Goal: Task Accomplishment & Management: Use online tool/utility

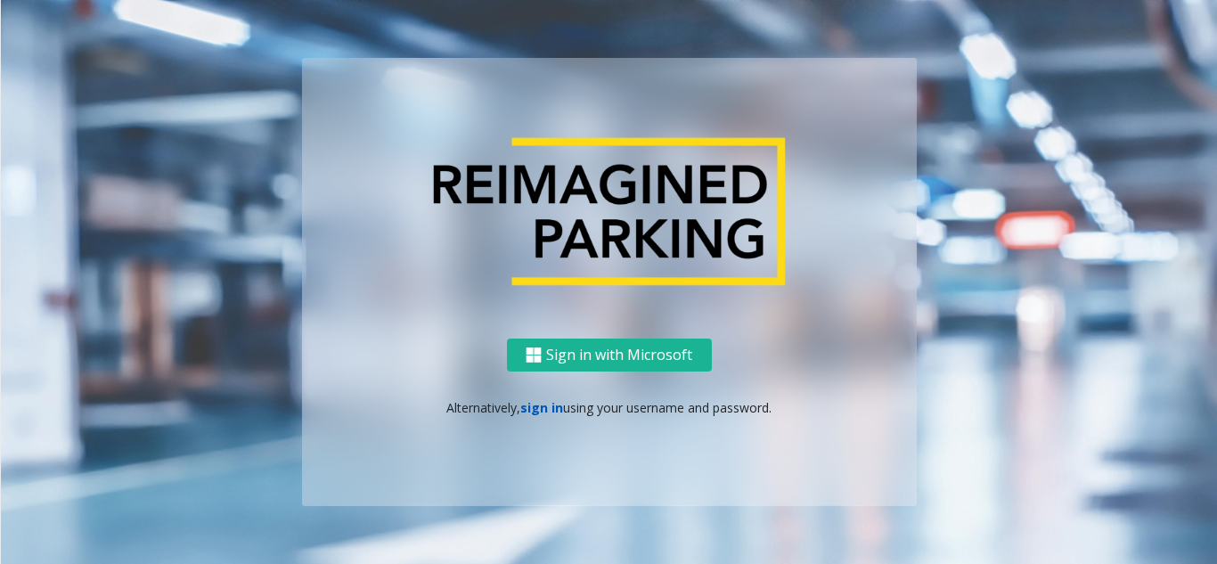
click at [549, 410] on link "sign in" at bounding box center [541, 407] width 43 height 17
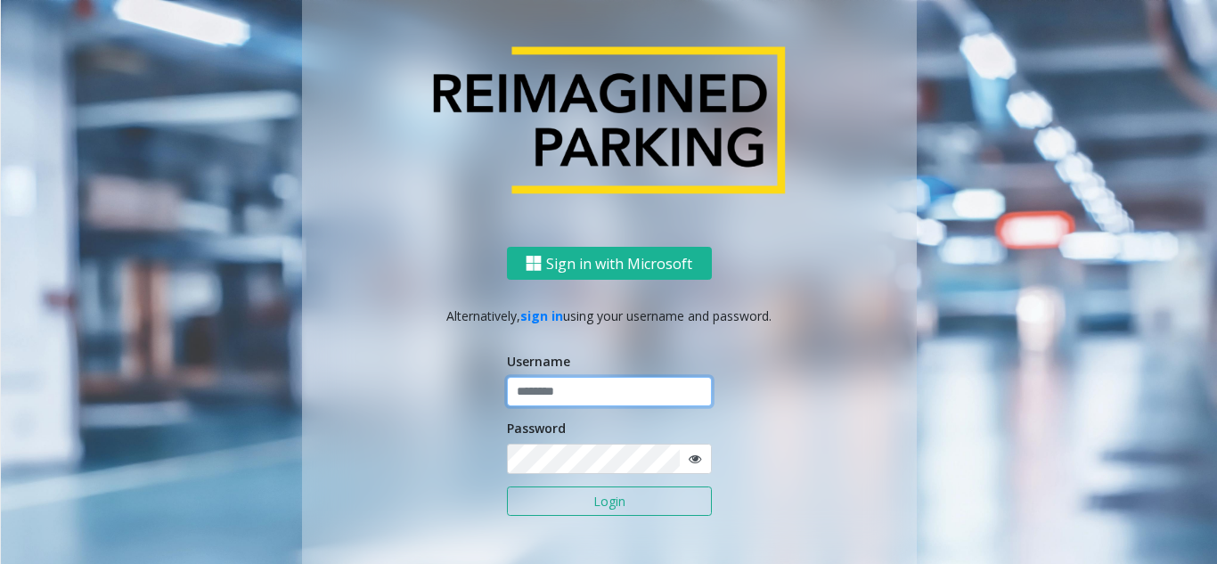
click at [602, 386] on input "text" at bounding box center [609, 392] width 205 height 30
click at [562, 393] on input "text" at bounding box center [609, 392] width 205 height 30
paste input "*******"
click at [564, 395] on input "*******" at bounding box center [609, 392] width 205 height 30
type input "*******"
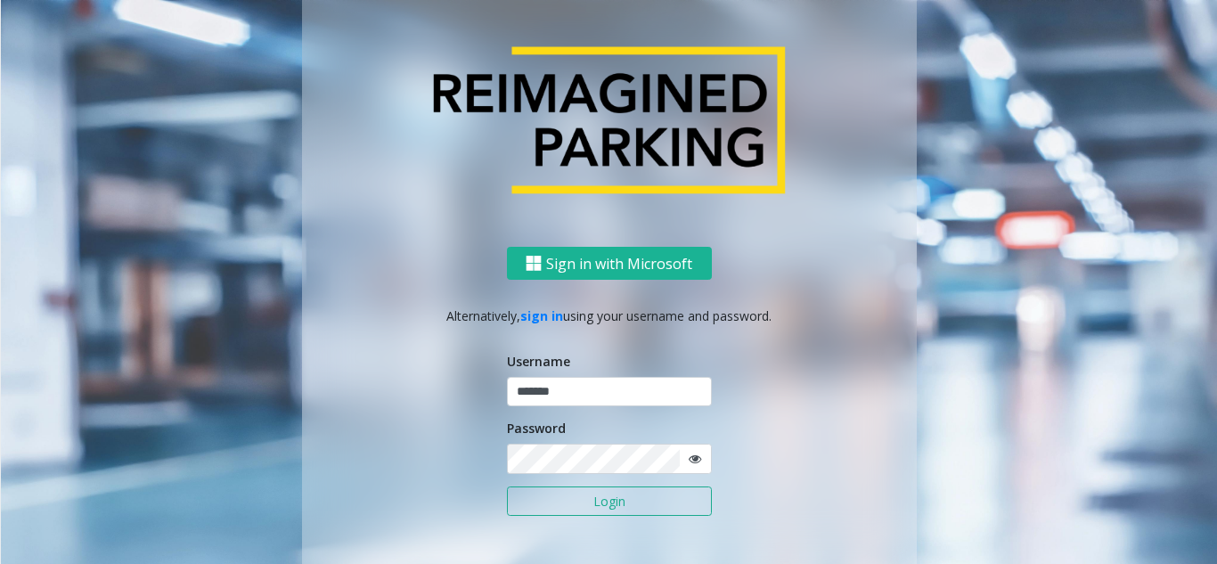
click at [688, 455] on icon at bounding box center [694, 458] width 12 height 12
click at [363, 463] on div "Sign in with Microsoft Alternatively, sign in using your username and password.…" at bounding box center [609, 422] width 614 height 350
click at [659, 492] on button "Login" at bounding box center [609, 501] width 205 height 30
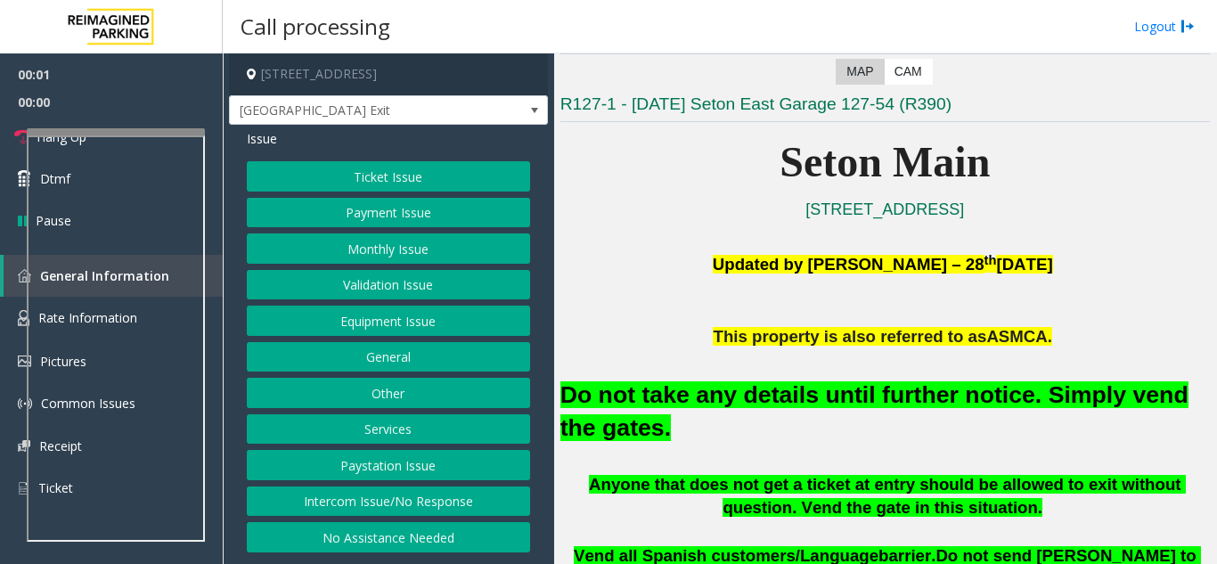
scroll to position [356, 0]
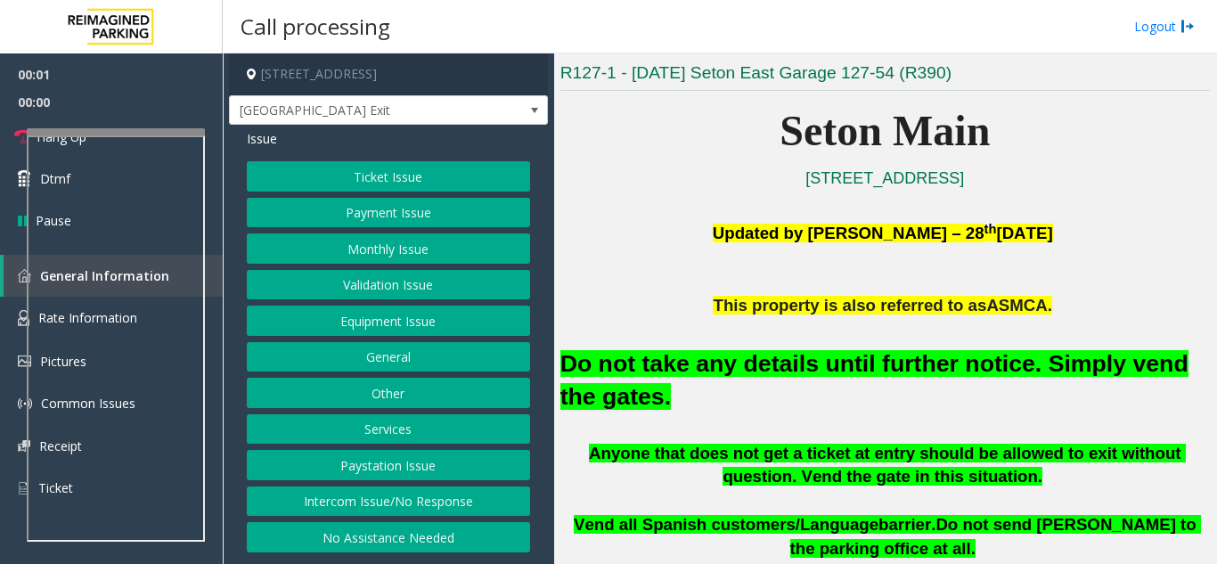
click at [444, 329] on button "Equipment Issue" at bounding box center [388, 320] width 283 height 30
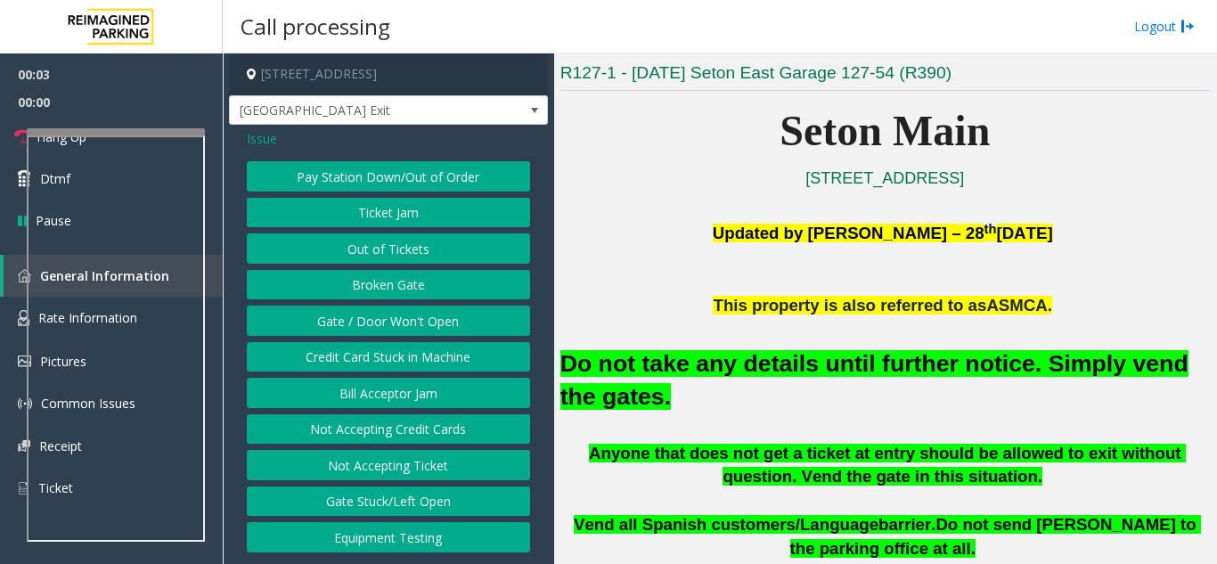
click at [414, 318] on button "Gate / Door Won't Open" at bounding box center [388, 320] width 283 height 30
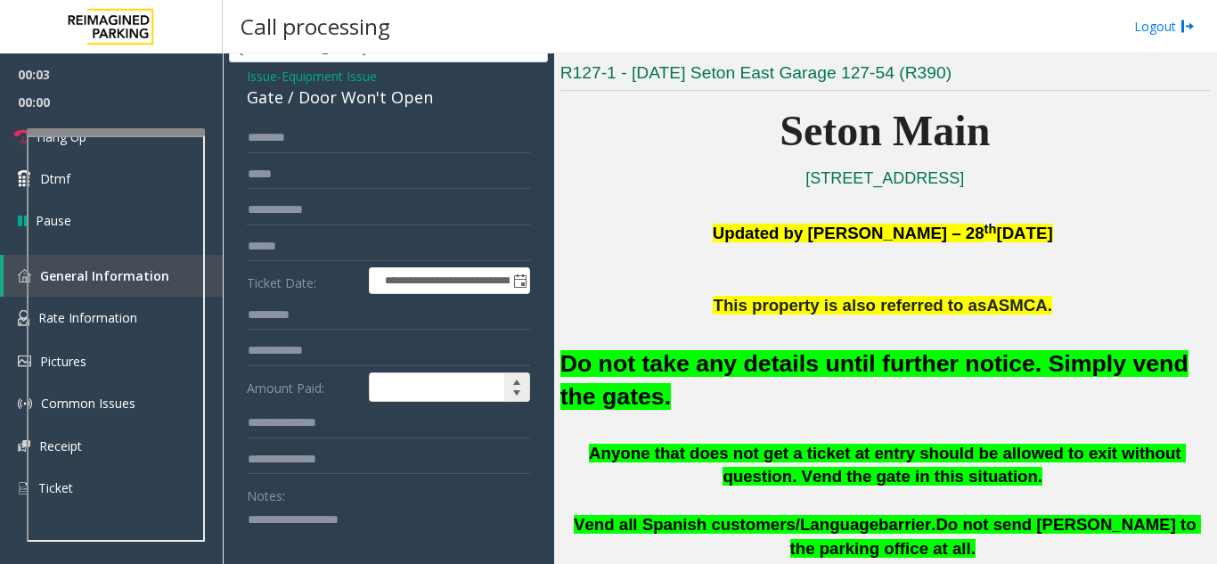
scroll to position [89, 0]
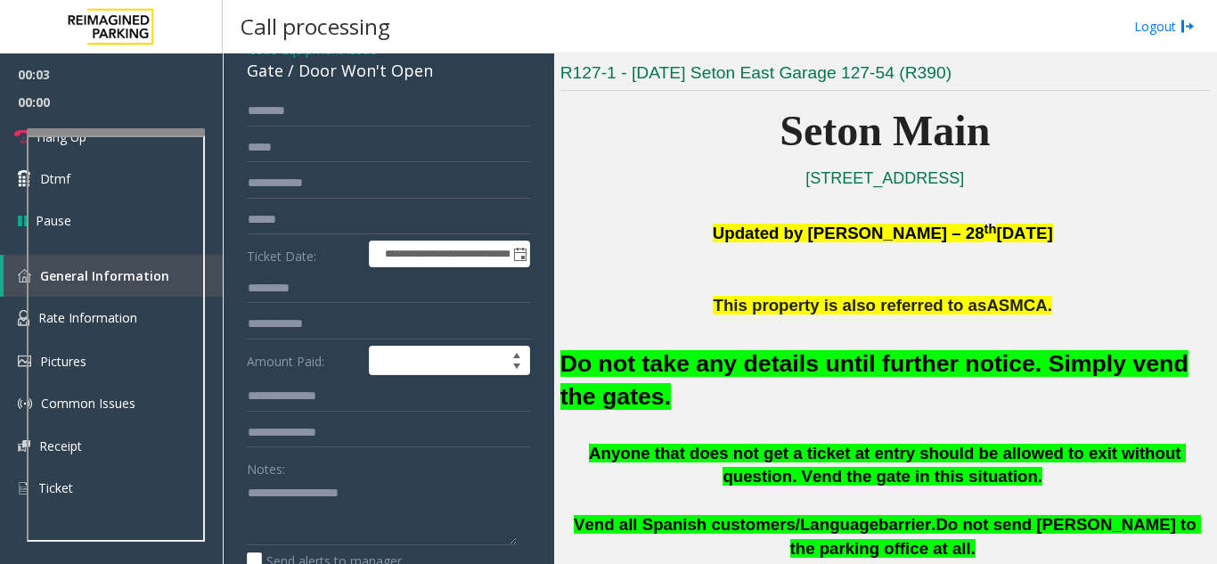
click at [659, 361] on font "Do not take any details until further notice. Simply vend the gates." at bounding box center [874, 380] width 628 height 60
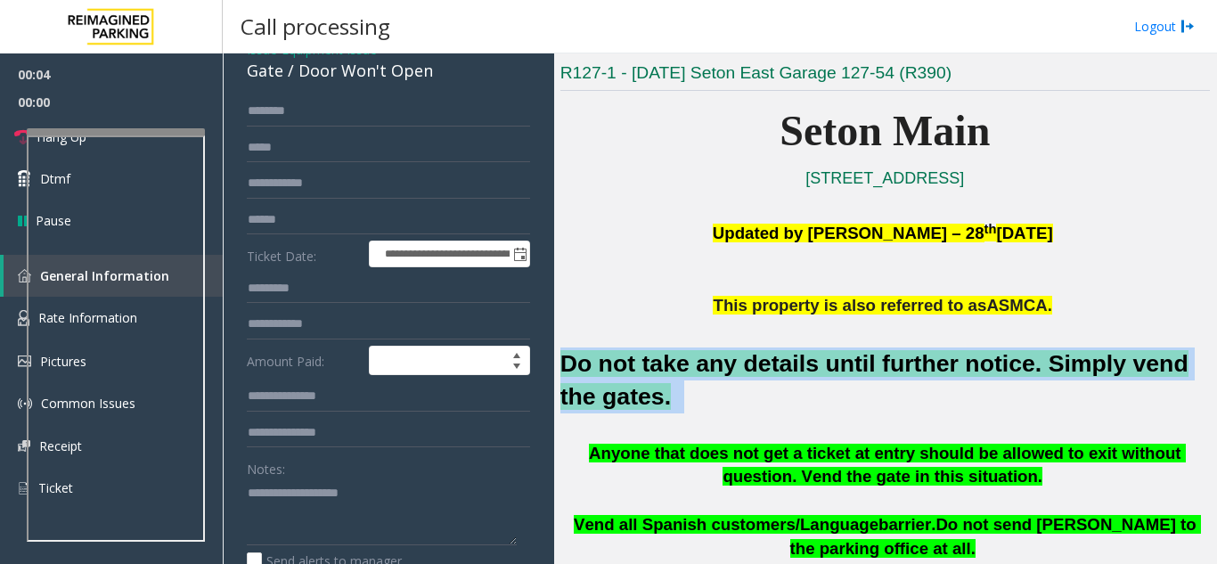
click at [659, 361] on font "Do not take any details until further notice. Simply vend the gates." at bounding box center [874, 380] width 628 height 60
copy h2 "Do not take any details until further notice. Simply vend the gates."
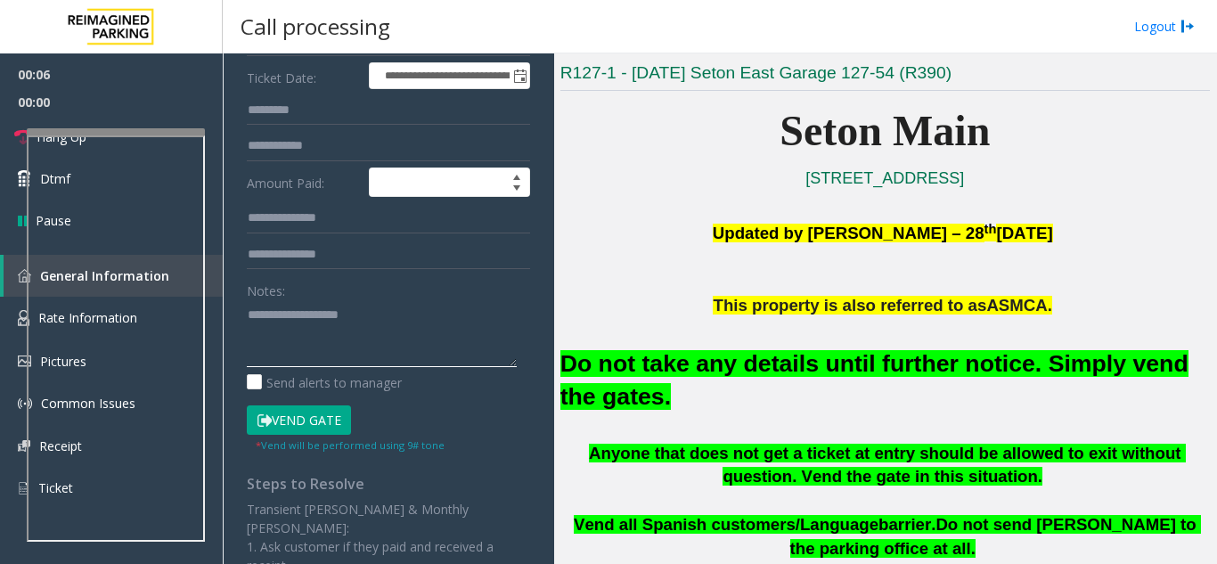
paste textarea "**********"
type textarea "**********"
click at [326, 417] on button "Vend Gate" at bounding box center [299, 420] width 104 height 30
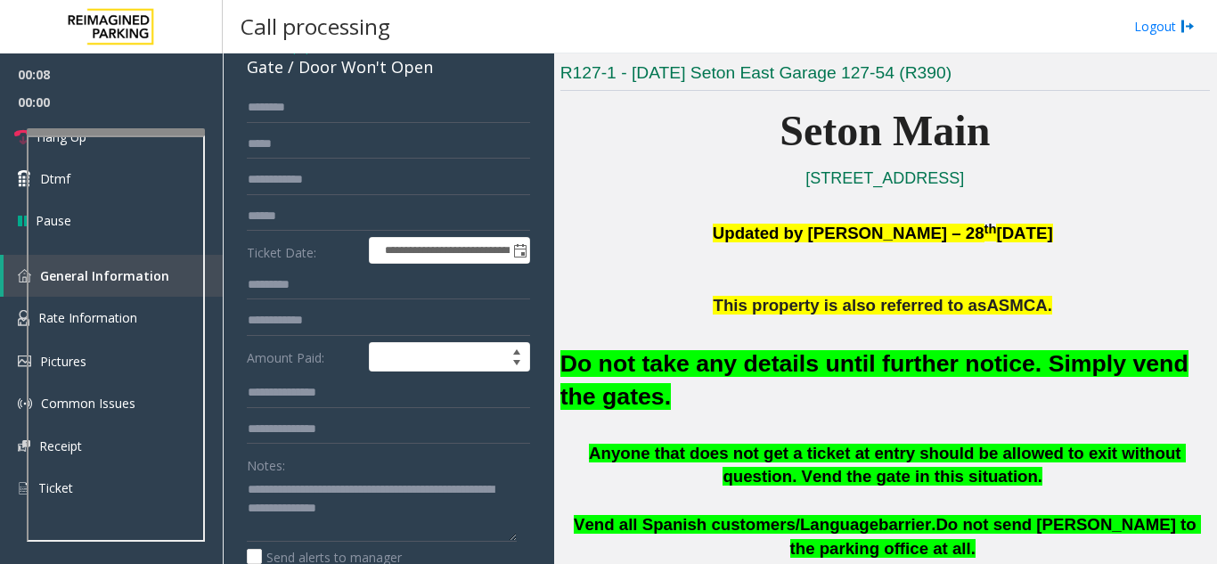
scroll to position [89, 0]
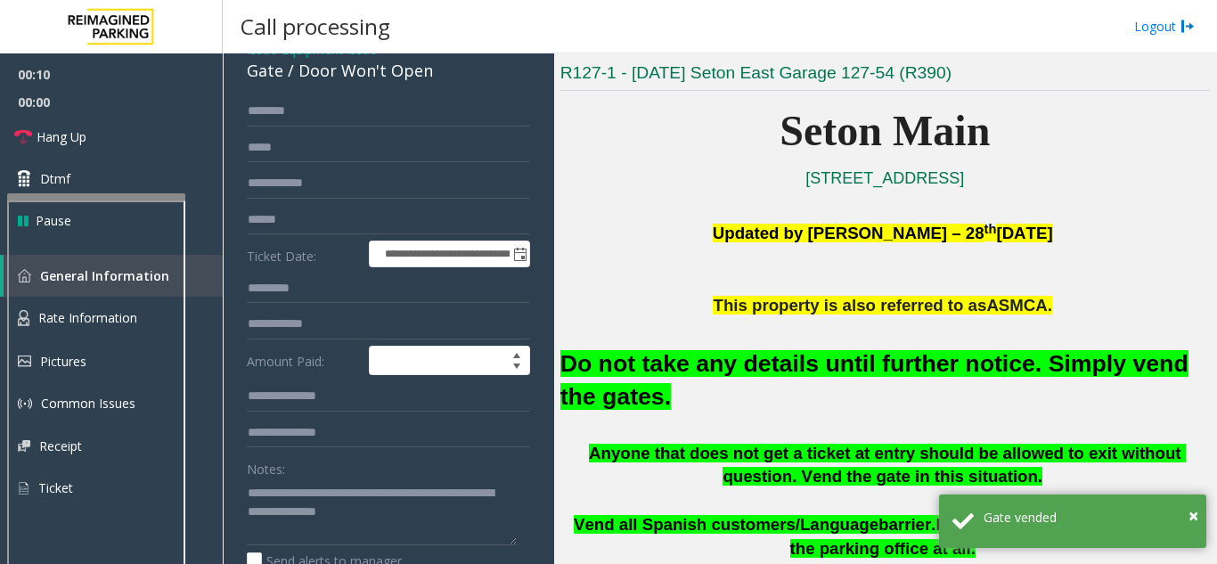
click at [116, 207] on div at bounding box center [96, 402] width 178 height 418
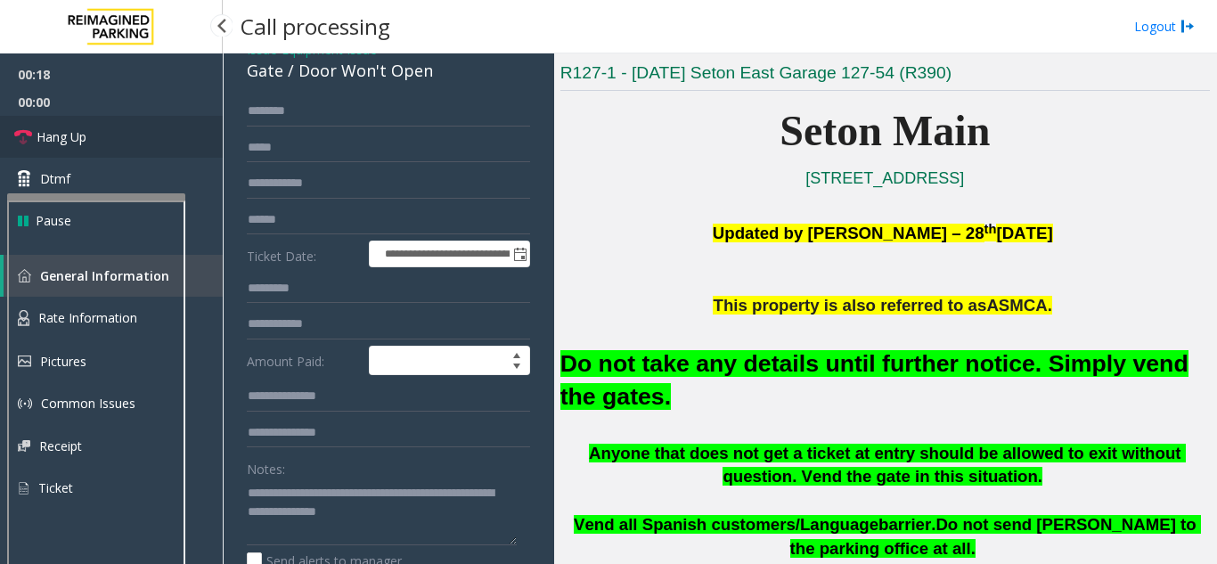
click at [85, 151] on link "Hang Up" at bounding box center [111, 137] width 223 height 42
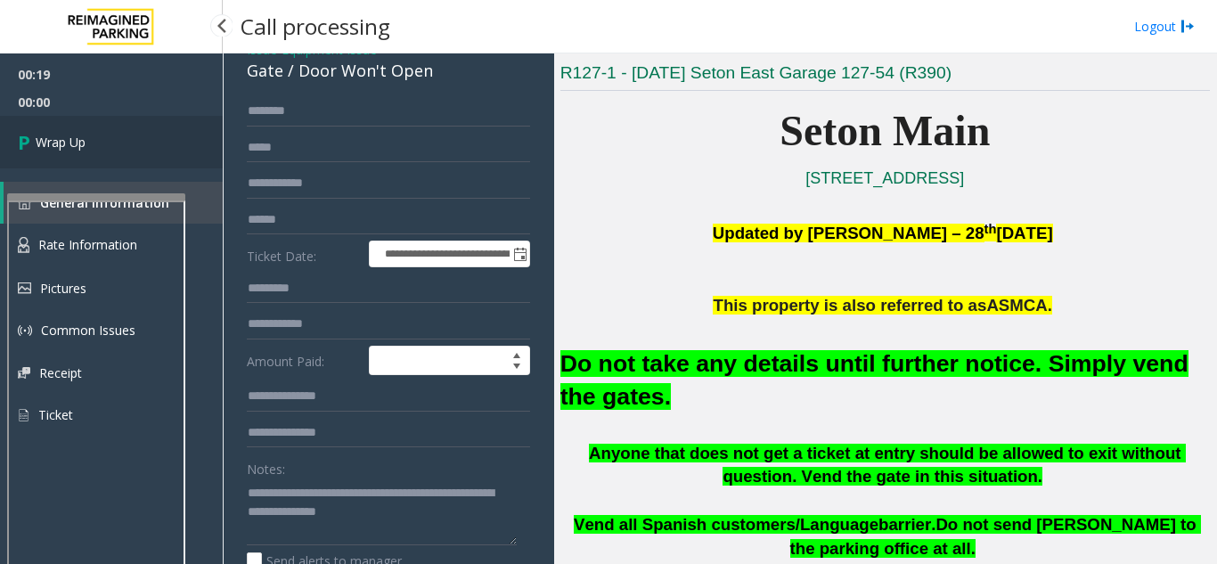
click at [85, 151] on span "Wrap Up" at bounding box center [61, 142] width 50 height 19
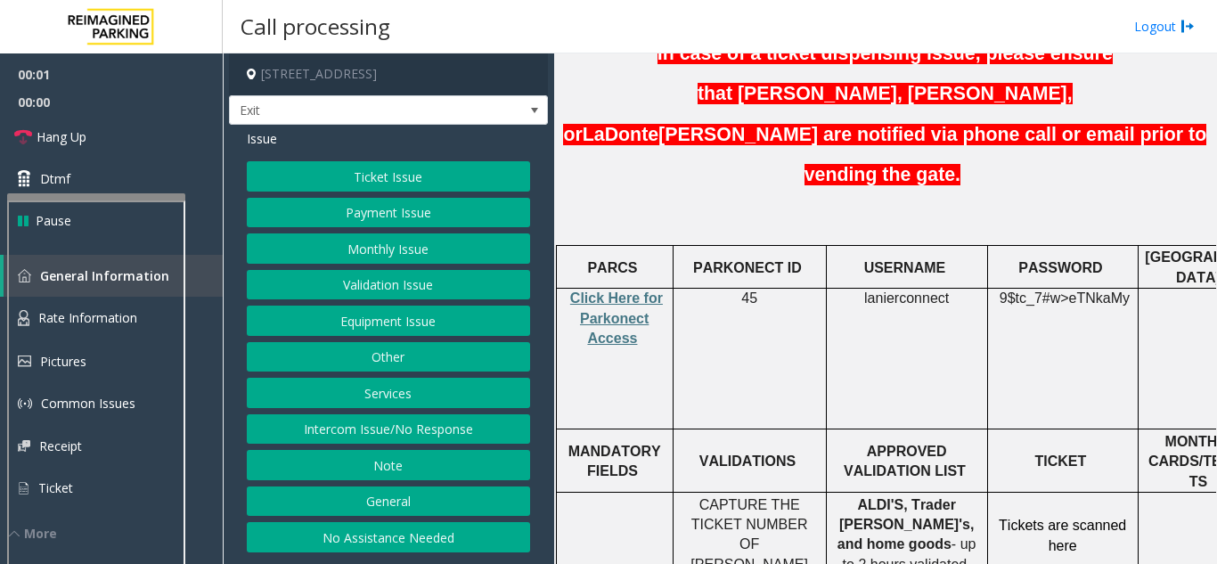
scroll to position [623, 0]
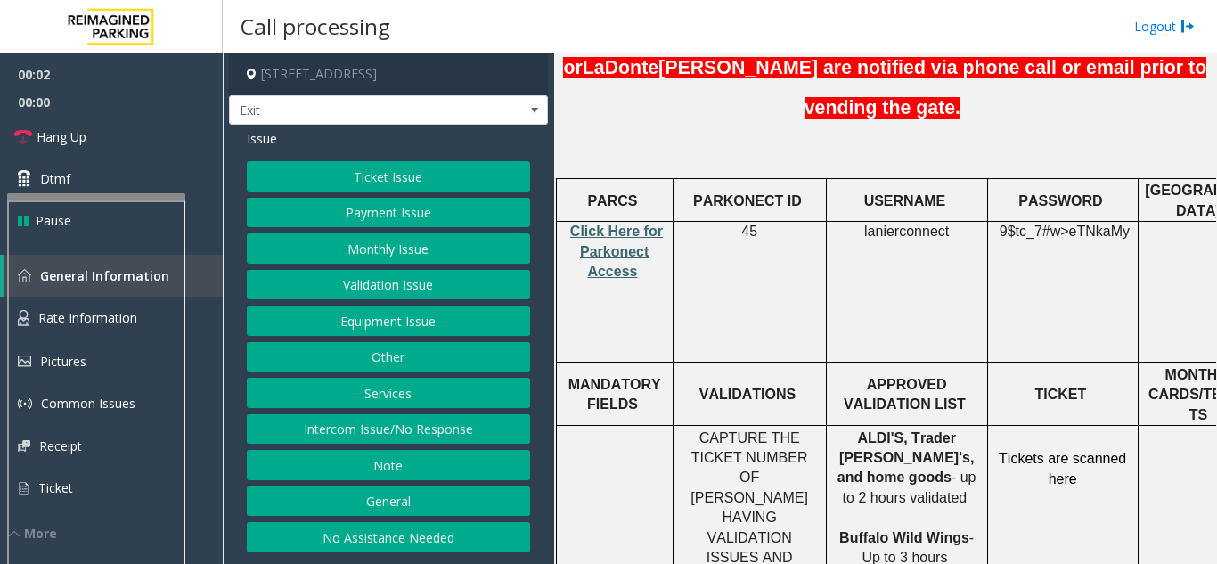
click at [611, 224] on span "Click Here for Parkonect Access" at bounding box center [616, 251] width 93 height 55
click at [401, 243] on button "Monthly Issue" at bounding box center [388, 248] width 283 height 30
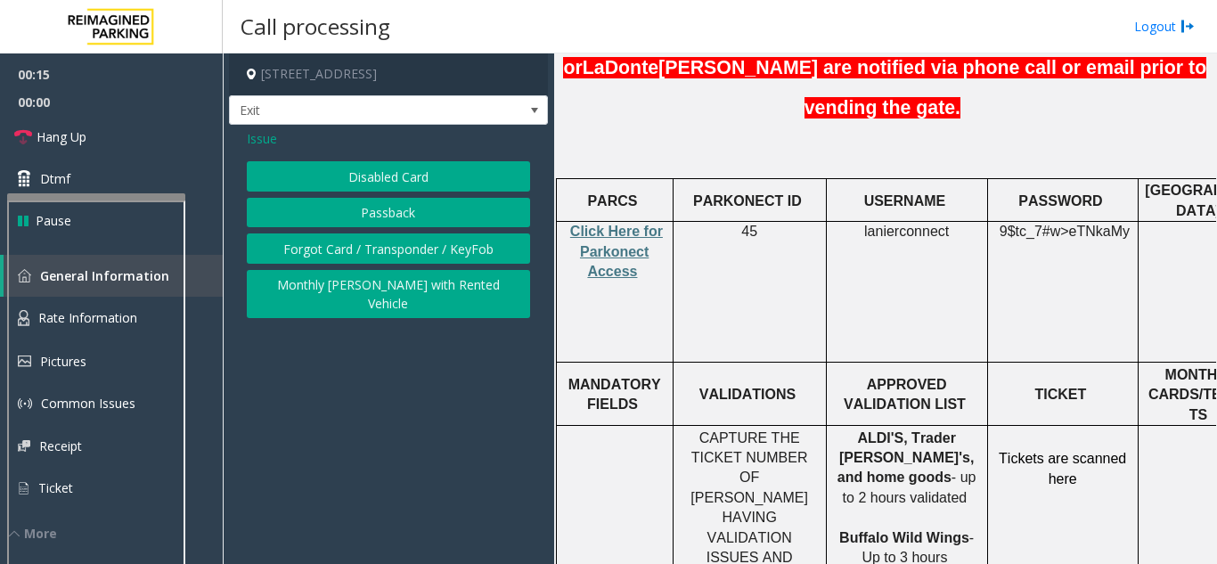
click at [396, 247] on button "Forgot Card / Transponder / KeyFob" at bounding box center [388, 248] width 283 height 30
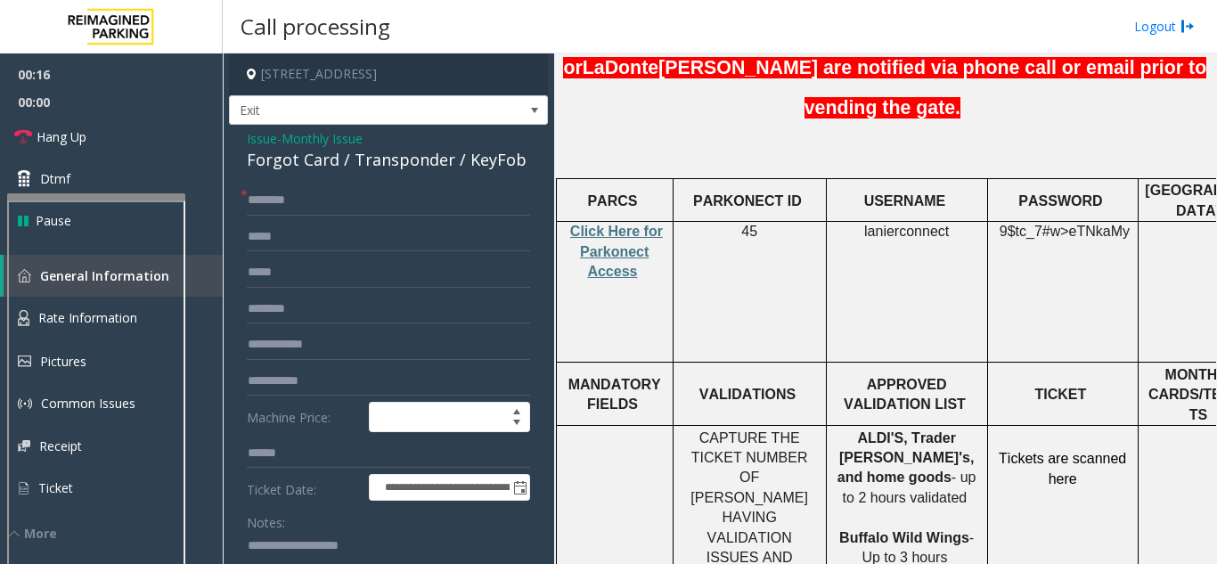
scroll to position [178, 0]
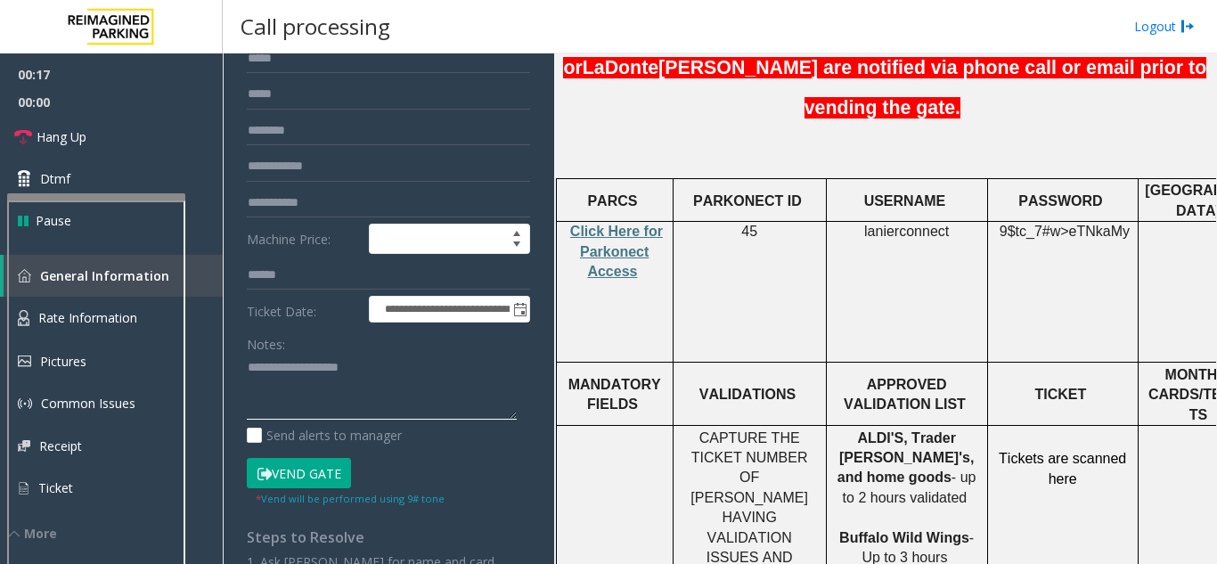
click at [317, 378] on textarea at bounding box center [382, 387] width 270 height 67
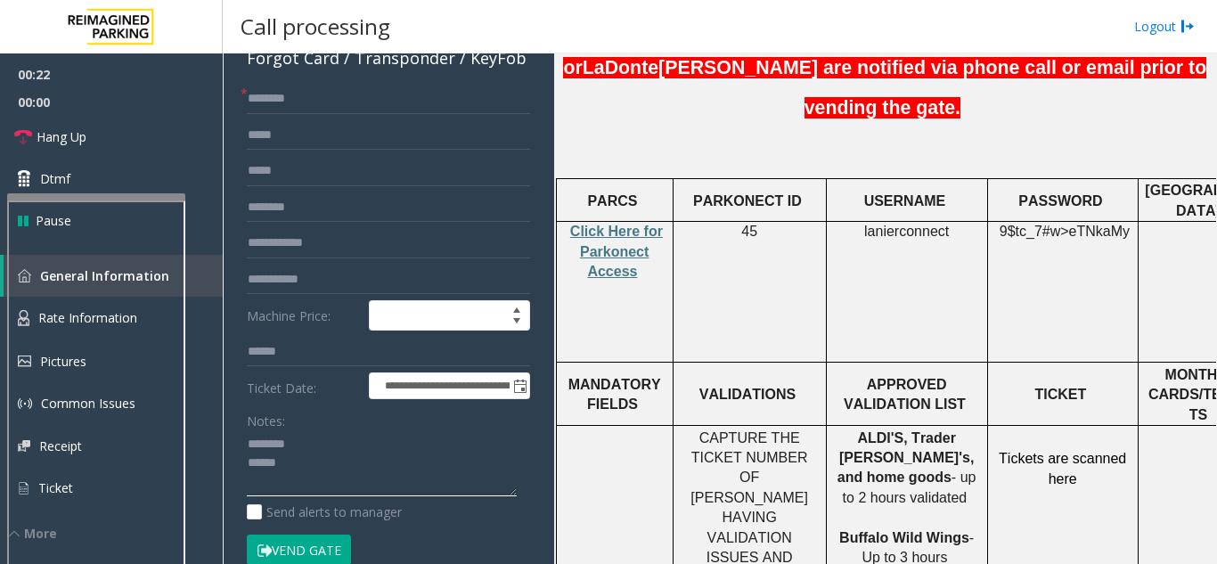
scroll to position [0, 0]
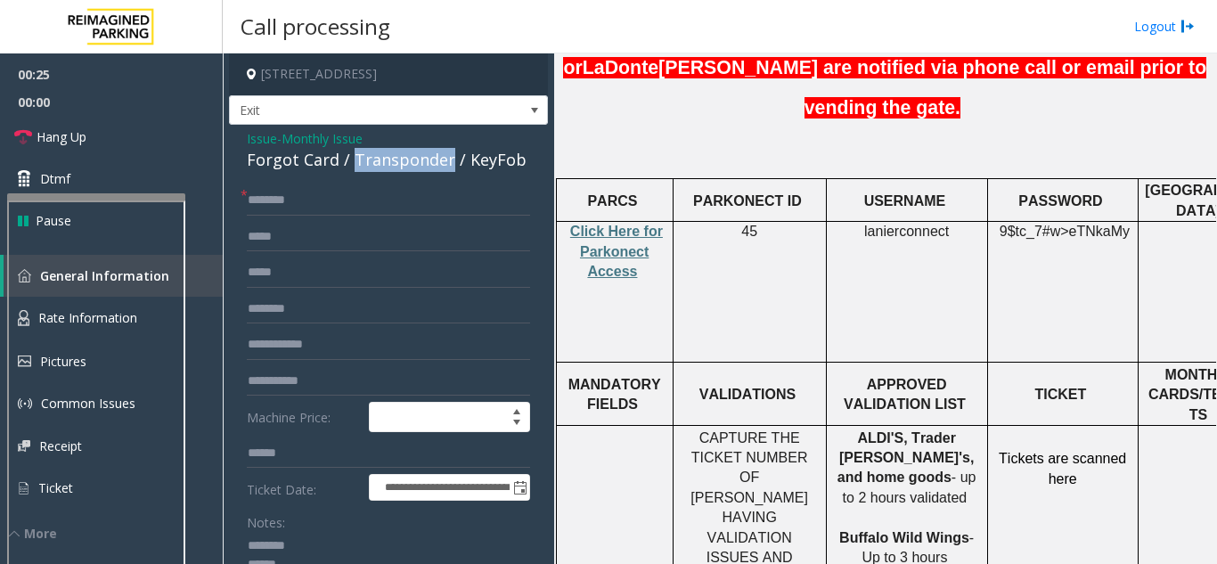
drag, startPoint x: 349, startPoint y: 156, endPoint x: 443, endPoint y: 157, distance: 93.5
click at [443, 157] on div "Forgot Card / Transponder / KeyFob" at bounding box center [388, 160] width 283 height 24
copy div "Transponder"
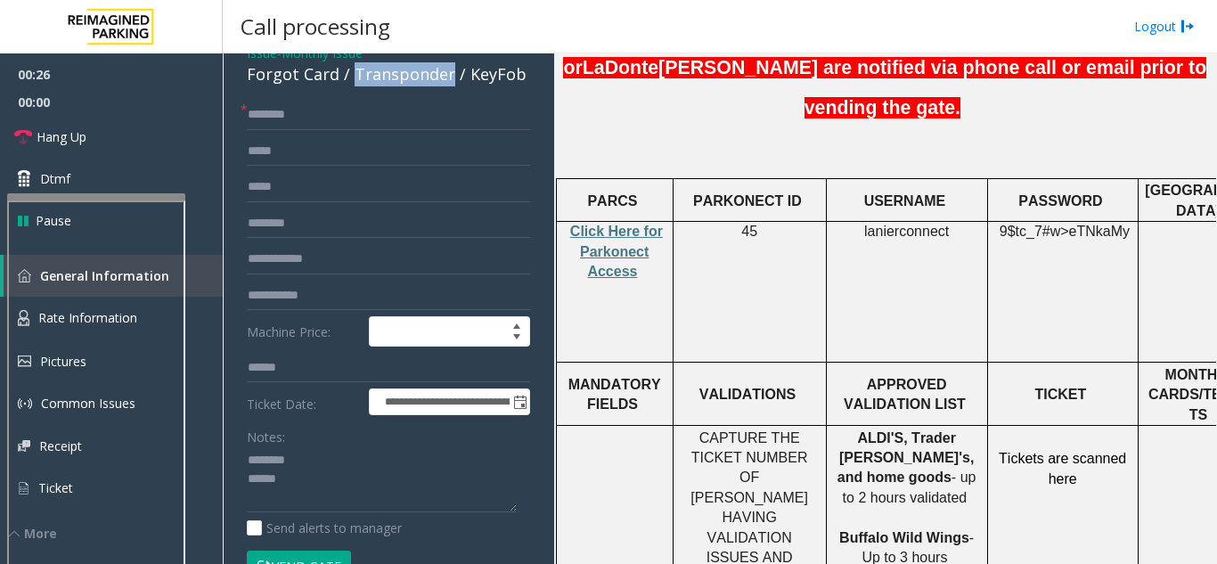
scroll to position [178, 0]
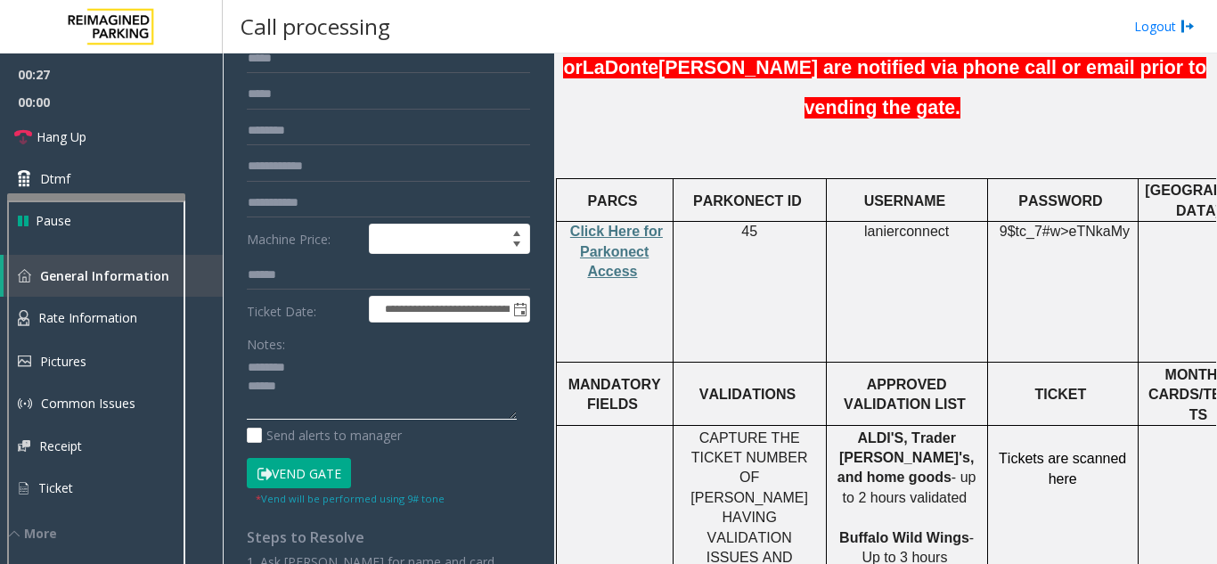
paste textarea "**********"
click at [297, 388] on textarea at bounding box center [382, 387] width 270 height 67
type textarea "**********"
click at [338, 158] on input "text" at bounding box center [388, 166] width 283 height 30
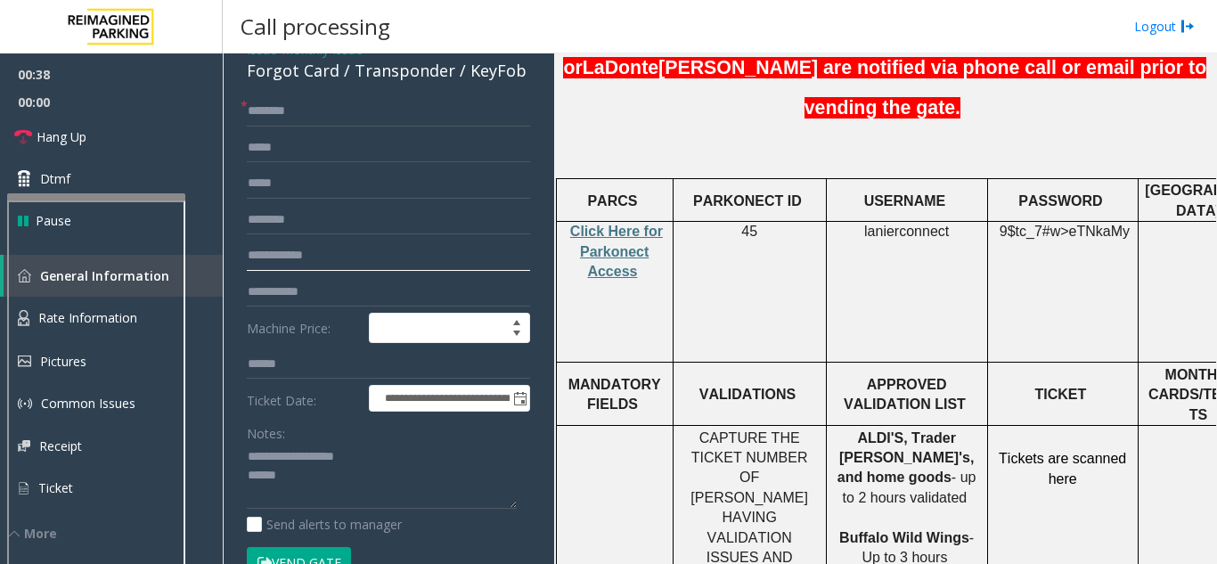
scroll to position [0, 0]
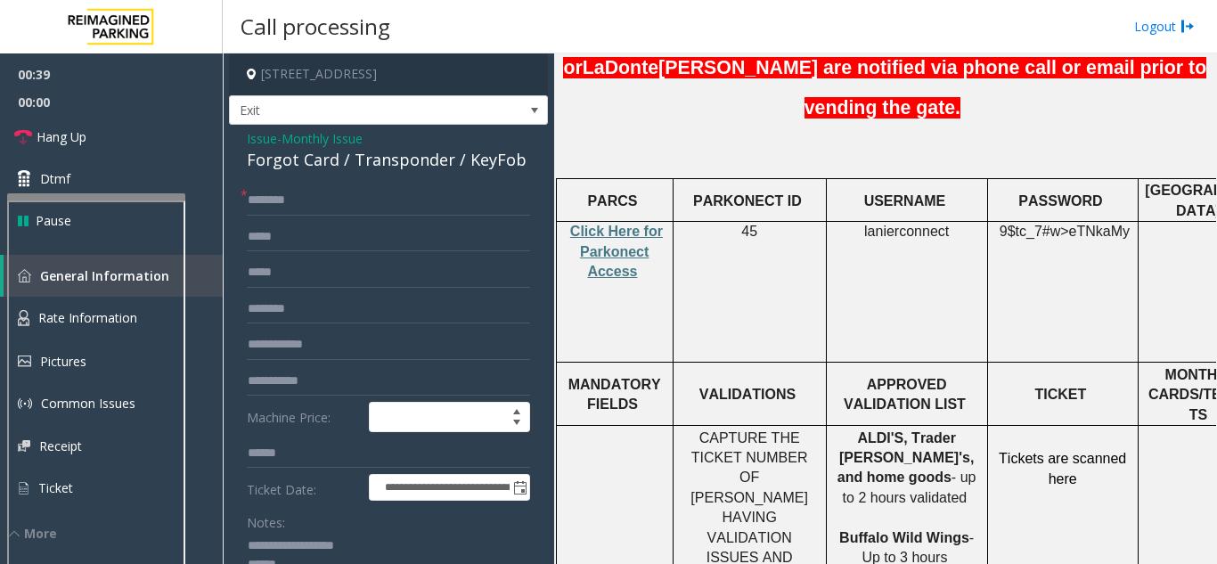
click at [305, 140] on span "Monthly Issue" at bounding box center [321, 138] width 81 height 19
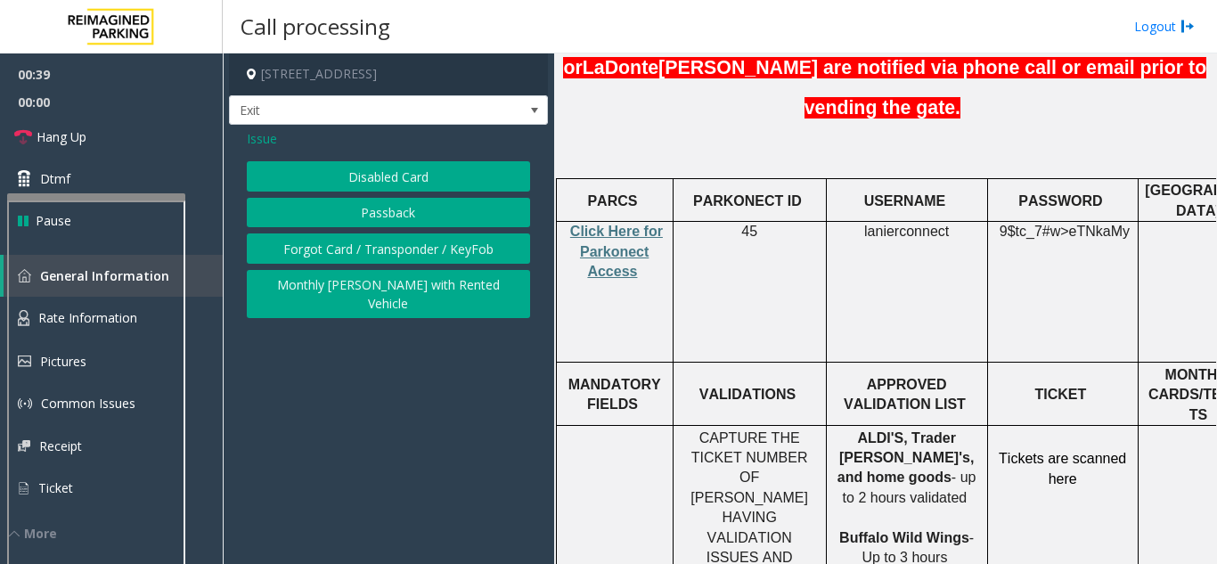
click at [261, 134] on span "Issue" at bounding box center [262, 138] width 30 height 19
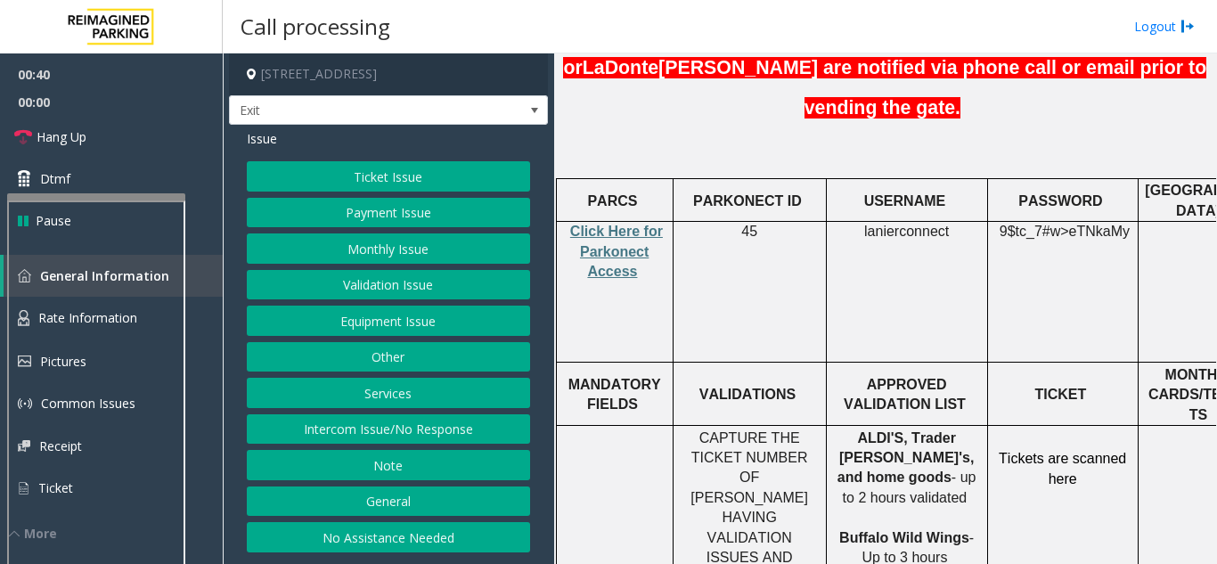
click at [357, 182] on button "Ticket Issue" at bounding box center [388, 176] width 283 height 30
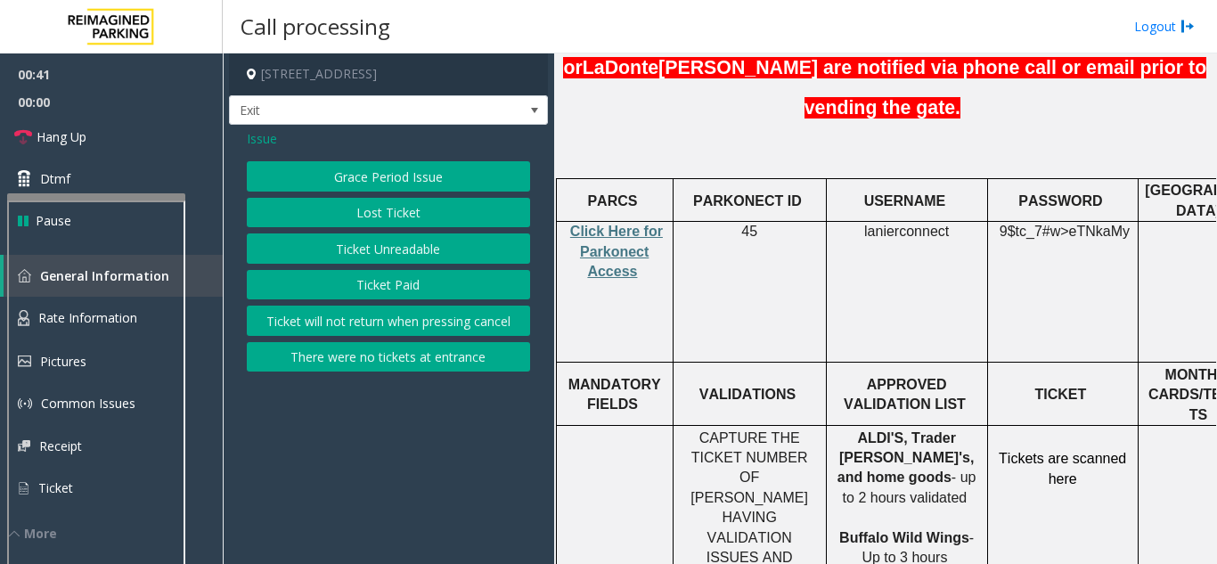
click at [399, 256] on button "Ticket Unreadable" at bounding box center [388, 248] width 283 height 30
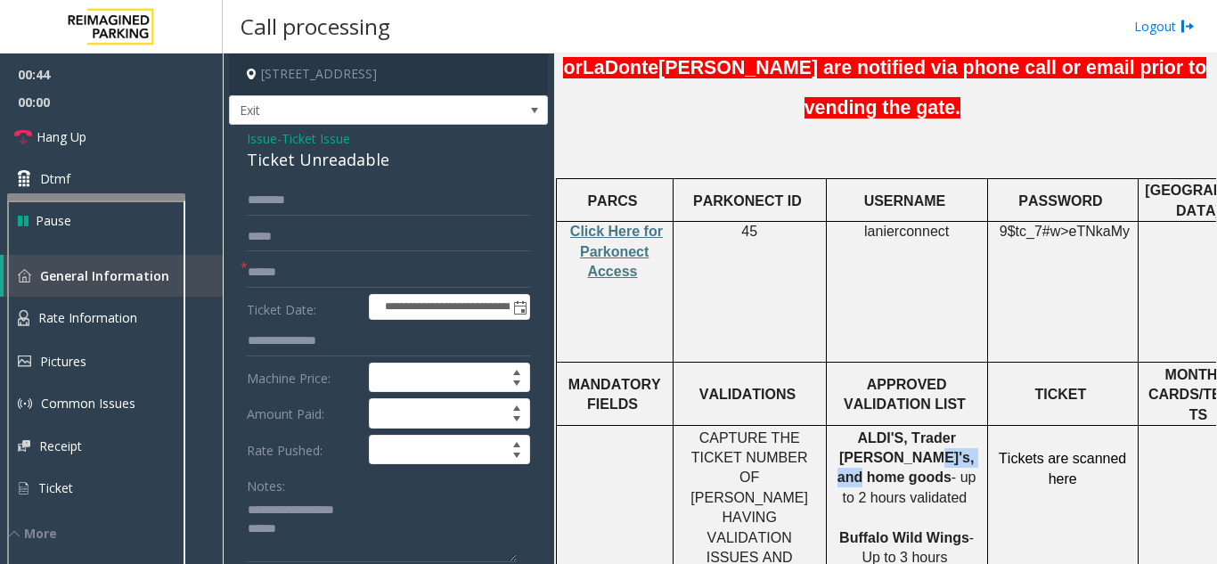
drag, startPoint x: 844, startPoint y: 351, endPoint x: 916, endPoint y: 345, distance: 71.5
click at [916, 428] on p "ALDI'S, Trader [PERSON_NAME]'s, and home goods - up to 2 hours validated Buffal…" at bounding box center [907, 498] width 148 height 140
click at [900, 430] on span "ALDI'S, Trader [PERSON_NAME]'s, and home goods" at bounding box center [905, 457] width 136 height 55
drag, startPoint x: 878, startPoint y: 332, endPoint x: 950, endPoint y: 327, distance: 72.3
click at [920, 430] on span "ALDI'S, Trader [PERSON_NAME]'s, and home goods" at bounding box center [905, 457] width 136 height 55
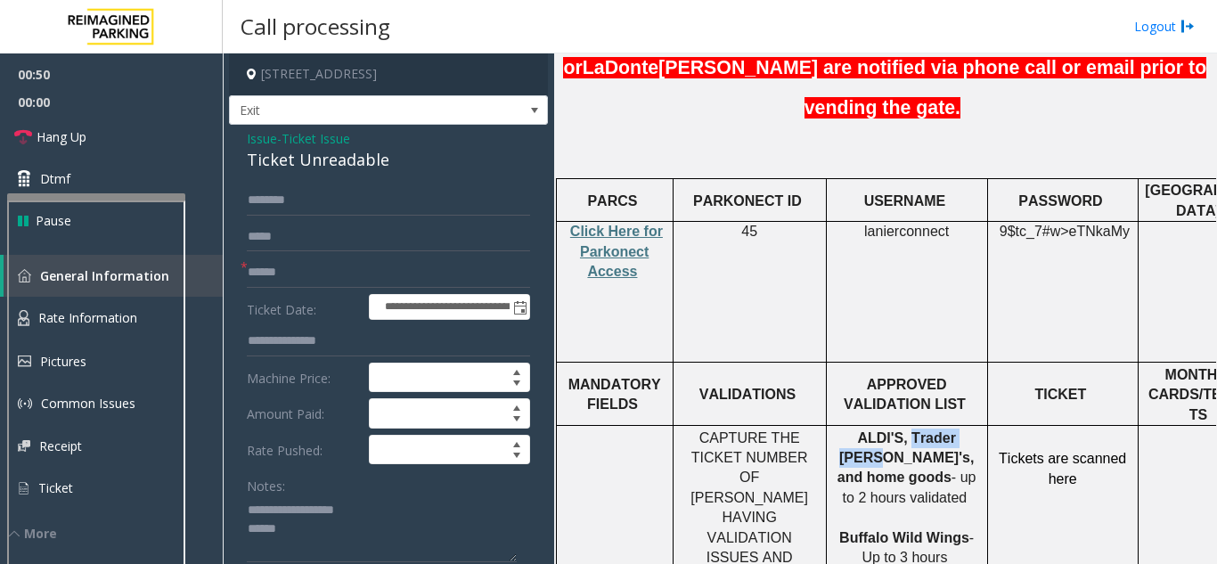
copy span "Trader [PERSON_NAME]'s"
click at [330, 133] on span "Ticket Issue" at bounding box center [315, 138] width 69 height 19
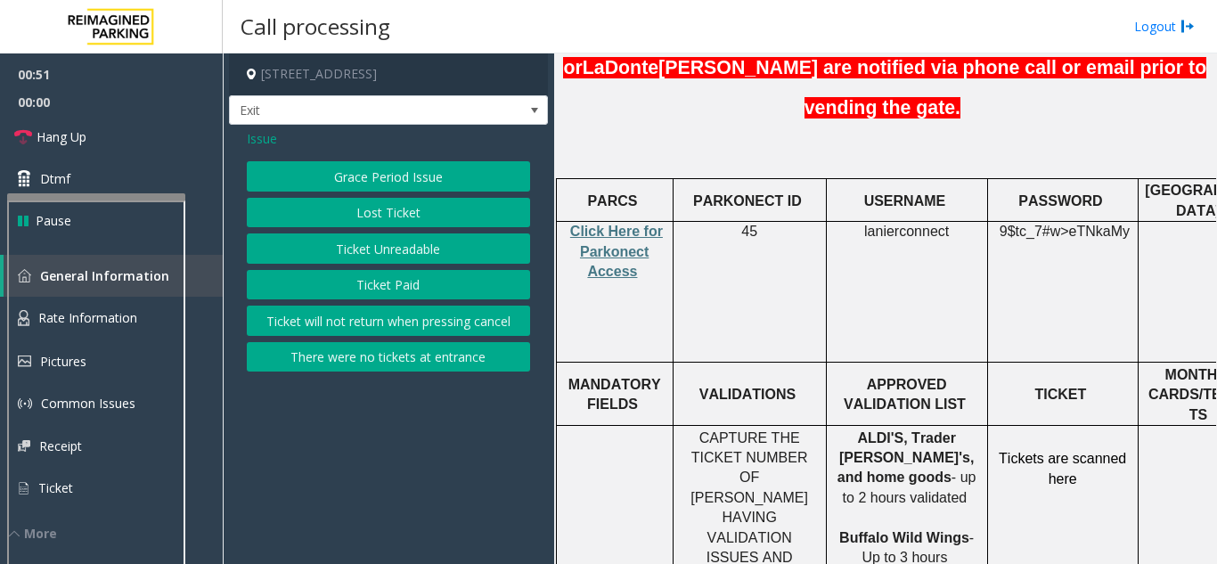
click at [266, 139] on span "Issue" at bounding box center [262, 138] width 30 height 19
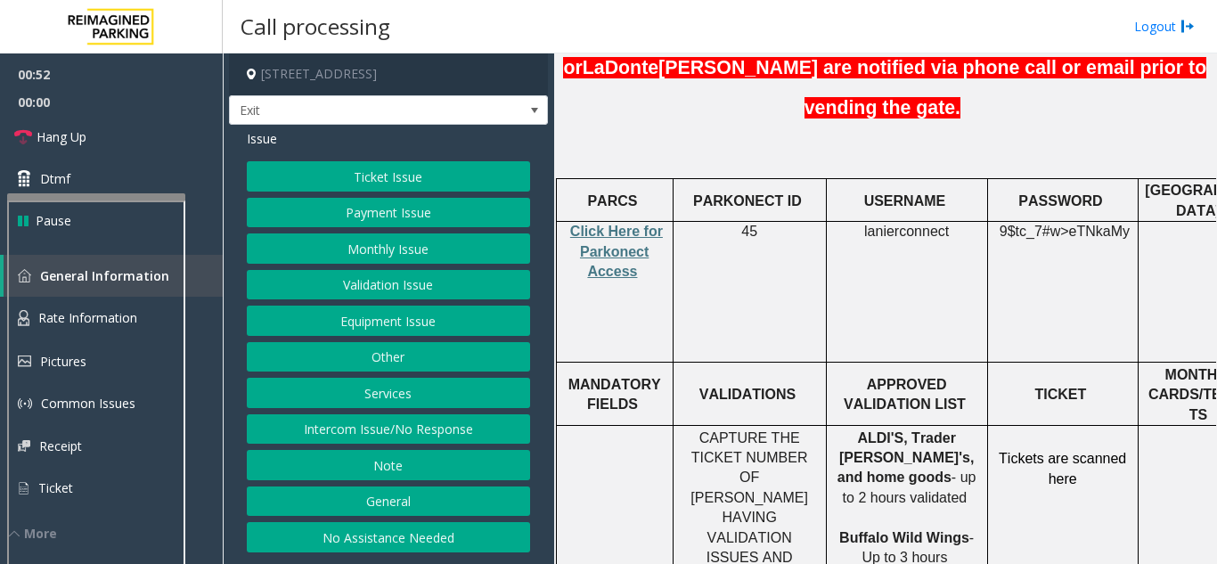
click at [400, 276] on button "Validation Issue" at bounding box center [388, 285] width 283 height 30
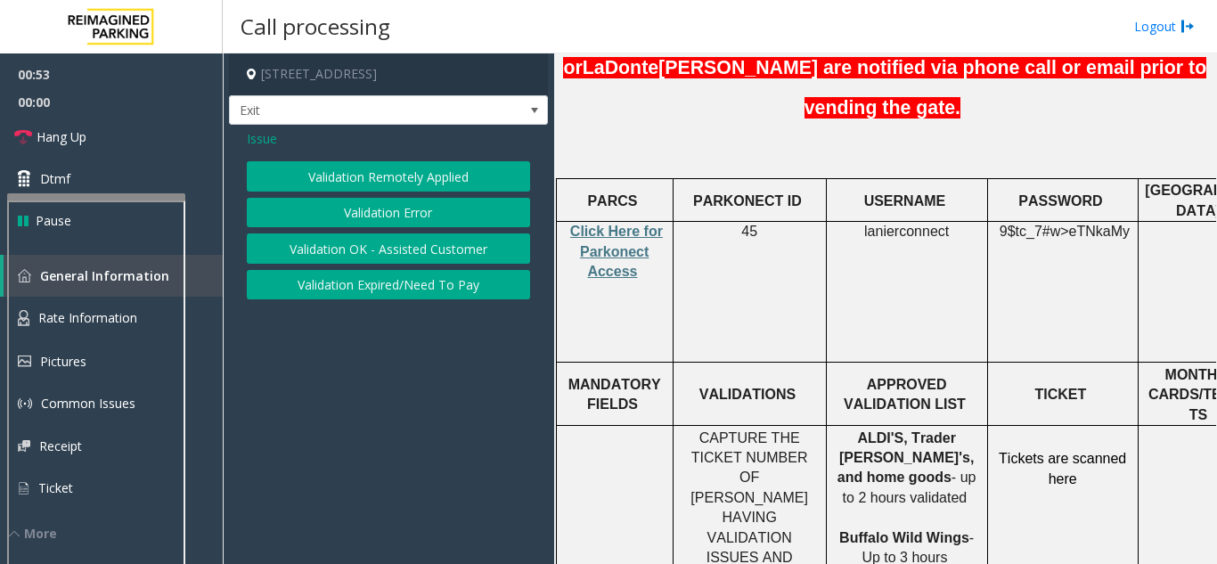
click at [363, 214] on button "Validation Error" at bounding box center [388, 213] width 283 height 30
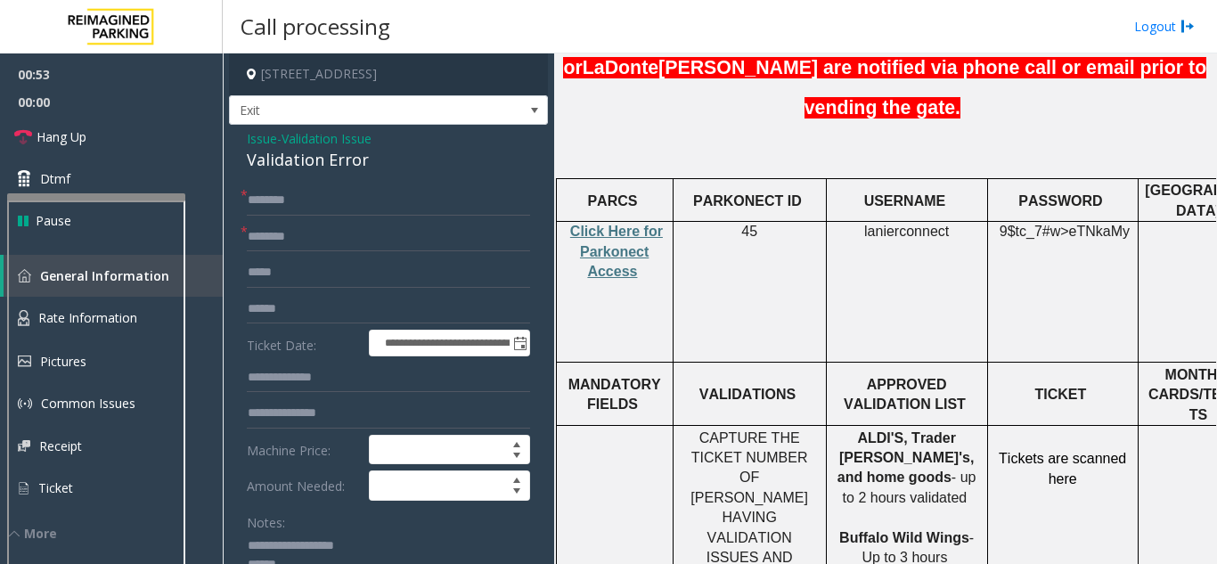
scroll to position [89, 0]
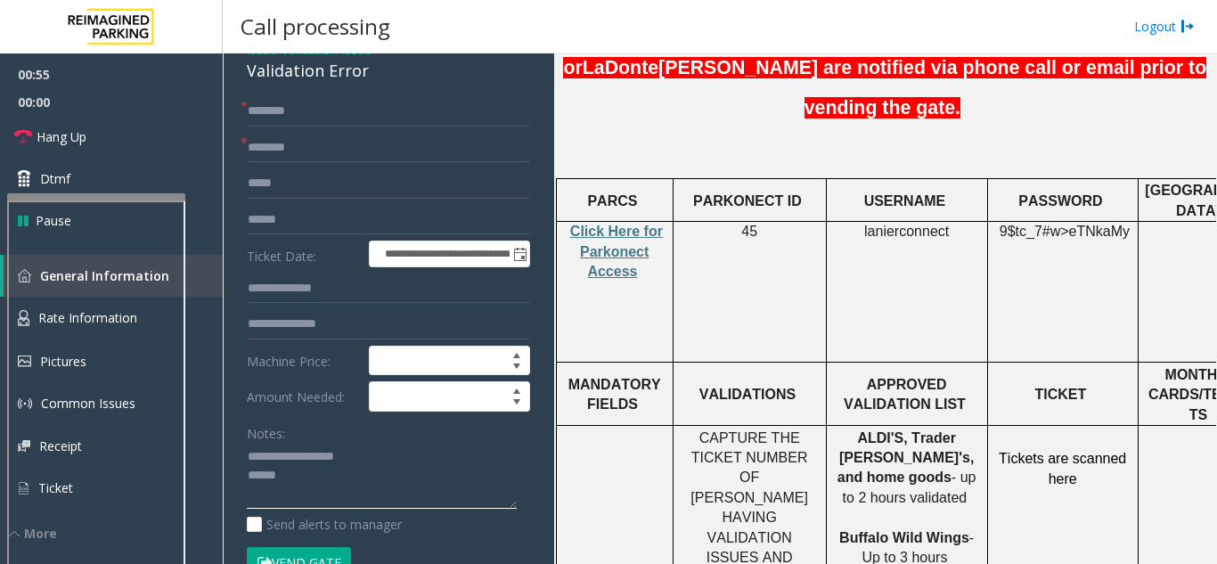
drag, startPoint x: 289, startPoint y: 460, endPoint x: 353, endPoint y: 452, distance: 64.6
click at [370, 456] on textarea at bounding box center [382, 476] width 270 height 67
paste textarea "*"
drag, startPoint x: 289, startPoint y: 455, endPoint x: 363, endPoint y: 455, distance: 73.9
click at [363, 455] on textarea at bounding box center [382, 476] width 270 height 67
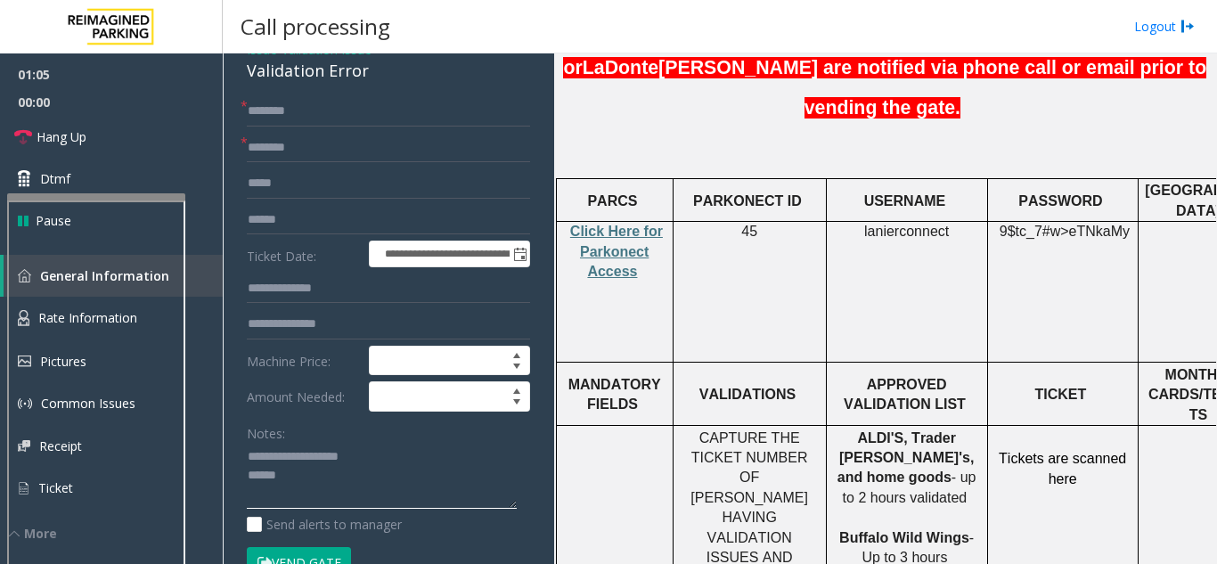
type textarea "******** *****"
type input "**********"
click at [321, 116] on input "text" at bounding box center [388, 111] width 283 height 30
type input "******"
click at [287, 222] on input "text" at bounding box center [388, 220] width 283 height 30
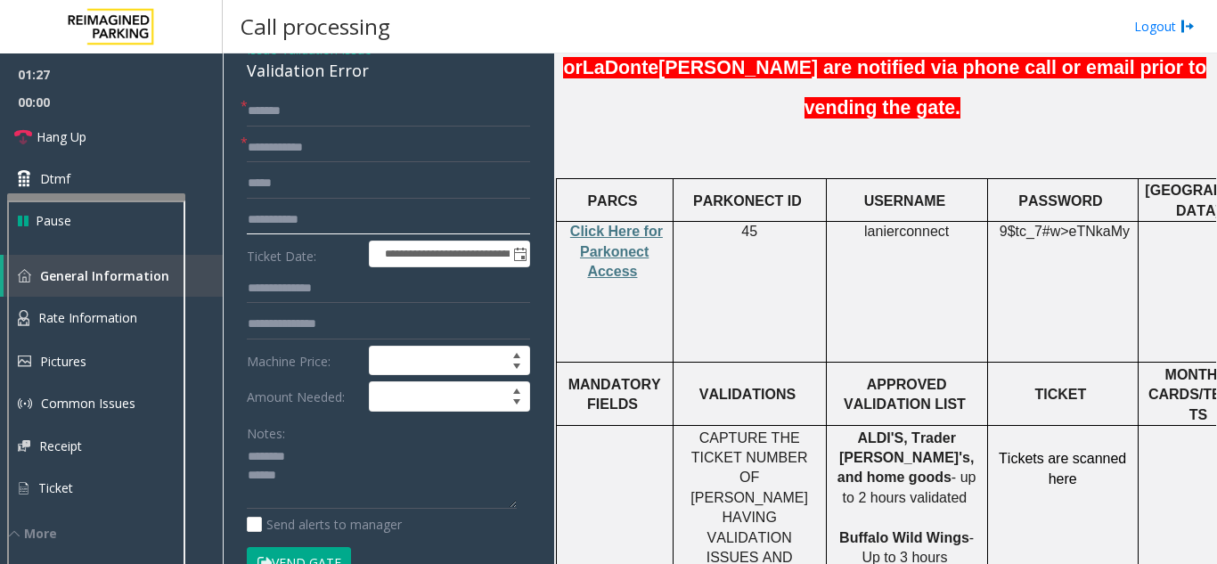
type input "**********"
drag, startPoint x: 315, startPoint y: 108, endPoint x: 250, endPoint y: 110, distance: 65.0
click at [247, 111] on div "* ******" at bounding box center [388, 111] width 283 height 30
drag, startPoint x: 353, startPoint y: 107, endPoint x: 220, endPoint y: 110, distance: 132.7
click at [220, 110] on app-root "**********" at bounding box center [608, 282] width 1217 height 564
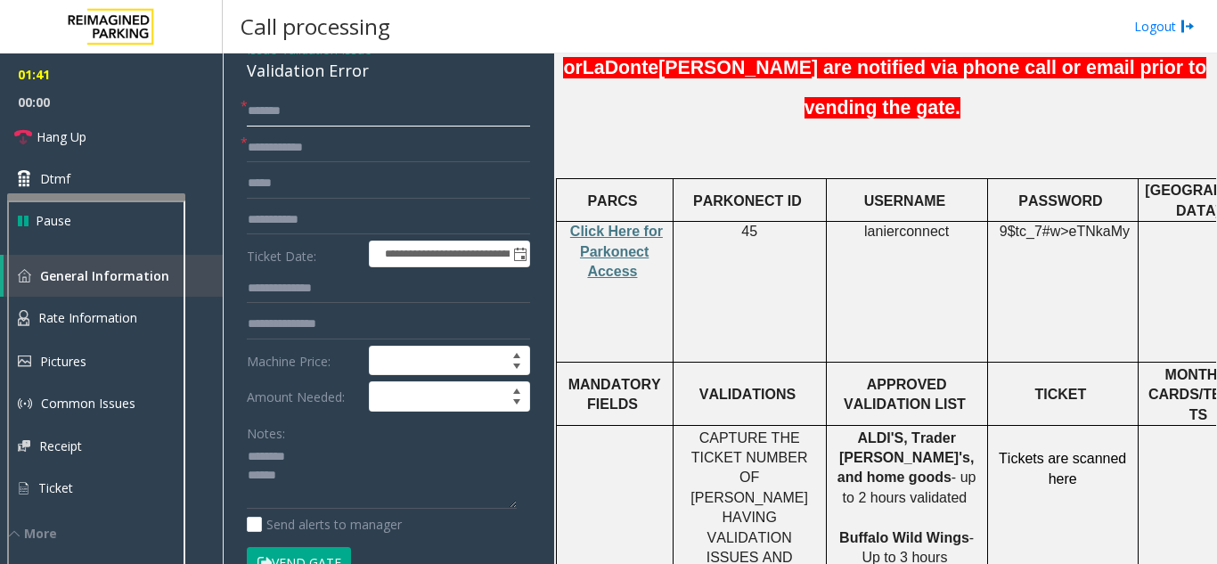
paste input "text"
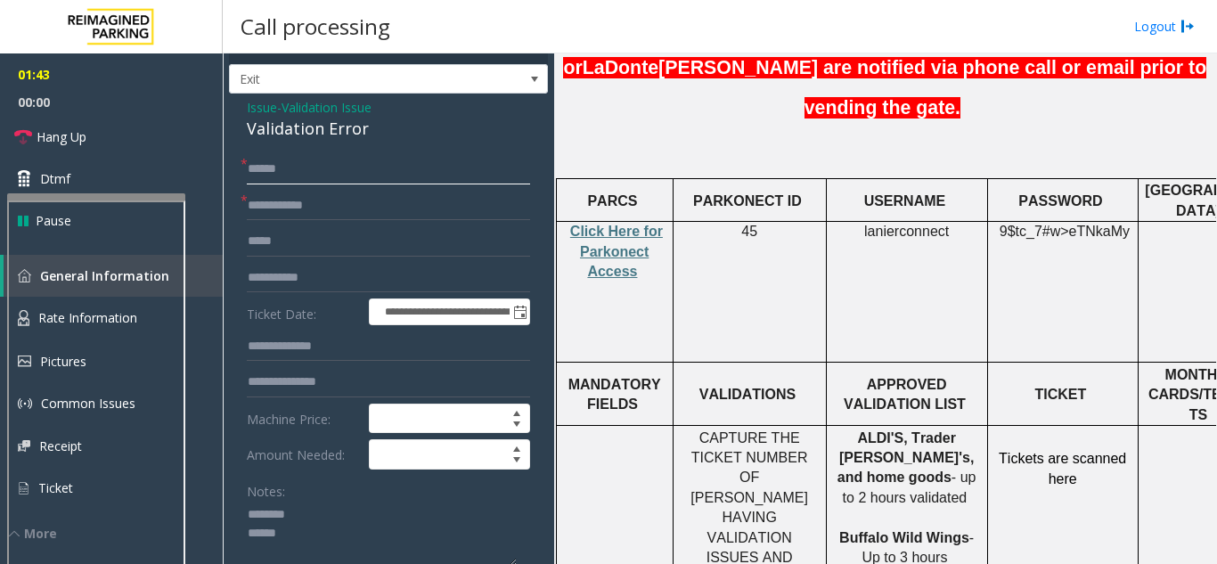
scroll to position [0, 0]
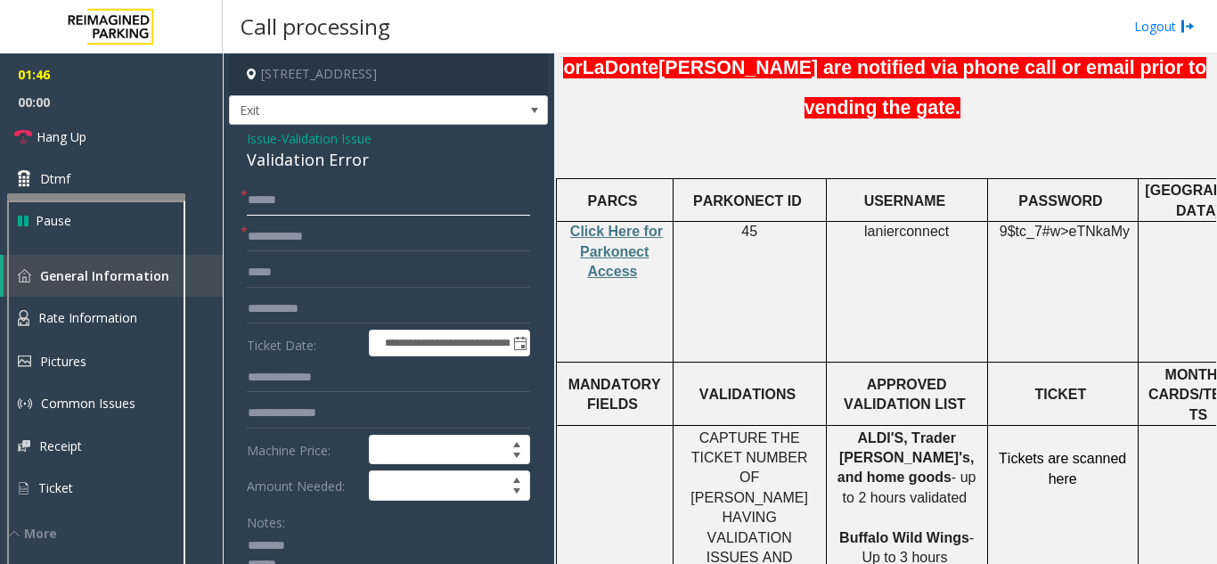
type input "******"
click at [913, 224] on span "lanierconnect" at bounding box center [906, 232] width 85 height 16
click at [920, 224] on span "eTNkaMy" at bounding box center [1099, 232] width 61 height 16
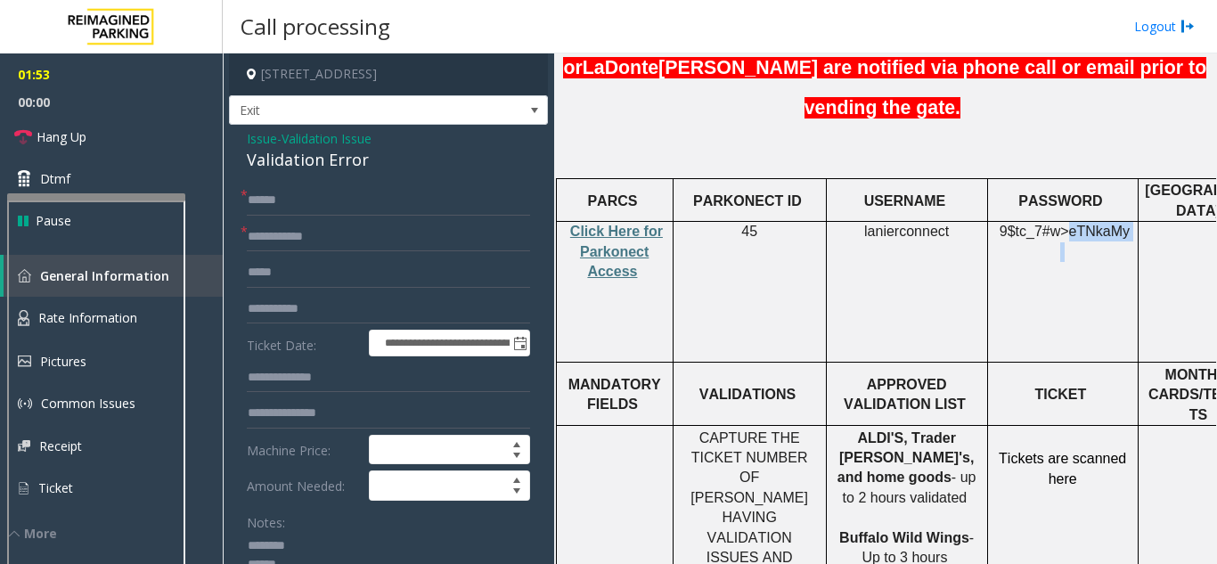
click at [920, 224] on span "eTNkaMy" at bounding box center [1099, 232] width 61 height 16
click at [307, 383] on input "text" at bounding box center [388, 377] width 283 height 30
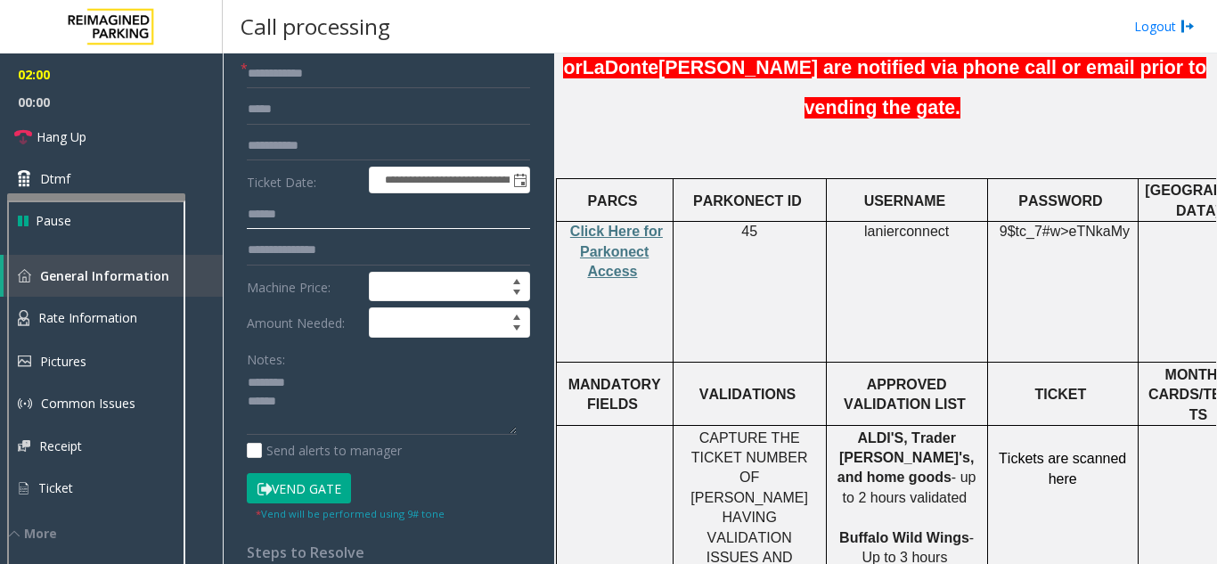
scroll to position [178, 0]
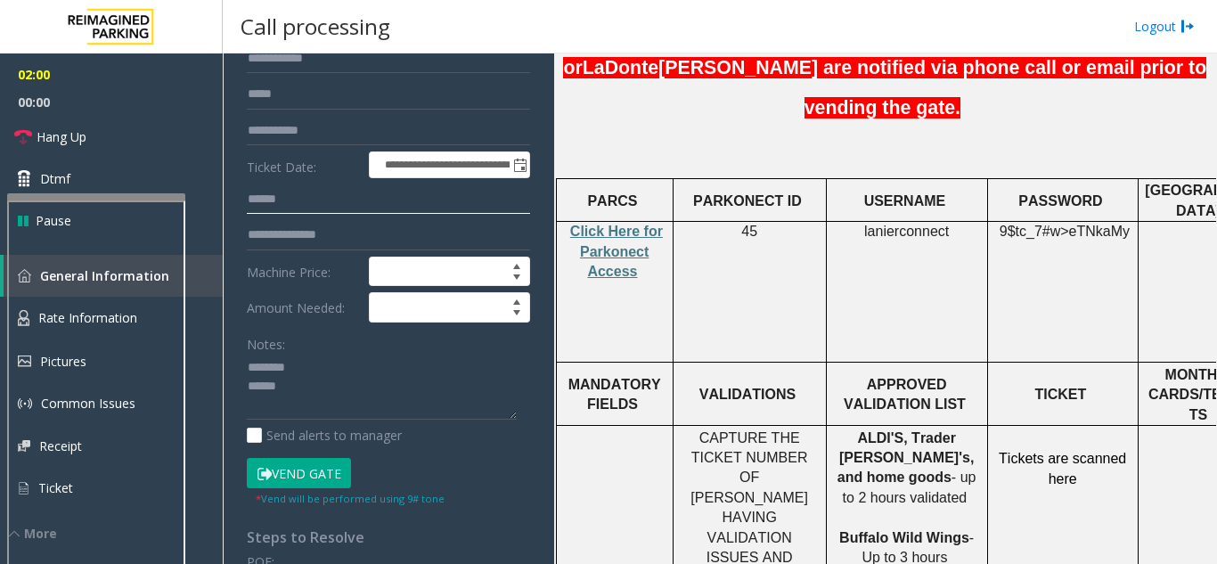
type input "******"
click at [294, 401] on textarea at bounding box center [382, 387] width 270 height 67
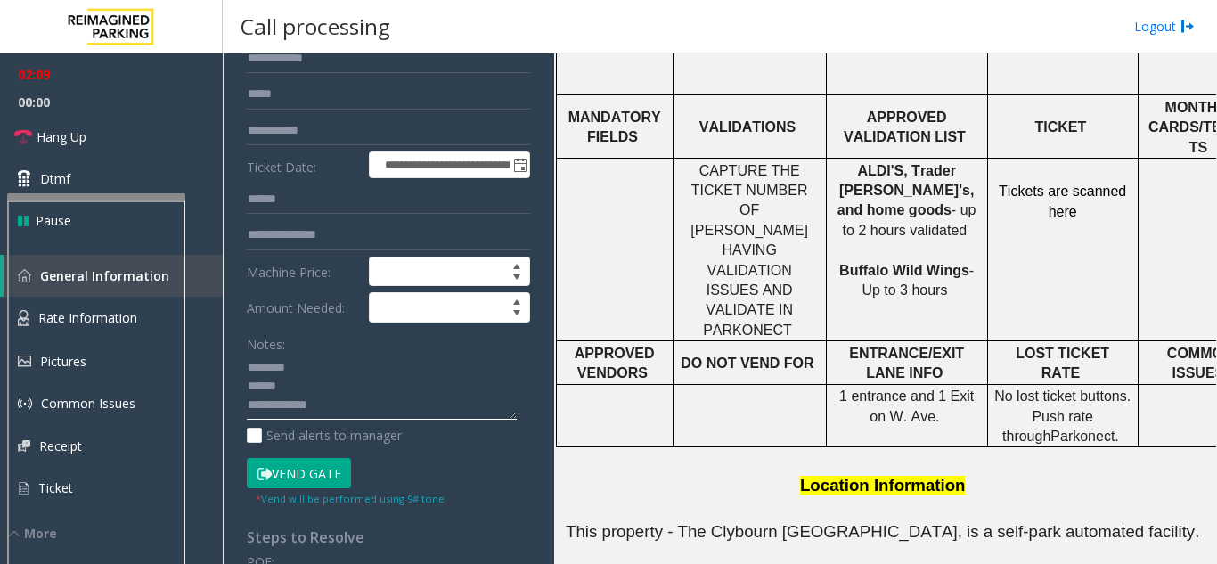
scroll to position [891, 321]
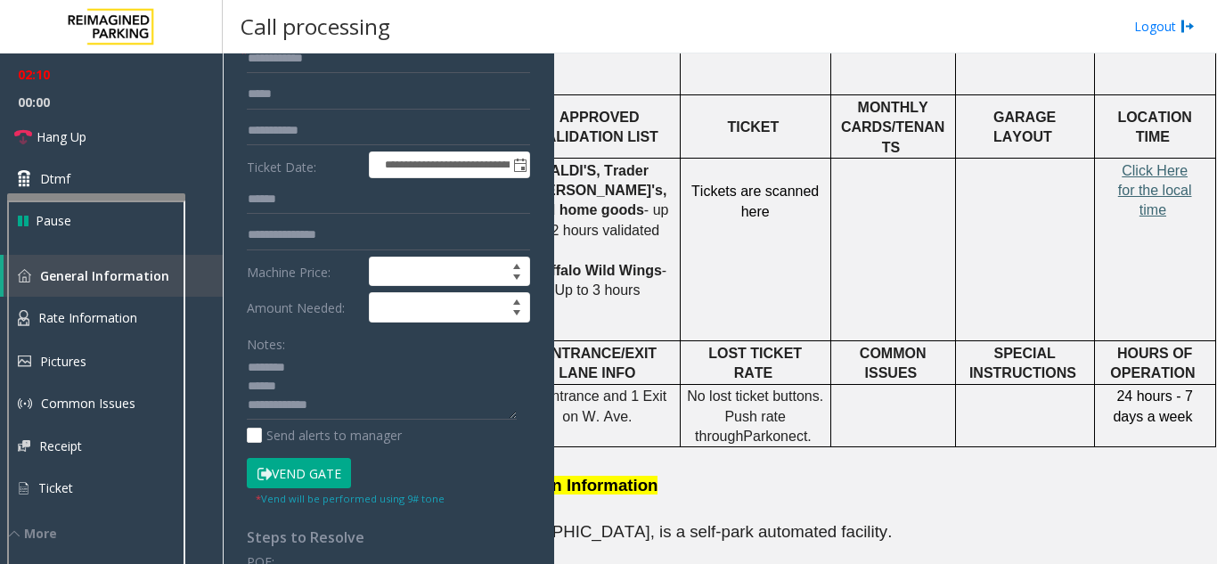
click at [920, 163] on span "Click Here for the local time" at bounding box center [1155, 190] width 74 height 55
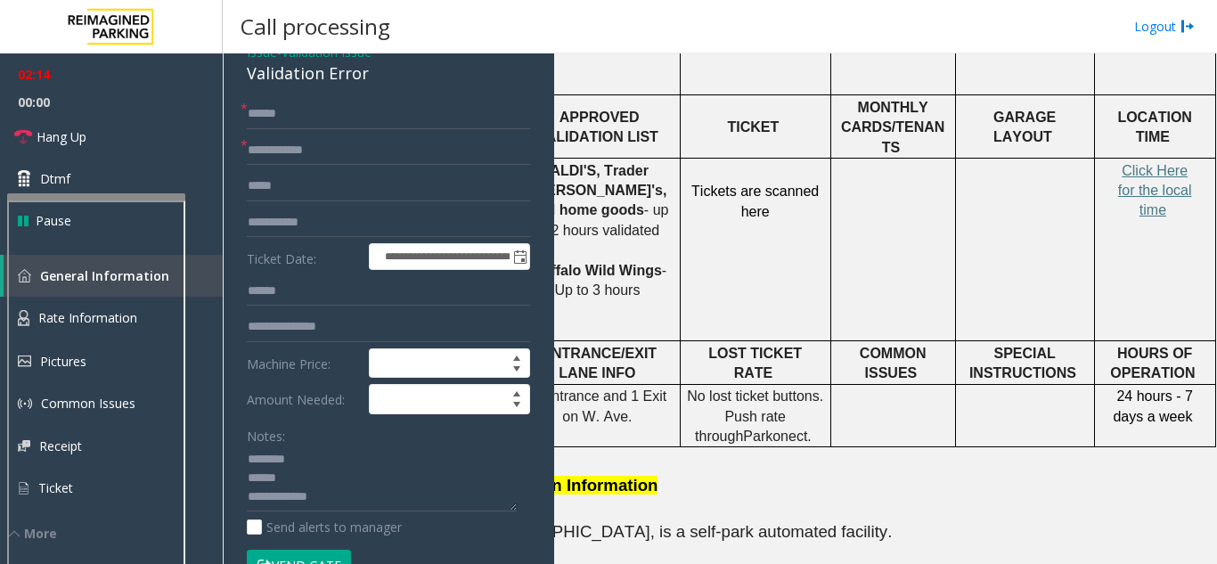
scroll to position [0, 0]
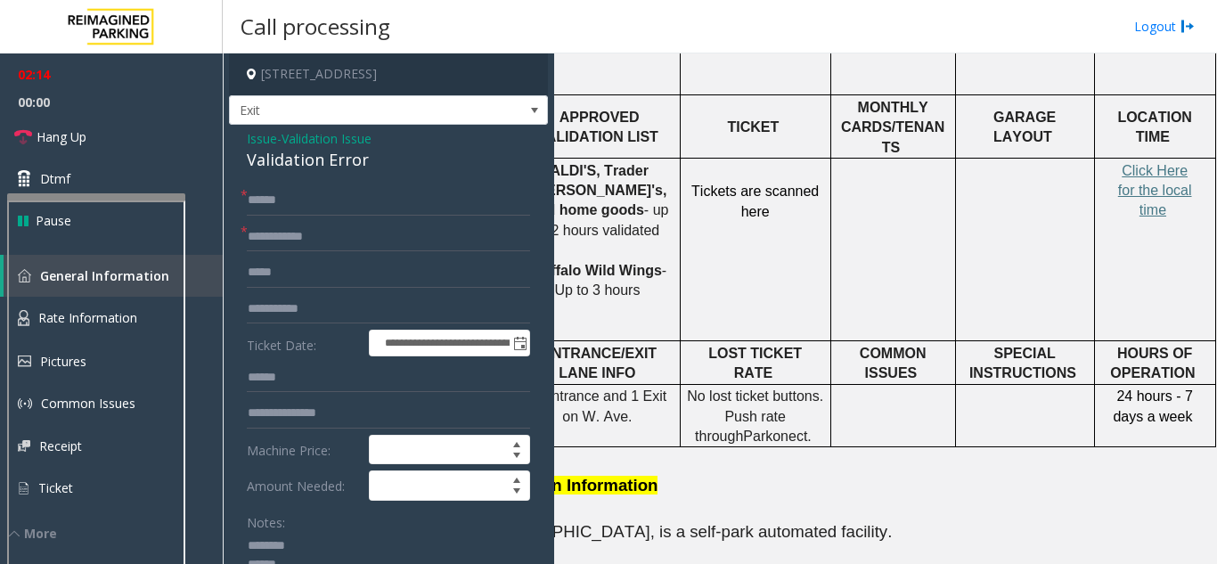
click at [280, 151] on div "Validation Error" at bounding box center [388, 160] width 283 height 24
copy div "Validation Error"
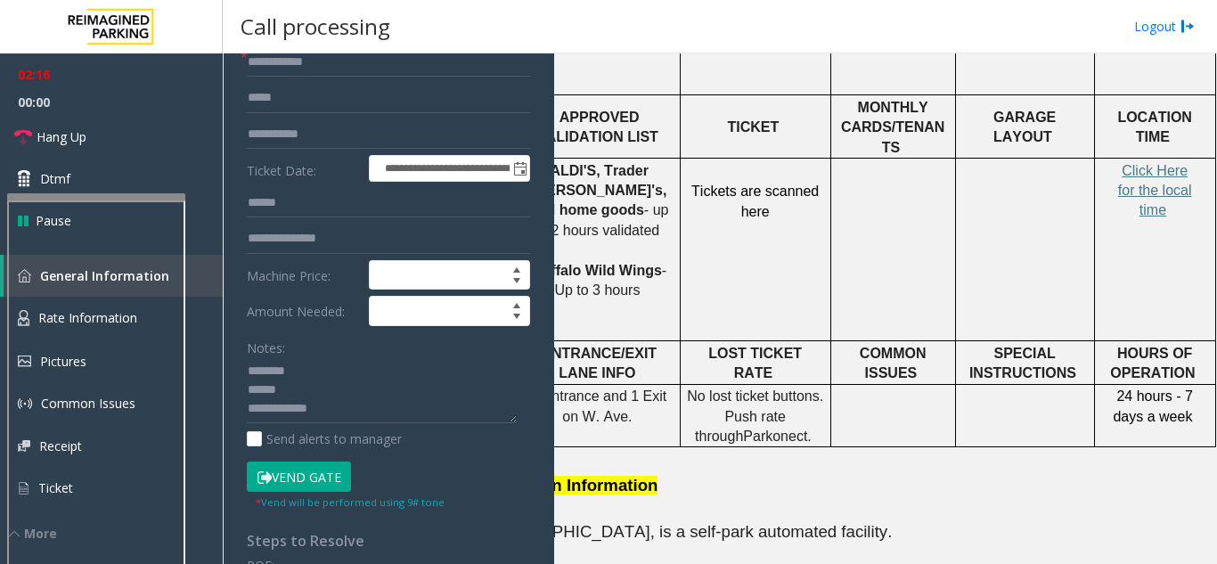
scroll to position [267, 0]
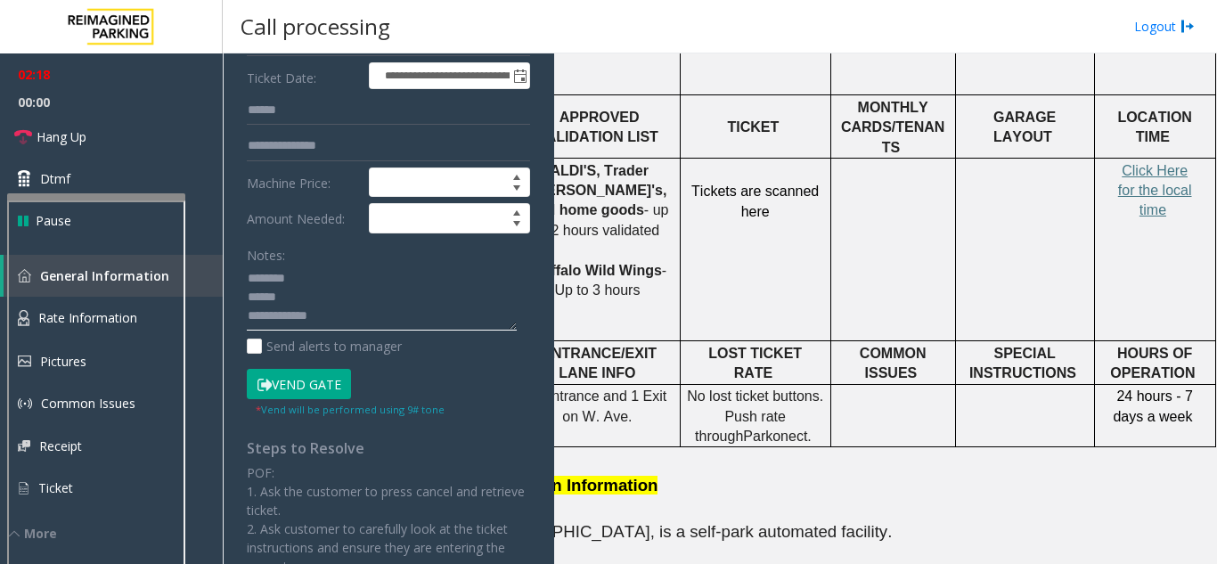
paste textarea "**********"
click at [313, 380] on button "Vend Gate" at bounding box center [299, 384] width 104 height 30
click at [285, 300] on textarea at bounding box center [382, 298] width 270 height 67
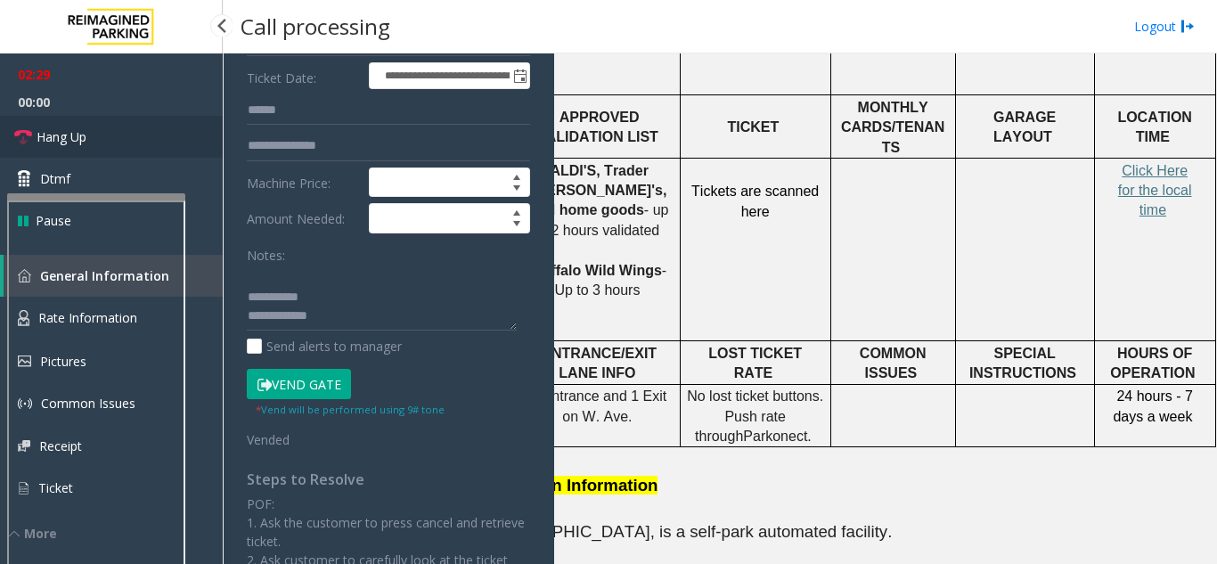
click at [101, 141] on link "Hang Up" at bounding box center [111, 137] width 223 height 42
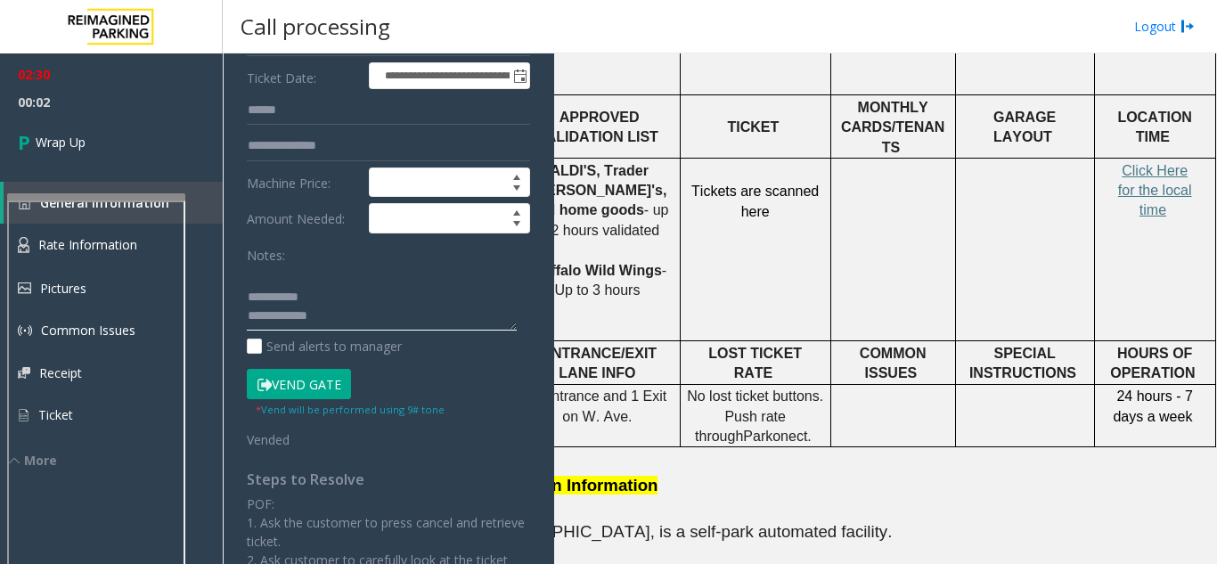
drag, startPoint x: 327, startPoint y: 301, endPoint x: 287, endPoint y: 298, distance: 40.2
click at [287, 298] on textarea at bounding box center [382, 298] width 270 height 67
click at [294, 301] on textarea at bounding box center [382, 298] width 270 height 67
click at [323, 312] on textarea at bounding box center [382, 298] width 270 height 67
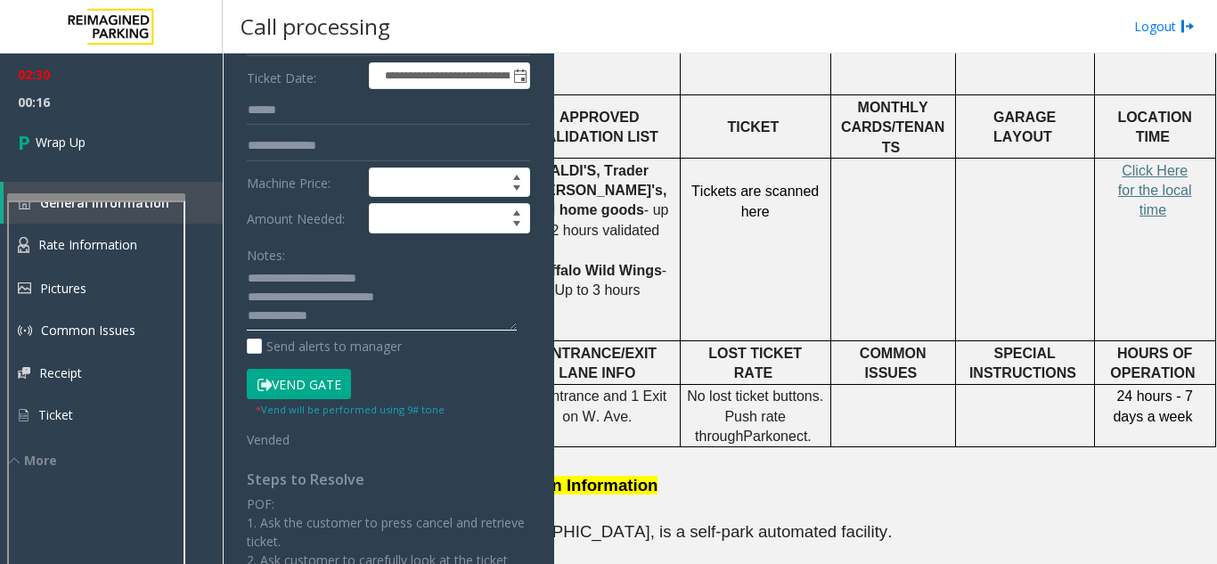
click at [427, 302] on textarea at bounding box center [382, 298] width 270 height 67
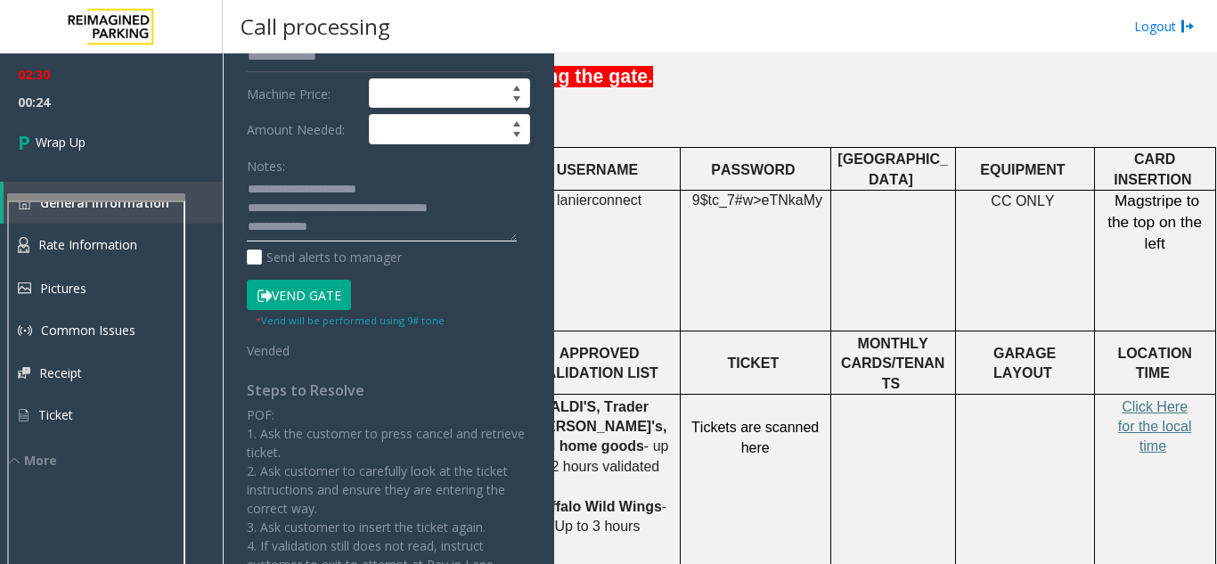
scroll to position [623, 321]
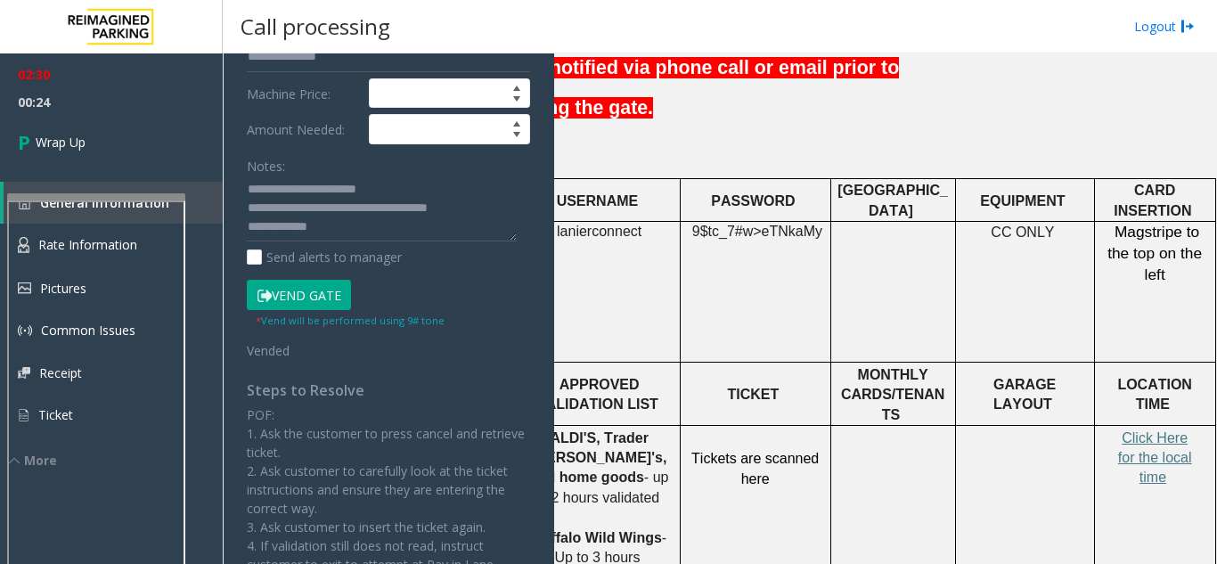
click at [728, 224] on span "9$tc_7#w>" at bounding box center [726, 231] width 69 height 15
click at [476, 220] on textarea at bounding box center [382, 208] width 270 height 67
click at [475, 214] on textarea at bounding box center [382, 208] width 270 height 67
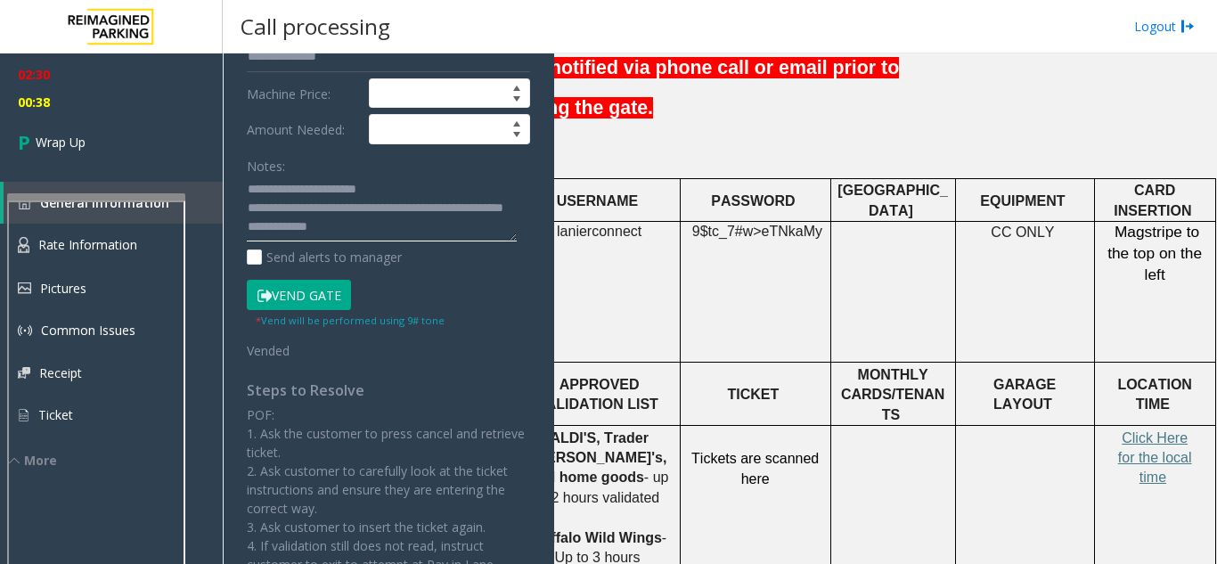
click at [381, 236] on textarea at bounding box center [382, 208] width 270 height 67
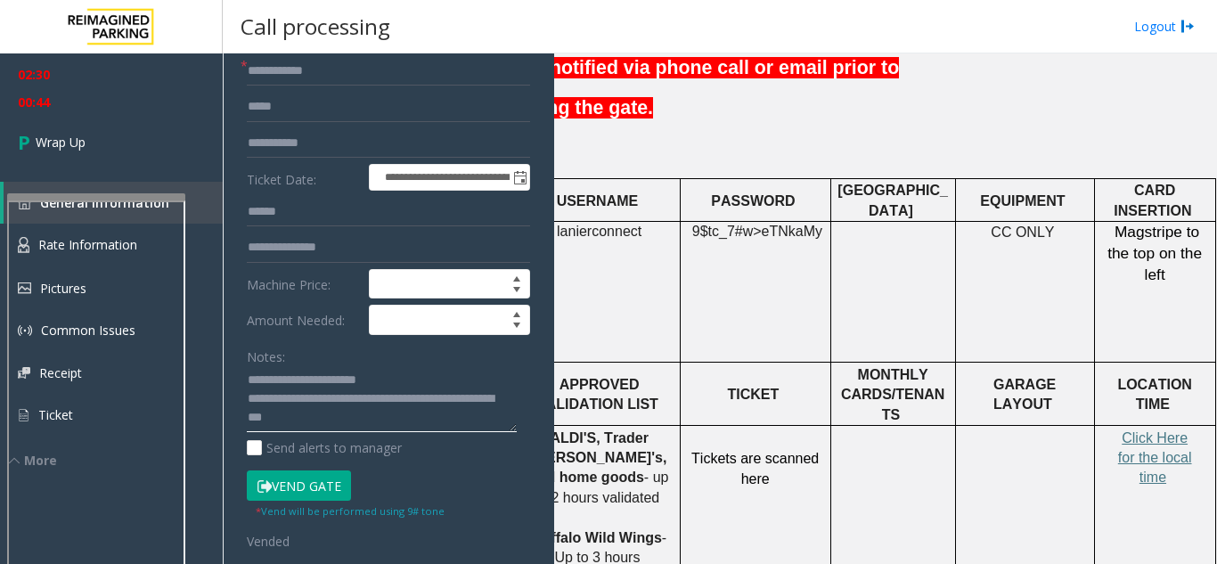
scroll to position [0, 0]
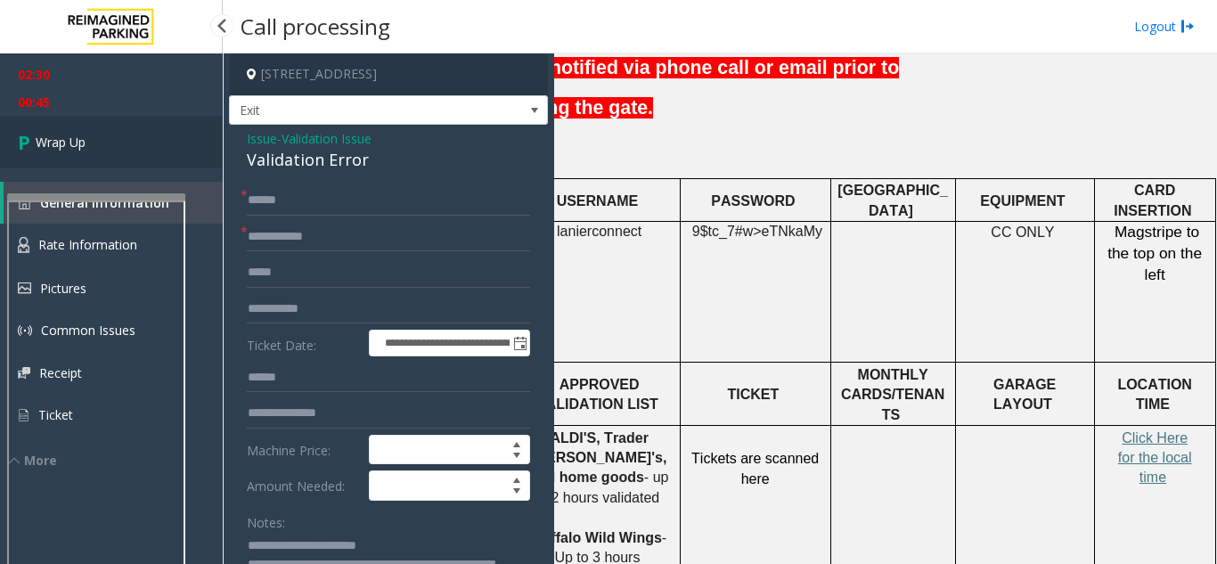
type textarea "**********"
click at [121, 127] on link "Wrap Up" at bounding box center [111, 142] width 223 height 53
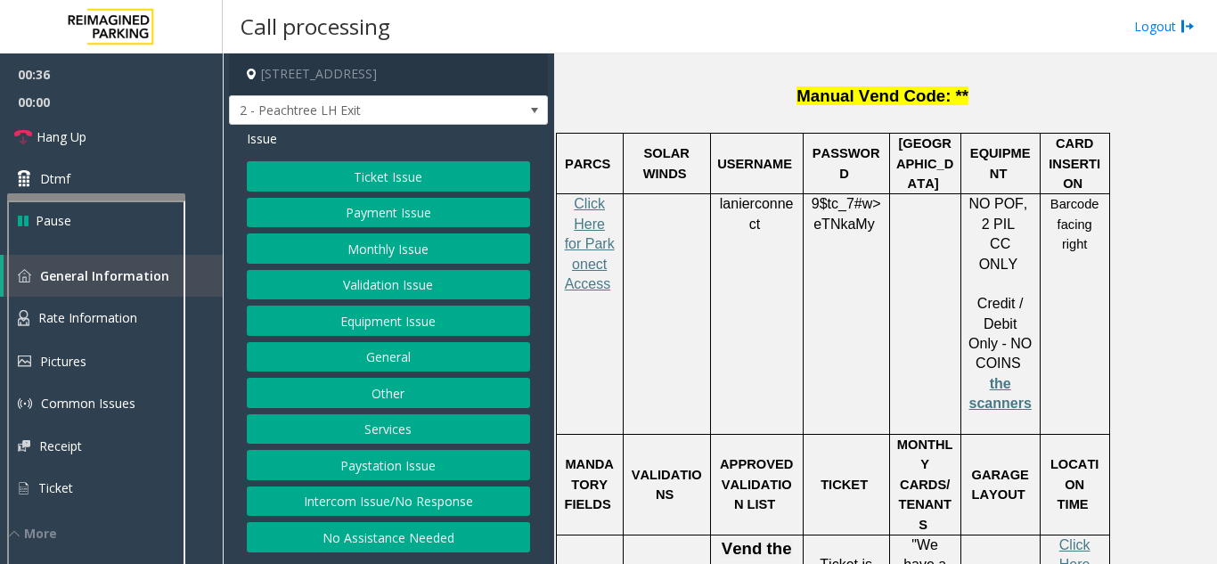
scroll to position [2939, 0]
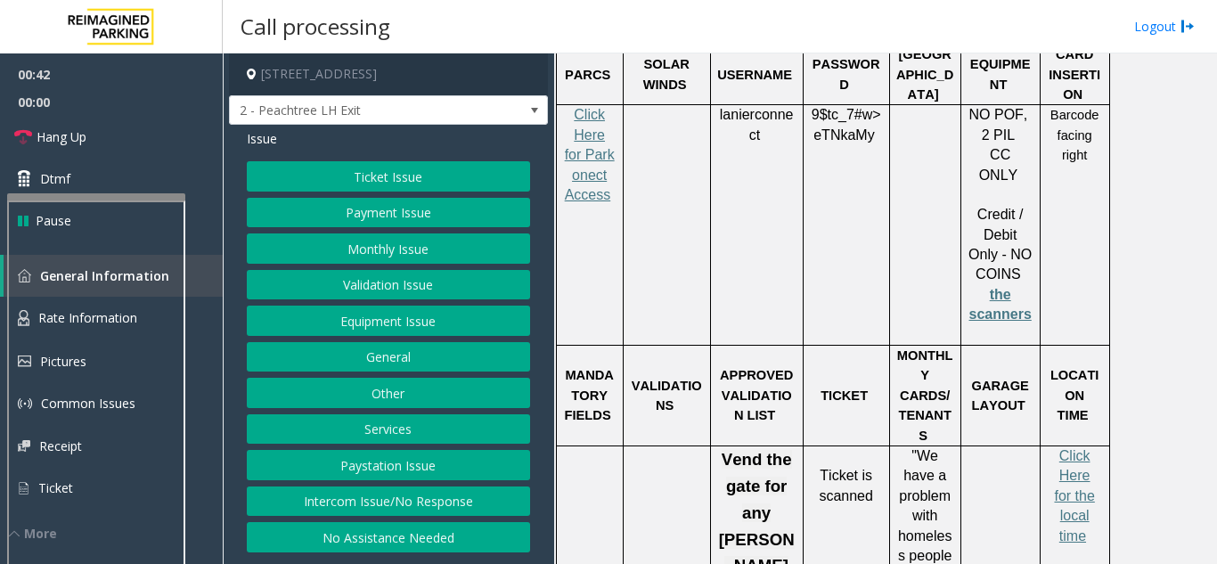
click at [371, 170] on button "Ticket Issue" at bounding box center [388, 176] width 283 height 30
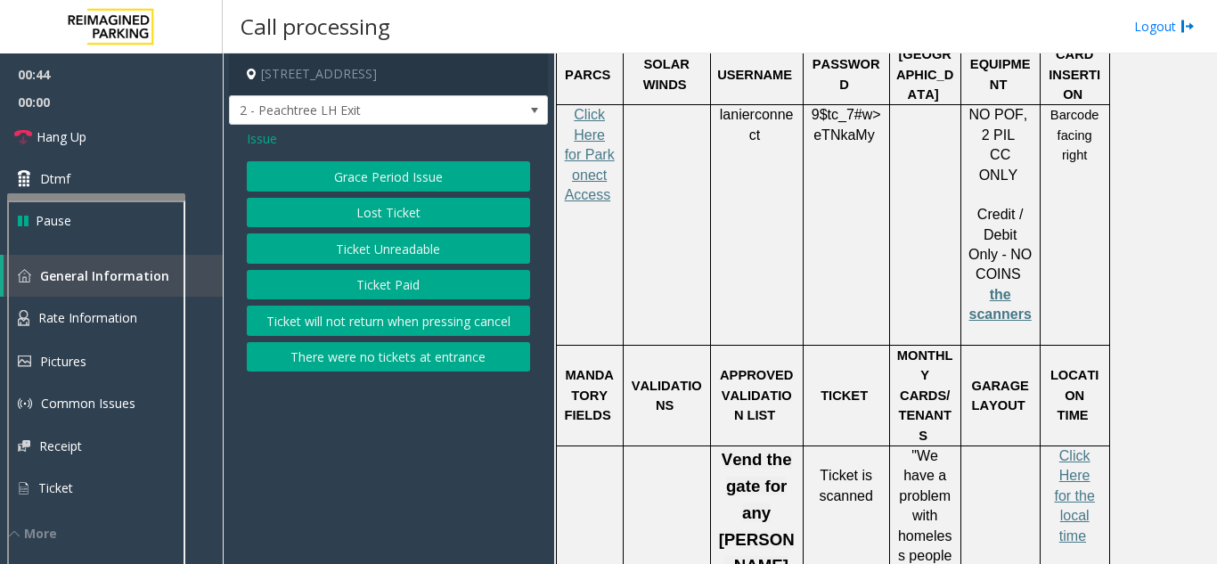
click at [391, 250] on button "Ticket Unreadable" at bounding box center [388, 248] width 283 height 30
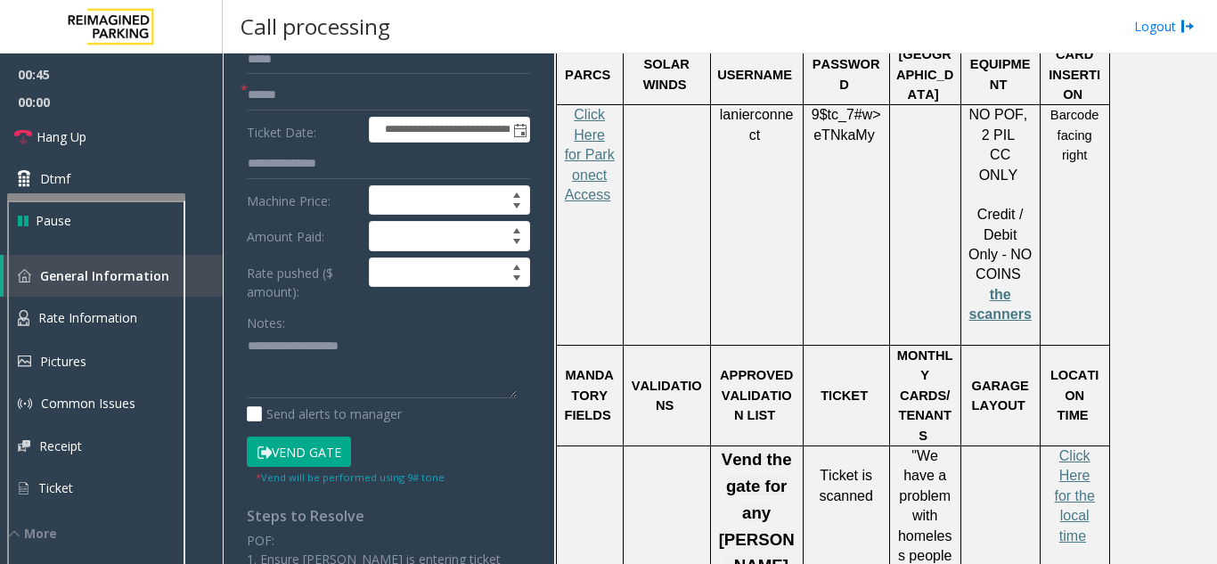
scroll to position [178, 0]
click at [355, 369] on textarea at bounding box center [382, 364] width 270 height 67
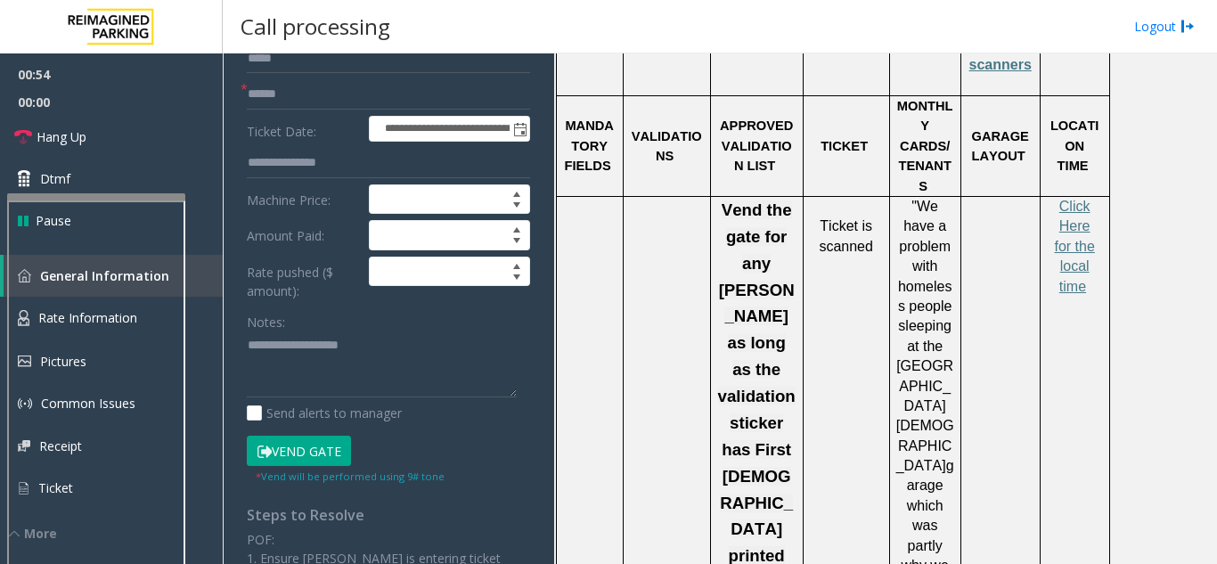
scroll to position [3473, 0]
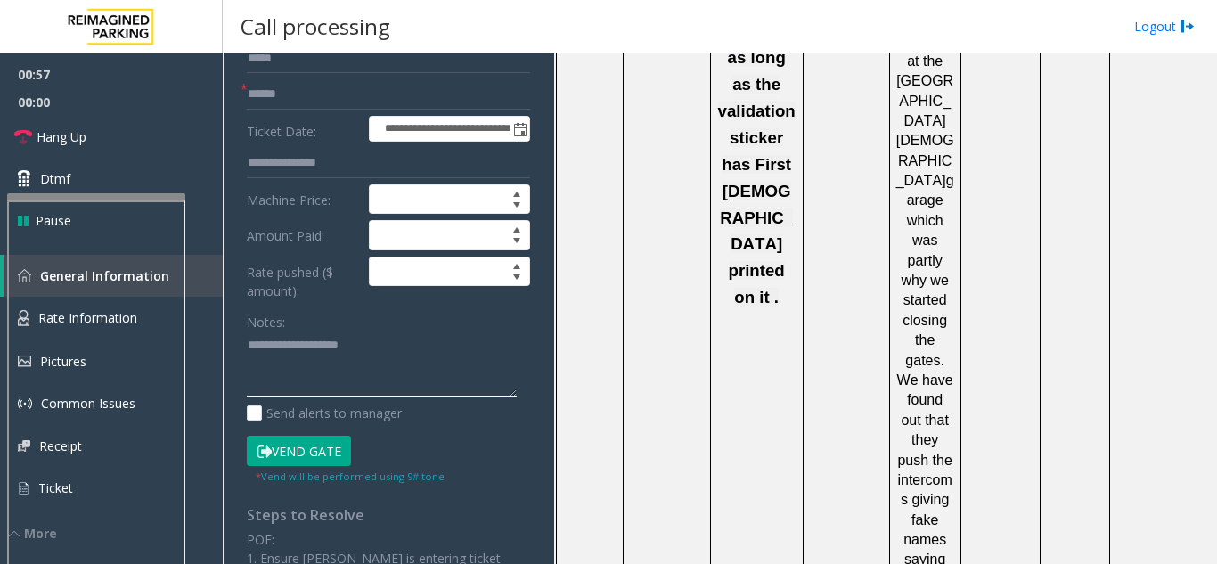
click at [265, 358] on textarea at bounding box center [382, 364] width 270 height 67
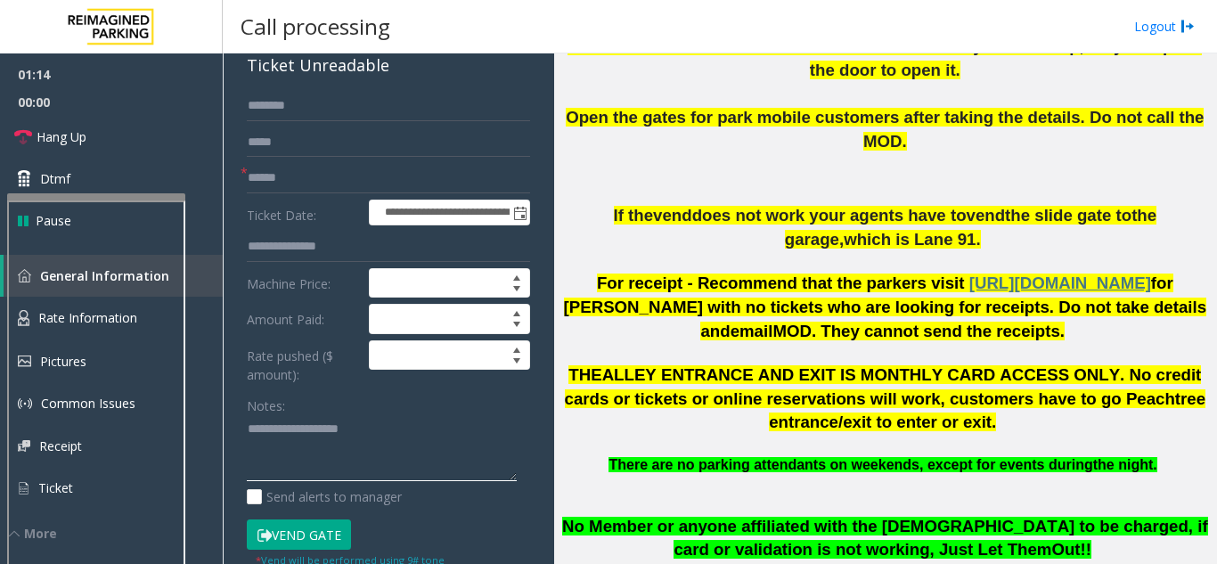
scroll to position [0, 0]
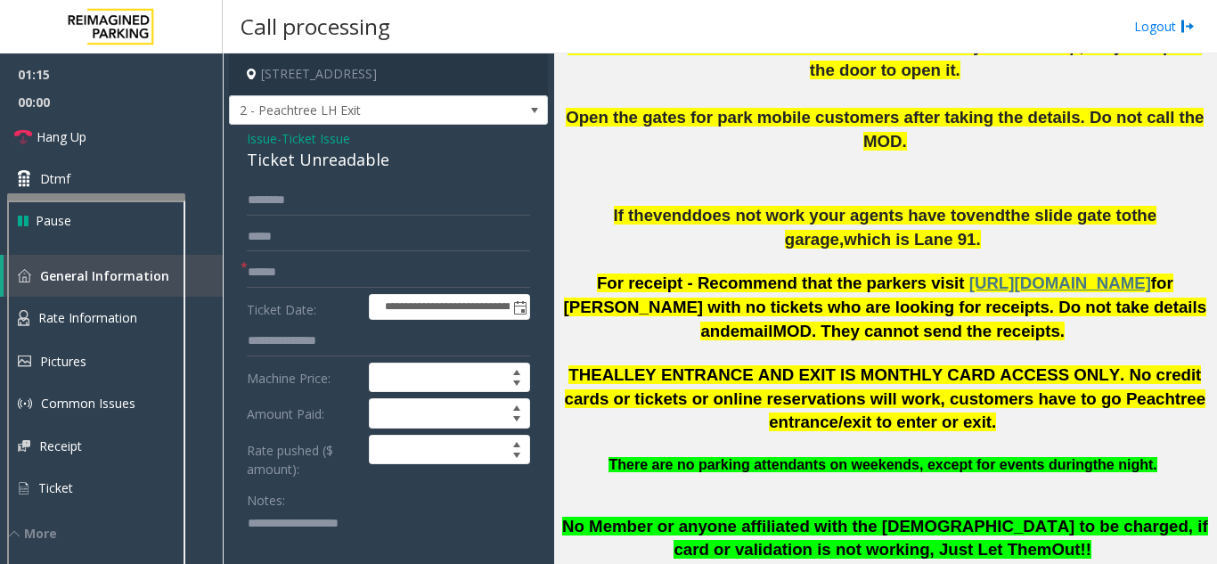
click at [292, 148] on span "Ticket Issue" at bounding box center [315, 138] width 69 height 19
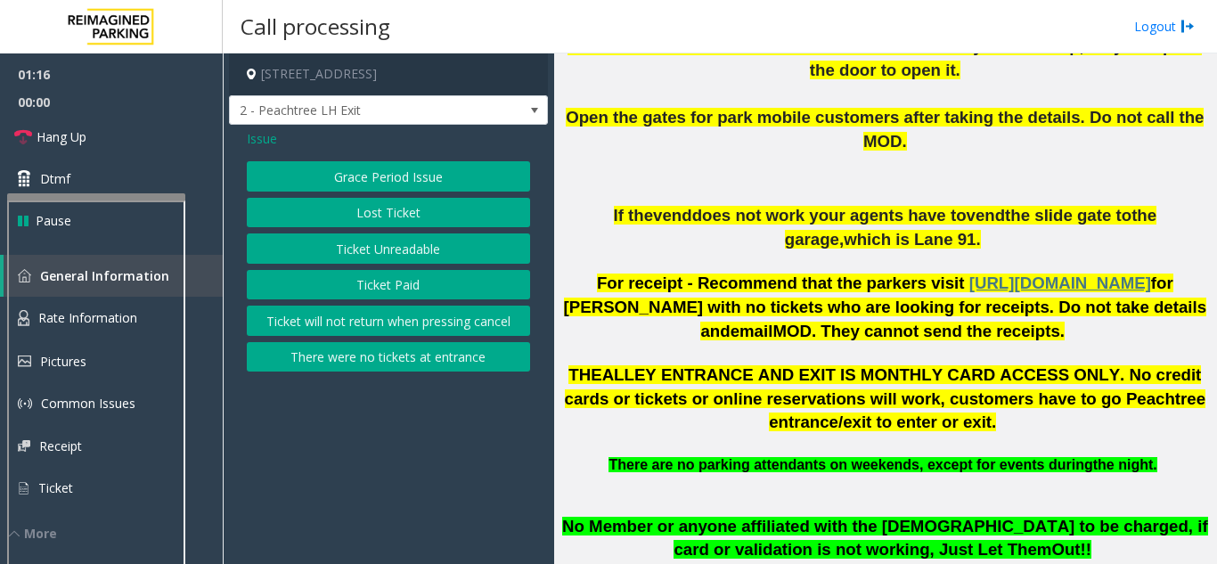
click at [266, 140] on span "Issue" at bounding box center [262, 138] width 30 height 19
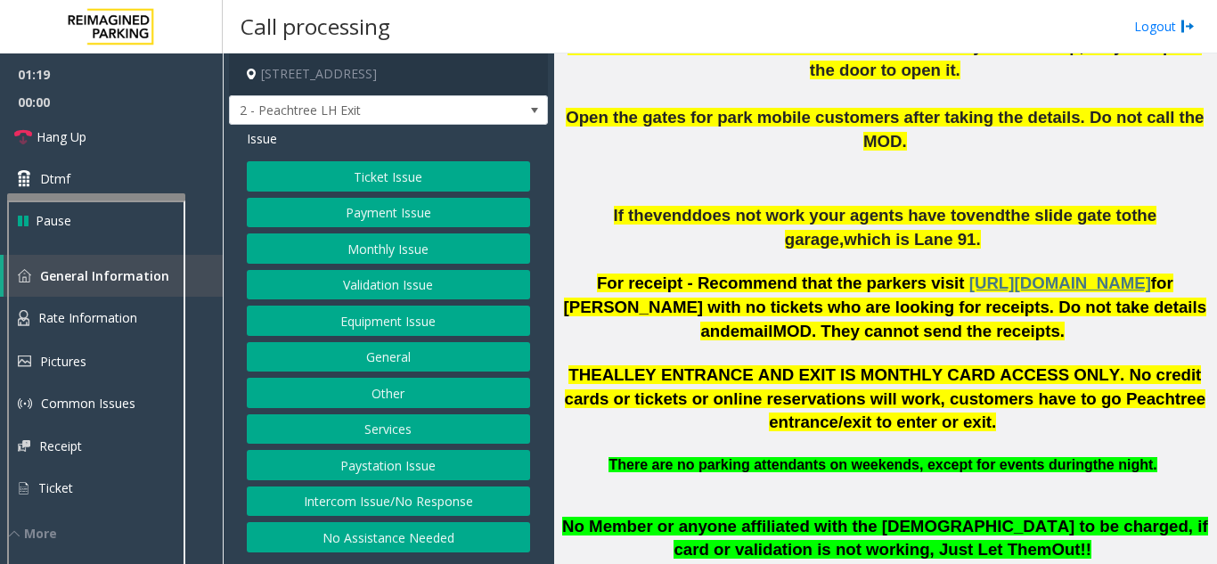
click at [392, 433] on button "Services" at bounding box center [388, 429] width 283 height 30
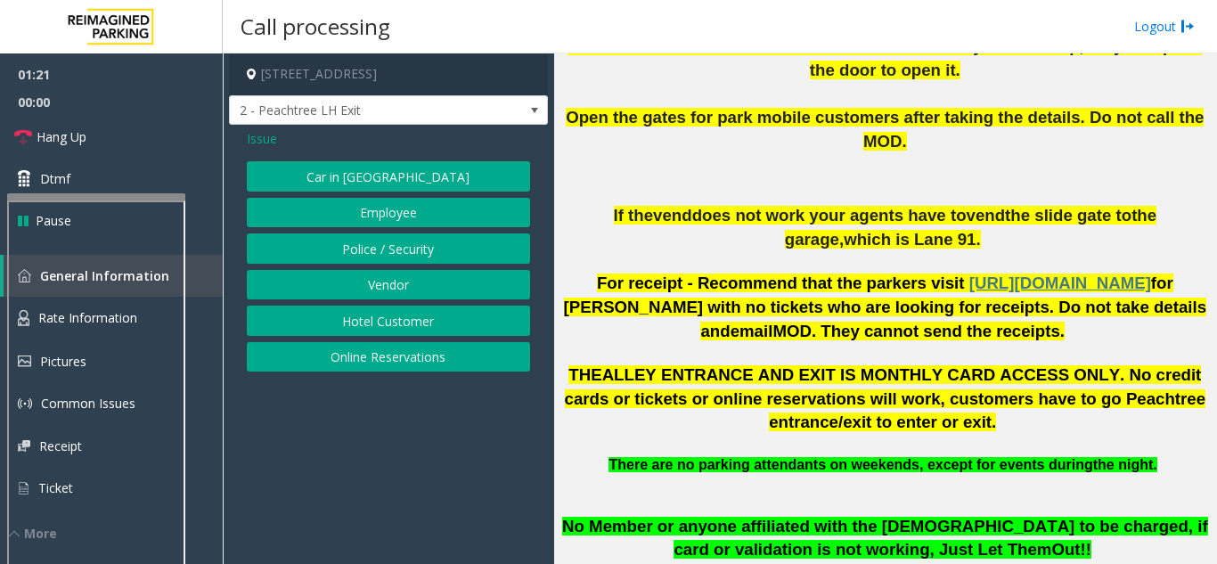
click at [411, 363] on button "Online Reservations" at bounding box center [388, 357] width 283 height 30
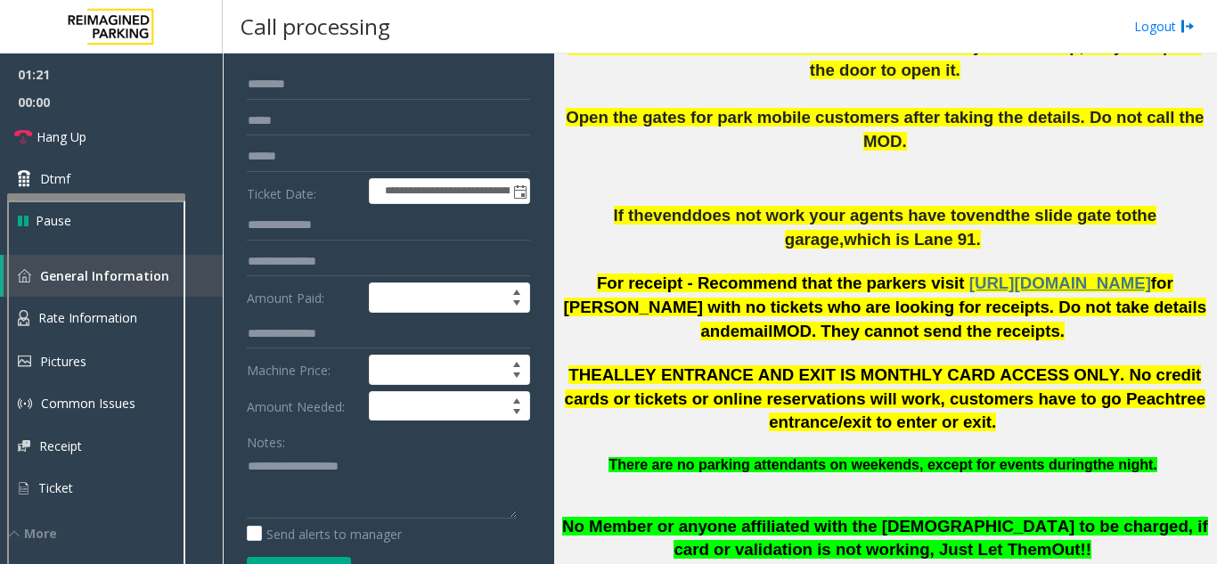
scroll to position [267, 0]
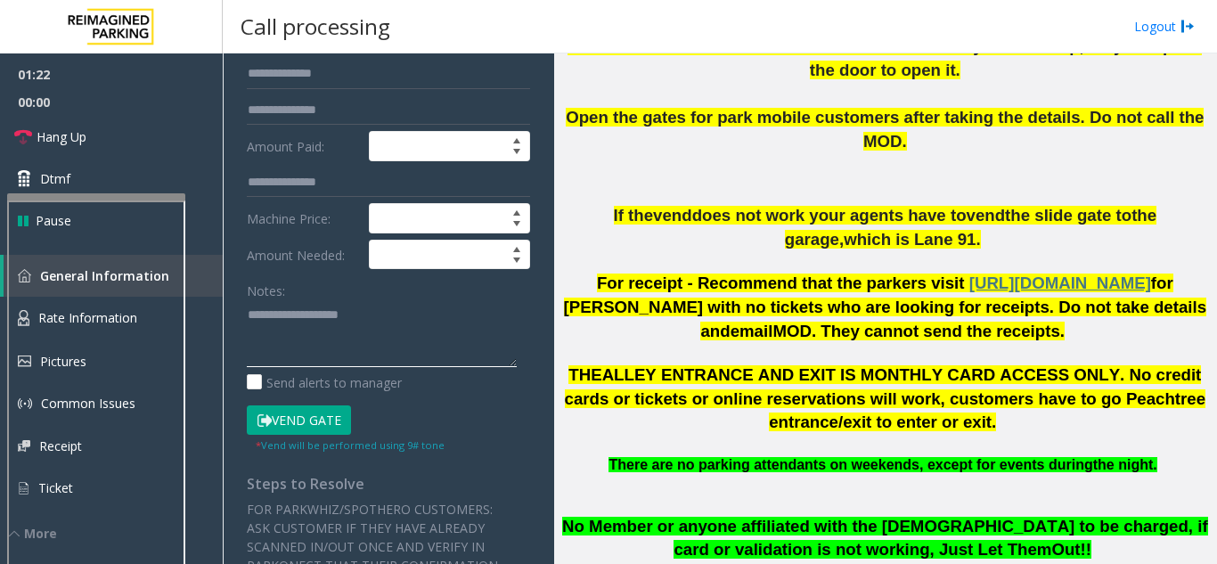
click at [392, 347] on textarea at bounding box center [382, 333] width 270 height 67
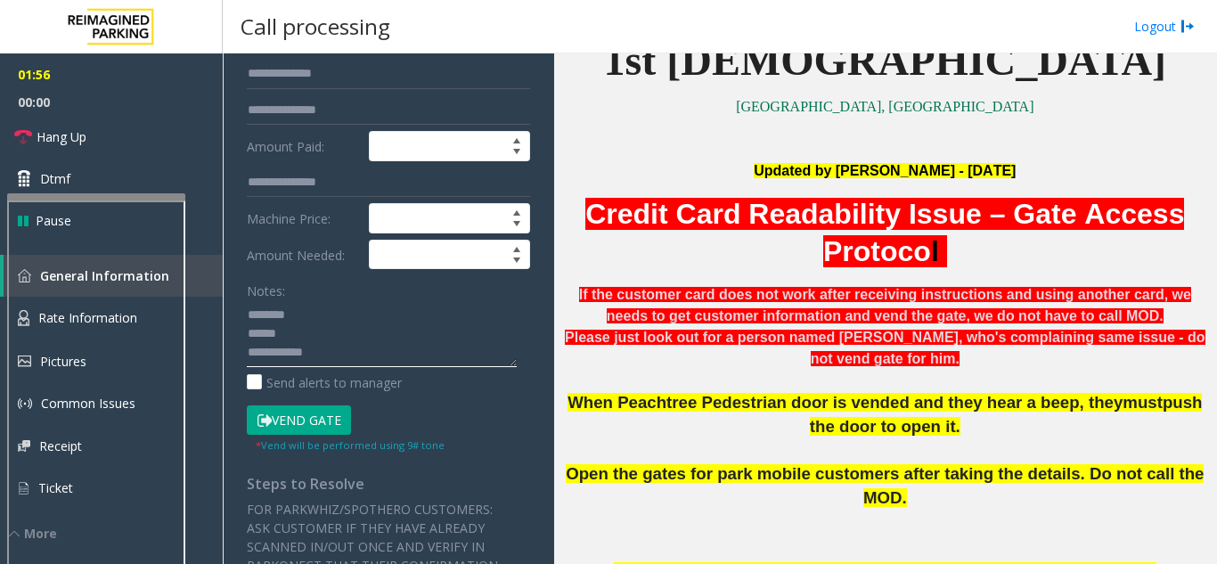
scroll to position [89, 0]
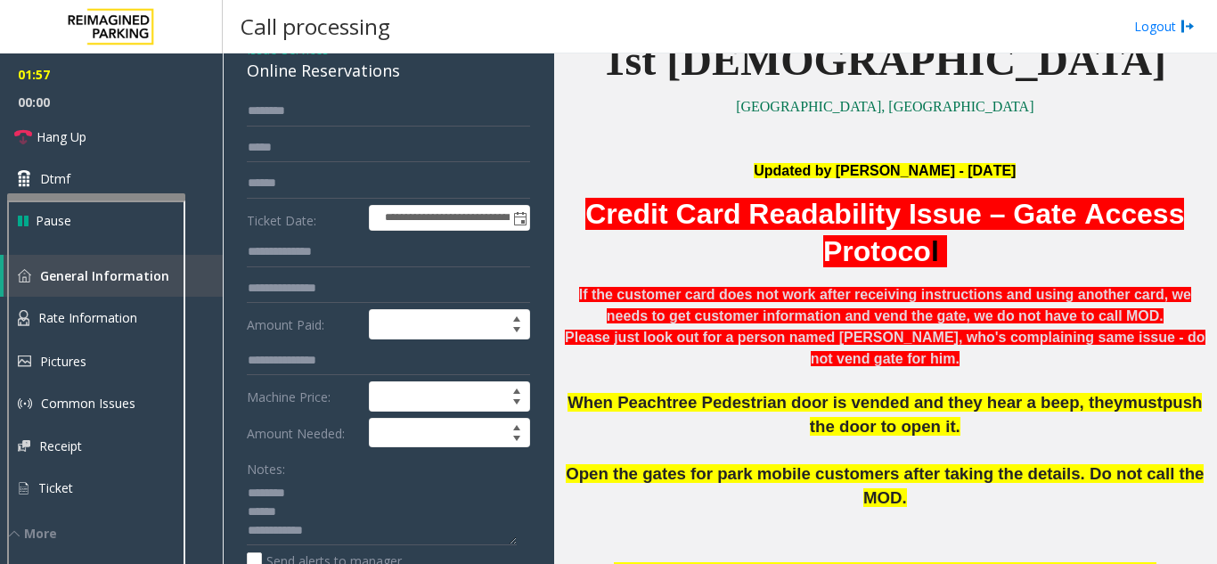
click at [334, 83] on div "Online Reservations" at bounding box center [388, 71] width 283 height 24
copy div "Online Reservations"
click at [314, 500] on textarea at bounding box center [382, 511] width 270 height 67
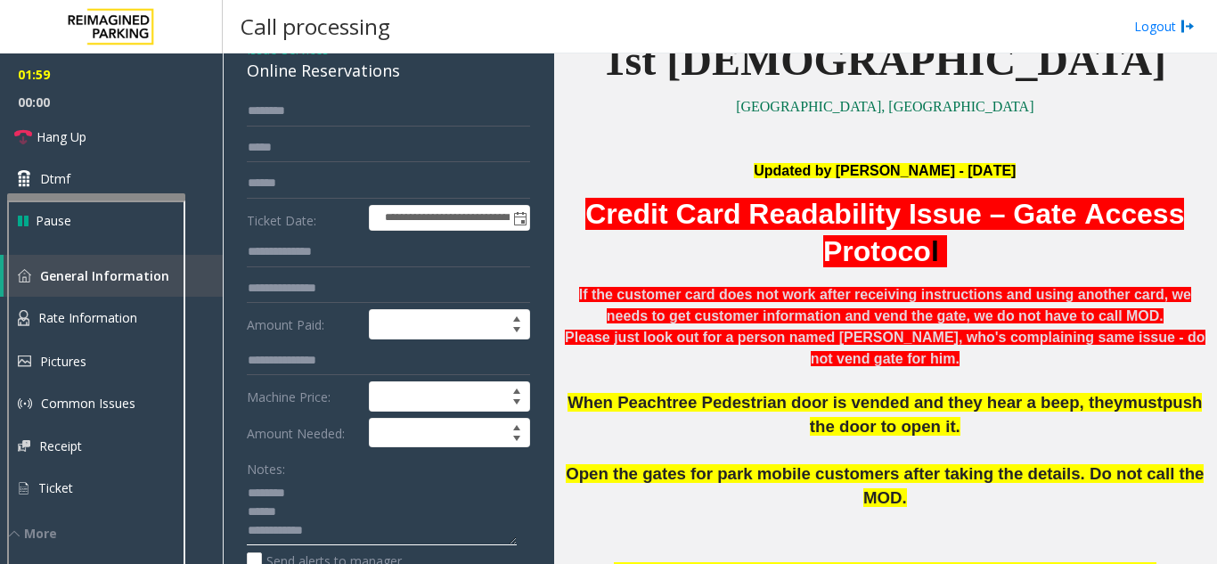
paste textarea "**********"
click at [434, 501] on textarea at bounding box center [382, 511] width 270 height 67
click at [294, 518] on textarea at bounding box center [382, 511] width 270 height 67
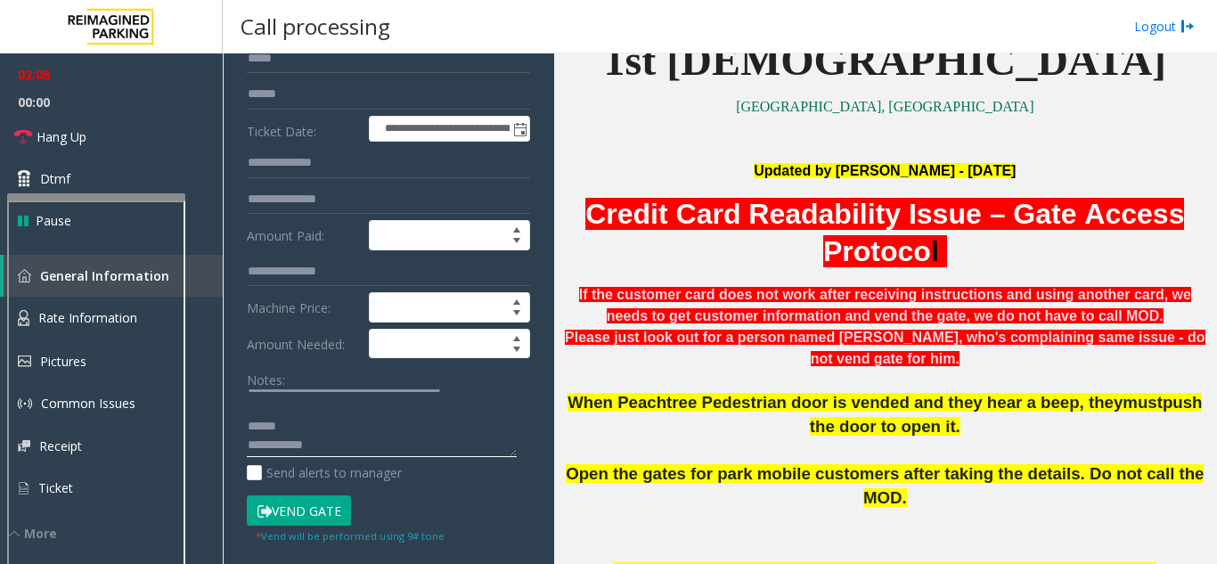
scroll to position [0, 0]
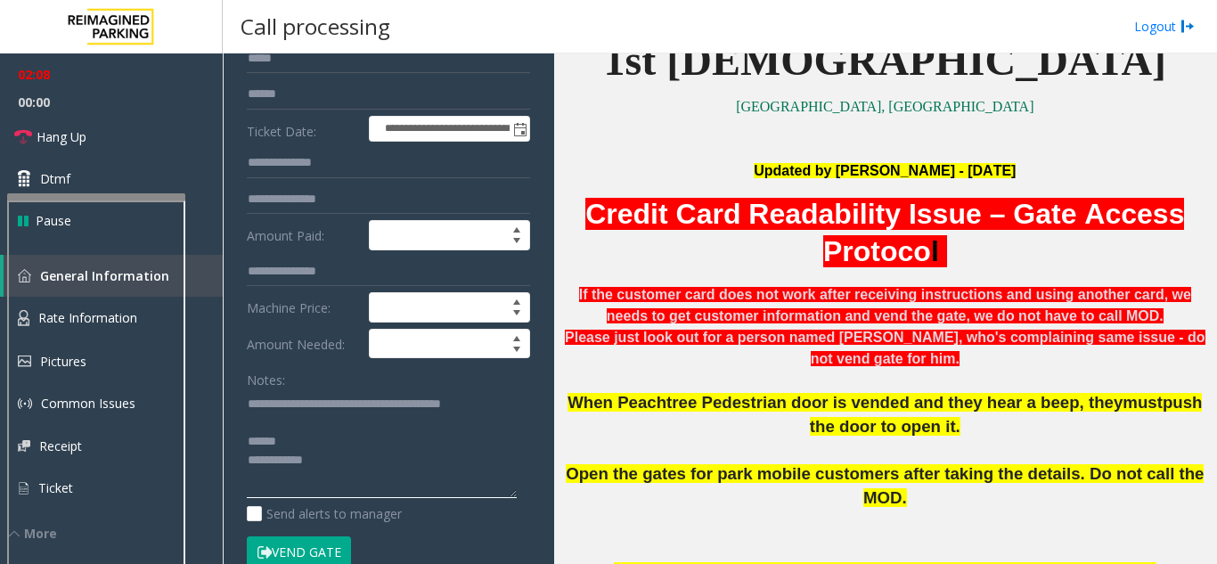
drag, startPoint x: 503, startPoint y: 467, endPoint x: 524, endPoint y: 515, distance: 52.3
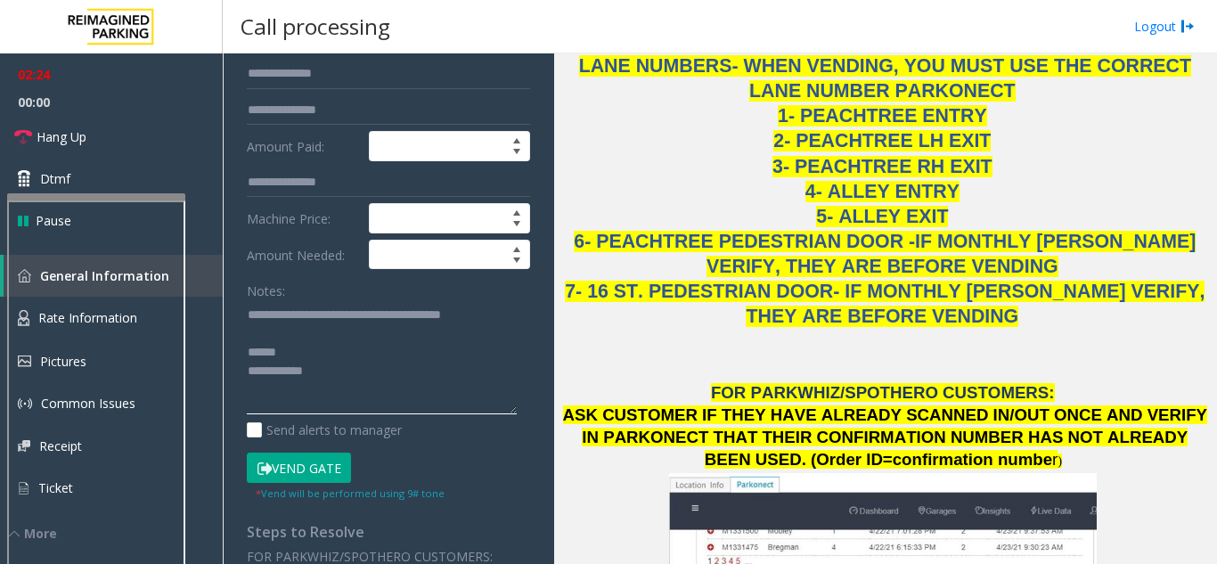
scroll to position [1959, 0]
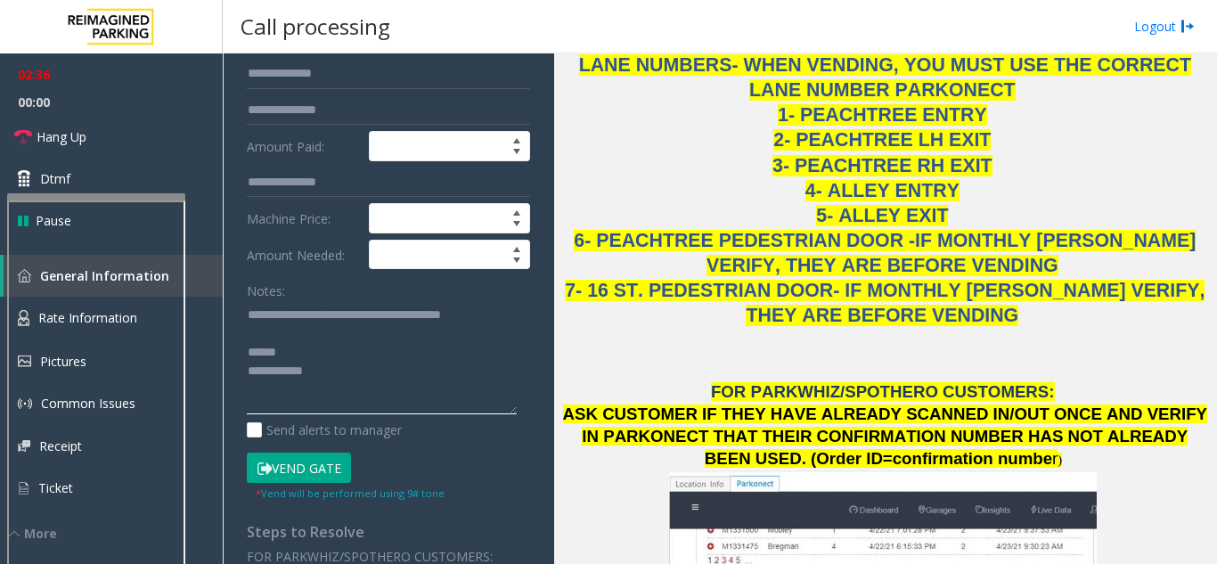
click at [330, 382] on textarea at bounding box center [382, 357] width 270 height 114
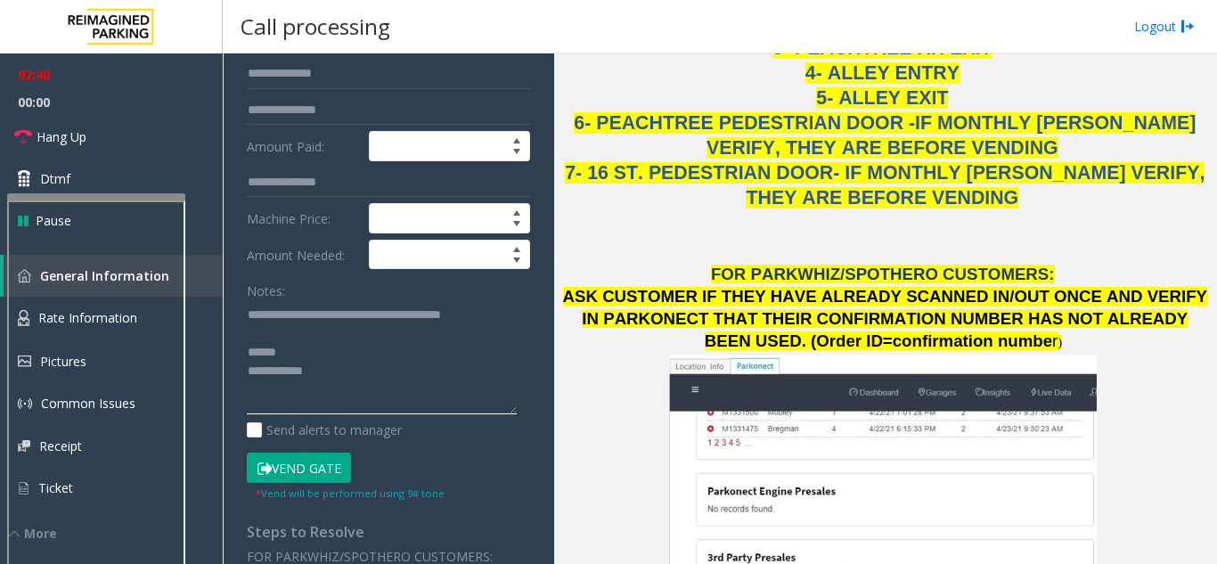
scroll to position [2048, 0]
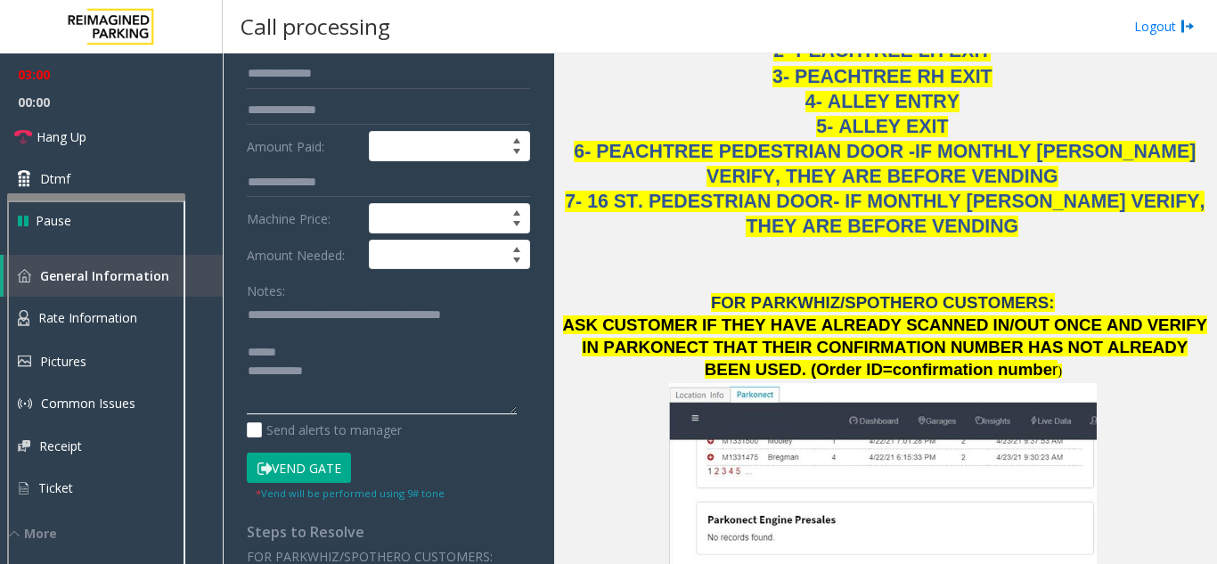
click at [359, 378] on textarea at bounding box center [382, 357] width 270 height 114
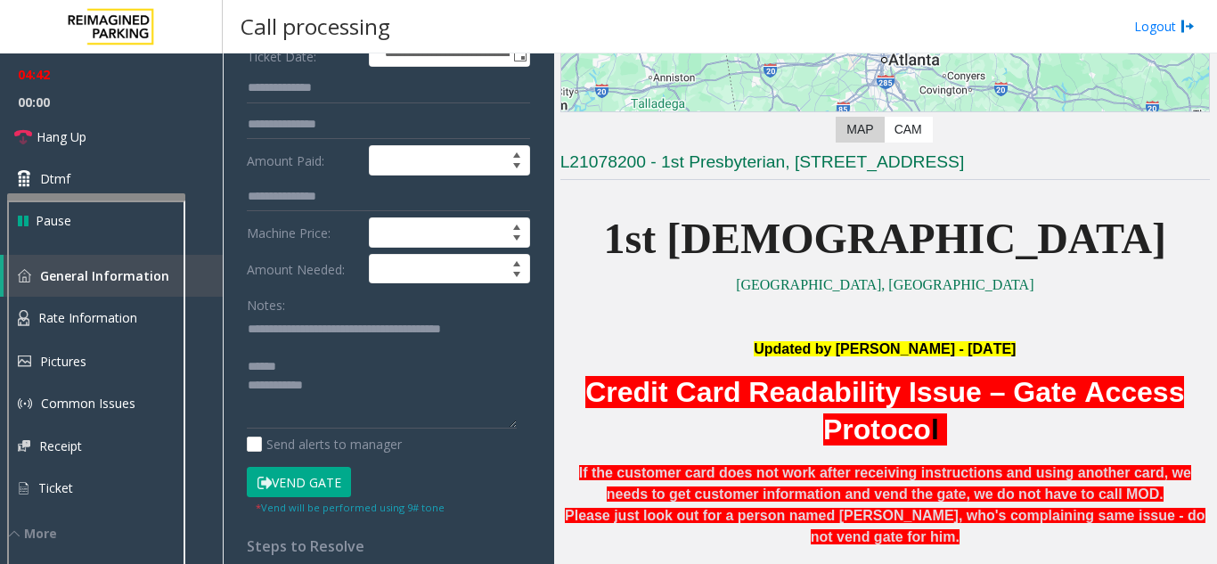
scroll to position [267, 0]
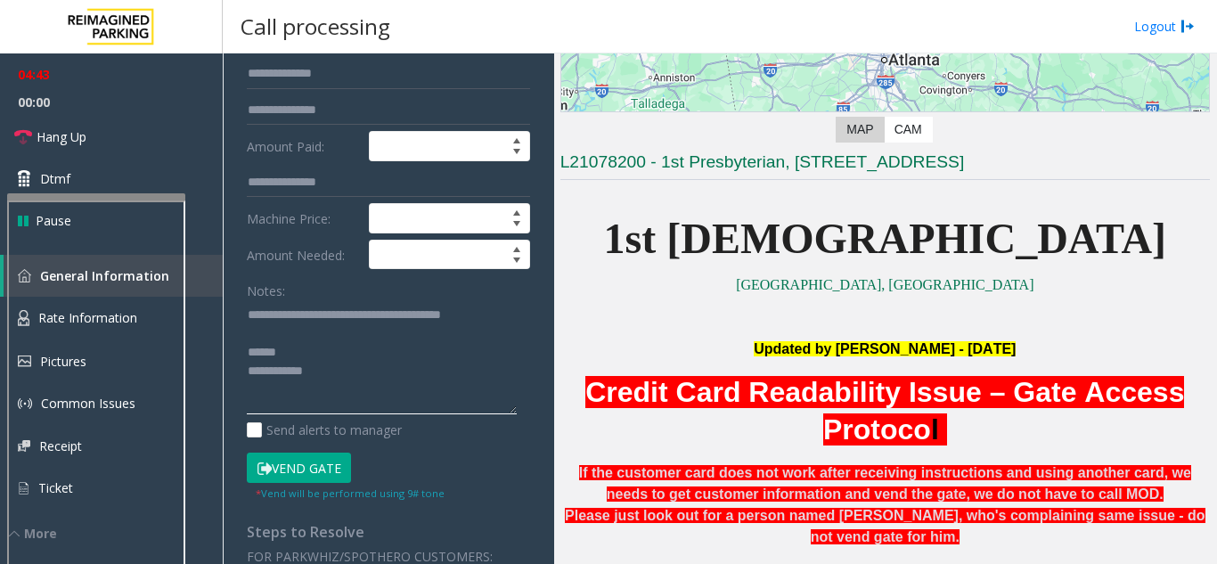
click at [297, 373] on textarea at bounding box center [382, 357] width 270 height 114
click at [364, 370] on textarea at bounding box center [382, 357] width 270 height 114
paste textarea "**********"
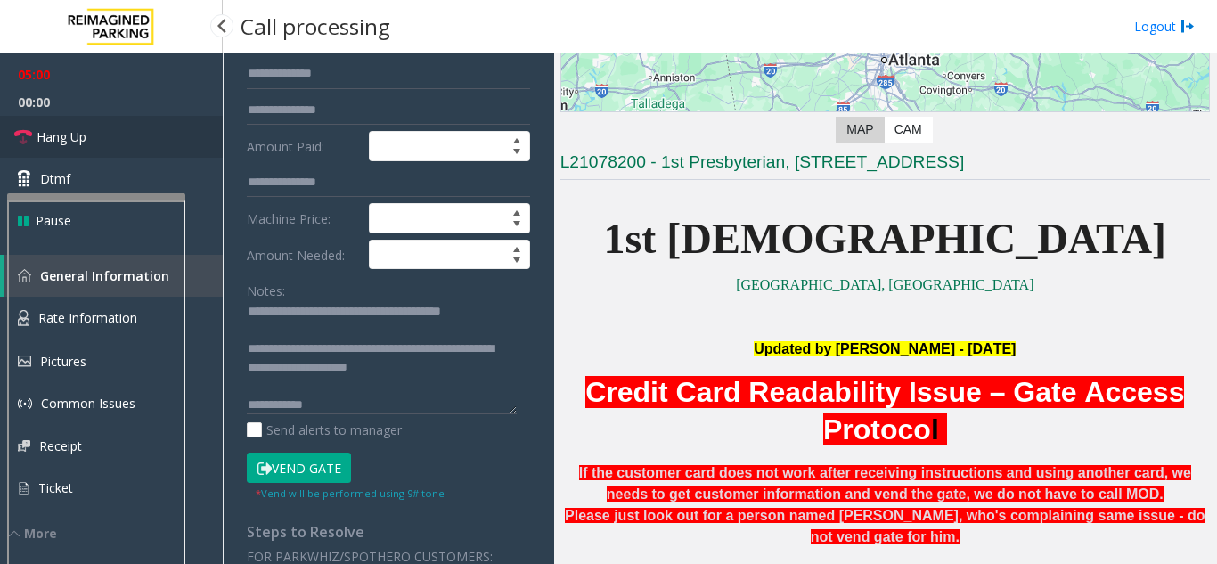
click at [142, 132] on link "Hang Up" at bounding box center [111, 137] width 223 height 42
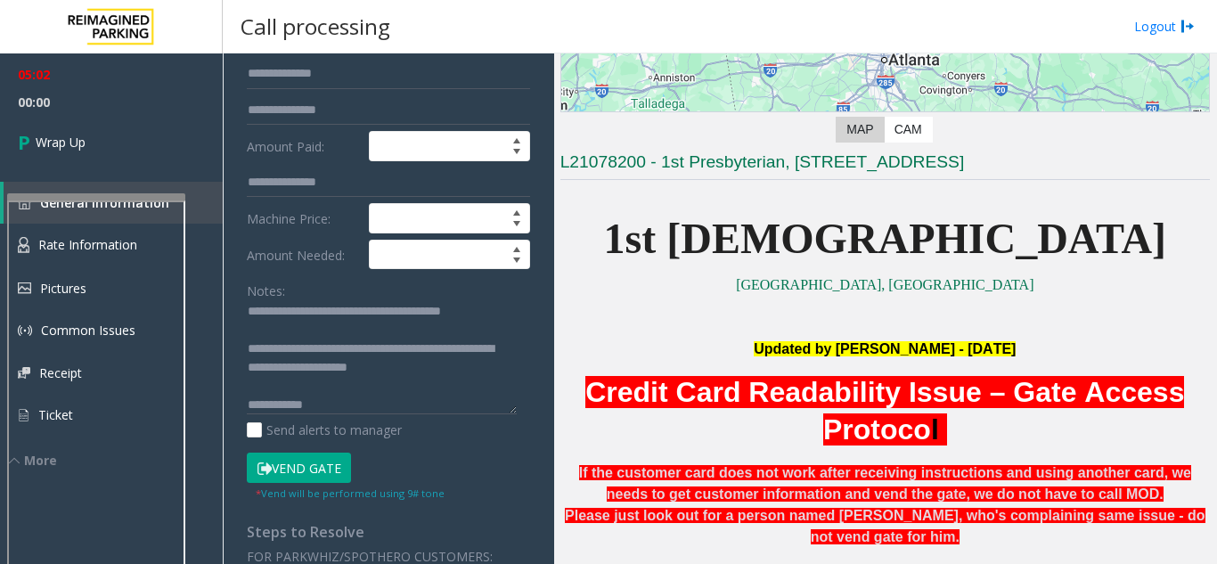
scroll to position [356, 0]
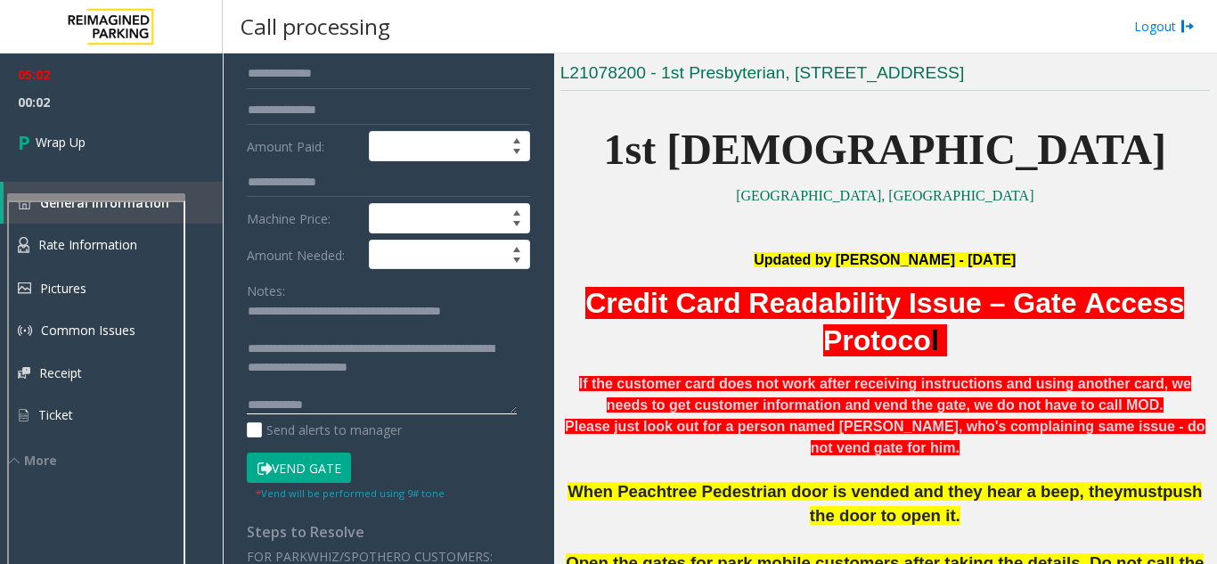
click at [325, 357] on textarea at bounding box center [382, 357] width 270 height 114
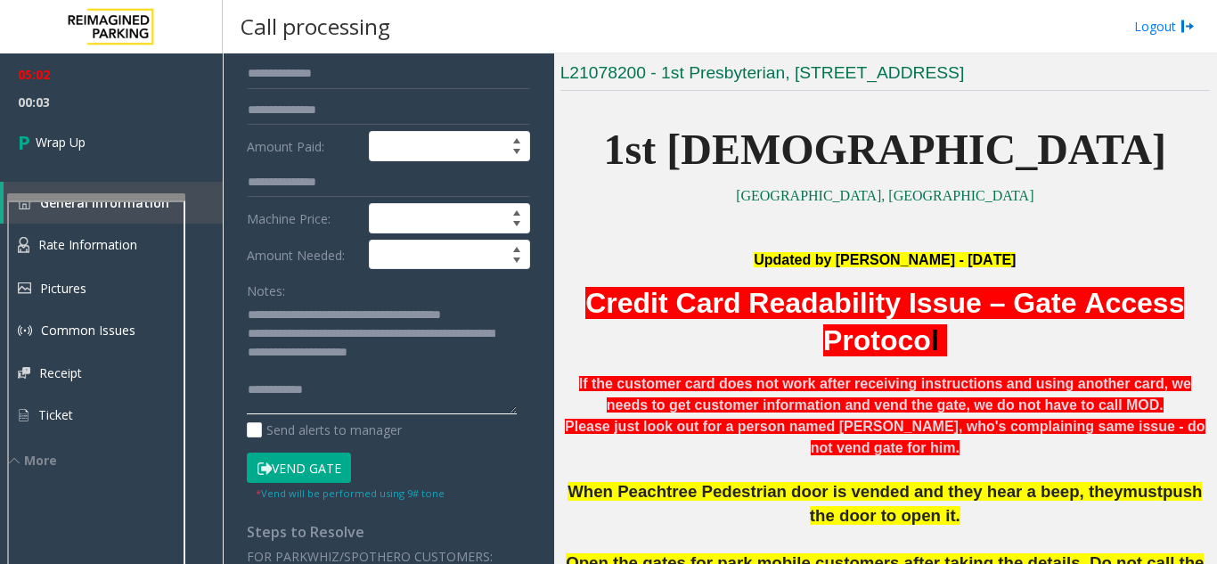
scroll to position [9, 0]
drag, startPoint x: 318, startPoint y: 412, endPoint x: 229, endPoint y: 411, distance: 89.1
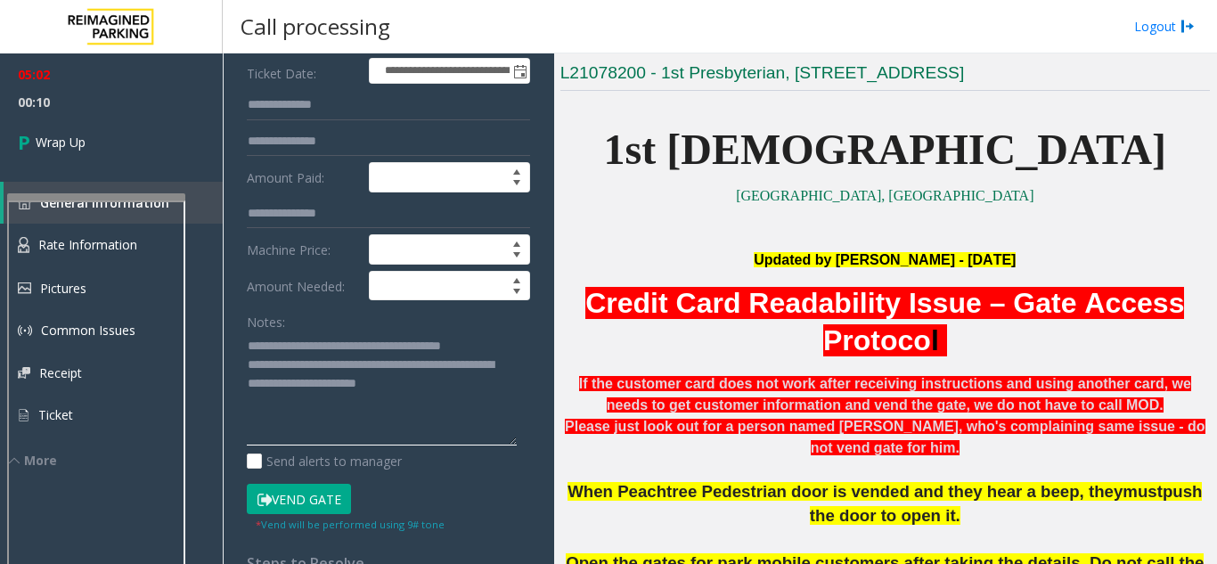
scroll to position [267, 0]
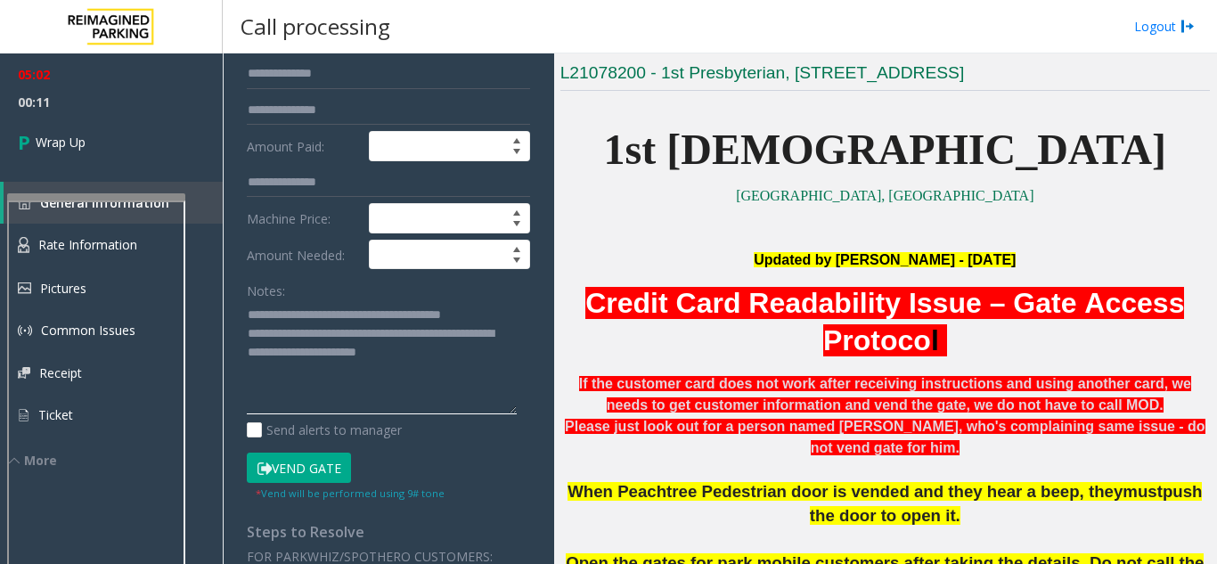
click at [440, 363] on textarea at bounding box center [382, 357] width 270 height 114
click at [406, 348] on textarea at bounding box center [382, 357] width 270 height 114
click at [416, 351] on textarea at bounding box center [382, 357] width 270 height 114
click at [435, 350] on textarea at bounding box center [382, 357] width 270 height 114
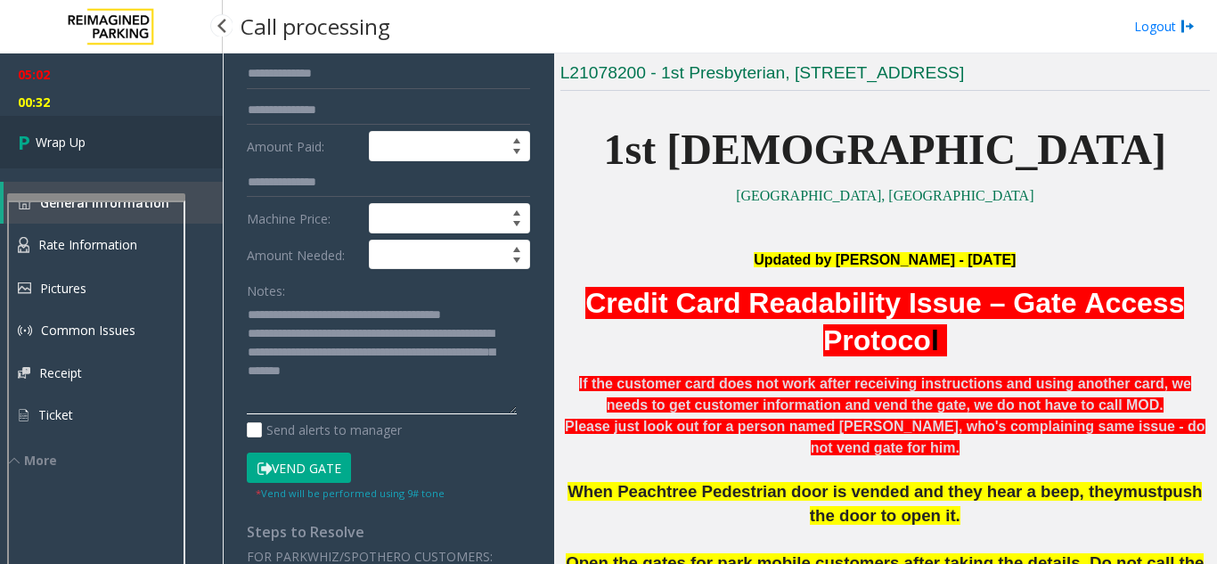
type textarea "**********"
click at [67, 151] on span "Wrap Up" at bounding box center [61, 142] width 50 height 19
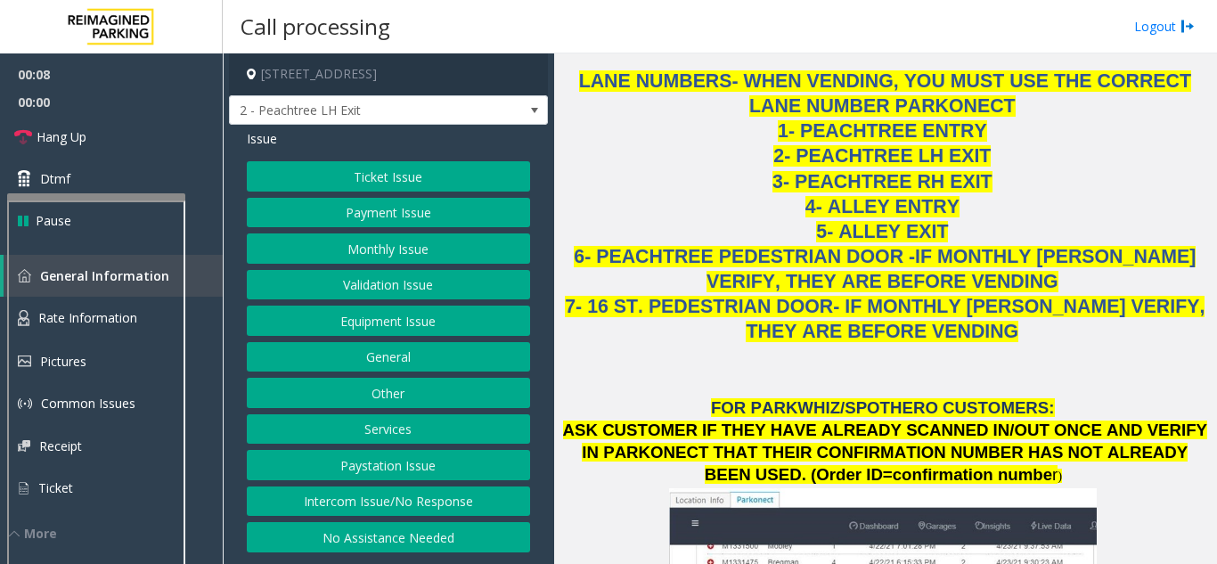
scroll to position [1959, 0]
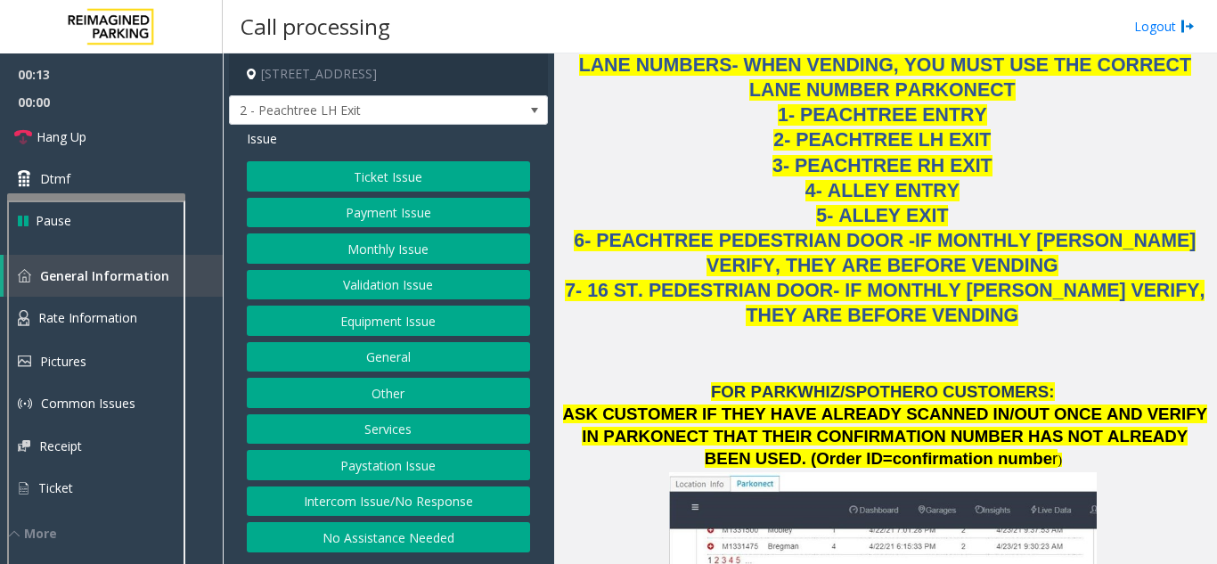
click at [407, 418] on button "Services" at bounding box center [388, 429] width 283 height 30
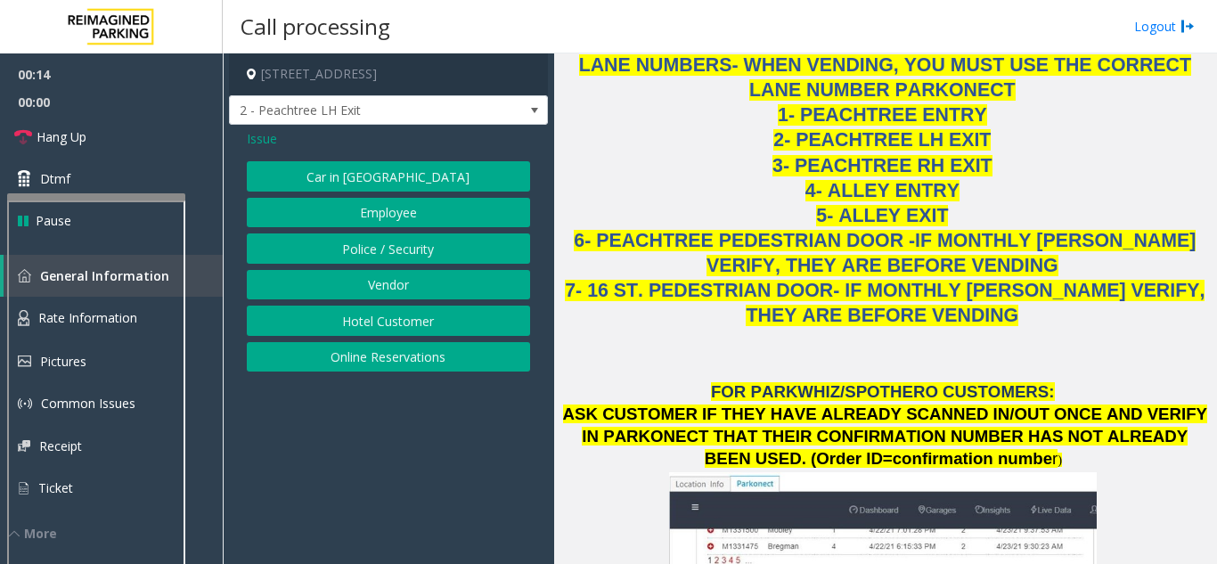
click at [383, 354] on button "Online Reservations" at bounding box center [388, 357] width 283 height 30
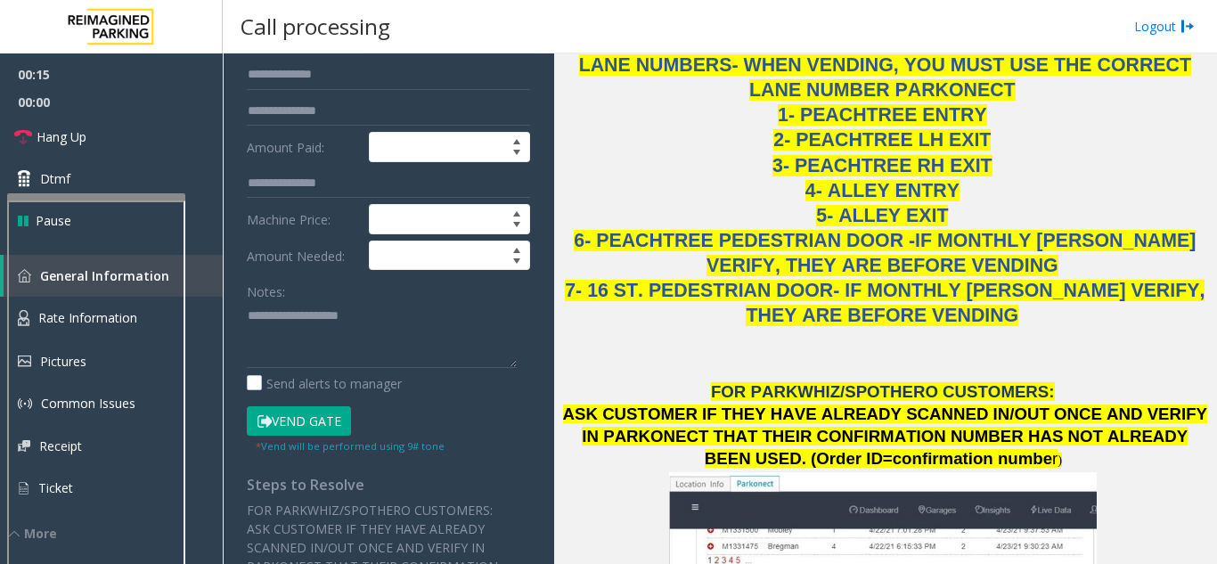
scroll to position [267, 0]
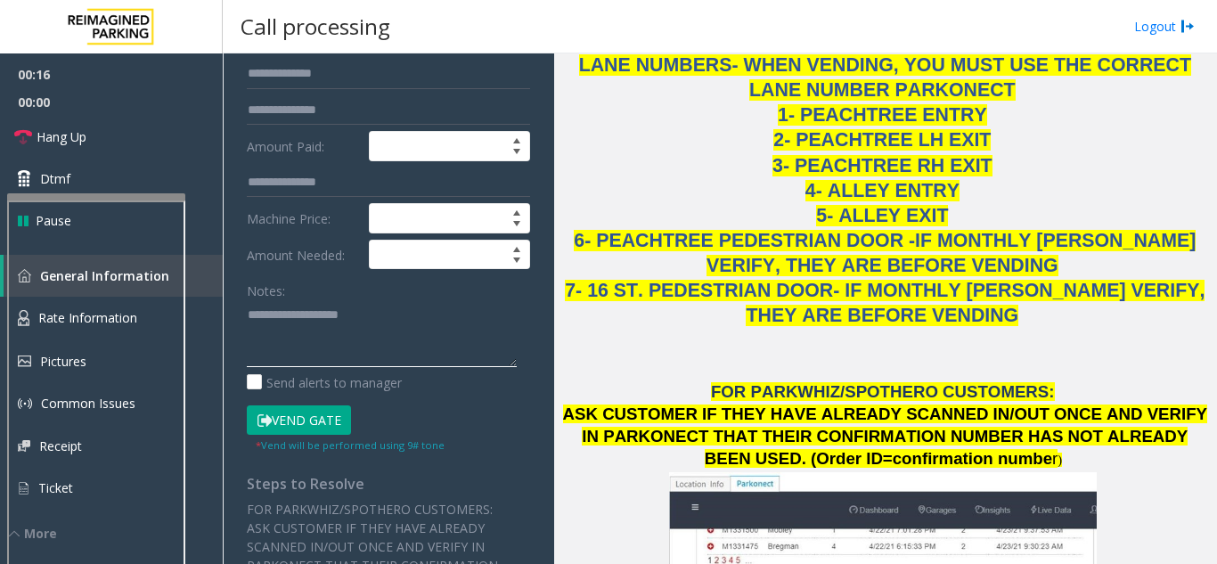
click at [308, 362] on textarea at bounding box center [382, 333] width 270 height 67
click at [852, 404] on span "ASK CUSTOMER IF THEY HAVE ALREADY SCANNED IN/OUT ONCE AND VERIFY IN PARKONECT T…" at bounding box center [885, 435] width 645 height 63
click at [313, 331] on textarea at bounding box center [382, 333] width 270 height 67
click at [460, 328] on textarea at bounding box center [382, 333] width 270 height 67
click at [492, 324] on textarea at bounding box center [382, 333] width 270 height 67
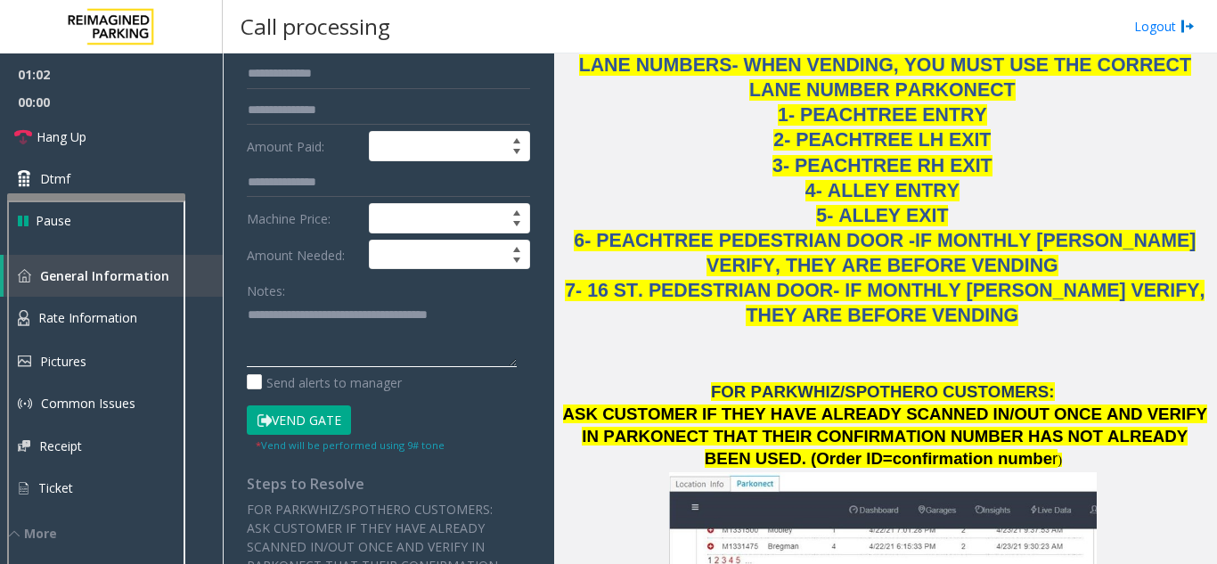
click at [311, 330] on textarea at bounding box center [382, 333] width 270 height 67
click at [315, 330] on textarea at bounding box center [382, 333] width 270 height 67
click at [323, 327] on textarea at bounding box center [382, 333] width 270 height 67
click at [332, 330] on textarea at bounding box center [382, 333] width 270 height 67
click at [336, 331] on textarea at bounding box center [382, 333] width 270 height 67
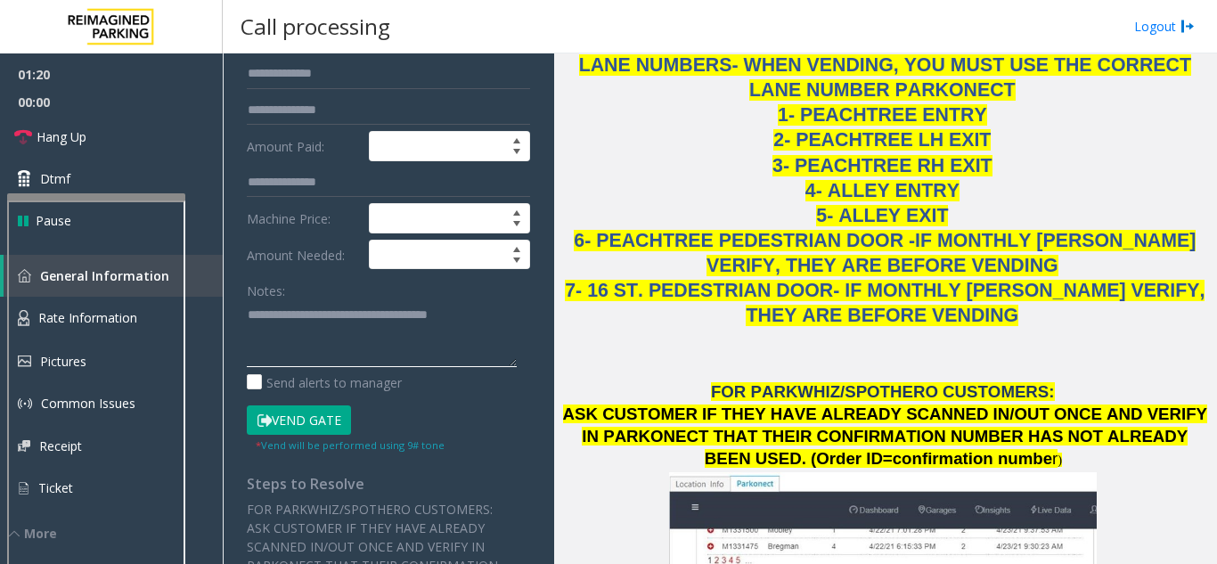
click at [330, 326] on textarea at bounding box center [382, 333] width 270 height 67
click at [333, 327] on textarea at bounding box center [382, 333] width 270 height 67
click at [337, 328] on textarea at bounding box center [382, 333] width 270 height 67
click at [324, 350] on textarea at bounding box center [382, 333] width 270 height 67
click at [345, 355] on textarea at bounding box center [382, 333] width 270 height 67
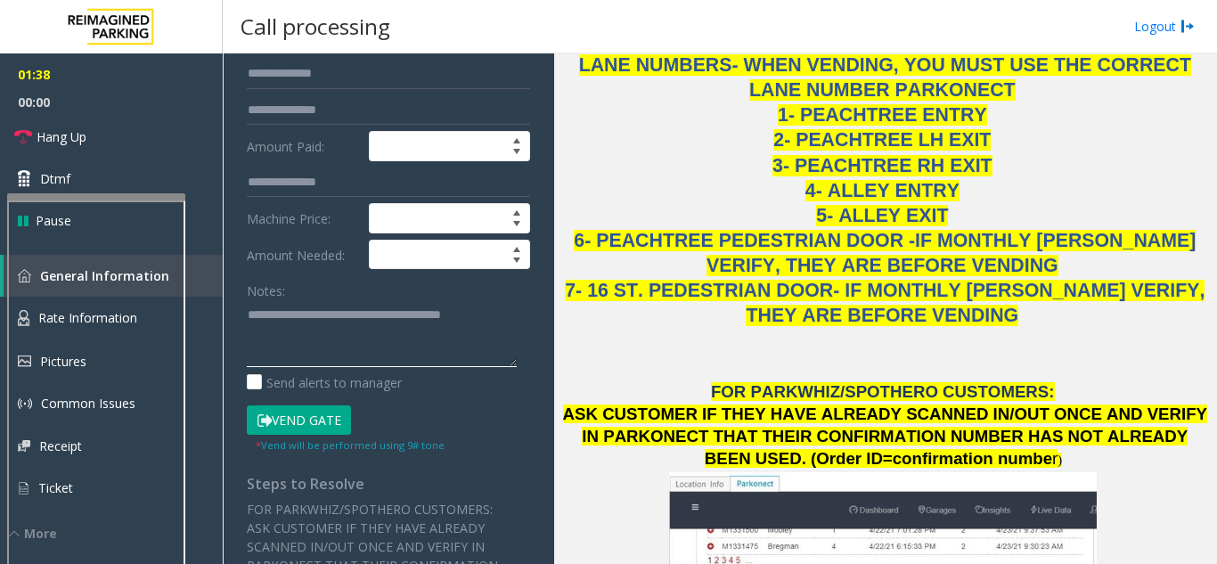
click at [329, 354] on textarea at bounding box center [382, 333] width 270 height 67
click at [364, 352] on textarea at bounding box center [382, 333] width 270 height 67
click at [370, 353] on textarea at bounding box center [382, 333] width 270 height 67
click at [432, 350] on textarea at bounding box center [382, 333] width 270 height 67
click at [437, 352] on textarea at bounding box center [382, 333] width 270 height 67
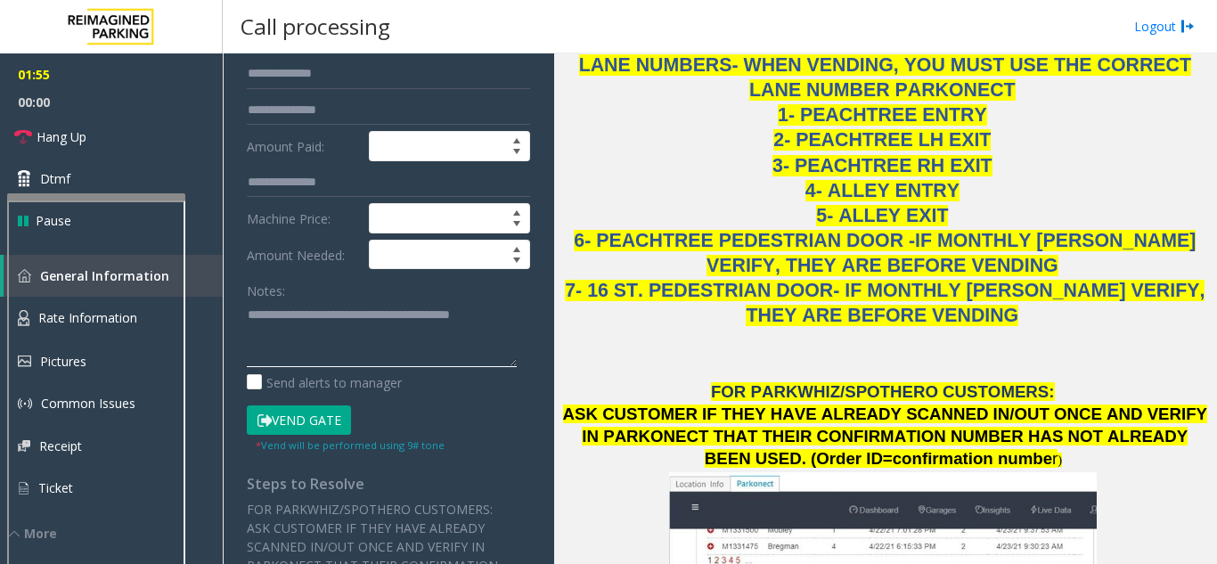
click at [437, 352] on textarea at bounding box center [382, 333] width 270 height 67
click at [452, 351] on textarea at bounding box center [382, 333] width 270 height 67
drag, startPoint x: 444, startPoint y: 347, endPoint x: 503, endPoint y: 350, distance: 58.8
click at [503, 350] on textarea at bounding box center [382, 333] width 270 height 67
click at [415, 346] on textarea at bounding box center [382, 333] width 270 height 67
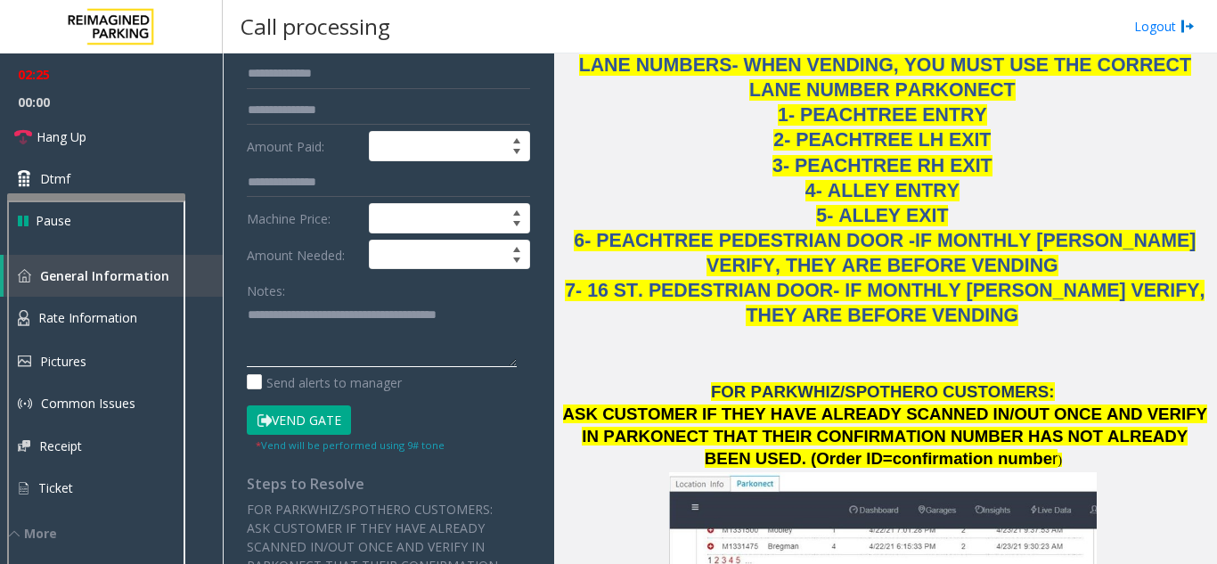
click at [284, 351] on textarea at bounding box center [382, 333] width 270 height 67
click at [292, 346] on textarea at bounding box center [382, 333] width 270 height 67
click at [309, 354] on textarea at bounding box center [382, 333] width 270 height 67
click at [420, 357] on textarea at bounding box center [382, 333] width 270 height 67
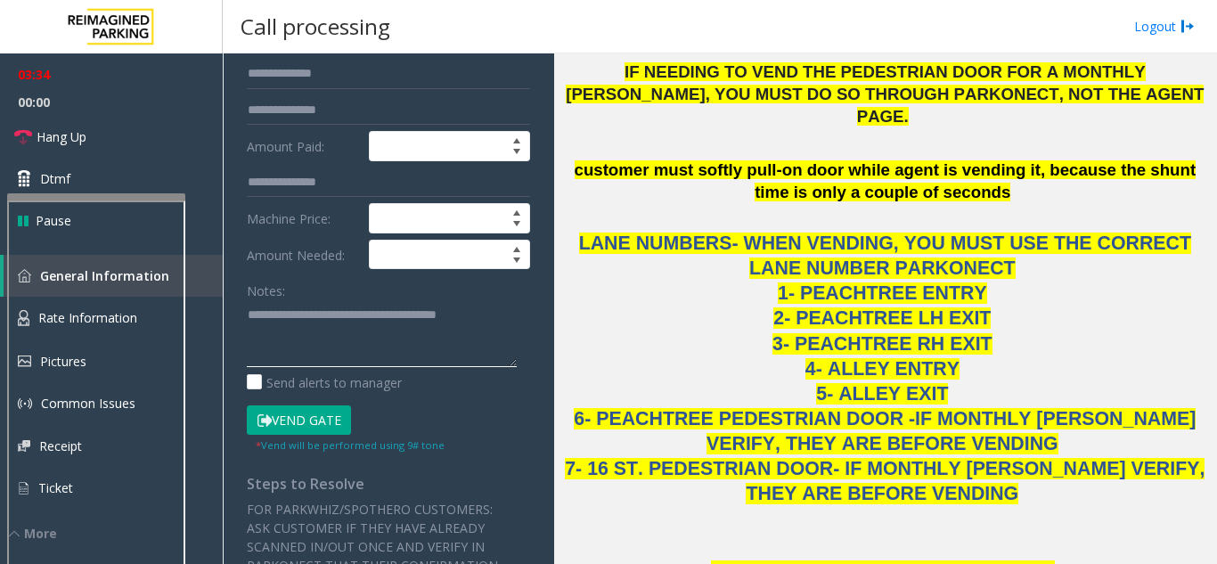
click at [256, 344] on textarea at bounding box center [382, 333] width 270 height 67
click at [251, 340] on textarea at bounding box center [382, 333] width 270 height 67
drag, startPoint x: 958, startPoint y: 488, endPoint x: 810, endPoint y: 485, distance: 147.9
copy p "confirmation numbe r"
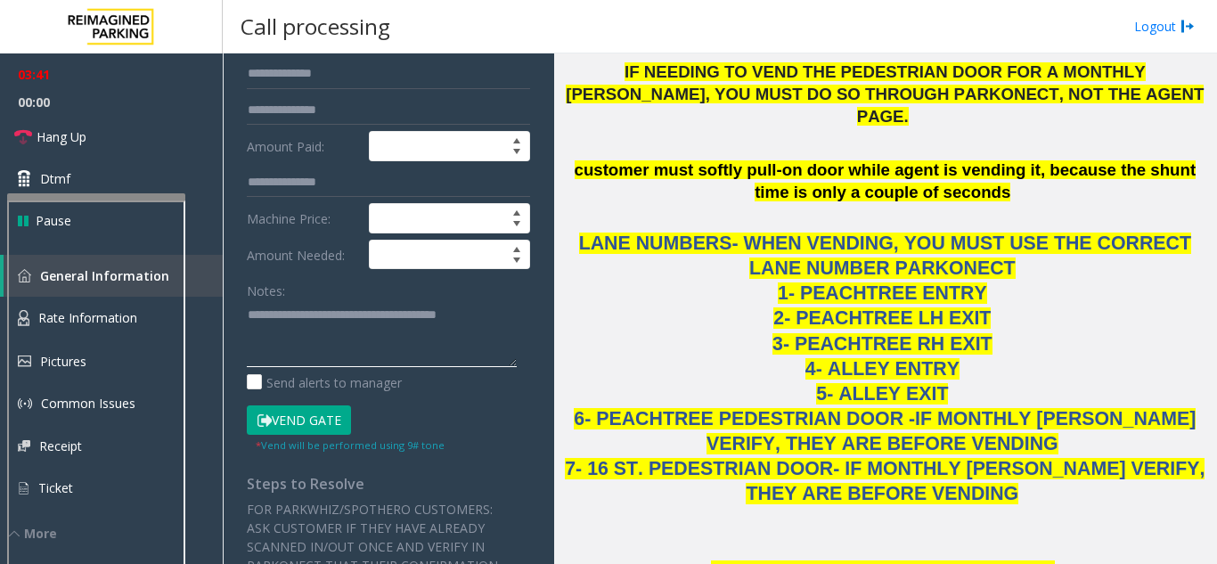
click at [248, 353] on textarea at bounding box center [382, 333] width 270 height 67
paste textarea "**********"
click at [298, 330] on textarea at bounding box center [382, 333] width 270 height 67
click at [268, 367] on textarea at bounding box center [382, 333] width 270 height 67
click at [272, 367] on textarea at bounding box center [382, 333] width 270 height 67
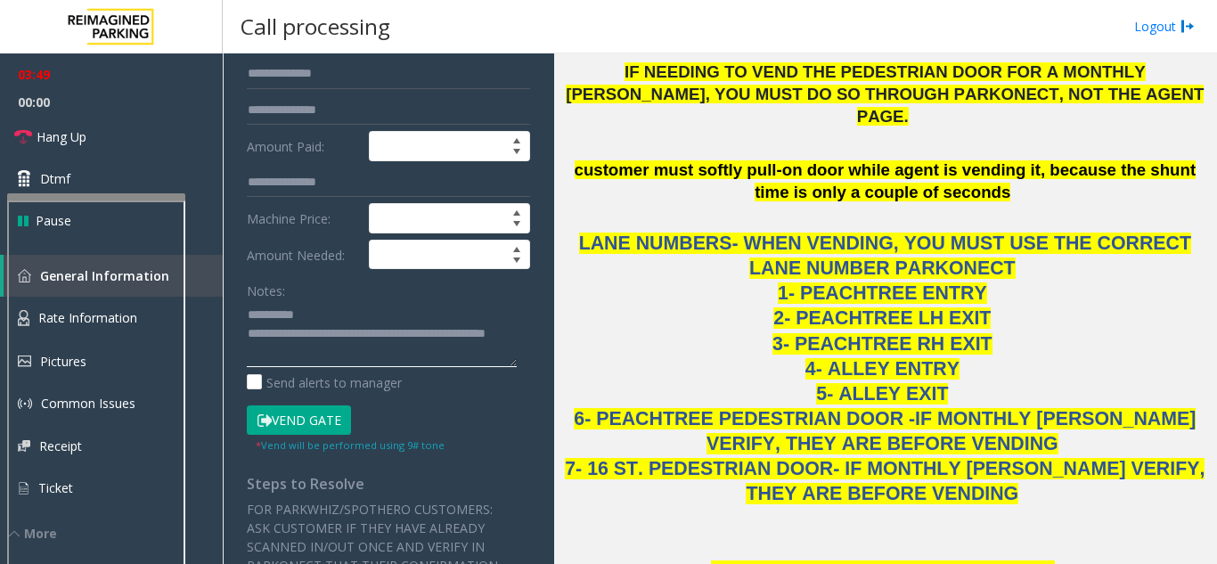
click at [278, 367] on textarea at bounding box center [382, 333] width 270 height 67
click at [288, 367] on textarea at bounding box center [382, 333] width 270 height 67
click at [296, 367] on textarea at bounding box center [382, 333] width 270 height 67
click at [302, 367] on textarea at bounding box center [382, 333] width 270 height 67
click at [308, 367] on textarea at bounding box center [382, 333] width 270 height 67
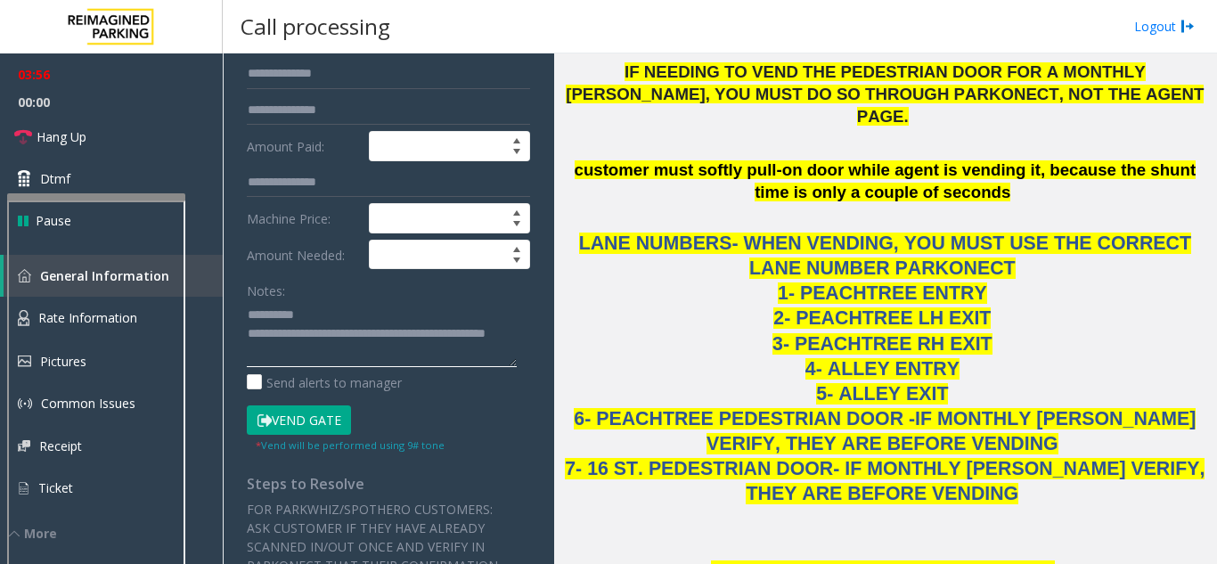
click at [316, 367] on textarea at bounding box center [382, 333] width 270 height 67
click at [333, 363] on textarea at bounding box center [382, 333] width 270 height 67
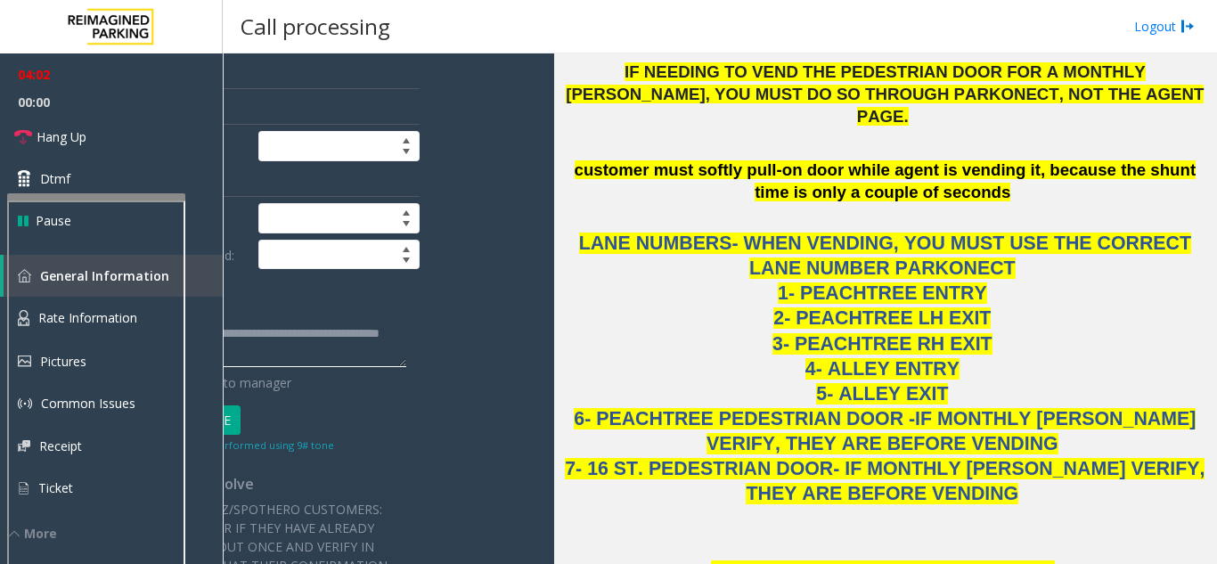
drag, startPoint x: 328, startPoint y: 363, endPoint x: 542, endPoint y: 364, distance: 214.6
click at [542, 364] on app-call-processing-form "**********" at bounding box center [388, 308] width 331 height 510
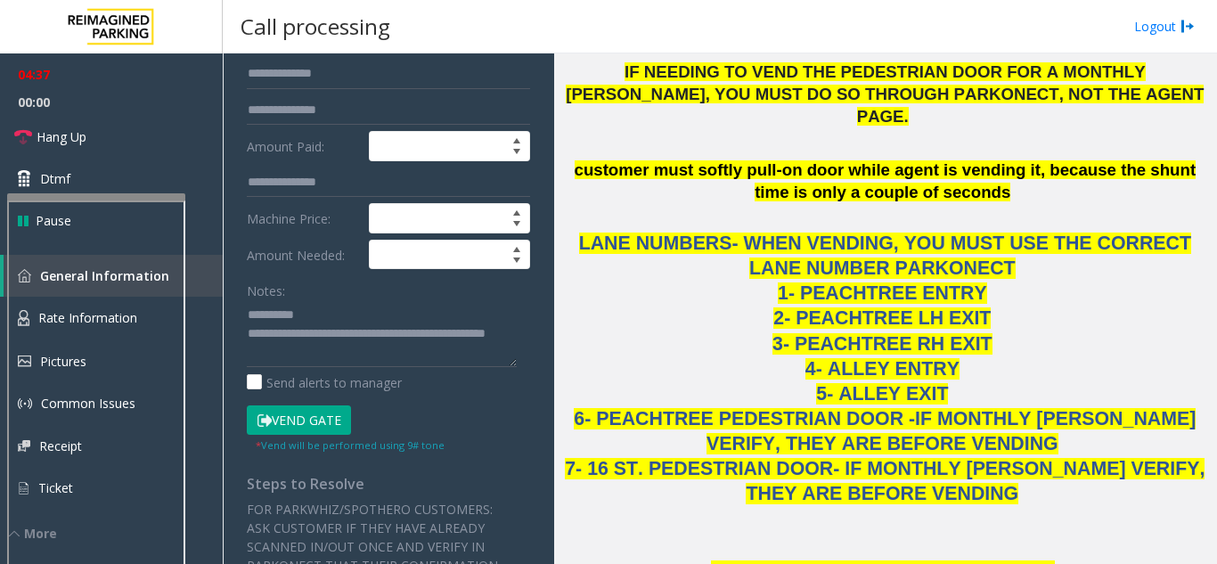
click at [273, 435] on button "Vend Gate" at bounding box center [299, 420] width 104 height 30
click at [248, 365] on textarea at bounding box center [382, 333] width 270 height 67
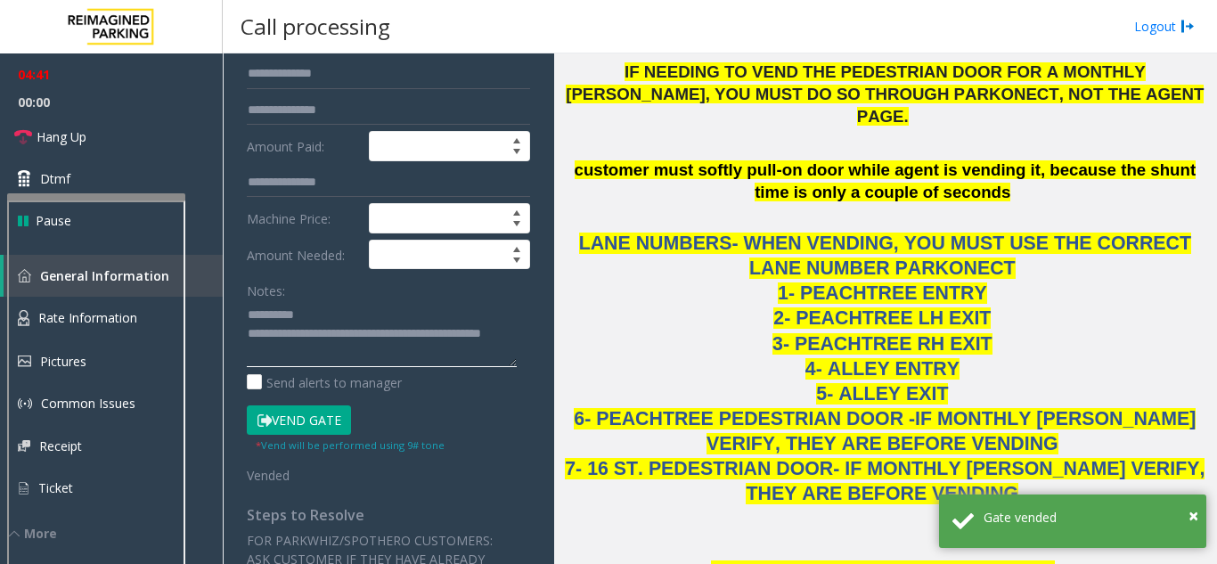
click at [250, 367] on textarea at bounding box center [382, 333] width 270 height 67
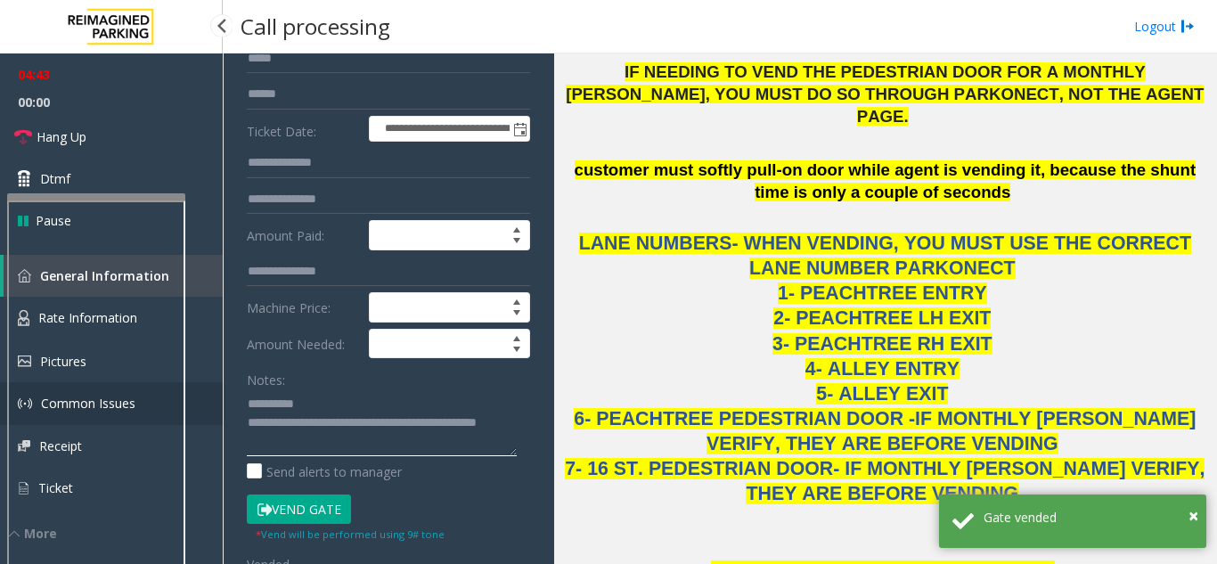
drag, startPoint x: 321, startPoint y: 414, endPoint x: 207, endPoint y: 419, distance: 115.0
click at [207, 419] on app-root "**********" at bounding box center [608, 282] width 1217 height 564
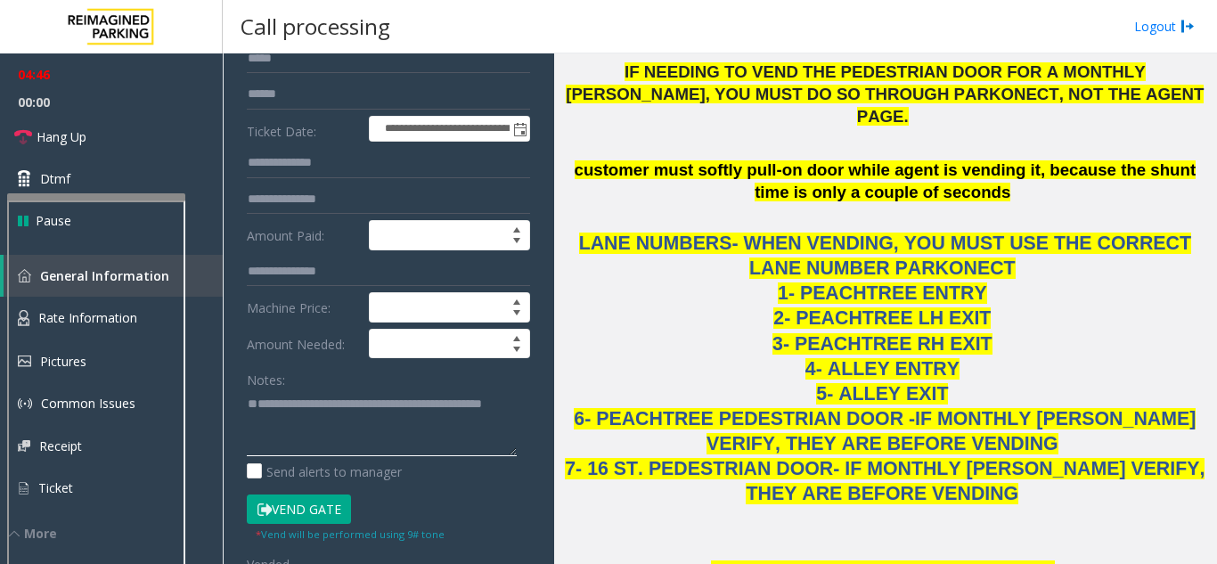
click at [294, 456] on textarea at bounding box center [382, 422] width 270 height 67
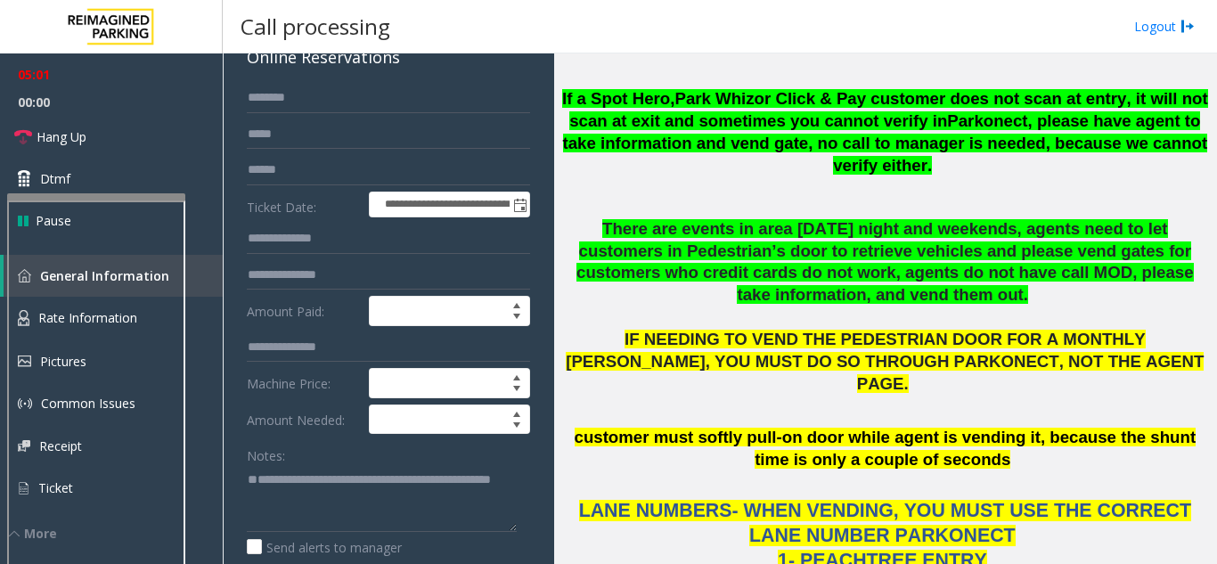
scroll to position [0, 0]
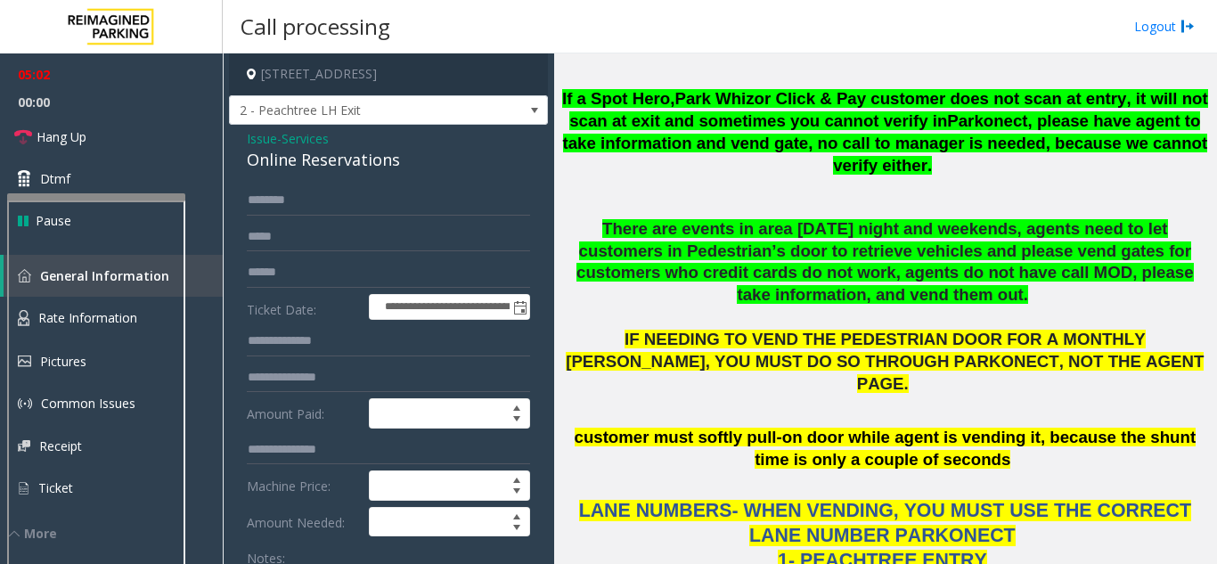
click at [302, 172] on div "Online Reservations" at bounding box center [388, 160] width 283 height 24
copy div "Online Reservations"
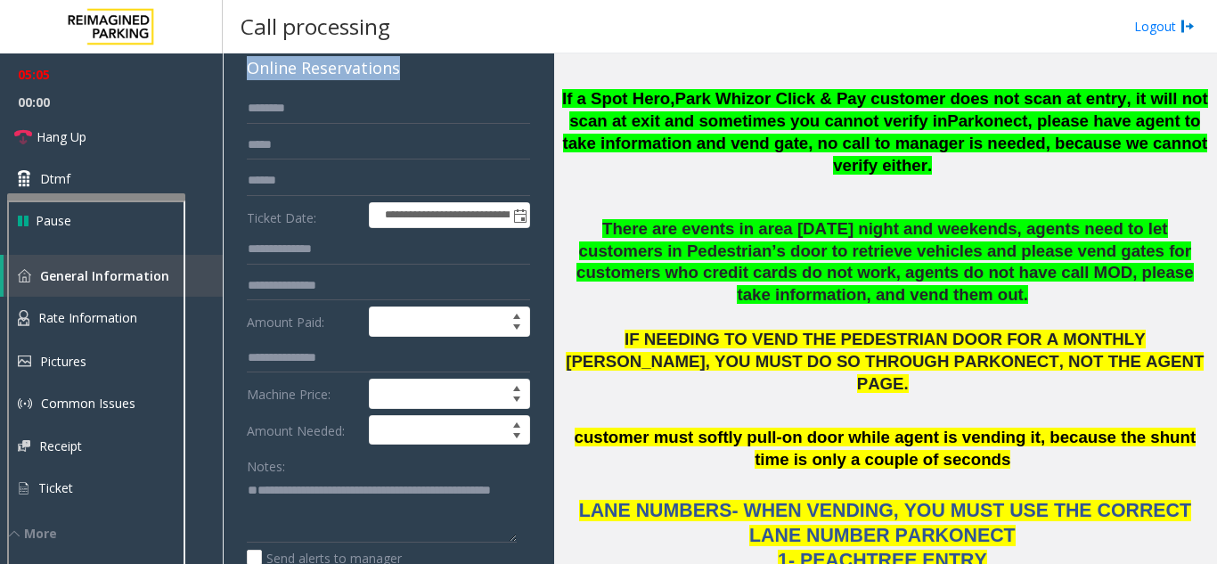
scroll to position [178, 0]
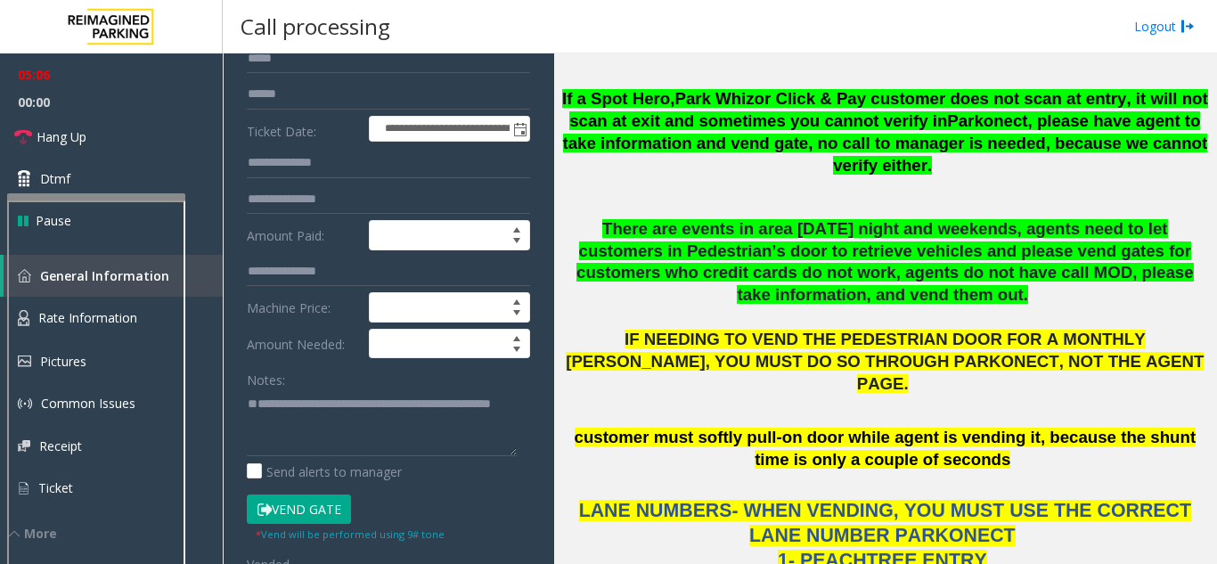
click at [309, 516] on button "Vend Gate" at bounding box center [299, 509] width 104 height 30
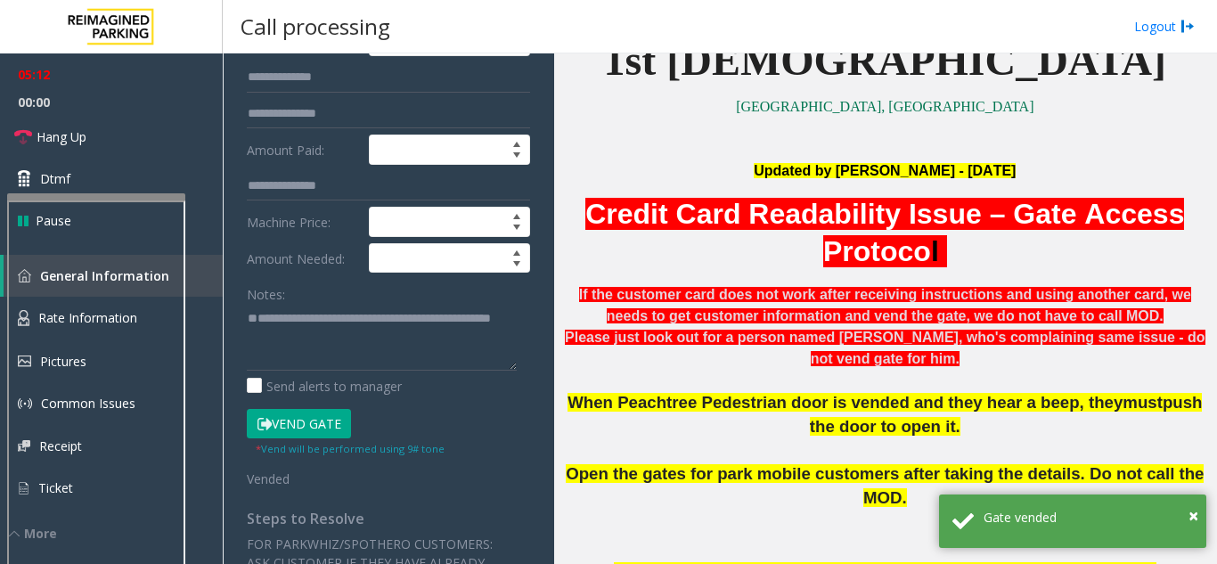
scroll to position [267, 0]
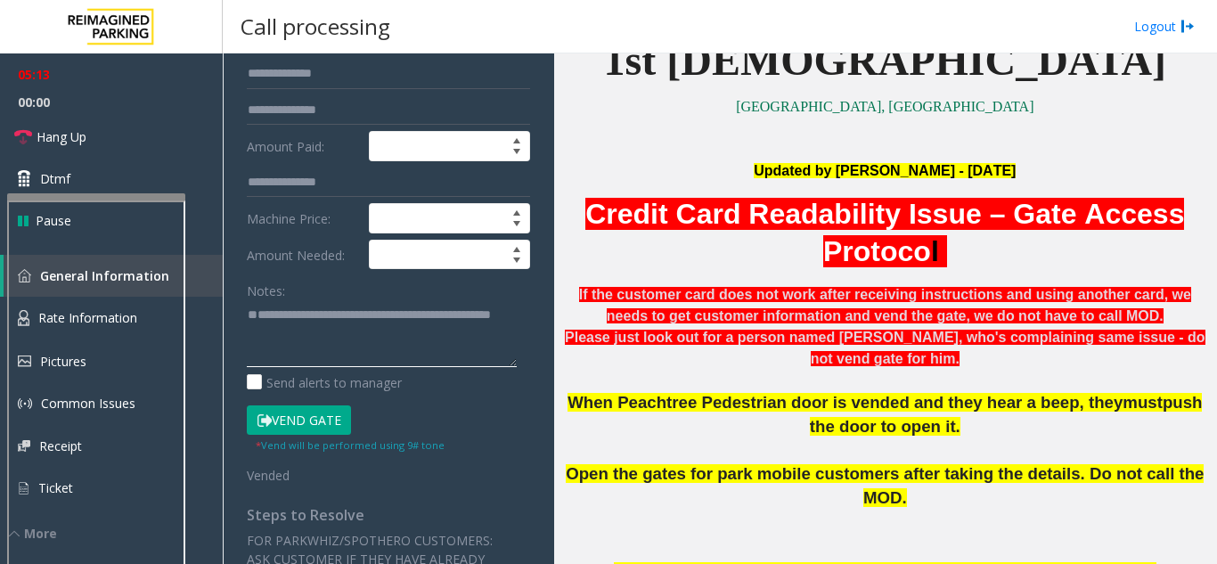
click at [251, 356] on textarea at bounding box center [382, 333] width 270 height 67
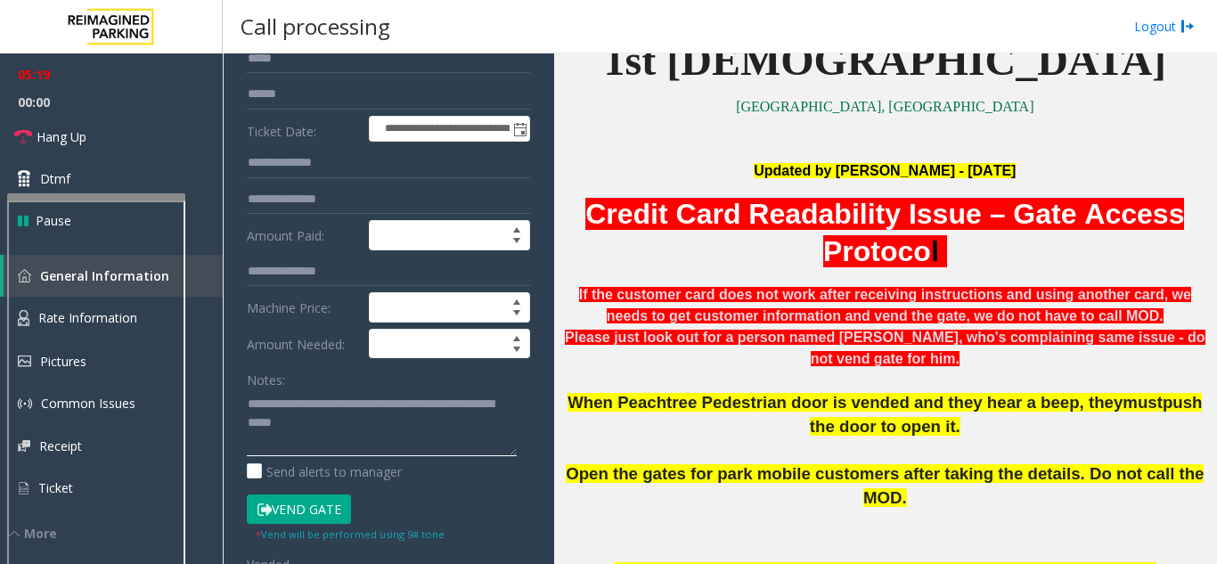
paste textarea "**********"
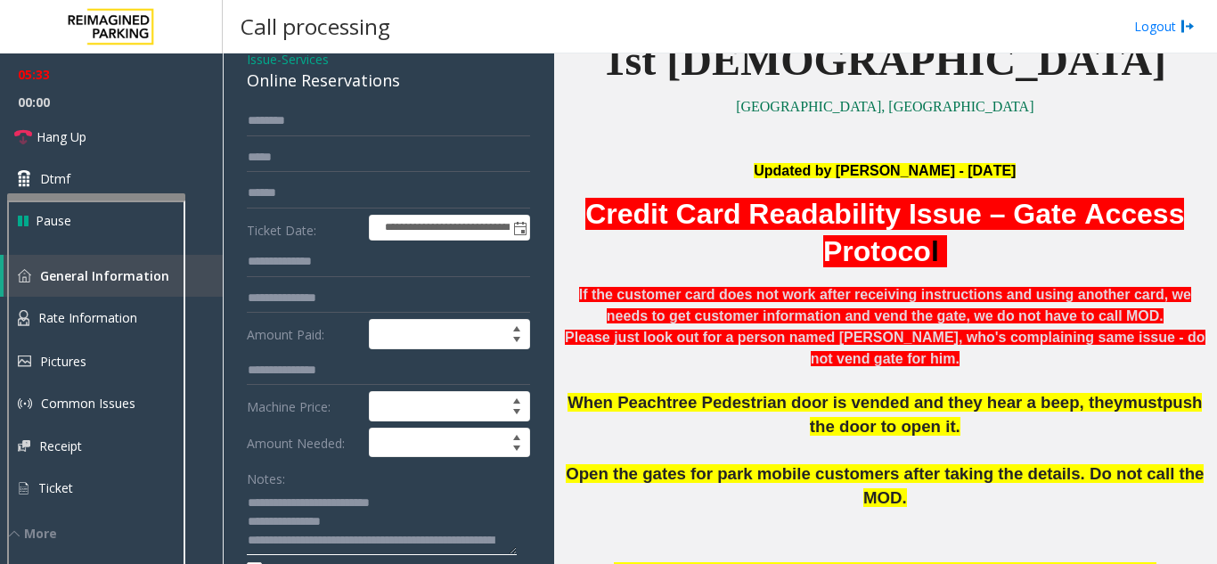
scroll to position [182, 0]
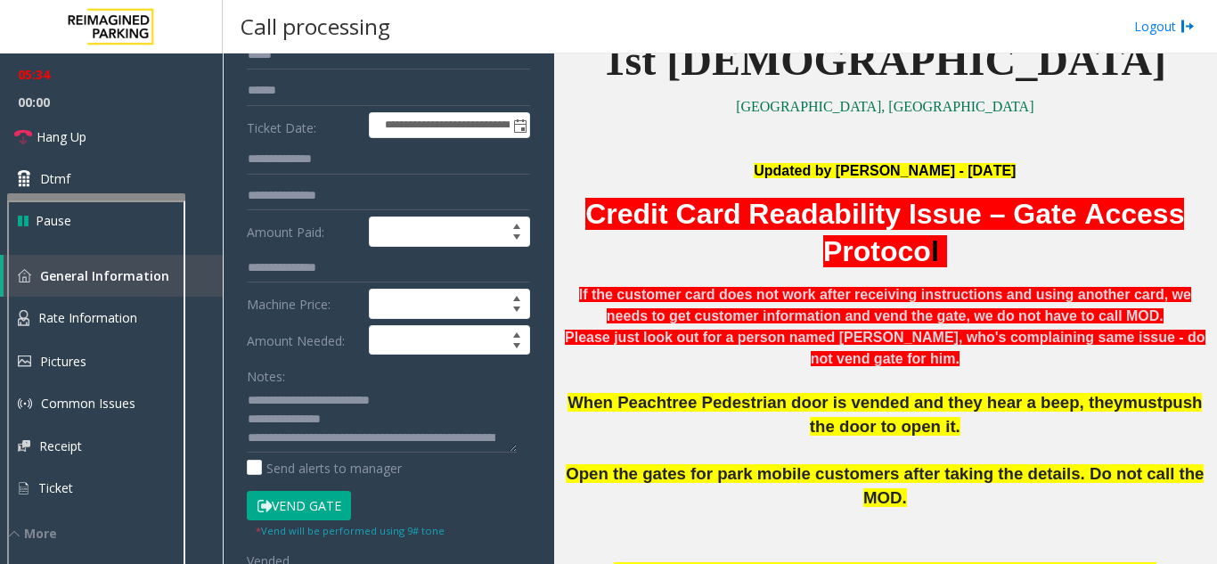
click at [312, 511] on button "Vend Gate" at bounding box center [299, 506] width 104 height 30
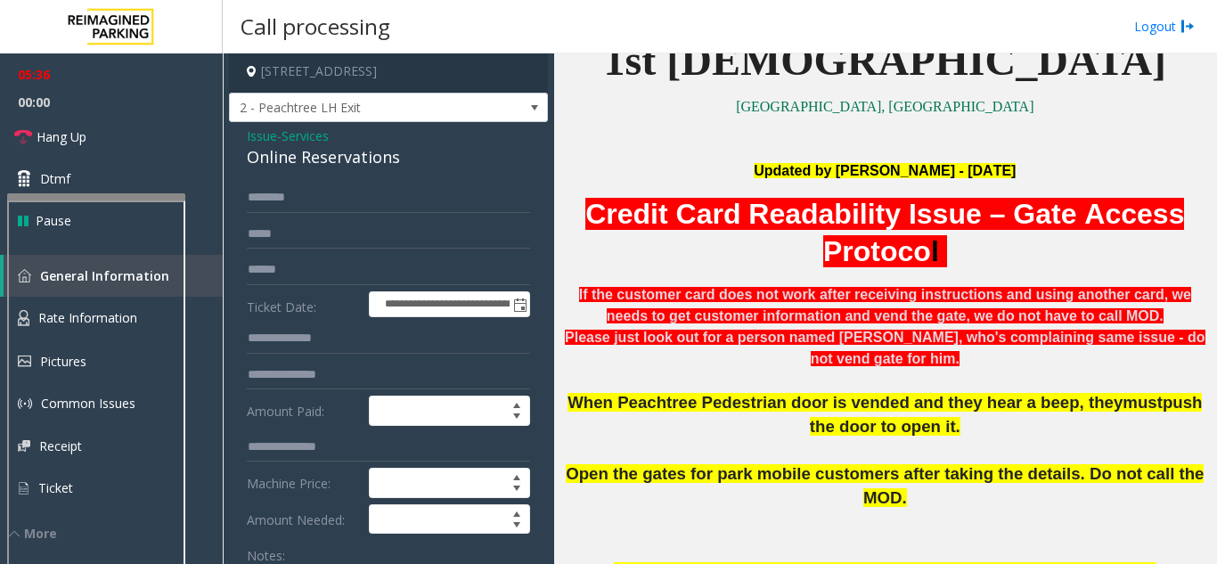
scroll to position [0, 0]
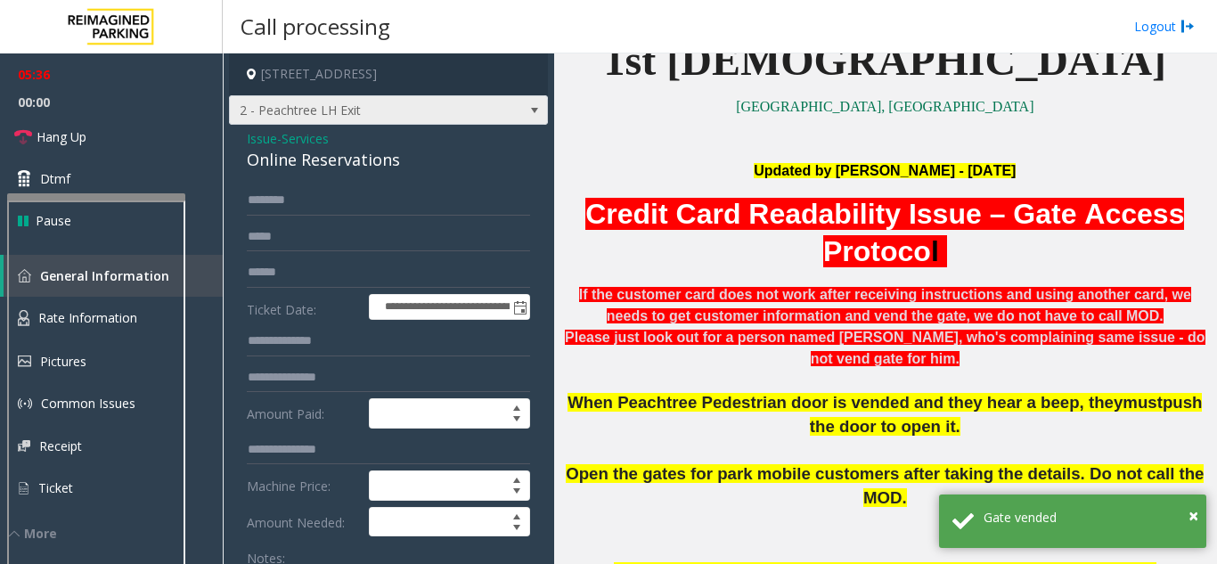
click at [362, 125] on span "2 - Peachtree LH Exit" at bounding box center [357, 110] width 254 height 28
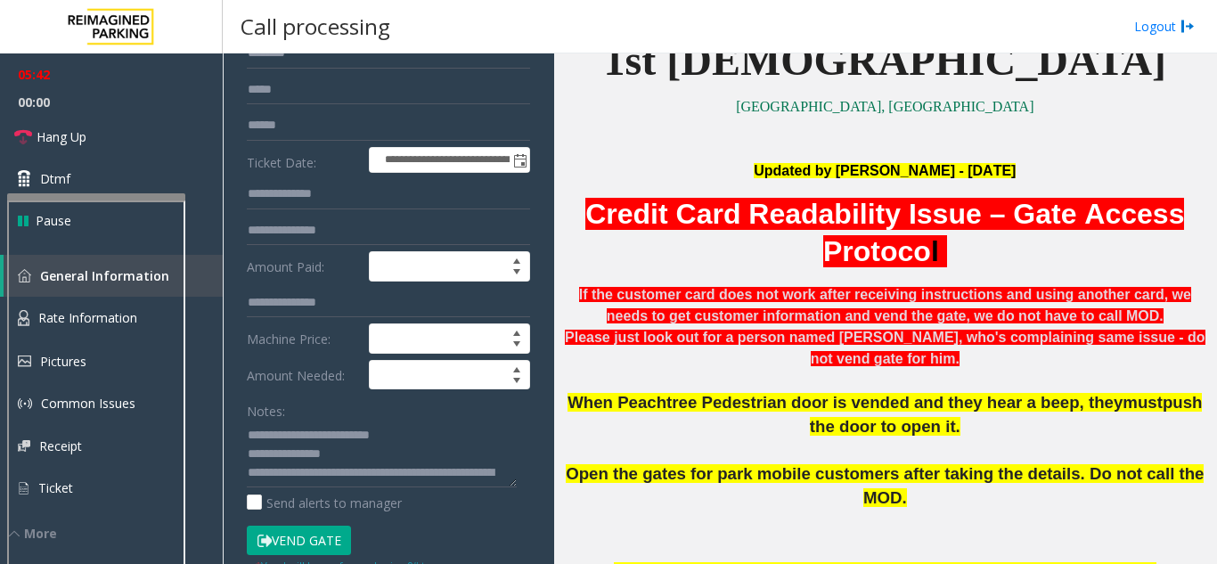
scroll to position [178, 0]
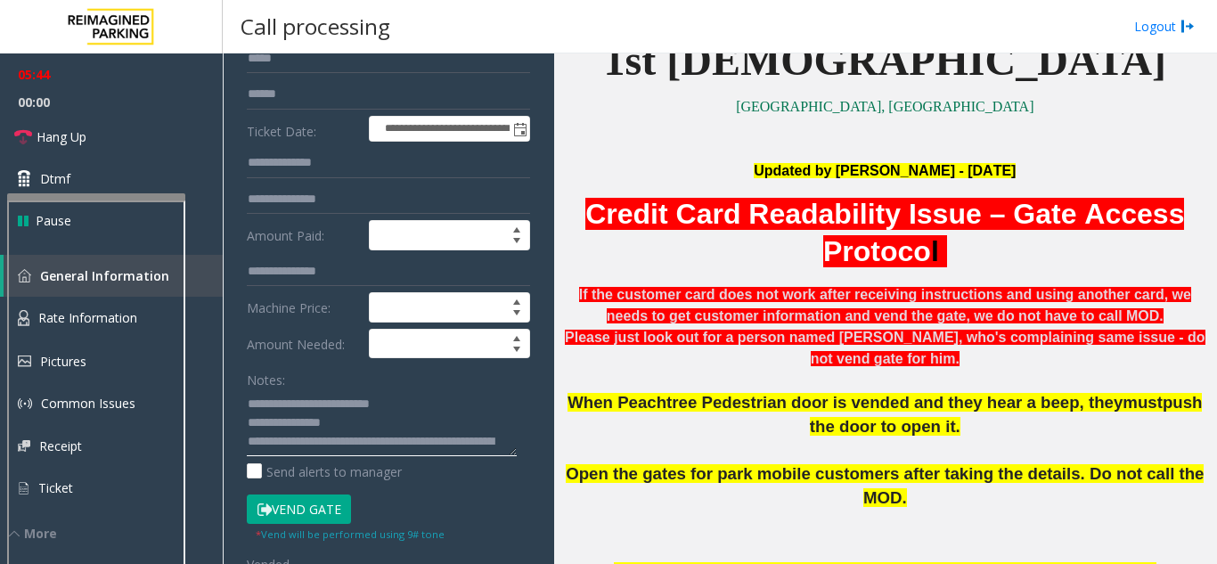
click at [411, 453] on textarea at bounding box center [382, 422] width 270 height 67
click at [396, 450] on textarea at bounding box center [382, 422] width 270 height 67
click at [405, 455] on textarea at bounding box center [382, 422] width 270 height 67
click at [139, 128] on link "Hang Up" at bounding box center [111, 137] width 223 height 42
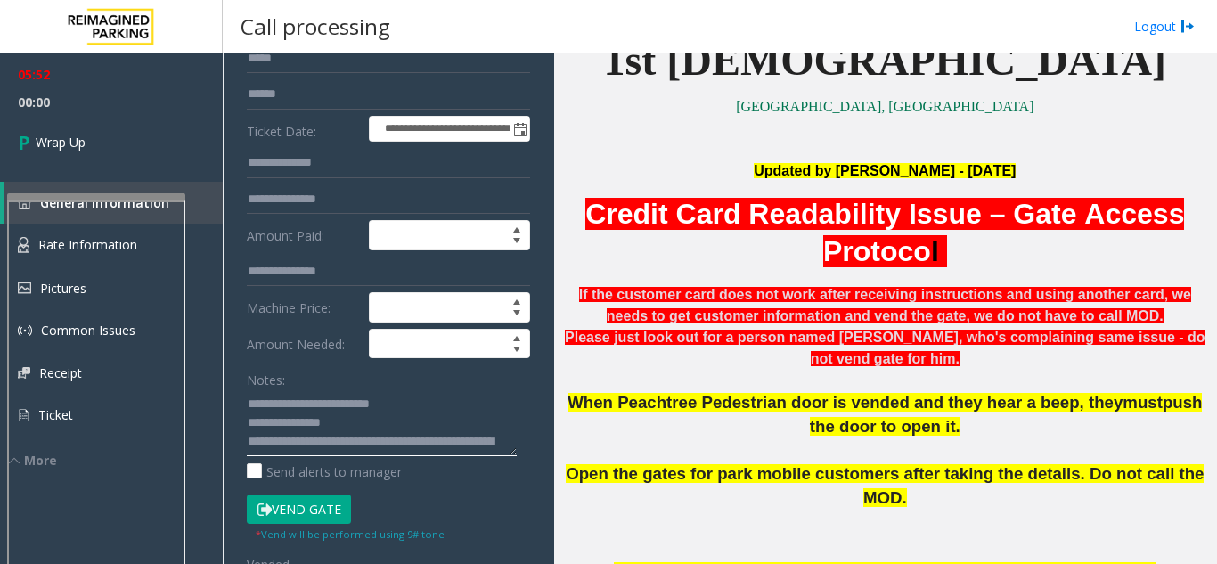
click at [485, 456] on textarea at bounding box center [382, 422] width 270 height 67
click at [490, 426] on textarea at bounding box center [382, 422] width 270 height 67
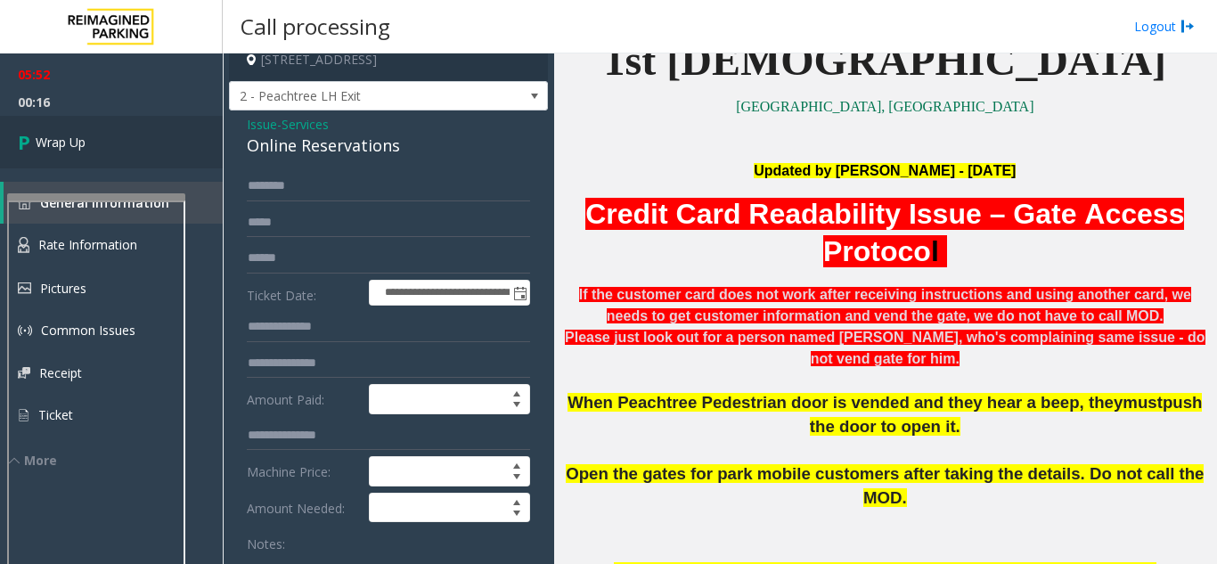
scroll to position [0, 0]
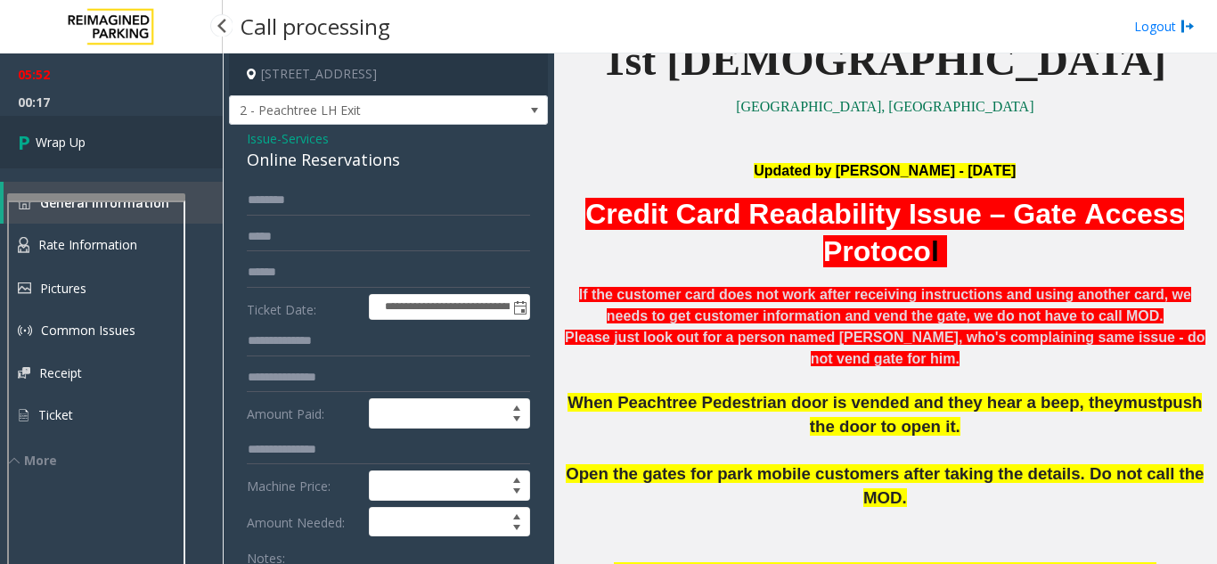
type textarea "**********"
click at [134, 143] on link "Wrap Up" at bounding box center [111, 142] width 223 height 53
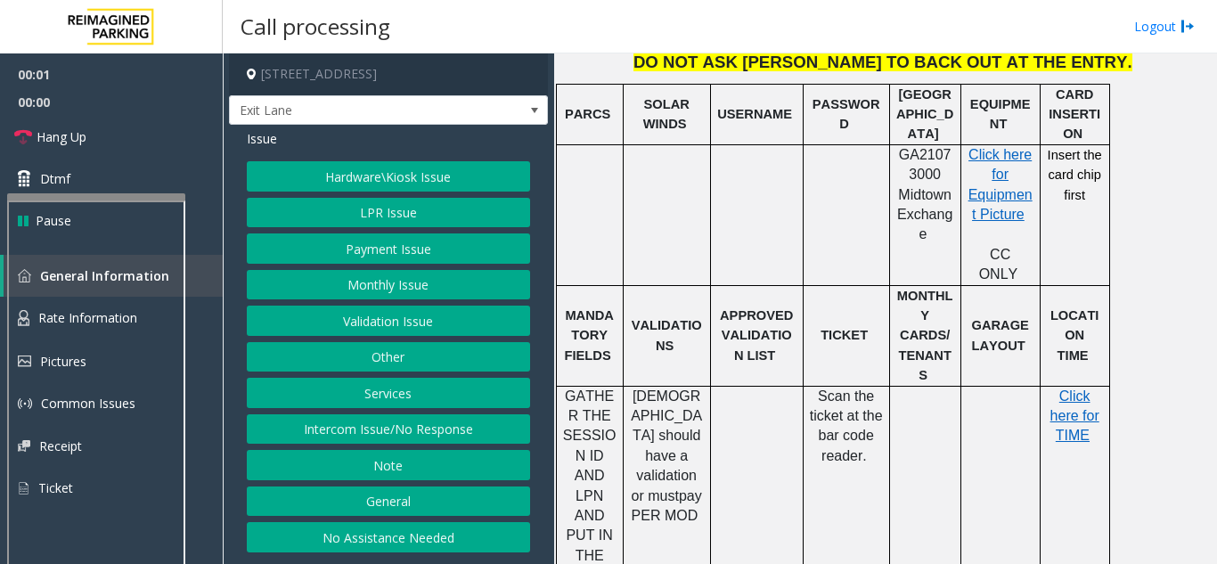
scroll to position [623, 0]
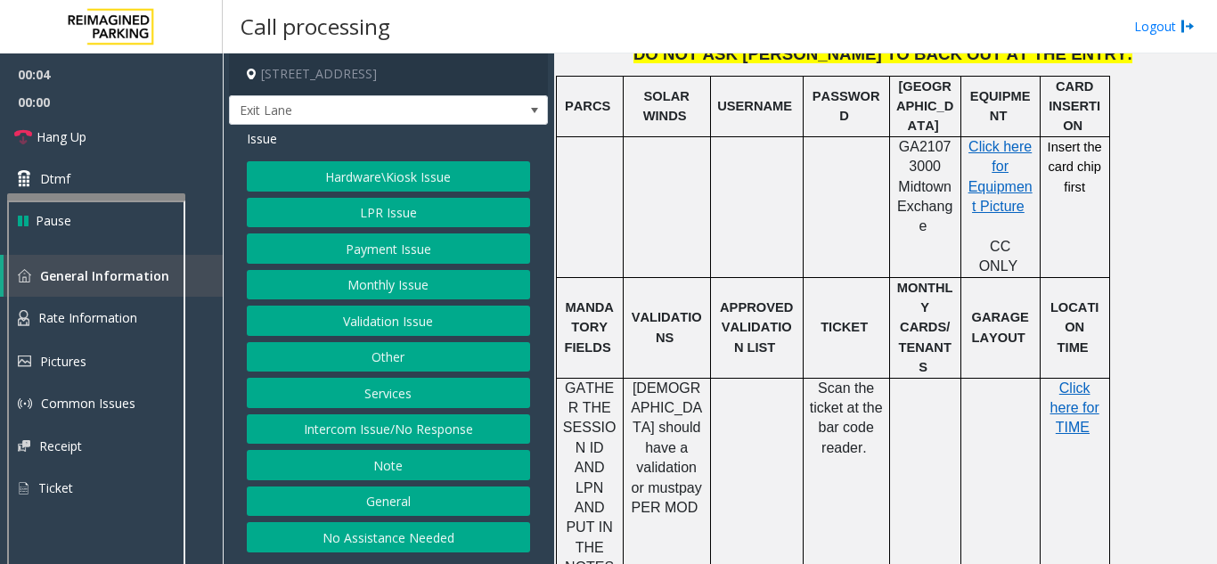
click at [429, 437] on button "Intercom Issue/No Response" at bounding box center [388, 429] width 283 height 30
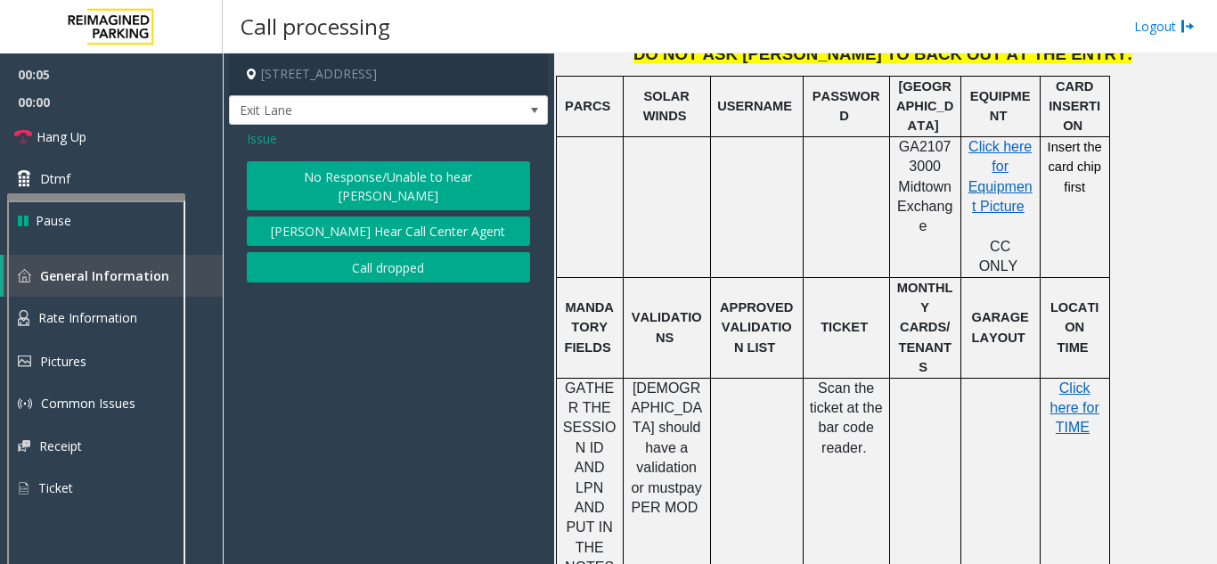
click at [264, 139] on span "Issue" at bounding box center [262, 138] width 30 height 19
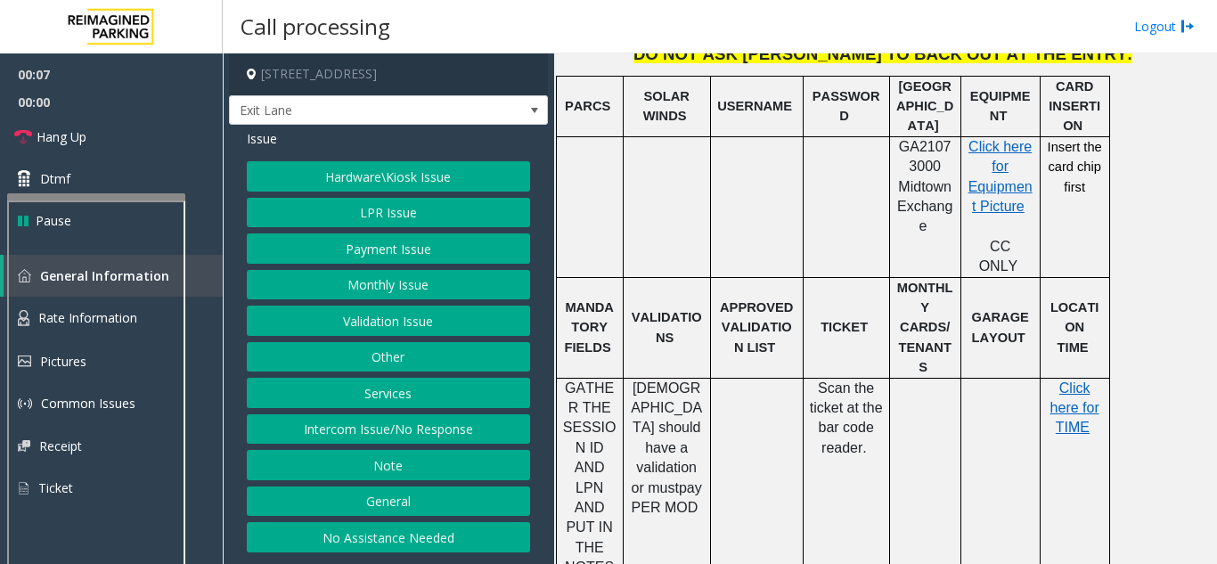
click at [388, 362] on button "Other" at bounding box center [388, 357] width 283 height 30
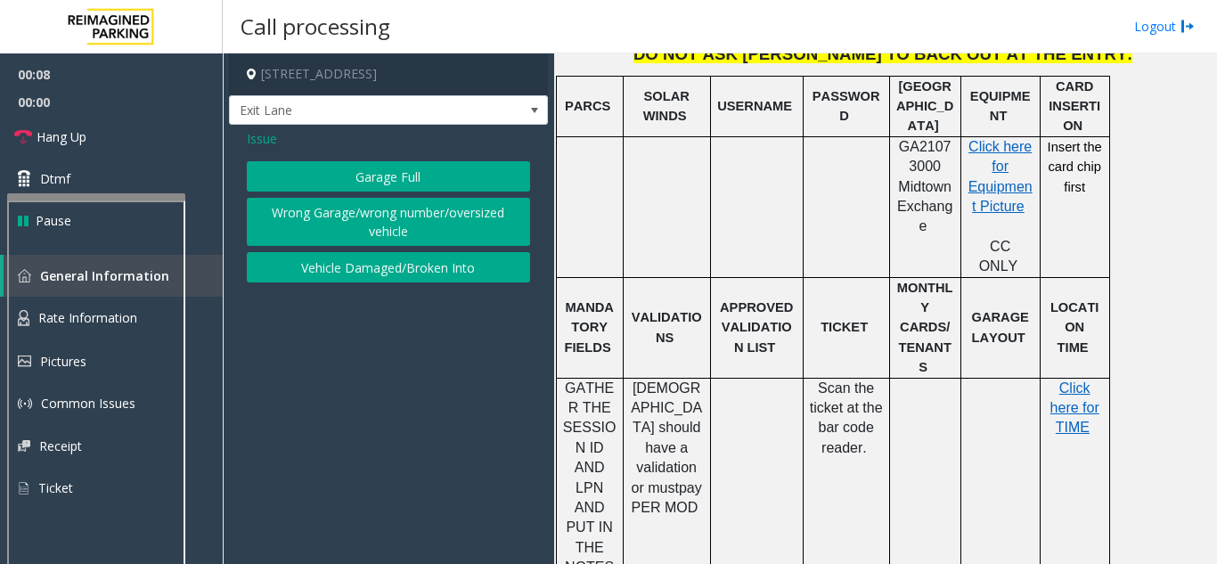
click at [260, 137] on span "Issue" at bounding box center [262, 138] width 30 height 19
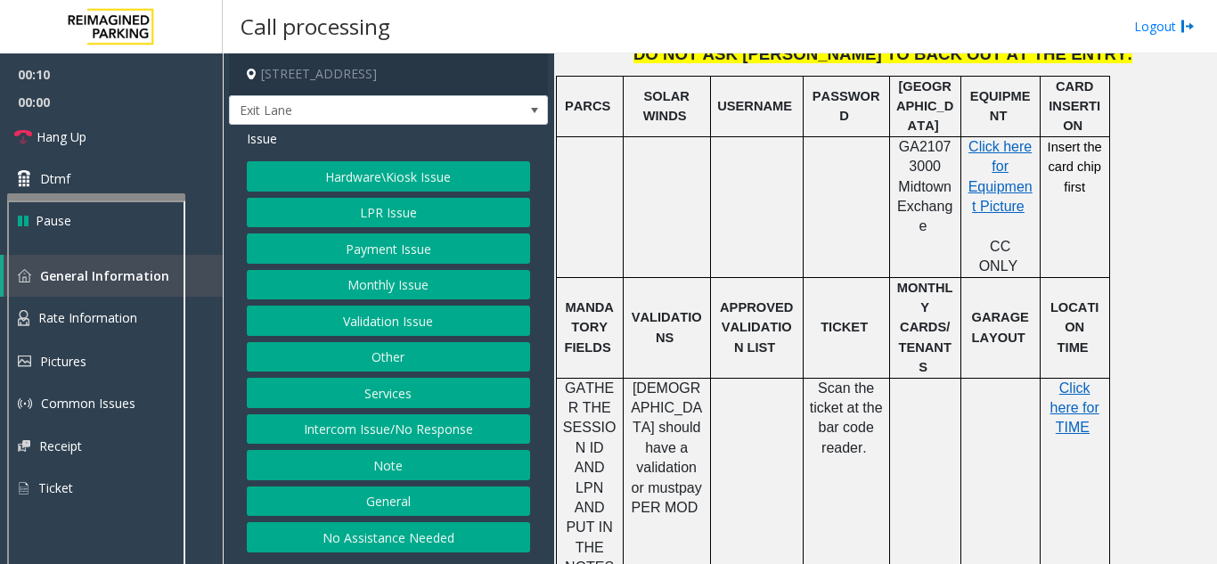
click at [412, 408] on div "Hardware\Kiosk Issue LPR Issue Payment Issue Monthly Issue Validation Issue Oth…" at bounding box center [388, 356] width 283 height 391
click at [392, 388] on button "Services" at bounding box center [388, 393] width 283 height 30
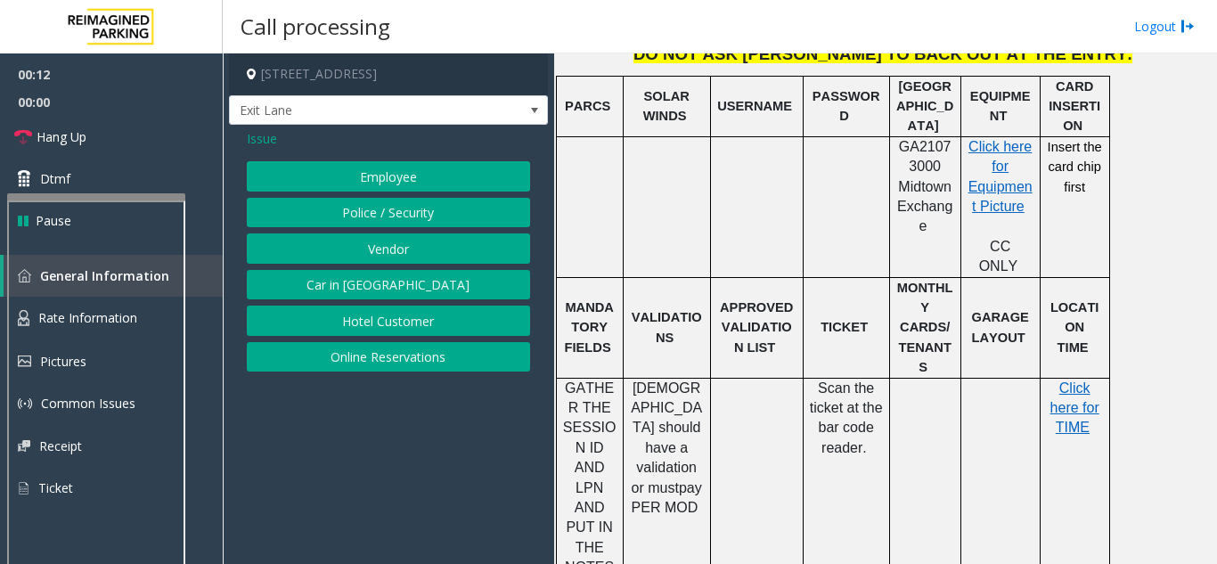
click at [264, 141] on span "Issue" at bounding box center [262, 138] width 30 height 19
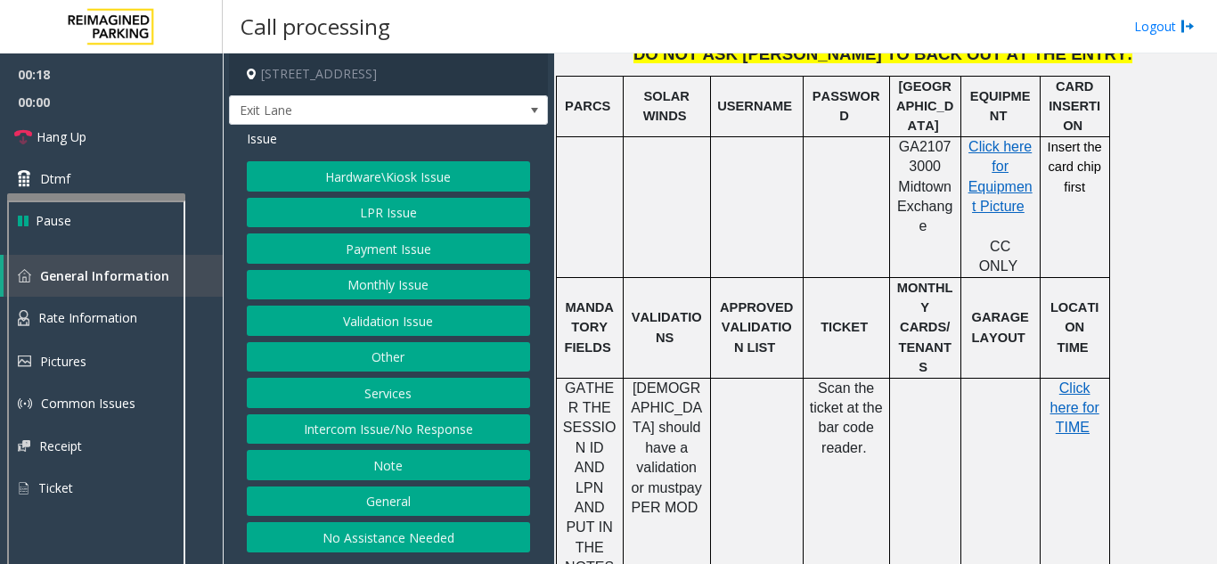
click at [346, 188] on button "Hardware\Kiosk Issue" at bounding box center [388, 176] width 283 height 30
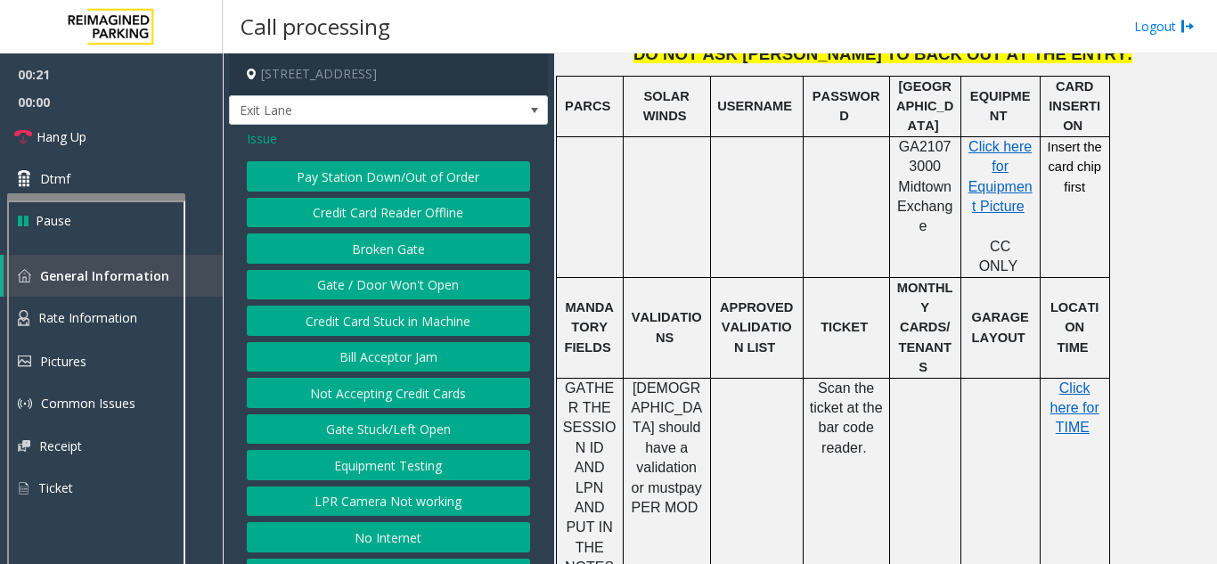
click at [406, 299] on button "Gate / Door Won't Open" at bounding box center [388, 285] width 283 height 30
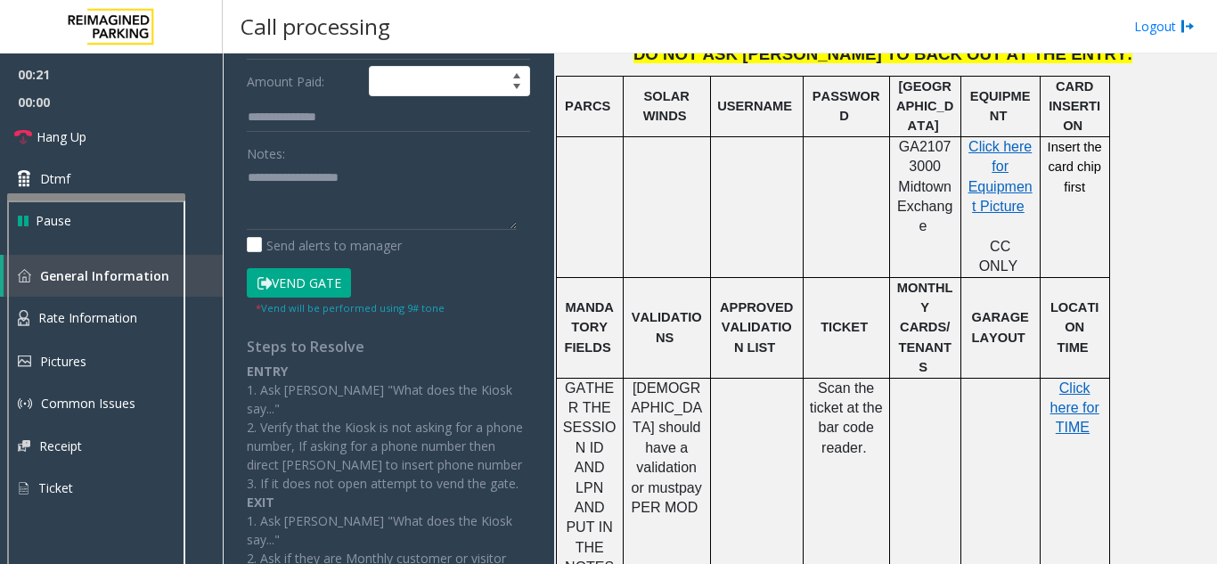
scroll to position [267, 0]
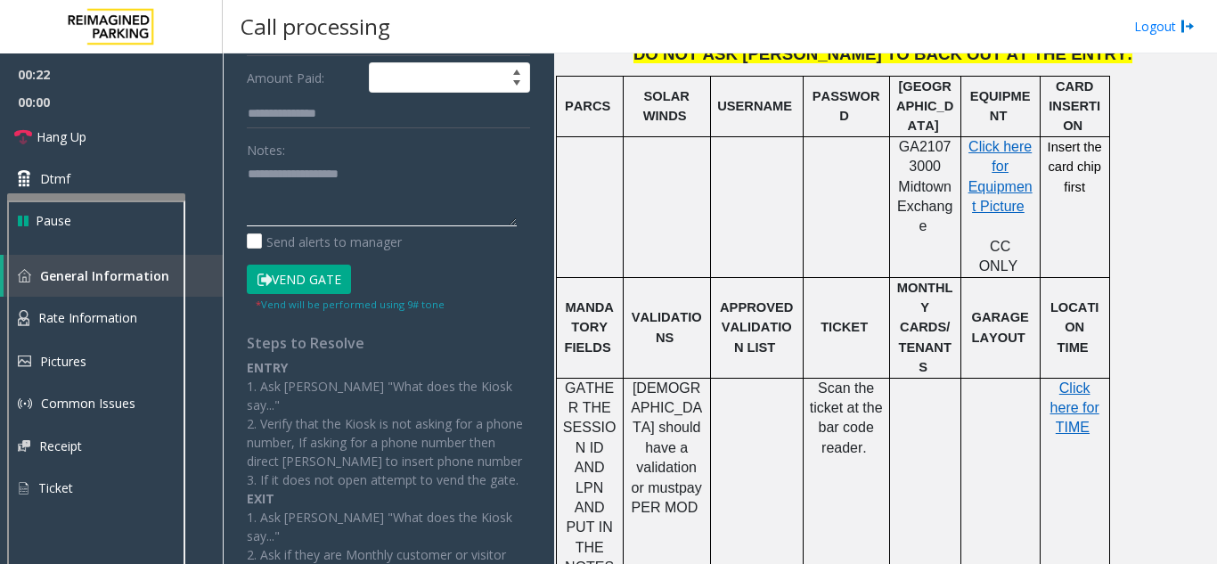
click at [333, 226] on textarea at bounding box center [382, 192] width 270 height 67
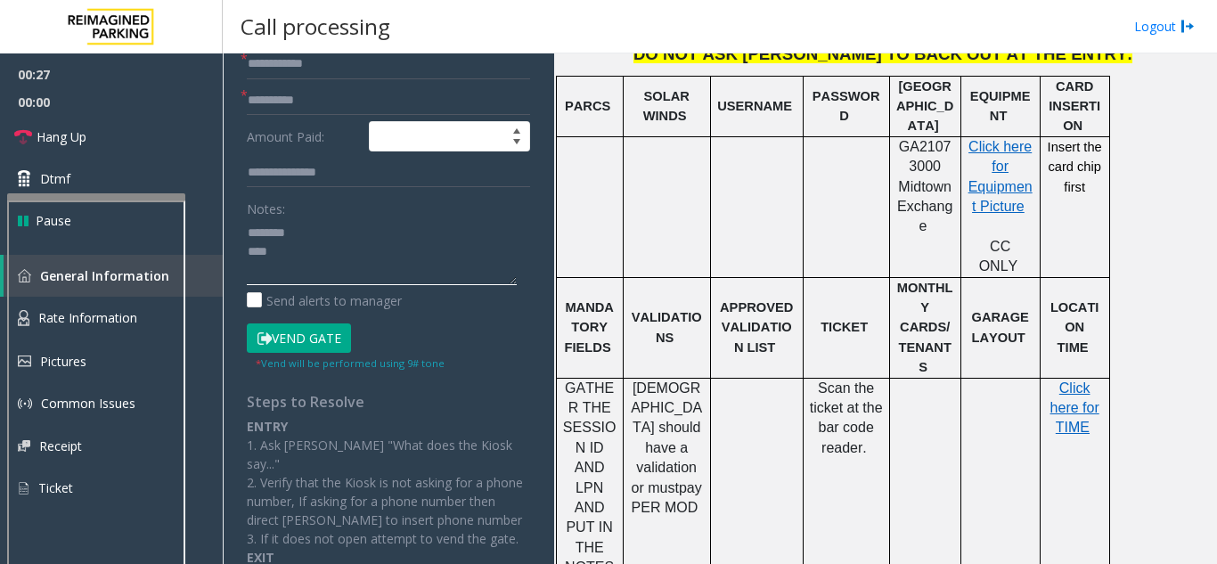
scroll to position [89, 0]
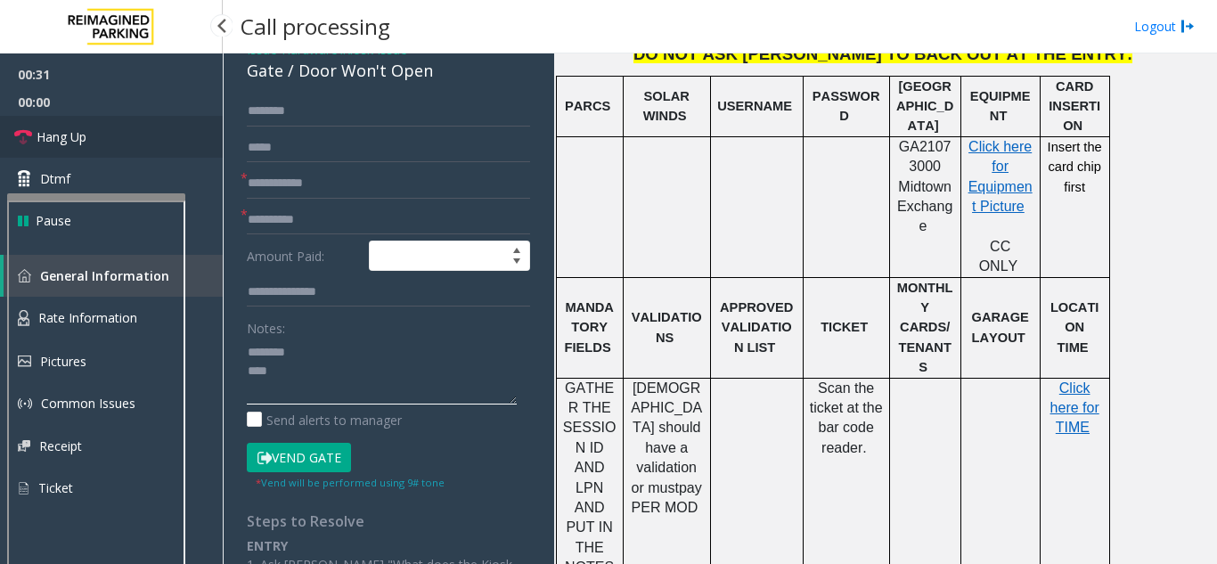
type textarea "******** ***"
click at [140, 142] on link "Hang Up" at bounding box center [111, 137] width 223 height 42
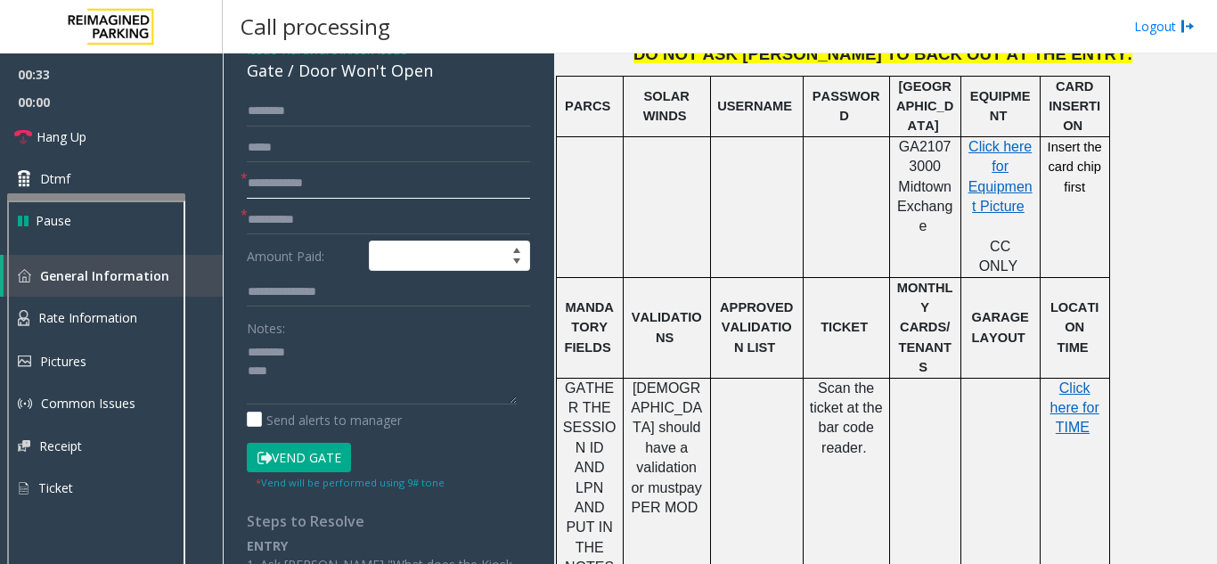
click at [292, 197] on input "text" at bounding box center [388, 183] width 283 height 30
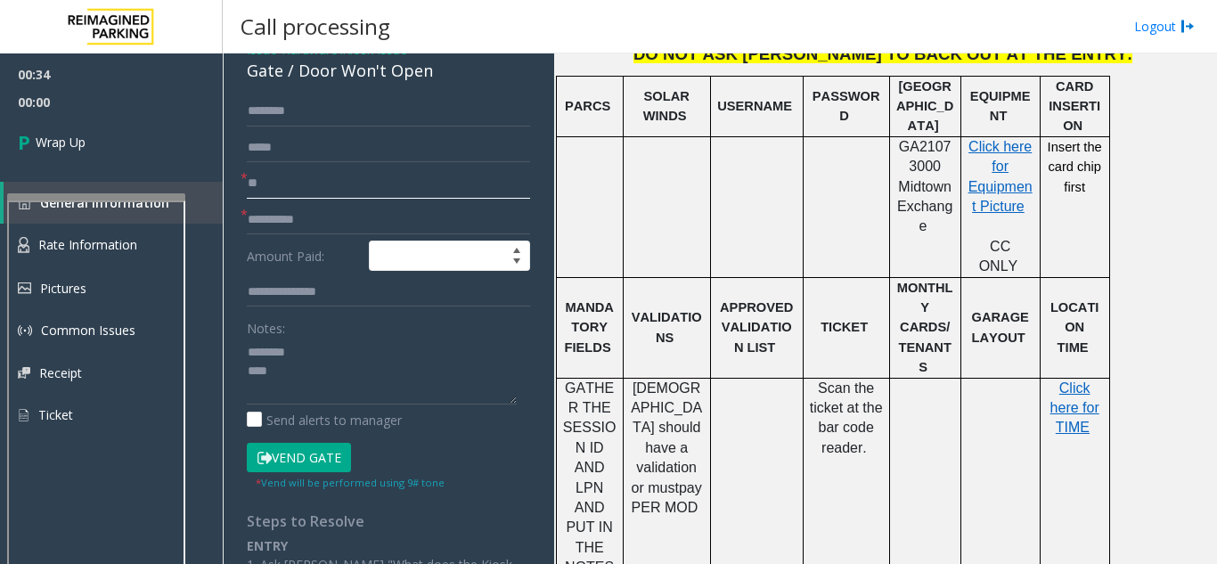
type input "**"
click at [305, 224] on input "text" at bounding box center [388, 220] width 283 height 30
type input "**"
click at [275, 83] on div "Gate / Door Won't Open" at bounding box center [388, 71] width 283 height 24
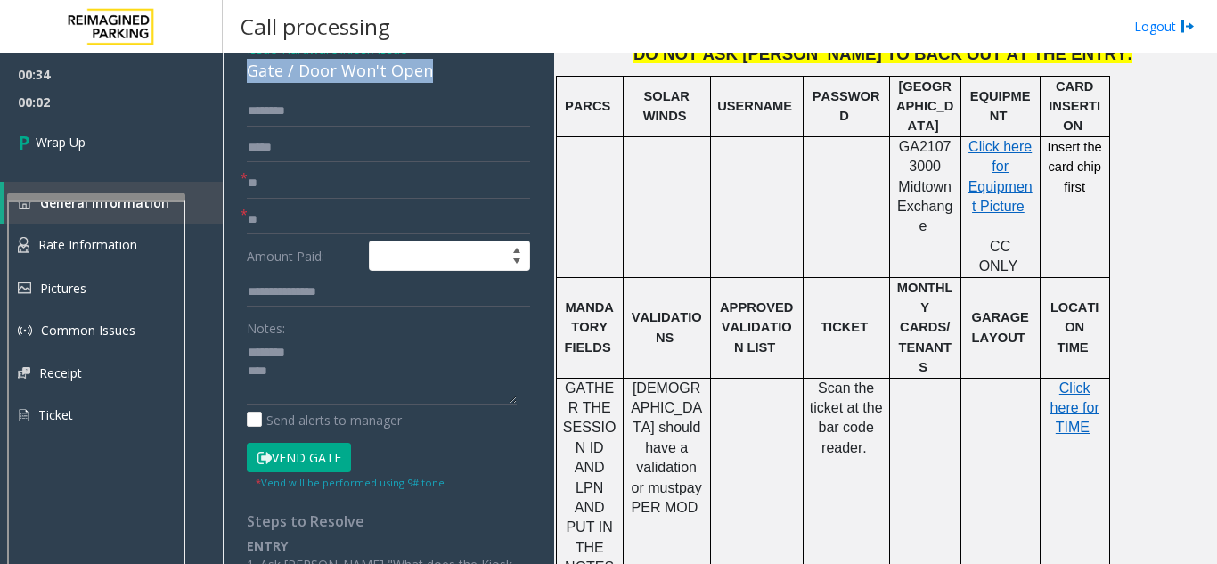
click at [275, 83] on div "Gate / Door Won't Open" at bounding box center [388, 71] width 283 height 24
copy div "Gate / Door Won't Open"
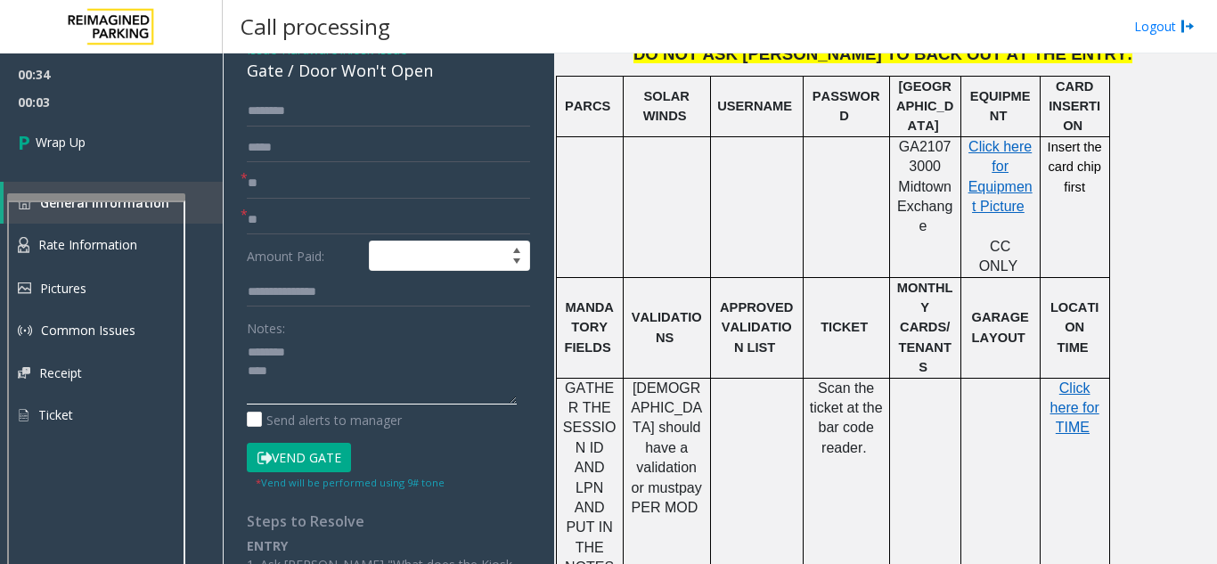
click at [320, 370] on textarea at bounding box center [382, 371] width 270 height 67
paste textarea "**********"
click at [321, 404] on textarea at bounding box center [382, 371] width 270 height 67
click at [351, 403] on textarea at bounding box center [382, 371] width 270 height 67
click at [331, 404] on textarea at bounding box center [382, 371] width 270 height 67
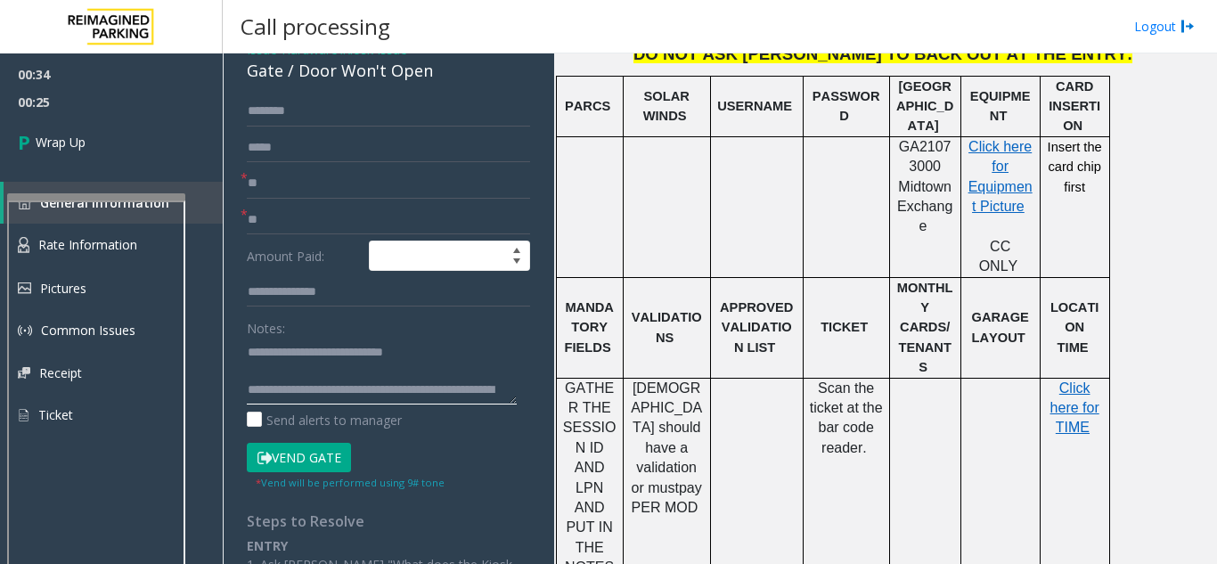
click at [460, 402] on textarea at bounding box center [382, 371] width 270 height 67
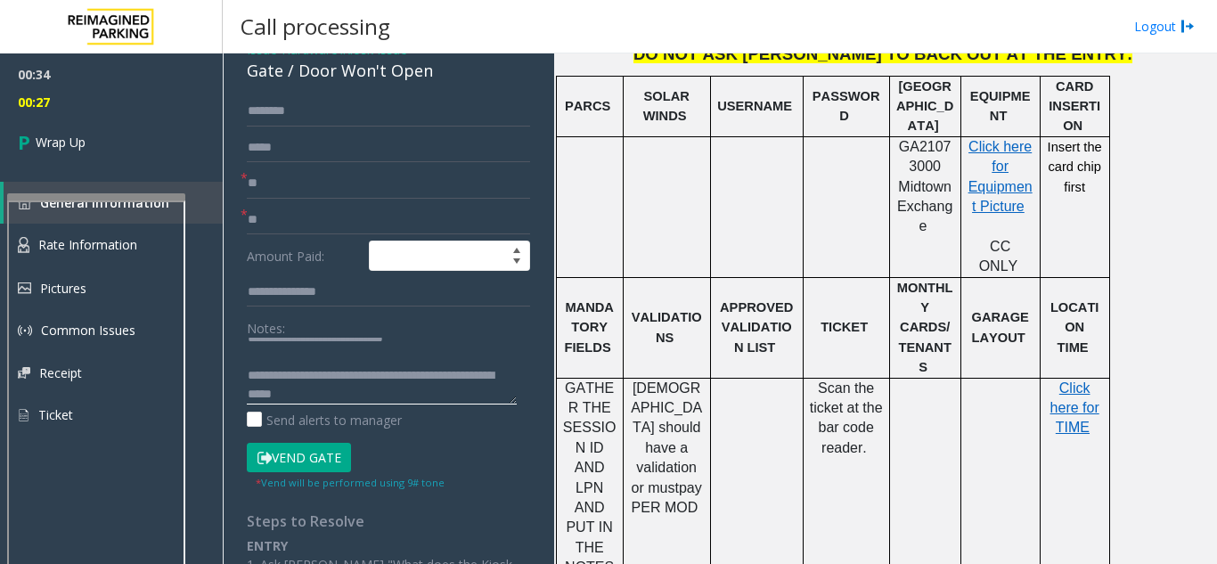
scroll to position [19, 0]
click at [256, 401] on textarea at bounding box center [382, 371] width 270 height 67
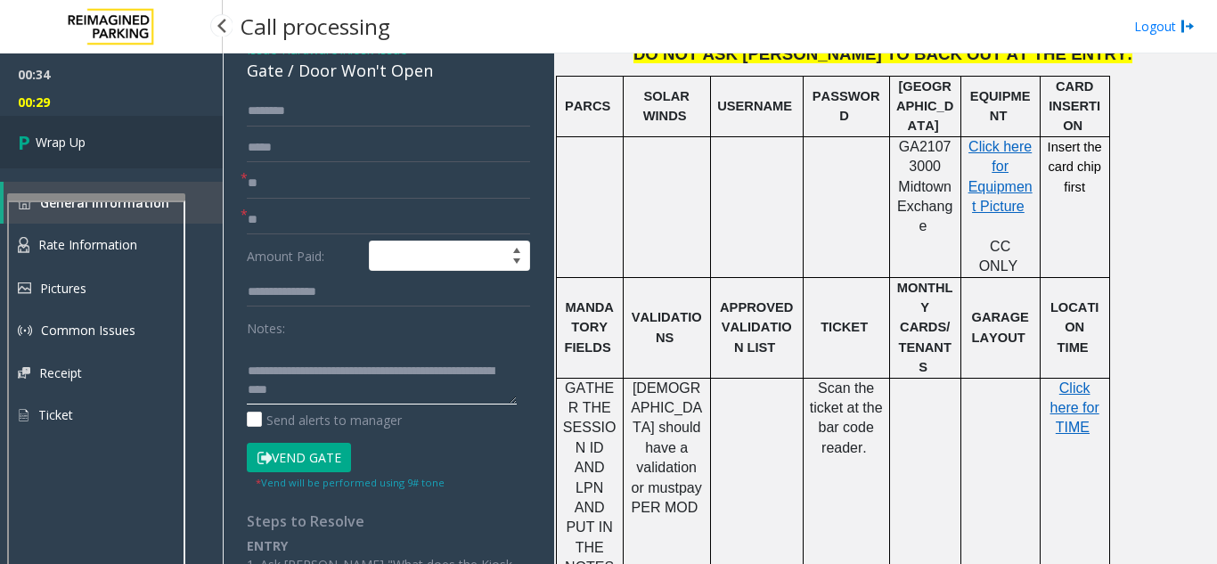
type textarea "**********"
click at [72, 126] on link "Wrap Up" at bounding box center [111, 142] width 223 height 53
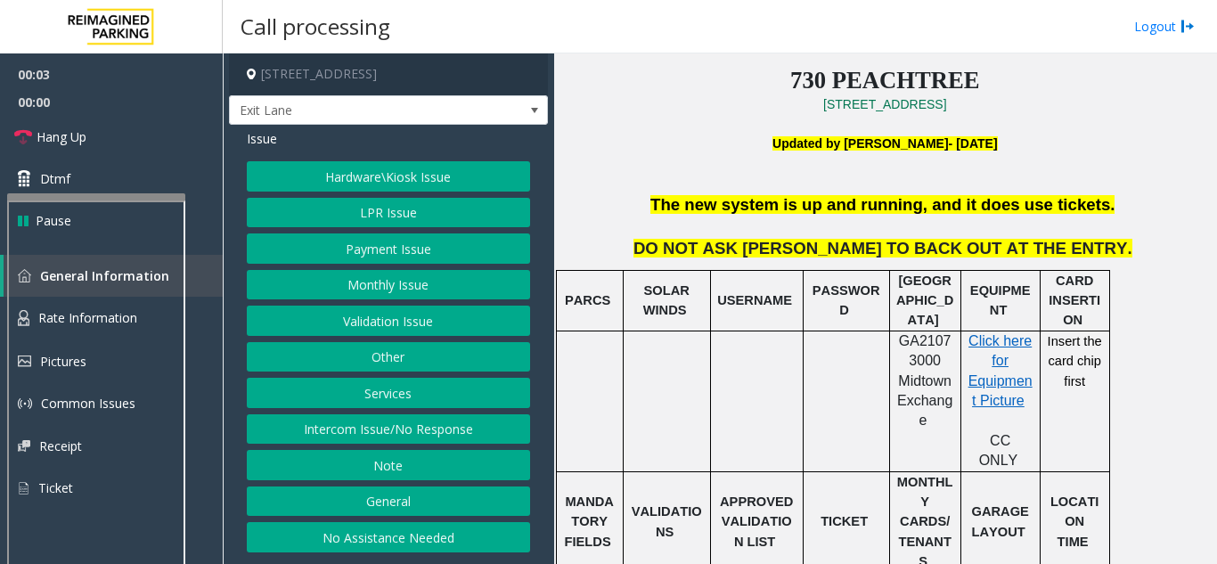
scroll to position [445, 0]
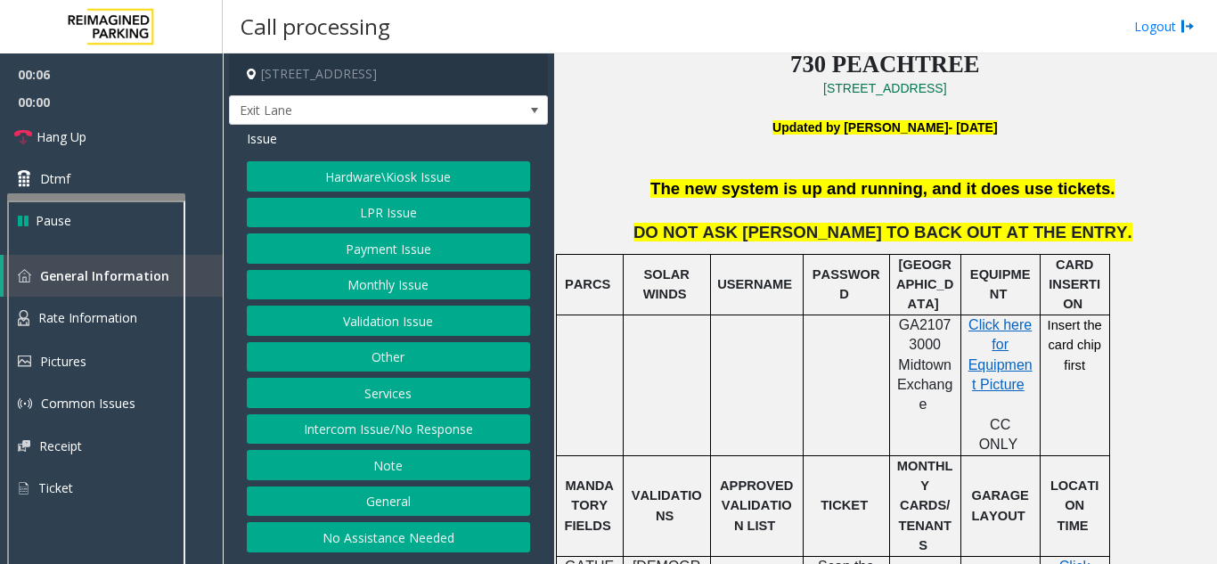
click at [425, 424] on button "Intercom Issue/No Response" at bounding box center [388, 429] width 283 height 30
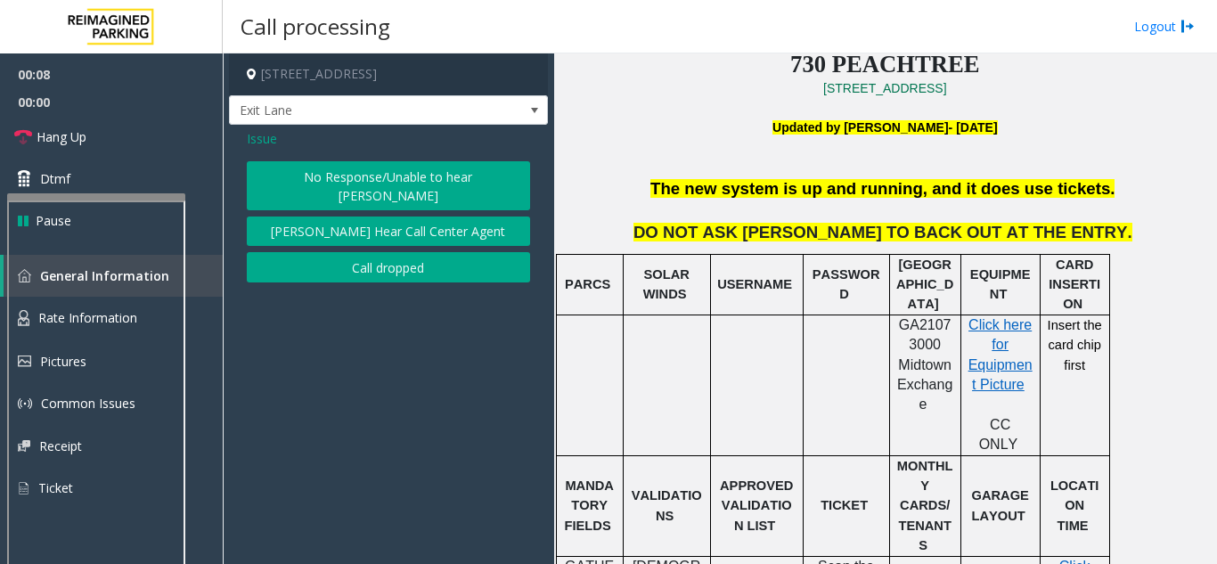
drag, startPoint x: 306, startPoint y: 180, endPoint x: 260, endPoint y: 151, distance: 54.4
click at [260, 151] on div "Issue No Response/Unable to hear [PERSON_NAME] Cannot Hear Call Center Agent Ca…" at bounding box center [388, 208] width 319 height 167
click at [262, 142] on span "Issue" at bounding box center [262, 138] width 30 height 19
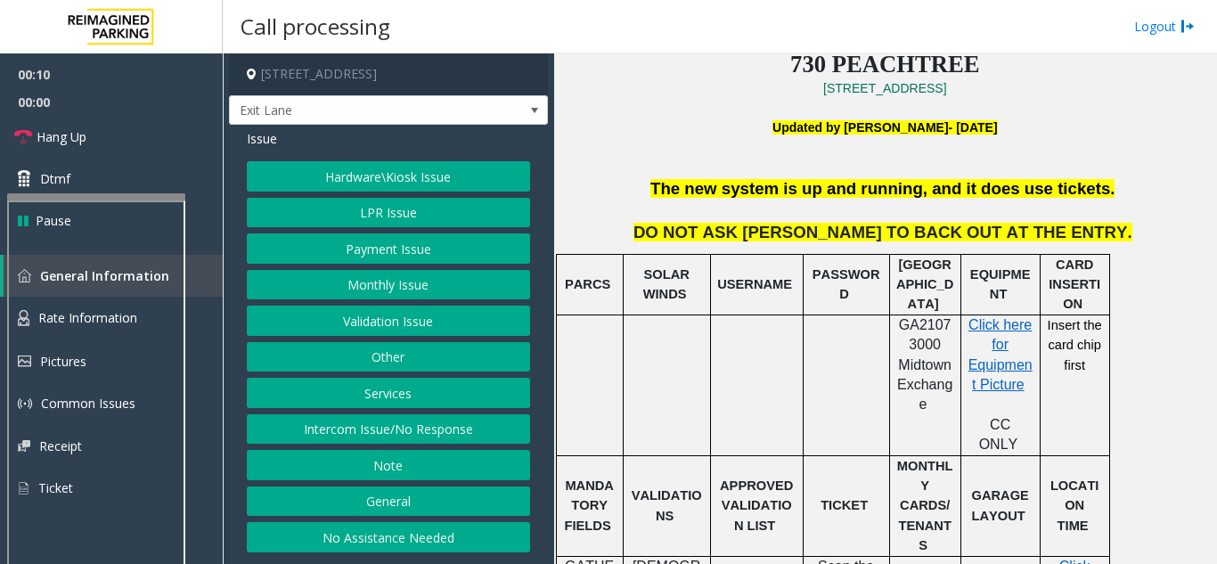
click at [381, 169] on button "Hardware\Kiosk Issue" at bounding box center [388, 176] width 283 height 30
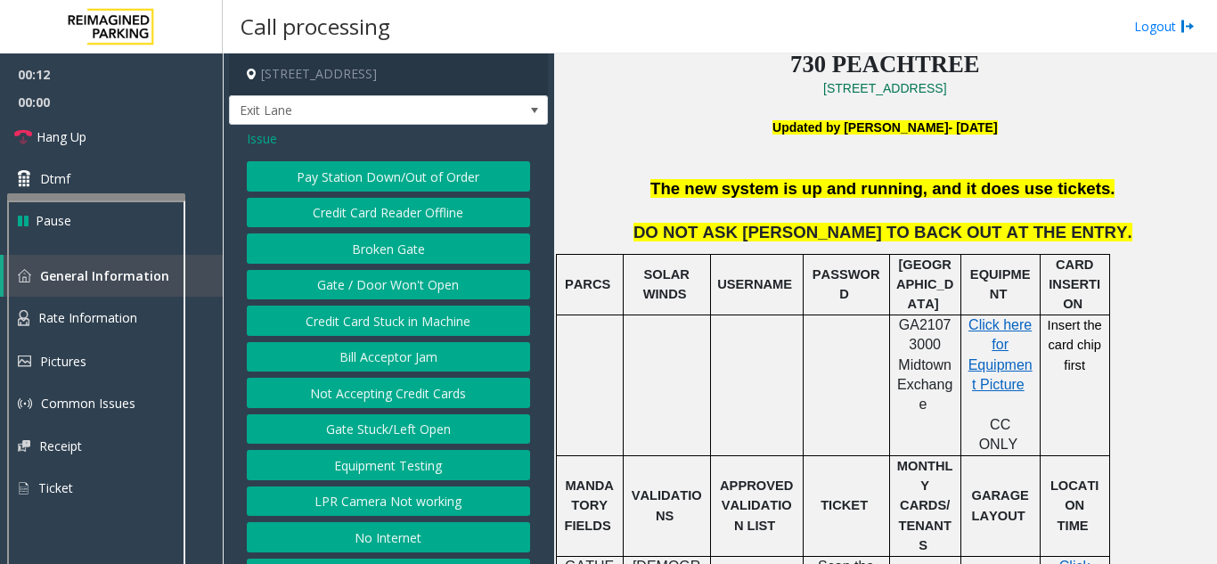
click at [385, 300] on button "Gate / Door Won't Open" at bounding box center [388, 285] width 283 height 30
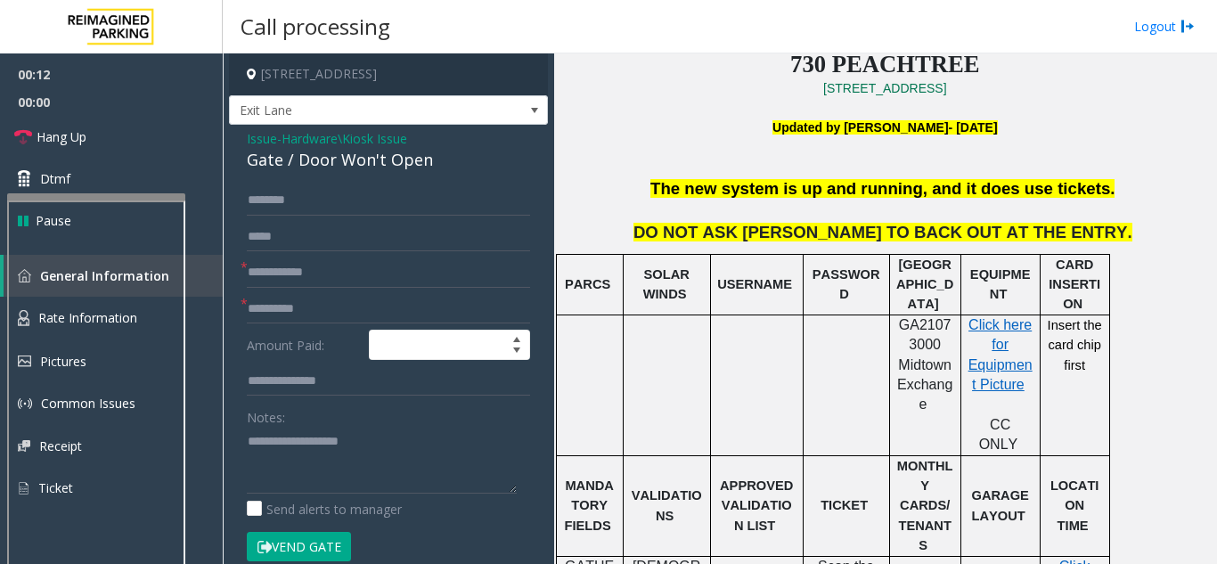
scroll to position [89, 0]
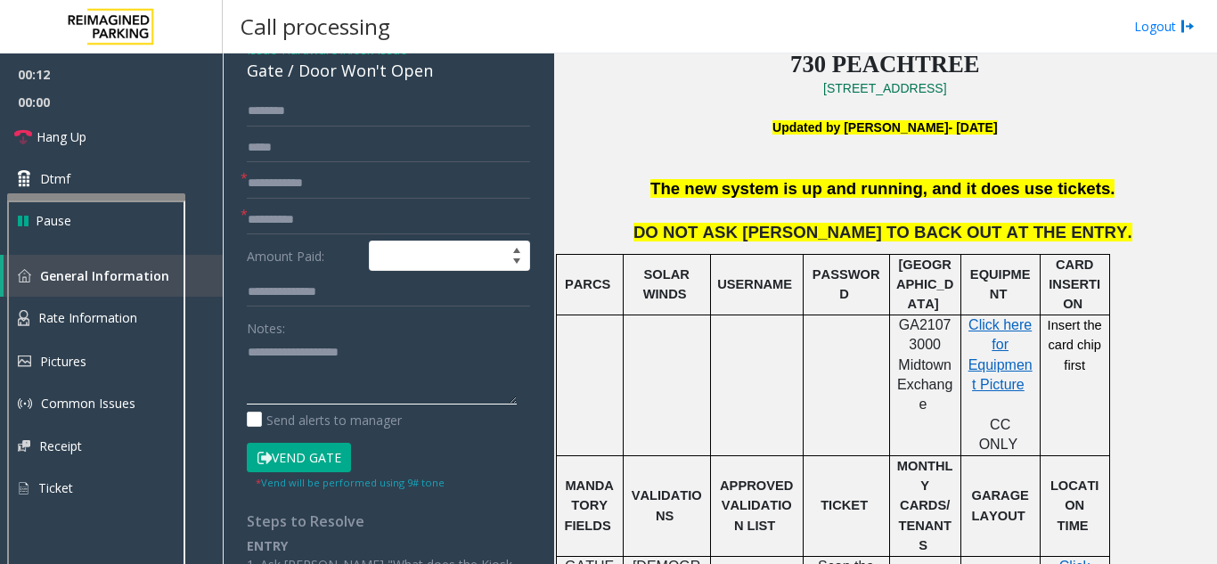
click at [305, 383] on textarea at bounding box center [382, 371] width 270 height 67
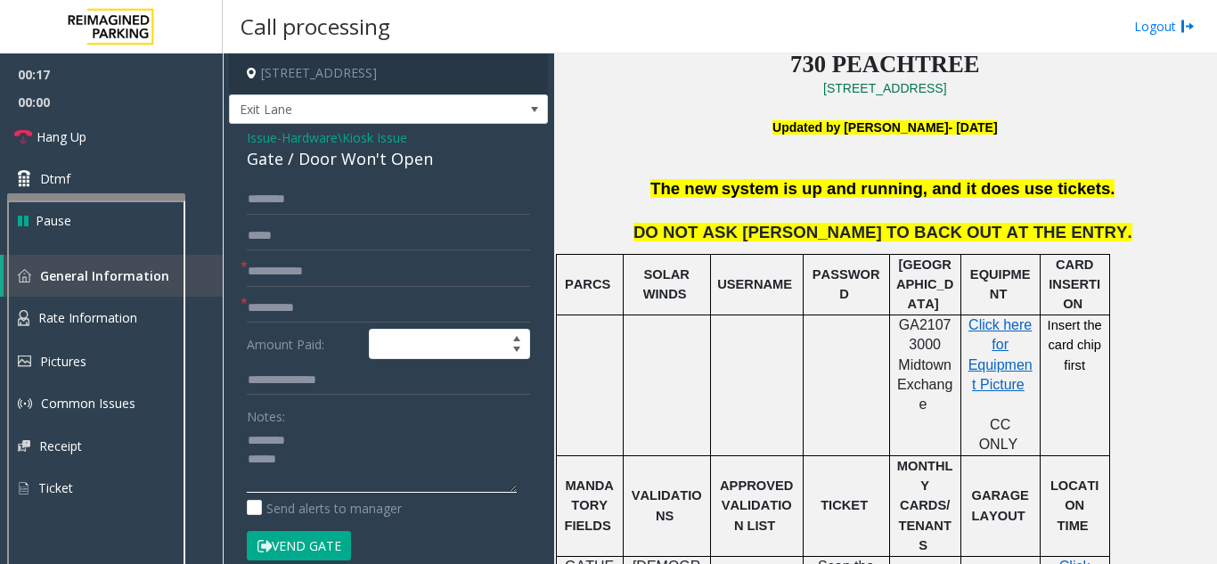
scroll to position [0, 0]
type textarea "******** *****"
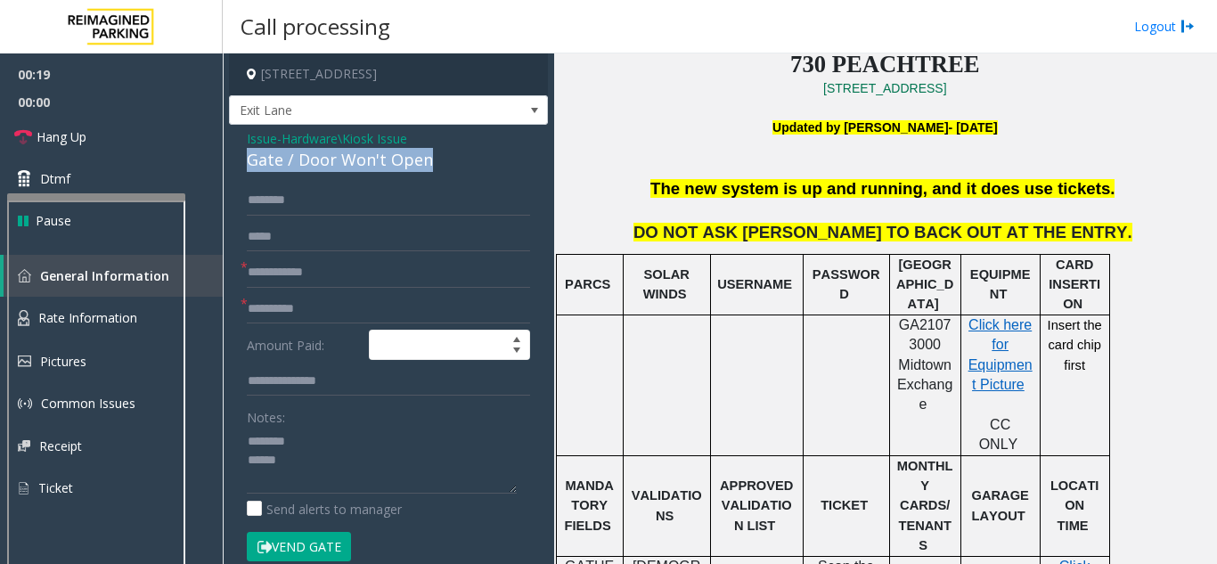
drag, startPoint x: 249, startPoint y: 169, endPoint x: 425, endPoint y: 170, distance: 175.4
click at [425, 170] on div "Gate / Door Won't Open" at bounding box center [388, 160] width 283 height 24
copy div "Gate / Door Won't Open"
drag, startPoint x: 296, startPoint y: 436, endPoint x: 259, endPoint y: 159, distance: 280.2
click at [259, 148] on span "Issue" at bounding box center [262, 138] width 30 height 19
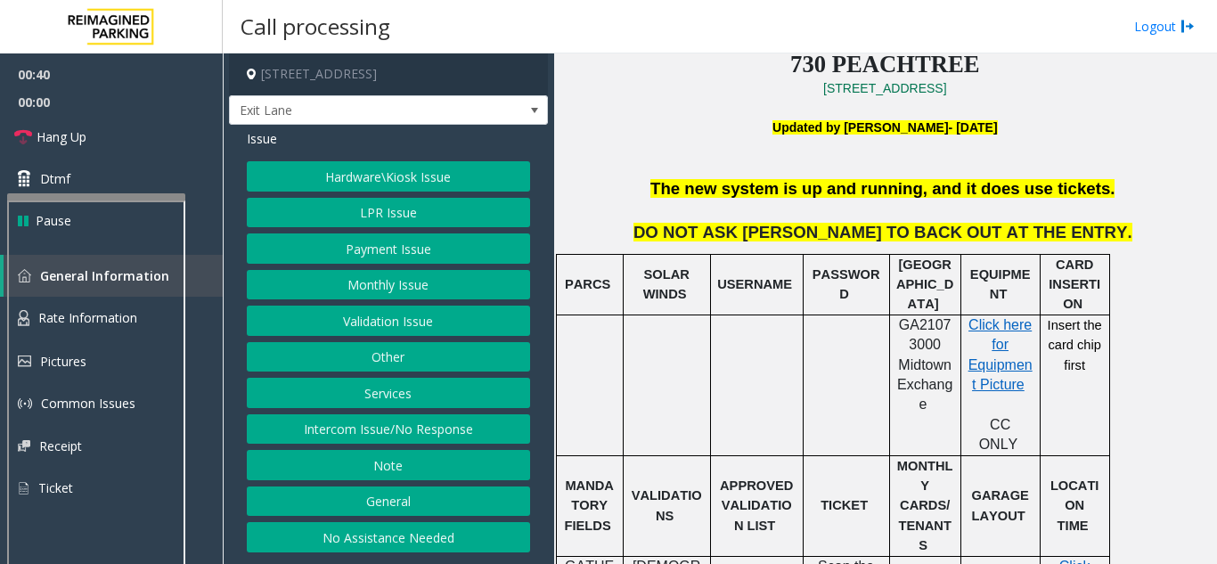
drag, startPoint x: 387, startPoint y: 247, endPoint x: 389, endPoint y: 199, distance: 48.1
click at [389, 199] on div "Hardware\Kiosk Issue LPR Issue Payment Issue Monthly Issue Validation Issue Oth…" at bounding box center [388, 356] width 283 height 391
click at [424, 384] on button "Services" at bounding box center [388, 393] width 283 height 30
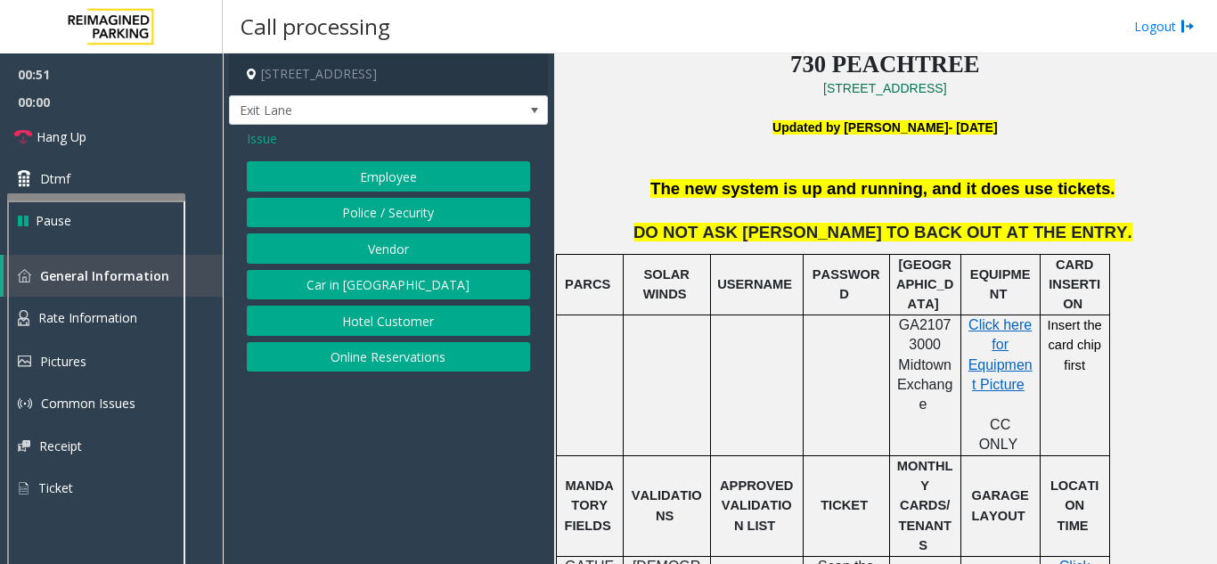
click at [371, 352] on button "Online Reservations" at bounding box center [388, 357] width 283 height 30
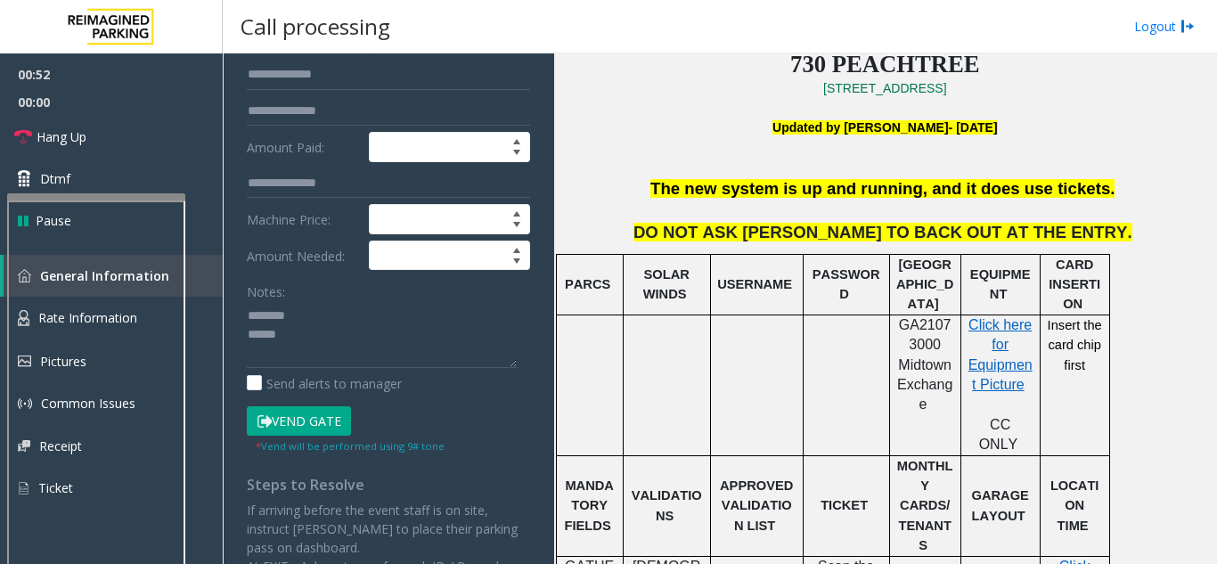
scroll to position [267, 0]
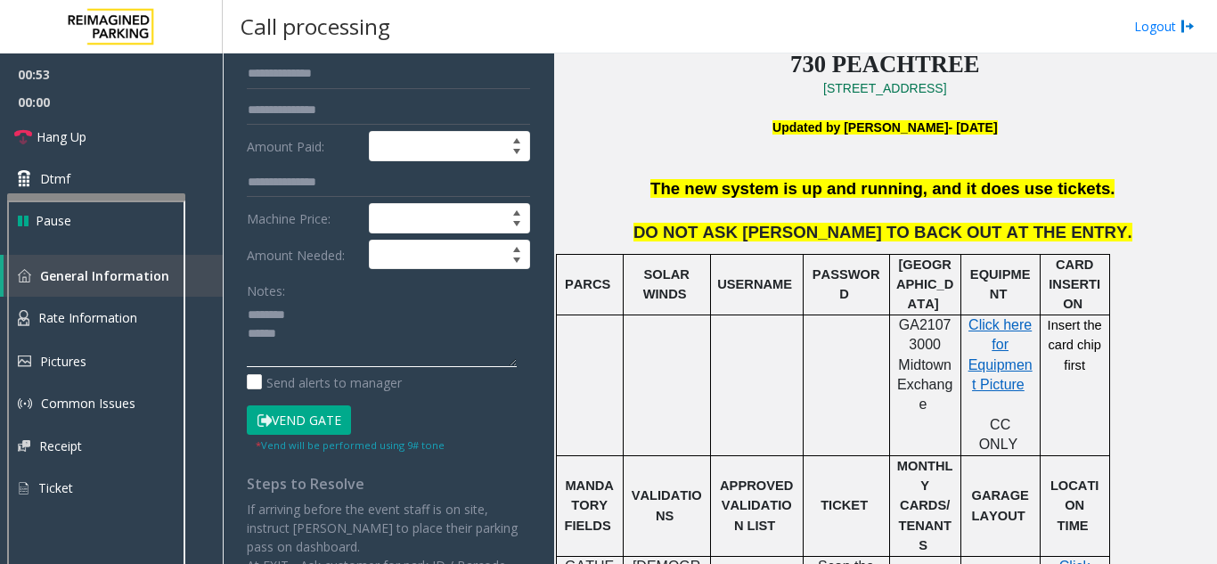
click at [295, 336] on textarea at bounding box center [382, 333] width 270 height 67
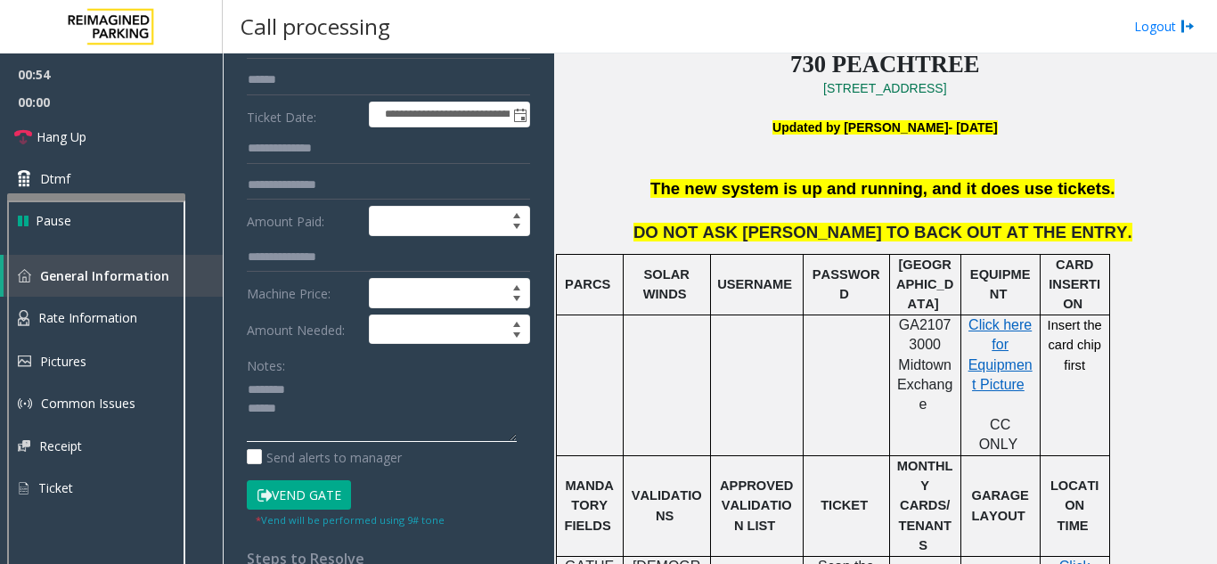
scroll to position [89, 0]
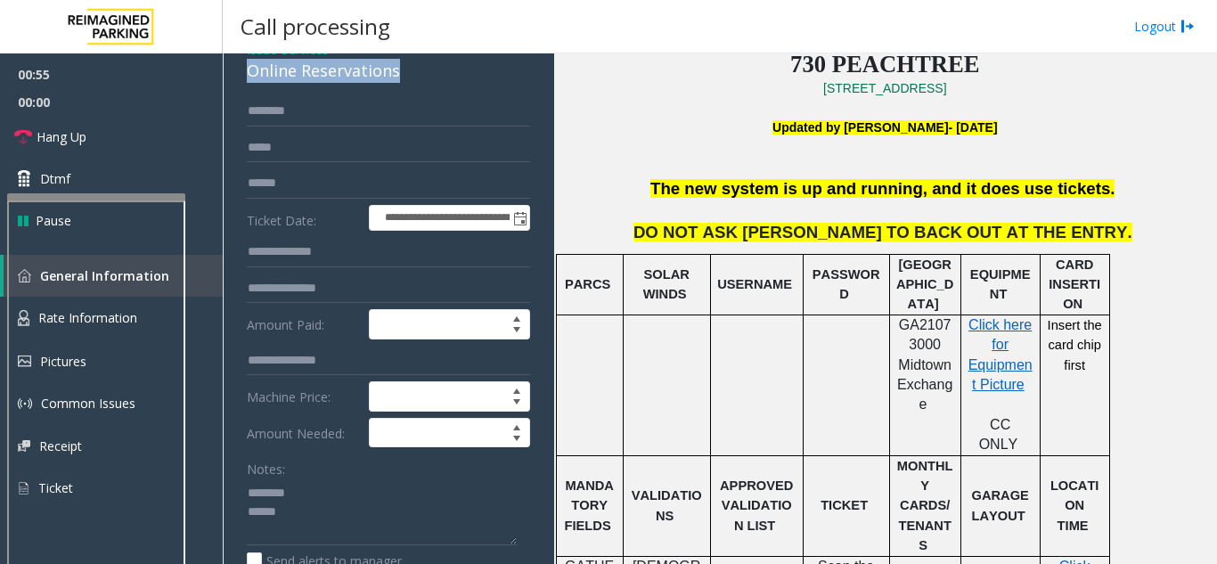
drag, startPoint x: 253, startPoint y: 84, endPoint x: 395, endPoint y: 88, distance: 142.6
click at [395, 83] on div "Online Reservations" at bounding box center [388, 71] width 283 height 24
copy div "Online Reservations"
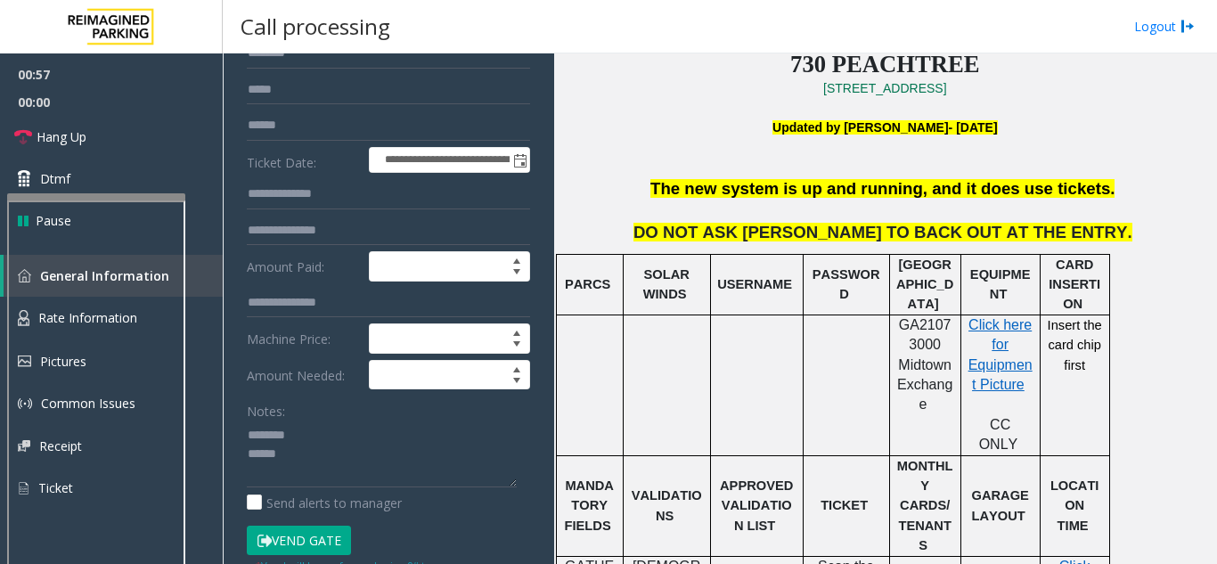
scroll to position [178, 0]
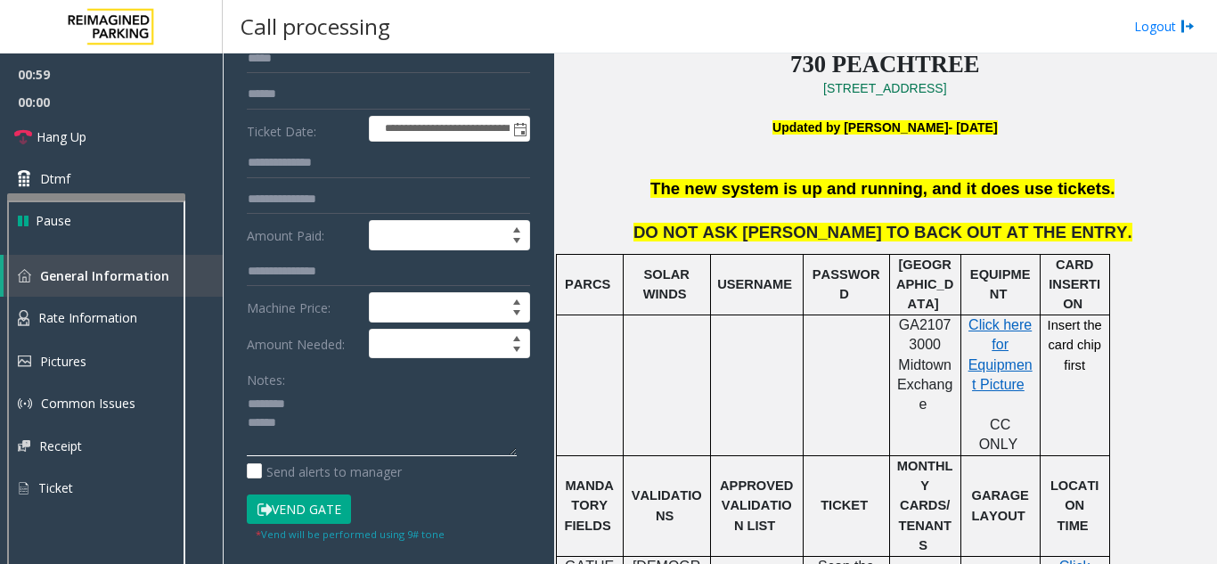
paste textarea "**********"
click at [435, 408] on textarea at bounding box center [382, 422] width 270 height 67
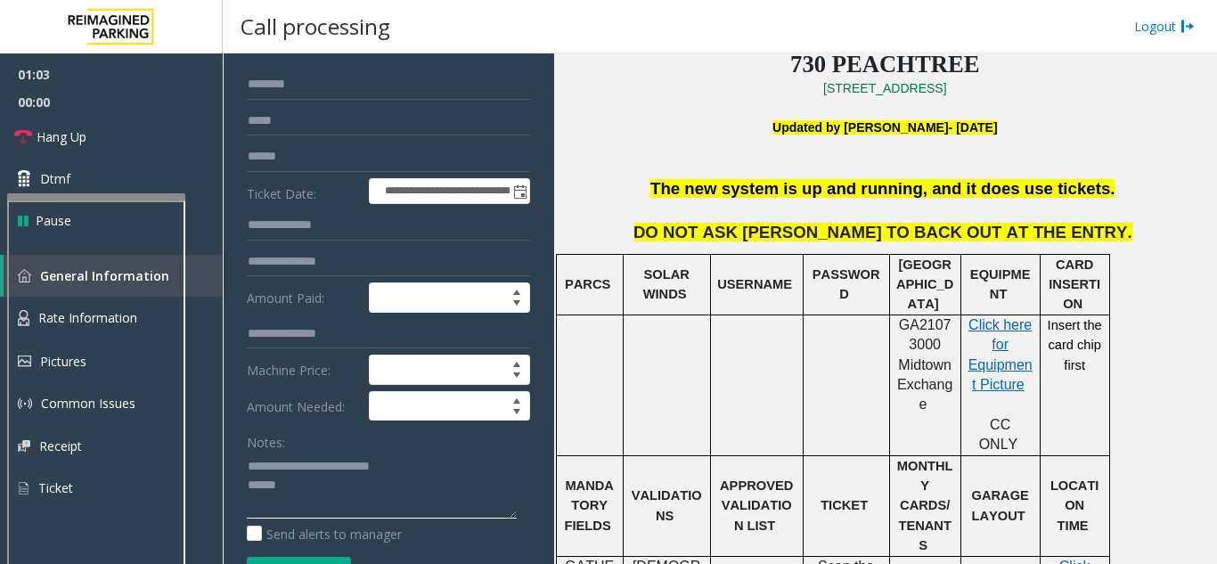
scroll to position [89, 0]
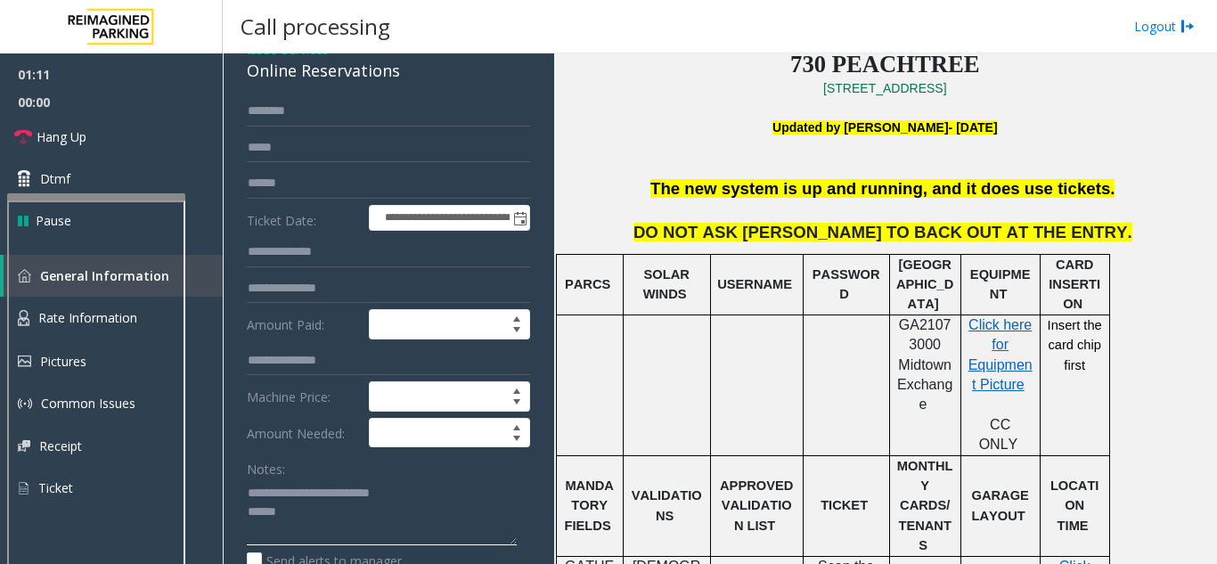
click at [311, 530] on textarea at bounding box center [382, 511] width 270 height 67
click at [181, 129] on link "Hang Up" at bounding box center [111, 137] width 223 height 42
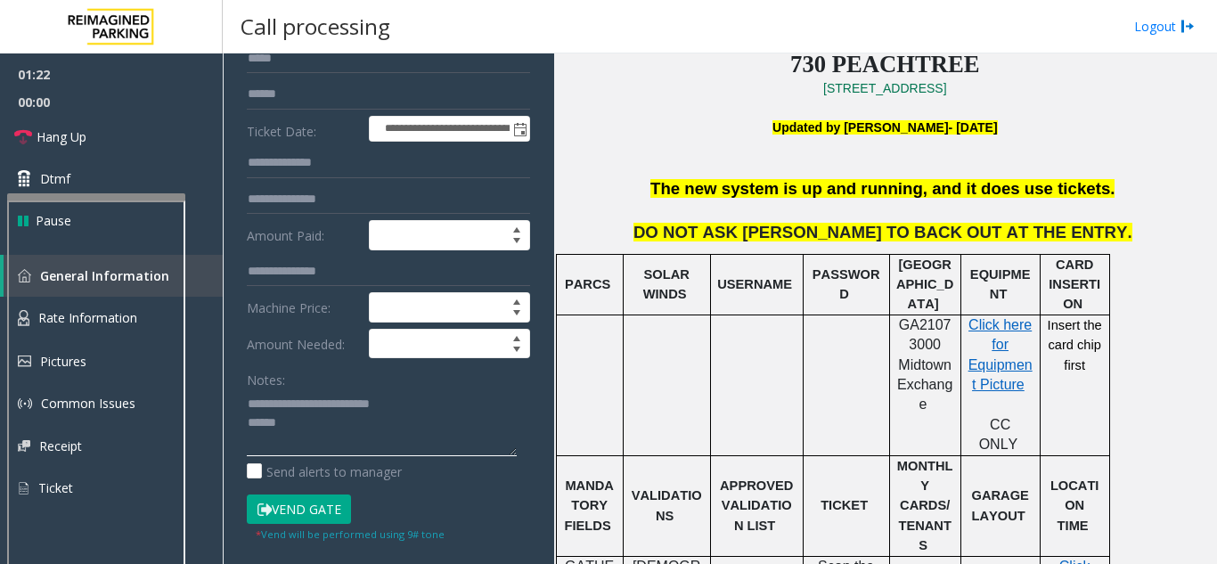
click at [290, 437] on textarea at bounding box center [382, 422] width 270 height 67
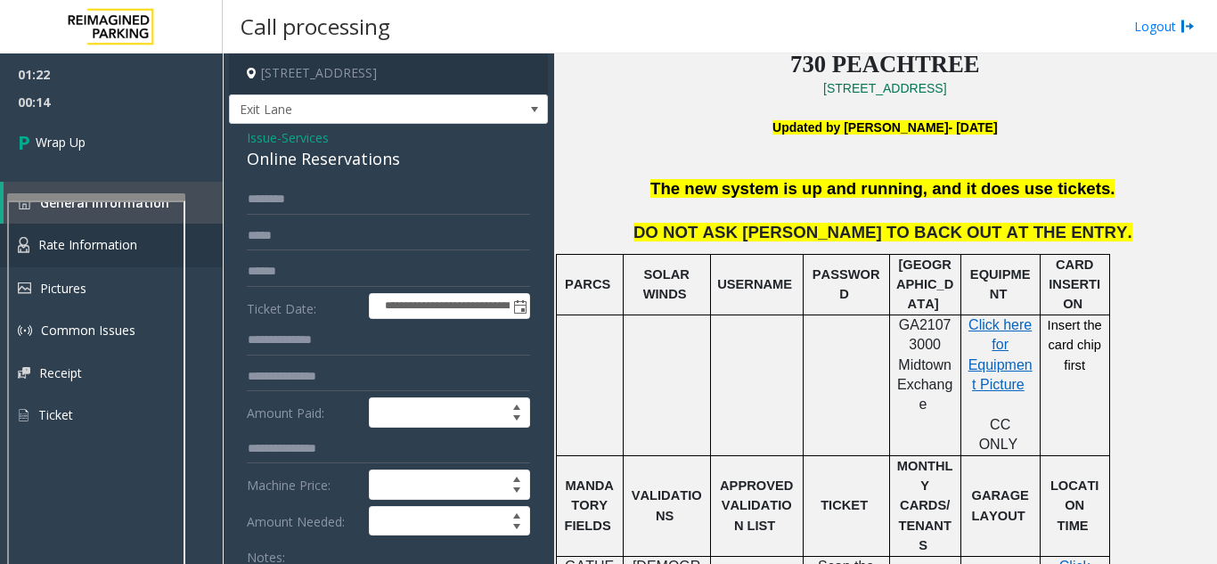
scroll to position [0, 0]
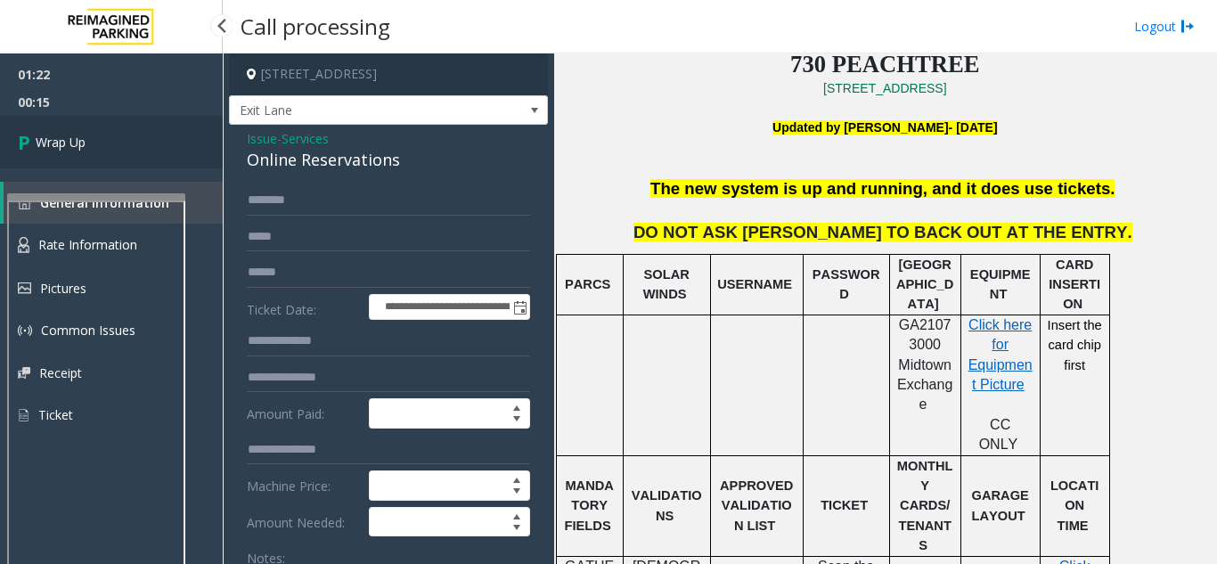
type textarea "**********"
click at [135, 136] on link "Wrap Up" at bounding box center [111, 142] width 223 height 53
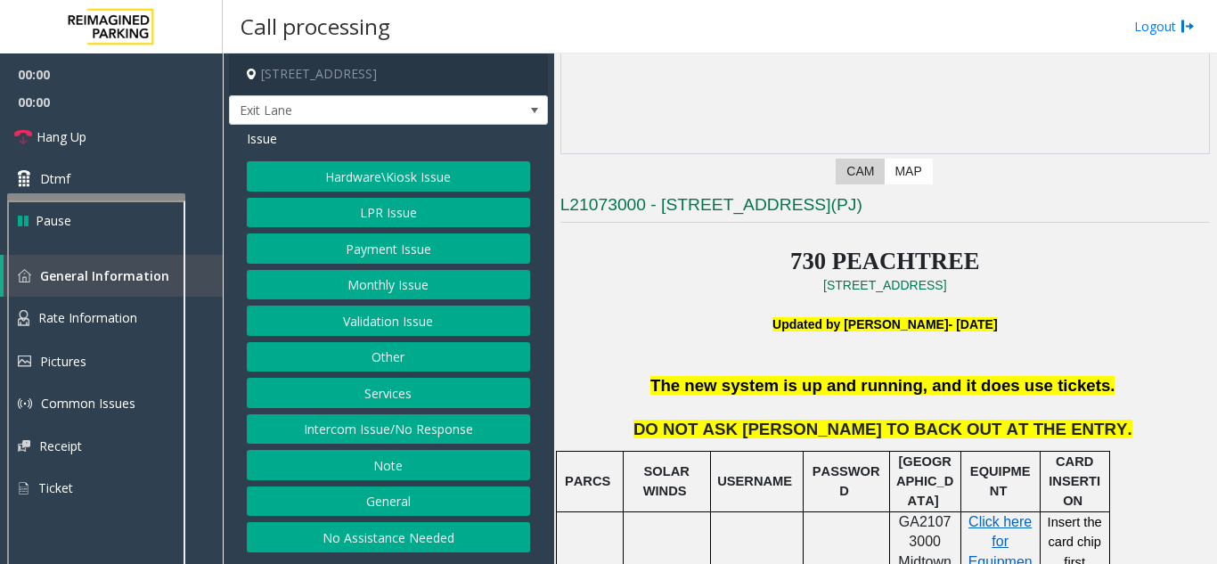
scroll to position [267, 0]
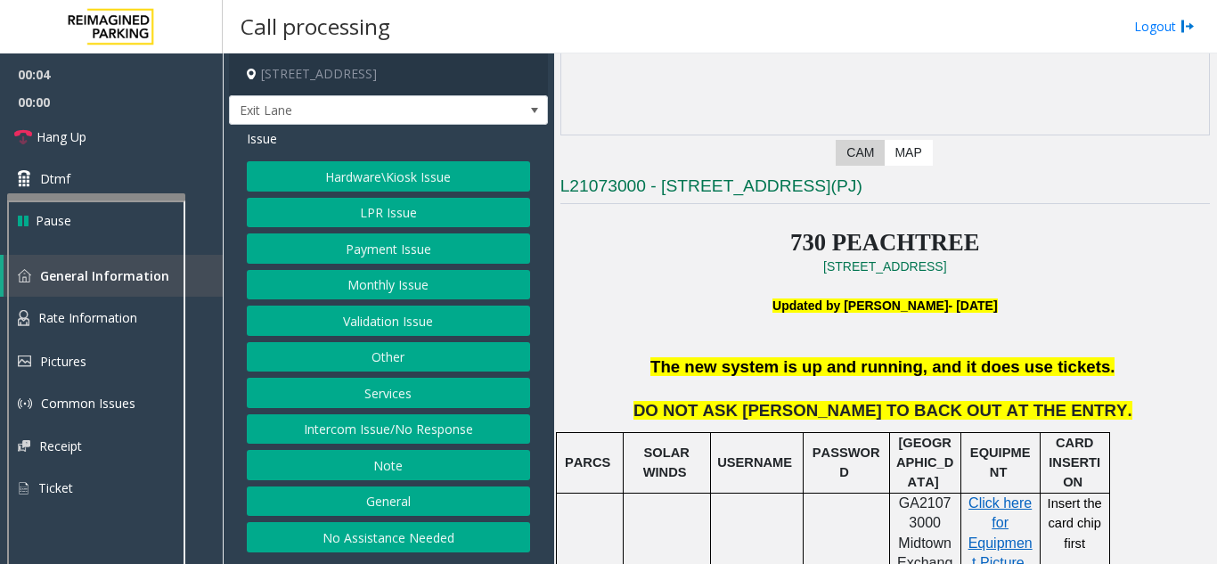
click at [404, 424] on button "Intercom Issue/No Response" at bounding box center [388, 429] width 283 height 30
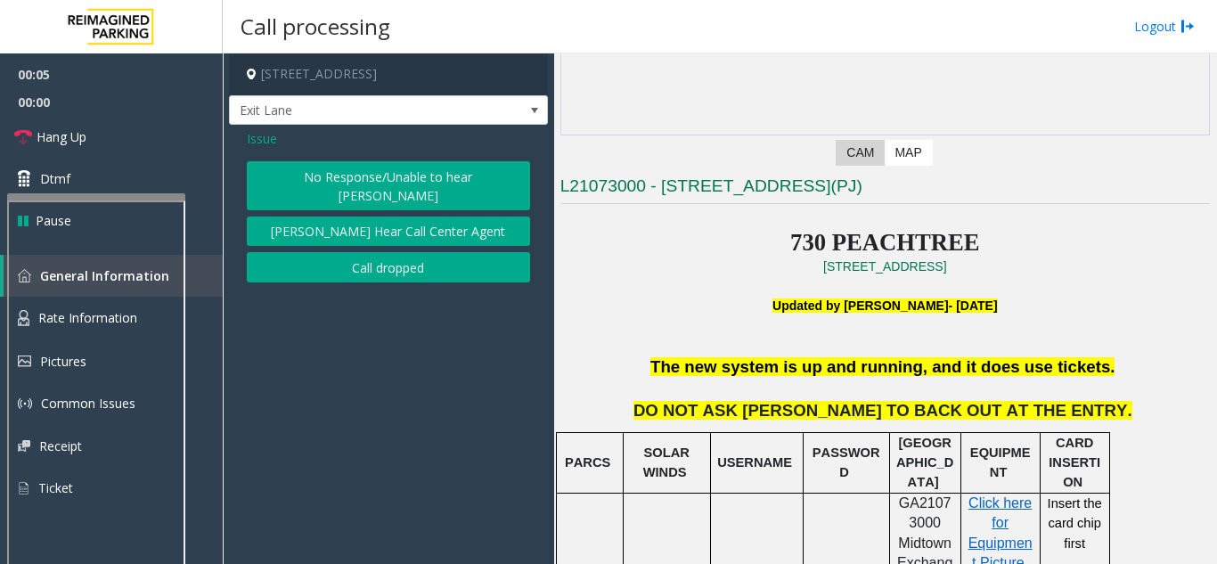
click at [373, 173] on button "No Response/Unable to hear [PERSON_NAME]" at bounding box center [388, 185] width 283 height 49
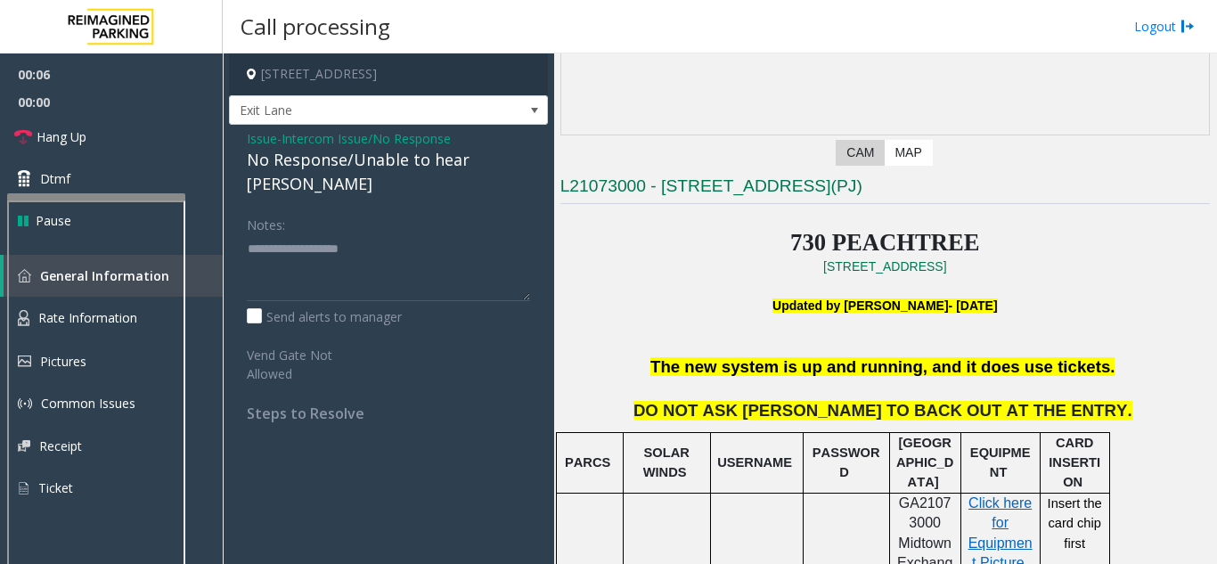
click at [343, 155] on div "No Response/Unable to hear [PERSON_NAME]" at bounding box center [388, 172] width 283 height 48
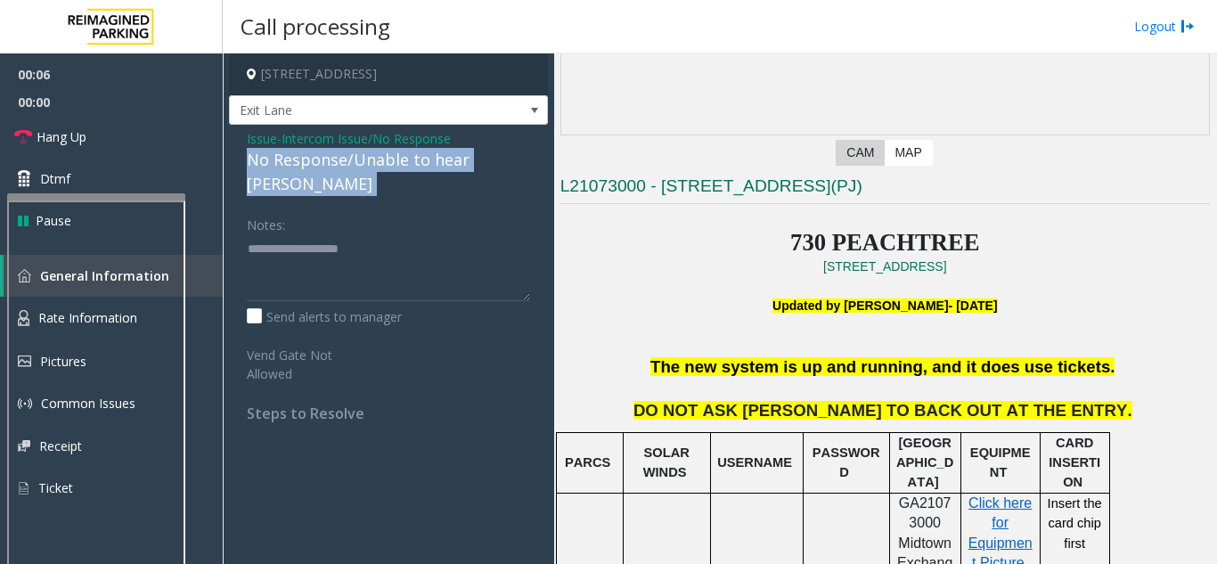
click at [343, 155] on div "No Response/Unable to hear [PERSON_NAME]" at bounding box center [388, 172] width 283 height 48
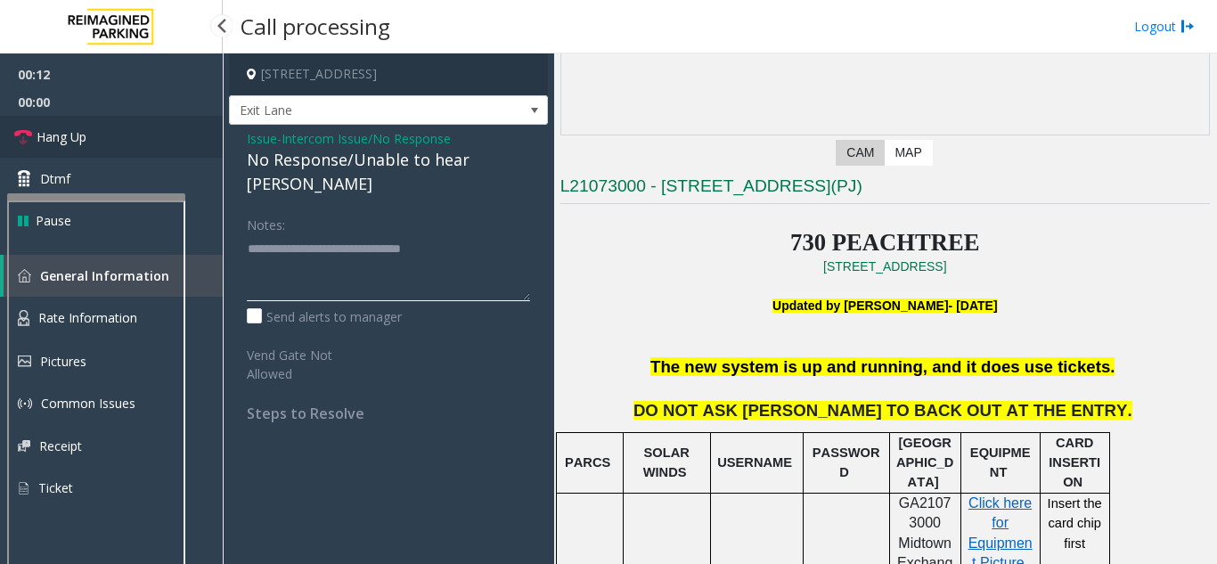
type textarea "**********"
click at [109, 136] on link "Hang Up" at bounding box center [111, 137] width 223 height 42
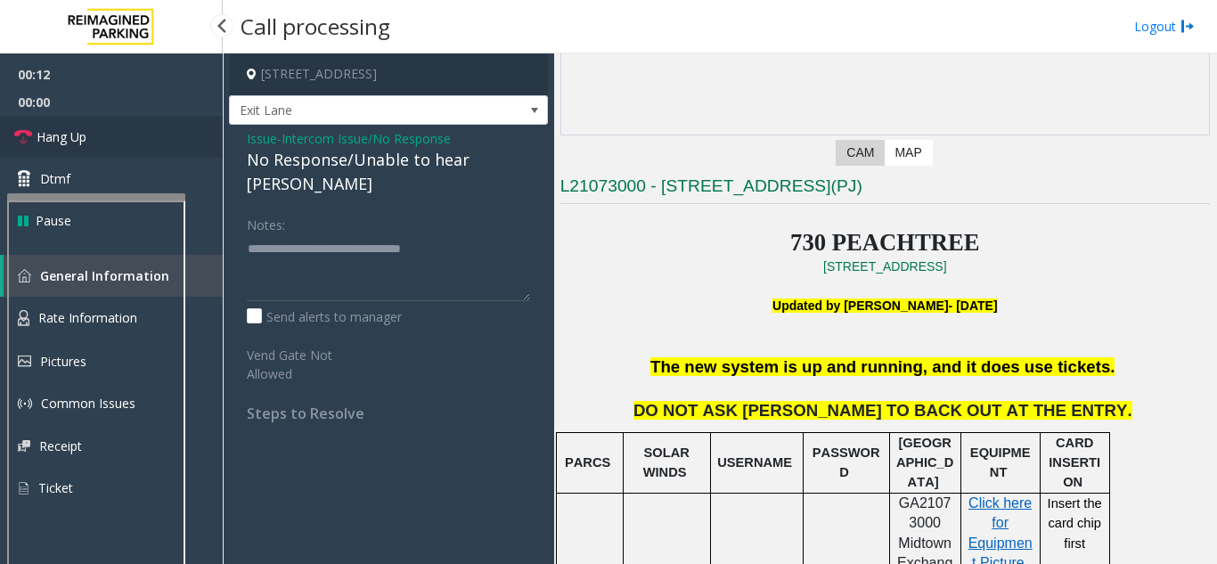
click at [109, 136] on link "Hang Up" at bounding box center [111, 137] width 223 height 42
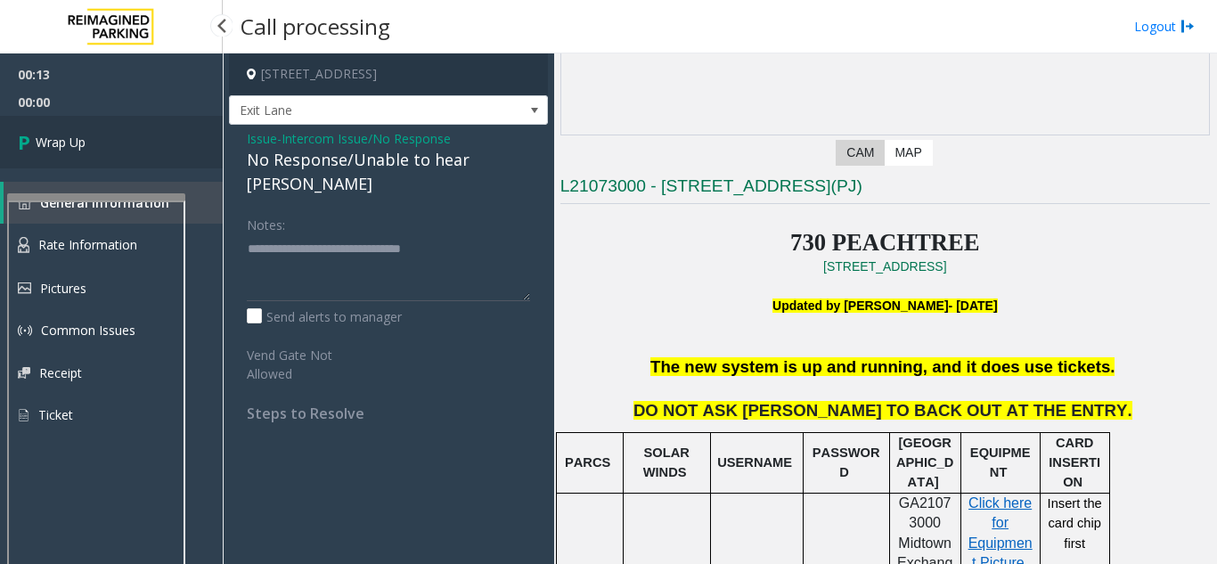
click at [109, 136] on link "Wrap Up" at bounding box center [111, 142] width 223 height 53
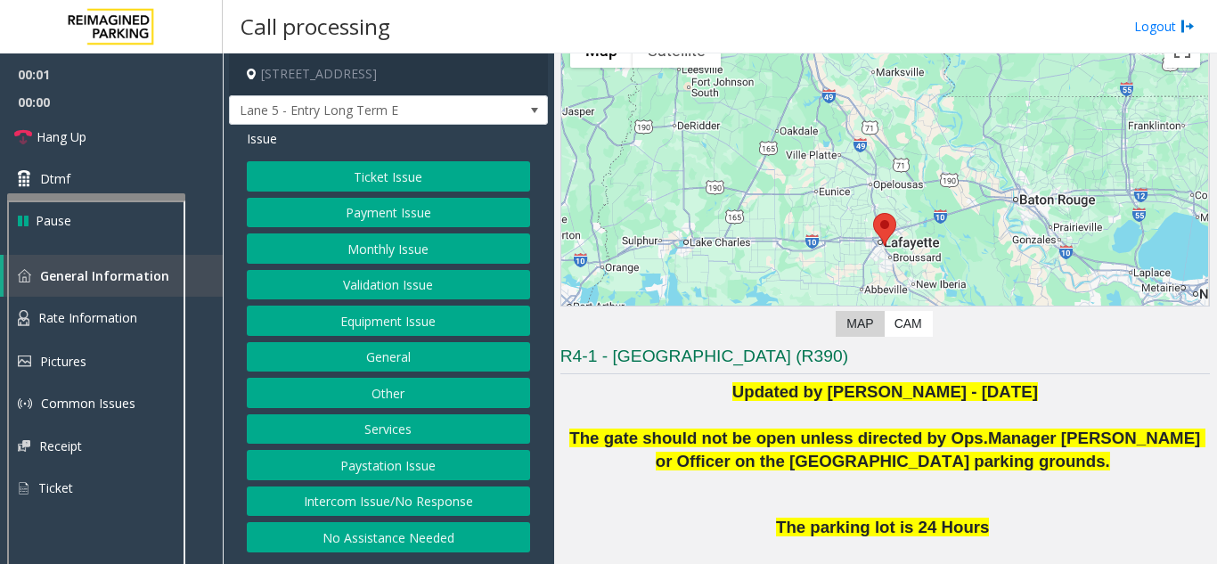
scroll to position [356, 0]
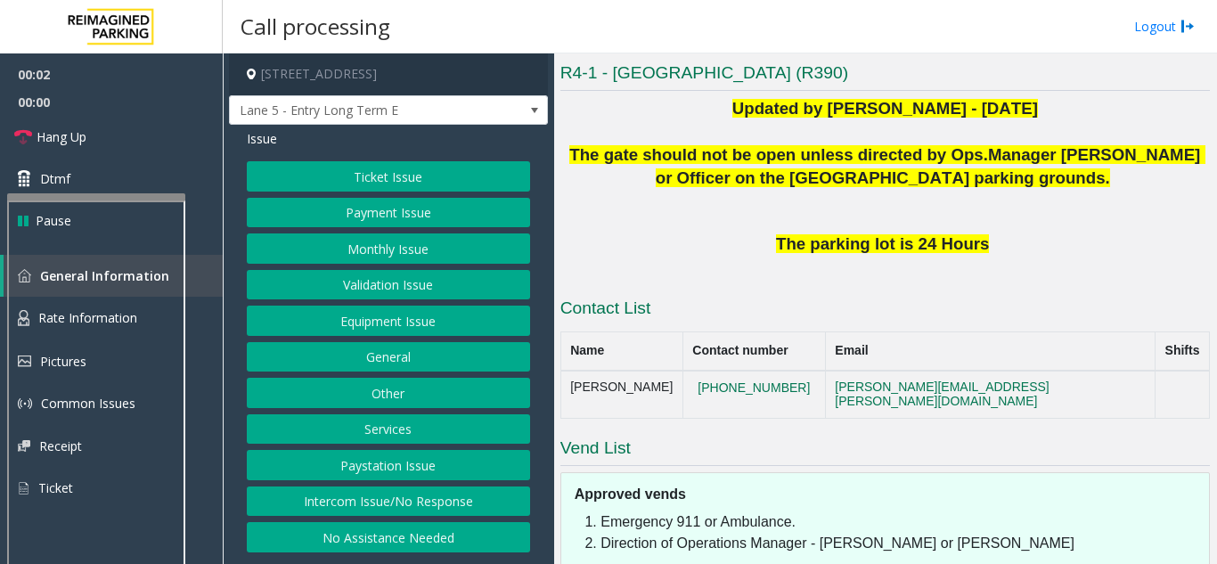
click at [459, 509] on button "Intercom Issue/No Response" at bounding box center [388, 501] width 283 height 30
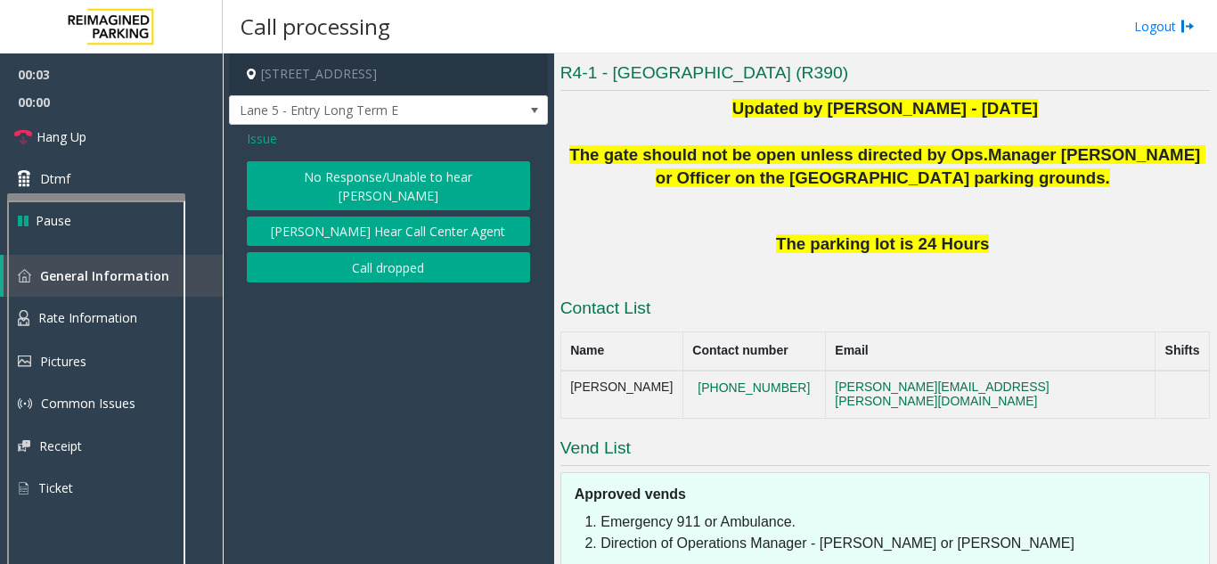
click at [383, 183] on button "No Response/Unable to hear [PERSON_NAME]" at bounding box center [388, 185] width 283 height 49
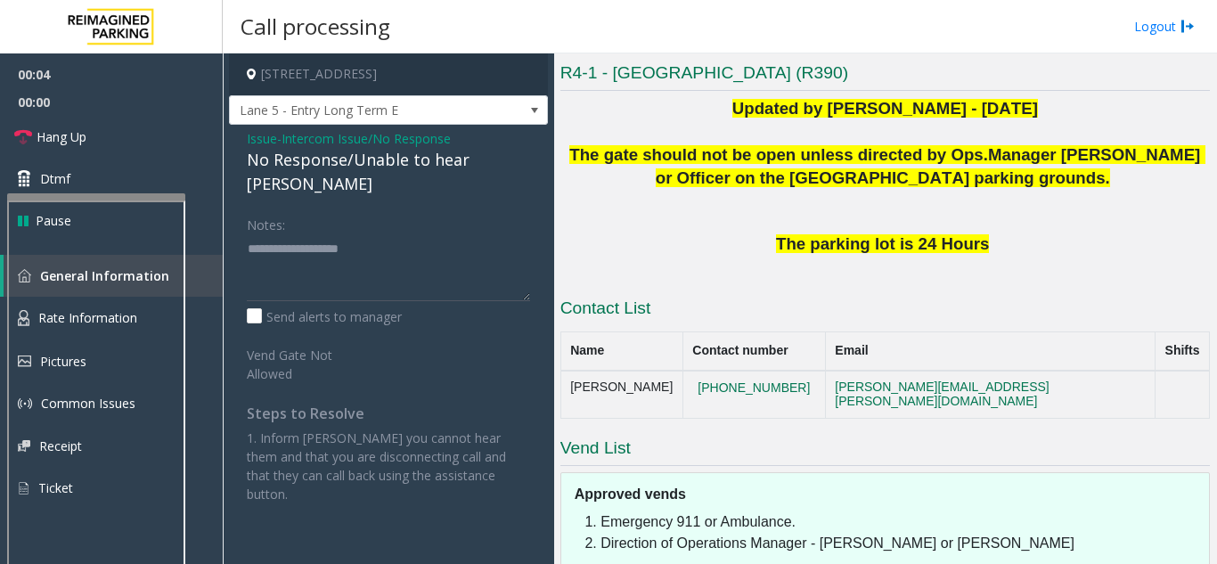
click at [341, 166] on div "No Response/Unable to hear [PERSON_NAME]" at bounding box center [388, 172] width 283 height 48
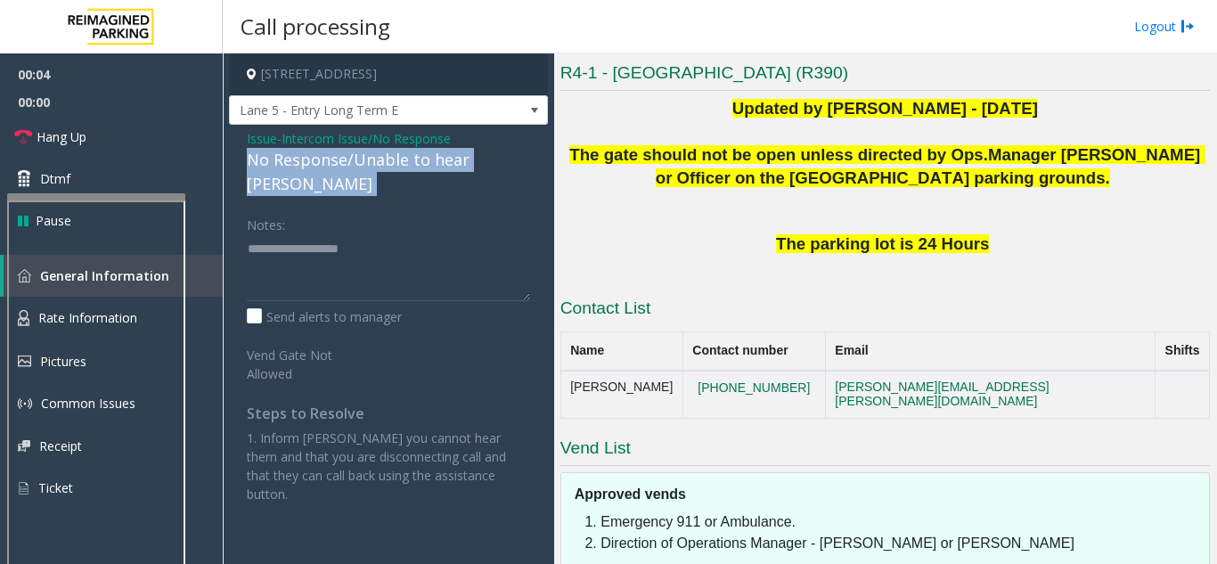
click at [341, 166] on div "No Response/Unable to hear [PERSON_NAME]" at bounding box center [388, 172] width 283 height 48
click at [109, 148] on link "Hang Up" at bounding box center [111, 137] width 223 height 42
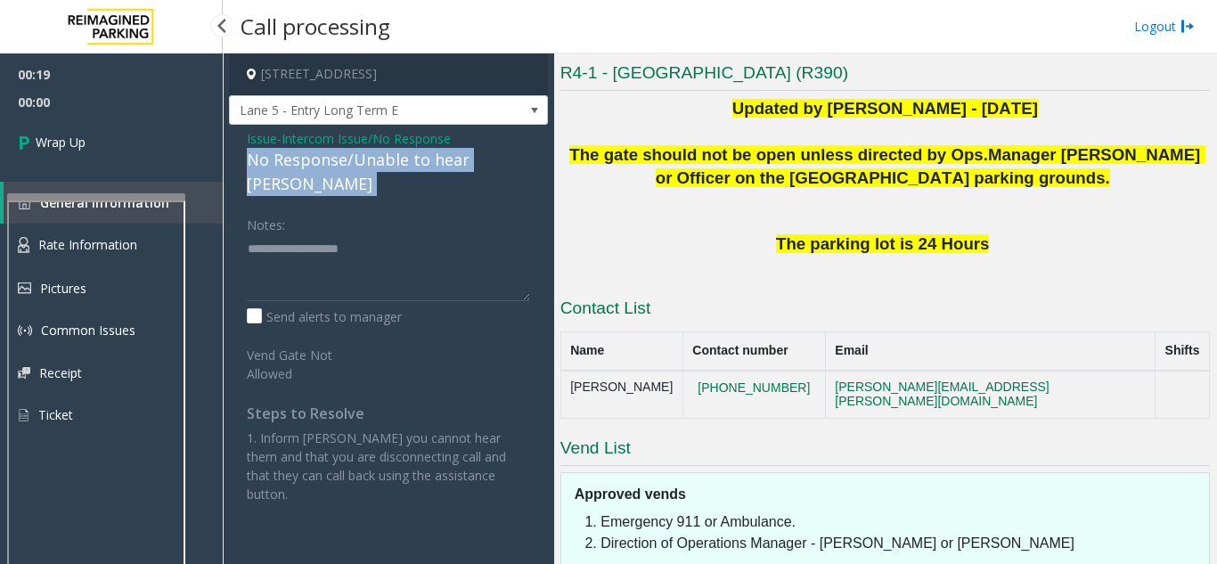
click at [109, 148] on link "Wrap Up" at bounding box center [111, 142] width 223 height 53
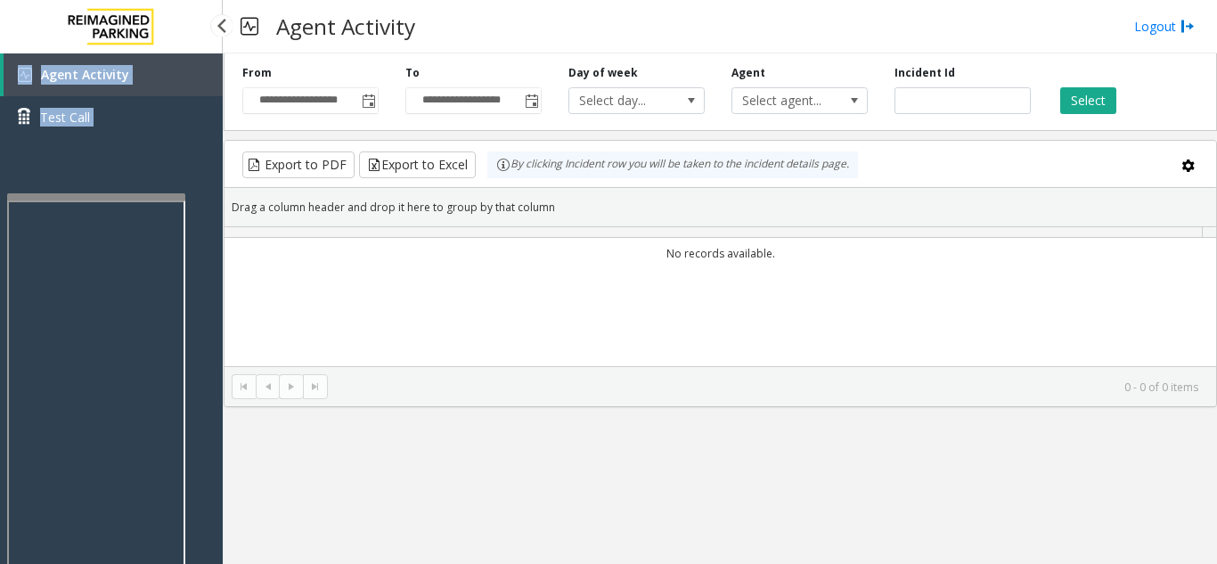
click at [109, 148] on div "Agent Activity Test Call" at bounding box center [111, 102] width 223 height 98
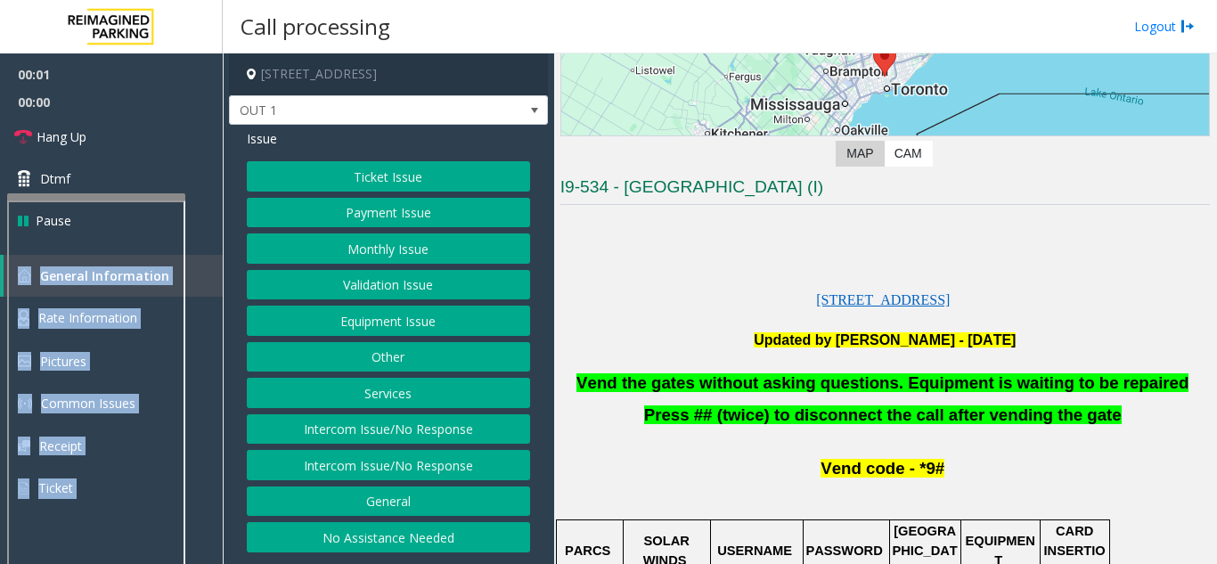
scroll to position [267, 0]
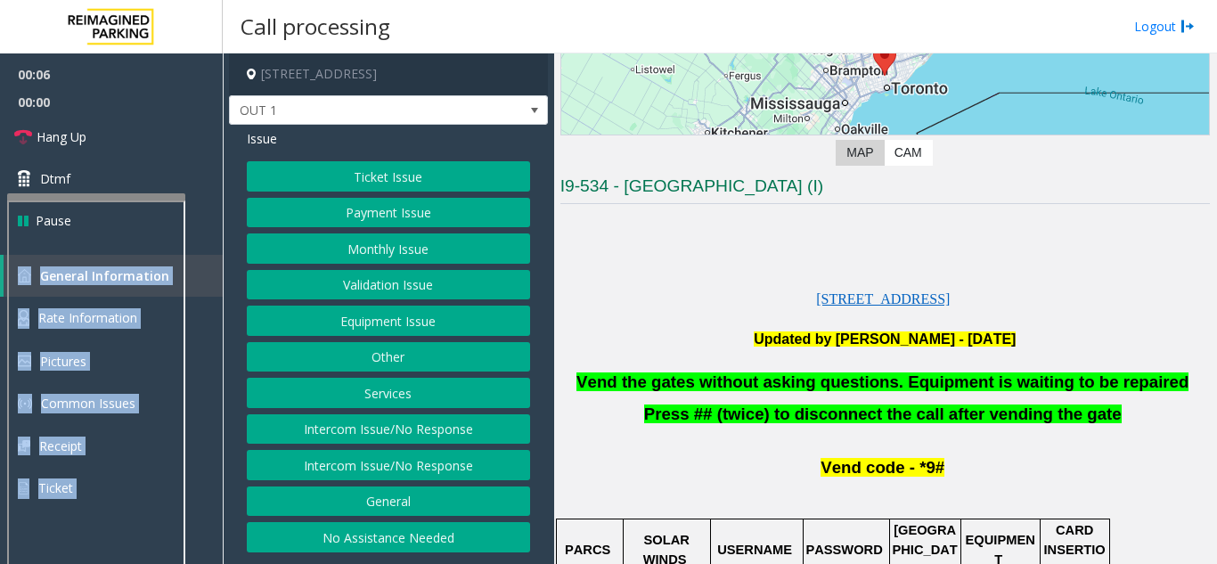
click at [462, 321] on button "Equipment Issue" at bounding box center [388, 320] width 283 height 30
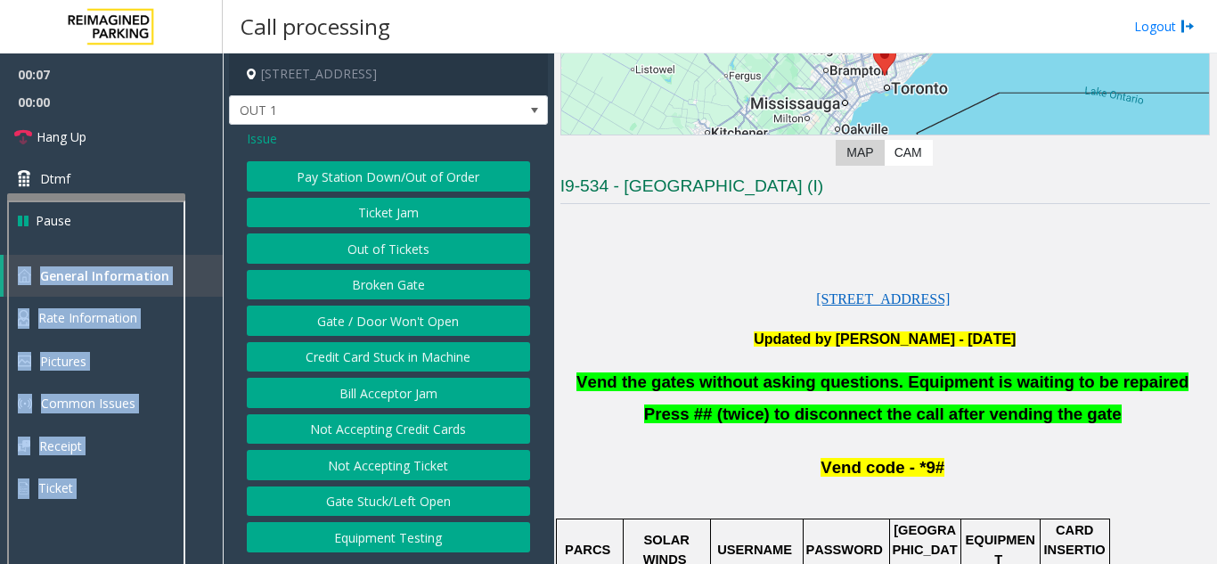
click at [413, 326] on button "Gate / Door Won't Open" at bounding box center [388, 320] width 283 height 30
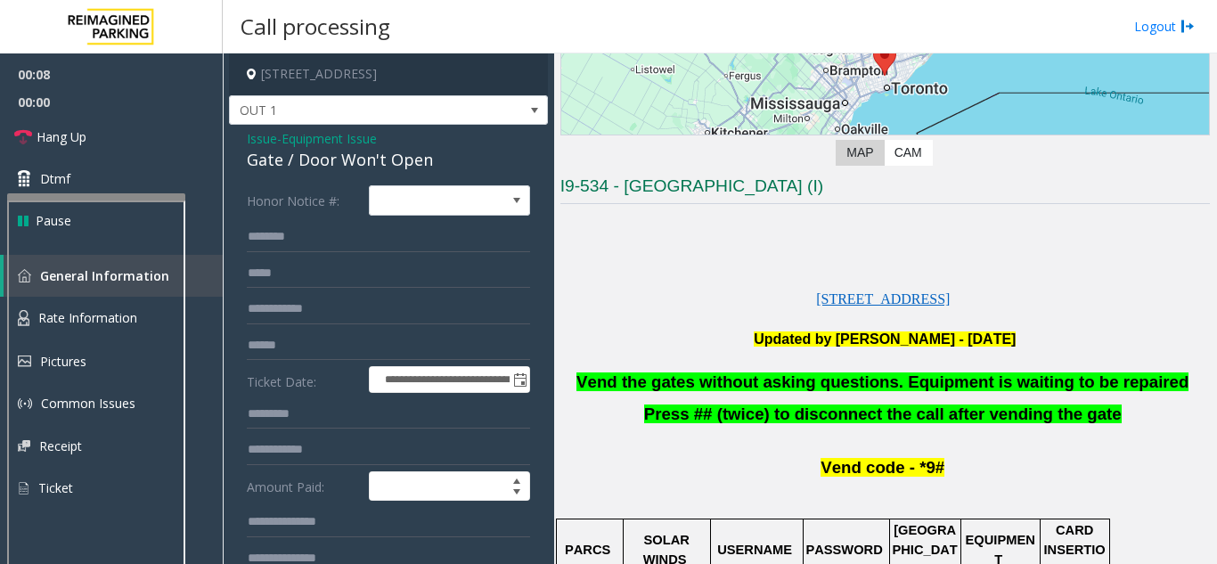
click at [646, 386] on span "Vend the gates without asking questions. Equipment is waiting to be repaired" at bounding box center [882, 381] width 612 height 19
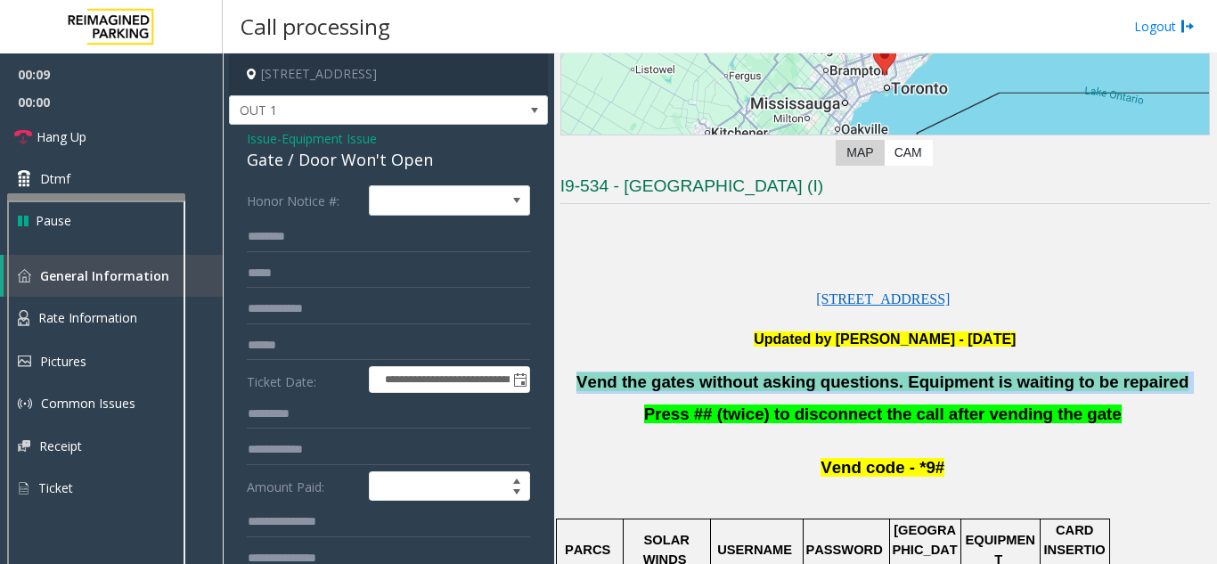
click at [646, 386] on span "Vend the gates without asking questions. Equipment is waiting to be repaired" at bounding box center [882, 381] width 612 height 19
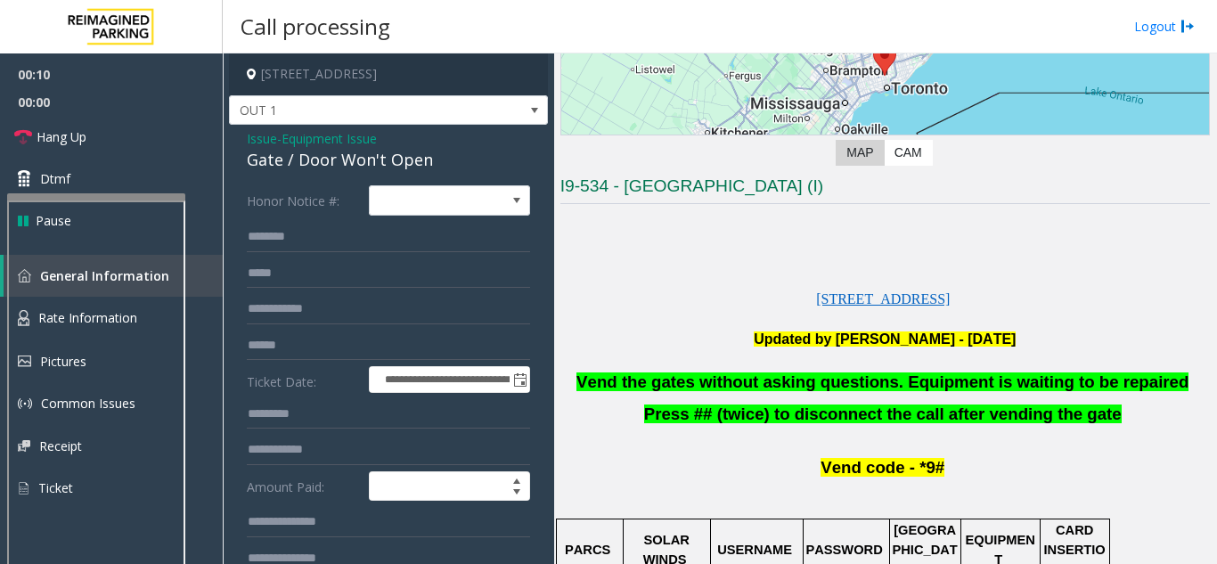
click at [376, 137] on span "Equipment Issue" at bounding box center [328, 138] width 95 height 19
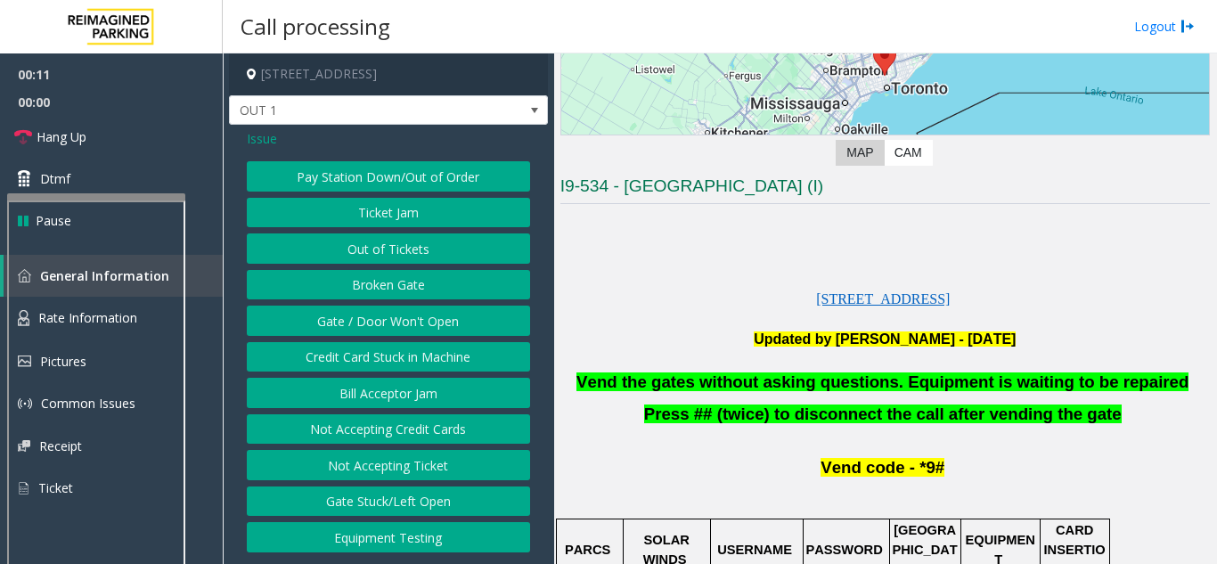
drag, startPoint x: 264, startPoint y: 137, endPoint x: 285, endPoint y: 156, distance: 28.4
click at [265, 137] on span "Issue" at bounding box center [262, 138] width 30 height 19
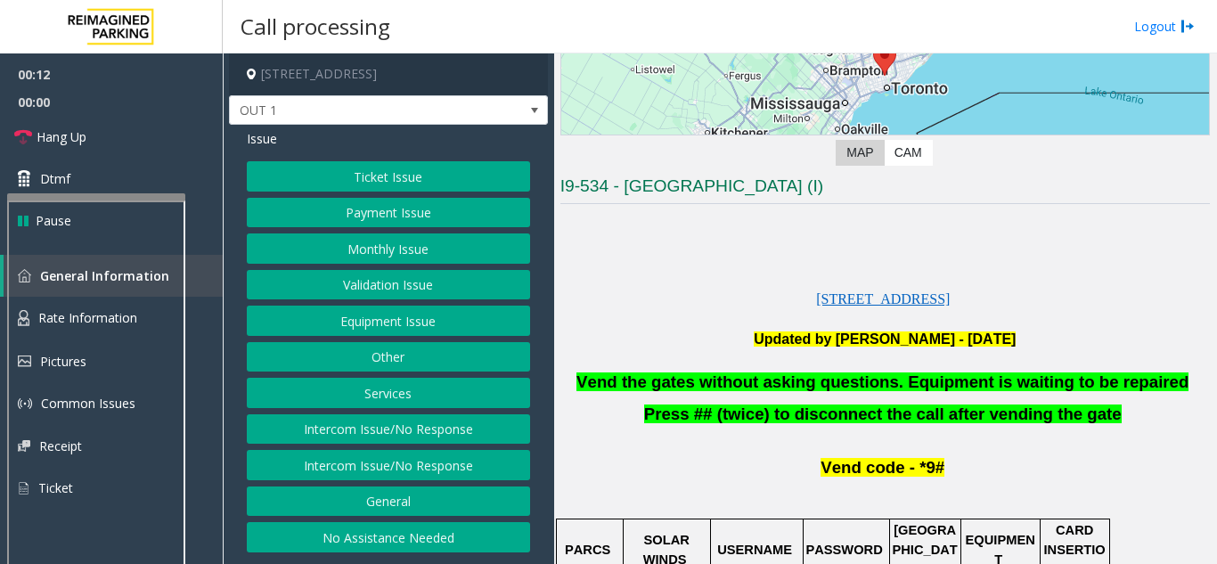
click at [354, 175] on button "Ticket Issue" at bounding box center [388, 176] width 283 height 30
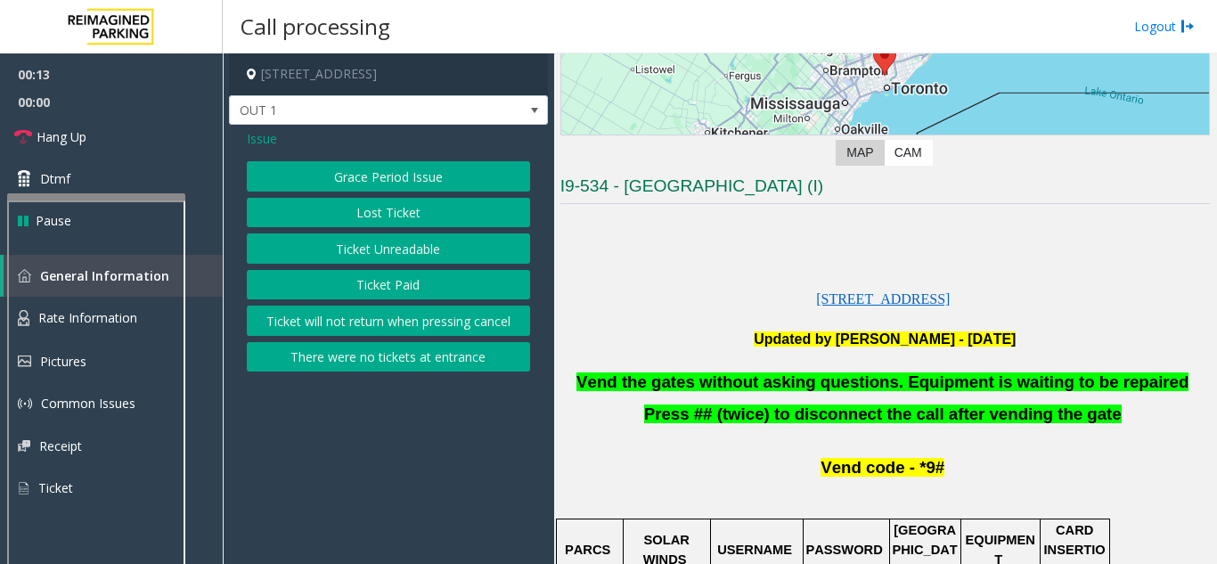
click at [378, 240] on button "Ticket Unreadable" at bounding box center [388, 248] width 283 height 30
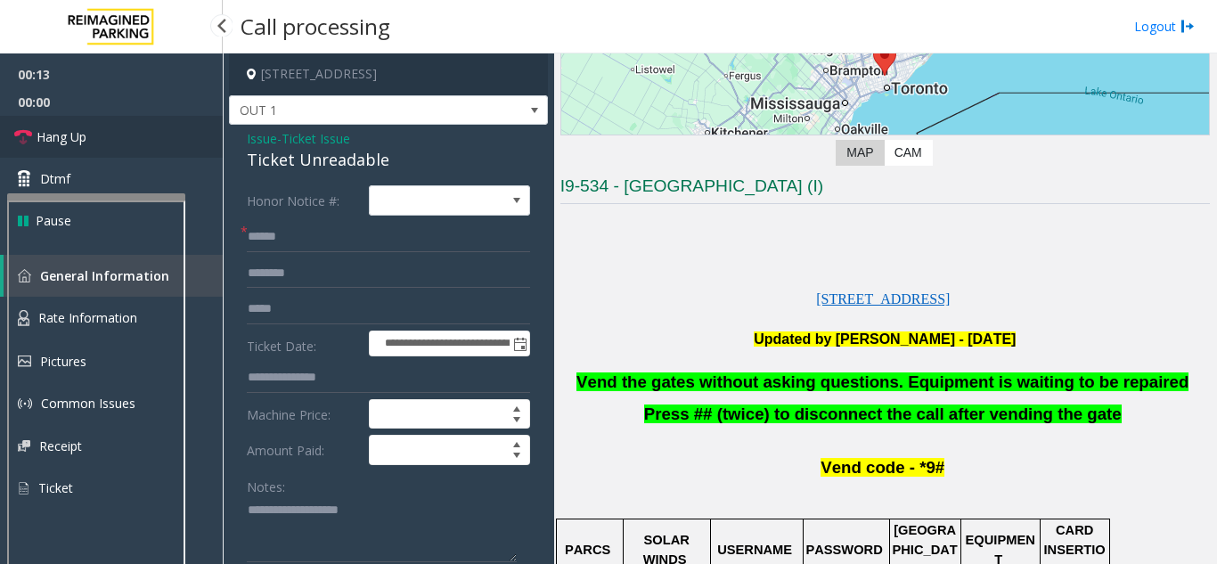
click at [144, 148] on link "Hang Up" at bounding box center [111, 137] width 223 height 42
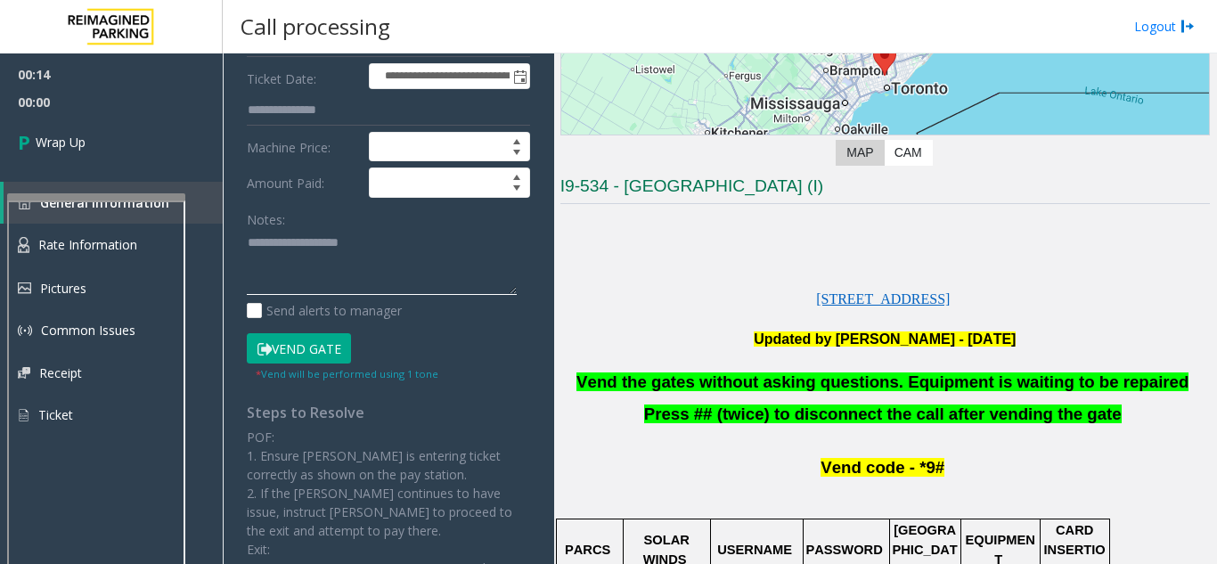
paste textarea "**********"
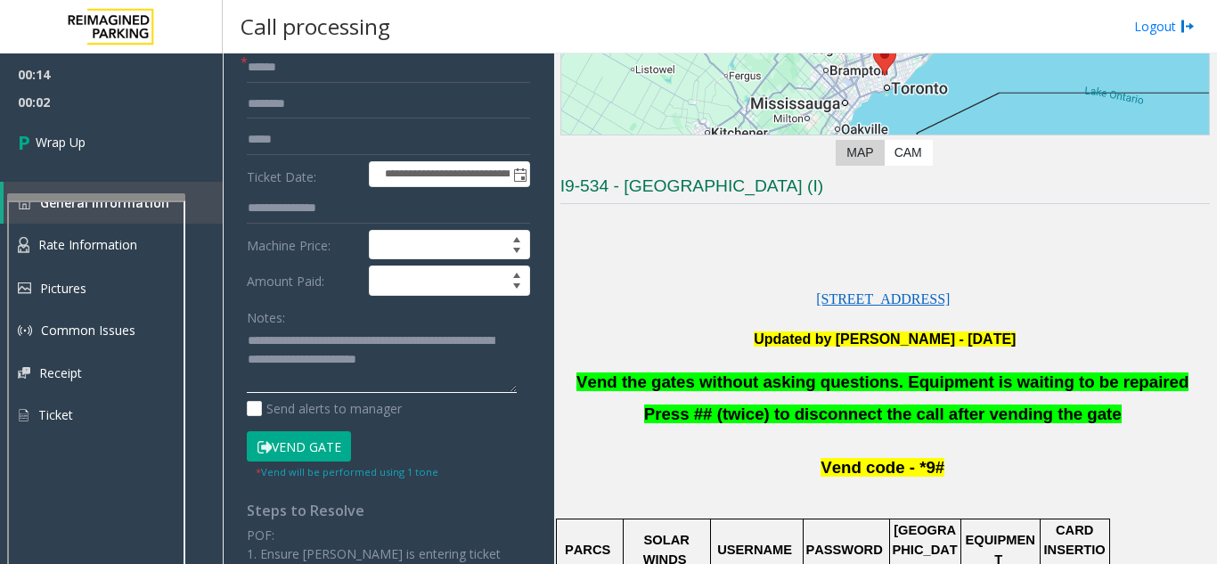
scroll to position [0, 0]
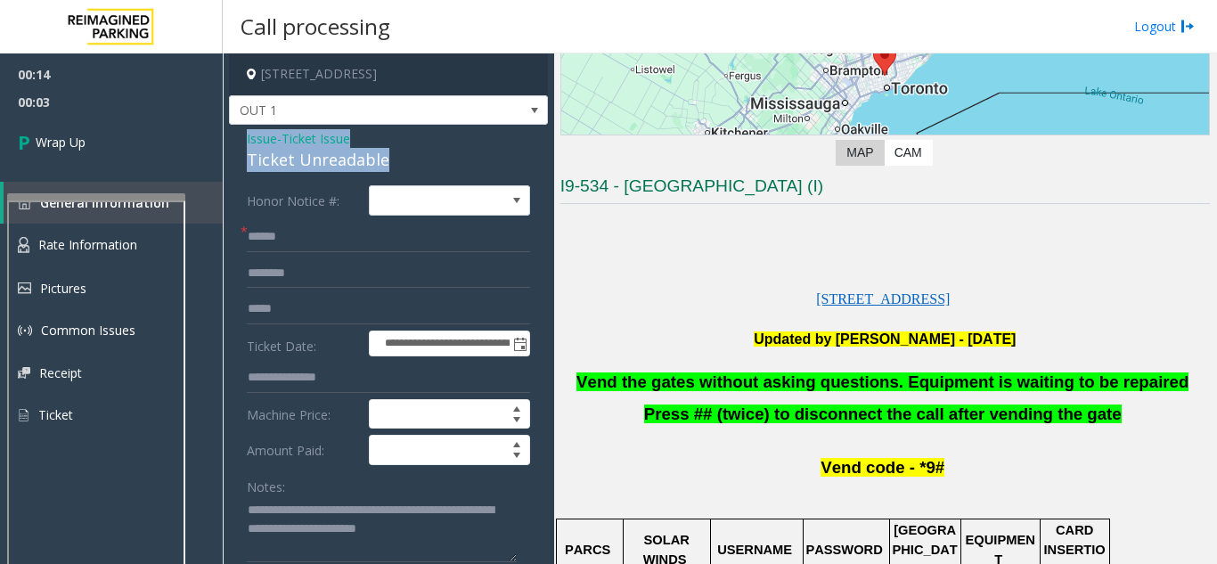
drag, startPoint x: 417, startPoint y: 152, endPoint x: 236, endPoint y: 131, distance: 182.0
click at [236, 131] on div "**********" at bounding box center [388, 559] width 319 height 868
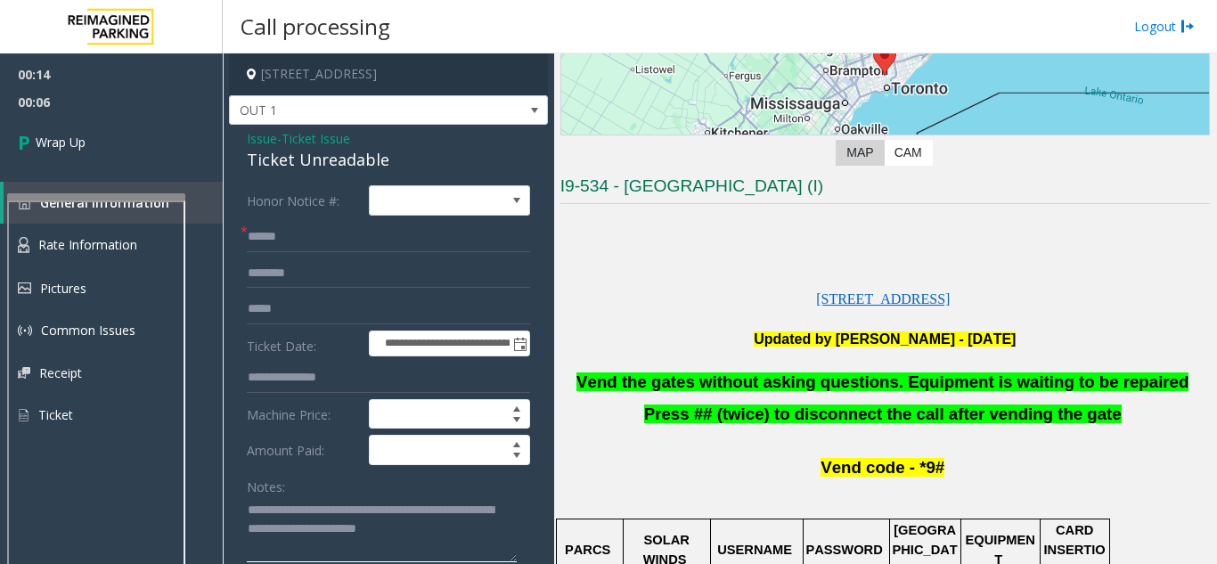
click at [248, 509] on textarea at bounding box center [382, 529] width 270 height 67
paste textarea "**********"
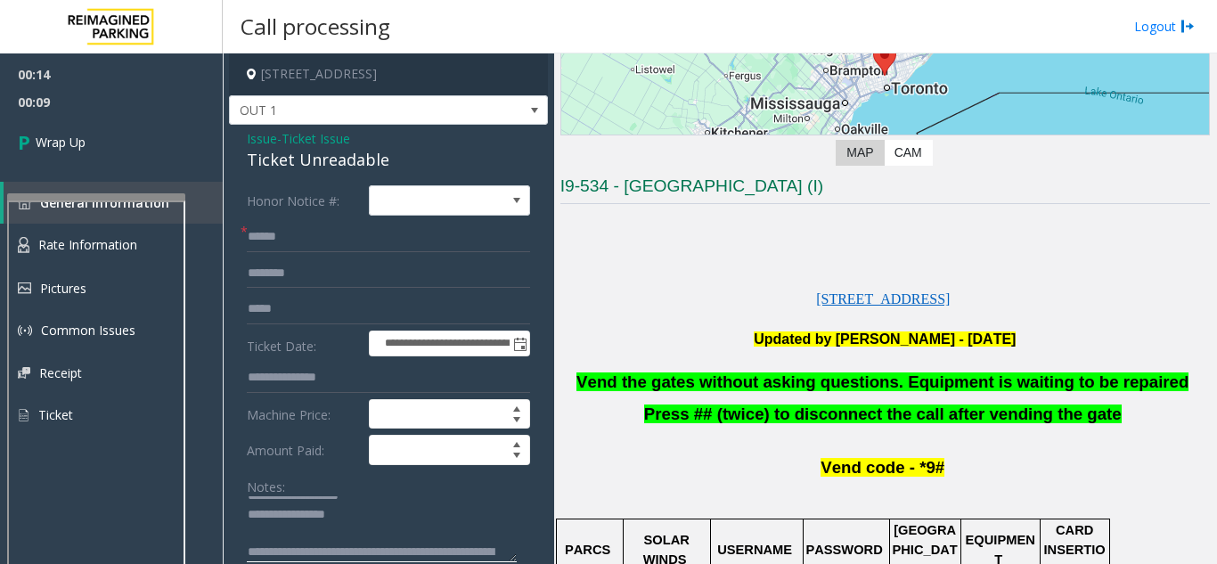
click at [294, 515] on textarea at bounding box center [382, 529] width 270 height 67
drag, startPoint x: 332, startPoint y: 514, endPoint x: 298, endPoint y: 509, distance: 34.3
click at [298, 509] on textarea at bounding box center [382, 529] width 270 height 67
click at [301, 512] on textarea at bounding box center [382, 529] width 270 height 67
type textarea "**********"
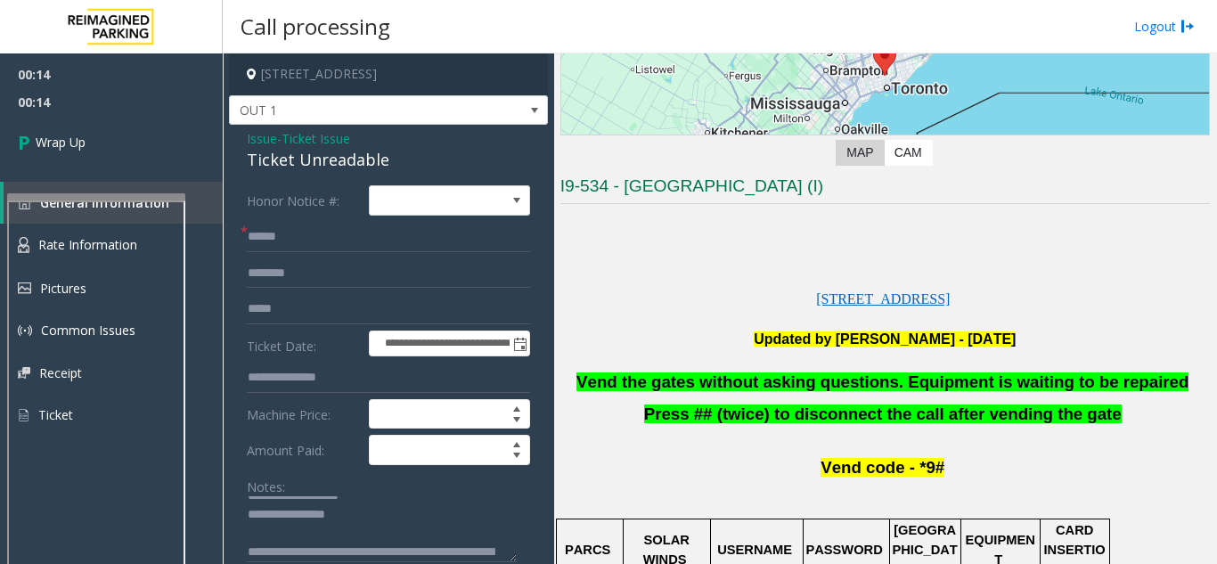
click at [266, 256] on form "**********" at bounding box center [388, 417] width 283 height 464
click at [264, 242] on input "text" at bounding box center [388, 237] width 283 height 30
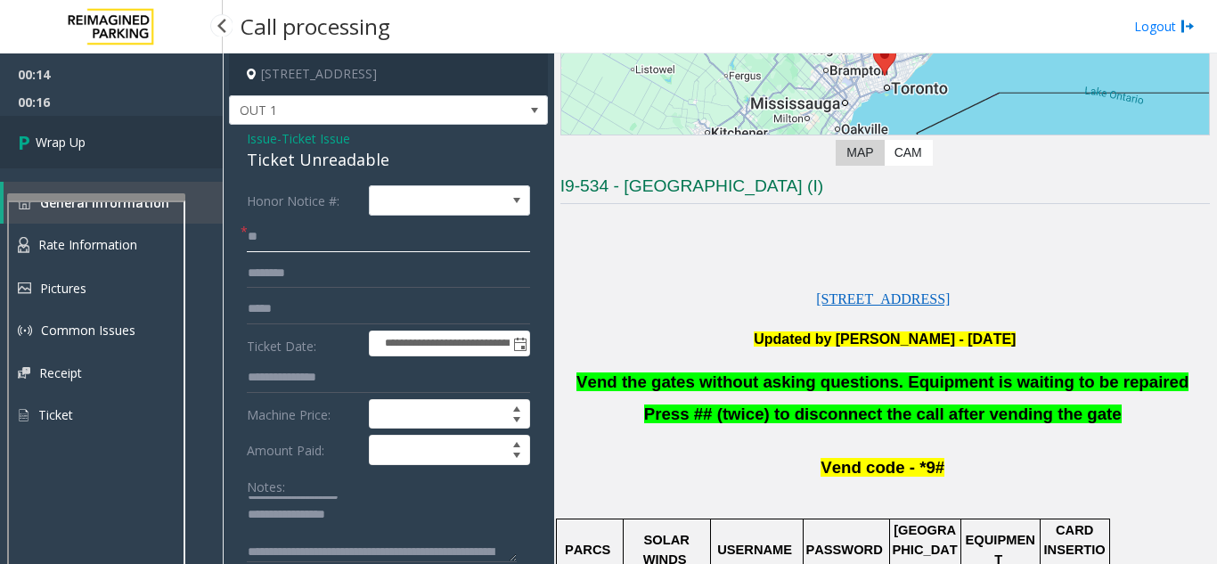
type input "**"
click at [164, 154] on link "Wrap Up" at bounding box center [111, 142] width 223 height 53
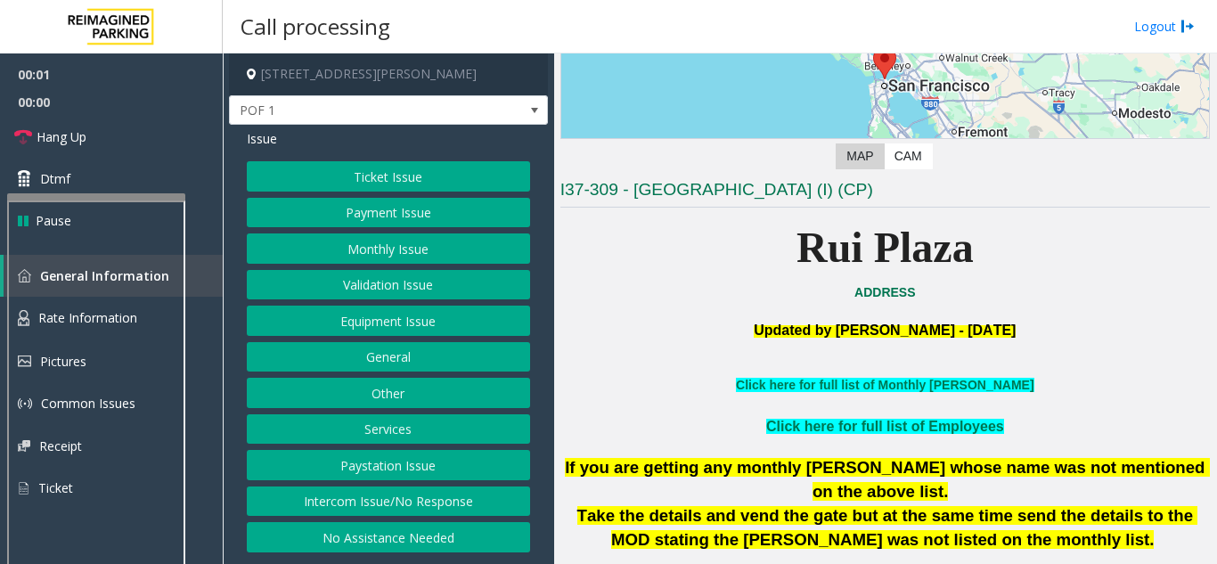
scroll to position [267, 0]
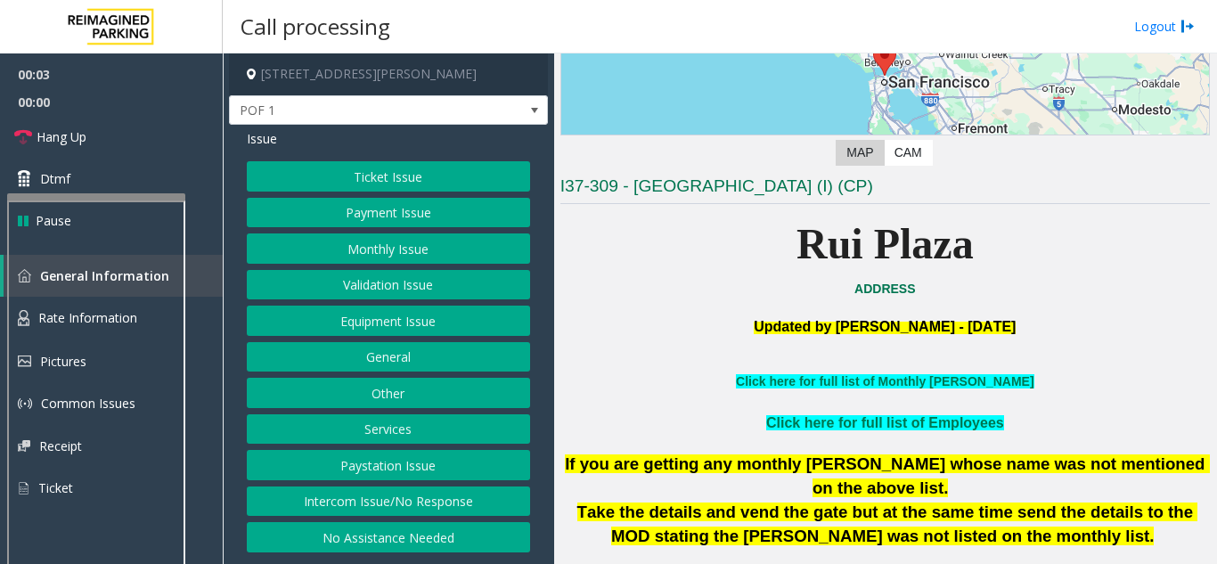
click at [430, 493] on button "Intercom Issue/No Response" at bounding box center [388, 501] width 283 height 30
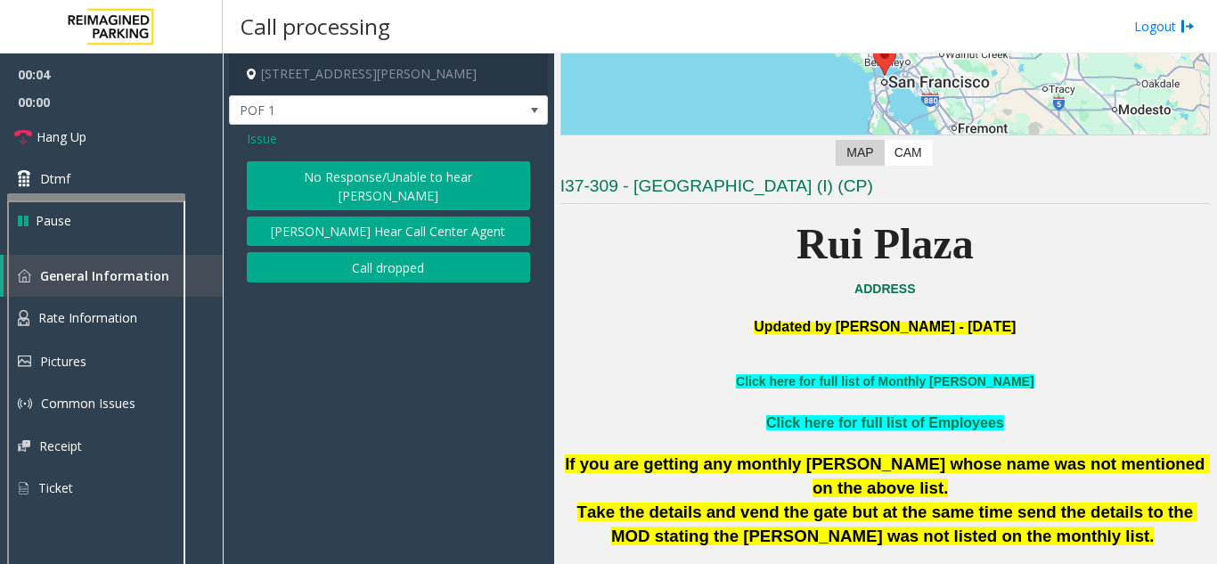
click at [384, 189] on button "No Response/Unable to hear [PERSON_NAME]" at bounding box center [388, 185] width 283 height 49
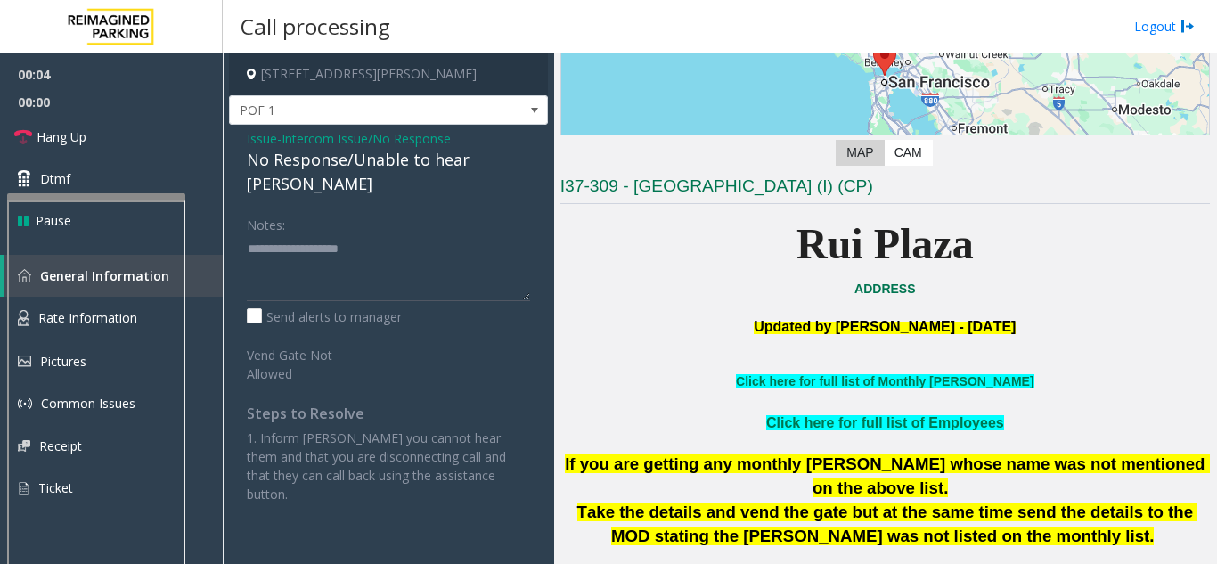
click at [284, 165] on div "No Response/Unable to hear [PERSON_NAME]" at bounding box center [388, 172] width 283 height 48
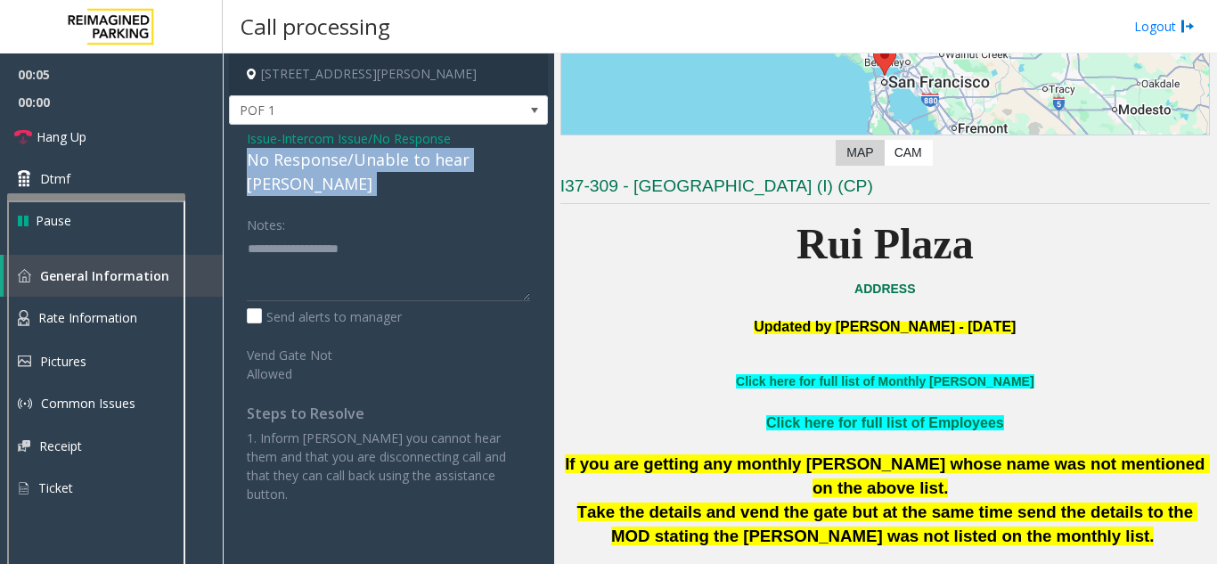
click at [284, 165] on div "No Response/Unable to hear [PERSON_NAME]" at bounding box center [388, 172] width 283 height 48
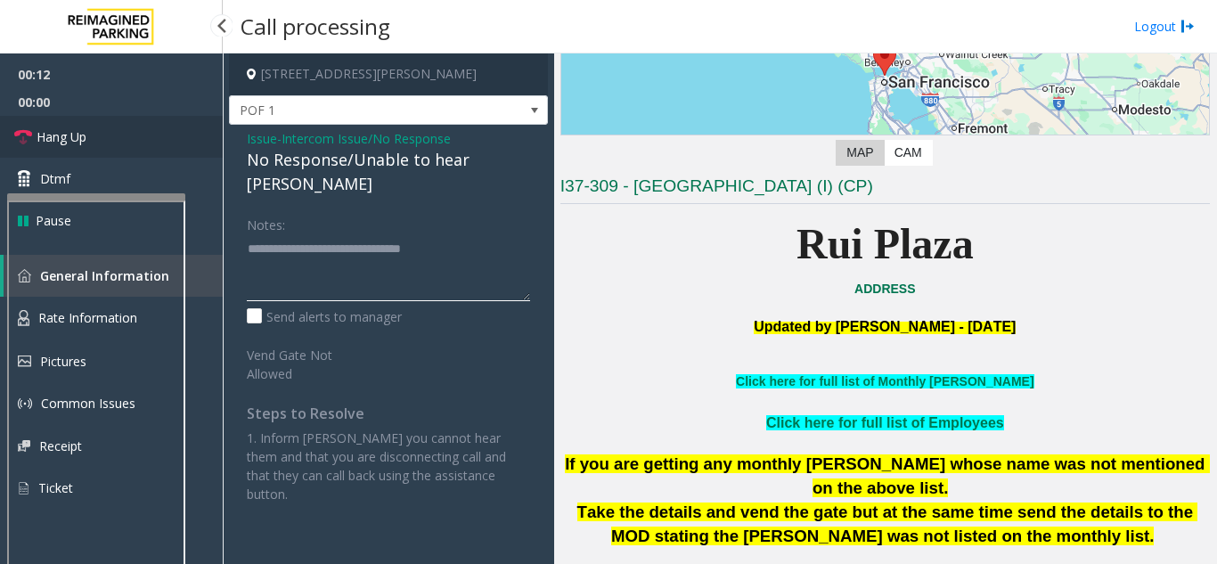
type textarea "**********"
click at [102, 142] on link "Hang Up" at bounding box center [111, 137] width 223 height 42
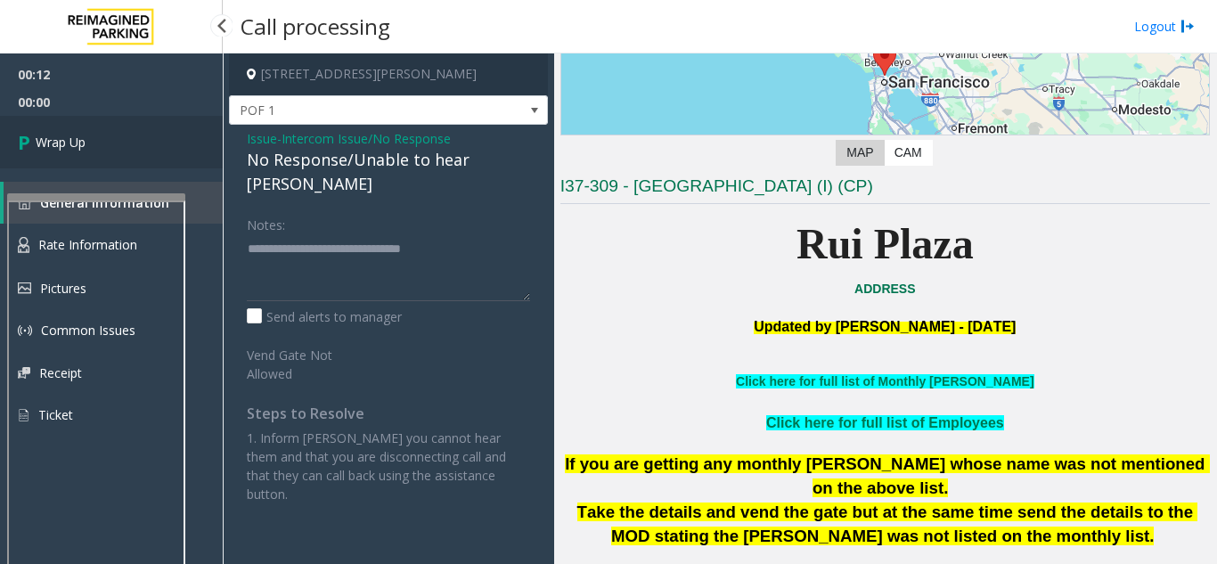
click at [102, 142] on link "Wrap Up" at bounding box center [111, 142] width 223 height 53
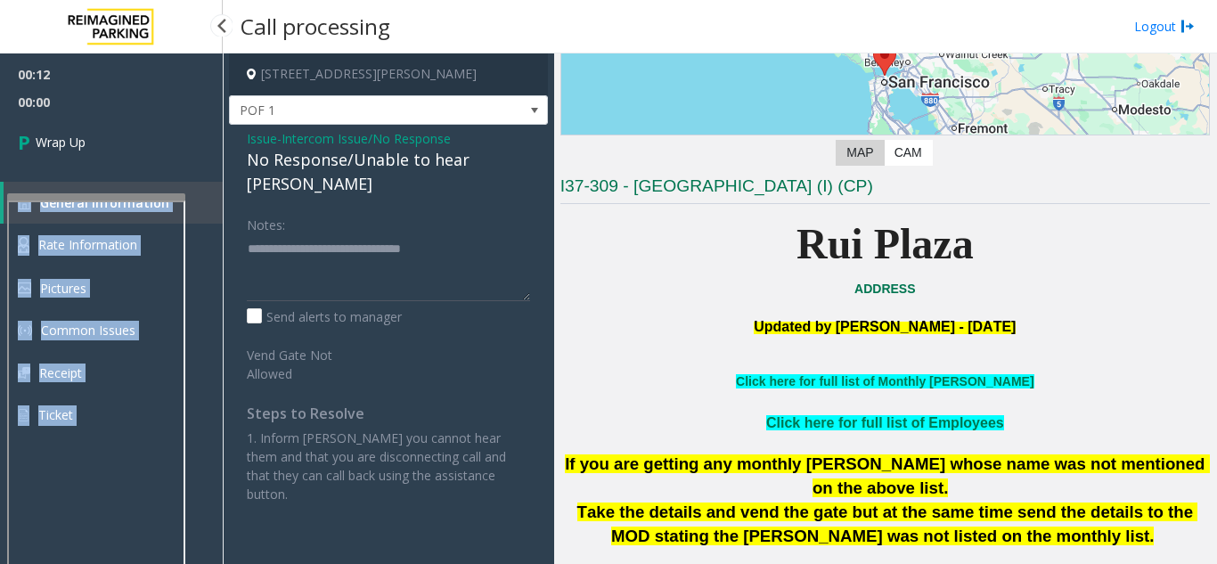
click at [102, 142] on div "00:12 00:00 Wrap Up General Information Rate Information Pictures Common Issues…" at bounding box center [111, 251] width 223 height 397
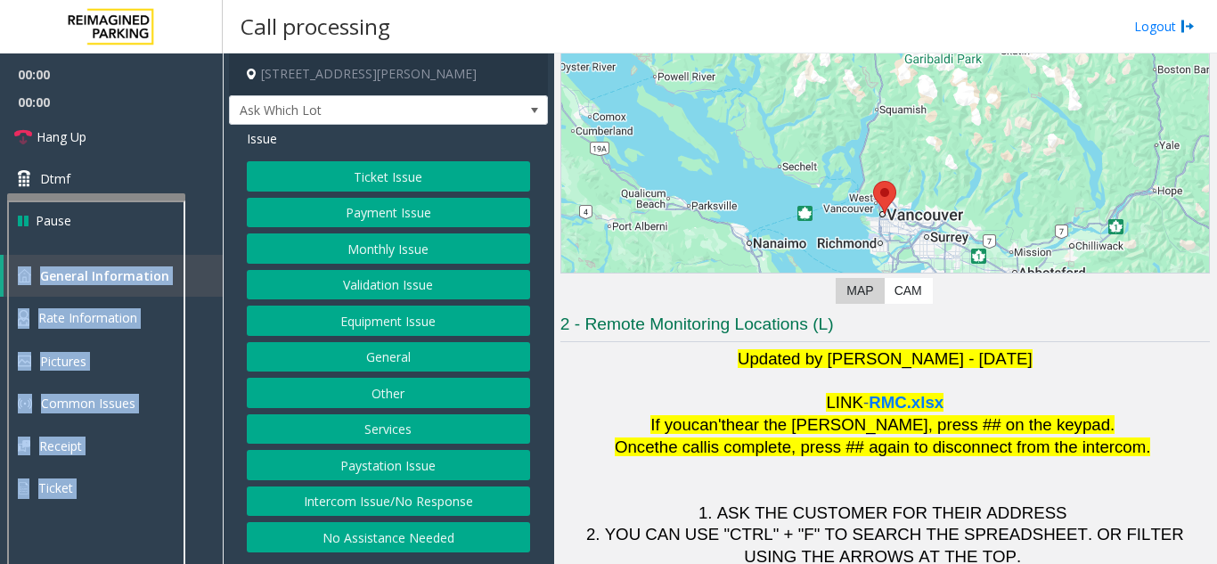
scroll to position [262, 0]
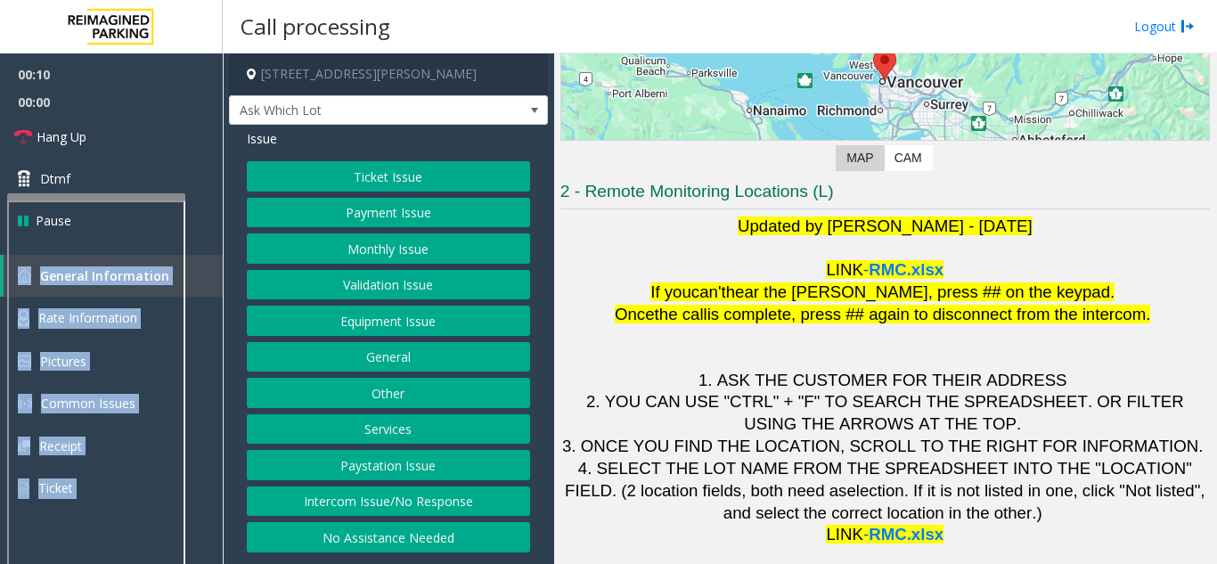
drag, startPoint x: 392, startPoint y: 496, endPoint x: 330, endPoint y: 406, distance: 109.4
click at [364, 424] on div "Ticket Issue Payment Issue Monthly Issue Validation Issue Equipment Issue Gener…" at bounding box center [388, 356] width 283 height 391
click at [404, 315] on button "Equipment Issue" at bounding box center [388, 320] width 283 height 30
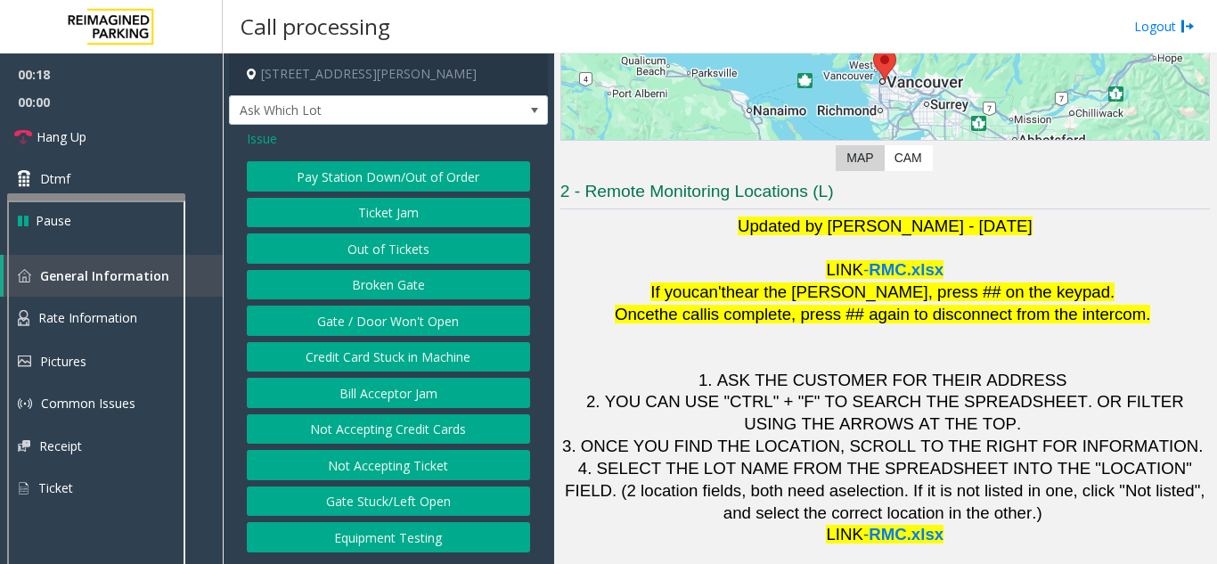
click at [264, 142] on span "Issue" at bounding box center [262, 138] width 30 height 19
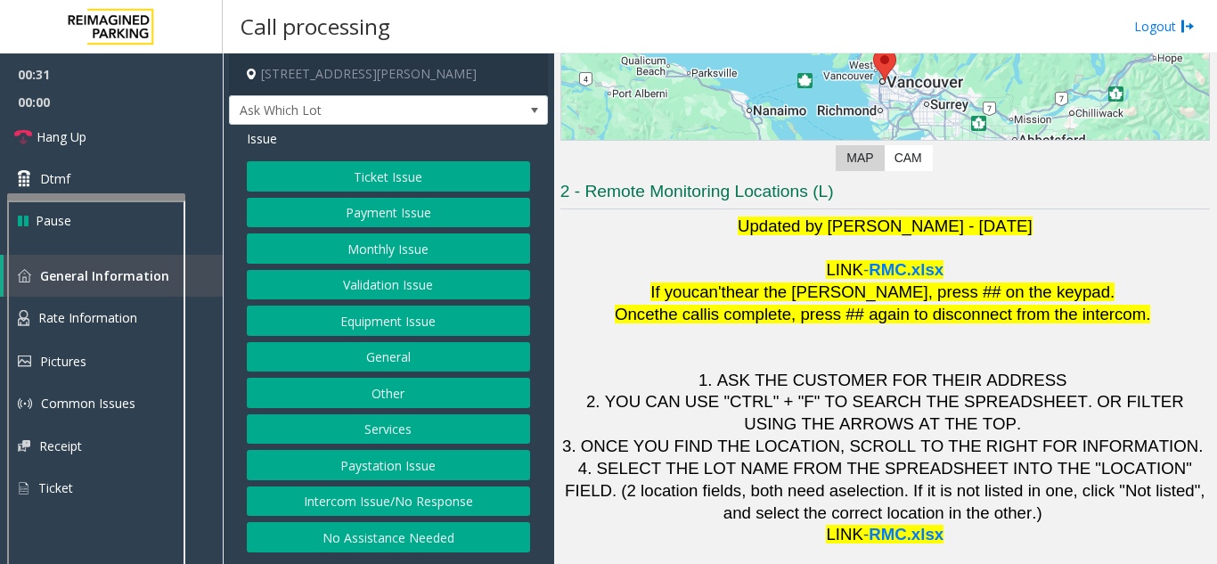
click at [403, 281] on button "Validation Issue" at bounding box center [388, 285] width 283 height 30
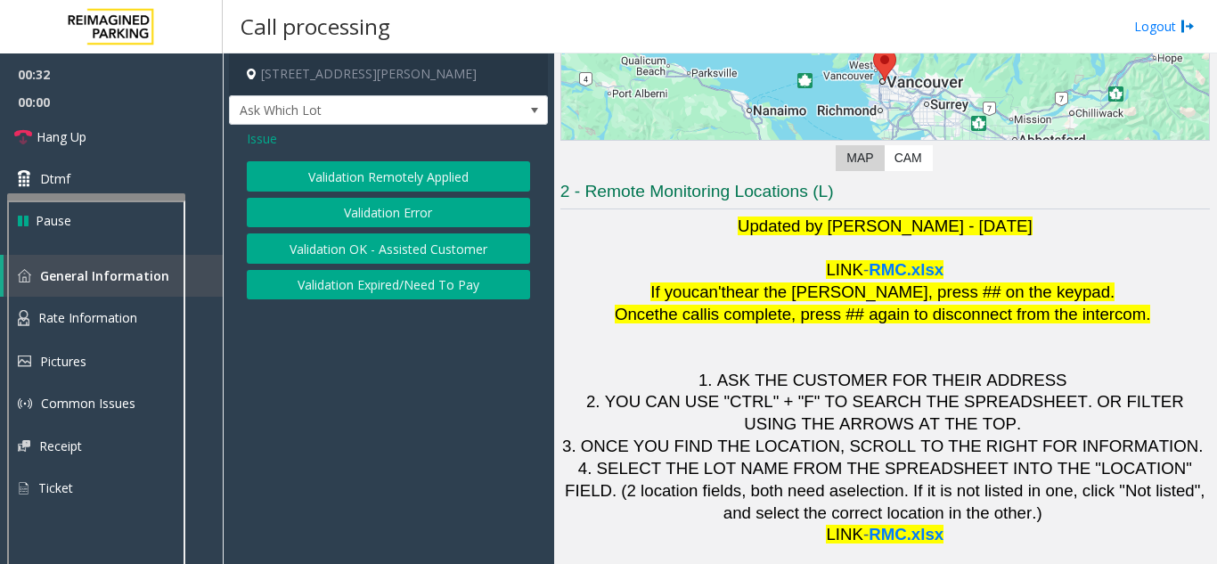
click at [389, 219] on button "Validation Error" at bounding box center [388, 213] width 283 height 30
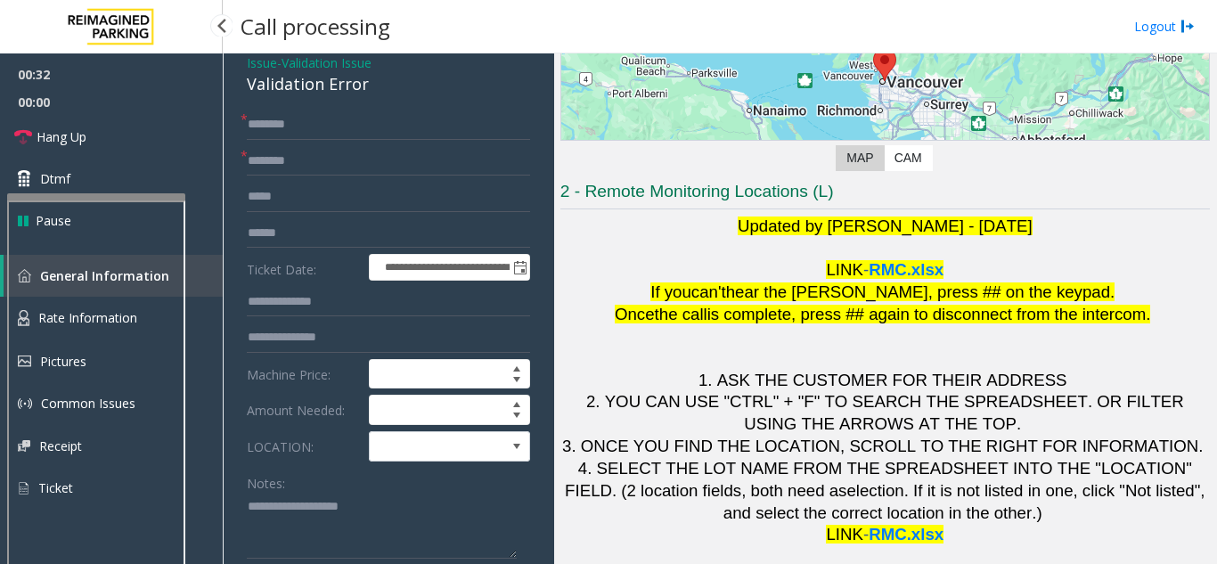
scroll to position [178, 0]
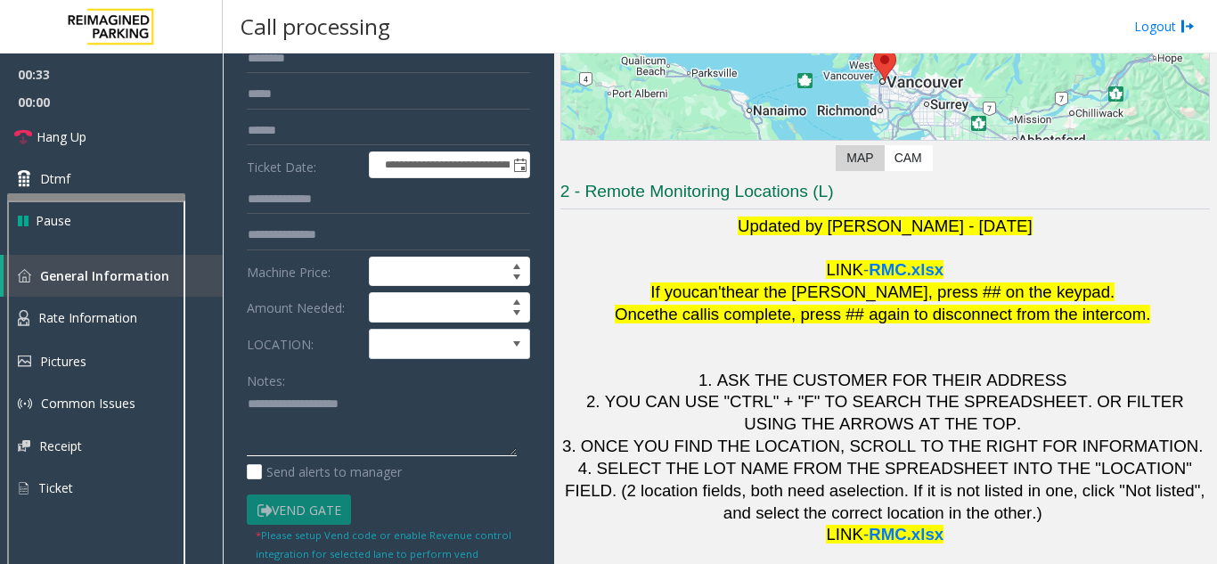
click at [287, 416] on textarea at bounding box center [382, 423] width 270 height 67
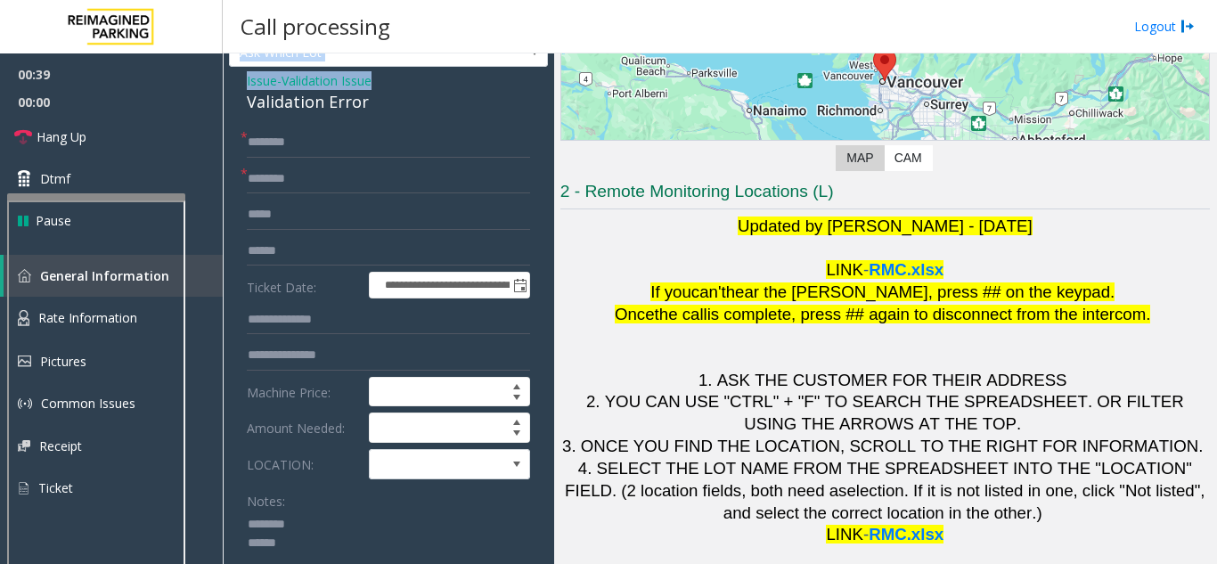
scroll to position [0, 0]
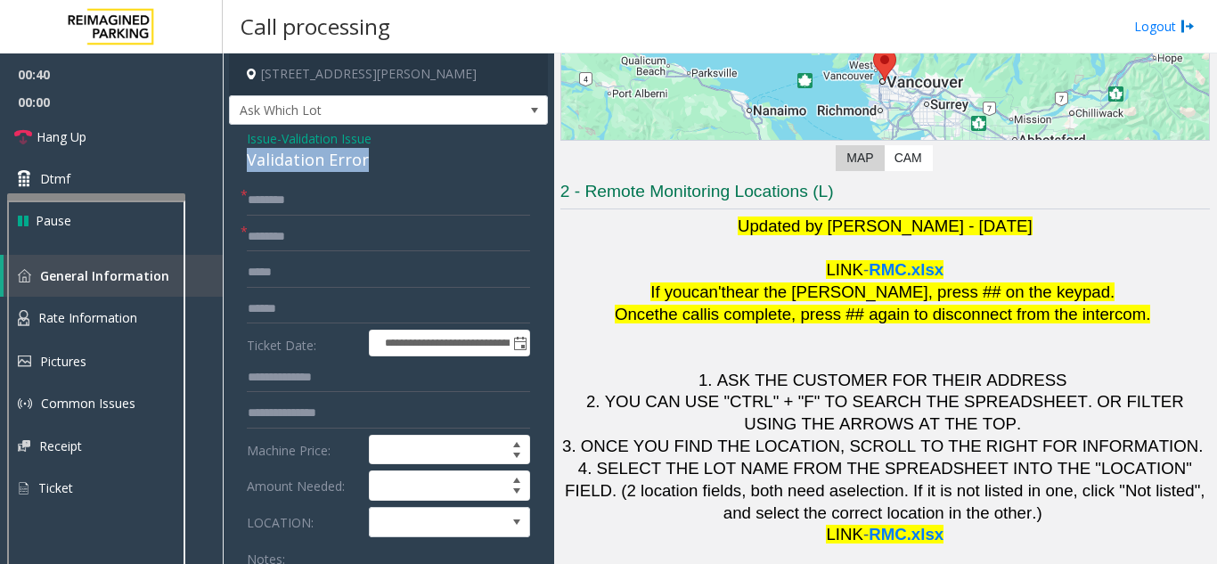
drag, startPoint x: 249, startPoint y: 68, endPoint x: 378, endPoint y: 161, distance: 159.4
click at [378, 161] on div "Validation Error" at bounding box center [388, 160] width 283 height 24
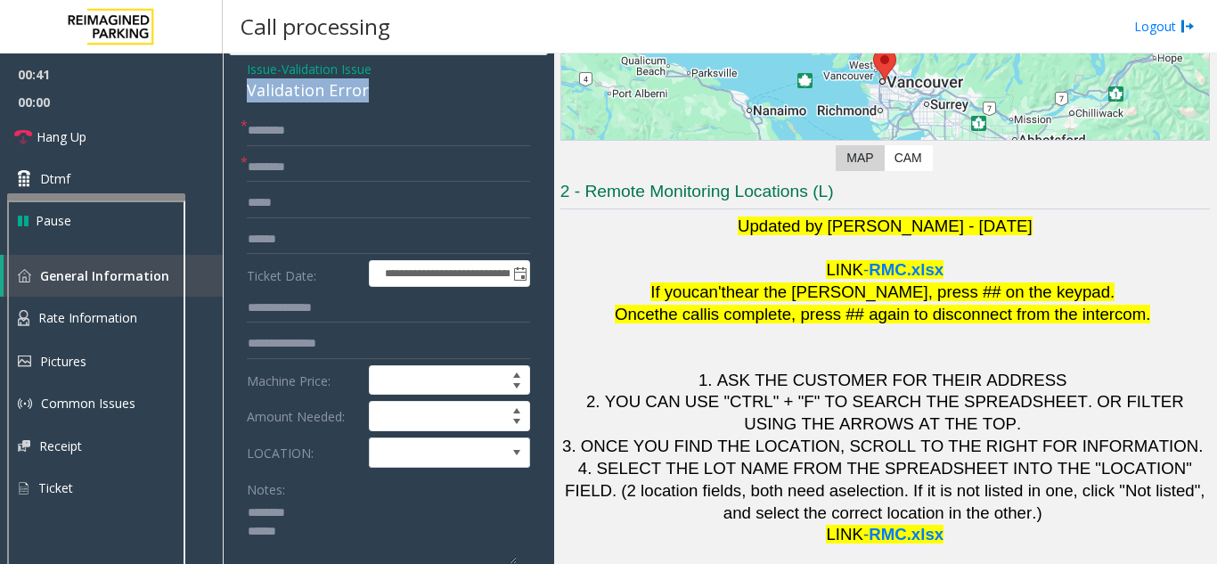
scroll to position [178, 0]
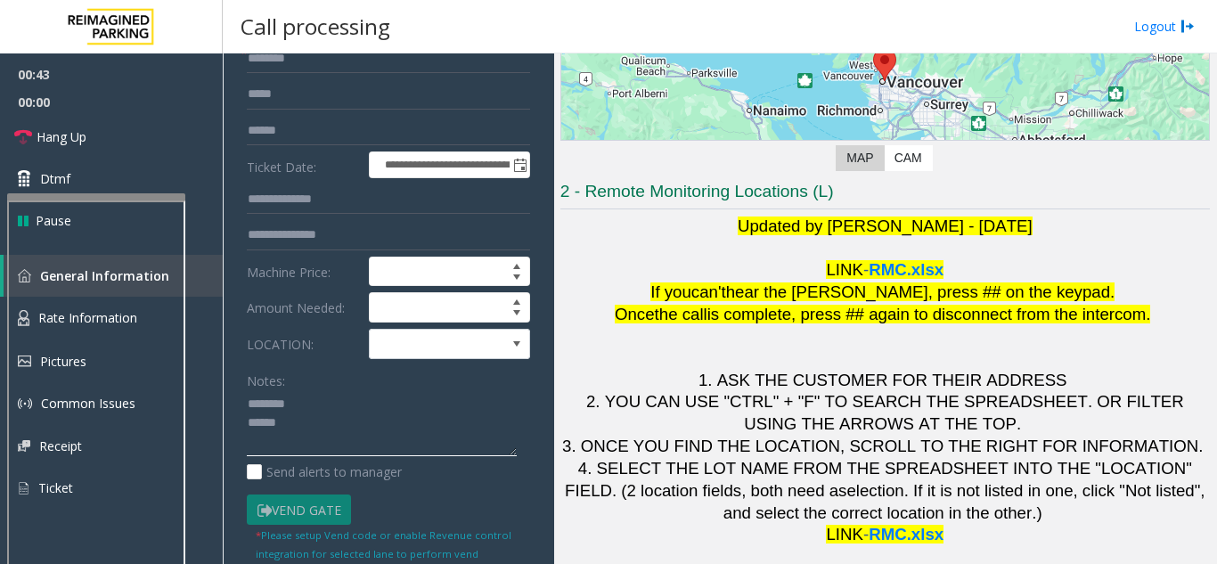
paste textarea "**********"
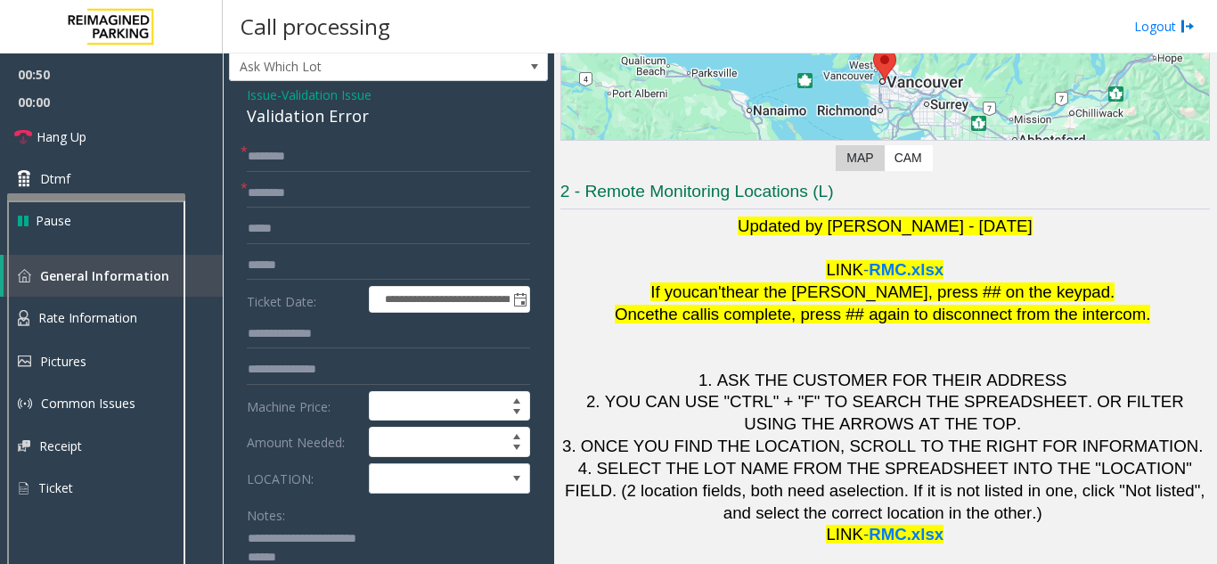
scroll to position [0, 0]
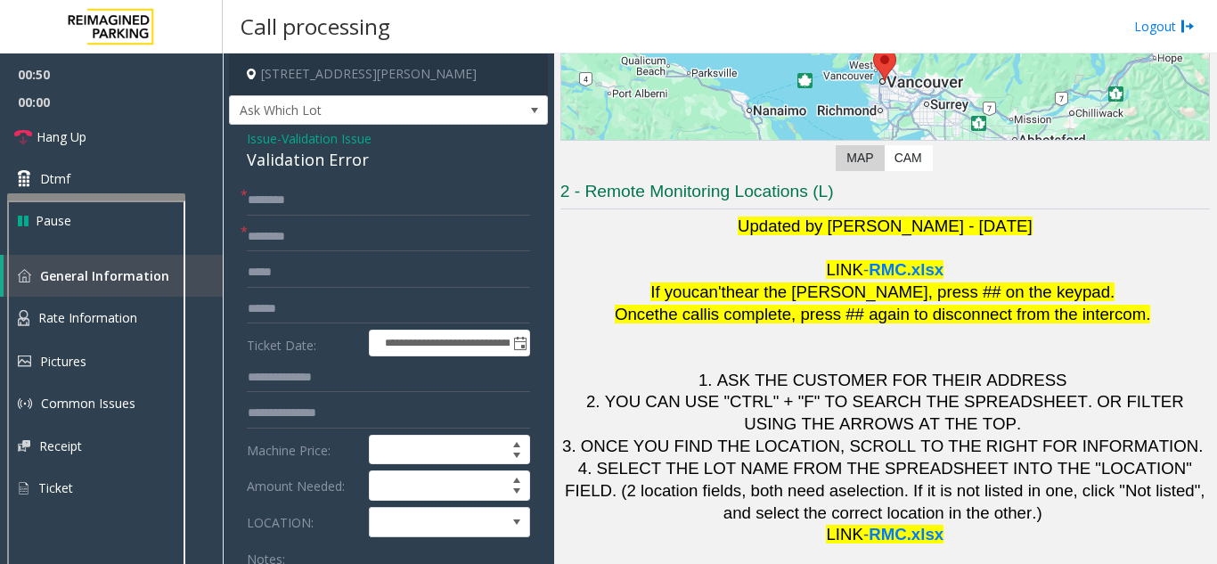
type textarea "**********"
click at [296, 239] on input "text" at bounding box center [388, 237] width 283 height 30
type input "**"
click at [270, 193] on input "text" at bounding box center [388, 200] width 283 height 30
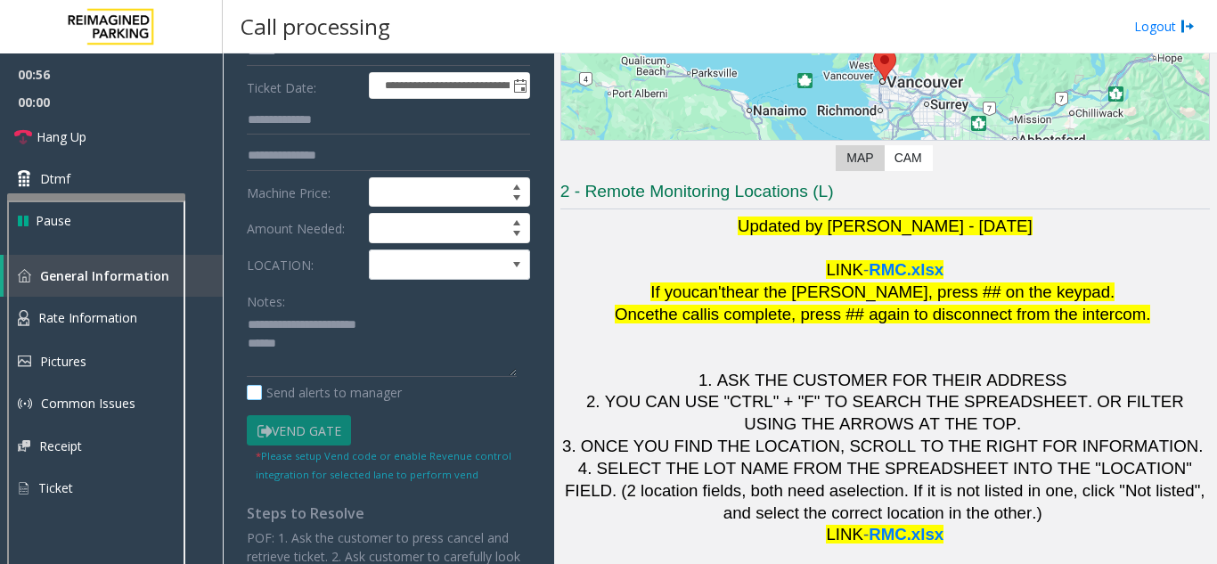
scroll to position [267, 0]
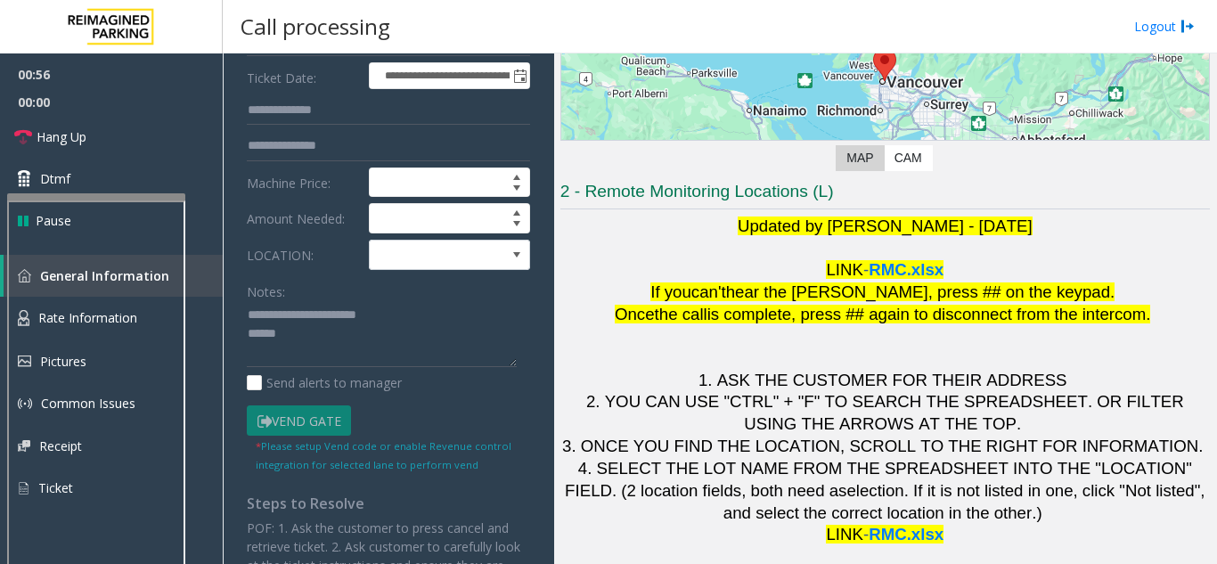
type input "**"
click at [309, 346] on textarea at bounding box center [382, 334] width 270 height 67
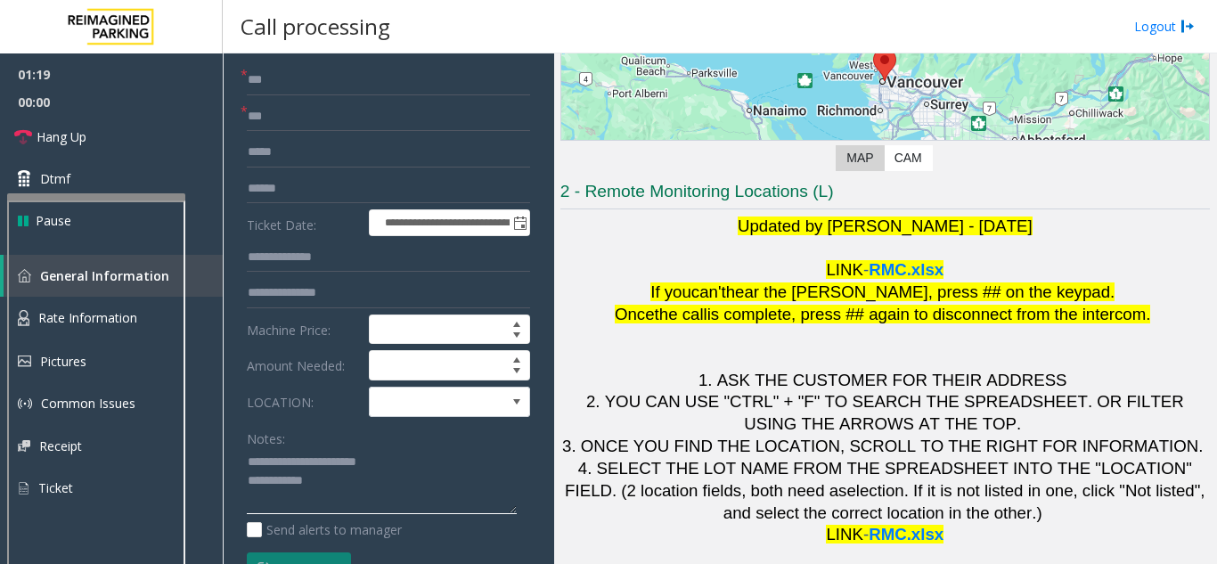
scroll to position [89, 0]
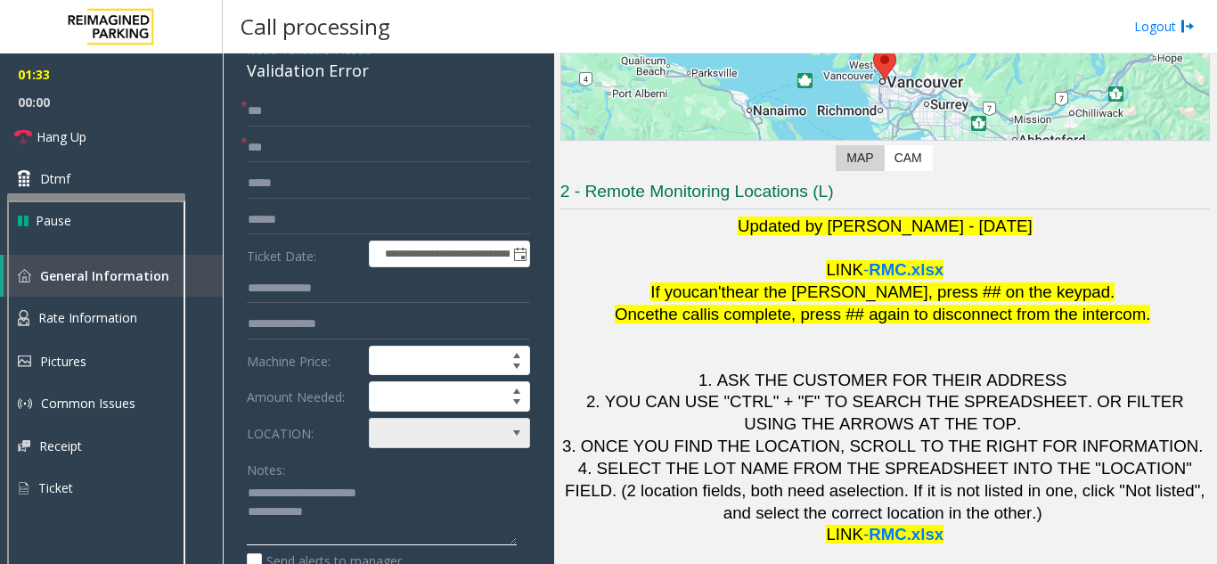
type textarea "**********"
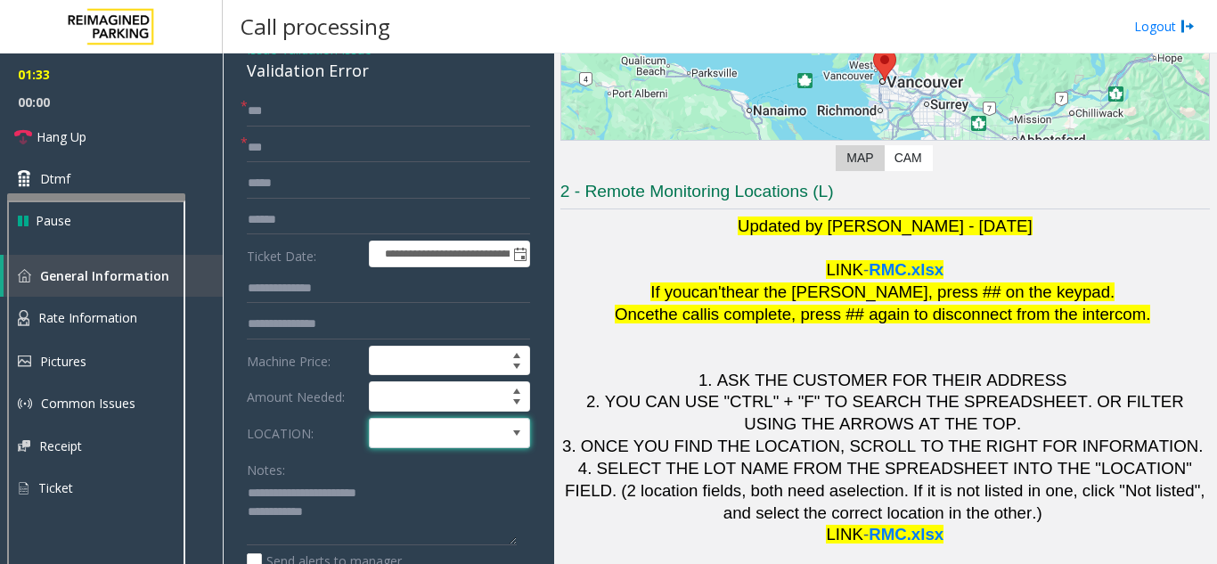
click at [400, 436] on span at bounding box center [433, 433] width 127 height 28
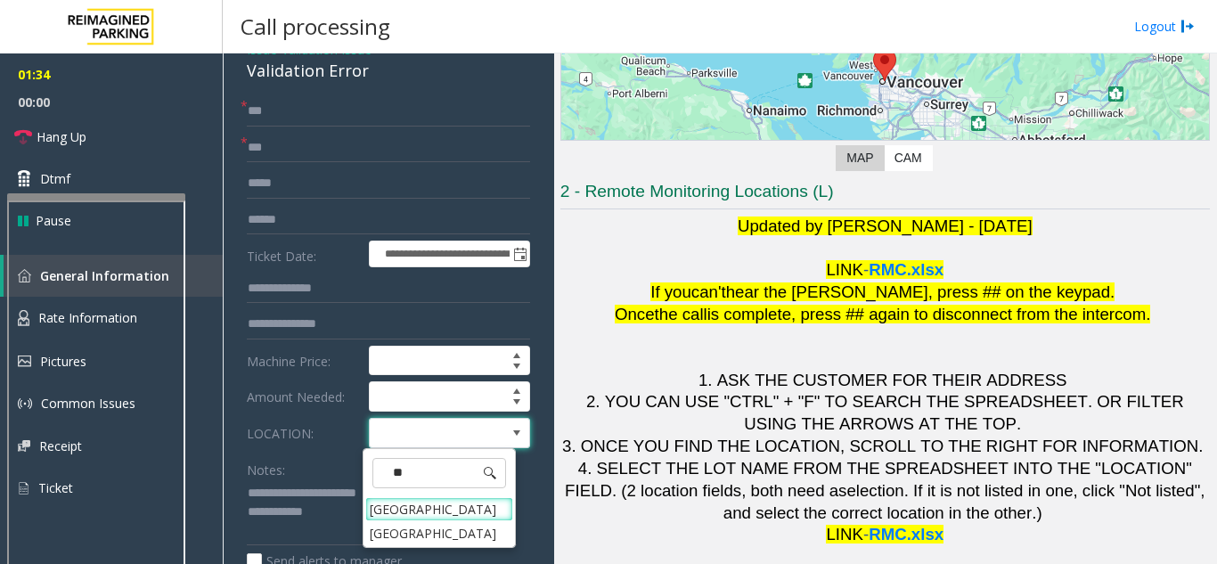
type input "***"
click at [411, 509] on Village "[GEOGRAPHIC_DATA]" at bounding box center [439, 509] width 148 height 24
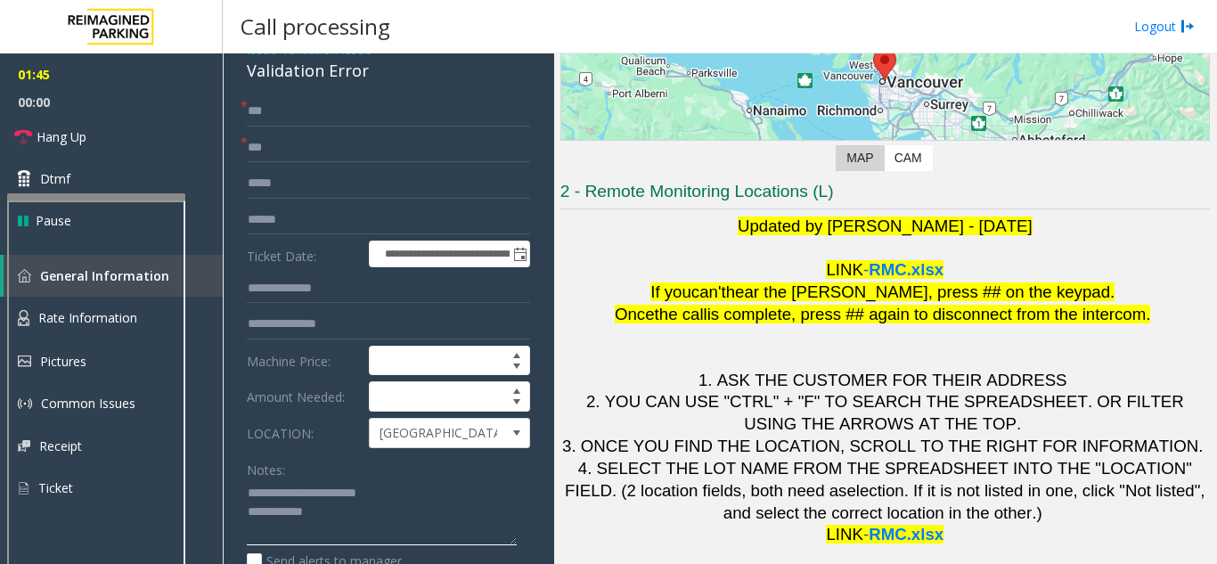
drag, startPoint x: 276, startPoint y: 512, endPoint x: 312, endPoint y: 509, distance: 35.7
click at [312, 509] on textarea at bounding box center [382, 512] width 270 height 67
click at [393, 492] on textarea at bounding box center [382, 512] width 270 height 67
paste textarea "**********"
type textarea "**********"
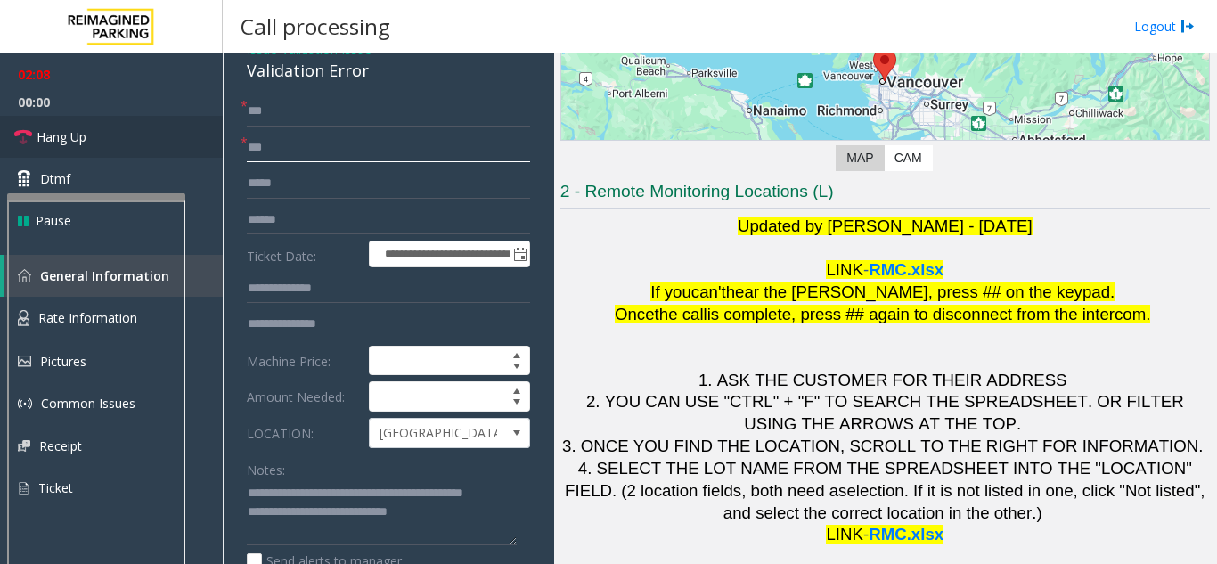
drag, startPoint x: 291, startPoint y: 141, endPoint x: 207, endPoint y: 144, distance: 84.7
click at [207, 144] on app-root "**********" at bounding box center [608, 282] width 1217 height 564
paste input "**********"
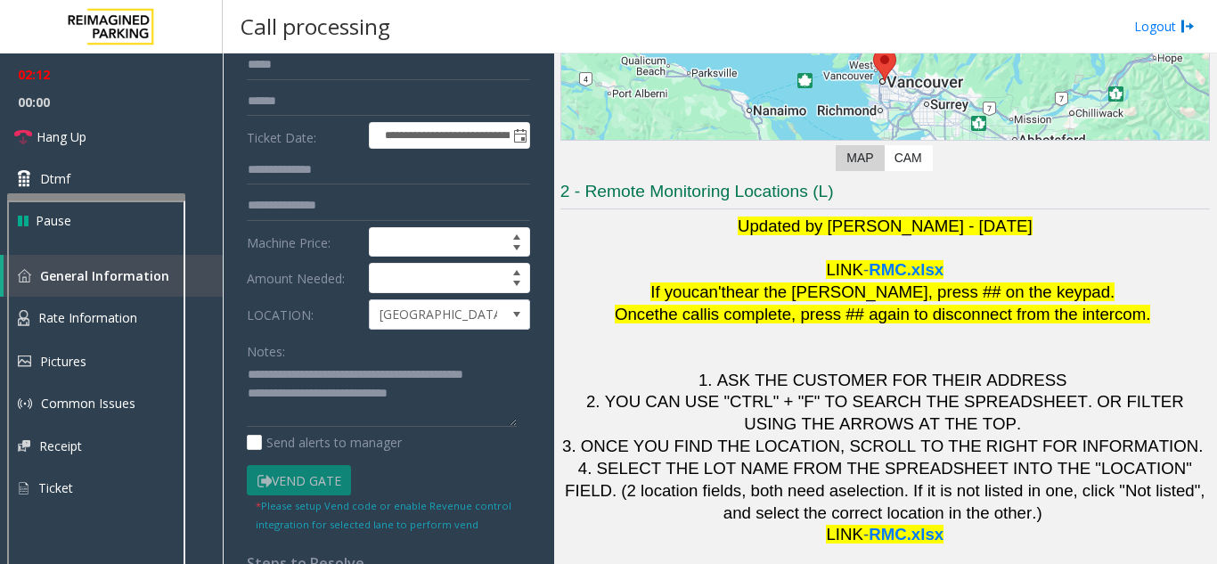
scroll to position [356, 0]
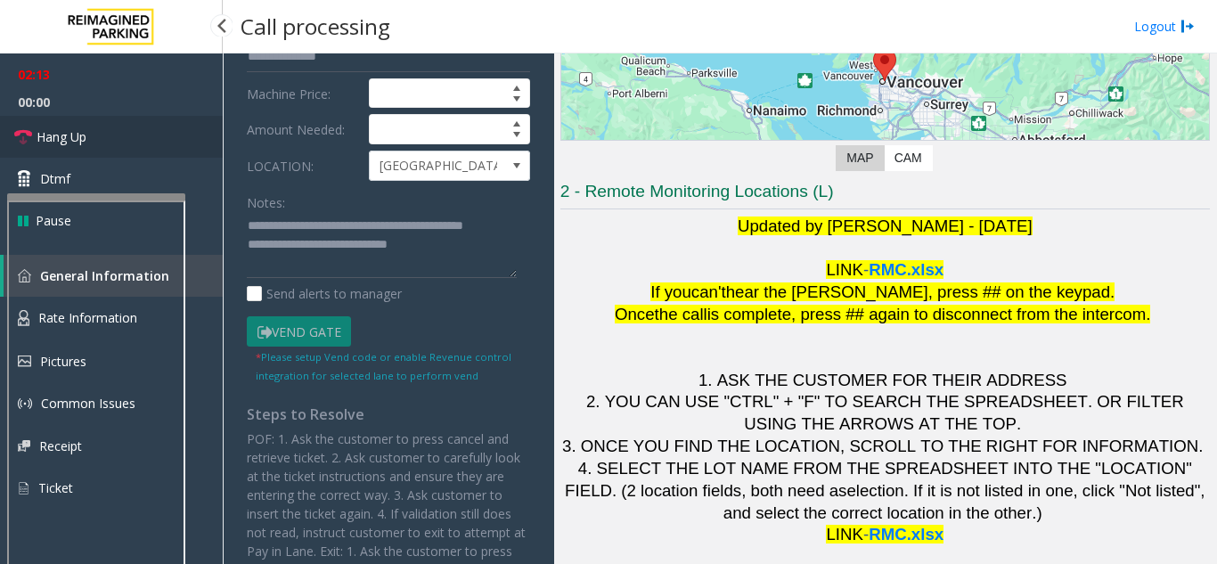
type input "**********"
click at [123, 127] on link "Hang Up" at bounding box center [111, 137] width 223 height 42
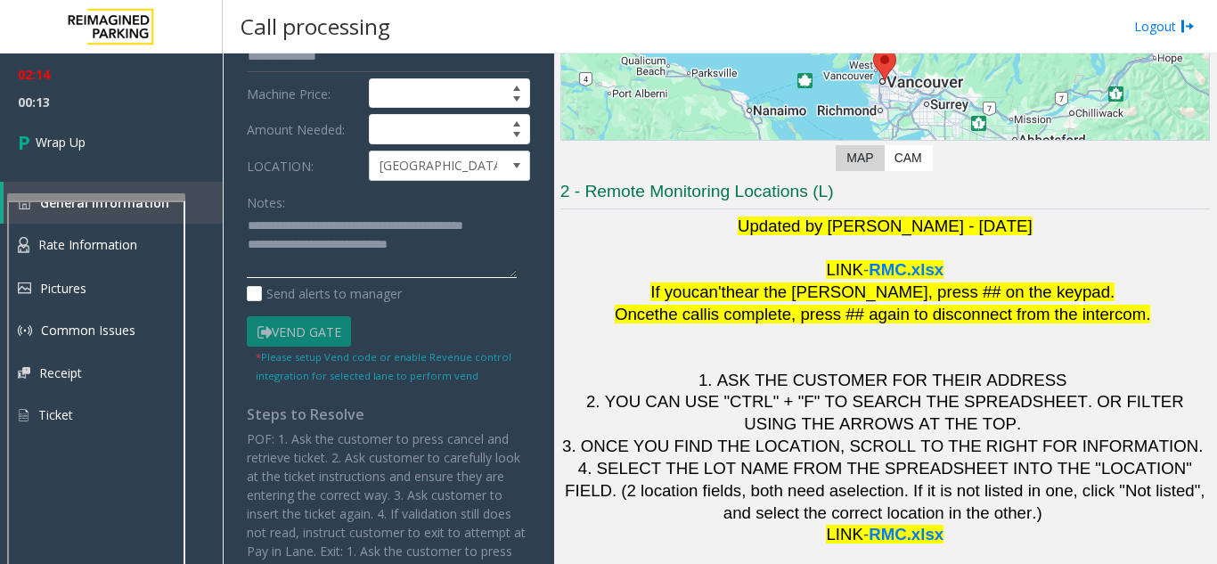
drag, startPoint x: 276, startPoint y: 248, endPoint x: 434, endPoint y: 247, distance: 157.6
click at [434, 247] on textarea at bounding box center [382, 245] width 270 height 67
paste textarea "**********"
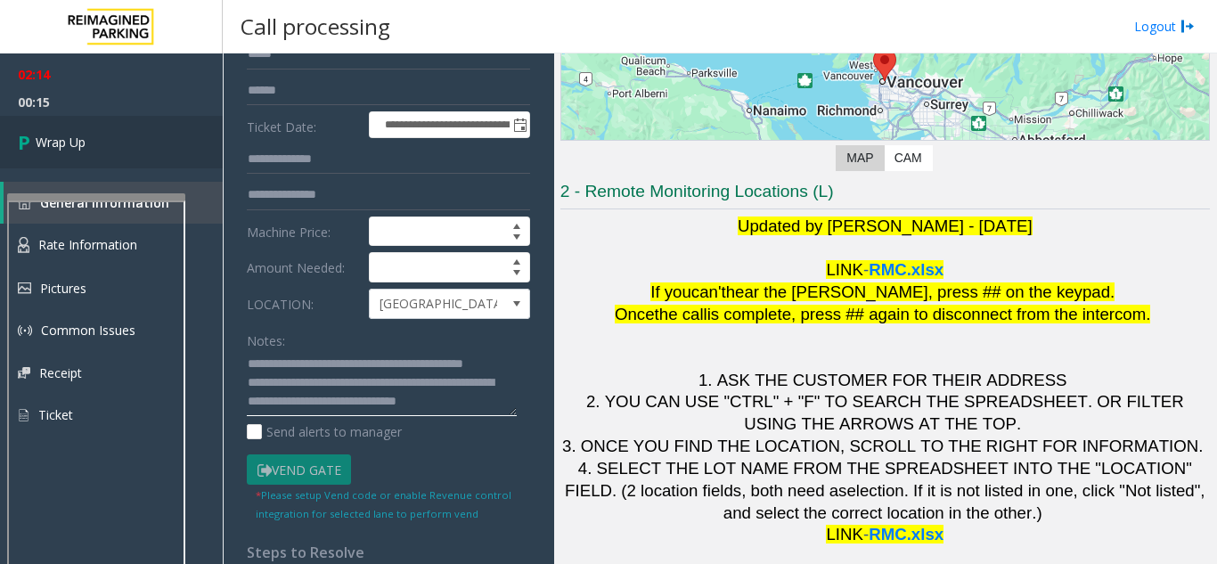
scroll to position [89, 0]
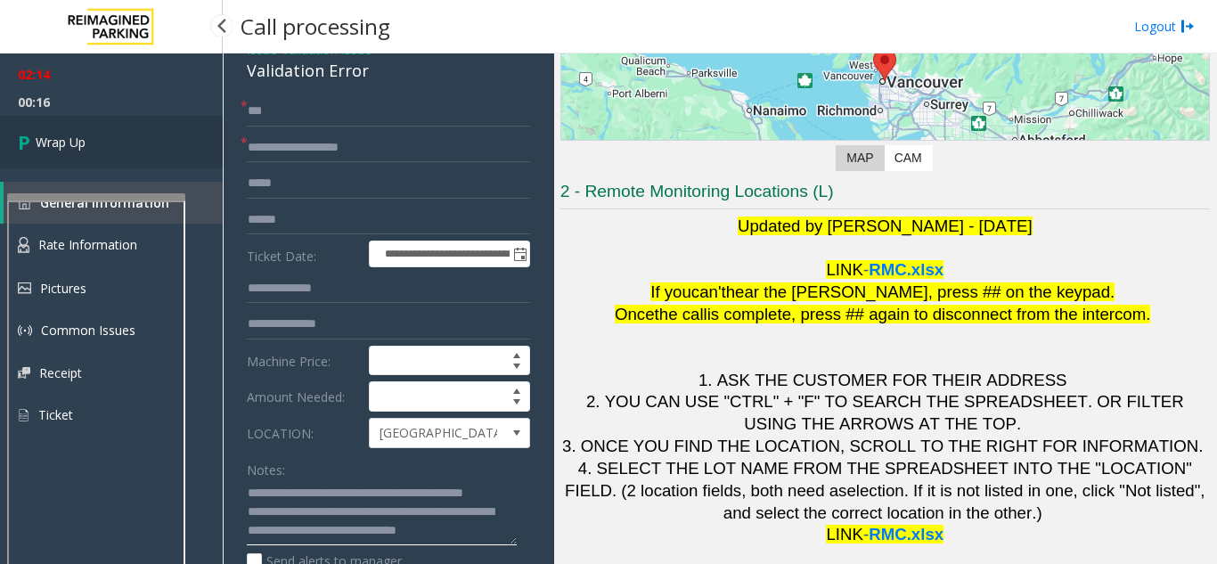
type textarea "**********"
click at [115, 152] on link "Wrap Up" at bounding box center [111, 142] width 223 height 53
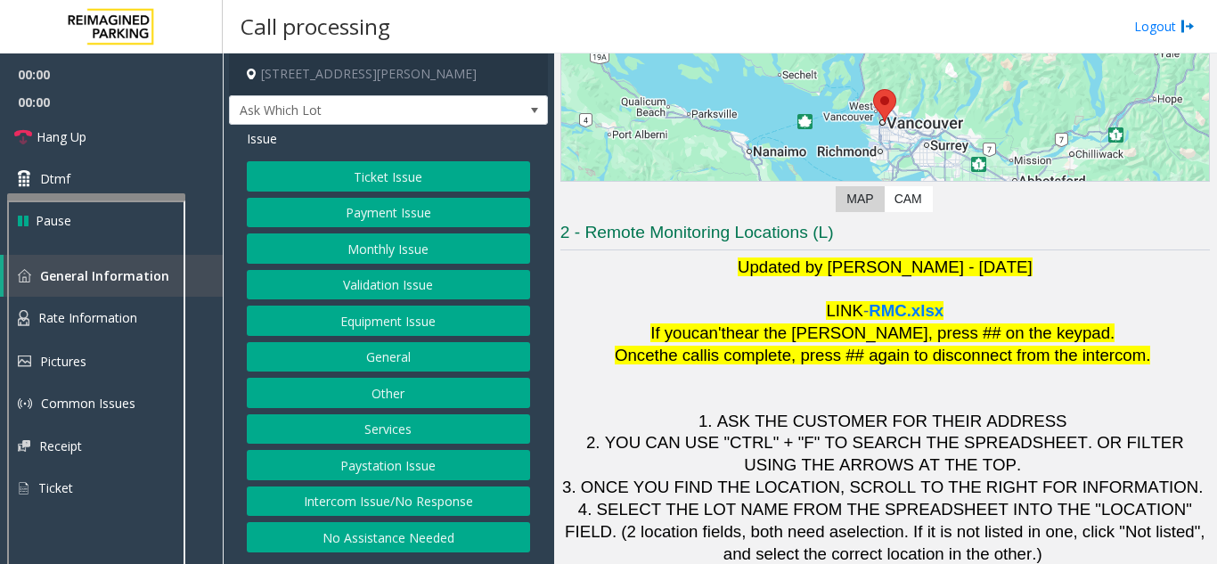
scroll to position [262, 0]
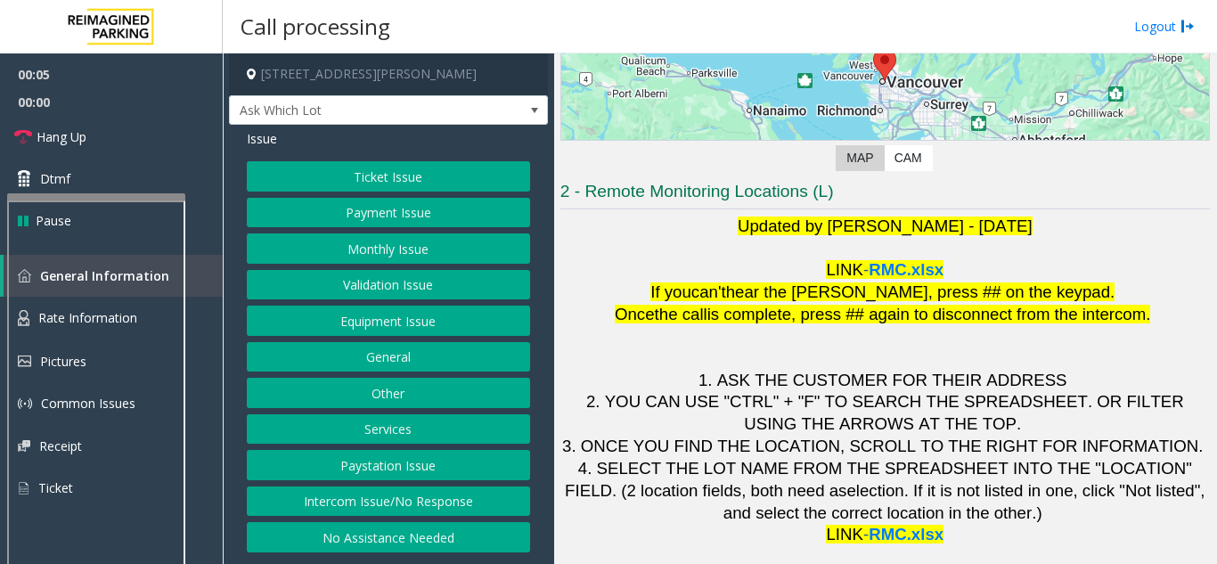
click at [402, 293] on button "Validation Issue" at bounding box center [388, 285] width 283 height 30
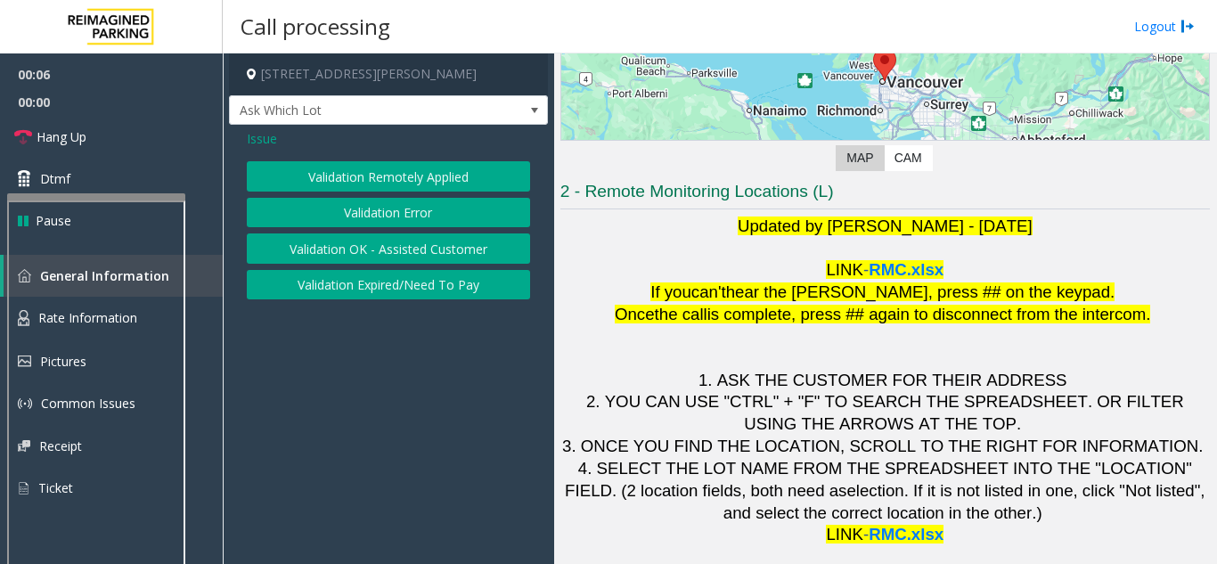
click at [390, 223] on button "Validation Error" at bounding box center [388, 213] width 283 height 30
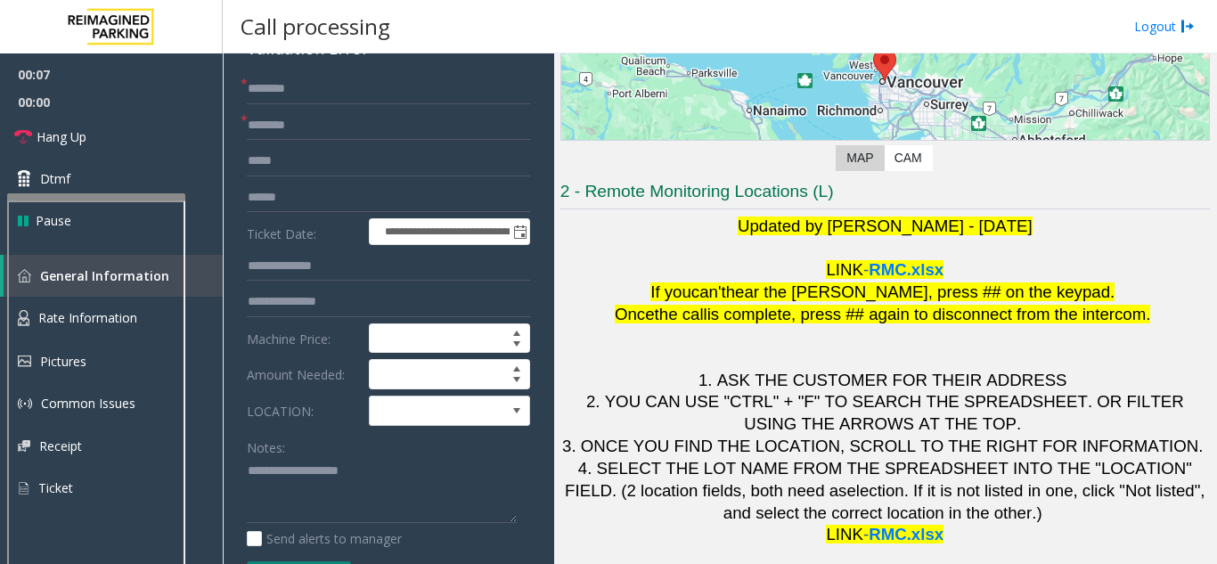
scroll to position [0, 0]
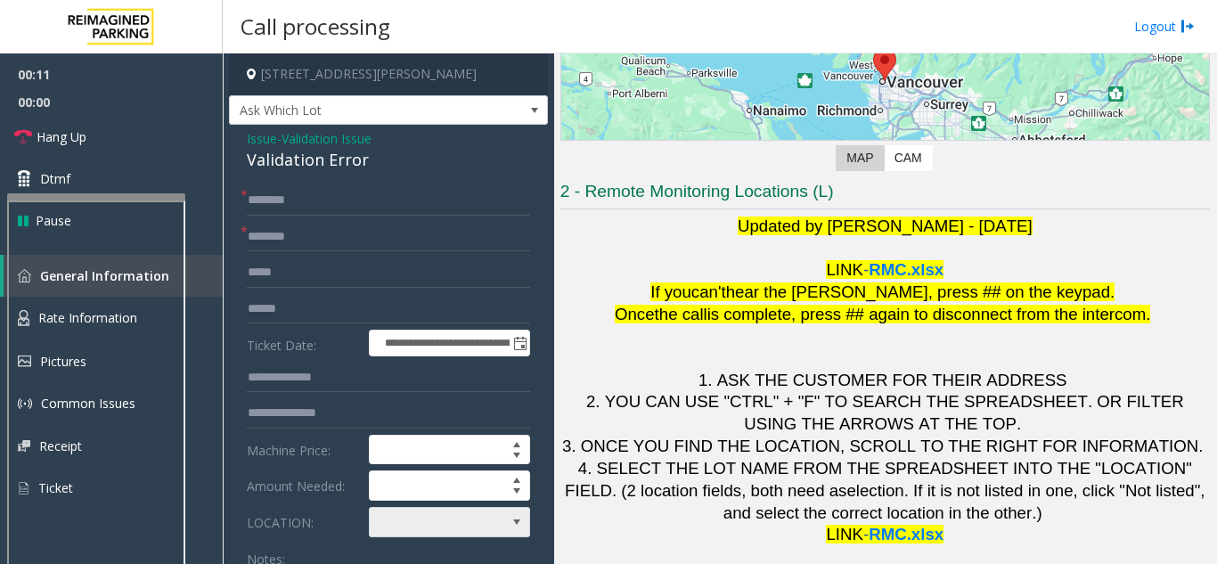
click at [455, 528] on span at bounding box center [433, 522] width 127 height 28
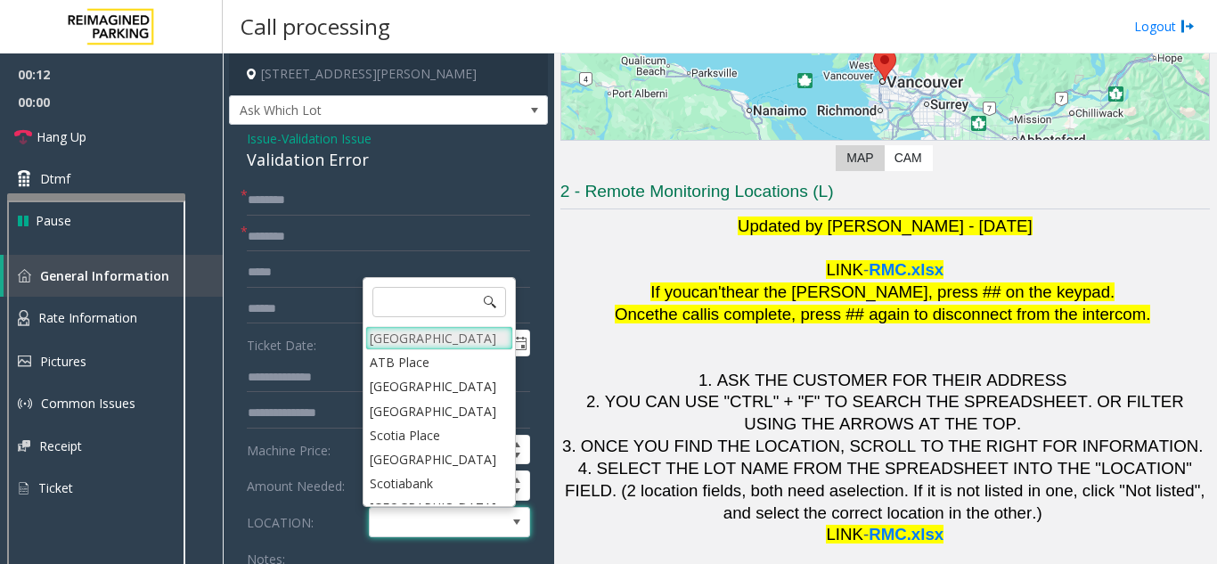
click at [423, 341] on Village "[GEOGRAPHIC_DATA]" at bounding box center [439, 338] width 148 height 24
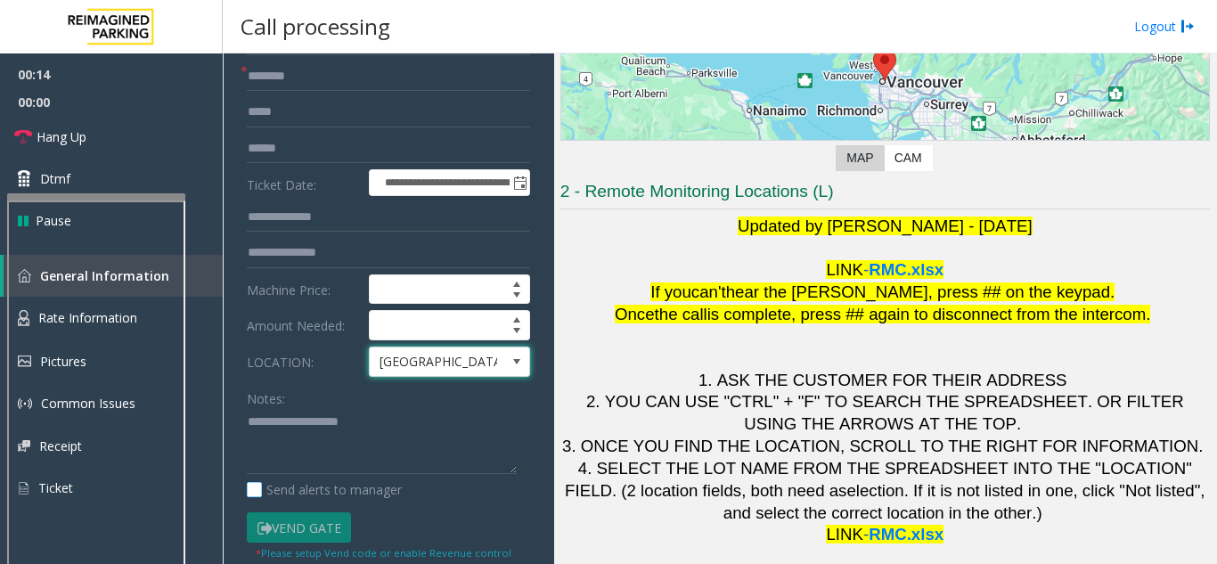
scroll to position [178, 0]
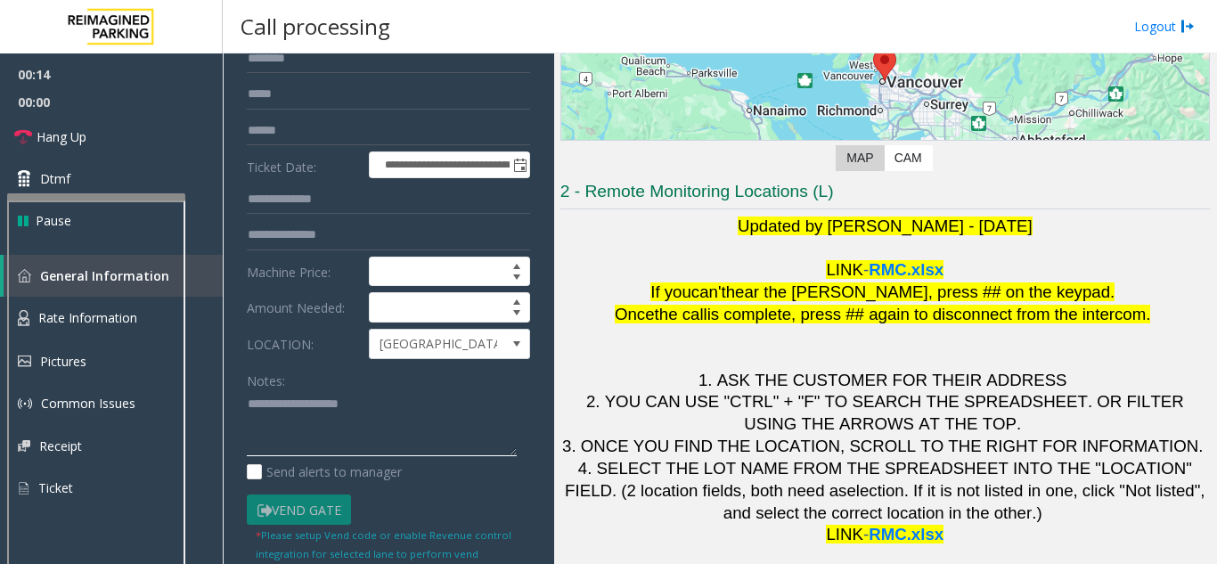
click at [330, 422] on textarea at bounding box center [382, 423] width 270 height 67
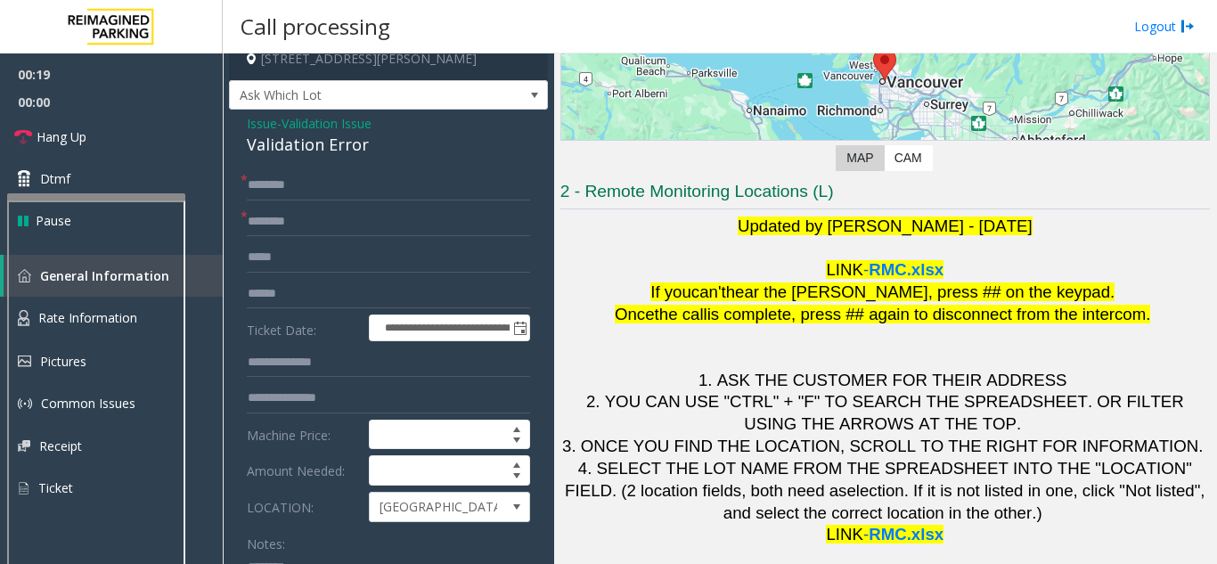
scroll to position [0, 0]
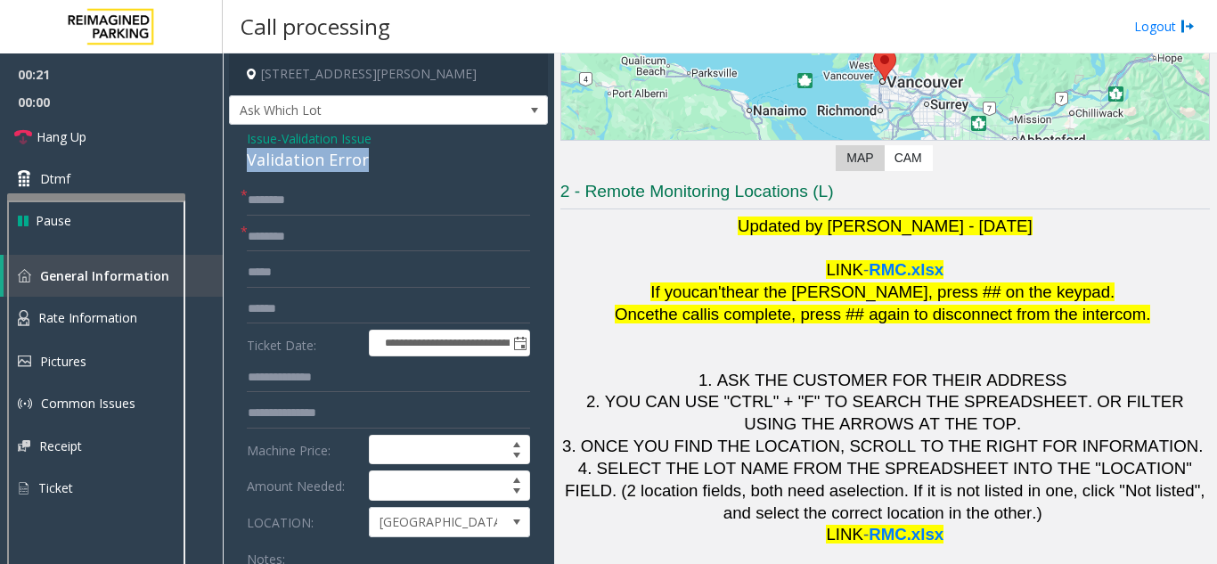
drag, startPoint x: 250, startPoint y: 166, endPoint x: 361, endPoint y: 164, distance: 110.4
click at [361, 164] on div "Validation Error" at bounding box center [388, 160] width 283 height 24
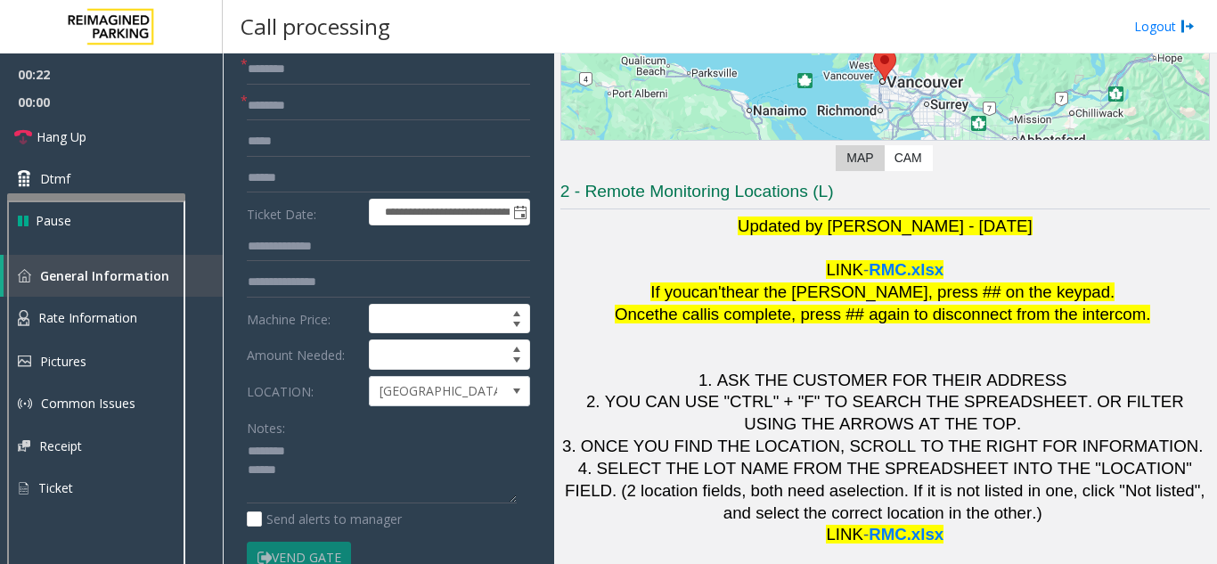
scroll to position [267, 0]
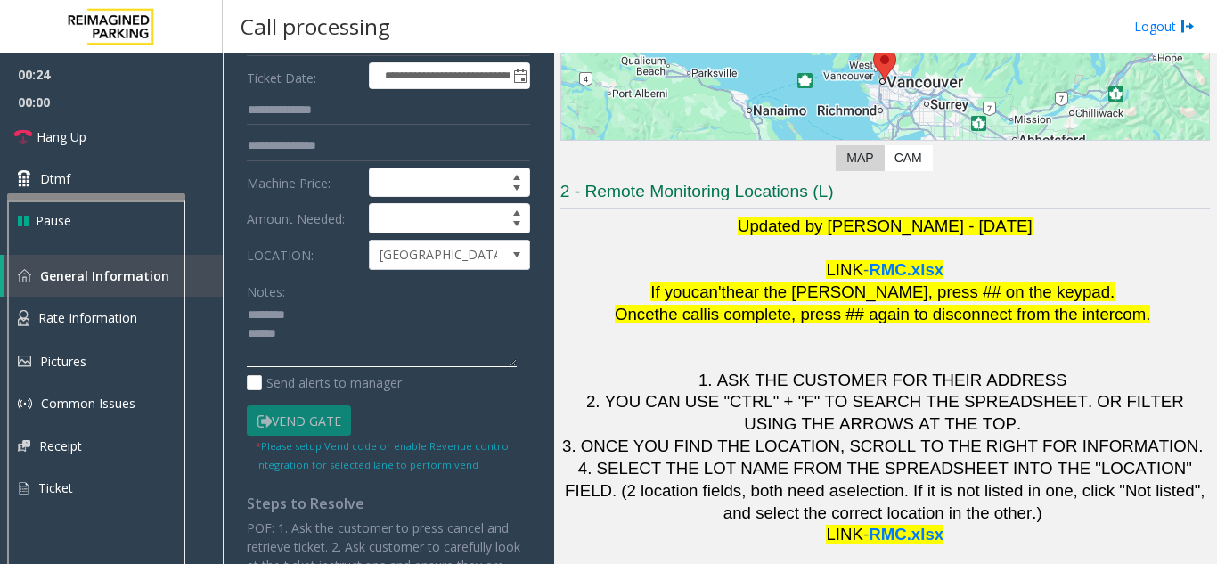
paste textarea "**********"
click at [319, 336] on textarea at bounding box center [382, 334] width 270 height 67
type textarea "**********"
click at [296, 337] on textarea at bounding box center [382, 334] width 270 height 67
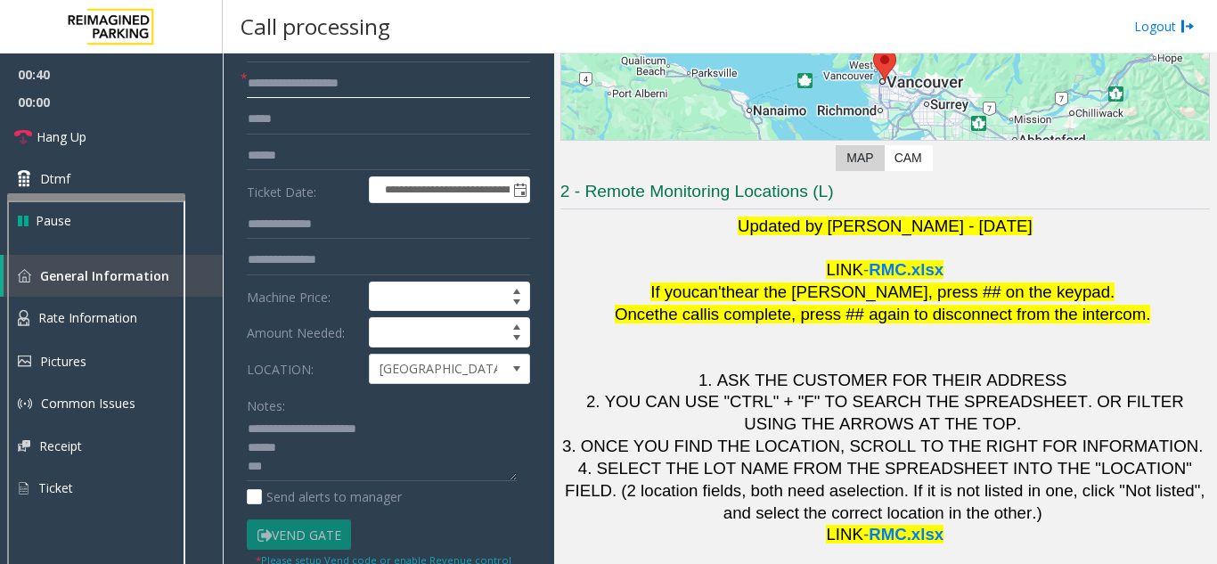
scroll to position [178, 0]
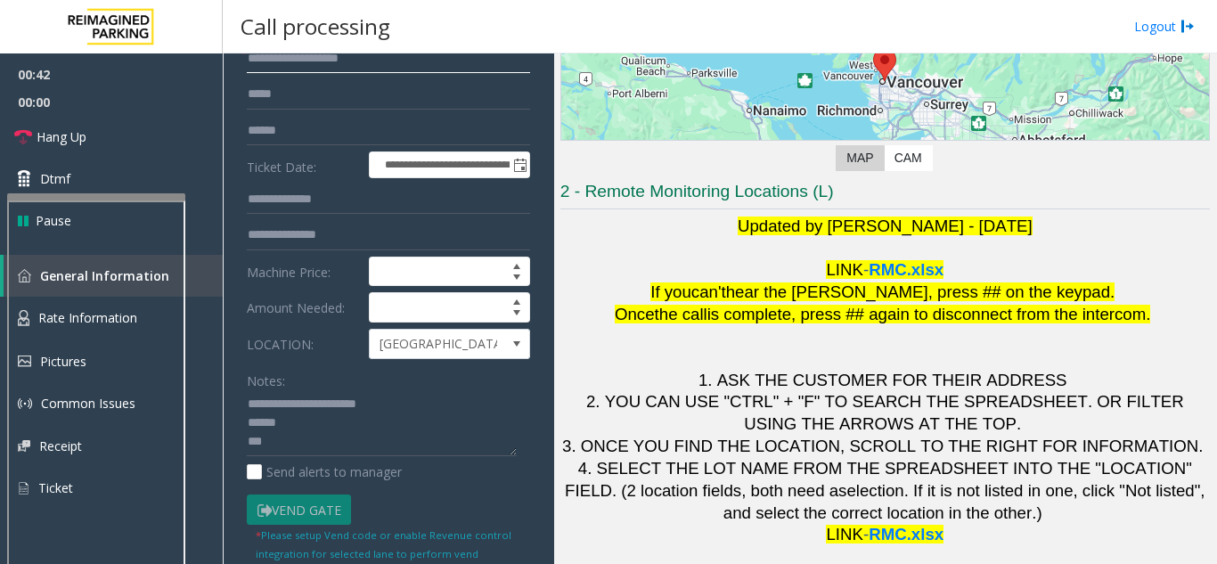
type input "**********"
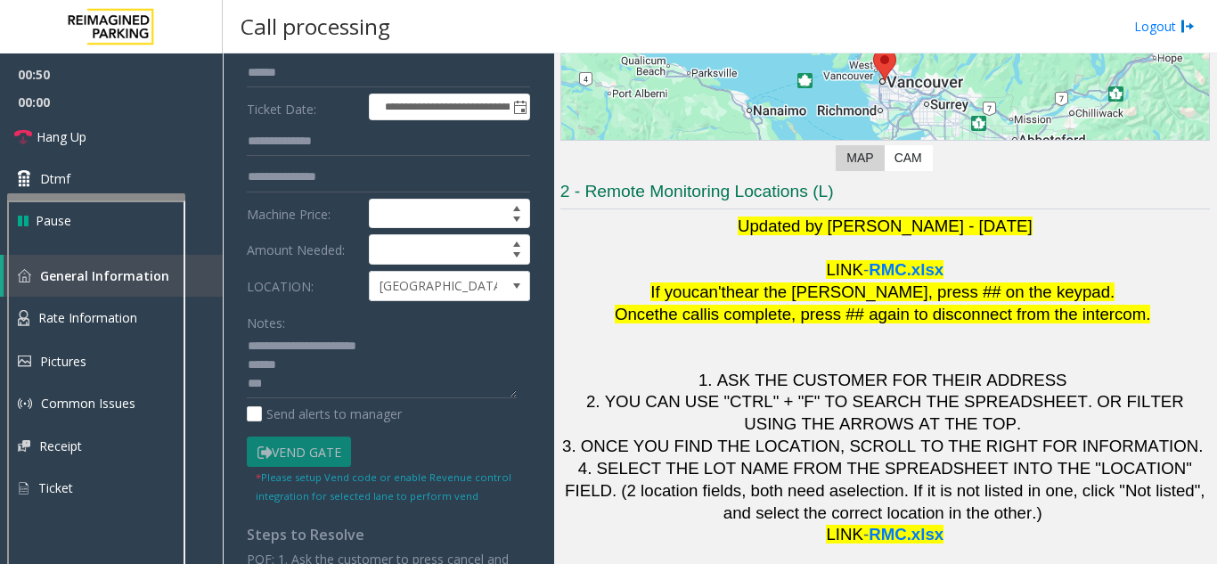
scroll to position [267, 0]
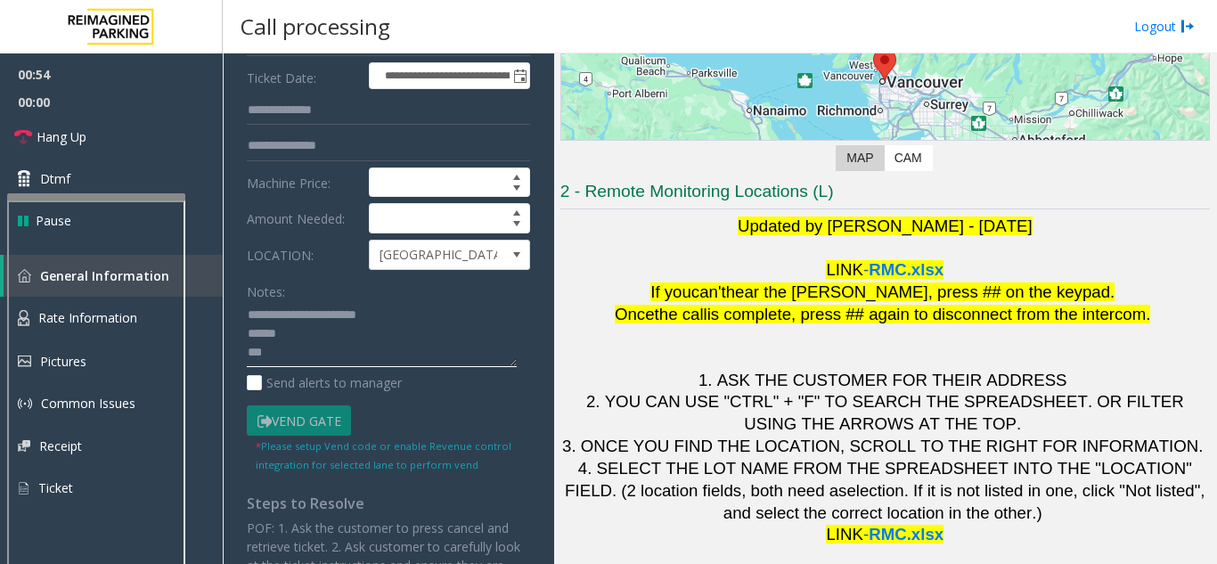
click at [287, 357] on textarea at bounding box center [382, 334] width 270 height 67
click at [112, 140] on link "Hang Up" at bounding box center [111, 137] width 223 height 42
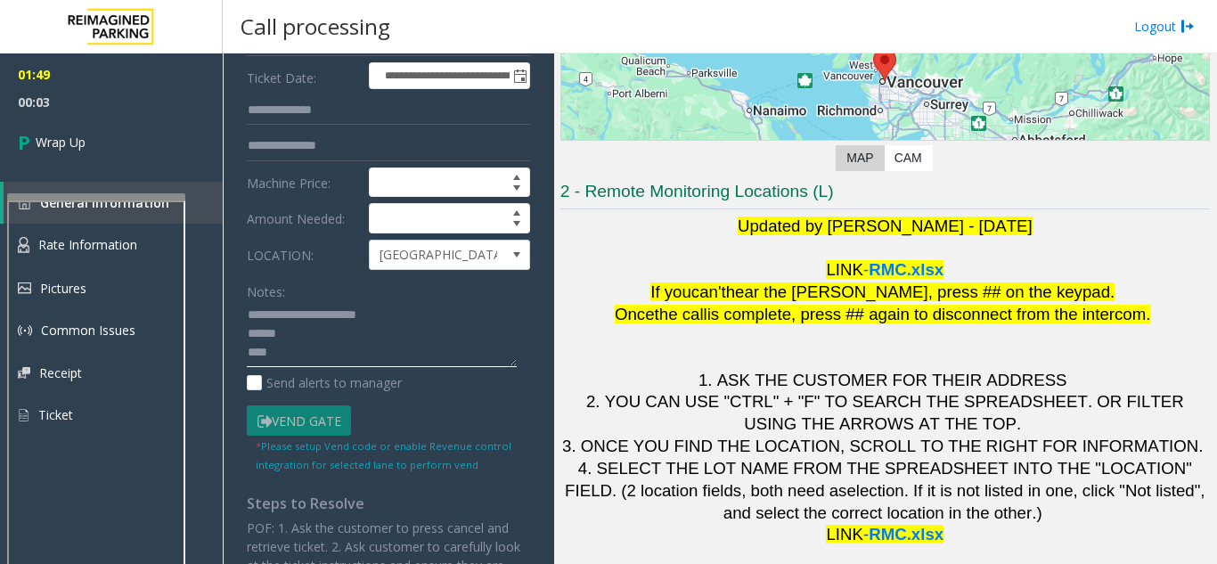
click at [331, 340] on textarea at bounding box center [382, 334] width 270 height 67
paste textarea "**********"
drag, startPoint x: 330, startPoint y: 354, endPoint x: 205, endPoint y: 356, distance: 124.7
click at [205, 356] on app-root "**********" at bounding box center [608, 282] width 1217 height 564
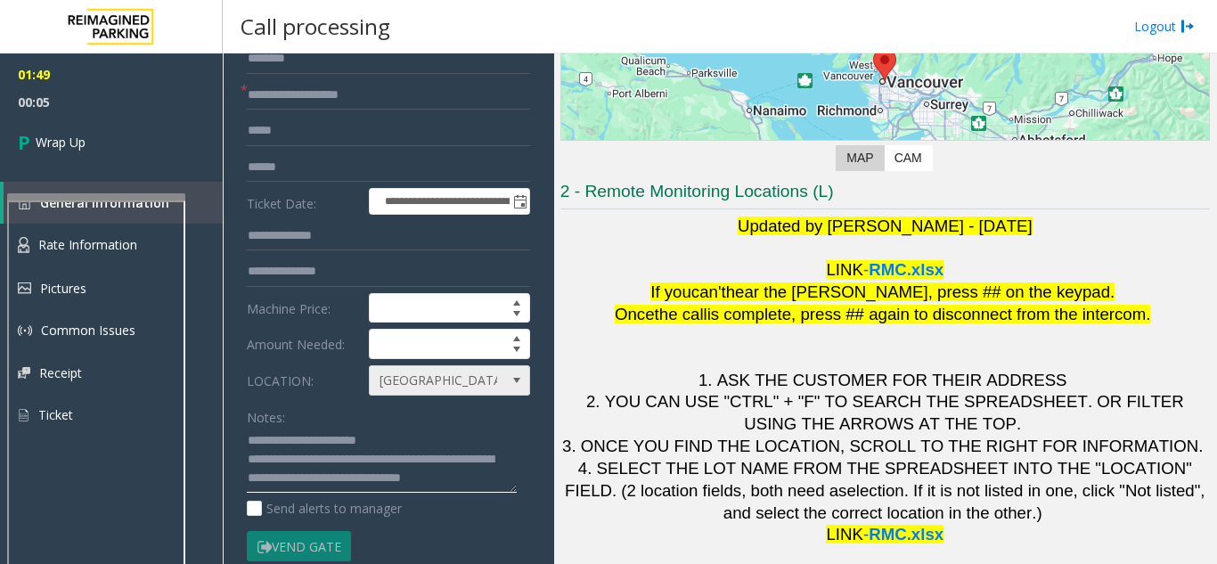
scroll to position [0, 0]
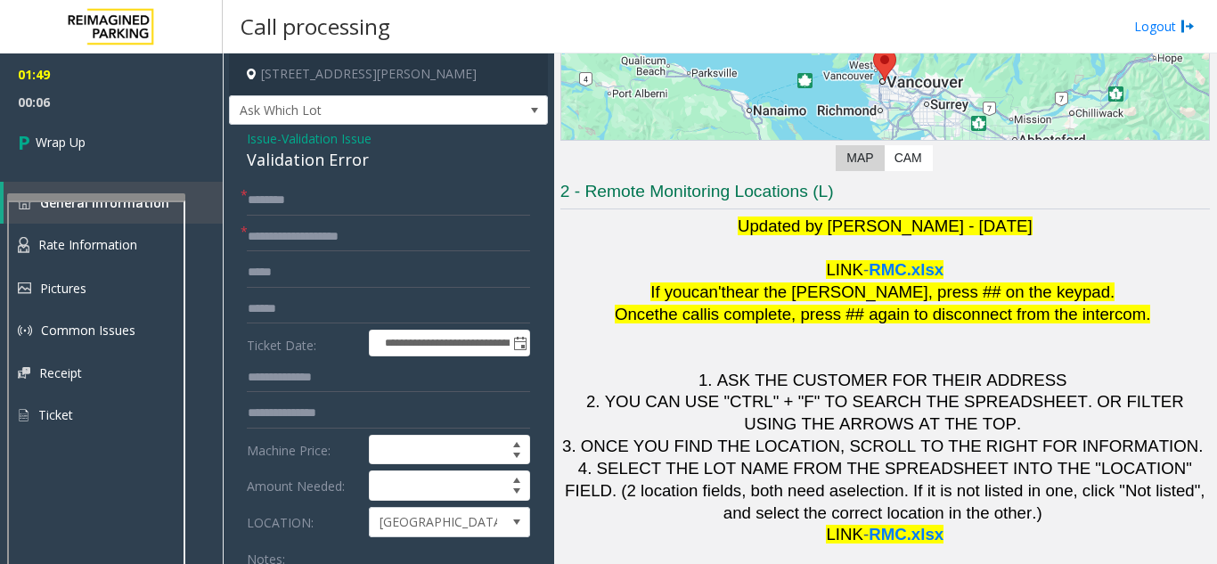
type textarea "**********"
click at [314, 211] on input "text" at bounding box center [388, 200] width 283 height 30
type input "**"
click at [134, 159] on link "Wrap Up" at bounding box center [111, 142] width 223 height 53
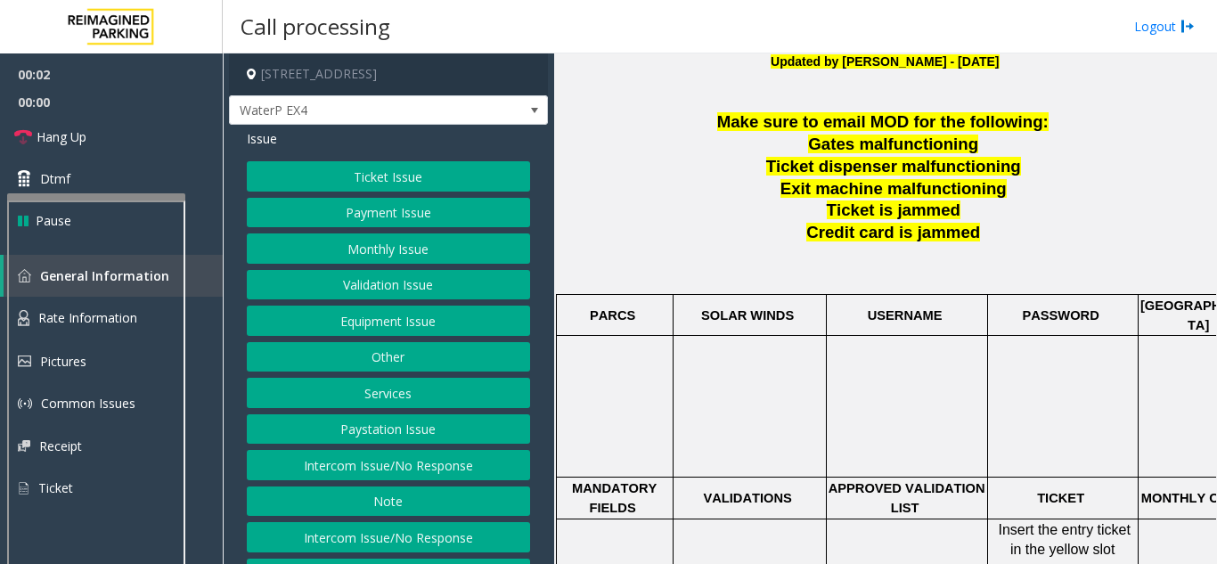
scroll to position [534, 0]
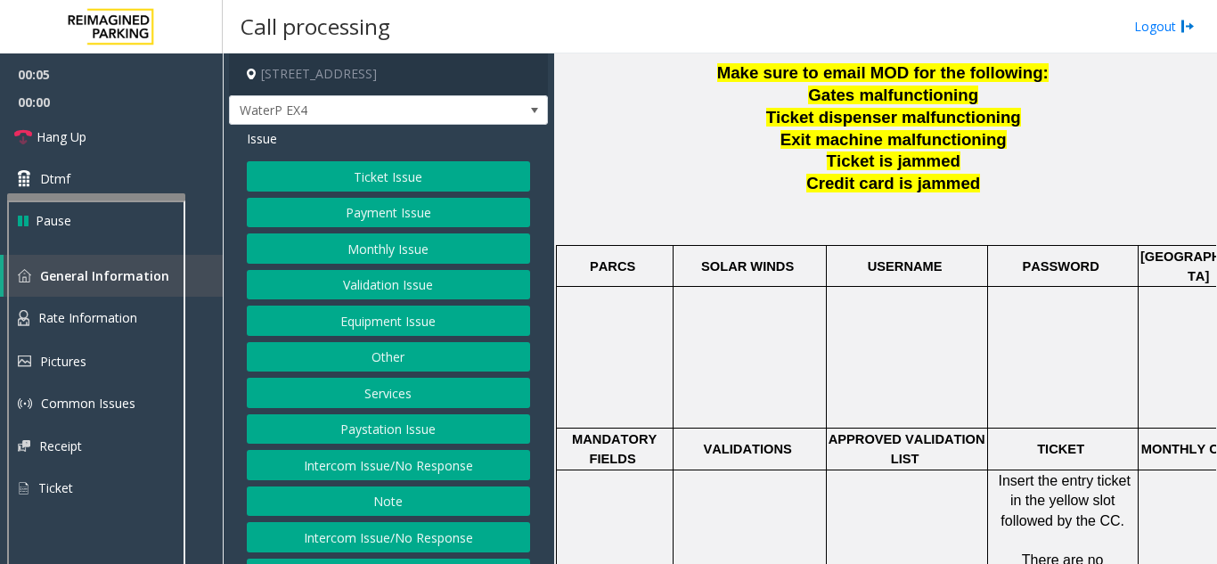
click at [419, 457] on button "Intercom Issue/No Response" at bounding box center [388, 465] width 283 height 30
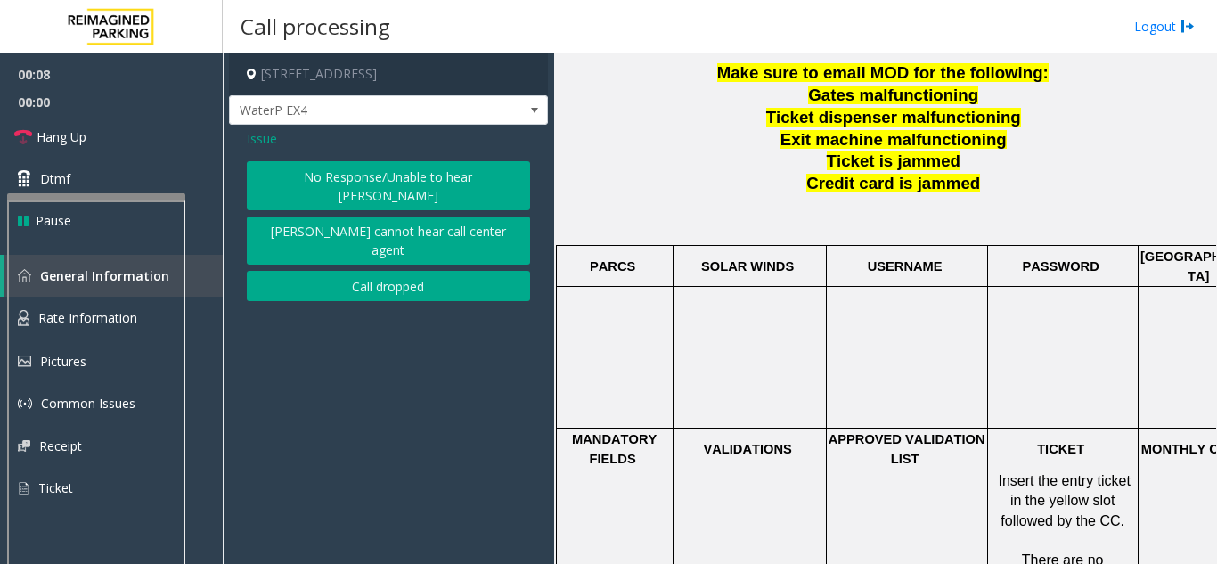
click at [256, 135] on span "Issue" at bounding box center [262, 138] width 30 height 19
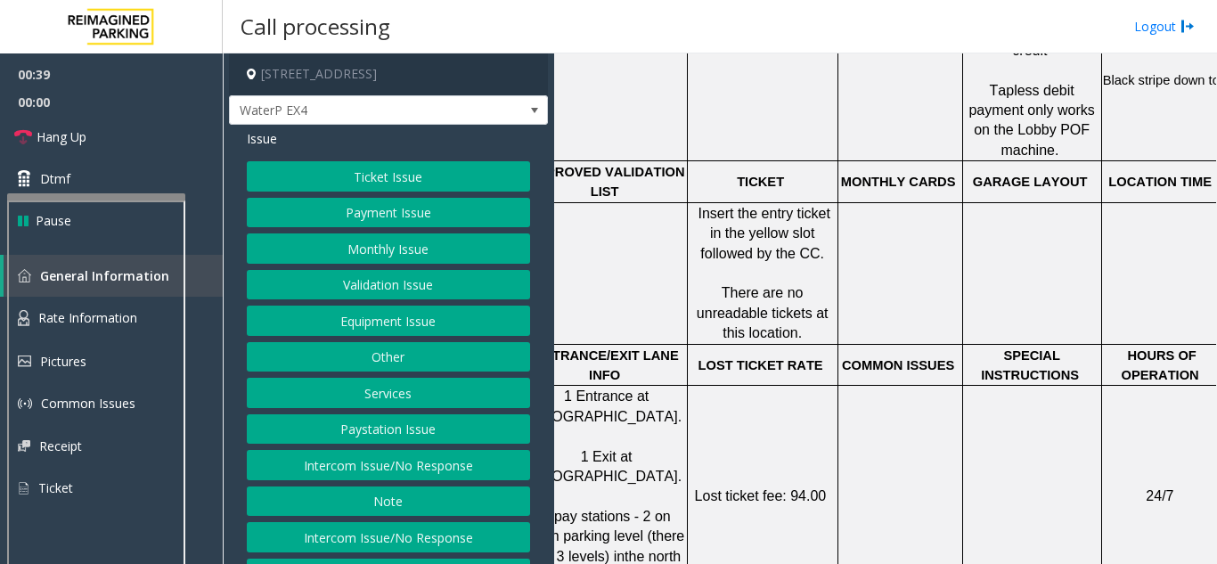
scroll to position [802, 113]
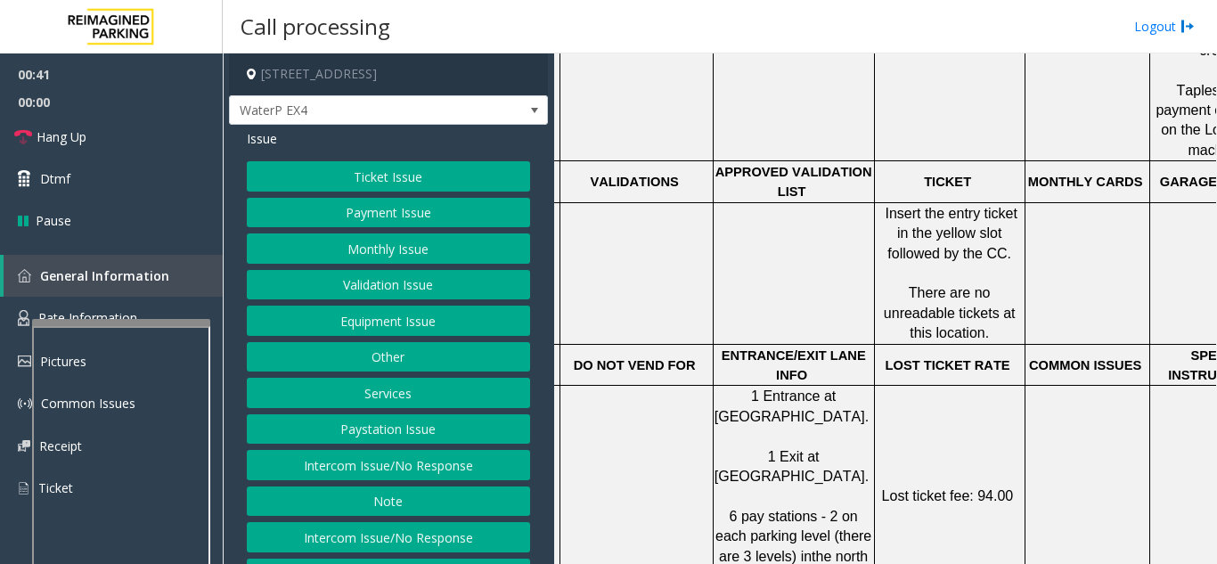
click at [130, 320] on div at bounding box center [121, 322] width 178 height 7
click at [118, 310] on span "Rate Information" at bounding box center [87, 317] width 99 height 17
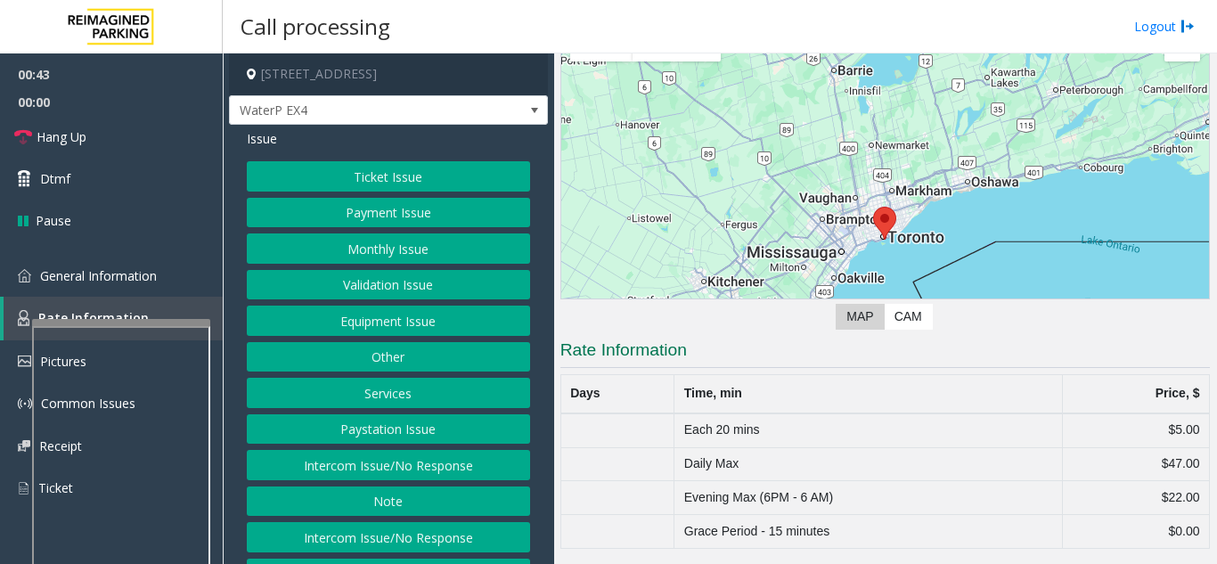
click at [384, 182] on button "Ticket Issue" at bounding box center [388, 176] width 283 height 30
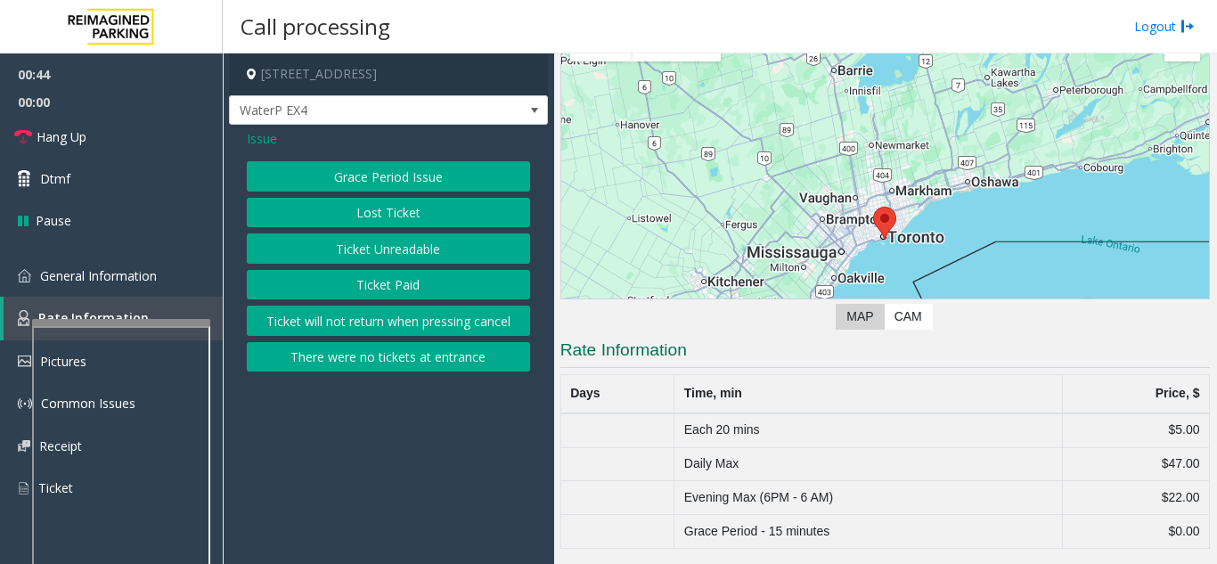
click at [394, 243] on button "Ticket Unreadable" at bounding box center [388, 248] width 283 height 30
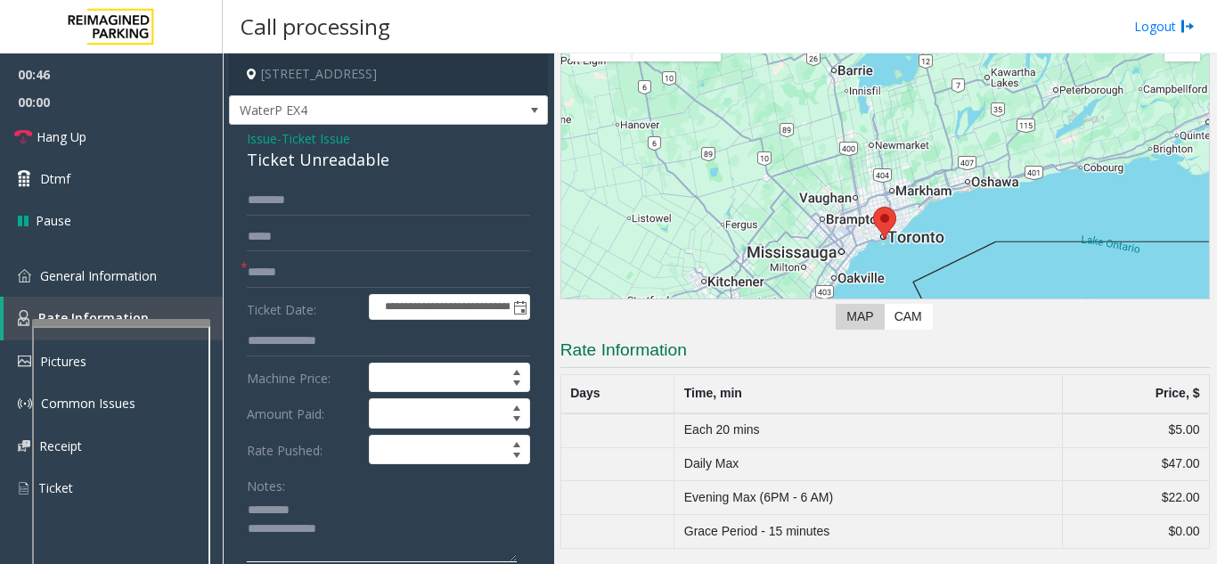
click at [292, 504] on textarea at bounding box center [382, 528] width 270 height 67
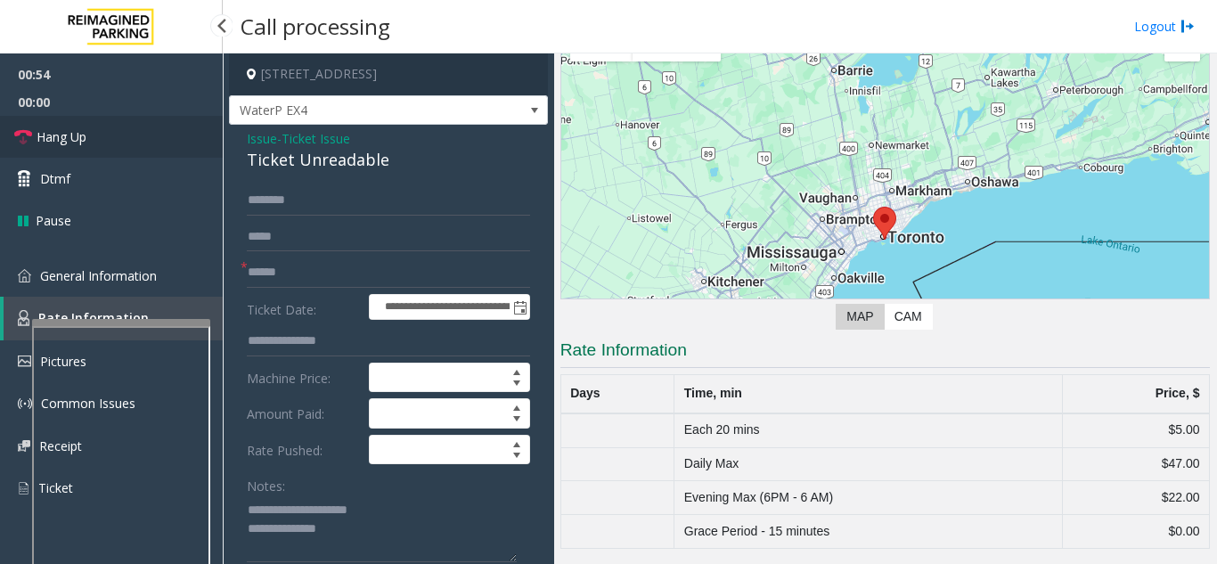
click at [92, 140] on link "Hang Up" at bounding box center [111, 137] width 223 height 42
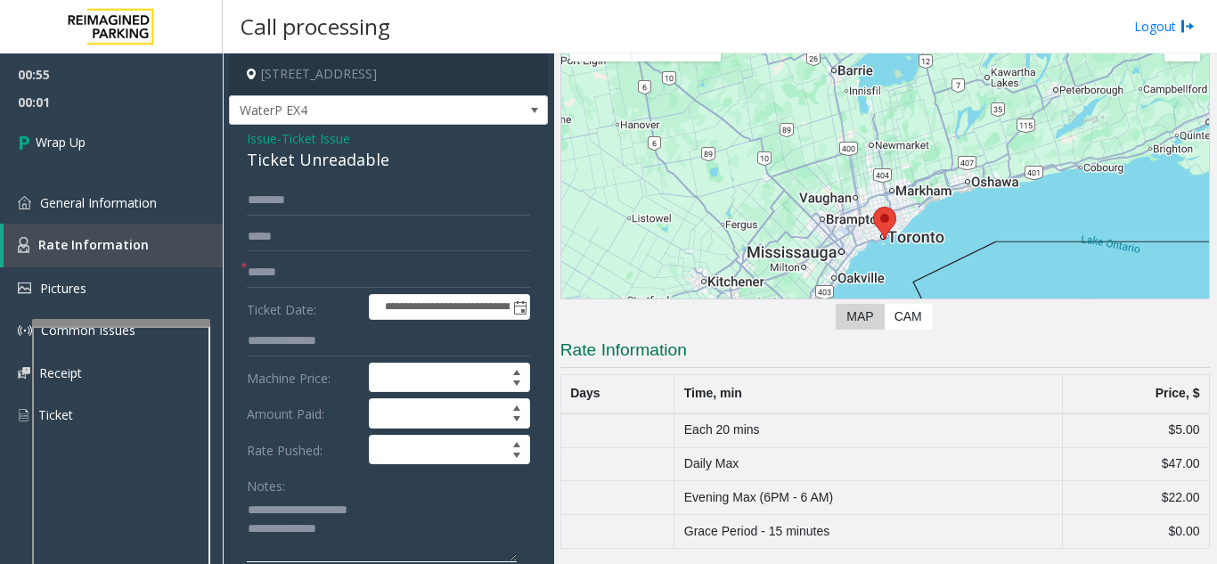
click at [407, 516] on textarea at bounding box center [382, 528] width 270 height 67
click at [403, 517] on textarea at bounding box center [382, 528] width 270 height 67
click at [460, 516] on textarea at bounding box center [382, 528] width 270 height 67
click at [289, 532] on textarea at bounding box center [382, 528] width 270 height 67
click at [331, 534] on textarea at bounding box center [382, 528] width 270 height 67
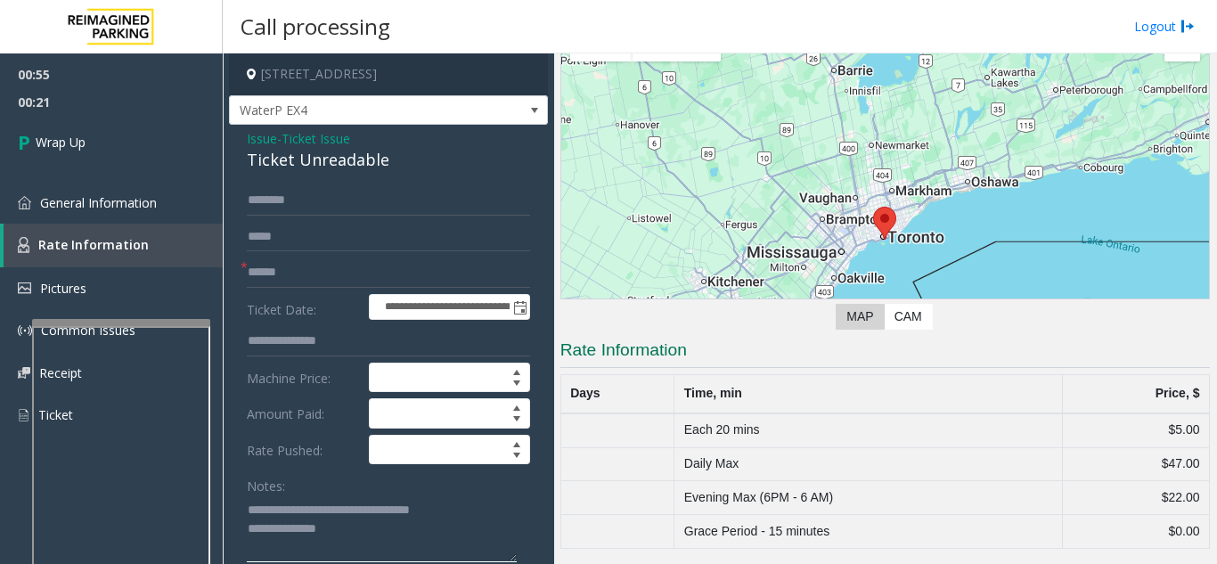
click at [338, 525] on textarea at bounding box center [382, 528] width 270 height 67
paste textarea "**********"
type textarea "**********"
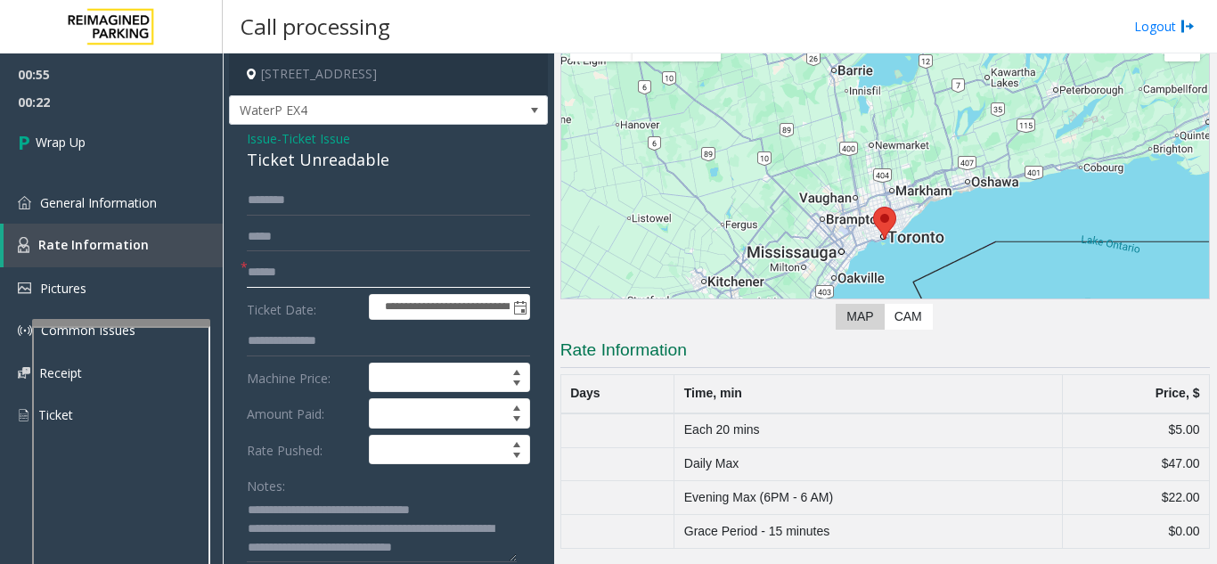
click at [272, 282] on input "text" at bounding box center [388, 272] width 283 height 30
type input "**"
click at [133, 174] on div "00:55 00:24 Wrap Up General Information Rate Information Pictures Common Issues…" at bounding box center [111, 251] width 223 height 397
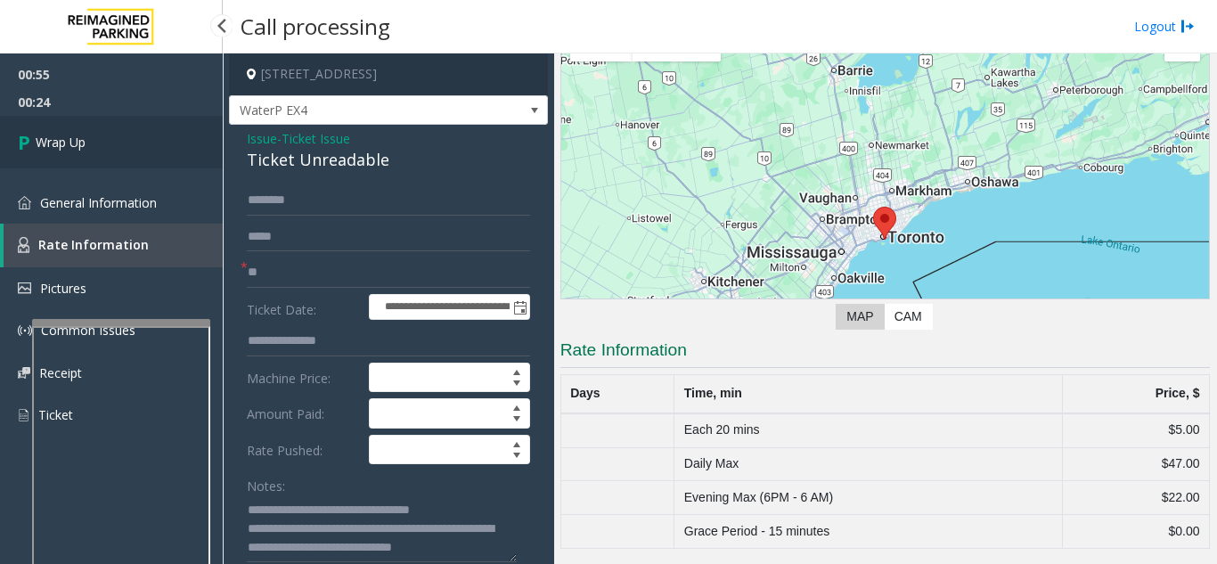
click at [115, 131] on link "Wrap Up" at bounding box center [111, 142] width 223 height 53
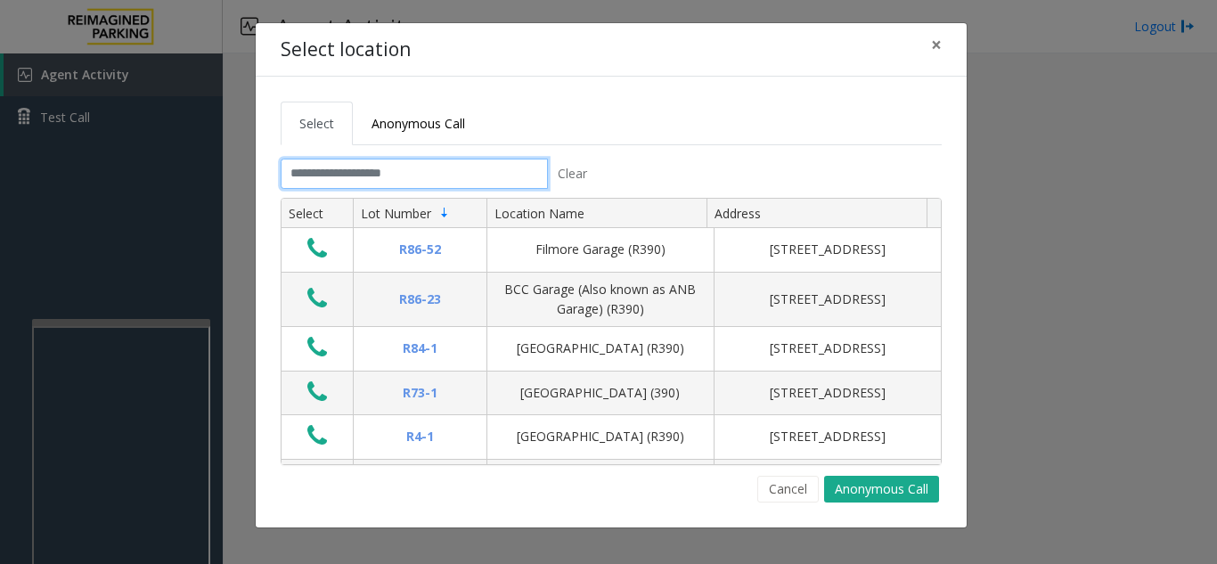
click at [374, 169] on input "text" at bounding box center [414, 174] width 267 height 30
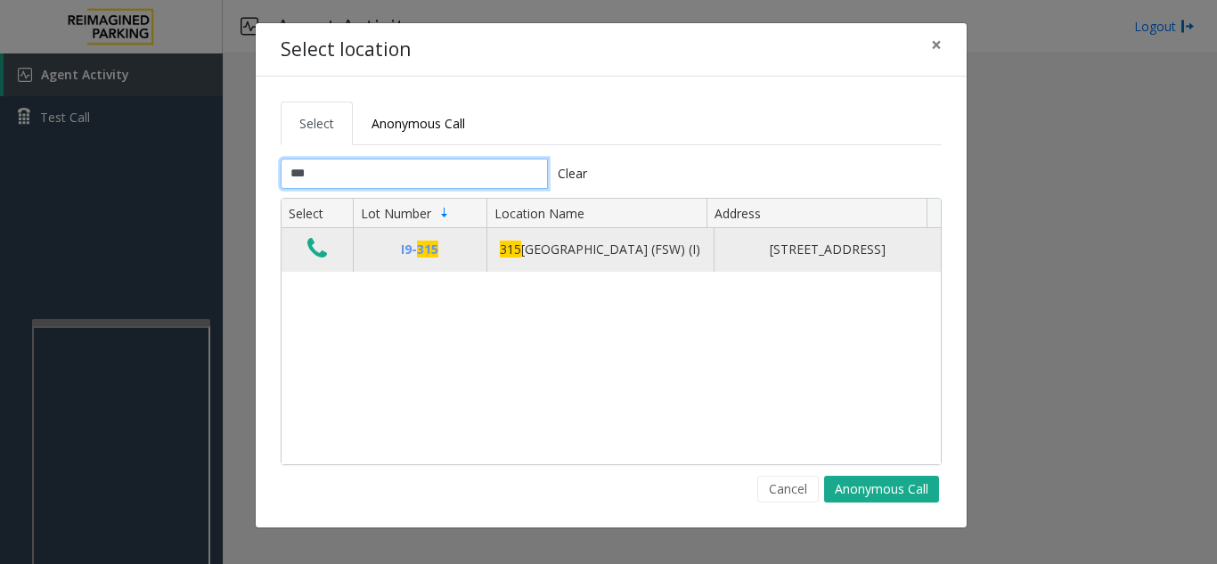
type input "***"
click at [308, 240] on button "Data table" at bounding box center [317, 249] width 30 height 28
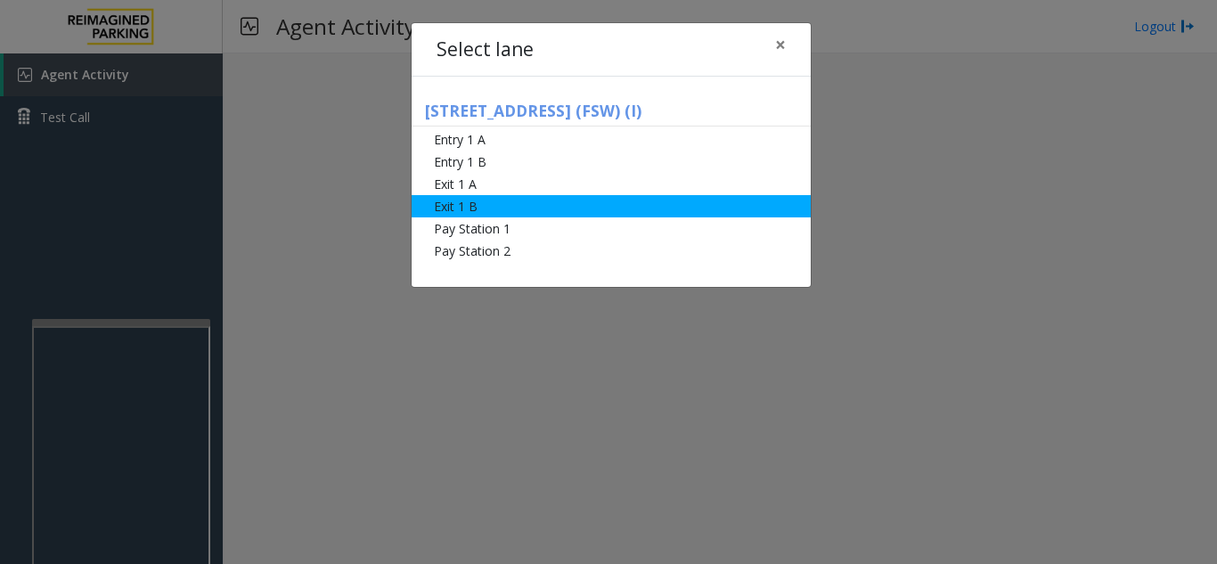
click at [499, 210] on li "Exit 1 B" at bounding box center [610, 206] width 399 height 22
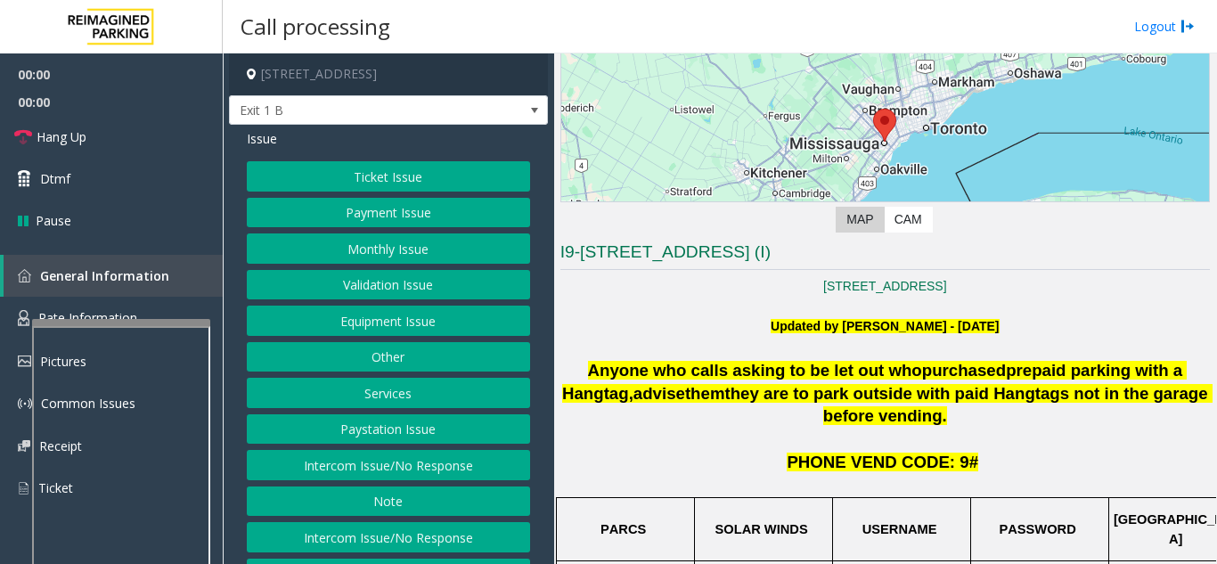
scroll to position [178, 0]
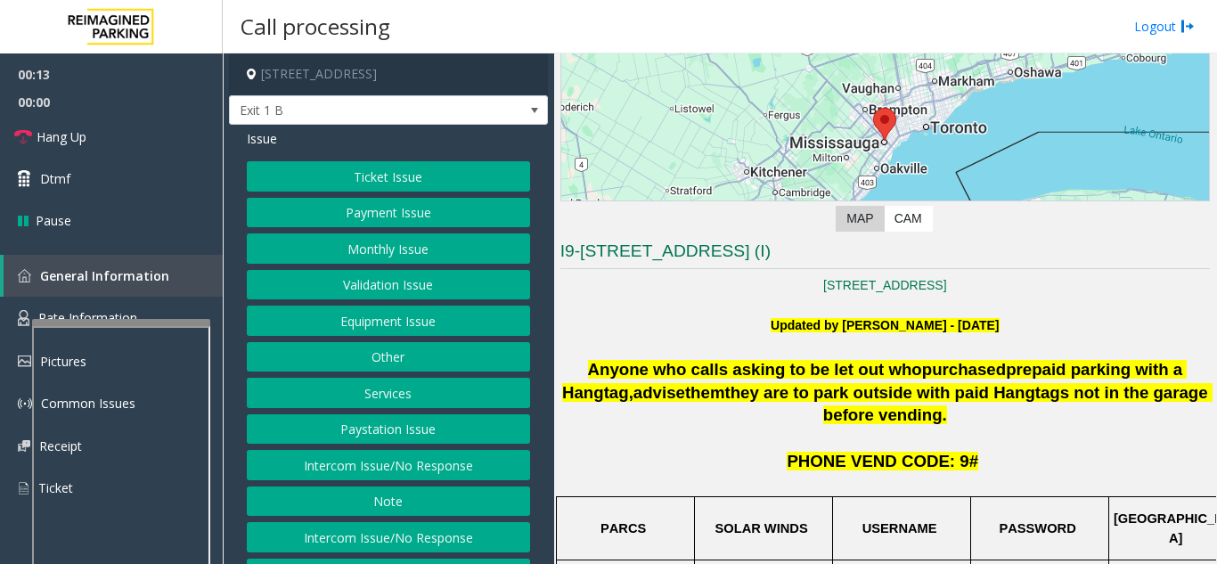
click at [424, 396] on button "Services" at bounding box center [388, 393] width 283 height 30
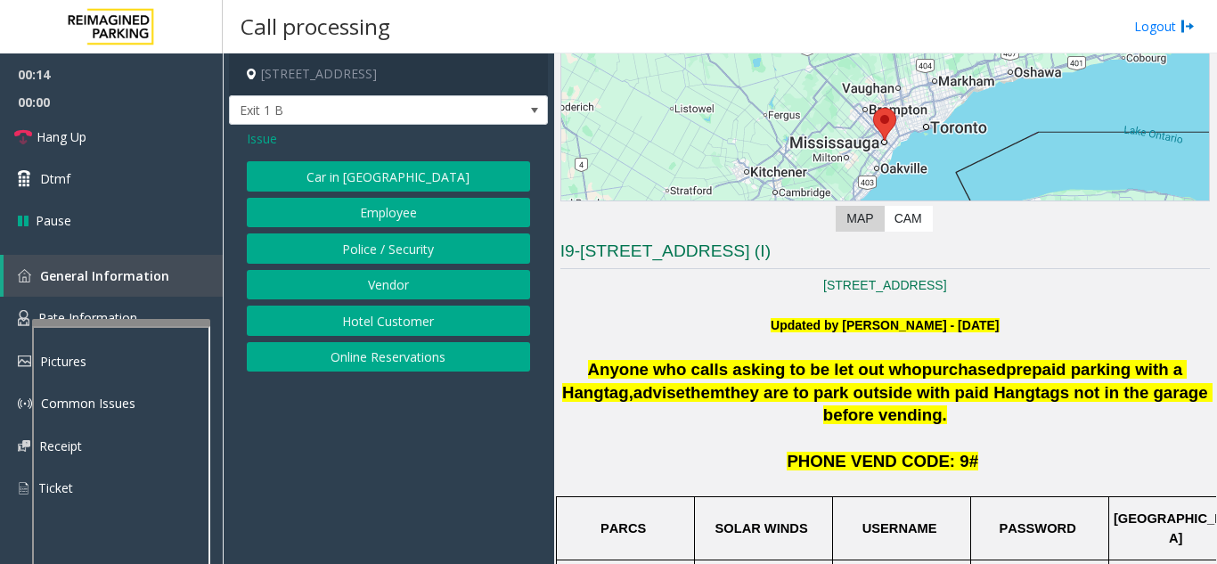
click at [404, 358] on button "Online Reservations" at bounding box center [388, 357] width 283 height 30
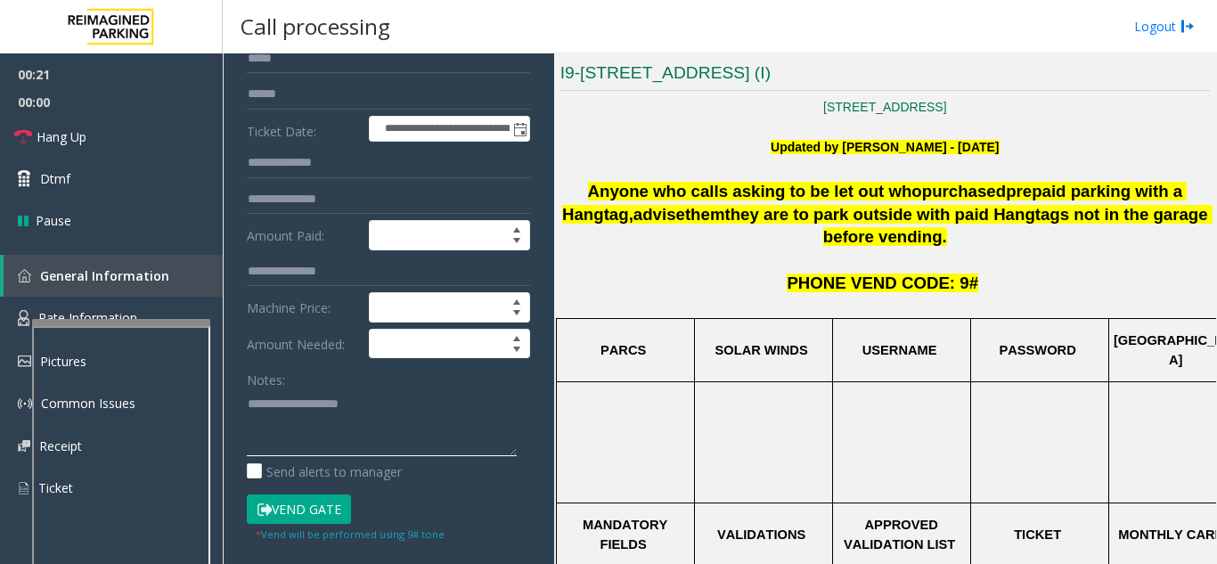
click at [290, 439] on textarea at bounding box center [382, 422] width 270 height 67
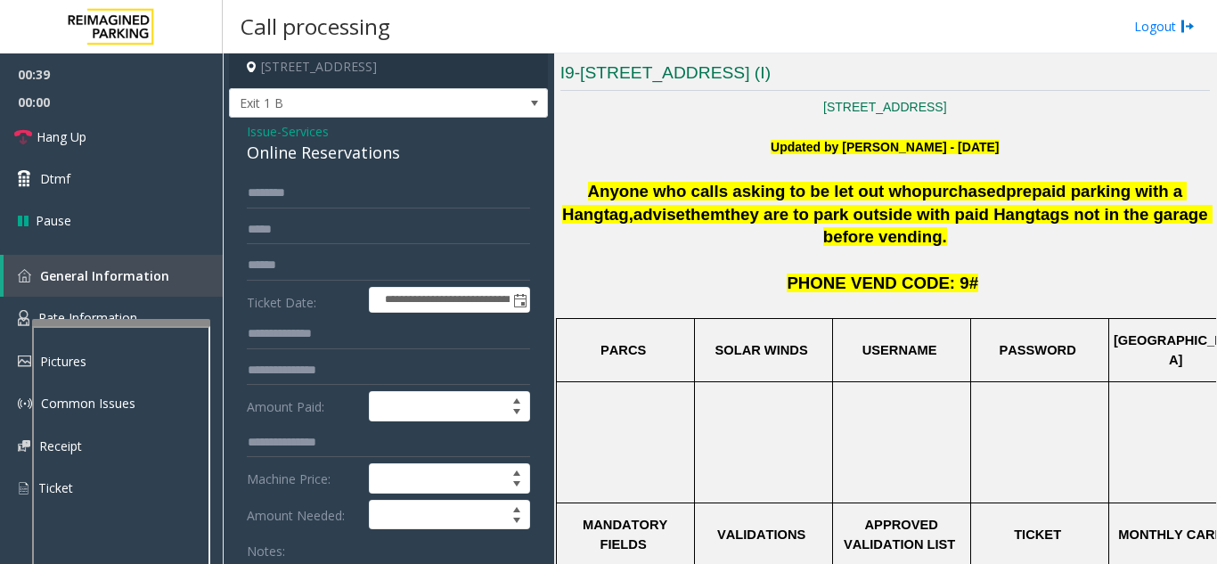
scroll to position [0, 0]
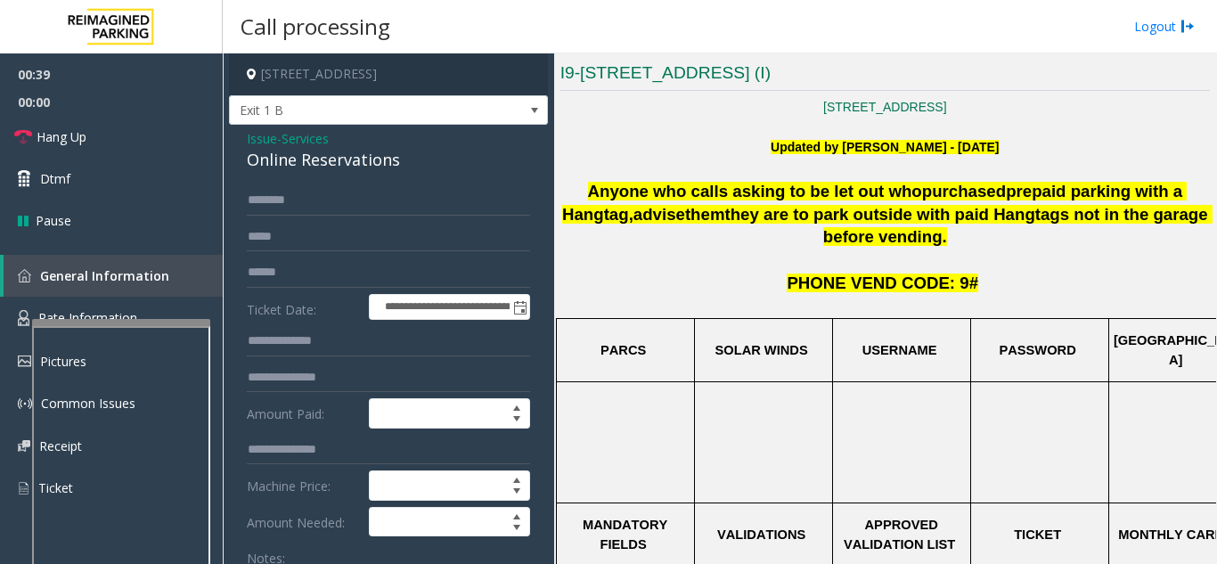
click at [259, 160] on div "Online Reservations" at bounding box center [388, 160] width 283 height 24
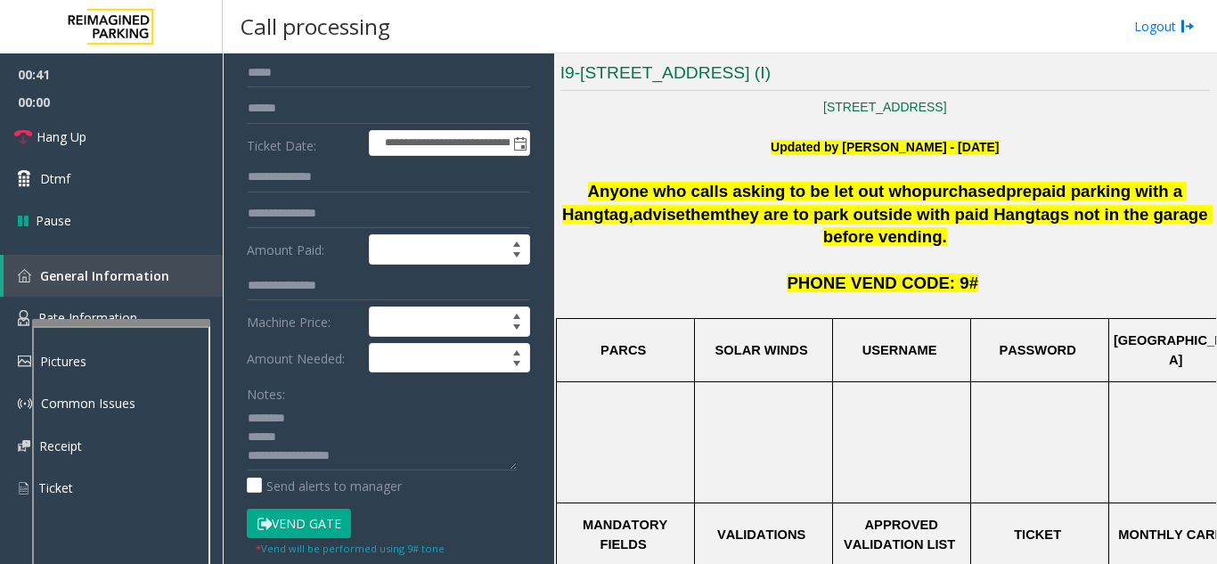
scroll to position [178, 0]
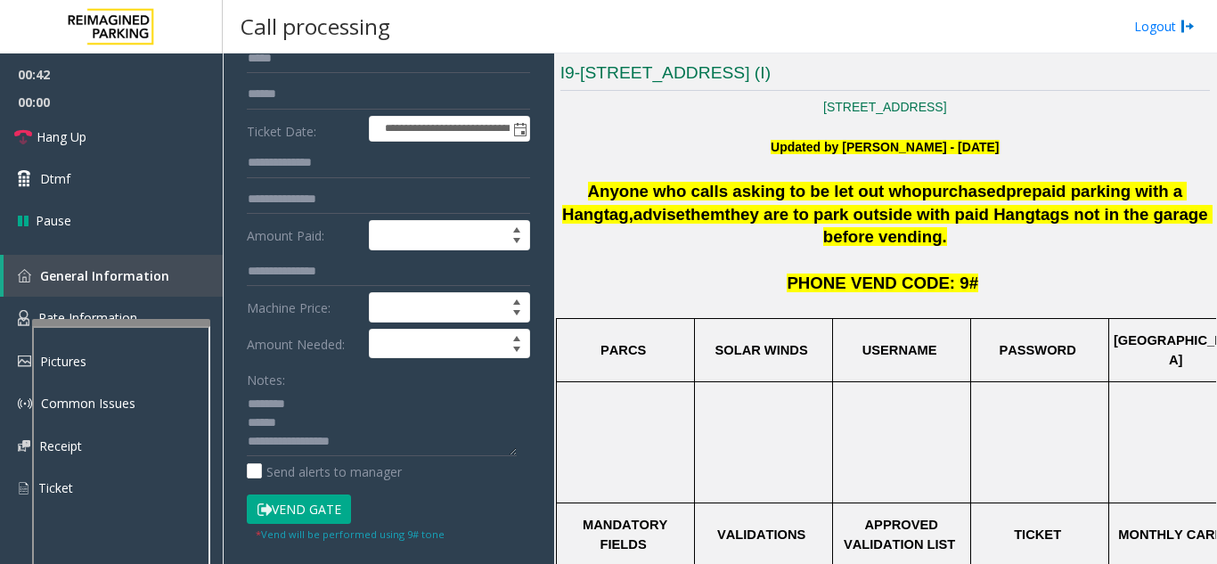
click at [331, 498] on button "Vend Gate" at bounding box center [299, 509] width 104 height 30
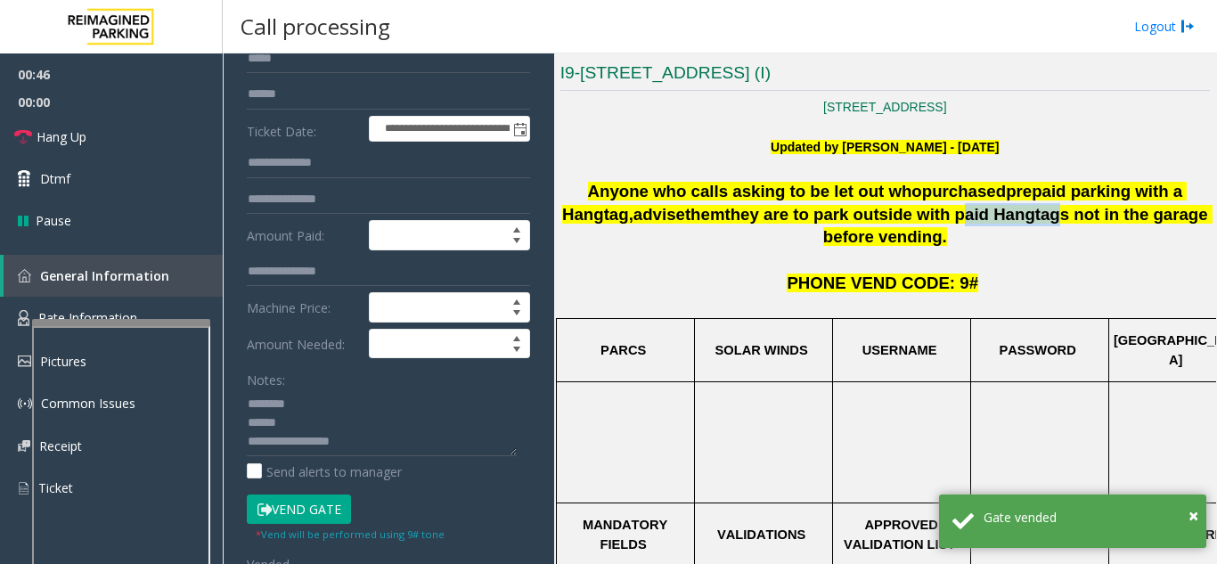
drag, startPoint x: 859, startPoint y: 218, endPoint x: 941, endPoint y: 216, distance: 82.8
click at [920, 216] on span "they are to park outside with paid Hangtags not in the garage before vending." at bounding box center [967, 226] width 487 height 42
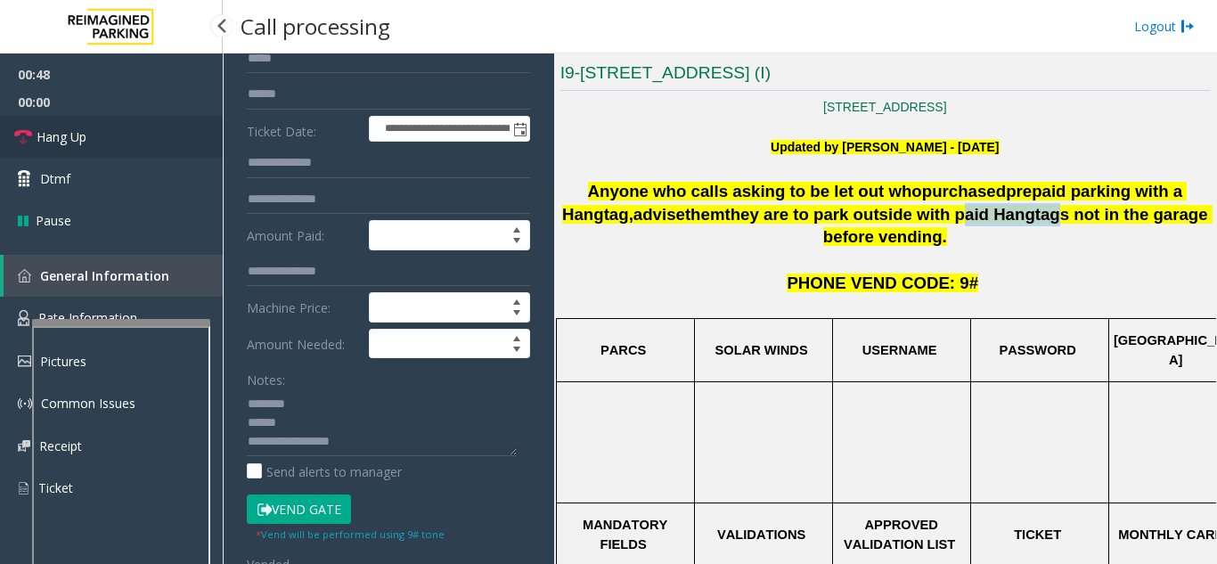
click at [130, 148] on link "Hang Up" at bounding box center [111, 137] width 223 height 42
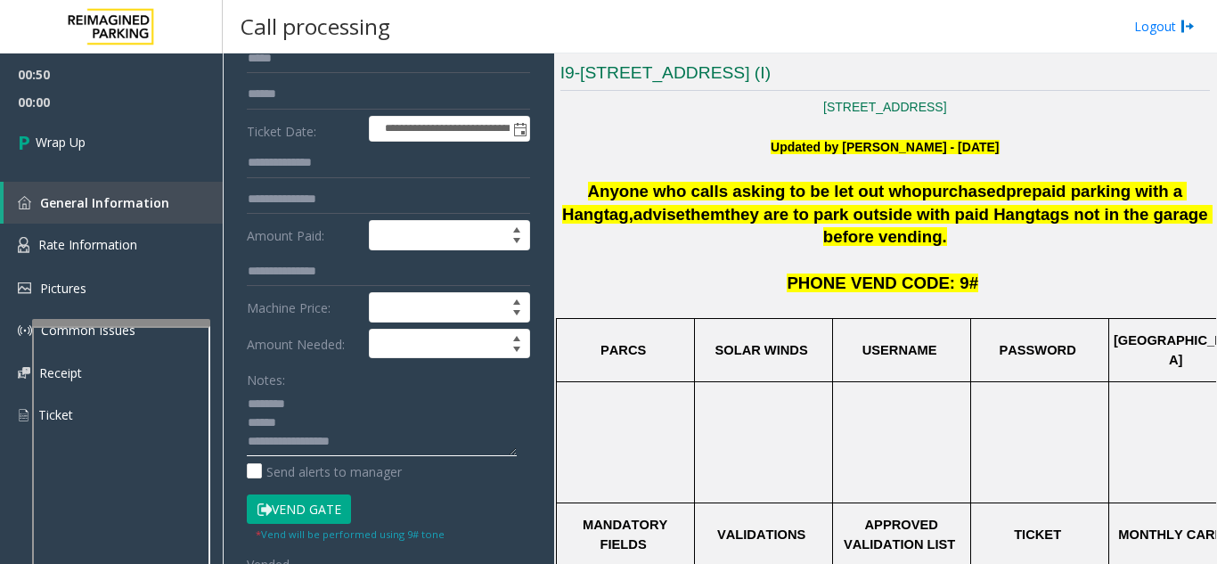
click at [367, 432] on textarea at bounding box center [382, 422] width 270 height 67
click at [352, 413] on textarea at bounding box center [382, 422] width 270 height 67
click at [512, 423] on textarea at bounding box center [382, 422] width 270 height 67
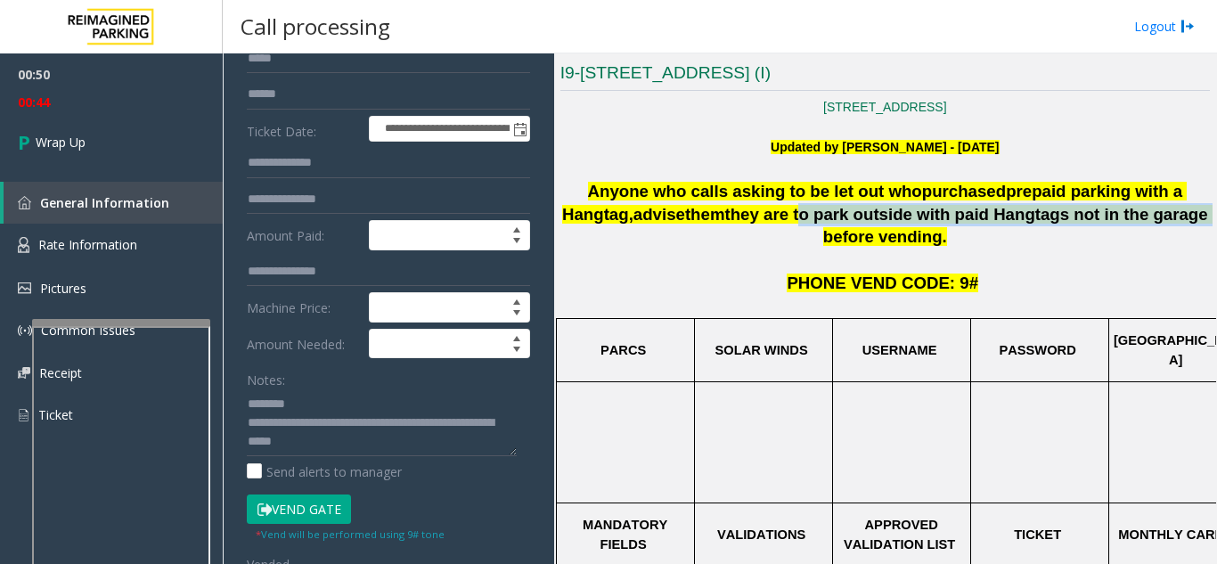
drag, startPoint x: 714, startPoint y: 214, endPoint x: 1077, endPoint y: 213, distance: 362.5
click at [920, 213] on span "they are to park outside with paid Hangtags not in the garage before vending." at bounding box center [967, 226] width 487 height 42
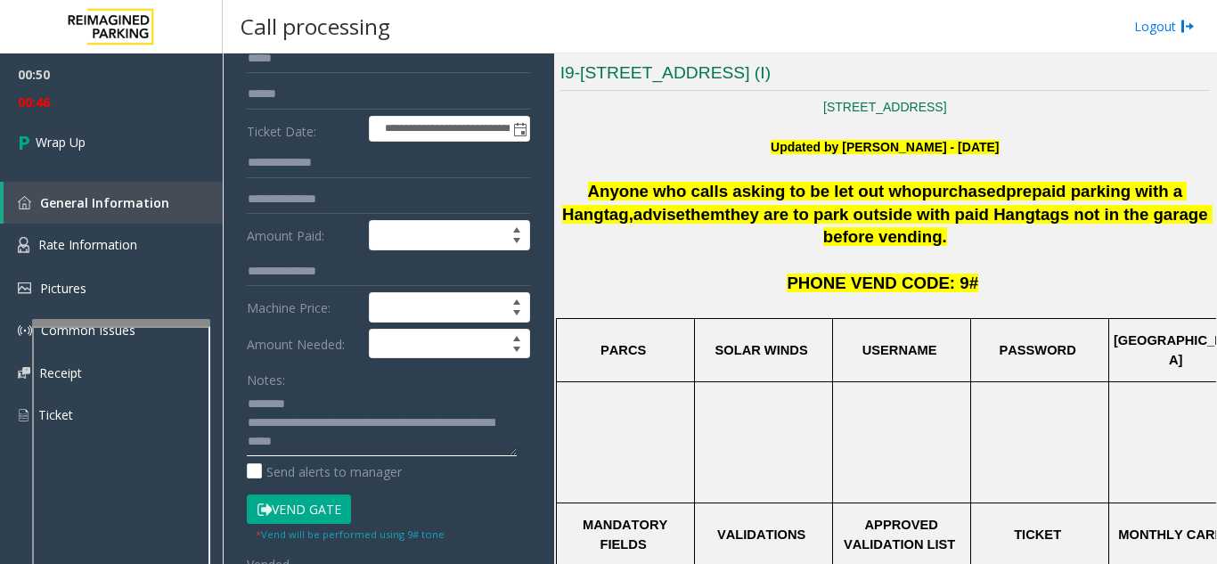
click at [397, 450] on textarea at bounding box center [382, 422] width 270 height 67
paste textarea "**********"
drag, startPoint x: 951, startPoint y: 191, endPoint x: 1060, endPoint y: 192, distance: 108.7
click at [920, 192] on span "prepaid parking with a Hangtag" at bounding box center [874, 203] width 624 height 42
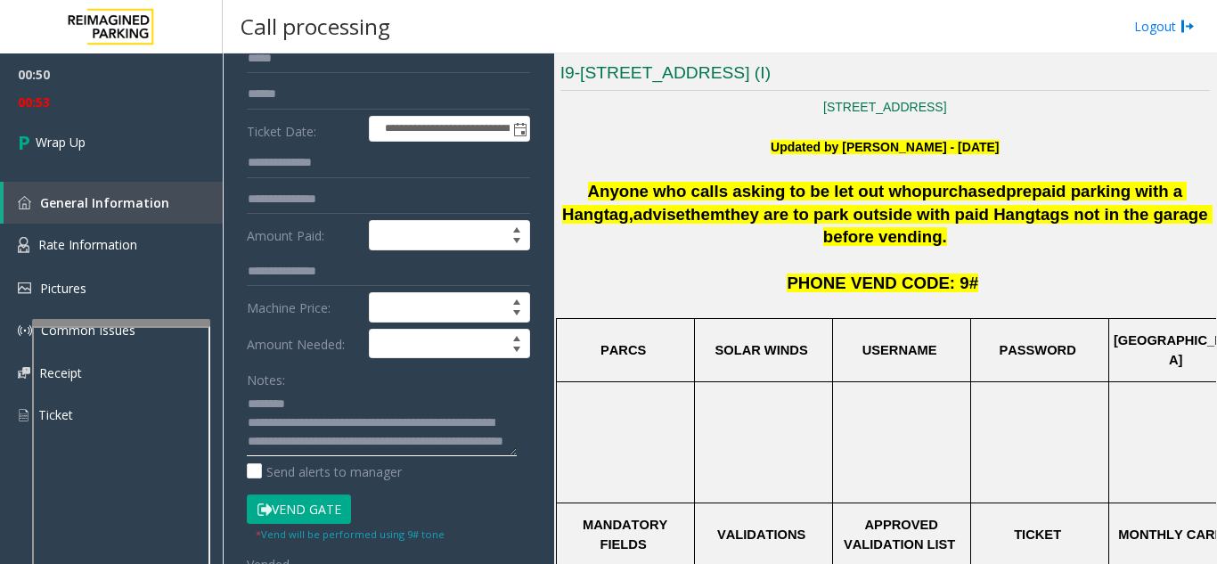
click at [349, 399] on textarea at bounding box center [382, 422] width 270 height 67
paste textarea "**********"
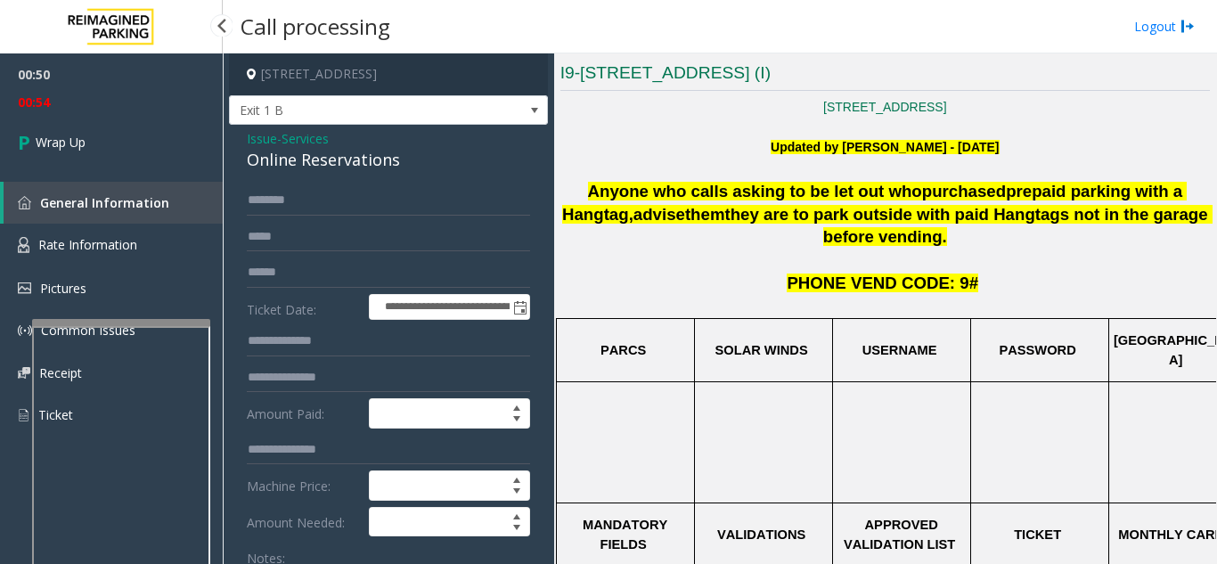
type textarea "**********"
click at [80, 109] on span "00:54" at bounding box center [111, 102] width 223 height 28
click at [101, 127] on link "Wrap Up" at bounding box center [111, 142] width 223 height 53
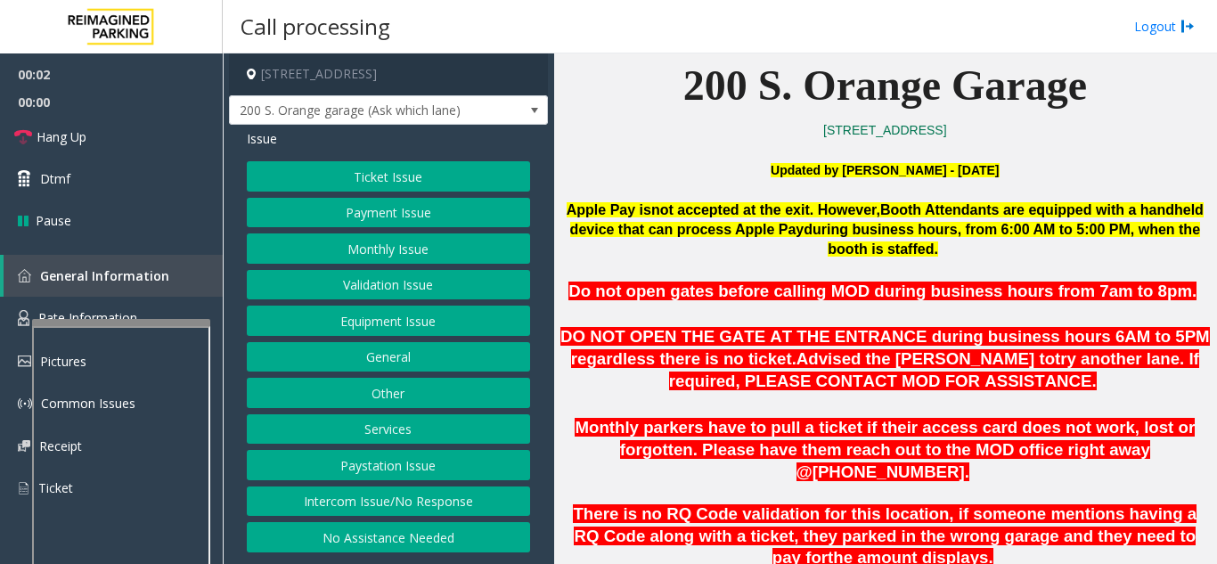
scroll to position [534, 0]
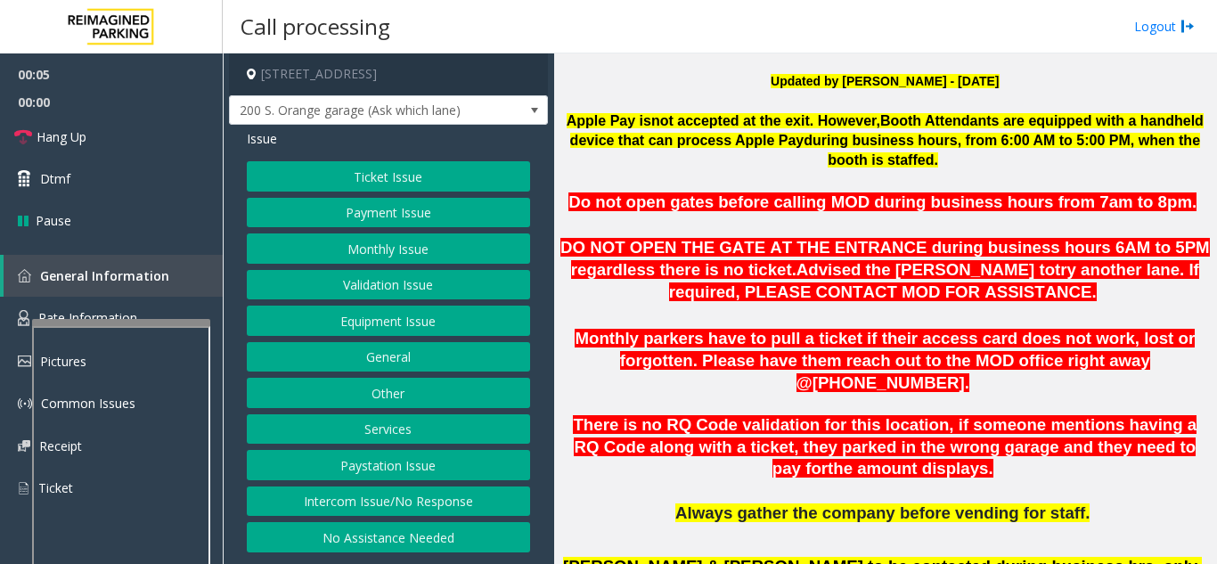
click at [416, 499] on button "Intercom Issue/No Response" at bounding box center [388, 501] width 283 height 30
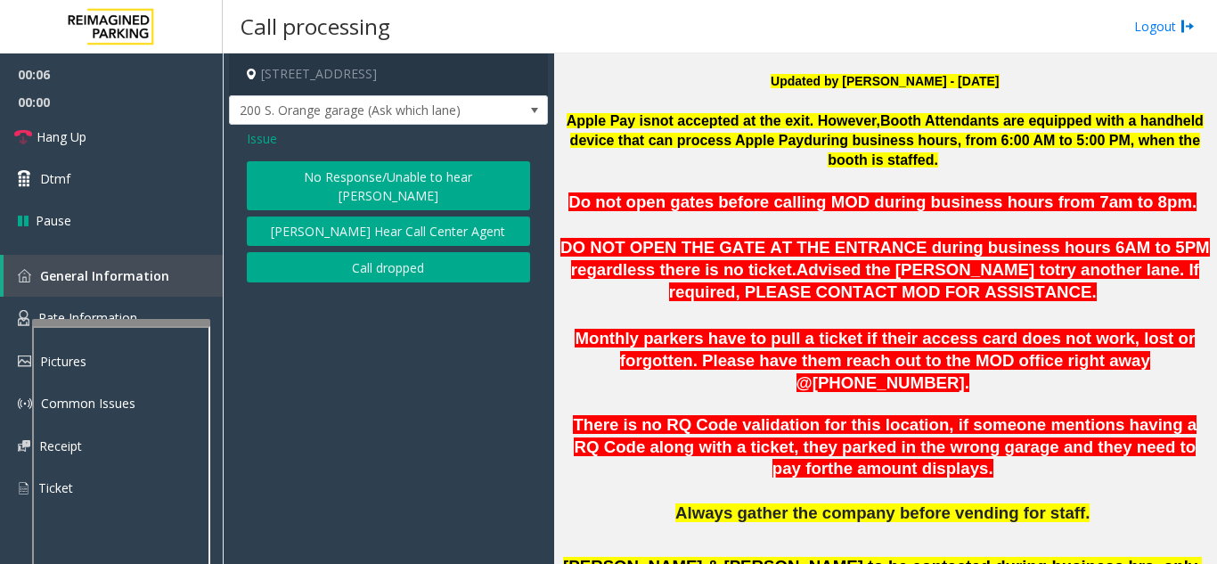
click at [354, 189] on button "No Response/Unable to hear [PERSON_NAME]" at bounding box center [388, 185] width 283 height 49
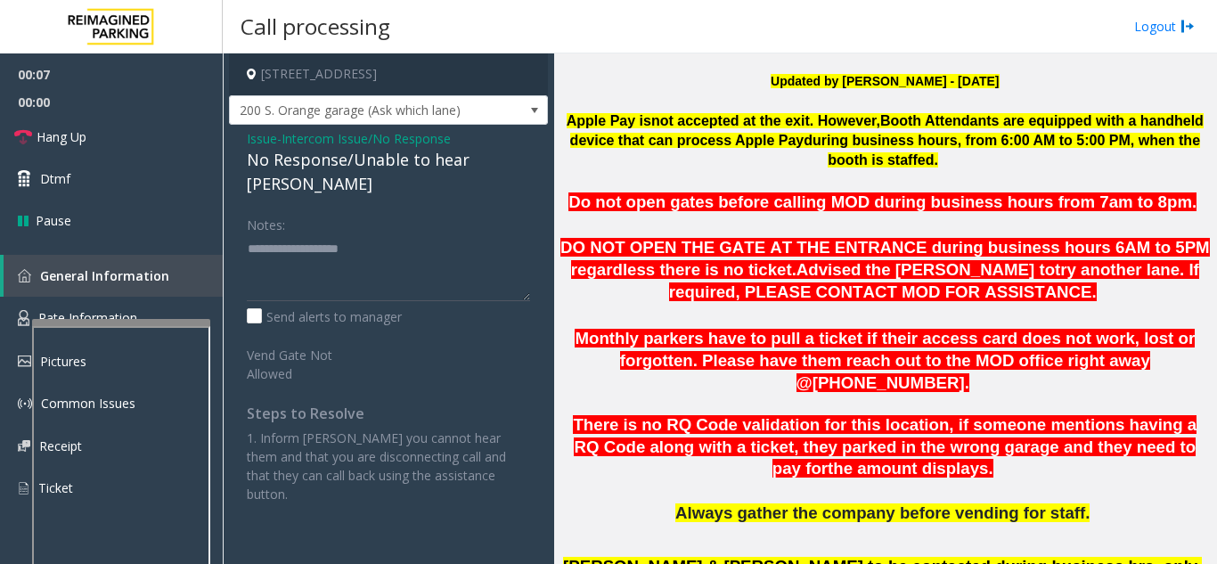
click at [336, 162] on div "No Response/Unable to hear [PERSON_NAME]" at bounding box center [388, 172] width 283 height 48
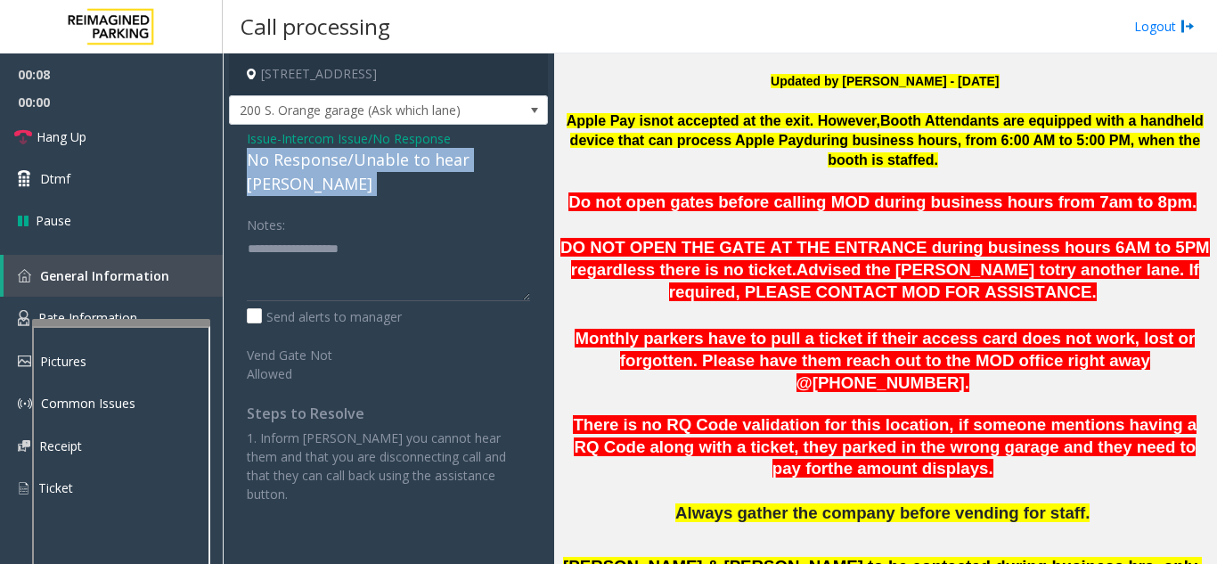
click at [336, 162] on div "No Response/Unable to hear [PERSON_NAME]" at bounding box center [388, 172] width 283 height 48
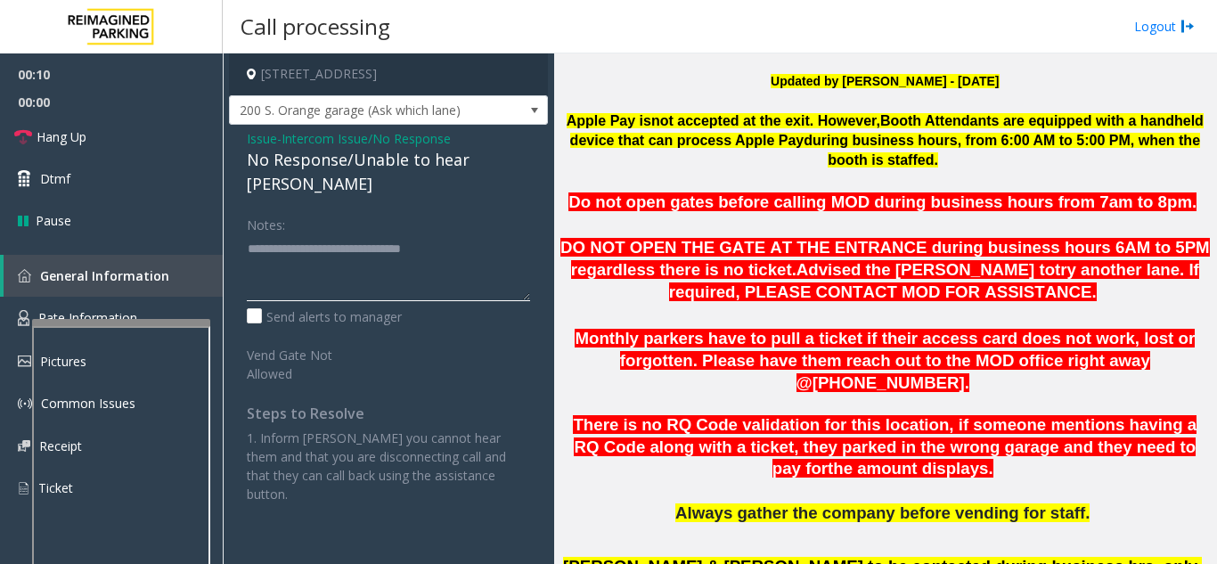
type textarea "**********"
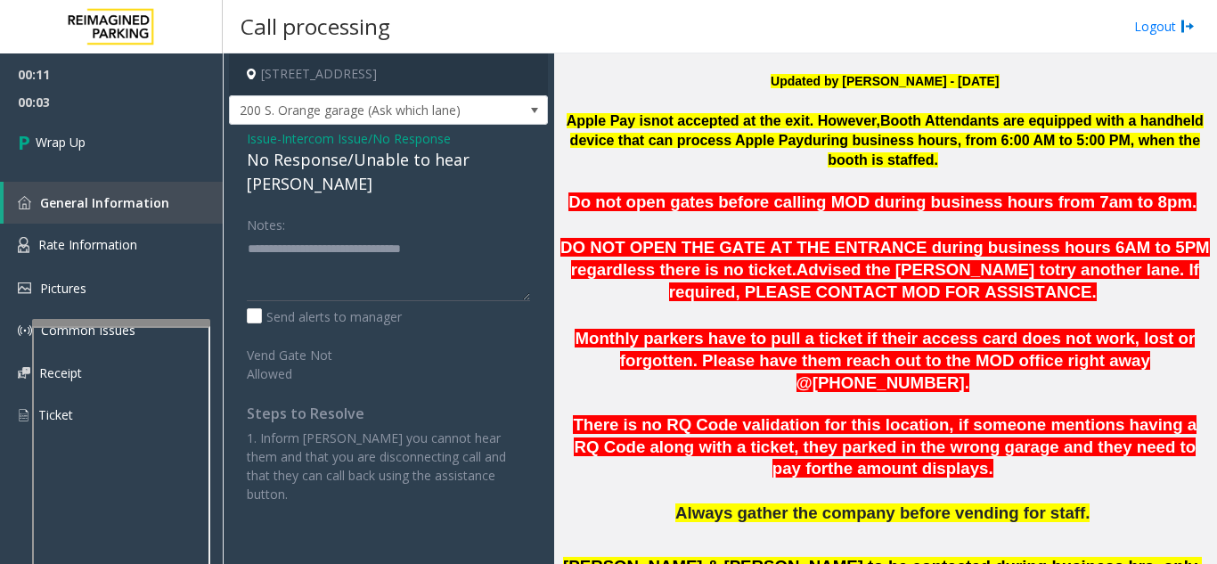
click at [411, 131] on span "Intercom Issue/No Response" at bounding box center [365, 138] width 169 height 19
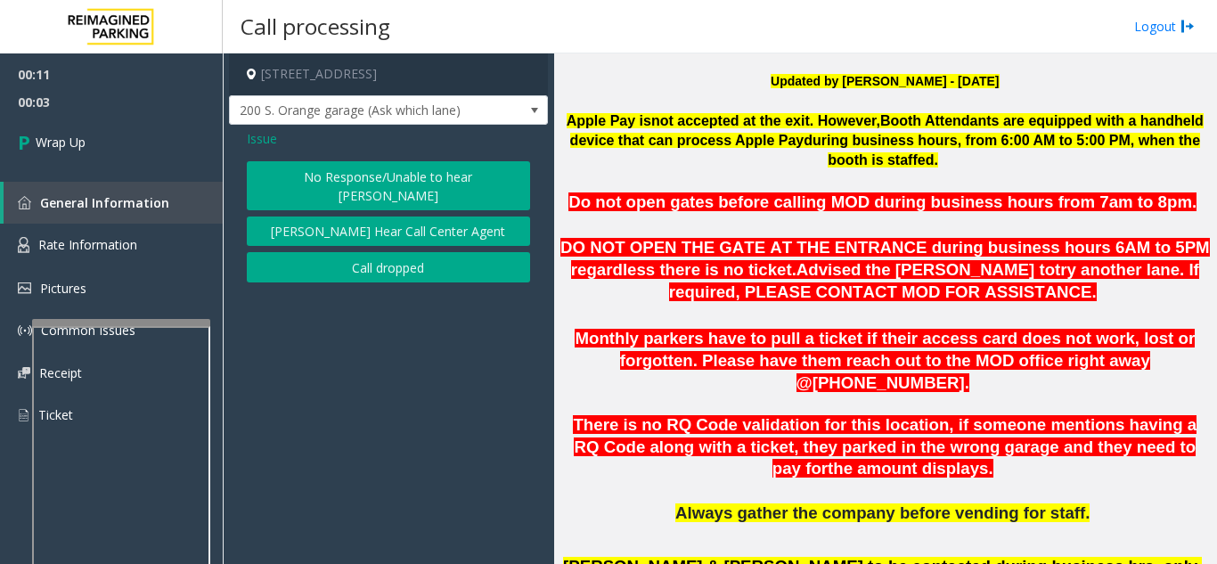
click at [366, 252] on button "Call dropped" at bounding box center [388, 267] width 283 height 30
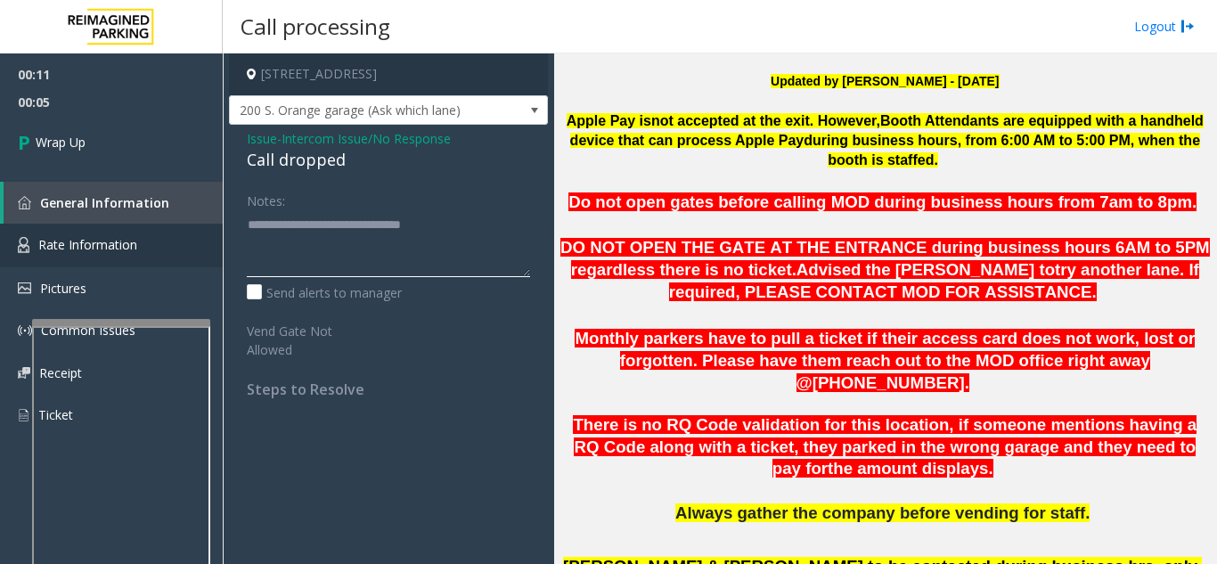
drag, startPoint x: 466, startPoint y: 232, endPoint x: 216, endPoint y: 256, distance: 251.4
click at [216, 256] on app-root "00:11 00:05 Wrap Up General Information Rate Information Pictures Common Issues…" at bounding box center [608, 282] width 1217 height 564
type textarea "**********"
drag, startPoint x: 510, startPoint y: 214, endPoint x: 34, endPoint y: 226, distance: 476.6
click at [34, 226] on app-root "00:11 00:07 Wrap Up General Information Rate Information Pictures Common Issues…" at bounding box center [608, 282] width 1217 height 564
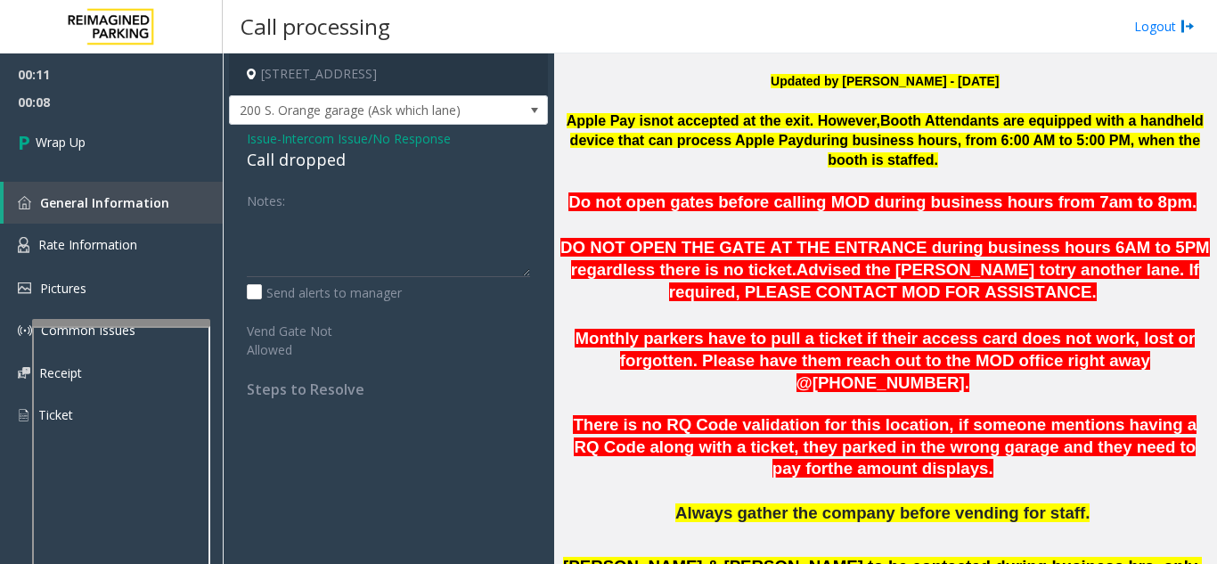
click at [292, 154] on div "Call dropped" at bounding box center [388, 160] width 283 height 24
drag, startPoint x: 292, startPoint y: 154, endPoint x: 280, endPoint y: 160, distance: 13.9
click at [289, 156] on div "Call dropped" at bounding box center [388, 160] width 283 height 24
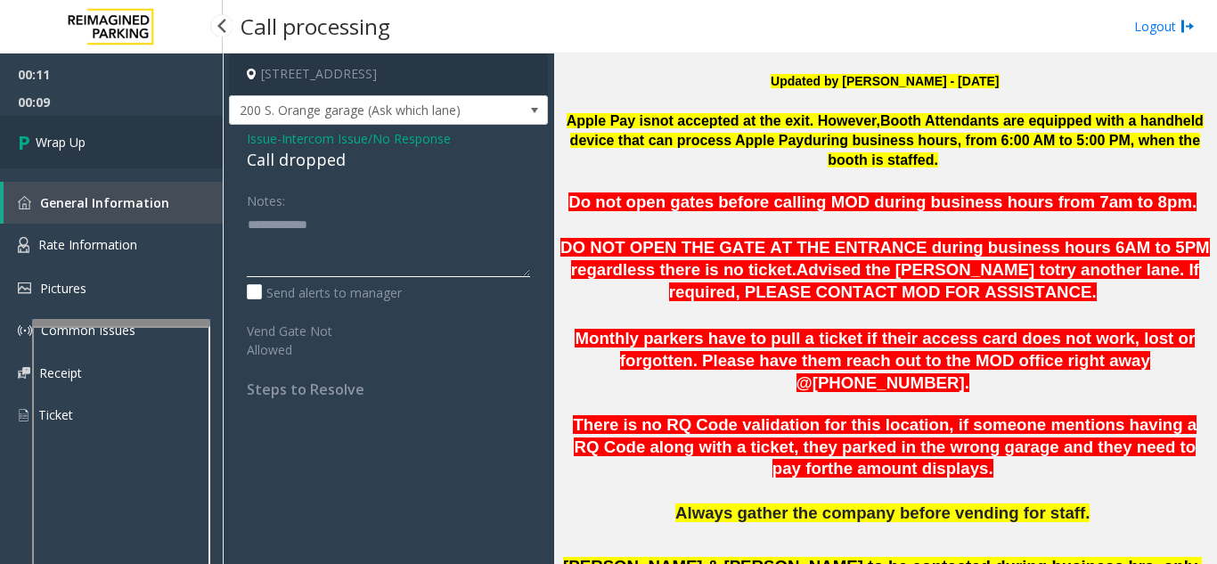
type textarea "**********"
click at [103, 156] on link "Wrap Up" at bounding box center [111, 142] width 223 height 53
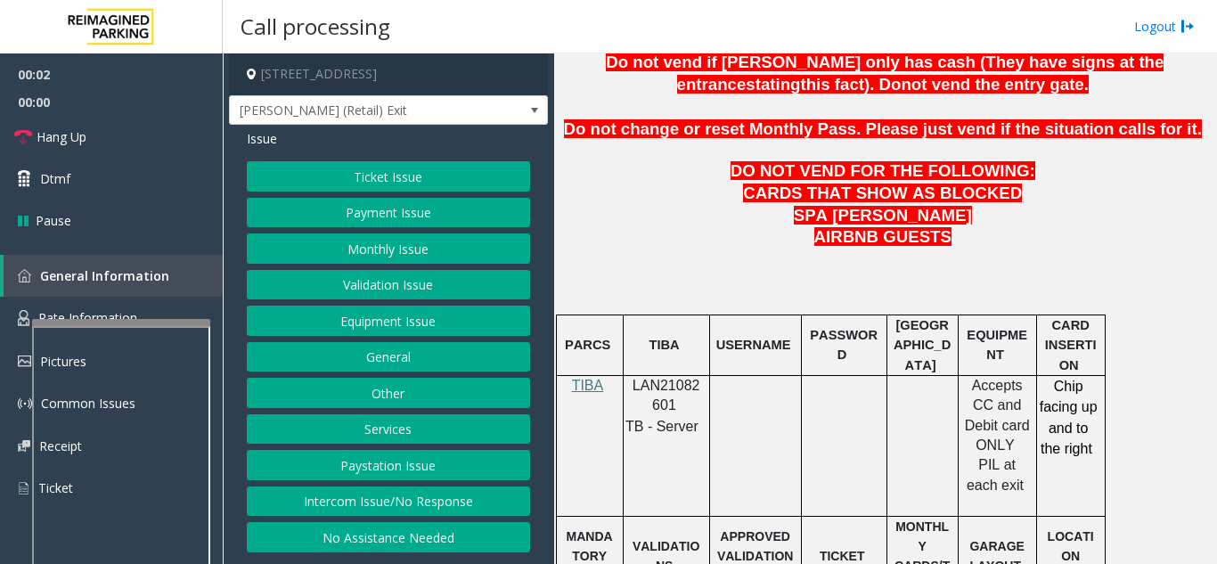
scroll to position [891, 0]
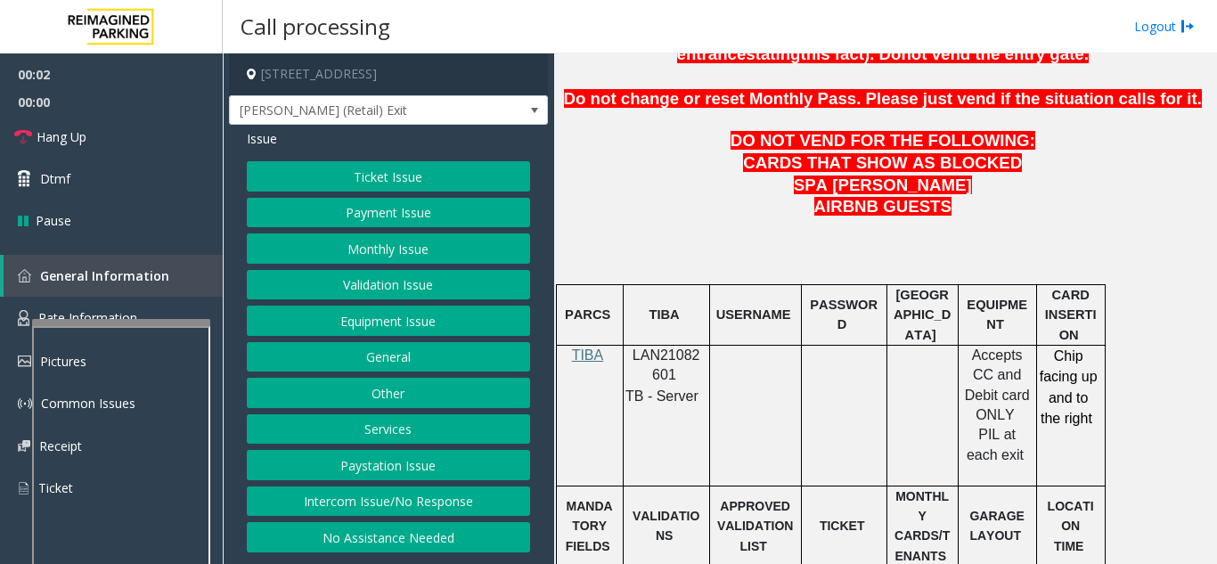
click at [676, 347] on span "LAN21082601" at bounding box center [666, 364] width 68 height 35
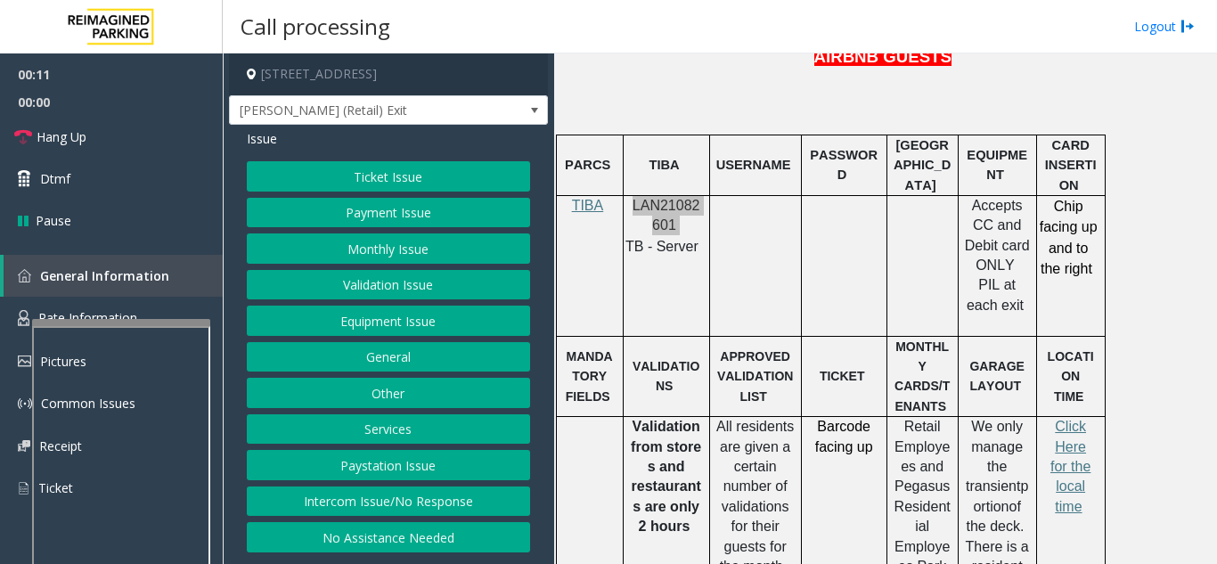
scroll to position [1069, 0]
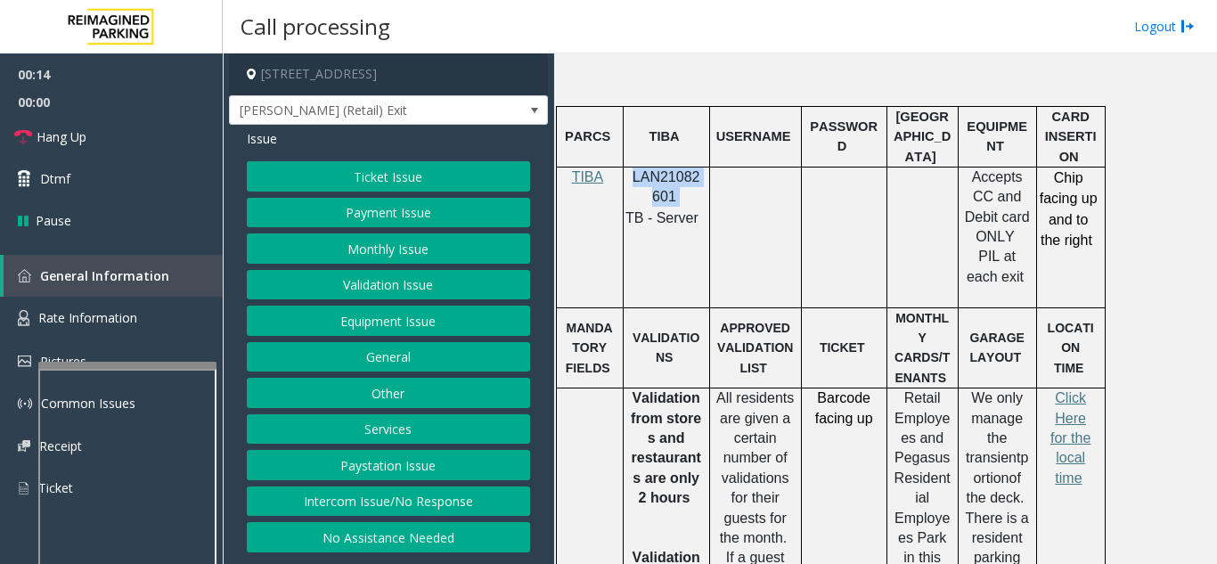
click at [123, 362] on div at bounding box center [127, 365] width 178 height 7
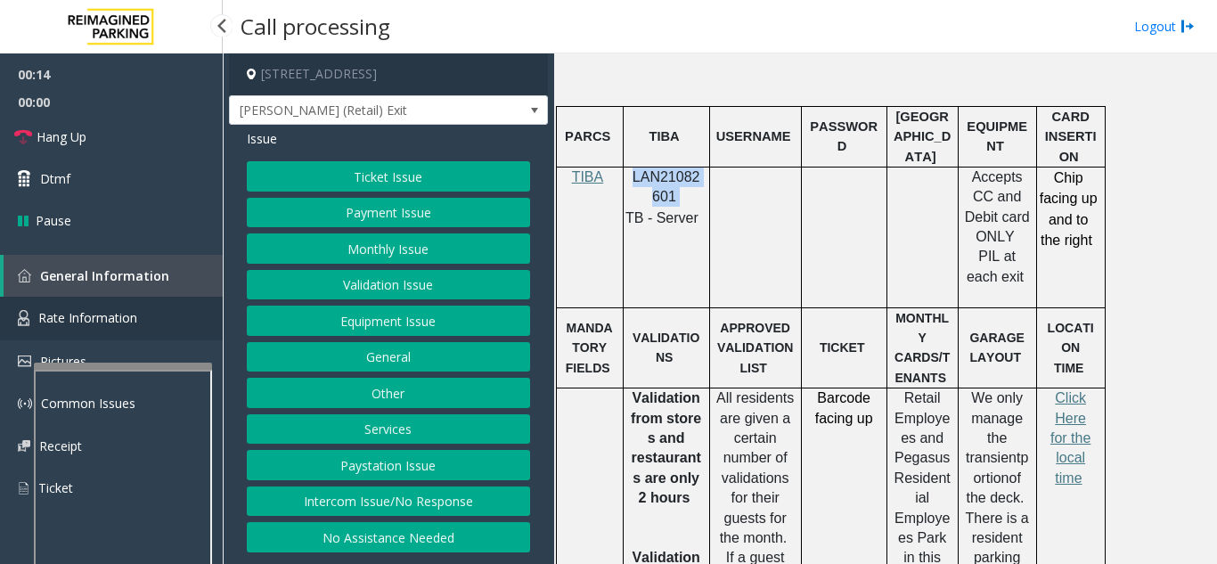
click at [104, 334] on link "Rate Information" at bounding box center [111, 319] width 223 height 44
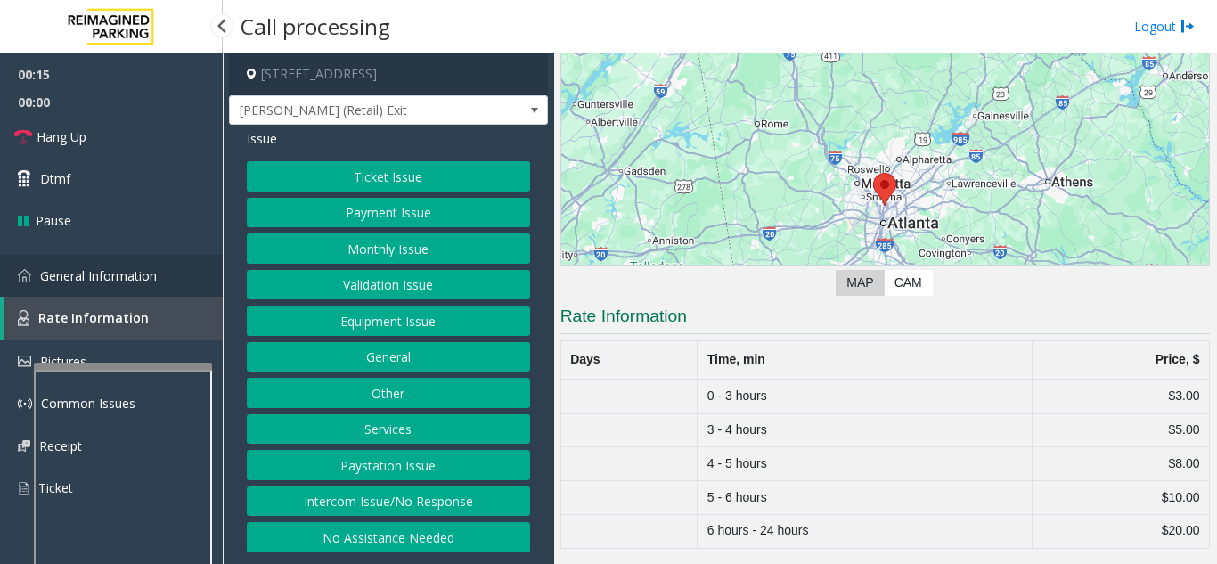
click at [127, 286] on link "General Information" at bounding box center [111, 276] width 223 height 42
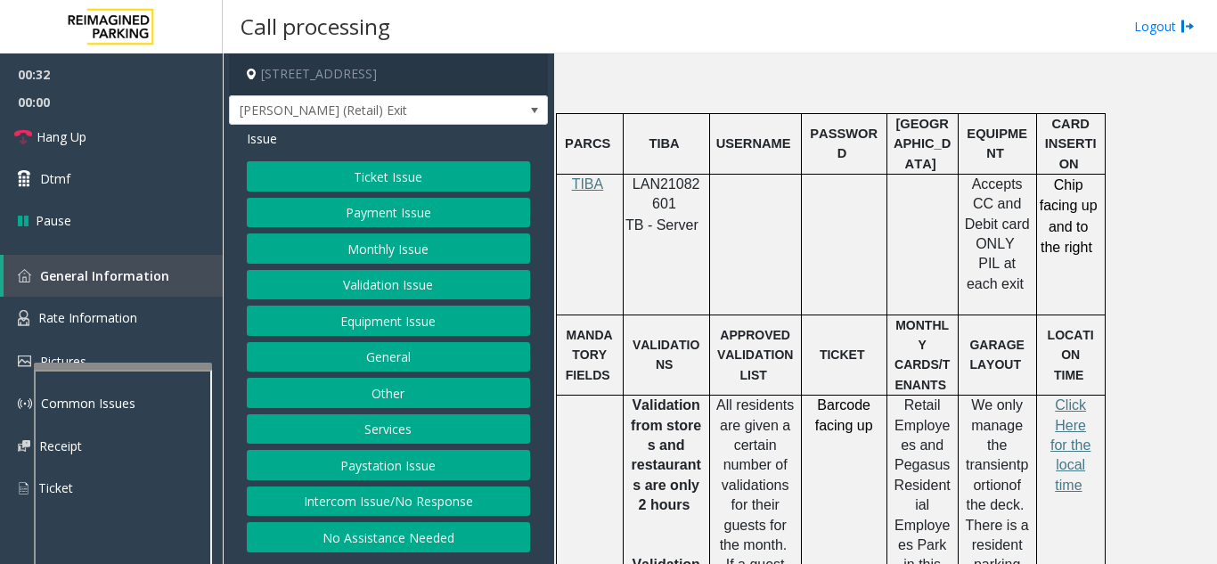
scroll to position [1069, 0]
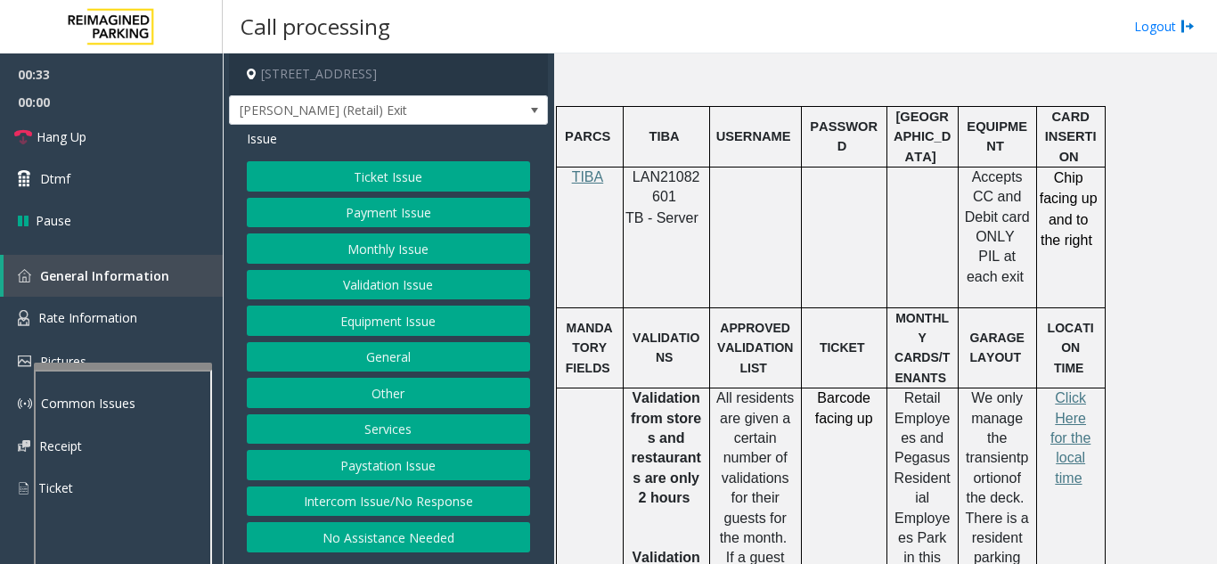
click at [920, 388] on p "Click Here for the local time" at bounding box center [1070, 438] width 55 height 100
click at [920, 390] on span "Click Here for the local time" at bounding box center [1070, 437] width 40 height 95
click at [394, 183] on button "Ticket Issue" at bounding box center [388, 176] width 283 height 30
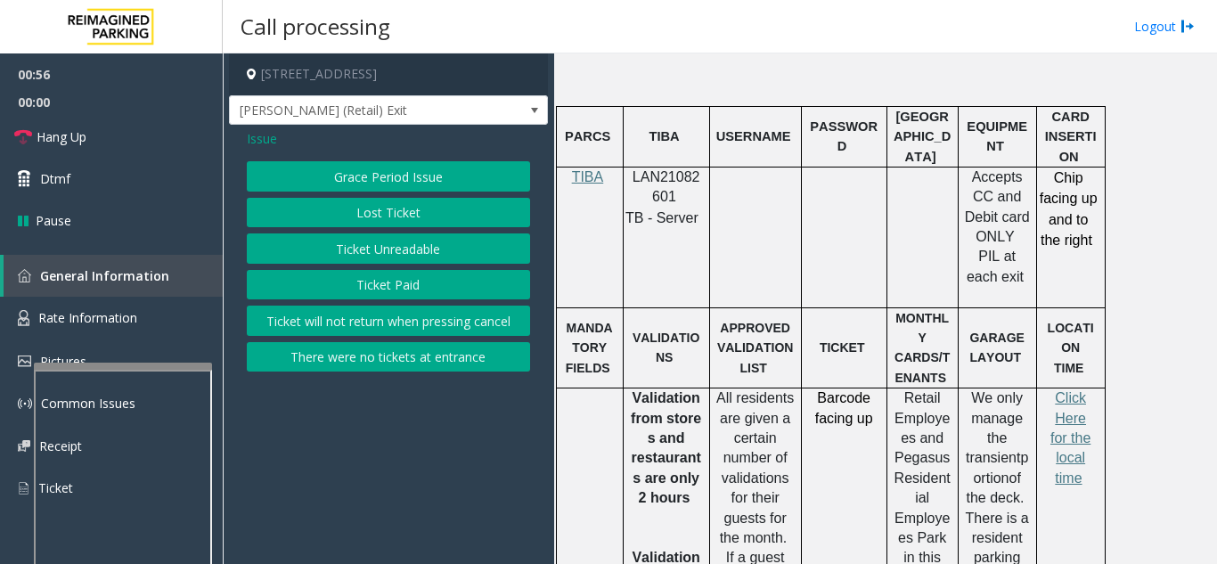
click at [393, 276] on button "Ticket Paid" at bounding box center [388, 285] width 283 height 30
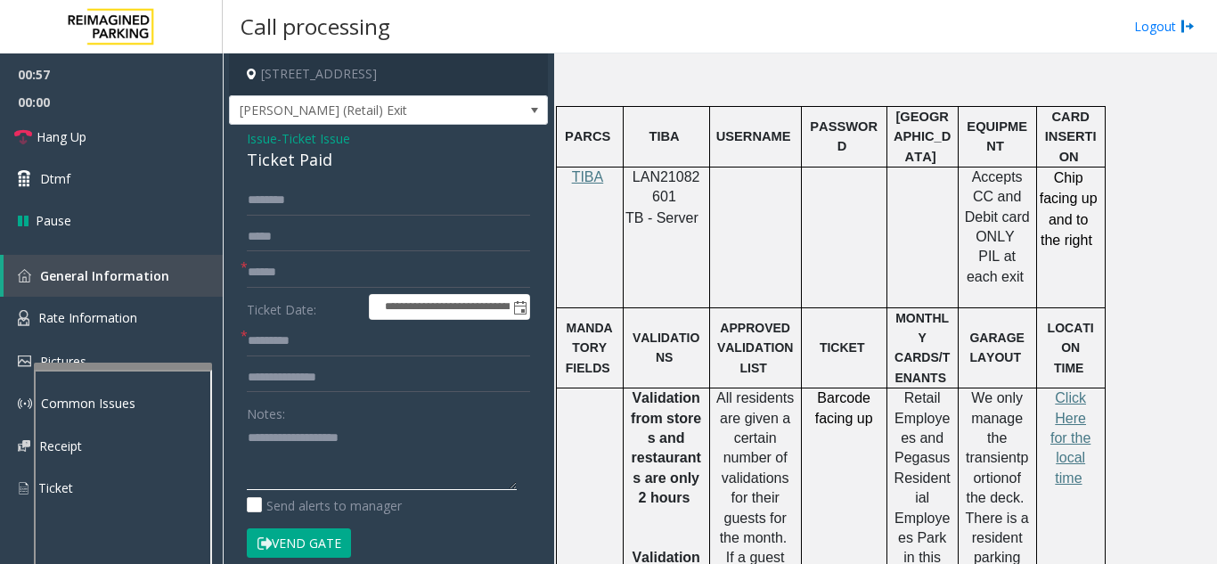
click at [311, 461] on textarea at bounding box center [382, 456] width 270 height 67
type textarea "****"
click at [99, 319] on span "Rate Information" at bounding box center [87, 317] width 99 height 17
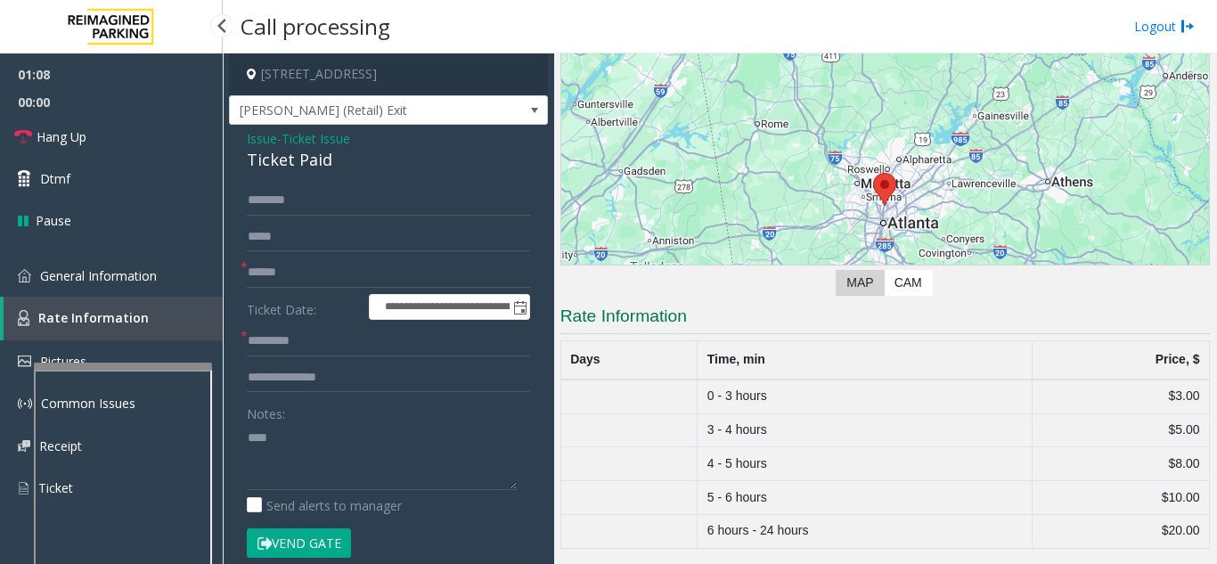
scroll to position [137, 0]
click at [339, 148] on span "Ticket Issue" at bounding box center [315, 138] width 69 height 19
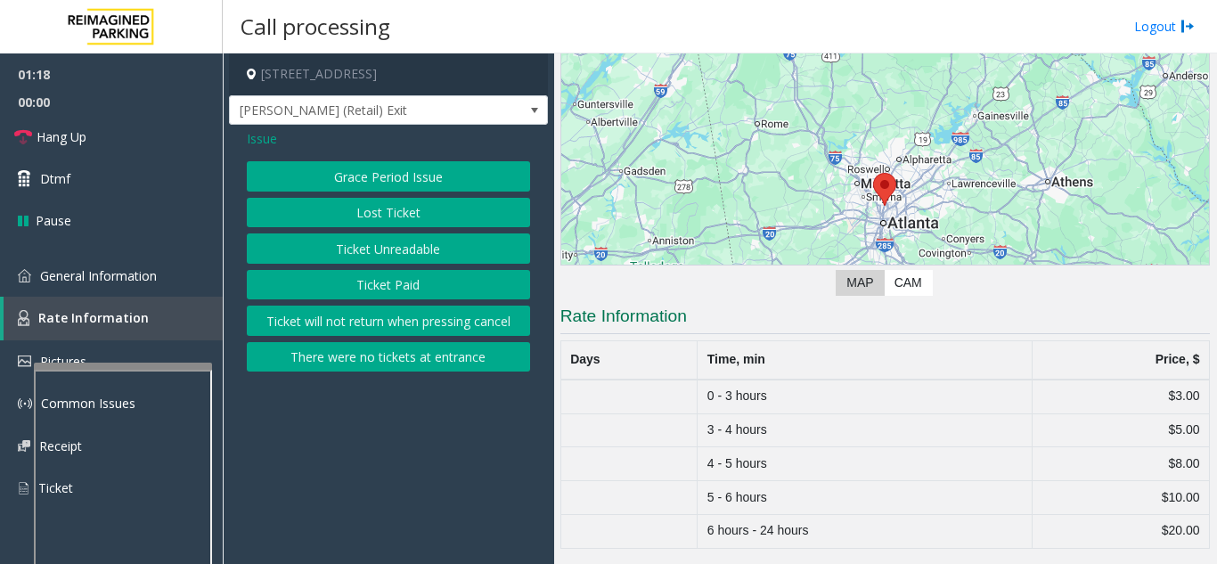
click at [270, 145] on span "Issue" at bounding box center [262, 138] width 30 height 19
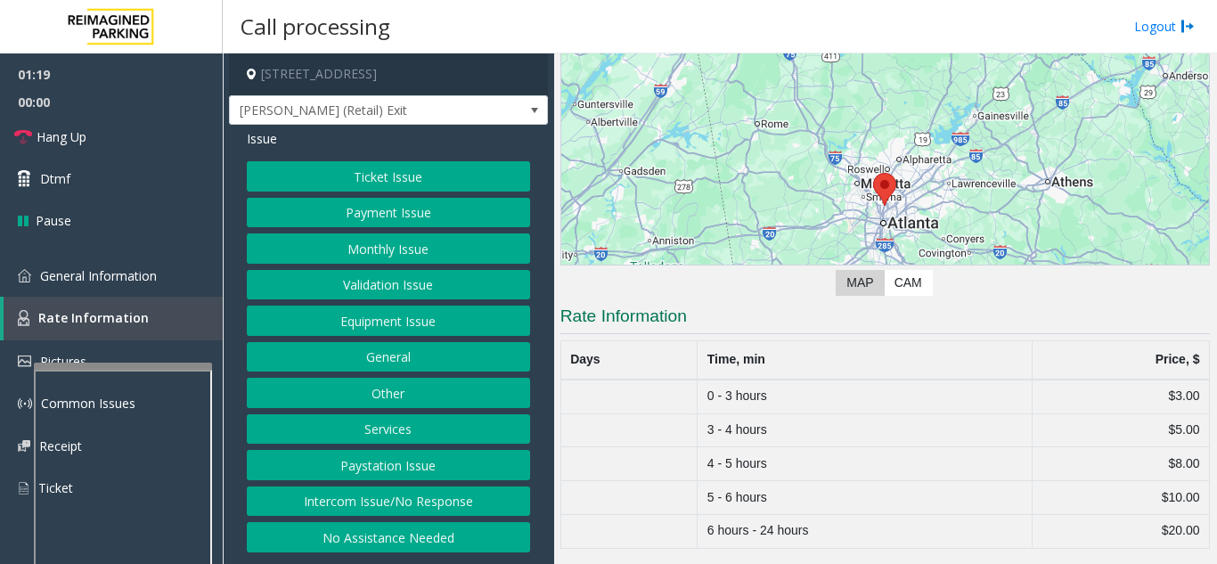
click at [395, 185] on button "Ticket Issue" at bounding box center [388, 176] width 283 height 30
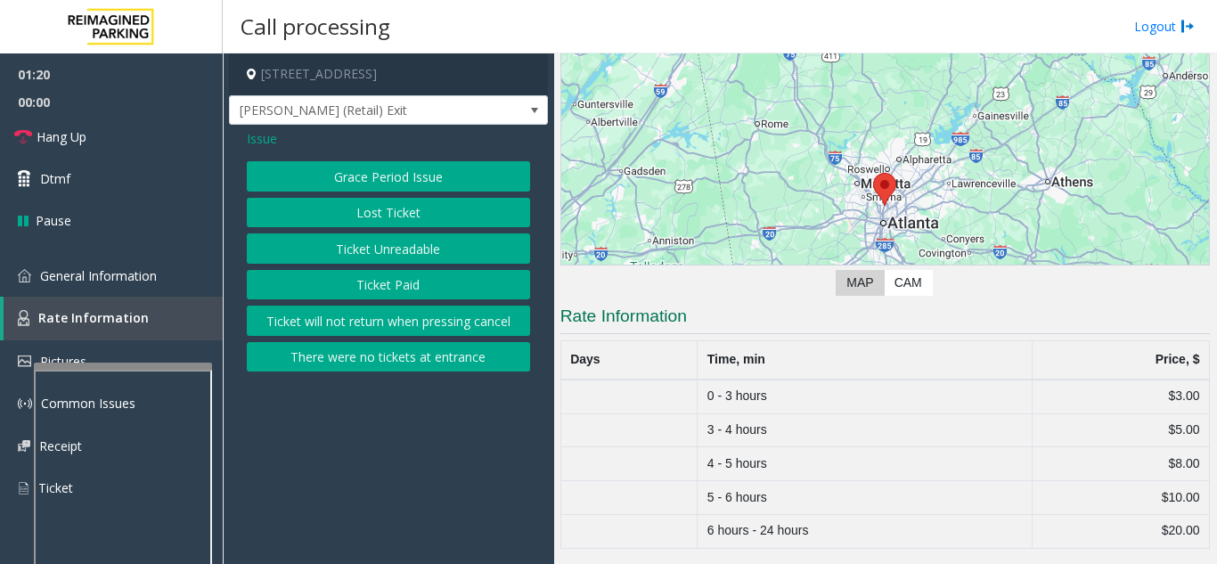
click at [440, 354] on button "There were no tickets at entrance" at bounding box center [388, 357] width 283 height 30
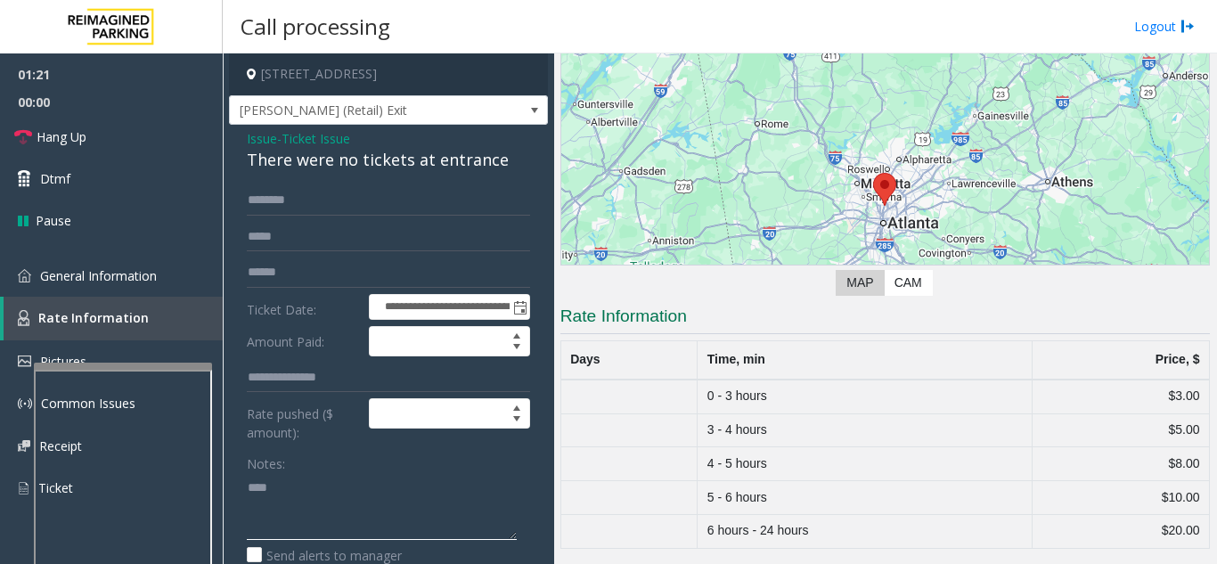
click at [249, 504] on textarea at bounding box center [382, 506] width 270 height 67
type textarea "******** ****** *********"
click at [300, 148] on span "Ticket Issue" at bounding box center [315, 138] width 69 height 19
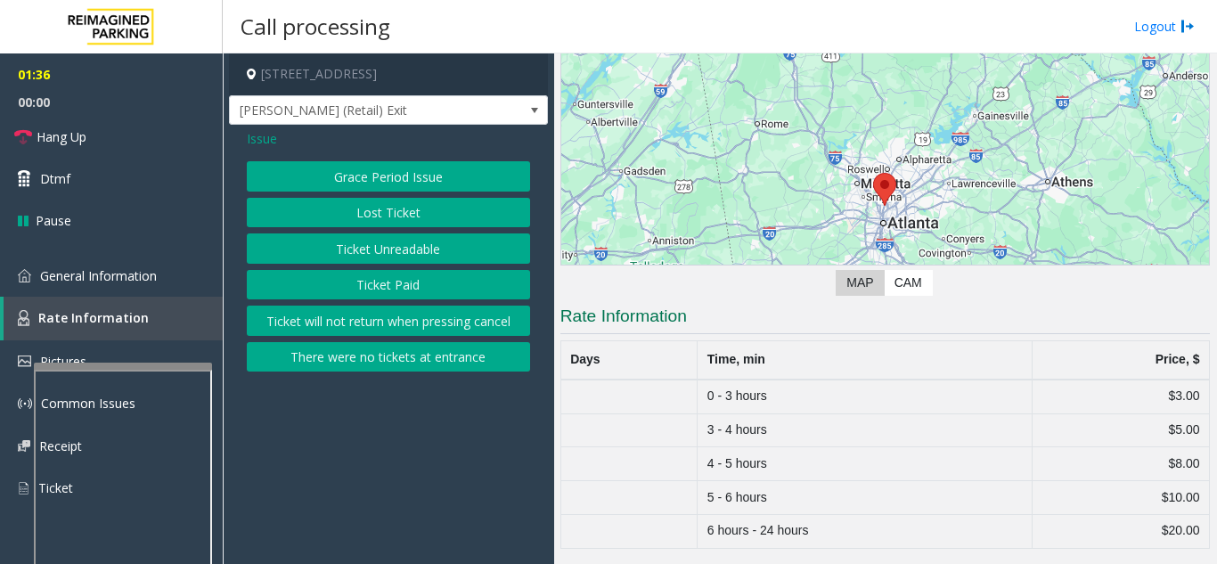
click at [256, 127] on div "Issue Grace Period Issue Lost Ticket Ticket Unreadable Ticket Paid Ticket will …" at bounding box center [388, 253] width 319 height 256
click at [262, 145] on span "Issue" at bounding box center [262, 138] width 30 height 19
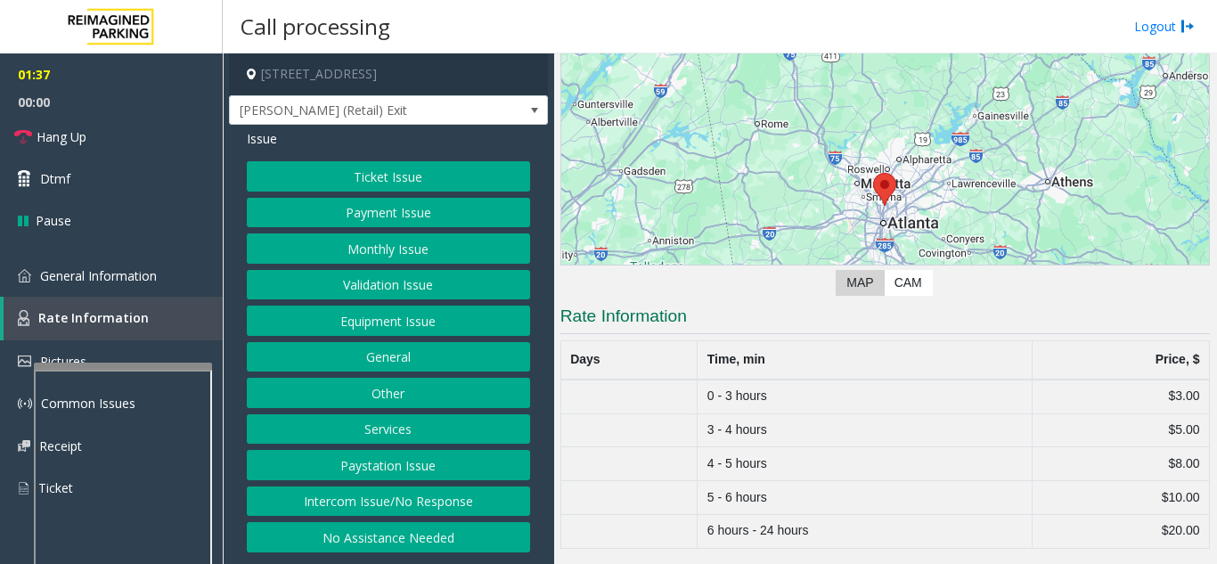
click at [399, 313] on button "Equipment Issue" at bounding box center [388, 320] width 283 height 30
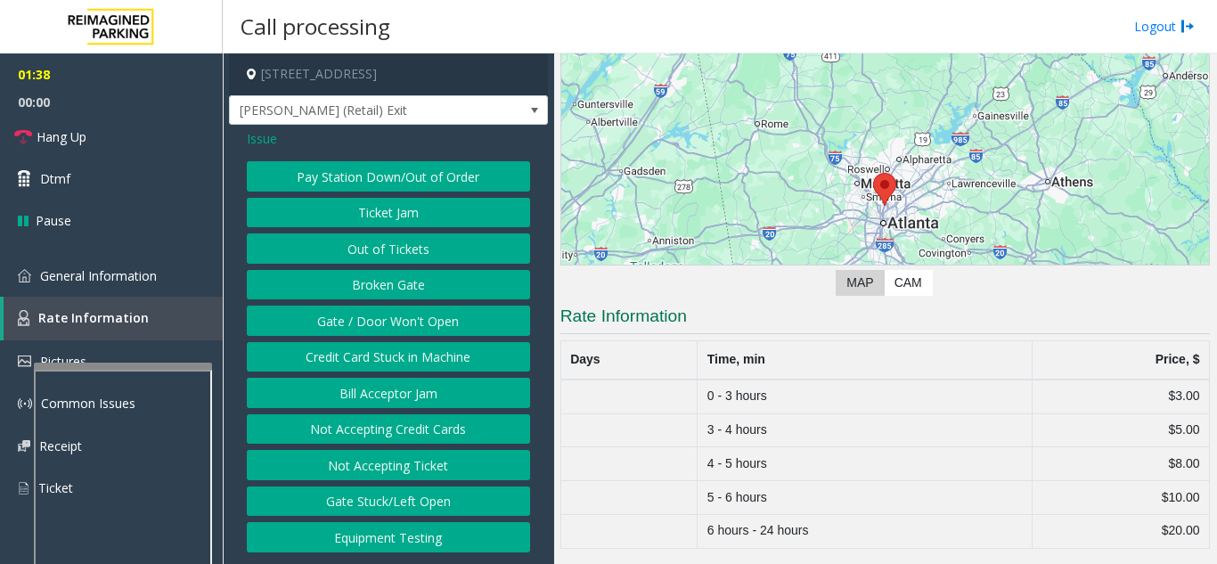
click at [423, 314] on button "Gate / Door Won't Open" at bounding box center [388, 320] width 283 height 30
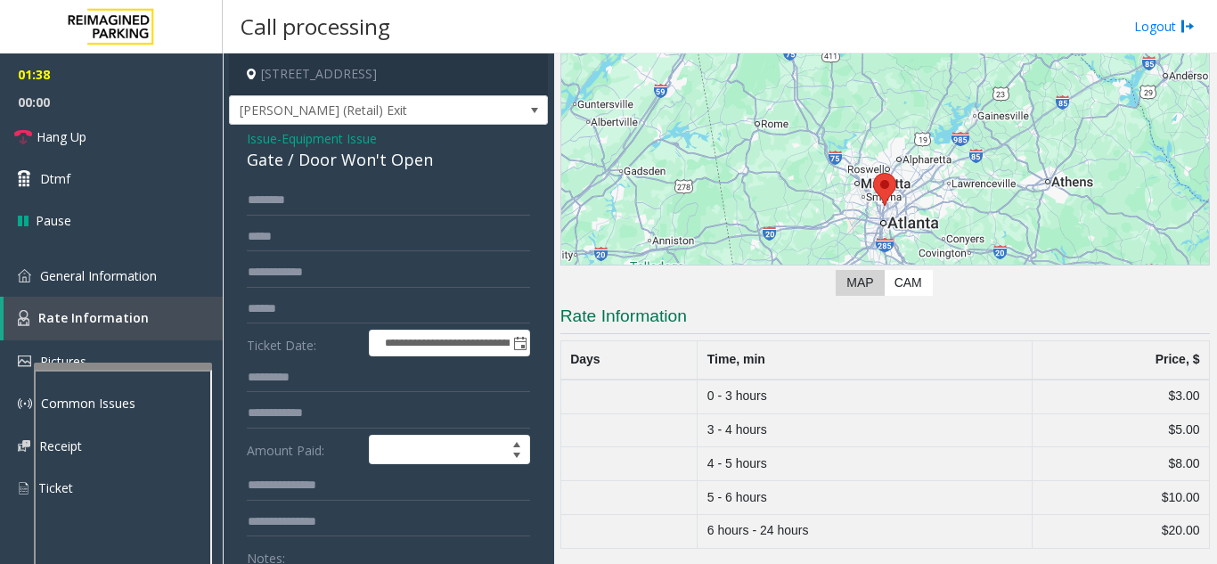
click at [278, 172] on div "Gate / Door Won't Open" at bounding box center [388, 160] width 283 height 24
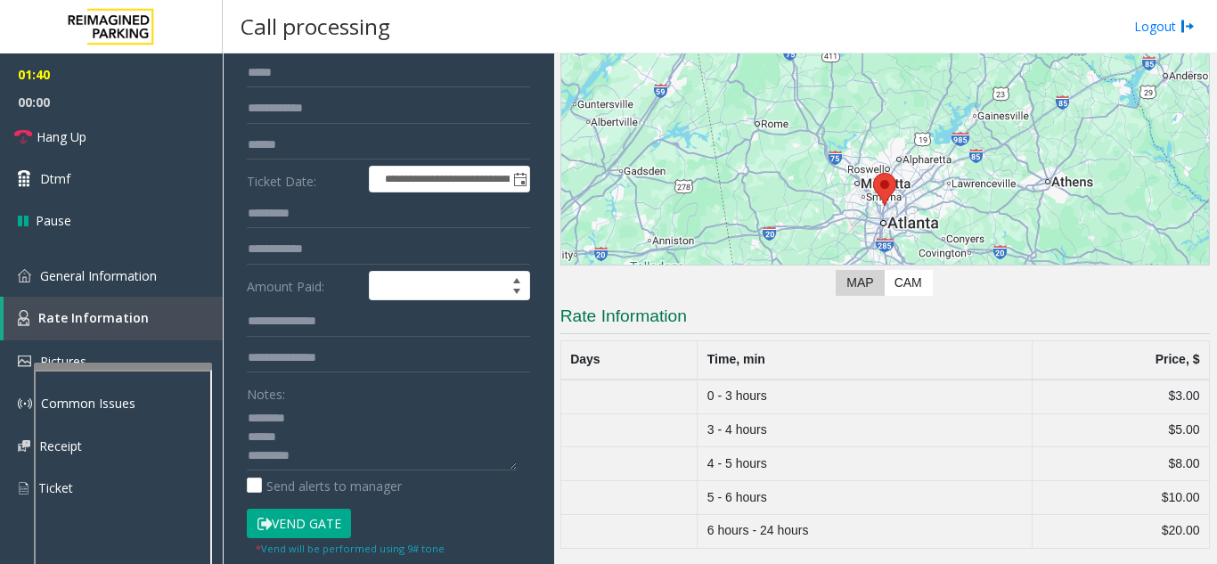
scroll to position [356, 0]
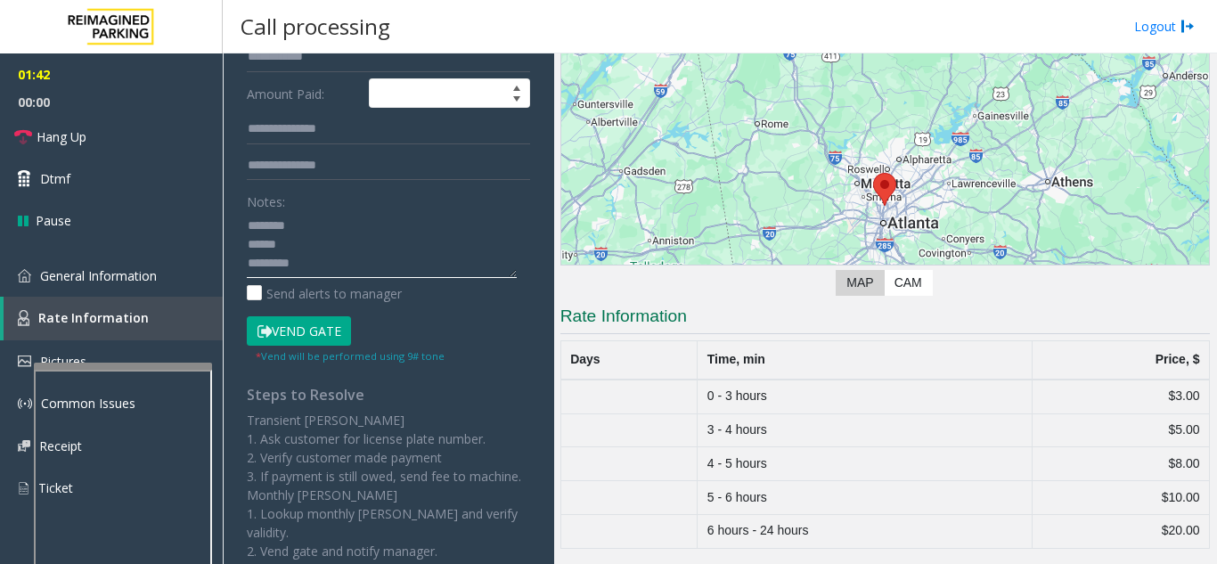
paste textarea "**********"
click at [445, 244] on textarea at bounding box center [382, 244] width 270 height 67
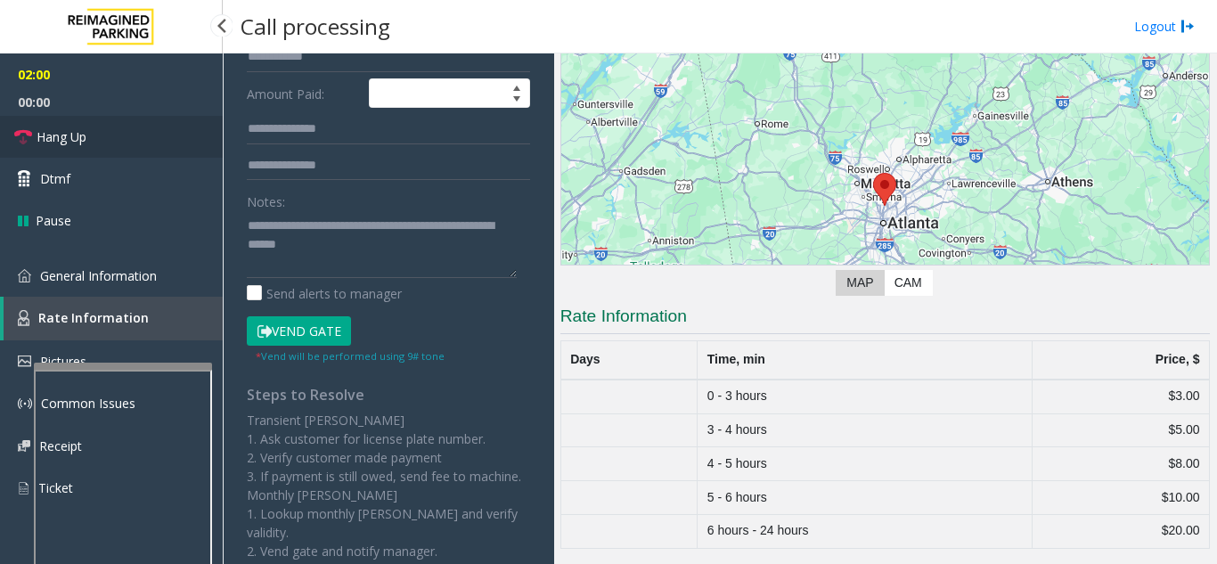
click at [122, 122] on link "Hang Up" at bounding box center [111, 137] width 223 height 42
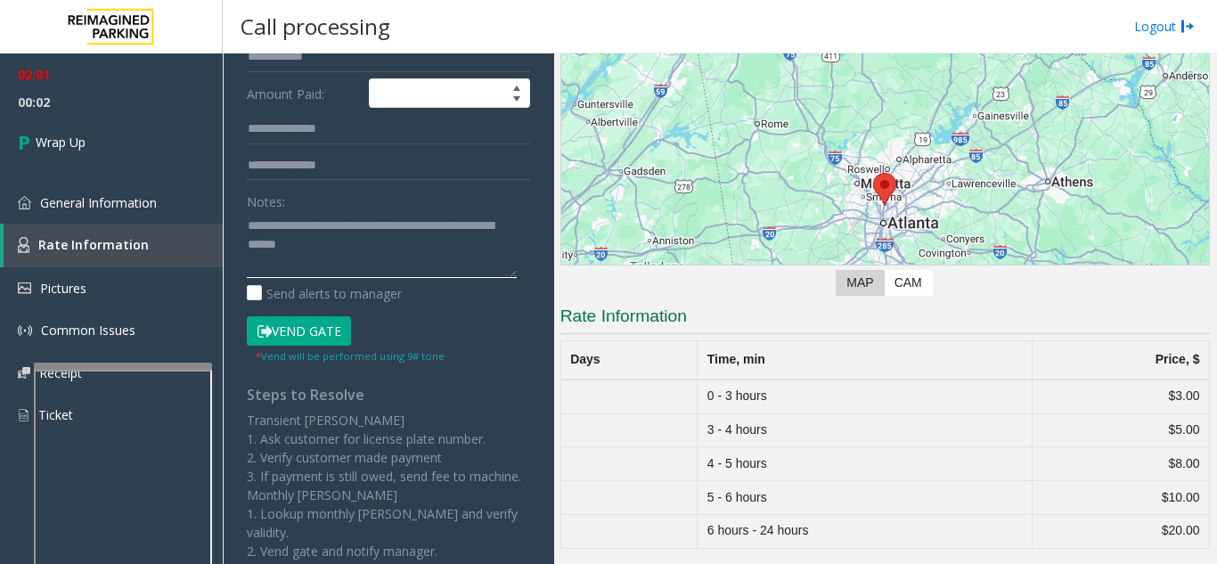
click at [424, 258] on textarea at bounding box center [382, 244] width 270 height 67
drag, startPoint x: 435, startPoint y: 241, endPoint x: 446, endPoint y: 258, distance: 20.5
click at [446, 258] on textarea at bounding box center [382, 244] width 270 height 67
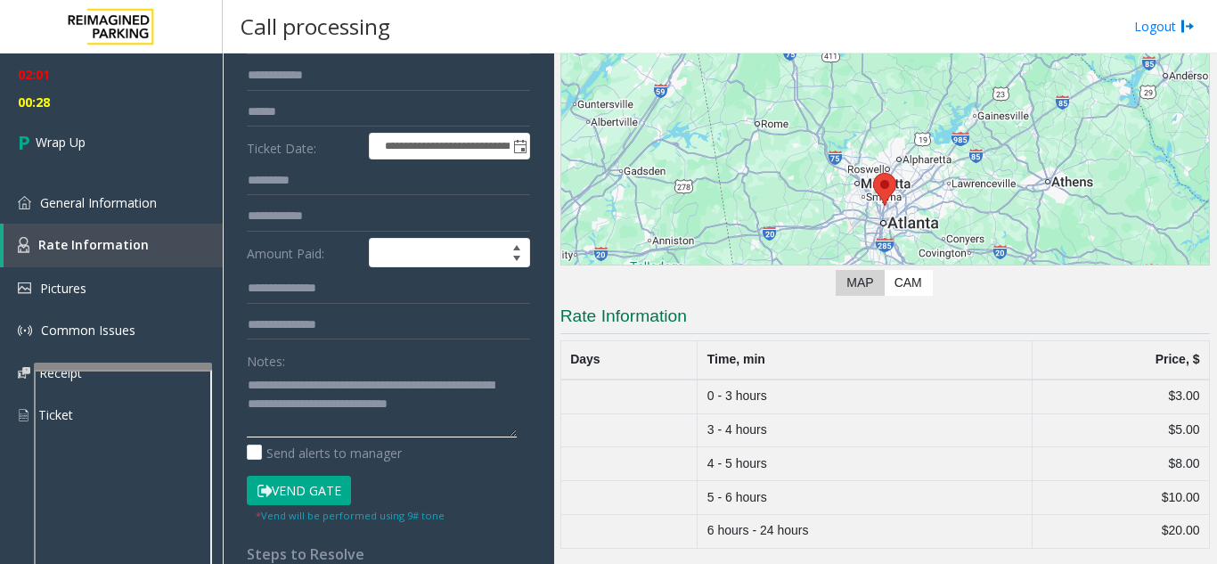
scroll to position [0, 0]
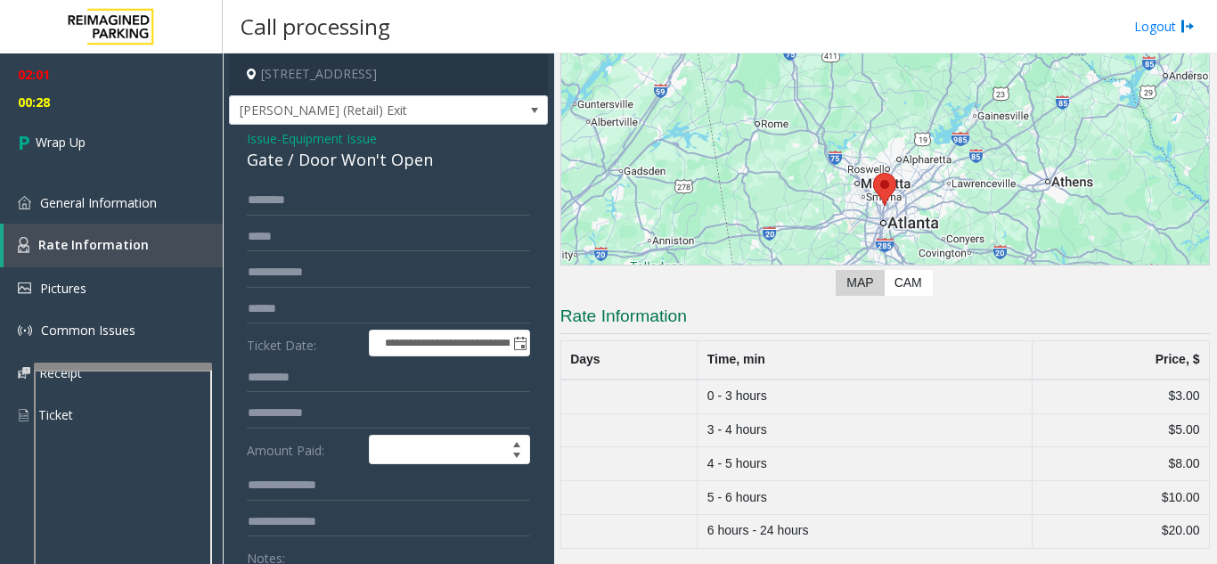
type textarea "**********"
click at [343, 146] on span "Equipment Issue" at bounding box center [328, 138] width 95 height 19
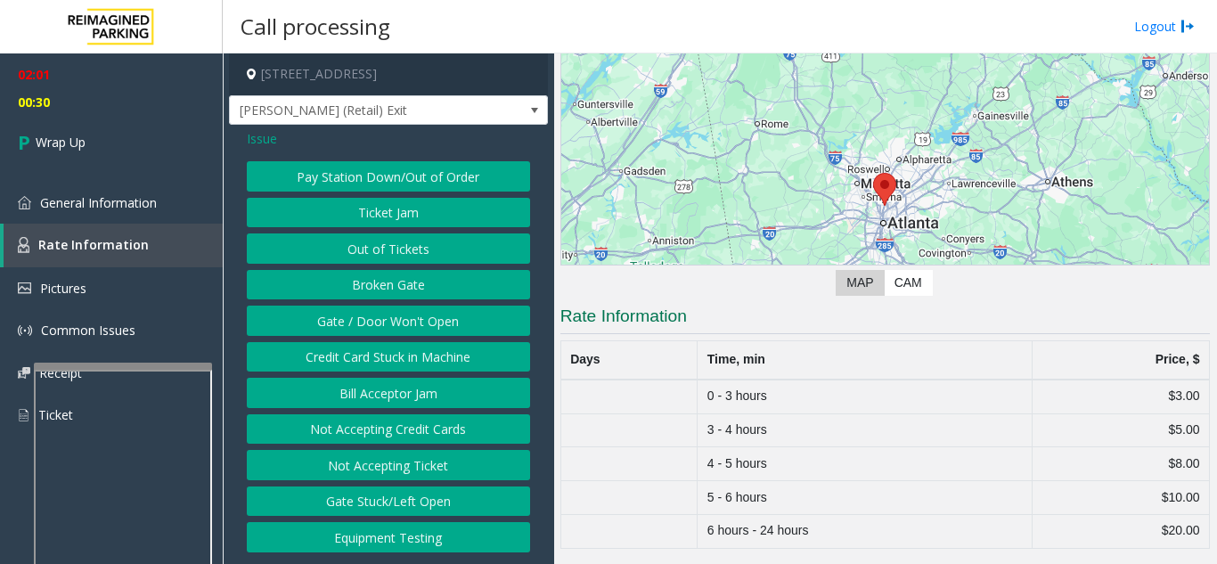
click at [263, 143] on span "Issue" at bounding box center [262, 138] width 30 height 19
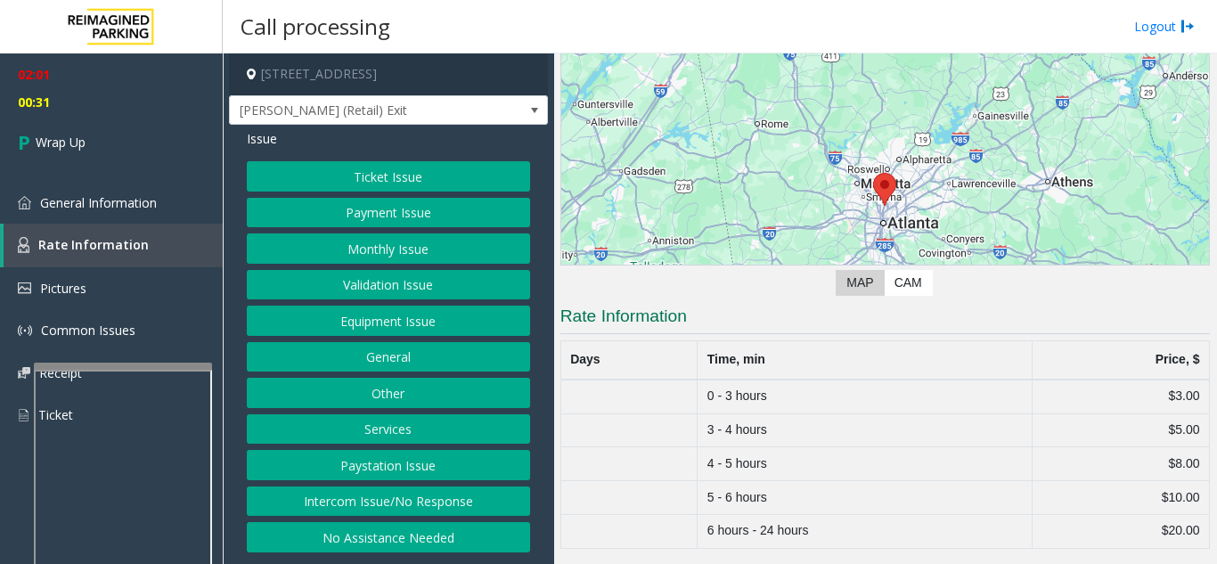
click at [363, 184] on button "Ticket Issue" at bounding box center [388, 176] width 283 height 30
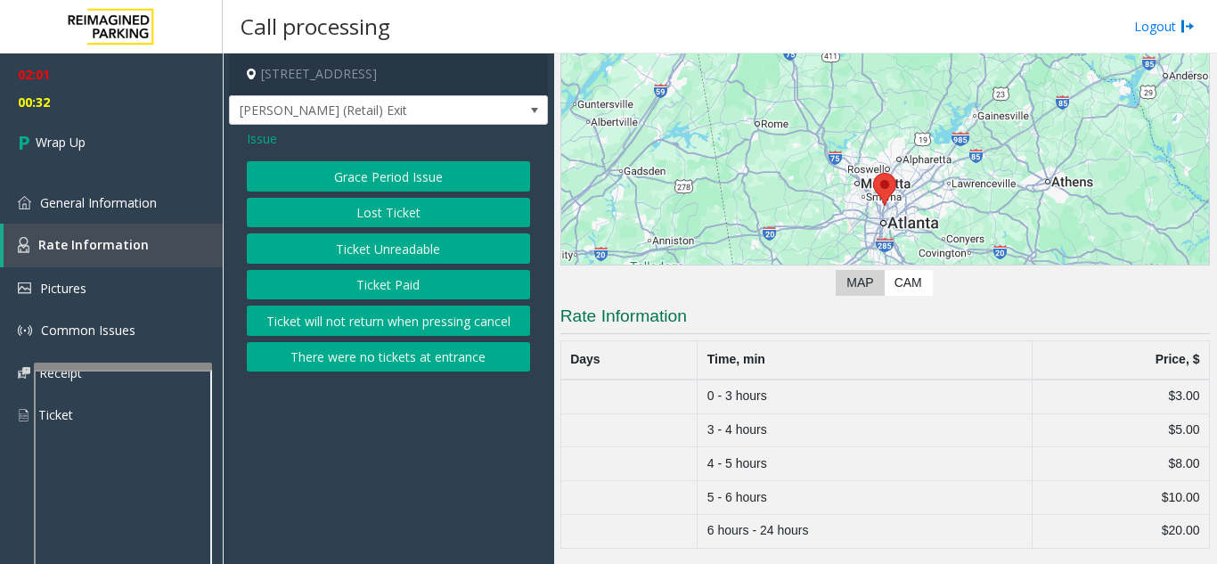
click at [380, 356] on button "There were no tickets at entrance" at bounding box center [388, 357] width 283 height 30
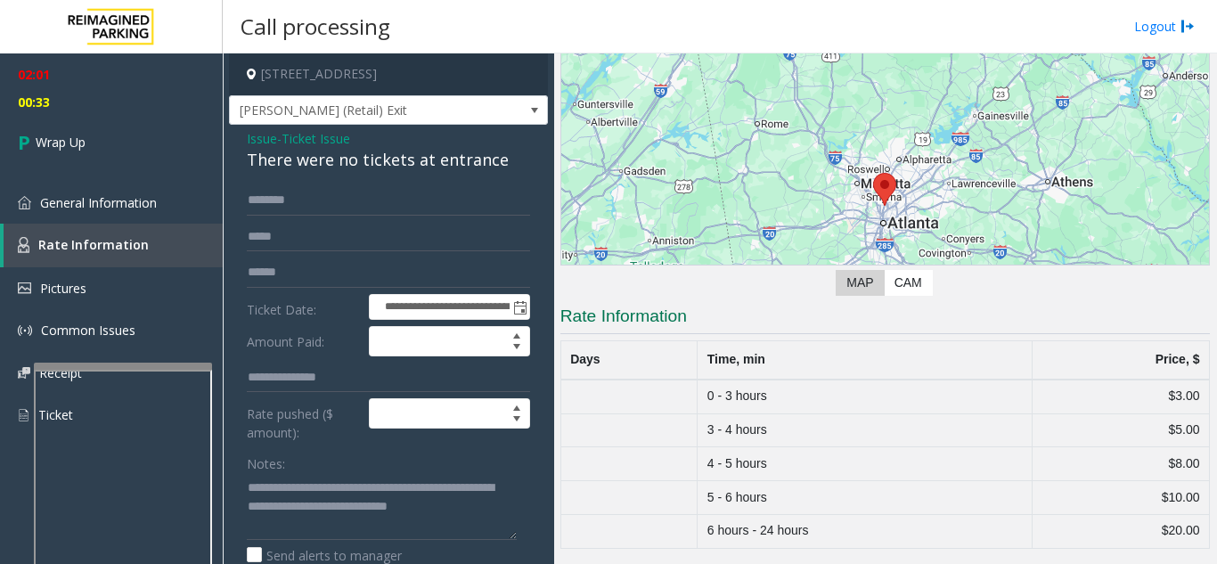
click at [348, 172] on div "There were no tickets at entrance" at bounding box center [388, 160] width 283 height 24
click at [346, 172] on div "There were no tickets at entrance" at bounding box center [388, 160] width 283 height 24
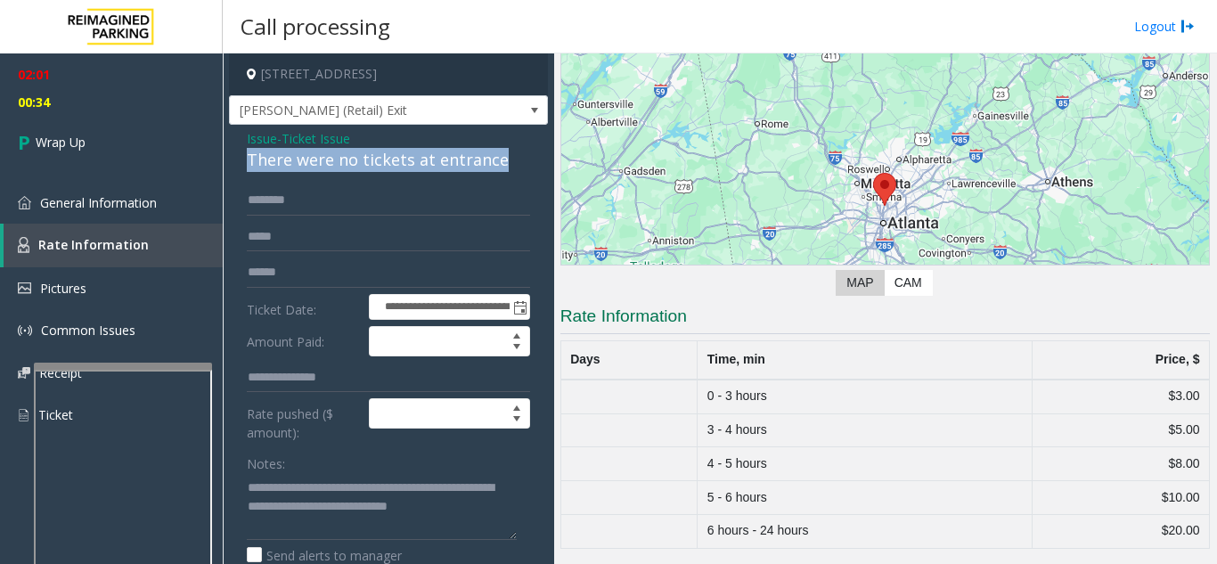
click at [346, 172] on div "There were no tickets at entrance" at bounding box center [388, 160] width 283 height 24
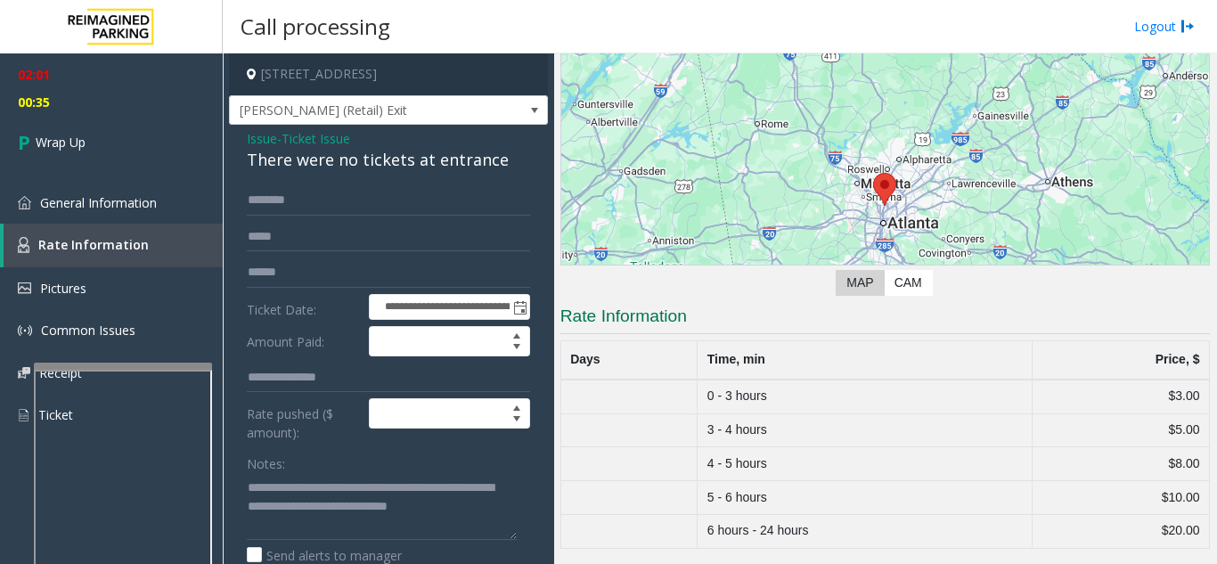
click at [313, 146] on span "Ticket Issue" at bounding box center [315, 138] width 69 height 19
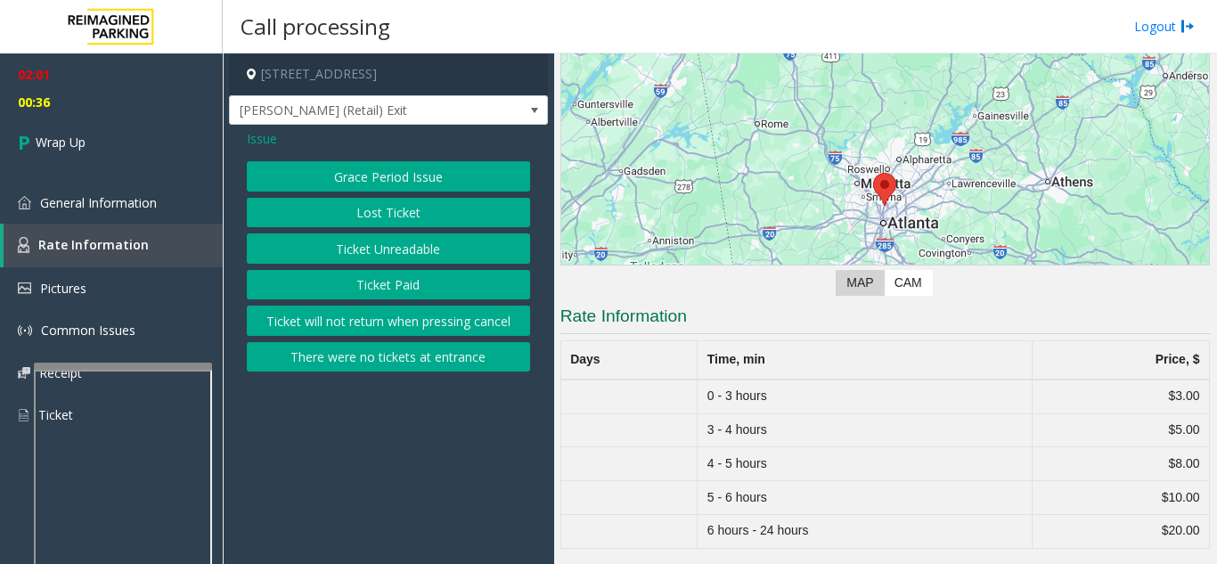
click at [257, 143] on span "Issue" at bounding box center [262, 138] width 30 height 19
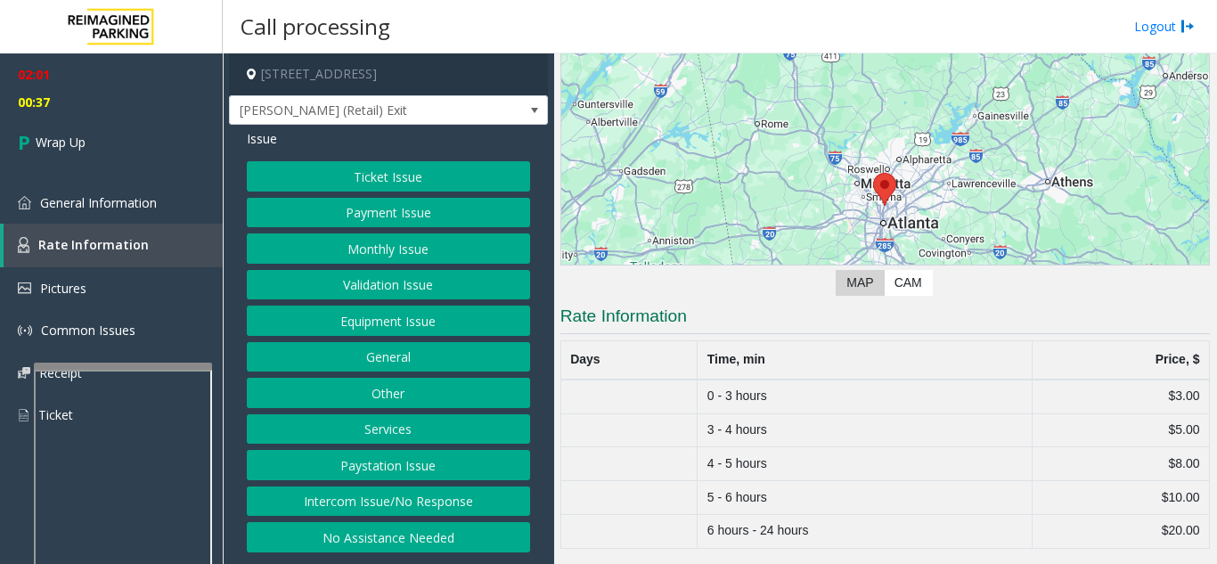
click at [379, 330] on button "Equipment Issue" at bounding box center [388, 320] width 283 height 30
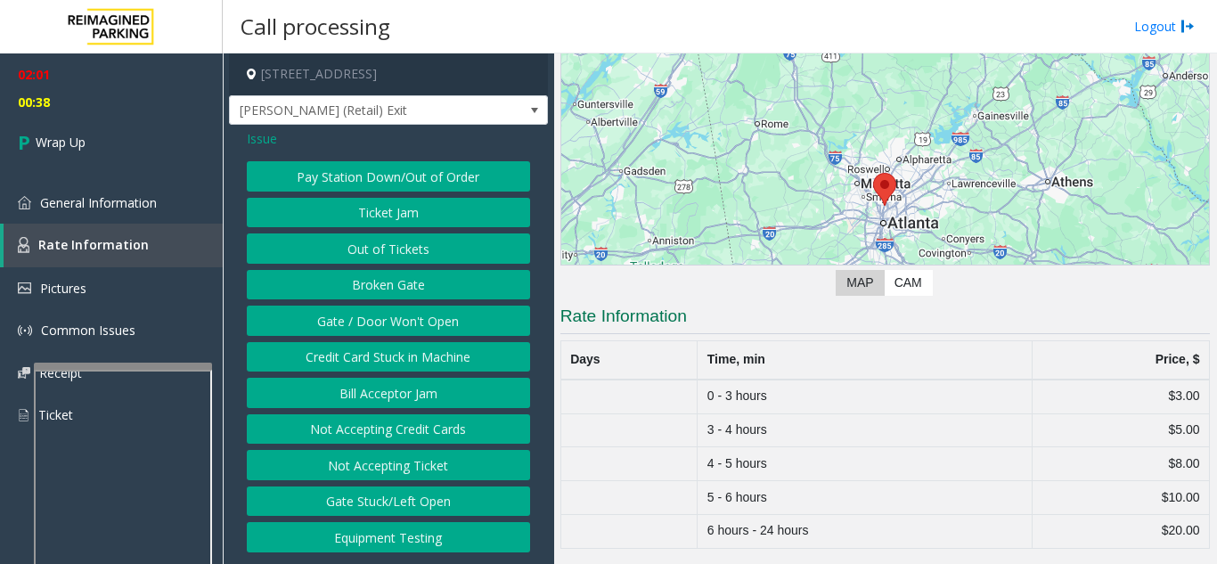
click at [385, 328] on button "Gate / Door Won't Open" at bounding box center [388, 320] width 283 height 30
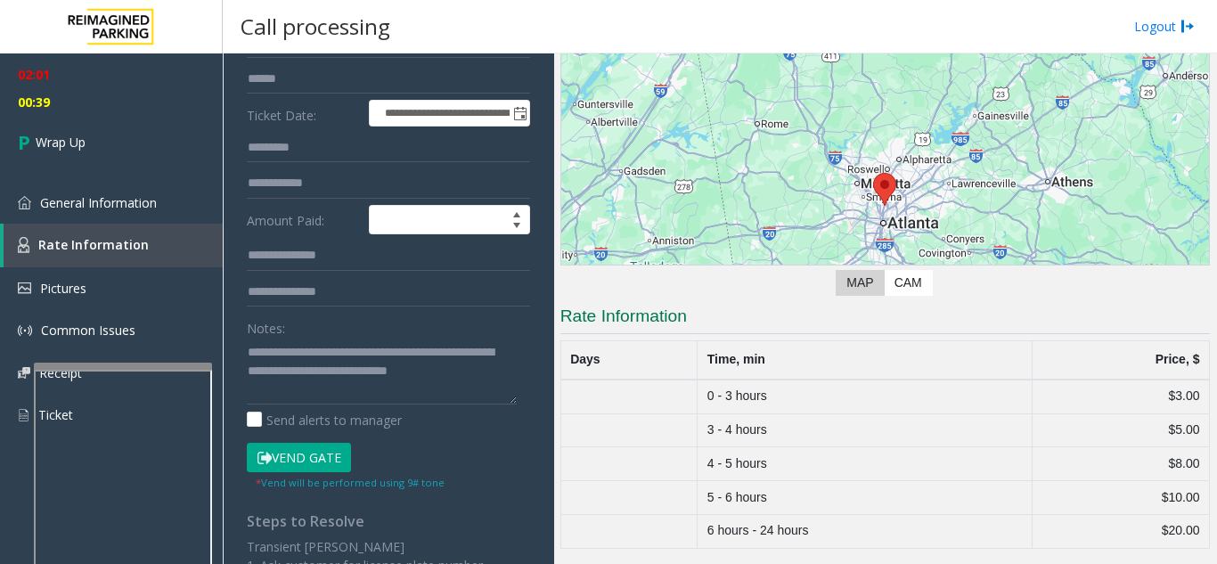
scroll to position [267, 0]
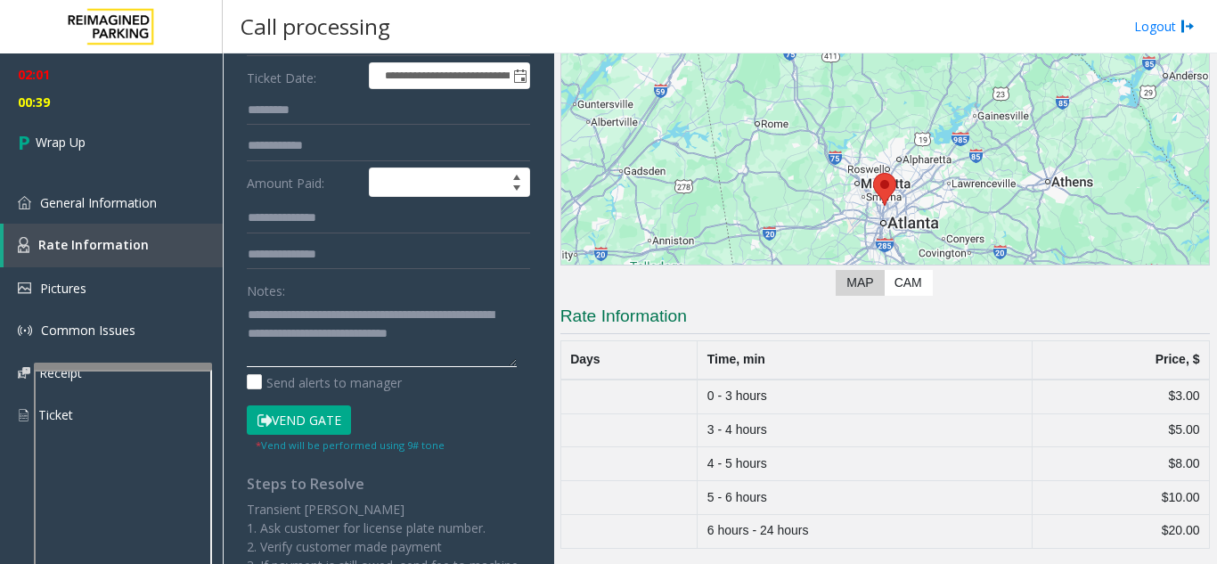
click at [305, 365] on textarea at bounding box center [382, 333] width 270 height 67
paste textarea "**********"
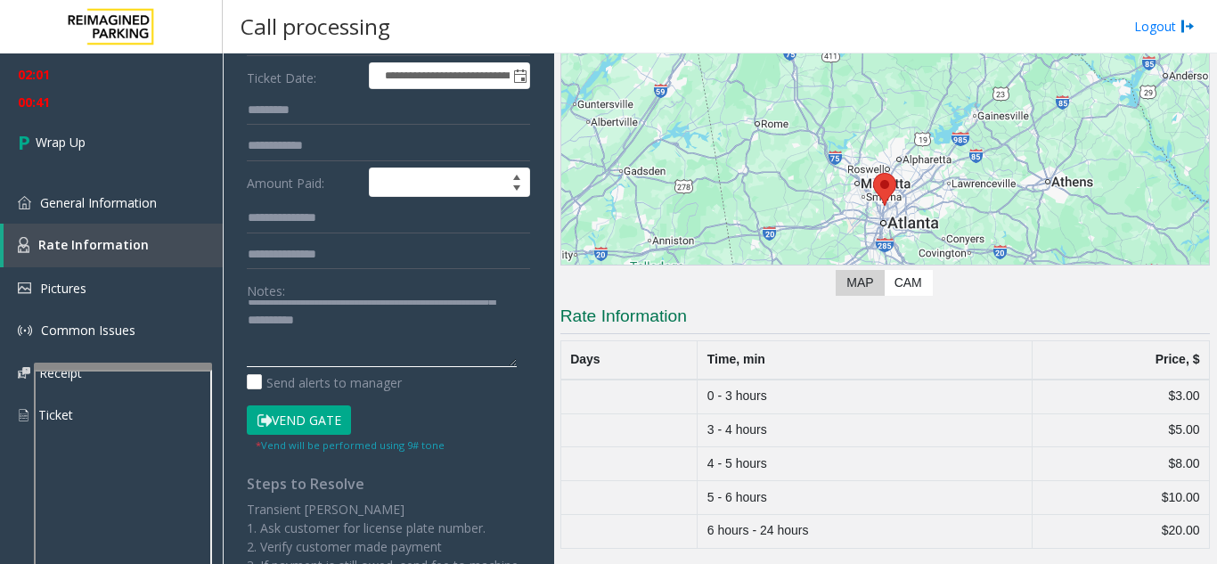
scroll to position [0, 0]
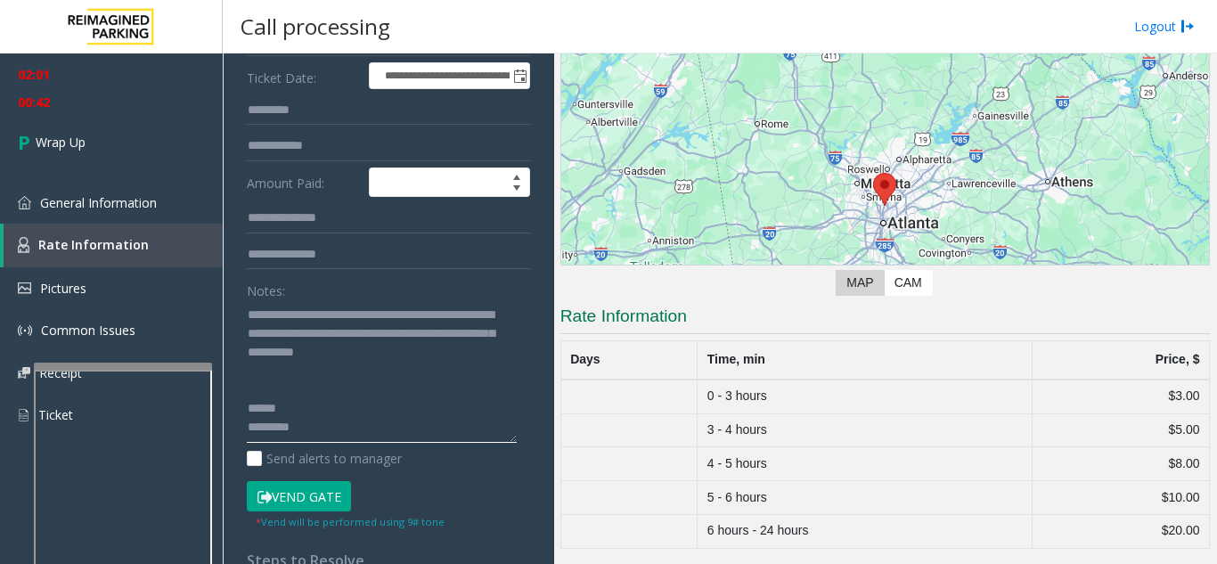
drag, startPoint x: 512, startPoint y: 378, endPoint x: 477, endPoint y: 428, distance: 61.5
click at [523, 455] on div "**********" at bounding box center [388, 377] width 310 height 919
click at [331, 381] on textarea at bounding box center [382, 371] width 270 height 143
click at [296, 444] on textarea at bounding box center [382, 371] width 270 height 143
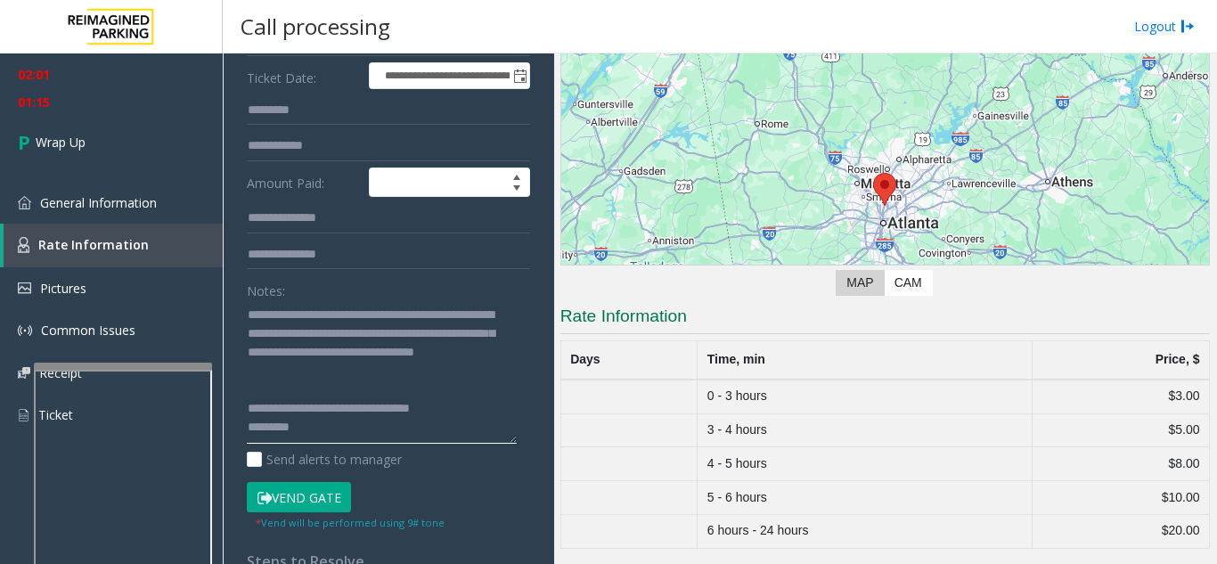
drag, startPoint x: 511, startPoint y: 458, endPoint x: 468, endPoint y: 452, distance: 43.2
click at [513, 492] on form "**********" at bounding box center [388, 224] width 283 height 613
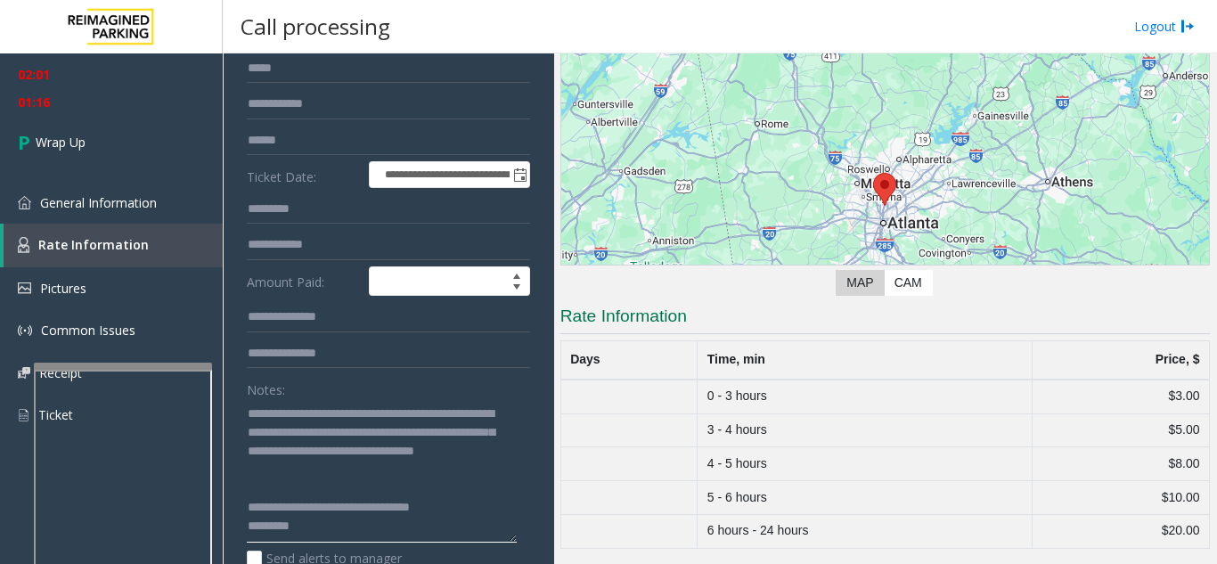
scroll to position [0, 0]
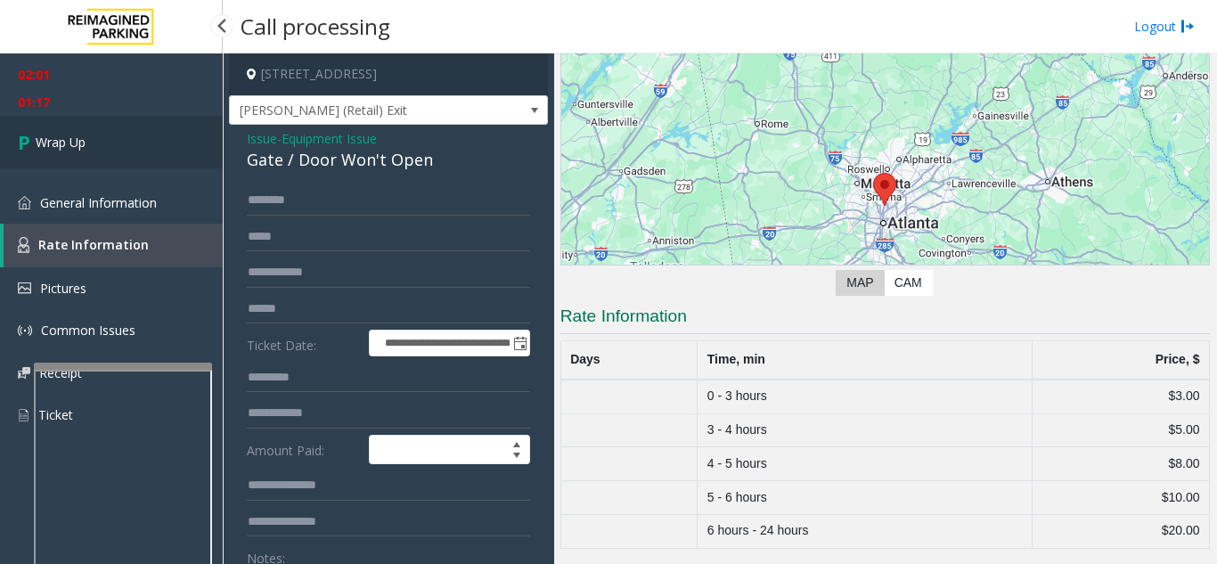
type textarea "**********"
click at [123, 139] on link "Wrap Up" at bounding box center [111, 142] width 223 height 53
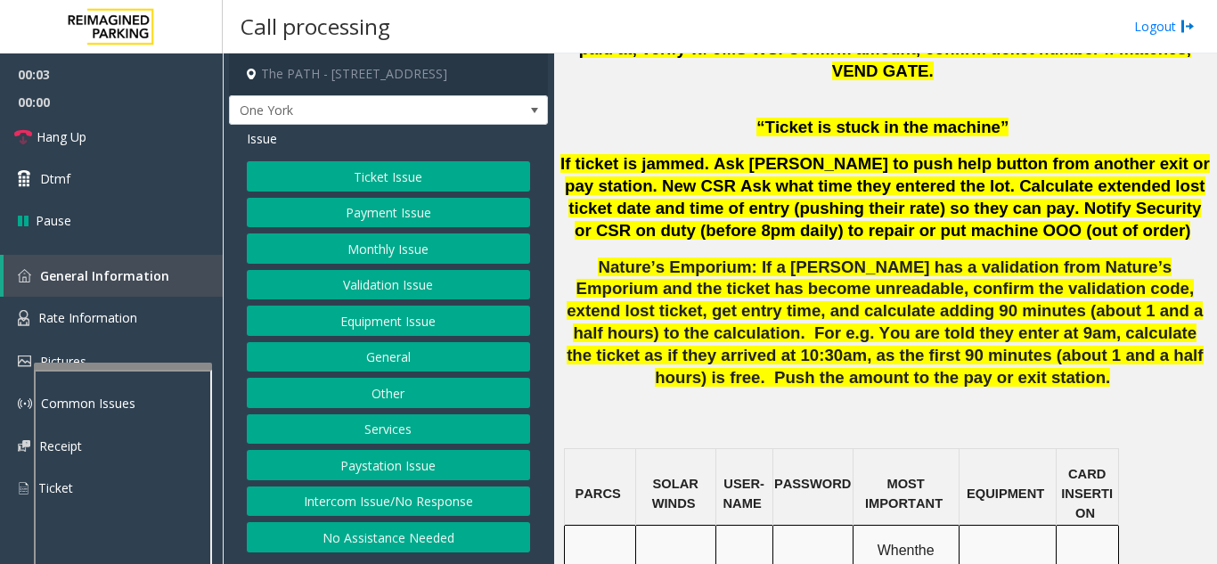
scroll to position [1425, 0]
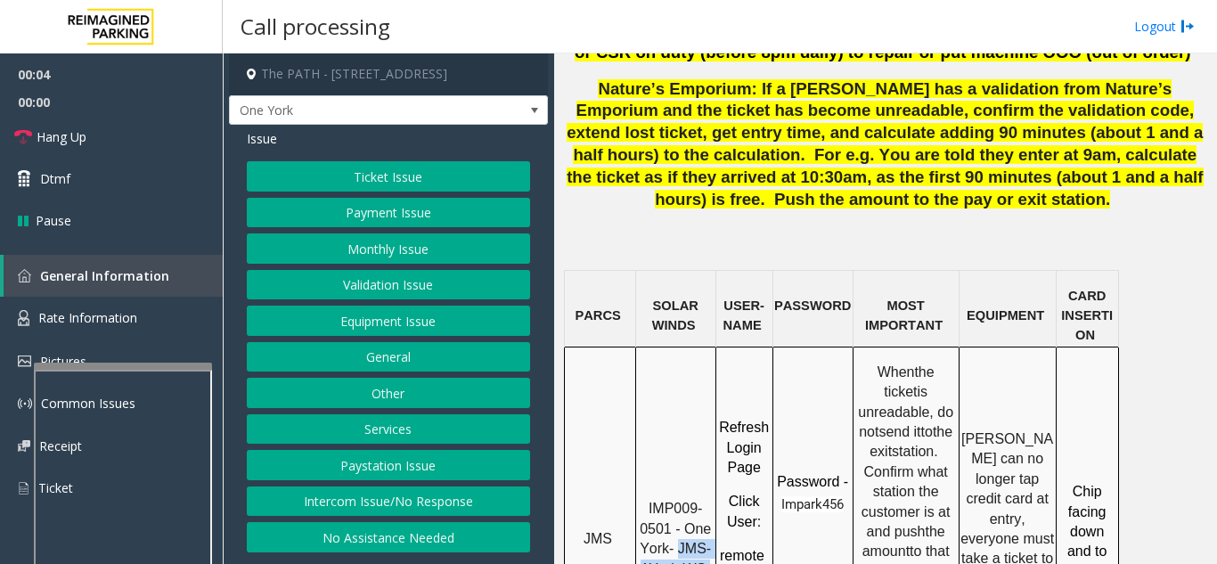
drag, startPoint x: 677, startPoint y: 368, endPoint x: 708, endPoint y: 388, distance: 37.3
click at [708, 499] on p "IMP009-0501 - One York- JMS-1York-WS" at bounding box center [675, 539] width 77 height 80
click at [369, 167] on button "Ticket Issue" at bounding box center [388, 176] width 283 height 30
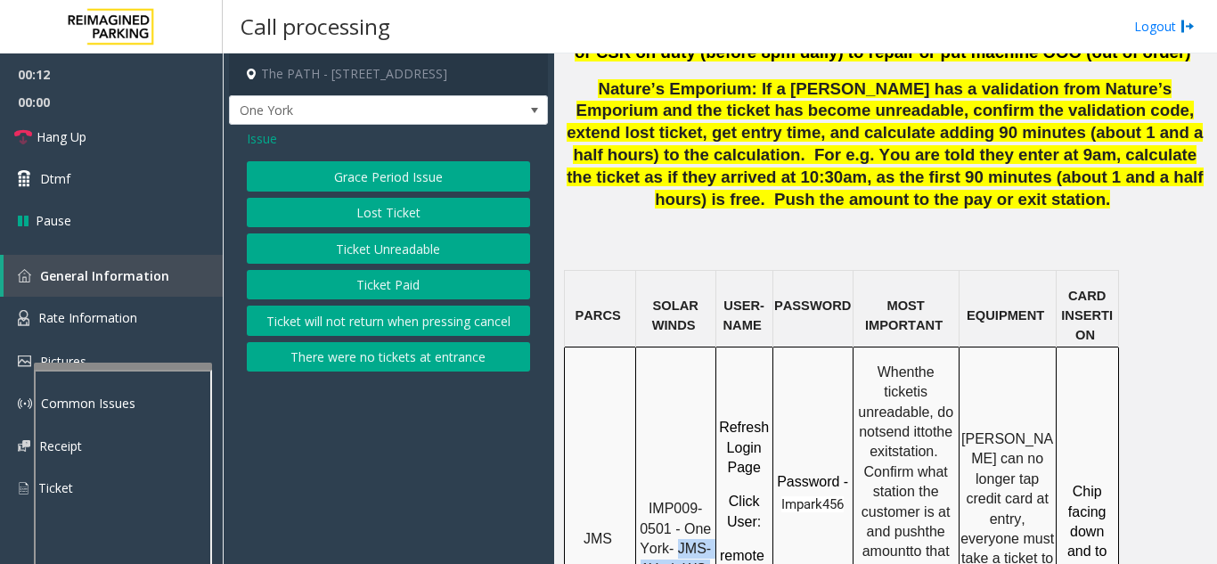
click at [419, 295] on button "Ticket Paid" at bounding box center [388, 285] width 283 height 30
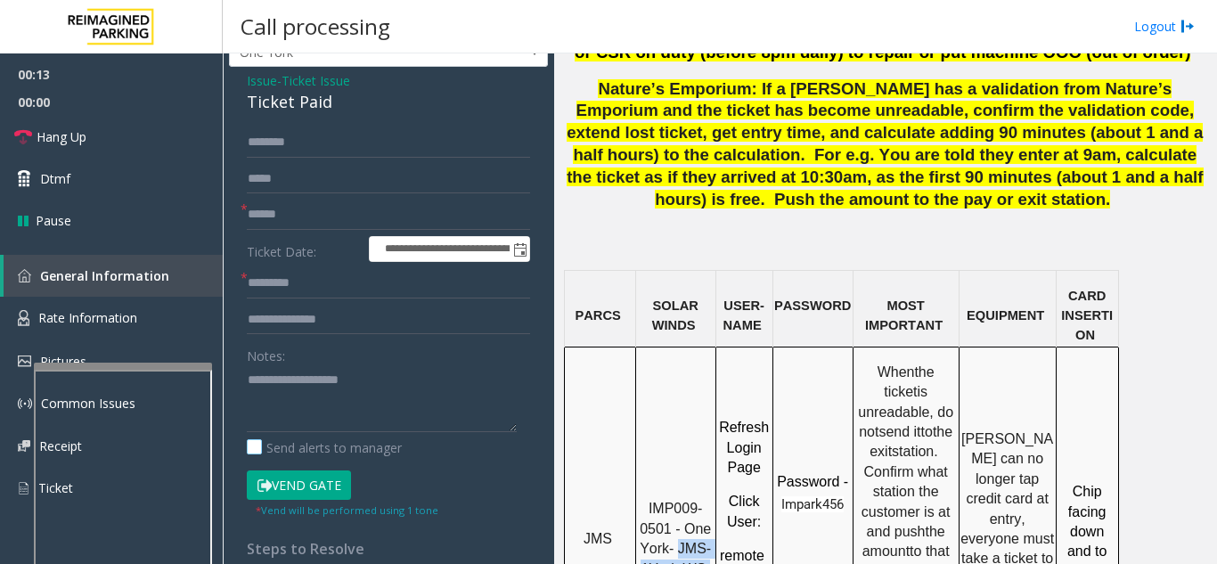
scroll to position [89, 0]
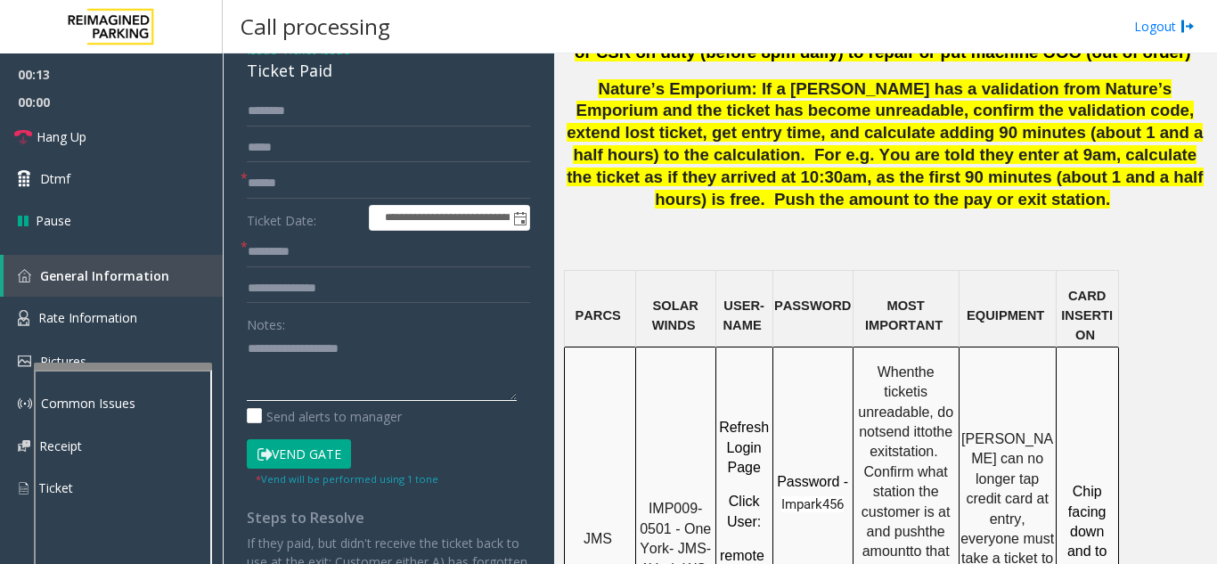
click at [321, 374] on textarea at bounding box center [382, 367] width 270 height 67
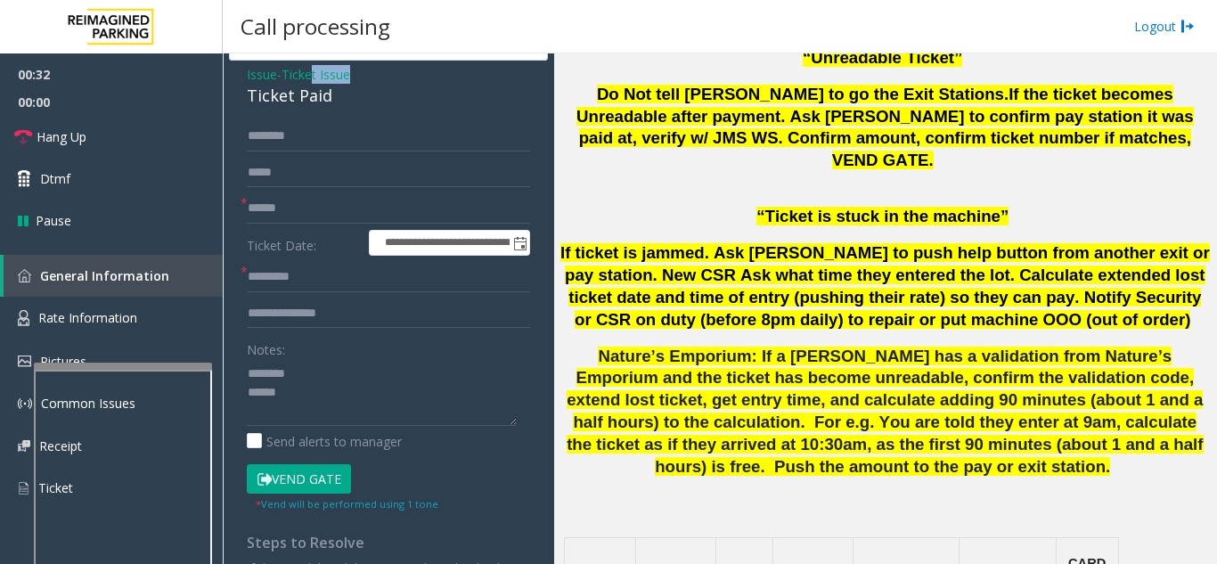
scroll to position [51, 0]
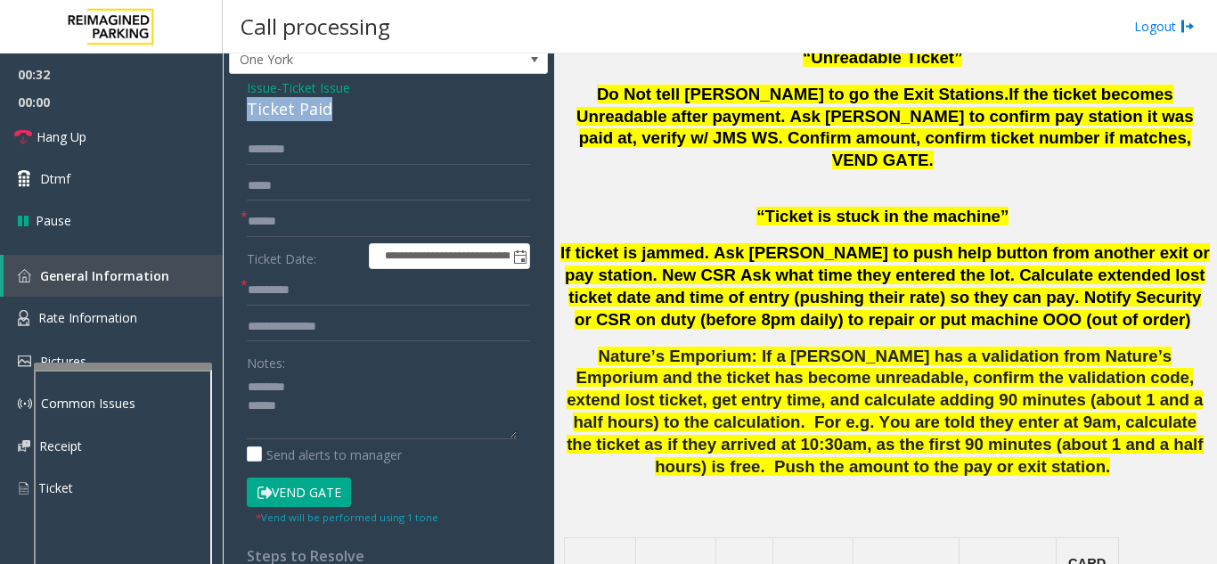
drag, startPoint x: 249, startPoint y: 68, endPoint x: 339, endPoint y: 102, distance: 96.1
click at [339, 102] on div "Ticket Paid" at bounding box center [388, 109] width 283 height 24
paste textarea "**********"
click at [303, 403] on textarea at bounding box center [382, 405] width 270 height 67
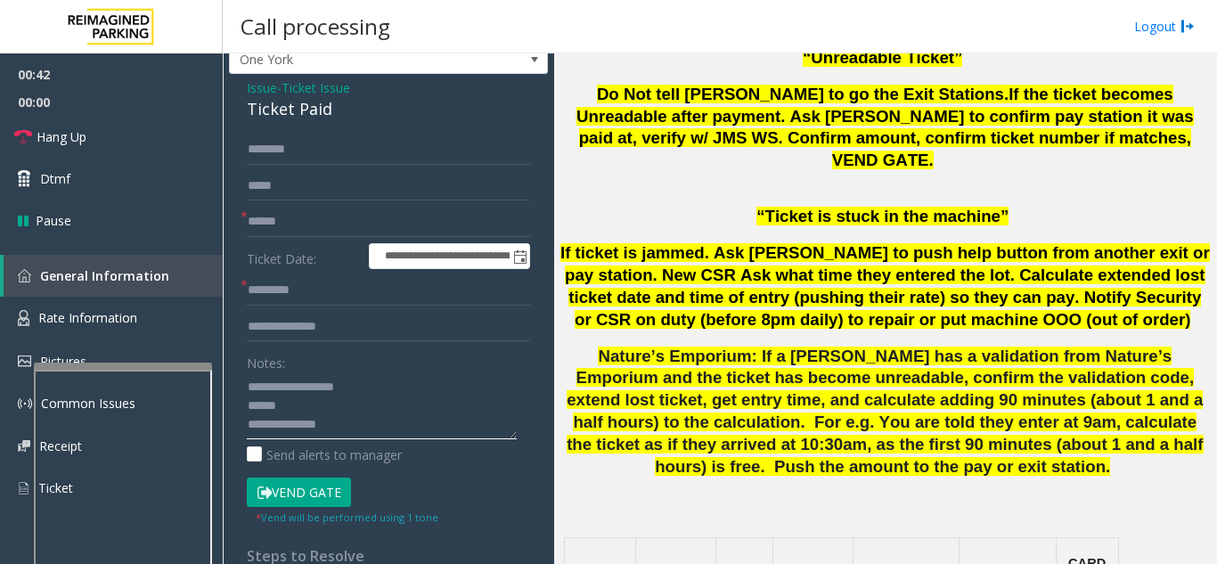
scroll to position [13, 0]
click at [330, 421] on textarea at bounding box center [382, 405] width 270 height 67
paste textarea "**********"
click at [342, 406] on textarea at bounding box center [382, 405] width 270 height 67
click at [367, 427] on textarea at bounding box center [382, 405] width 270 height 67
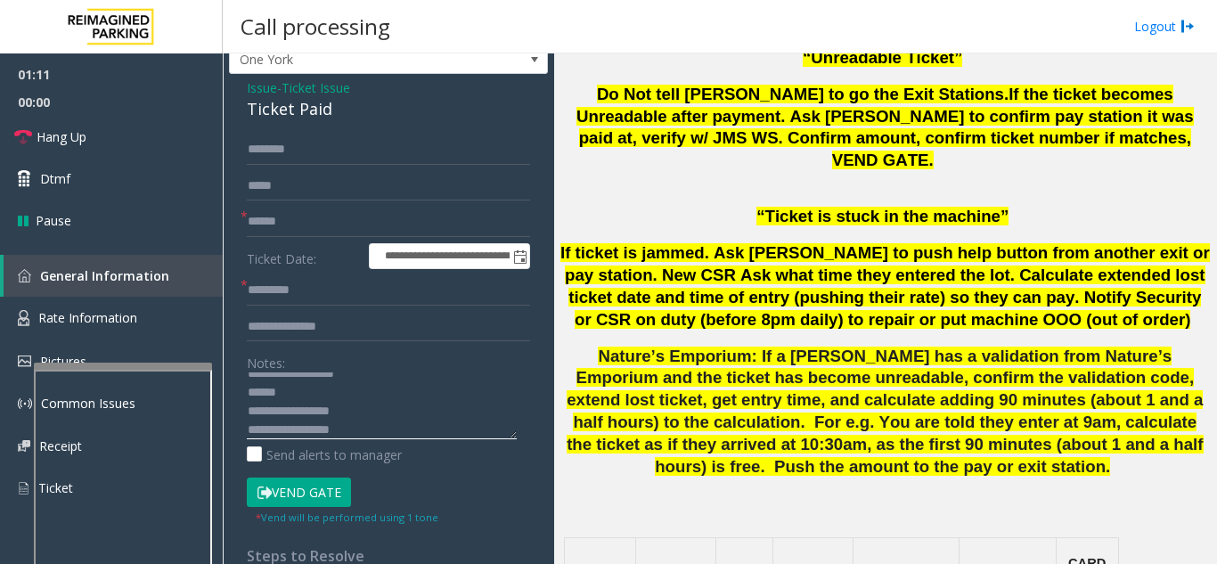
scroll to position [32, 0]
click at [349, 415] on textarea at bounding box center [382, 405] width 270 height 67
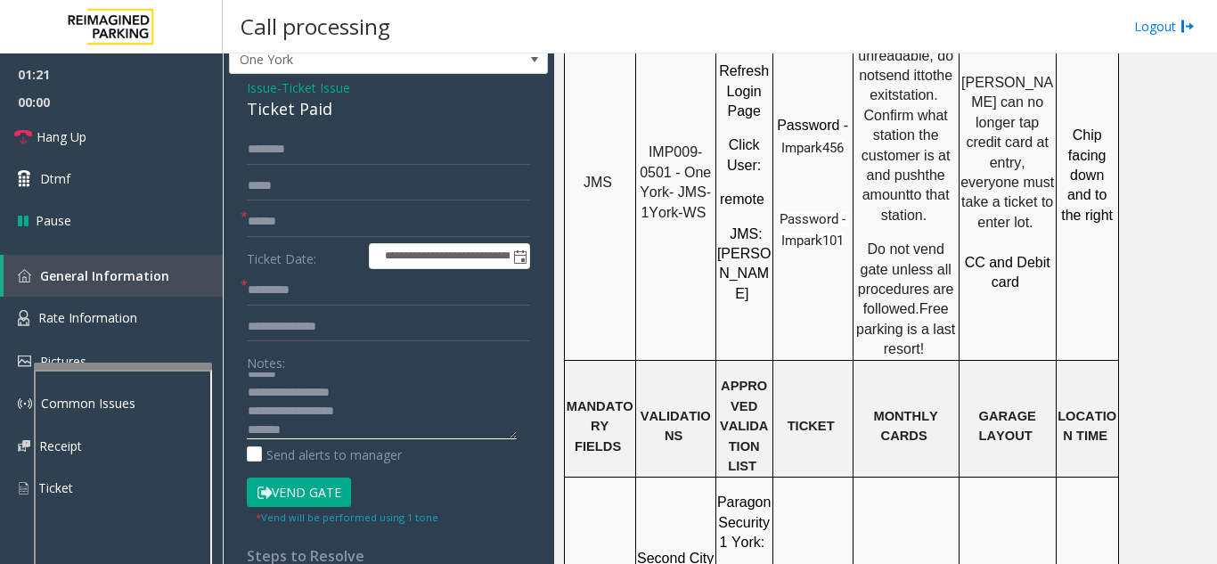
scroll to position [1870, 0]
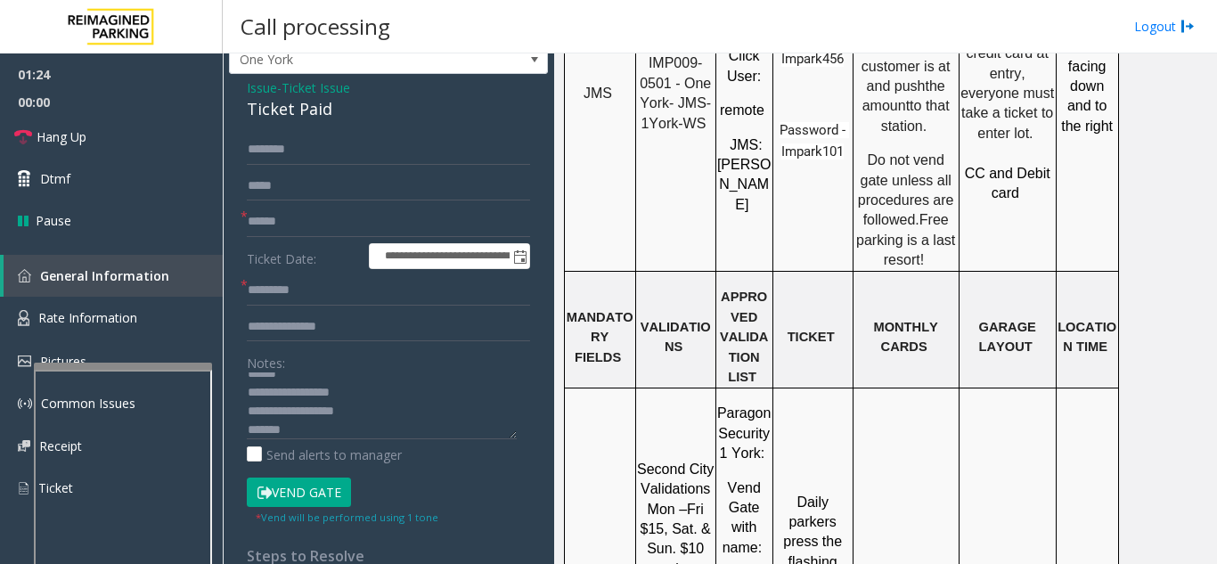
drag, startPoint x: 299, startPoint y: 435, endPoint x: 261, endPoint y: 437, distance: 38.4
click at [255, 434] on textarea at bounding box center [382, 405] width 270 height 67
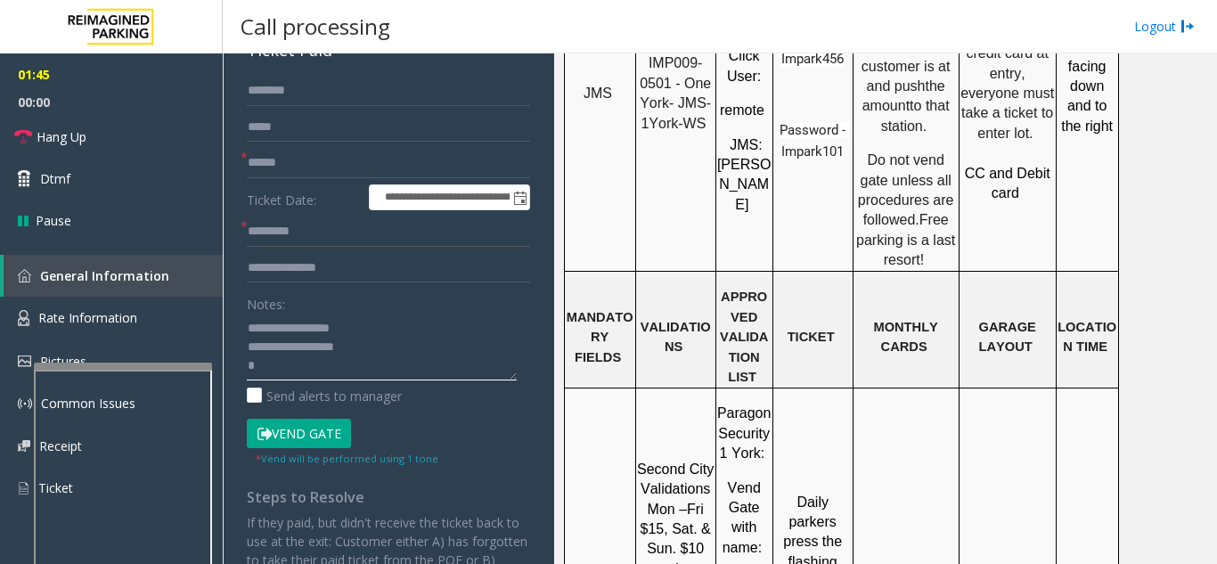
scroll to position [140, 0]
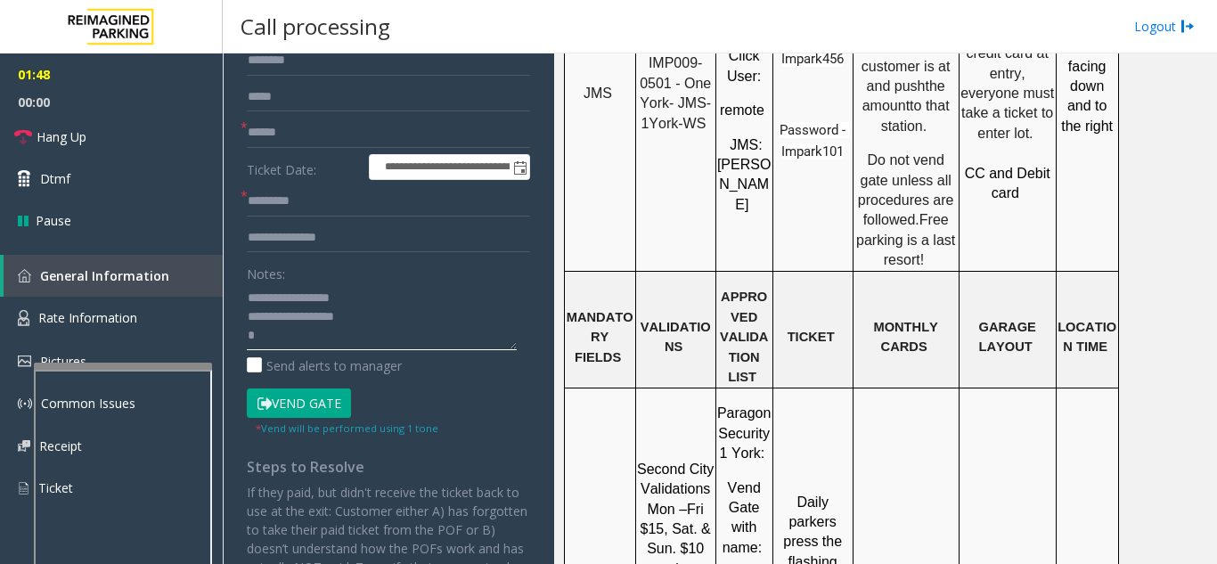
click at [372, 327] on textarea at bounding box center [382, 316] width 270 height 67
click at [364, 317] on textarea at bounding box center [382, 316] width 270 height 67
click at [268, 346] on textarea at bounding box center [382, 316] width 270 height 67
drag, startPoint x: 300, startPoint y: 342, endPoint x: 248, endPoint y: 339, distance: 52.6
click at [248, 339] on textarea at bounding box center [382, 316] width 270 height 67
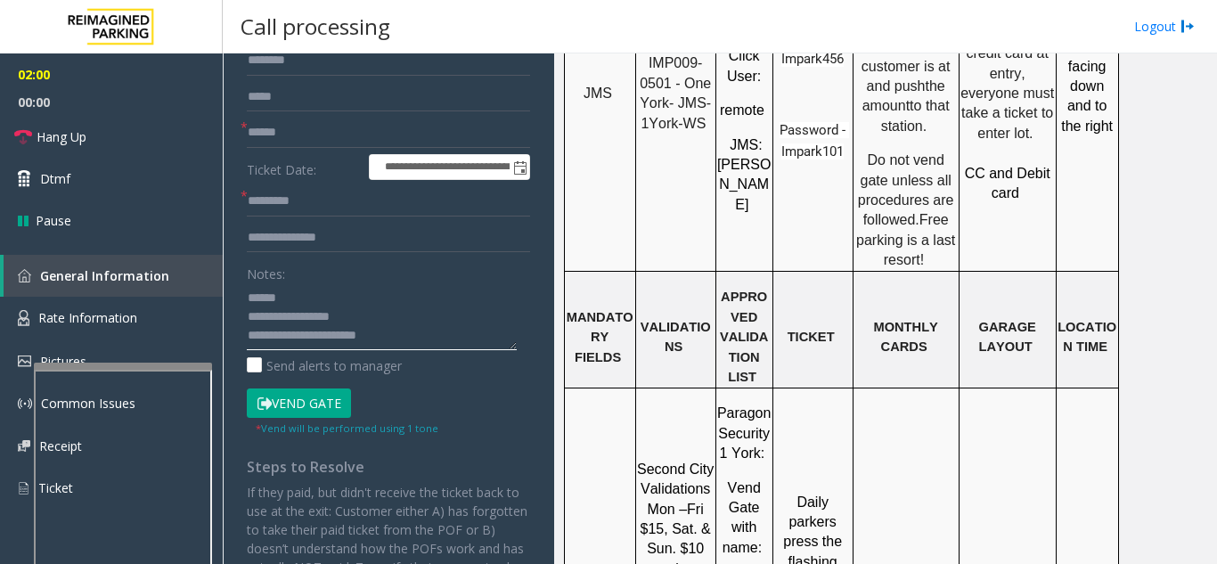
type textarea "**********"
drag, startPoint x: 278, startPoint y: 134, endPoint x: 232, endPoint y: 351, distance: 221.1
click at [232, 351] on div "**********" at bounding box center [388, 410] width 319 height 851
paste input "*******"
type input "*******"
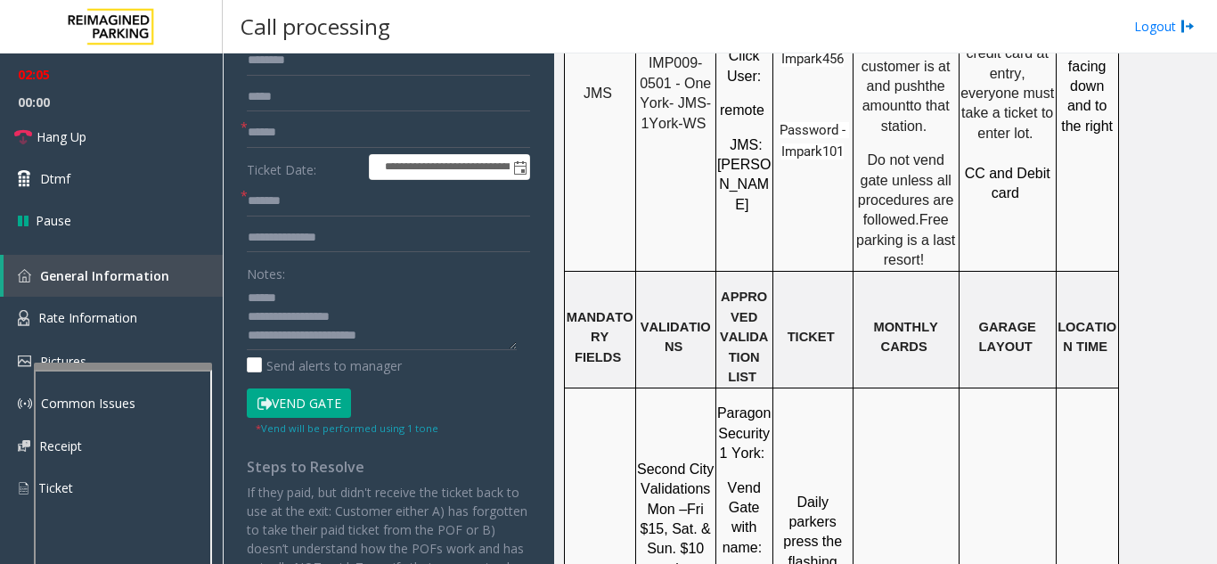
click at [286, 407] on button "Vend Gate" at bounding box center [299, 403] width 104 height 30
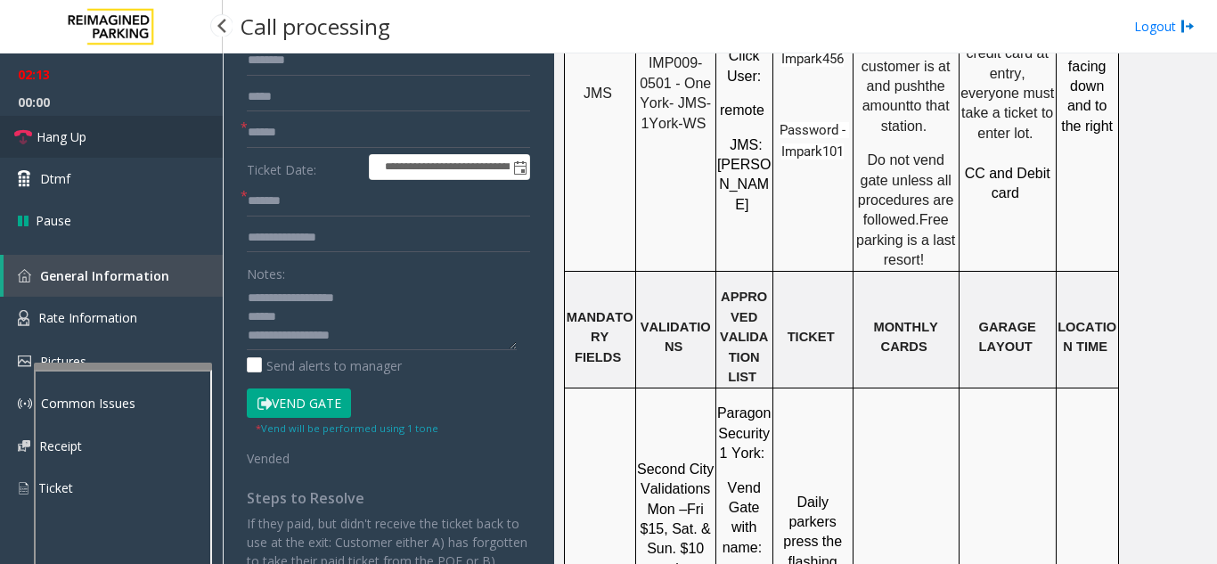
click at [117, 142] on link "Hang Up" at bounding box center [111, 137] width 223 height 42
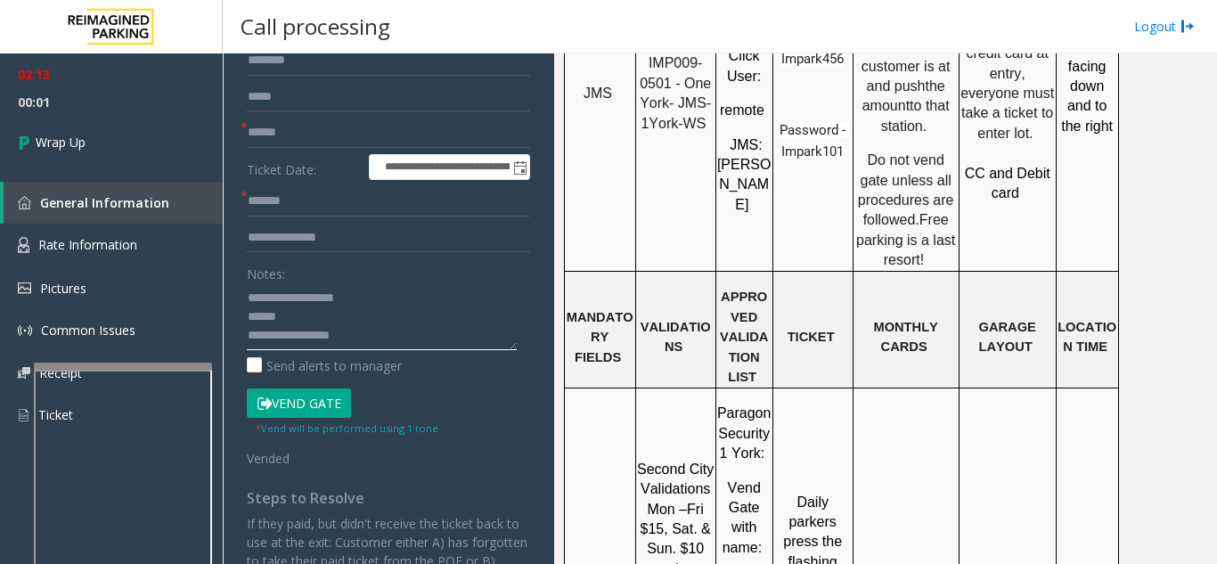
click at [330, 316] on textarea at bounding box center [382, 316] width 270 height 67
paste textarea "**********"
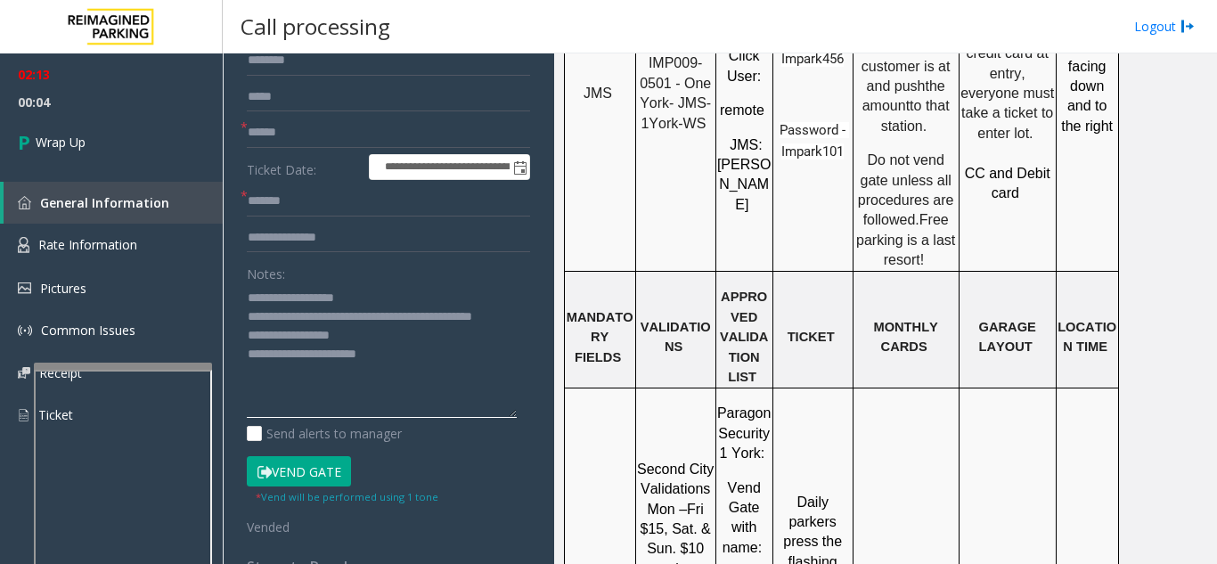
drag, startPoint x: 511, startPoint y: 343, endPoint x: 545, endPoint y: 415, distance: 79.7
click at [545, 415] on app-call-processing-form "**********" at bounding box center [388, 308] width 331 height 510
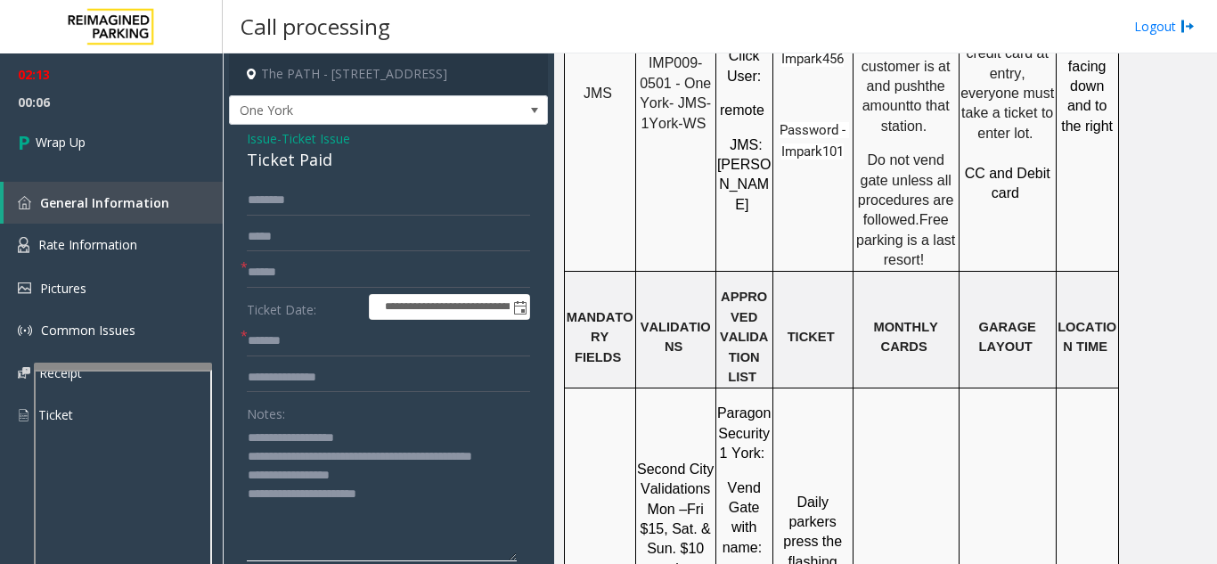
type textarea "**********"
click at [262, 278] on input "text" at bounding box center [388, 272] width 283 height 30
type input "**"
click at [380, 438] on textarea at bounding box center [382, 492] width 270 height 138
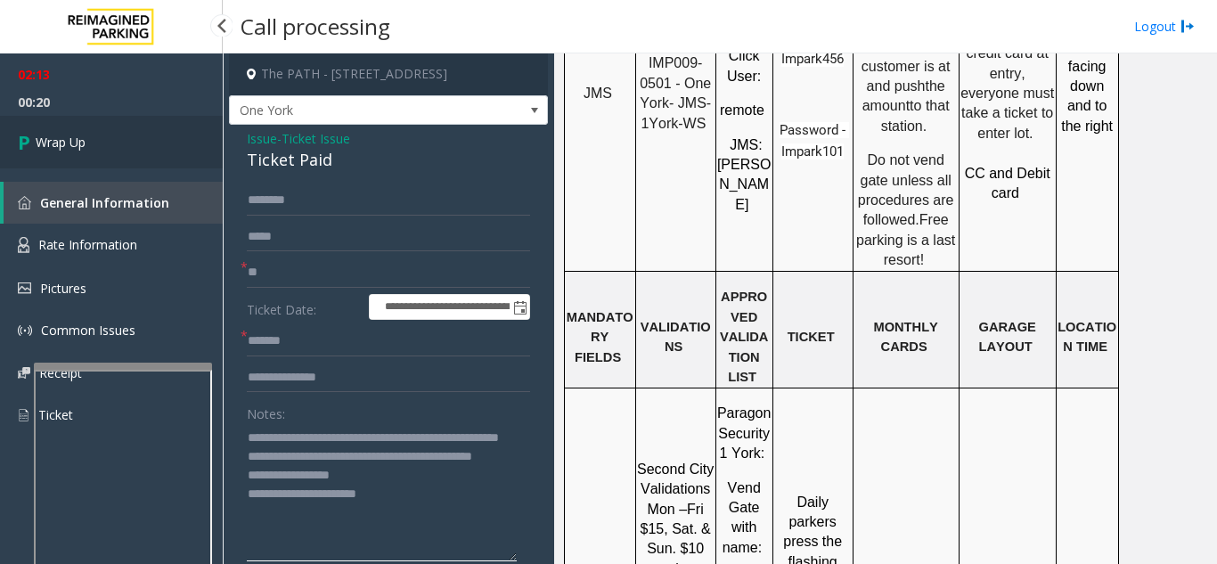
type textarea "**********"
click at [77, 130] on link "Wrap Up" at bounding box center [111, 142] width 223 height 53
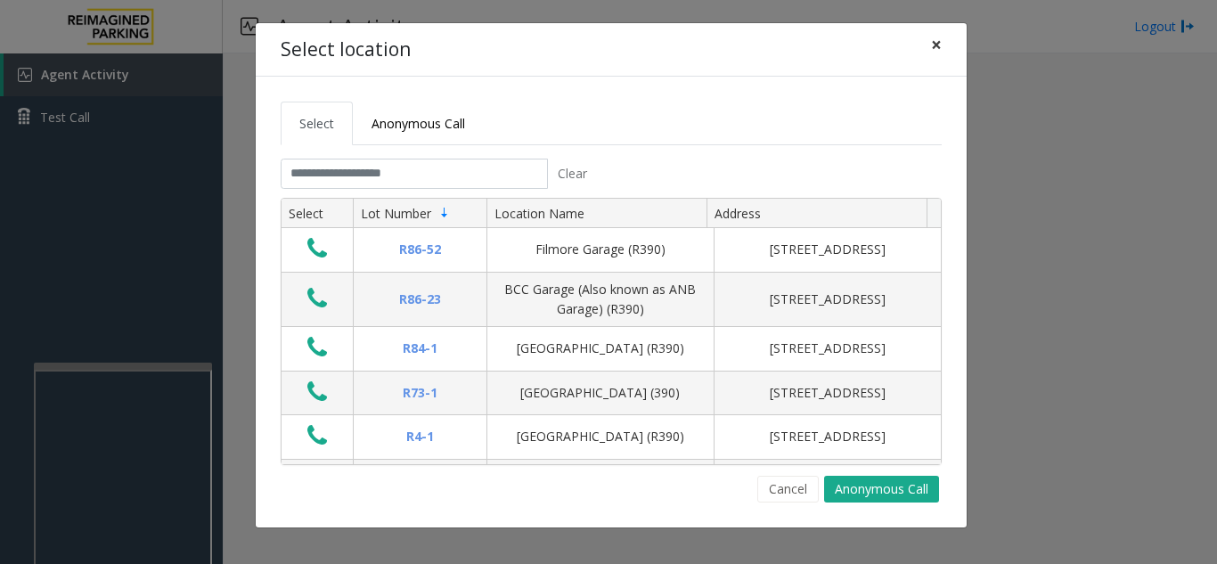
click at [920, 48] on span "×" at bounding box center [936, 44] width 11 height 25
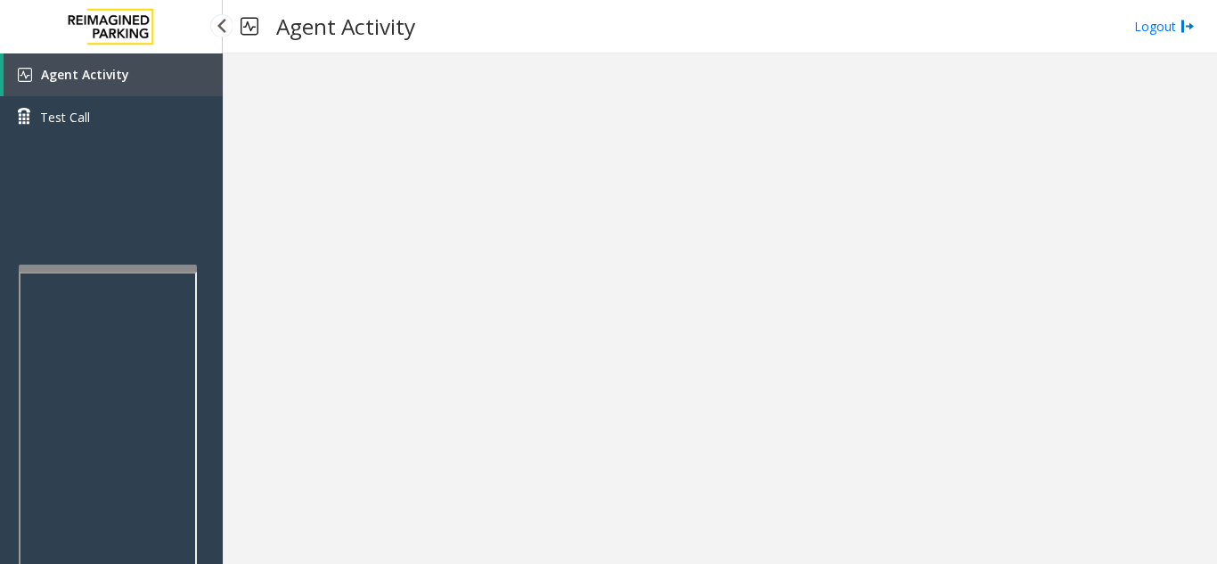
click at [139, 265] on div at bounding box center [108, 268] width 178 height 7
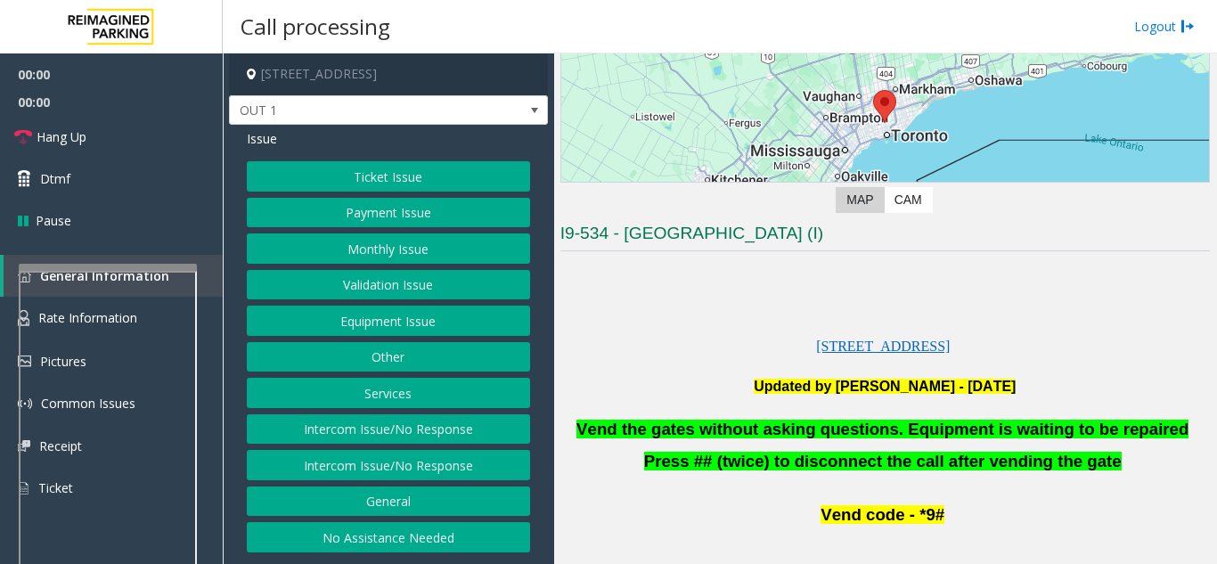
scroll to position [267, 0]
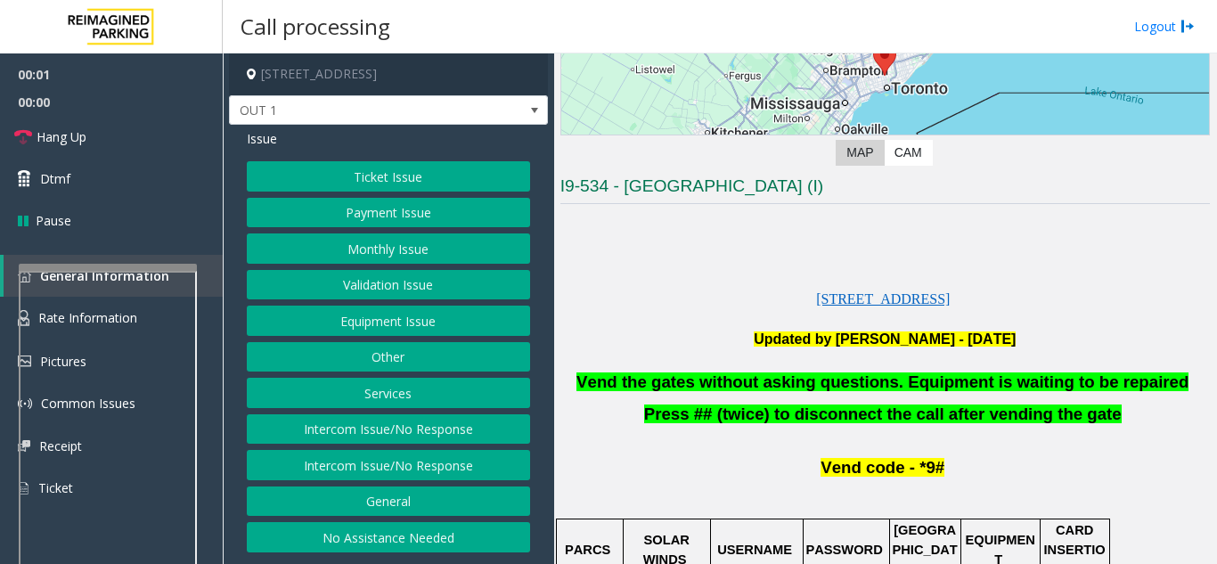
click at [427, 310] on button "Equipment Issue" at bounding box center [388, 320] width 283 height 30
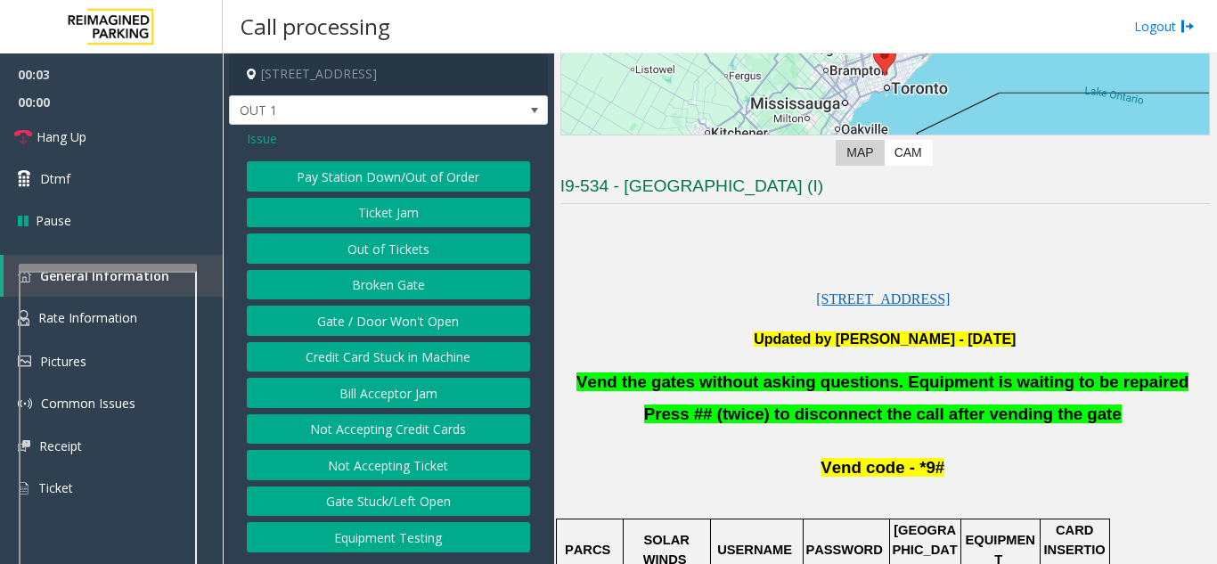
click at [391, 321] on button "Gate / Door Won't Open" at bounding box center [388, 320] width 283 height 30
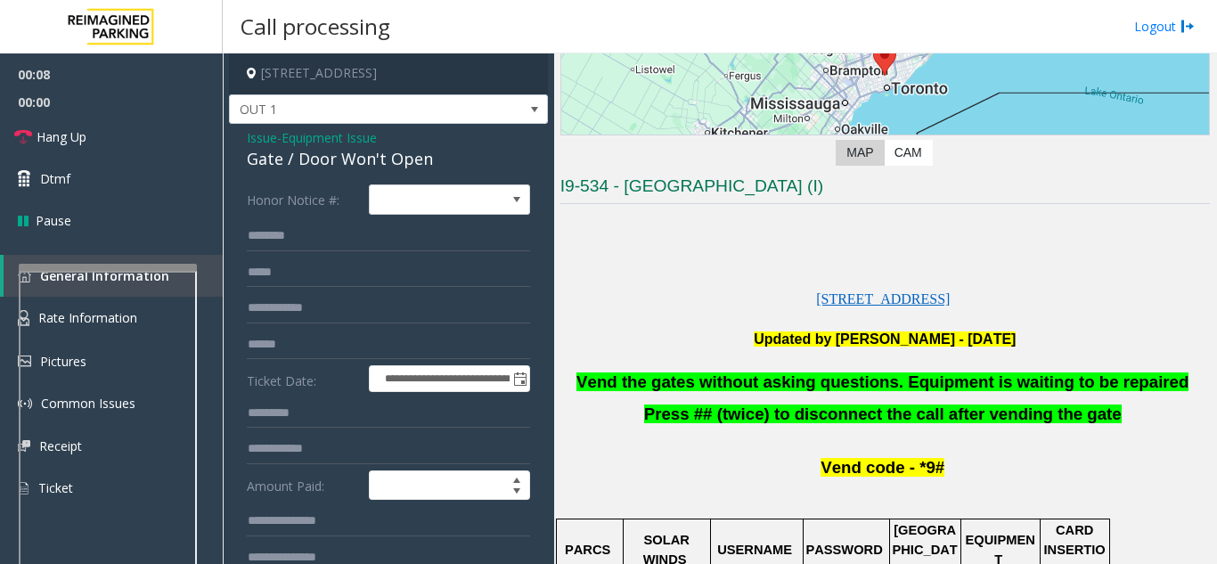
scroll to position [0, 0]
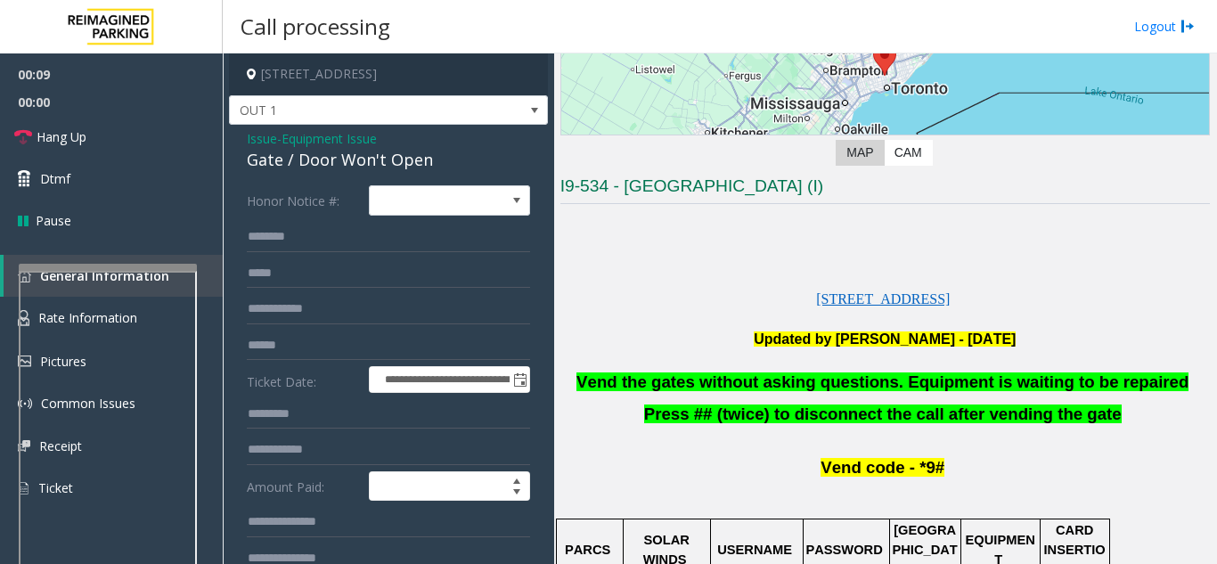
click at [307, 141] on span "Equipment Issue" at bounding box center [328, 138] width 95 height 19
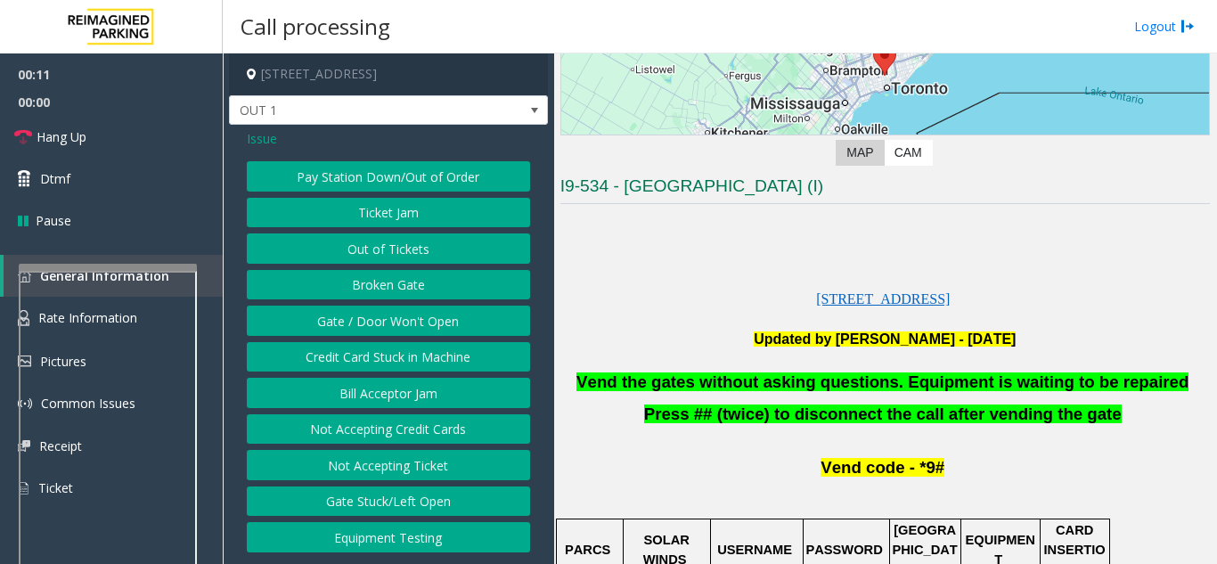
click at [257, 137] on span "Issue" at bounding box center [262, 138] width 30 height 19
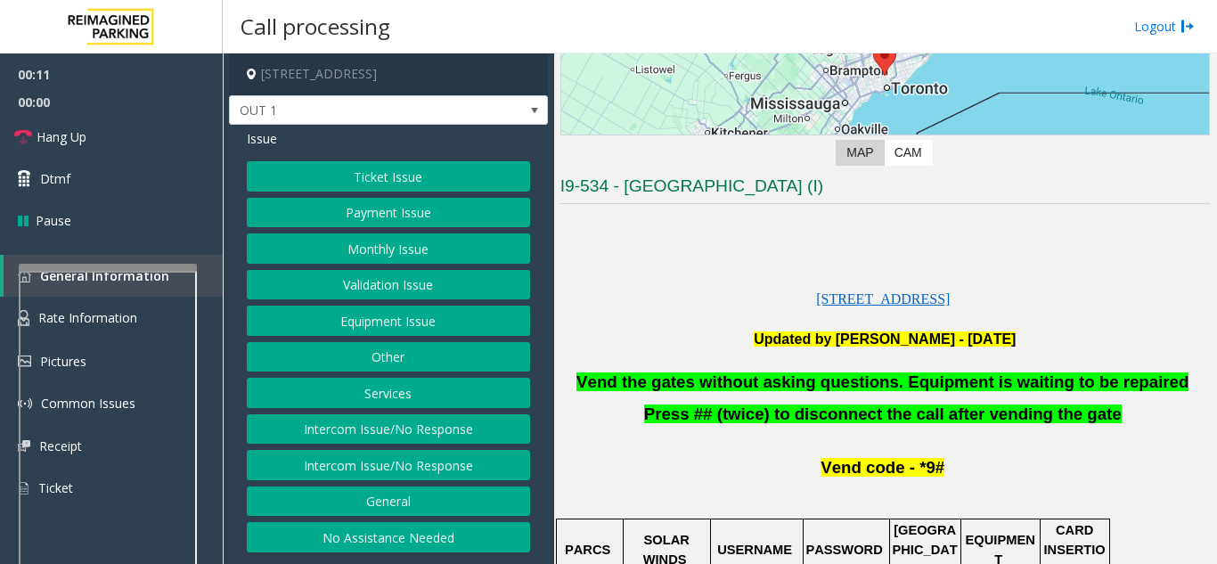
drag, startPoint x: 380, startPoint y: 284, endPoint x: 396, endPoint y: 316, distance: 35.8
click at [380, 285] on button "Validation Issue" at bounding box center [388, 285] width 283 height 30
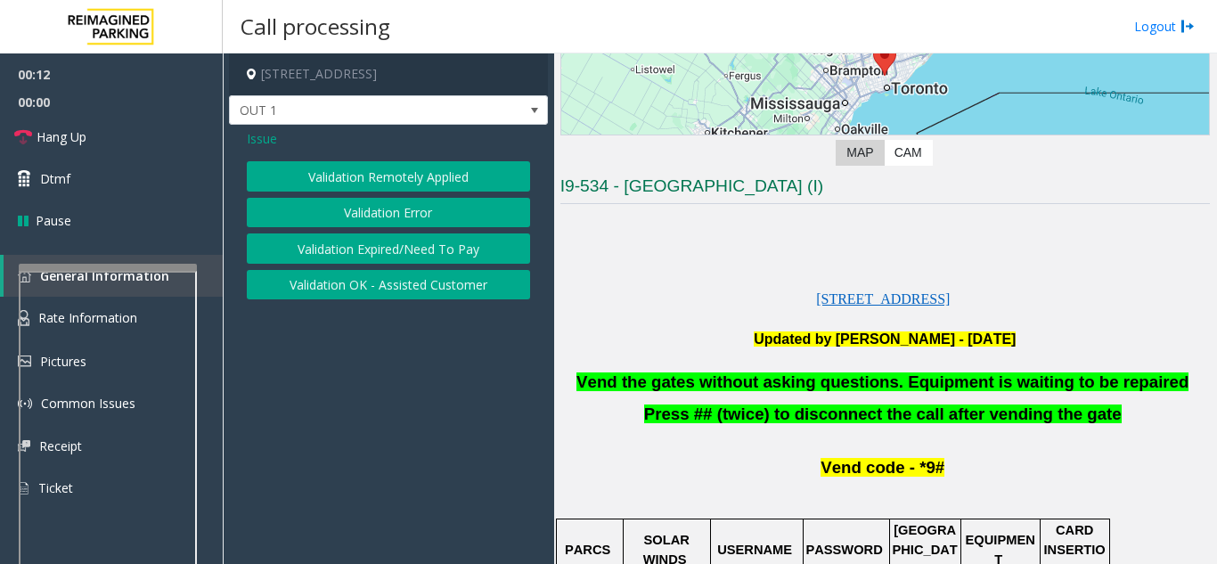
click at [379, 201] on button "Validation Error" at bounding box center [388, 213] width 283 height 30
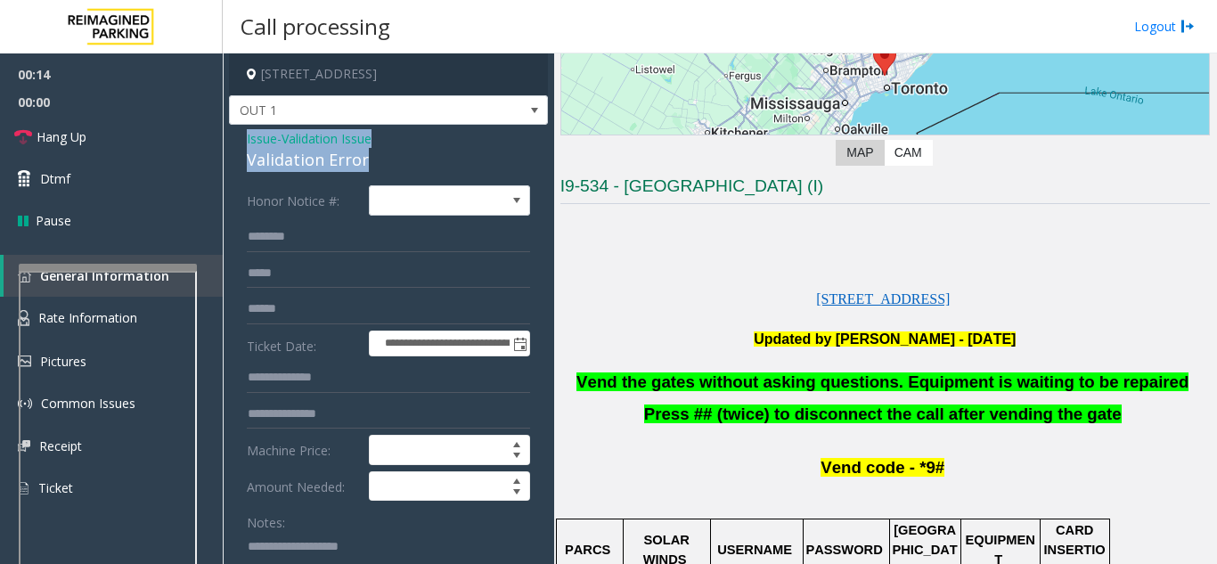
drag, startPoint x: 369, startPoint y: 161, endPoint x: 240, endPoint y: 134, distance: 131.2
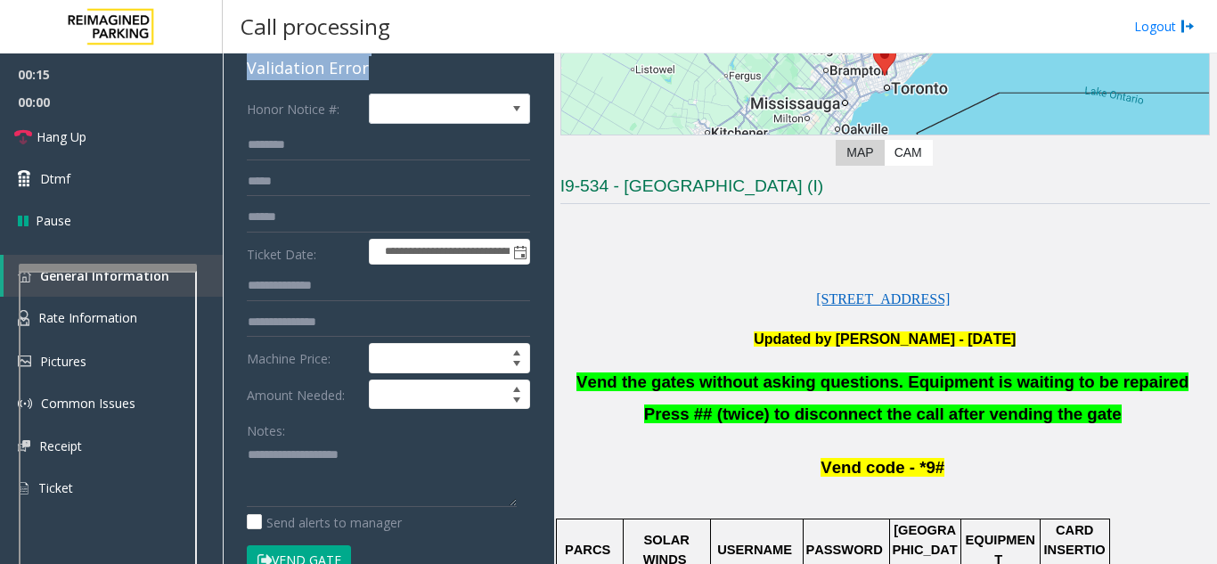
scroll to position [178, 0]
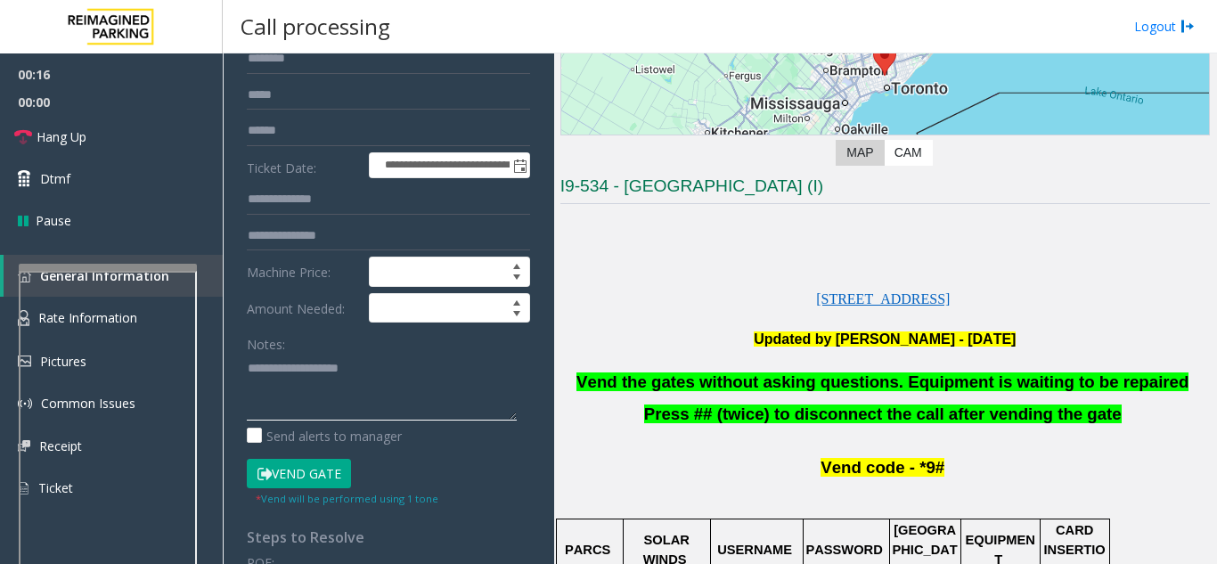
paste textarea "**********"
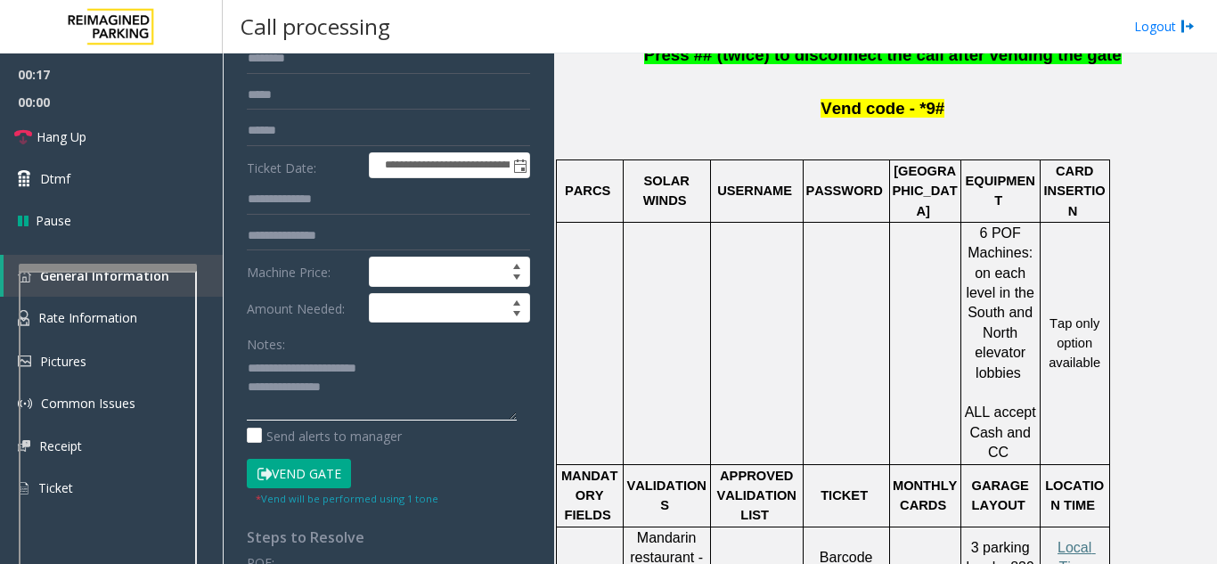
scroll to position [712, 0]
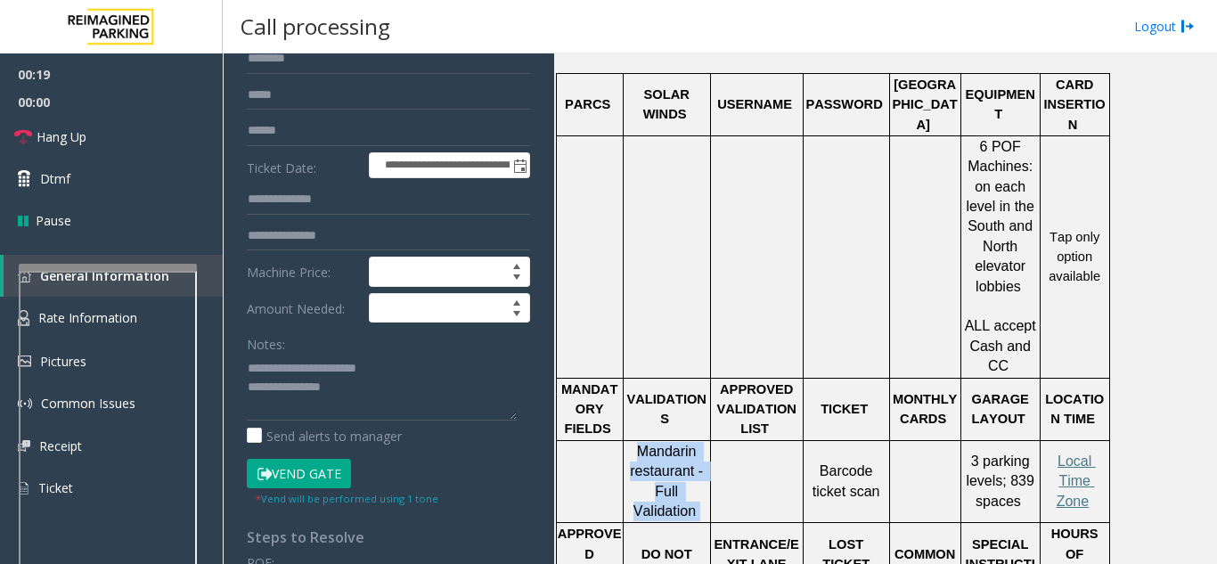
drag, startPoint x: 639, startPoint y: 394, endPoint x: 701, endPoint y: 444, distance: 80.4
click at [701, 444] on p "Mandarin restaurant - Full Validation" at bounding box center [666, 482] width 85 height 80
click at [368, 377] on textarea at bounding box center [382, 387] width 270 height 67
drag, startPoint x: 387, startPoint y: 375, endPoint x: 293, endPoint y: 366, distance: 93.9
click at [293, 366] on textarea at bounding box center [382, 387] width 270 height 67
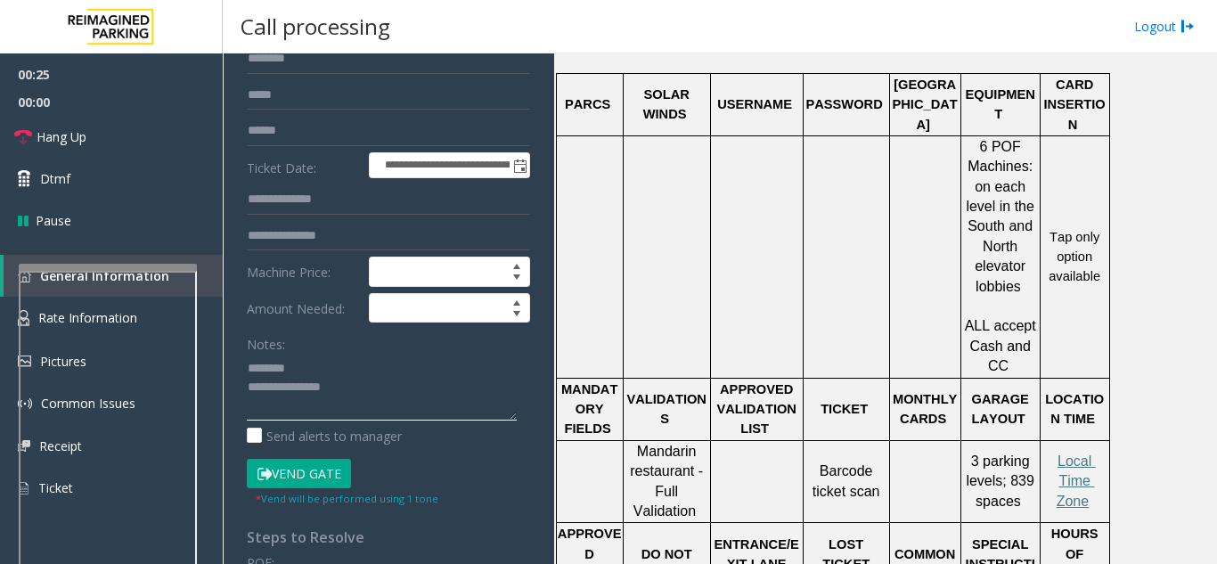
click at [252, 390] on textarea at bounding box center [382, 387] width 270 height 67
click at [249, 394] on textarea at bounding box center [382, 387] width 270 height 67
click at [403, 372] on textarea at bounding box center [382, 387] width 270 height 67
paste textarea "**********"
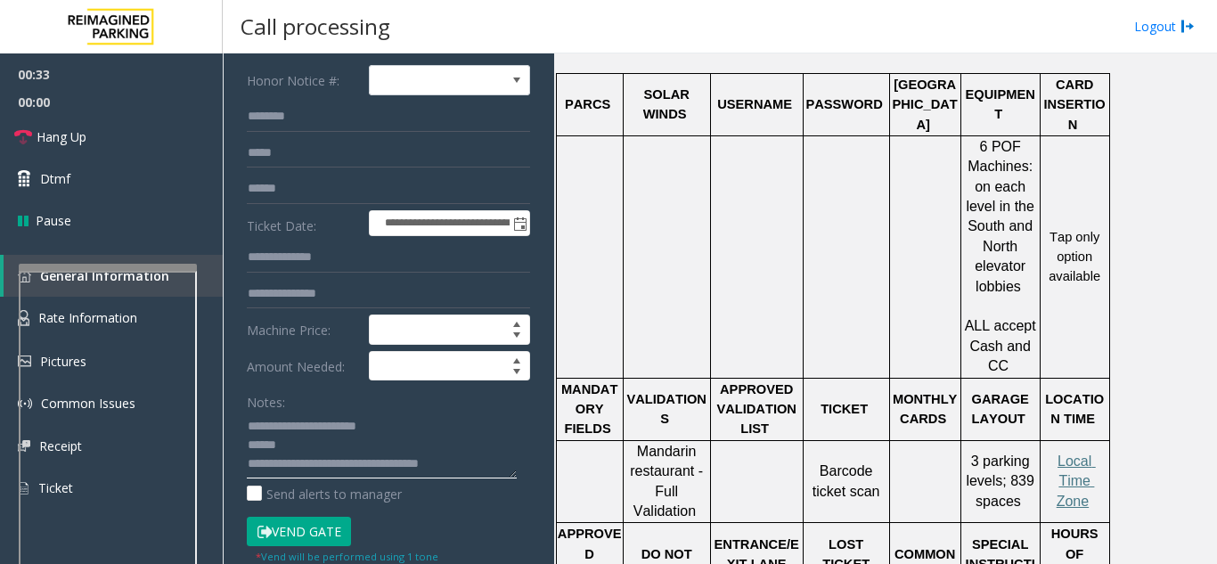
scroll to position [89, 0]
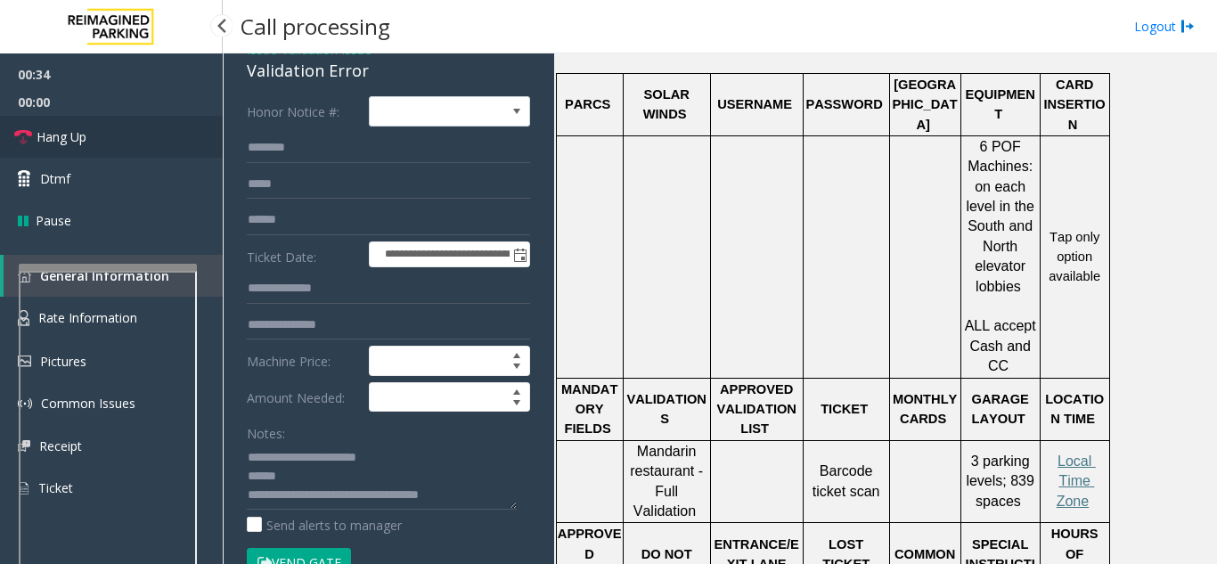
click at [77, 142] on span "Hang Up" at bounding box center [62, 136] width 50 height 19
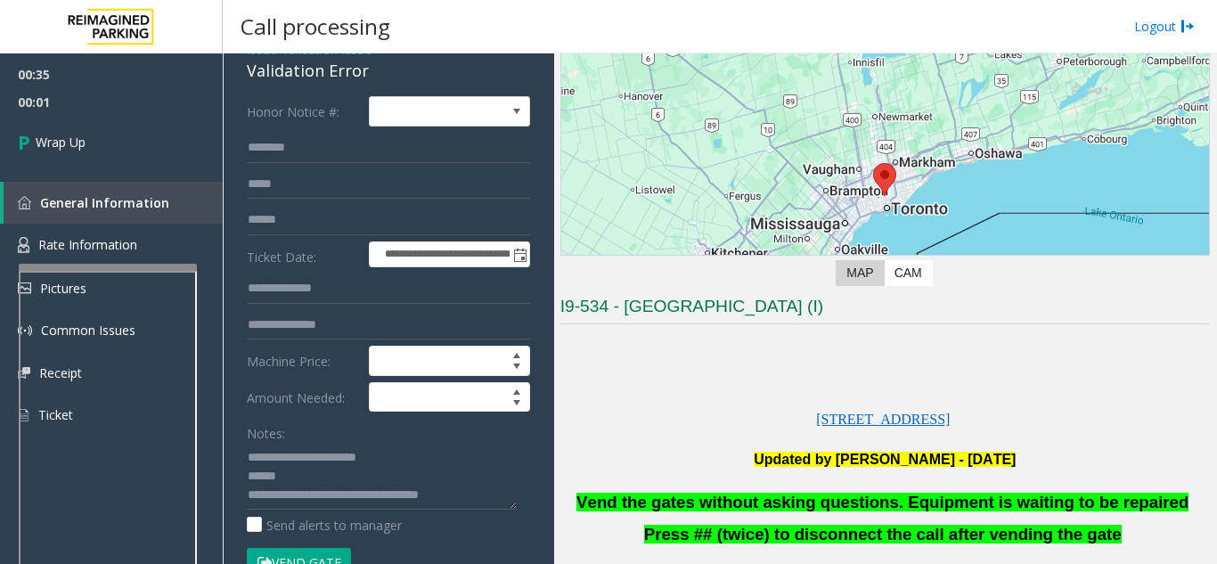
scroll to position [178, 0]
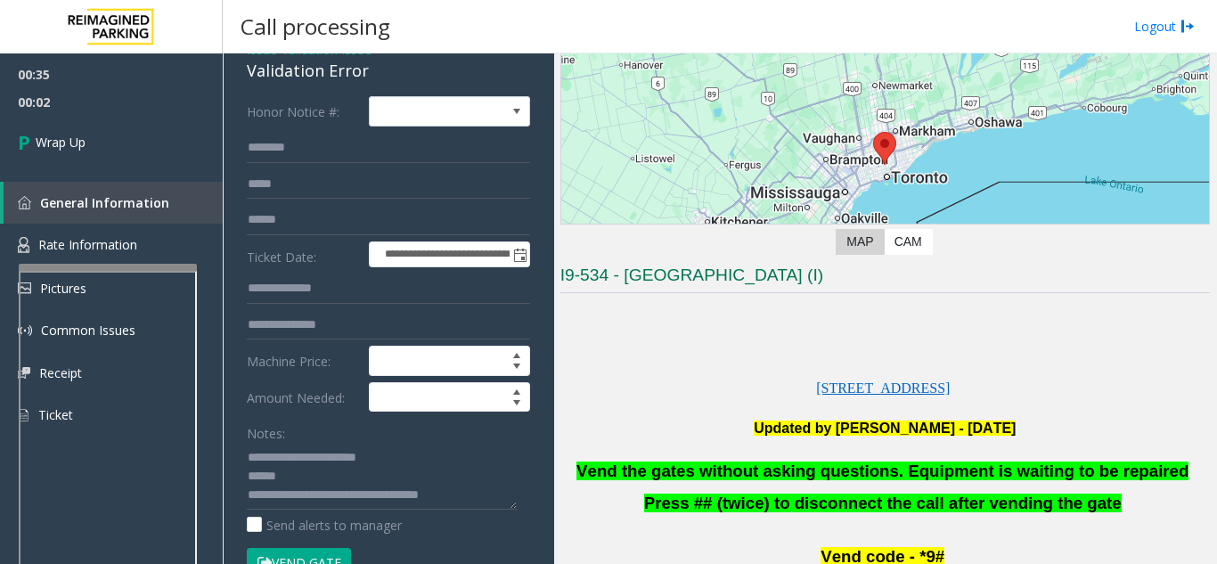
click at [842, 457] on p at bounding box center [884, 450] width 649 height 22
click at [855, 471] on span "Vend the gates without asking questions. Equipment is waiting to be repaired" at bounding box center [882, 470] width 612 height 19
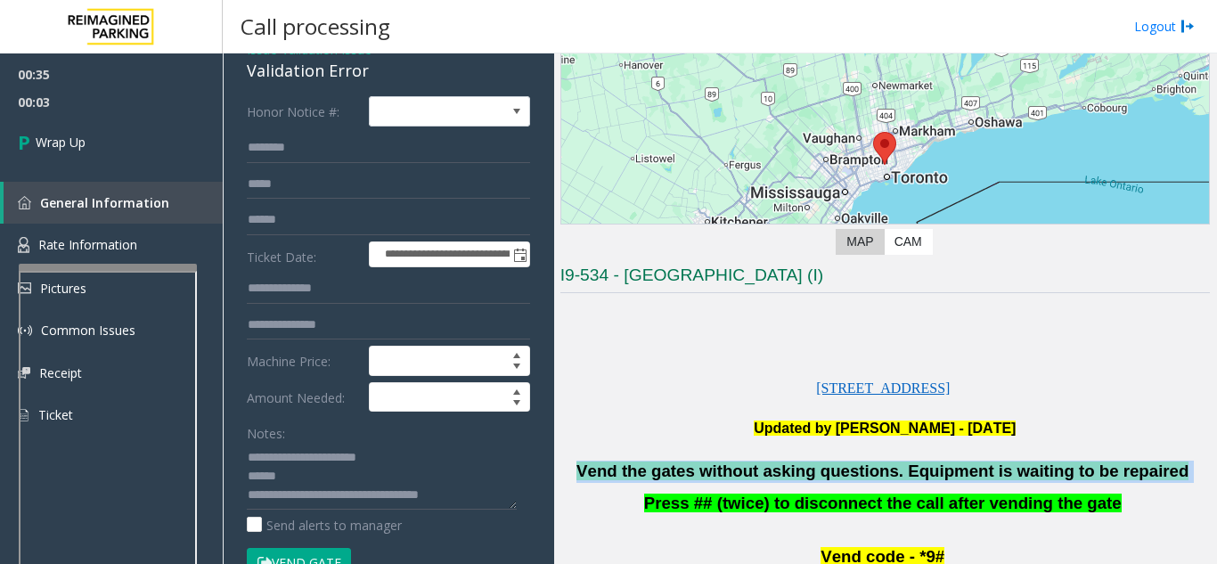
click at [855, 471] on span "Vend the gates without asking questions. Equipment is waiting to be repaired" at bounding box center [882, 470] width 612 height 19
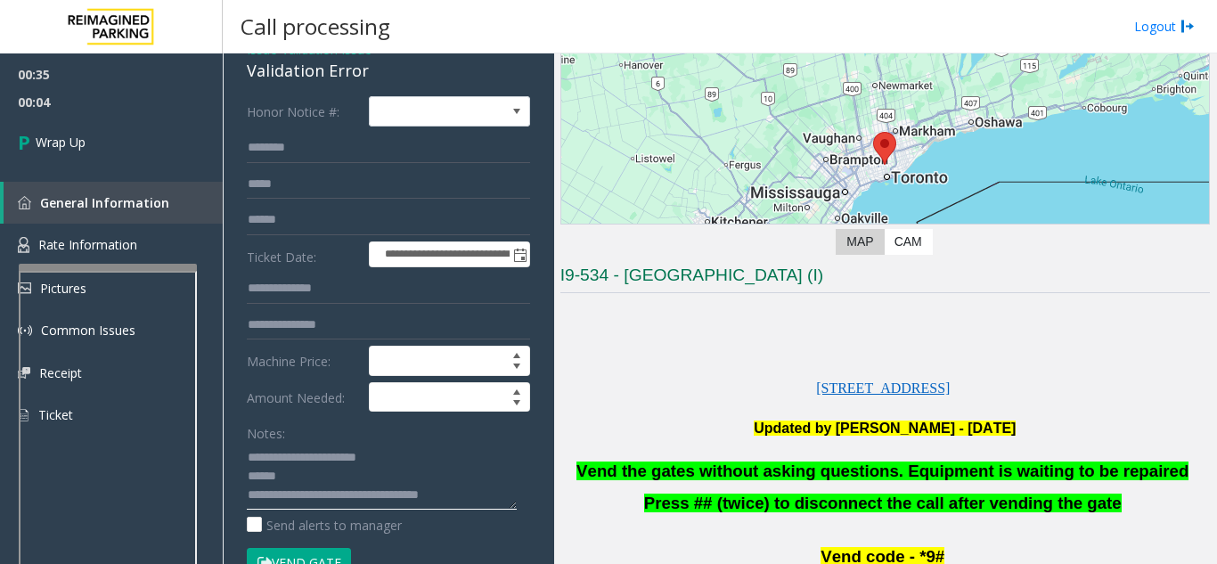
click at [282, 477] on textarea at bounding box center [382, 476] width 270 height 67
paste textarea "**********"
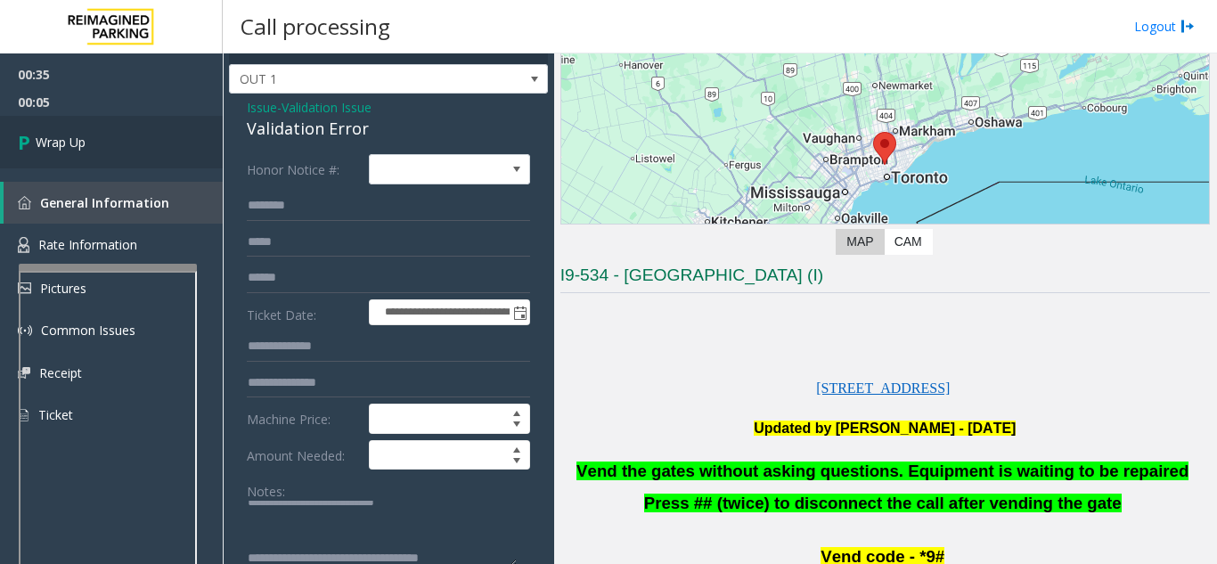
scroll to position [0, 0]
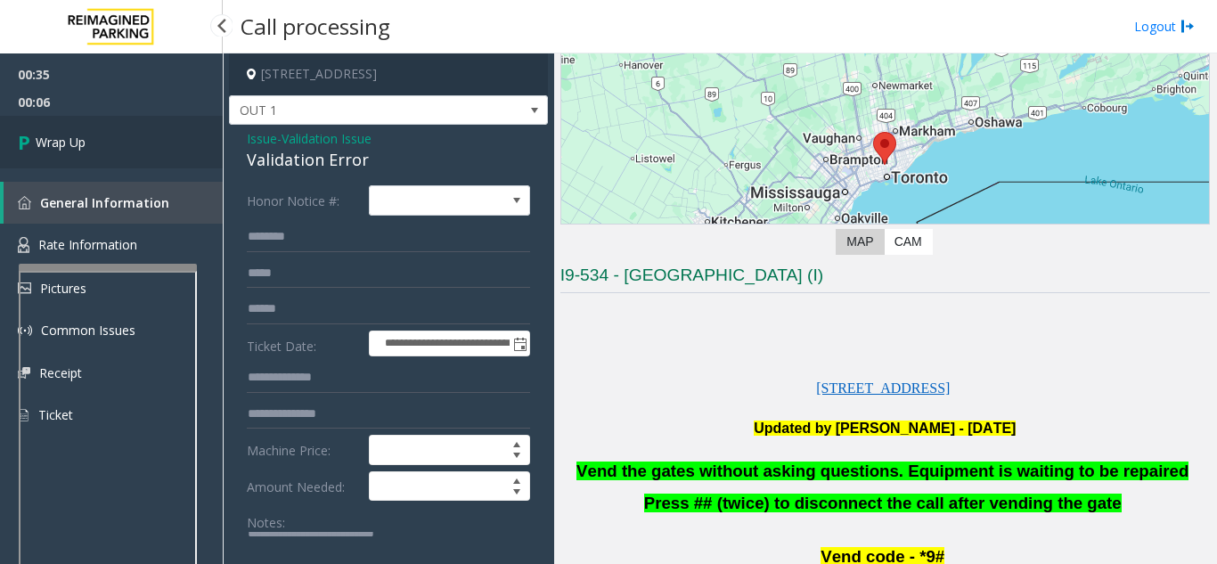
type textarea "**********"
click at [90, 142] on link "Wrap Up" at bounding box center [111, 142] width 223 height 53
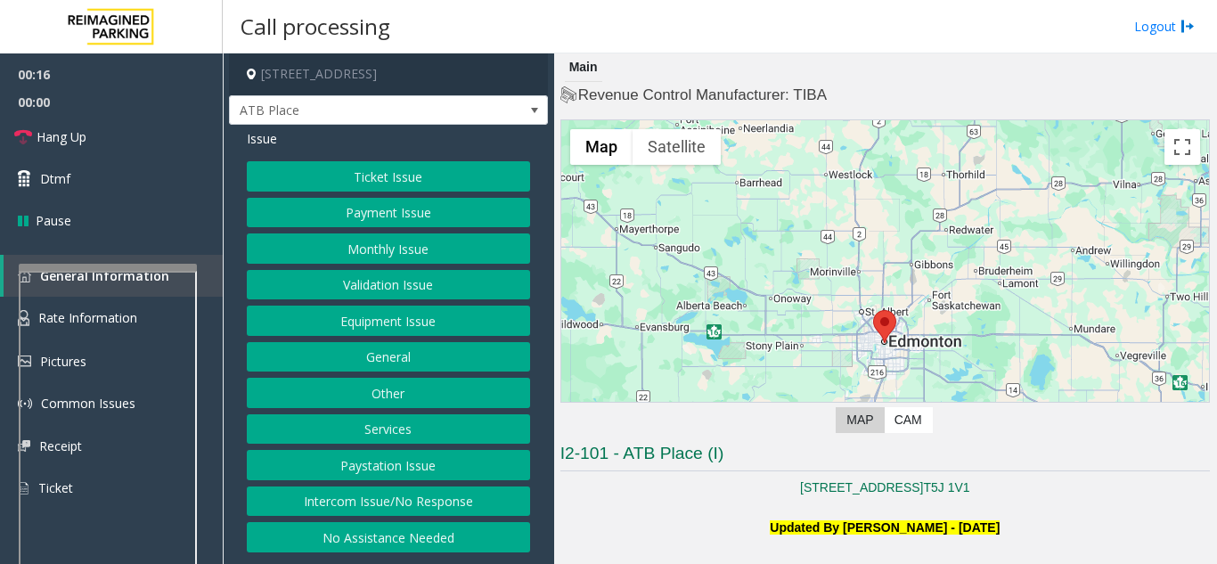
click at [430, 495] on button "Intercom Issue/No Response" at bounding box center [388, 501] width 283 height 30
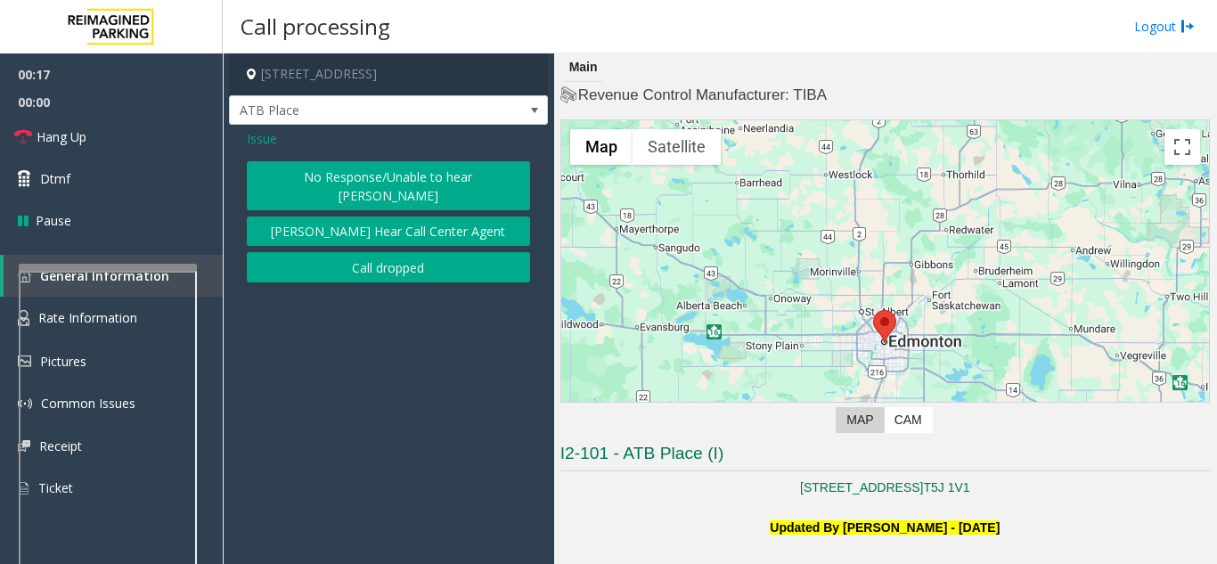
click at [395, 172] on button "No Response/Unable to hear [PERSON_NAME]" at bounding box center [388, 185] width 283 height 49
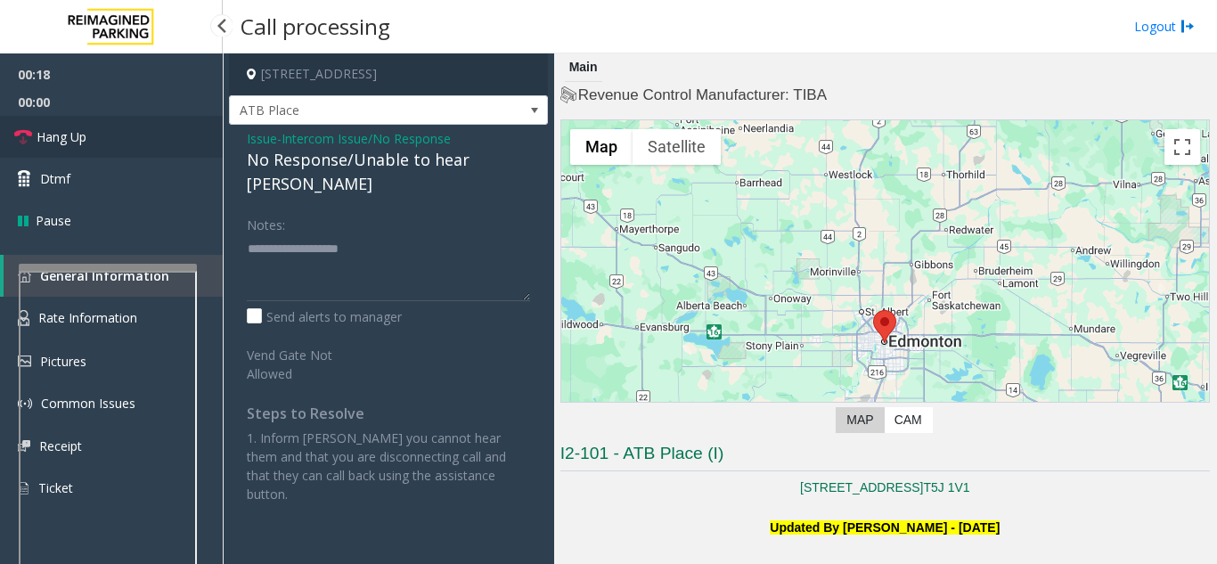
click at [48, 132] on span "Hang Up" at bounding box center [62, 136] width 50 height 19
click at [274, 167] on div "No Response/Unable to hear [PERSON_NAME]" at bounding box center [388, 172] width 283 height 48
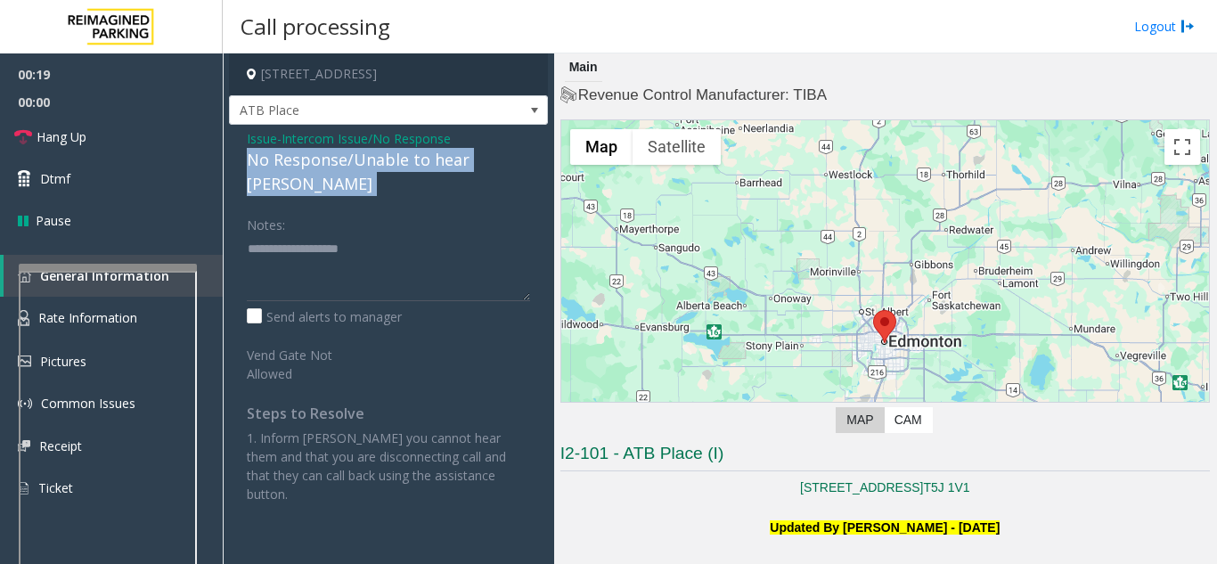
click at [274, 167] on div "No Response/Unable to hear [PERSON_NAME]" at bounding box center [388, 172] width 283 height 48
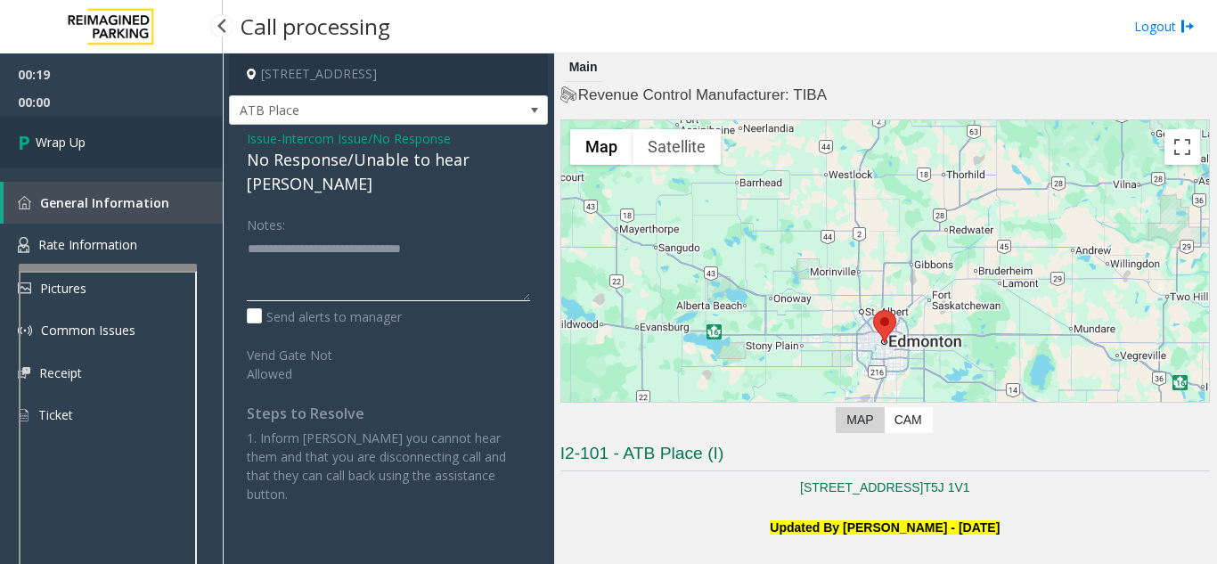
type textarea "**********"
click at [93, 150] on link "Wrap Up" at bounding box center [111, 142] width 223 height 53
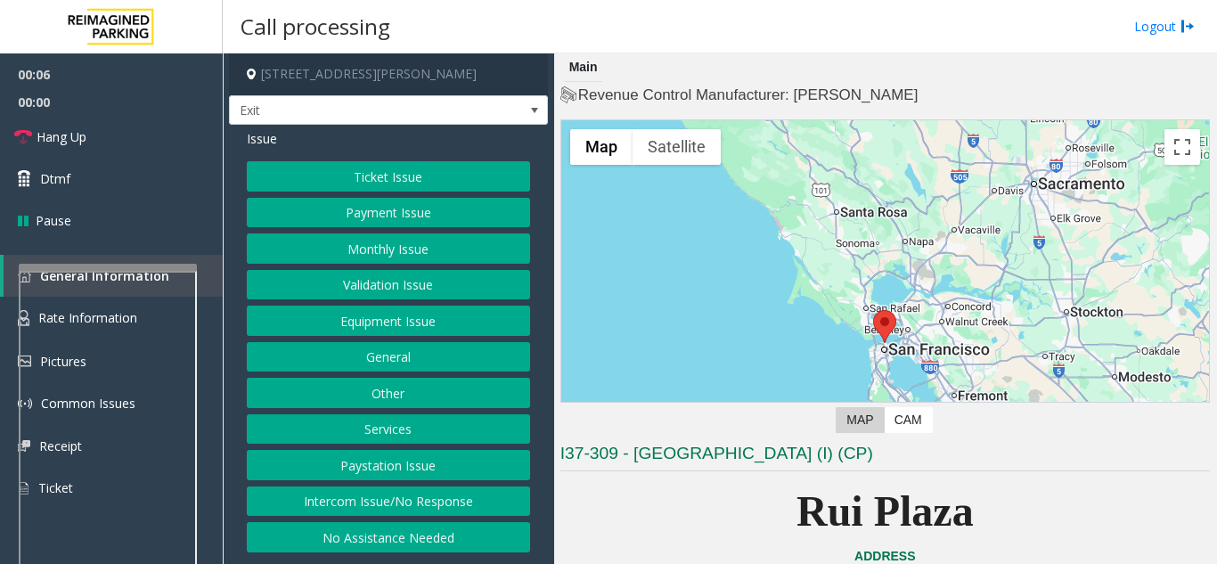
click at [410, 187] on button "Ticket Issue" at bounding box center [388, 176] width 283 height 30
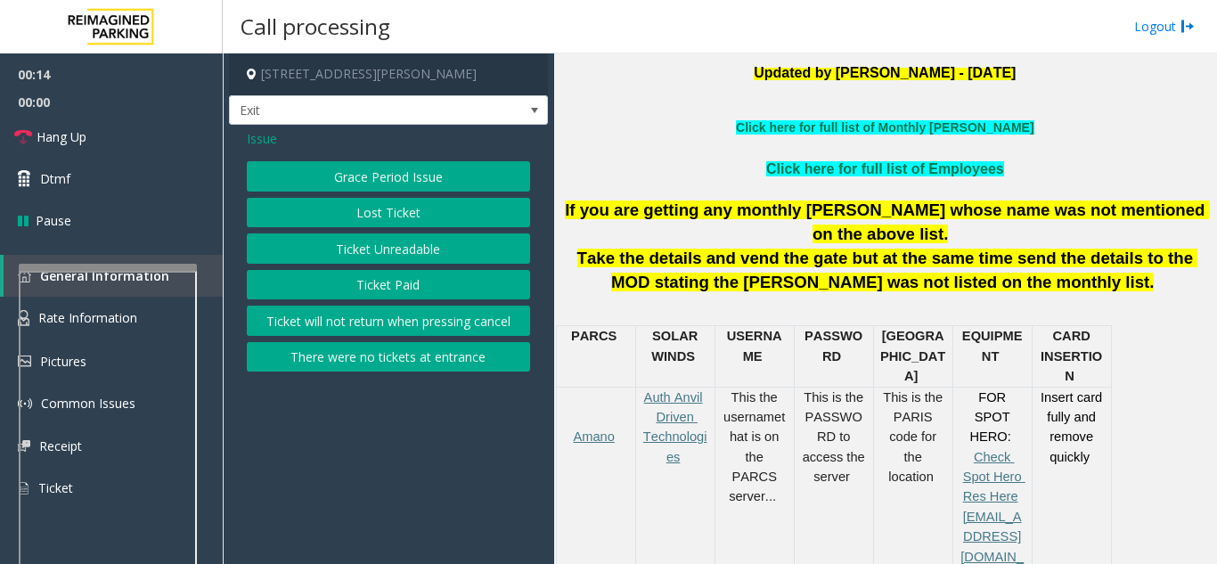
scroll to position [510, 0]
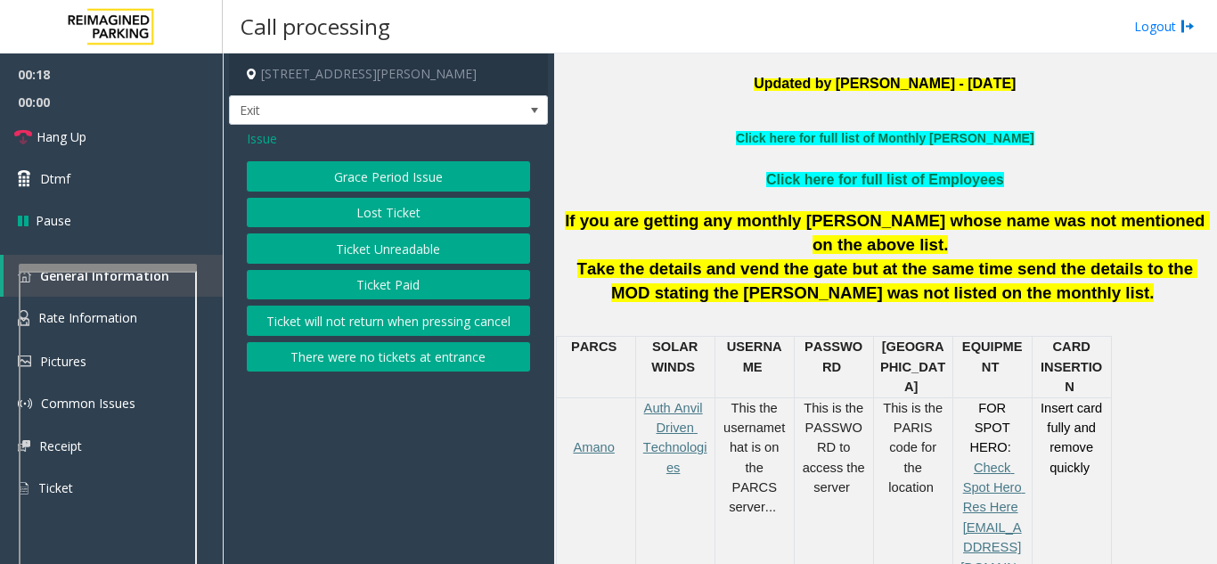
click at [348, 224] on button "Lost Ticket" at bounding box center [388, 213] width 283 height 30
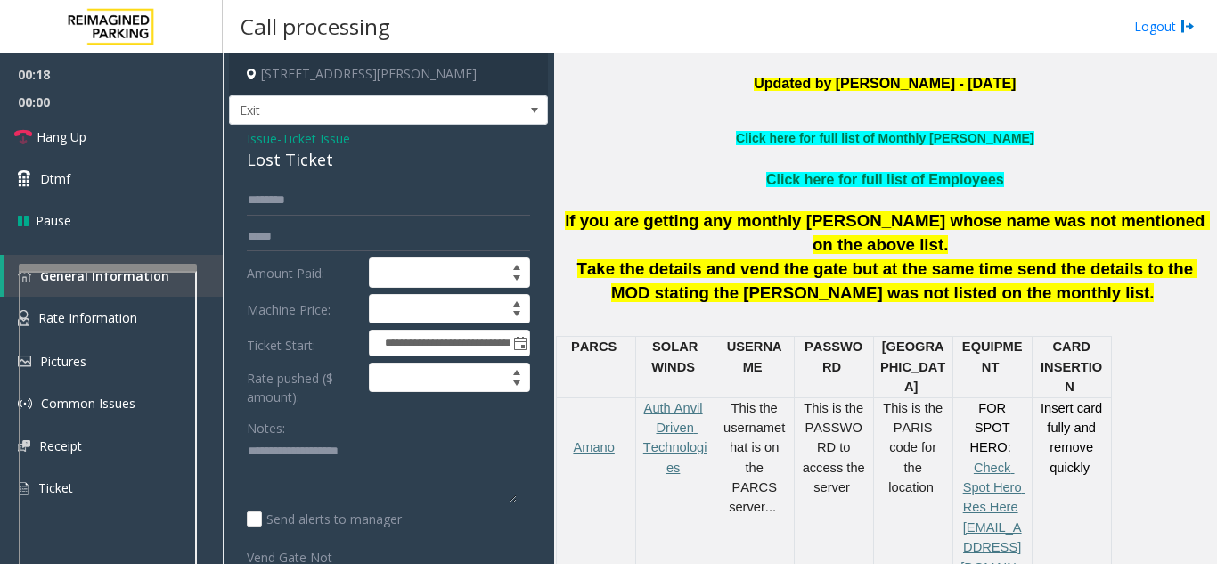
scroll to position [89, 0]
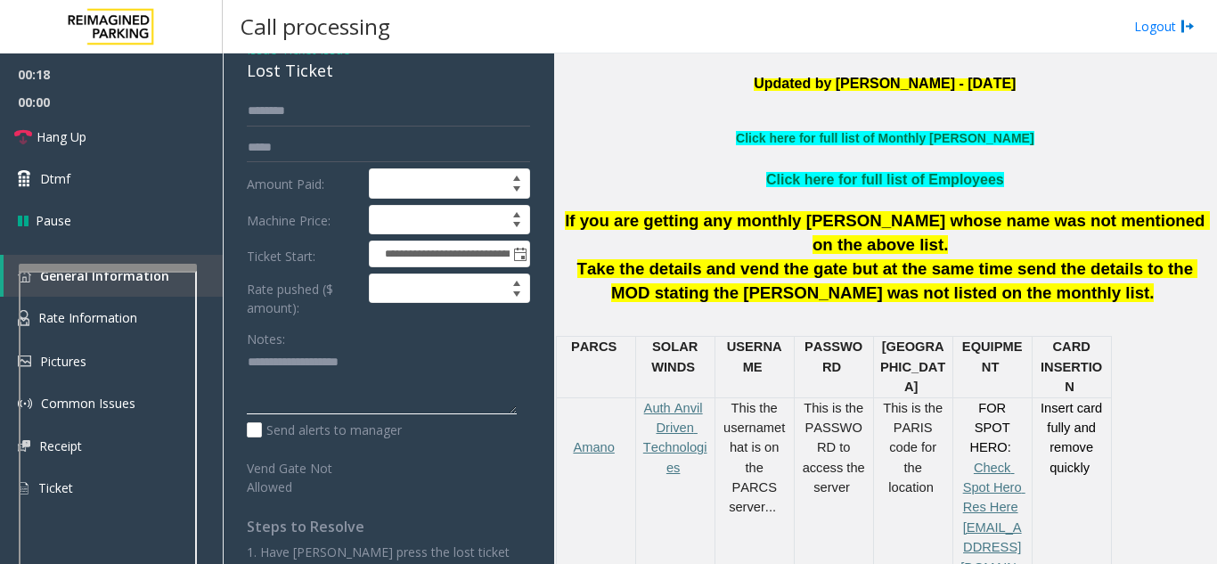
click at [296, 365] on textarea at bounding box center [382, 381] width 270 height 67
click at [691, 158] on p at bounding box center [884, 158] width 649 height 20
click at [115, 143] on link "Hang Up" at bounding box center [111, 137] width 223 height 42
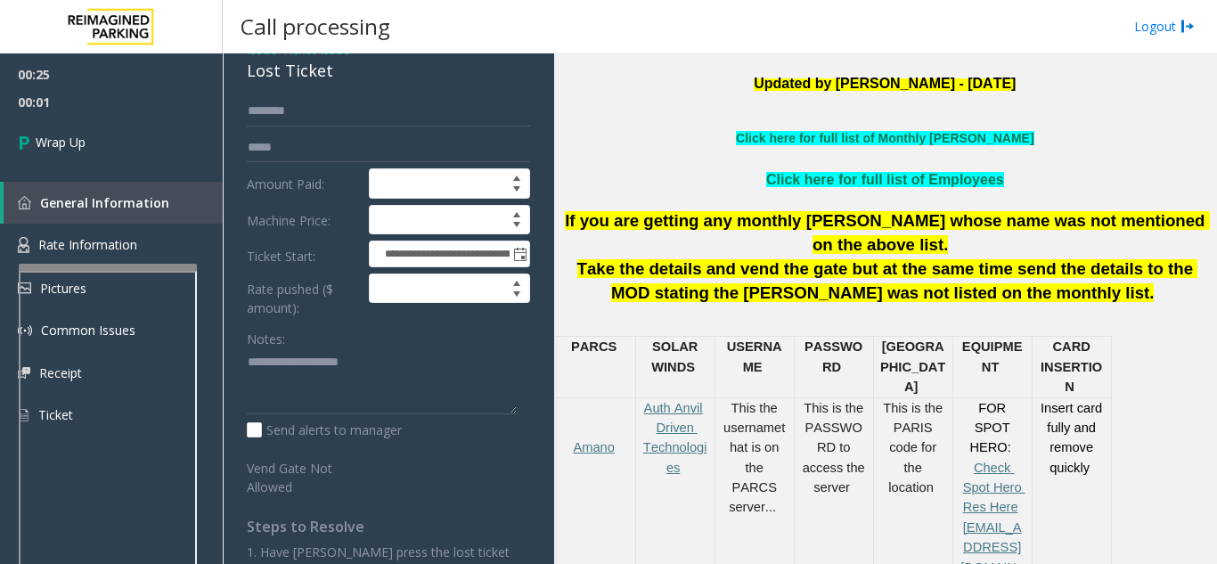
click at [268, 73] on div "Lost Ticket" at bounding box center [388, 71] width 283 height 24
click at [302, 351] on textarea at bounding box center [382, 381] width 270 height 67
paste textarea "**********"
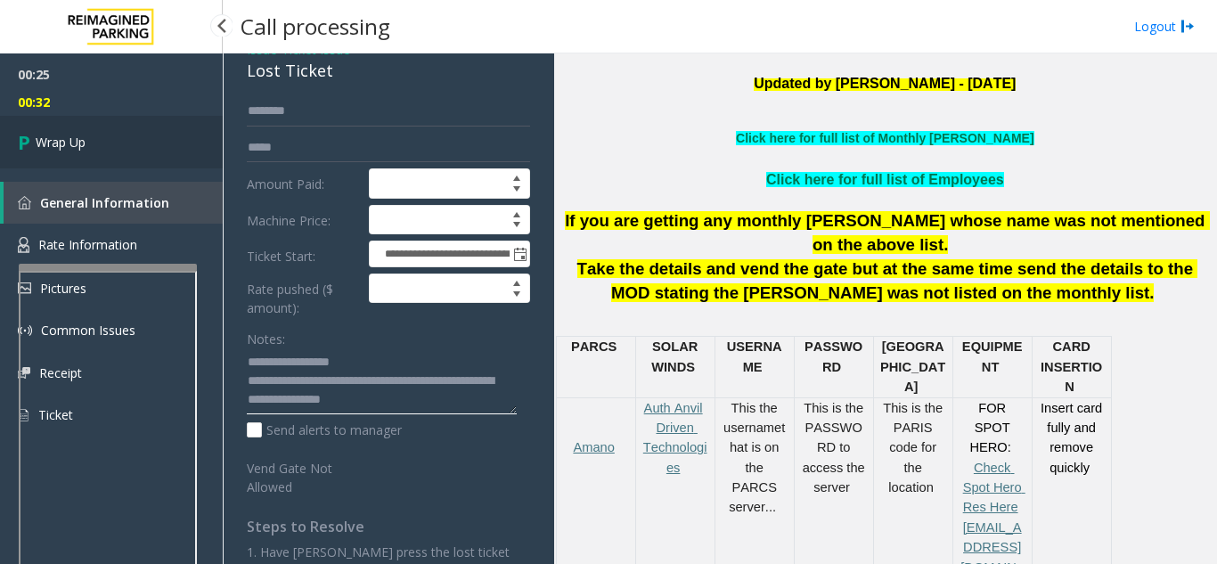
type textarea "**********"
click at [126, 136] on link "Wrap Up" at bounding box center [111, 142] width 223 height 53
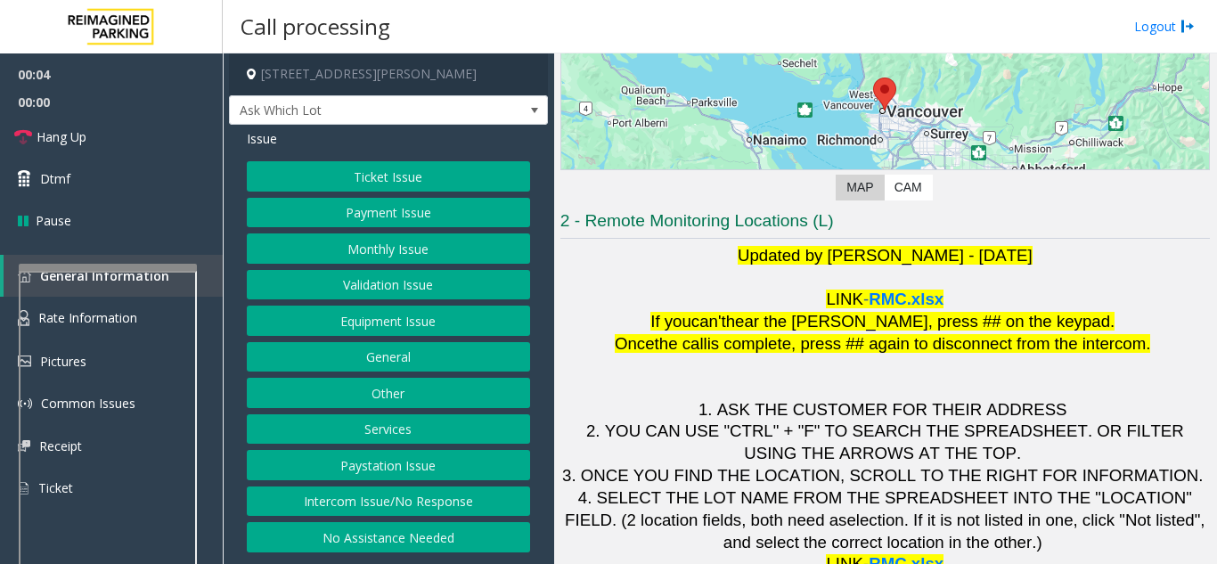
scroll to position [262, 0]
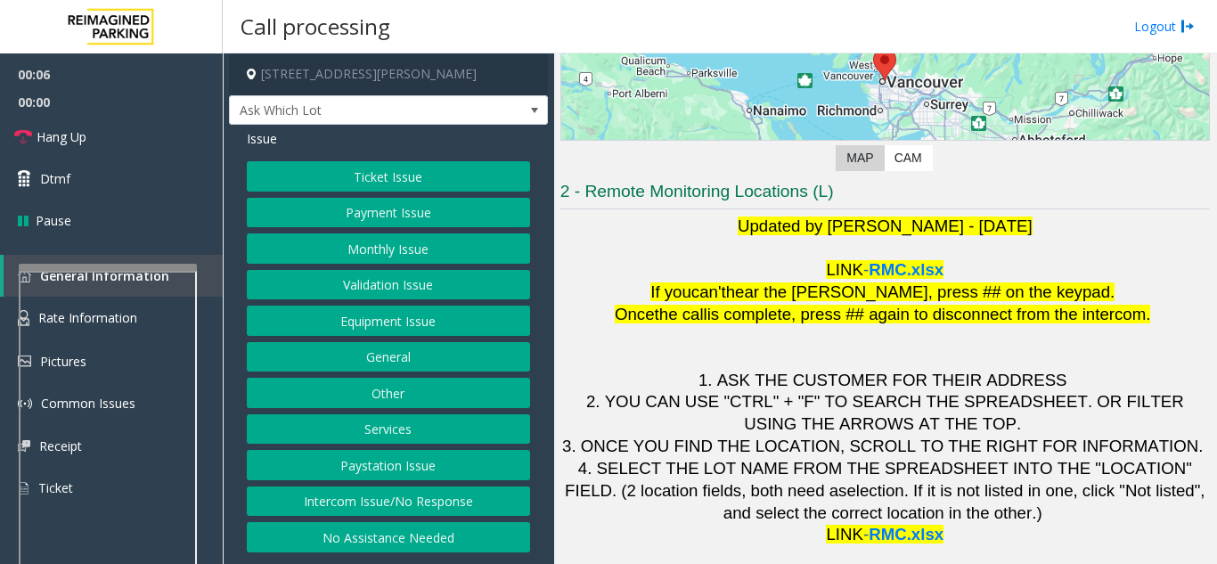
click at [372, 505] on button "Intercom Issue/No Response" at bounding box center [388, 501] width 283 height 30
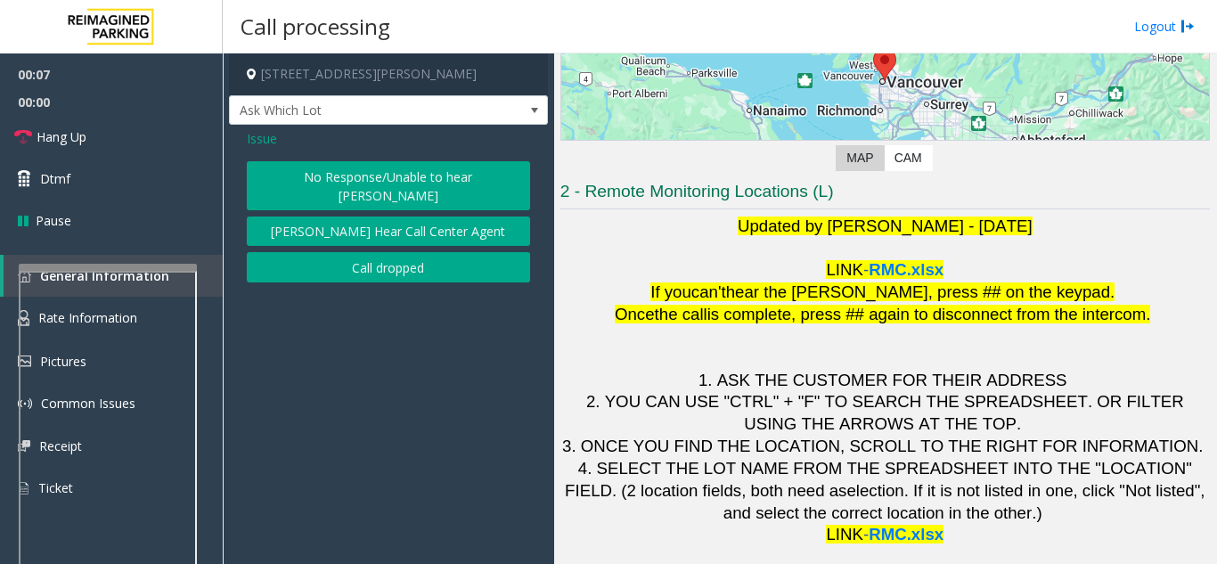
click at [391, 173] on button "No Response/Unable to hear [PERSON_NAME]" at bounding box center [388, 185] width 283 height 49
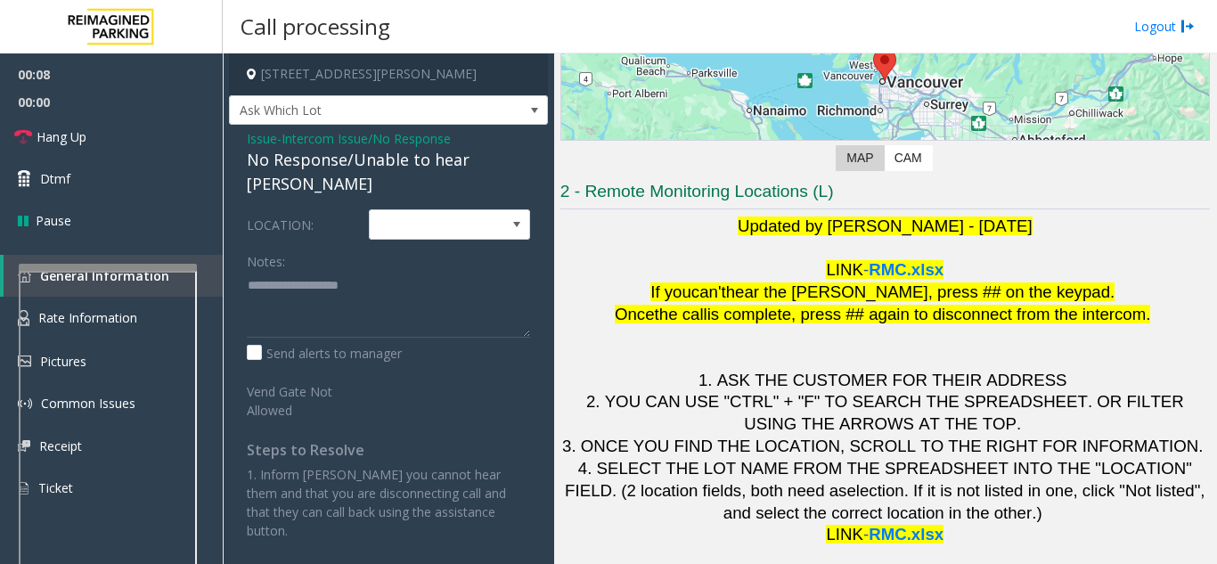
click at [378, 156] on div "No Response/Unable to hear [PERSON_NAME]" at bounding box center [388, 172] width 283 height 48
click at [377, 160] on div "No Response/Unable to hear [PERSON_NAME]" at bounding box center [388, 172] width 283 height 48
click at [361, 160] on div "No Response/Unable to hear [PERSON_NAME]" at bounding box center [388, 172] width 283 height 48
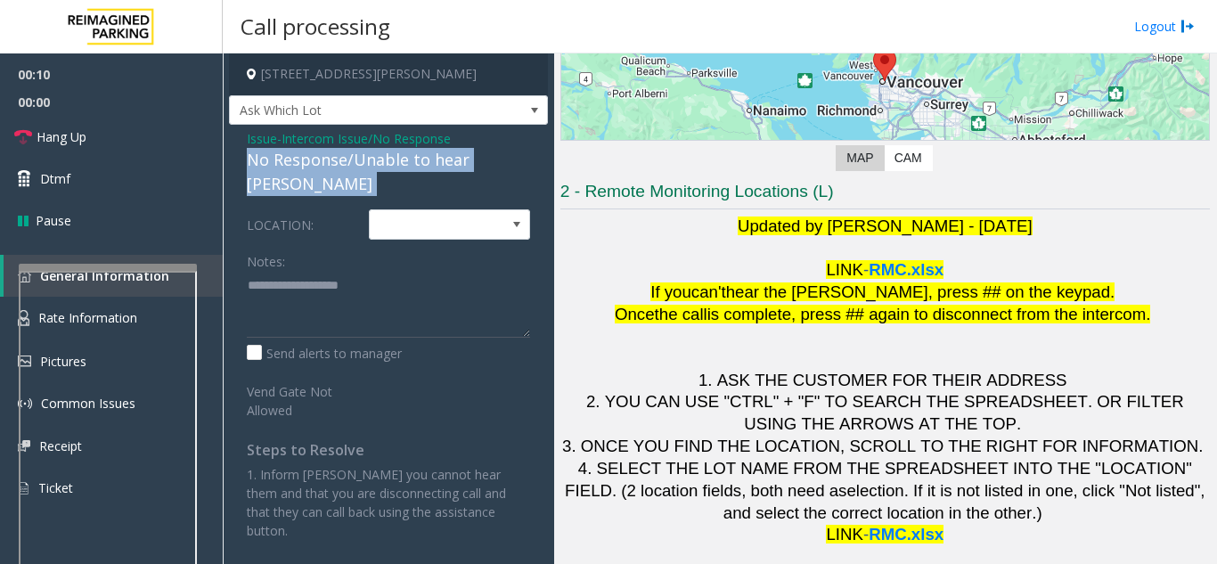
click at [361, 160] on div "No Response/Unable to hear [PERSON_NAME]" at bounding box center [388, 172] width 283 height 48
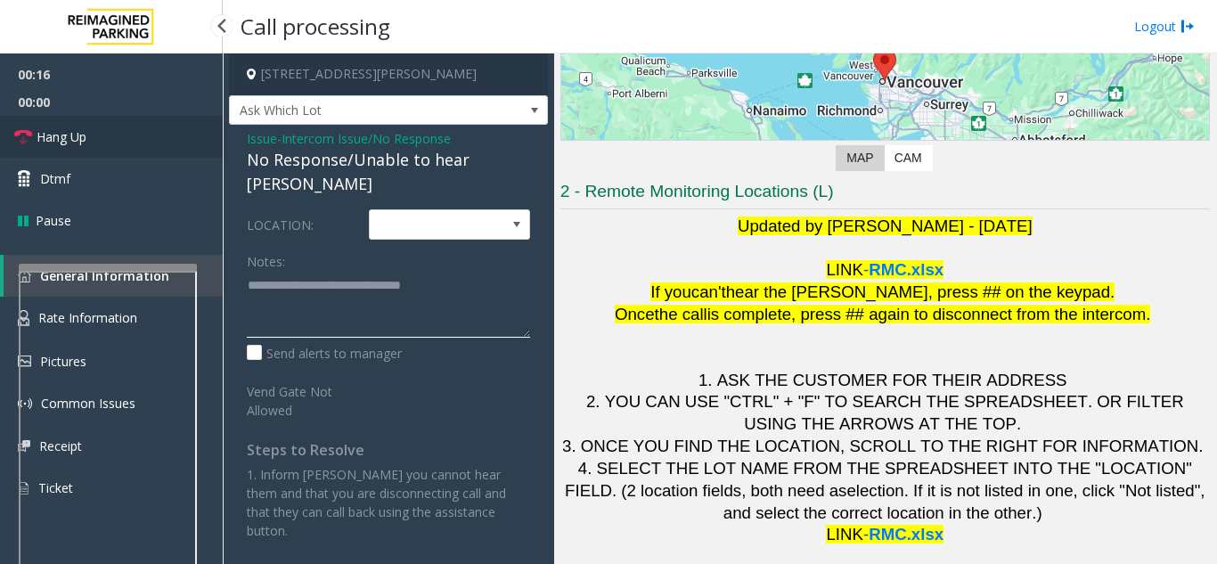
type textarea "**********"
click at [88, 130] on link "Hang Up" at bounding box center [111, 137] width 223 height 42
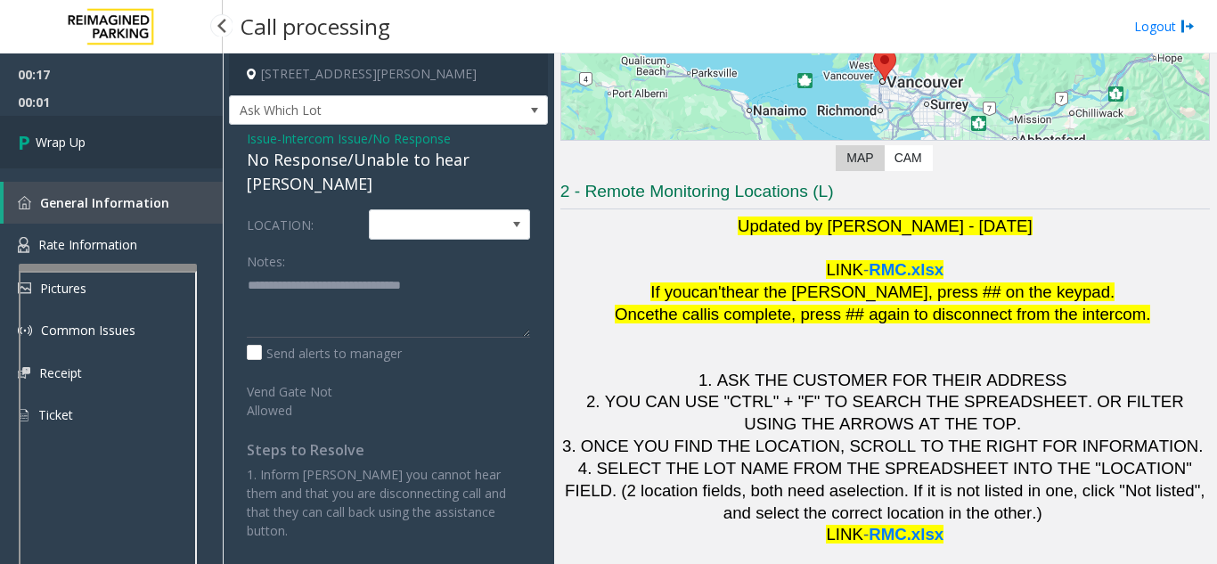
click at [89, 133] on link "Wrap Up" at bounding box center [111, 142] width 223 height 53
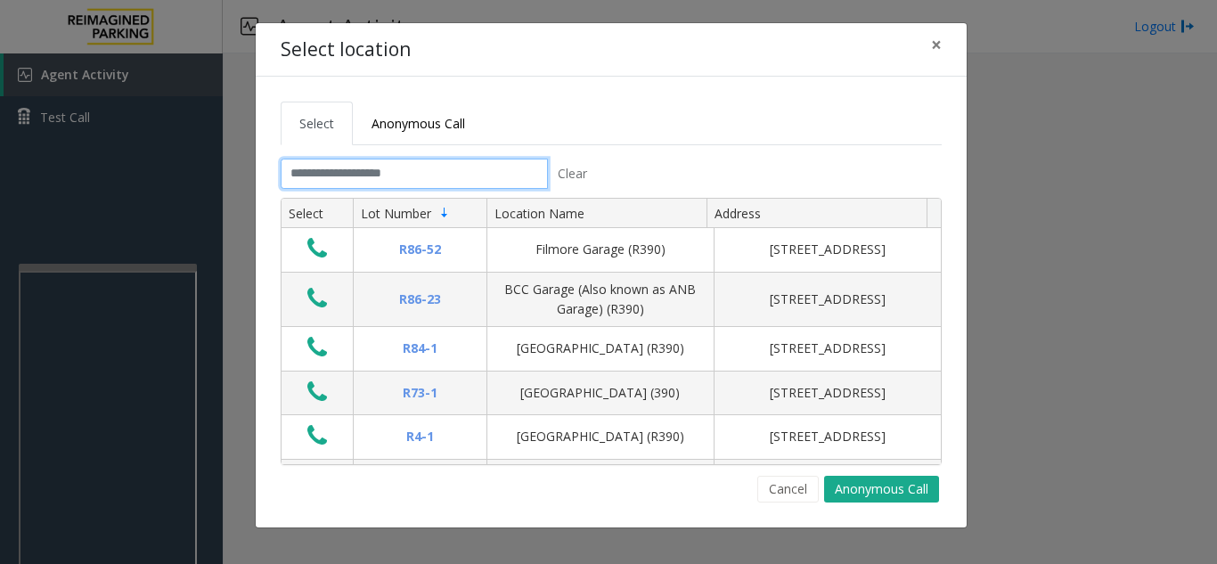
click at [383, 165] on input "text" at bounding box center [414, 174] width 267 height 30
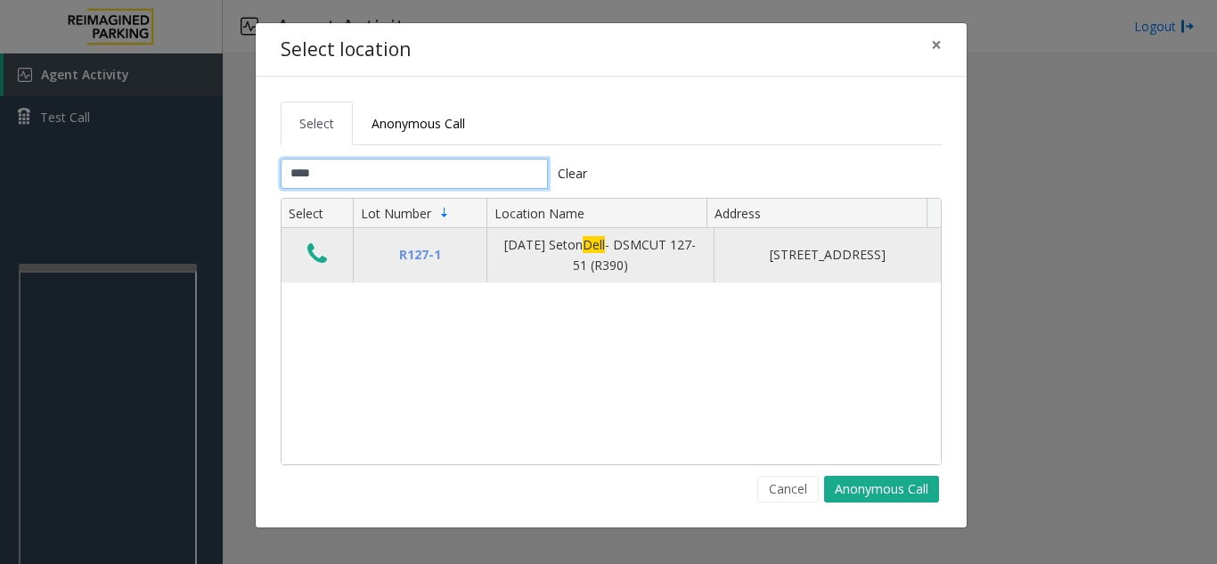
type input "****"
click at [321, 256] on icon "Data table" at bounding box center [317, 253] width 20 height 25
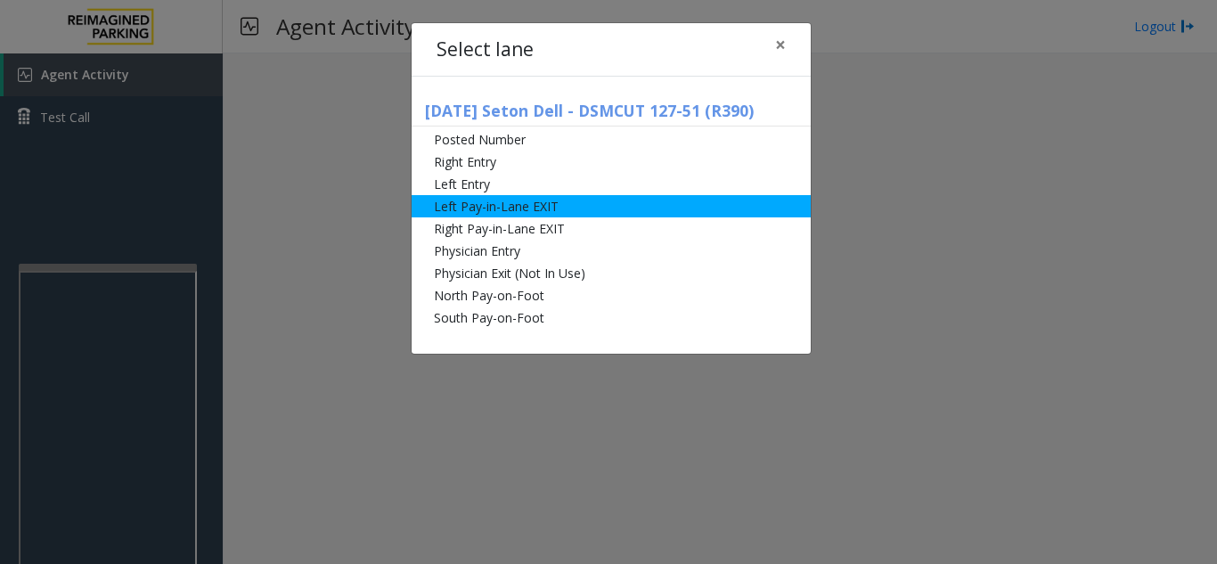
click at [559, 209] on li "Left Pay-in-Lane EXIT" at bounding box center [610, 206] width 399 height 22
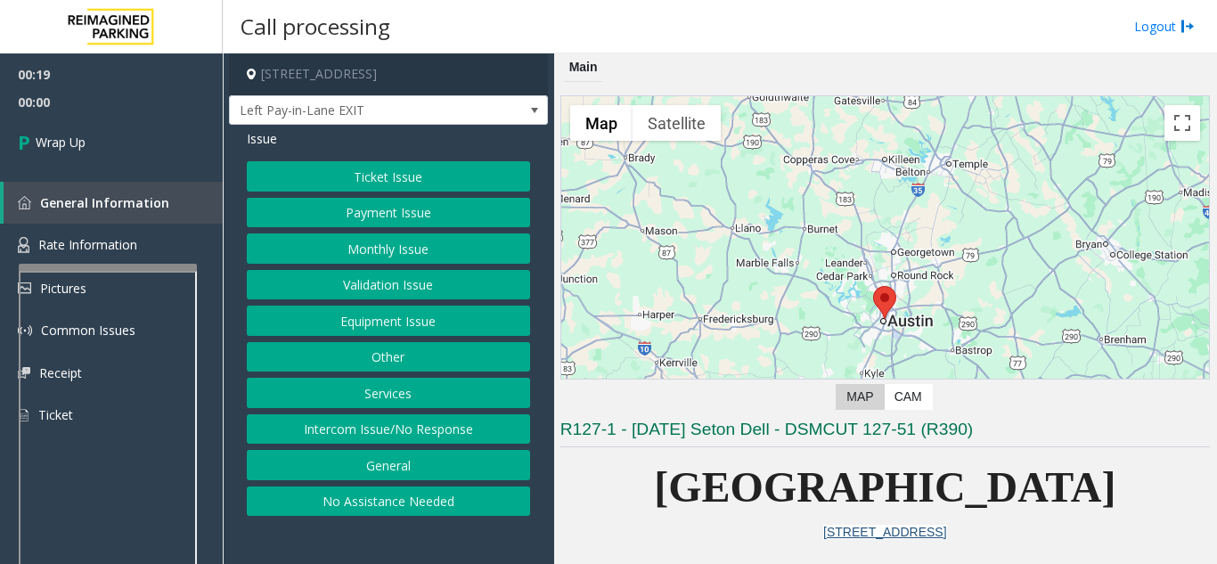
click at [391, 424] on button "Intercom Issue/No Response" at bounding box center [388, 429] width 283 height 30
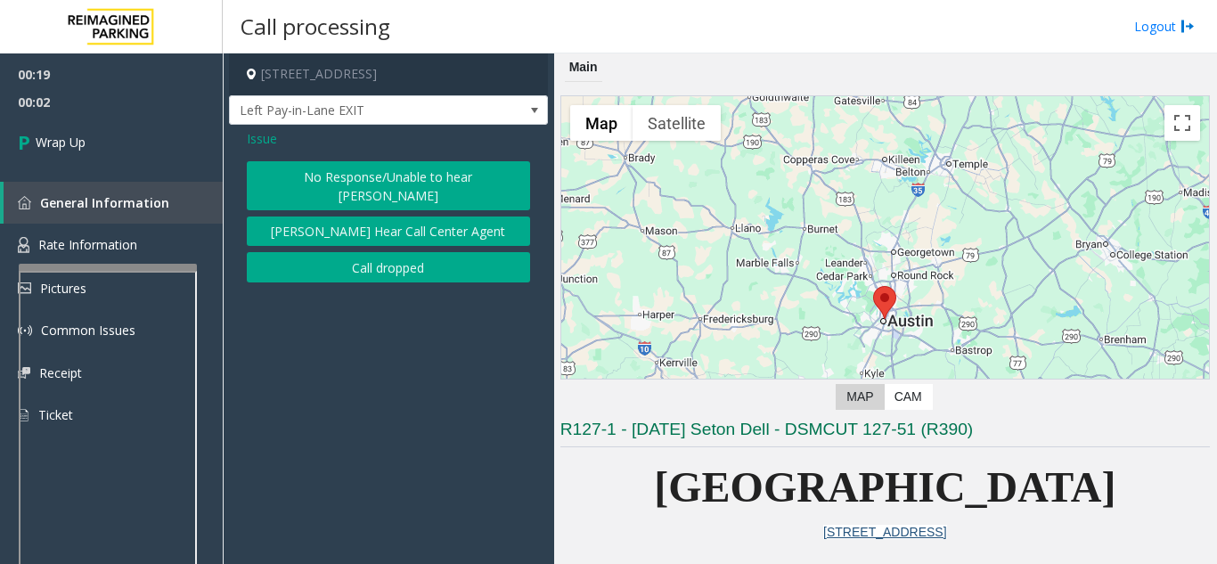
click at [265, 134] on span "Issue" at bounding box center [262, 138] width 30 height 19
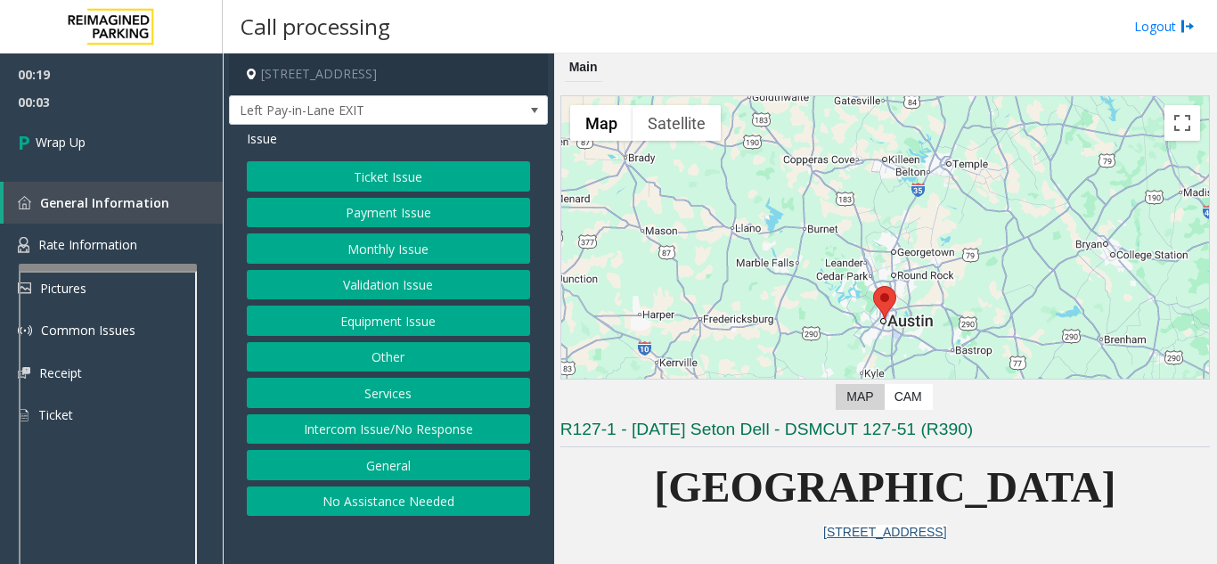
click at [445, 309] on button "Equipment Issue" at bounding box center [388, 320] width 283 height 30
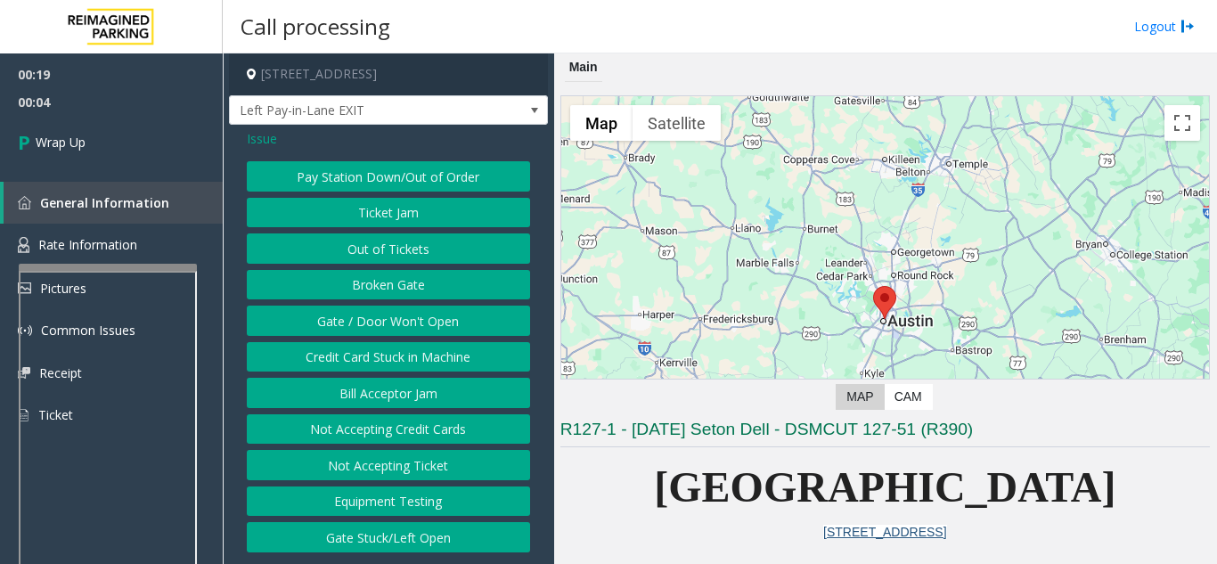
click at [365, 312] on button "Gate / Door Won't Open" at bounding box center [388, 320] width 283 height 30
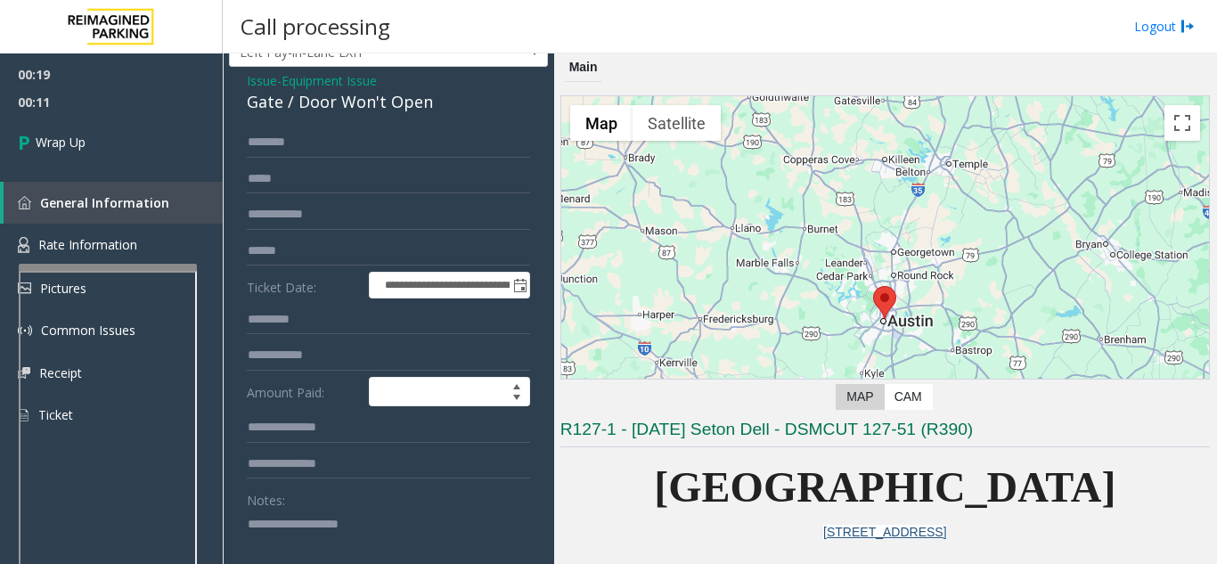
scroll to position [89, 0]
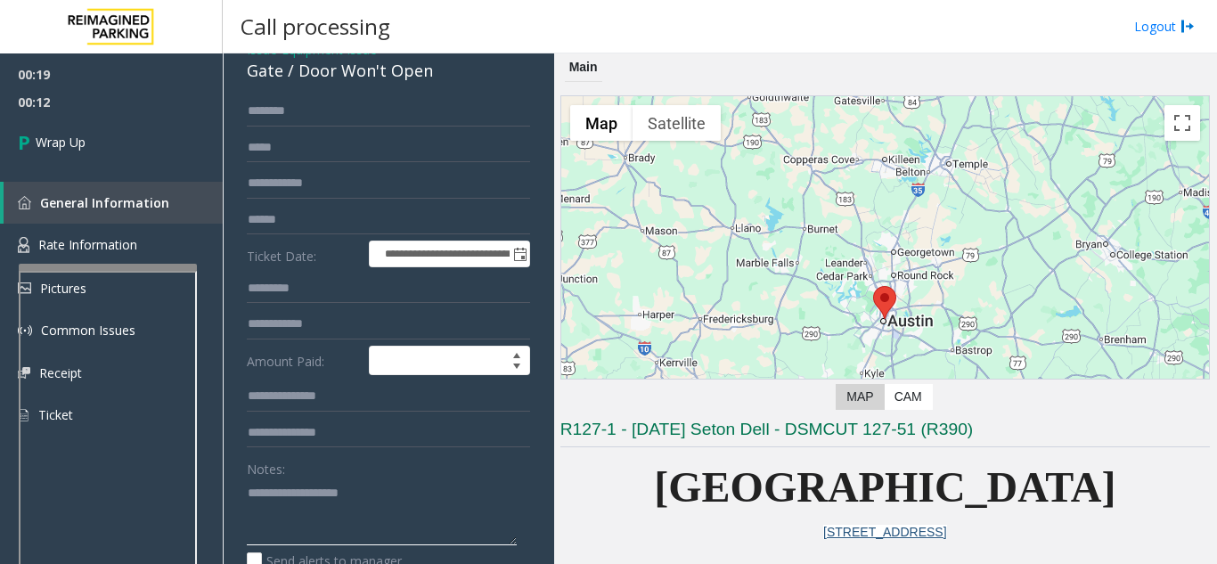
click at [289, 499] on textarea at bounding box center [382, 511] width 270 height 67
paste textarea "**********"
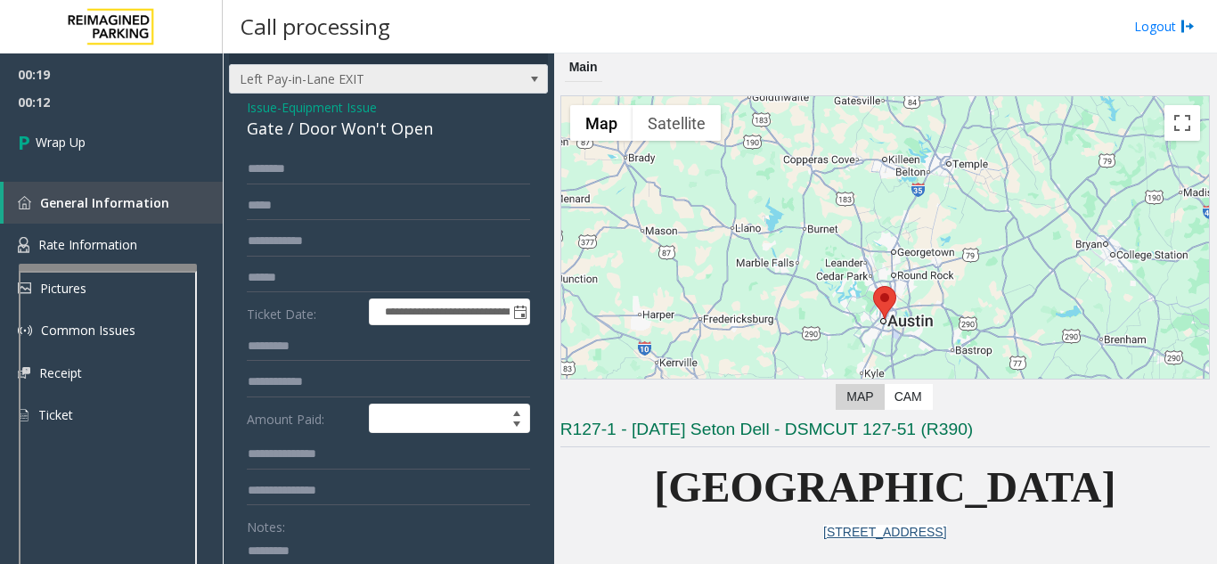
scroll to position [0, 0]
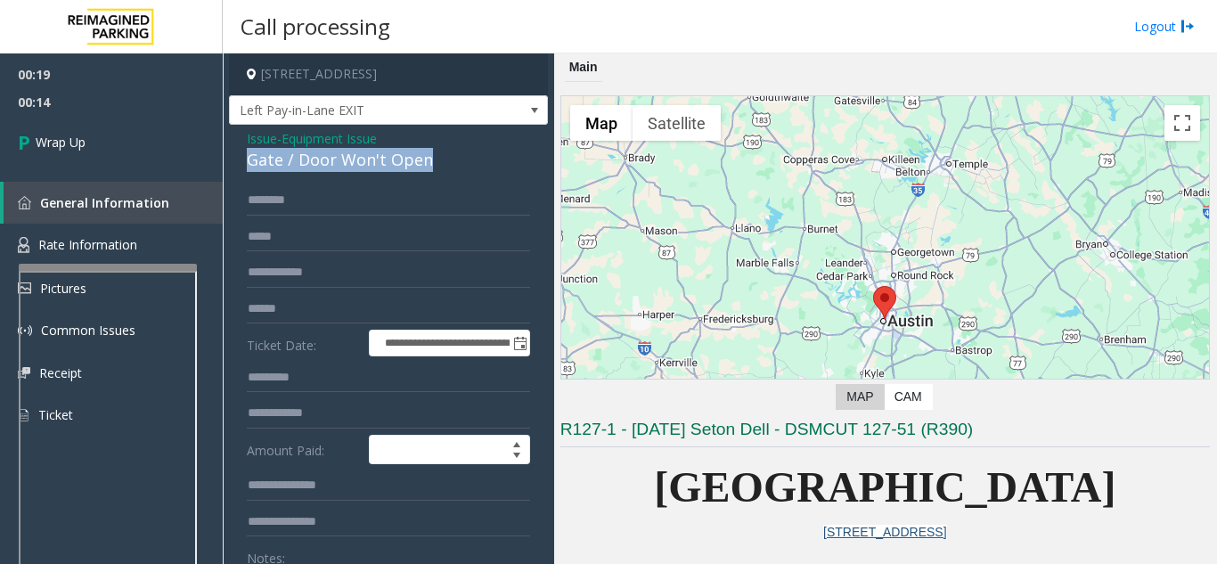
drag, startPoint x: 248, startPoint y: 158, endPoint x: 423, endPoint y: 159, distance: 175.5
click at [423, 159] on div "Gate / Door Won't Open" at bounding box center [388, 160] width 283 height 24
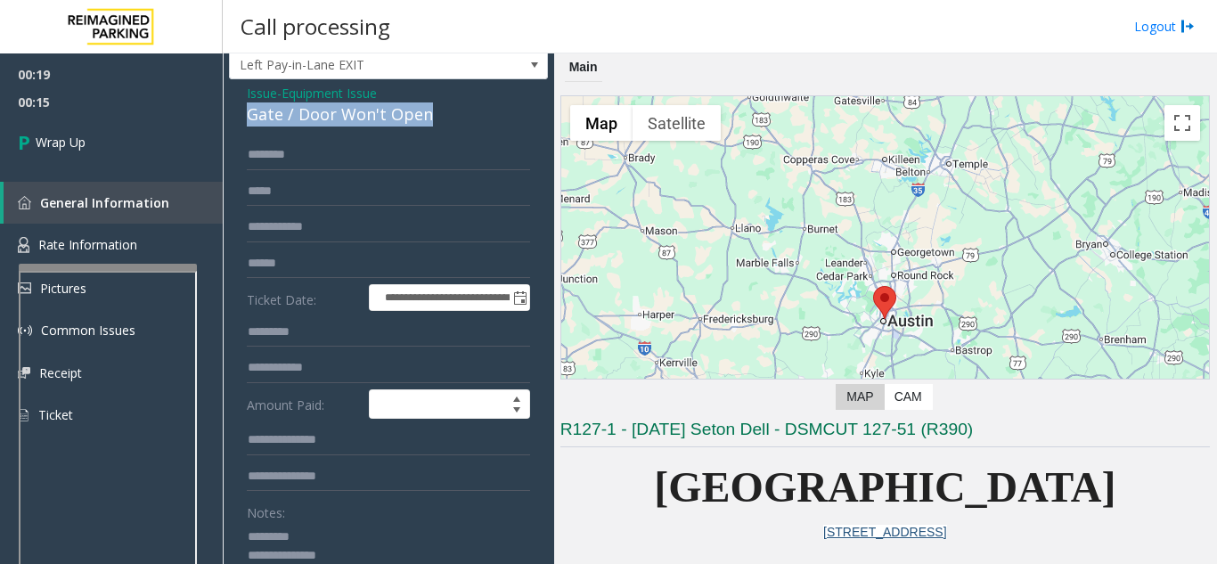
scroll to position [89, 0]
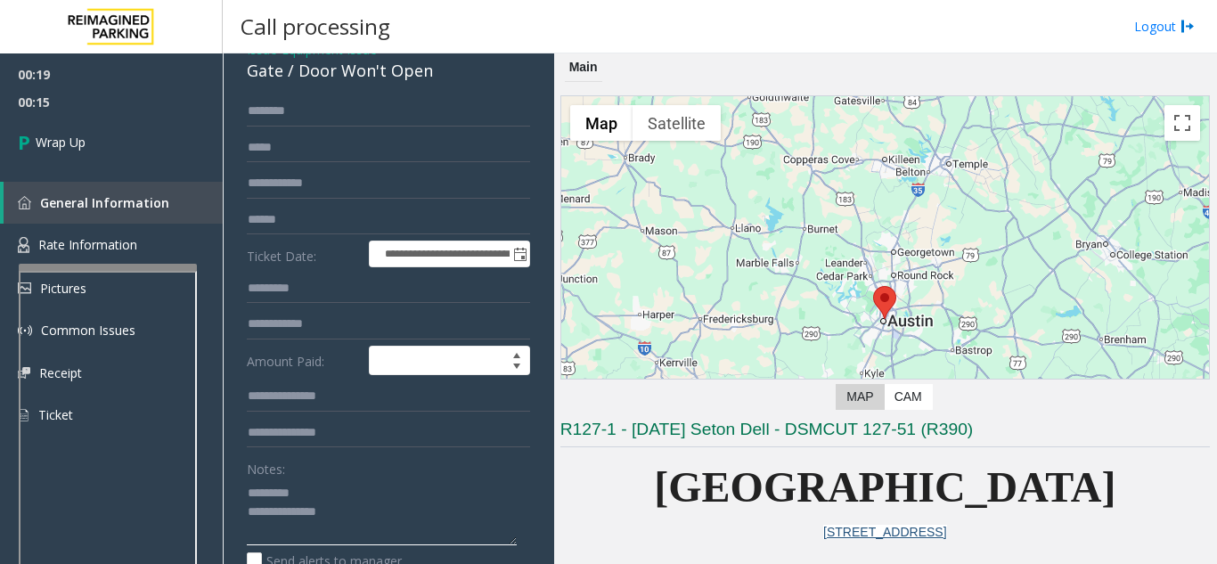
click at [325, 485] on textarea at bounding box center [382, 511] width 270 height 67
paste textarea "**********"
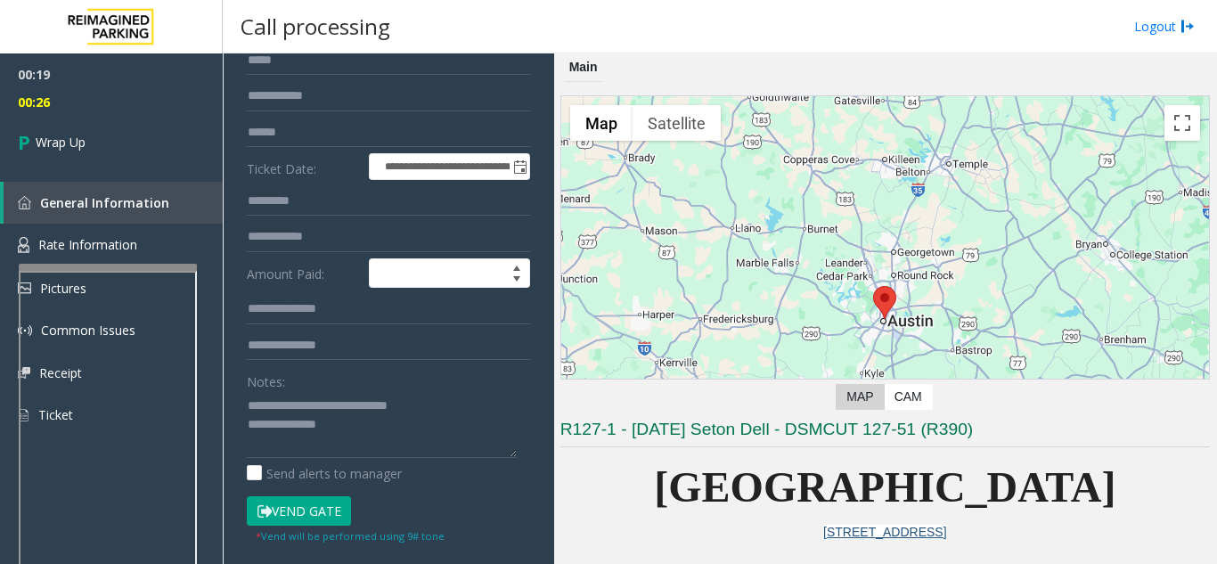
scroll to position [178, 0]
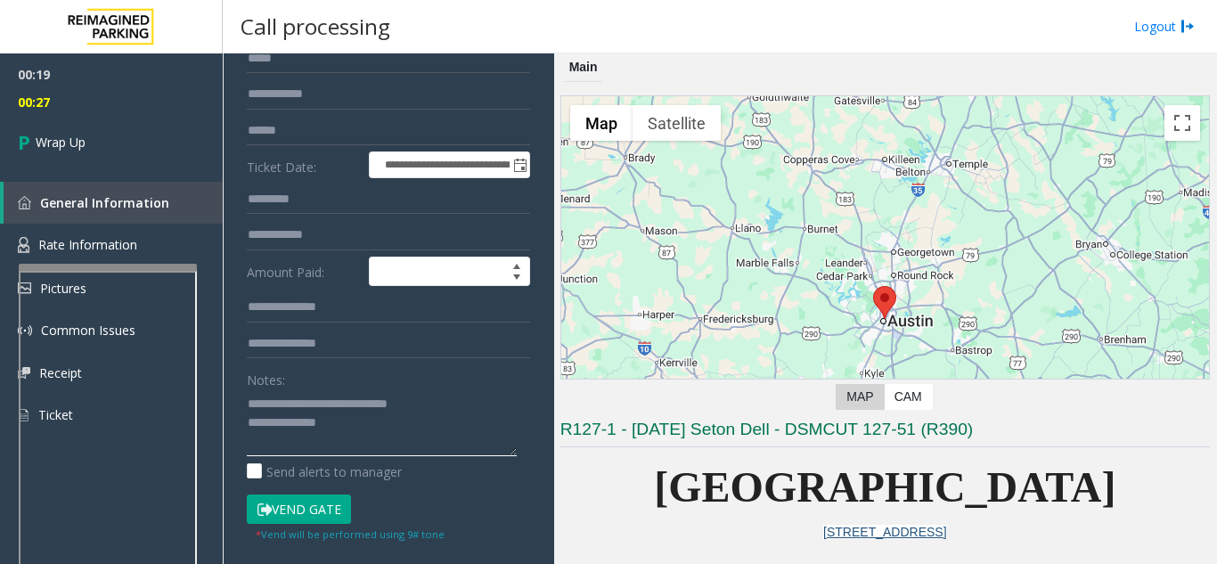
click at [329, 438] on textarea at bounding box center [382, 422] width 270 height 67
paste textarea "**********"
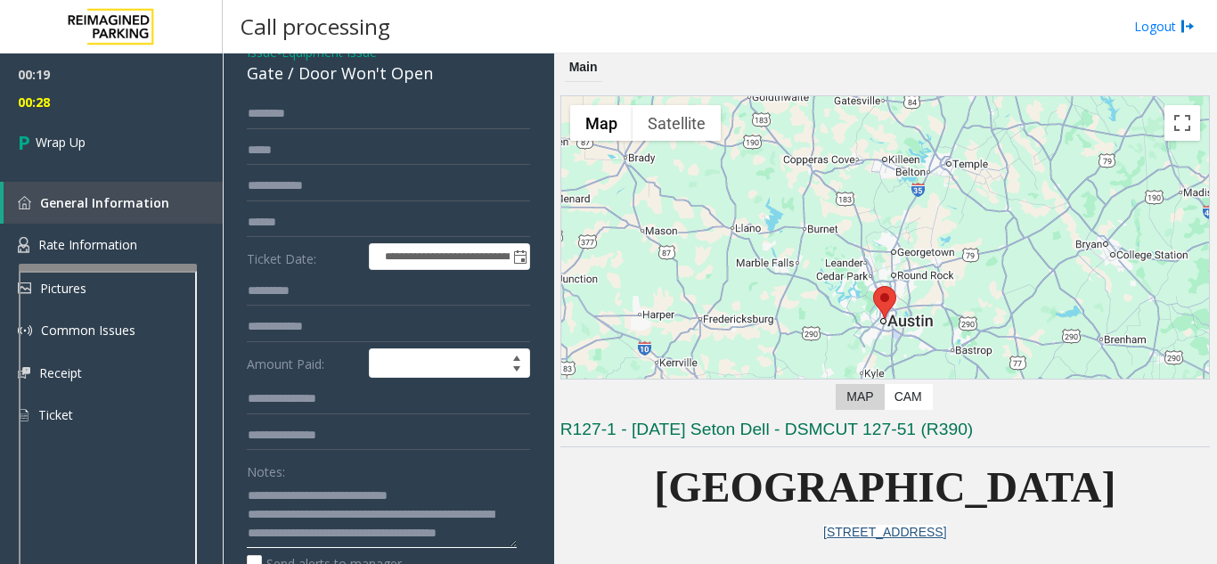
scroll to position [0, 0]
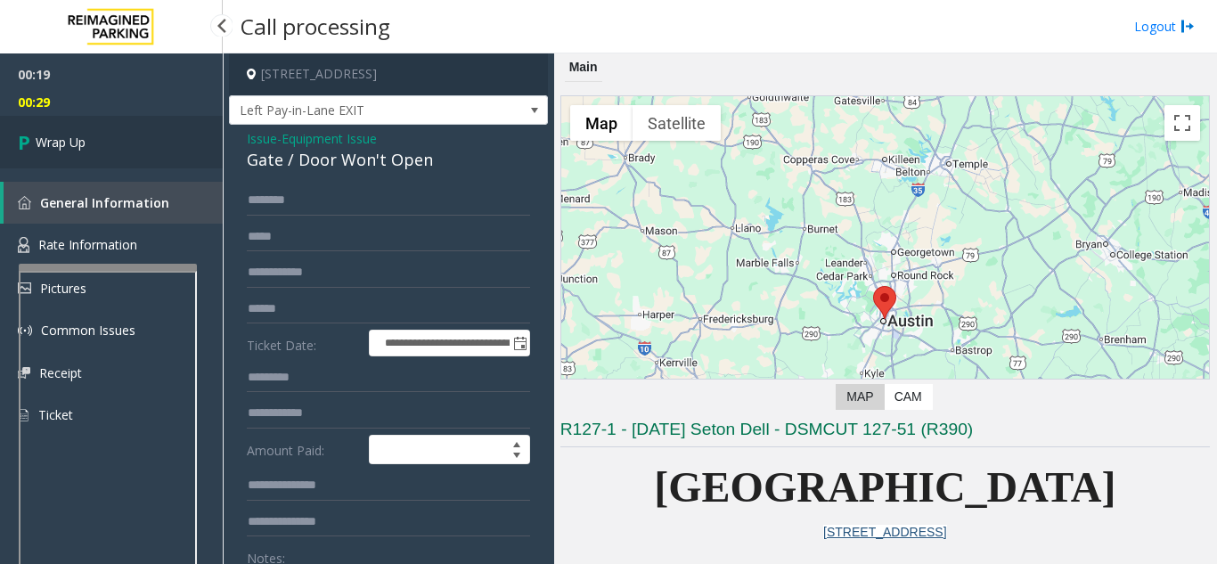
type textarea "**********"
click at [162, 128] on link "Wrap Up" at bounding box center [111, 142] width 223 height 53
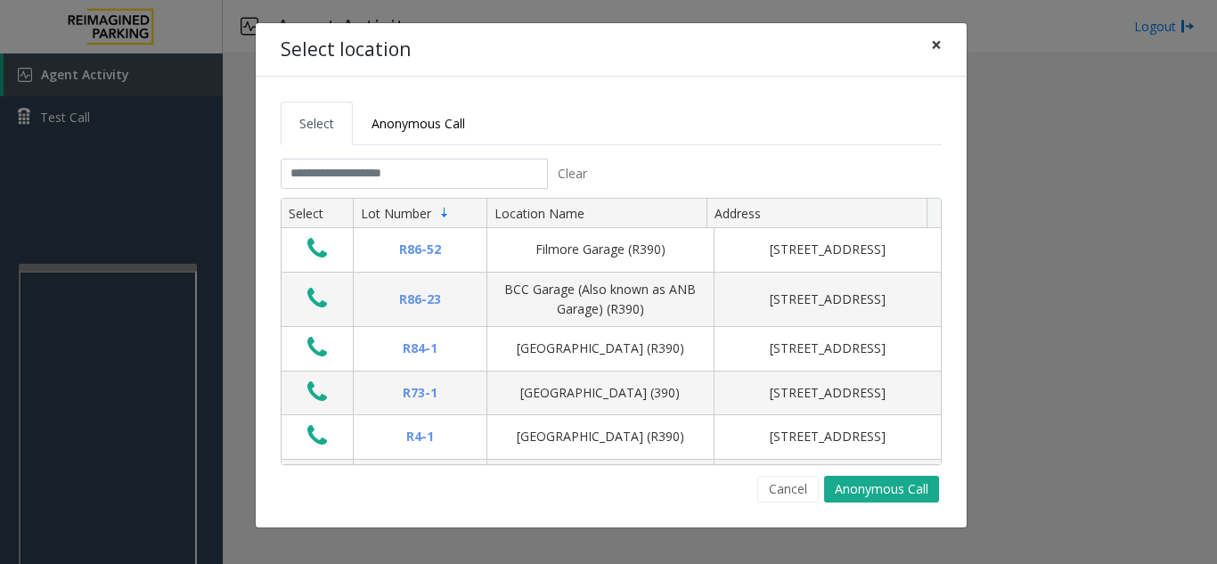
click at [920, 43] on span "×" at bounding box center [936, 44] width 11 height 25
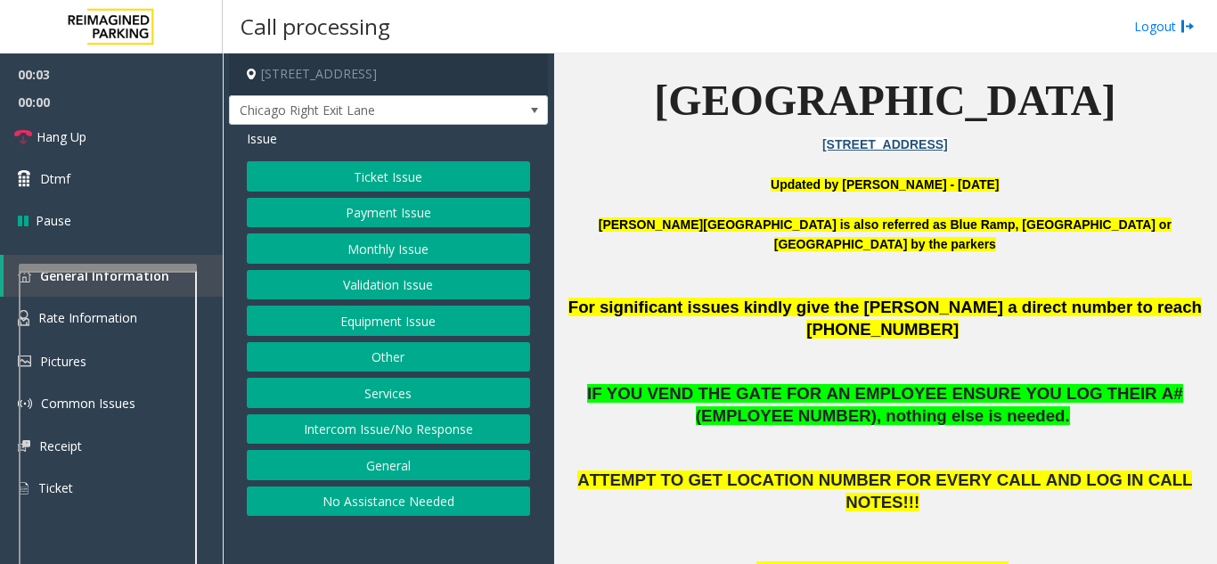
scroll to position [534, 0]
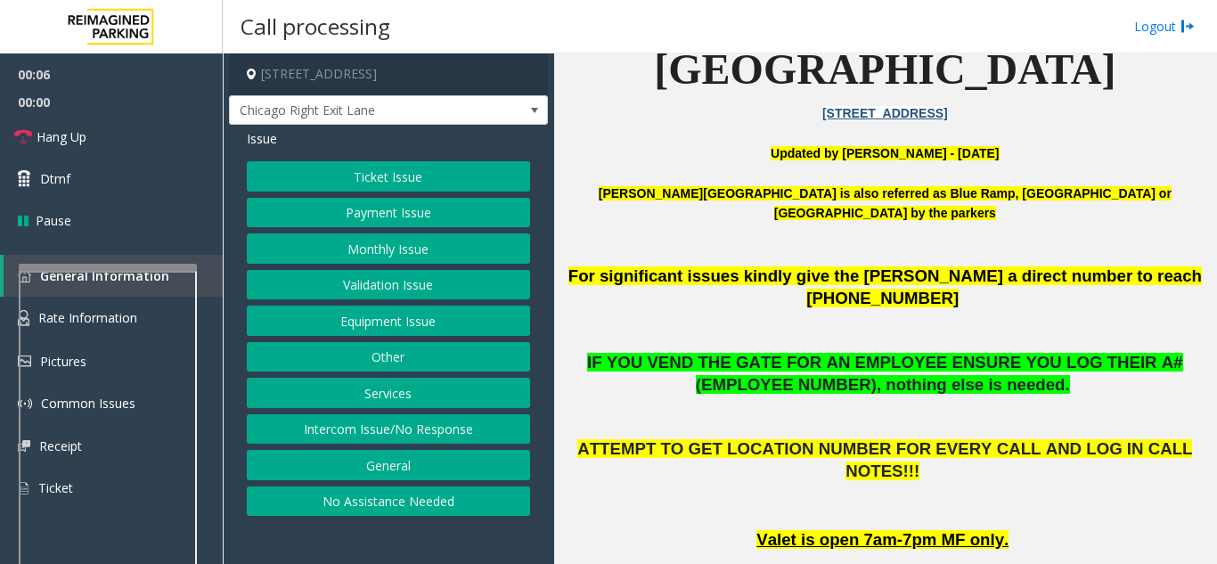
click at [444, 313] on button "Equipment Issue" at bounding box center [388, 320] width 283 height 30
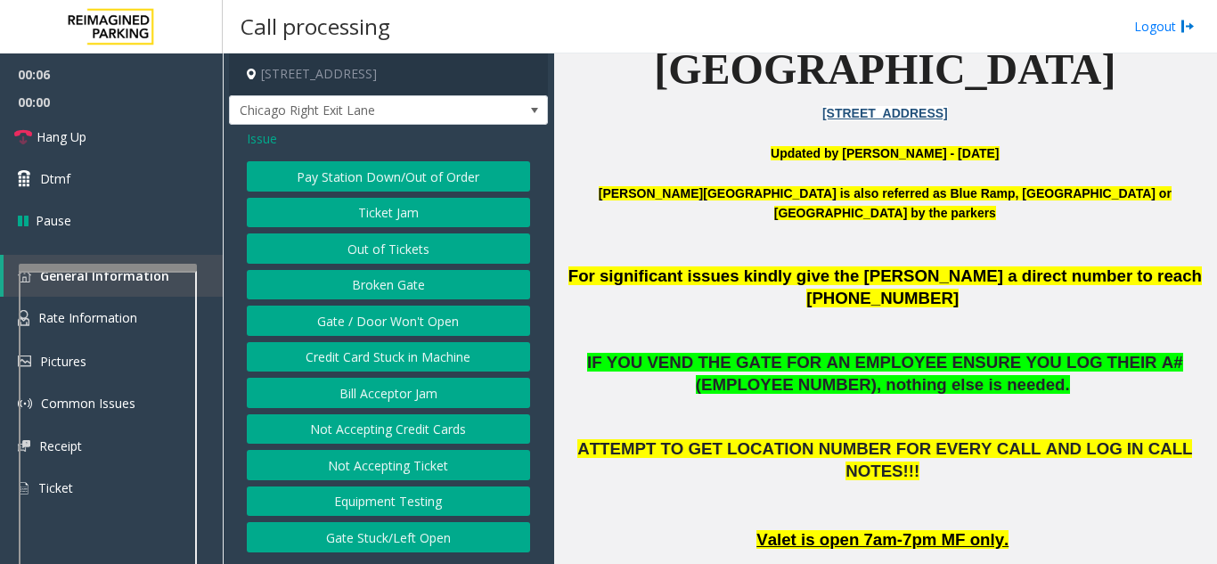
click at [417, 327] on button "Gate / Door Won't Open" at bounding box center [388, 320] width 283 height 30
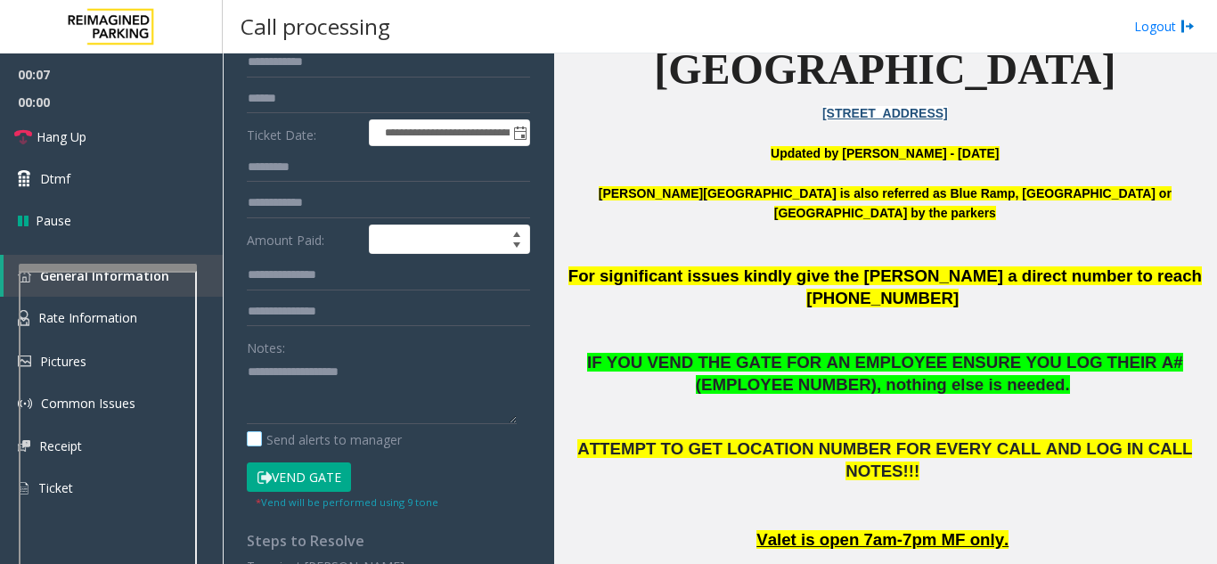
scroll to position [267, 0]
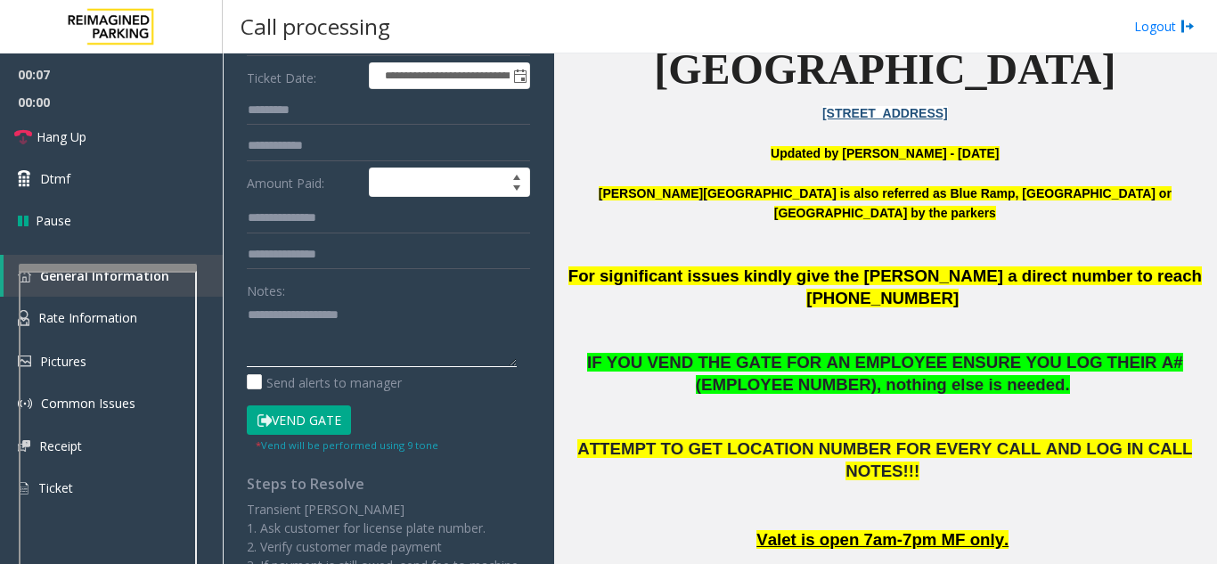
click at [358, 338] on textarea at bounding box center [382, 333] width 270 height 67
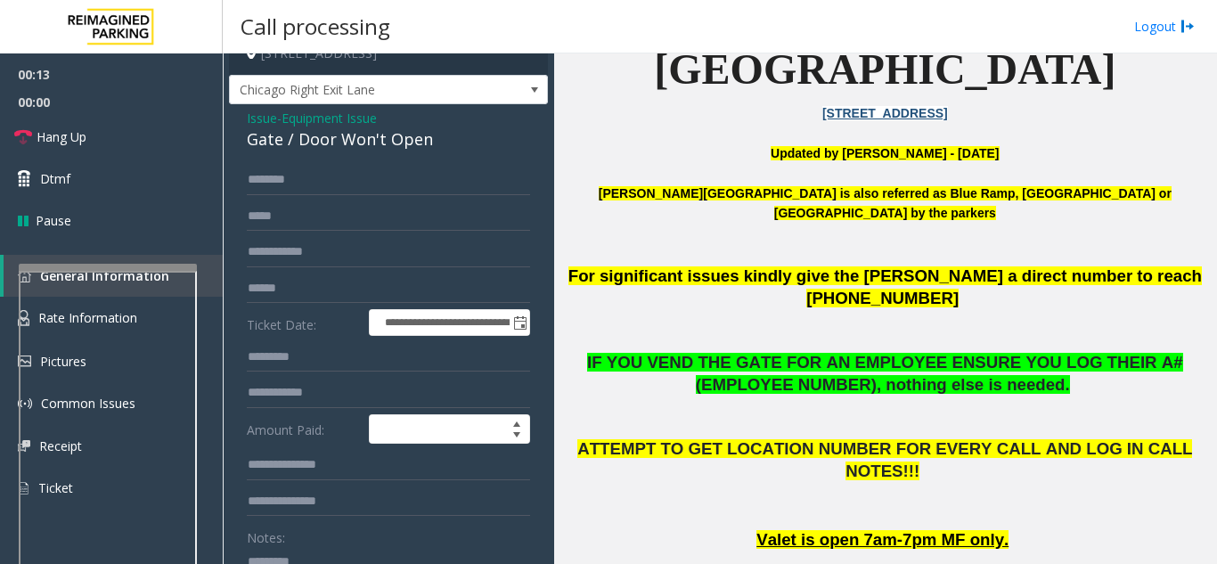
scroll to position [0, 0]
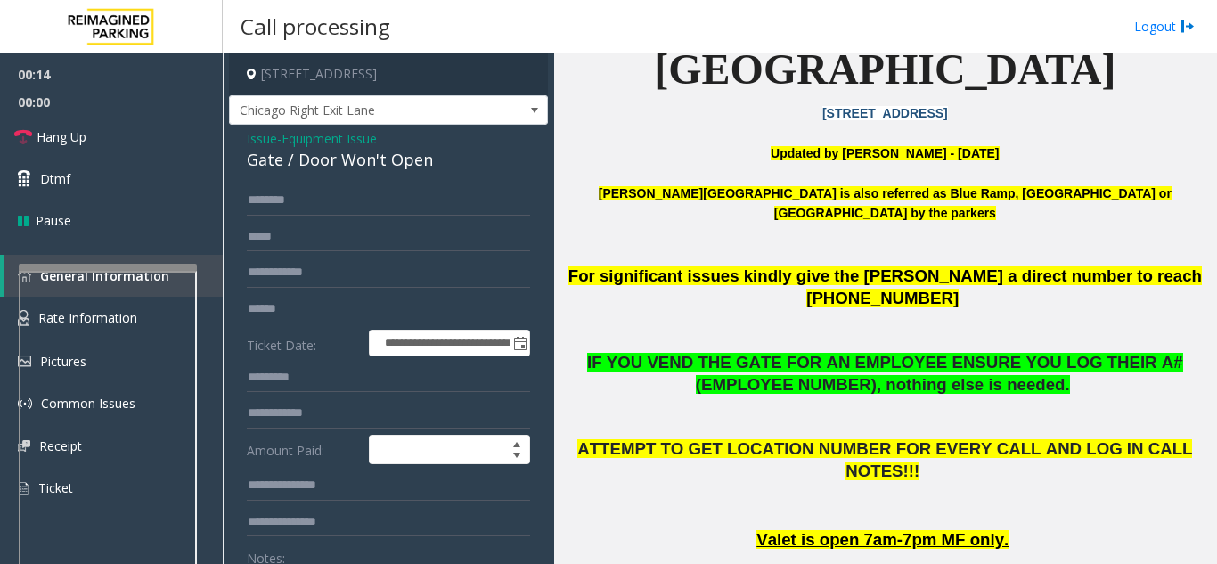
type textarea "********* *****"
click at [304, 158] on div "Gate / Door Won't Open" at bounding box center [388, 160] width 283 height 24
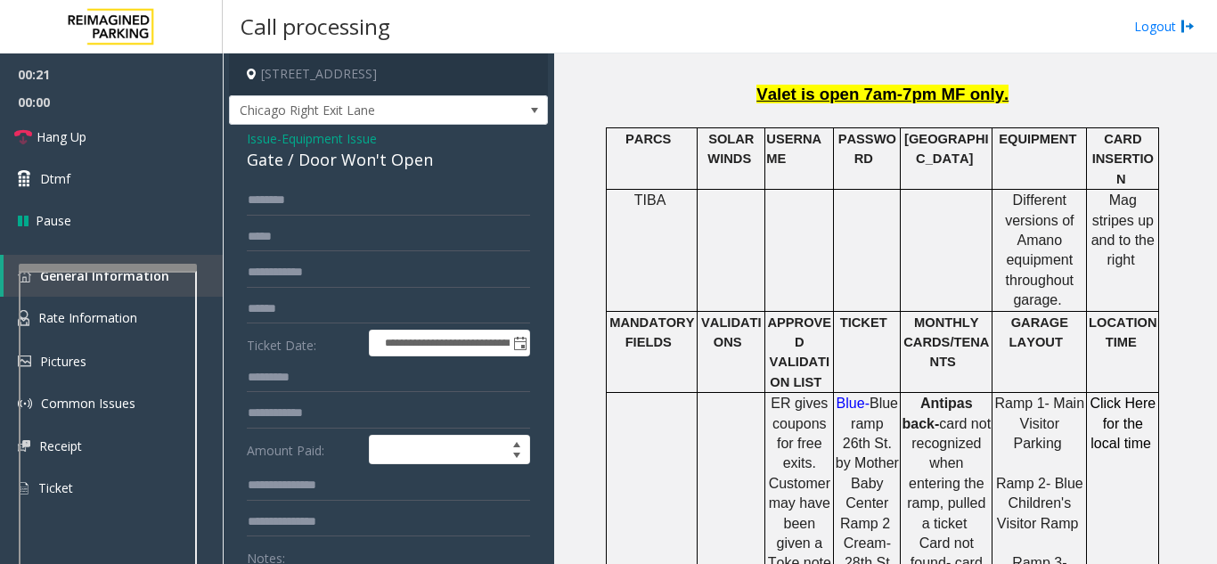
click at [328, 142] on span "Equipment Issue" at bounding box center [328, 138] width 95 height 19
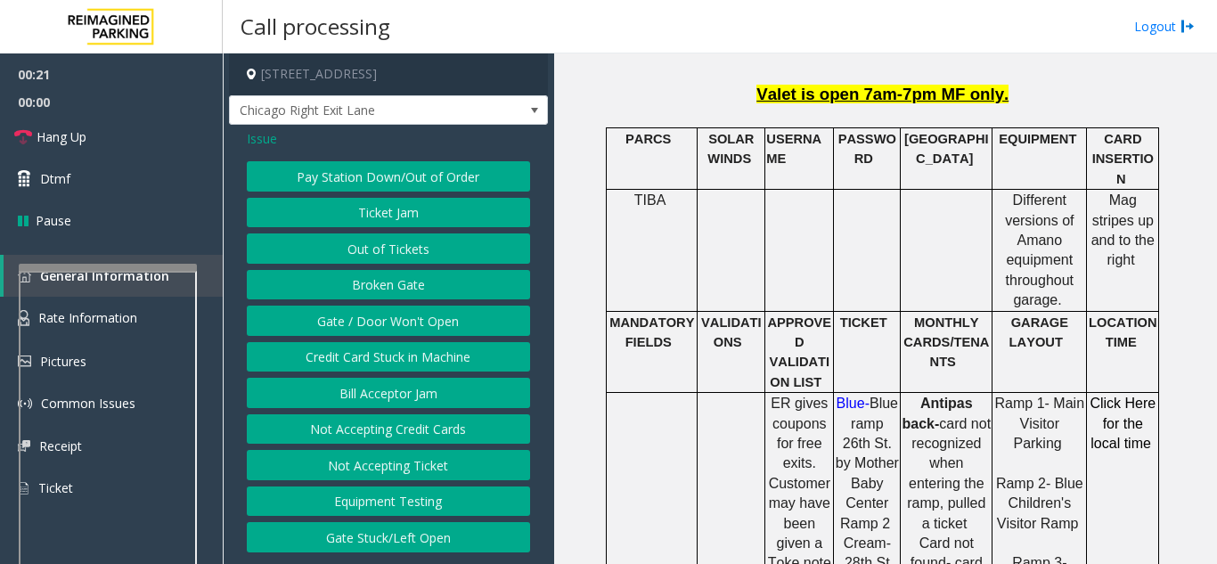
click at [252, 143] on span "Issue" at bounding box center [262, 138] width 30 height 19
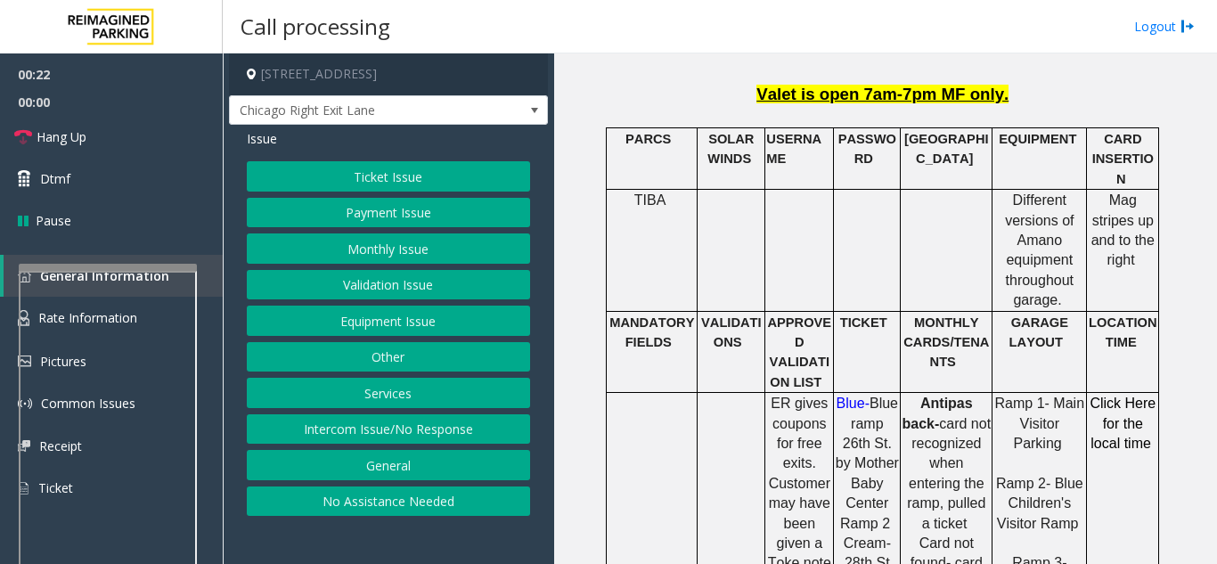
click at [363, 182] on button "Ticket Issue" at bounding box center [388, 176] width 283 height 30
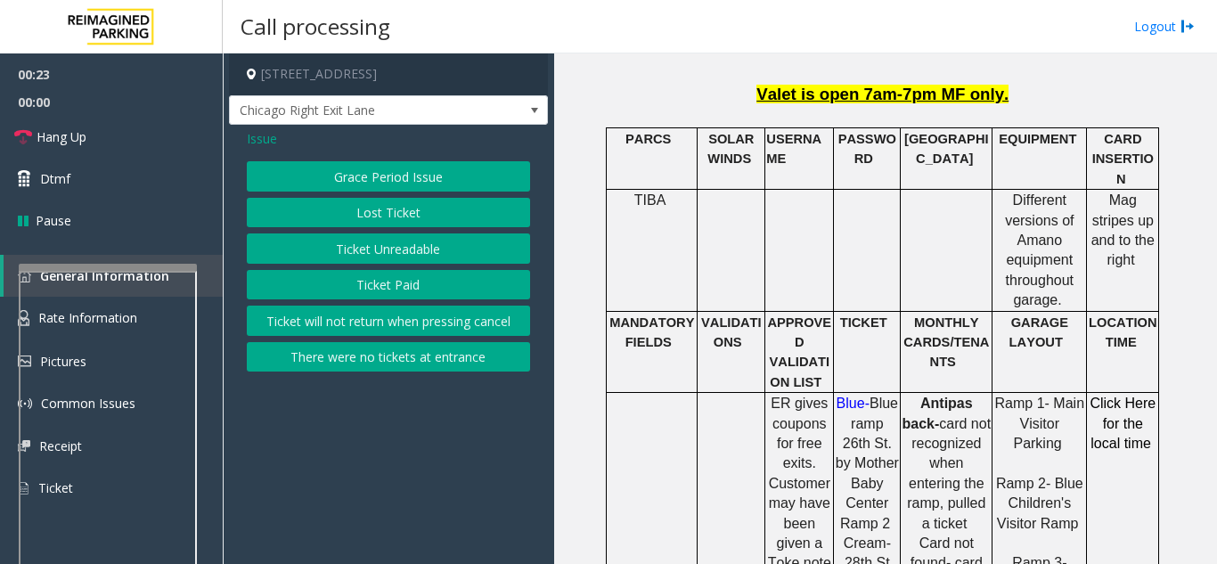
click at [370, 246] on button "Ticket Unreadable" at bounding box center [388, 248] width 283 height 30
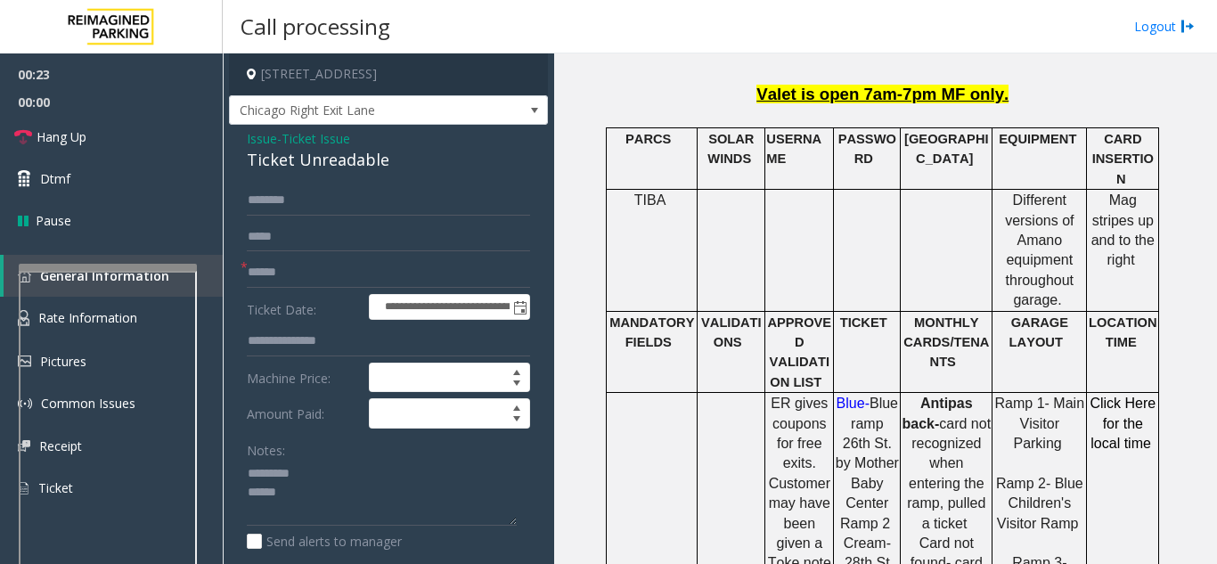
click at [305, 163] on div "Ticket Unreadable" at bounding box center [388, 160] width 283 height 24
paste textarea "**********"
drag, startPoint x: 284, startPoint y: 476, endPoint x: 242, endPoint y: 469, distance: 42.5
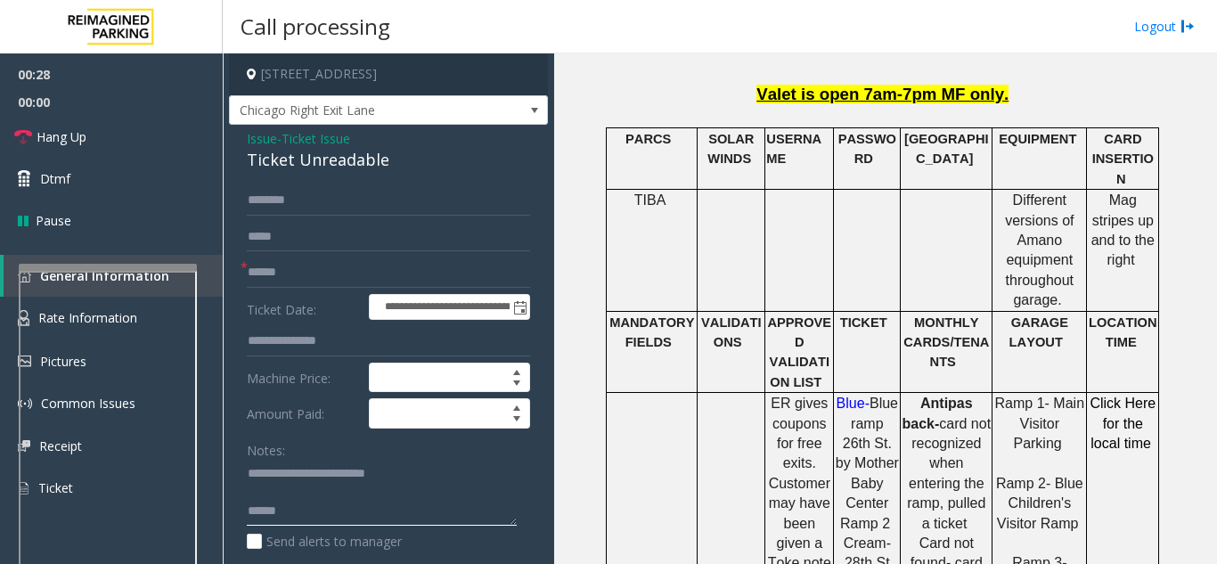
click at [258, 474] on textarea at bounding box center [382, 493] width 270 height 67
click at [295, 523] on textarea at bounding box center [382, 493] width 270 height 67
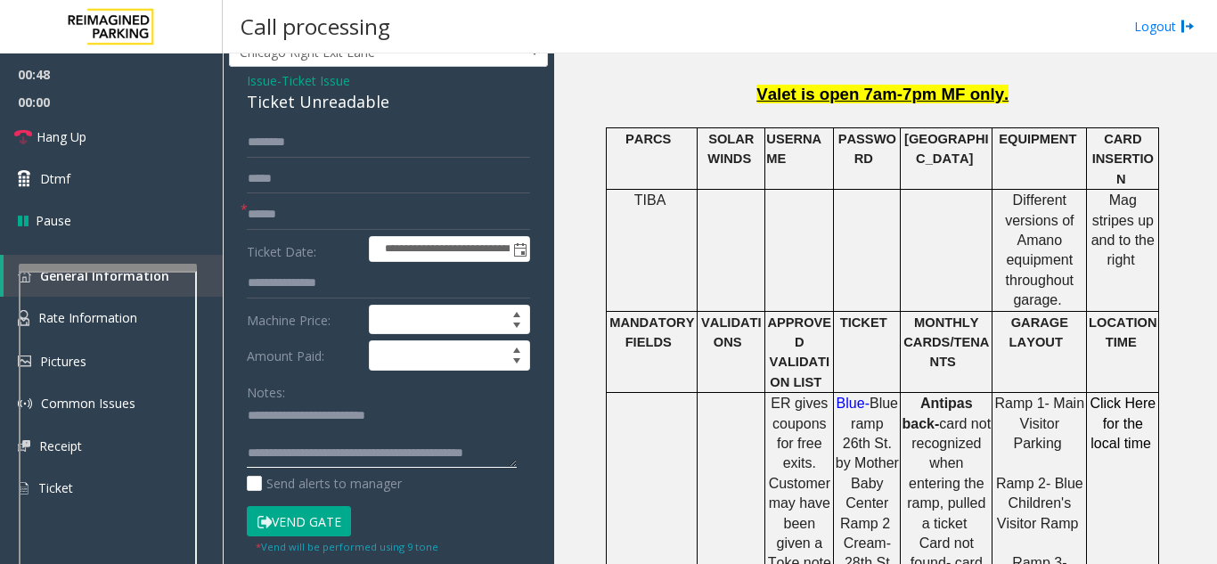
scroll to position [89, 0]
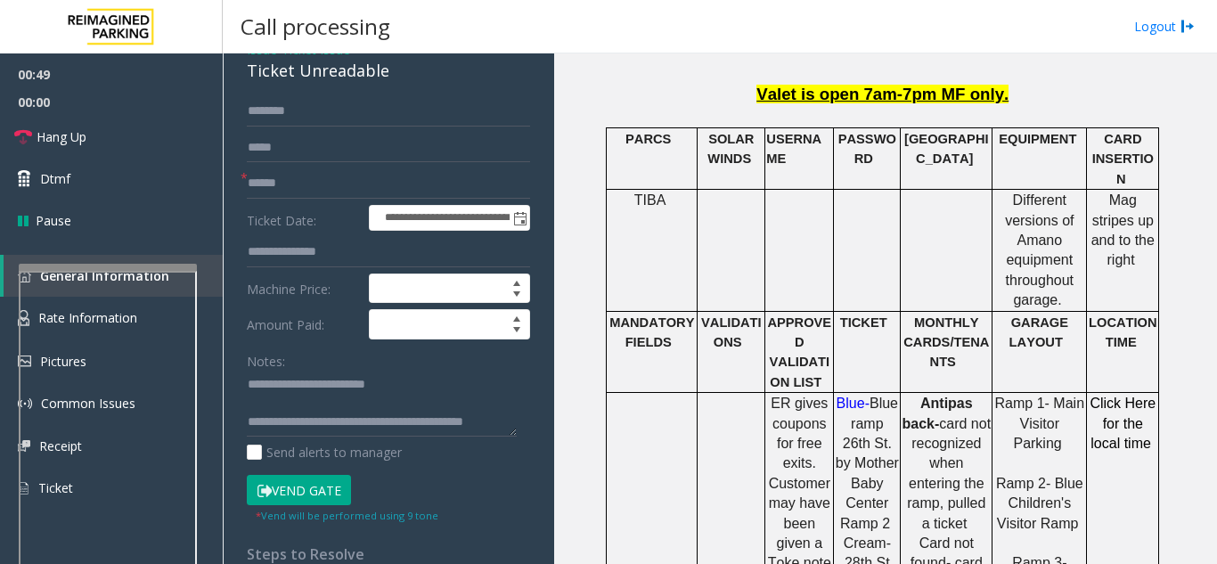
click at [315, 484] on button "Vend Gate" at bounding box center [299, 490] width 104 height 30
click at [501, 423] on textarea at bounding box center [382, 403] width 270 height 67
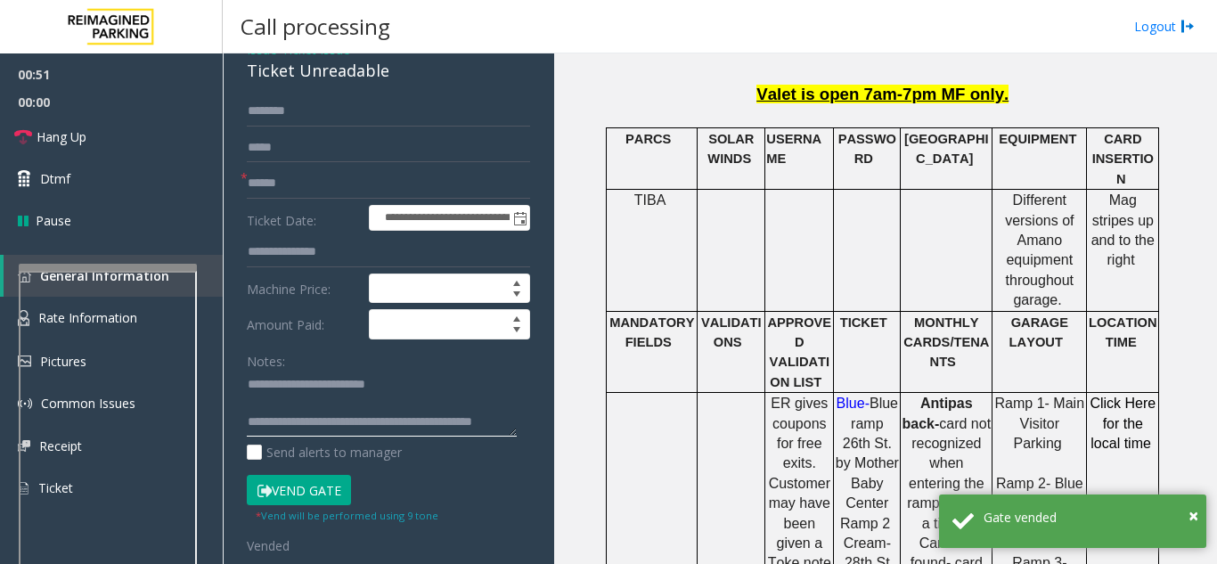
scroll to position [14, 0]
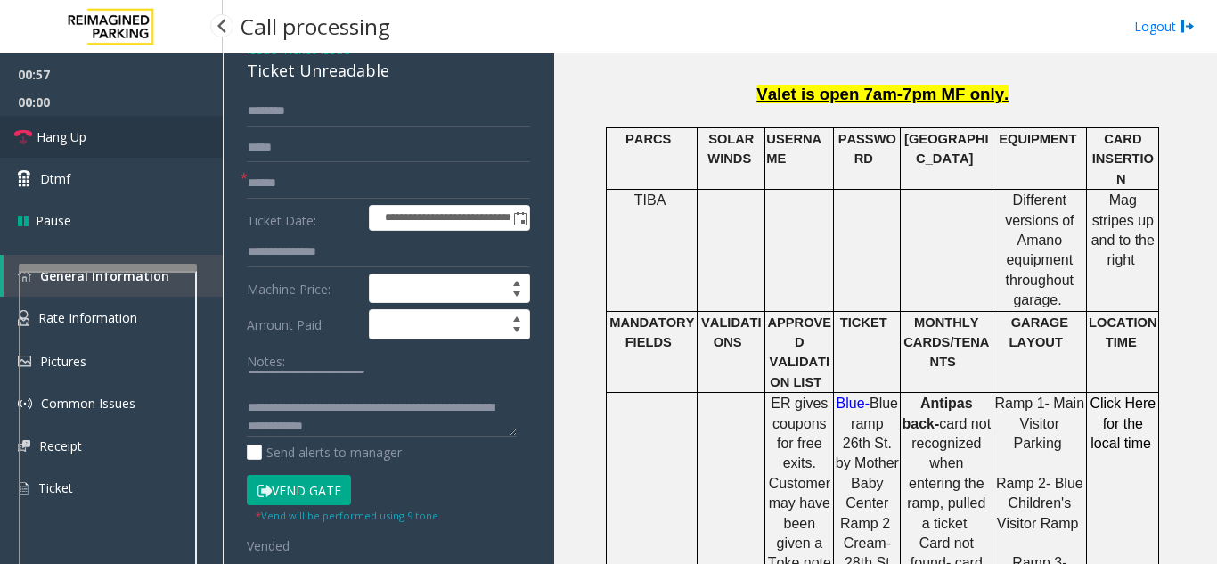
click at [174, 149] on link "Hang Up" at bounding box center [111, 137] width 223 height 42
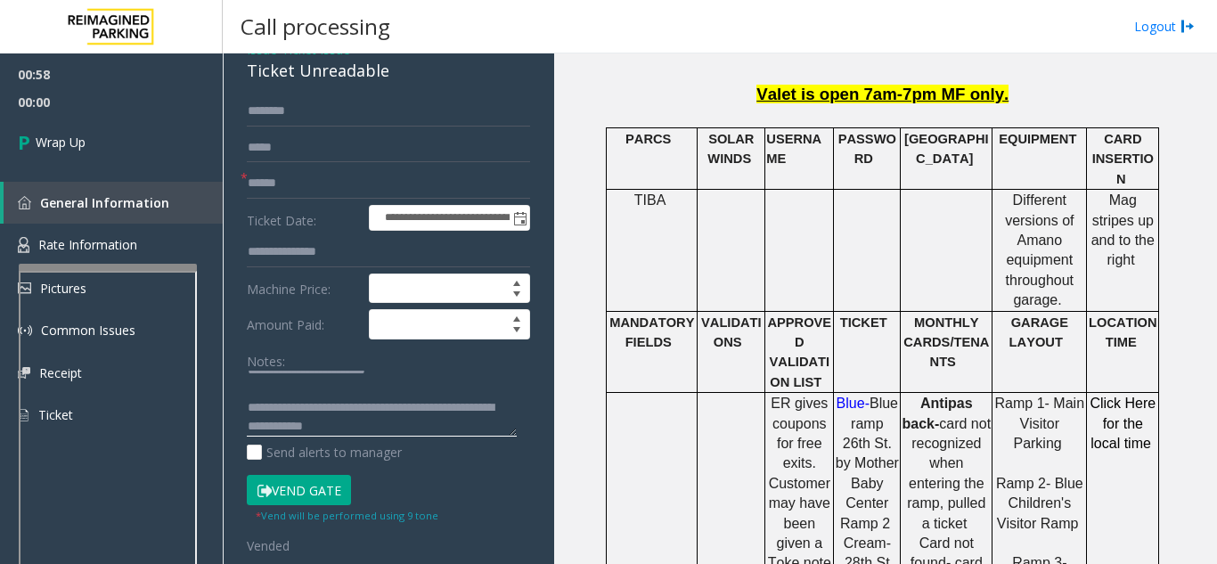
click at [419, 429] on textarea at bounding box center [382, 403] width 270 height 67
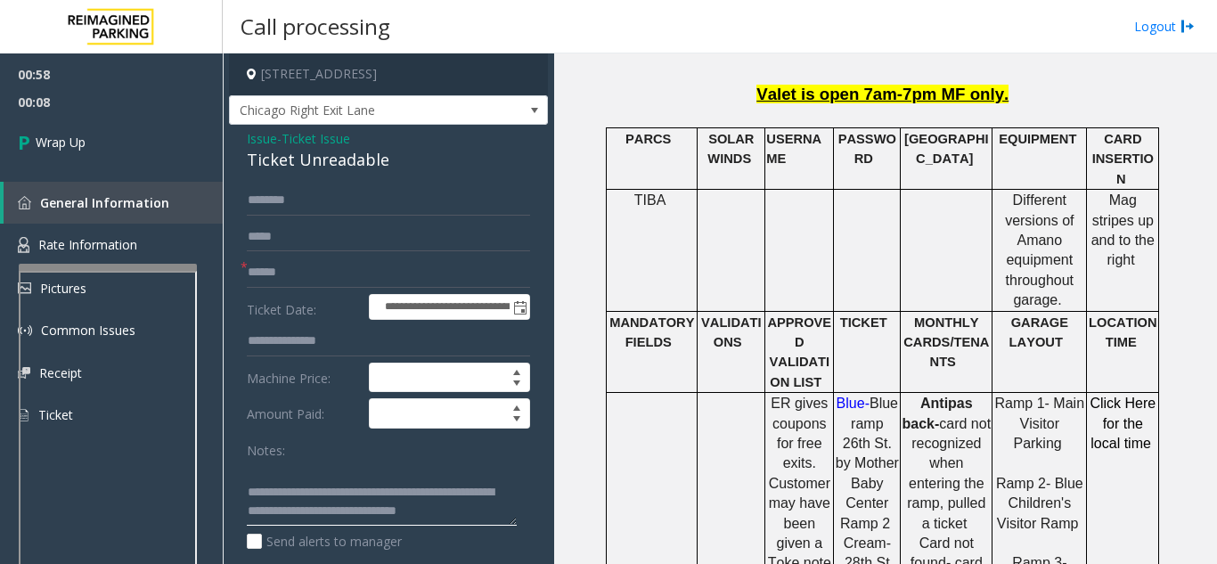
type textarea "**********"
click at [283, 280] on input "text" at bounding box center [388, 272] width 283 height 30
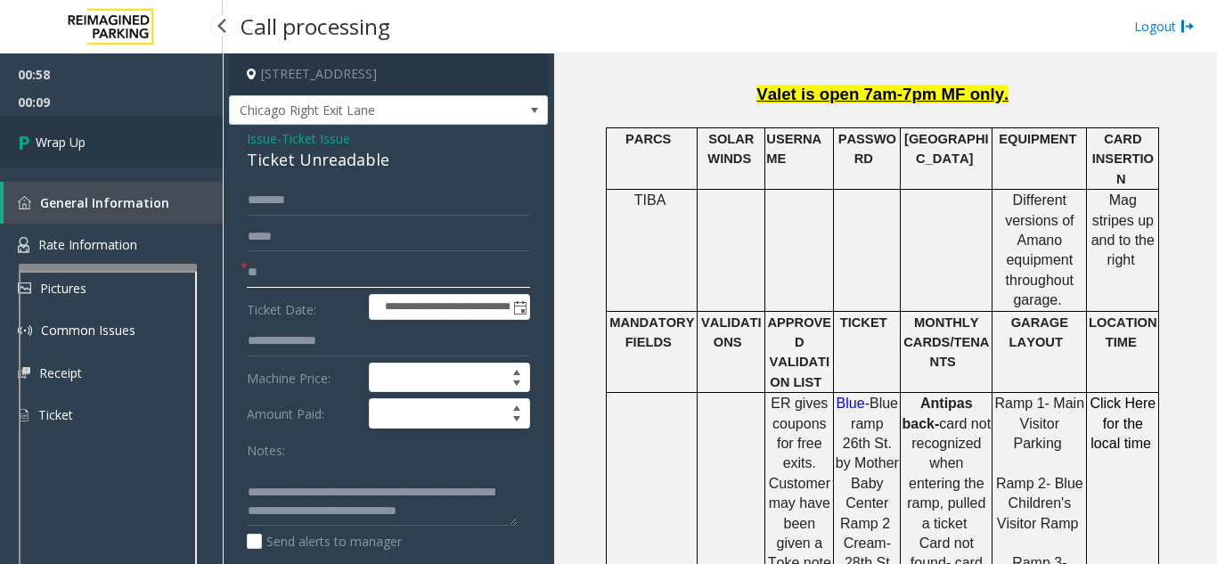
type input "**"
click at [140, 146] on link "Wrap Up" at bounding box center [111, 142] width 223 height 53
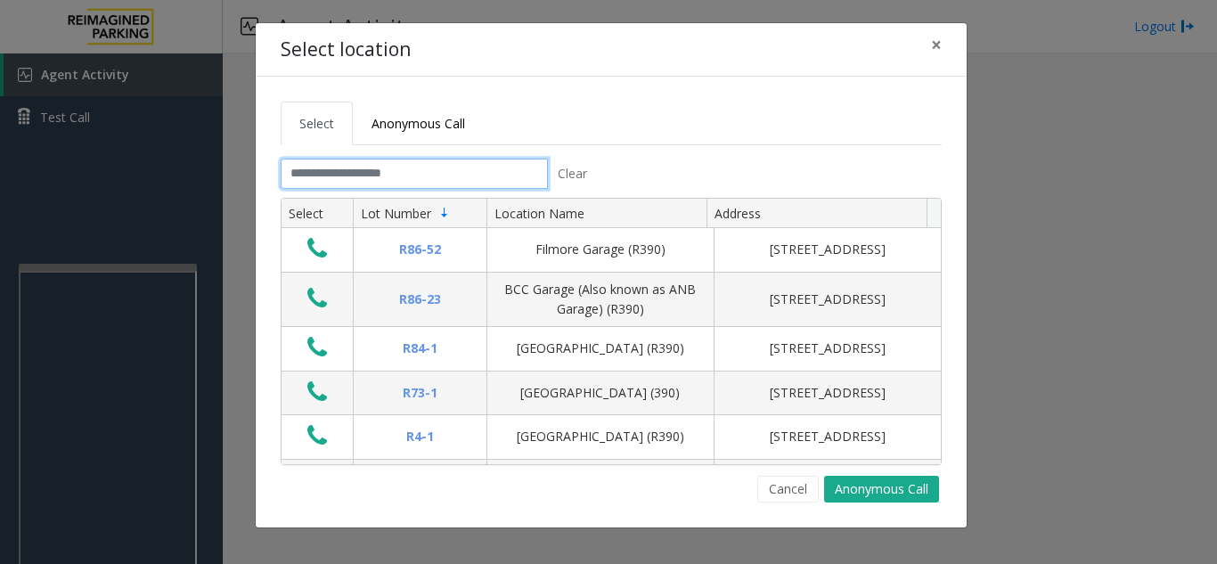
click at [313, 183] on input "text" at bounding box center [414, 174] width 267 height 30
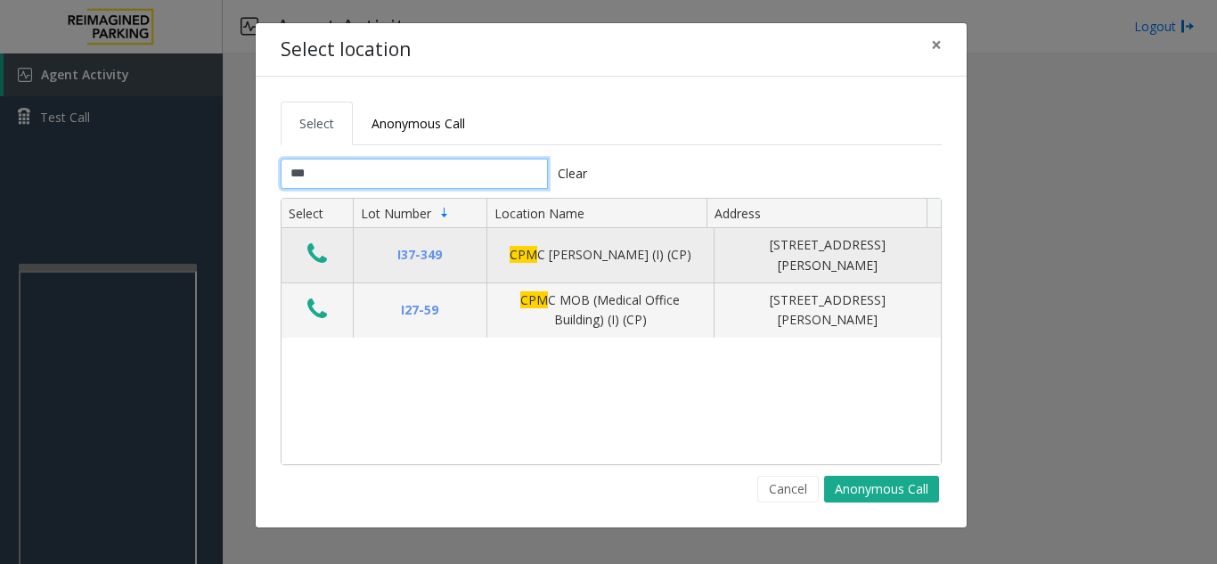
type input "***"
click at [315, 254] on icon "Data table" at bounding box center [317, 253] width 20 height 25
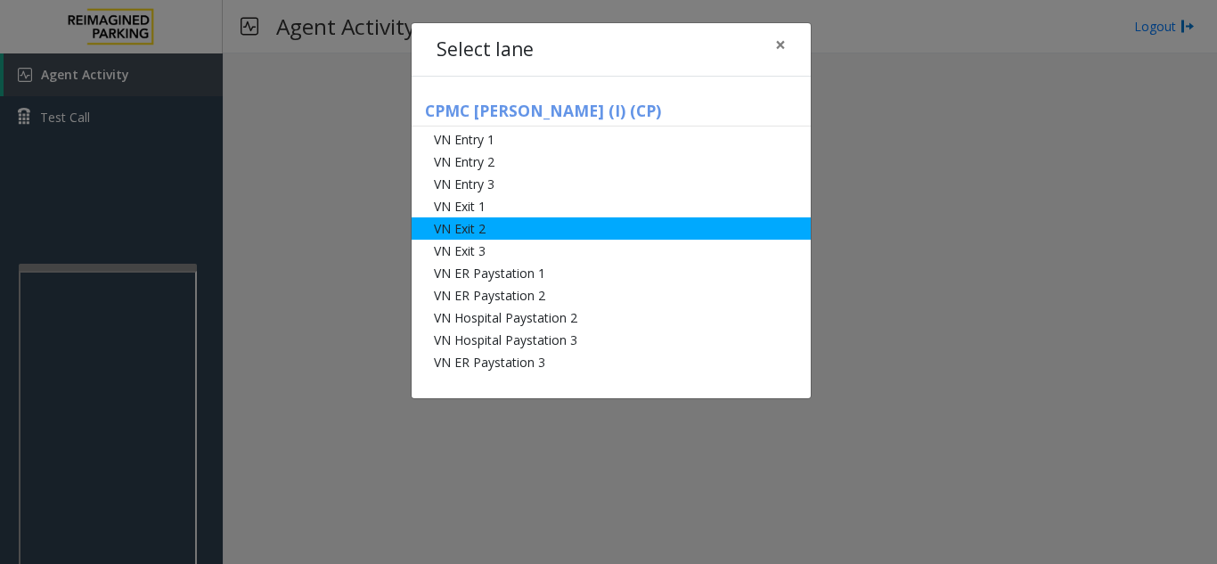
click at [497, 233] on li "VN Exit 2" at bounding box center [610, 228] width 399 height 22
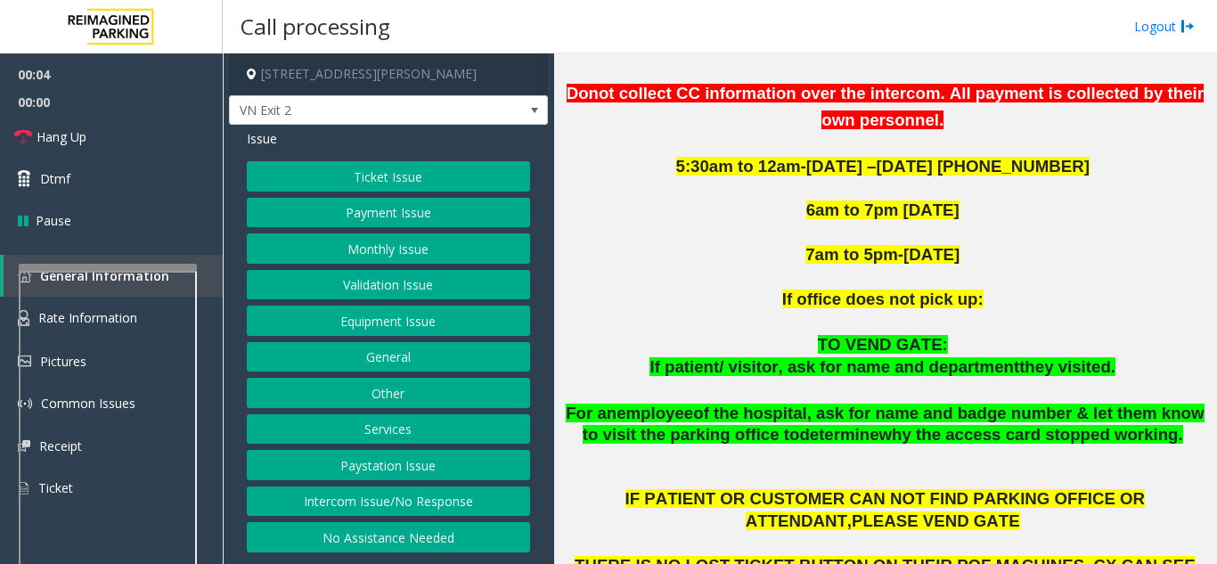
scroll to position [802, 0]
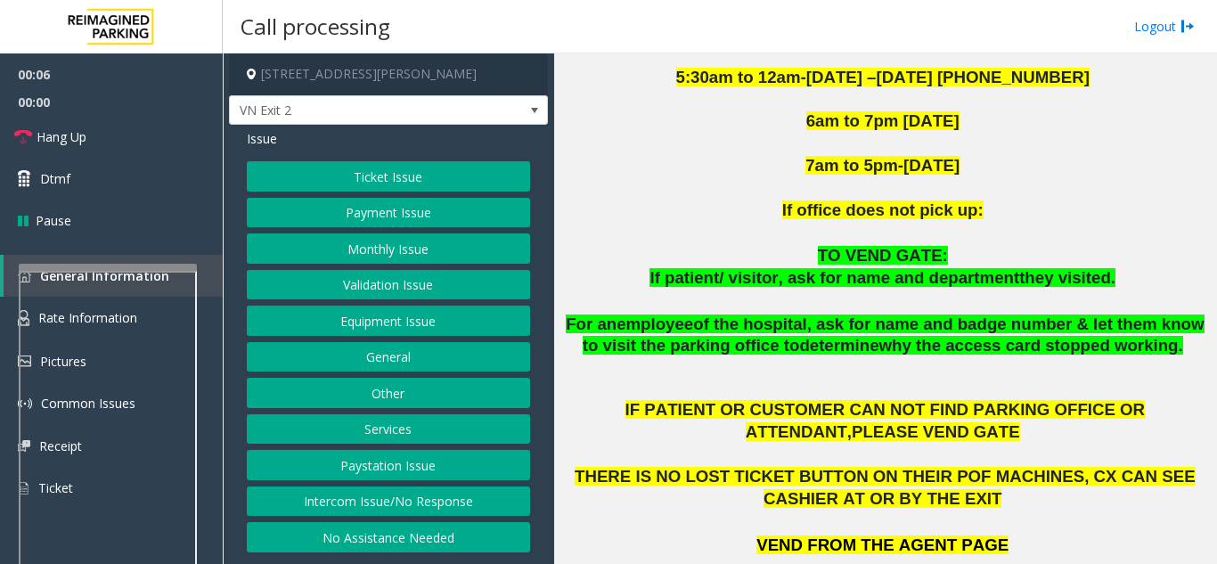
click at [419, 168] on button "Ticket Issue" at bounding box center [388, 176] width 283 height 30
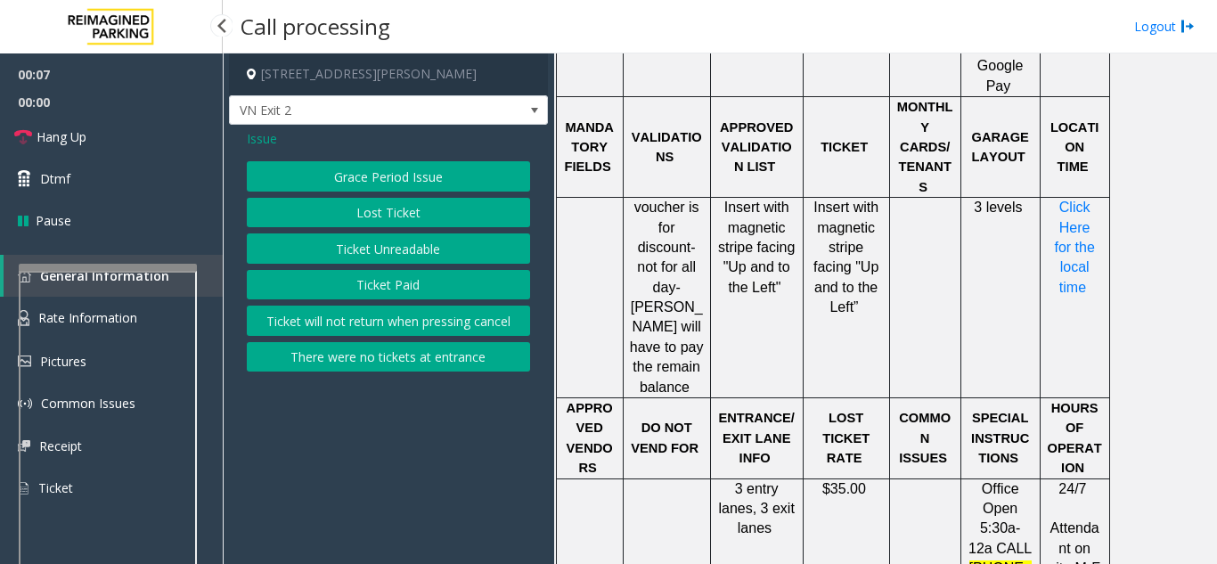
scroll to position [1603, 0]
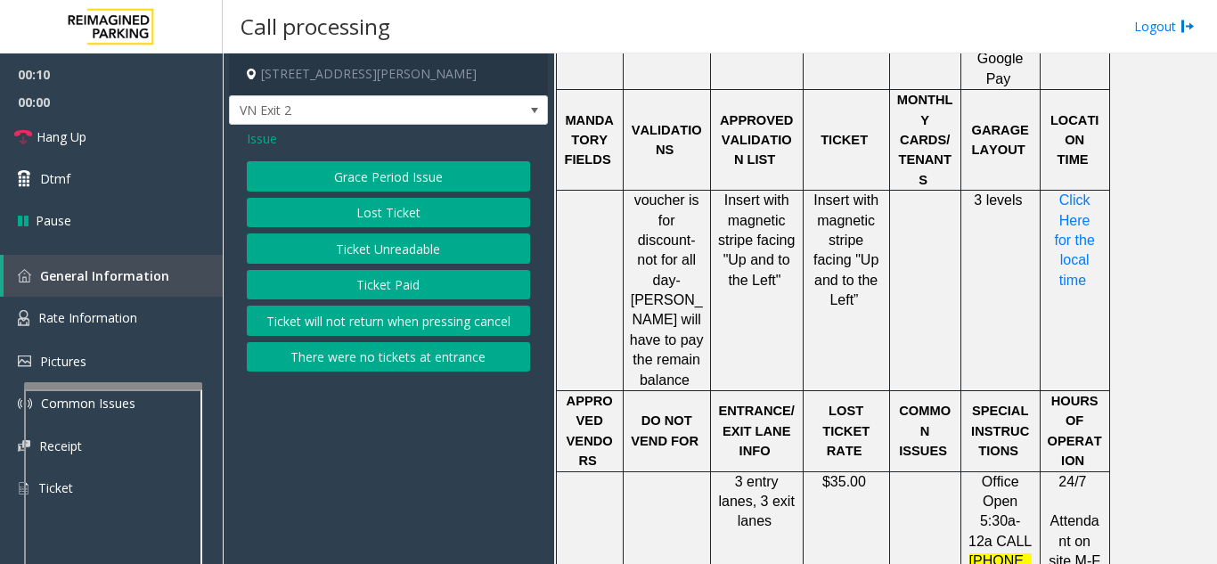
click at [106, 388] on div at bounding box center [113, 385] width 178 height 7
click at [81, 328] on link "Rate Information" at bounding box center [111, 319] width 223 height 44
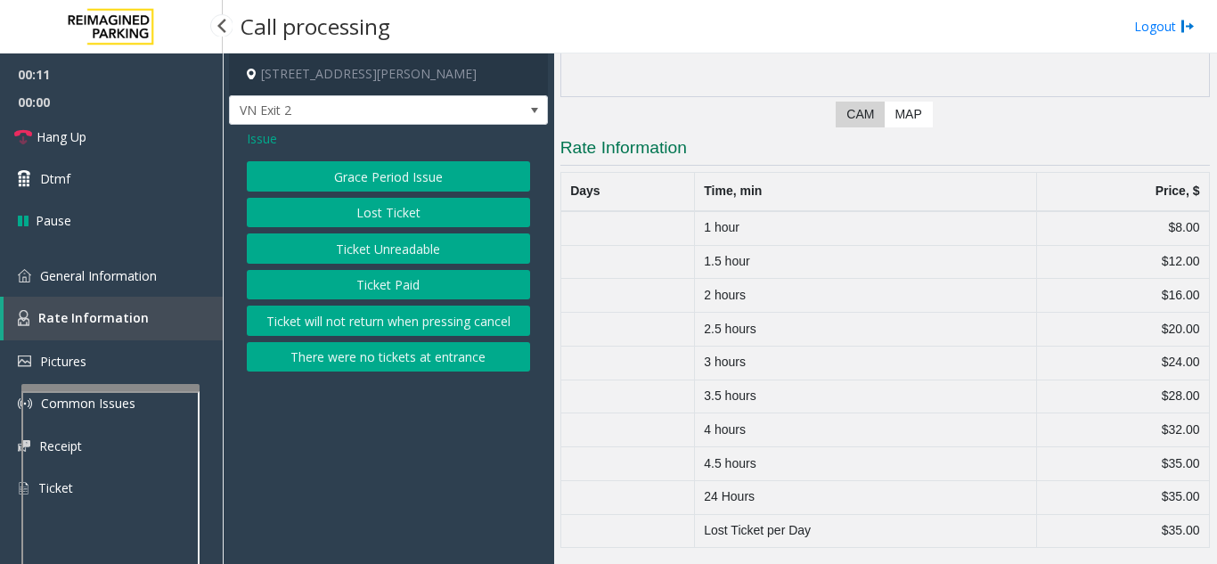
scroll to position [305, 0]
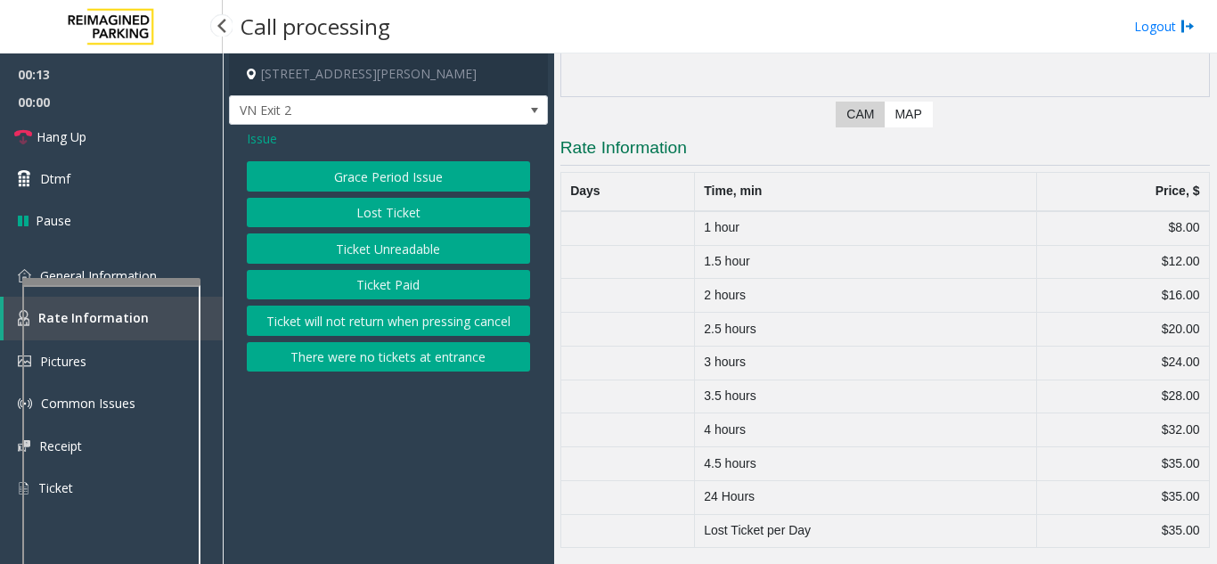
click at [88, 278] on div at bounding box center [111, 281] width 178 height 7
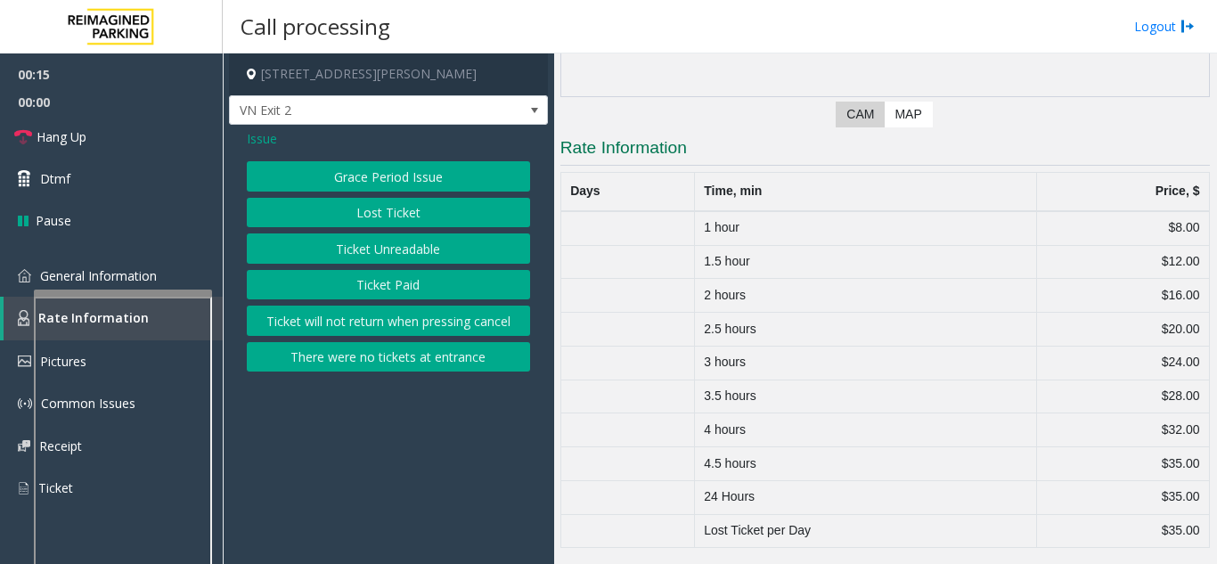
click at [132, 299] on div at bounding box center [123, 498] width 178 height 418
click at [120, 265] on link "General Information" at bounding box center [111, 276] width 223 height 42
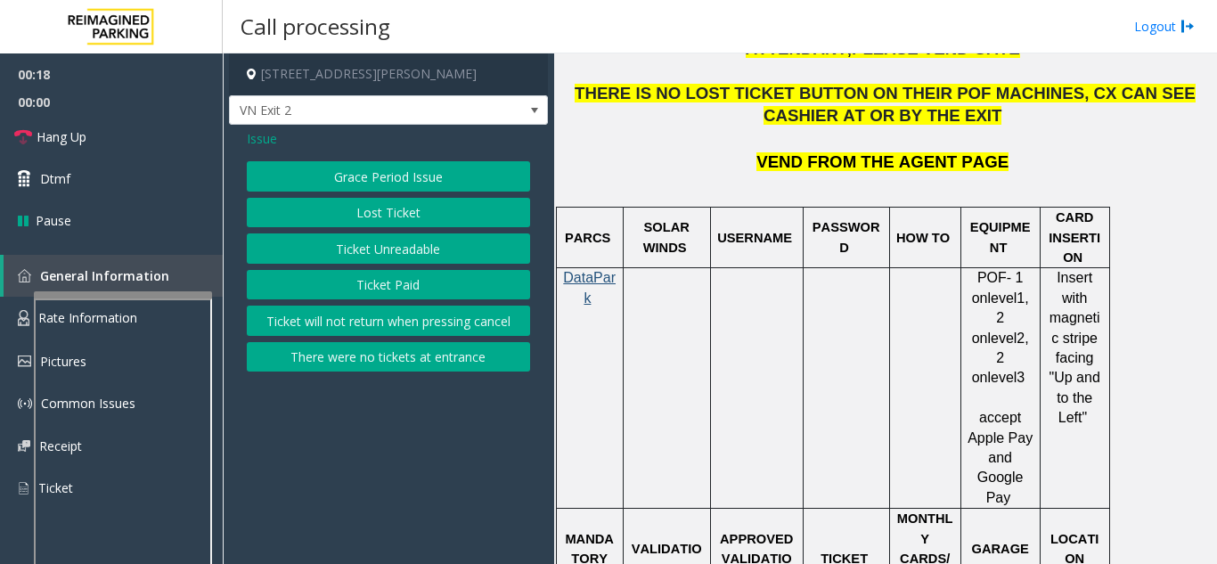
scroll to position [1336, 0]
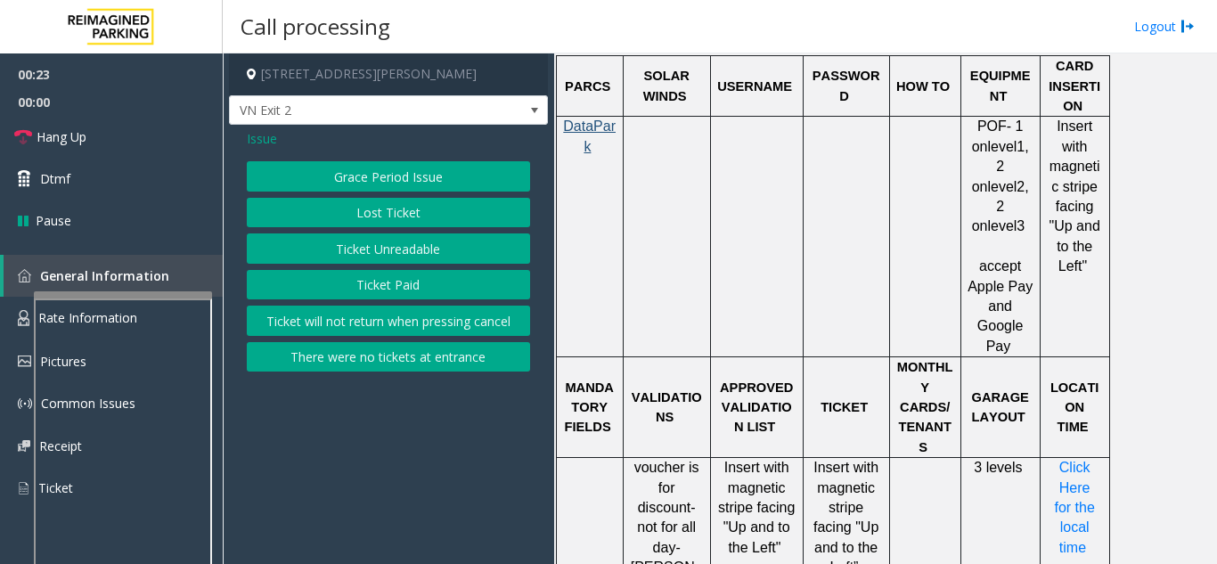
click at [259, 139] on span "Issue" at bounding box center [262, 138] width 30 height 19
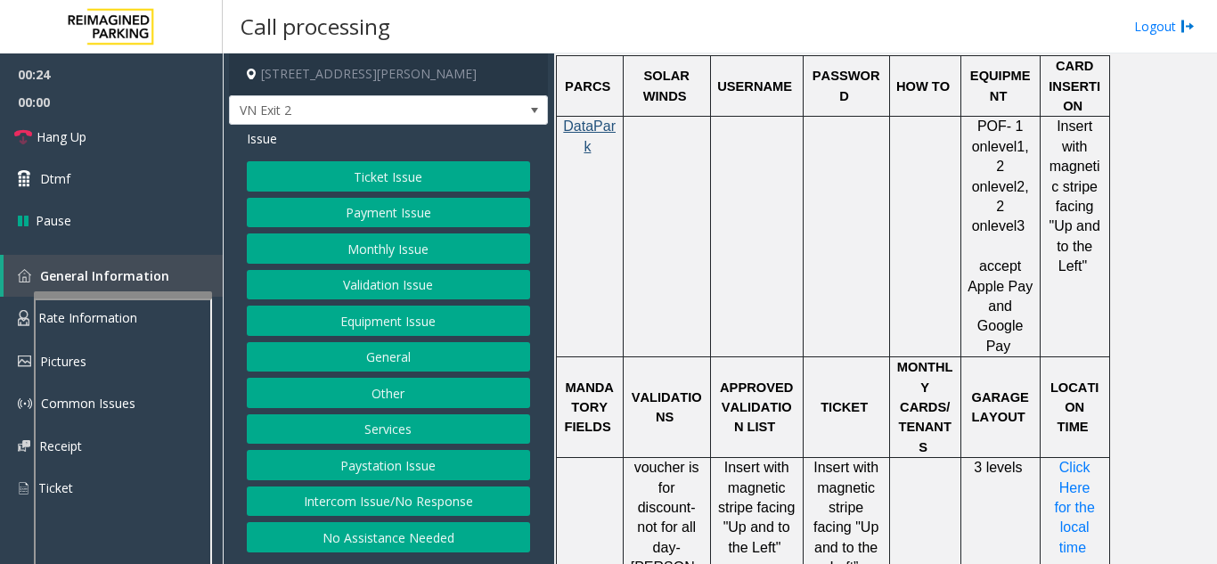
click at [283, 182] on button "Ticket Issue" at bounding box center [388, 176] width 283 height 30
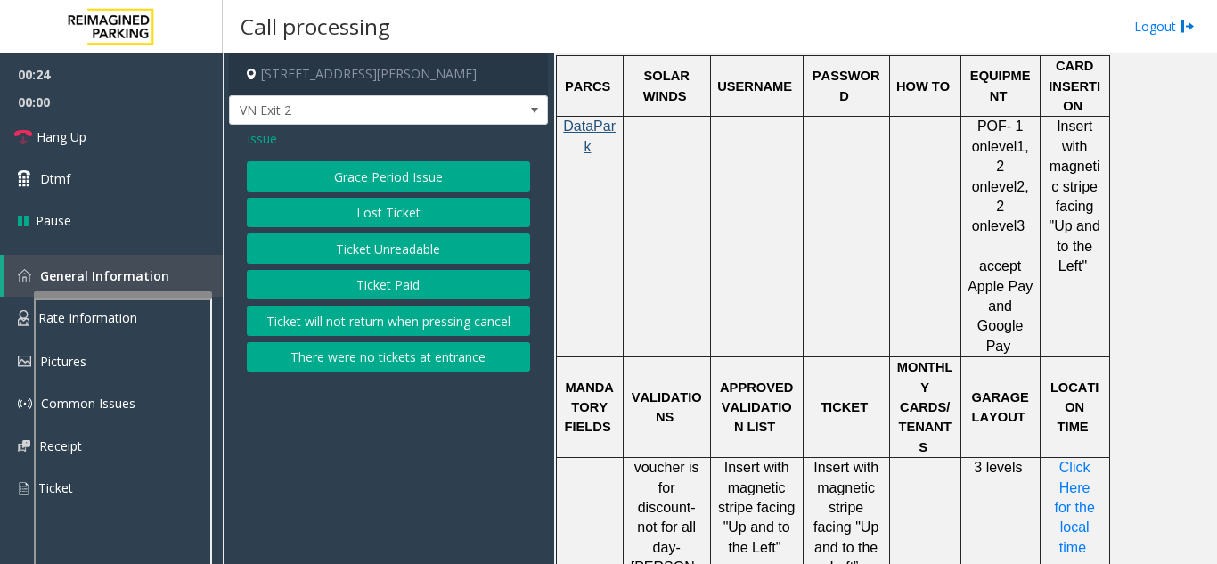
click at [389, 248] on button "Ticket Unreadable" at bounding box center [388, 248] width 283 height 30
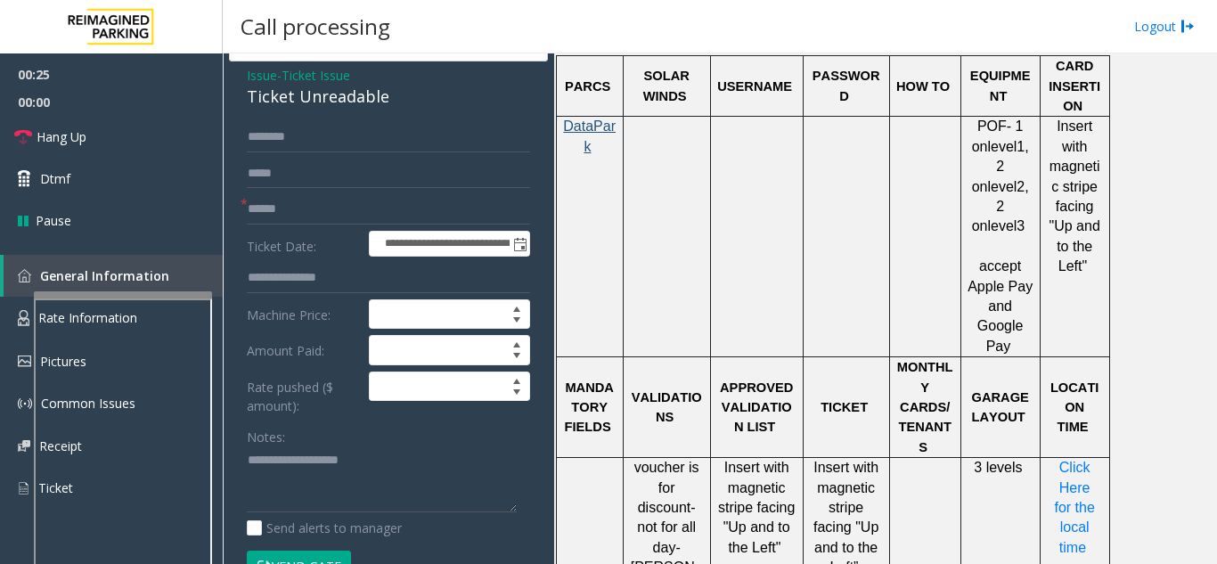
scroll to position [89, 0]
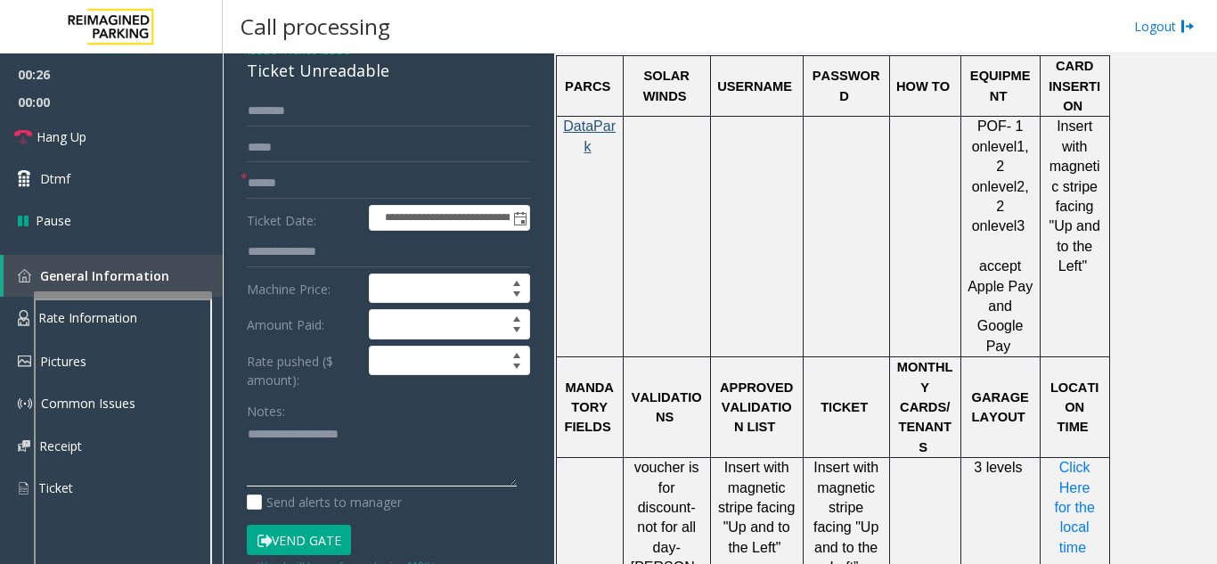
click at [356, 439] on textarea at bounding box center [382, 453] width 270 height 67
type textarea "******** *****"
click at [370, 194] on input "text" at bounding box center [388, 183] width 283 height 30
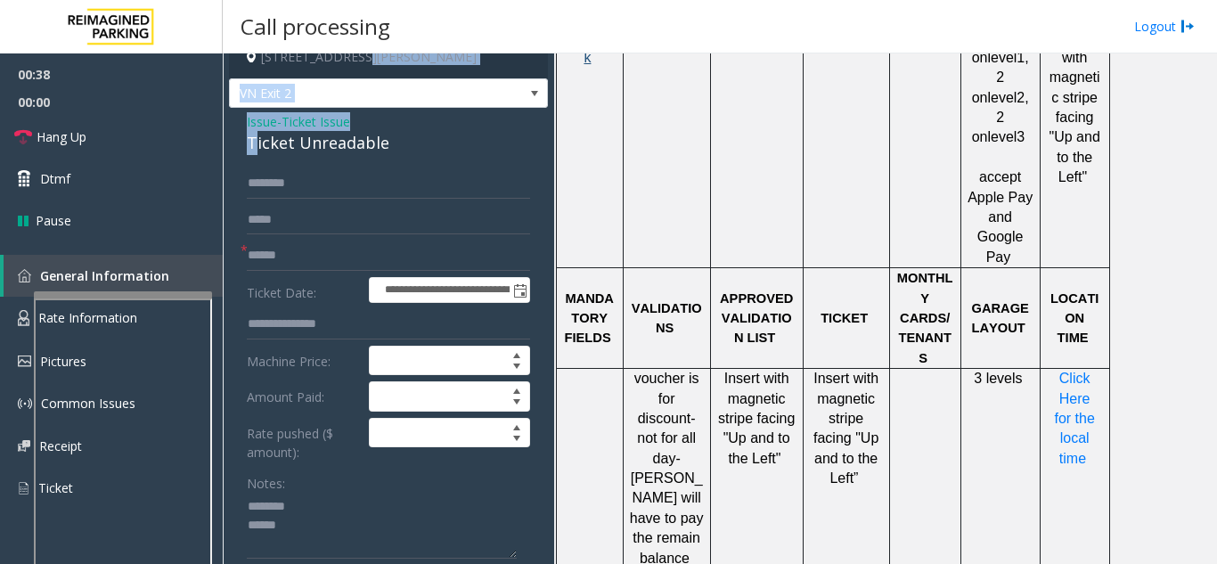
scroll to position [0, 0]
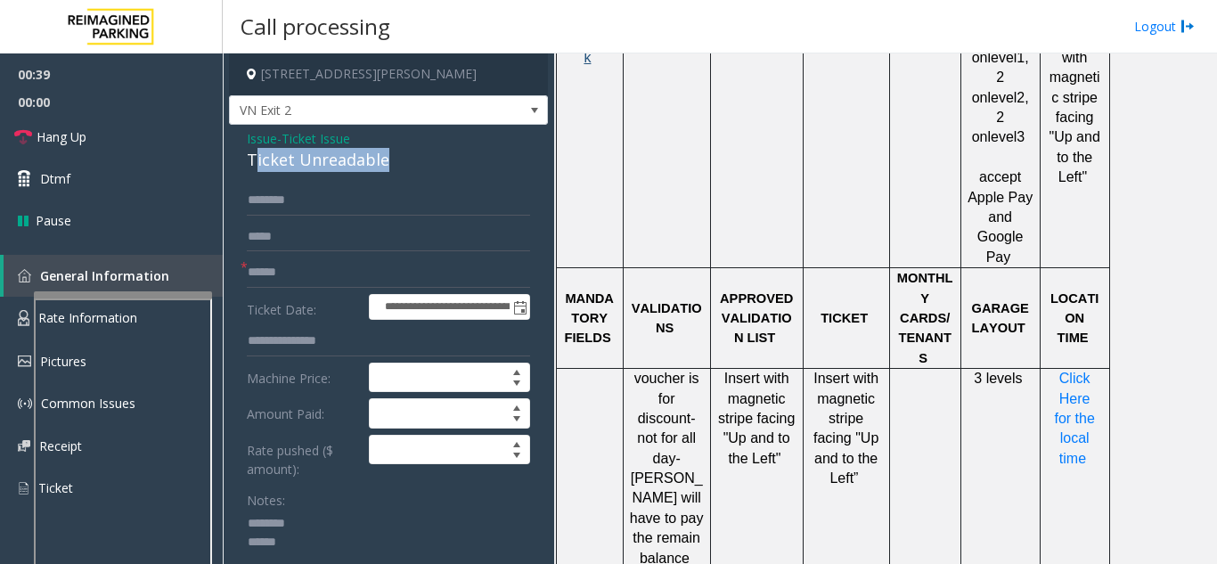
drag, startPoint x: 253, startPoint y: 69, endPoint x: 384, endPoint y: 159, distance: 158.3
click at [384, 159] on div "Ticket Unreadable" at bounding box center [388, 160] width 283 height 24
drag, startPoint x: 245, startPoint y: 161, endPoint x: 402, endPoint y: 164, distance: 156.8
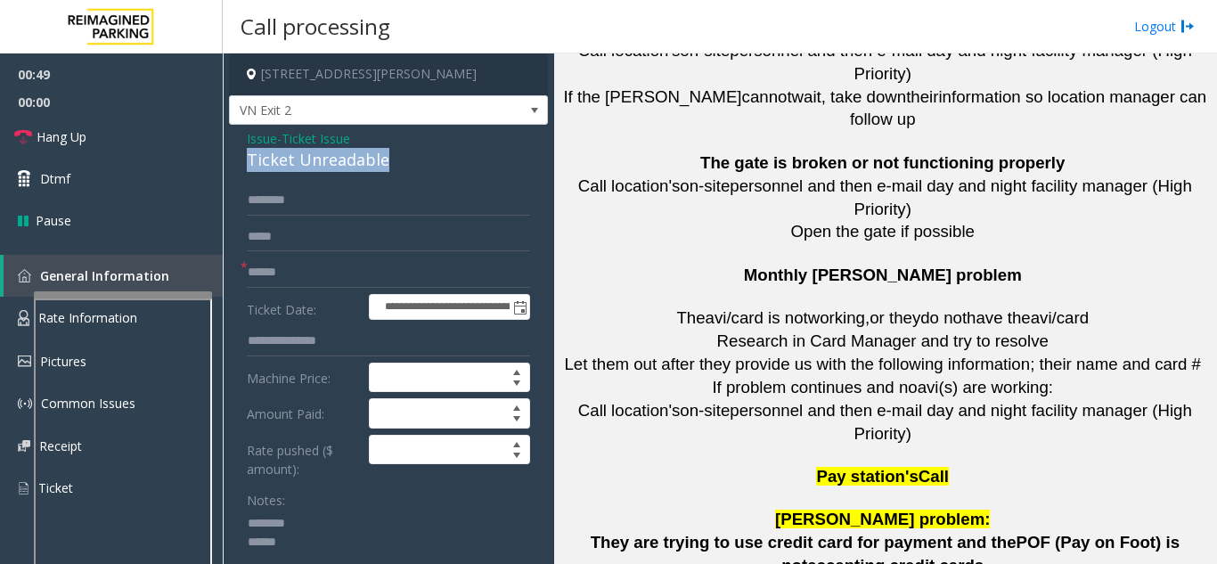
scroll to position [3028, 0]
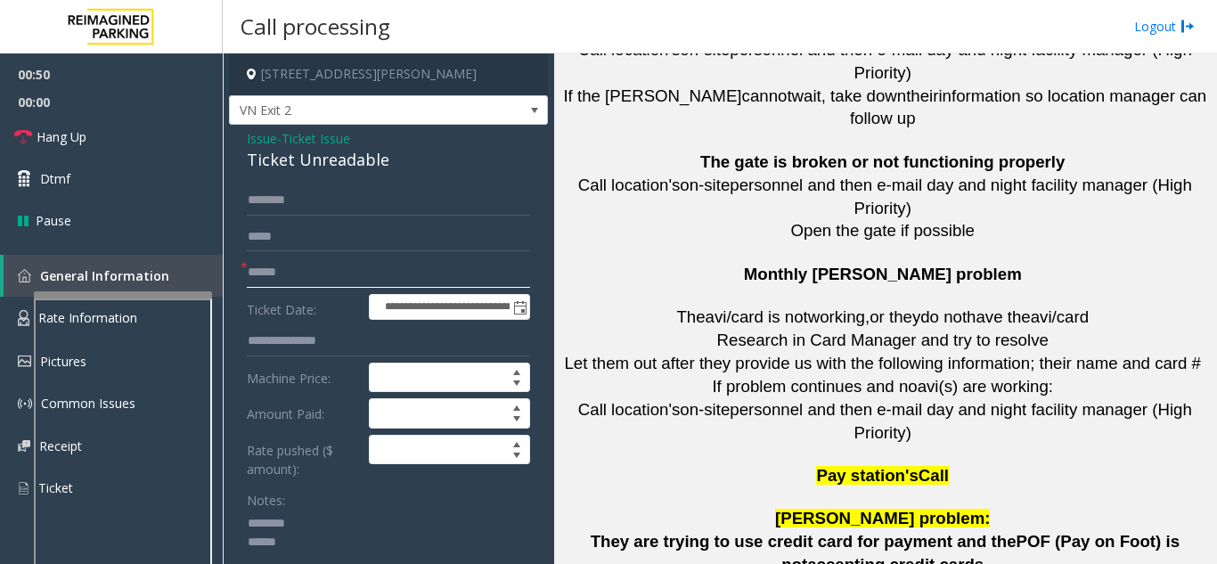
click at [322, 274] on input "text" at bounding box center [388, 272] width 283 height 30
click at [270, 275] on input "text" at bounding box center [388, 272] width 283 height 30
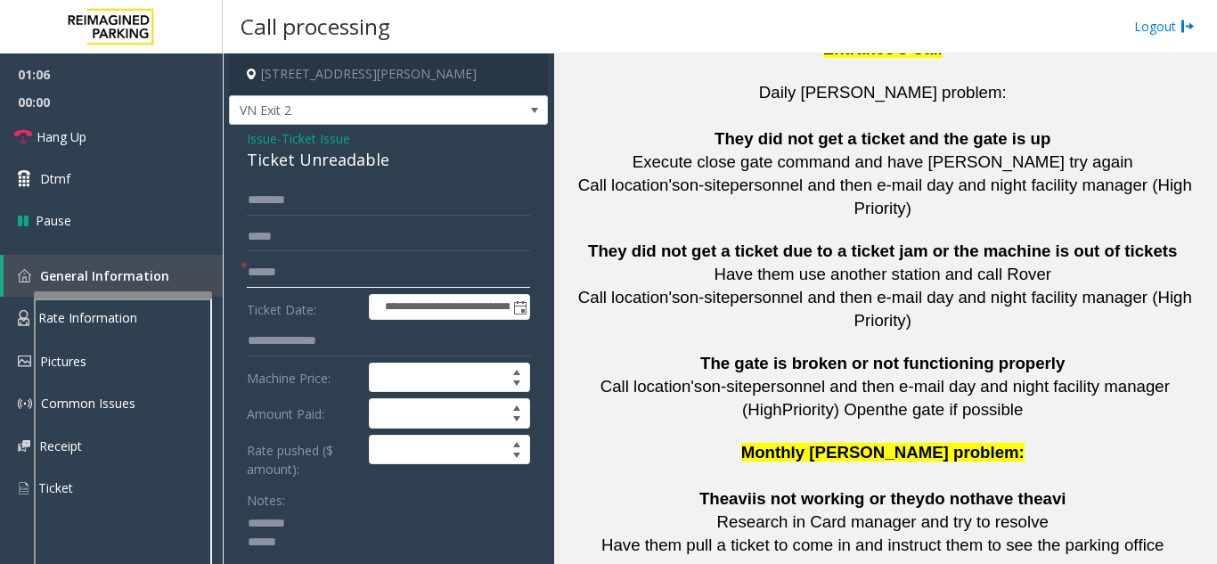
scroll to position [4363, 0]
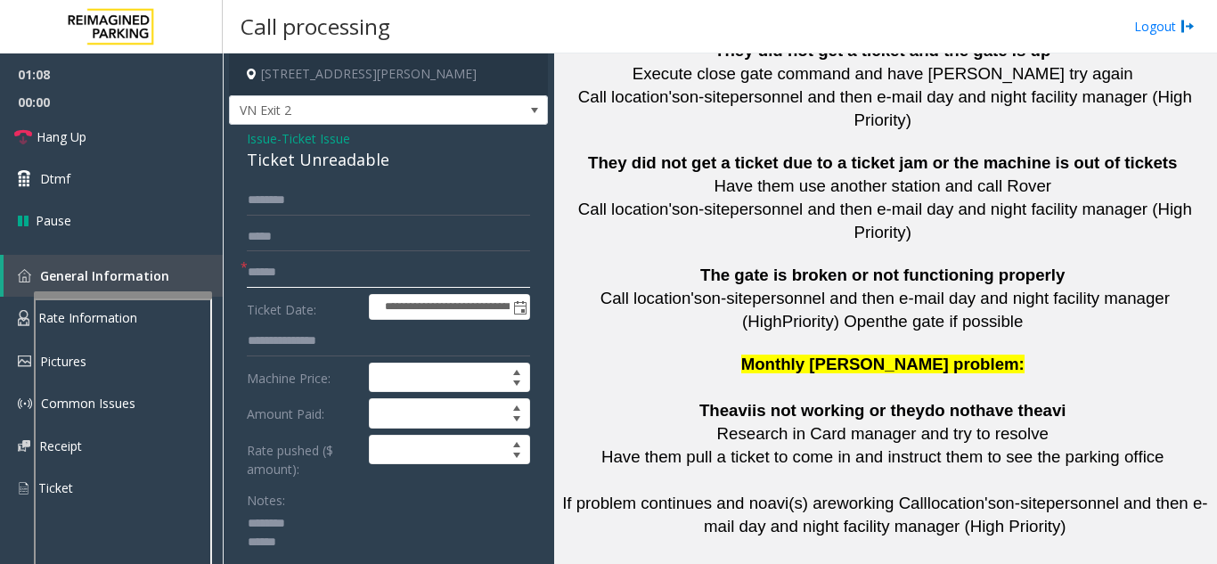
type input "******"
drag, startPoint x: 794, startPoint y: 338, endPoint x: 748, endPoint y: 293, distance: 64.9
drag, startPoint x: 795, startPoint y: 423, endPoint x: 742, endPoint y: 405, distance: 56.3
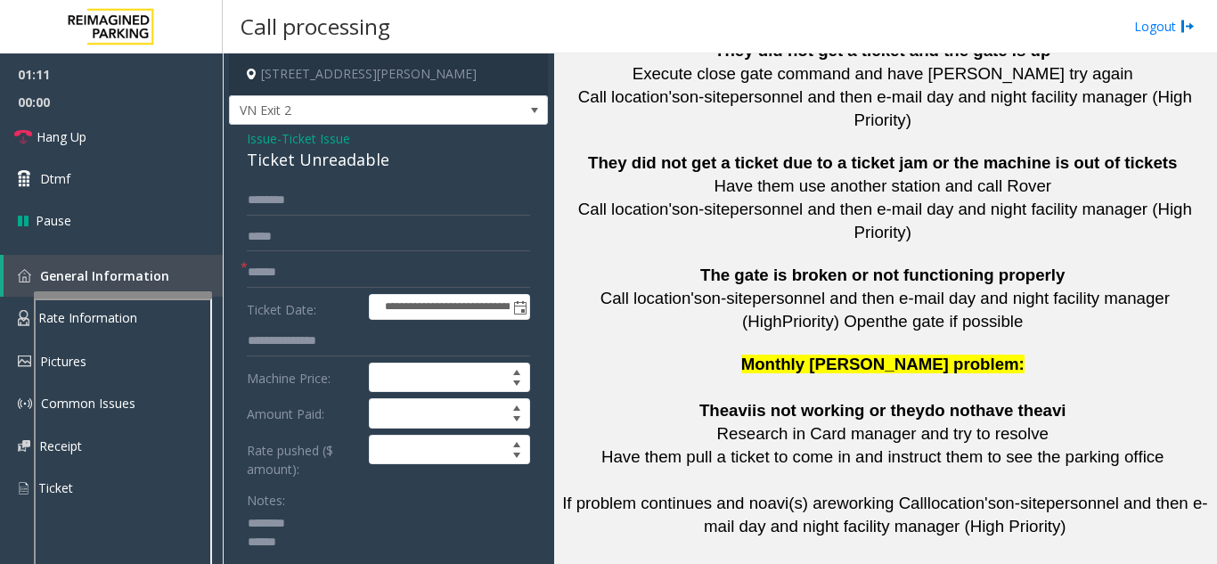
drag, startPoint x: 745, startPoint y: 413, endPoint x: 791, endPoint y: 423, distance: 46.5
drag, startPoint x: 786, startPoint y: 429, endPoint x: 750, endPoint y: 410, distance: 41.4
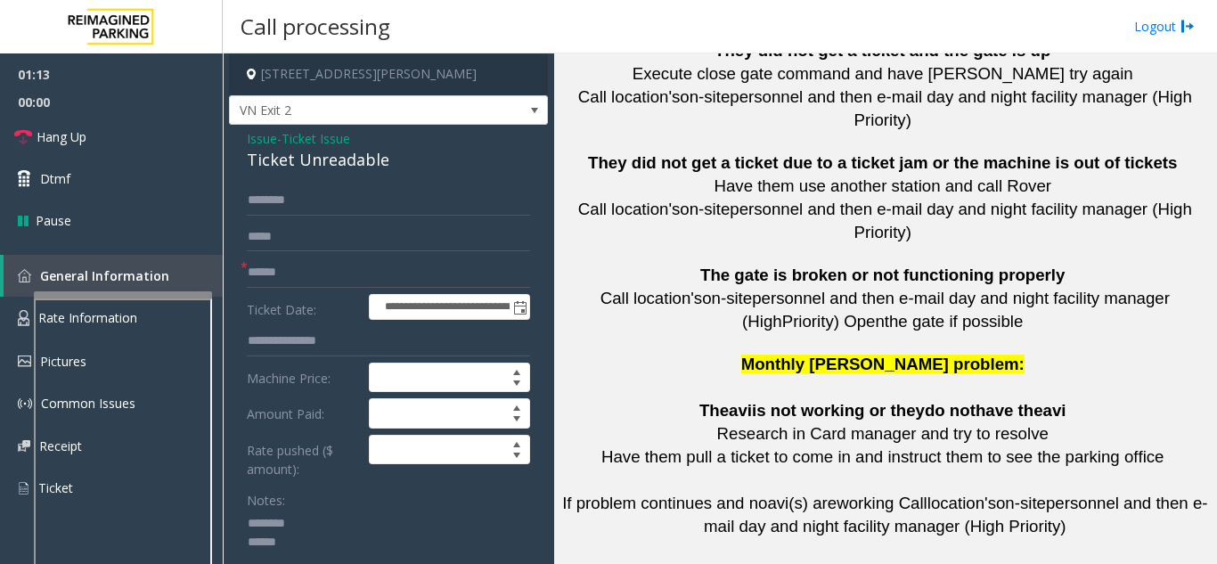
drag, startPoint x: 738, startPoint y: 406, endPoint x: 800, endPoint y: 427, distance: 64.8
click at [271, 159] on div "Ticket Unreadable" at bounding box center [388, 160] width 283 height 24
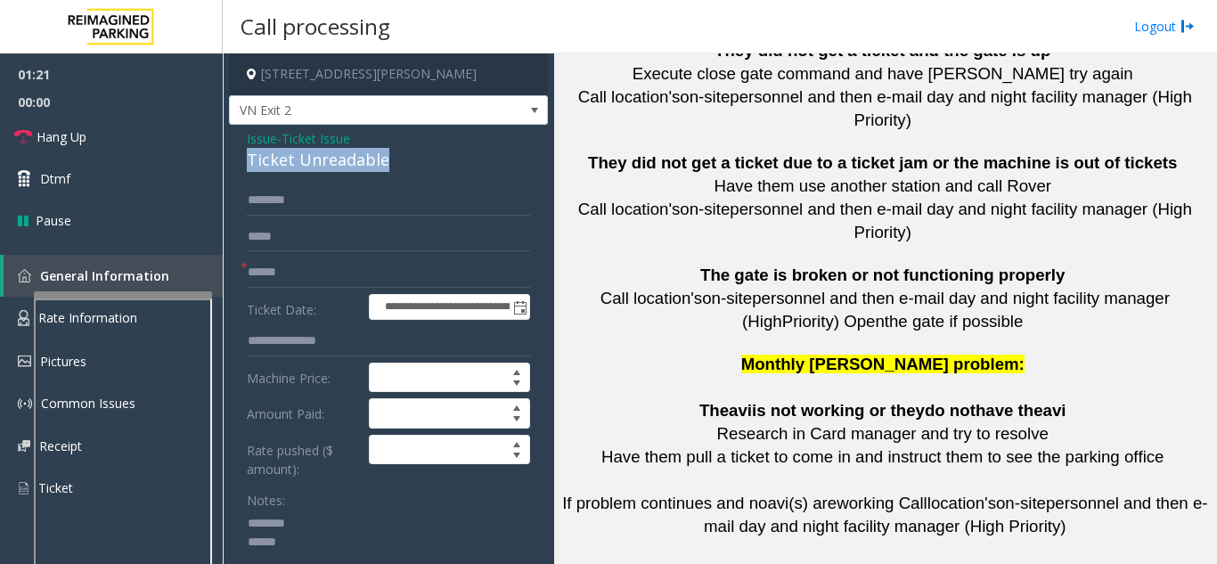
click at [272, 159] on div "Ticket Unreadable" at bounding box center [388, 160] width 283 height 24
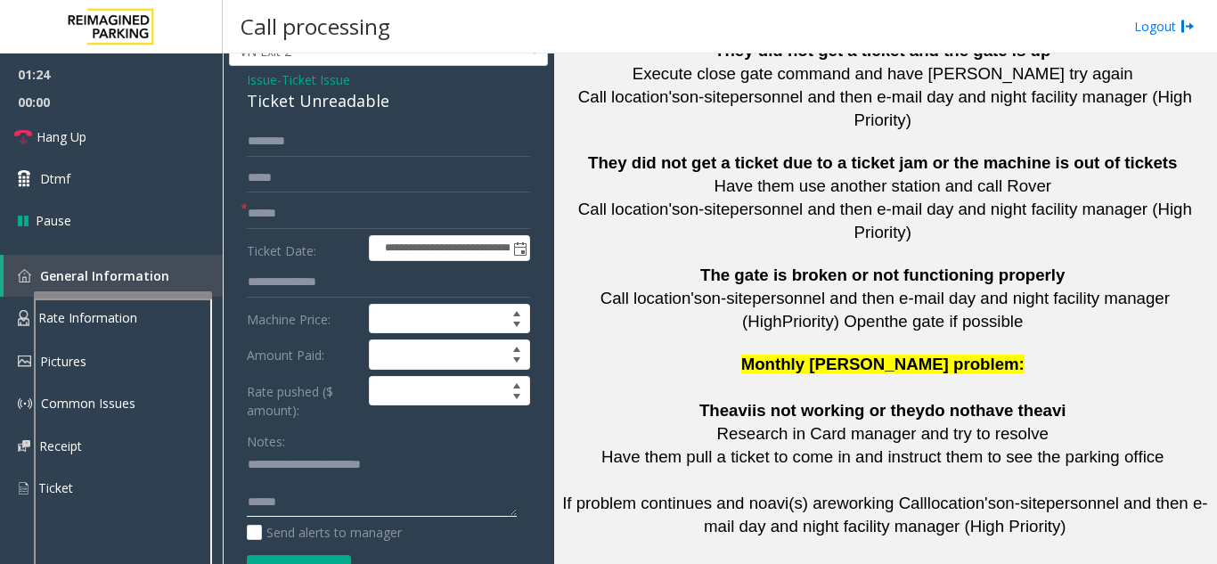
scroll to position [89, 0]
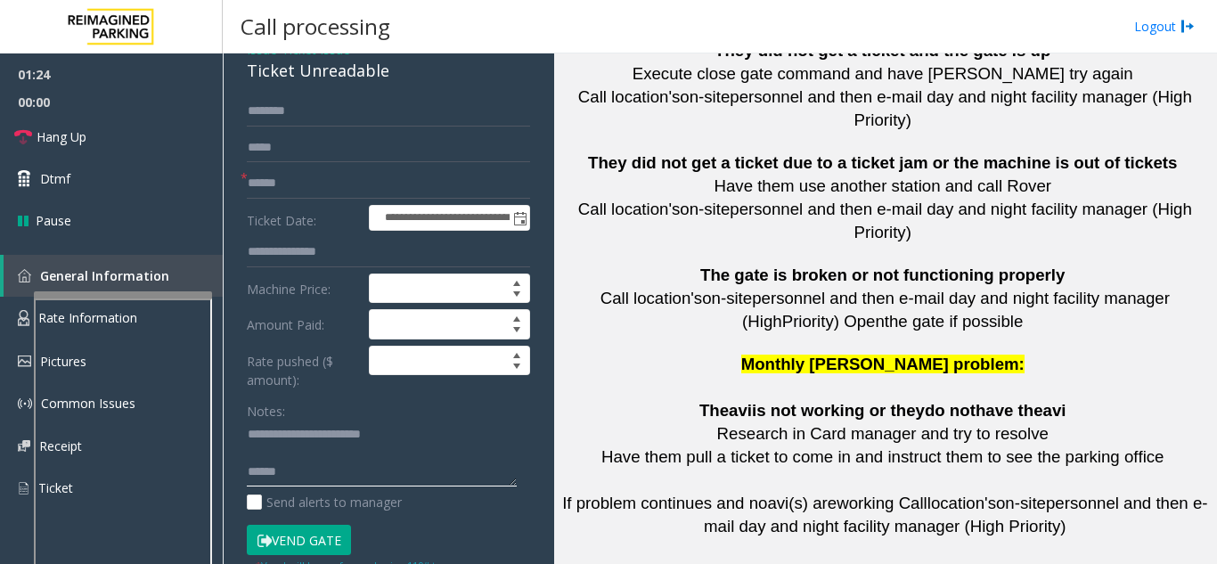
click at [288, 469] on textarea at bounding box center [382, 453] width 270 height 67
click at [344, 467] on textarea at bounding box center [382, 453] width 270 height 67
click at [350, 469] on textarea at bounding box center [382, 453] width 270 height 67
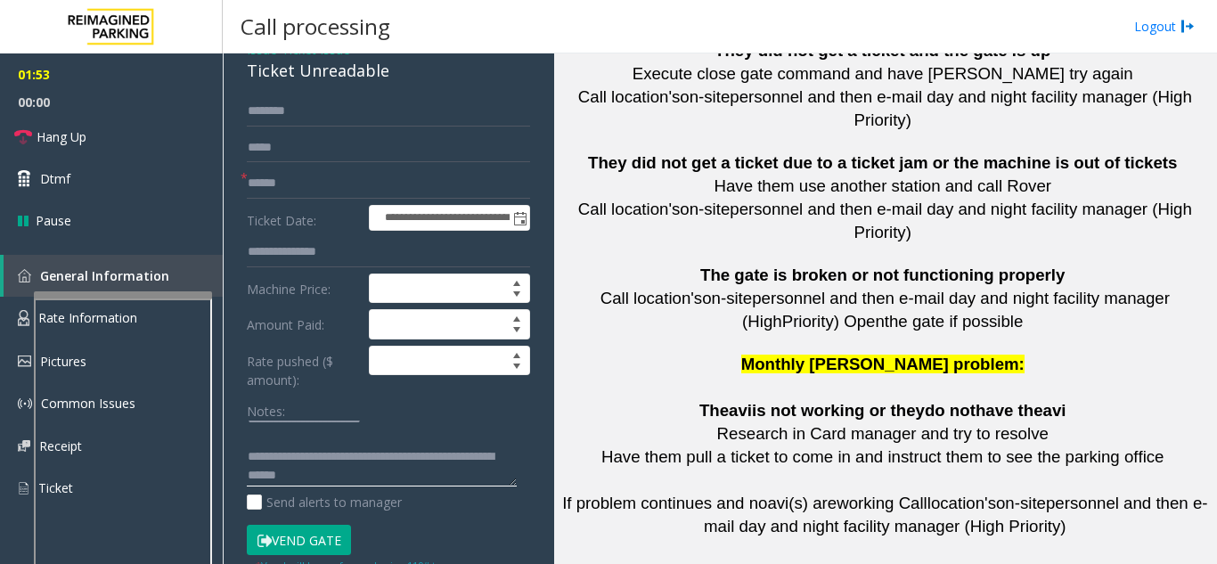
scroll to position [19, 0]
click at [374, 476] on textarea at bounding box center [382, 453] width 270 height 67
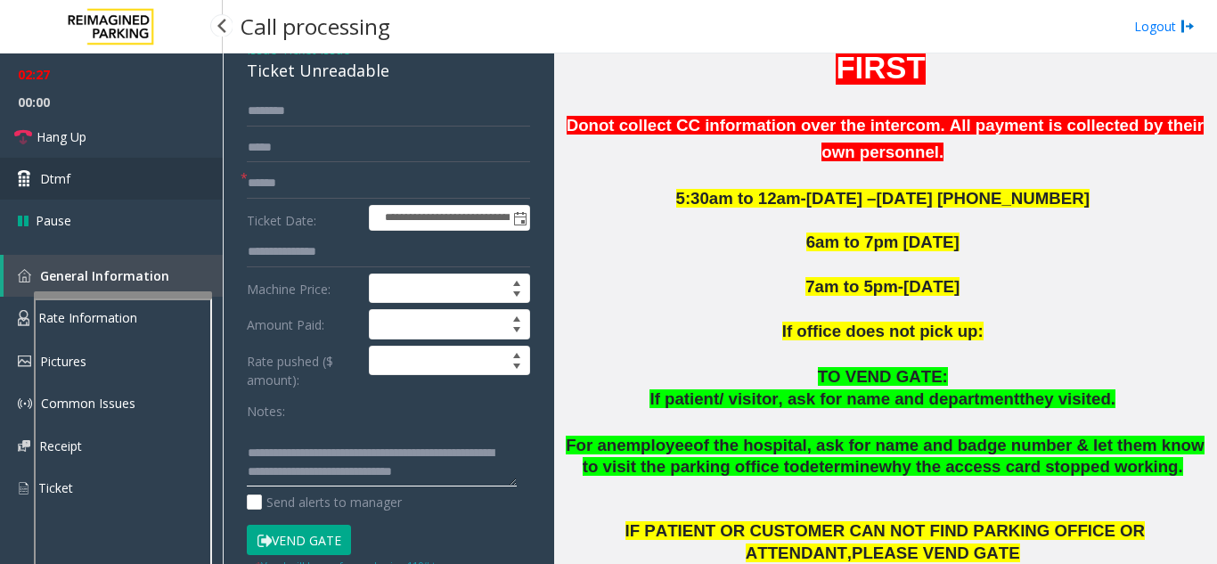
scroll to position [712, 0]
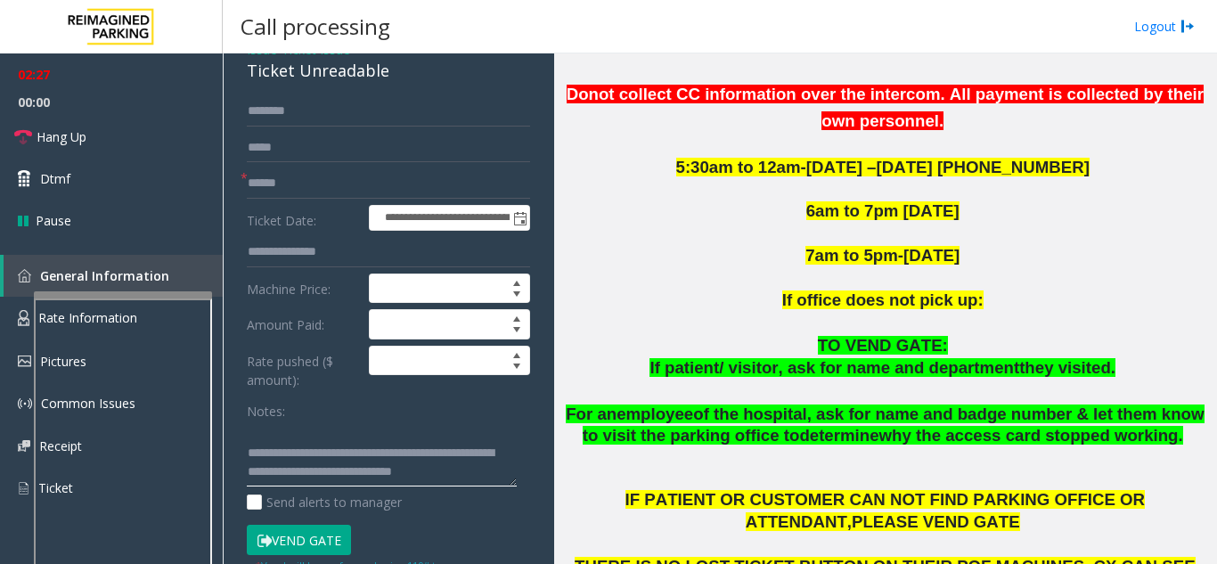
type textarea "**********"
drag, startPoint x: 665, startPoint y: 321, endPoint x: 737, endPoint y: 321, distance: 72.1
click at [737, 357] on p "If patient/ visitor, ask for name and department they visited." at bounding box center [884, 368] width 649 height 22
click at [306, 120] on input "text" at bounding box center [388, 111] width 283 height 30
click at [230, 114] on div "**********" at bounding box center [388, 514] width 319 height 956
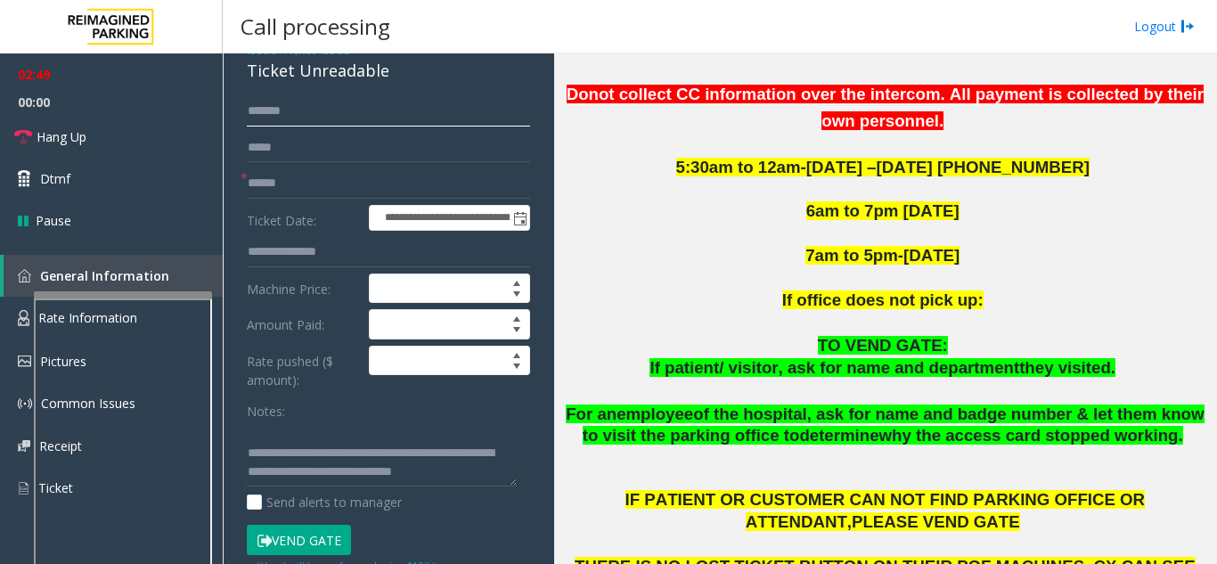
drag, startPoint x: 287, startPoint y: 116, endPoint x: 258, endPoint y: 118, distance: 28.6
click at [235, 106] on div "**********" at bounding box center [388, 535] width 310 height 878
drag, startPoint x: 264, startPoint y: 119, endPoint x: 253, endPoint y: 113, distance: 12.4
click at [253, 113] on input "******" at bounding box center [388, 111] width 283 height 30
click at [267, 116] on input "******" at bounding box center [388, 111] width 283 height 30
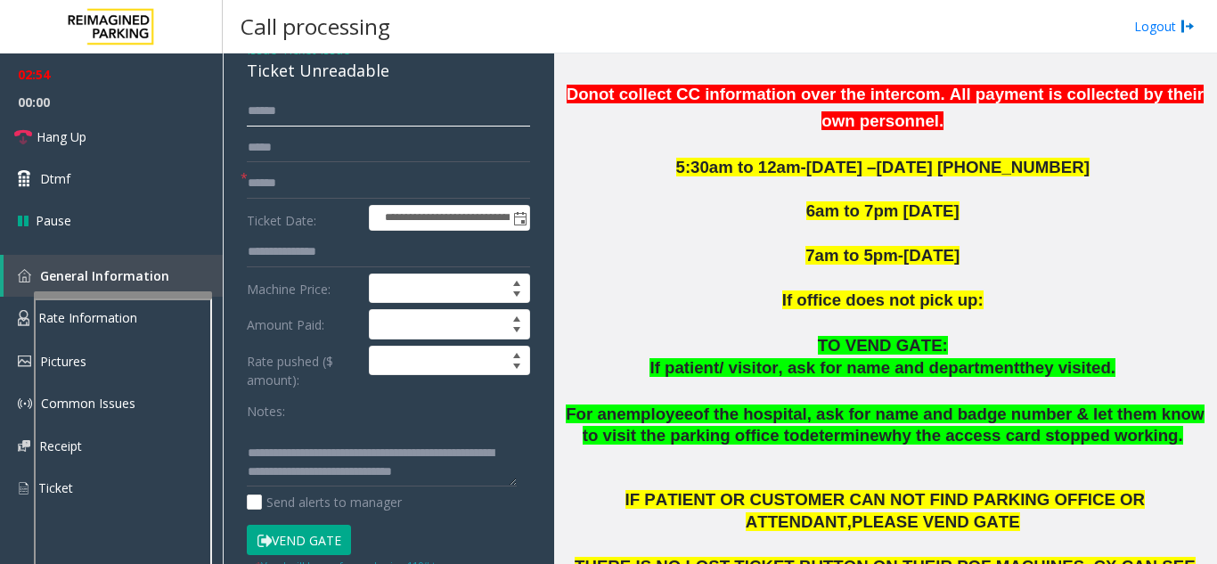
click at [293, 119] on input "*****" at bounding box center [388, 111] width 283 height 30
drag, startPoint x: 291, startPoint y: 118, endPoint x: 250, endPoint y: 118, distance: 41.0
click at [235, 111] on div "**********" at bounding box center [388, 535] width 310 height 878
type input "*****"
drag, startPoint x: 915, startPoint y: 324, endPoint x: 1085, endPoint y: 326, distance: 170.1
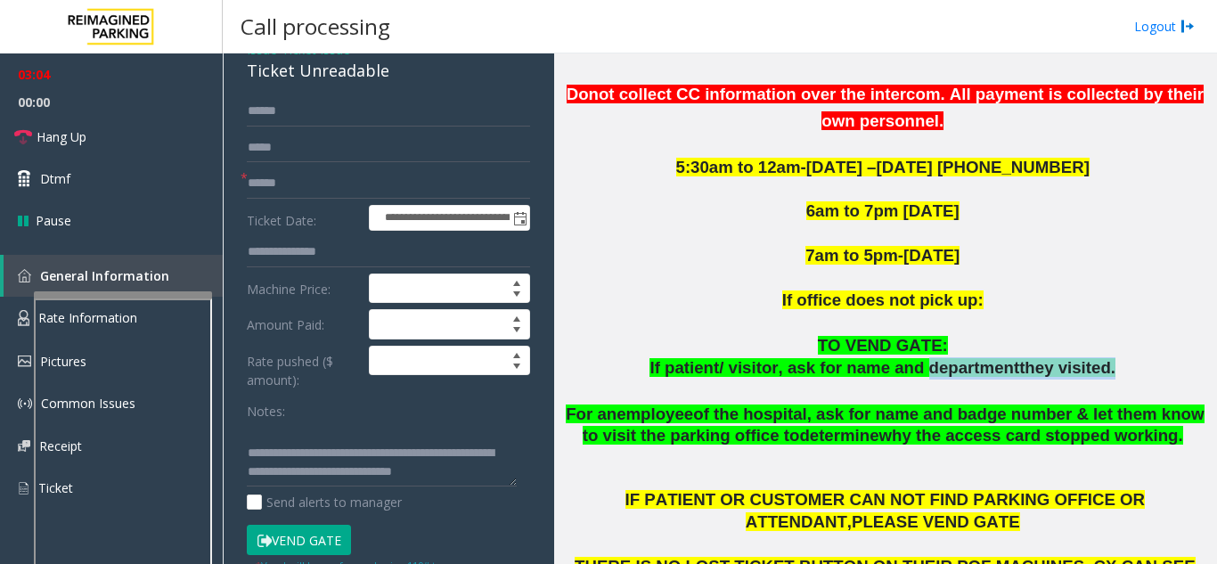
click at [920, 358] on span "If patient/ visitor, ask for name and department they visited." at bounding box center [882, 367] width 466 height 19
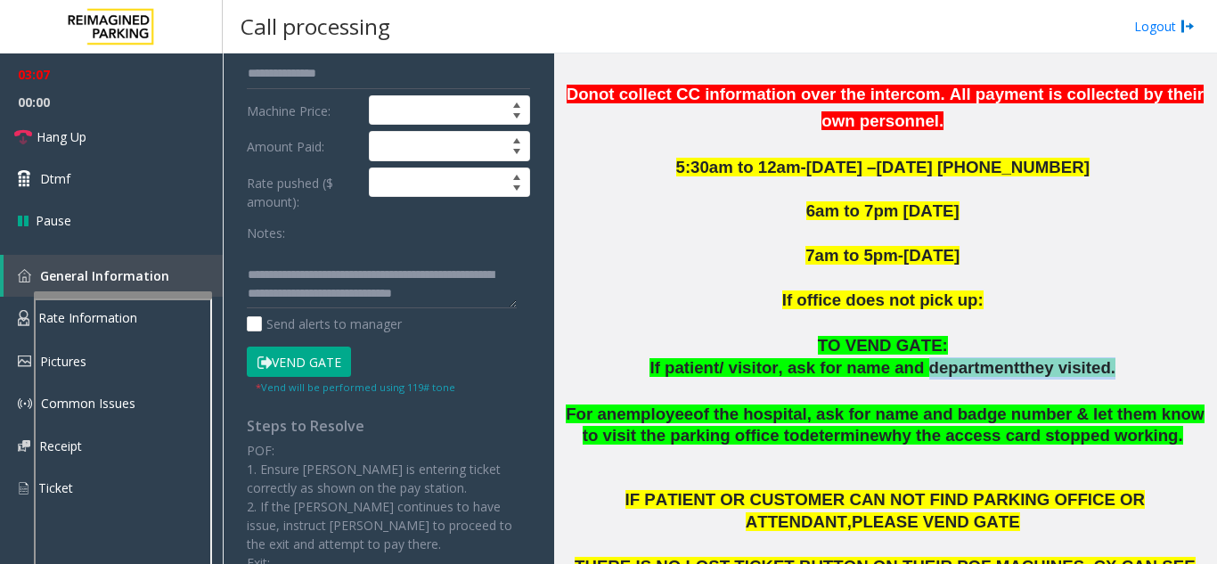
scroll to position [356, 0]
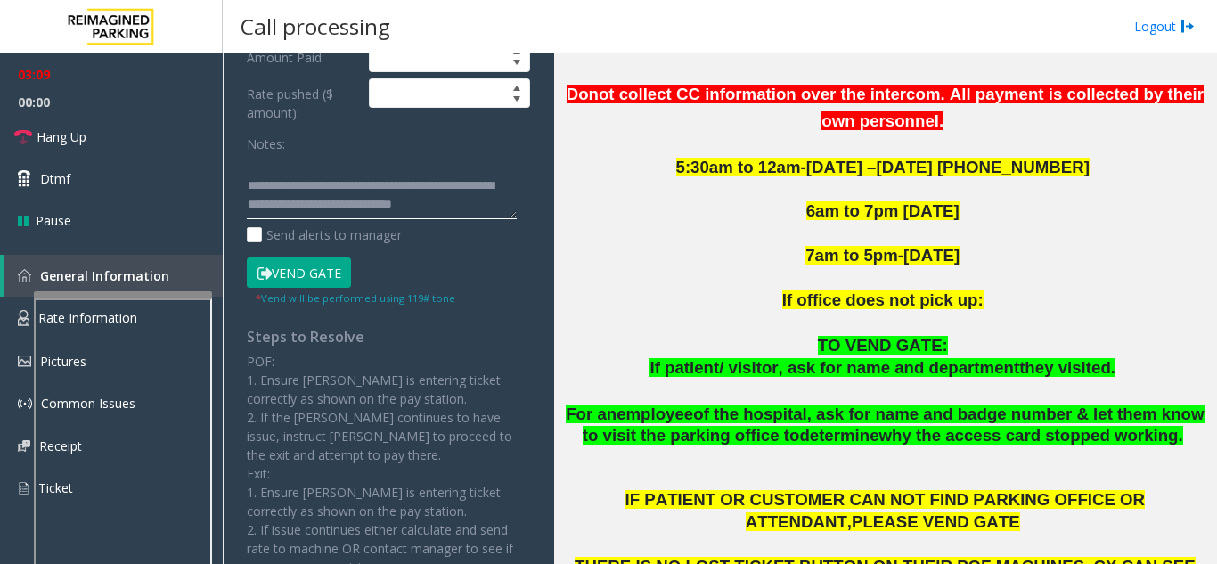
click at [488, 208] on textarea at bounding box center [382, 186] width 270 height 67
paste textarea "**********"
drag, startPoint x: 321, startPoint y: 206, endPoint x: 405, endPoint y: 206, distance: 84.6
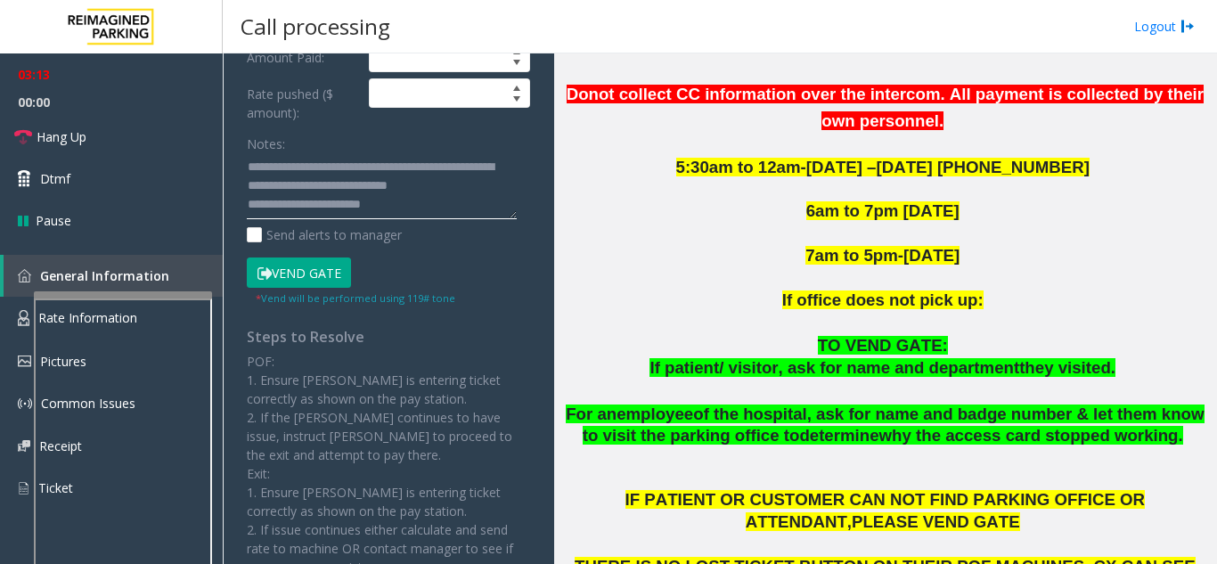
click at [405, 206] on textarea at bounding box center [382, 186] width 270 height 67
click at [327, 272] on button "Vend Gate" at bounding box center [299, 272] width 104 height 30
click at [335, 204] on textarea at bounding box center [382, 186] width 270 height 67
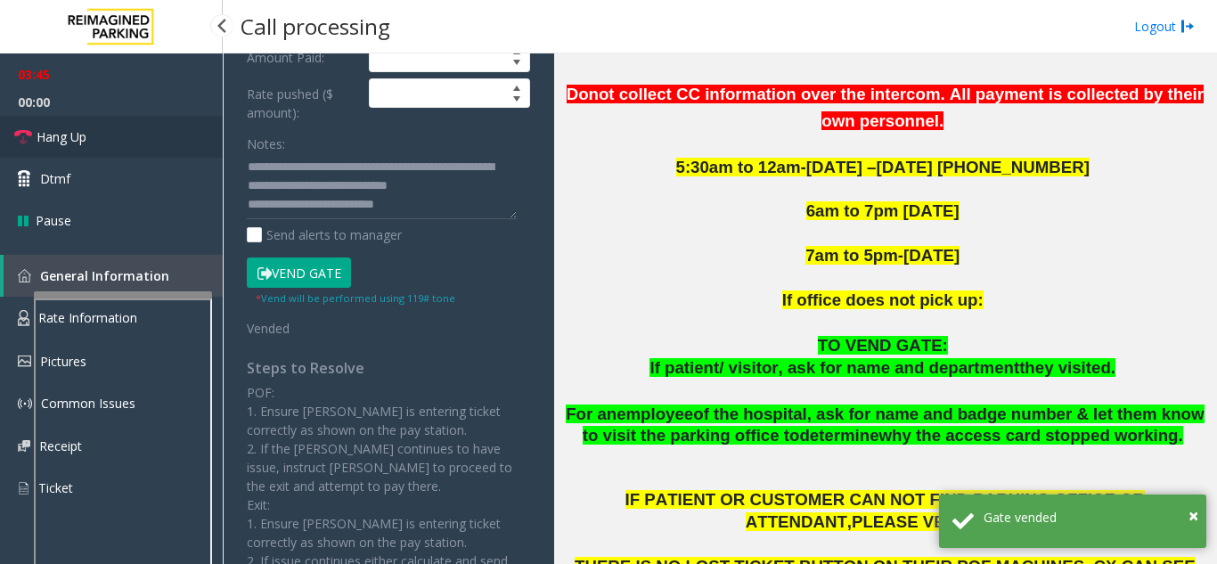
click at [65, 132] on span "Hang Up" at bounding box center [62, 136] width 50 height 19
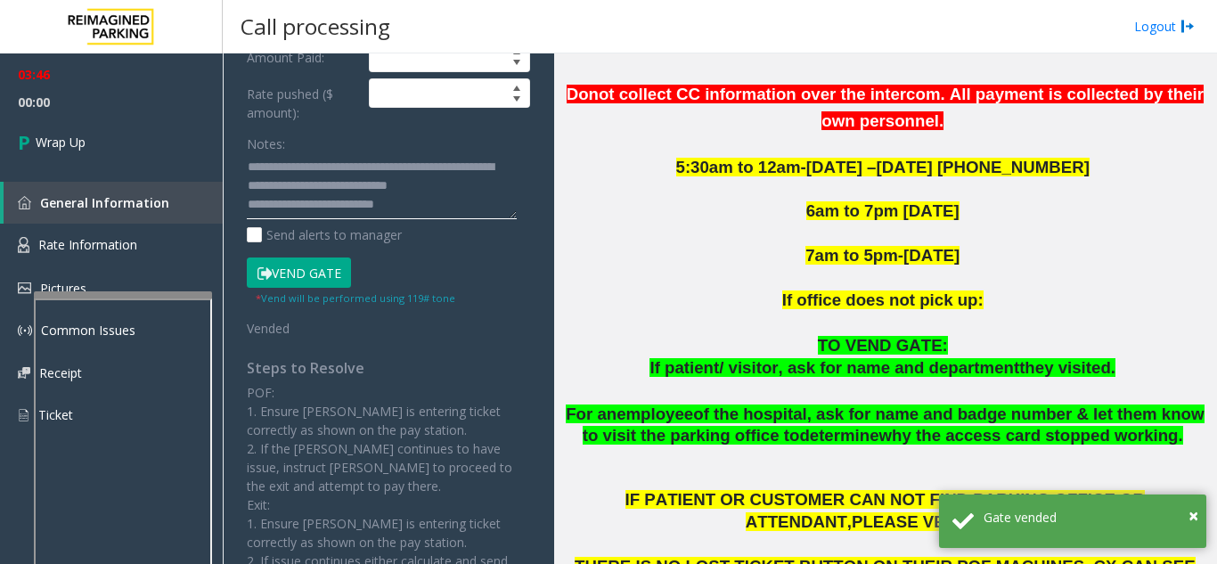
drag, startPoint x: 325, startPoint y: 206, endPoint x: 416, endPoint y: 208, distance: 90.9
click at [416, 208] on textarea at bounding box center [382, 186] width 270 height 67
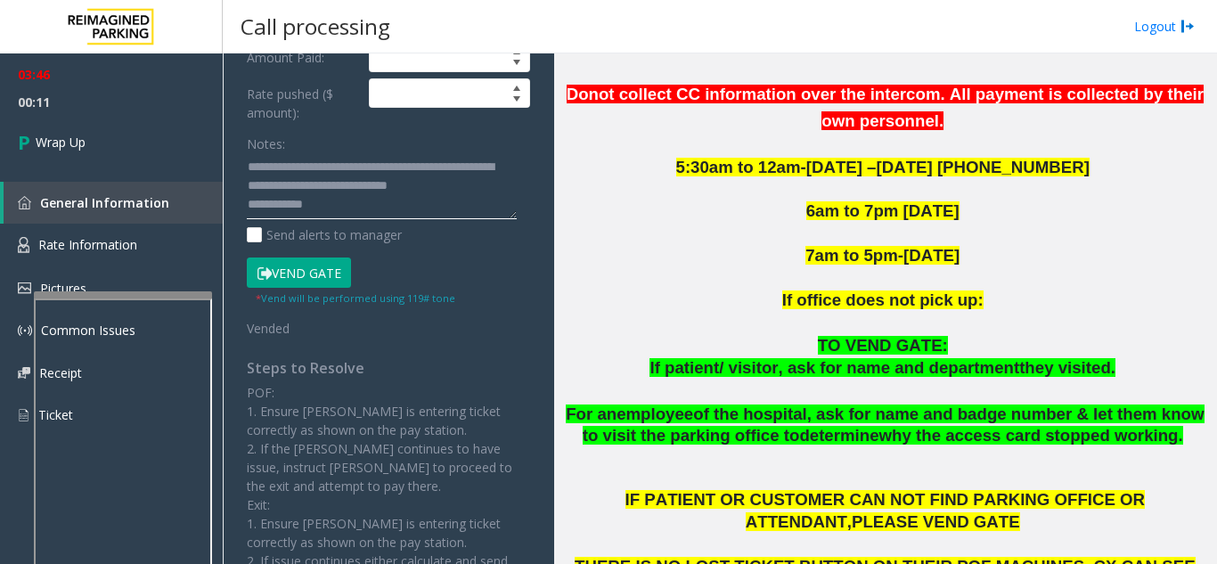
click at [333, 214] on textarea at bounding box center [382, 186] width 270 height 67
paste textarea "**********"
type textarea "**********"
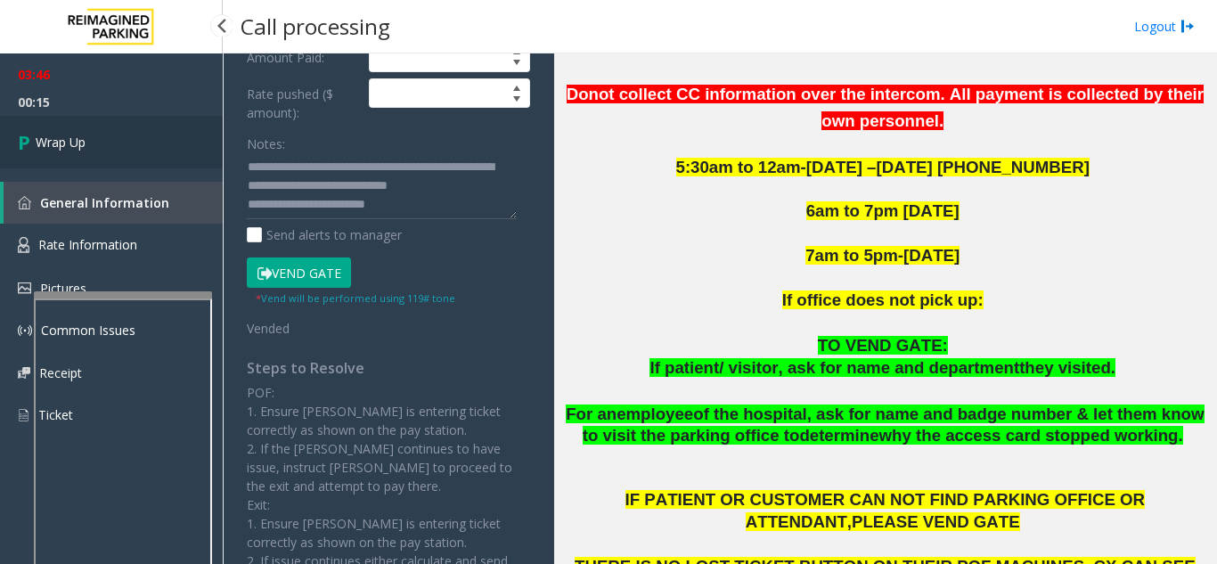
click at [85, 134] on span "Wrap Up" at bounding box center [61, 142] width 50 height 19
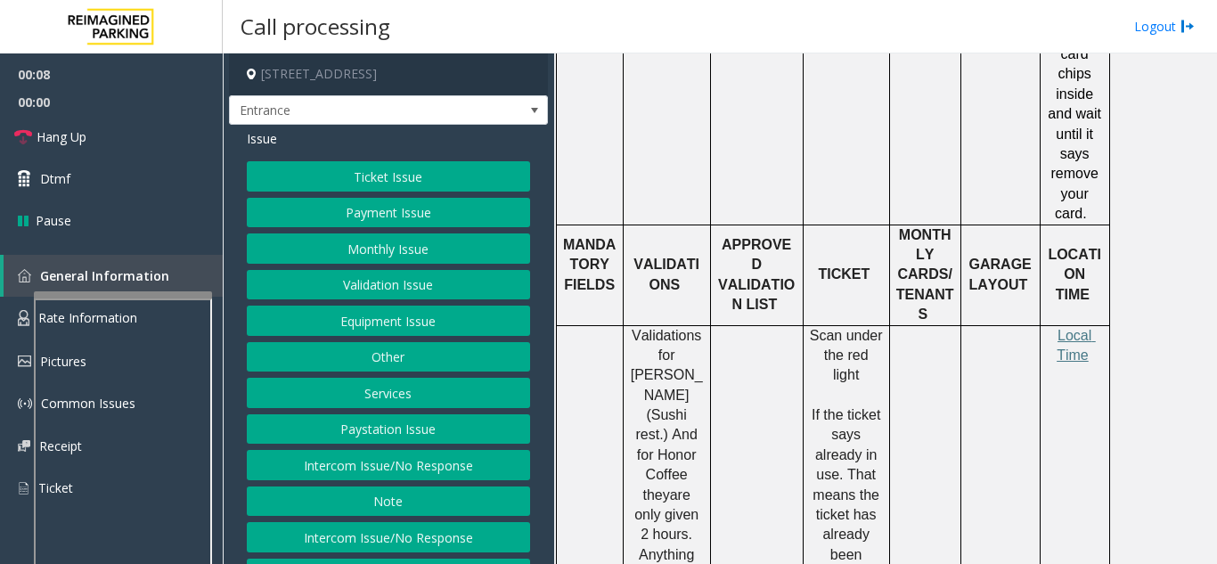
scroll to position [1069, 0]
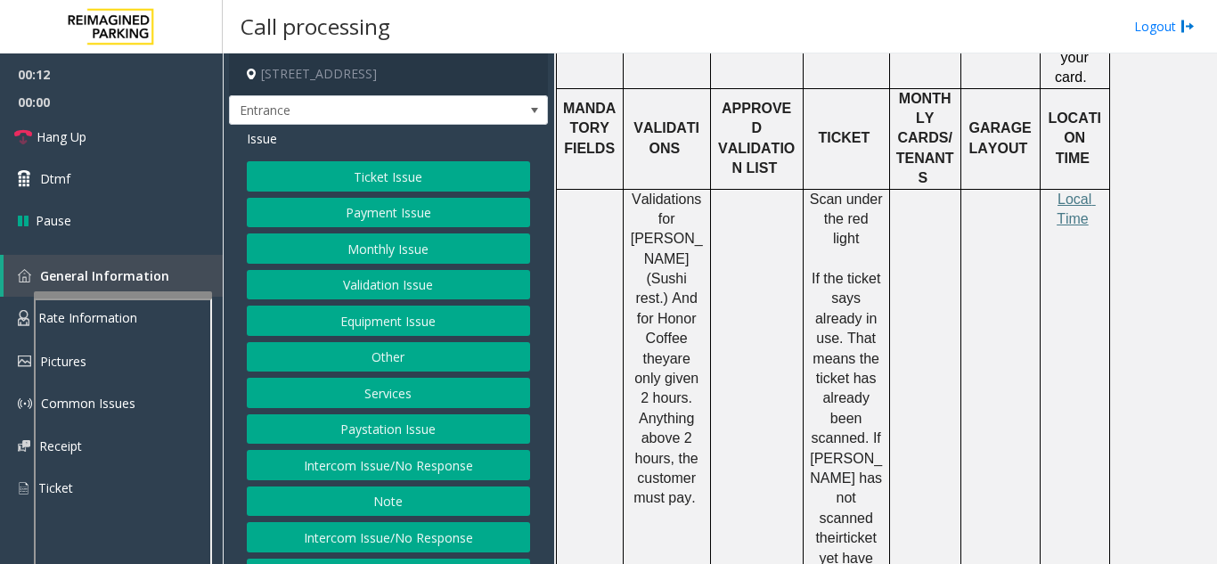
click at [151, 295] on div at bounding box center [123, 294] width 178 height 7
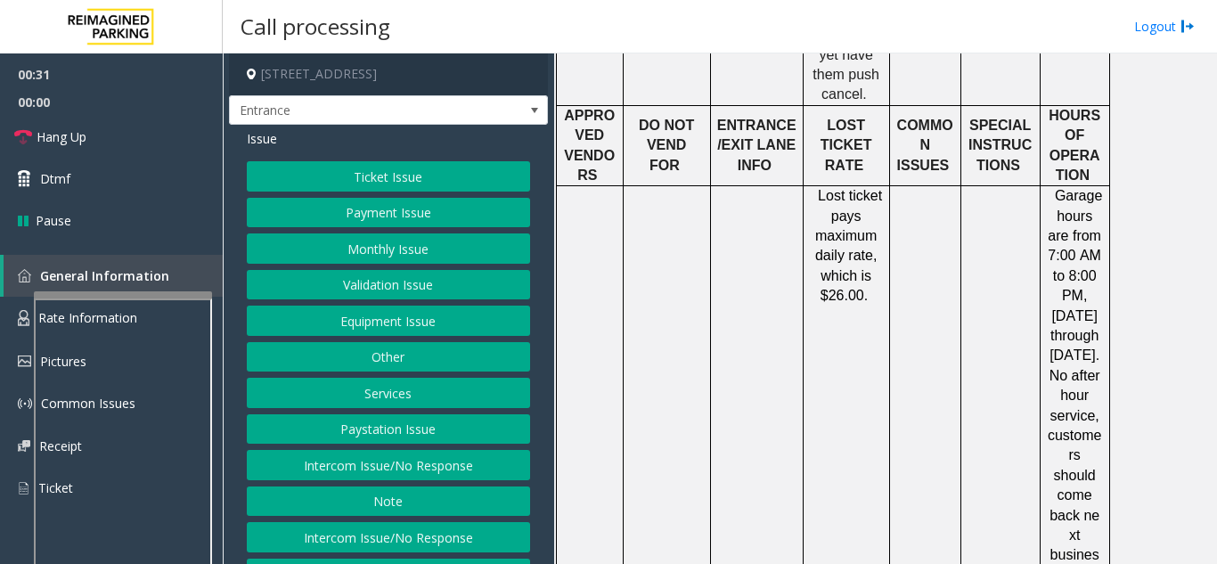
scroll to position [1603, 0]
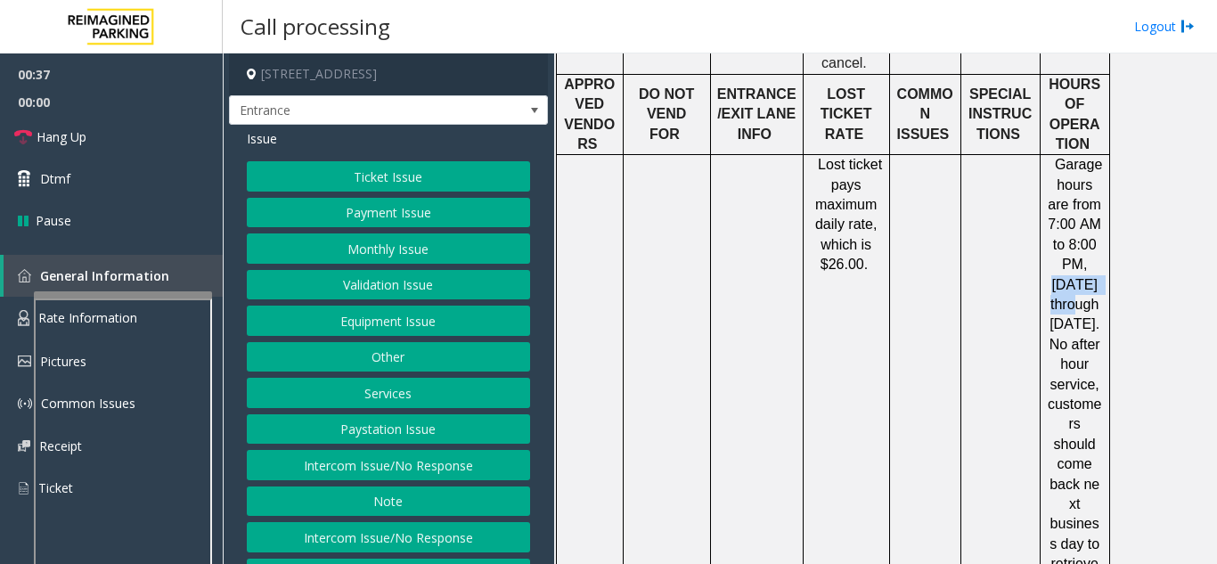
drag, startPoint x: 1051, startPoint y: 190, endPoint x: 1075, endPoint y: 213, distance: 33.4
click at [920, 213] on span "Garage hours are from 7:00 AM to 8:00 PM, [DATE] through [DATE]. No after hour …" at bounding box center [1076, 324] width 59 height 334
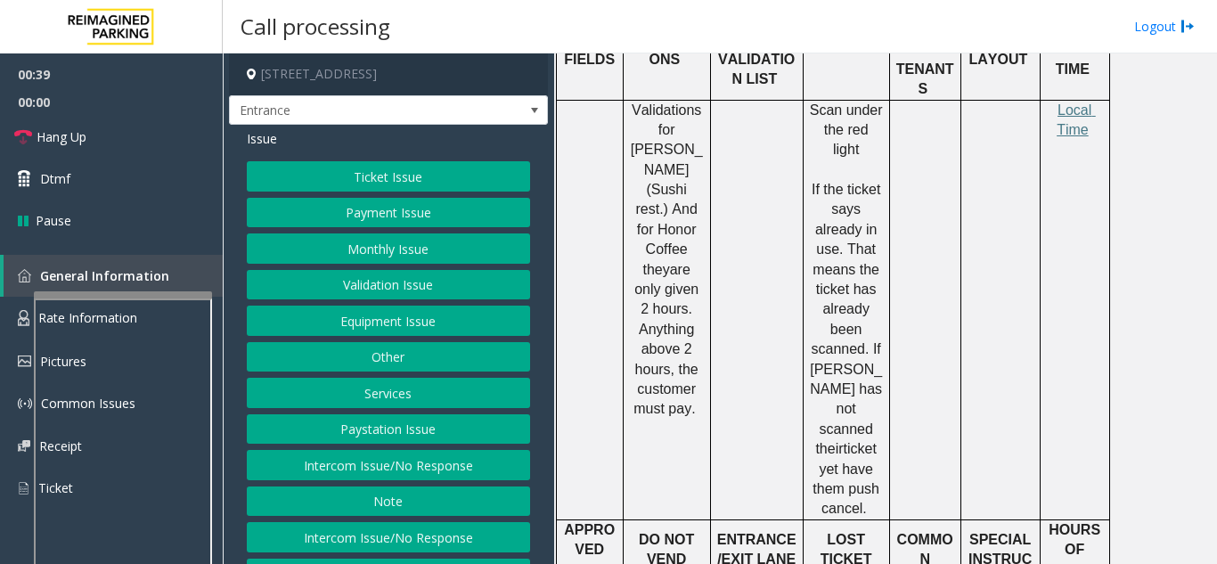
scroll to position [1069, 0]
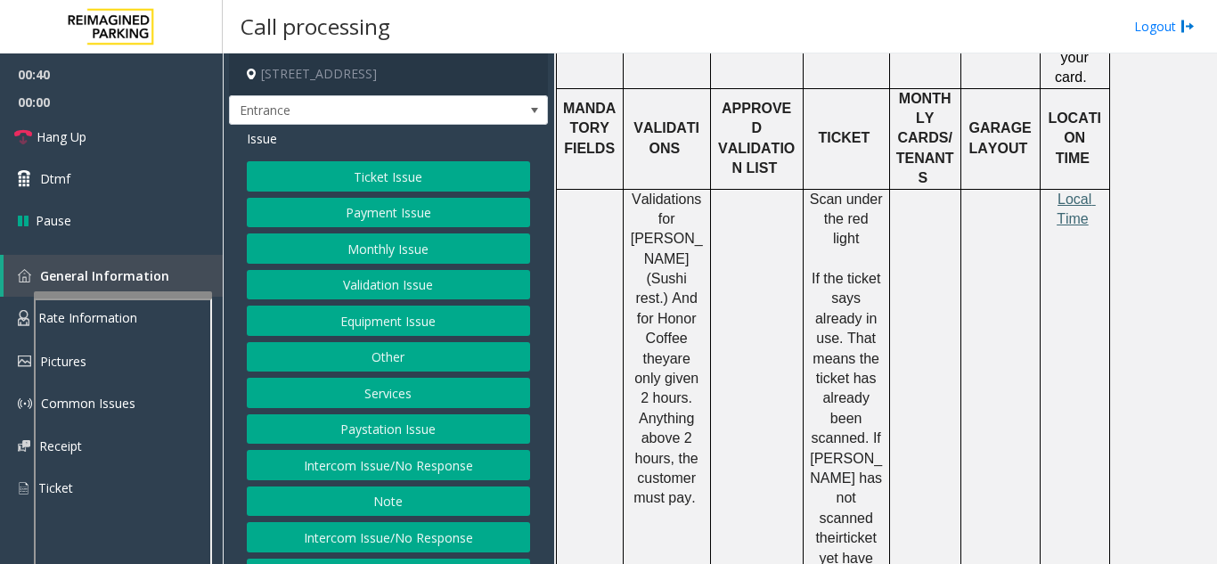
click at [920, 191] on span "Local Time" at bounding box center [1075, 208] width 39 height 35
click at [375, 332] on button "Equipment Issue" at bounding box center [388, 320] width 283 height 30
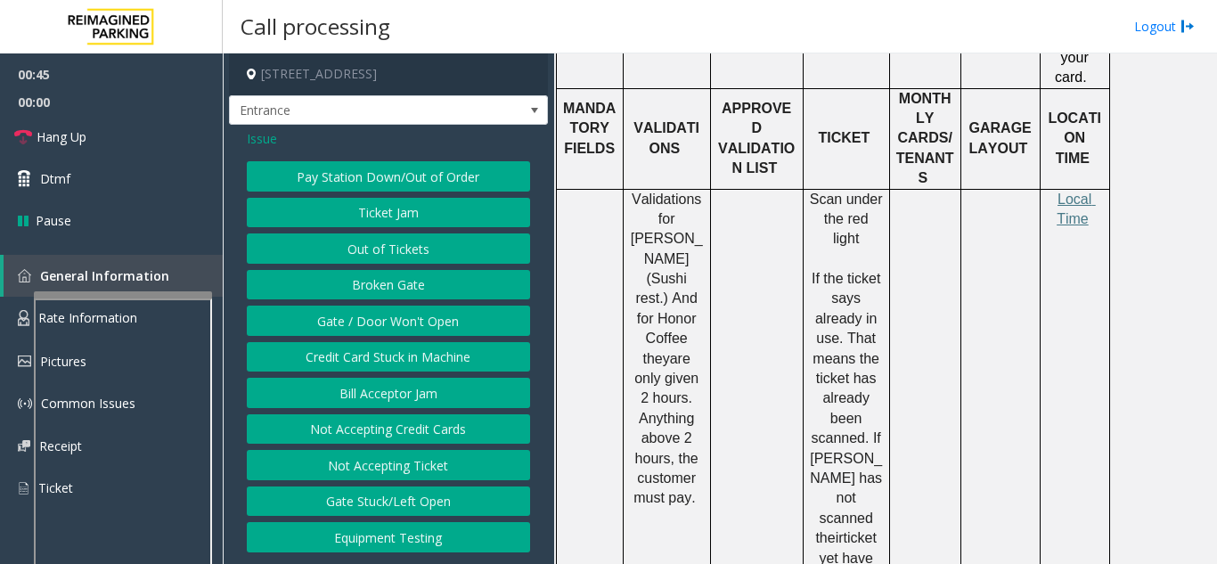
click at [387, 319] on button "Gate / Door Won't Open" at bounding box center [388, 320] width 283 height 30
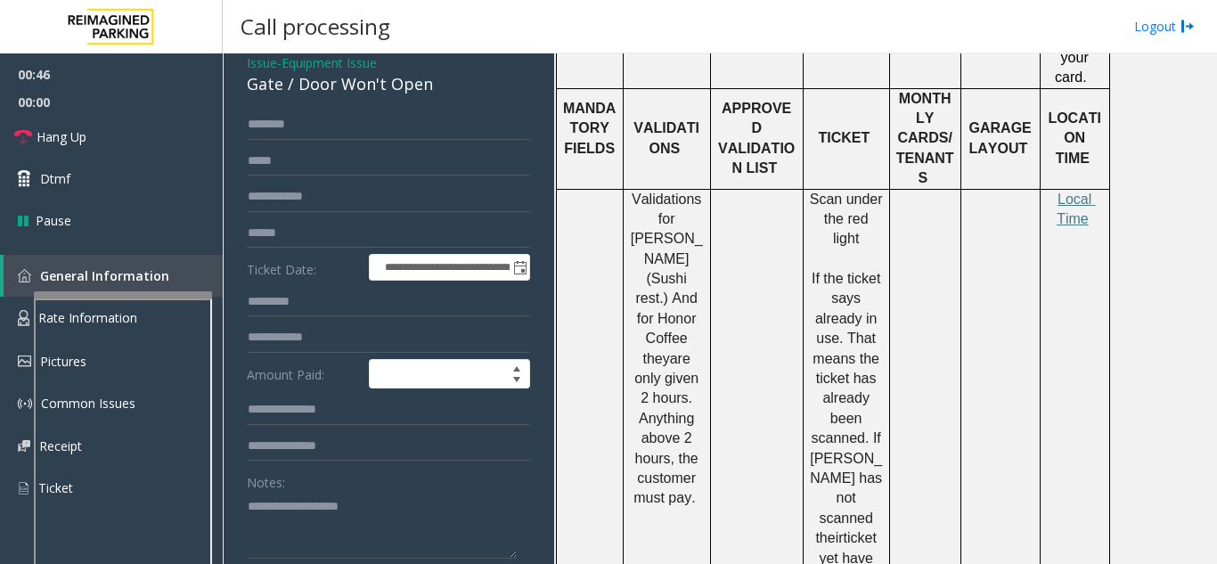
scroll to position [178, 0]
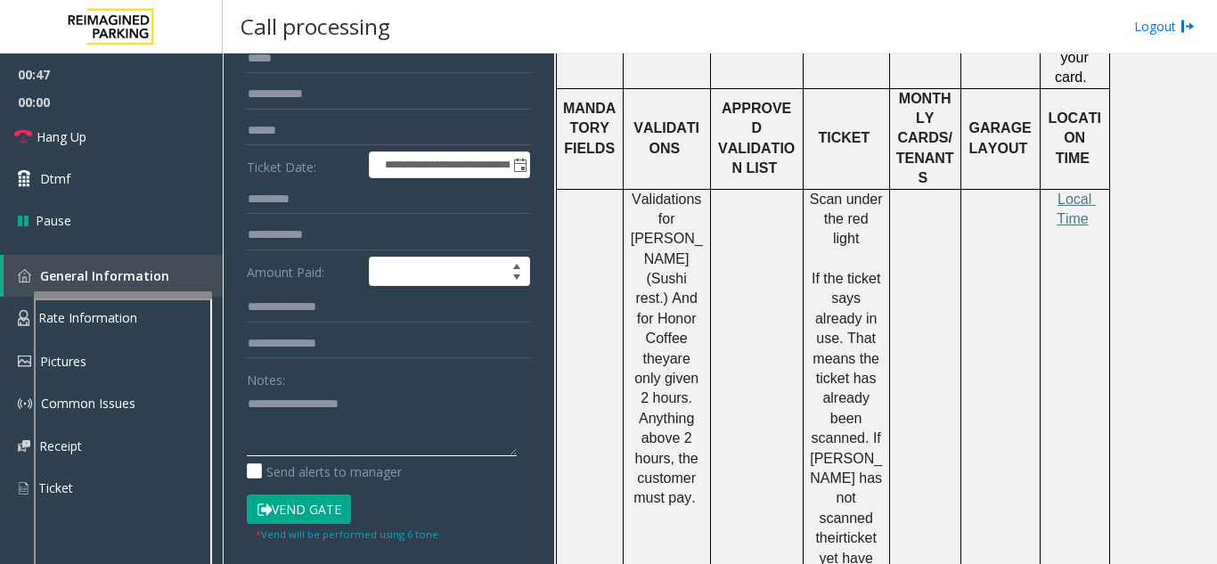
click at [283, 420] on textarea at bounding box center [382, 422] width 270 height 67
click at [292, 409] on textarea at bounding box center [382, 422] width 270 height 67
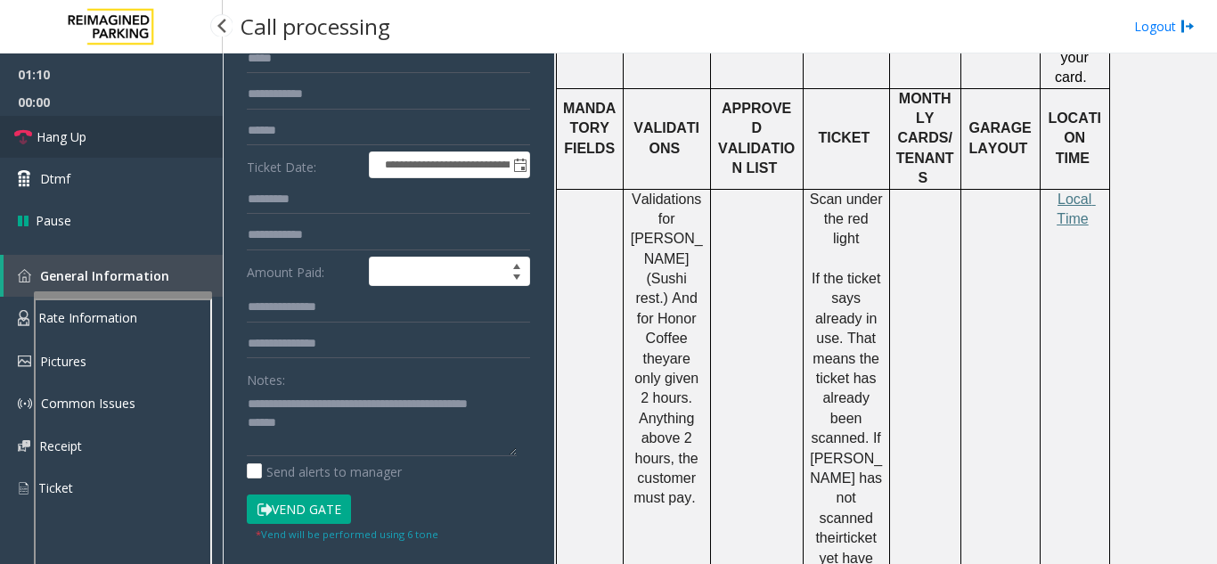
click at [111, 145] on link "Hang Up" at bounding box center [111, 137] width 223 height 42
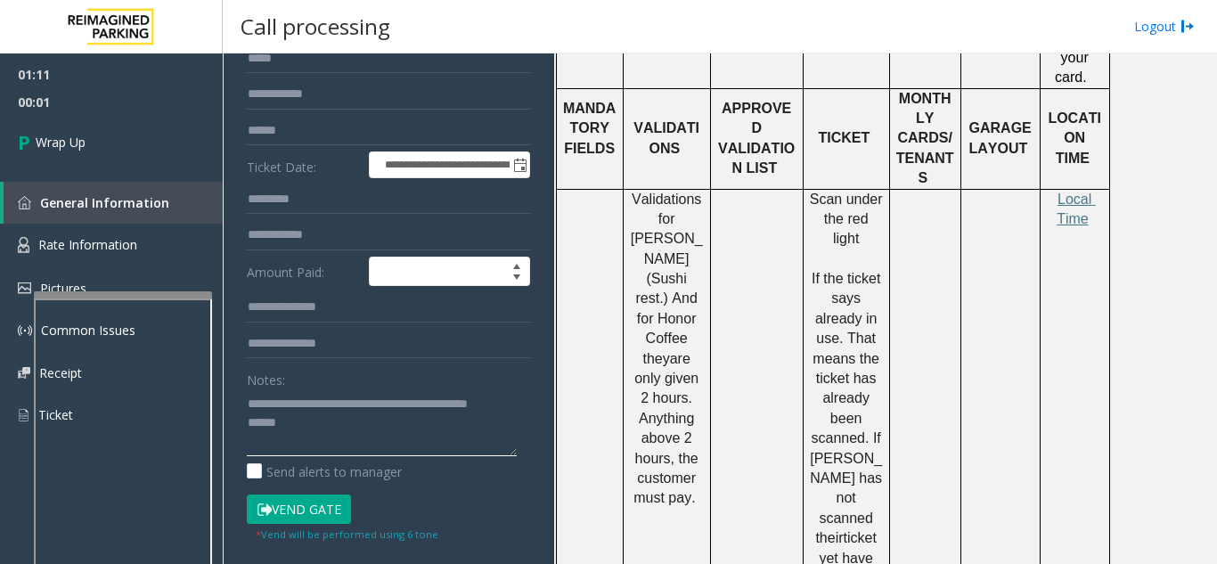
drag, startPoint x: 327, startPoint y: 435, endPoint x: 350, endPoint y: 416, distance: 30.3
click at [328, 435] on textarea at bounding box center [382, 422] width 270 height 67
click at [389, 407] on textarea at bounding box center [382, 422] width 270 height 67
click at [385, 406] on textarea at bounding box center [382, 422] width 270 height 67
click at [389, 429] on textarea at bounding box center [382, 422] width 270 height 67
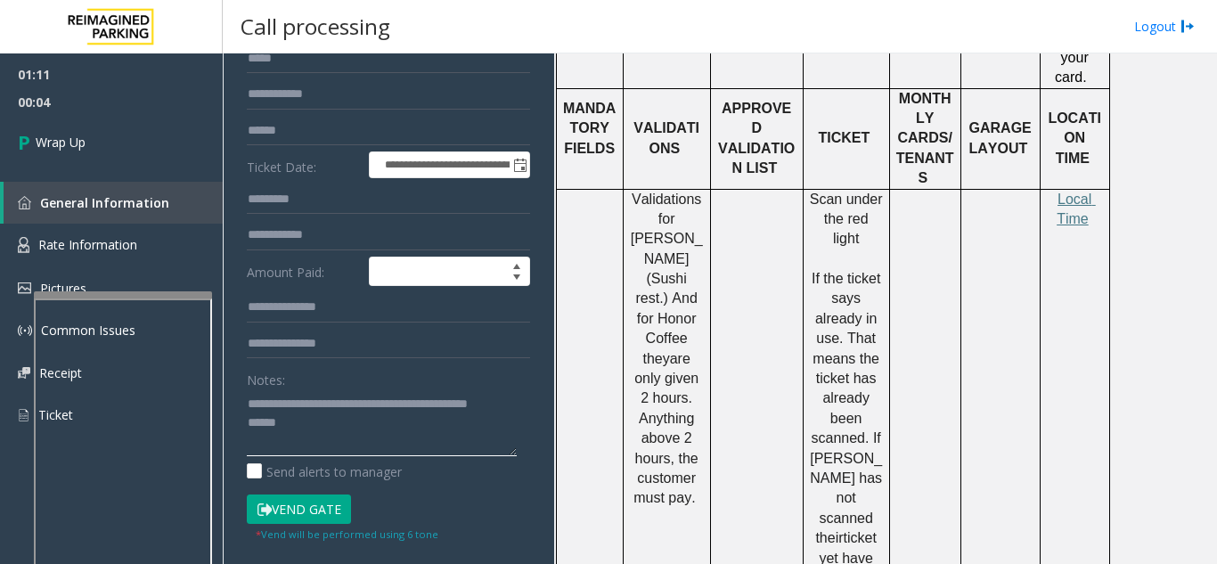
click at [315, 437] on textarea at bounding box center [382, 422] width 270 height 67
click at [314, 424] on textarea at bounding box center [382, 422] width 270 height 67
click at [311, 444] on textarea at bounding box center [382, 422] width 270 height 67
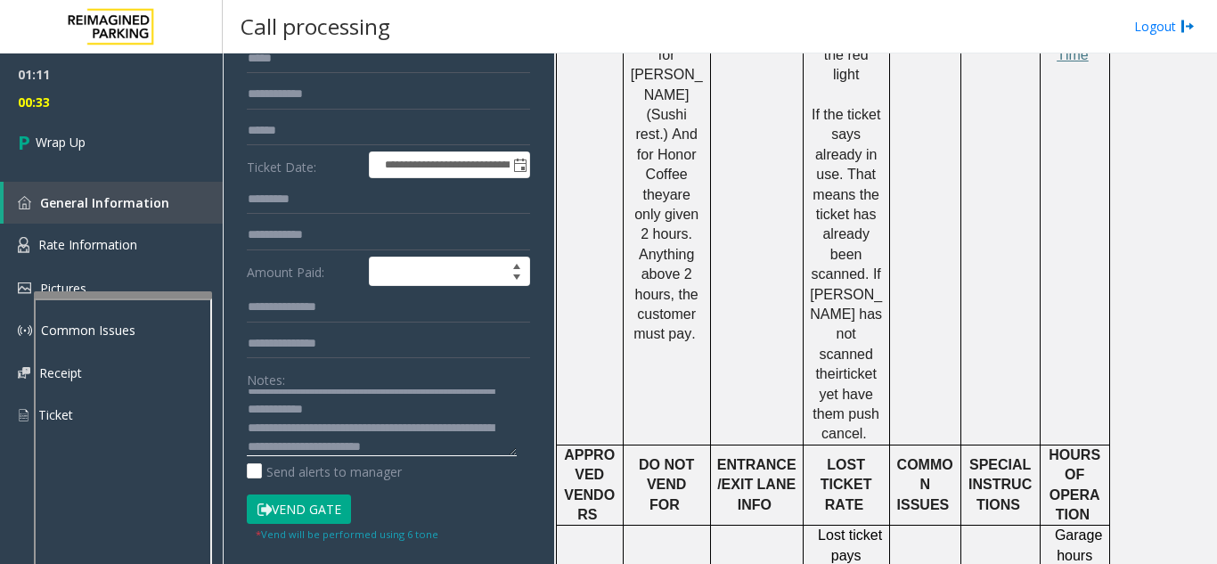
scroll to position [1247, 0]
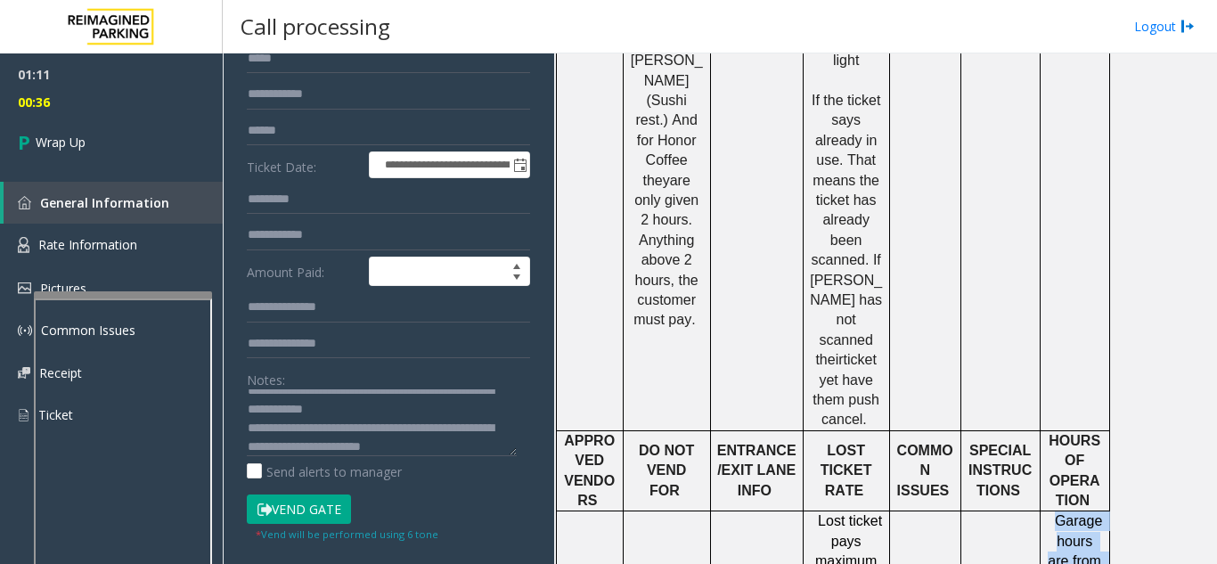
drag, startPoint x: 1056, startPoint y: 419, endPoint x: 1070, endPoint y: 515, distance: 96.4
click at [467, 452] on textarea at bounding box center [382, 422] width 270 height 67
paste textarea "**********"
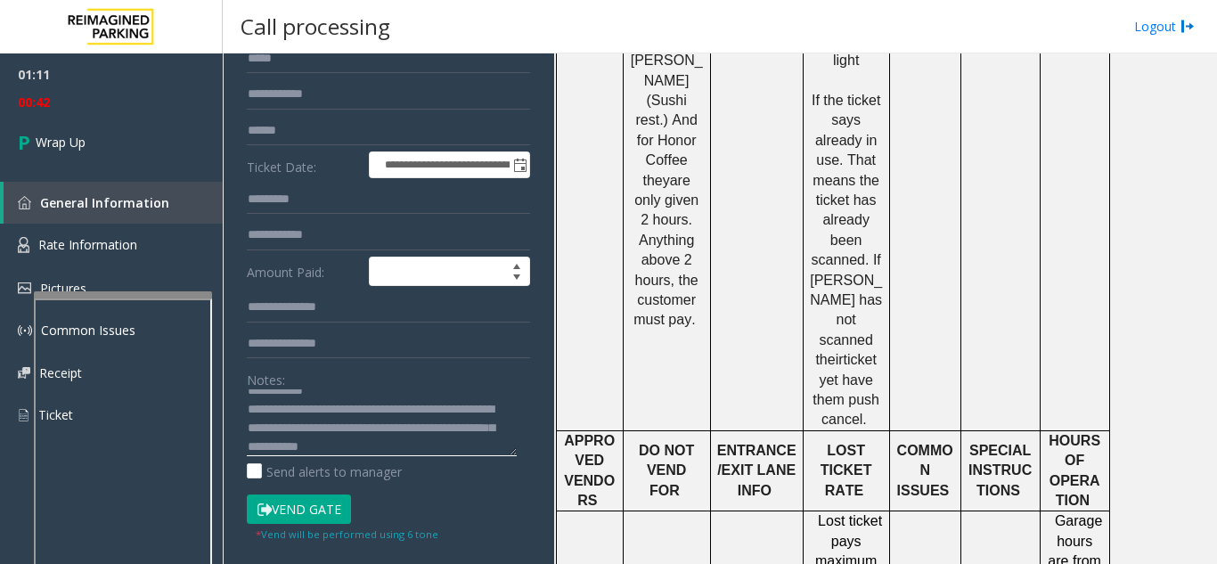
drag, startPoint x: 446, startPoint y: 429, endPoint x: 404, endPoint y: 429, distance: 41.9
click at [404, 429] on textarea at bounding box center [382, 422] width 270 height 67
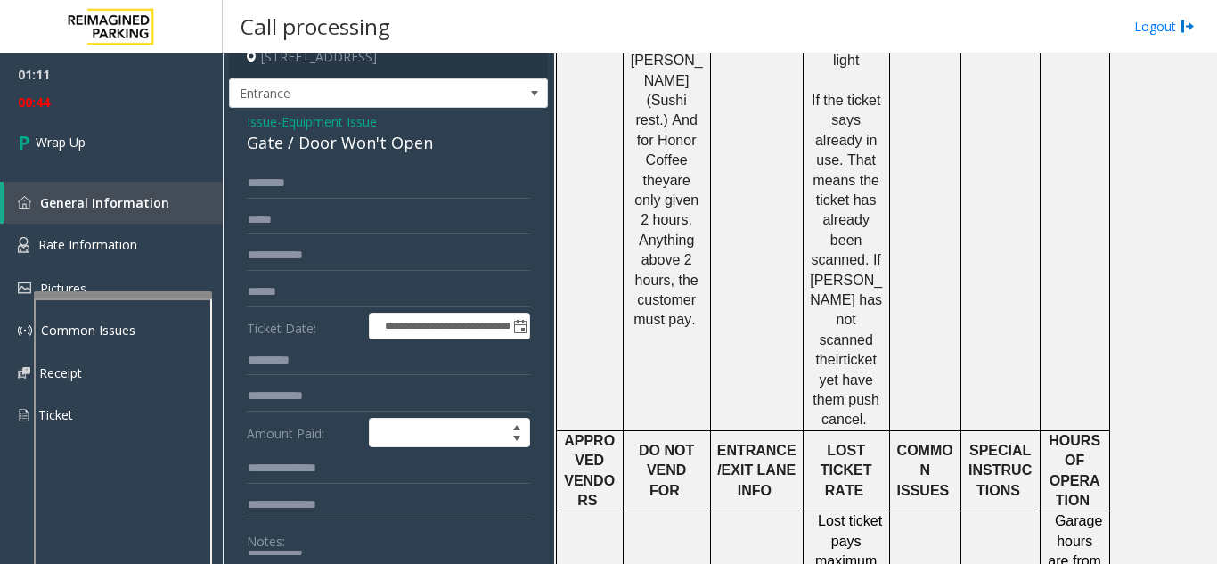
scroll to position [0, 0]
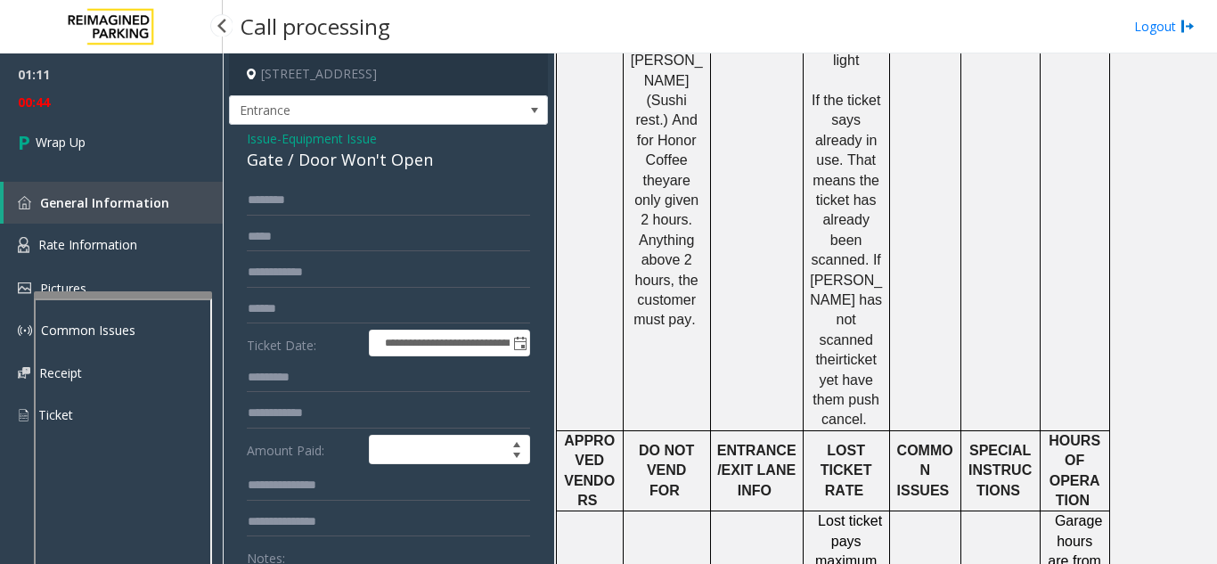
type textarea "**********"
click at [111, 172] on div "01:11 00:45 Wrap Up General Information Rate Information Pictures Common Issues…" at bounding box center [111, 251] width 223 height 397
click at [108, 151] on link "Wrap Up" at bounding box center [111, 142] width 223 height 53
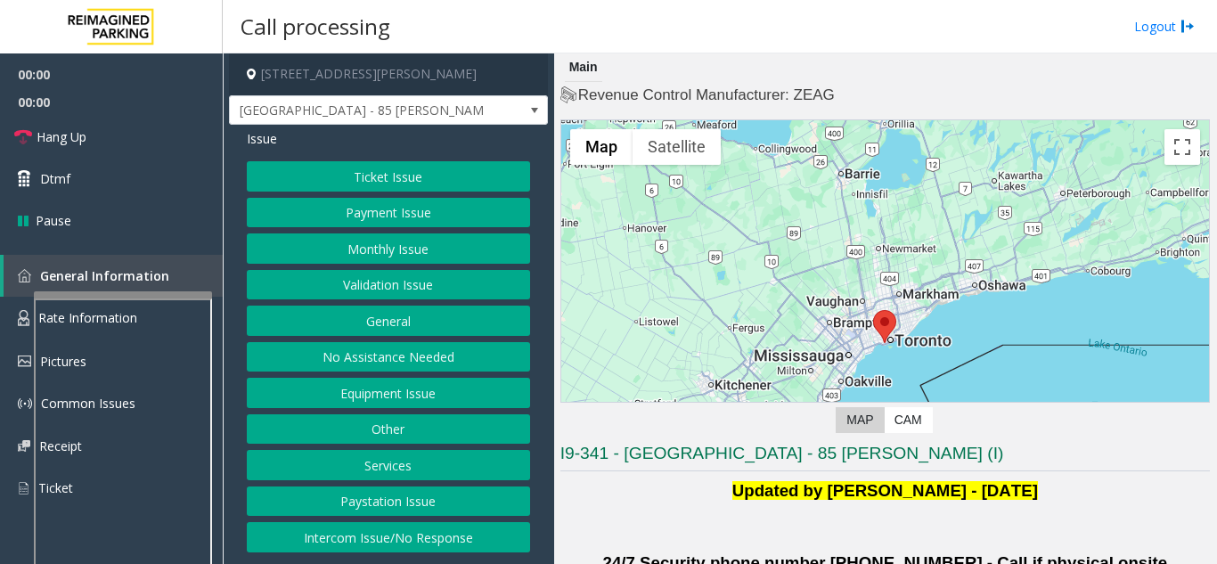
scroll to position [89, 0]
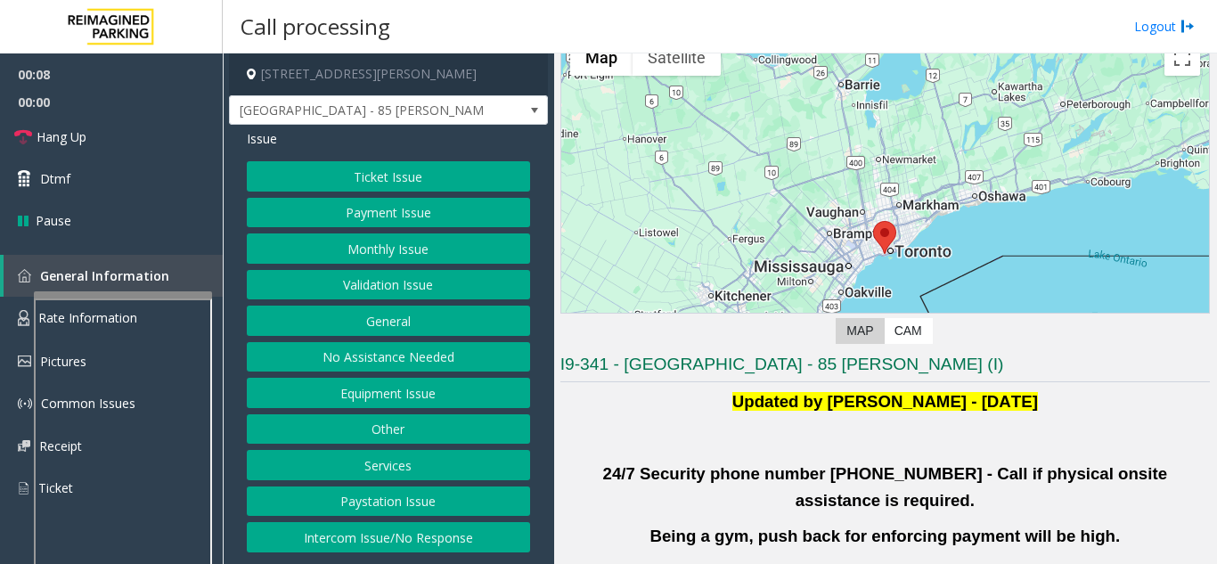
click at [369, 286] on button "Validation Issue" at bounding box center [388, 285] width 283 height 30
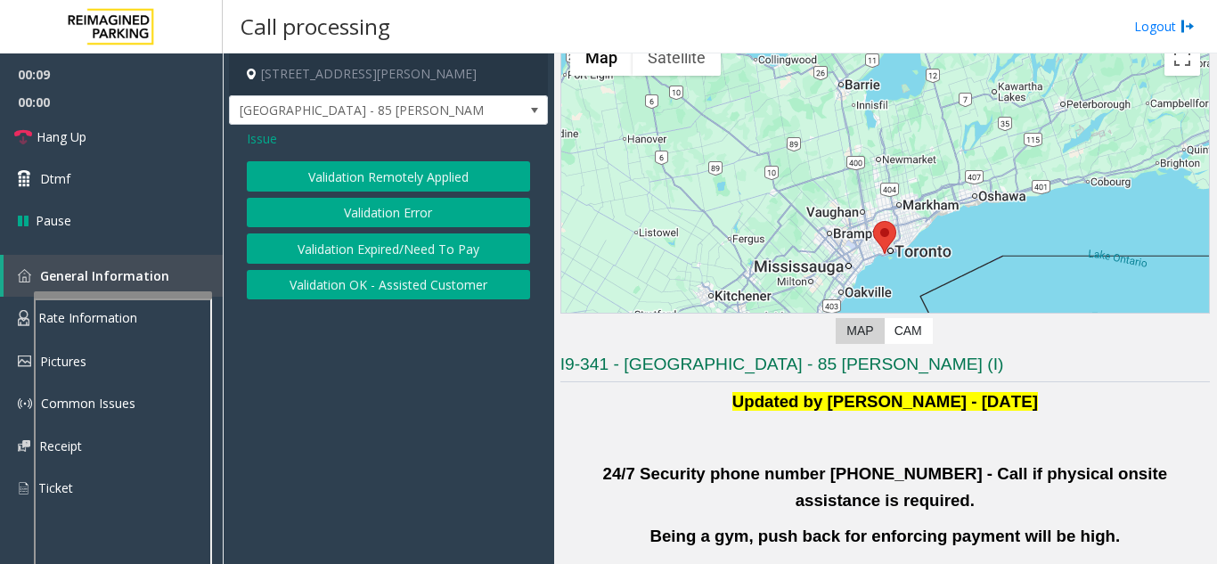
click at [350, 219] on button "Validation Error" at bounding box center [388, 213] width 283 height 30
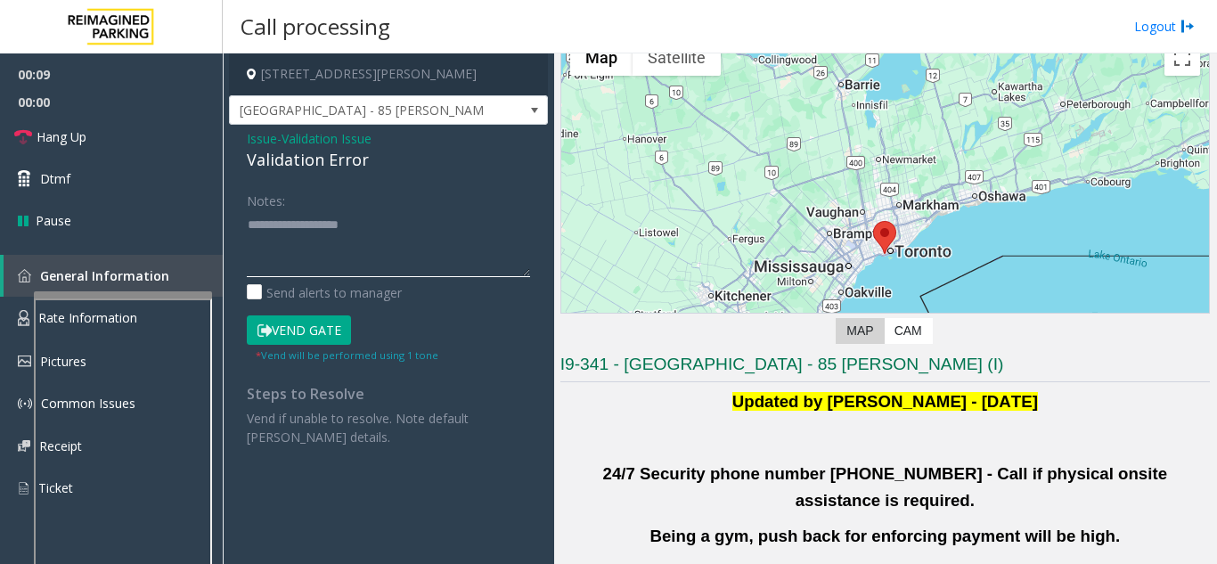
click at [347, 265] on textarea at bounding box center [388, 243] width 283 height 67
click at [313, 228] on textarea at bounding box center [388, 243] width 283 height 67
drag, startPoint x: 246, startPoint y: 158, endPoint x: 314, endPoint y: 159, distance: 68.6
click at [314, 159] on div "Issue - Validation Issue Validation Error Notes: Send alerts to manager Vend Ga…" at bounding box center [388, 294] width 319 height 339
drag, startPoint x: 302, startPoint y: 163, endPoint x: 249, endPoint y: 158, distance: 52.8
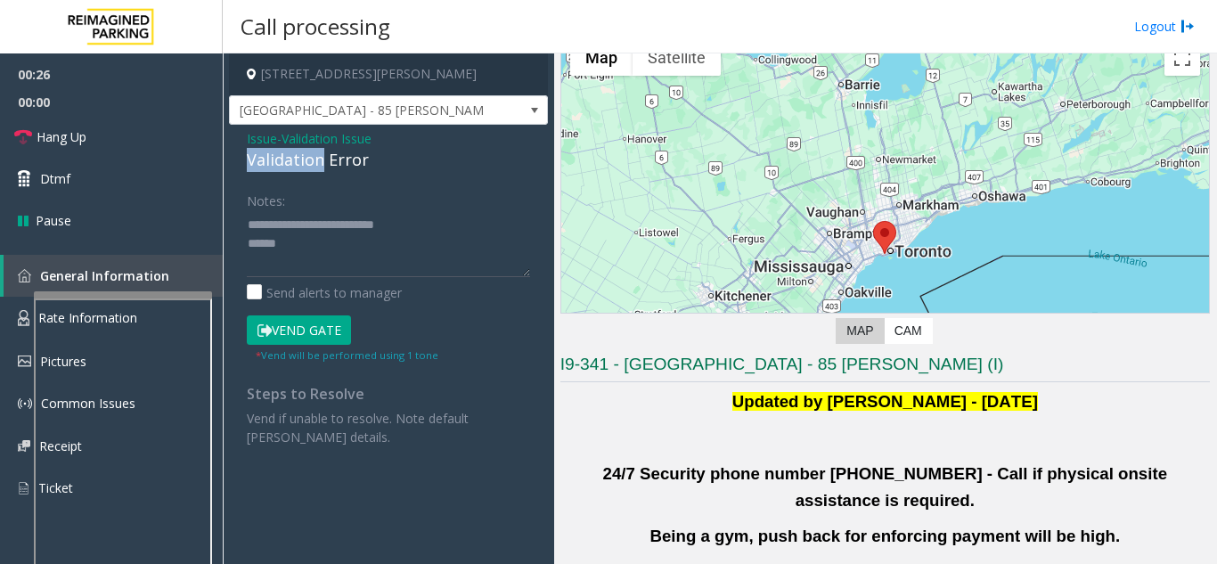
click at [241, 155] on div "Issue - Validation Issue Validation Error Notes: Send alerts to manager Vend Ga…" at bounding box center [388, 294] width 319 height 339
drag, startPoint x: 289, startPoint y: 223, endPoint x: 267, endPoint y: 214, distance: 23.2
click at [288, 223] on textarea at bounding box center [388, 243] width 283 height 67
paste textarea "**********"
click at [499, 223] on textarea at bounding box center [388, 243] width 283 height 67
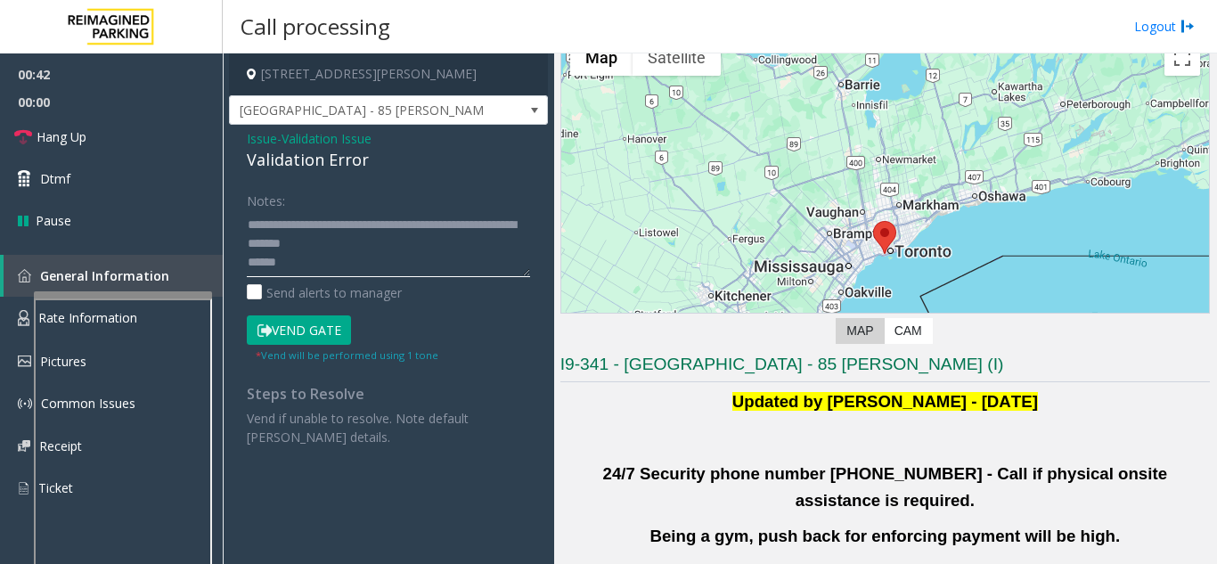
click at [301, 268] on textarea at bounding box center [388, 243] width 283 height 67
click at [307, 253] on textarea at bounding box center [388, 243] width 283 height 67
drag, startPoint x: 289, startPoint y: 251, endPoint x: 330, endPoint y: 246, distance: 40.4
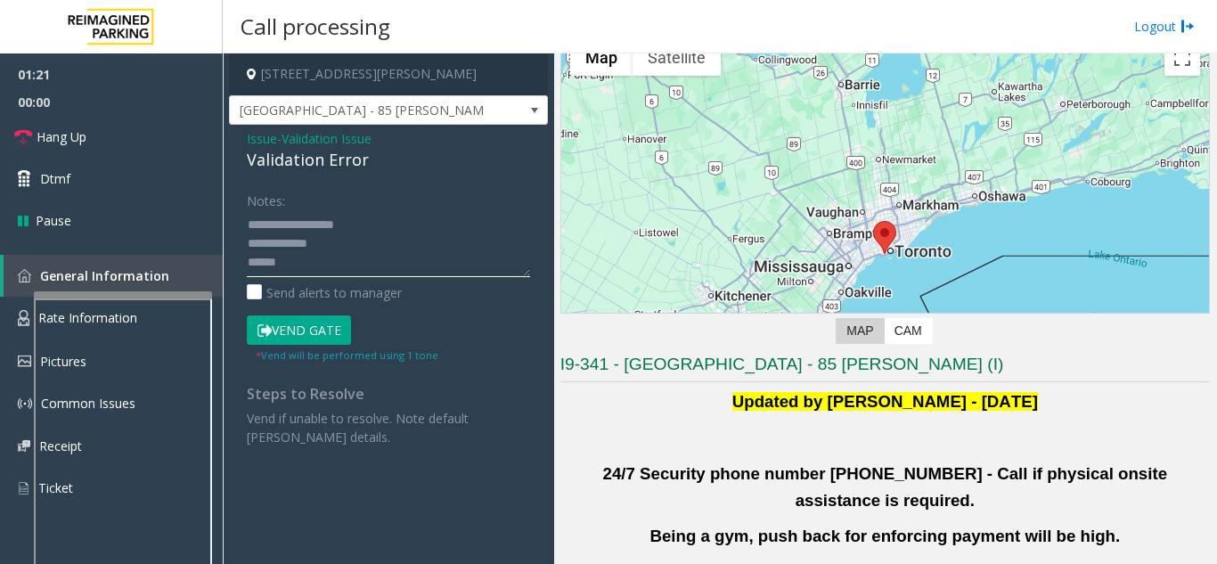
click at [330, 246] on textarea at bounding box center [388, 243] width 283 height 67
click at [319, 266] on textarea at bounding box center [388, 243] width 283 height 67
drag, startPoint x: 295, startPoint y: 246, endPoint x: 322, endPoint y: 248, distance: 27.7
click at [322, 248] on textarea at bounding box center [388, 243] width 283 height 67
drag, startPoint x: 294, startPoint y: 242, endPoint x: 330, endPoint y: 248, distance: 36.0
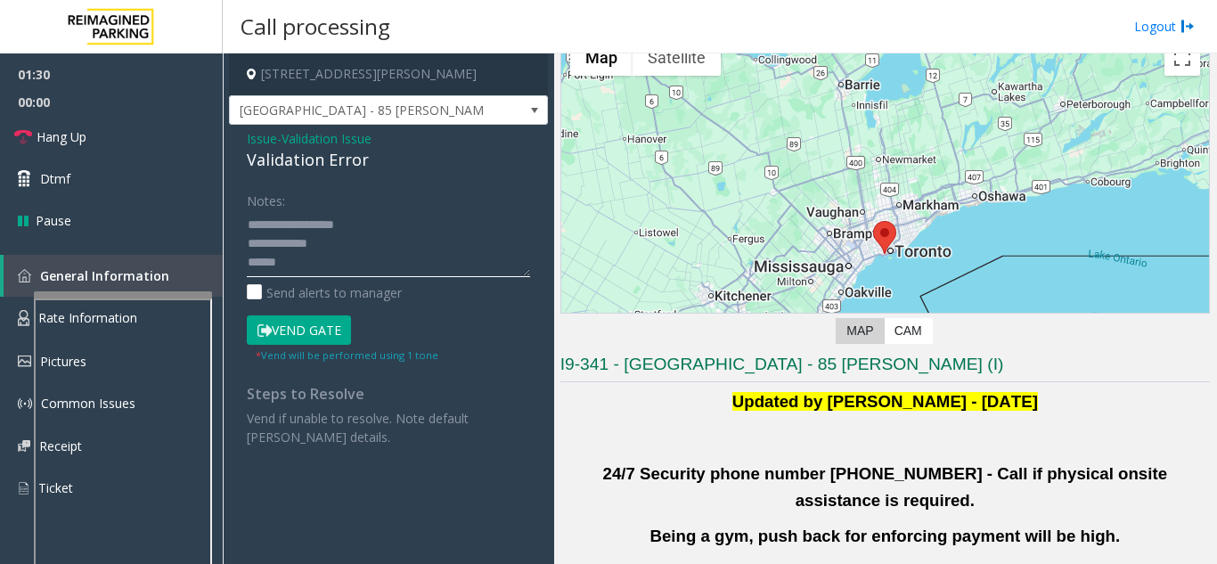
click at [330, 248] on textarea at bounding box center [388, 243] width 283 height 67
click at [277, 262] on textarea at bounding box center [388, 243] width 283 height 67
drag, startPoint x: 286, startPoint y: 273, endPoint x: 236, endPoint y: 263, distance: 50.8
click at [236, 263] on div "Notes: Send alerts to manager Vend Gate * Vend will be performed using 1 tone S…" at bounding box center [388, 315] width 310 height 261
drag, startPoint x: 308, startPoint y: 224, endPoint x: 351, endPoint y: 261, distance: 56.2
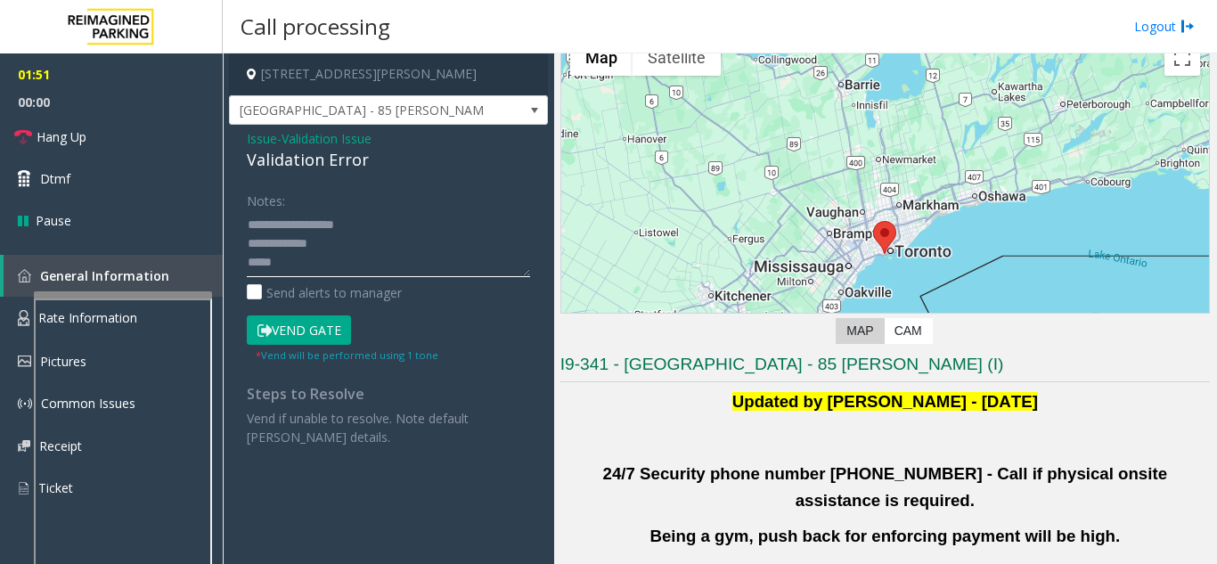
click at [351, 261] on textarea at bounding box center [388, 243] width 283 height 67
click at [325, 220] on textarea at bounding box center [388, 243] width 283 height 67
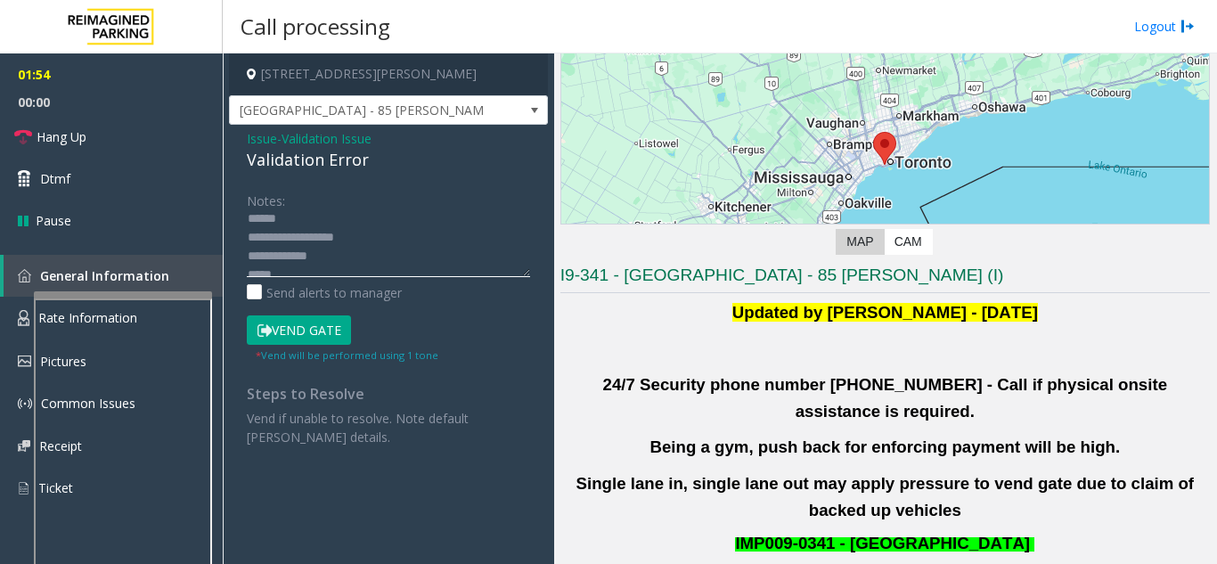
scroll to position [31, 0]
drag, startPoint x: 307, startPoint y: 226, endPoint x: 366, endPoint y: 226, distance: 58.8
click at [366, 226] on textarea at bounding box center [388, 243] width 283 height 67
click at [331, 247] on textarea at bounding box center [388, 243] width 283 height 67
drag, startPoint x: 307, startPoint y: 246, endPoint x: 354, endPoint y: 246, distance: 46.3
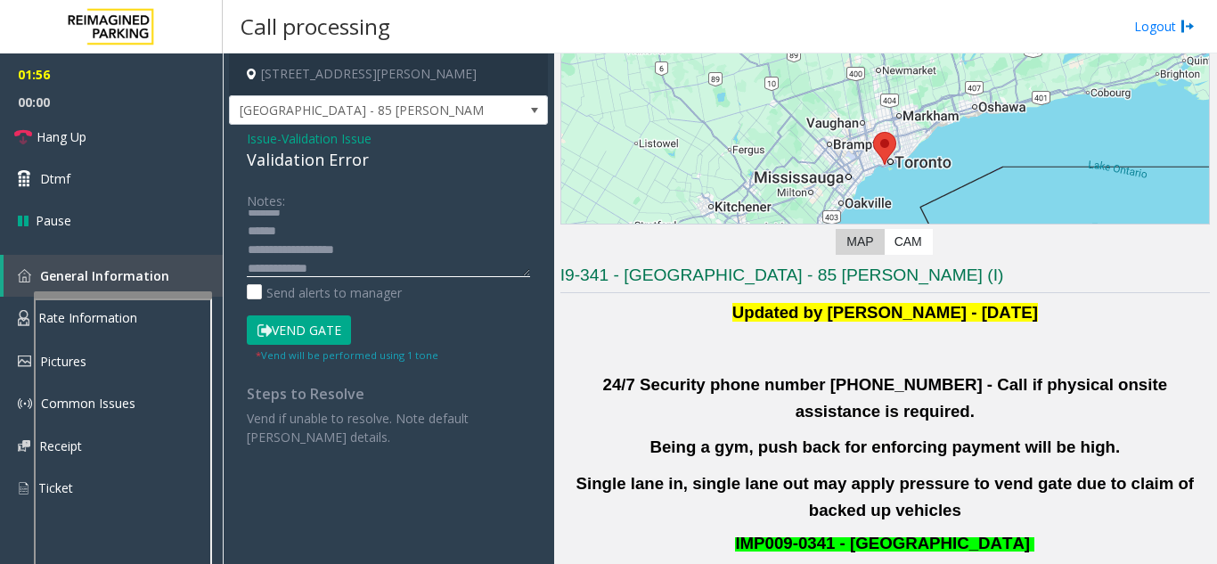
click at [354, 246] on textarea at bounding box center [388, 243] width 283 height 67
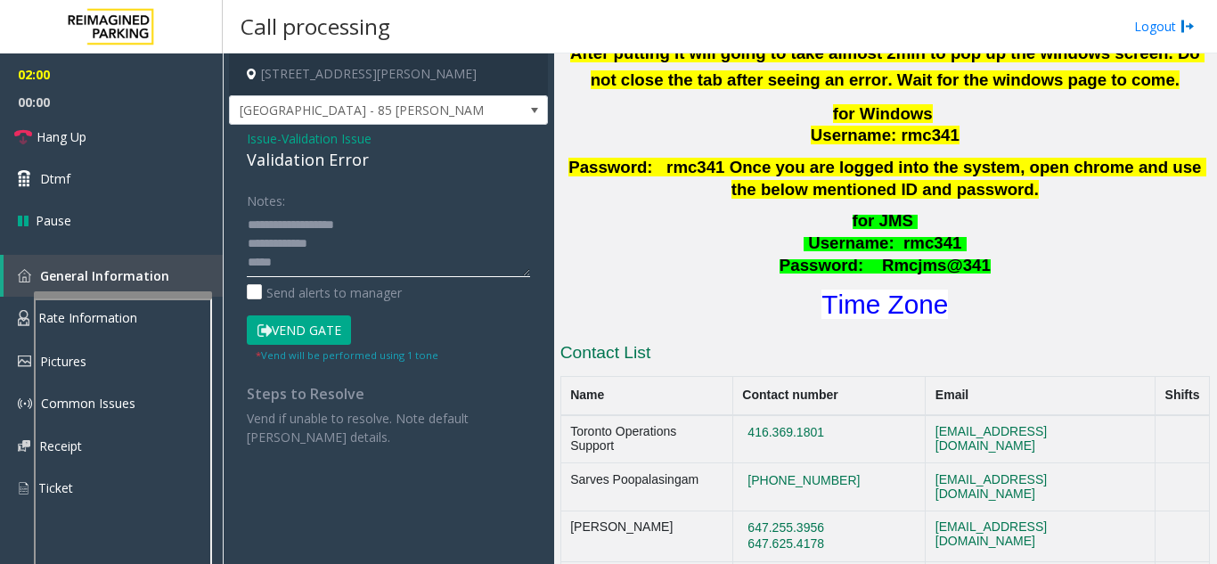
scroll to position [802, 0]
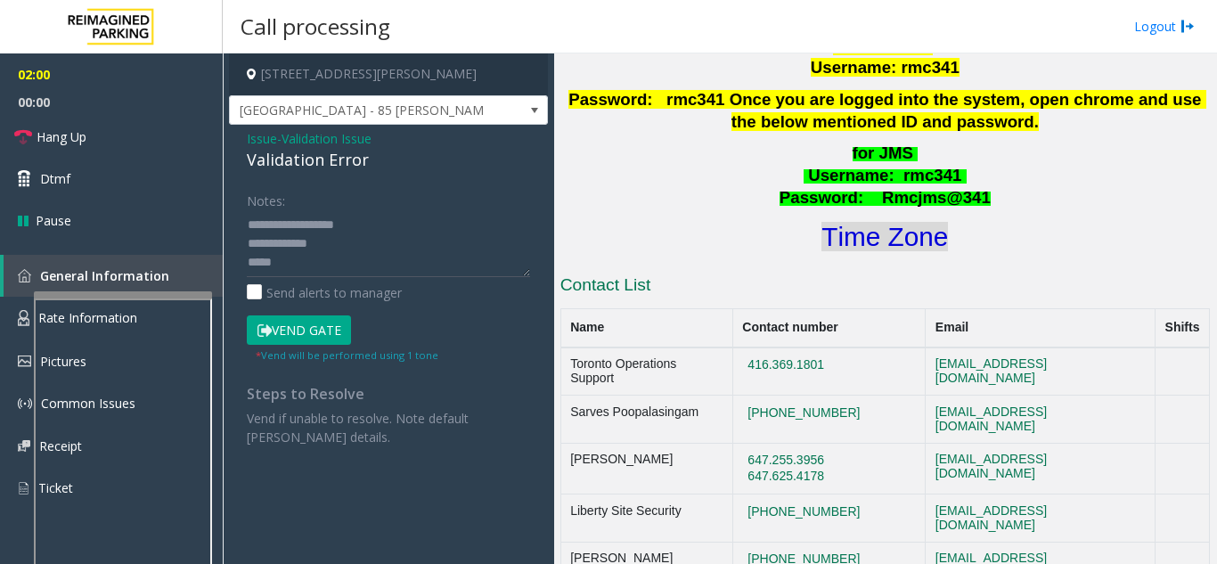
click at [891, 222] on font "Time Zone" at bounding box center [884, 236] width 126 height 29
click at [313, 330] on button "Vend Gate" at bounding box center [299, 330] width 104 height 30
click at [286, 260] on textarea at bounding box center [388, 243] width 283 height 67
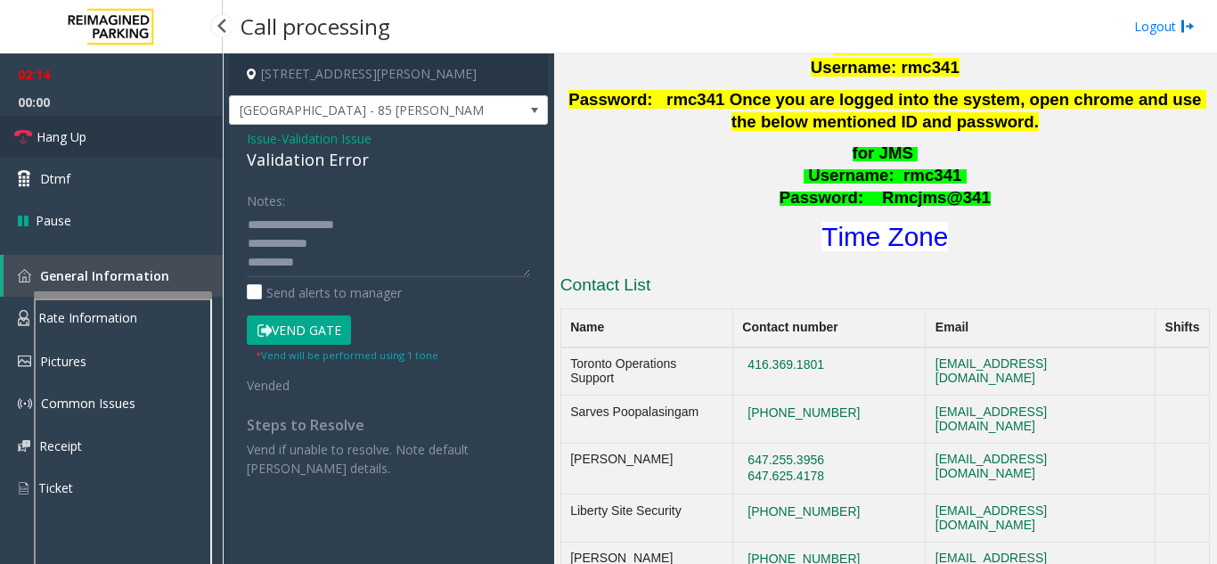
click at [112, 131] on link "Hang Up" at bounding box center [111, 137] width 223 height 42
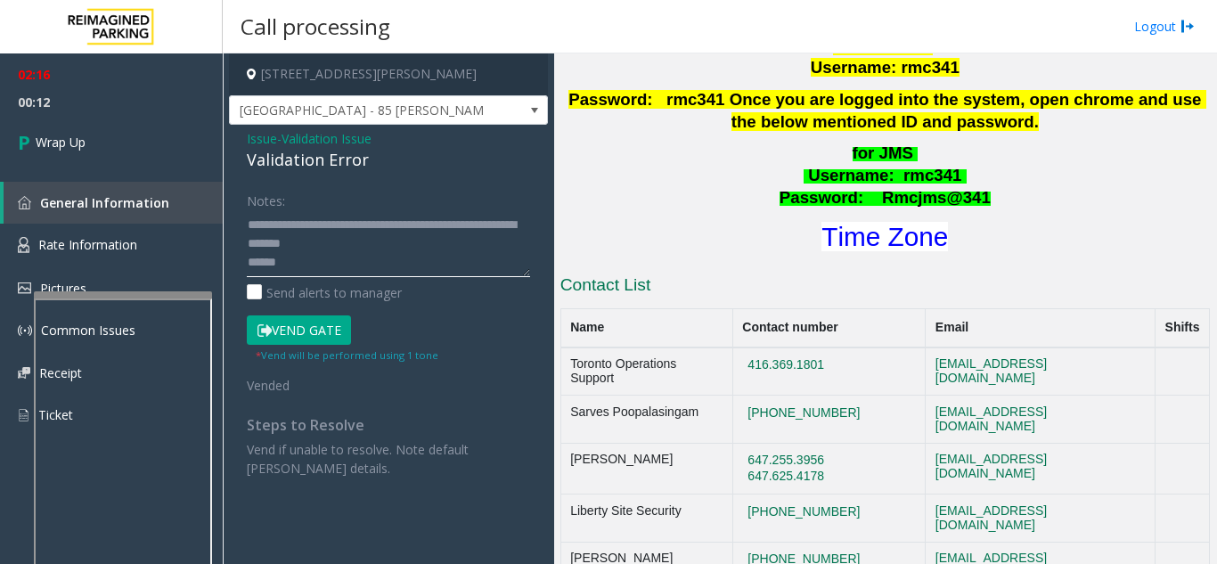
click at [297, 265] on textarea at bounding box center [388, 243] width 283 height 67
paste textarea "**********"
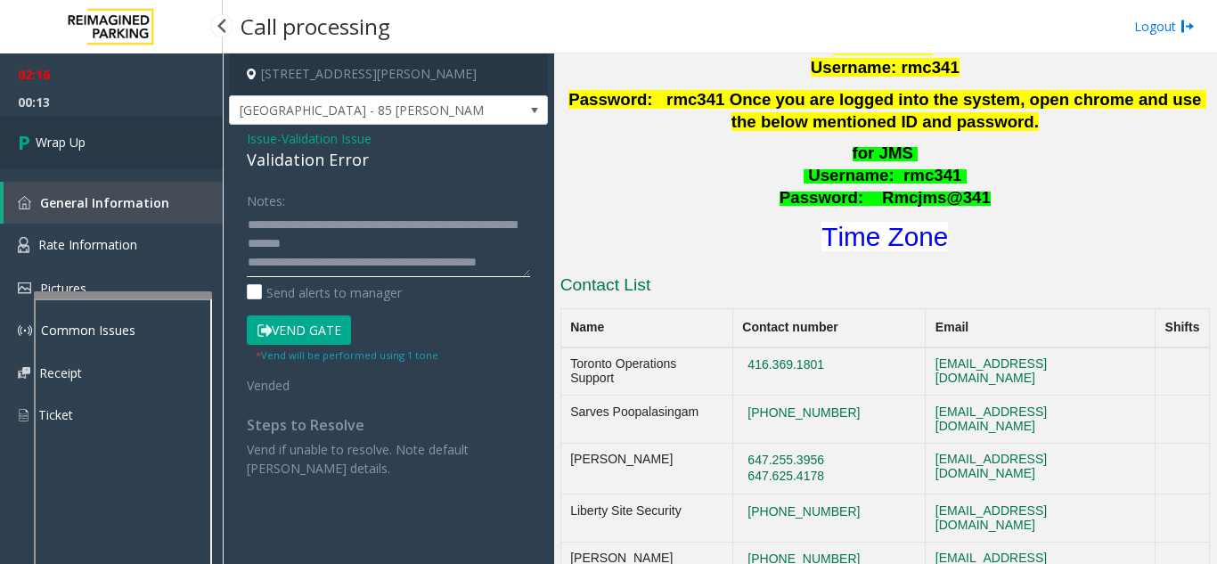
type textarea "**********"
click at [171, 142] on link "Wrap Up" at bounding box center [111, 142] width 223 height 53
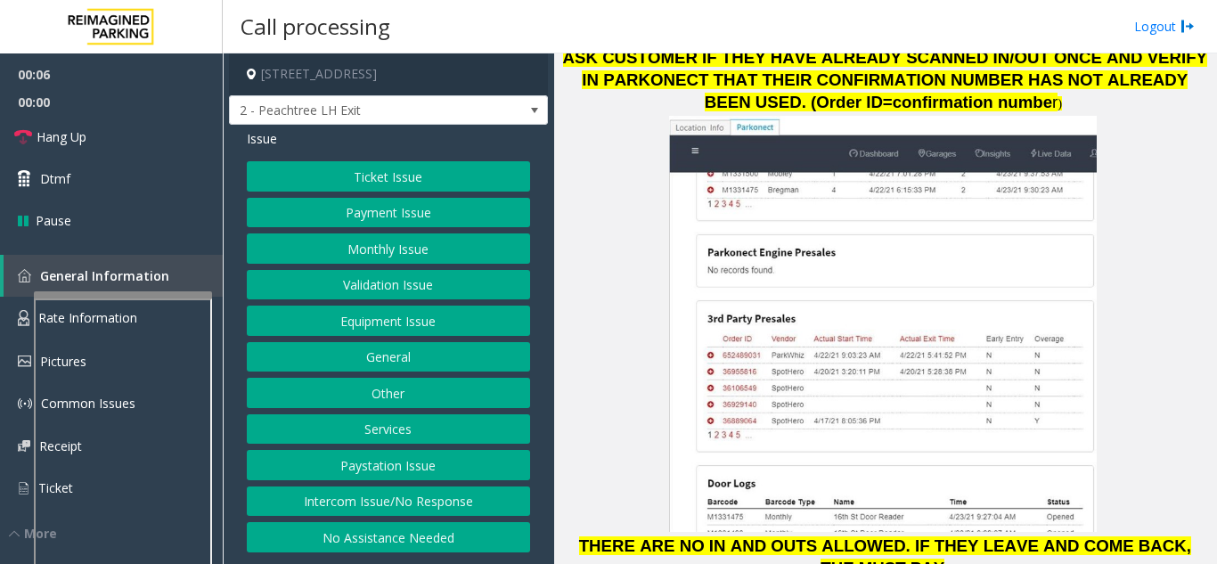
scroll to position [2672, 0]
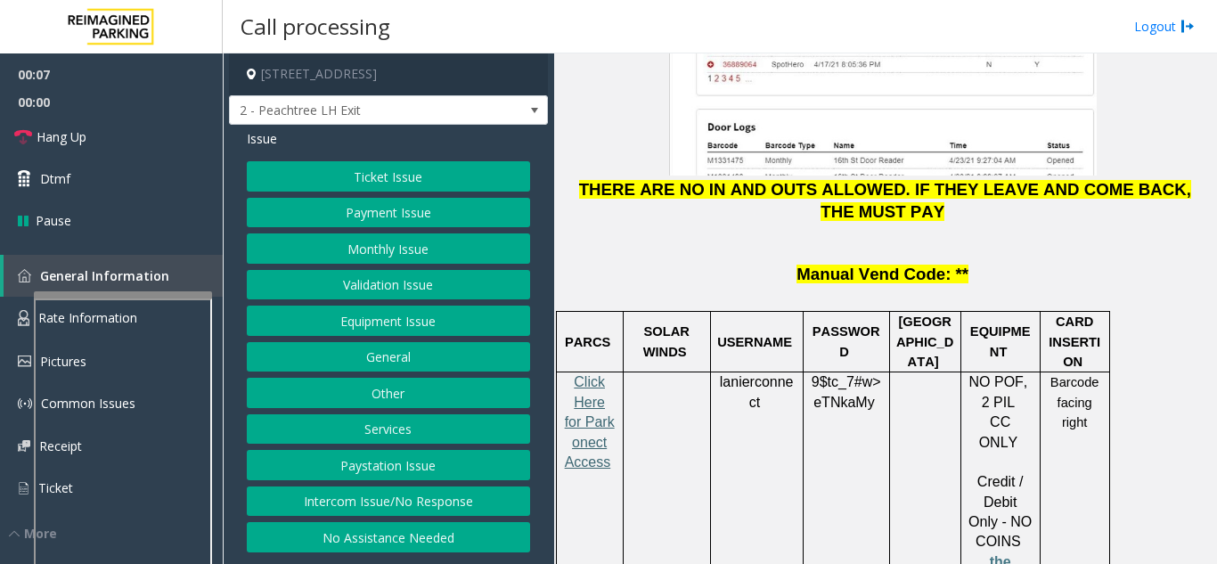
click at [579, 374] on span "Click Here for Parkonect Access" at bounding box center [590, 421] width 50 height 95
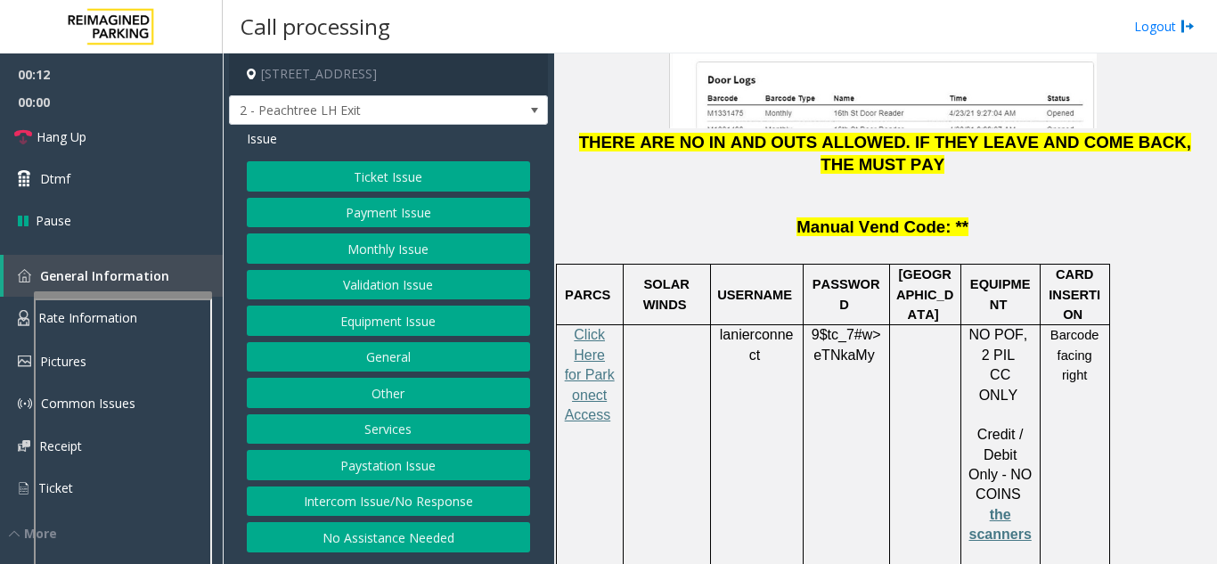
scroll to position [2761, 0]
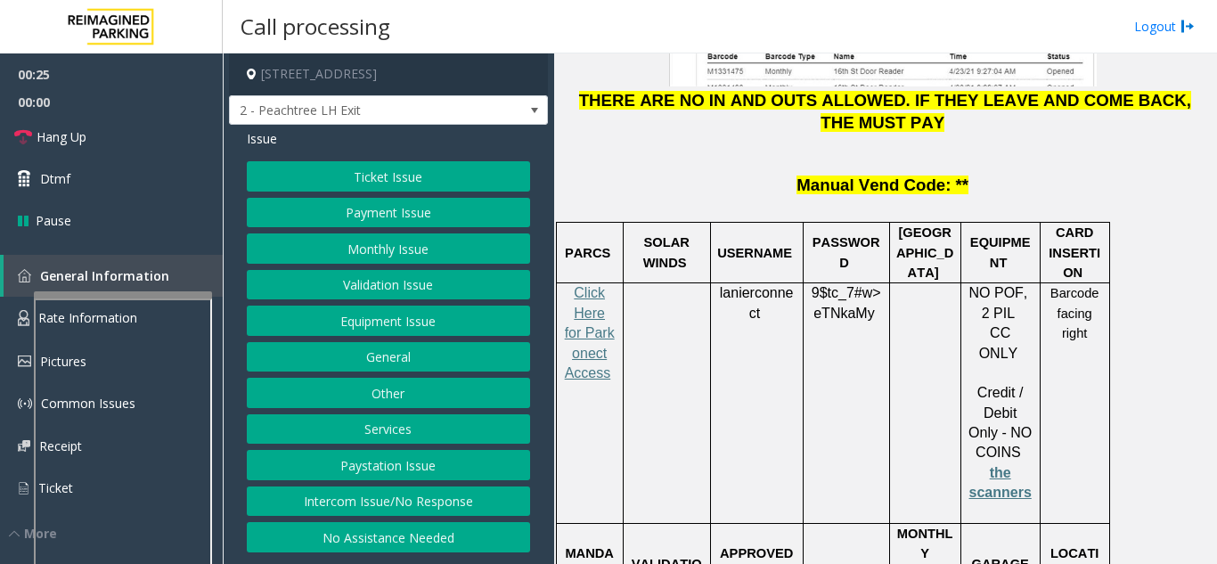
click at [424, 280] on button "Validation Issue" at bounding box center [388, 285] width 283 height 30
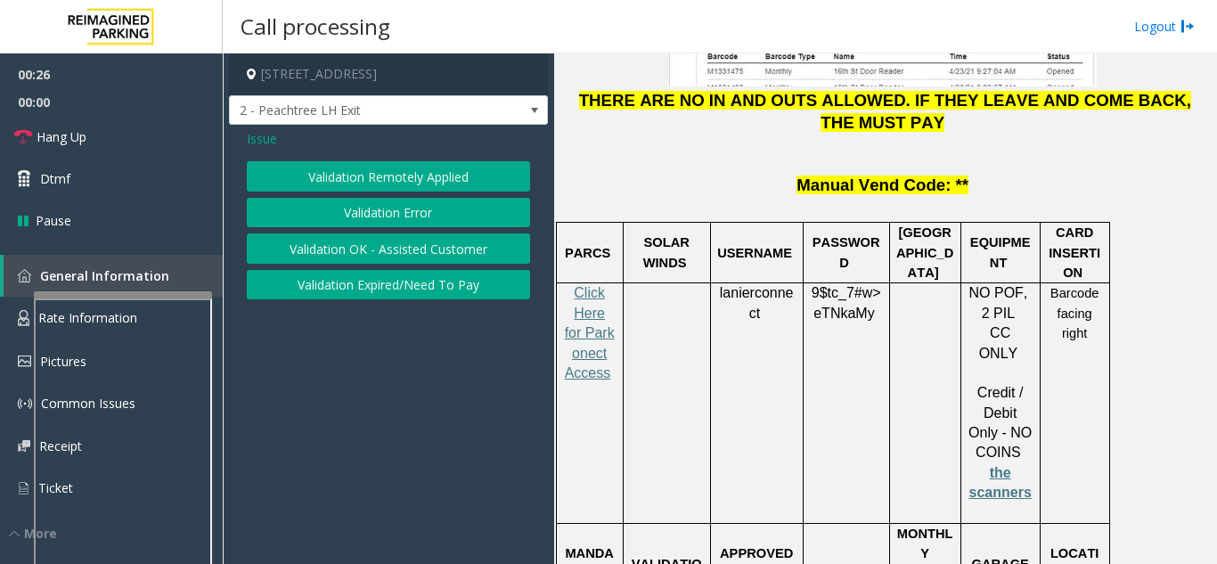
click at [387, 213] on button "Validation Error" at bounding box center [388, 213] width 283 height 30
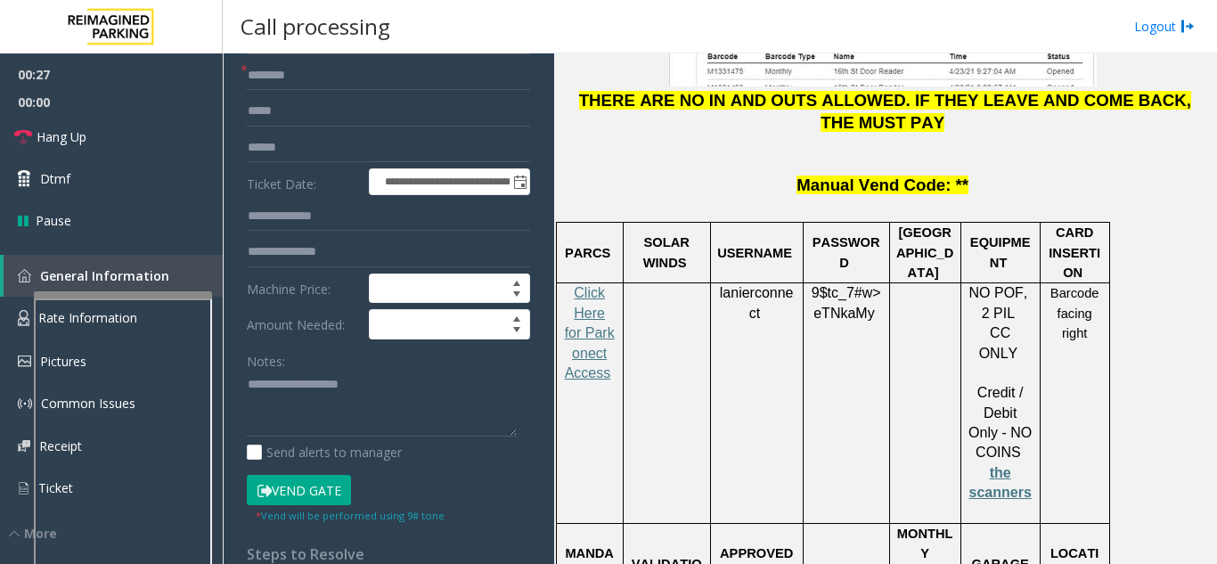
scroll to position [178, 0]
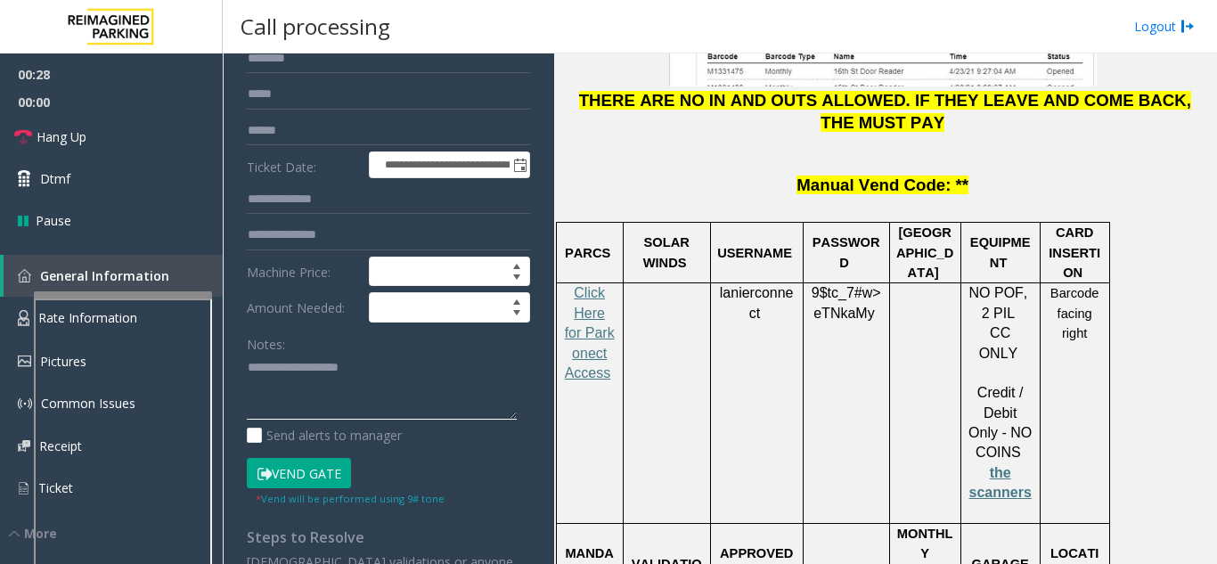
paste textarea "**********"
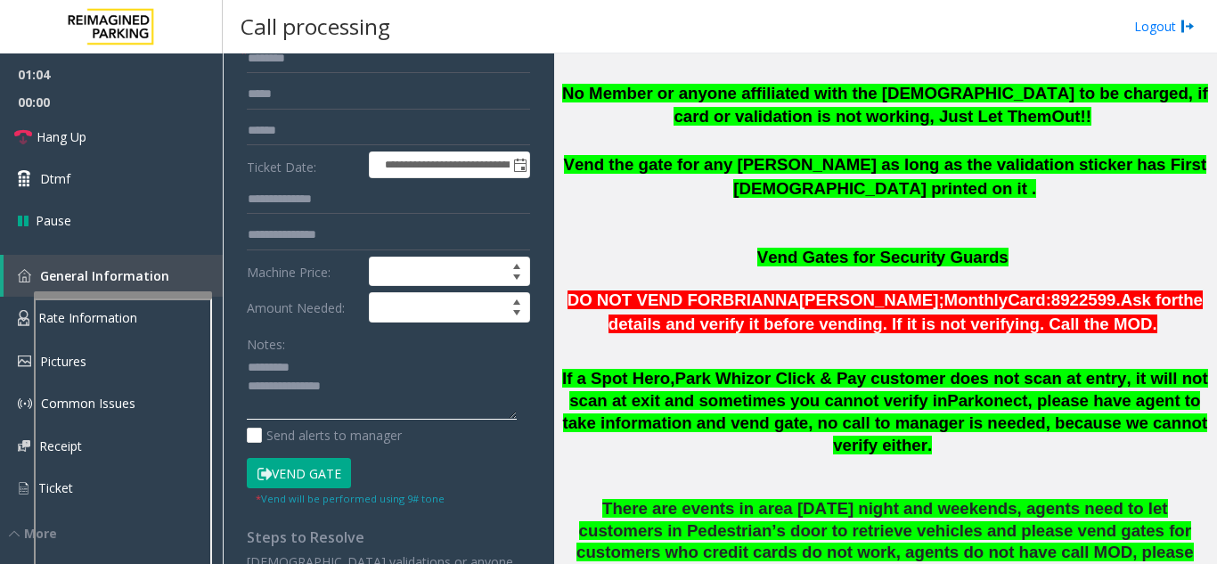
scroll to position [1145, 0]
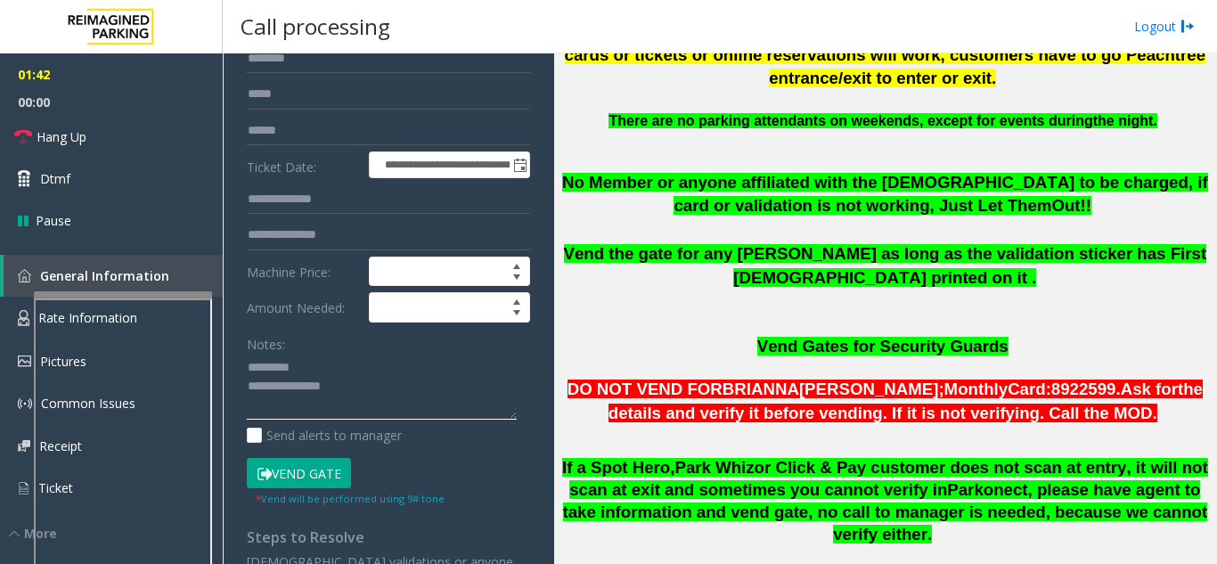
click at [358, 410] on textarea at bounding box center [382, 387] width 270 height 67
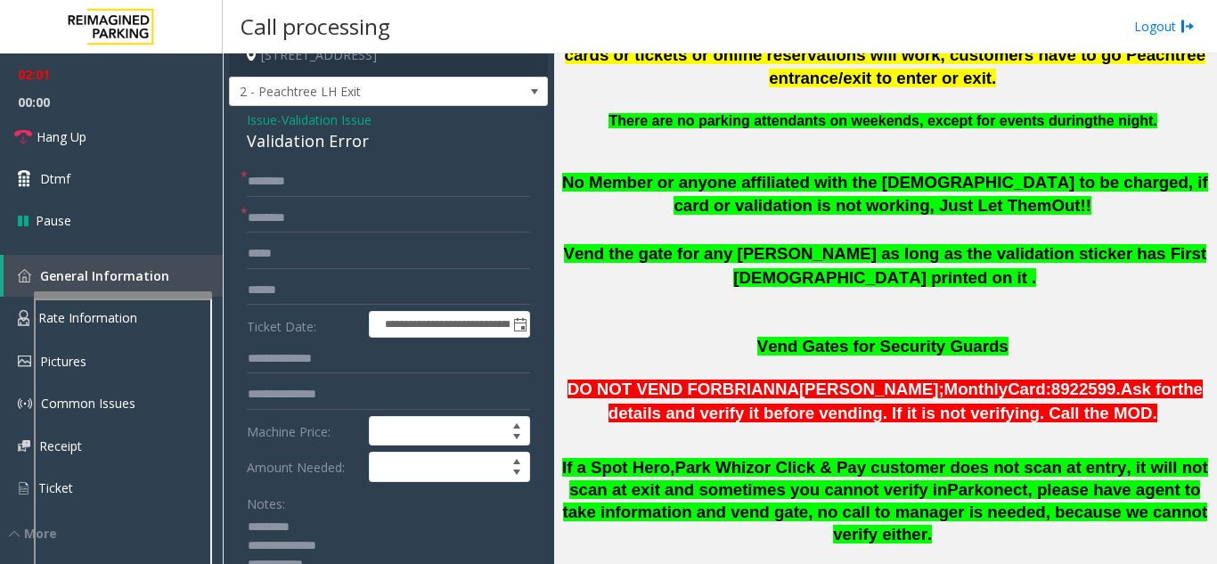
scroll to position [0, 0]
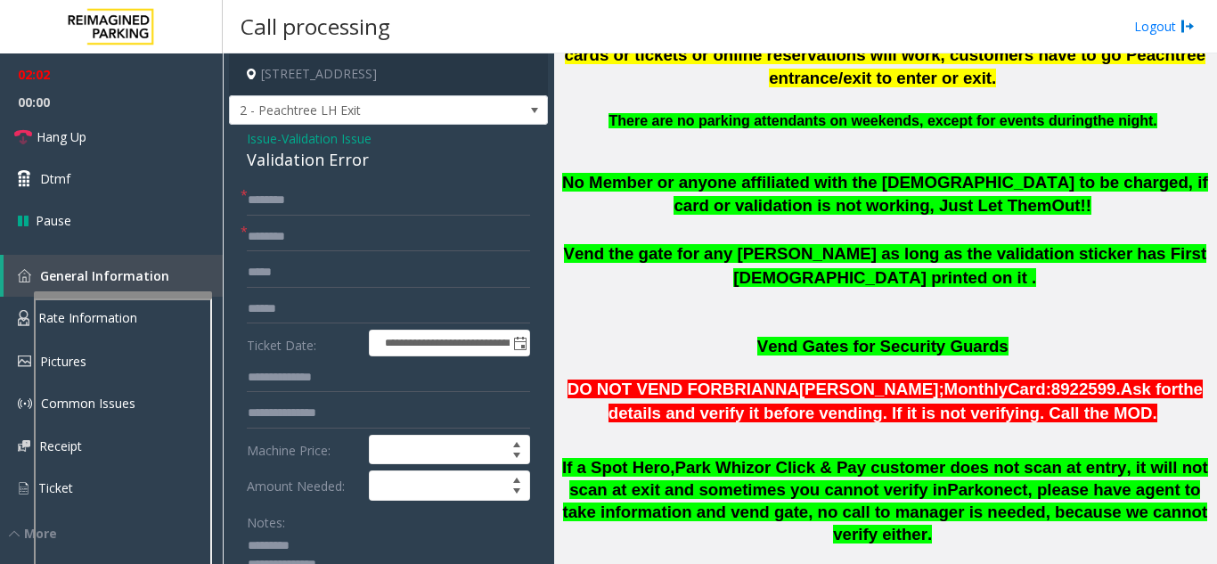
click at [261, 170] on div "Validation Error" at bounding box center [388, 160] width 283 height 24
click at [261, 171] on div "Validation Error" at bounding box center [388, 160] width 283 height 24
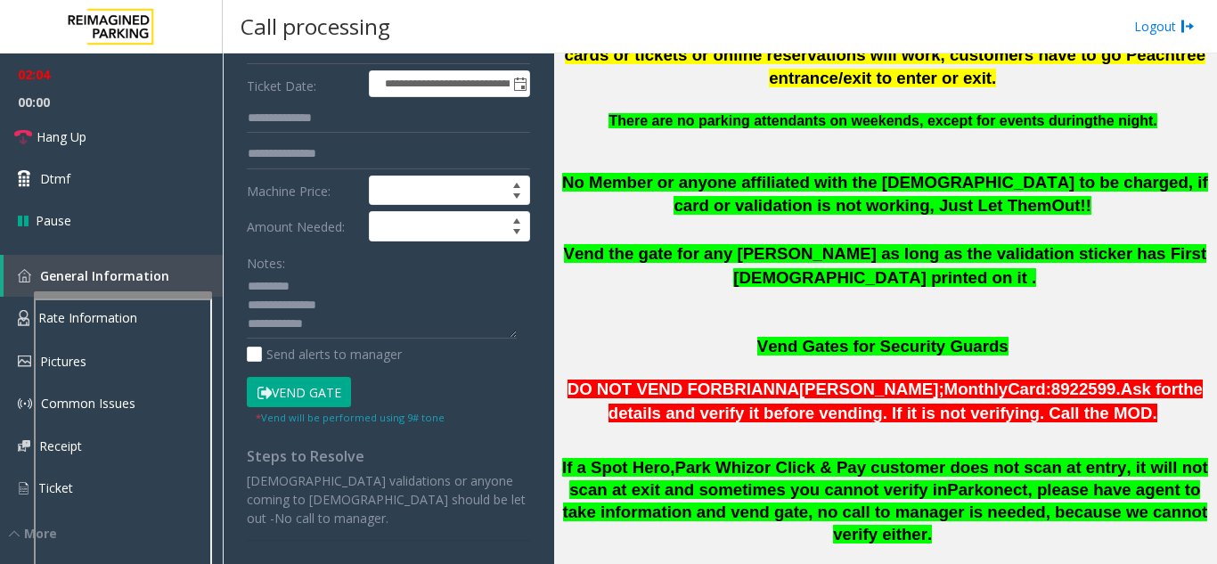
scroll to position [267, 0]
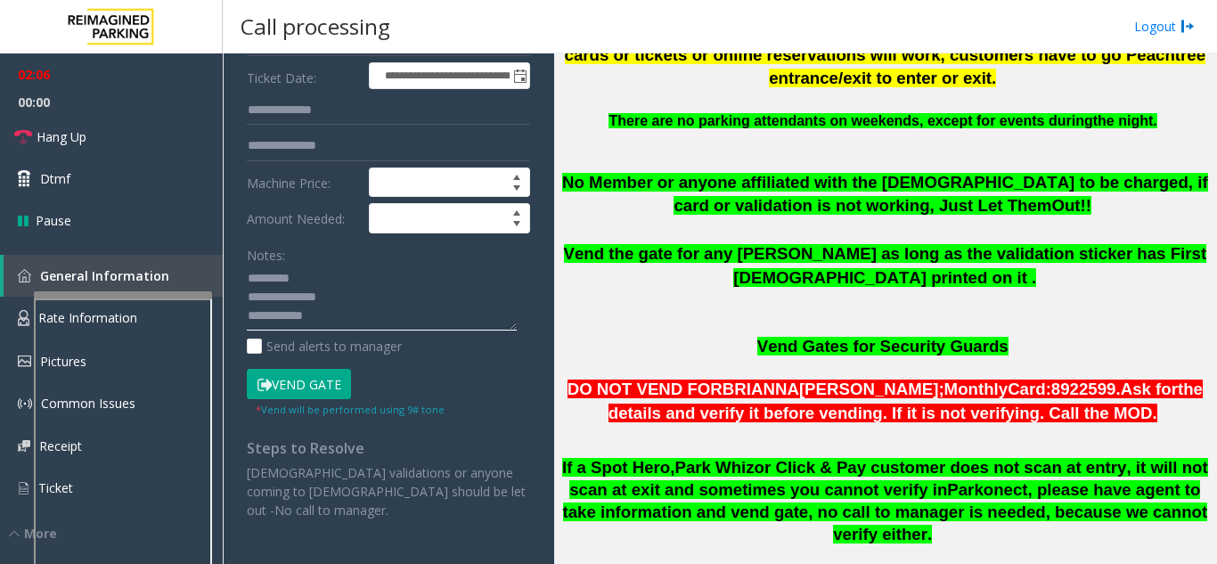
paste textarea "**********"
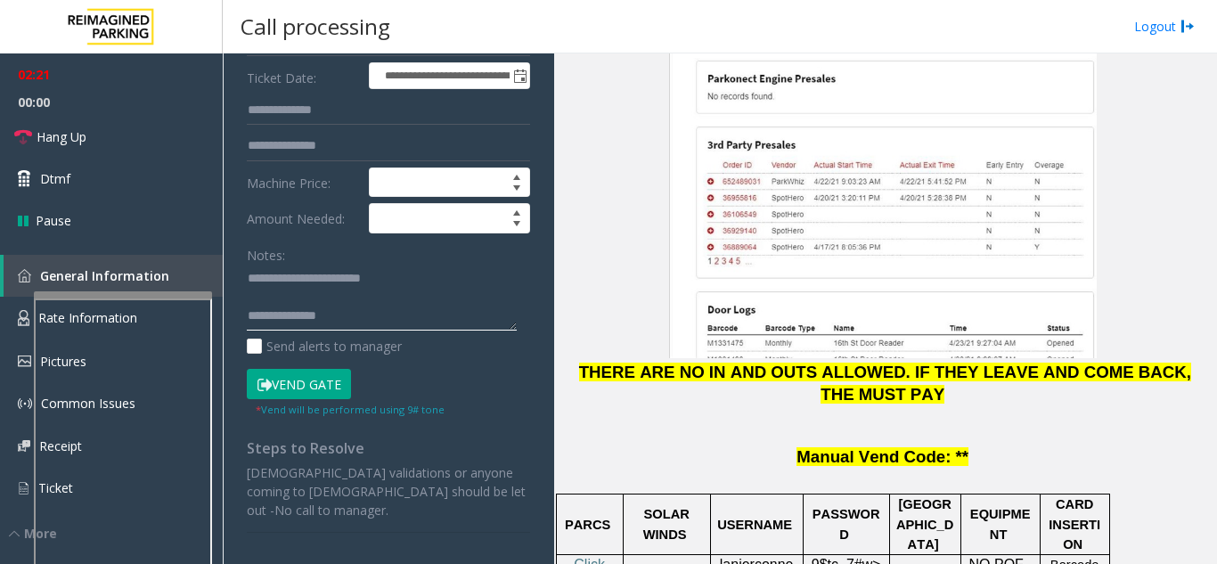
scroll to position [2659, 0]
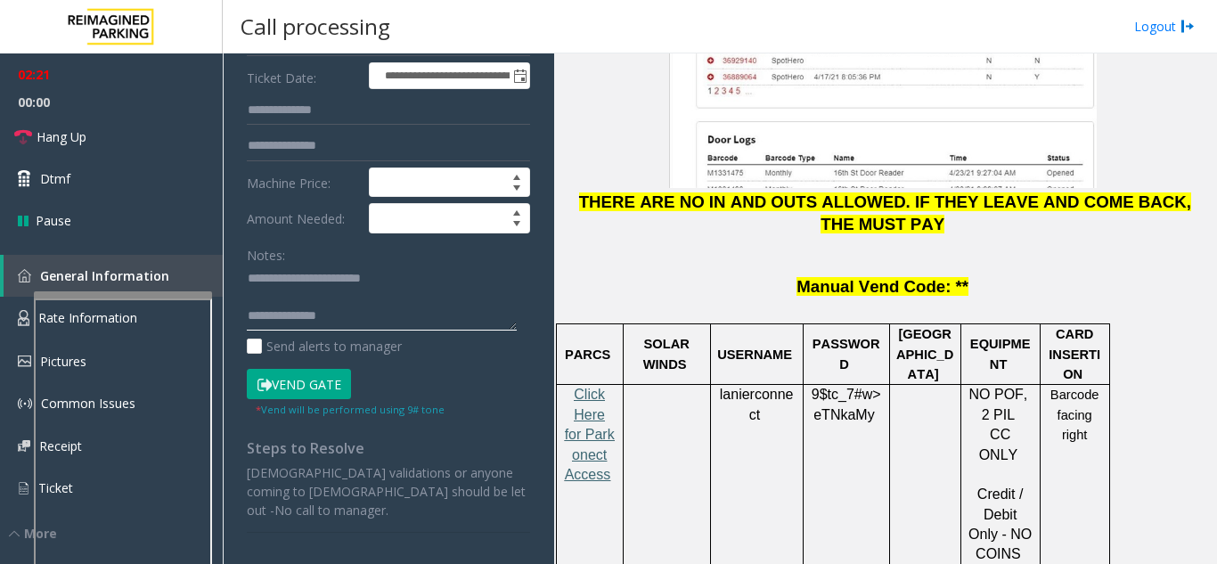
type textarea "**********"
click at [583, 387] on span "Click Here for Parkonect Access" at bounding box center [590, 434] width 50 height 95
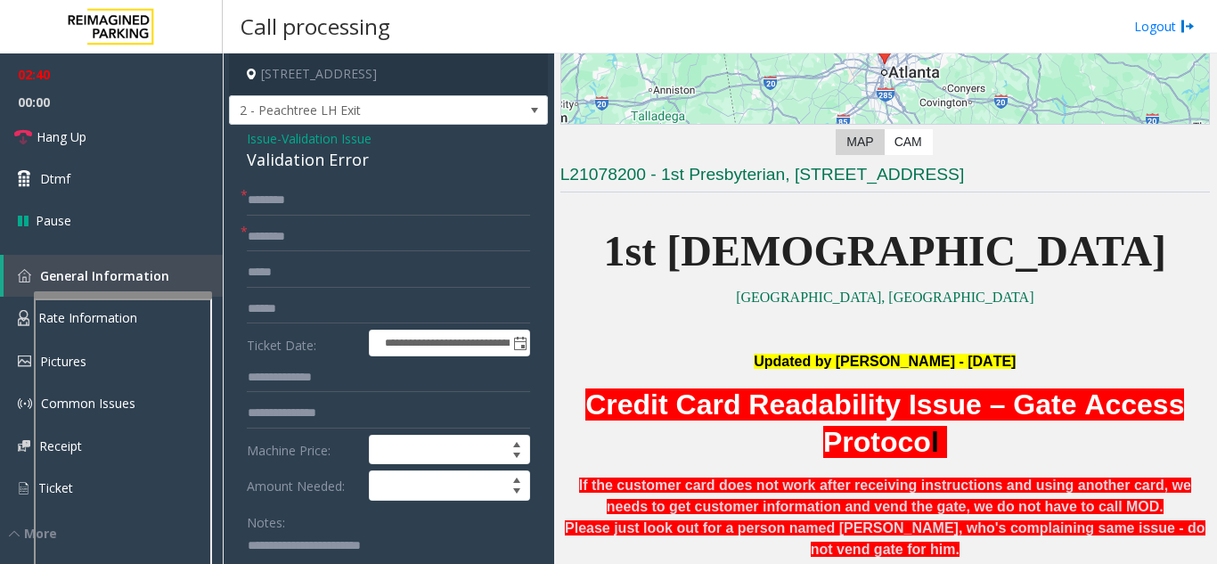
scroll to position [77, 0]
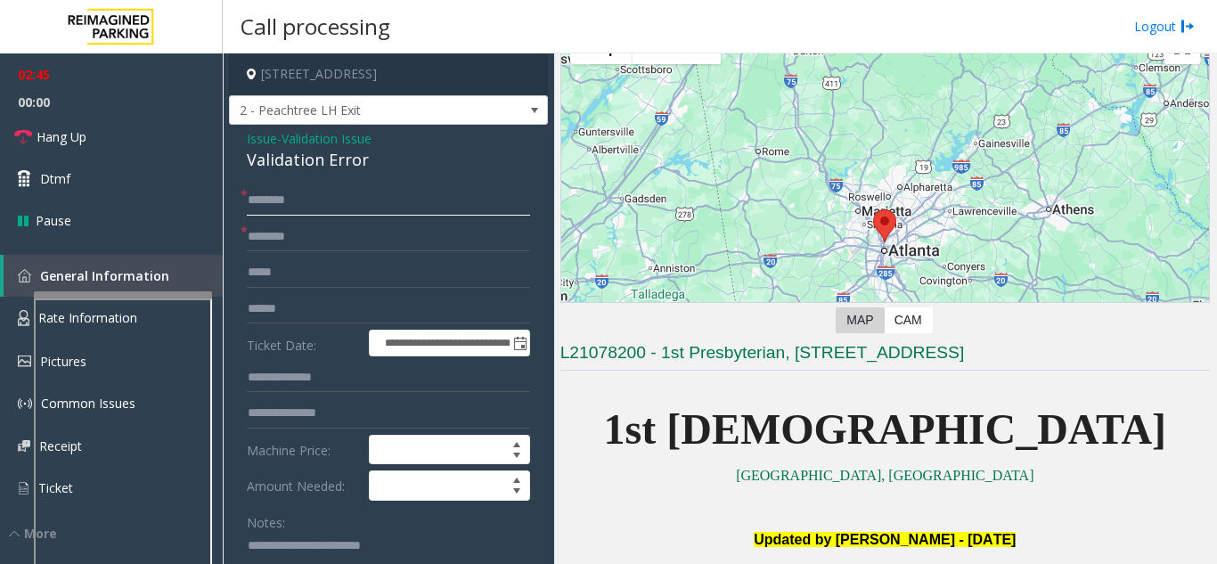
click at [326, 204] on input "text" at bounding box center [388, 200] width 283 height 30
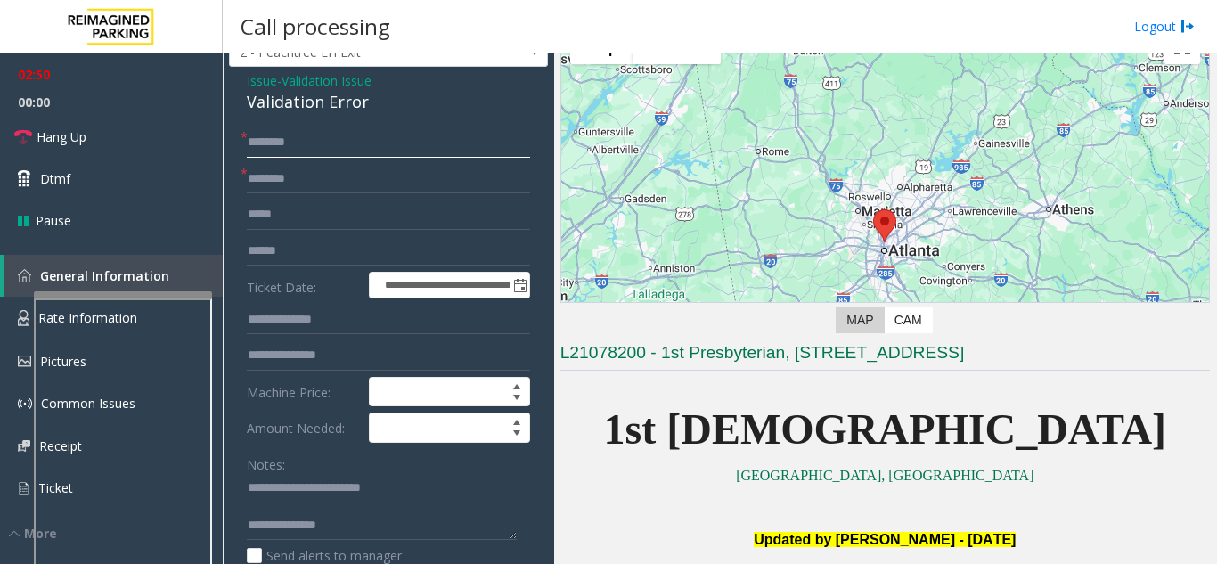
scroll to position [89, 0]
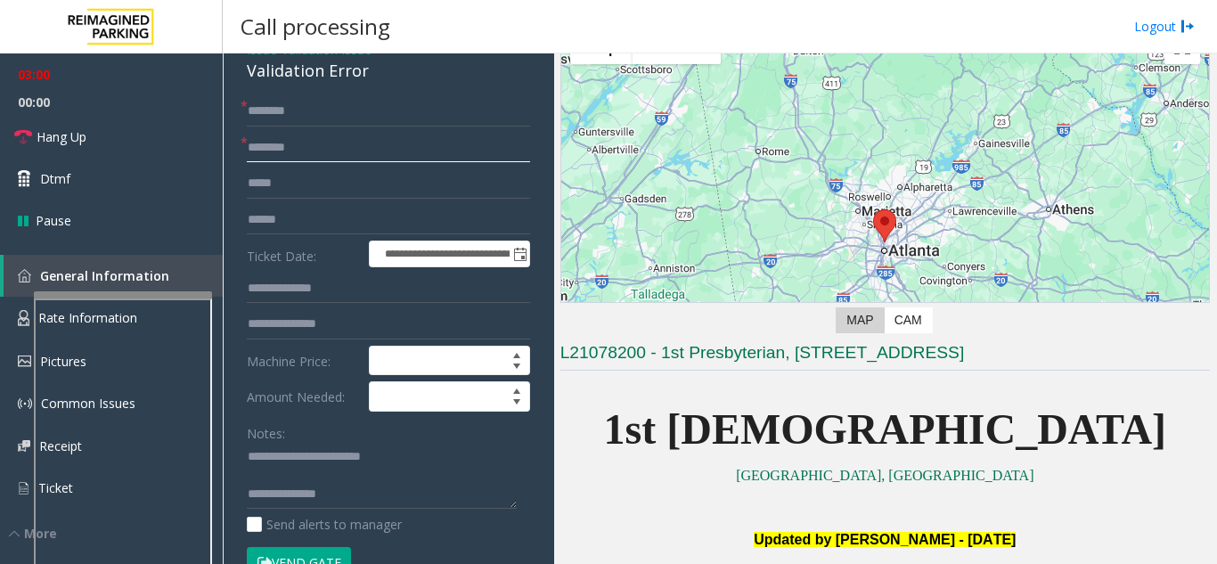
click at [301, 163] on input "text" at bounding box center [388, 148] width 283 height 30
type input "*******"
drag, startPoint x: 312, startPoint y: 166, endPoint x: 229, endPoint y: 160, distance: 83.0
click at [293, 126] on input "text" at bounding box center [388, 111] width 283 height 30
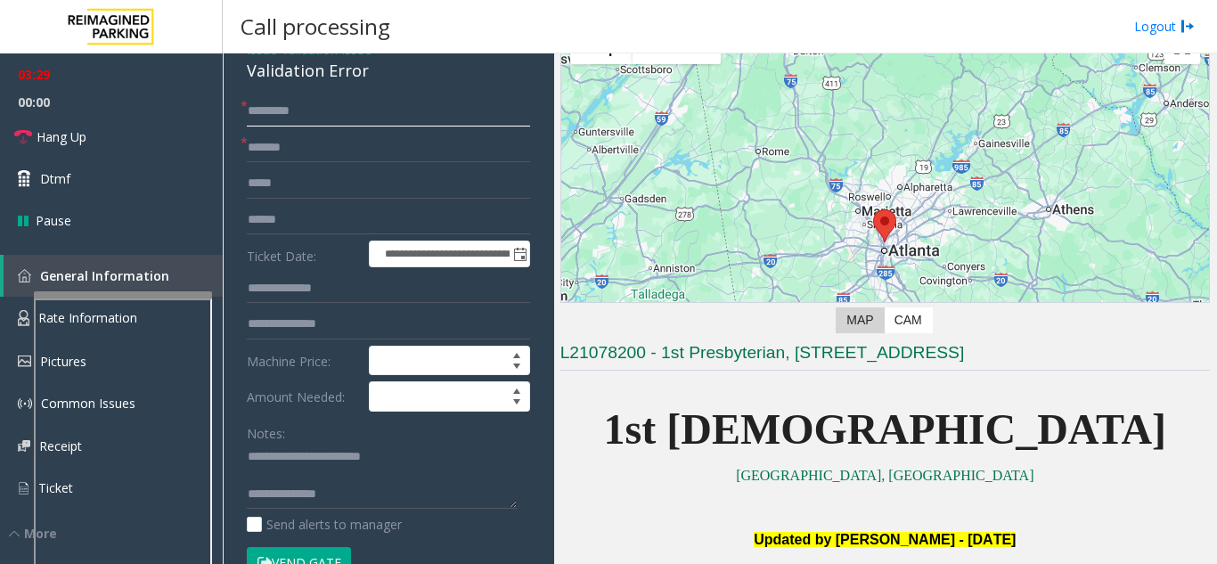
click at [293, 126] on input "********" at bounding box center [388, 111] width 283 height 30
drag, startPoint x: 328, startPoint y: 126, endPoint x: 222, endPoint y: 117, distance: 106.4
click at [221, 116] on app-root "**********" at bounding box center [608, 282] width 1217 height 564
paste input "text"
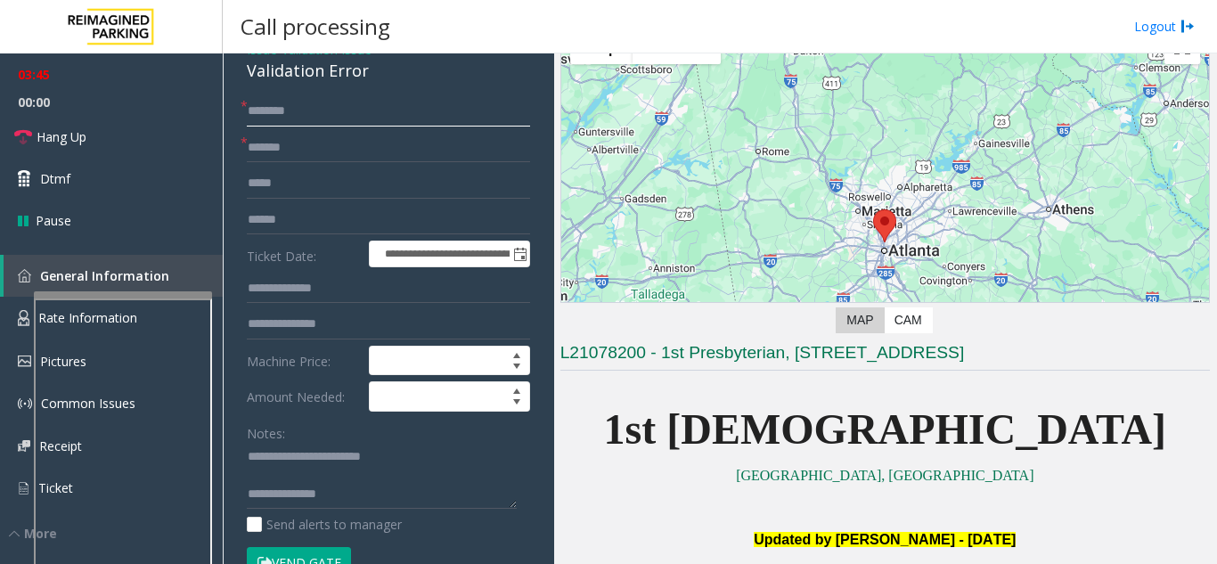
type input "********"
drag, startPoint x: 310, startPoint y: 161, endPoint x: 231, endPoint y: 159, distance: 79.3
paste input "*"
type input "********"
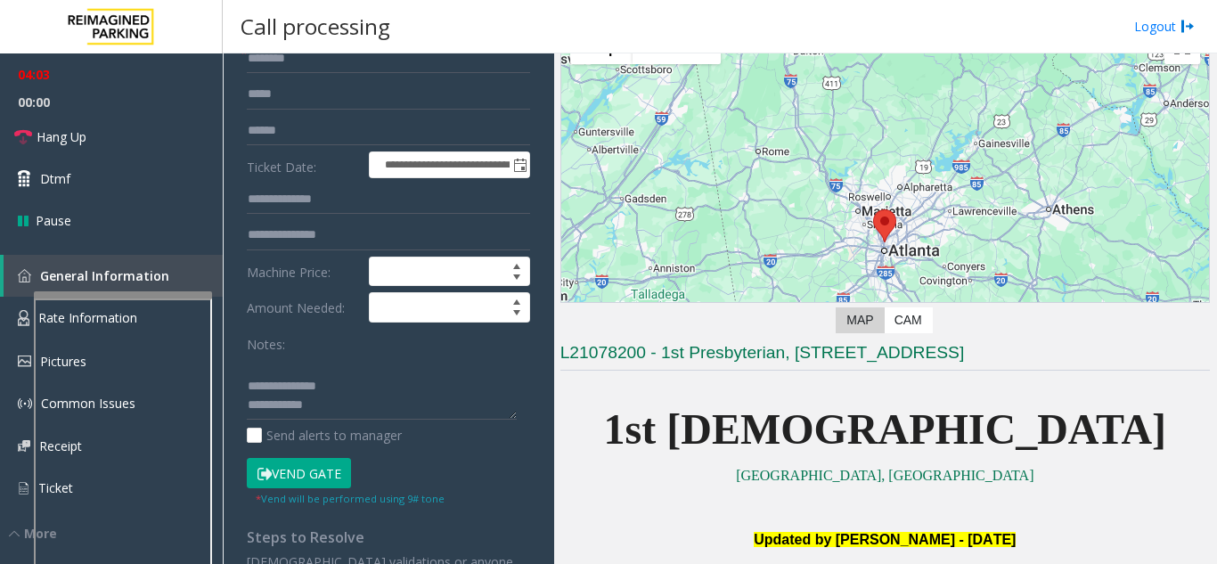
scroll to position [37, 0]
drag, startPoint x: 331, startPoint y: 401, endPoint x: 248, endPoint y: 402, distance: 83.7
click at [248, 402] on textarea at bounding box center [382, 387] width 270 height 67
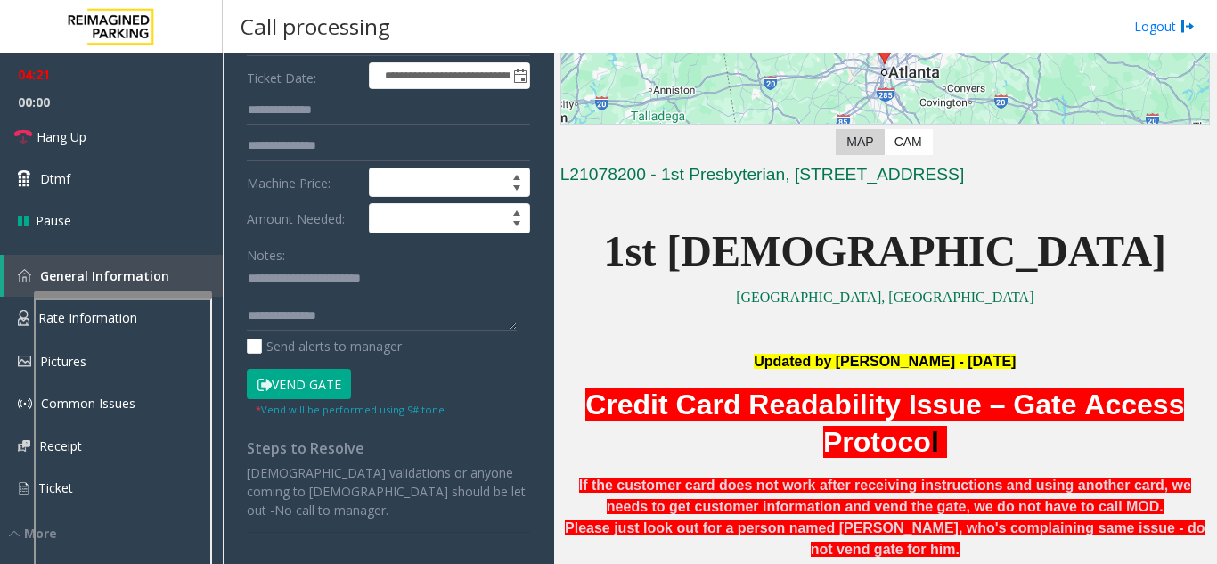
scroll to position [344, 0]
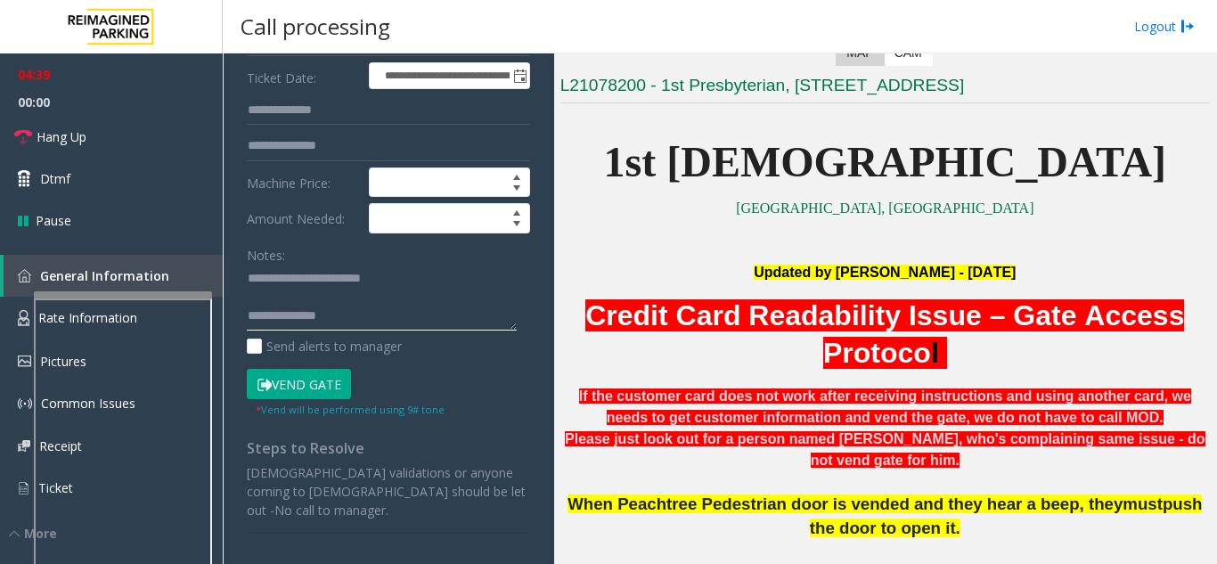
click at [325, 313] on textarea at bounding box center [382, 298] width 270 height 67
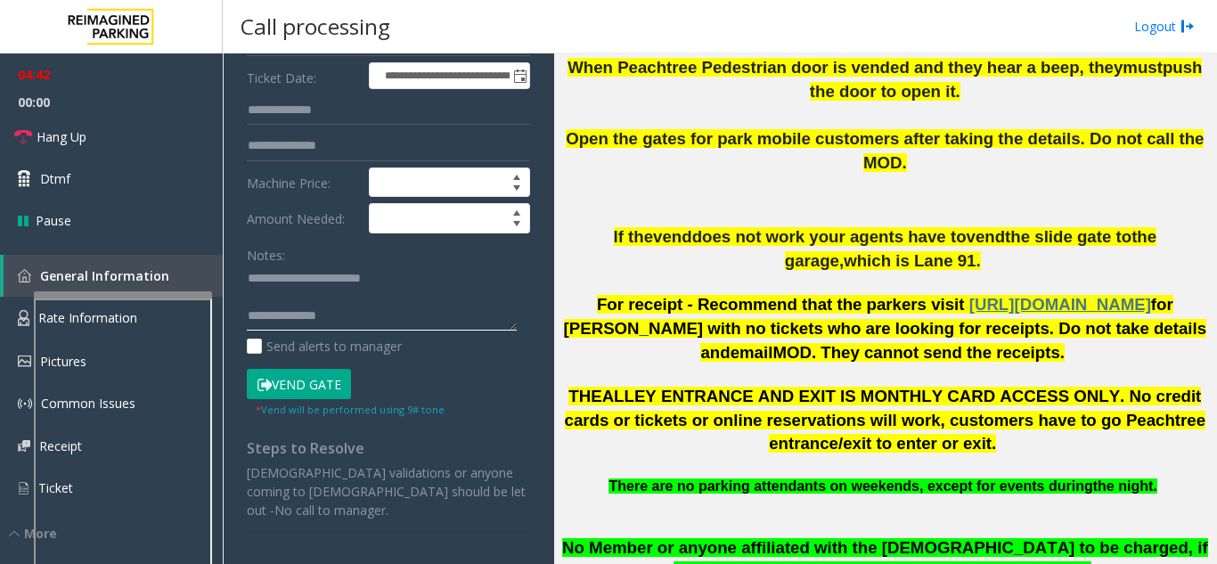
scroll to position [789, 0]
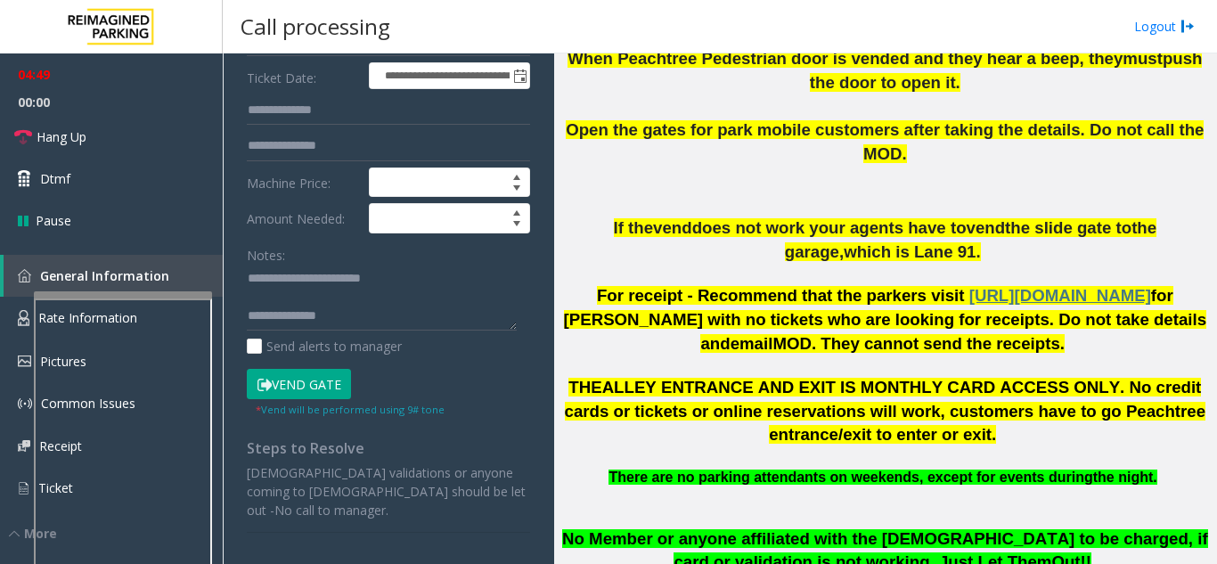
click at [268, 391] on icon at bounding box center [264, 384] width 14 height 12
click at [314, 331] on textarea at bounding box center [382, 298] width 270 height 67
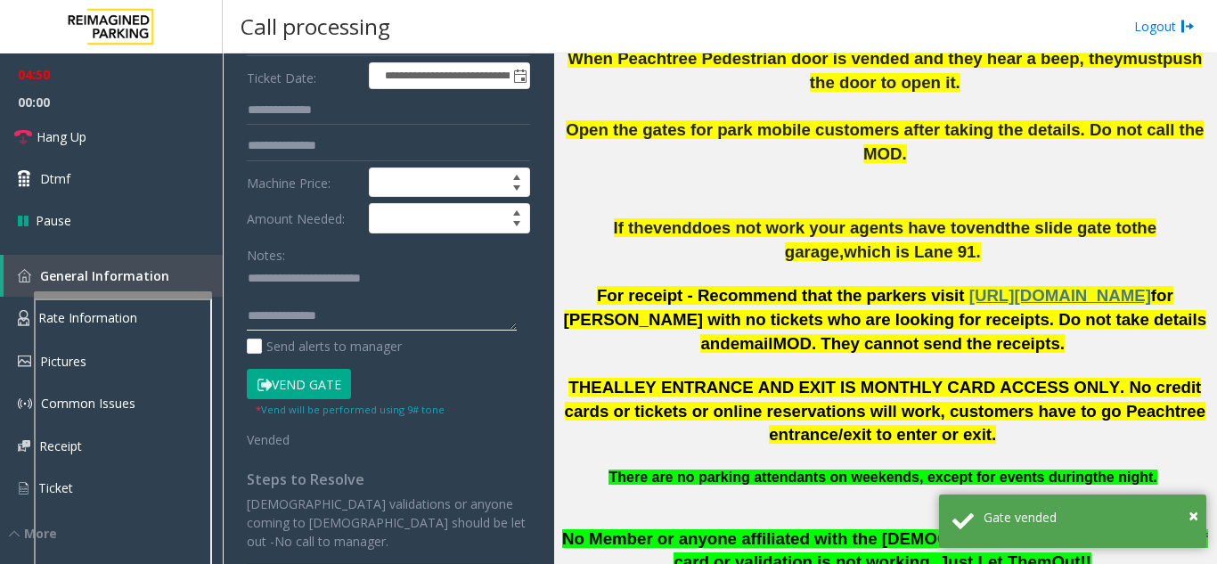
click at [363, 313] on textarea at bounding box center [382, 298] width 270 height 67
click at [370, 318] on textarea at bounding box center [382, 298] width 270 height 67
click at [370, 322] on textarea at bounding box center [382, 298] width 270 height 67
click at [332, 331] on textarea at bounding box center [382, 298] width 270 height 67
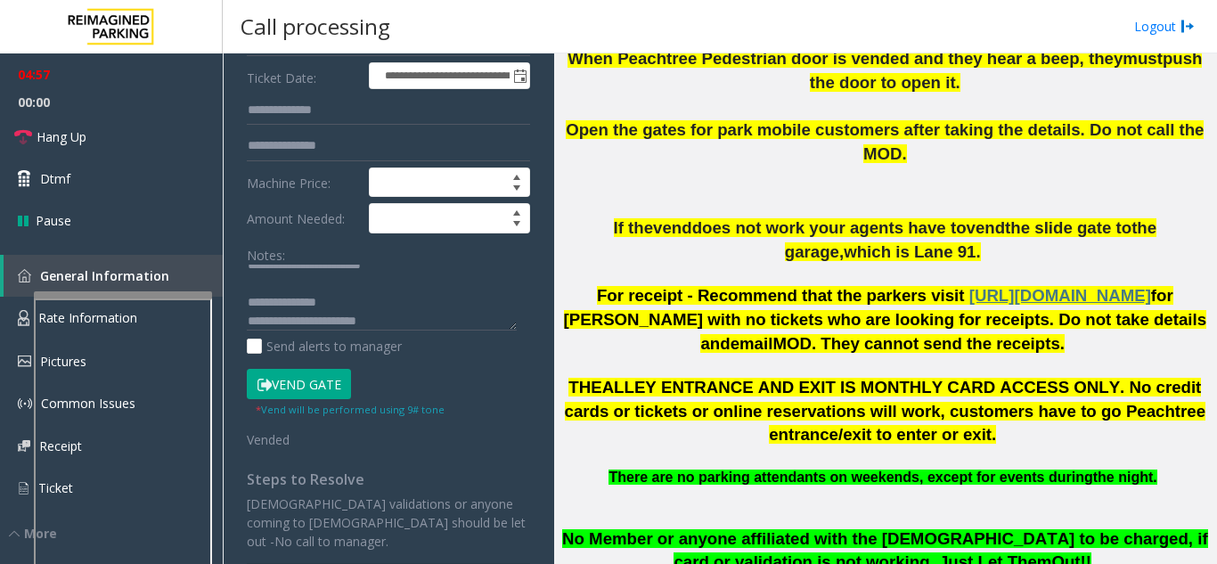
click at [343, 395] on button "Vend Gate" at bounding box center [299, 384] width 104 height 30
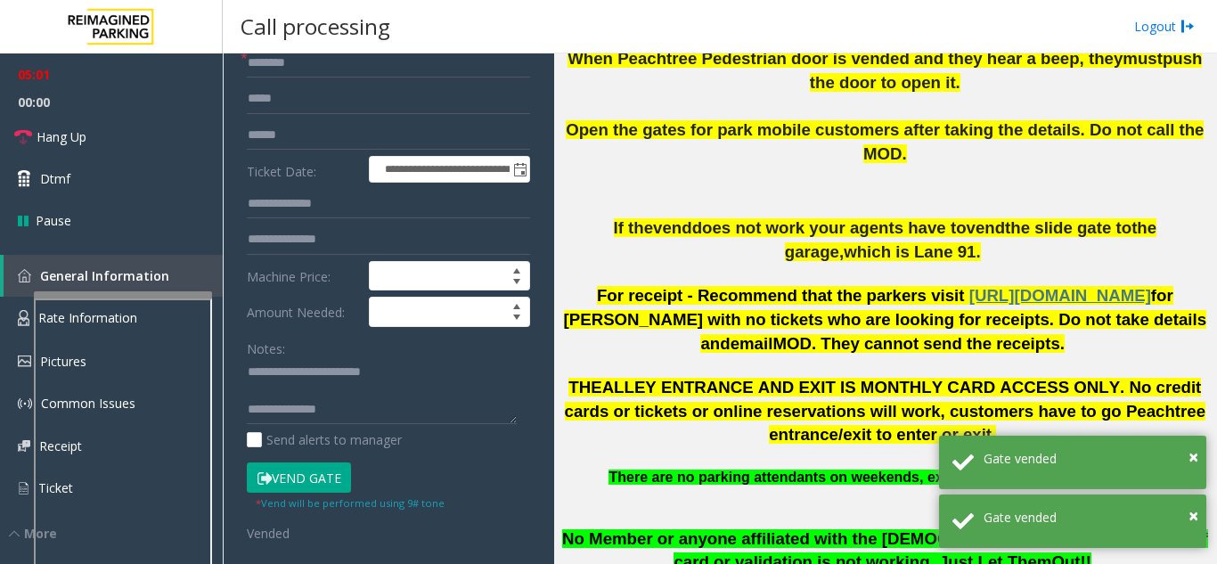
scroll to position [178, 0]
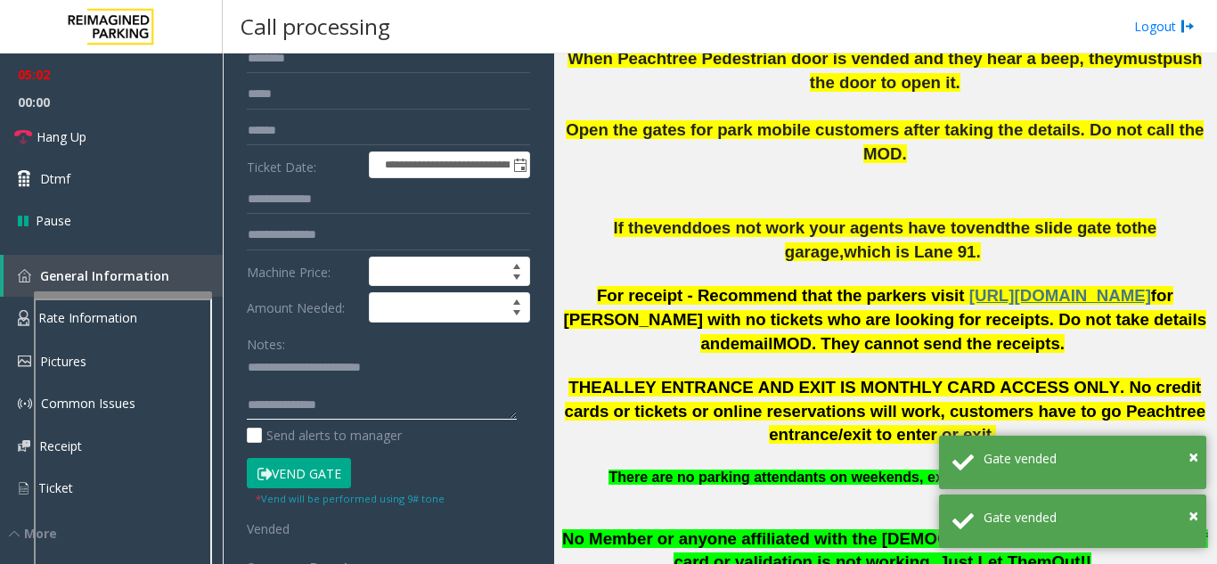
click at [328, 419] on textarea at bounding box center [382, 387] width 270 height 67
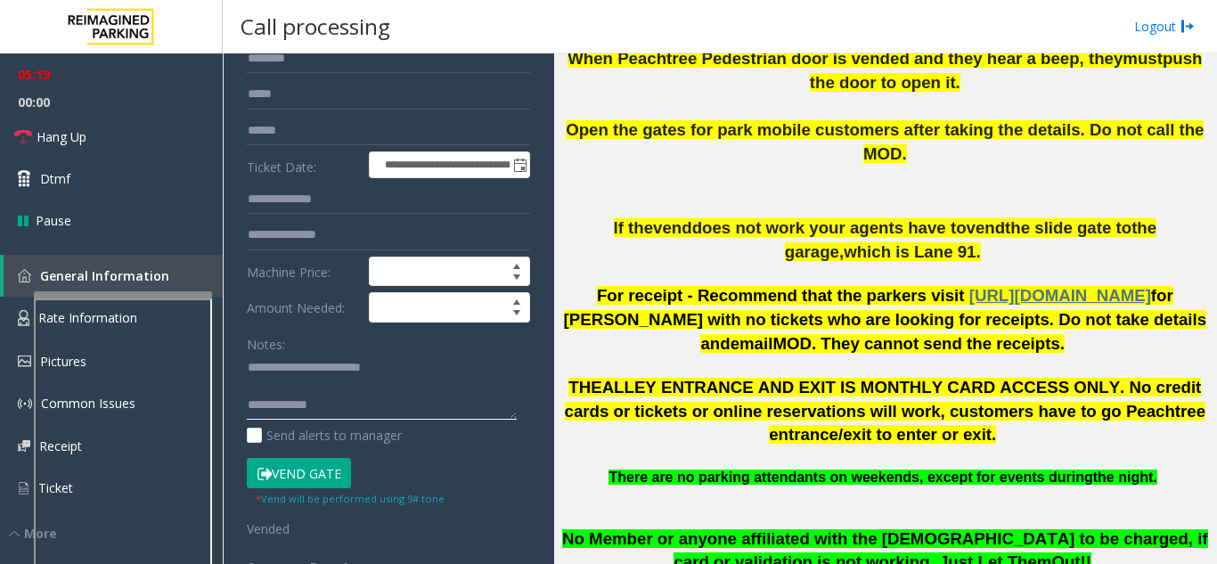
click at [341, 418] on textarea at bounding box center [382, 387] width 270 height 67
drag, startPoint x: 321, startPoint y: 415, endPoint x: 419, endPoint y: 419, distance: 98.1
click at [419, 419] on textarea at bounding box center [382, 387] width 270 height 67
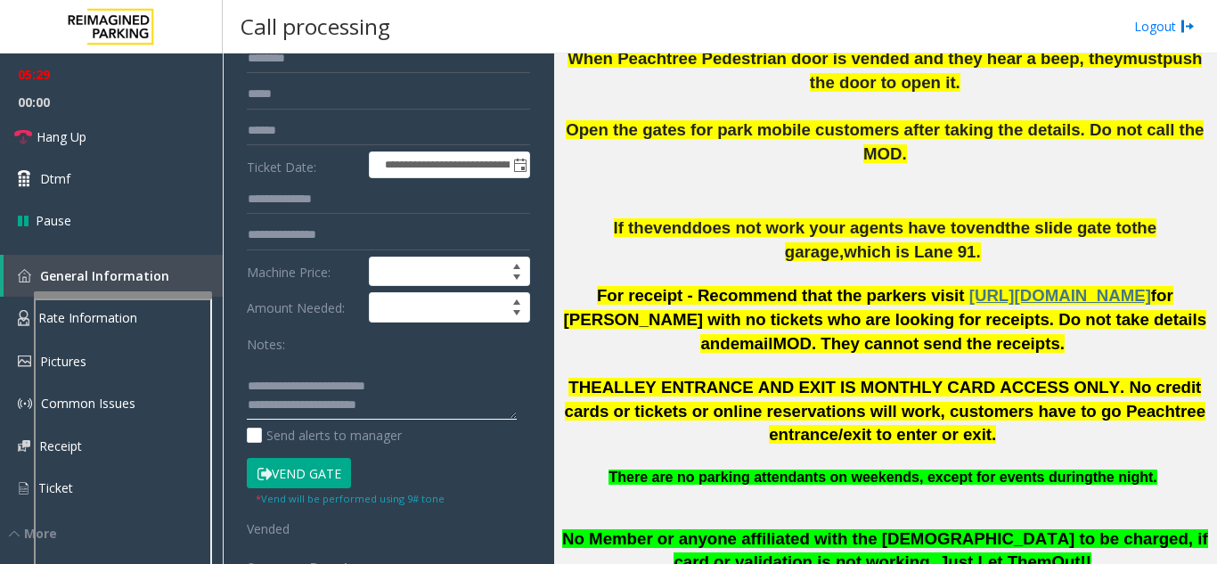
drag, startPoint x: 364, startPoint y: 405, endPoint x: 278, endPoint y: 399, distance: 86.6
click at [273, 399] on textarea at bounding box center [382, 387] width 270 height 67
click at [261, 403] on textarea at bounding box center [382, 387] width 270 height 67
type textarea "**********"
drag, startPoint x: 245, startPoint y: 401, endPoint x: 329, endPoint y: 401, distance: 83.7
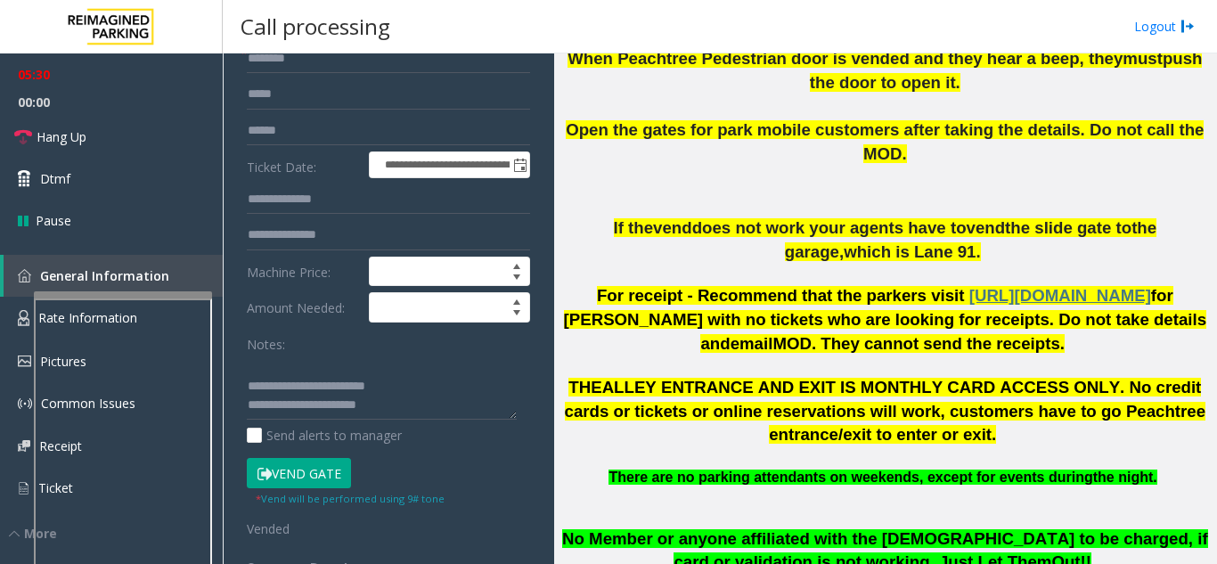
click at [329, 401] on div "**********" at bounding box center [388, 542] width 310 height 1070
drag, startPoint x: 328, startPoint y: 401, endPoint x: 248, endPoint y: 399, distance: 80.2
click at [248, 399] on textarea at bounding box center [382, 387] width 270 height 67
paste input "**********"
type input "**********"
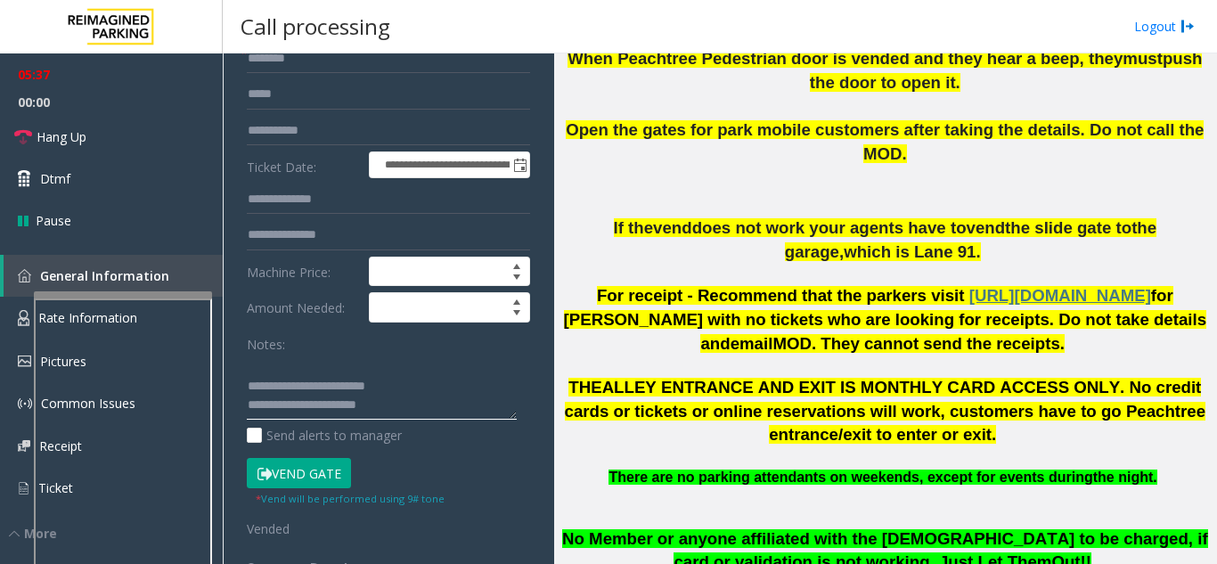
scroll to position [0, 0]
drag, startPoint x: 422, startPoint y: 413, endPoint x: 317, endPoint y: 411, distance: 105.1
click at [330, 405] on textarea at bounding box center [382, 387] width 270 height 67
click at [317, 411] on textarea at bounding box center [382, 387] width 270 height 67
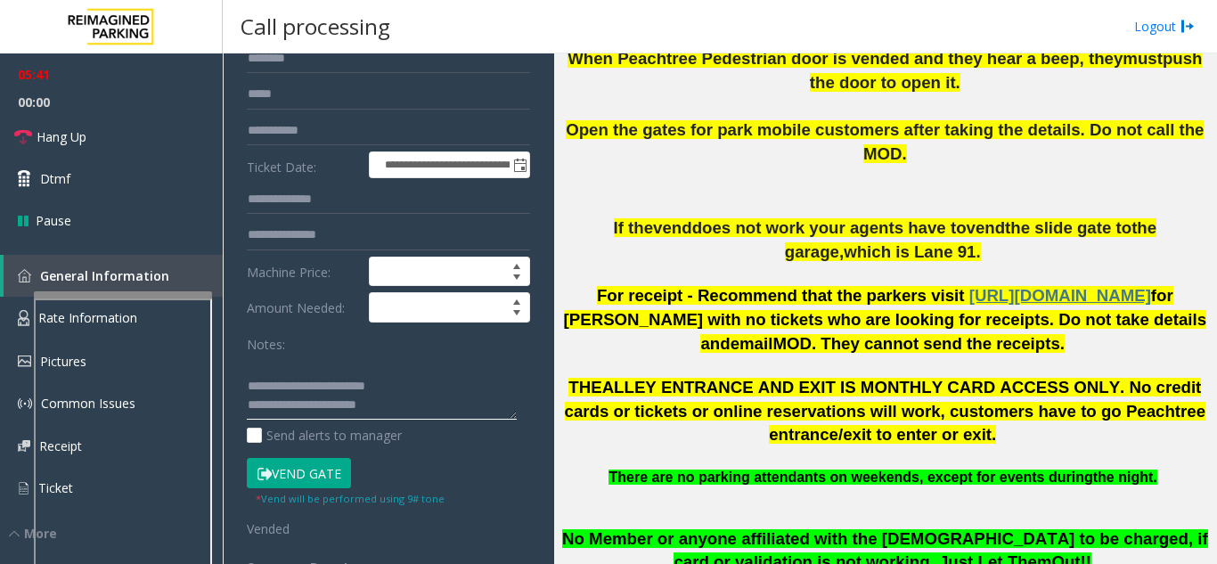
drag, startPoint x: 343, startPoint y: 385, endPoint x: 409, endPoint y: 418, distance: 73.7
click at [409, 418] on textarea at bounding box center [382, 387] width 270 height 67
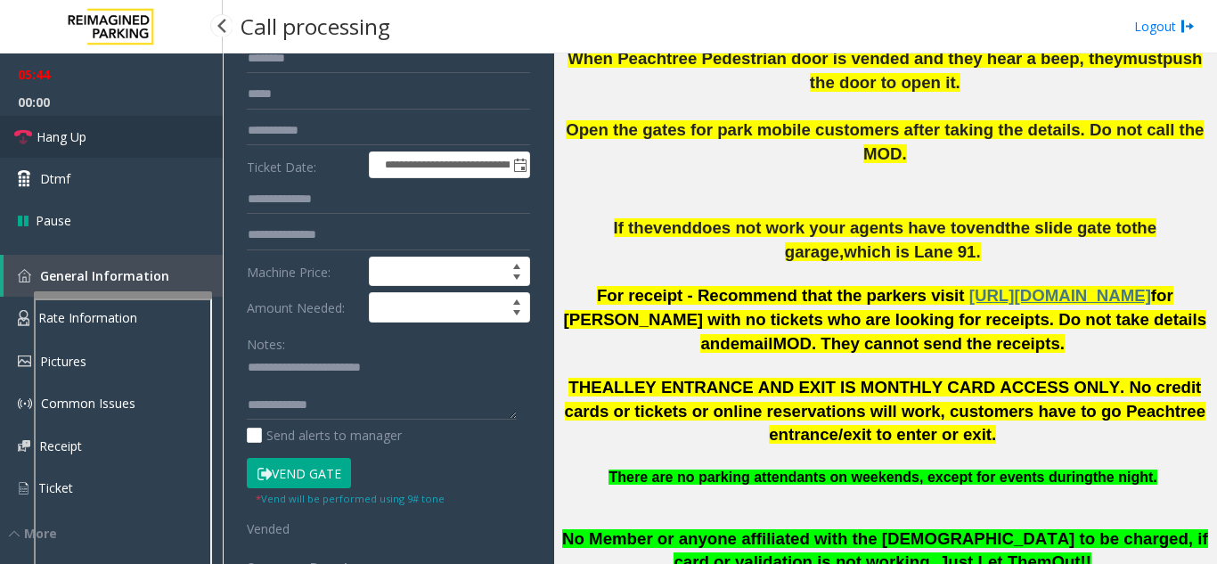
click at [142, 126] on link "Hang Up" at bounding box center [111, 137] width 223 height 42
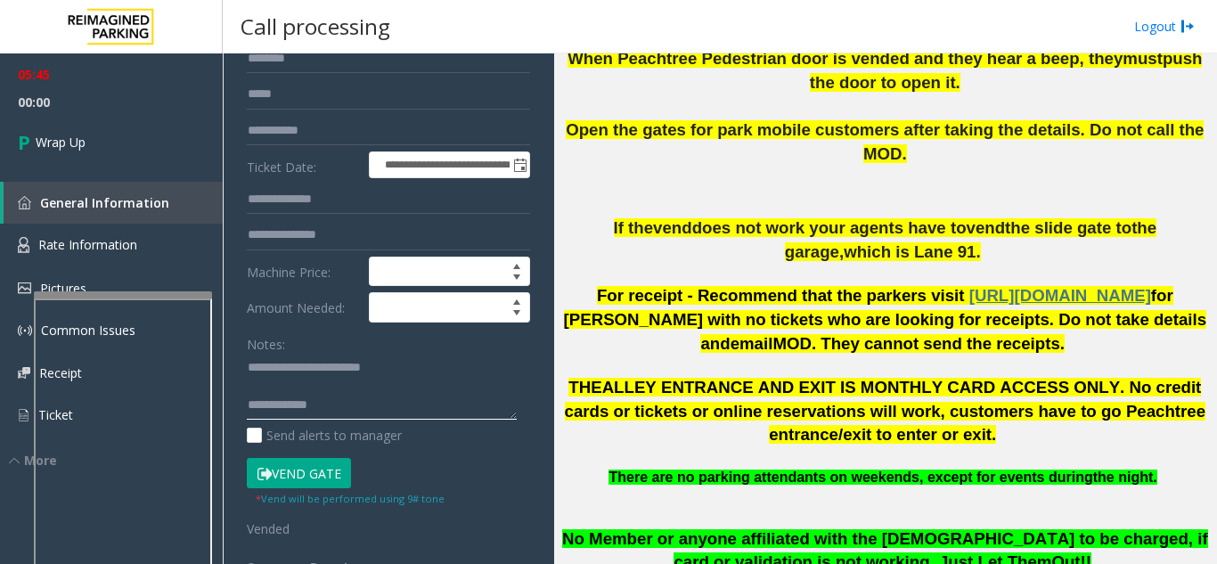
click at [376, 417] on textarea at bounding box center [382, 387] width 270 height 67
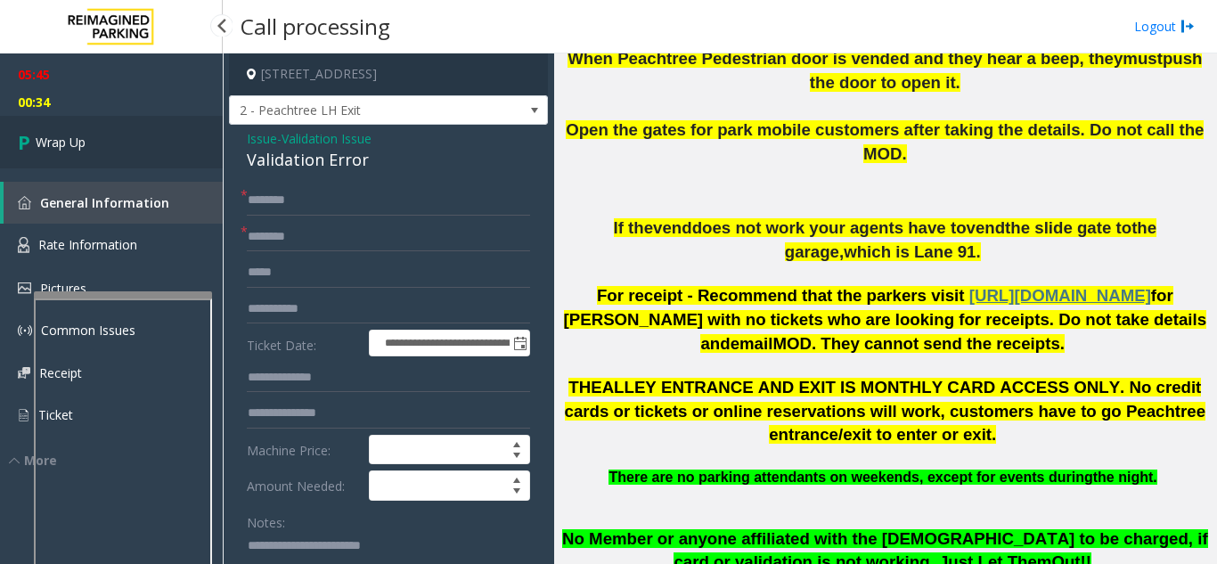
type textarea "**********"
click at [102, 140] on link "Wrap Up" at bounding box center [111, 142] width 223 height 53
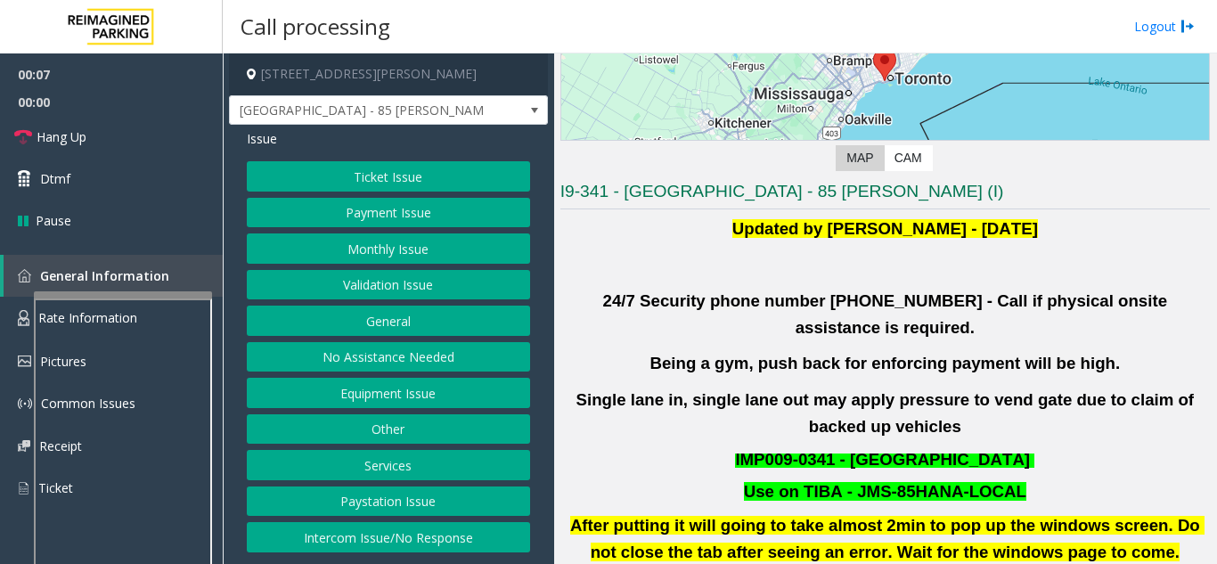
scroll to position [267, 0]
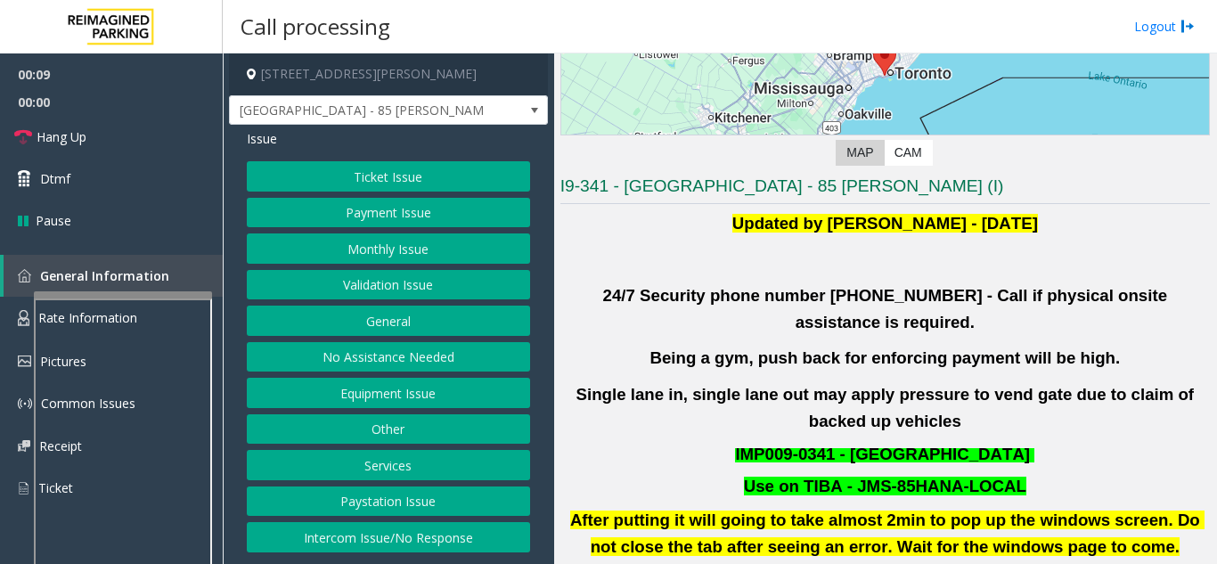
click at [491, 532] on button "Intercom Issue/No Response" at bounding box center [388, 537] width 283 height 30
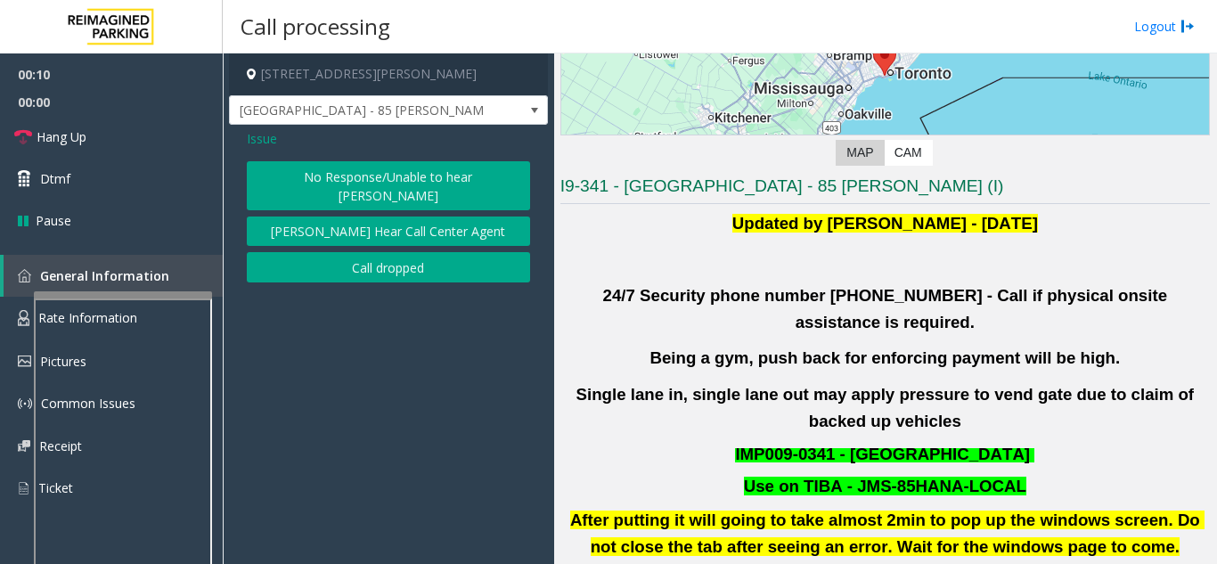
click at [427, 176] on button "No Response/Unable to hear [PERSON_NAME]" at bounding box center [388, 185] width 283 height 49
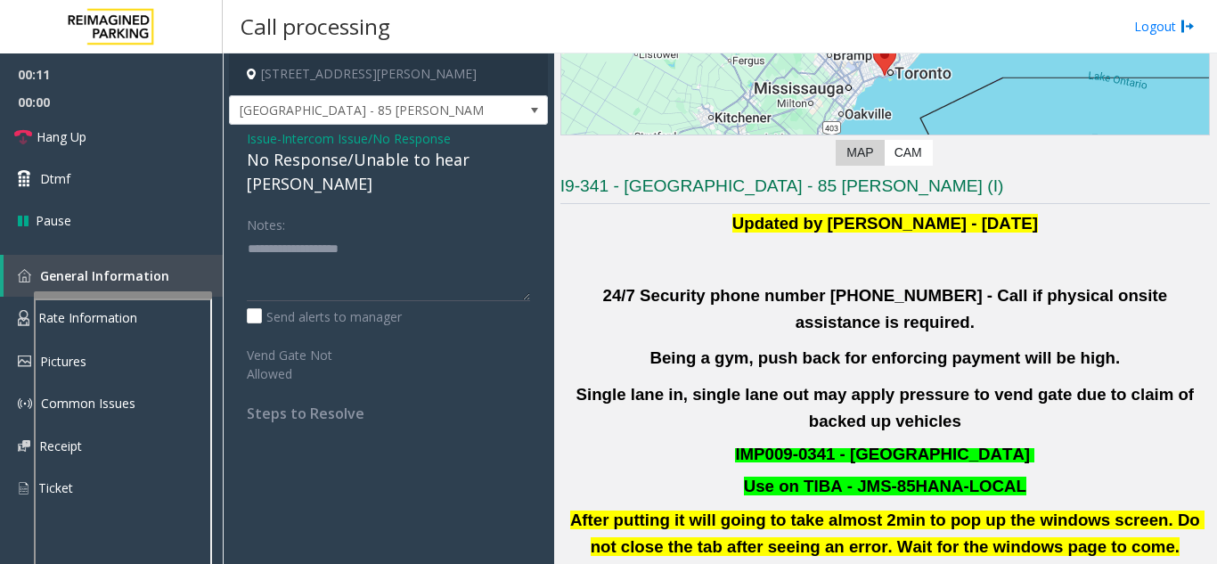
click at [426, 167] on div "No Response/Unable to hear [PERSON_NAME]" at bounding box center [388, 172] width 283 height 48
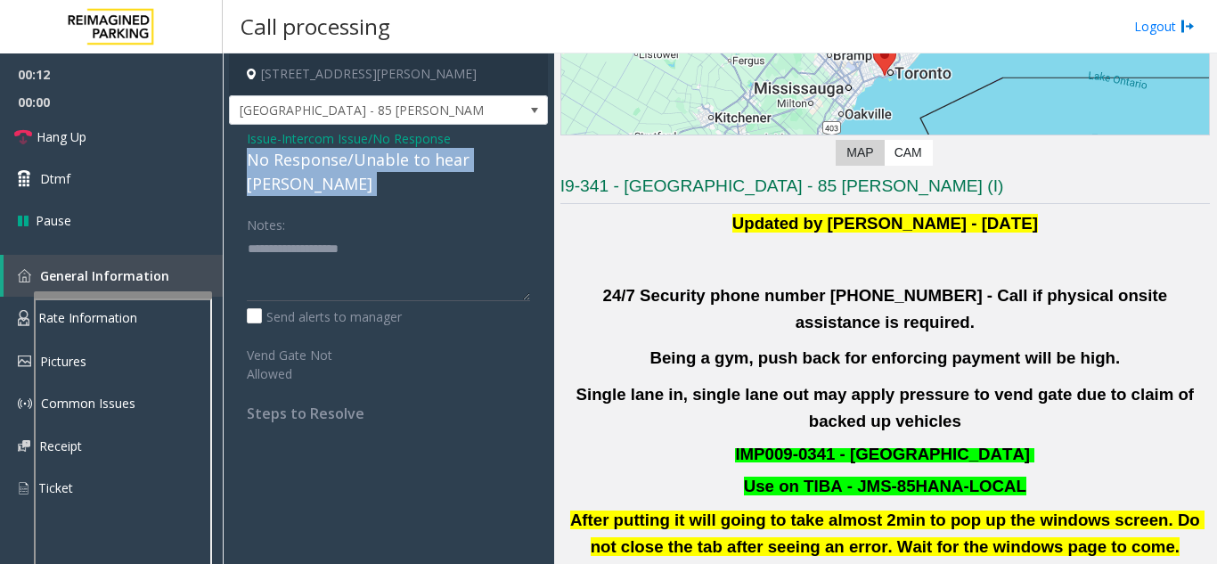
click at [426, 167] on div "No Response/Unable to hear [PERSON_NAME]" at bounding box center [388, 172] width 283 height 48
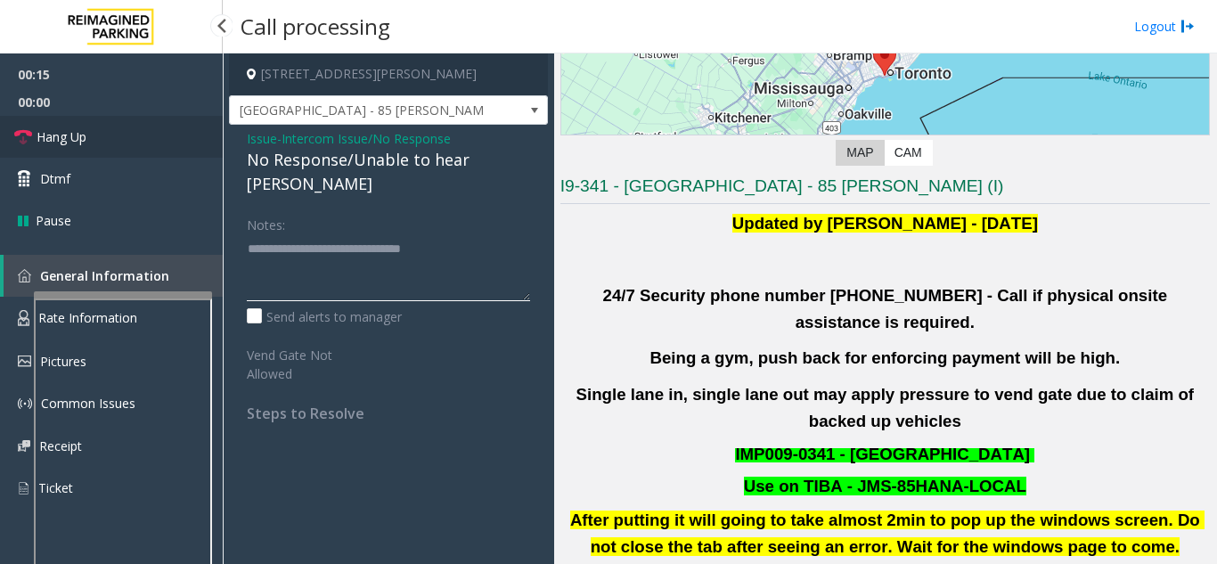
type textarea "**********"
click at [74, 141] on span "Hang Up" at bounding box center [62, 136] width 50 height 19
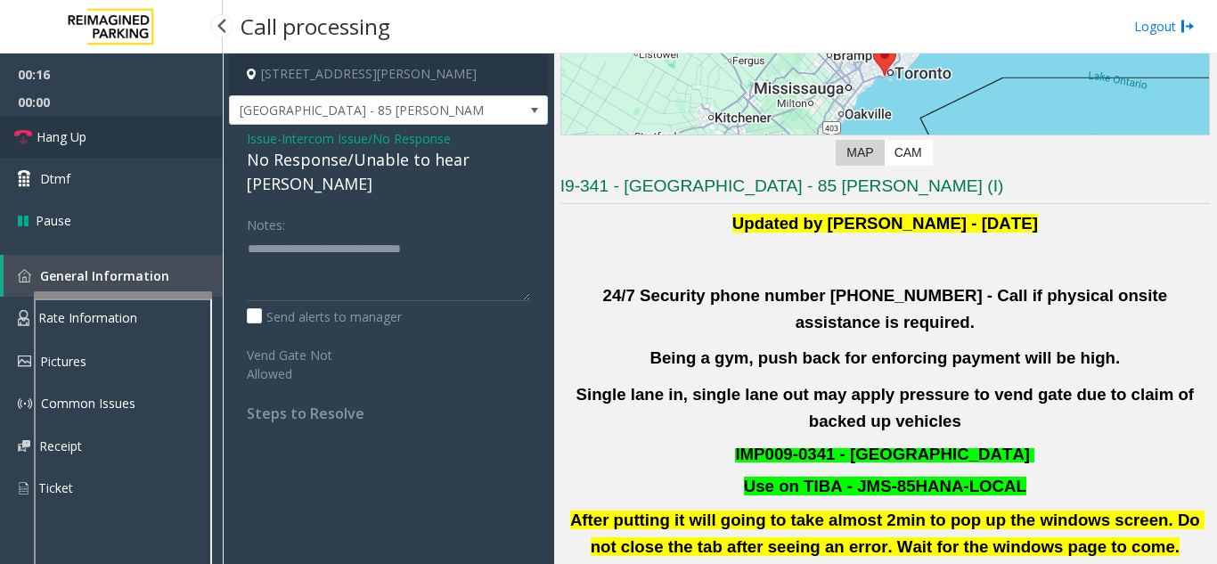
click at [74, 141] on span "Hang Up" at bounding box center [62, 136] width 50 height 19
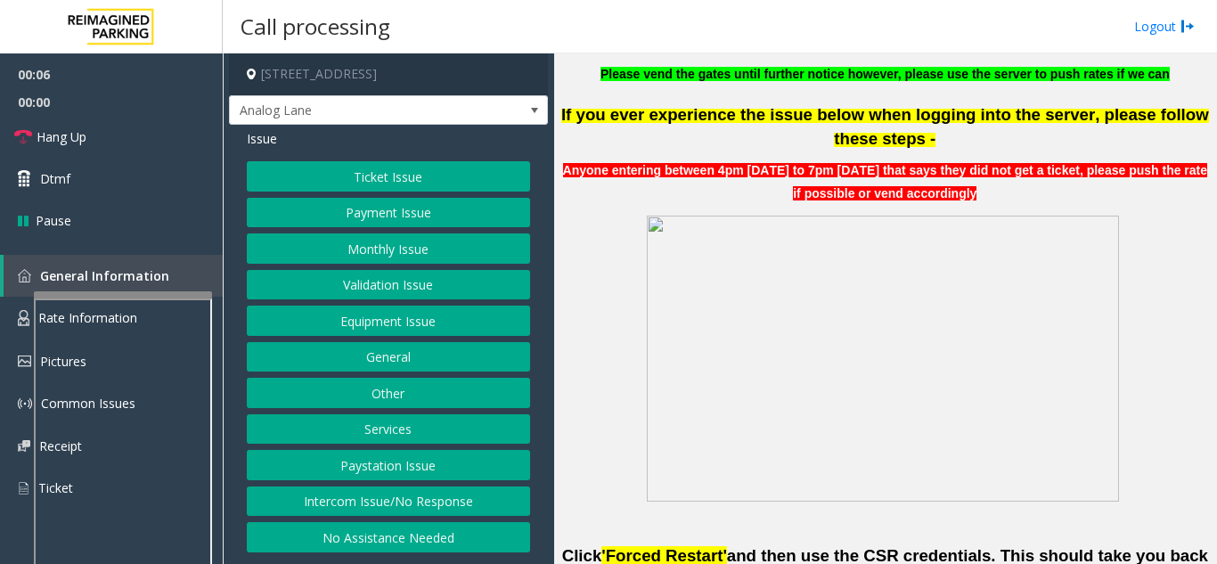
scroll to position [623, 0]
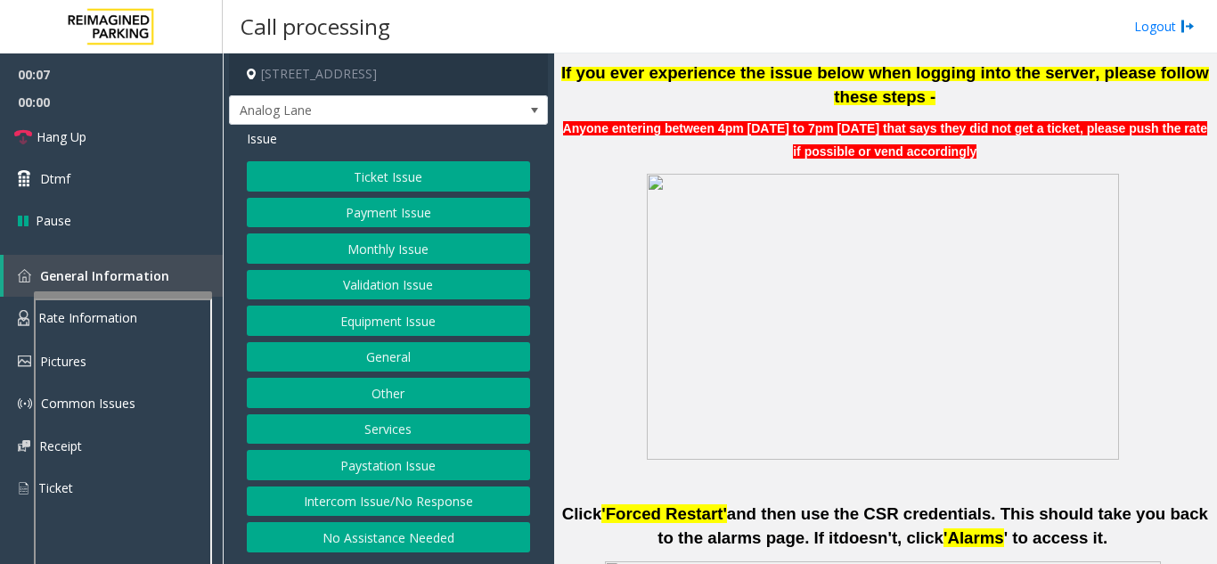
click at [462, 495] on button "Intercom Issue/No Response" at bounding box center [388, 501] width 283 height 30
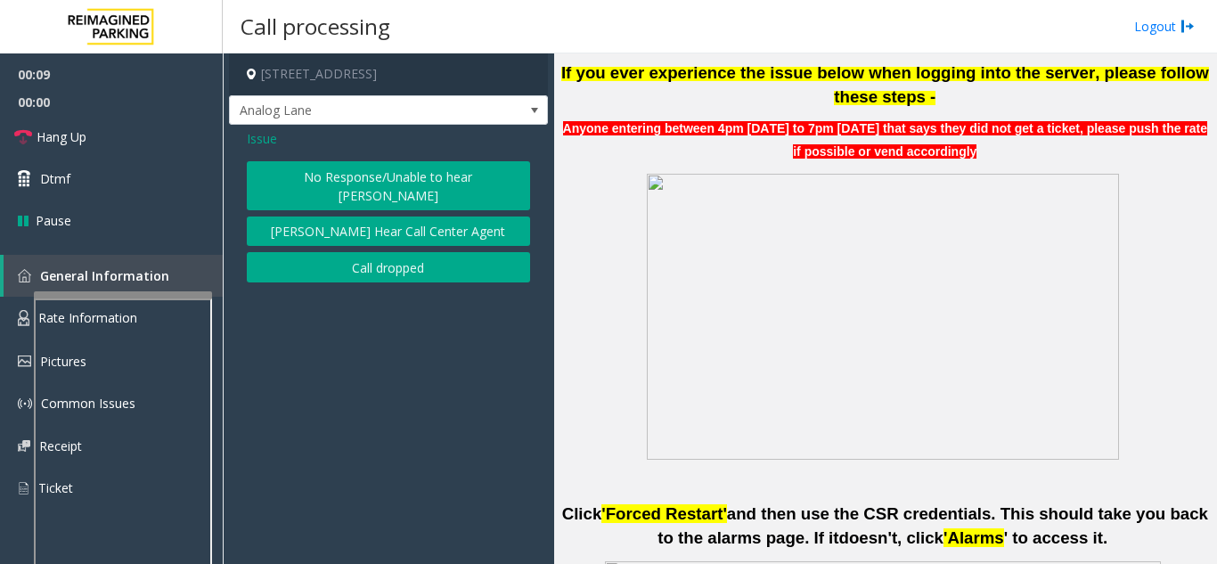
click at [414, 177] on button "No Response/Unable to hear [PERSON_NAME]" at bounding box center [388, 185] width 283 height 49
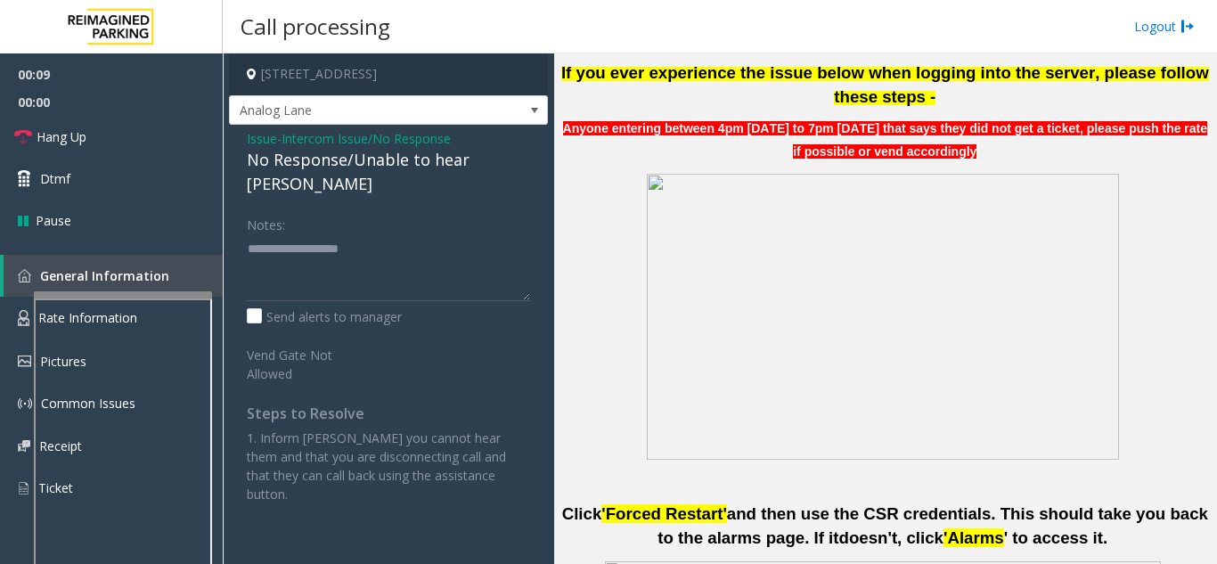
click at [403, 171] on div "No Response/Unable to hear [PERSON_NAME]" at bounding box center [388, 172] width 283 height 48
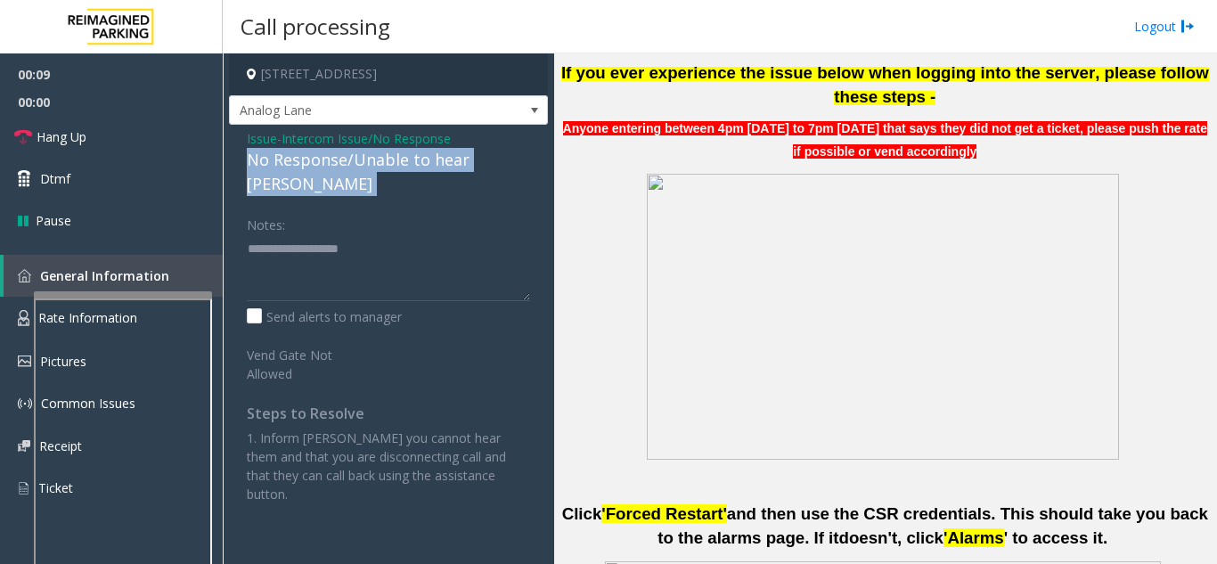
click at [403, 171] on div "No Response/Unable to hear [PERSON_NAME]" at bounding box center [388, 172] width 283 height 48
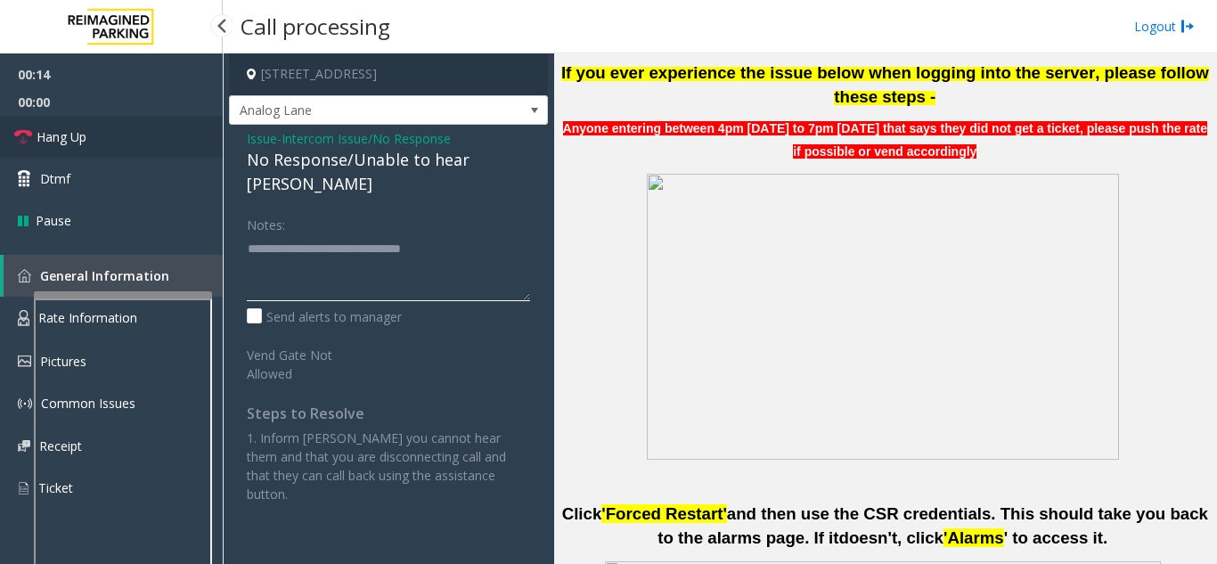
type textarea "**********"
click at [153, 141] on link "Hang Up" at bounding box center [111, 137] width 223 height 42
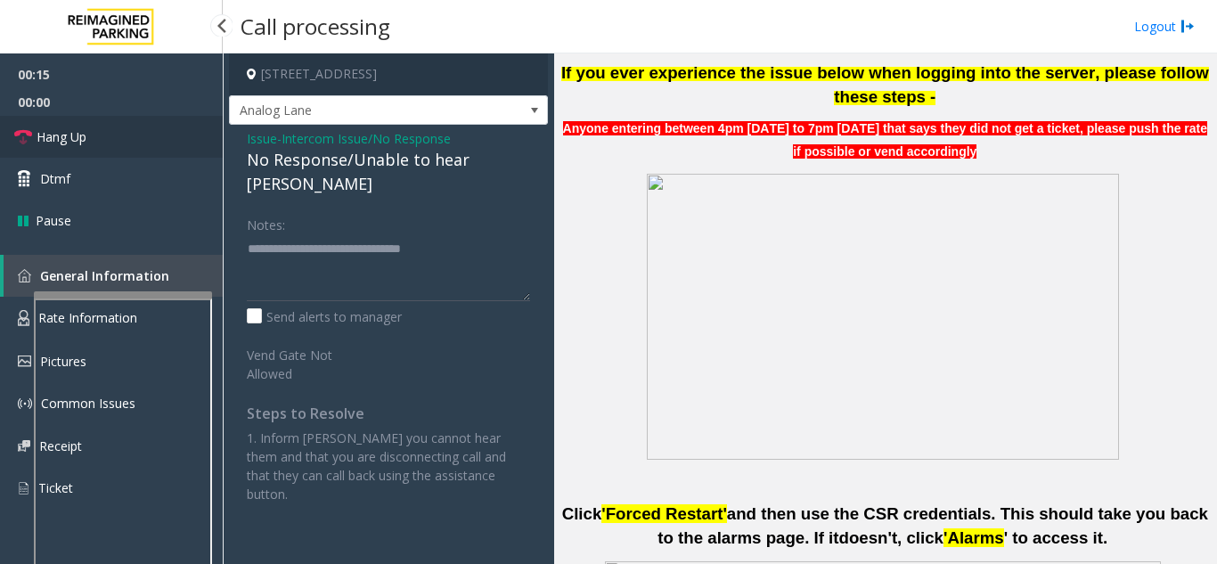
click at [153, 141] on link "Hang Up" at bounding box center [111, 137] width 223 height 42
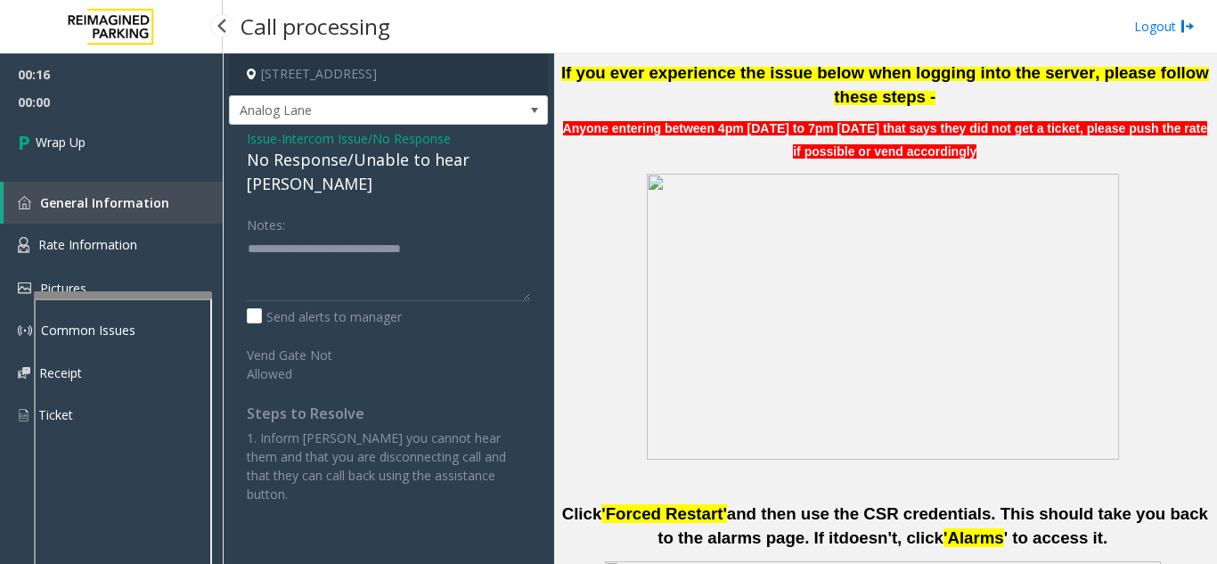
click at [153, 141] on link "Wrap Up" at bounding box center [111, 142] width 223 height 53
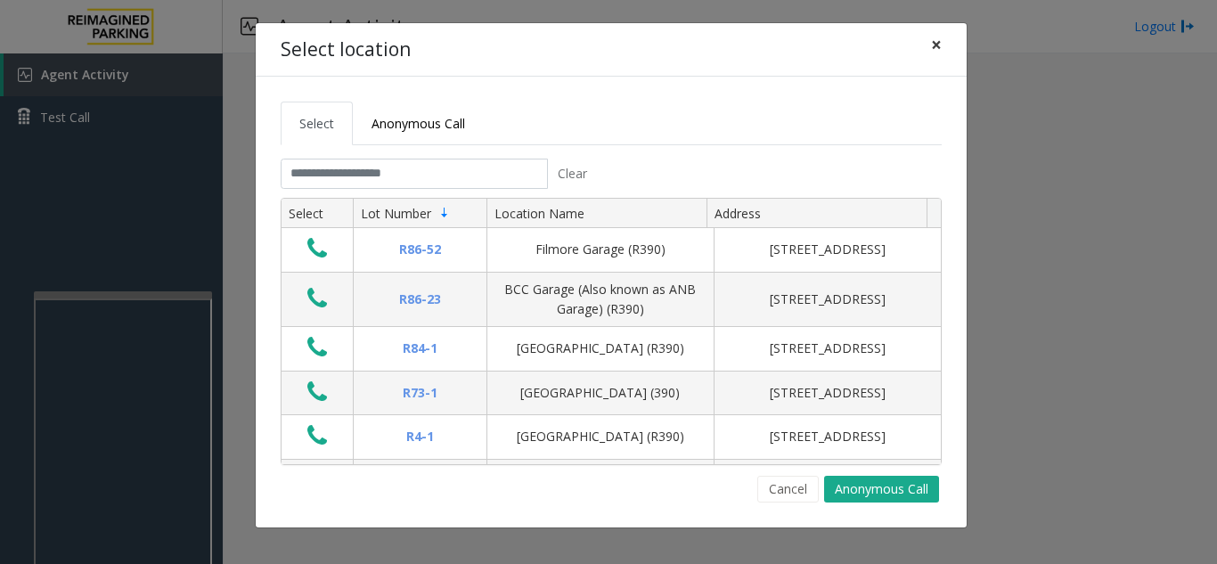
drag, startPoint x: 929, startPoint y: 47, endPoint x: 896, endPoint y: 78, distance: 45.4
click at [920, 47] on button "×" at bounding box center [936, 45] width 36 height 44
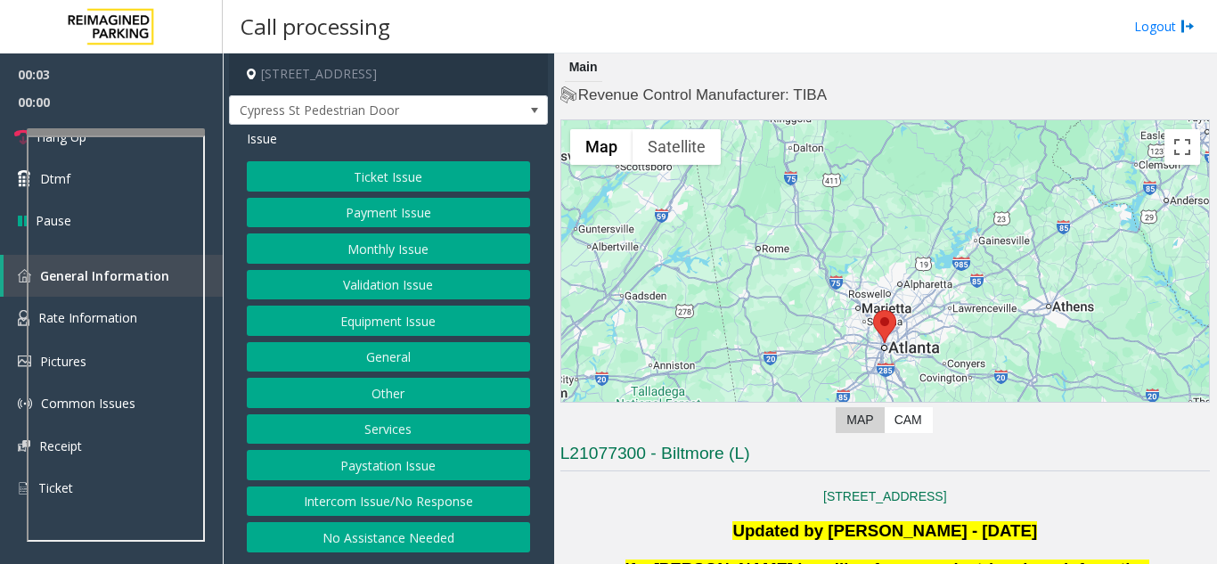
scroll to position [12, 0]
click at [377, 492] on button "Intercom Issue/No Response" at bounding box center [388, 501] width 283 height 30
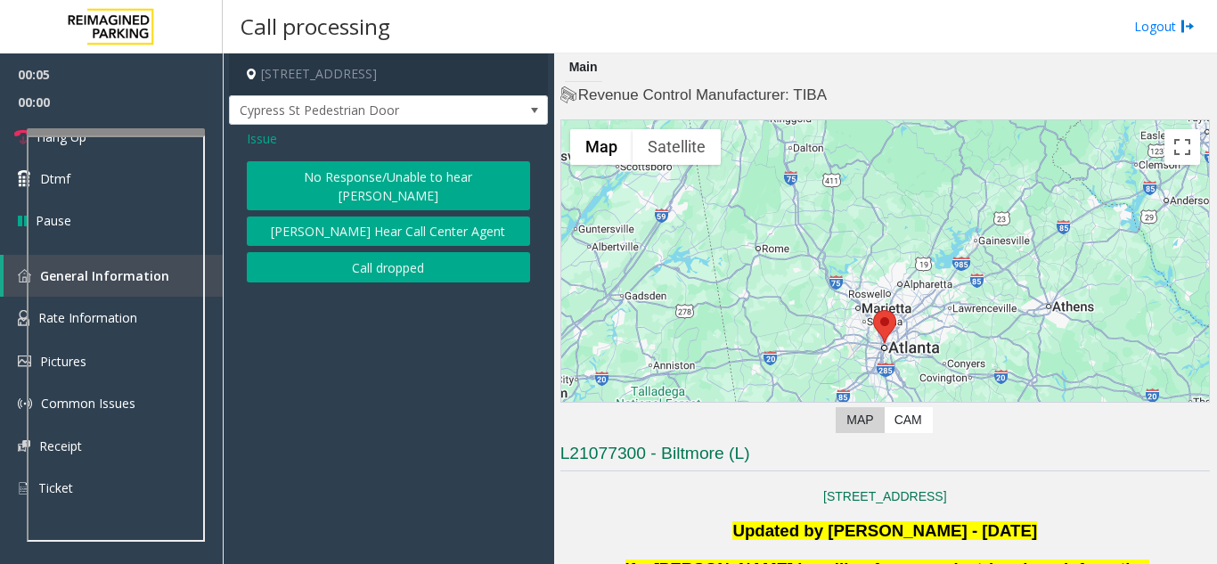
click at [352, 201] on button "No Response/Unable to hear [PERSON_NAME]" at bounding box center [388, 185] width 283 height 49
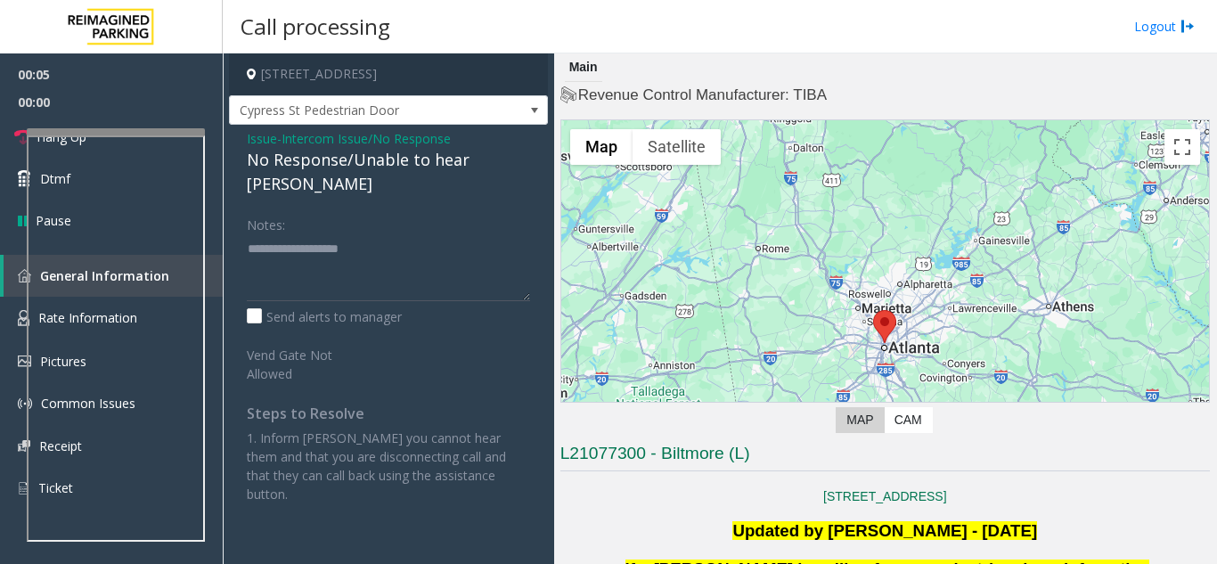
click at [330, 184] on div "No Response/Unable to hear [PERSON_NAME]" at bounding box center [388, 172] width 283 height 48
click at [329, 183] on div "No Response/Unable to hear [PERSON_NAME]" at bounding box center [388, 172] width 283 height 48
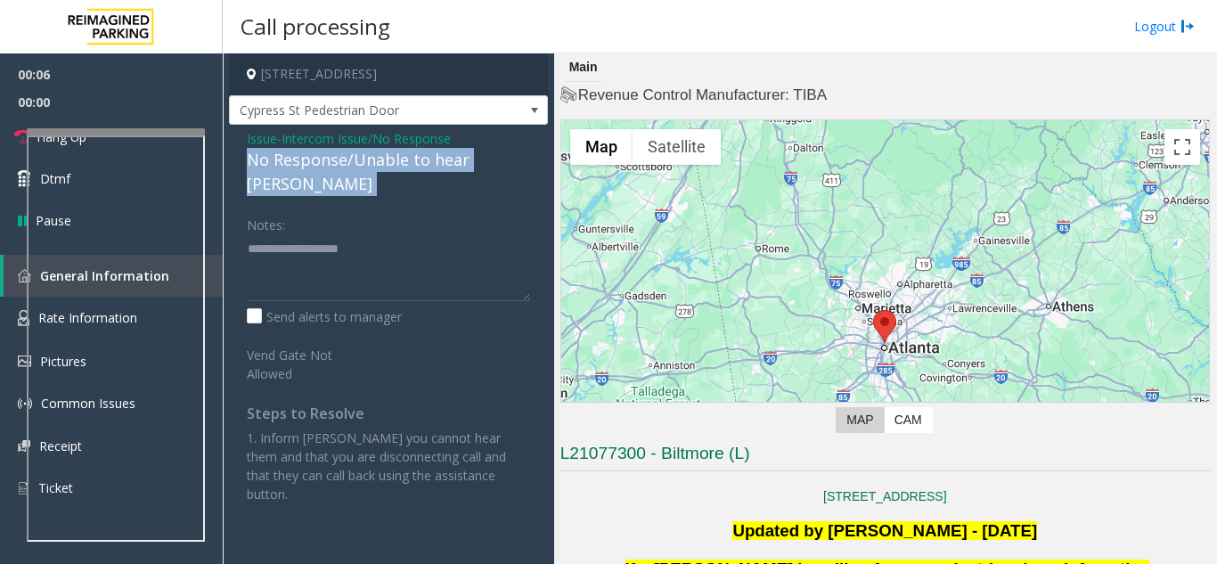
click at [329, 183] on div "No Response/Unable to hear [PERSON_NAME]" at bounding box center [388, 172] width 283 height 48
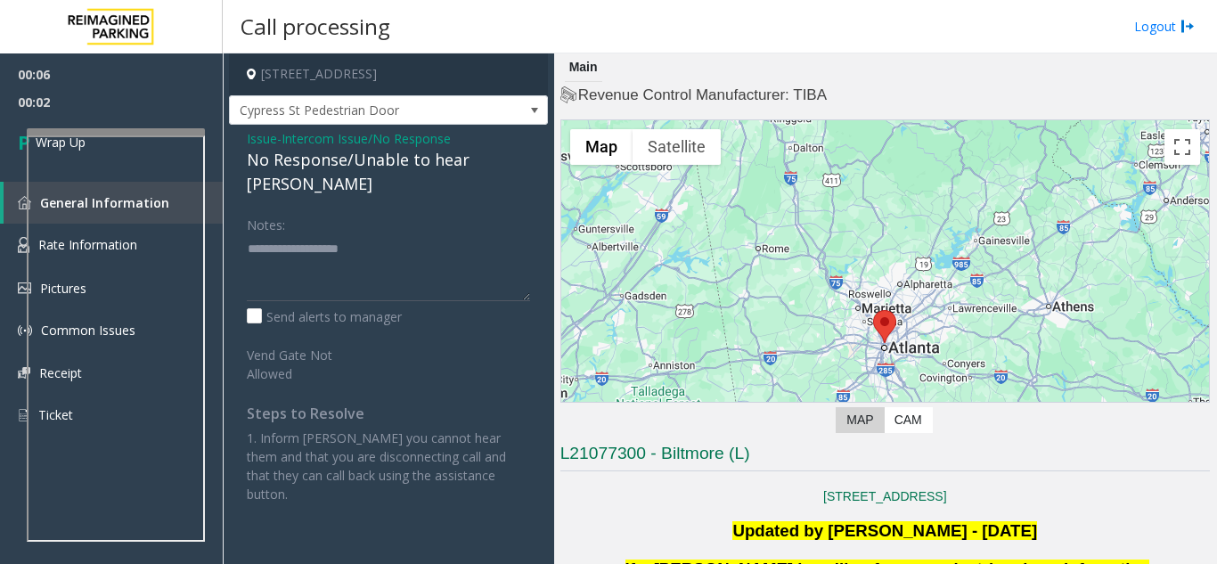
click at [300, 148] on span "Intercom Issue/No Response" at bounding box center [365, 138] width 169 height 19
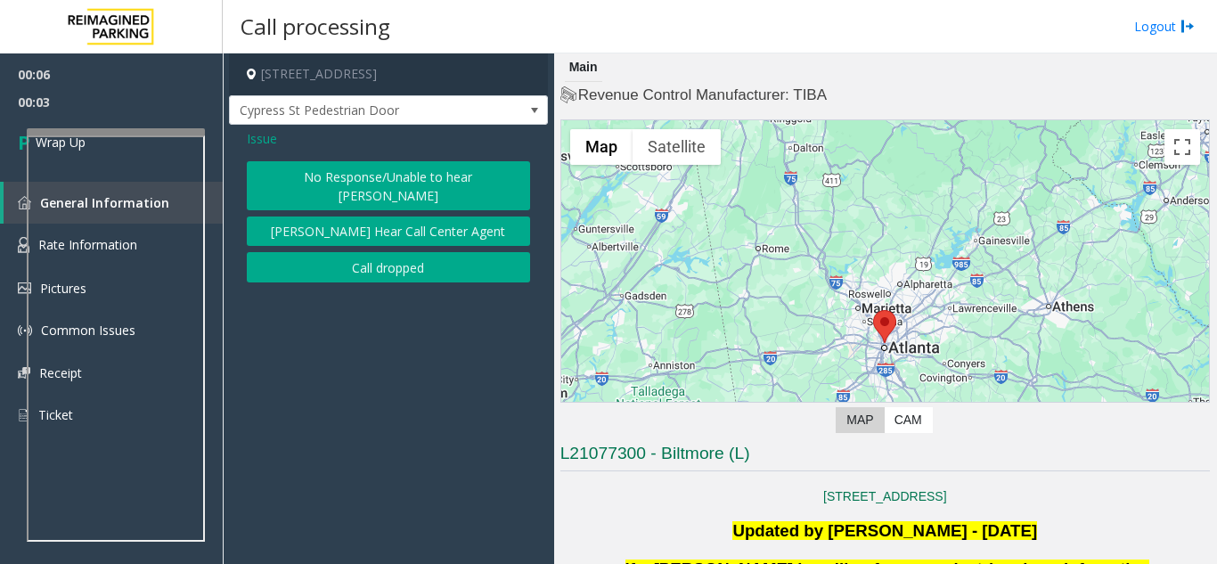
click at [347, 259] on button "Call dropped" at bounding box center [388, 267] width 283 height 30
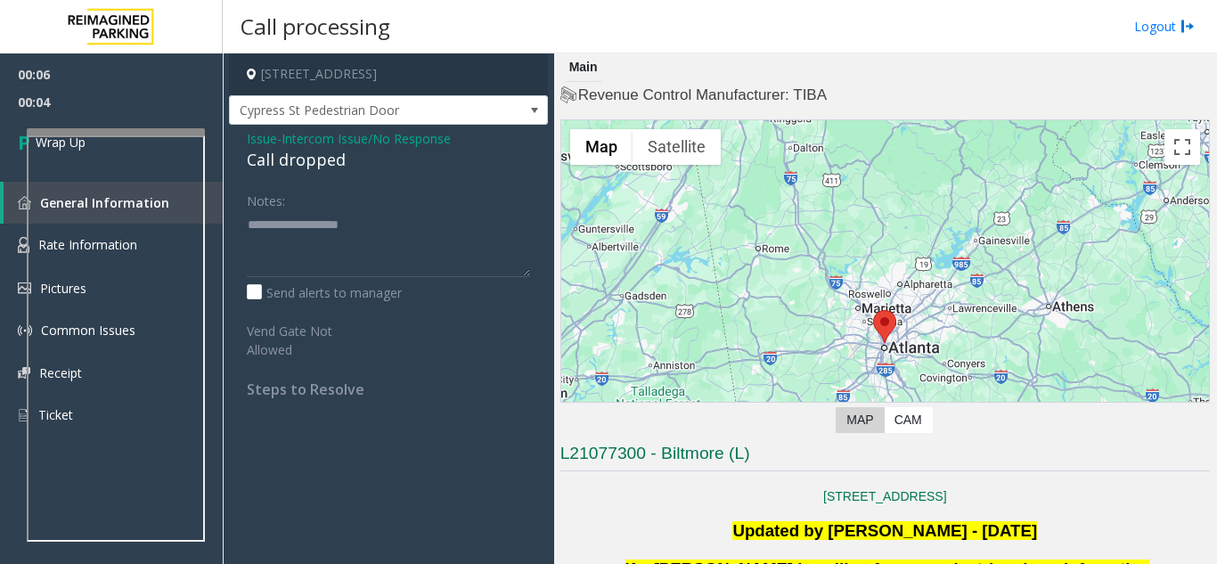
click at [299, 172] on div "Call dropped" at bounding box center [388, 160] width 283 height 24
click at [115, 130] on div at bounding box center [116, 131] width 178 height 7
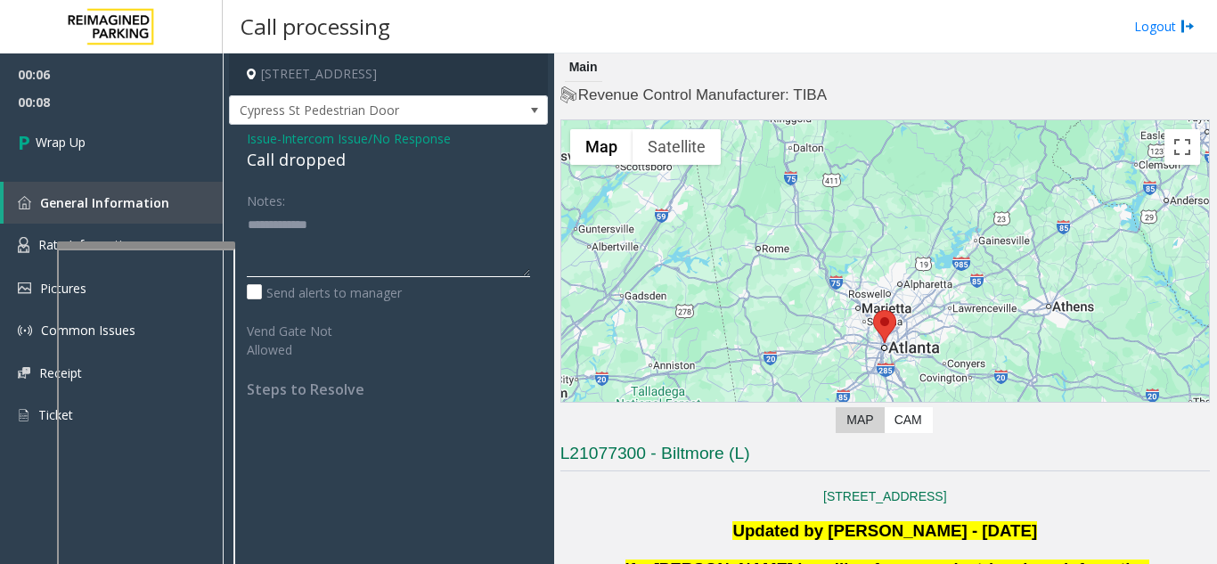
click at [154, 245] on div at bounding box center [146, 244] width 178 height 7
type textarea "**********"
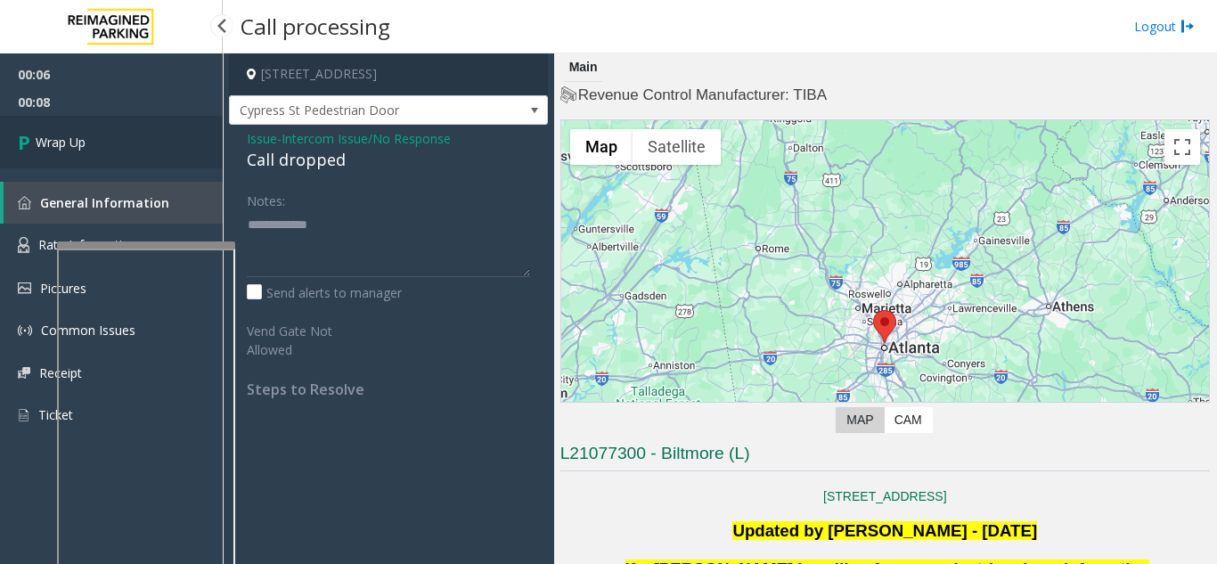
click at [75, 151] on span "Wrap Up" at bounding box center [61, 142] width 50 height 19
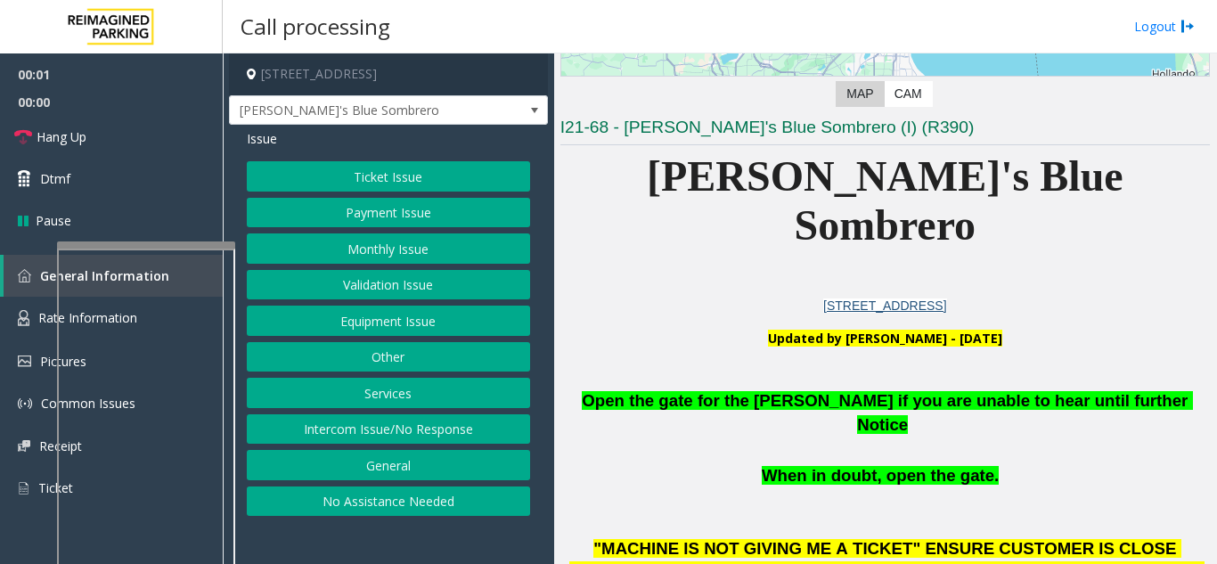
scroll to position [356, 0]
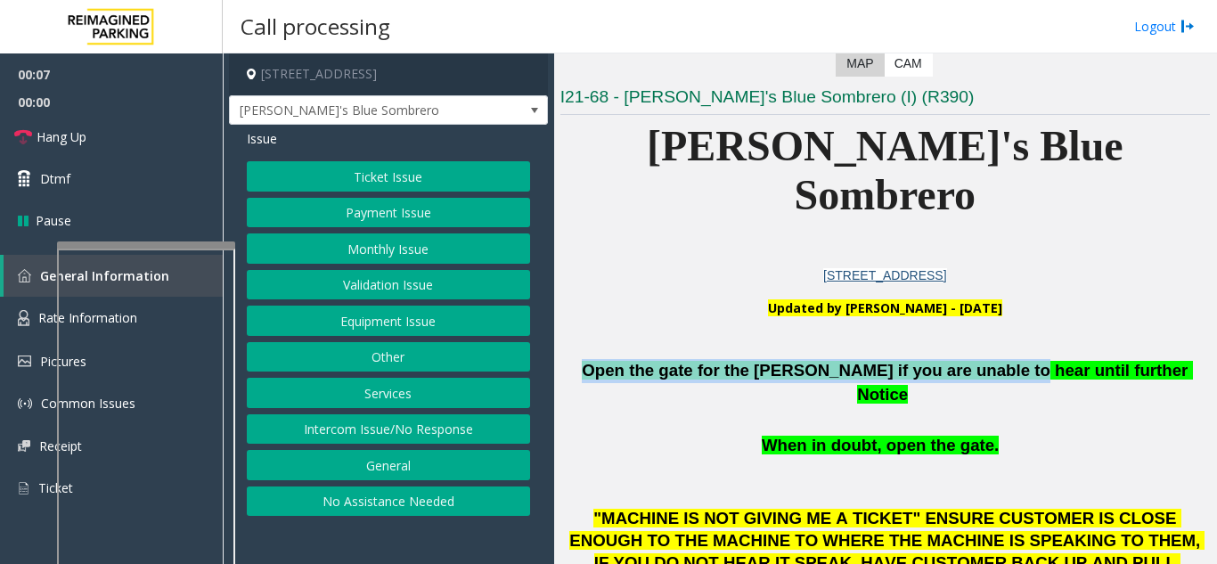
drag, startPoint x: 625, startPoint y: 323, endPoint x: 1006, endPoint y: 323, distance: 381.2
click at [1006, 361] on span "Open the gate for the parker if you are unable to hear until further Notice" at bounding box center [887, 382] width 610 height 43
click at [440, 427] on button "Intercom Issue/No Response" at bounding box center [388, 429] width 283 height 30
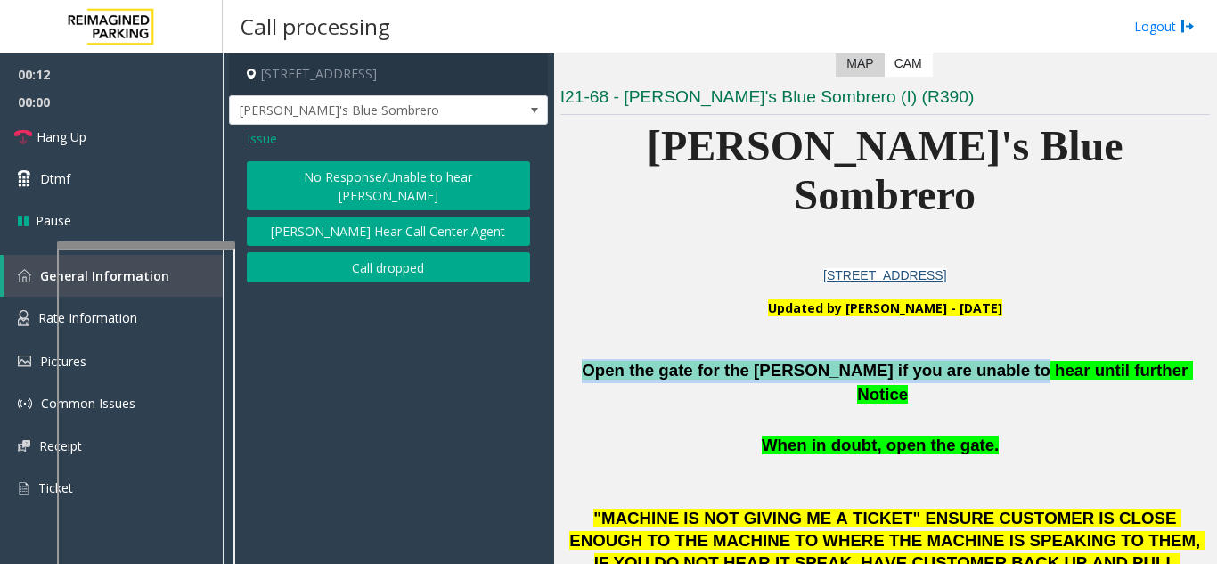
click at [435, 185] on button "No Response/Unable to hear [PERSON_NAME]" at bounding box center [388, 185] width 283 height 49
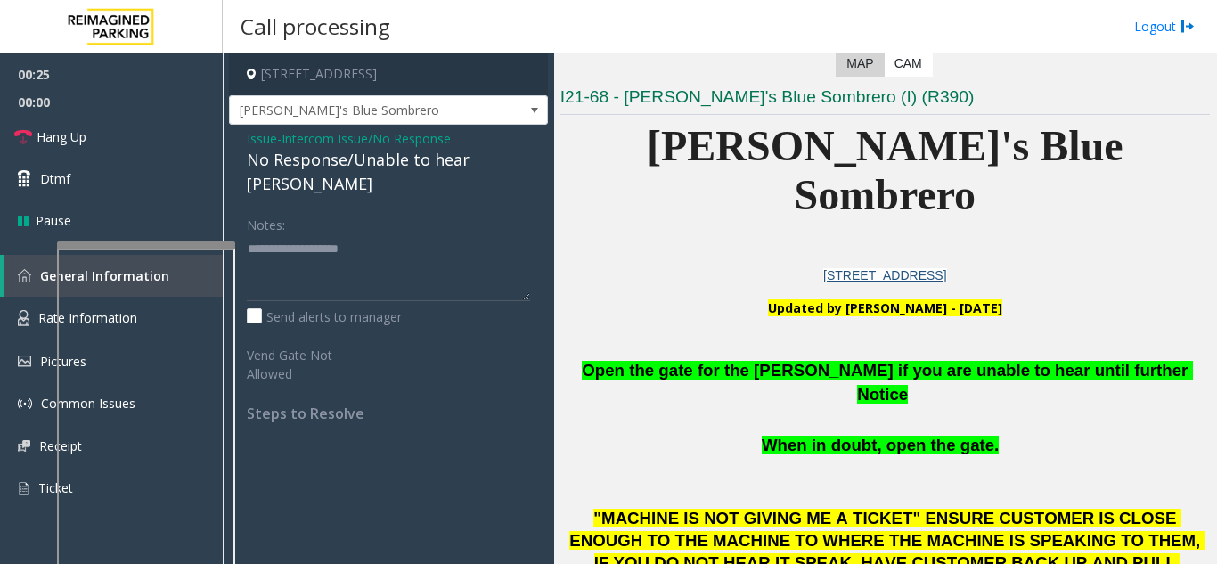
click at [395, 137] on span "Intercom Issue/No Response" at bounding box center [365, 138] width 169 height 19
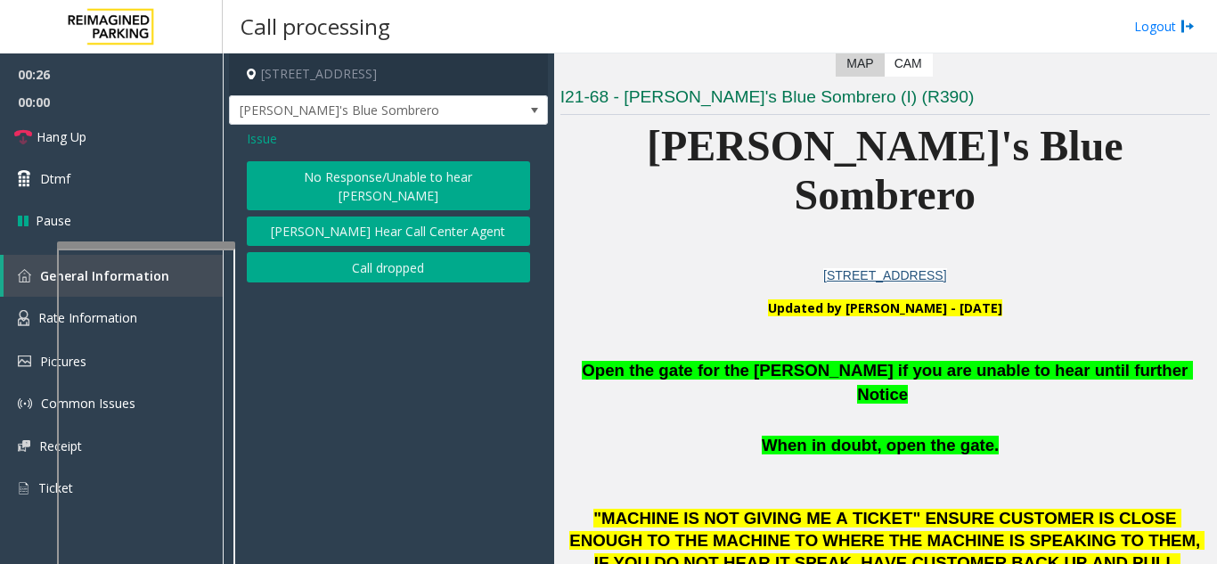
click at [248, 136] on span "Issue" at bounding box center [262, 138] width 30 height 19
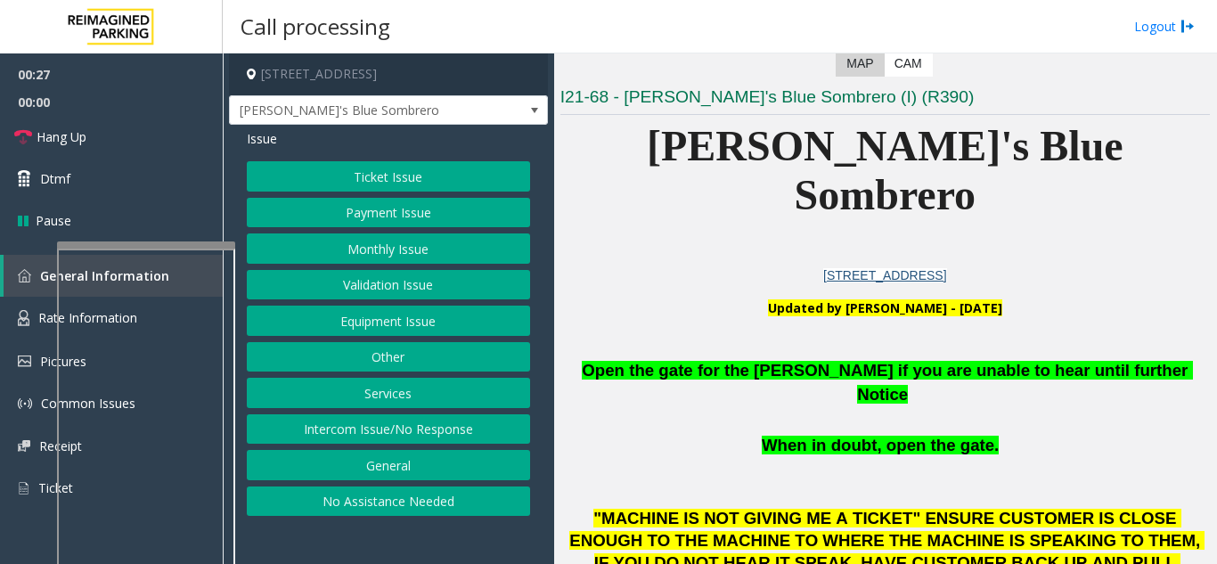
click at [342, 216] on button "Payment Issue" at bounding box center [388, 213] width 283 height 30
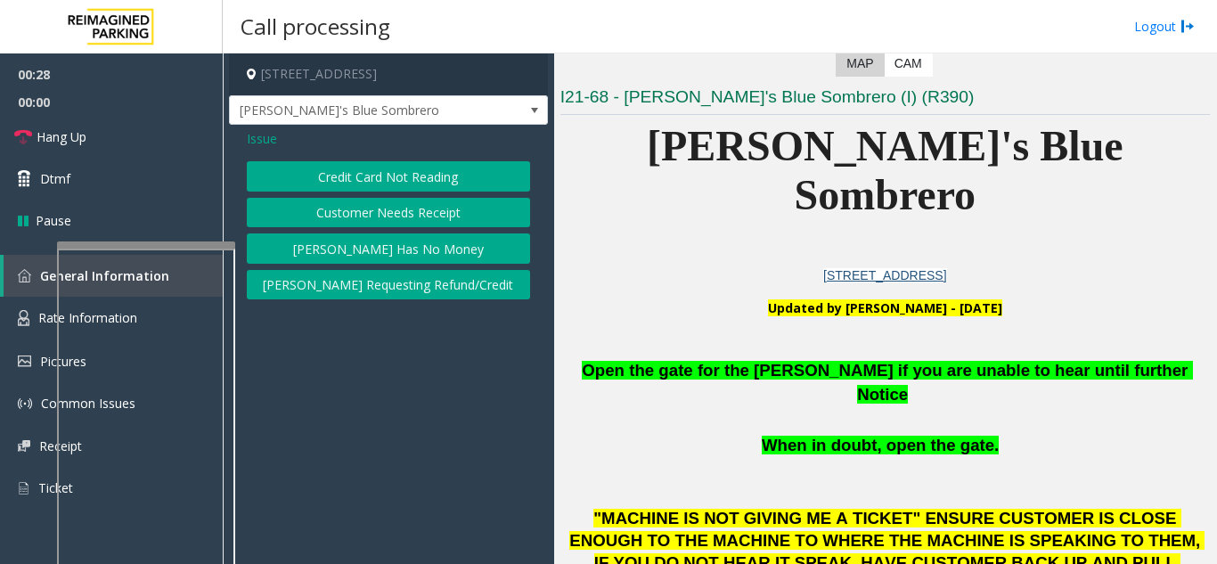
click at [343, 214] on button "Customer Needs Receipt" at bounding box center [388, 213] width 283 height 30
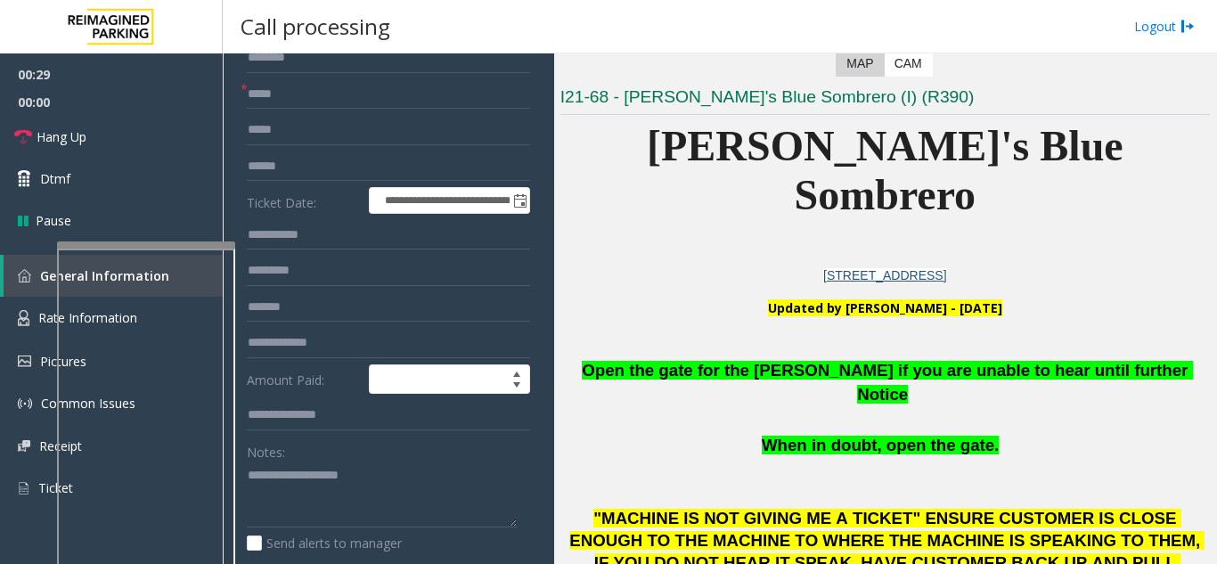
scroll to position [0, 0]
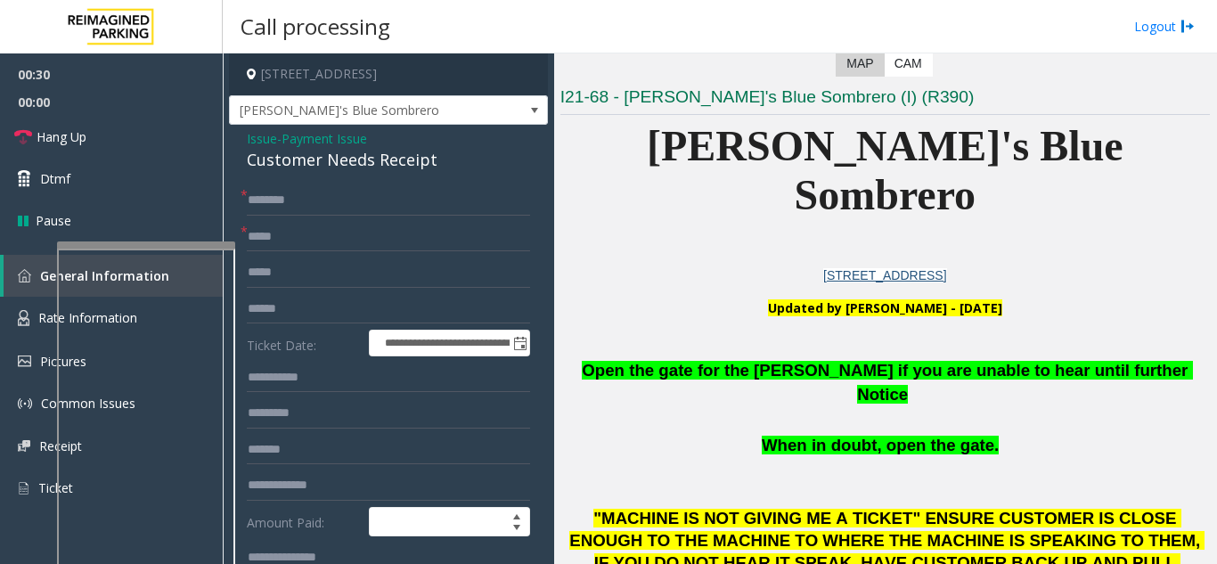
click at [297, 141] on span "Payment Issue" at bounding box center [323, 138] width 85 height 19
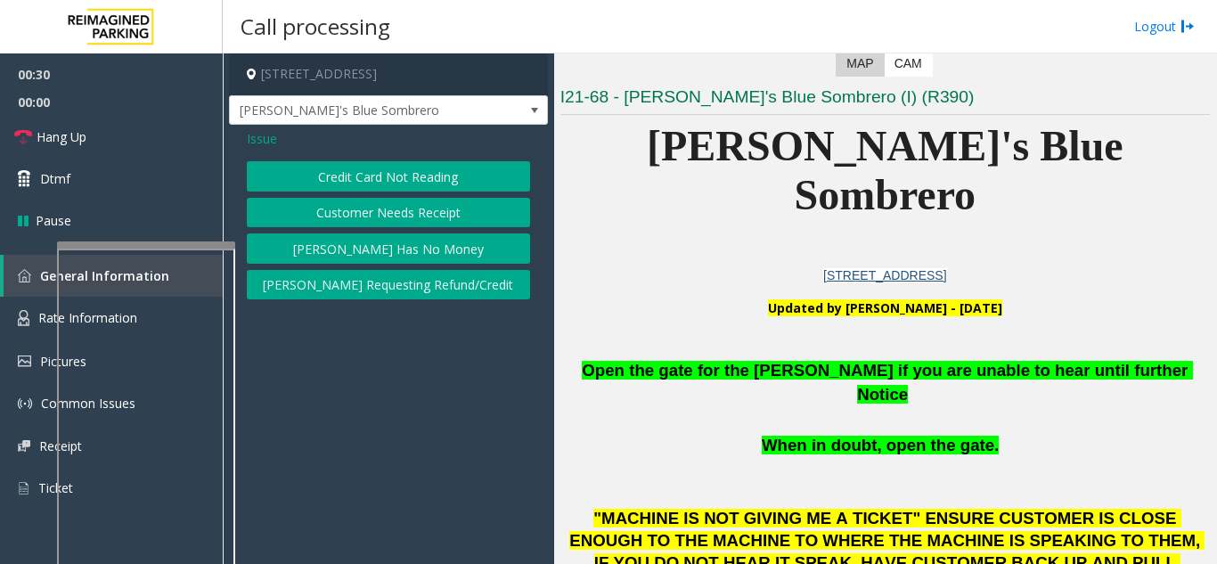
click at [247, 136] on span "Issue" at bounding box center [262, 138] width 30 height 19
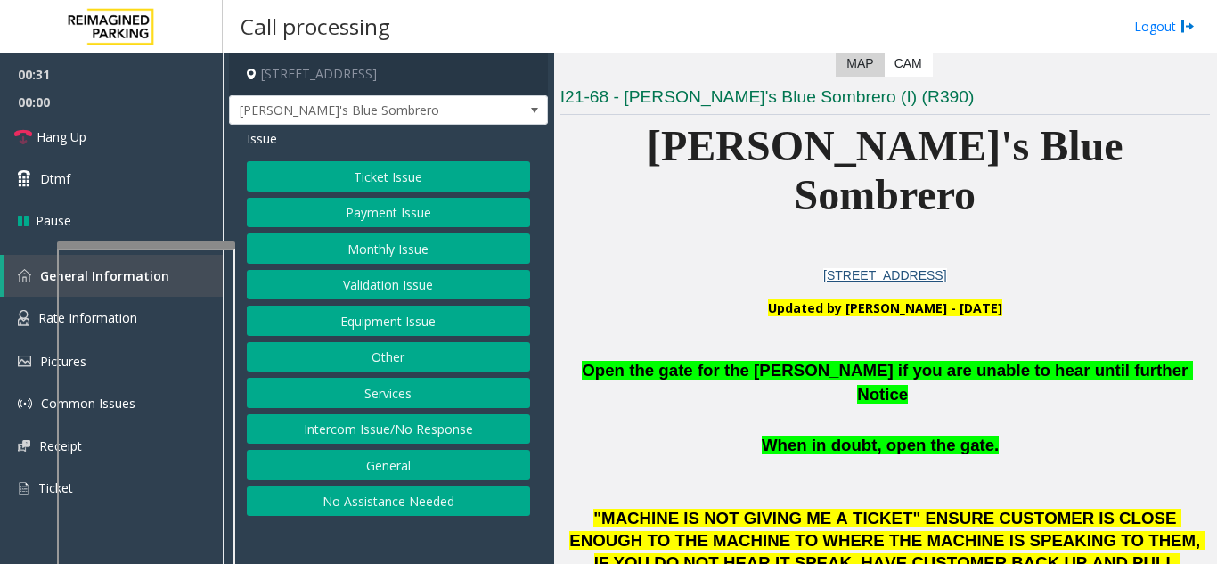
click at [316, 175] on button "Ticket Issue" at bounding box center [388, 176] width 283 height 30
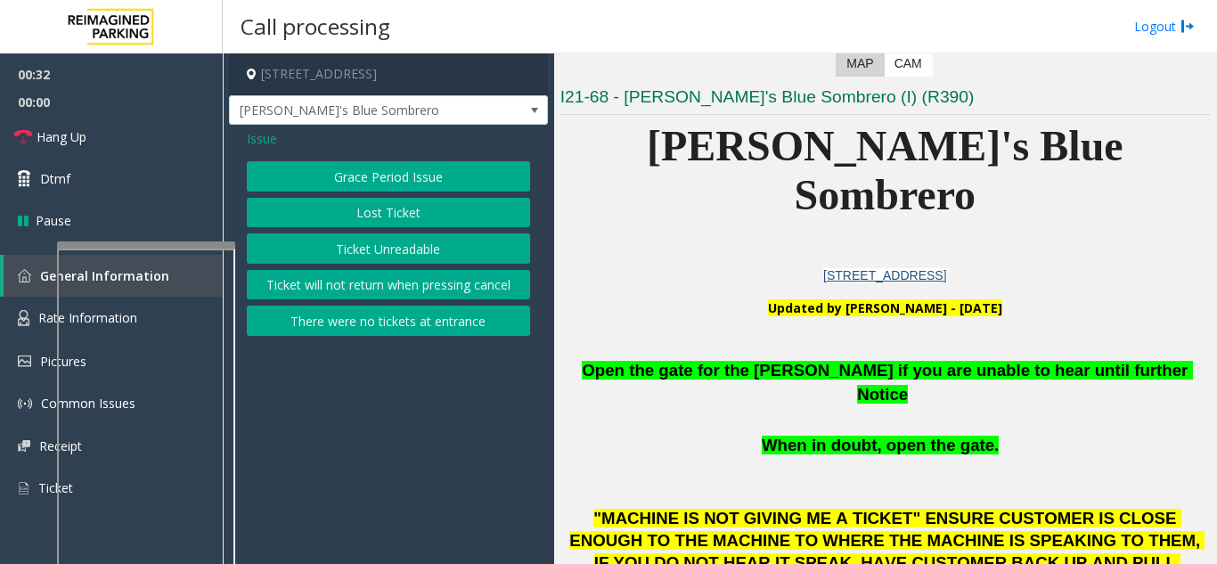
click at [356, 249] on button "Ticket Unreadable" at bounding box center [388, 248] width 283 height 30
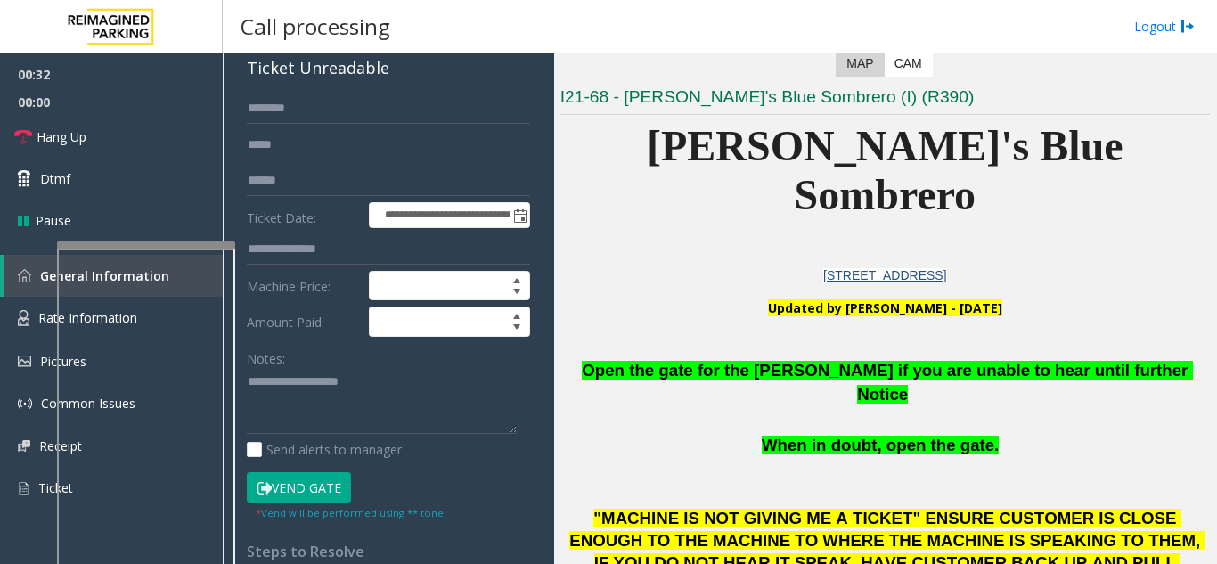
scroll to position [178, 0]
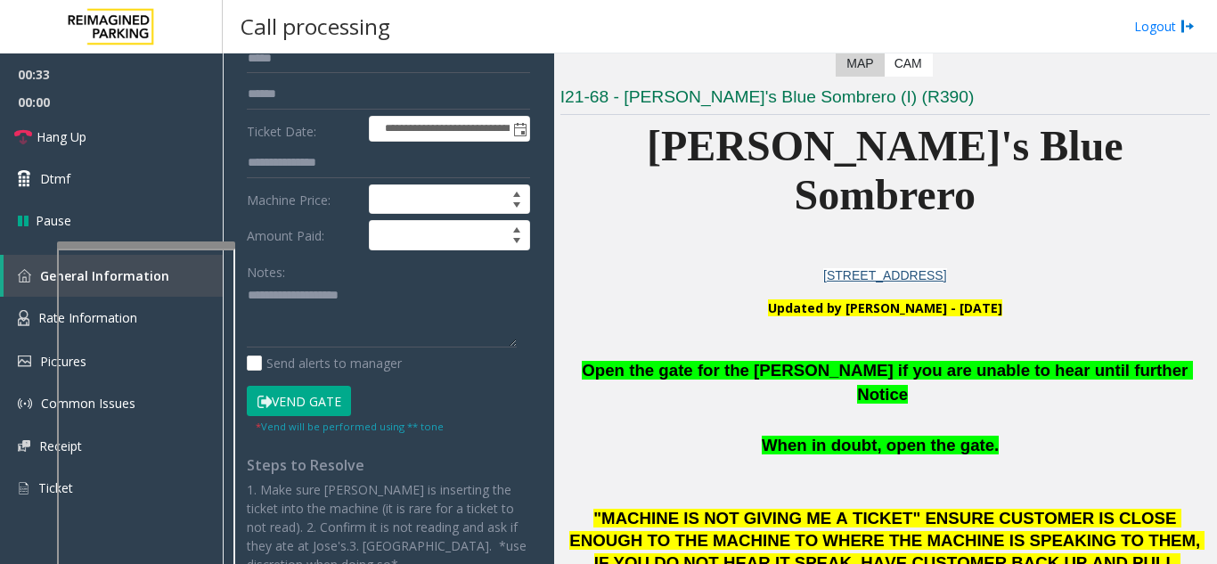
click at [306, 403] on button "Vend Gate" at bounding box center [299, 401] width 104 height 30
click at [726, 361] on span "Open the gate for the parker if you are unable to hear until further Notice" at bounding box center [887, 382] width 610 height 43
click at [368, 323] on textarea at bounding box center [382, 314] width 270 height 67
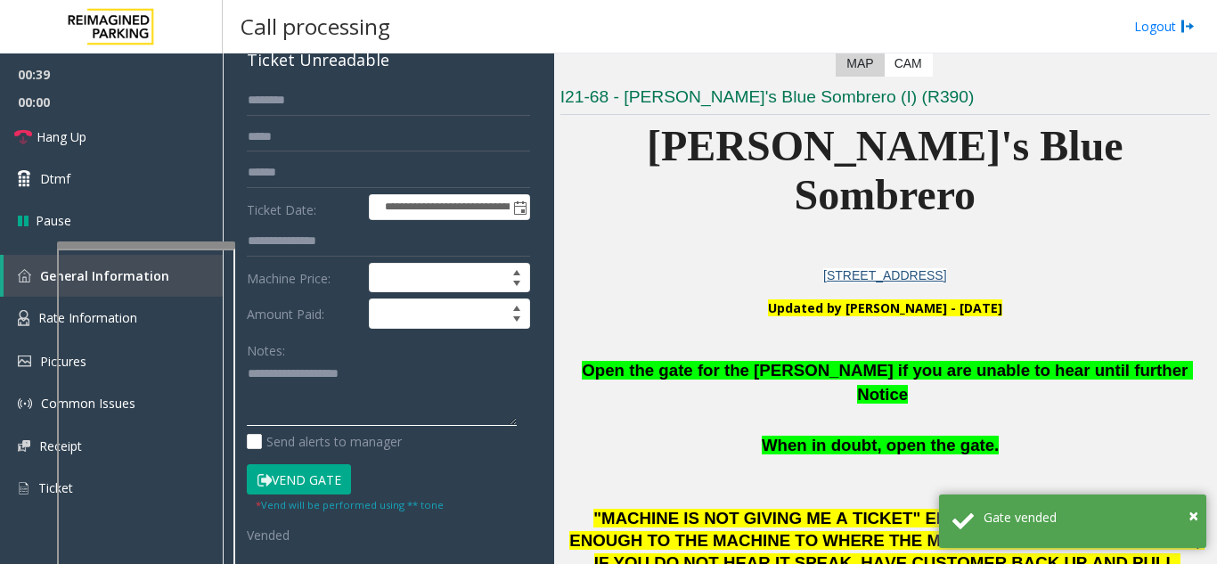
scroll to position [0, 0]
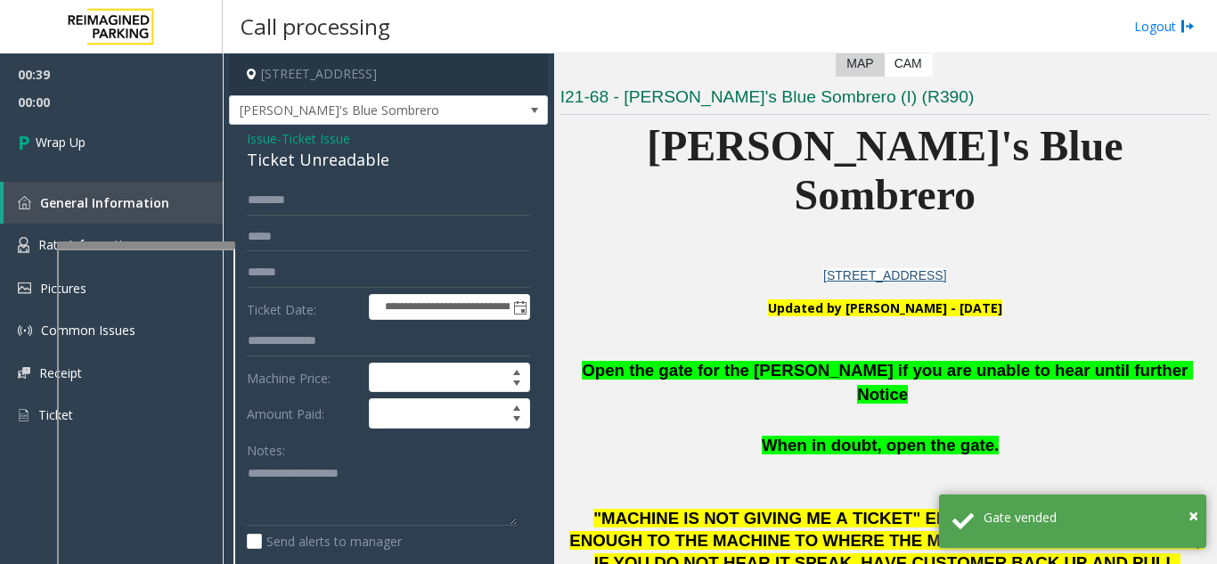
click at [325, 137] on span "Ticket Issue" at bounding box center [315, 138] width 69 height 19
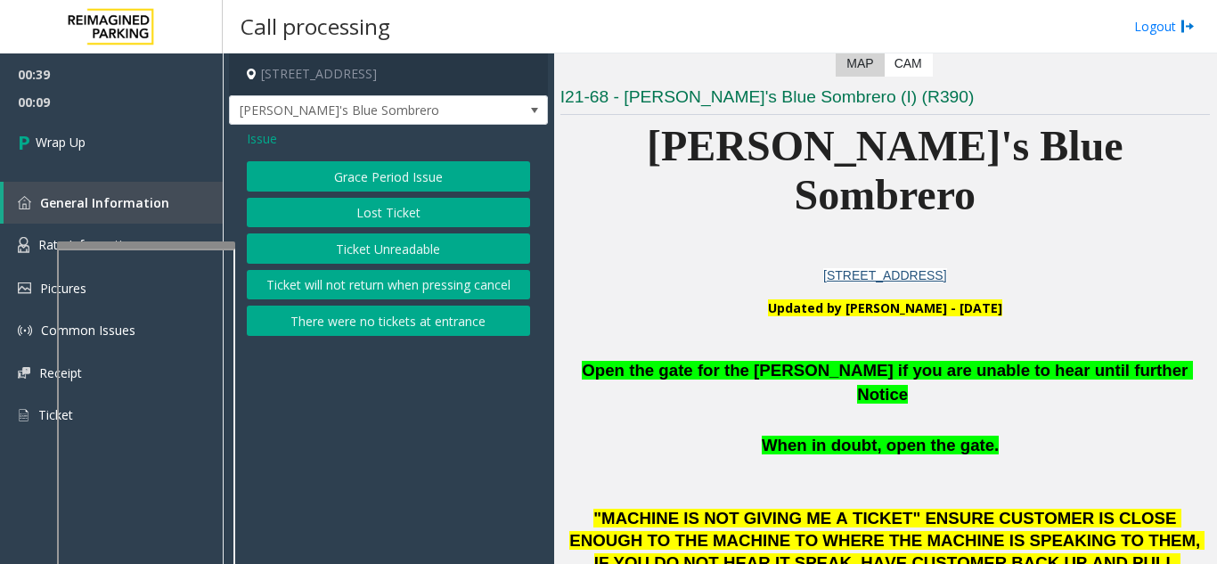
click at [273, 135] on span "Issue" at bounding box center [262, 138] width 30 height 19
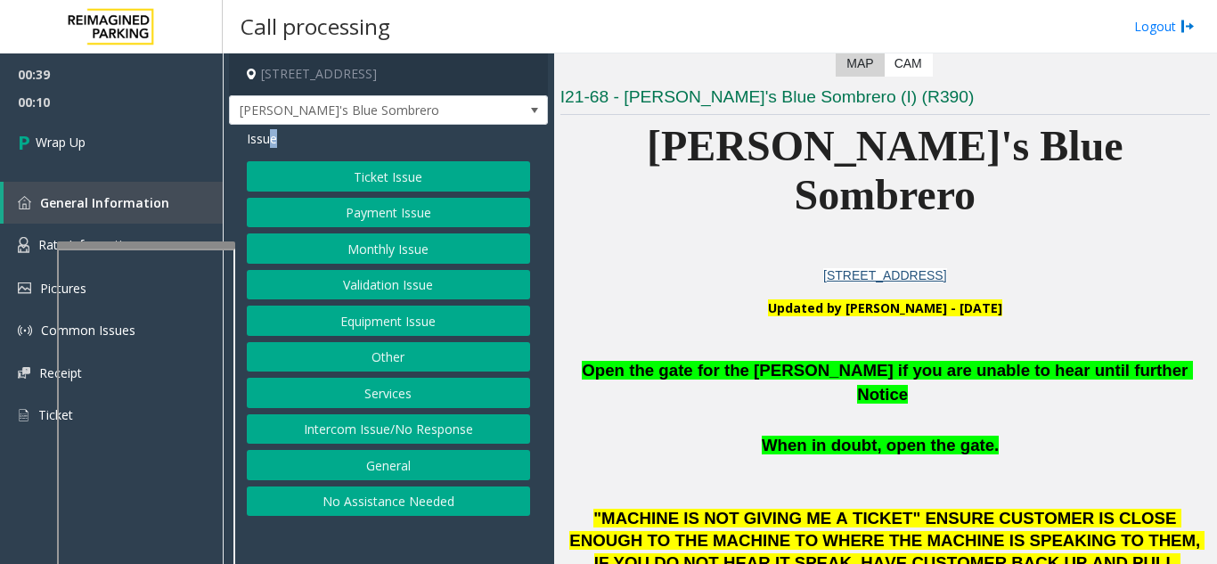
click at [444, 419] on button "Intercom Issue/No Response" at bounding box center [388, 429] width 283 height 30
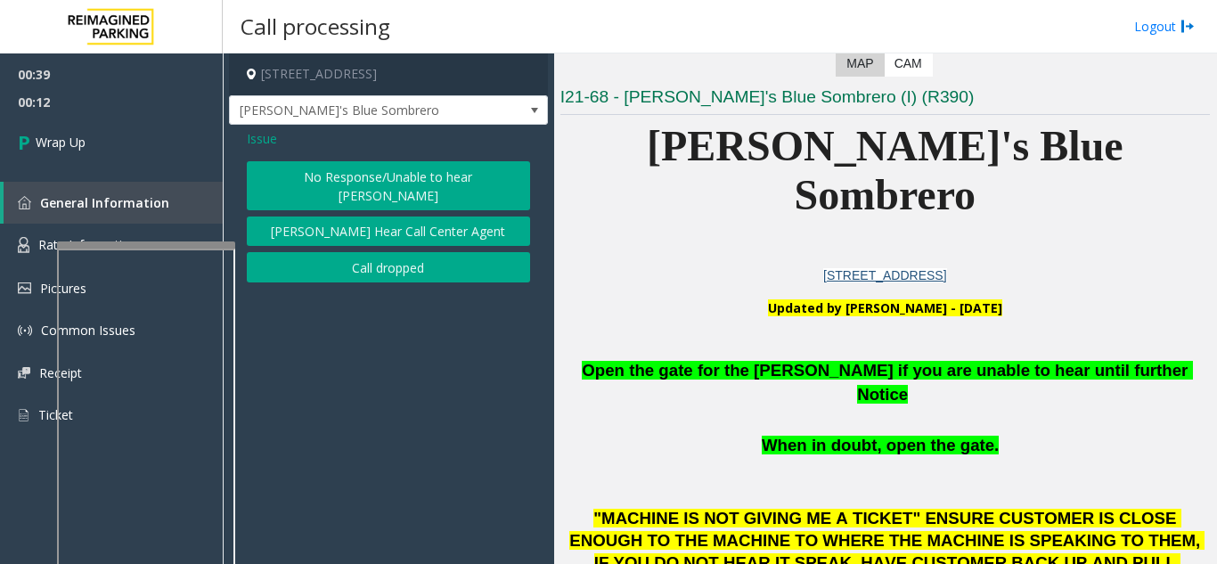
click at [256, 145] on span "Issue" at bounding box center [262, 138] width 30 height 19
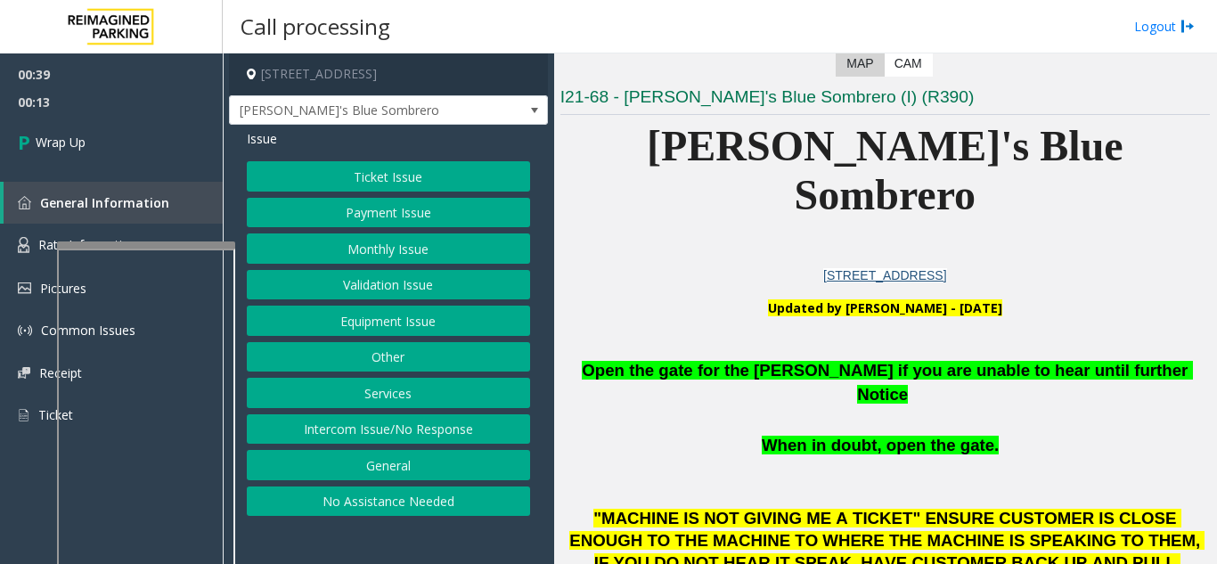
click at [409, 325] on button "Equipment Issue" at bounding box center [388, 320] width 283 height 30
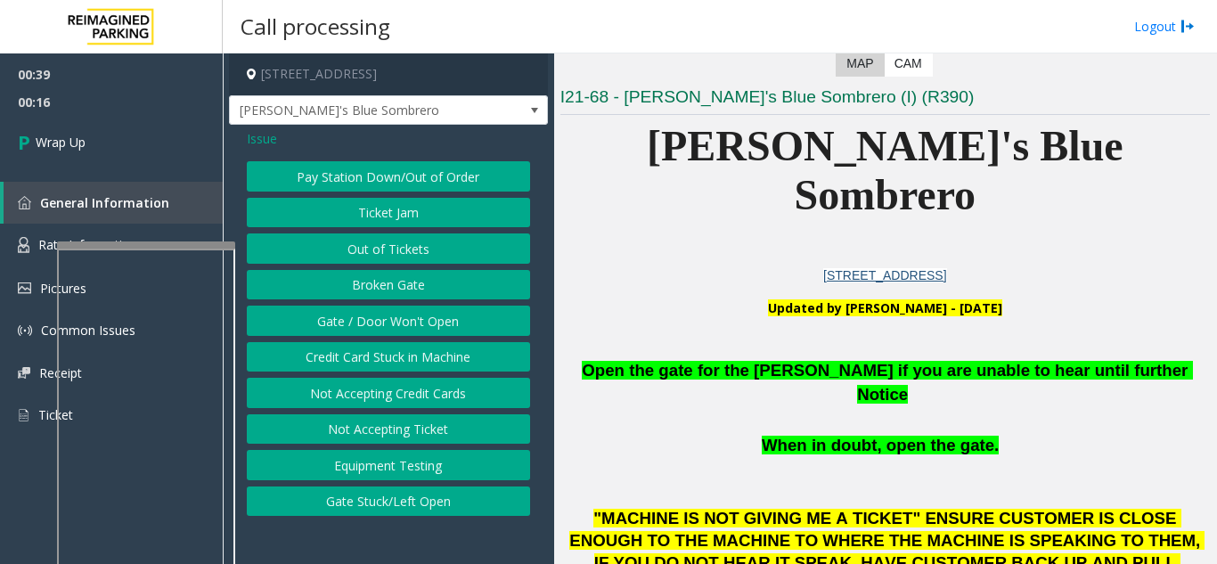
click at [396, 322] on button "Gate / Door Won't Open" at bounding box center [388, 320] width 283 height 30
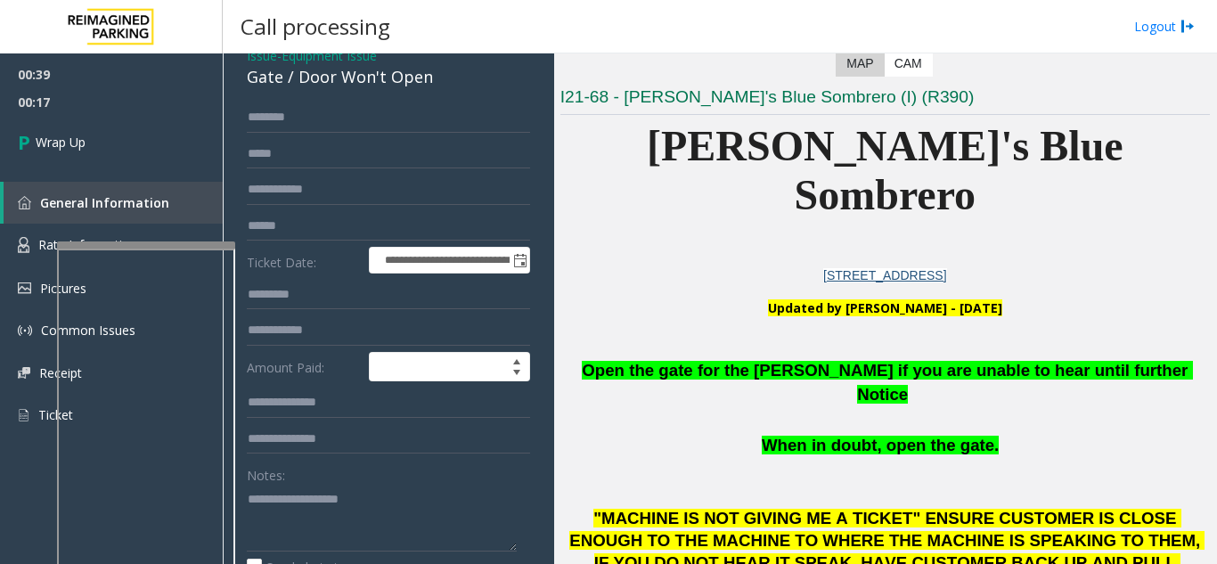
scroll to position [178, 0]
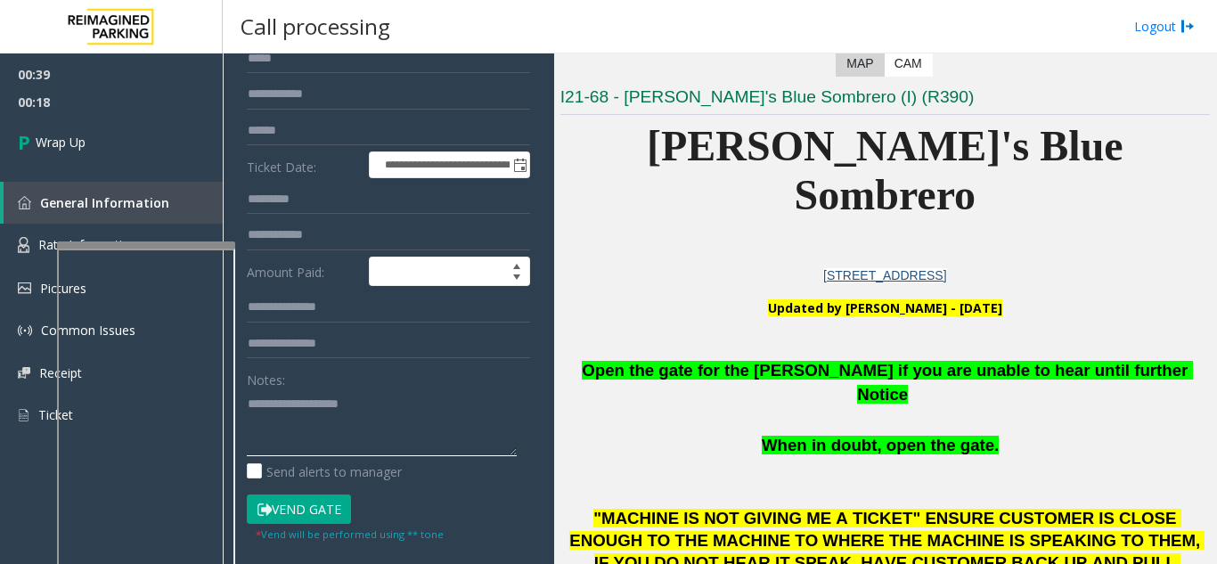
click at [309, 412] on textarea at bounding box center [382, 422] width 270 height 67
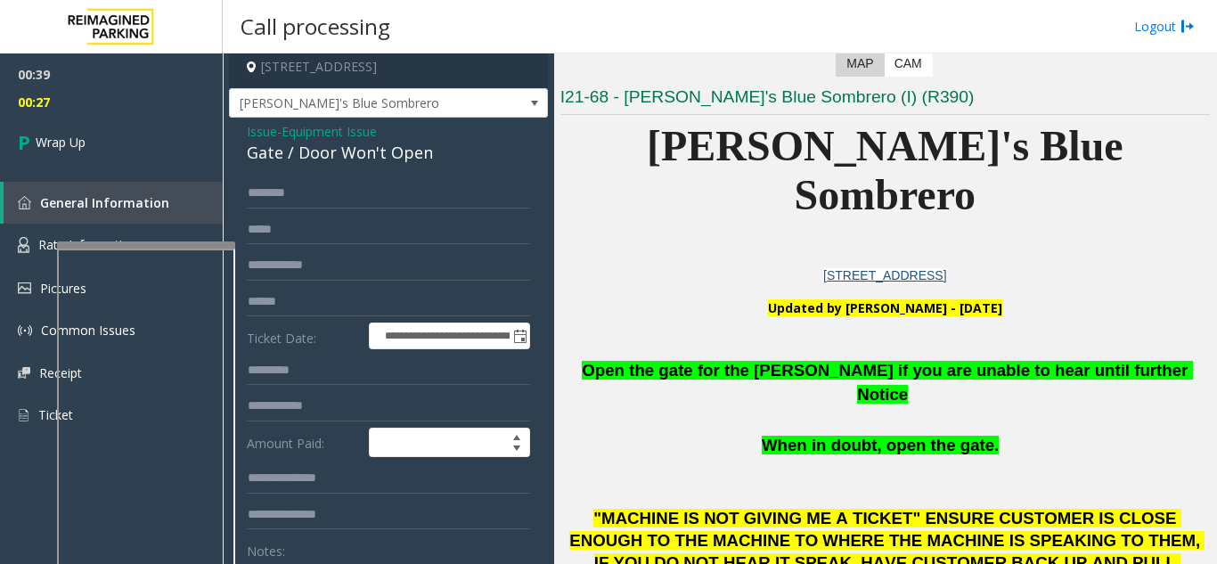
scroll to position [0, 0]
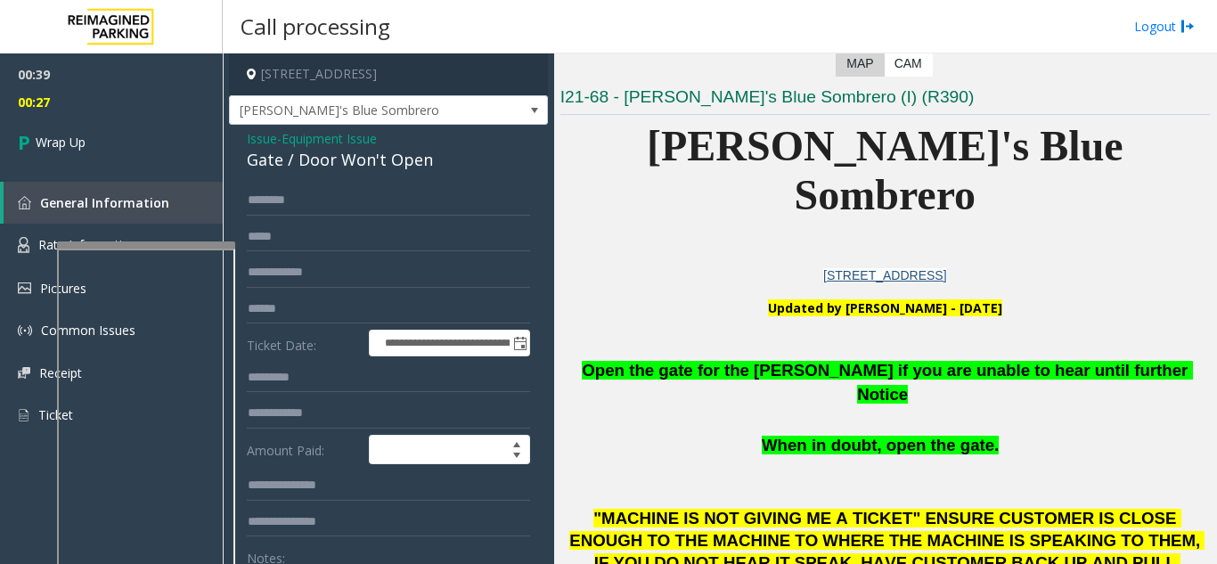
click at [312, 167] on div "Gate / Door Won't Open" at bounding box center [388, 160] width 283 height 24
copy div "Gate / Door Won't Open"
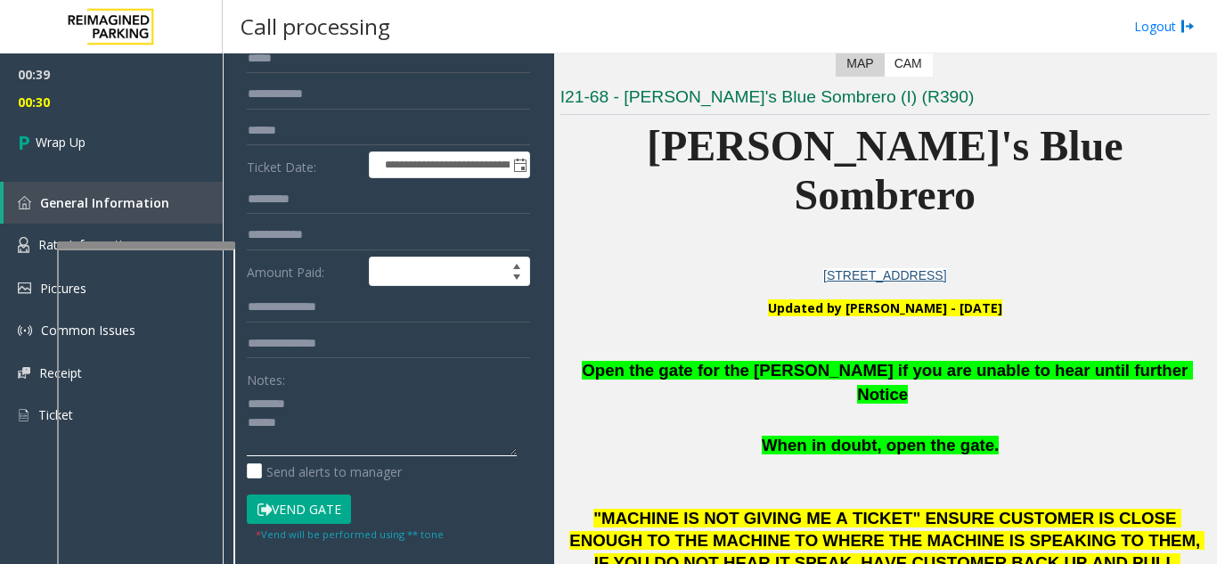
click at [301, 404] on textarea at bounding box center [382, 422] width 270 height 67
paste textarea "**********"
click at [802, 361] on span "Open the gate for the parker if you are unable to hear until further Notice" at bounding box center [887, 382] width 610 height 43
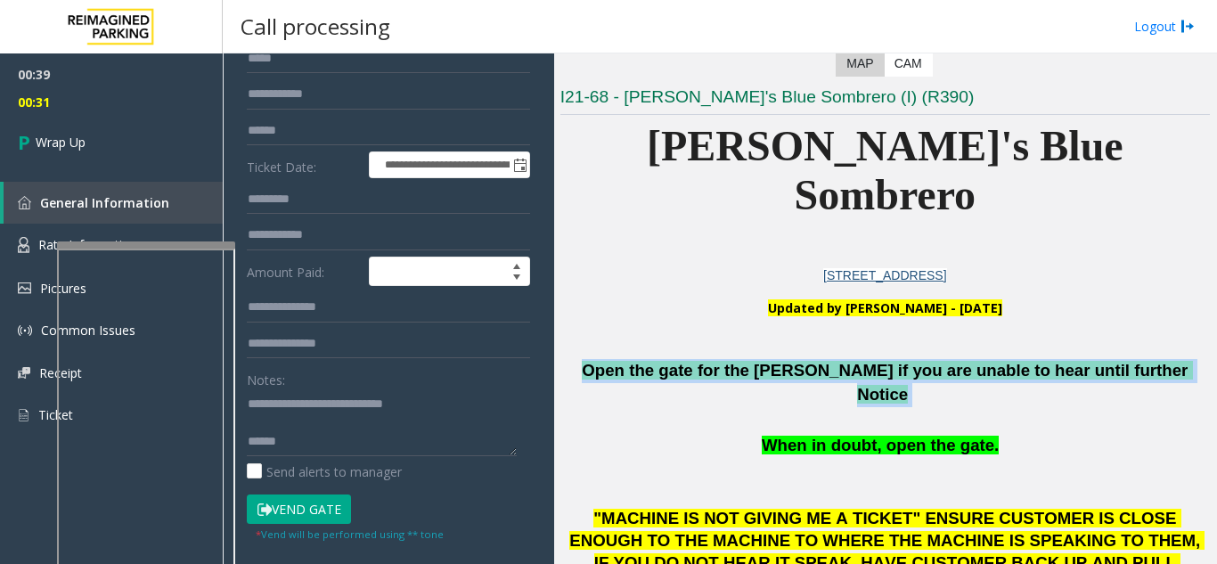
click at [802, 361] on span "Open the gate for the parker if you are unable to hear until further Notice" at bounding box center [887, 382] width 610 height 43
copy p "Open the gate for the parker if you are unable to hear until further Notice"
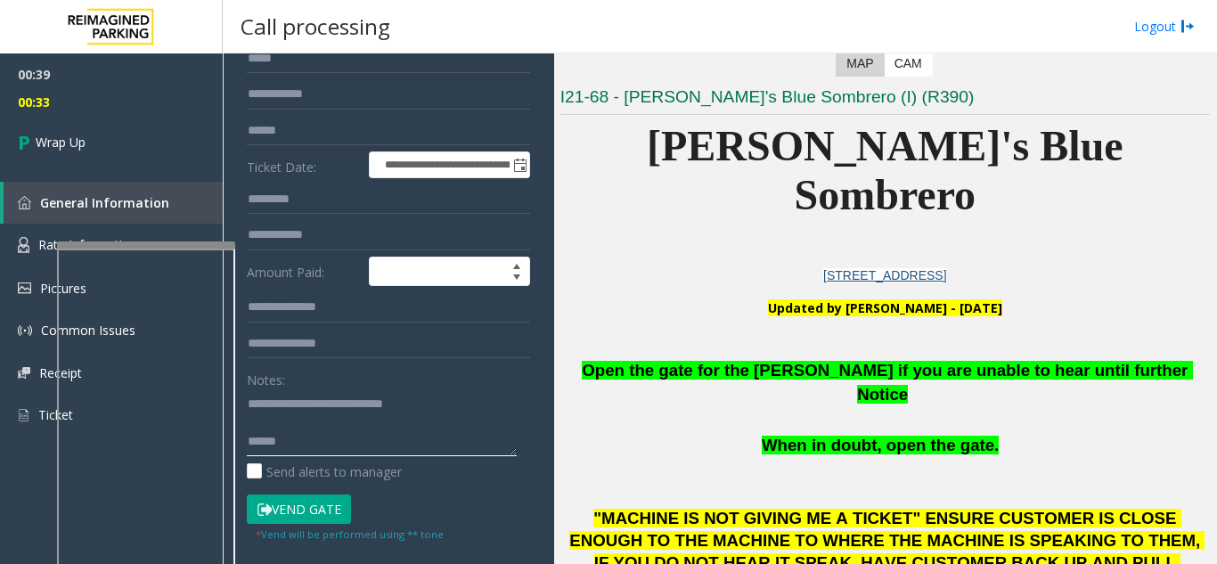
click at [337, 445] on textarea at bounding box center [382, 422] width 270 height 67
paste textarea "**********"
click at [476, 418] on textarea at bounding box center [382, 422] width 270 height 67
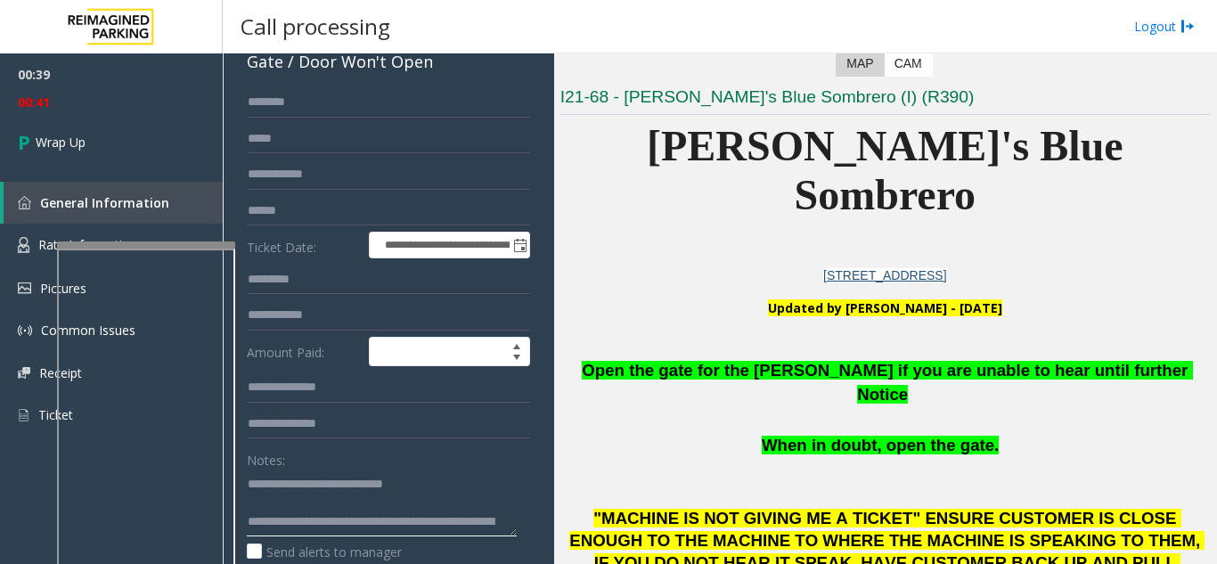
scroll to position [0, 0]
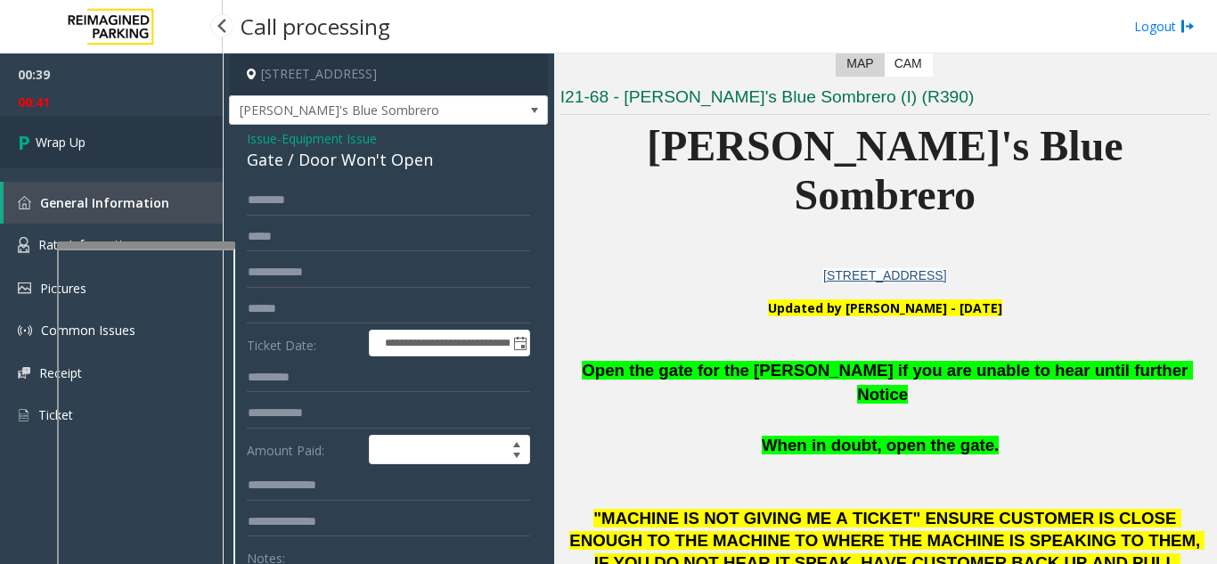
type textarea "**********"
click at [154, 147] on link "Wrap Up" at bounding box center [111, 142] width 223 height 53
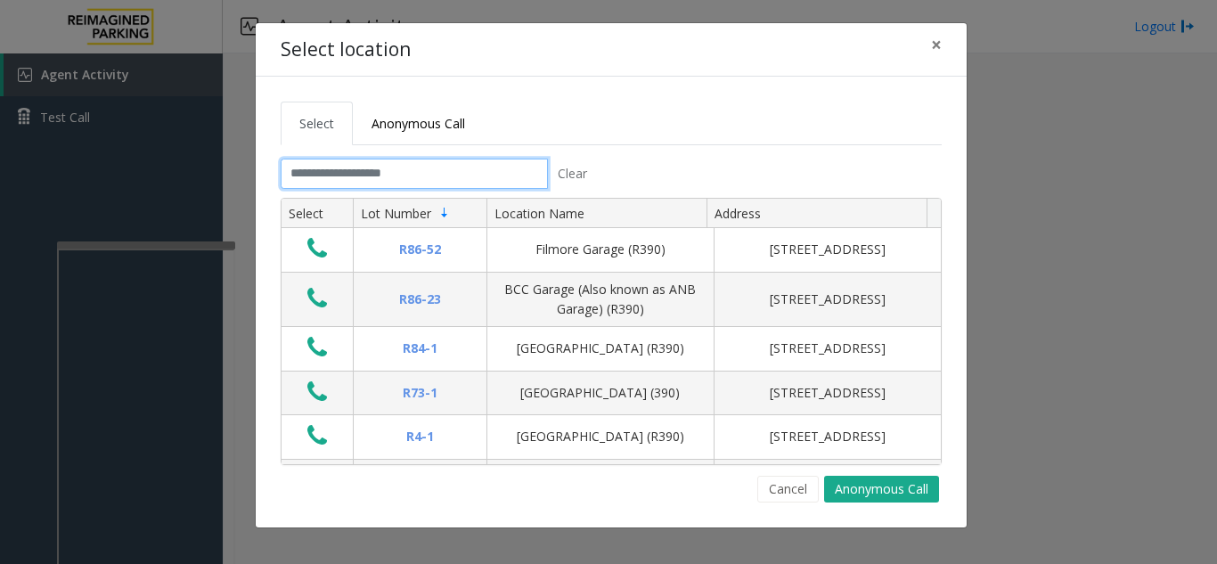
click at [317, 183] on input "text" at bounding box center [414, 174] width 267 height 30
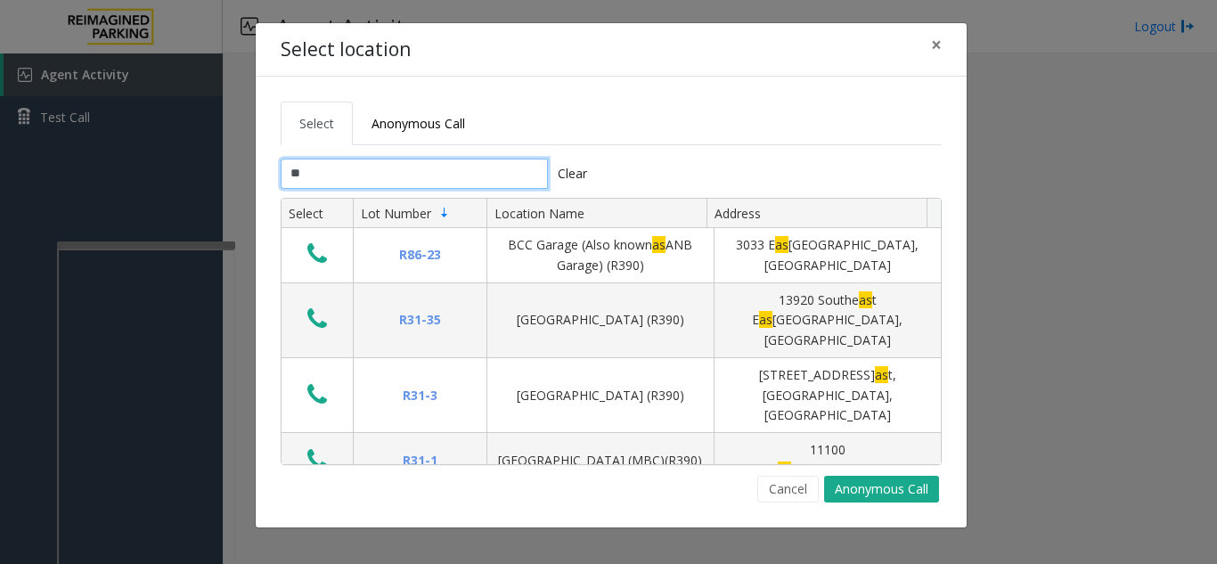
type input "*"
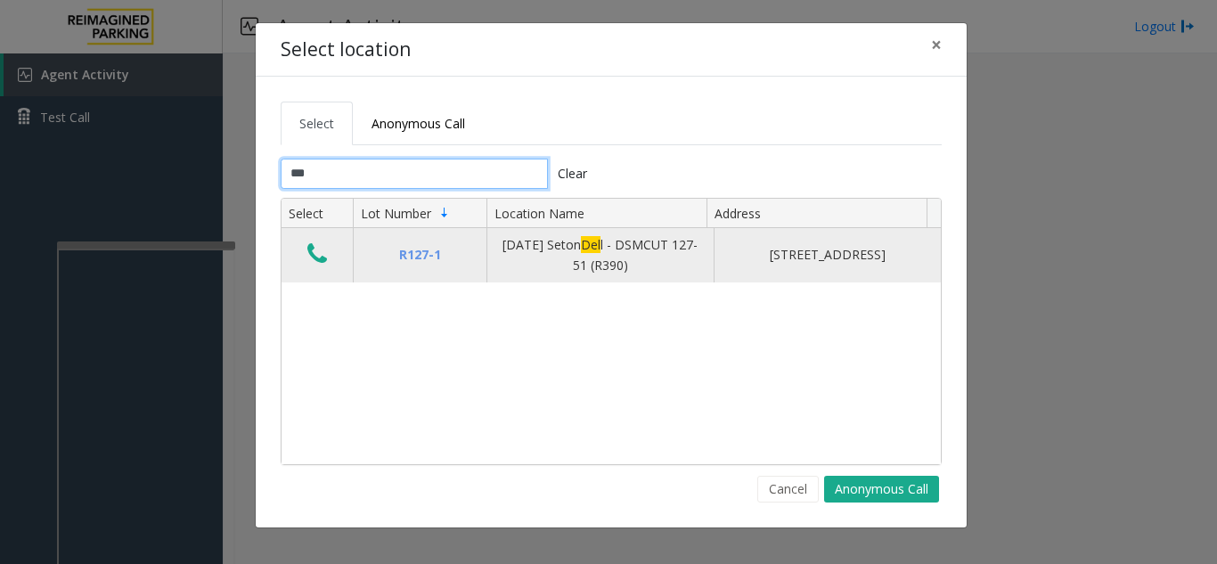
type input "***"
click at [319, 257] on icon "Data table" at bounding box center [317, 253] width 20 height 25
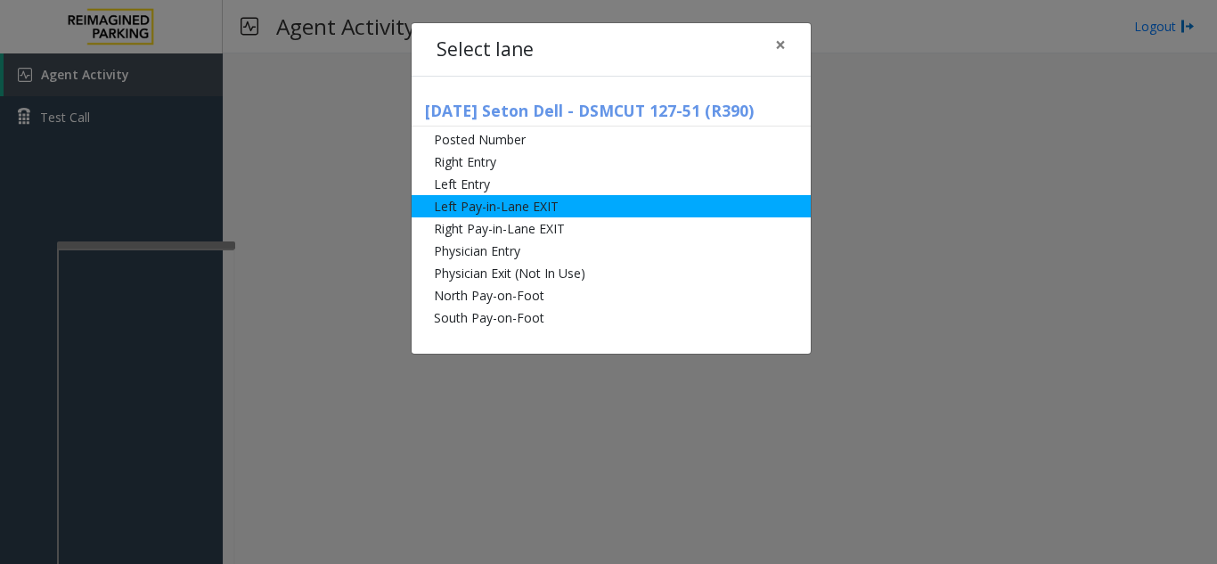
click at [574, 208] on li "Left Pay-in-Lane EXIT" at bounding box center [610, 206] width 399 height 22
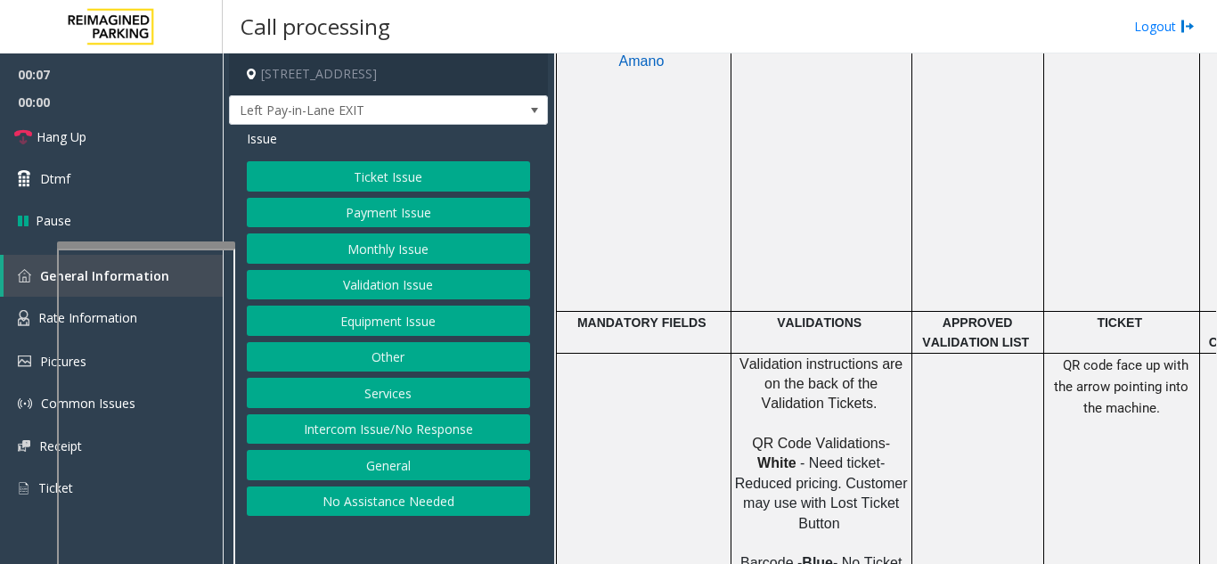
scroll to position [891, 0]
click at [381, 167] on button "Ticket Issue" at bounding box center [388, 176] width 283 height 30
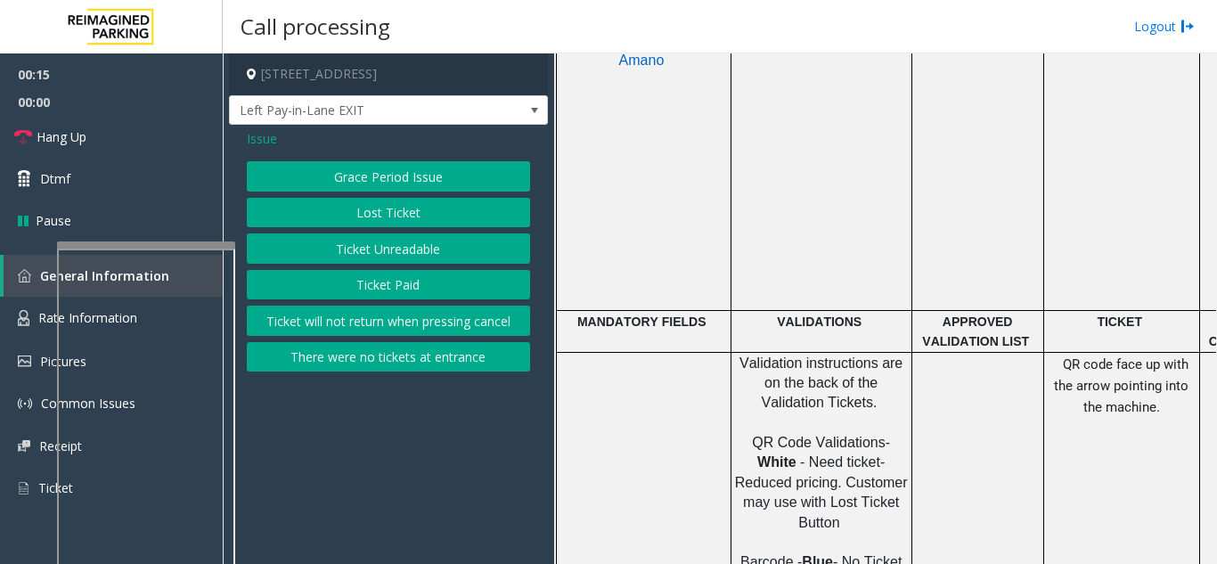
click at [265, 141] on span "Issue" at bounding box center [262, 138] width 30 height 19
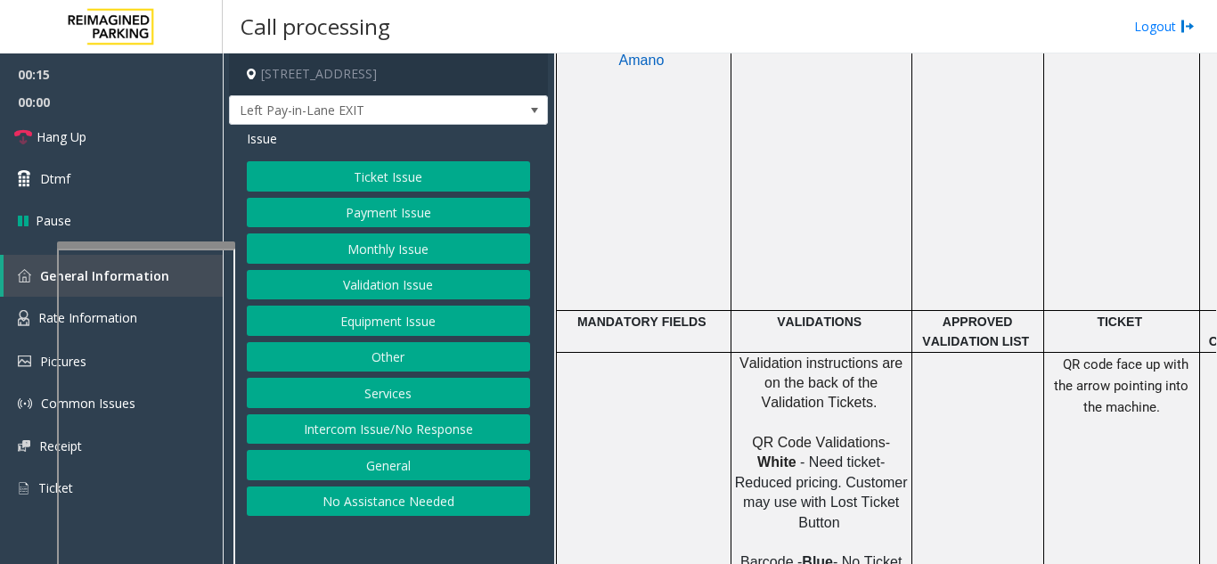
click at [354, 169] on button "Ticket Issue" at bounding box center [388, 176] width 283 height 30
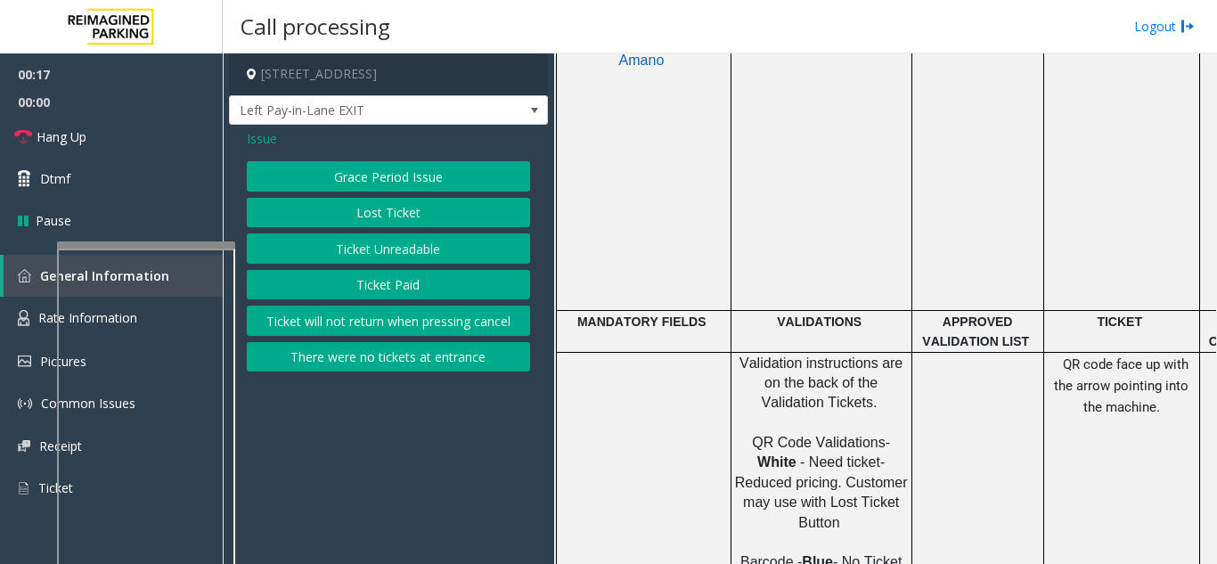
click at [267, 136] on span "Issue" at bounding box center [262, 138] width 30 height 19
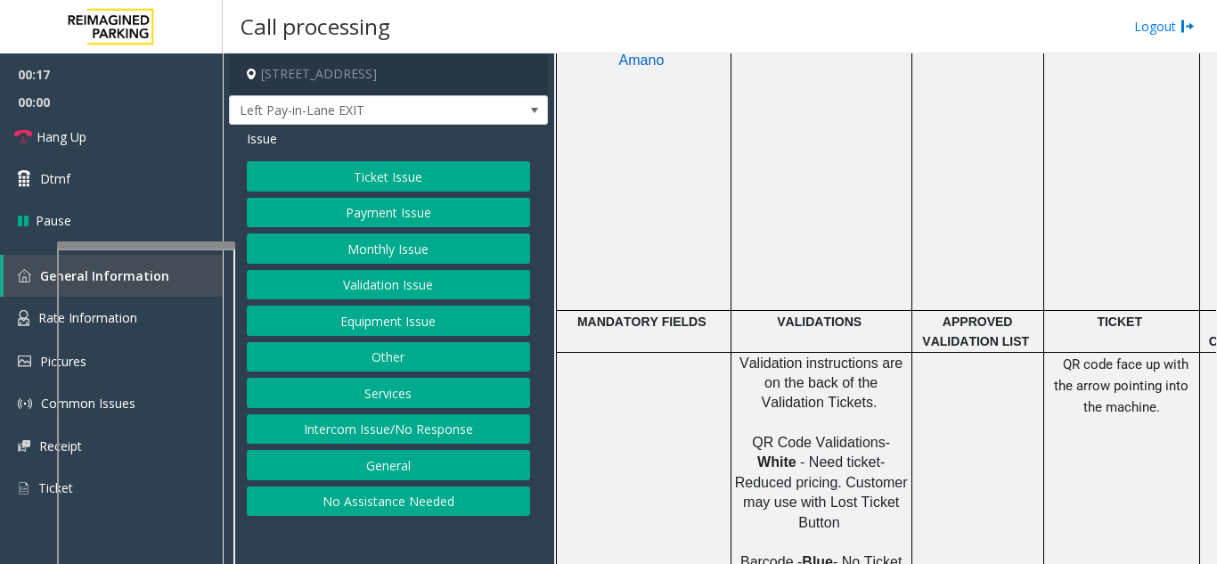
click at [403, 319] on button "Equipment Issue" at bounding box center [388, 320] width 283 height 30
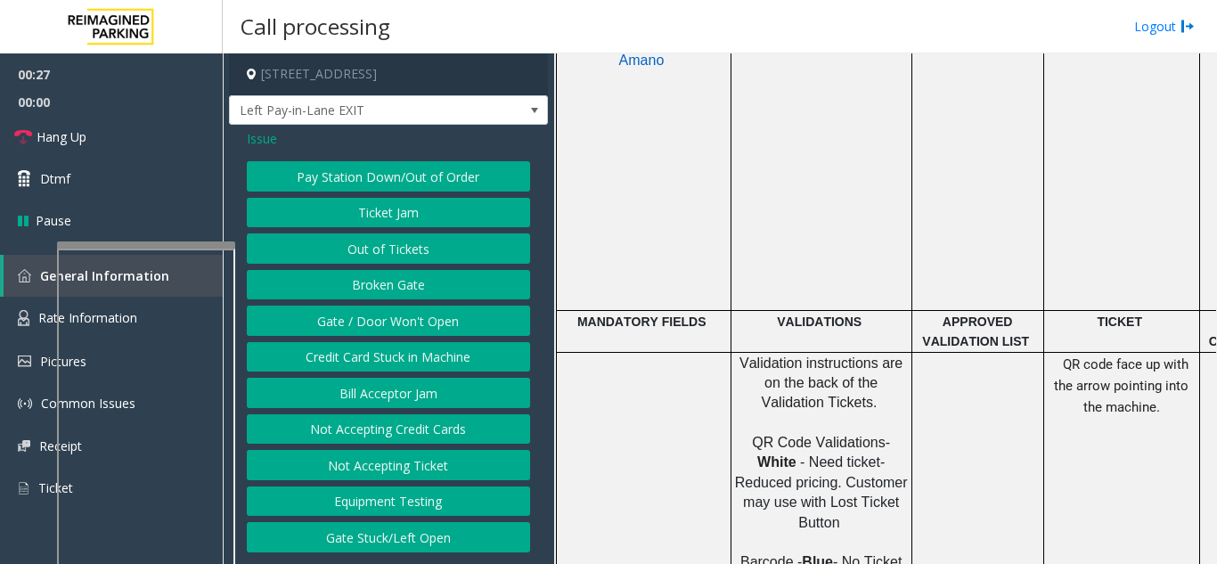
click at [389, 291] on button "Broken Gate" at bounding box center [388, 285] width 283 height 30
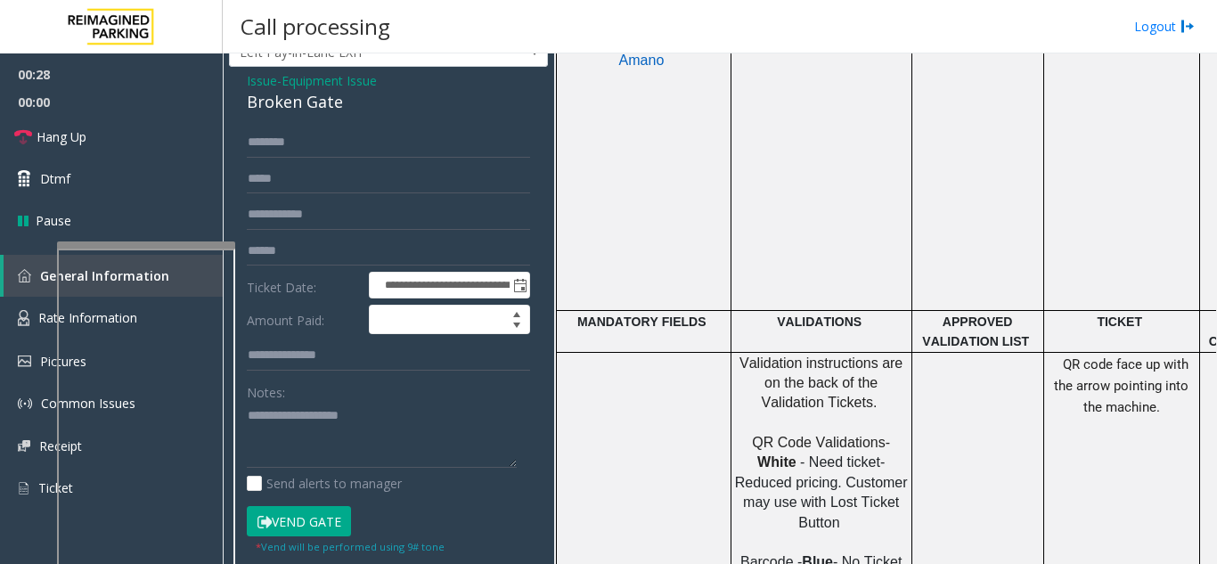
scroll to position [89, 0]
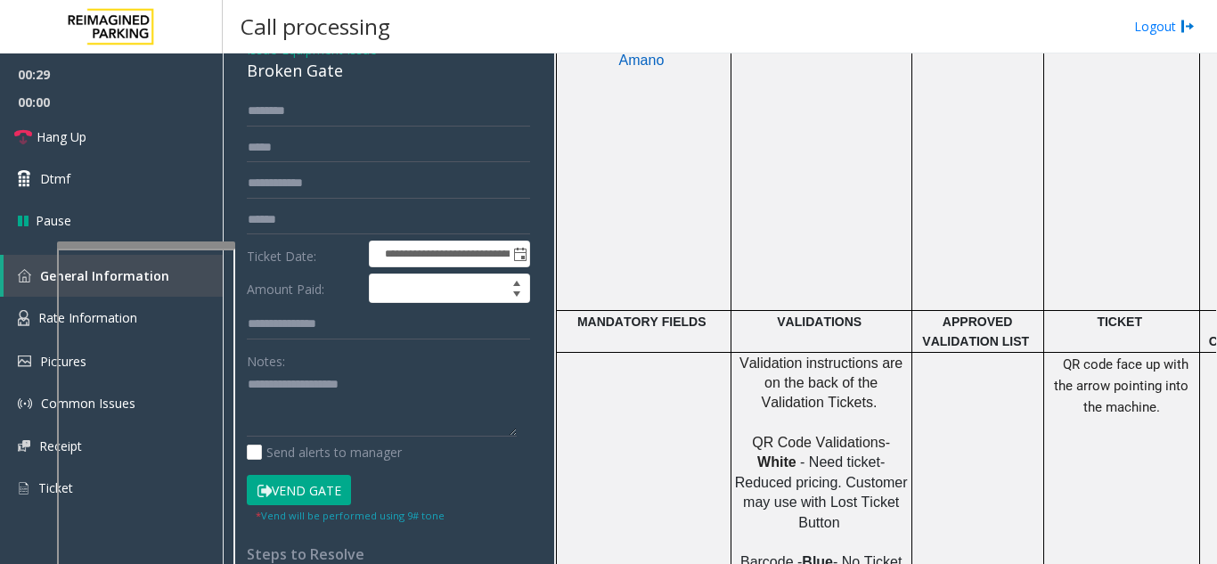
click at [315, 480] on button "Vend Gate" at bounding box center [299, 490] width 104 height 30
click at [298, 413] on textarea at bounding box center [382, 403] width 270 height 67
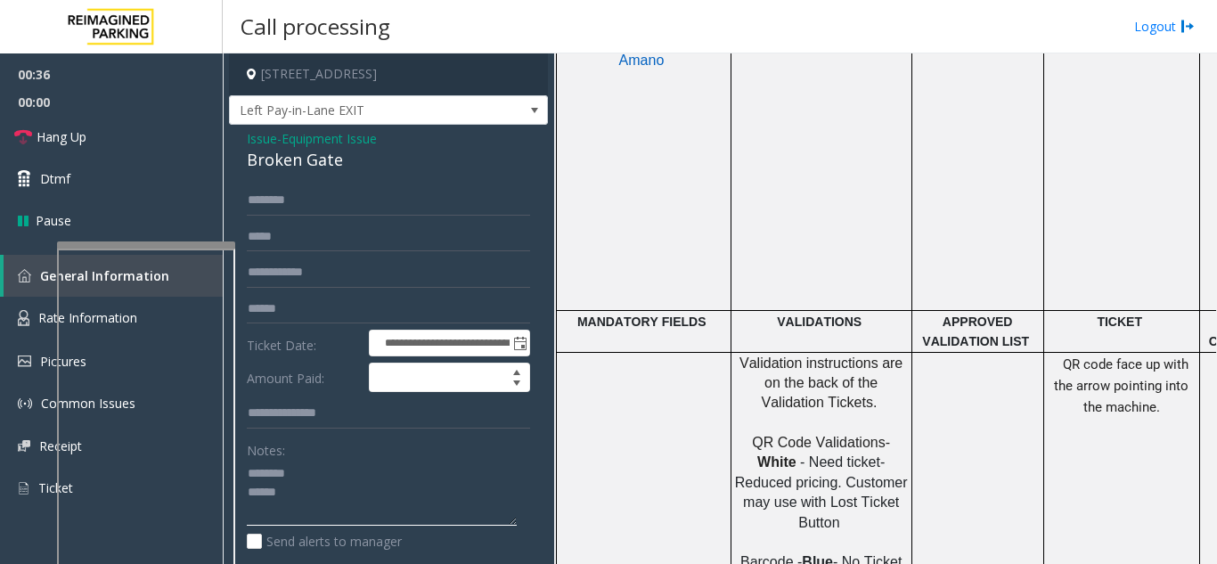
type textarea "******** *****"
click at [345, 137] on span "Equipment Issue" at bounding box center [328, 138] width 95 height 19
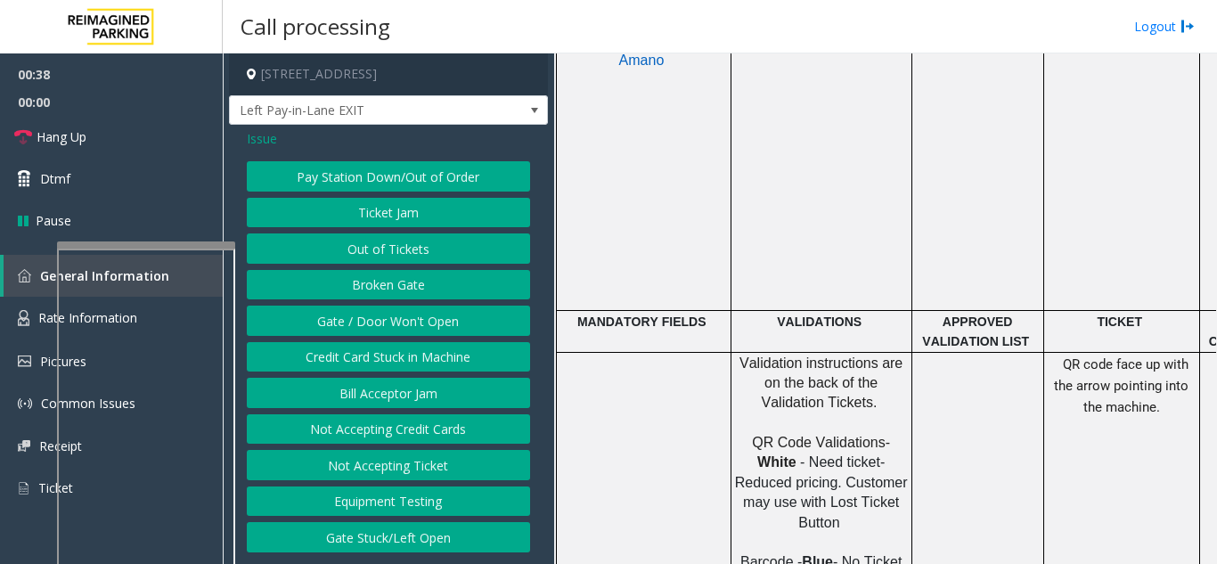
click at [403, 463] on button "Not Accepting Ticket" at bounding box center [388, 465] width 283 height 30
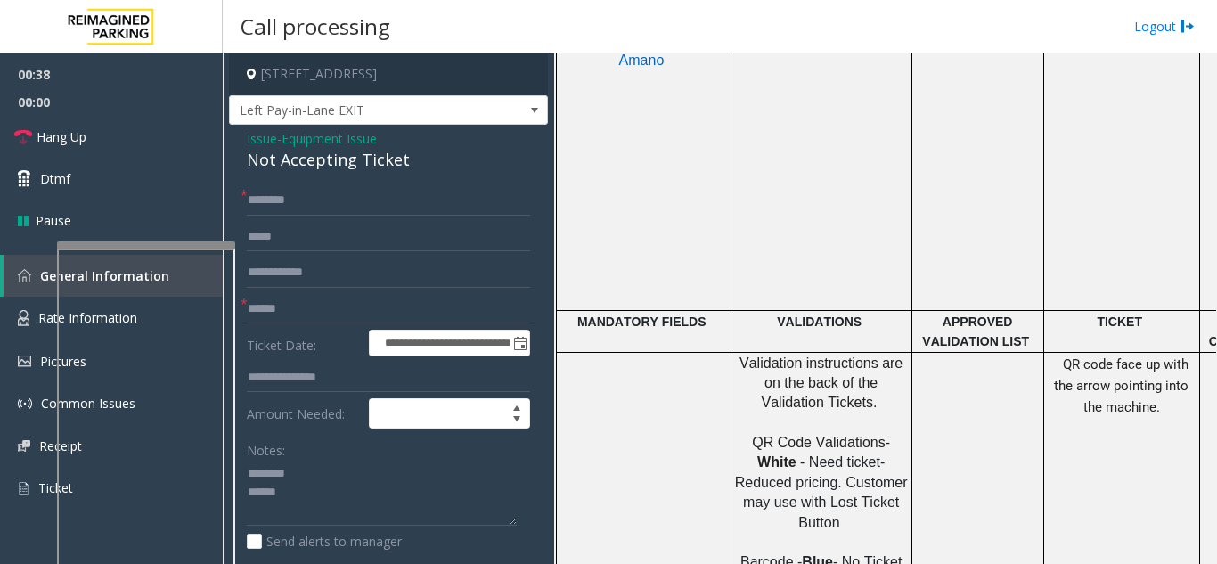
click at [277, 159] on div "Not Accepting Ticket" at bounding box center [388, 160] width 283 height 24
type textarea "**********"
click at [306, 208] on input "text" at bounding box center [388, 200] width 283 height 30
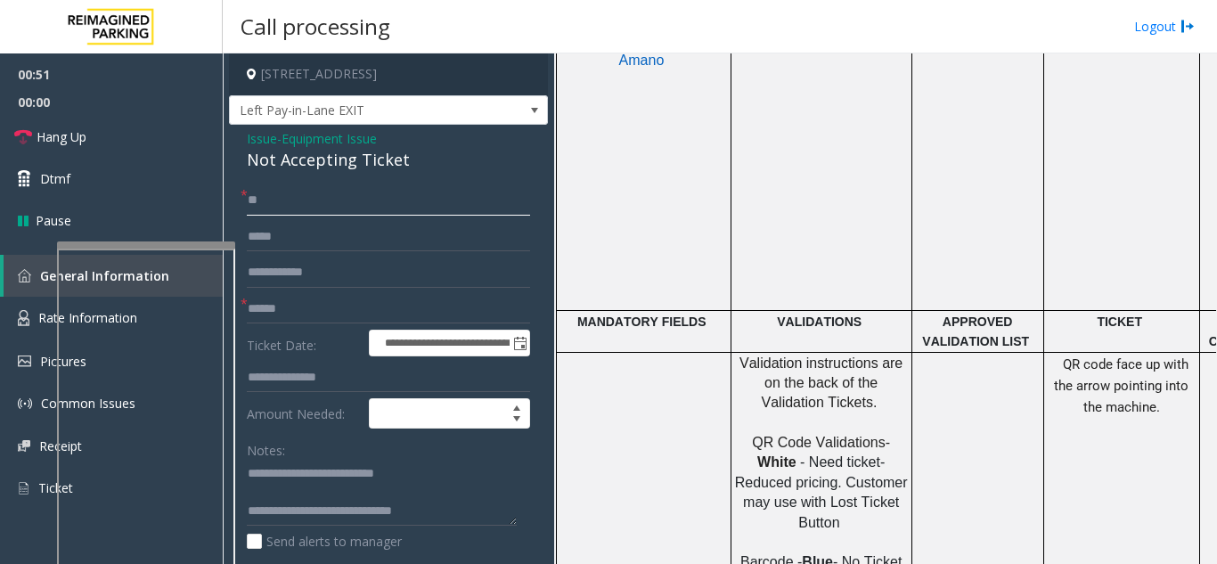
type input "*"
type input "**"
click at [126, 96] on span "00:00" at bounding box center [111, 102] width 223 height 28
click at [135, 115] on span "00:00" at bounding box center [111, 102] width 223 height 28
click at [137, 121] on link "Hang Up" at bounding box center [111, 137] width 223 height 42
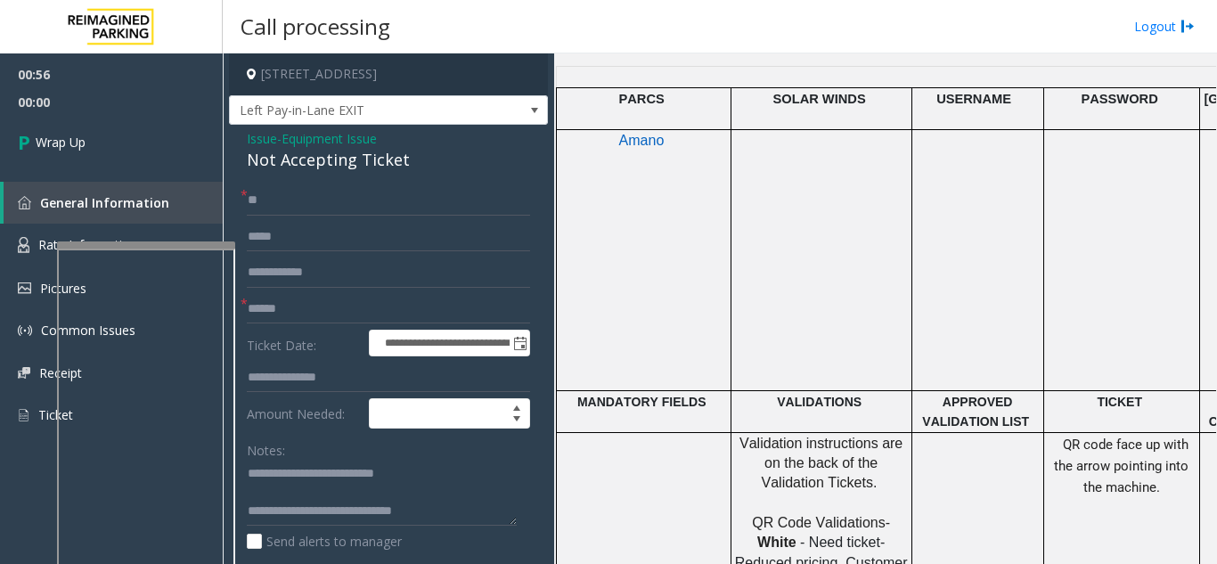
scroll to position [534, 0]
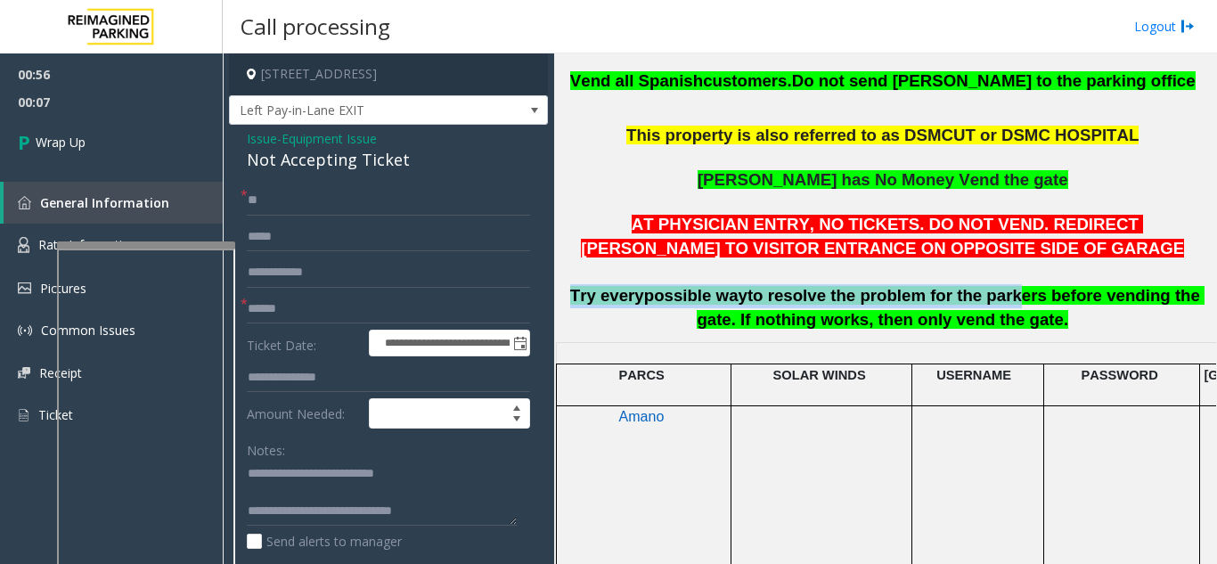
drag, startPoint x: 576, startPoint y: 296, endPoint x: 971, endPoint y: 290, distance: 394.6
click at [971, 290] on span "Try every possible way to resolve the problem for the parkers before vending th…" at bounding box center [887, 307] width 634 height 43
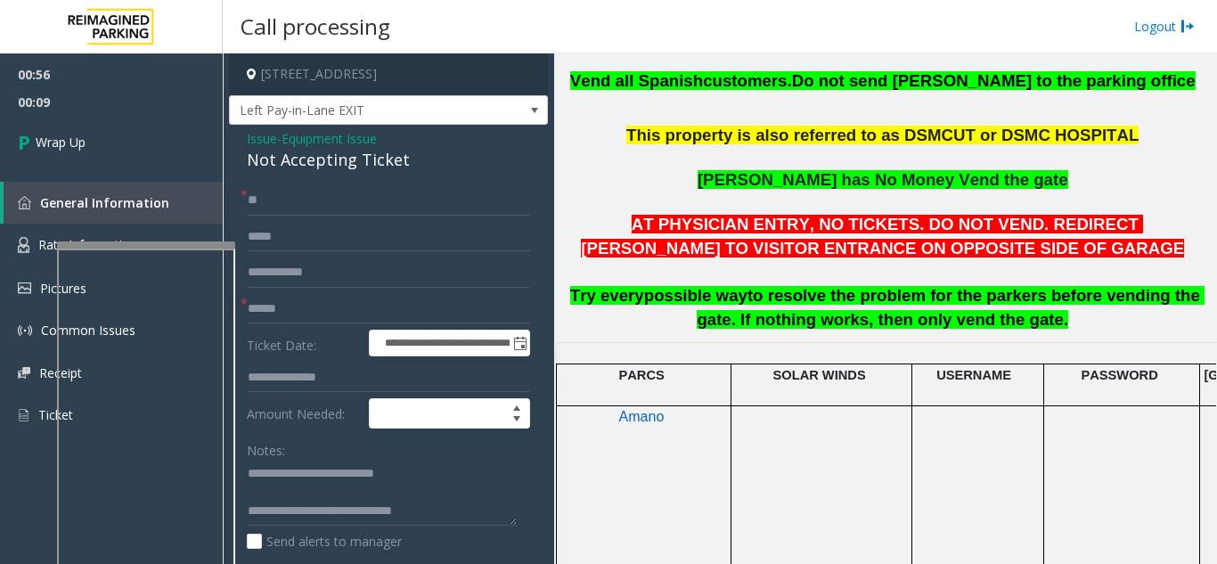
click at [1035, 303] on span "to resolve the problem for the parkers before vending the gate. If nothing work…" at bounding box center [950, 307] width 508 height 43
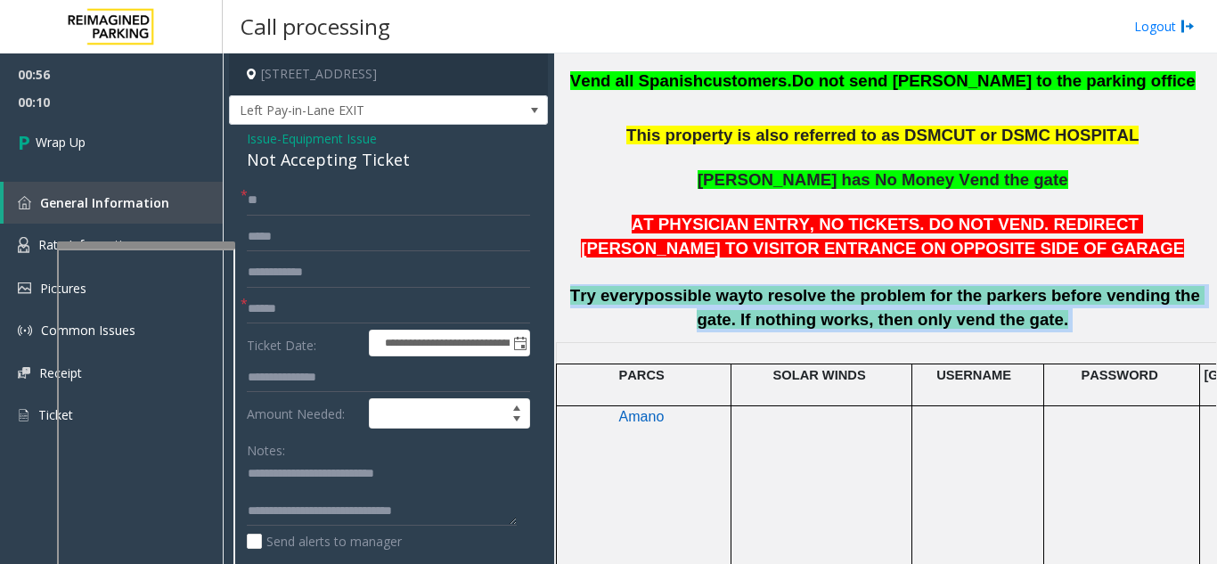
drag, startPoint x: 1016, startPoint y: 326, endPoint x: 567, endPoint y: 289, distance: 450.3
click at [567, 289] on p "AT PHYSICIAN ENTRY, NO TICKETS. DO NOT VEND. REDIRECT PARKER TO VISITOR ENTRANC…" at bounding box center [884, 272] width 649 height 119
copy p "Try every possible way to resolve the problem for the parkers before vending th…"
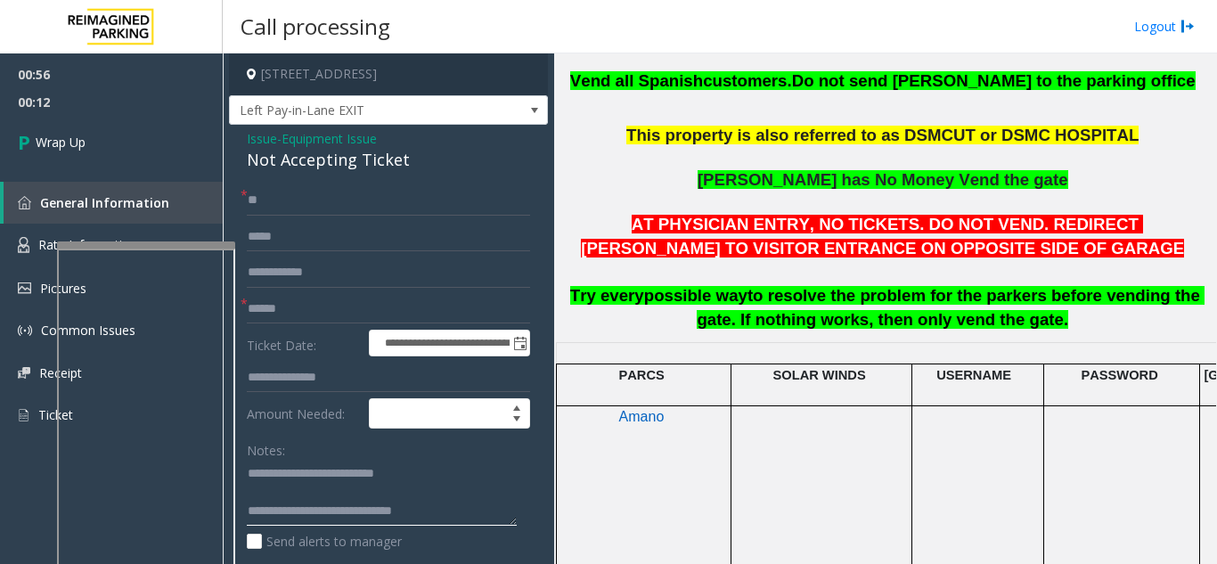
click at [446, 512] on textarea at bounding box center [382, 493] width 270 height 67
paste textarea "**********"
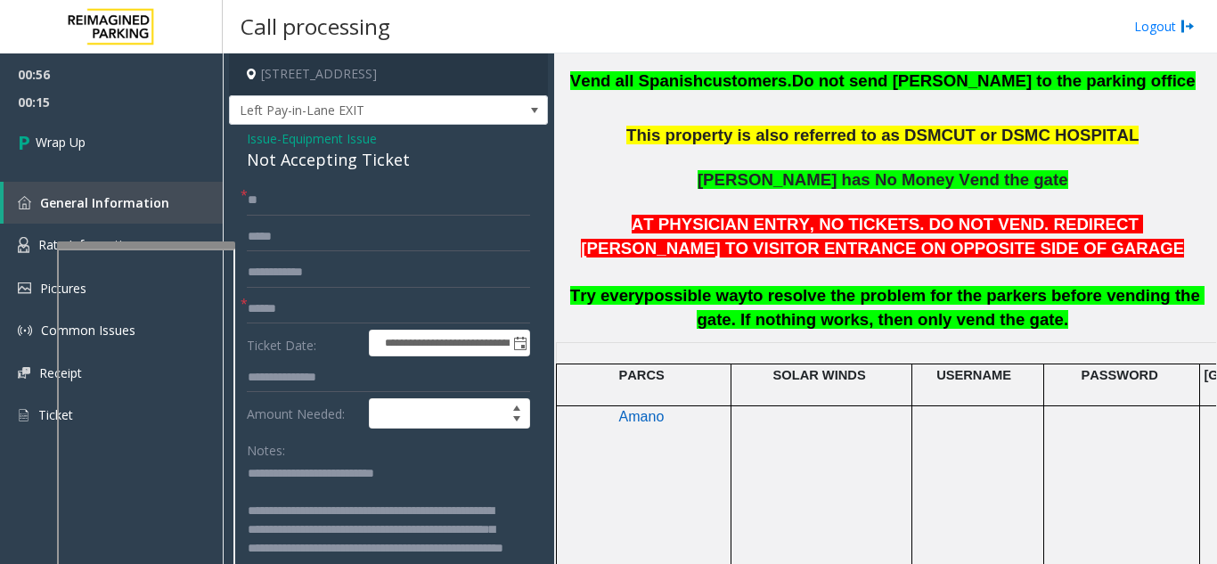
scroll to position [2, 0]
drag, startPoint x: 511, startPoint y: 524, endPoint x: 508, endPoint y: 578, distance: 54.4
click at [508, 563] on html "**********" at bounding box center [608, 282] width 1217 height 564
click at [471, 510] on textarea at bounding box center [382, 520] width 270 height 121
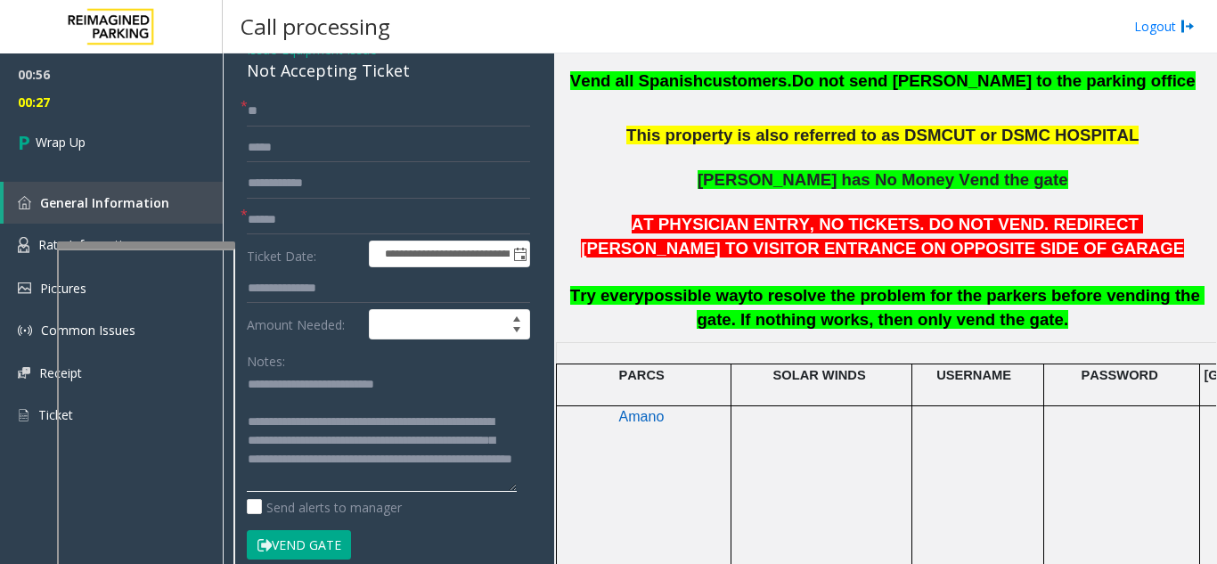
scroll to position [0, 0]
drag, startPoint x: 508, startPoint y: 489, endPoint x: 515, endPoint y: 517, distance: 28.5
click at [515, 517] on textarea at bounding box center [382, 443] width 270 height 147
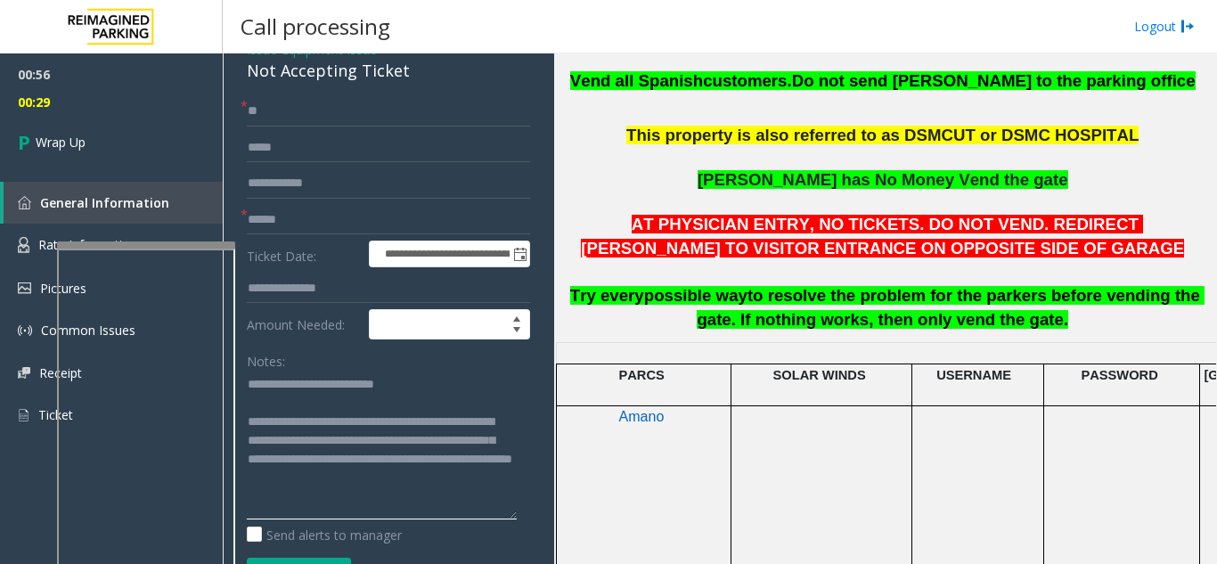
drag, startPoint x: 337, startPoint y: 454, endPoint x: 496, endPoint y: 461, distance: 159.6
click at [496, 461] on textarea at bounding box center [382, 444] width 270 height 149
click at [449, 461] on textarea at bounding box center [382, 444] width 270 height 149
click at [417, 458] on textarea at bounding box center [382, 444] width 270 height 149
drag, startPoint x: 430, startPoint y: 463, endPoint x: 484, endPoint y: 465, distance: 53.5
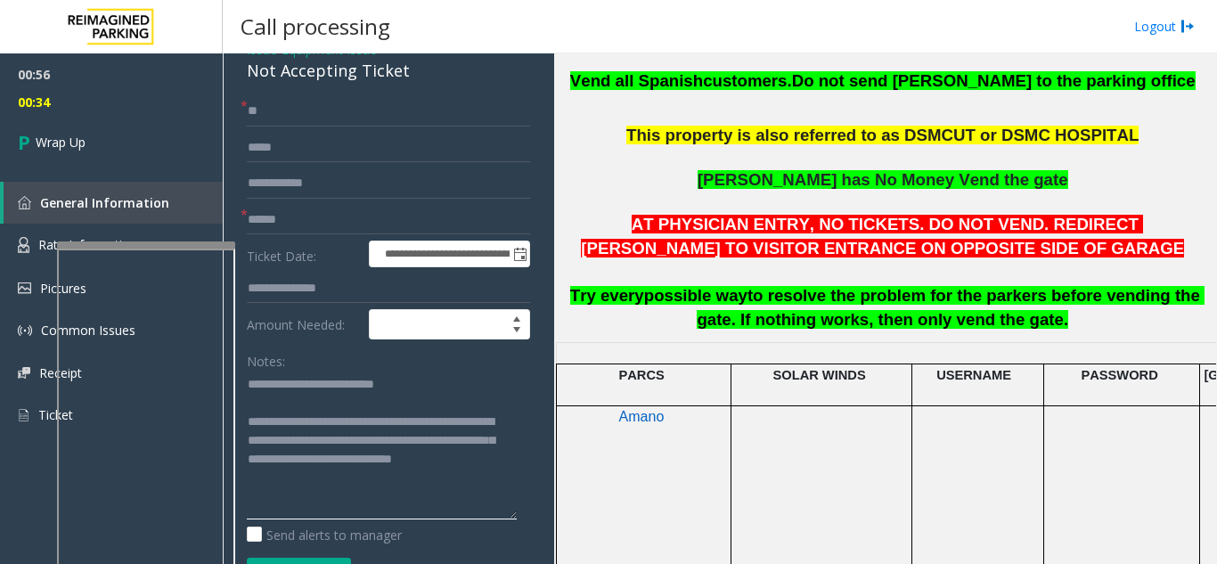
click at [484, 465] on textarea at bounding box center [382, 444] width 270 height 149
drag, startPoint x: 281, startPoint y: 423, endPoint x: 432, endPoint y: 420, distance: 150.5
click at [432, 420] on textarea at bounding box center [382, 444] width 270 height 149
click at [290, 460] on textarea at bounding box center [382, 444] width 270 height 149
drag, startPoint x: 306, startPoint y: 464, endPoint x: 397, endPoint y: 468, distance: 90.9
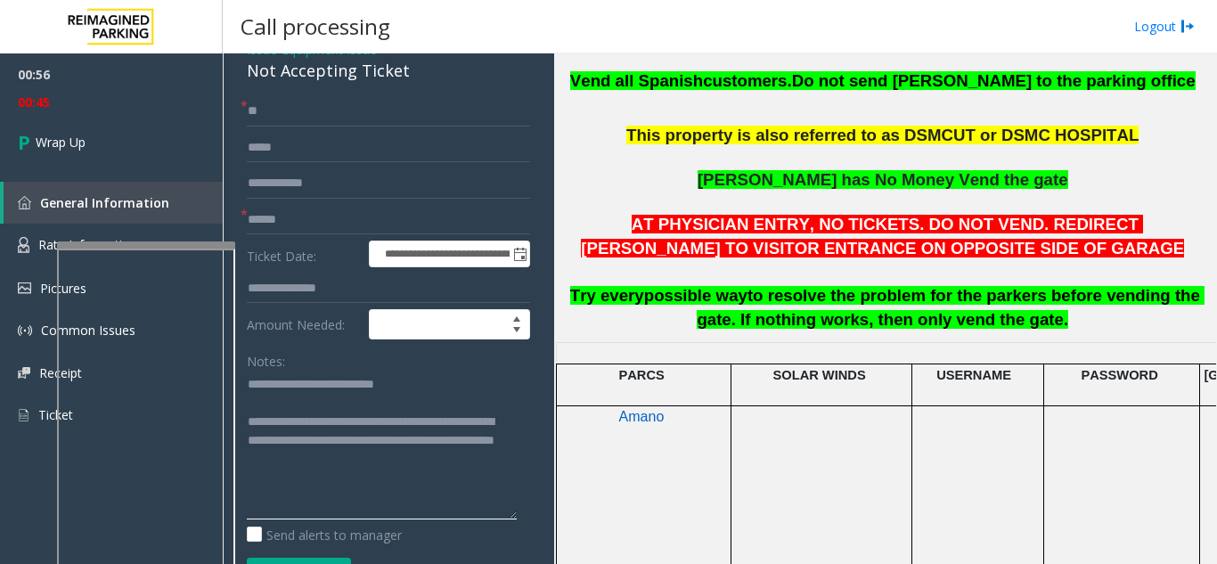
click at [397, 468] on textarea at bounding box center [382, 444] width 270 height 149
paste textarea "**********"
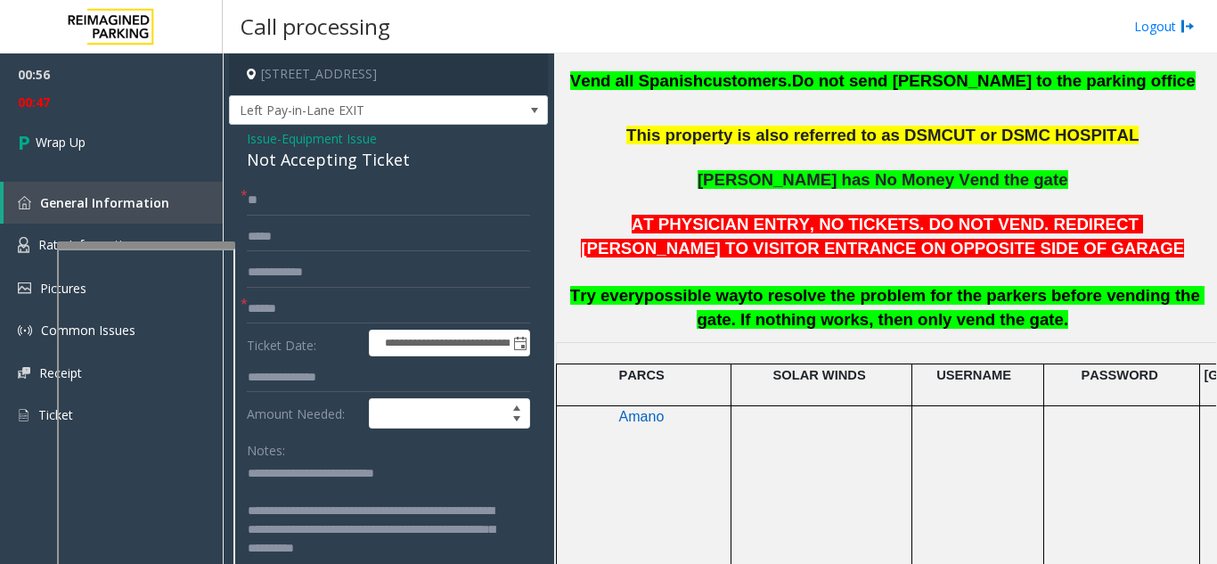
type textarea "**********"
click at [263, 313] on input "text" at bounding box center [388, 309] width 283 height 30
type input "**"
click at [127, 122] on link "Wrap Up" at bounding box center [111, 142] width 223 height 53
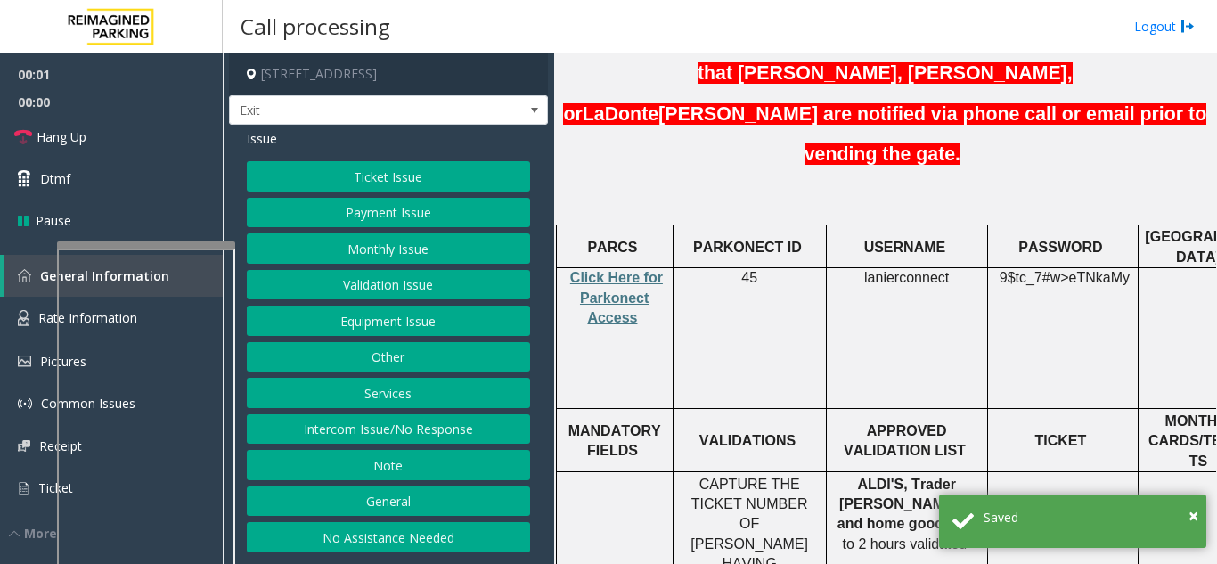
scroll to position [623, 0]
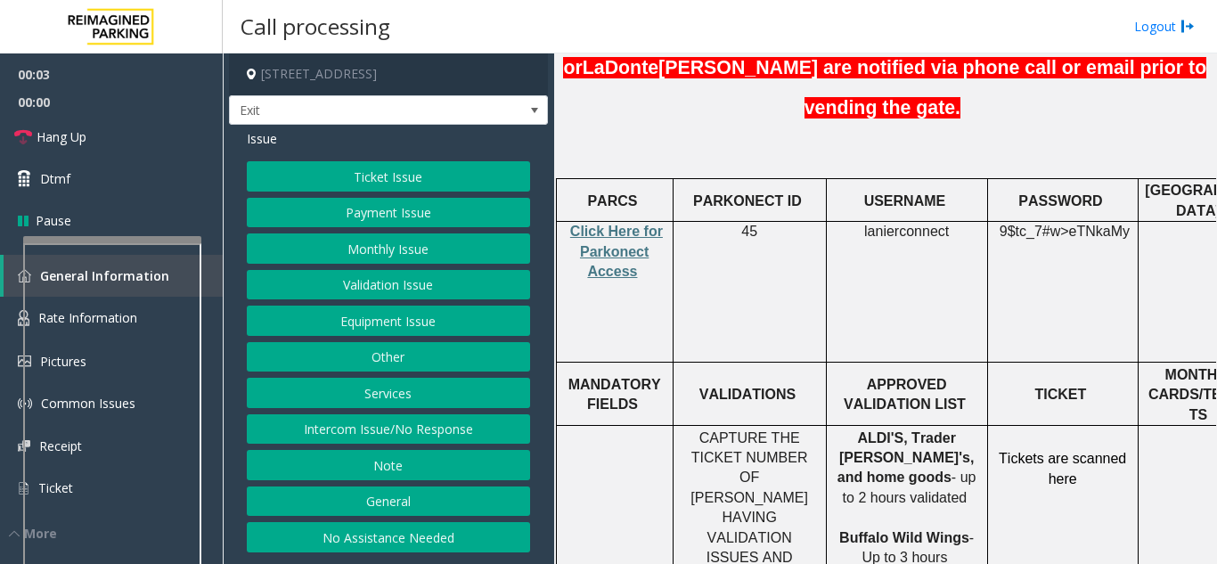
click at [99, 240] on div at bounding box center [112, 239] width 178 height 7
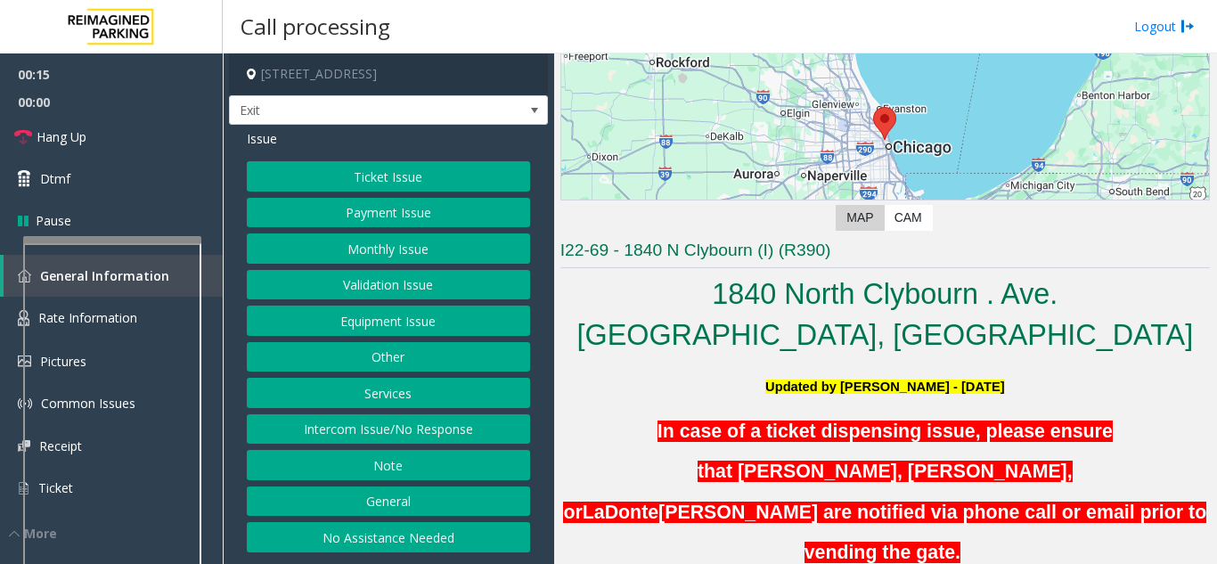
scroll to position [178, 0]
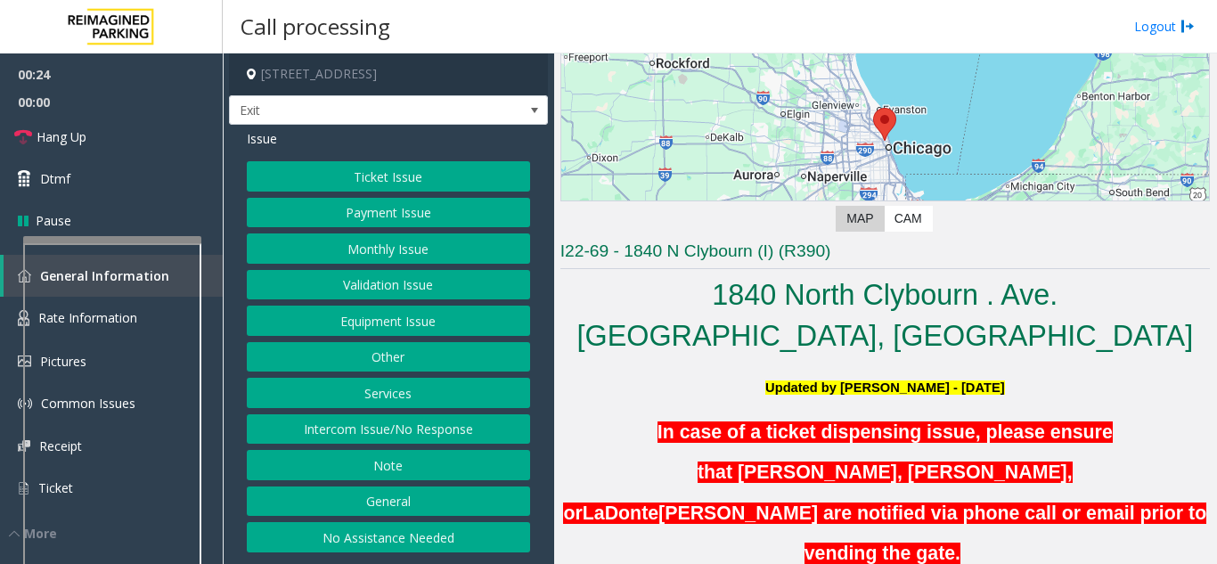
click at [444, 273] on button "Validation Issue" at bounding box center [388, 285] width 283 height 30
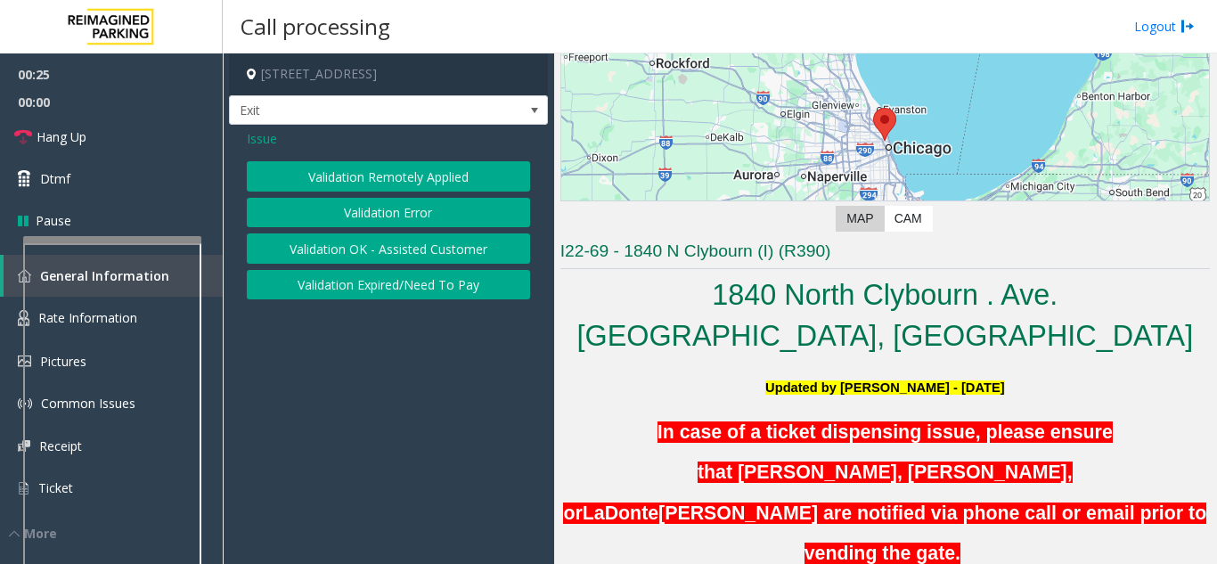
click at [401, 225] on button "Validation Error" at bounding box center [388, 213] width 283 height 30
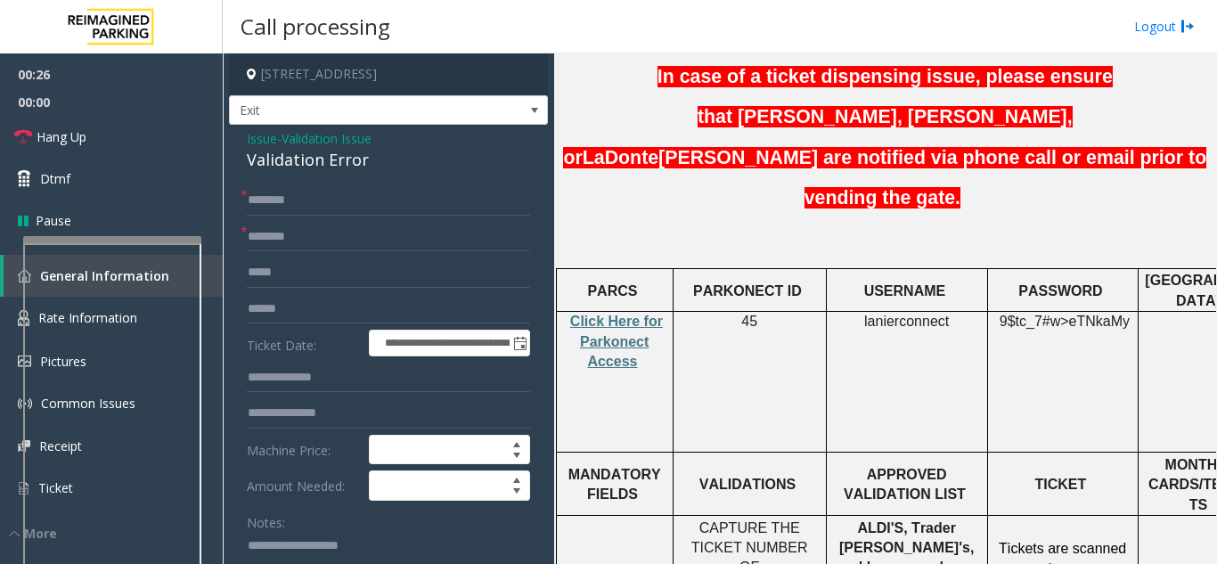
scroll to position [534, 0]
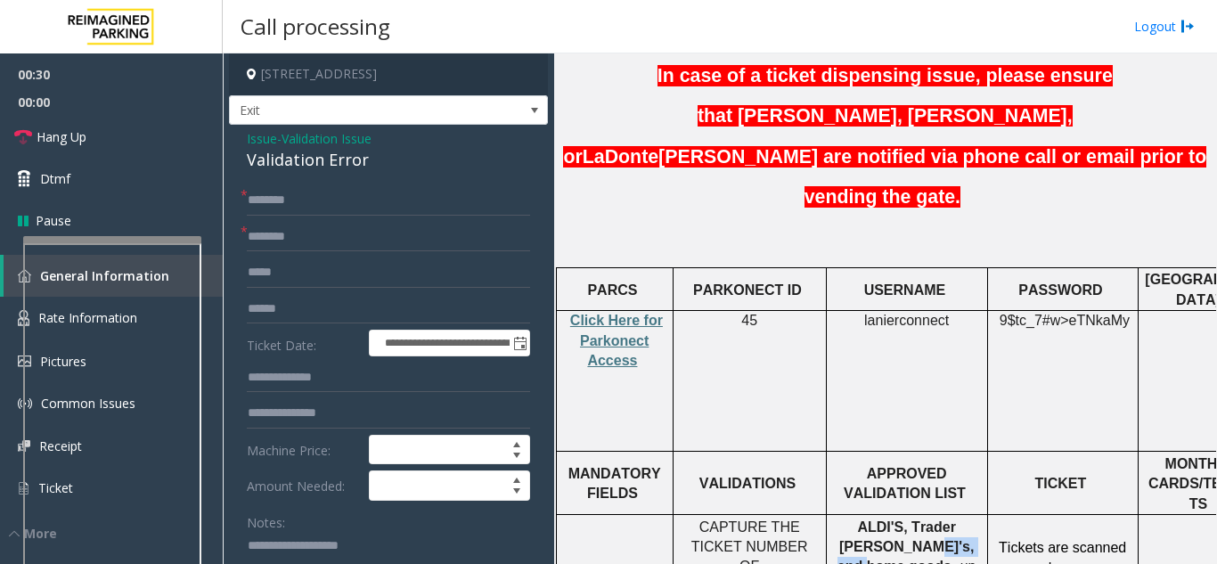
drag, startPoint x: 843, startPoint y: 441, endPoint x: 917, endPoint y: 443, distance: 73.9
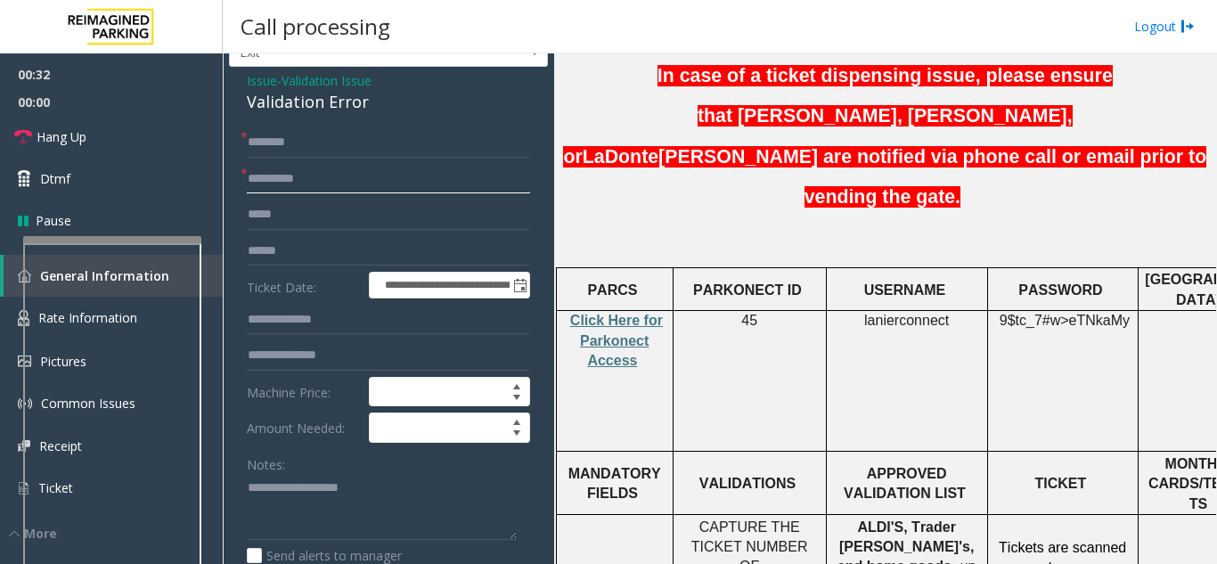
scroll to position [89, 0]
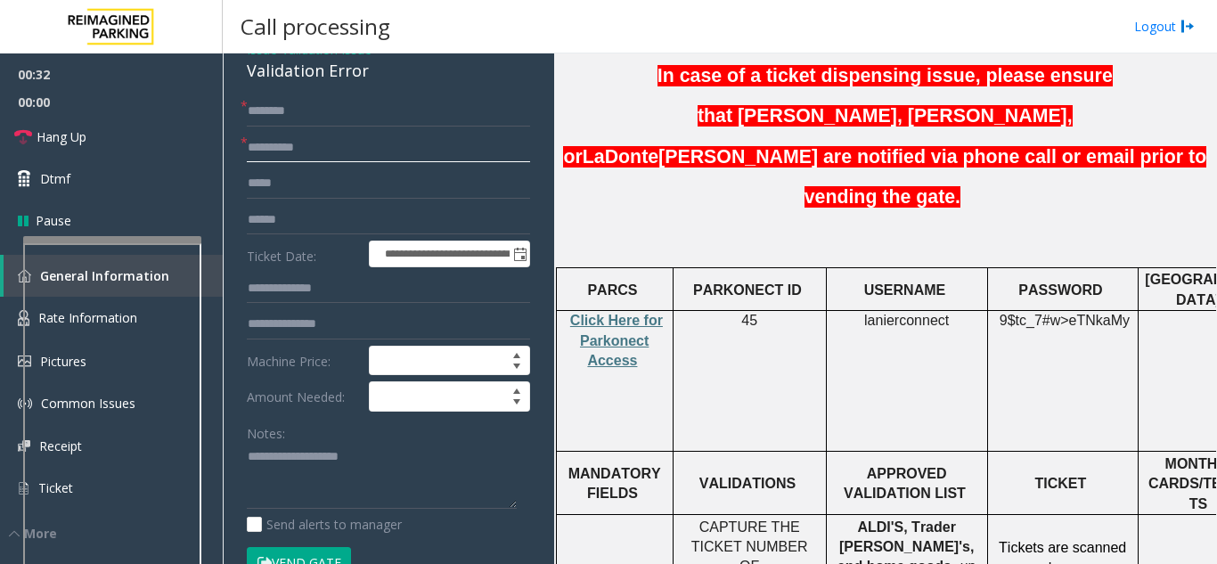
type input "**********"
click at [295, 430] on div "Notes:" at bounding box center [388, 464] width 283 height 92
click at [300, 460] on textarea at bounding box center [382, 476] width 270 height 67
drag, startPoint x: 277, startPoint y: 460, endPoint x: 308, endPoint y: 464, distance: 31.5
click at [308, 464] on textarea at bounding box center [382, 476] width 270 height 67
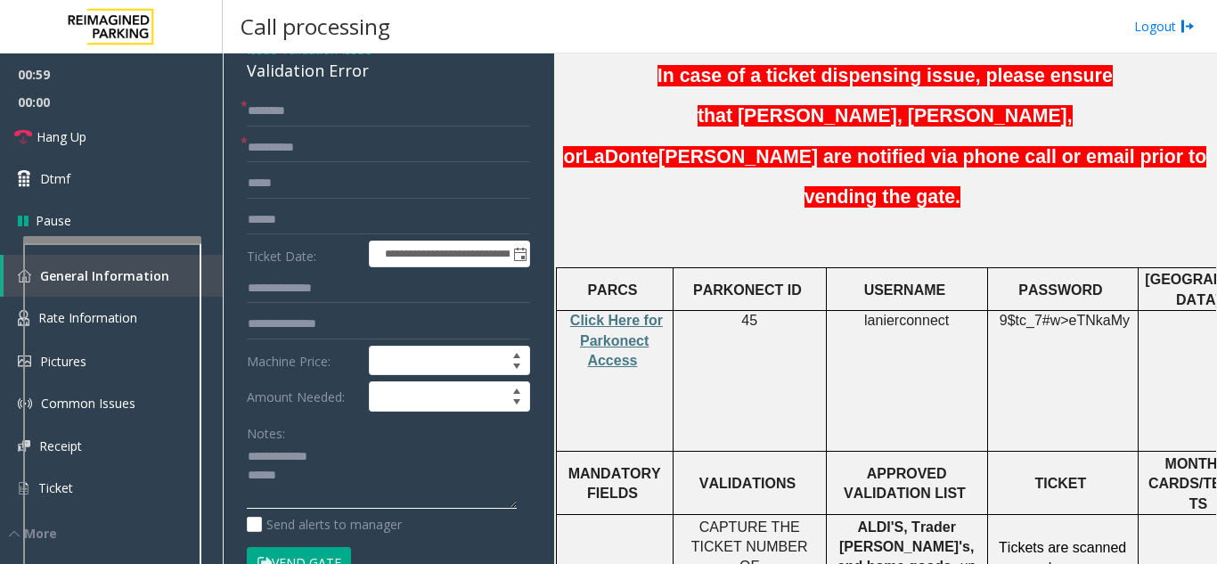
type textarea "********* *****"
type input "****"
click at [285, 224] on input "text" at bounding box center [388, 220] width 283 height 30
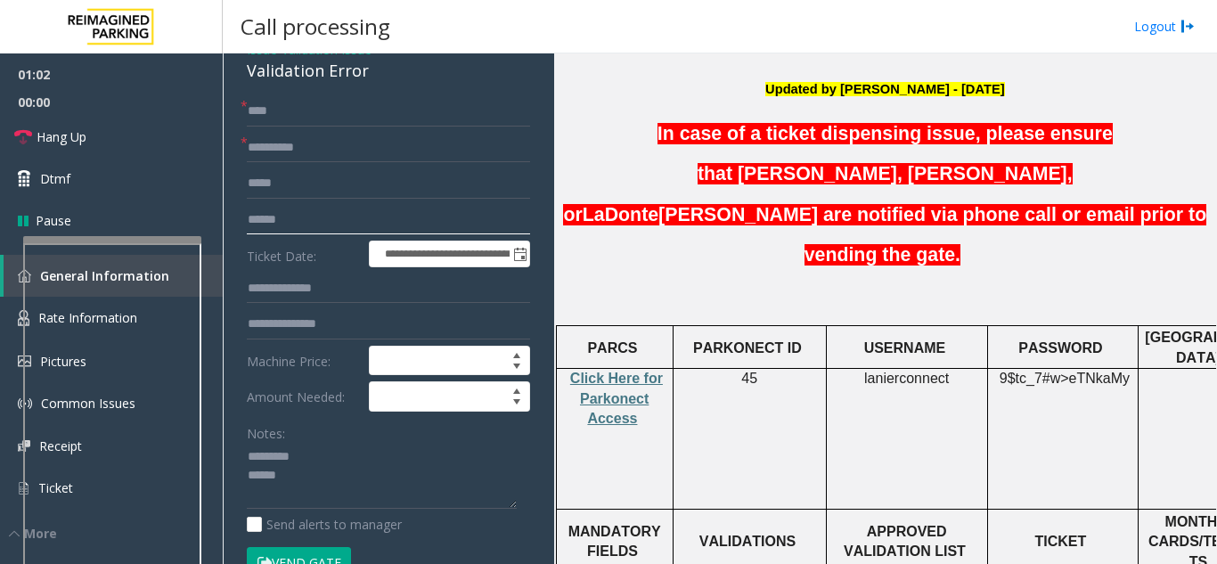
scroll to position [445, 0]
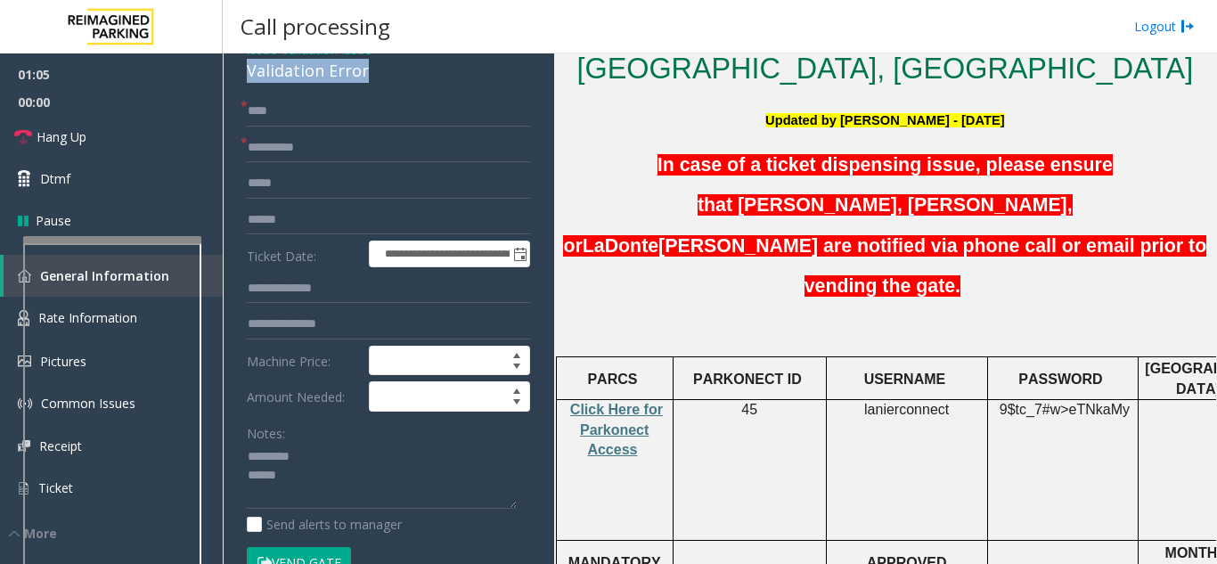
drag, startPoint x: 248, startPoint y: 72, endPoint x: 371, endPoint y: 78, distance: 123.9
click at [372, 78] on div "Validation Error" at bounding box center [388, 71] width 283 height 24
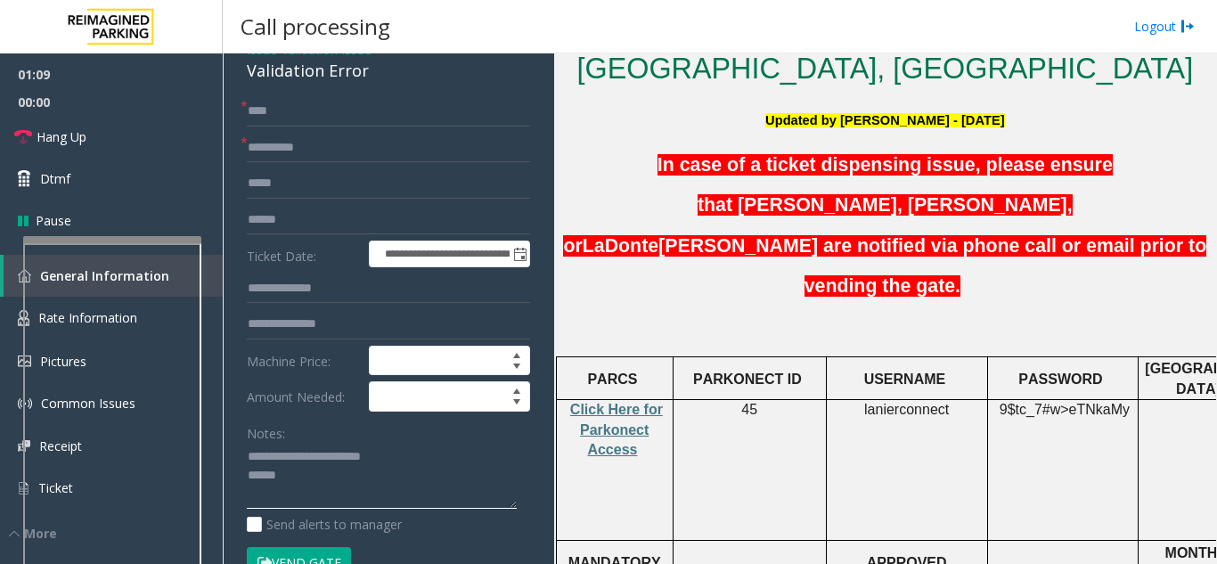
type textarea "**********"
click at [301, 182] on input "text" at bounding box center [388, 183] width 283 height 30
type input "******"
drag, startPoint x: 362, startPoint y: 191, endPoint x: 221, endPoint y: 187, distance: 141.7
click at [224, 188] on app-call-processing-form "**********" at bounding box center [388, 308] width 331 height 510
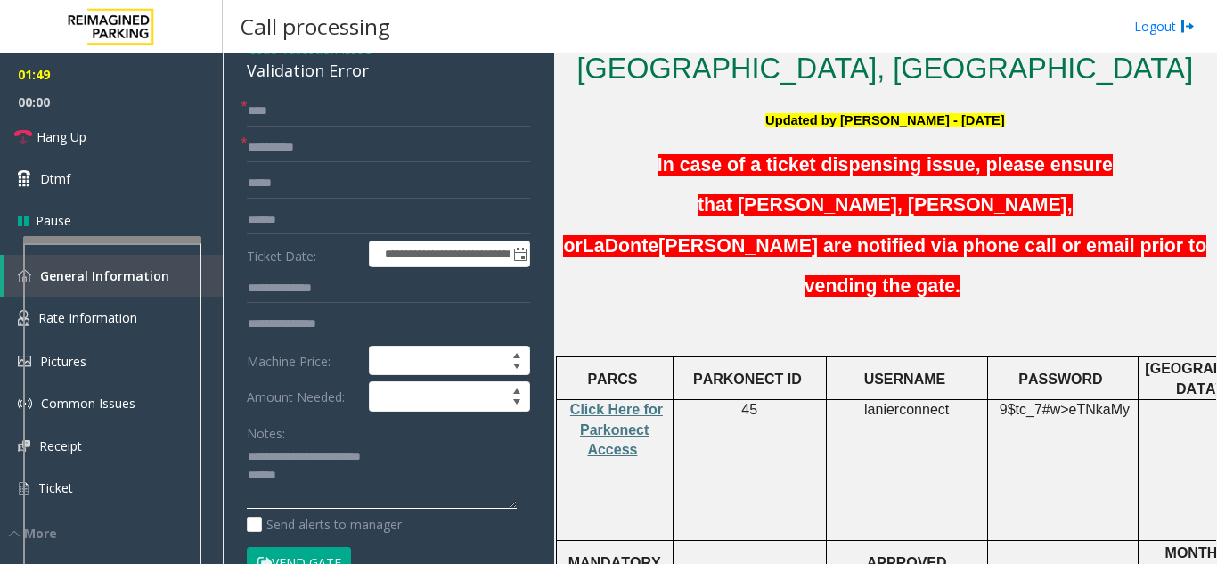
click at [390, 484] on textarea at bounding box center [382, 476] width 270 height 67
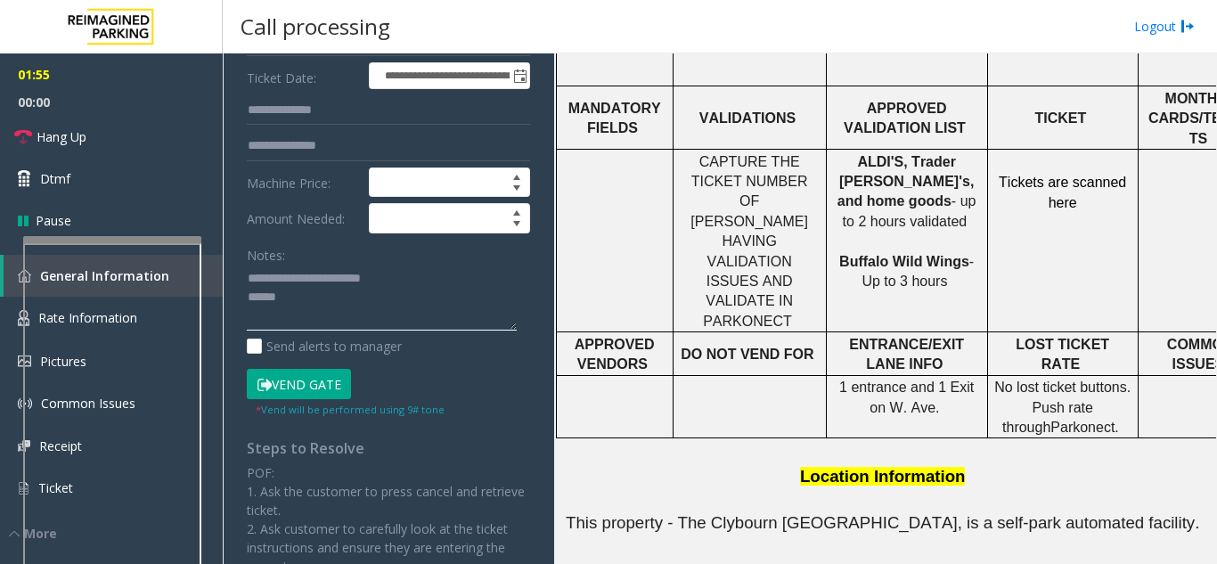
scroll to position [1069, 0]
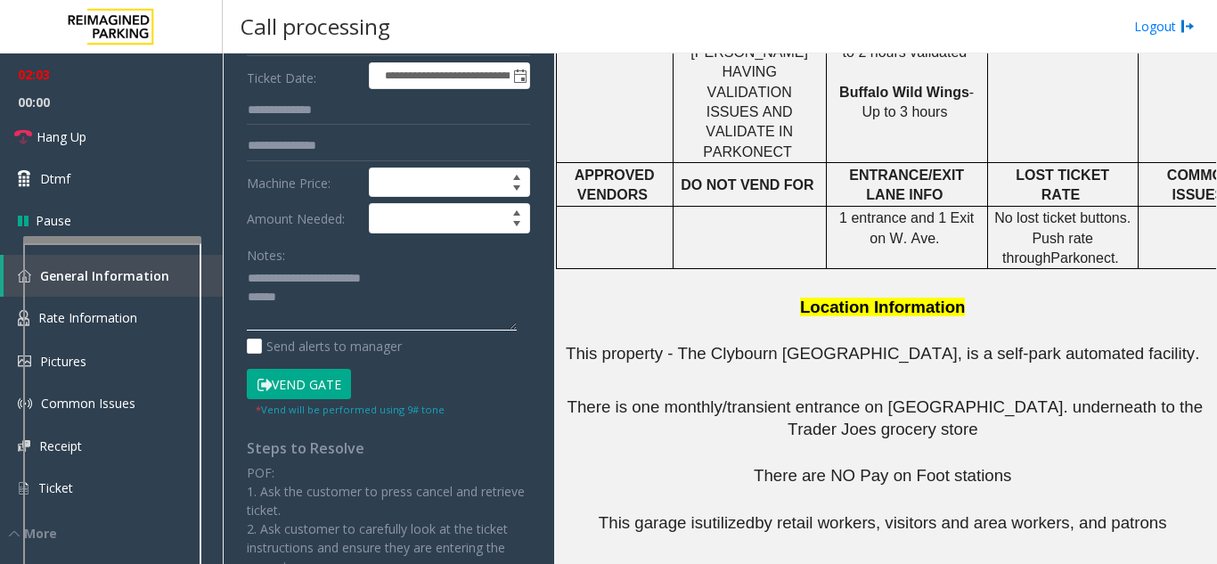
click at [296, 306] on textarea at bounding box center [382, 298] width 270 height 67
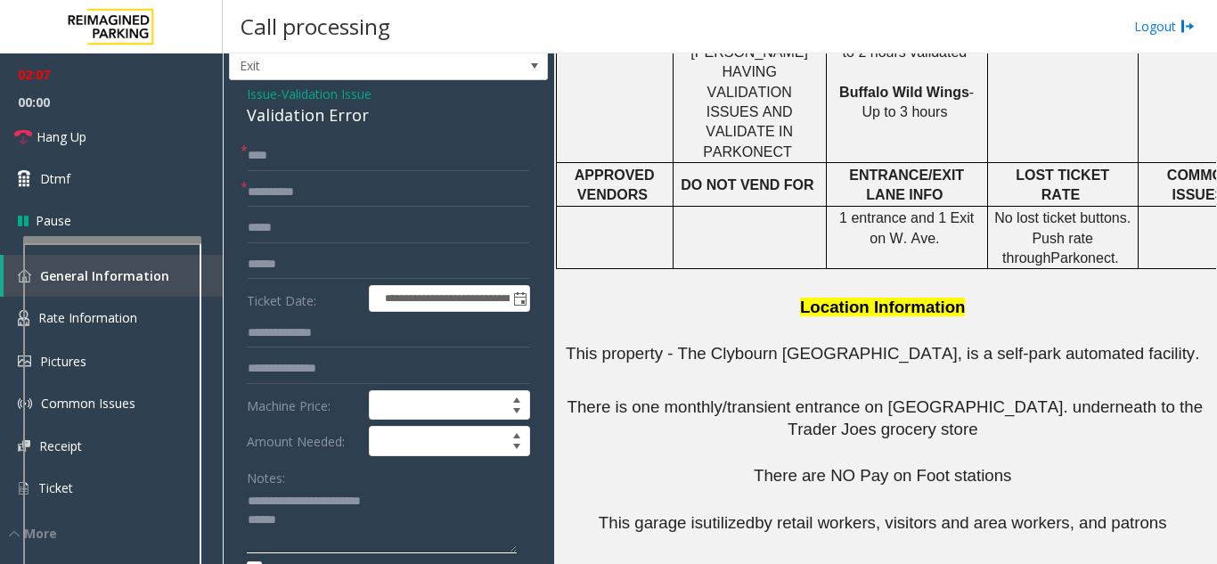
scroll to position [0, 0]
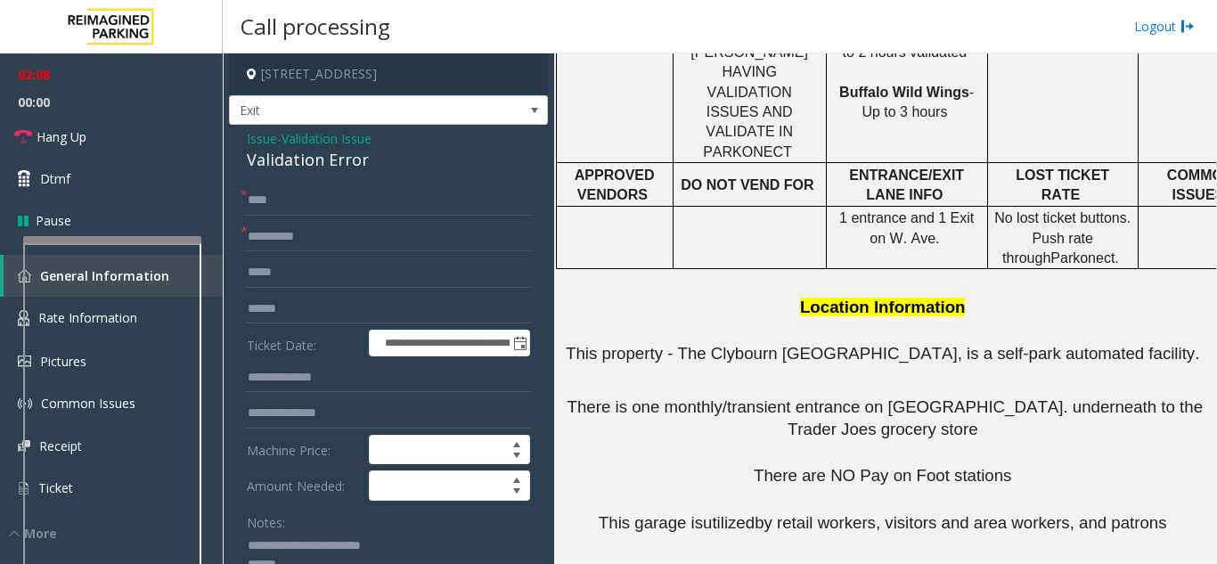
click at [332, 145] on span "Validation Issue" at bounding box center [326, 138] width 90 height 19
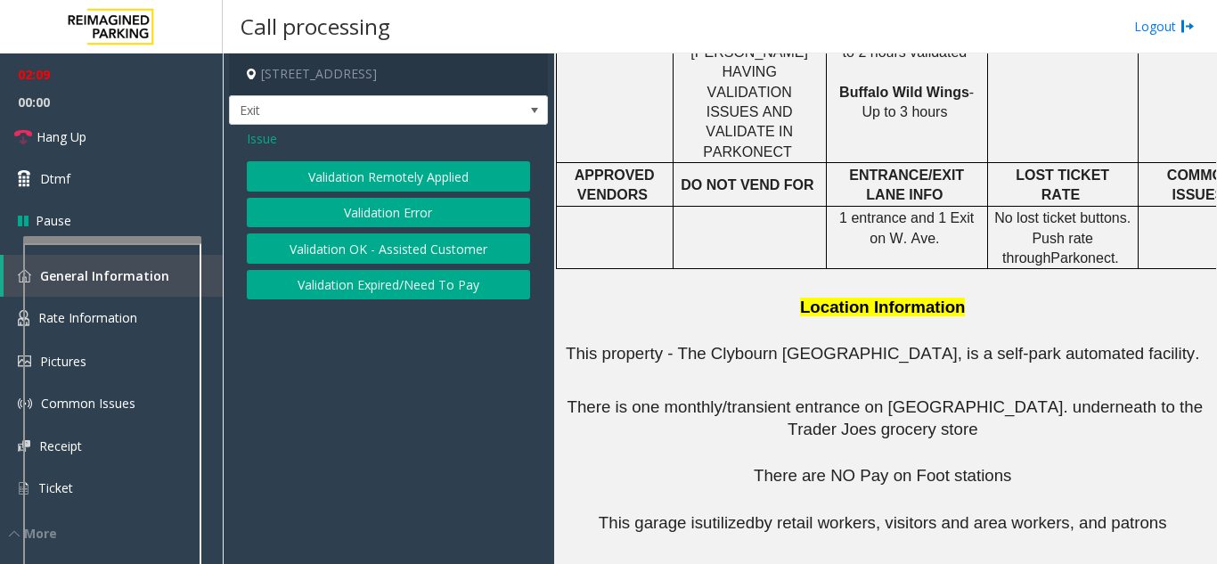
click at [263, 145] on span "Issue" at bounding box center [262, 138] width 30 height 19
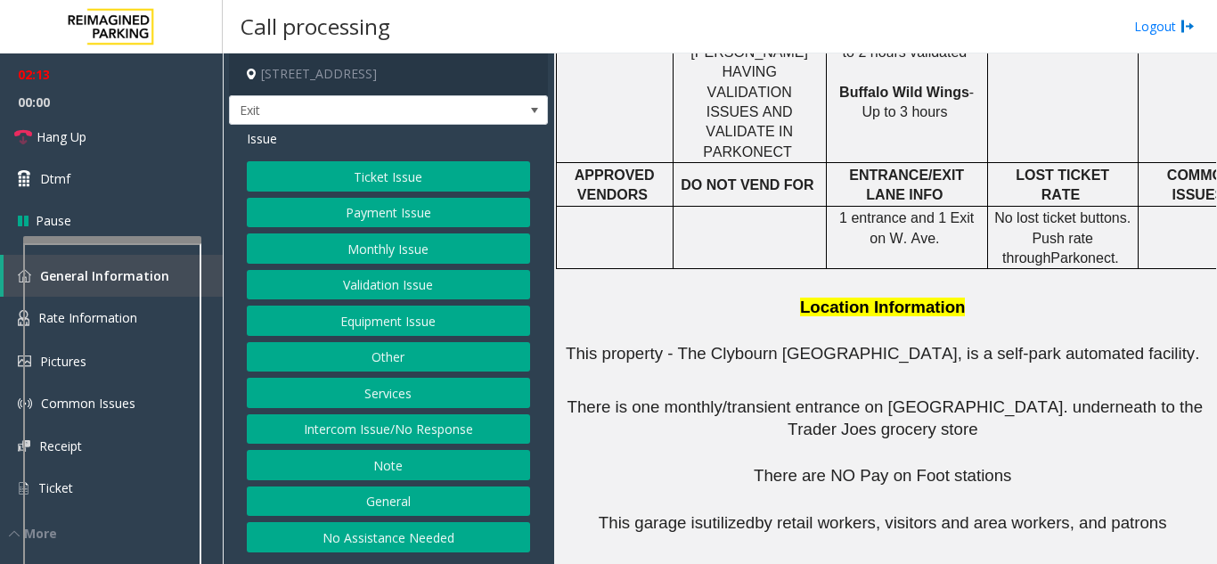
click at [423, 387] on button "Services" at bounding box center [388, 393] width 283 height 30
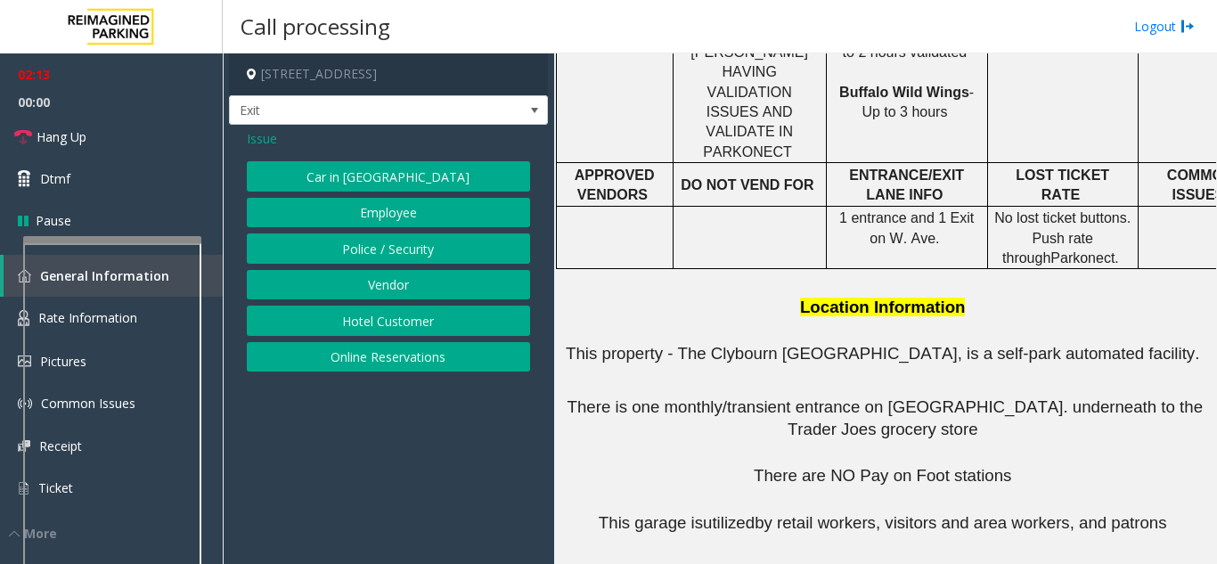
click at [433, 357] on button "Online Reservations" at bounding box center [388, 357] width 283 height 30
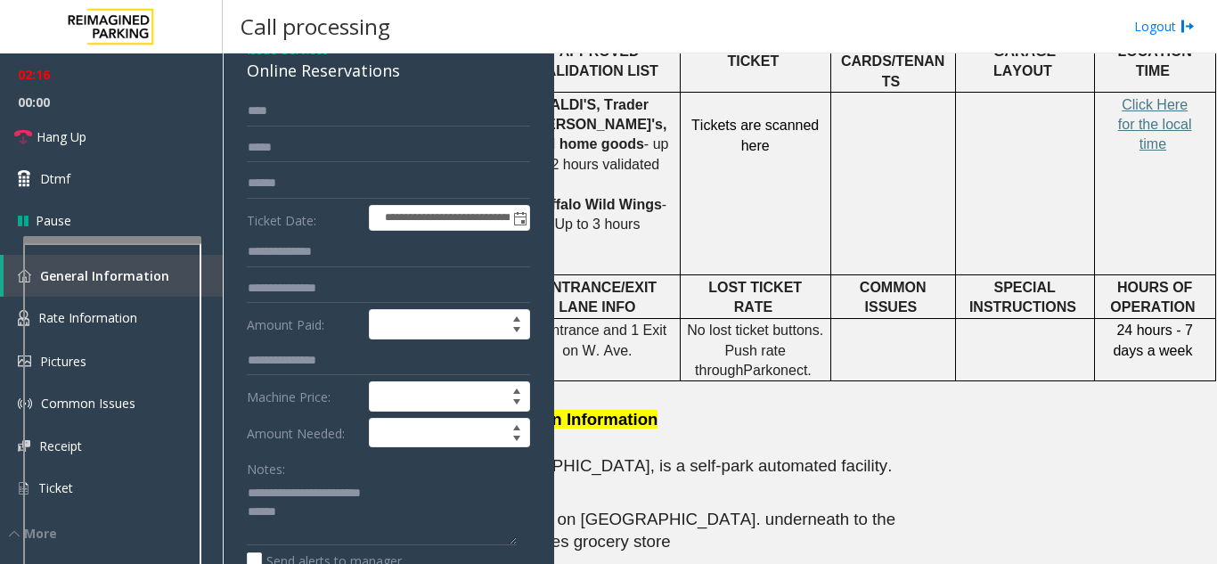
scroll to position [712, 321]
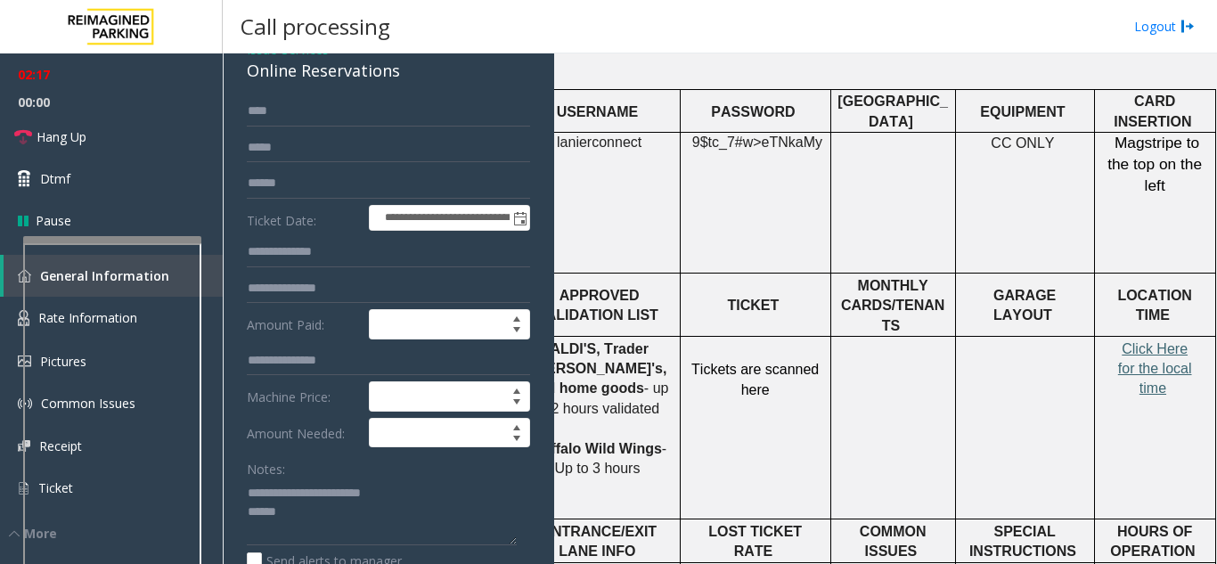
click at [1137, 341] on span "Click Here for the local time" at bounding box center [1155, 368] width 74 height 55
click at [303, 517] on textarea at bounding box center [382, 511] width 270 height 67
click at [267, 538] on textarea at bounding box center [382, 511] width 270 height 67
click at [276, 539] on textarea at bounding box center [382, 511] width 270 height 67
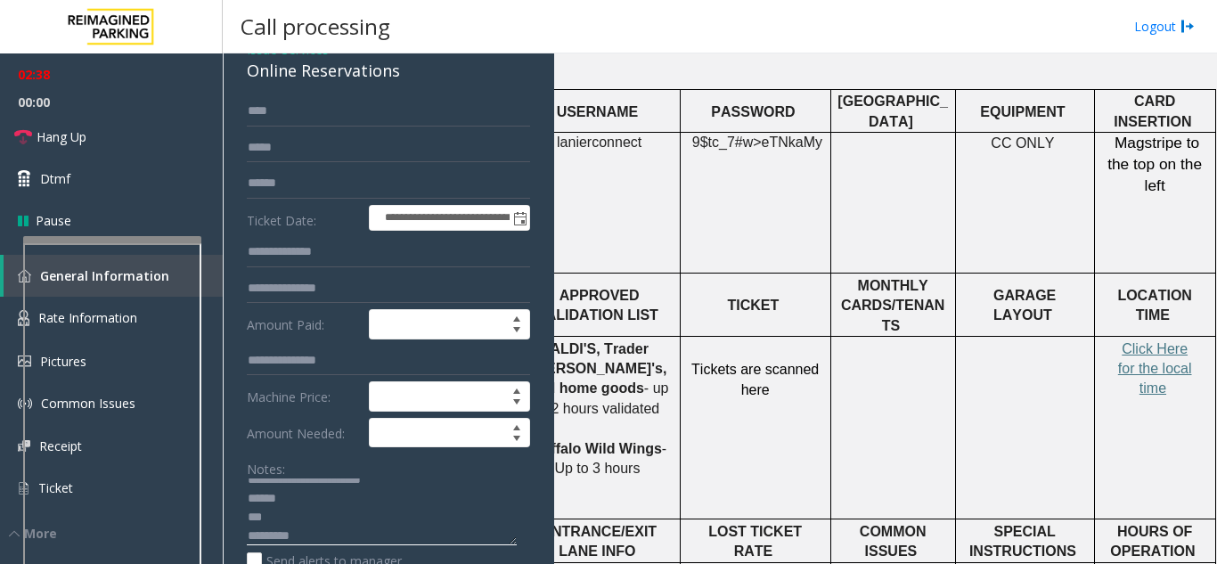
click at [298, 535] on textarea at bounding box center [382, 511] width 270 height 67
click at [298, 544] on textarea at bounding box center [382, 511] width 270 height 67
click at [248, 516] on textarea at bounding box center [382, 511] width 270 height 67
drag, startPoint x: 511, startPoint y: 541, endPoint x: 512, endPoint y: 533, distance: 9.0
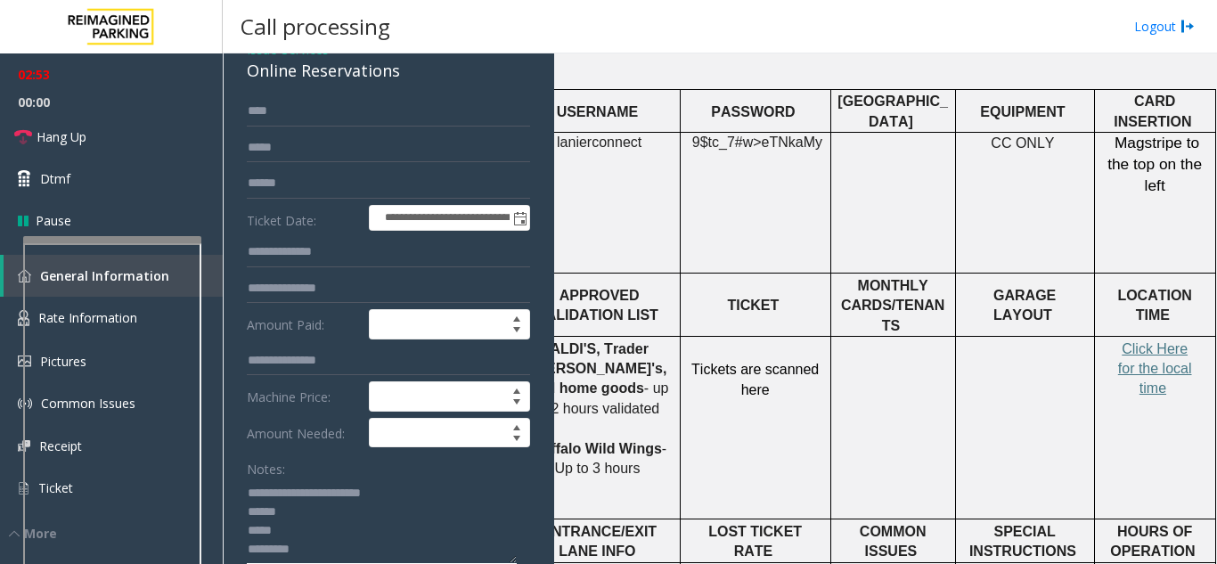
click at [525, 563] on html "**********" at bounding box center [608, 282] width 1217 height 564
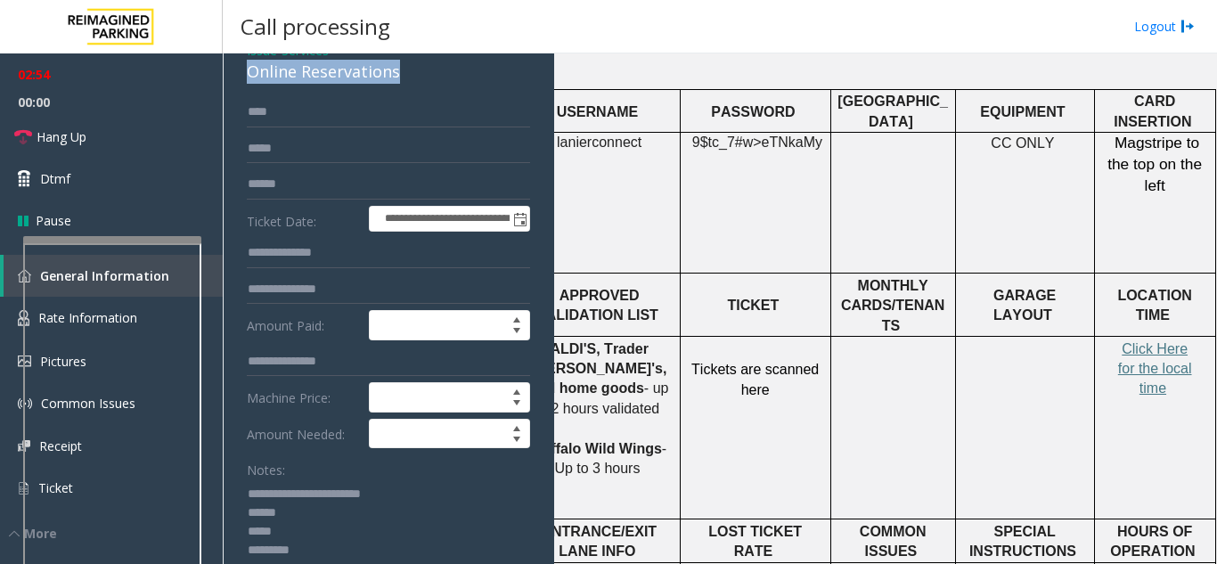
drag, startPoint x: 244, startPoint y: 70, endPoint x: 411, endPoint y: 76, distance: 167.5
copy div "Online Reservations"
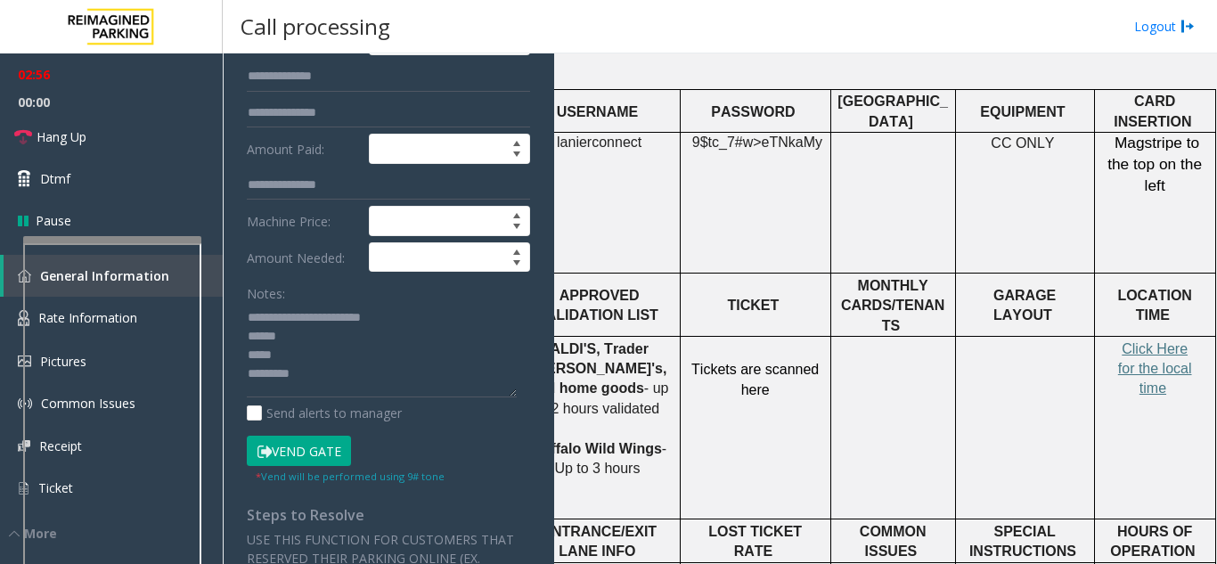
scroll to position [266, 0]
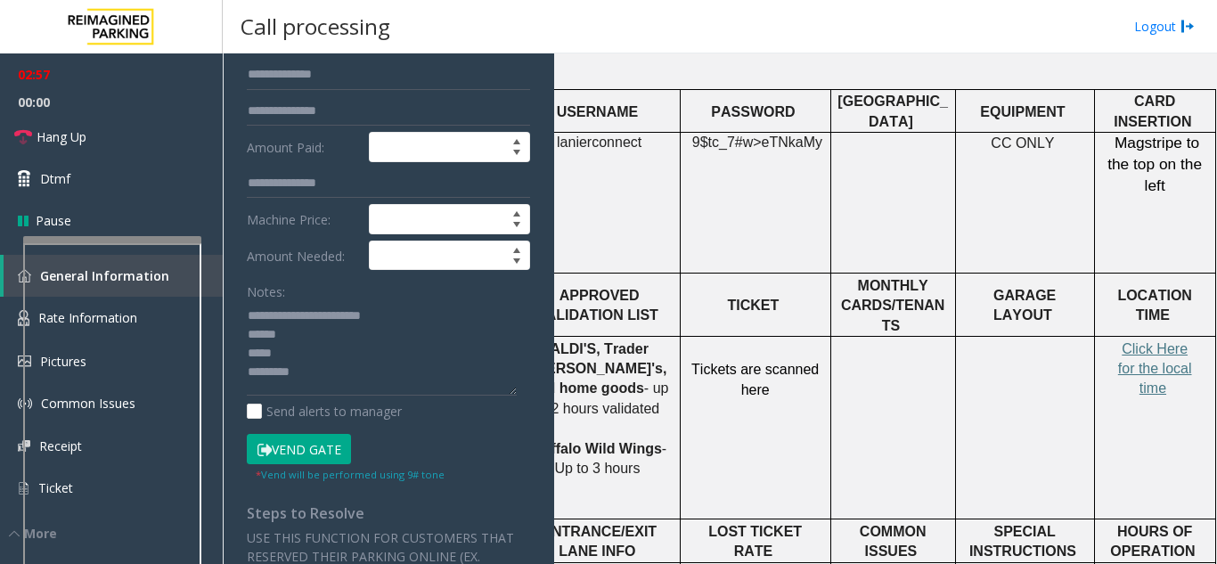
click at [300, 449] on button "Vend Gate" at bounding box center [299, 449] width 104 height 30
drag, startPoint x: 381, startPoint y: 315, endPoint x: 394, endPoint y: 309, distance: 13.9
click at [392, 311] on textarea at bounding box center [382, 348] width 270 height 94
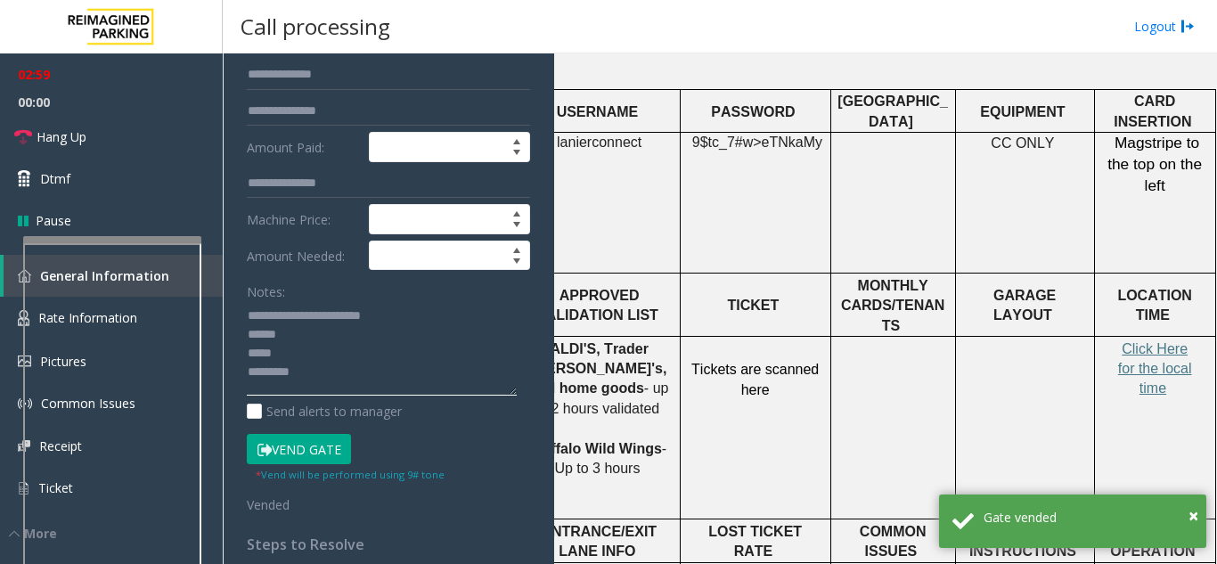
paste textarea "***"
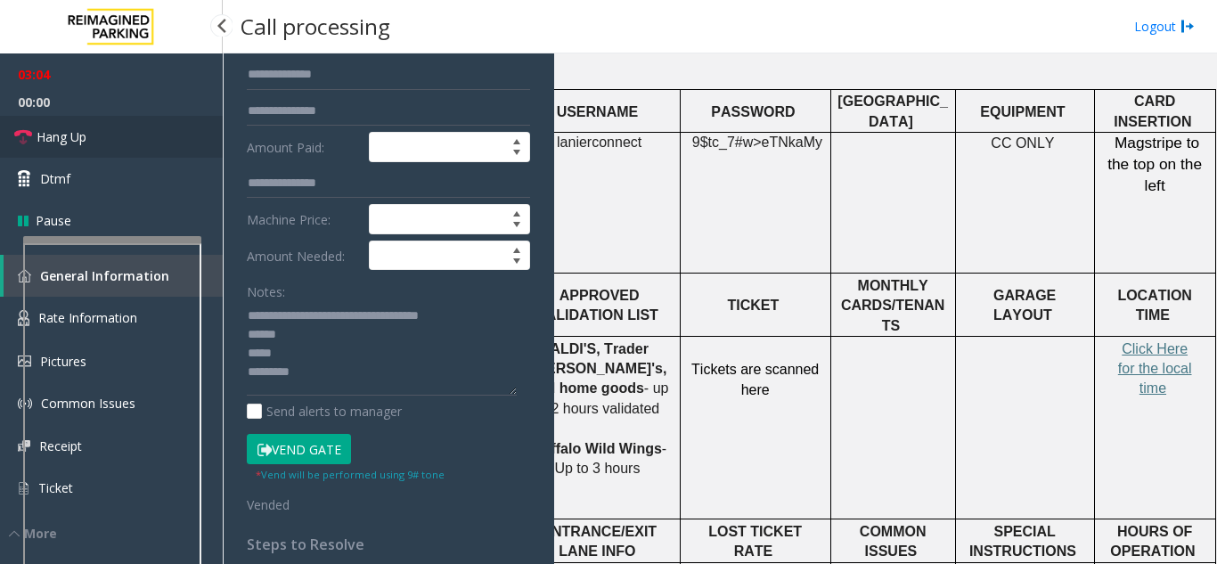
click at [100, 142] on link "Hang Up" at bounding box center [111, 137] width 223 height 42
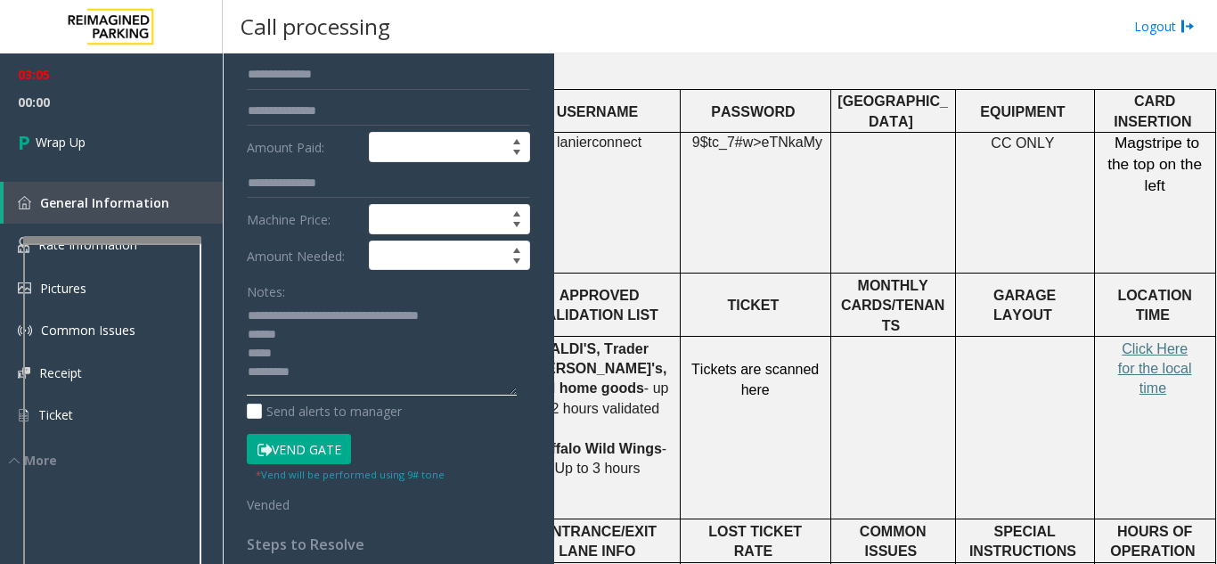
click at [483, 316] on textarea at bounding box center [382, 348] width 270 height 94
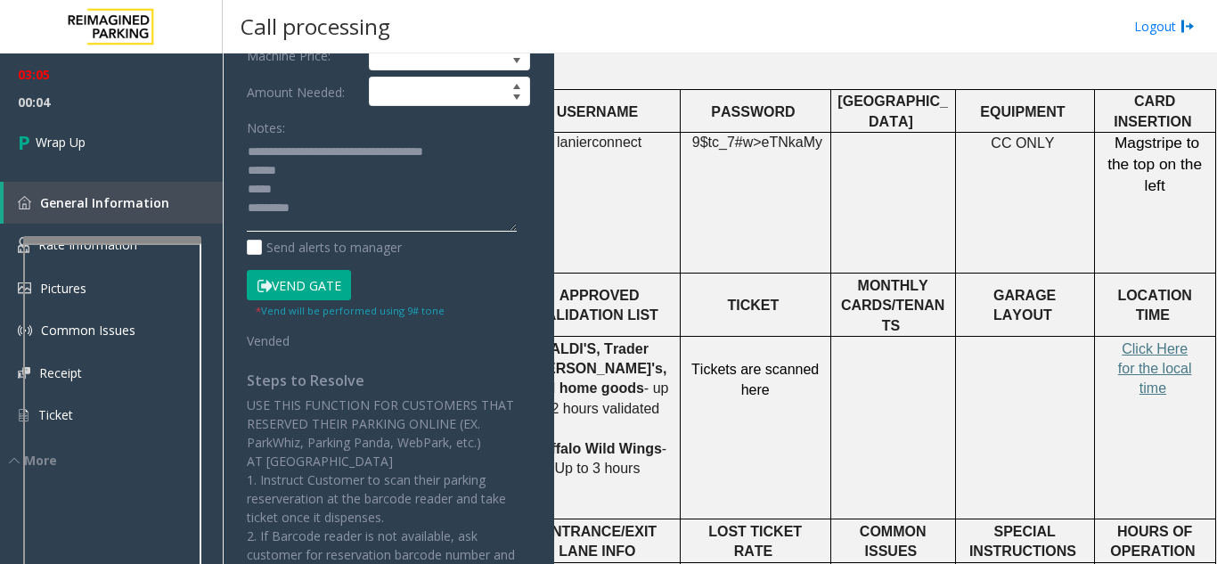
scroll to position [444, 0]
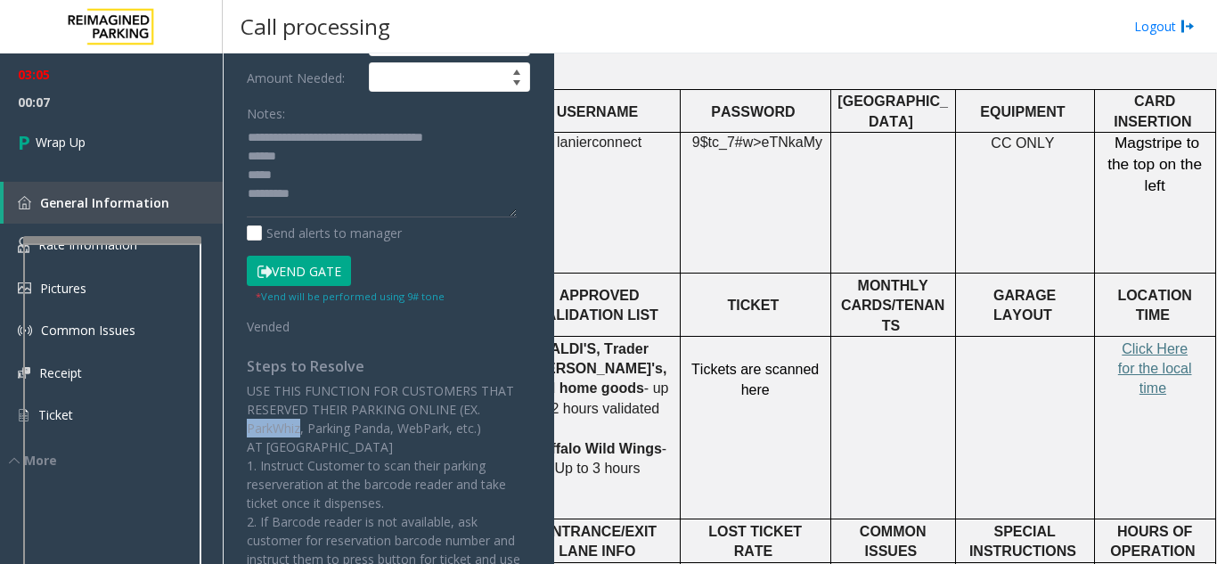
drag, startPoint x: 248, startPoint y: 427, endPoint x: 299, endPoint y: 435, distance: 51.3
copy p "ParkWhiz"
click at [489, 146] on textarea at bounding box center [382, 170] width 270 height 94
paste textarea "********"
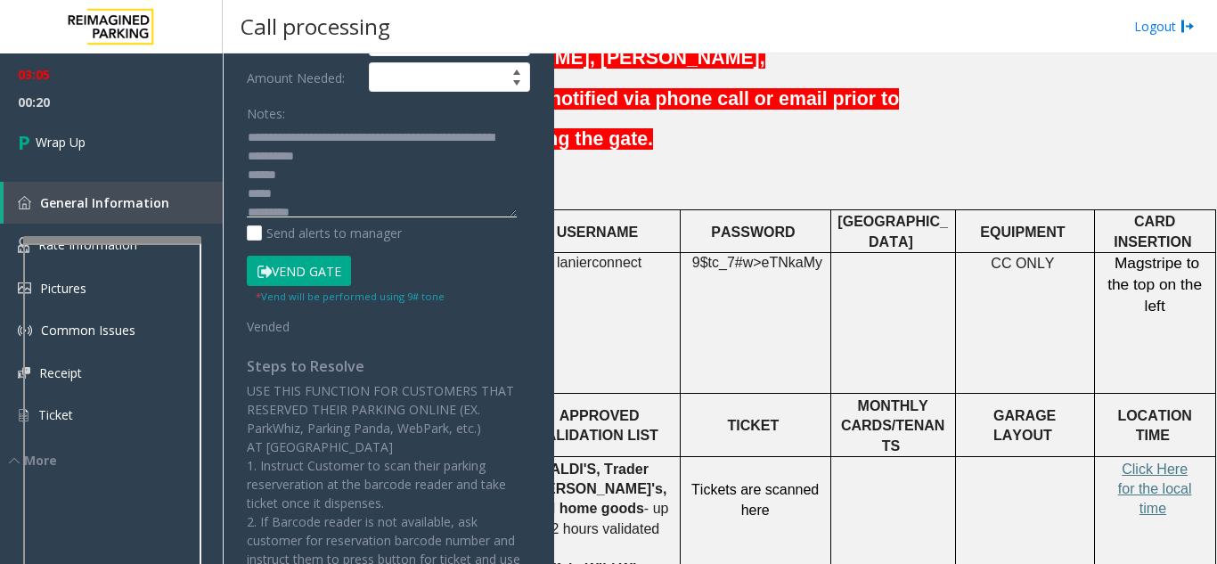
scroll to position [623, 321]
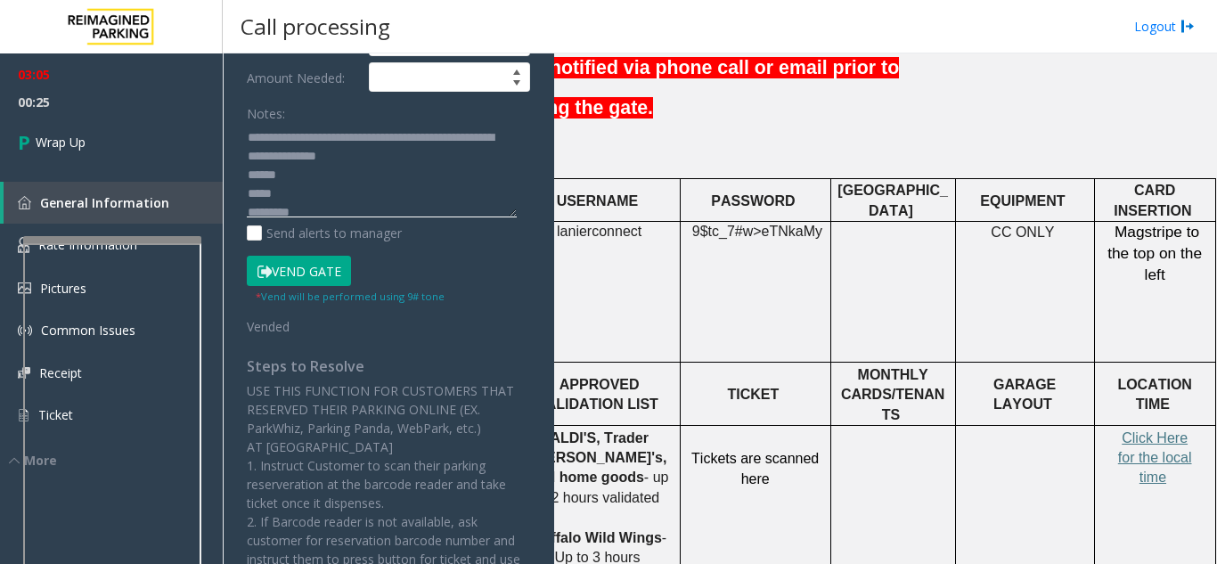
drag, startPoint x: 404, startPoint y: 159, endPoint x: 395, endPoint y: 158, distance: 10.0
click at [392, 157] on textarea at bounding box center [382, 170] width 270 height 94
click at [423, 159] on textarea at bounding box center [382, 170] width 270 height 94
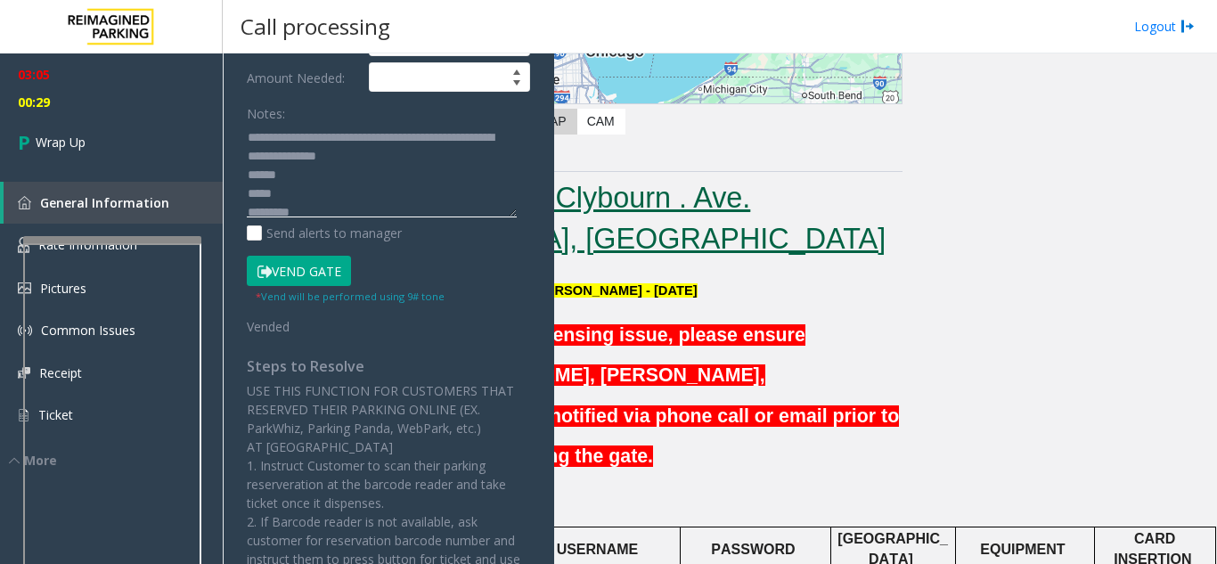
scroll to position [178, 321]
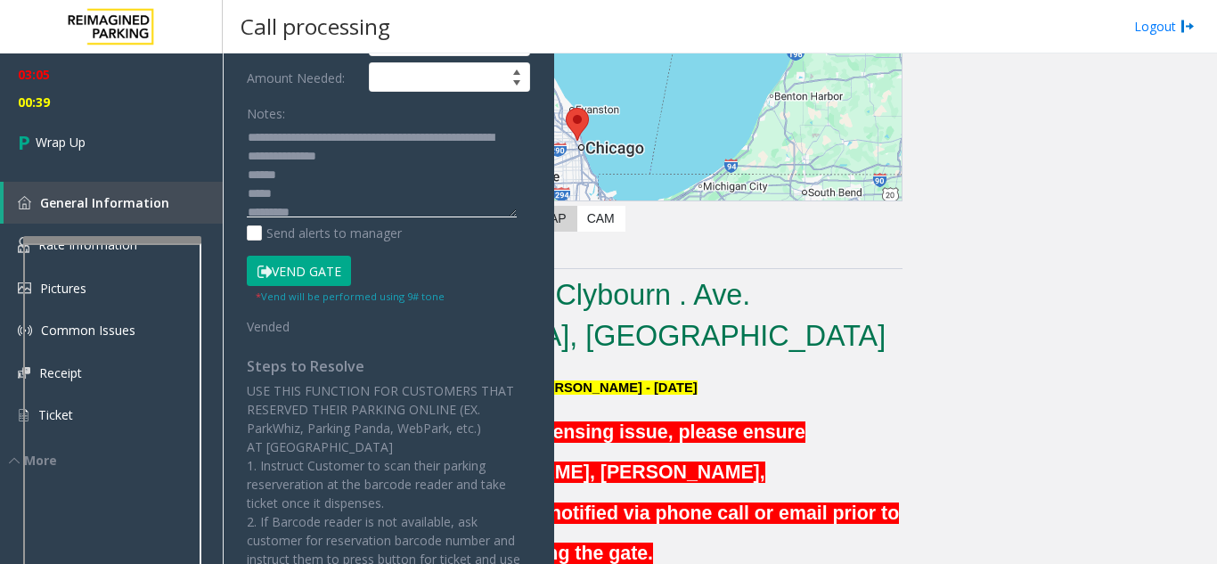
click at [289, 180] on textarea at bounding box center [382, 170] width 270 height 94
paste textarea "**********"
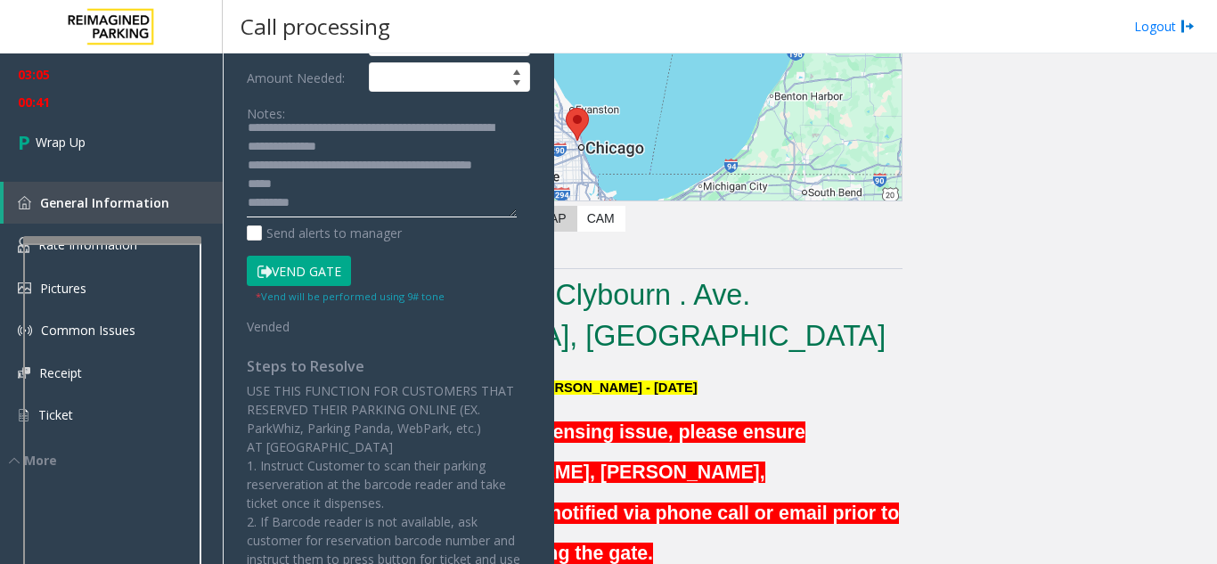
click at [247, 184] on textarea at bounding box center [382, 170] width 270 height 94
click at [248, 202] on textarea at bounding box center [382, 170] width 270 height 94
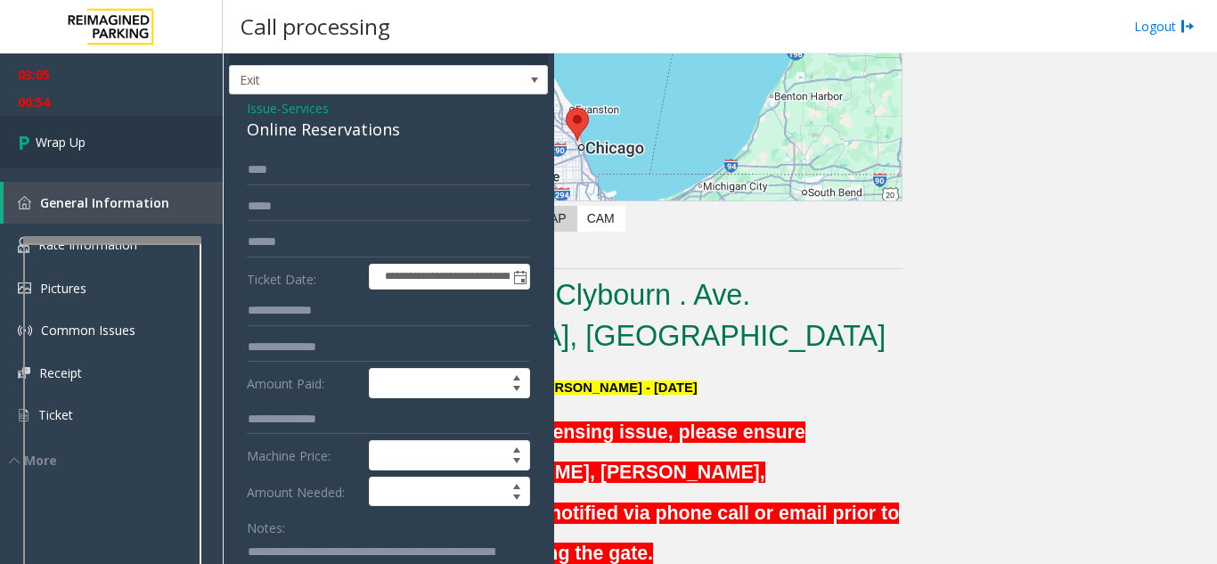
scroll to position [0, 0]
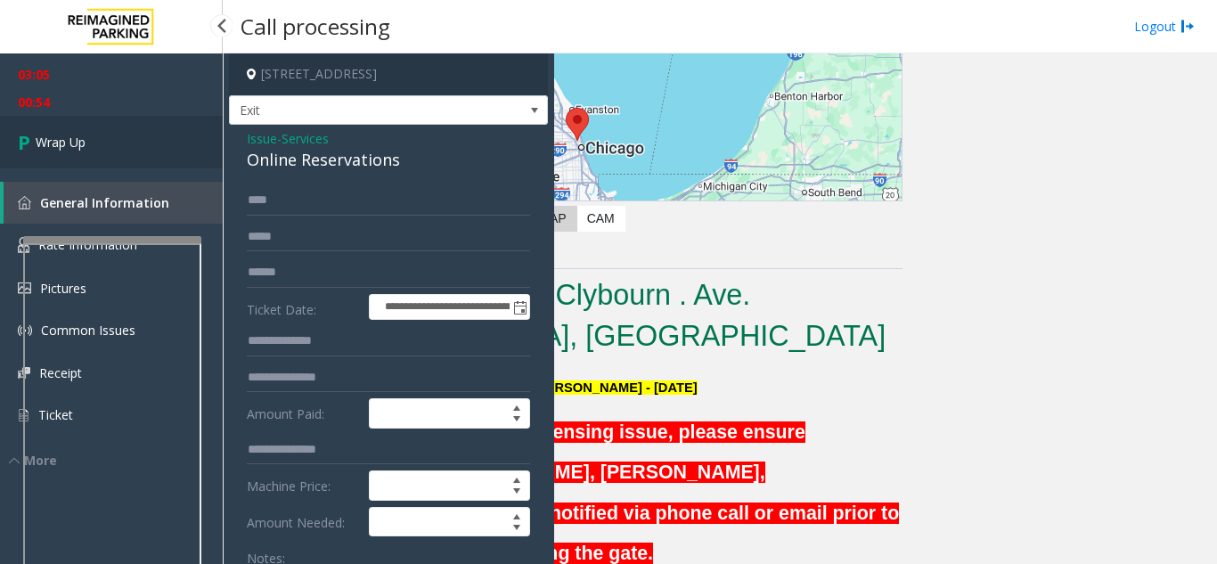
type textarea "**********"
click at [102, 143] on link "Wrap Up" at bounding box center [111, 142] width 223 height 53
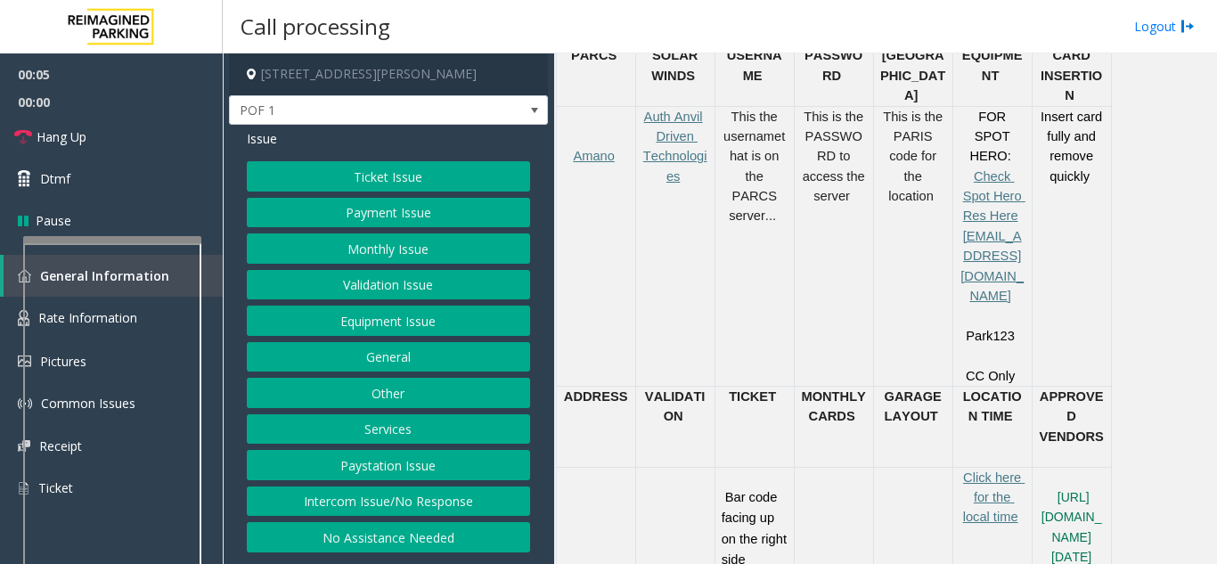
scroll to position [891, 0]
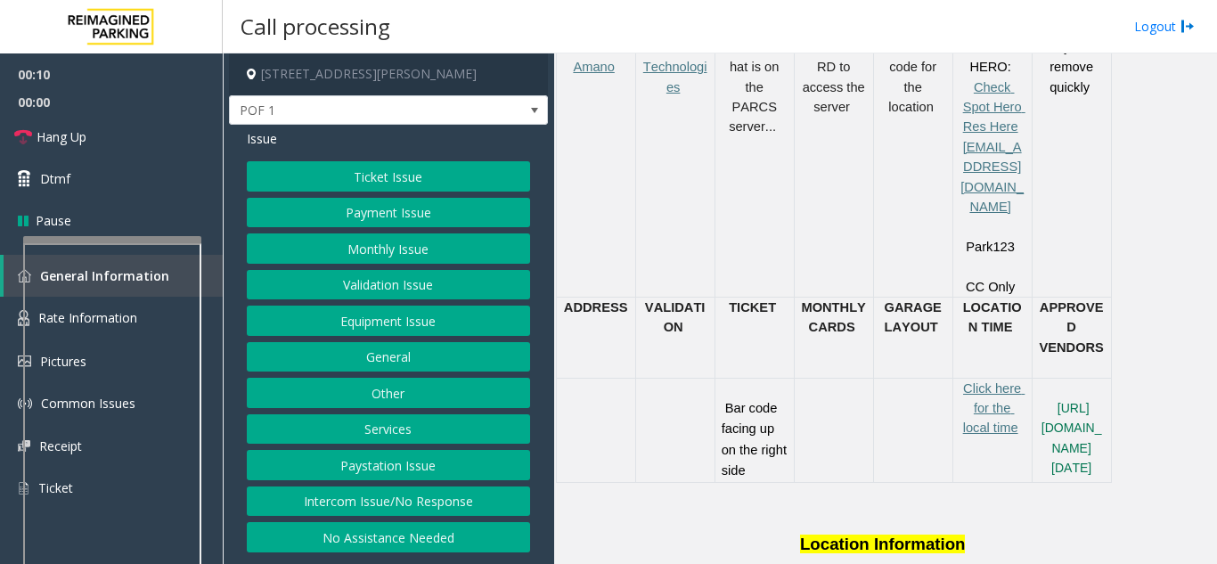
click at [385, 169] on button "Ticket Issue" at bounding box center [388, 176] width 283 height 30
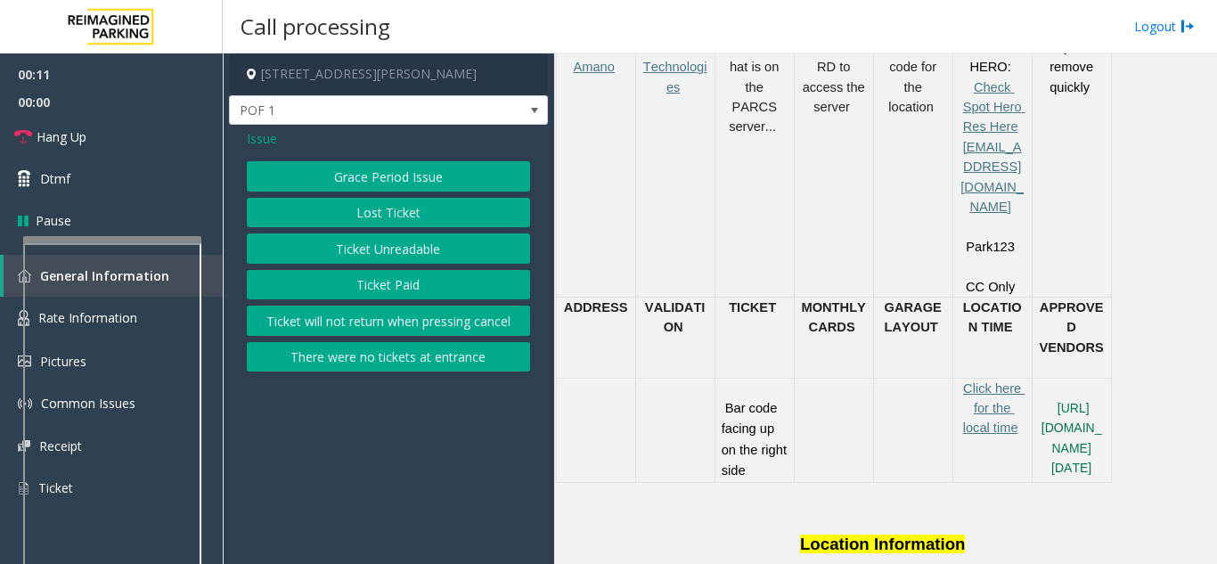
click at [410, 251] on button "Ticket Unreadable" at bounding box center [388, 248] width 283 height 30
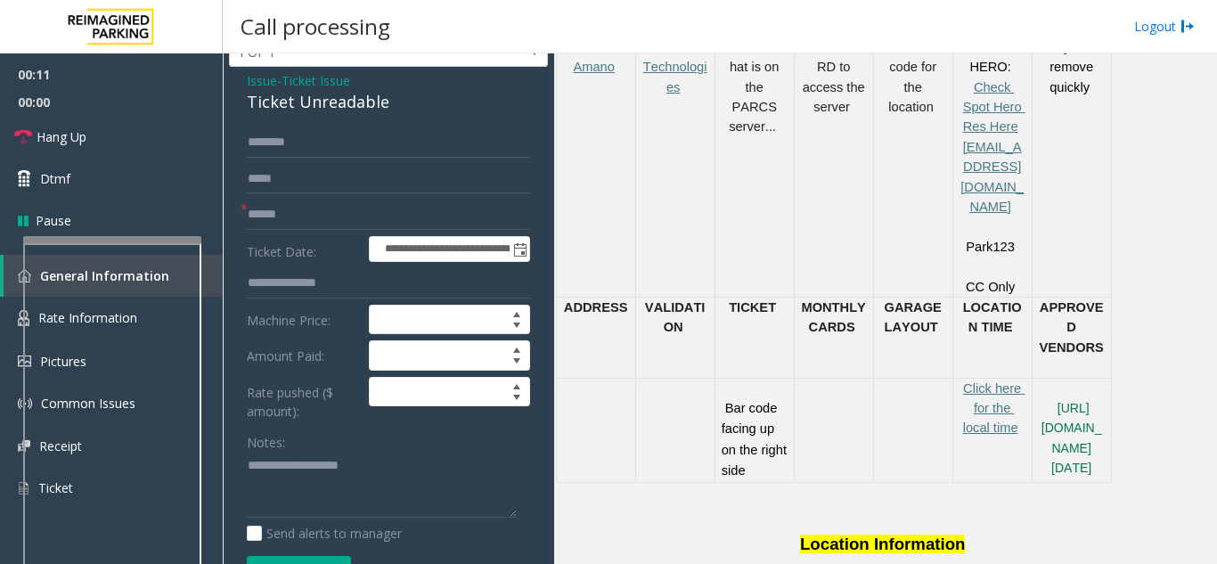
scroll to position [89, 0]
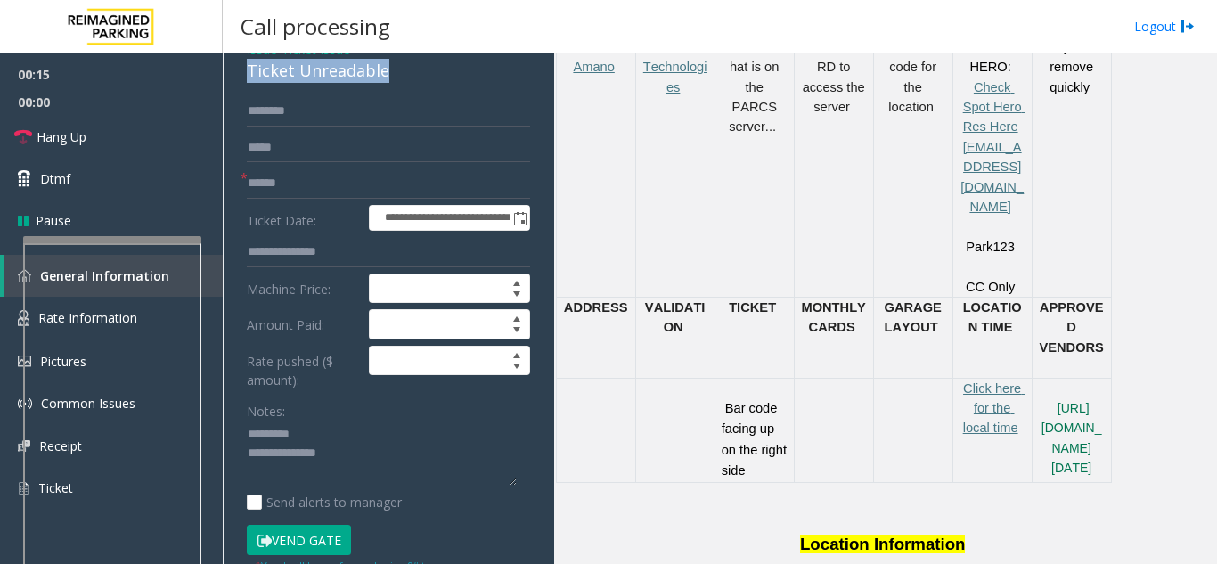
drag, startPoint x: 266, startPoint y: 77, endPoint x: 413, endPoint y: 78, distance: 146.9
click at [413, 78] on div "**********" at bounding box center [388, 514] width 319 height 956
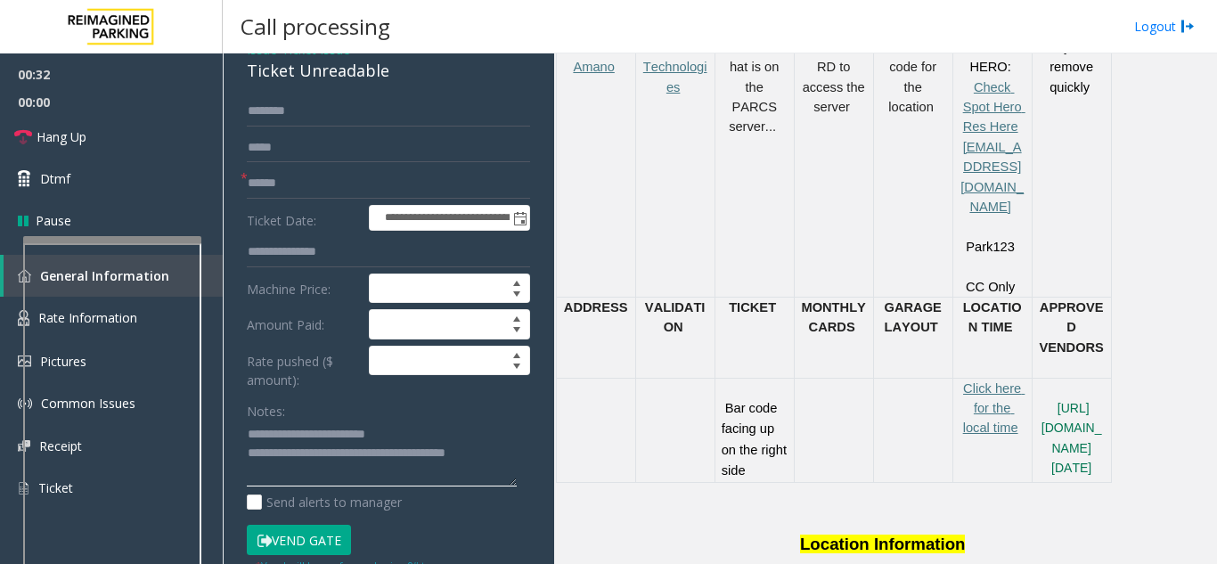
click at [498, 457] on textarea at bounding box center [382, 453] width 270 height 67
click at [92, 143] on link "Hang Up" at bounding box center [111, 137] width 223 height 42
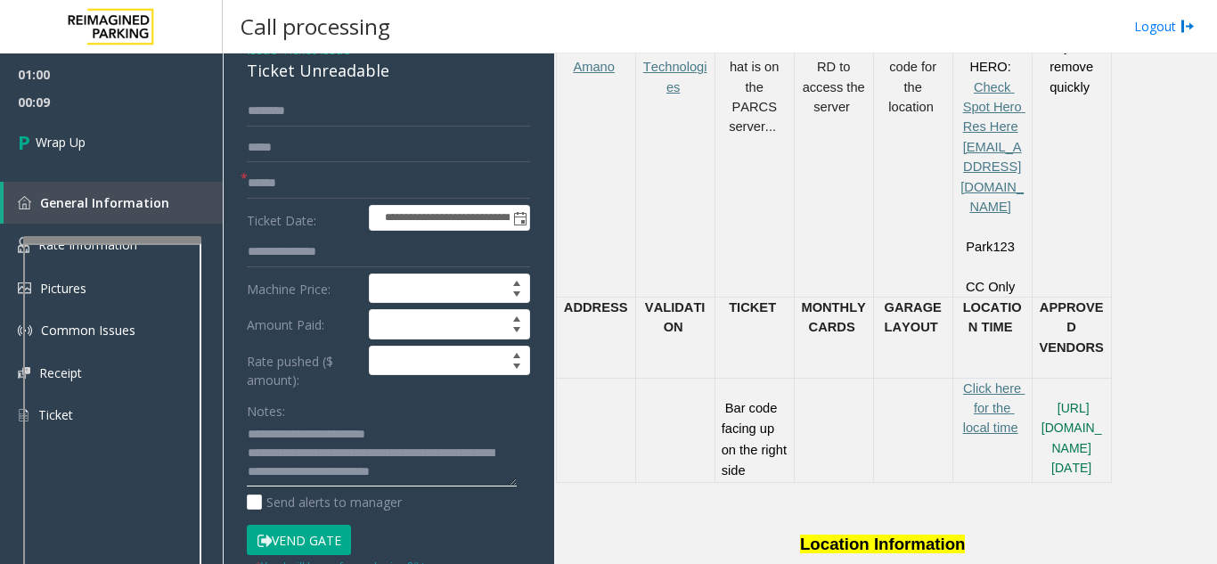
click at [473, 470] on textarea at bounding box center [382, 453] width 270 height 67
paste textarea "**********"
click at [448, 452] on textarea at bounding box center [382, 453] width 270 height 67
type textarea "**********"
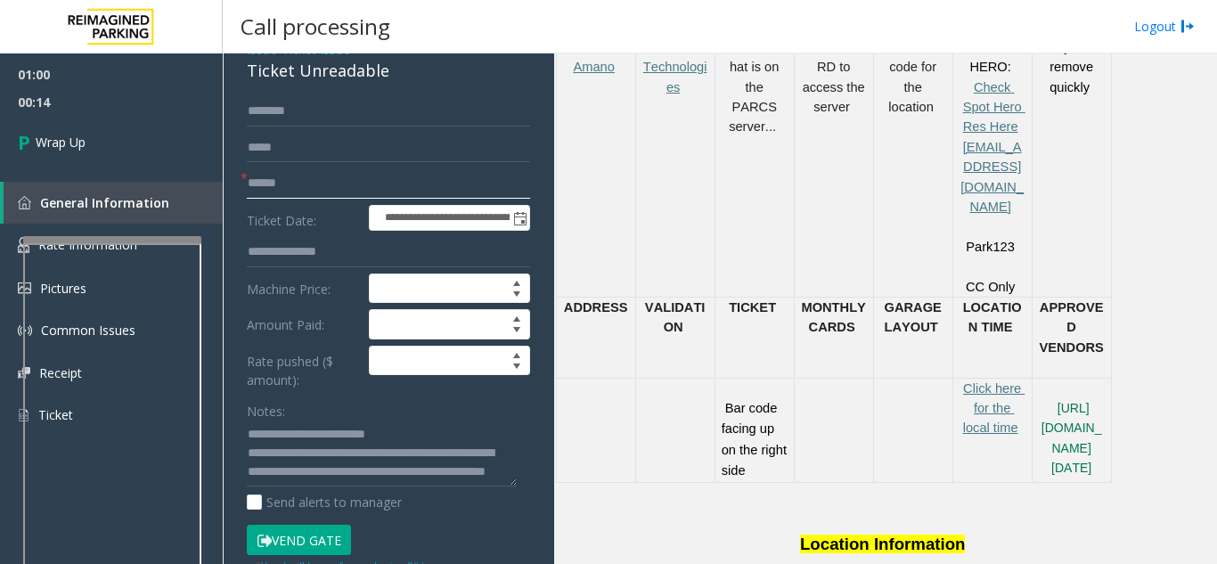
click at [265, 184] on input "text" at bounding box center [388, 183] width 283 height 30
type input "**"
click at [184, 110] on span "00:15" at bounding box center [111, 102] width 223 height 28
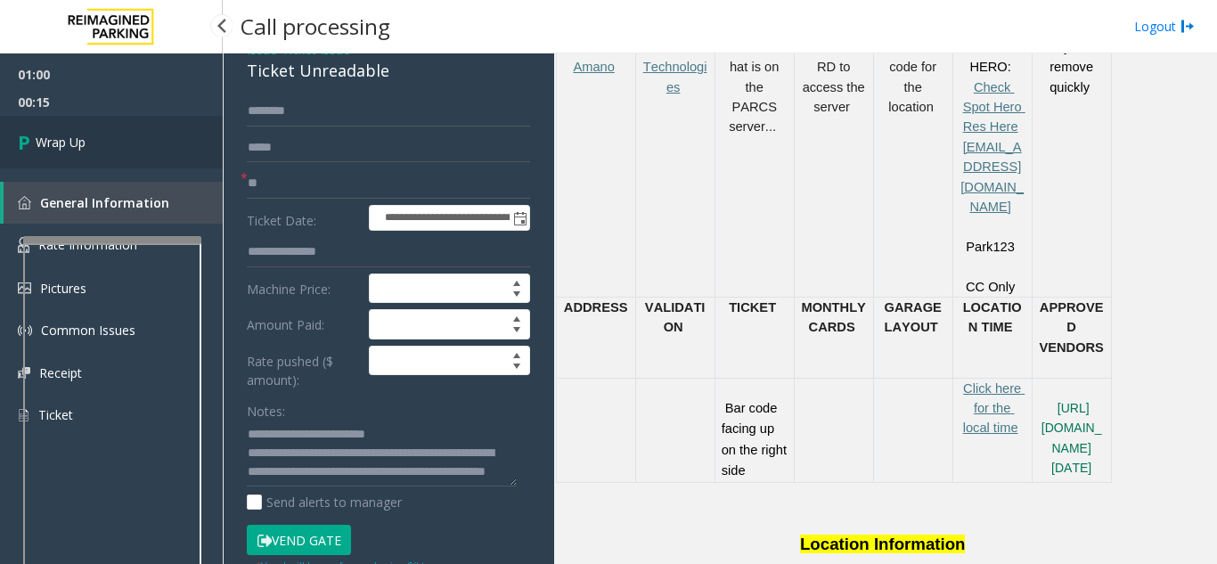
click at [190, 122] on link "Wrap Up" at bounding box center [111, 142] width 223 height 53
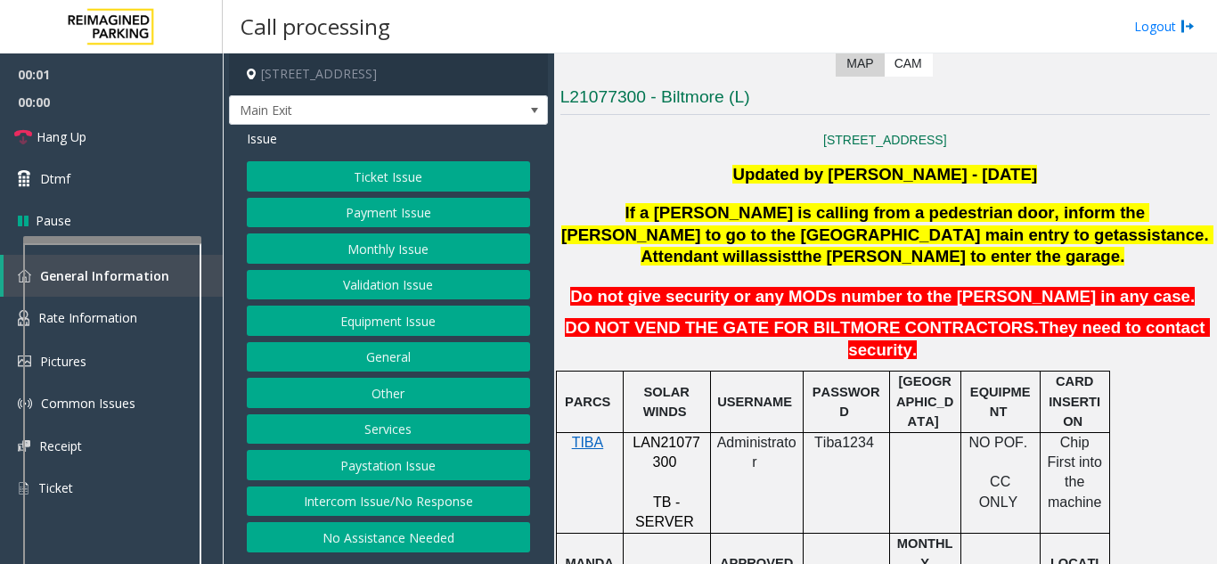
scroll to position [445, 0]
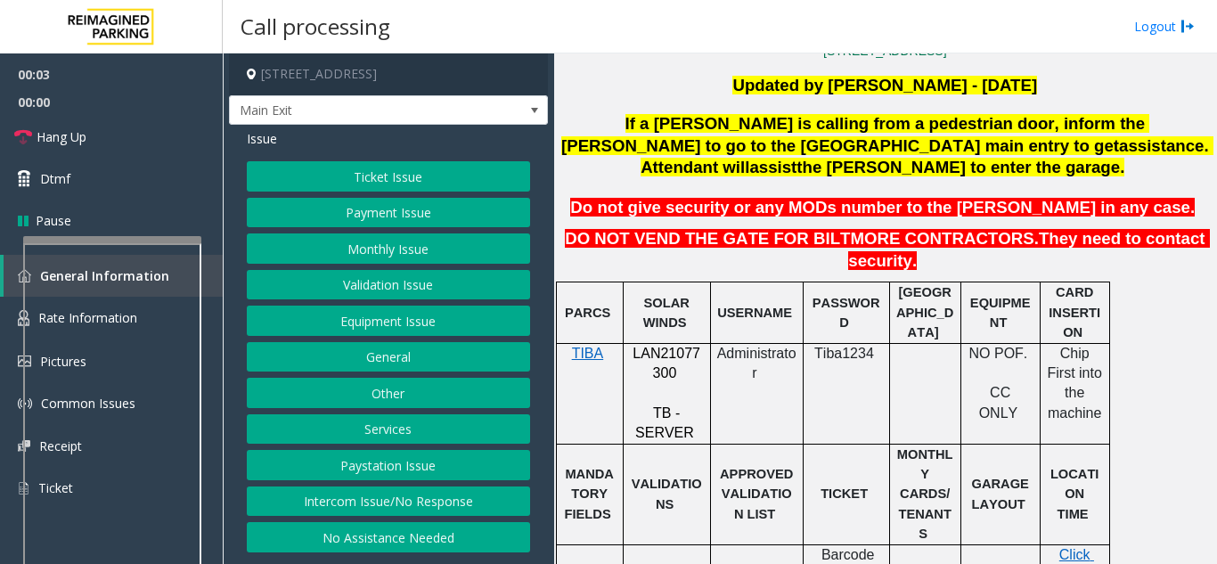
click at [676, 344] on p "LAN21077300" at bounding box center [667, 364] width 74 height 40
copy p "LAN21077300"
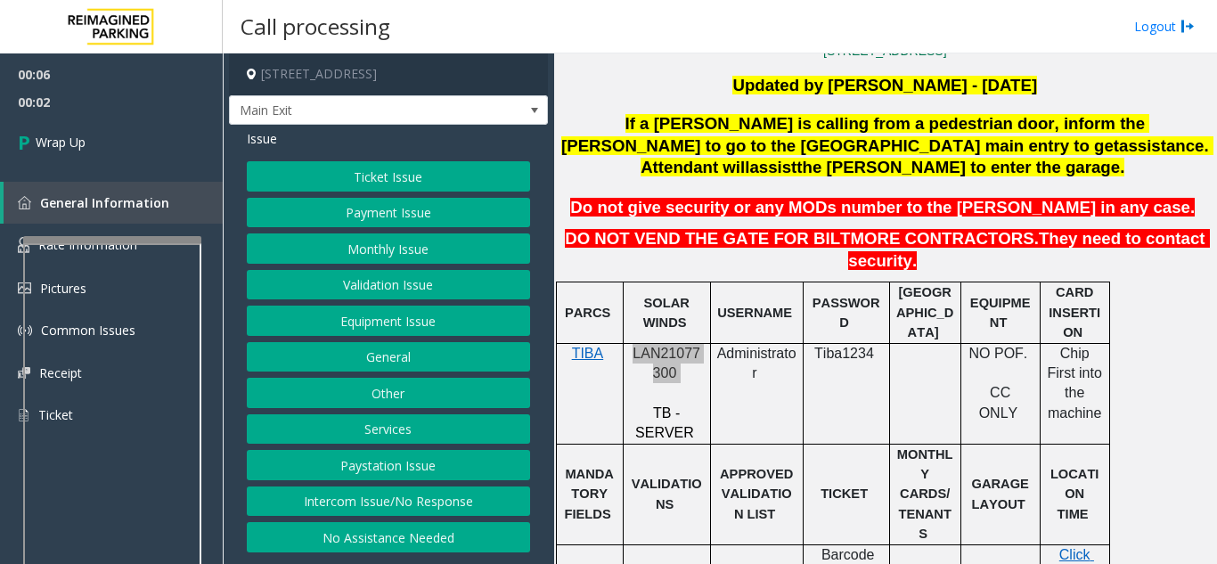
scroll to position [12, 0]
click at [387, 509] on button "Intercom Issue/No Response" at bounding box center [388, 501] width 283 height 30
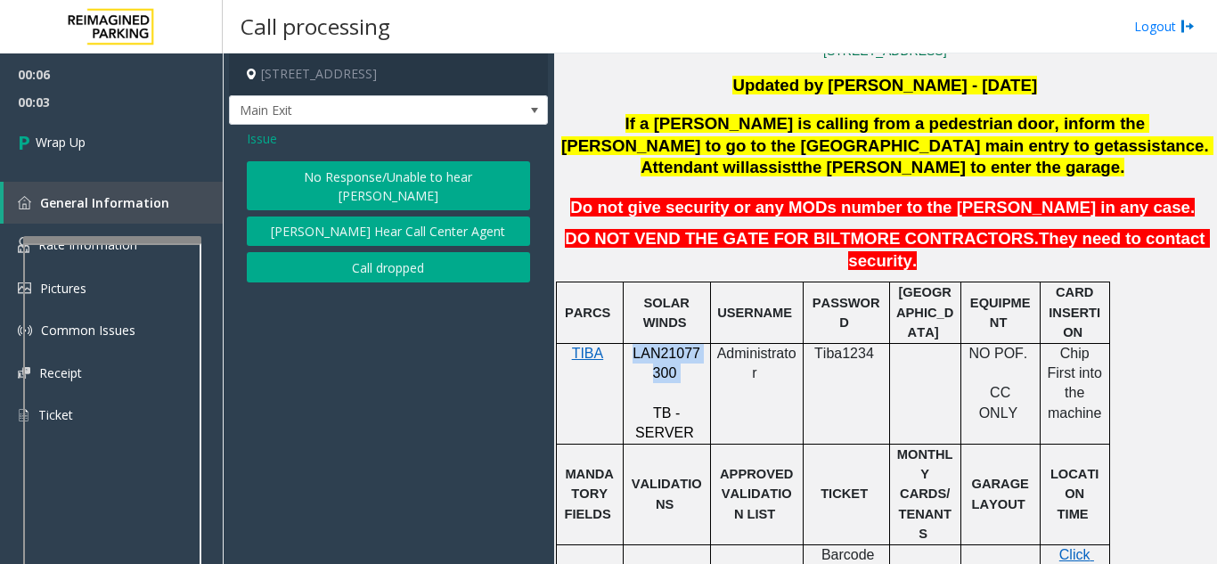
scroll to position [0, 0]
click at [325, 269] on button "Call dropped" at bounding box center [388, 267] width 283 height 30
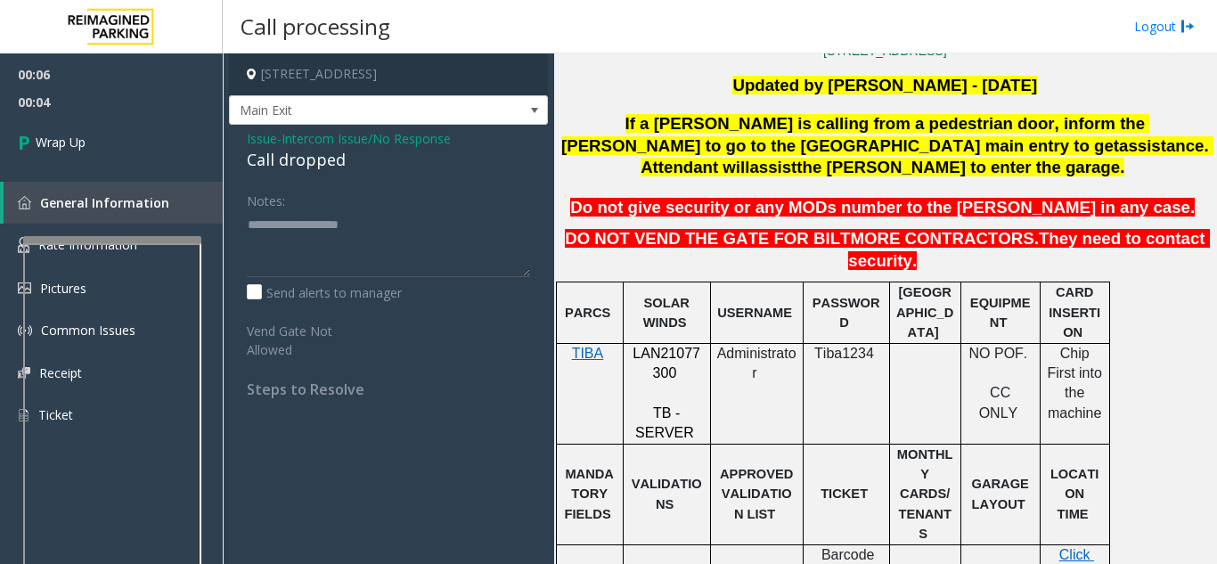
click at [268, 172] on div "Call dropped" at bounding box center [388, 160] width 283 height 24
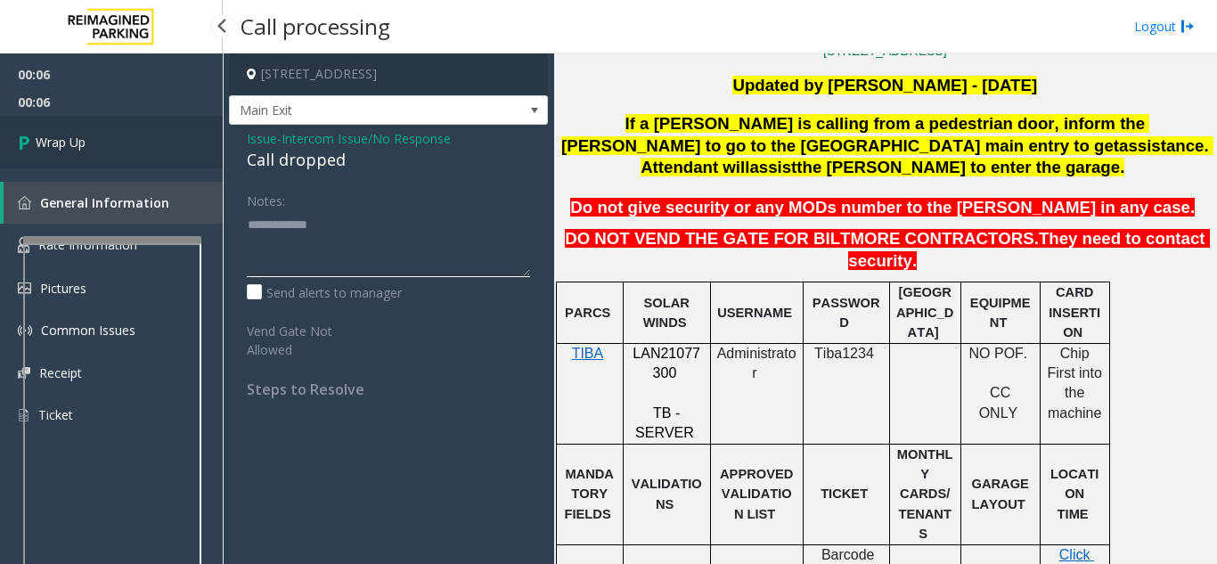
type textarea "**********"
click at [5, 118] on link "Wrap Up" at bounding box center [111, 142] width 223 height 53
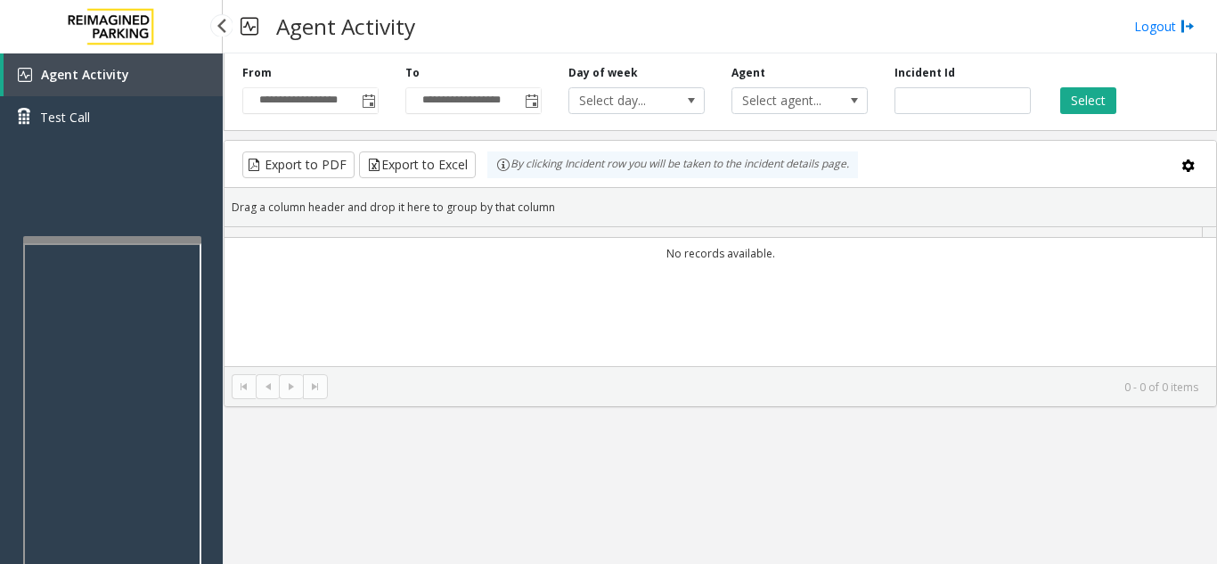
click at [22, 128] on link "Test Call" at bounding box center [111, 117] width 223 height 42
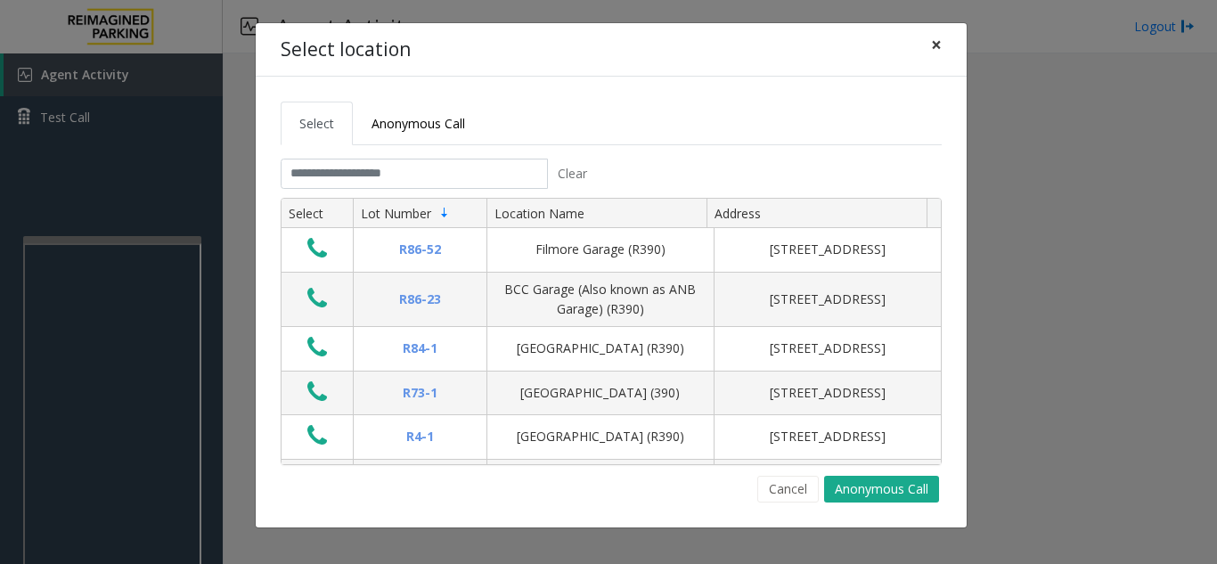
drag, startPoint x: 939, startPoint y: 37, endPoint x: 926, endPoint y: 37, distance: 12.5
click at [938, 40] on span "×" at bounding box center [936, 44] width 11 height 25
click at [426, 168] on input "text" at bounding box center [414, 174] width 267 height 30
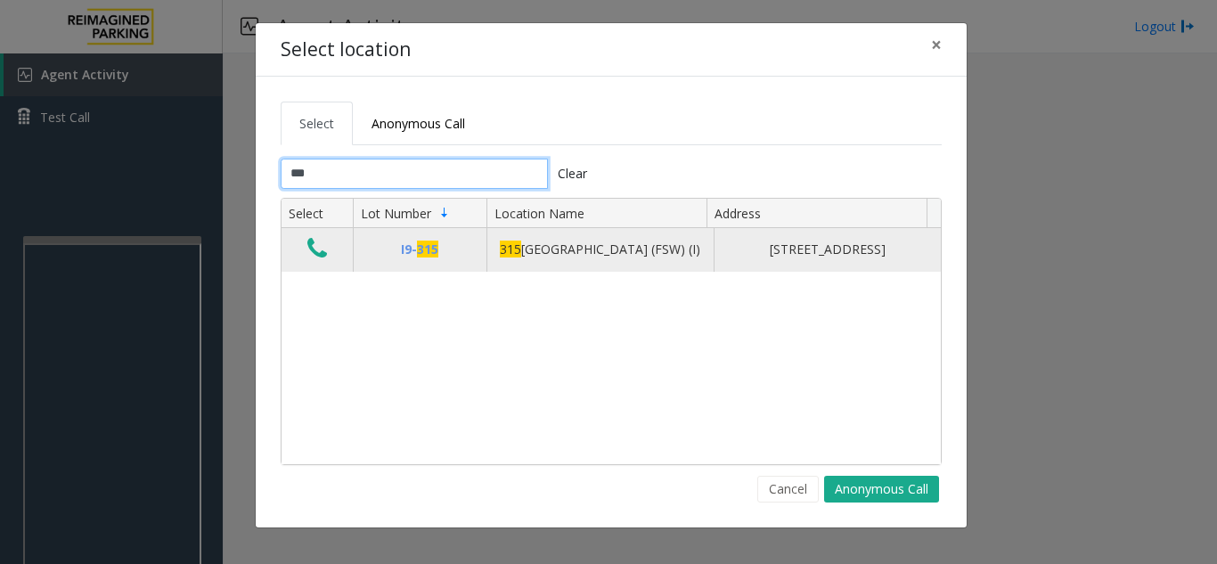
type input "***"
click at [313, 251] on icon "Data table" at bounding box center [317, 248] width 20 height 25
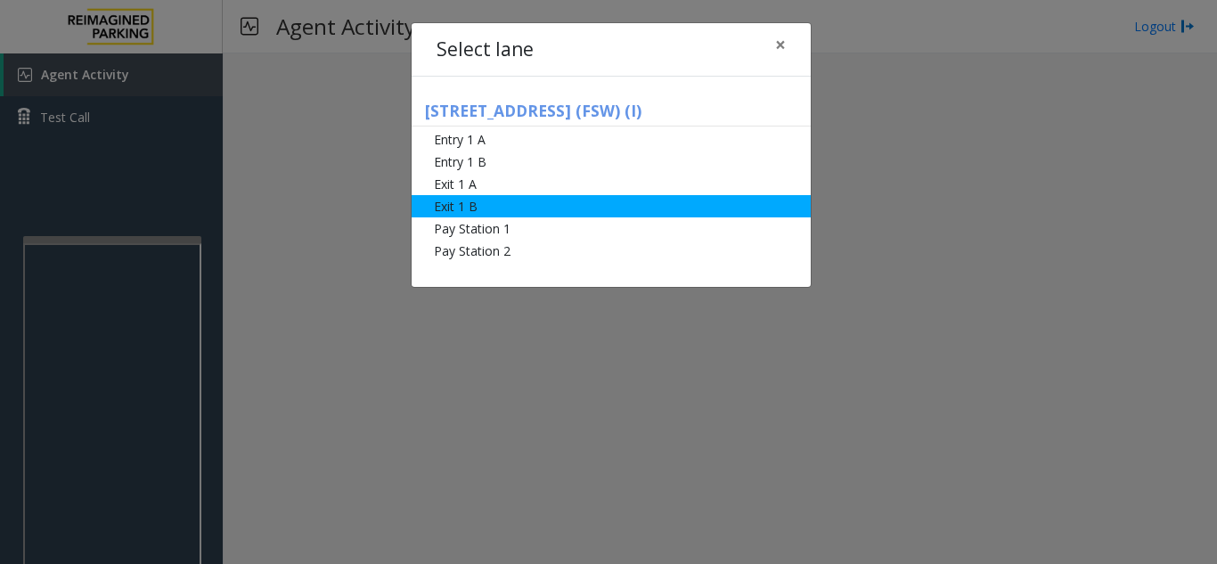
click at [515, 213] on li "Exit 1 B" at bounding box center [610, 206] width 399 height 22
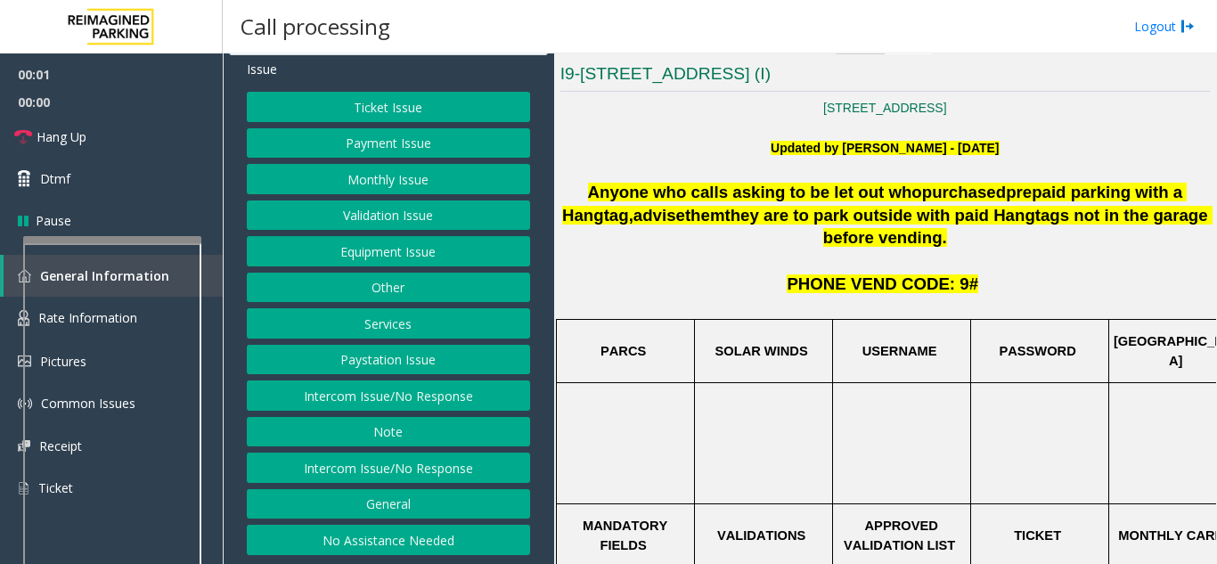
scroll to position [356, 0]
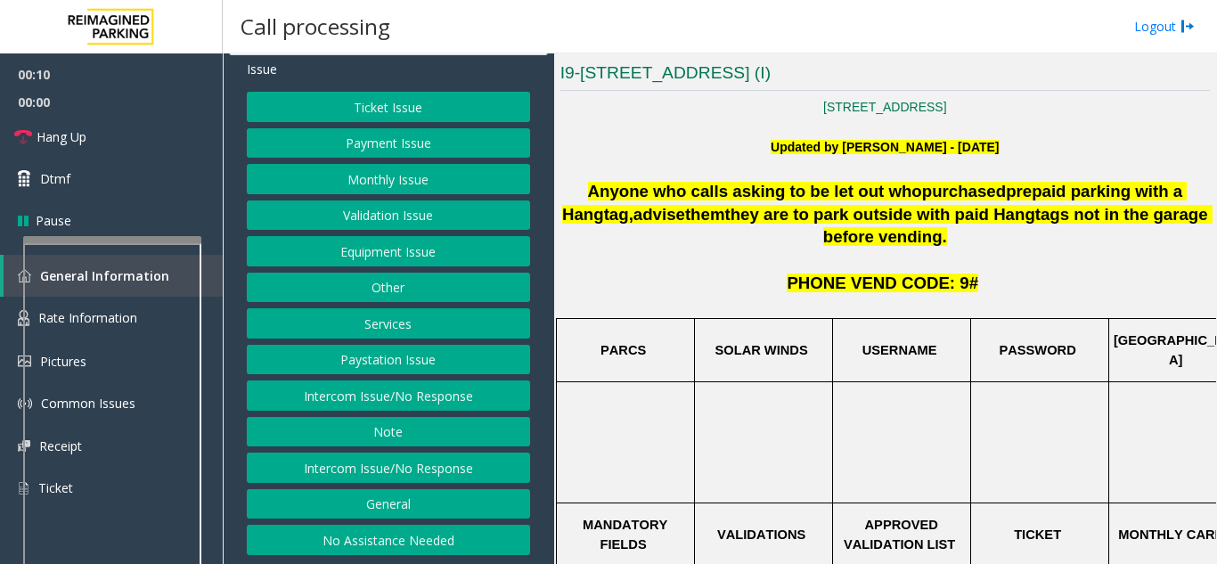
click at [378, 120] on button "Ticket Issue" at bounding box center [388, 107] width 283 height 30
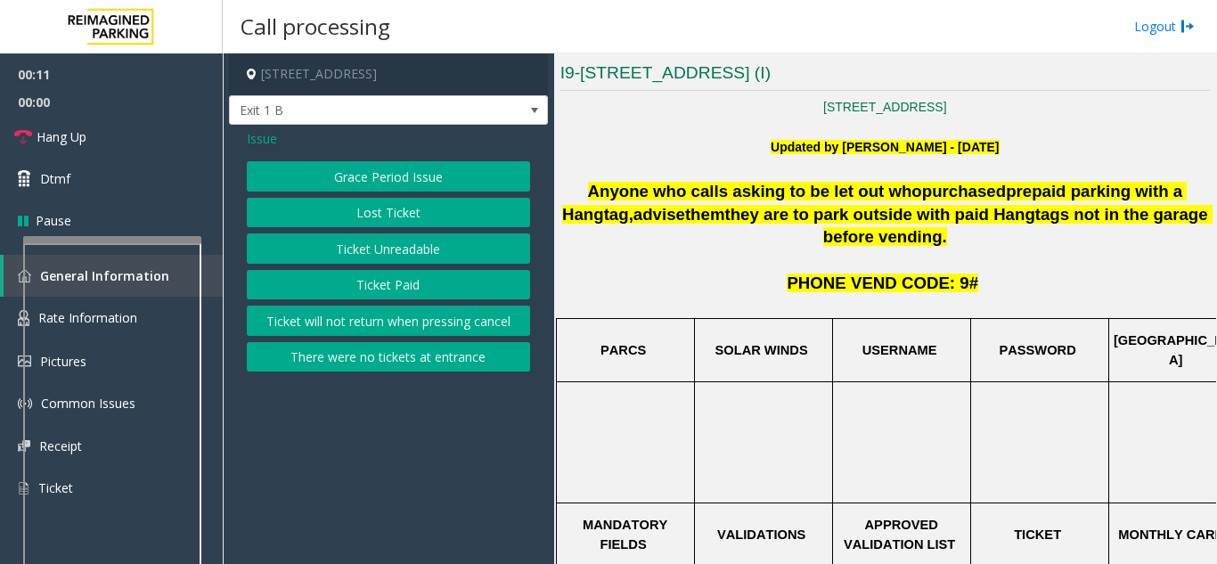
click at [391, 252] on button "Ticket Unreadable" at bounding box center [388, 248] width 283 height 30
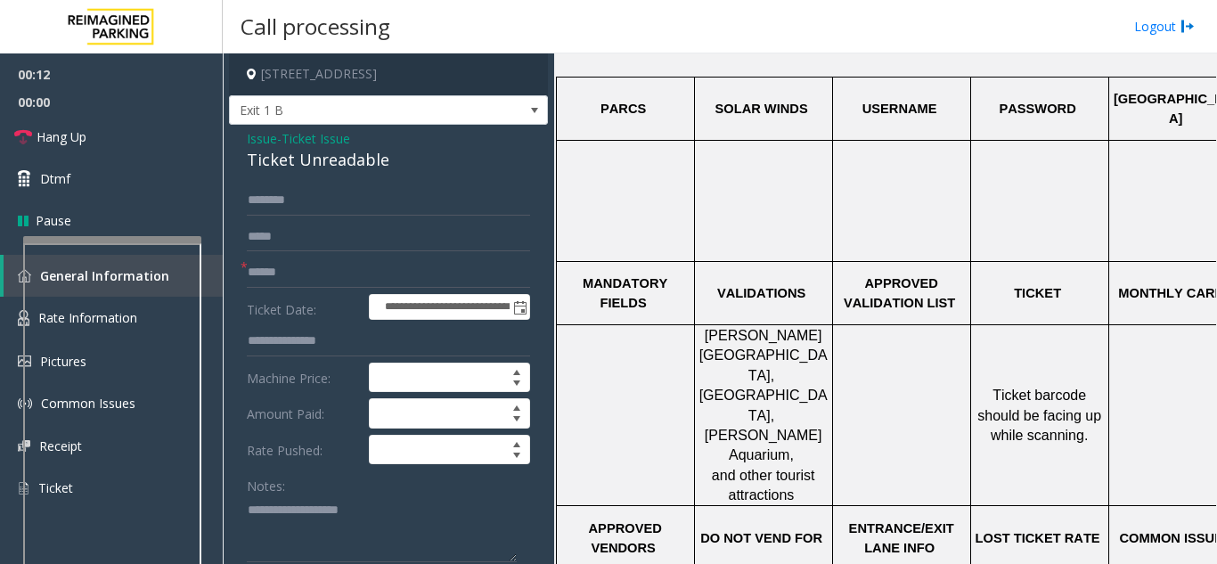
scroll to position [623, 0]
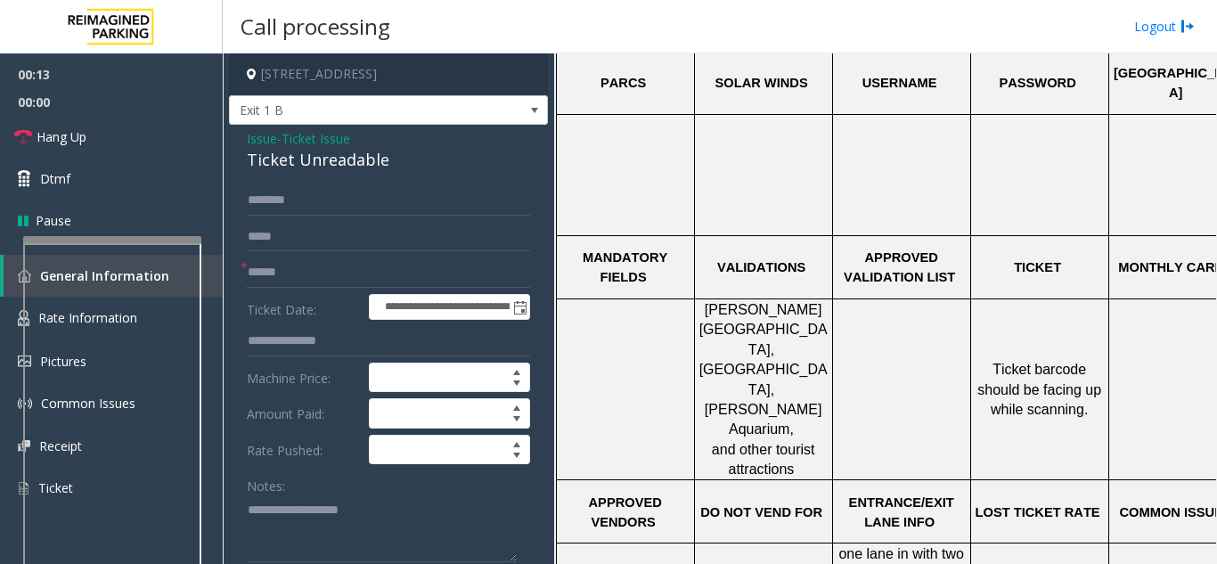
click at [296, 134] on span "Ticket Issue" at bounding box center [315, 138] width 69 height 19
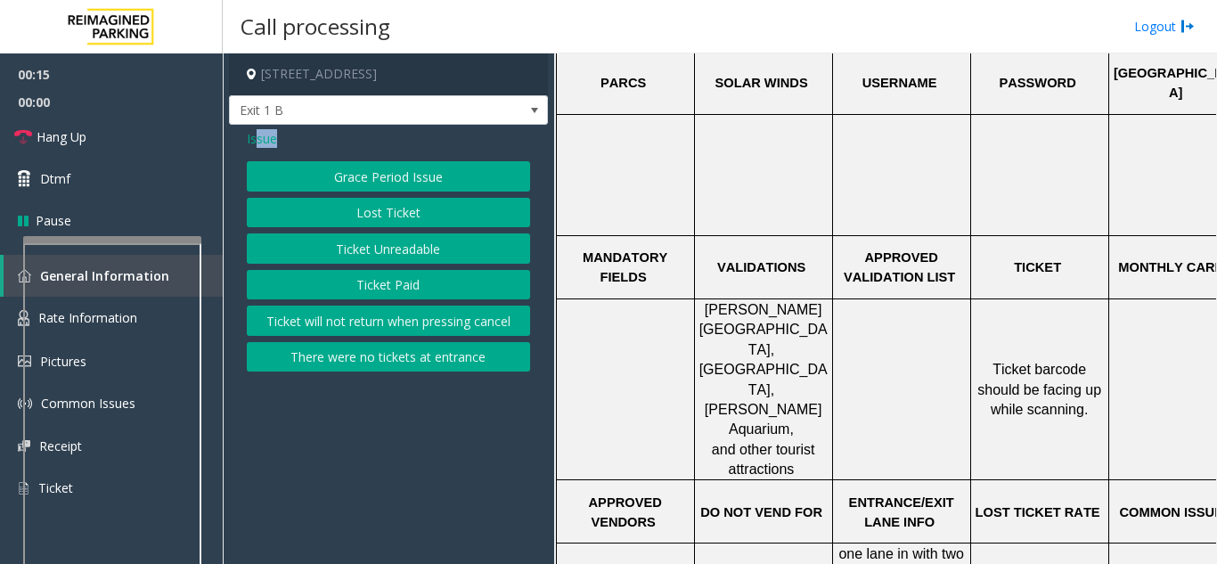
drag, startPoint x: 258, startPoint y: 142, endPoint x: 318, endPoint y: 256, distance: 128.7
click at [316, 256] on div "Issue Grace Period Issue Lost Ticket Ticket Unreadable Ticket Paid Ticket will …" at bounding box center [388, 253] width 319 height 256
click at [333, 278] on button "Ticket Paid" at bounding box center [388, 285] width 283 height 30
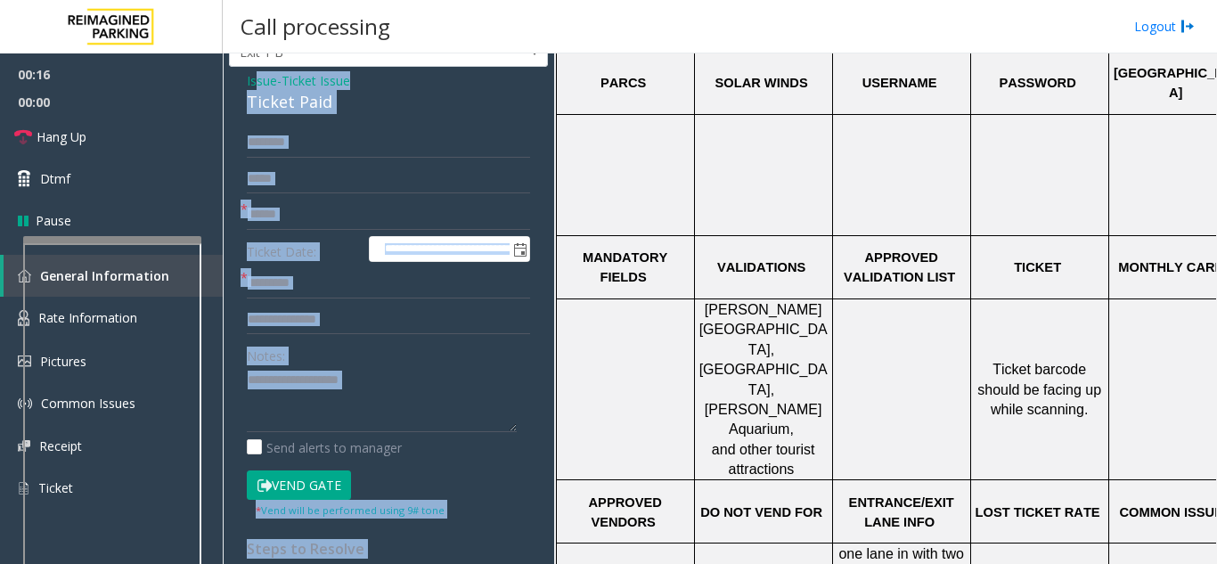
scroll to position [89, 0]
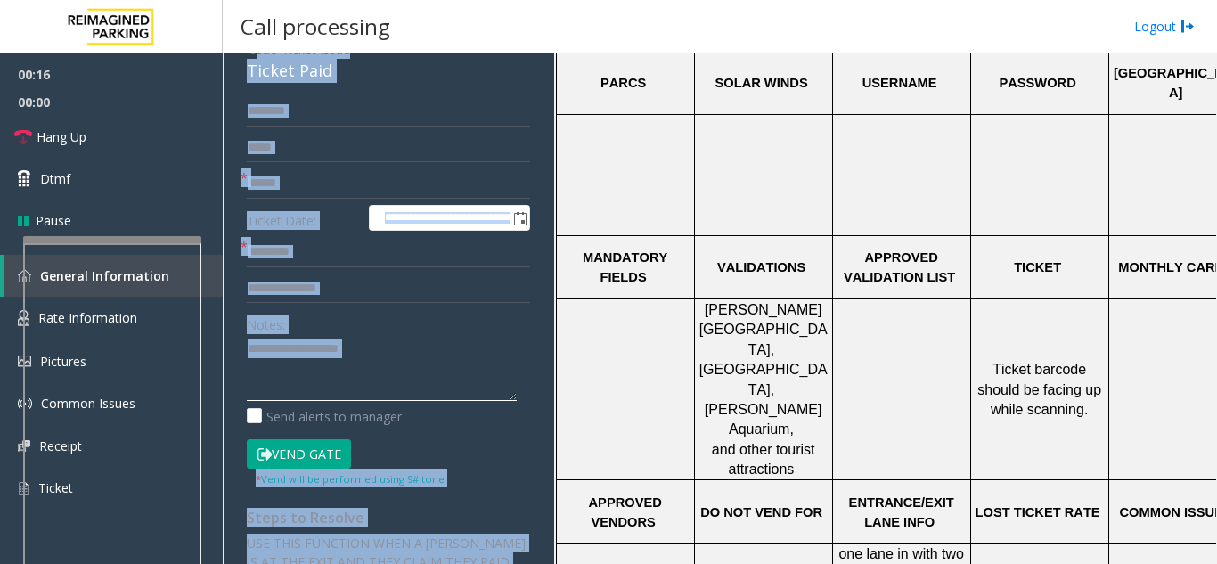
click at [299, 355] on textarea at bounding box center [382, 367] width 270 height 67
click at [297, 357] on textarea at bounding box center [382, 367] width 270 height 67
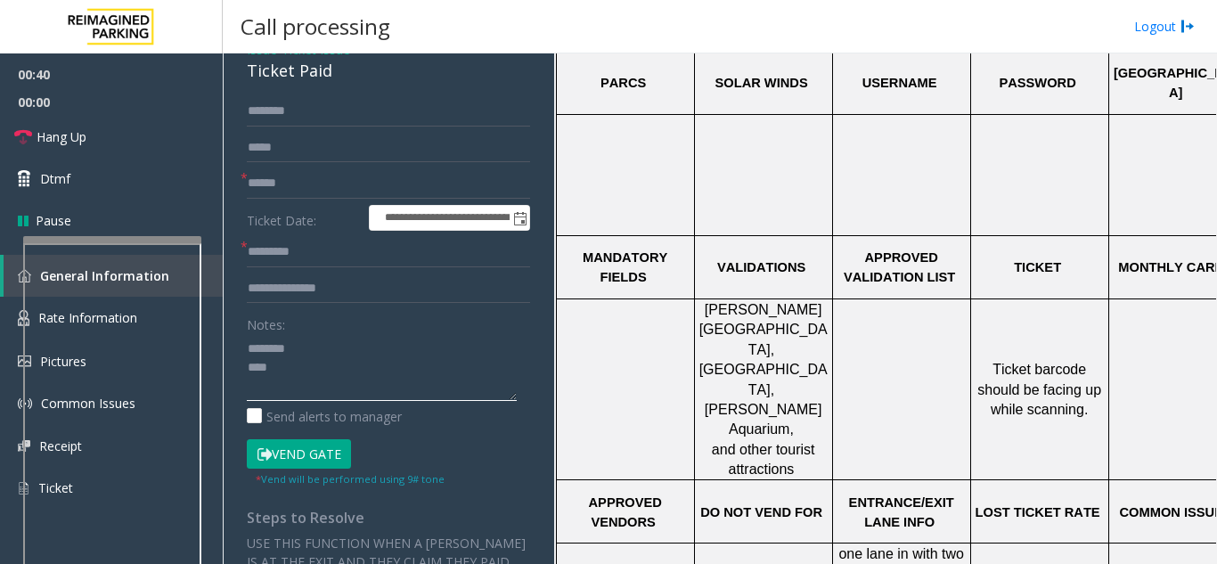
click at [264, 377] on textarea at bounding box center [382, 367] width 270 height 67
click at [263, 374] on textarea at bounding box center [382, 367] width 270 height 67
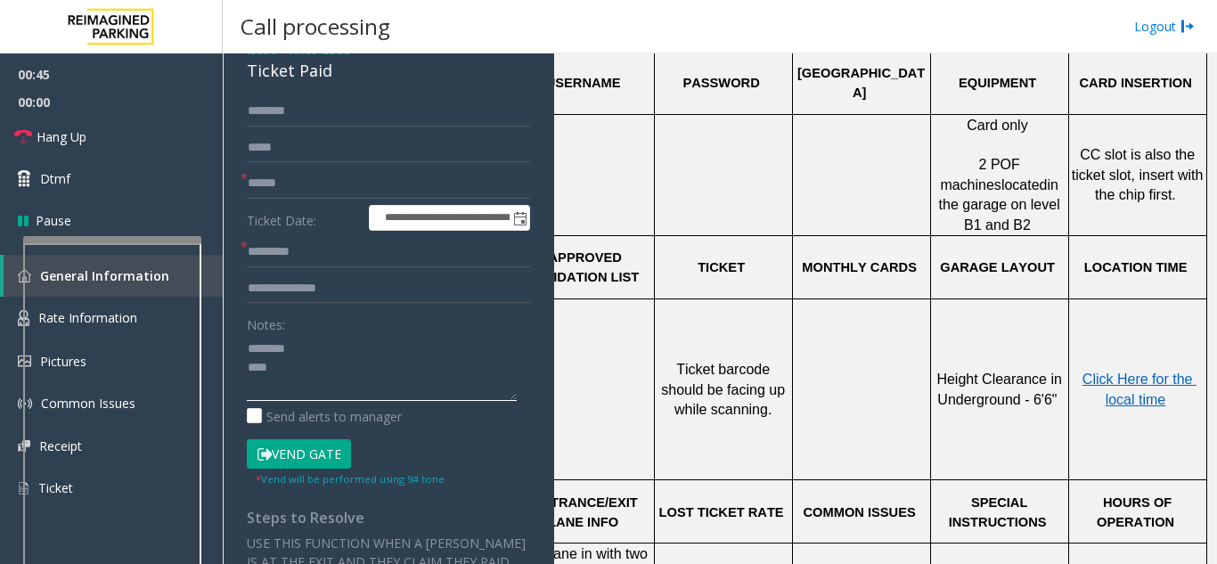
scroll to position [534, 329]
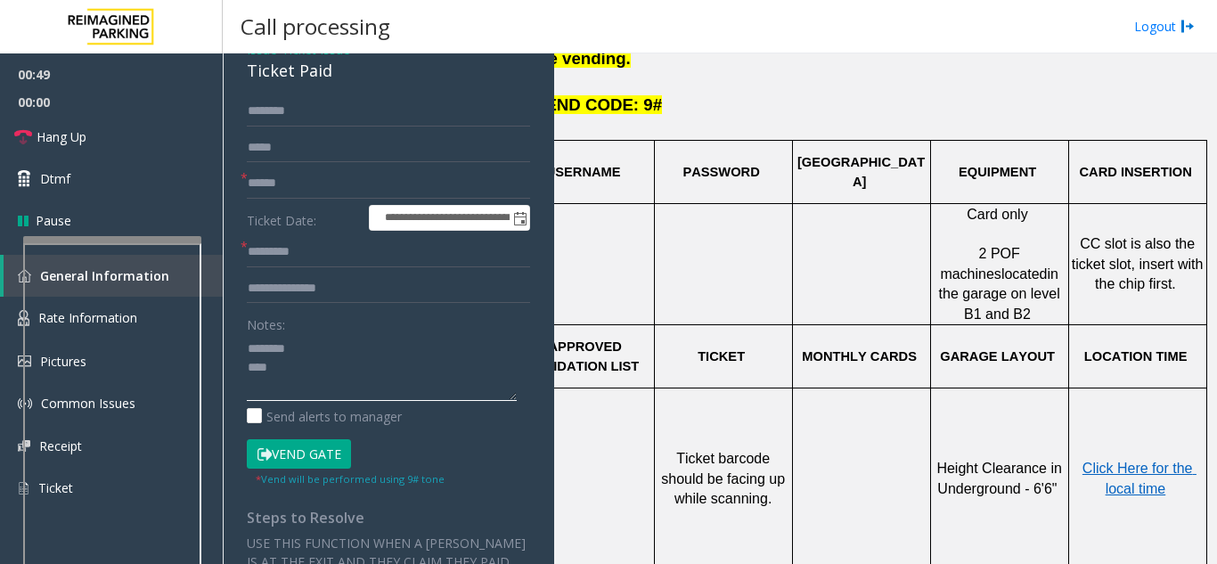
click at [317, 386] on textarea at bounding box center [382, 367] width 270 height 67
drag, startPoint x: 1141, startPoint y: 394, endPoint x: 1124, endPoint y: 389, distance: 17.5
click at [1143, 459] on p "Click Here for the local time" at bounding box center [1137, 479] width 135 height 40
click at [1135, 460] on span "Click Here for the local time" at bounding box center [1139, 477] width 114 height 35
click at [287, 356] on textarea at bounding box center [382, 367] width 270 height 67
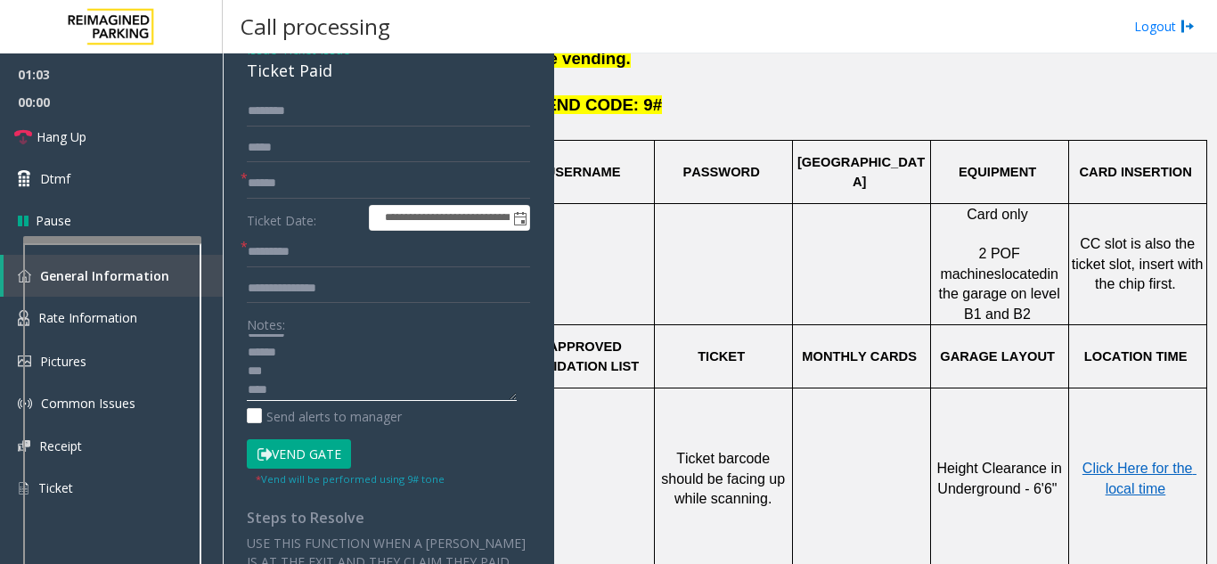
scroll to position [19, 0]
click at [251, 362] on textarea at bounding box center [382, 367] width 270 height 67
paste textarea "**********"
type textarea "**********"
click at [313, 449] on button "Vend Gate" at bounding box center [299, 454] width 104 height 30
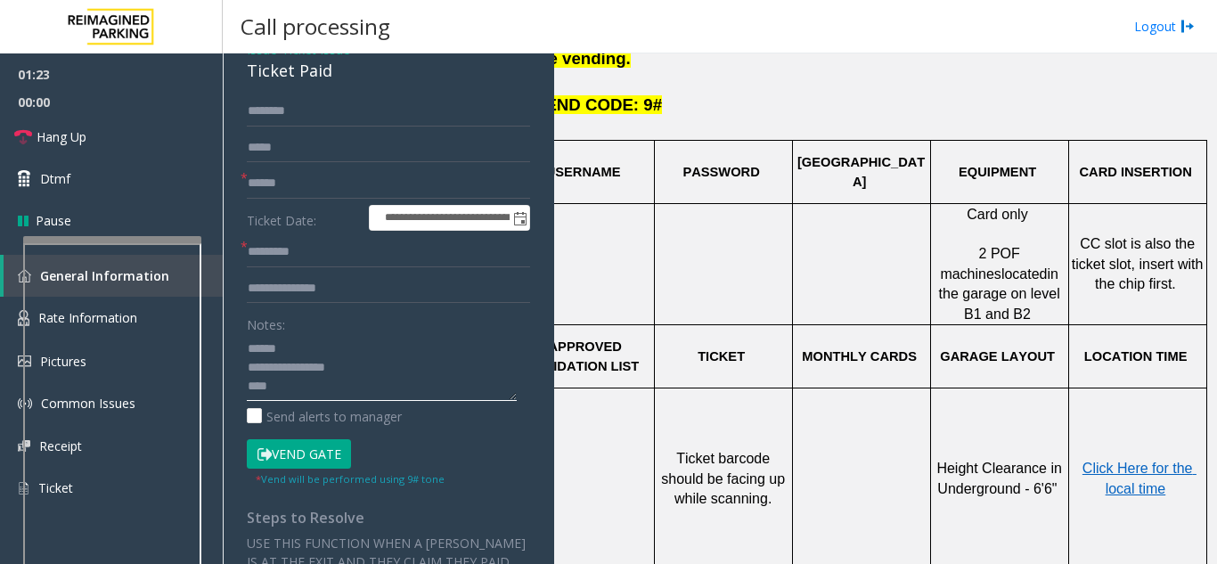
click at [318, 346] on textarea at bounding box center [382, 367] width 270 height 67
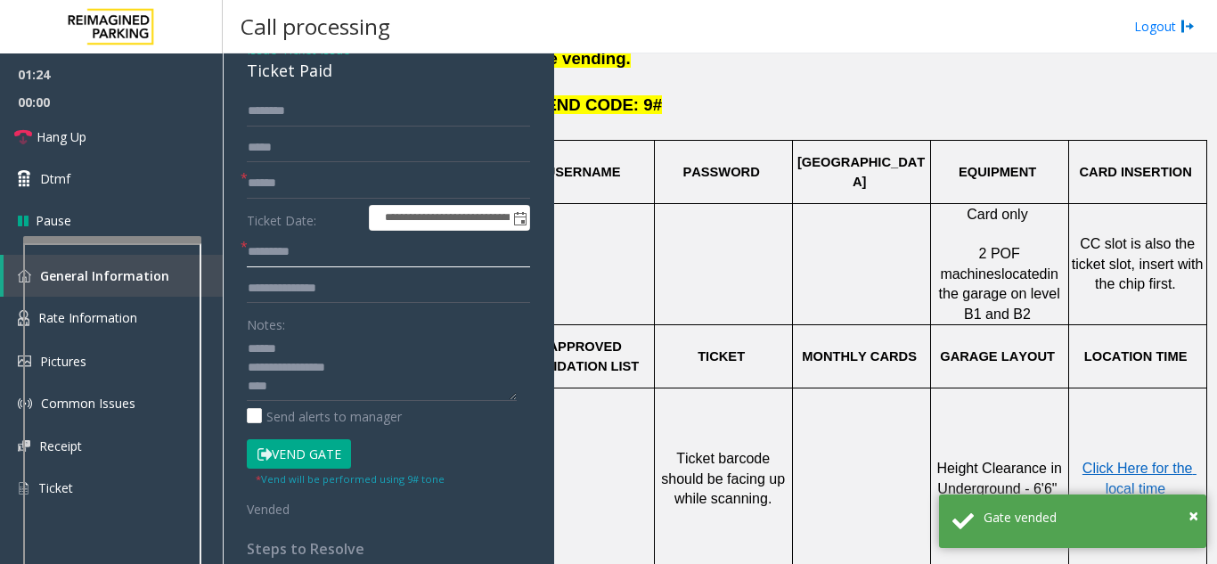
click at [286, 247] on input "text" at bounding box center [388, 252] width 283 height 30
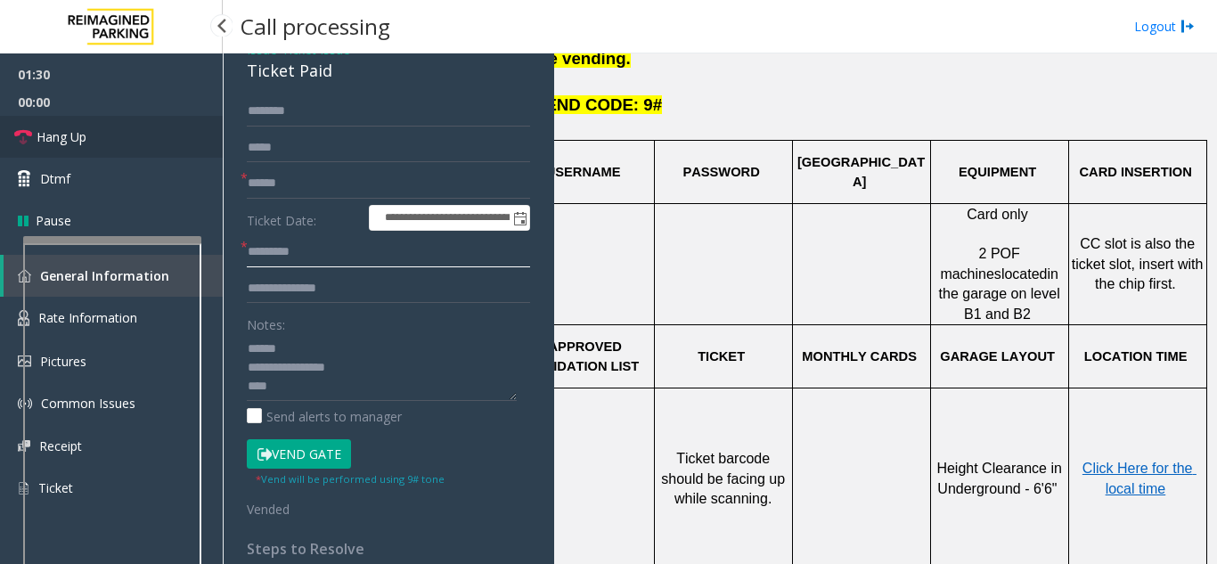
type input "********"
click at [74, 135] on span "Hang Up" at bounding box center [62, 136] width 50 height 19
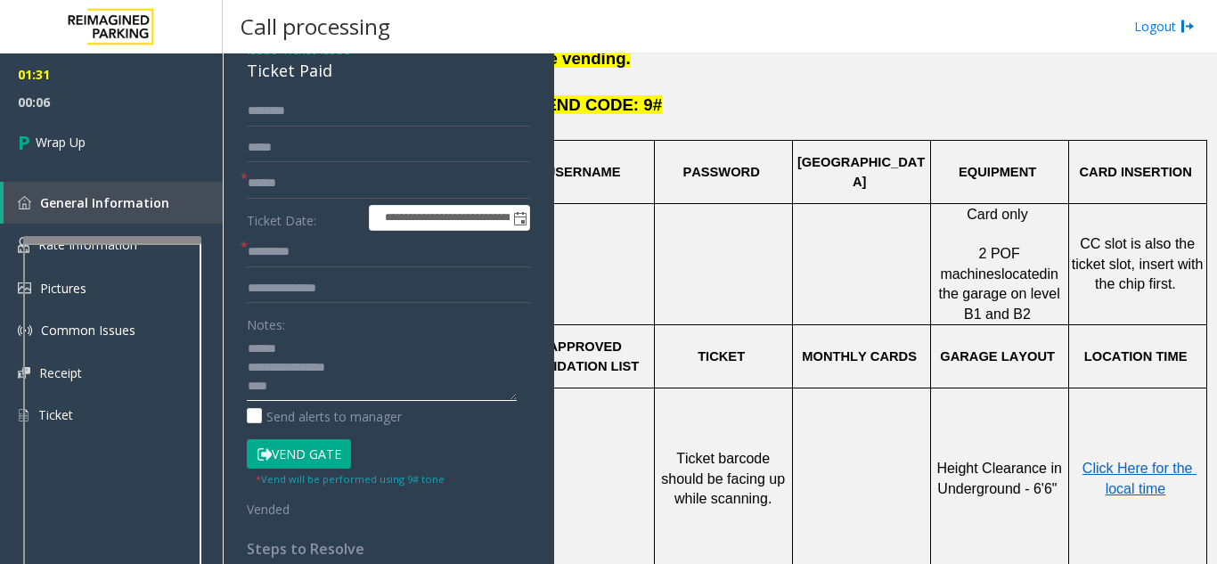
click at [250, 389] on textarea at bounding box center [382, 367] width 270 height 67
paste textarea "**********"
type textarea "**********"
click at [276, 179] on input "text" at bounding box center [388, 183] width 283 height 30
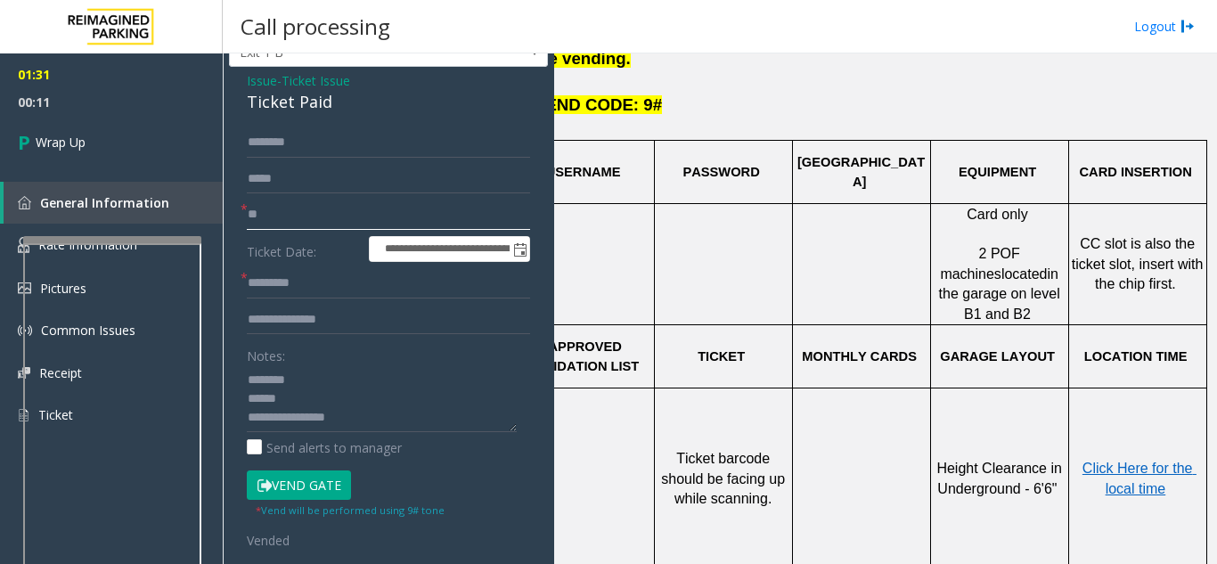
scroll to position [89, 0]
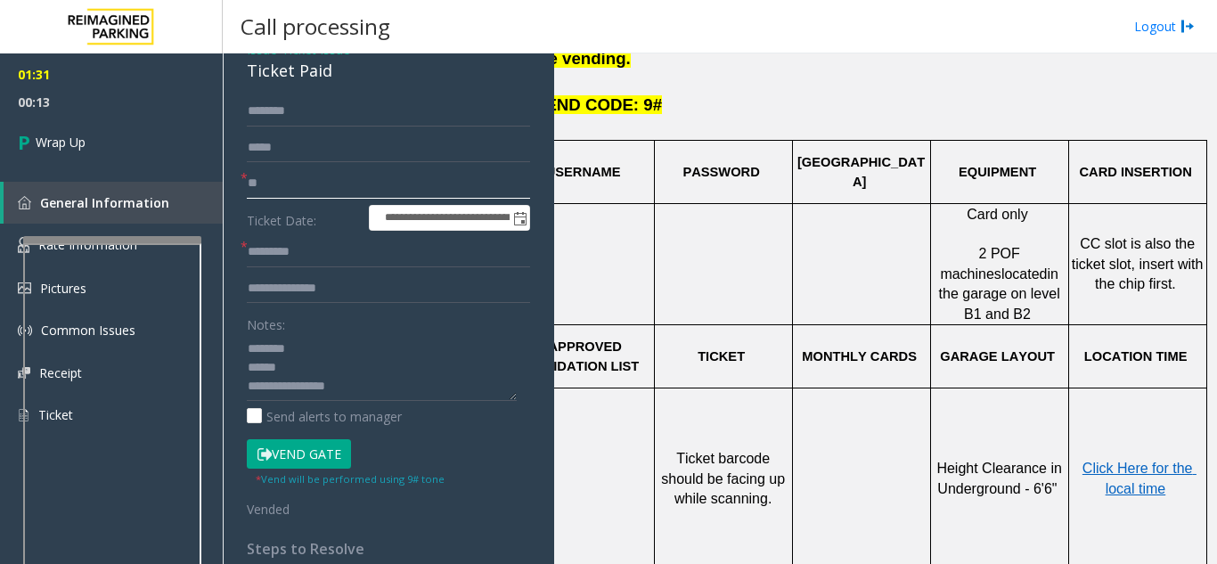
type input "**"
click at [265, 80] on div "Ticket Paid" at bounding box center [388, 71] width 283 height 24
copy div "Ticket Paid"
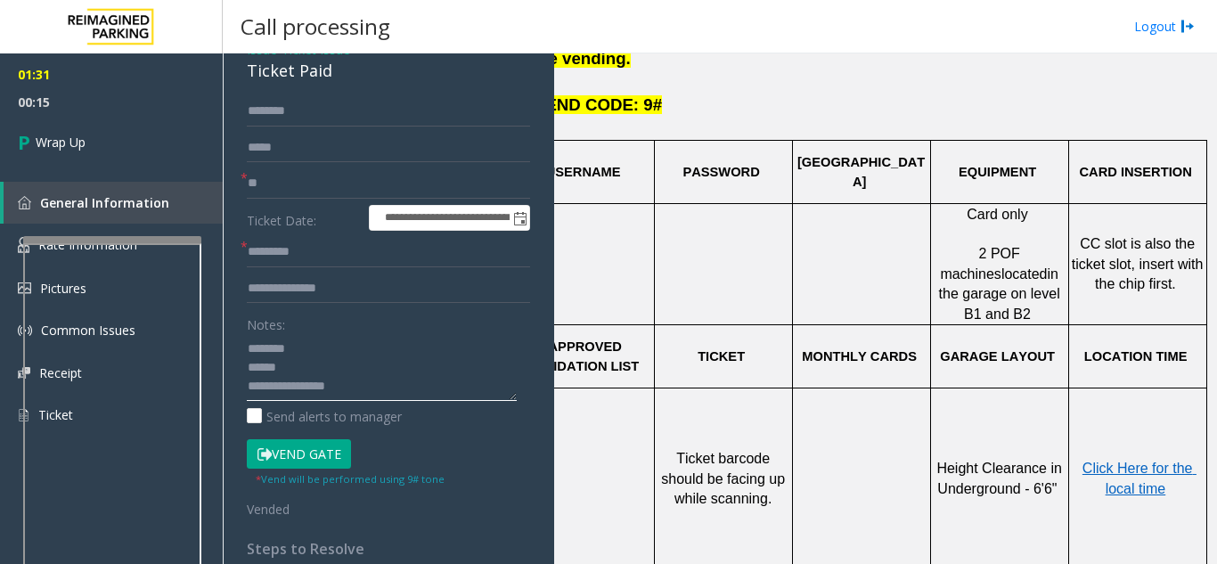
click at [289, 344] on textarea at bounding box center [382, 367] width 270 height 67
paste textarea "**********"
click at [293, 381] on textarea at bounding box center [382, 367] width 270 height 67
paste textarea "**********"
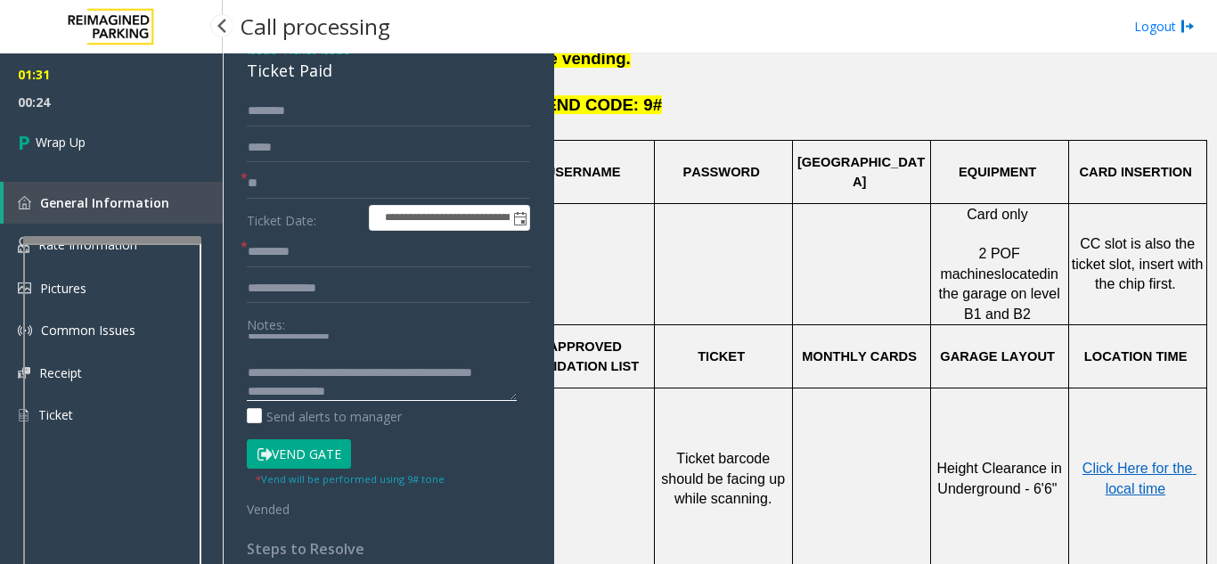
type textarea "**********"
click at [102, 112] on span "00:24" at bounding box center [111, 102] width 223 height 28
click at [102, 112] on span "00:25" at bounding box center [111, 102] width 223 height 28
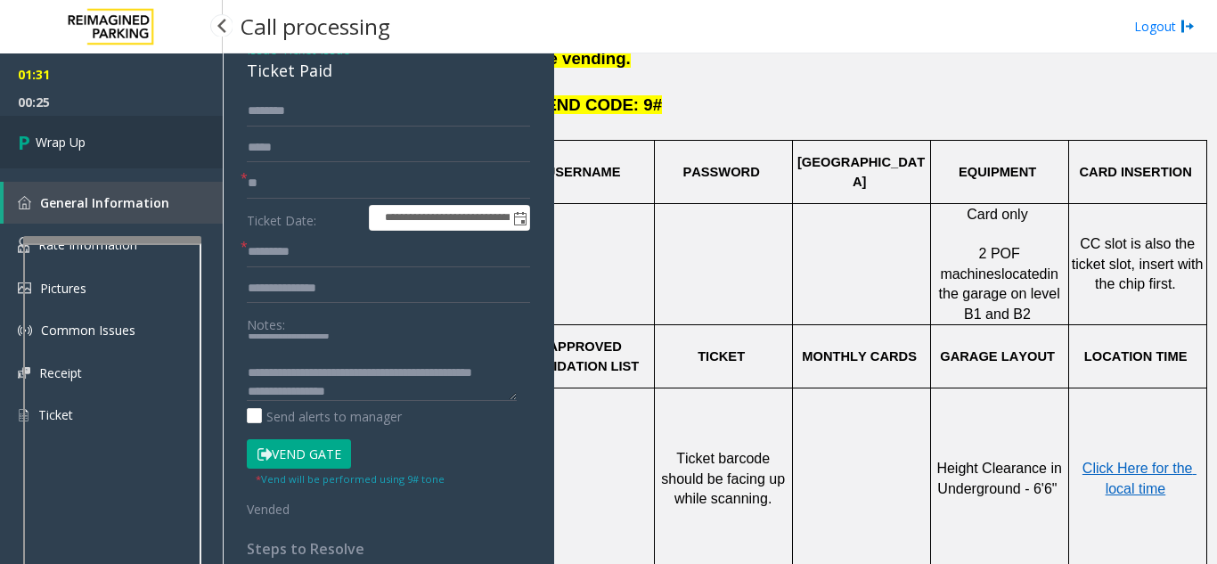
click at [117, 129] on link "Wrap Up" at bounding box center [111, 142] width 223 height 53
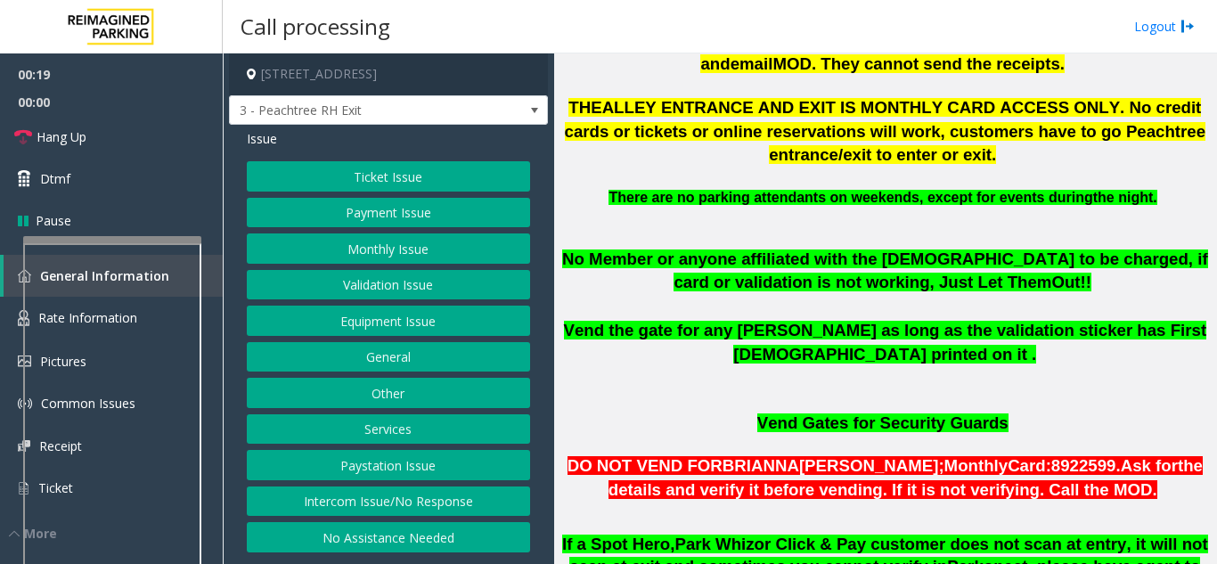
scroll to position [1158, 0]
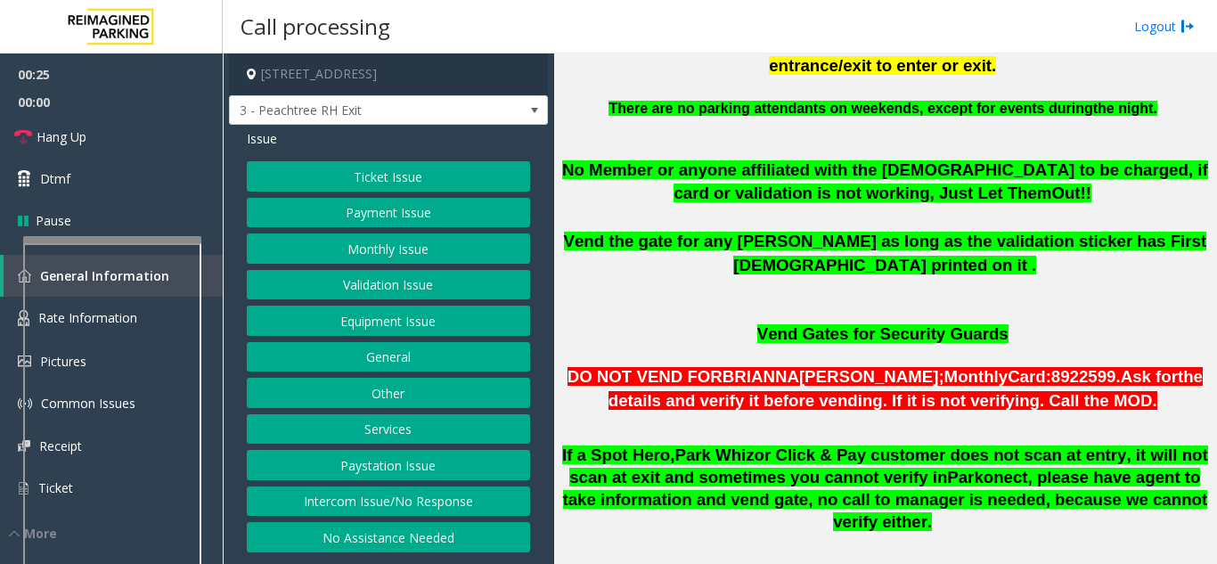
click at [399, 190] on button "Ticket Issue" at bounding box center [388, 176] width 283 height 30
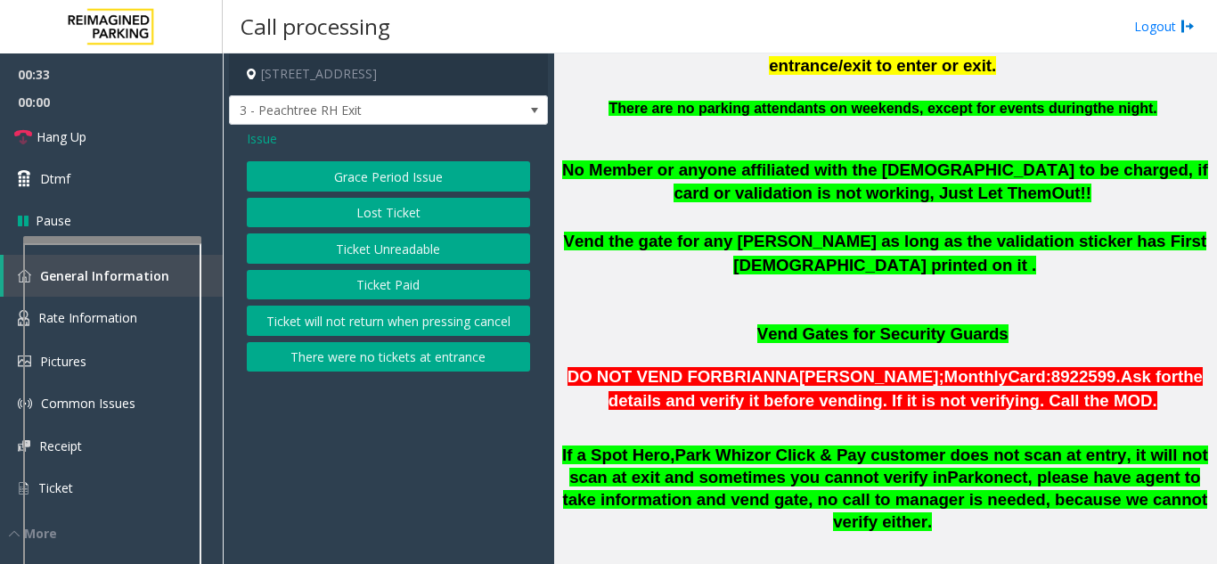
click at [256, 141] on span "Issue" at bounding box center [262, 138] width 30 height 19
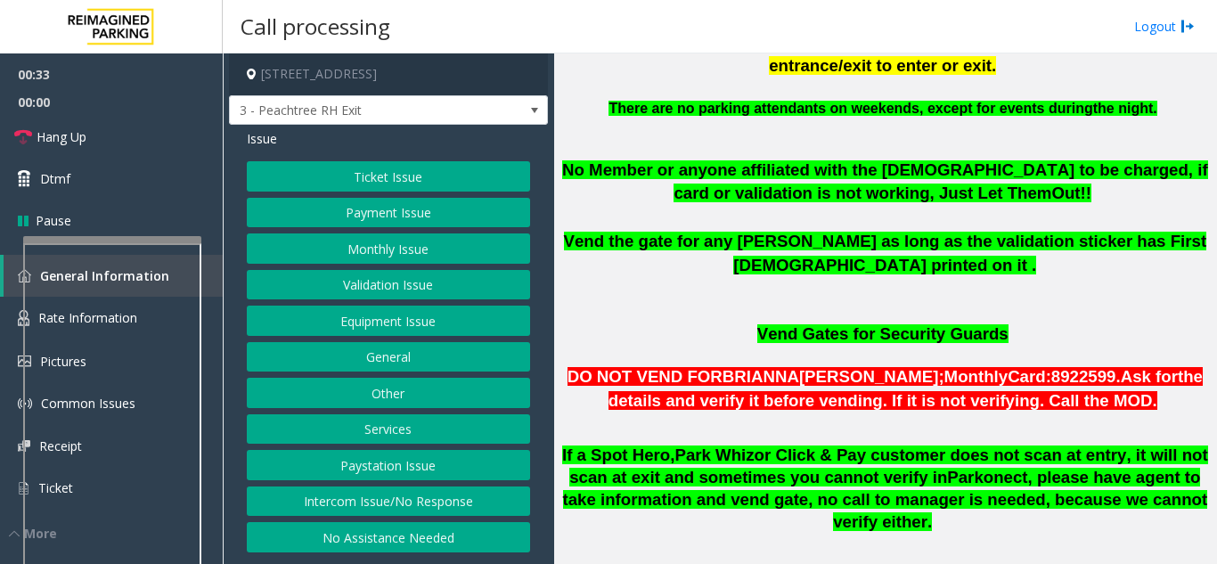
click at [392, 167] on button "Ticket Issue" at bounding box center [388, 176] width 283 height 30
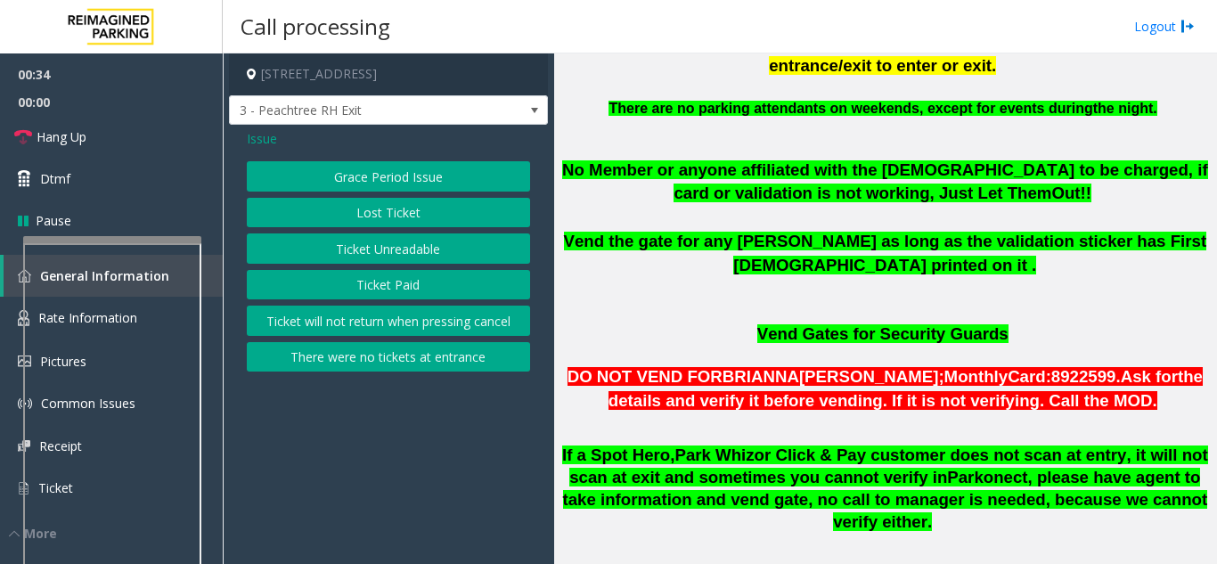
click at [379, 251] on button "Ticket Unreadable" at bounding box center [388, 248] width 283 height 30
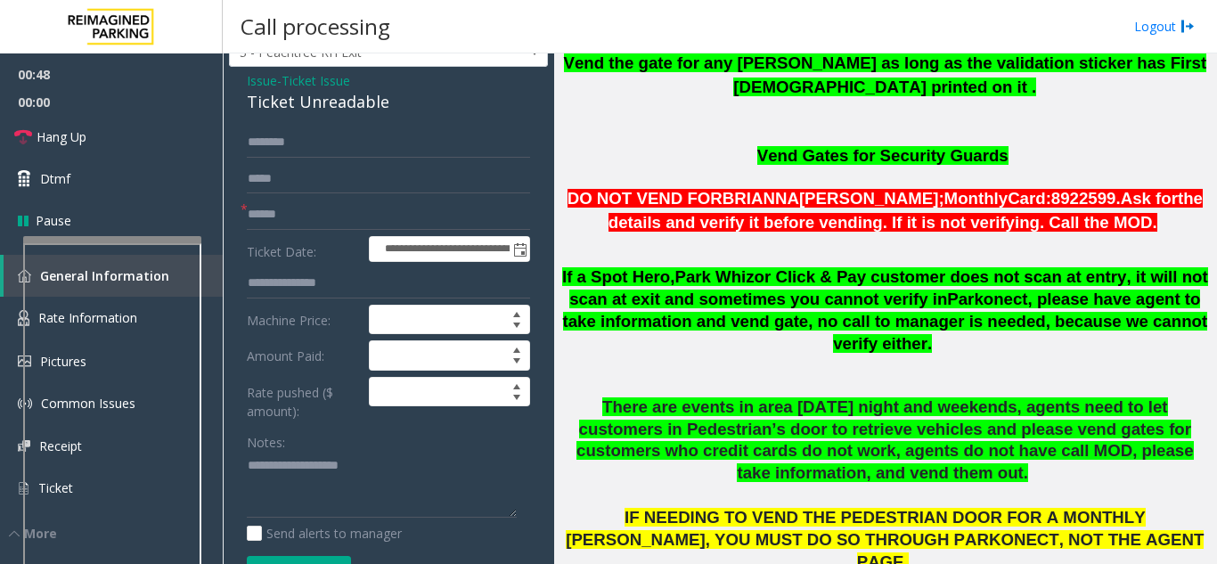
scroll to position [89, 0]
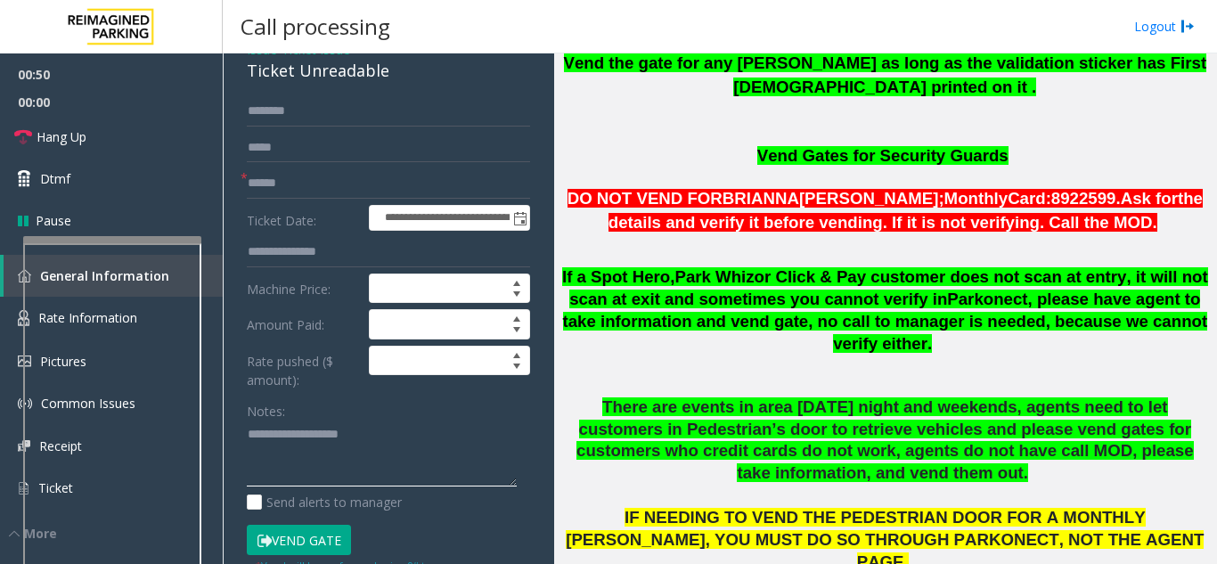
paste textarea "**********"
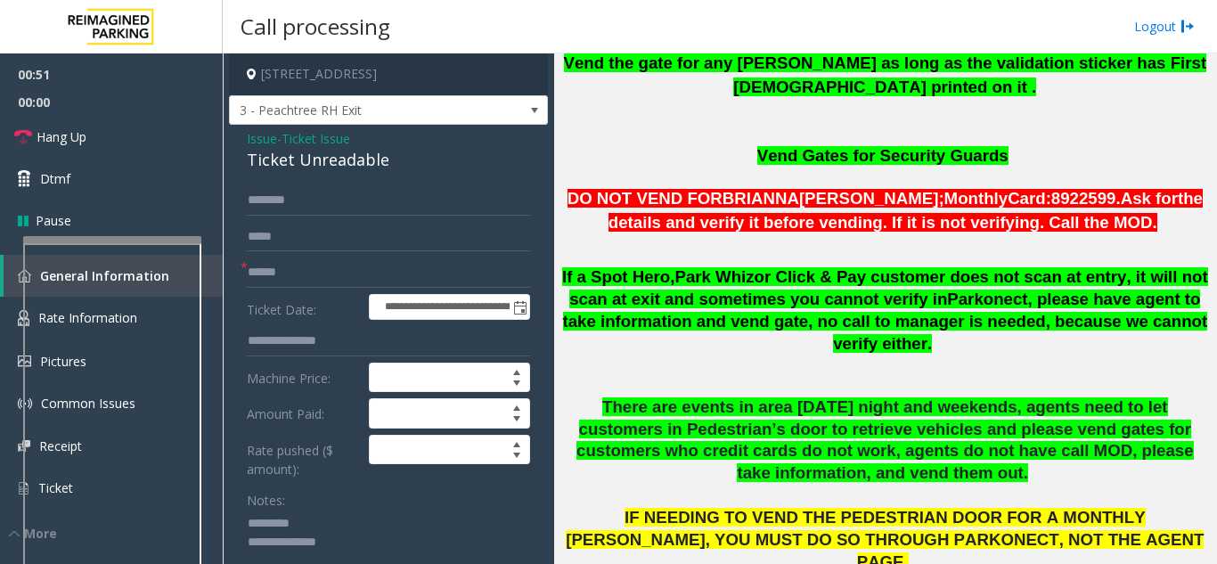
type textarea "**********"
click at [304, 148] on span "Ticket Issue" at bounding box center [315, 138] width 69 height 19
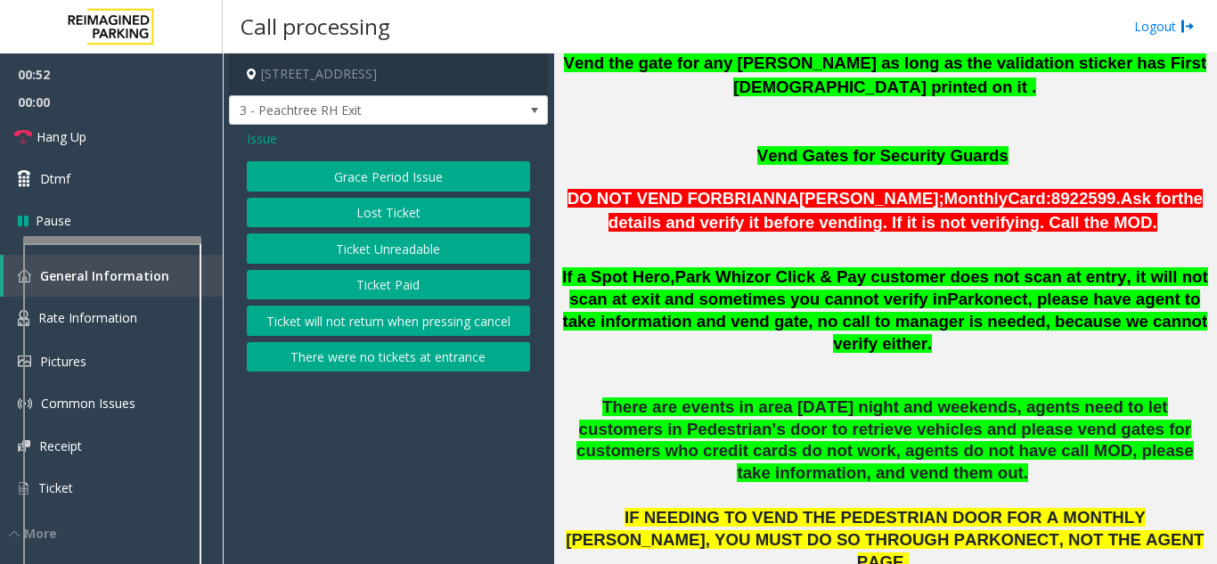
click at [256, 154] on div "Issue Grace Period Issue Lost Ticket Ticket Unreadable Ticket Paid Ticket will …" at bounding box center [388, 253] width 319 height 256
click at [265, 139] on span "Issue" at bounding box center [262, 138] width 30 height 19
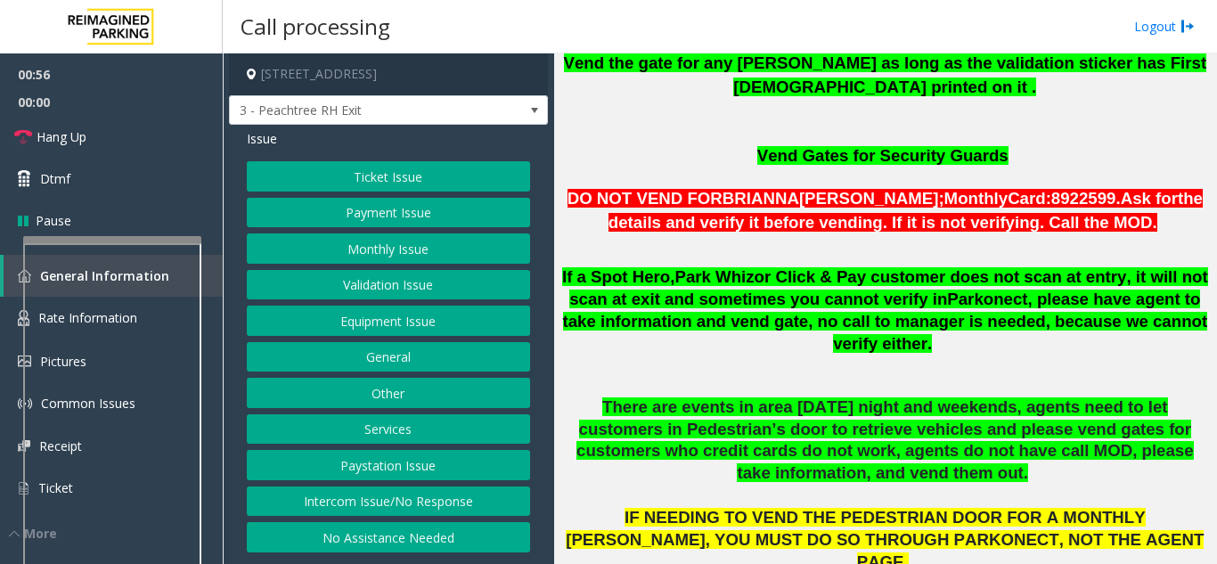
click at [422, 280] on button "Validation Issue" at bounding box center [388, 285] width 283 height 30
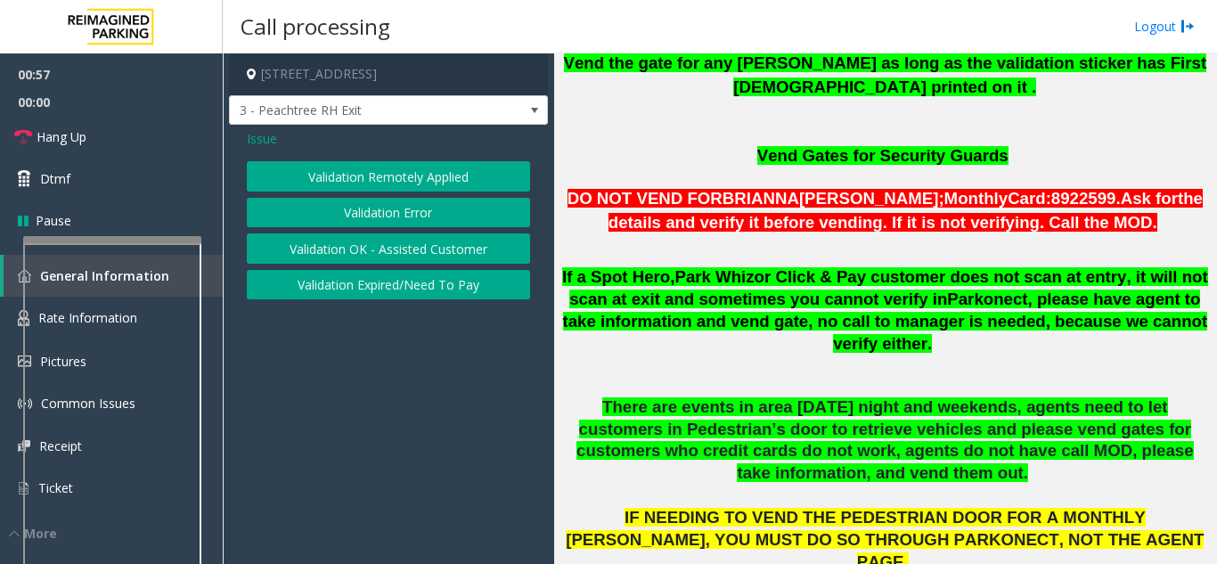
click at [371, 209] on button "Validation Error" at bounding box center [388, 213] width 283 height 30
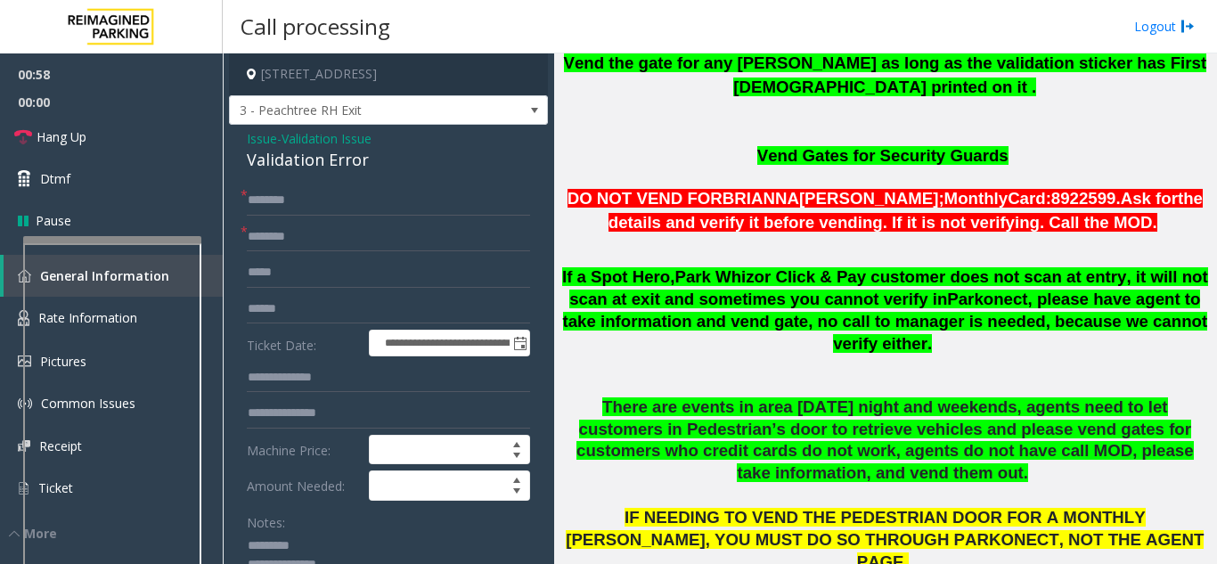
click at [298, 172] on div "Validation Error" at bounding box center [388, 160] width 283 height 24
copy div "Validation Error"
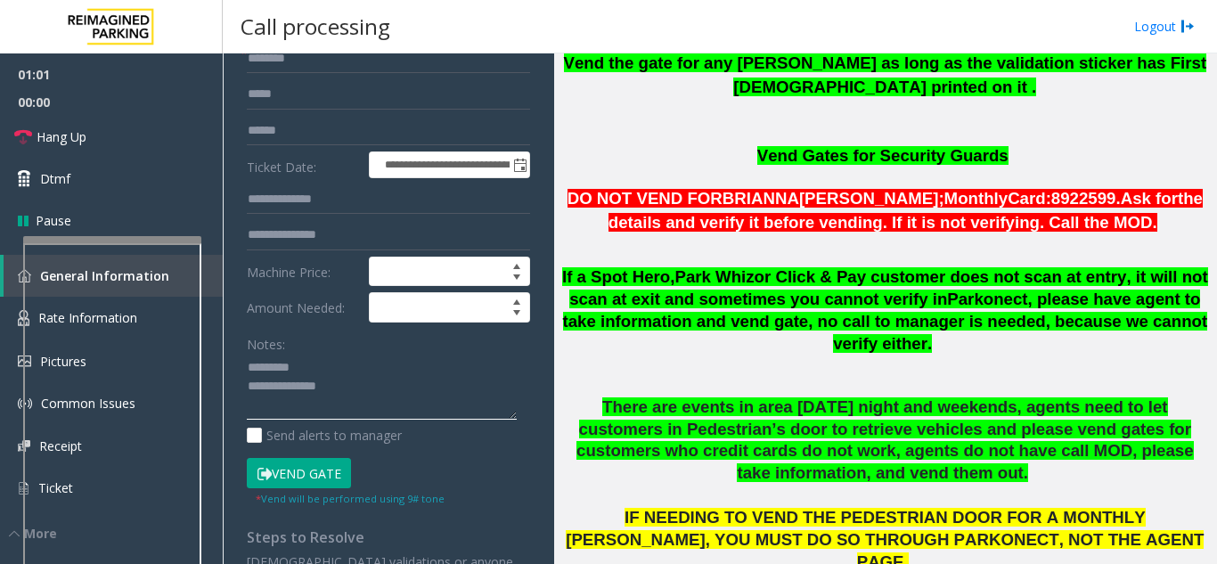
paste textarea "**********"
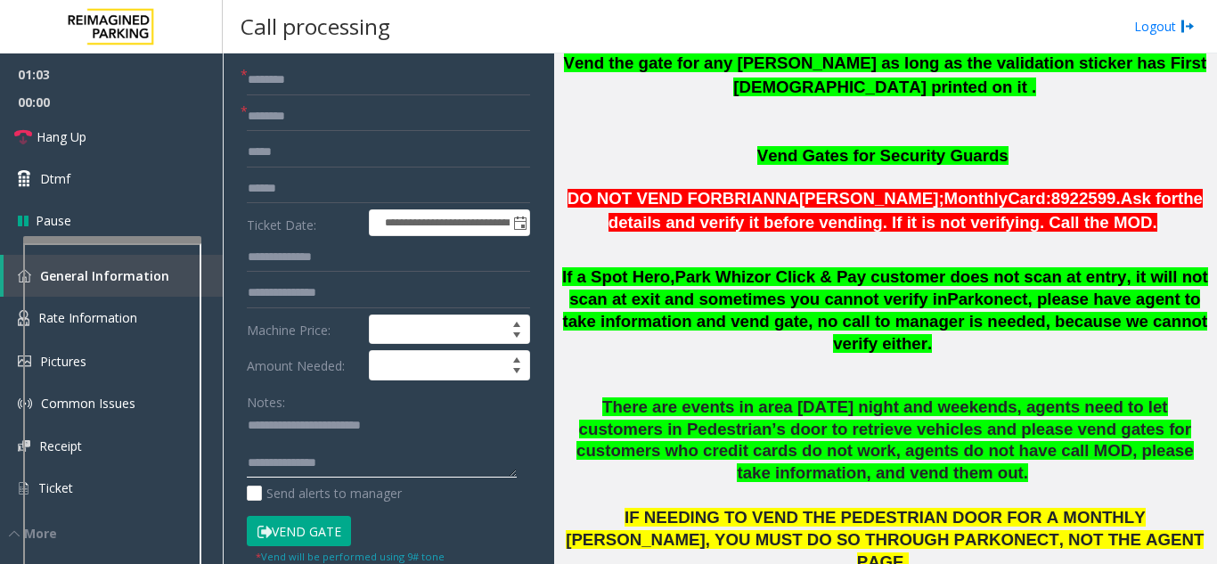
scroll to position [89, 0]
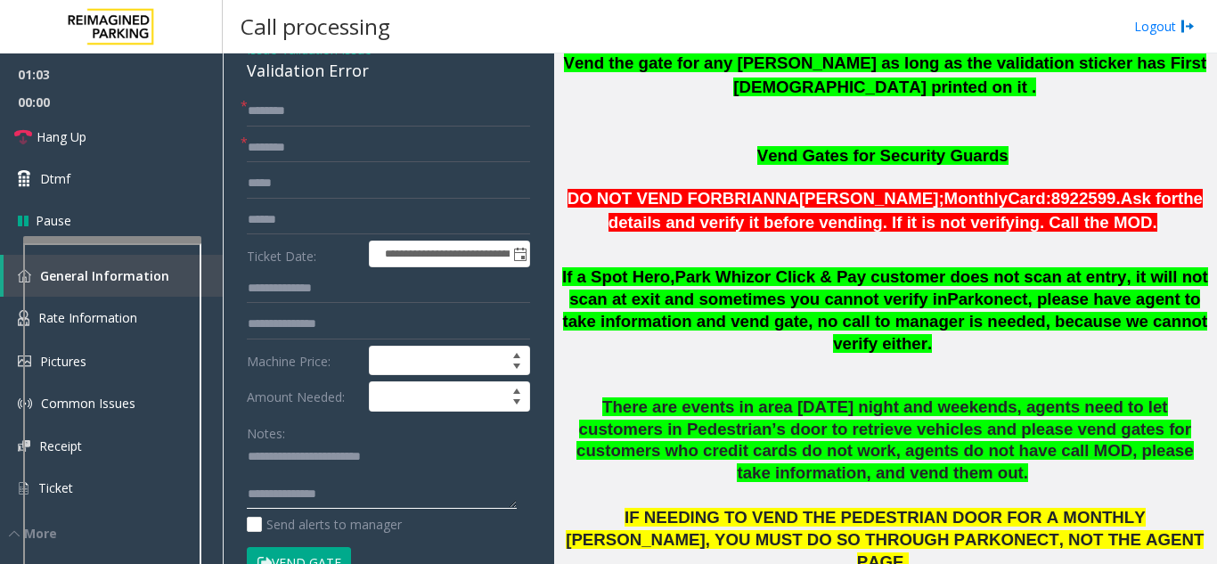
type textarea "**********"
click at [264, 179] on form "**********" at bounding box center [388, 346] width 283 height 500
click at [264, 163] on input "text" at bounding box center [388, 148] width 283 height 30
type input "*******"
click at [264, 160] on input "*******" at bounding box center [388, 148] width 283 height 30
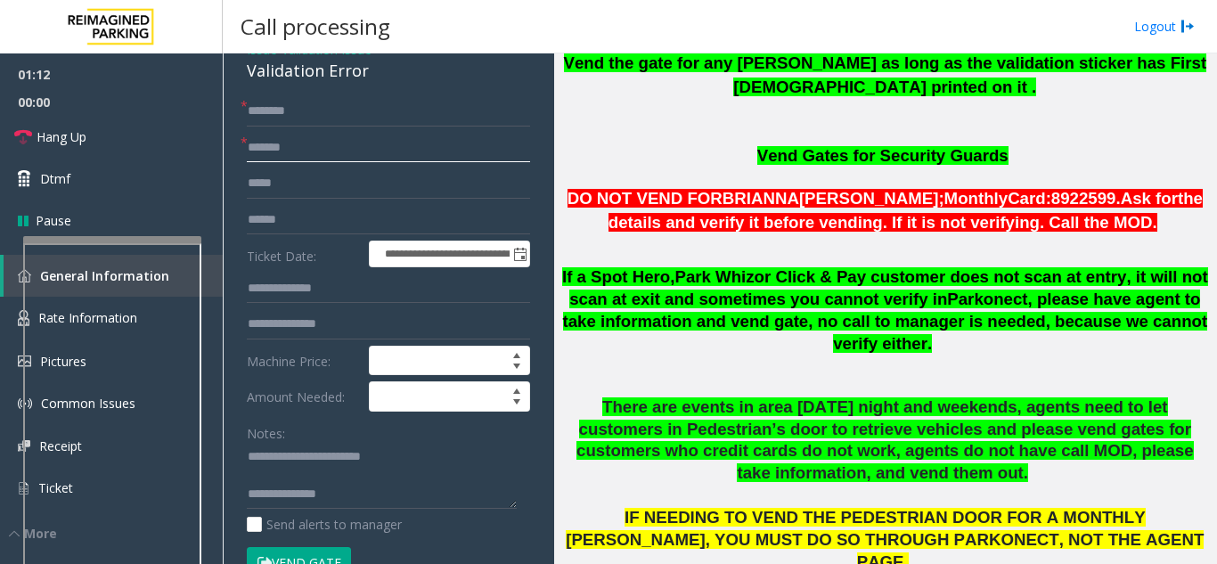
drag, startPoint x: 273, startPoint y: 162, endPoint x: 263, endPoint y: 158, distance: 10.8
click at [263, 158] on input "*******" at bounding box center [388, 148] width 283 height 30
drag, startPoint x: 303, startPoint y: 161, endPoint x: 224, endPoint y: 164, distance: 79.3
click at [224, 164] on app-call-processing-form "**********" at bounding box center [388, 308] width 331 height 510
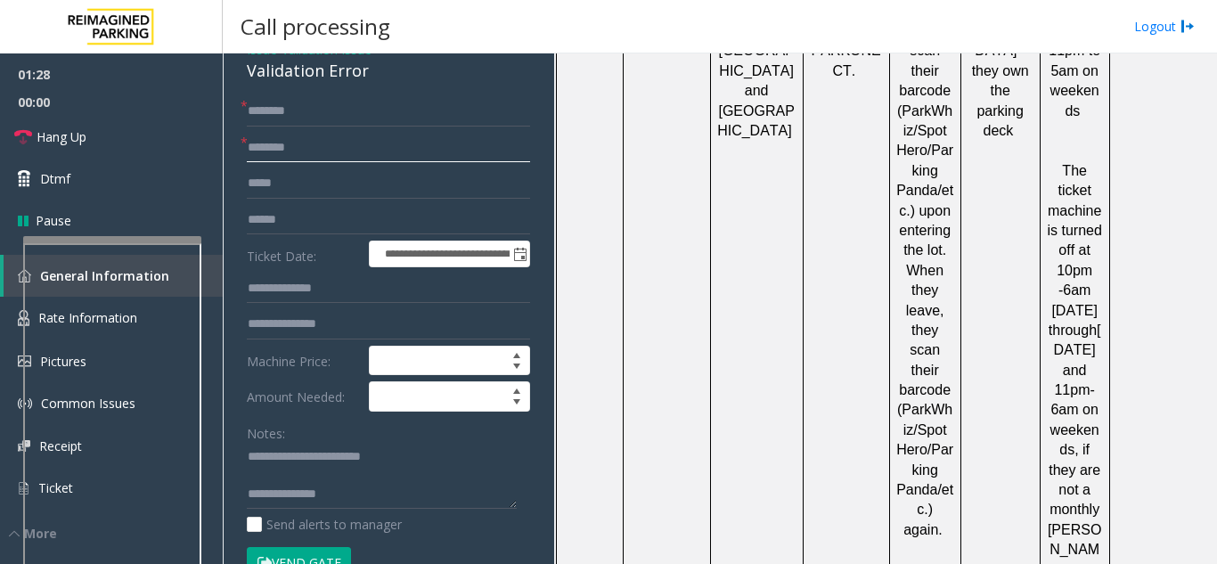
scroll to position [4898, 0]
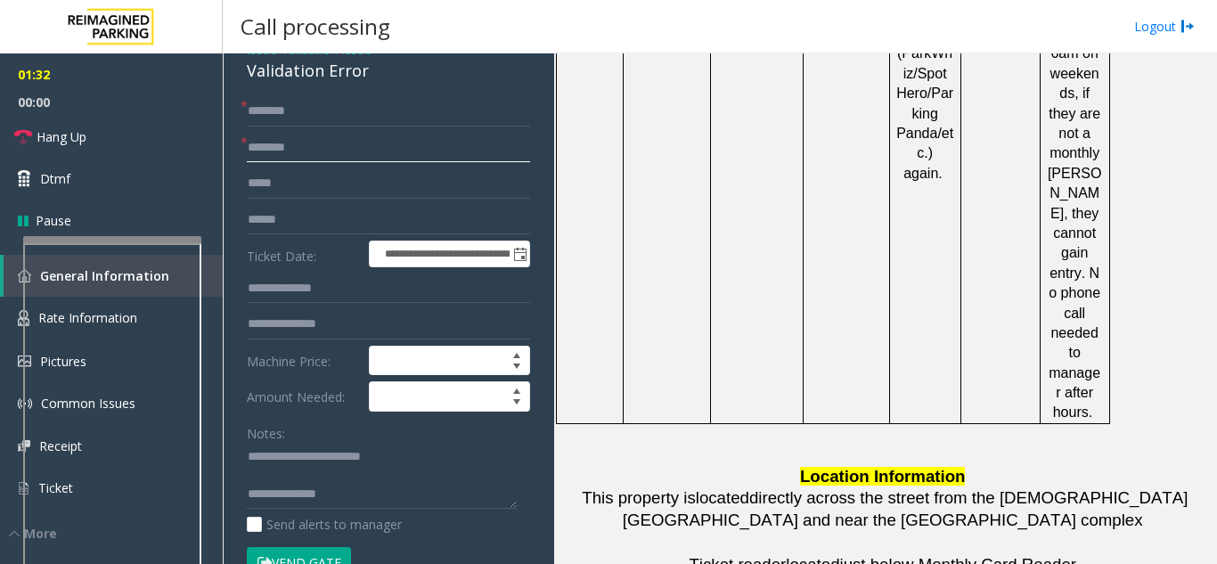
click at [286, 162] on input "text" at bounding box center [388, 148] width 283 height 30
type input "**"
click at [315, 118] on input "text" at bounding box center [388, 111] width 283 height 30
type input "**"
click at [117, 148] on link "Hang Up" at bounding box center [111, 137] width 223 height 42
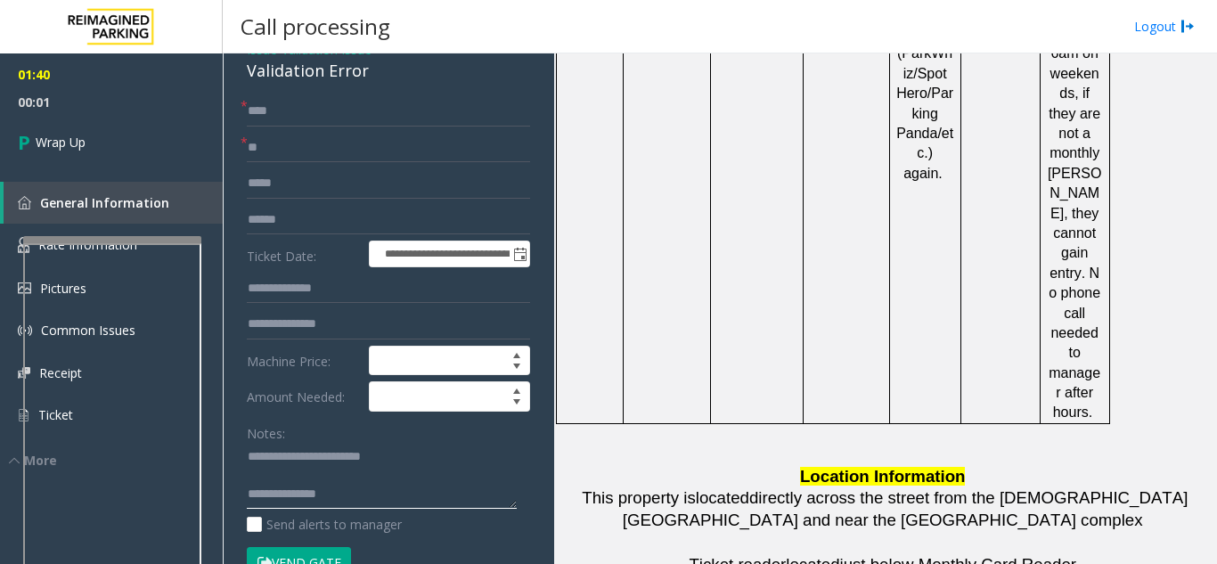
click at [343, 501] on textarea at bounding box center [382, 476] width 270 height 67
click at [313, 509] on textarea at bounding box center [382, 476] width 270 height 67
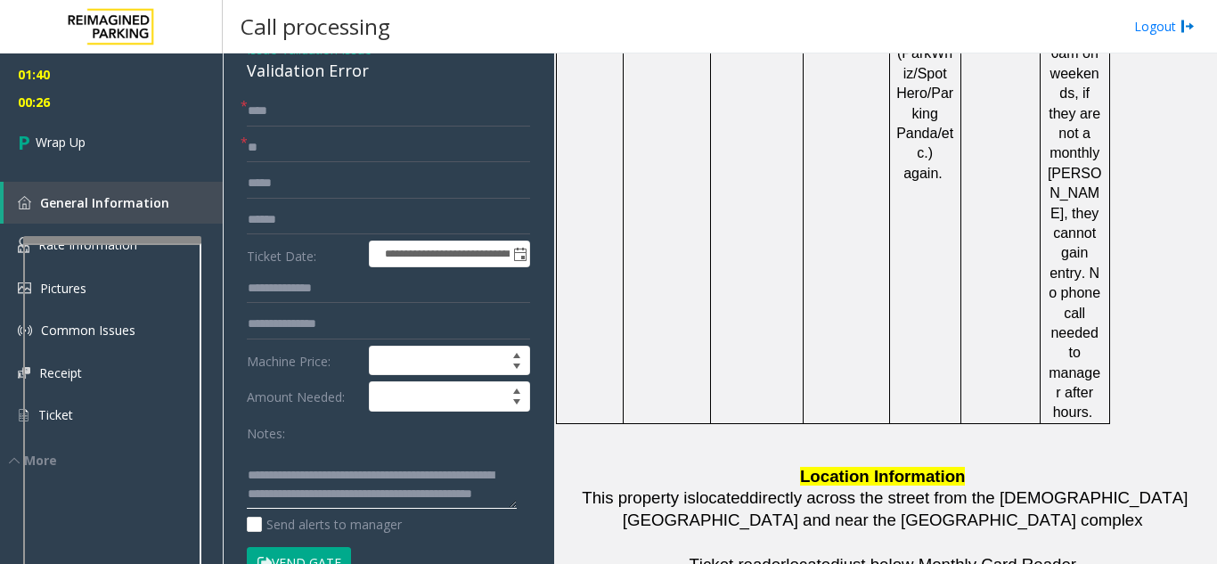
click at [317, 509] on textarea at bounding box center [382, 476] width 270 height 67
click at [328, 509] on textarea at bounding box center [382, 476] width 270 height 67
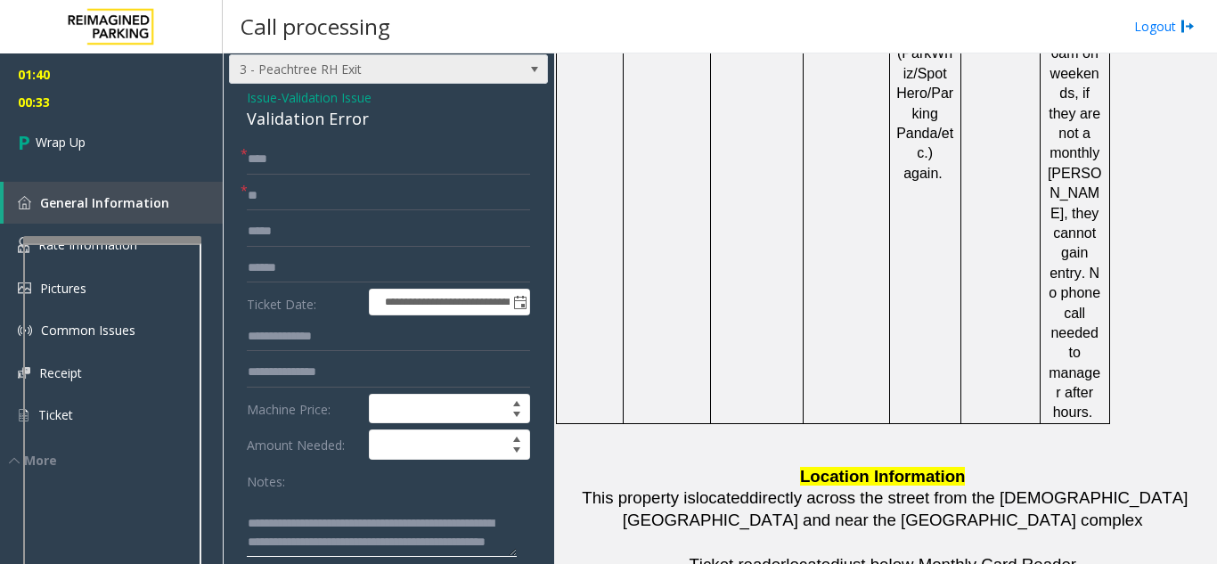
scroll to position [0, 0]
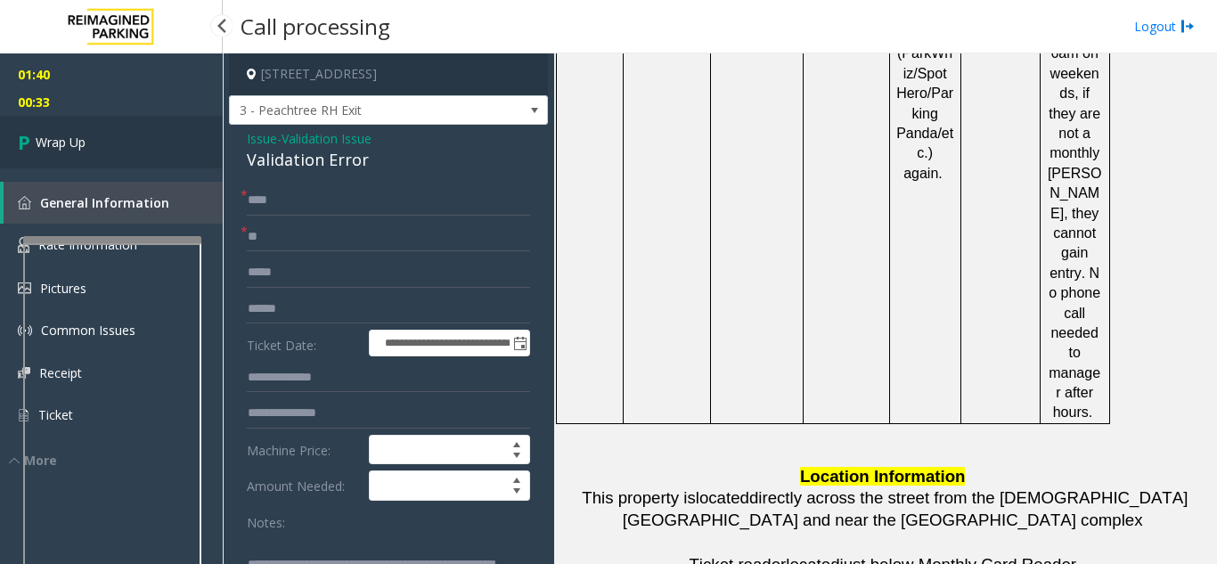
type textarea "**********"
click at [76, 128] on link "Wrap Up" at bounding box center [111, 142] width 223 height 53
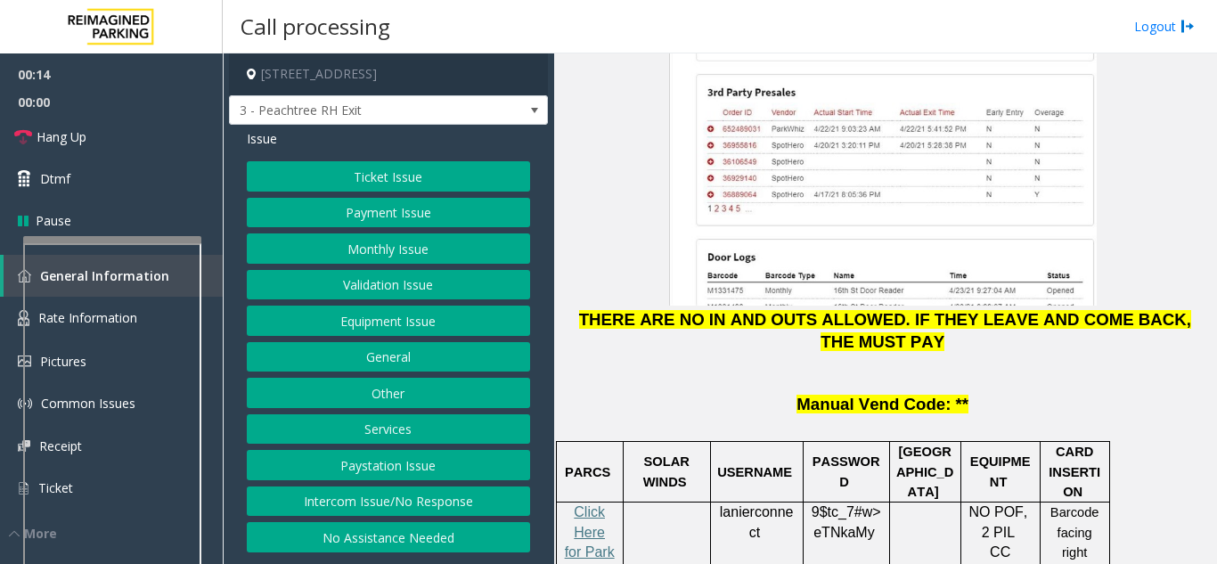
scroll to position [2761, 0]
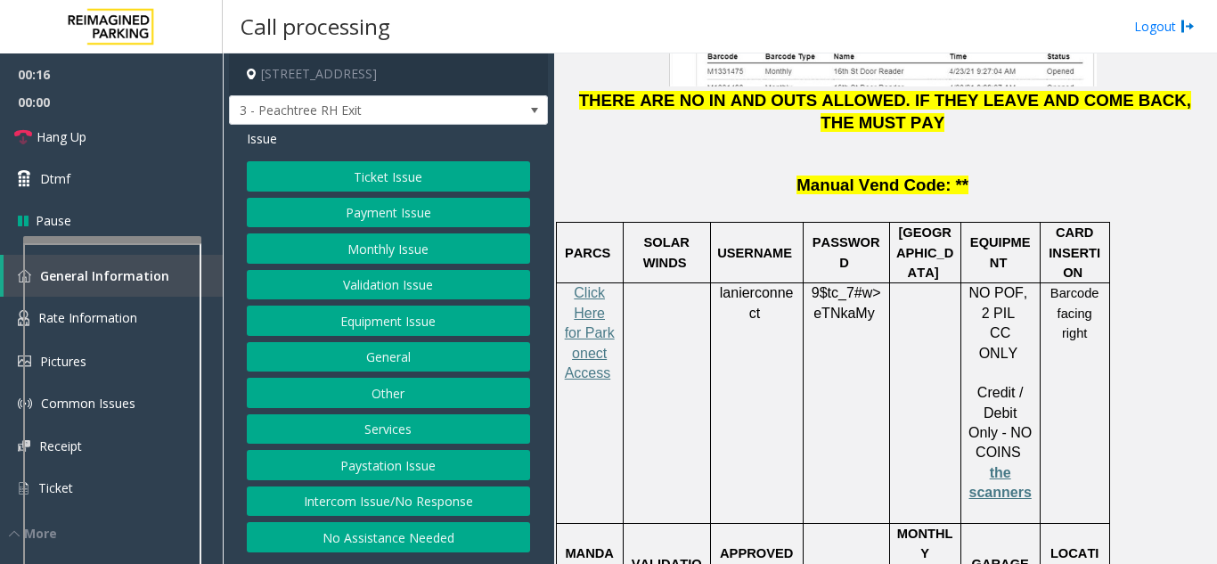
click at [367, 182] on button "Ticket Issue" at bounding box center [388, 176] width 283 height 30
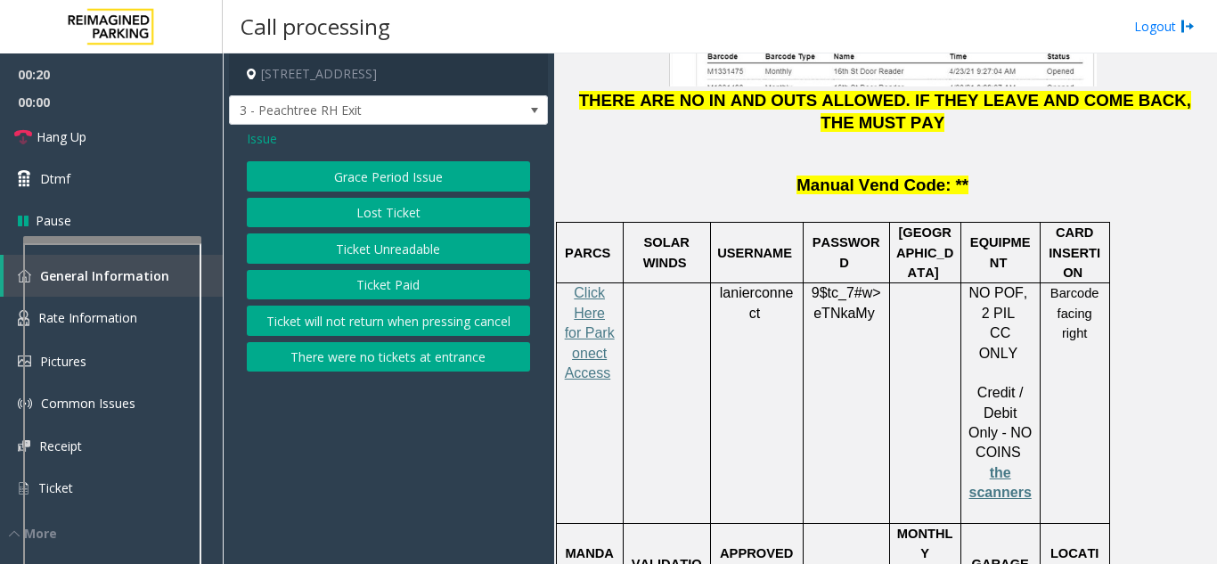
scroll to position [2672, 0]
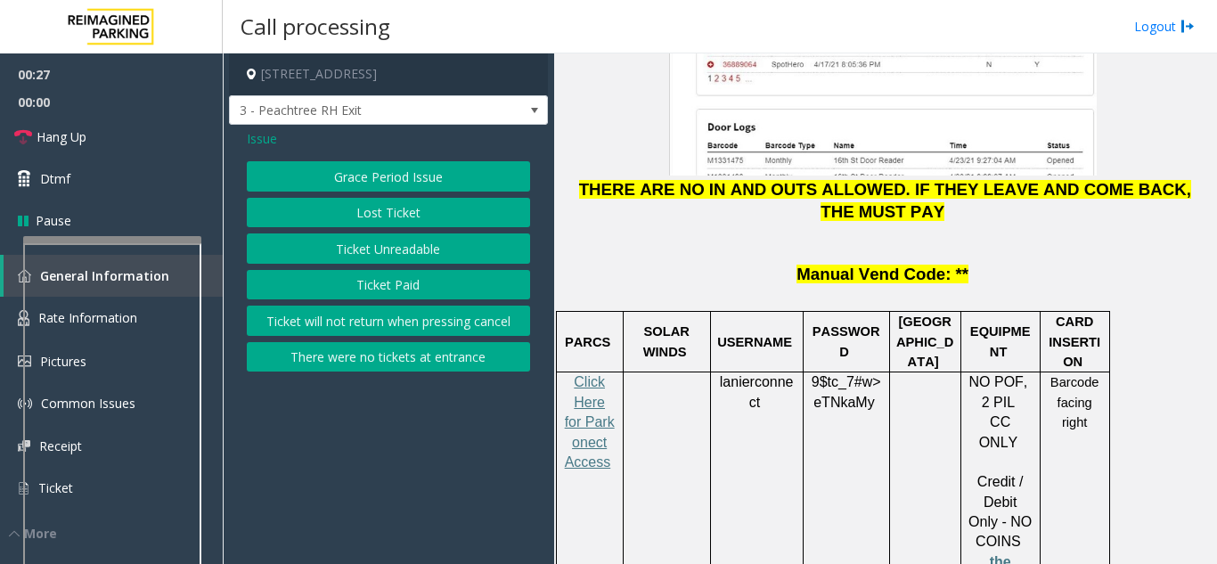
click at [273, 141] on span "Issue" at bounding box center [262, 138] width 30 height 19
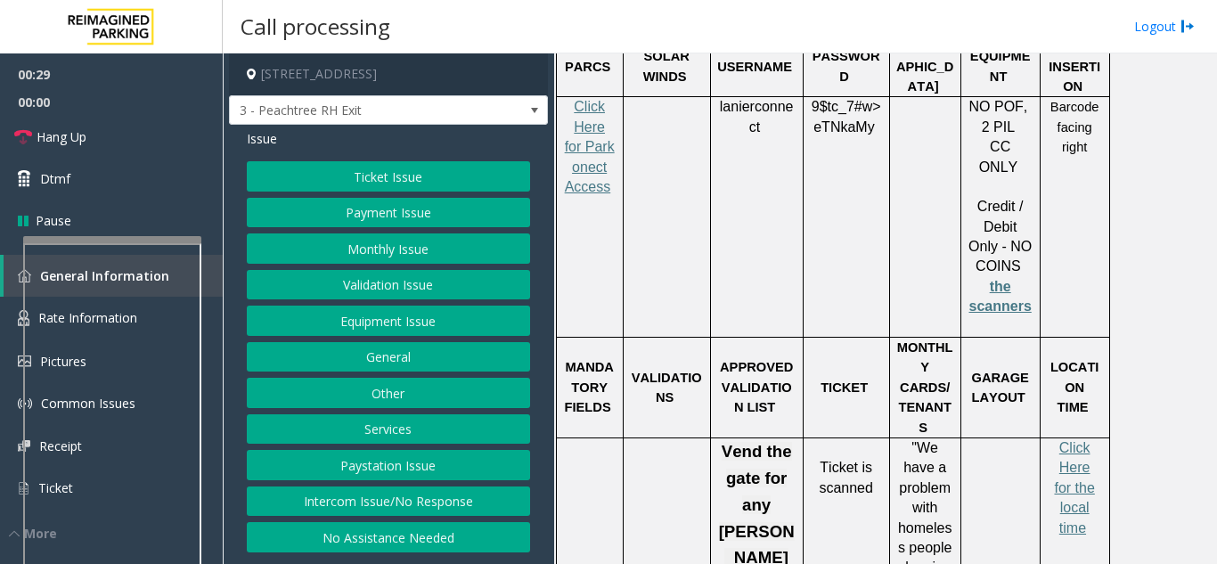
scroll to position [2494, 0]
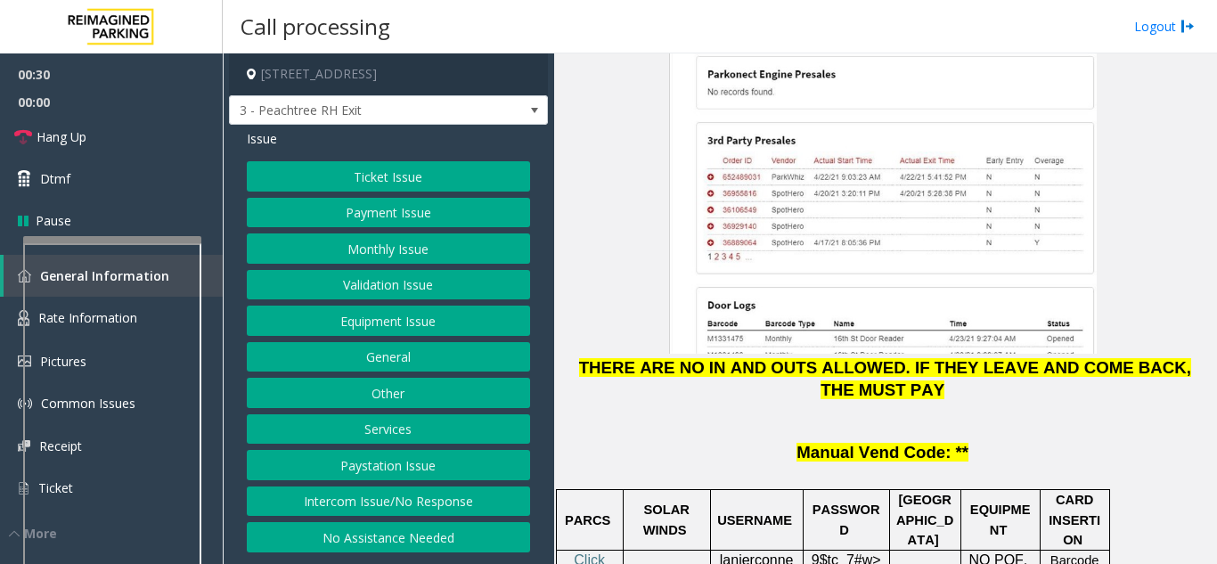
drag, startPoint x: 407, startPoint y: 424, endPoint x: 406, endPoint y: 380, distance: 43.6
click at [405, 420] on button "Services" at bounding box center [388, 429] width 283 height 30
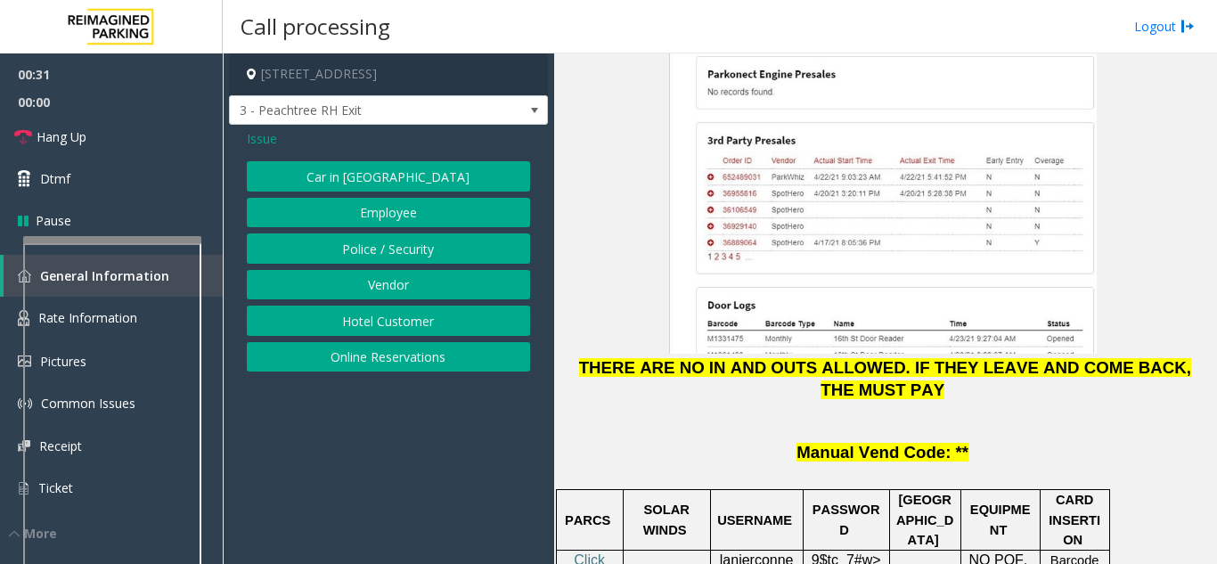
click at [409, 353] on button "Online Reservations" at bounding box center [388, 357] width 283 height 30
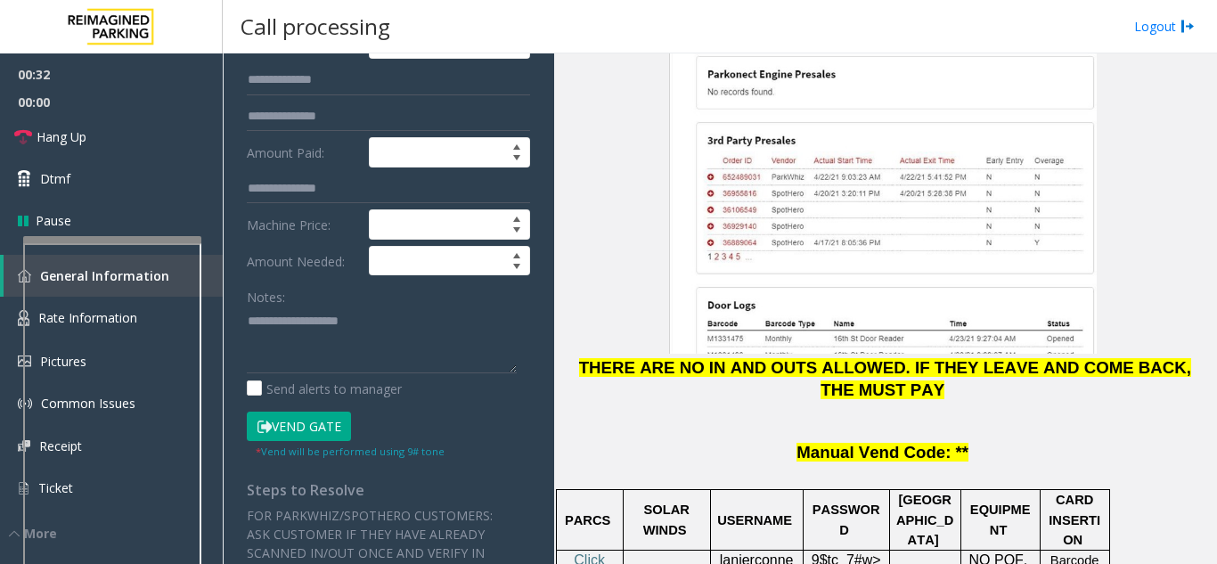
scroll to position [267, 0]
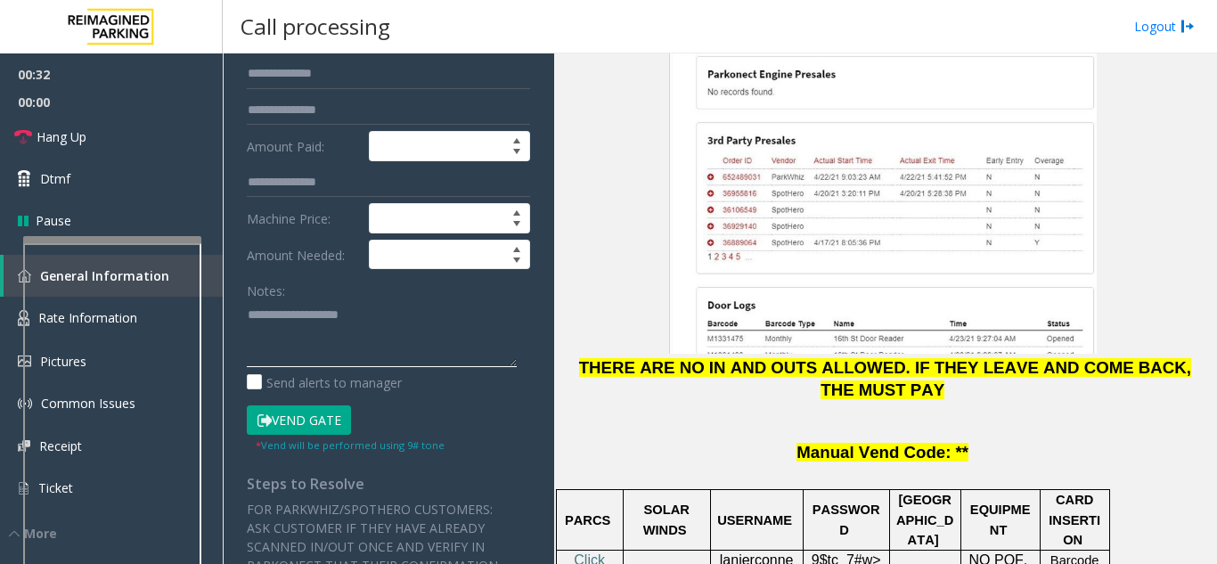
drag, startPoint x: 346, startPoint y: 346, endPoint x: 363, endPoint y: 325, distance: 27.8
click at [345, 346] on textarea at bounding box center [382, 333] width 270 height 67
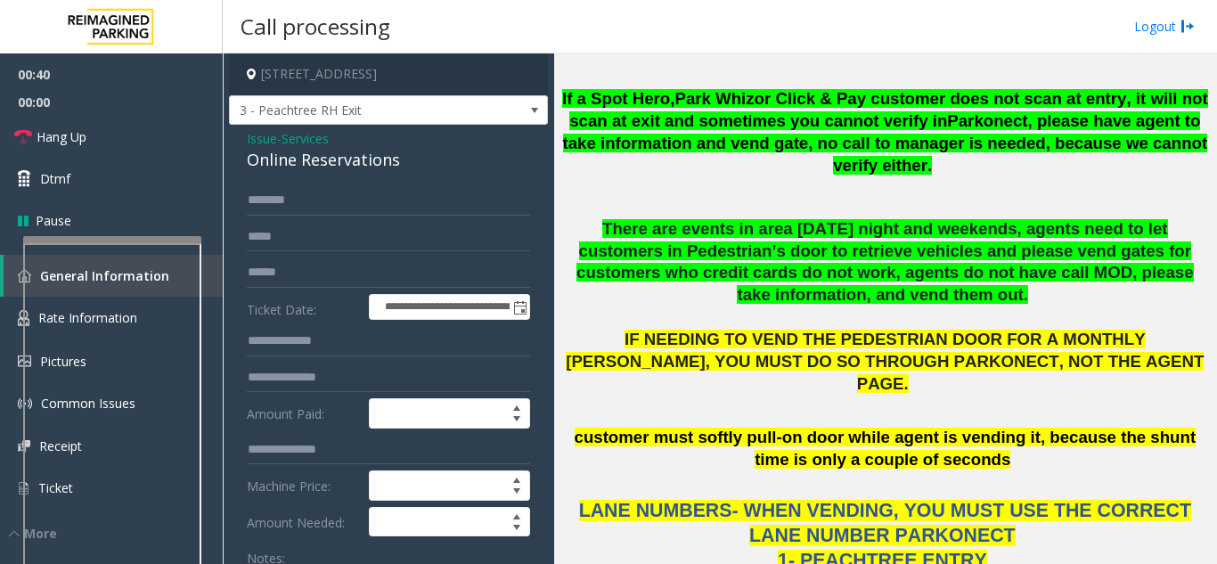
scroll to position [1425, 0]
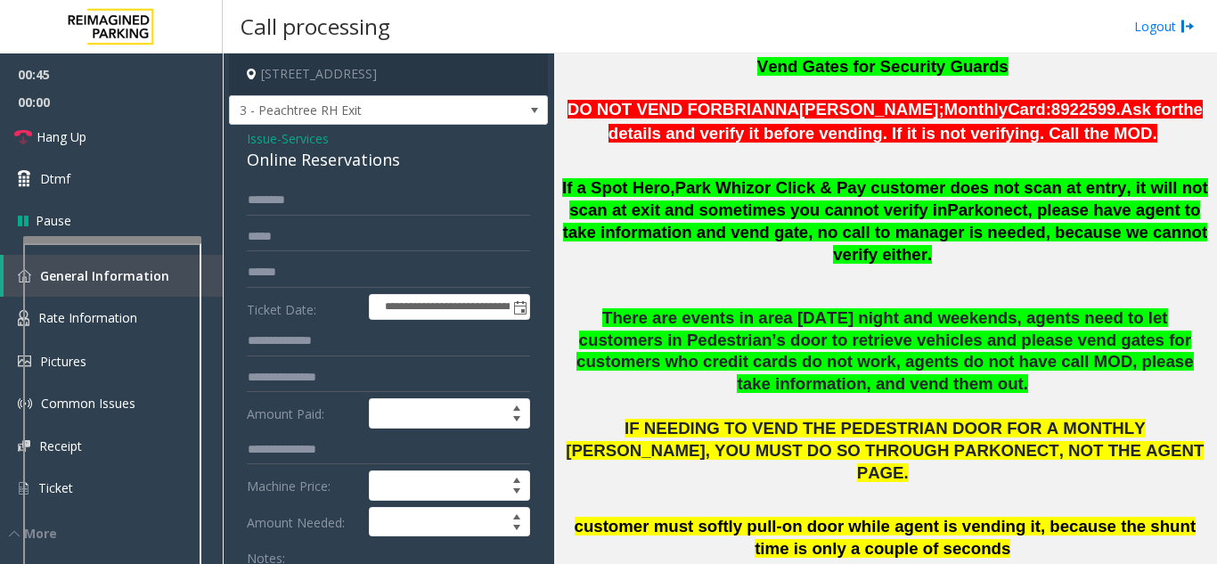
click at [326, 171] on div "Online Reservations" at bounding box center [388, 160] width 283 height 24
copy div "Online Reservations"
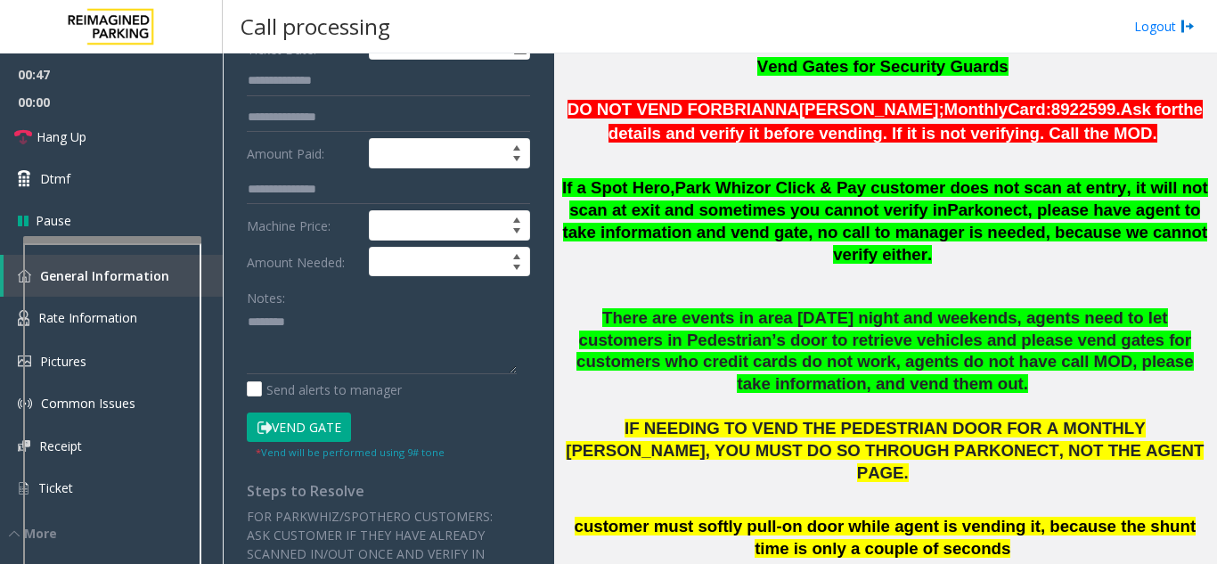
scroll to position [267, 0]
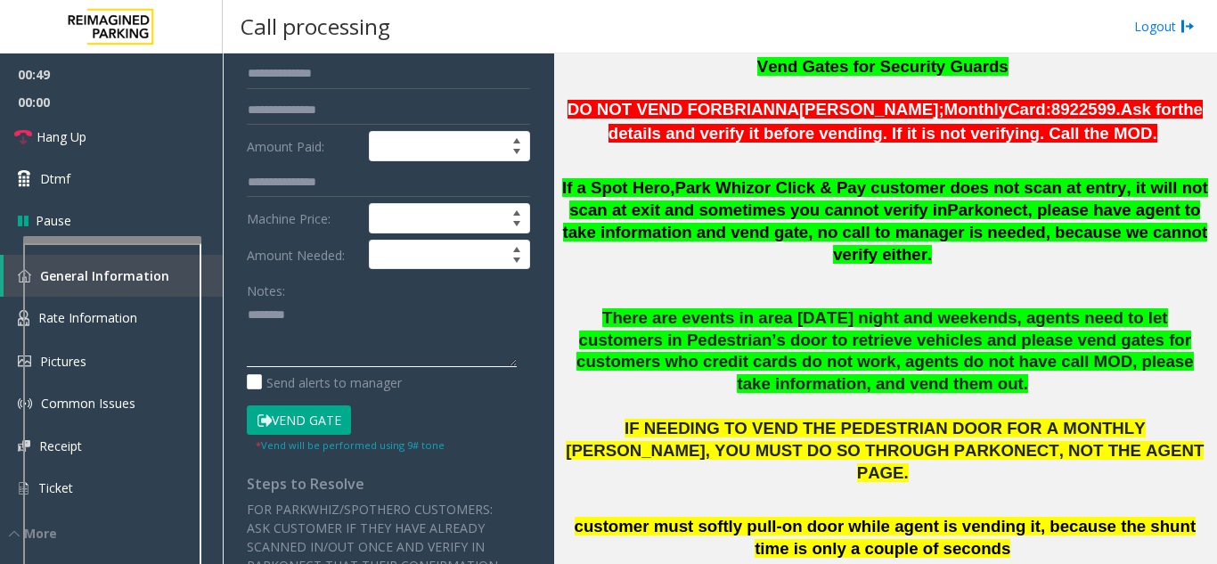
paste textarea "**********"
click at [443, 328] on textarea at bounding box center [382, 333] width 270 height 67
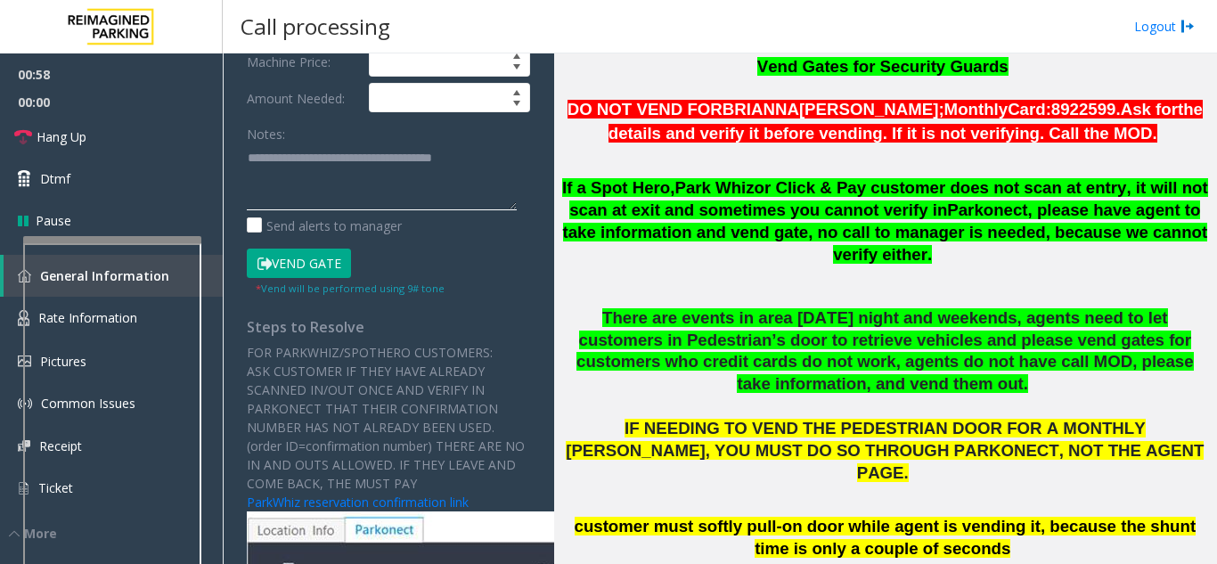
scroll to position [445, 0]
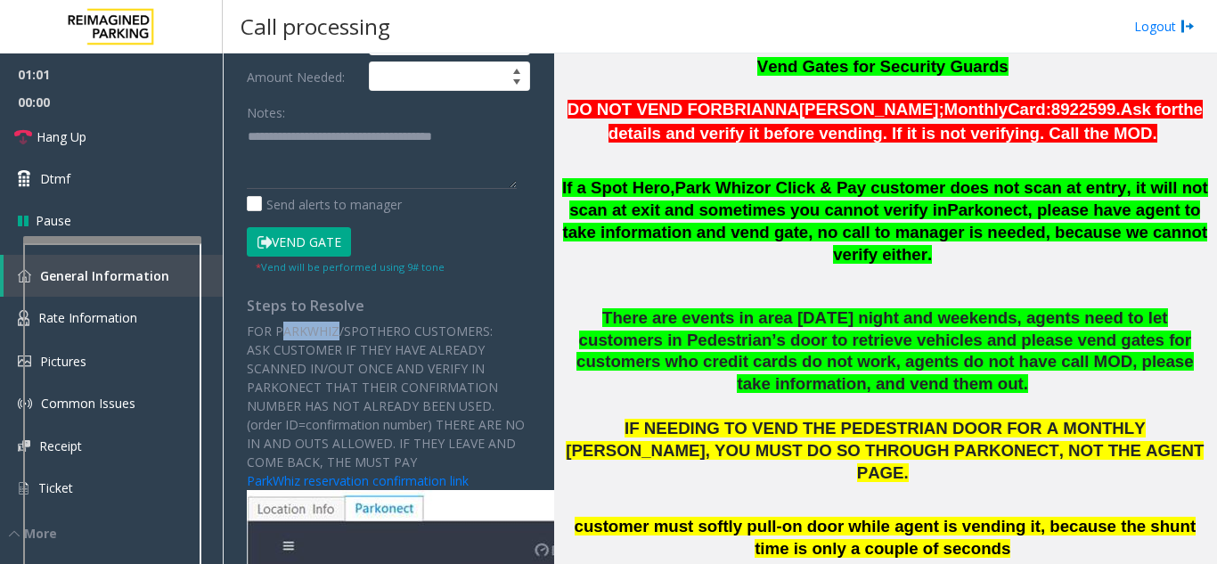
drag, startPoint x: 278, startPoint y: 346, endPoint x: 333, endPoint y: 347, distance: 55.2
click at [333, 339] on span "FOR PARKWHIZ/SPOTHERO CUSTOMERS:" at bounding box center [370, 330] width 246 height 17
drag, startPoint x: 274, startPoint y: 344, endPoint x: 333, endPoint y: 342, distance: 58.8
click at [333, 339] on span "FOR PARKWHIZ/SPOTHERO CUSTOMERS:" at bounding box center [370, 330] width 246 height 17
copy span "PARKWHIZ"
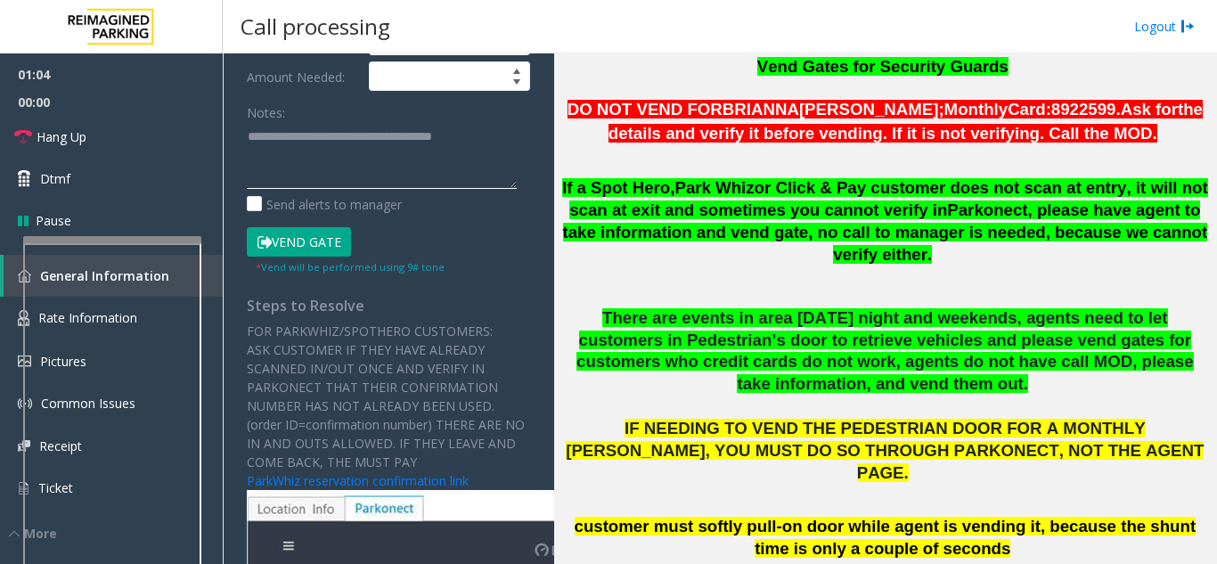
click at [484, 156] on textarea at bounding box center [382, 155] width 270 height 67
paste textarea "*********"
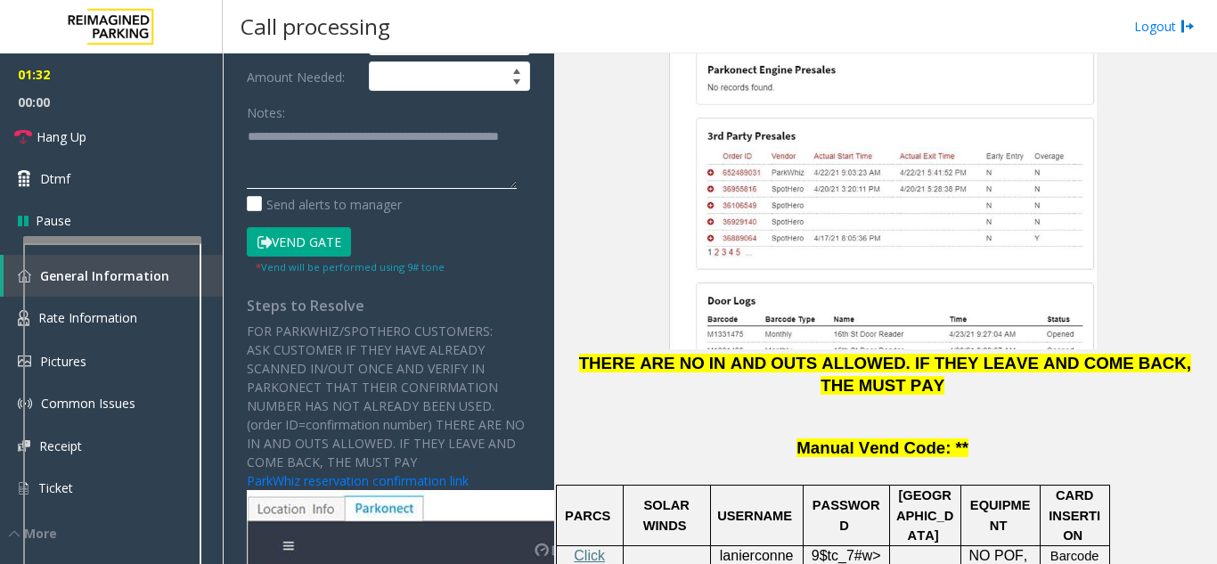
scroll to position [2672, 0]
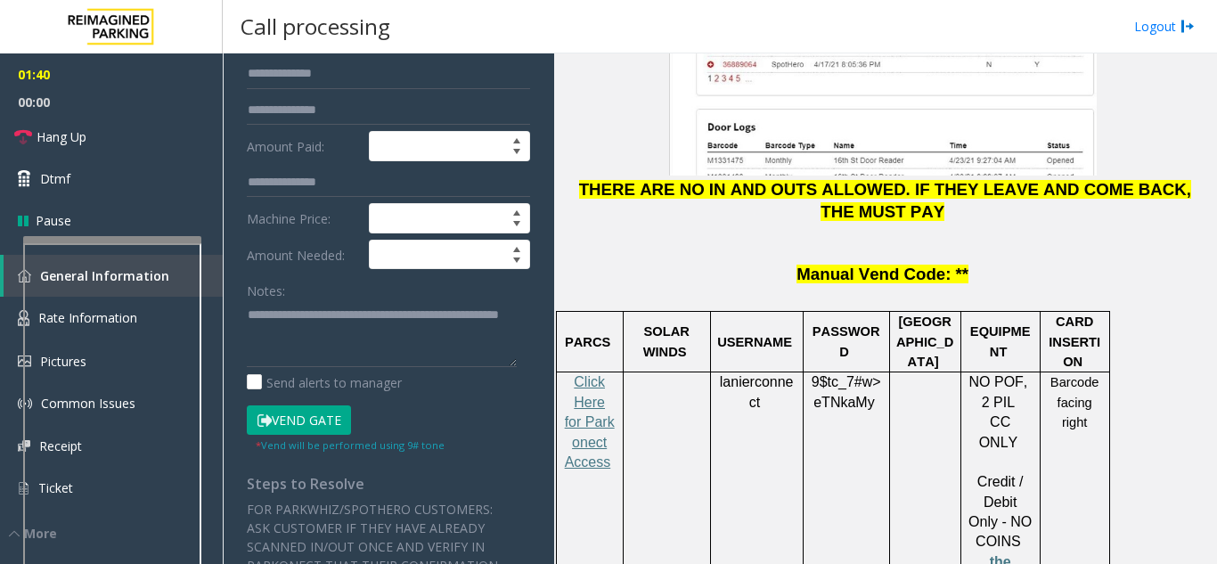
click at [297, 435] on button "Vend Gate" at bounding box center [299, 420] width 104 height 30
drag, startPoint x: 12, startPoint y: 151, endPoint x: 365, endPoint y: 355, distance: 408.6
click at [365, 355] on textarea at bounding box center [382, 333] width 270 height 67
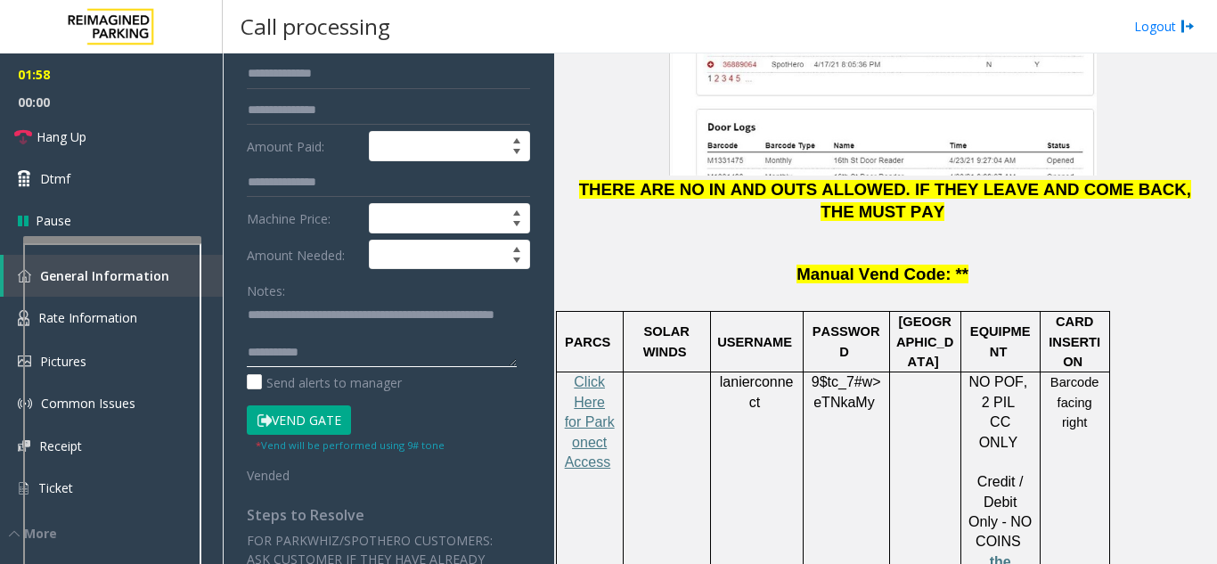
paste textarea "*********"
drag, startPoint x: 302, startPoint y: 373, endPoint x: 368, endPoint y: 375, distance: 65.9
click at [368, 367] on textarea at bounding box center [382, 333] width 270 height 67
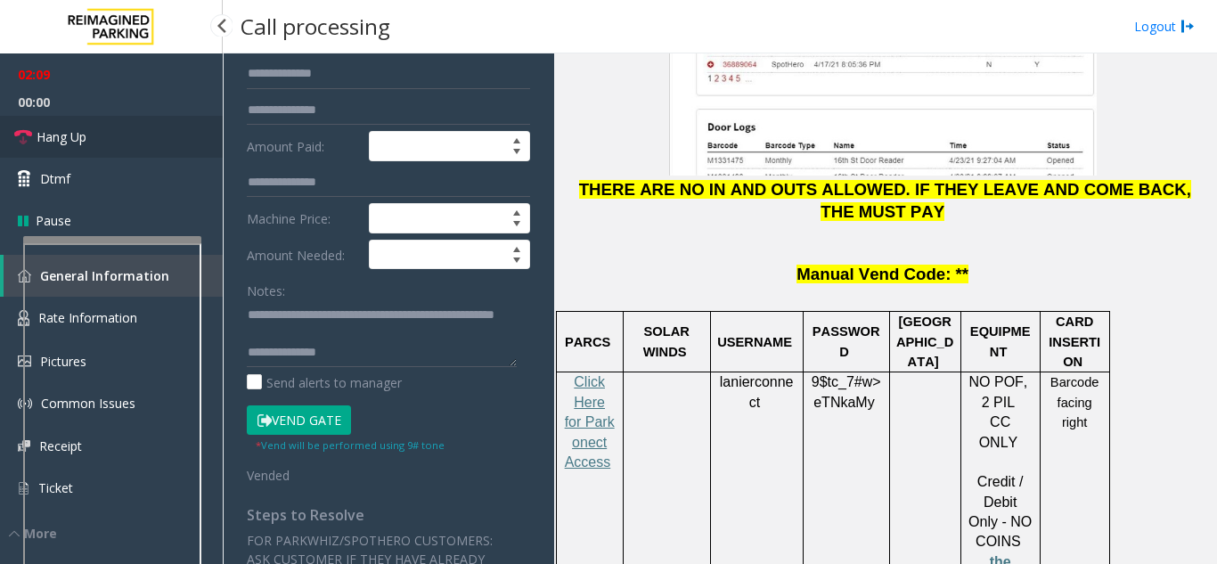
click at [159, 133] on link "Hang Up" at bounding box center [111, 137] width 223 height 42
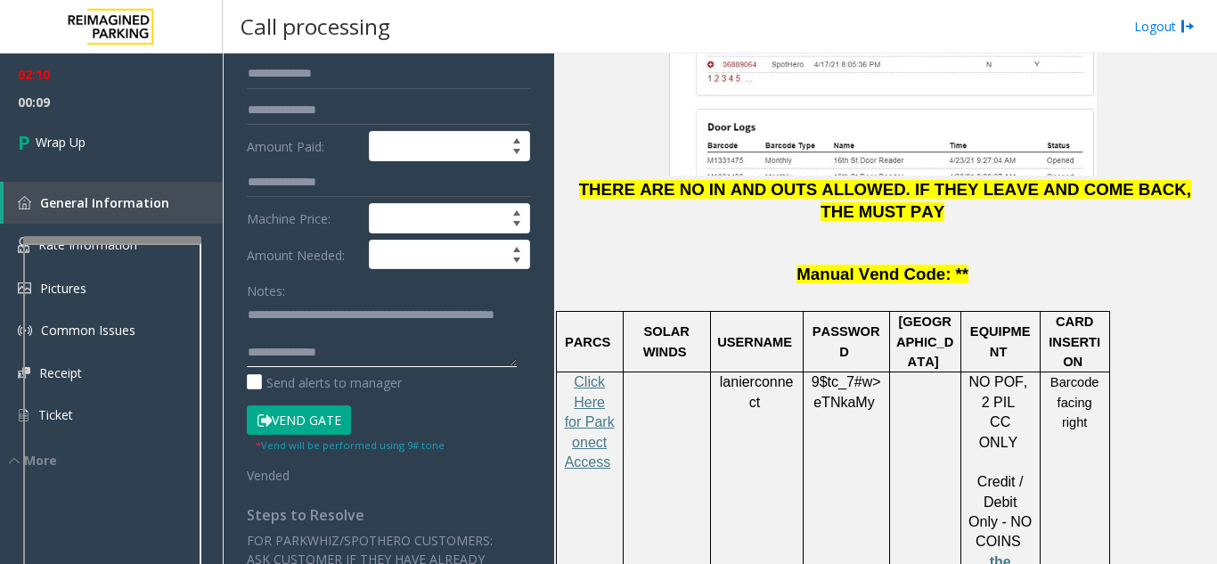
click at [370, 367] on textarea at bounding box center [382, 333] width 270 height 67
click at [346, 344] on textarea at bounding box center [382, 333] width 270 height 67
click at [303, 365] on textarea at bounding box center [382, 333] width 270 height 67
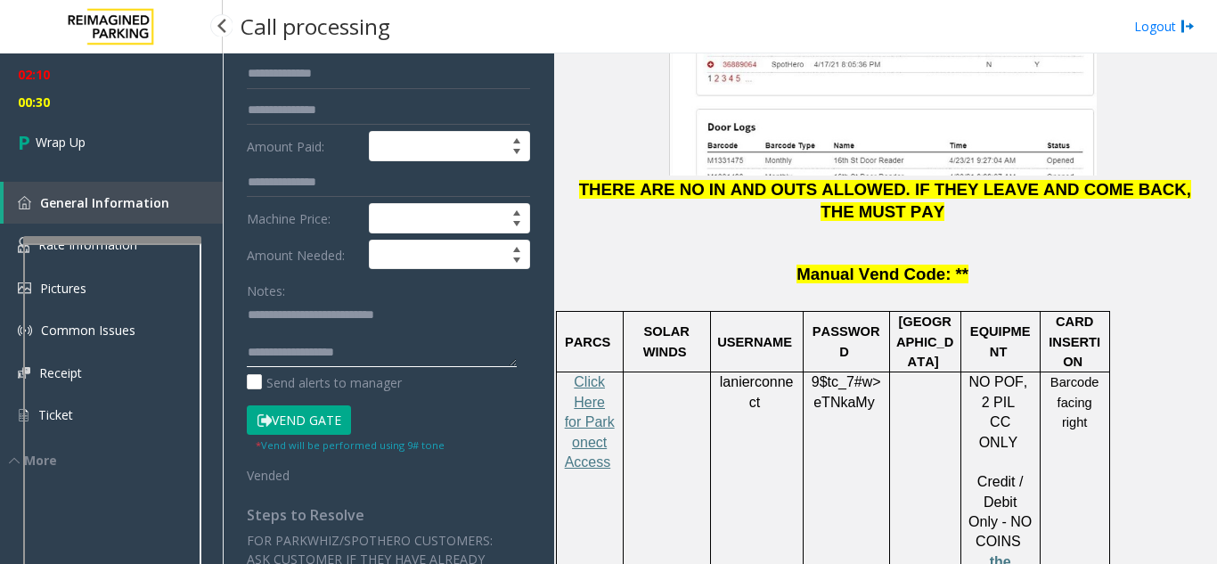
type textarea "**********"
click at [126, 169] on div "02:10 00:30 Wrap Up General Information Rate Information Pictures Common Issues…" at bounding box center [111, 261] width 223 height 416
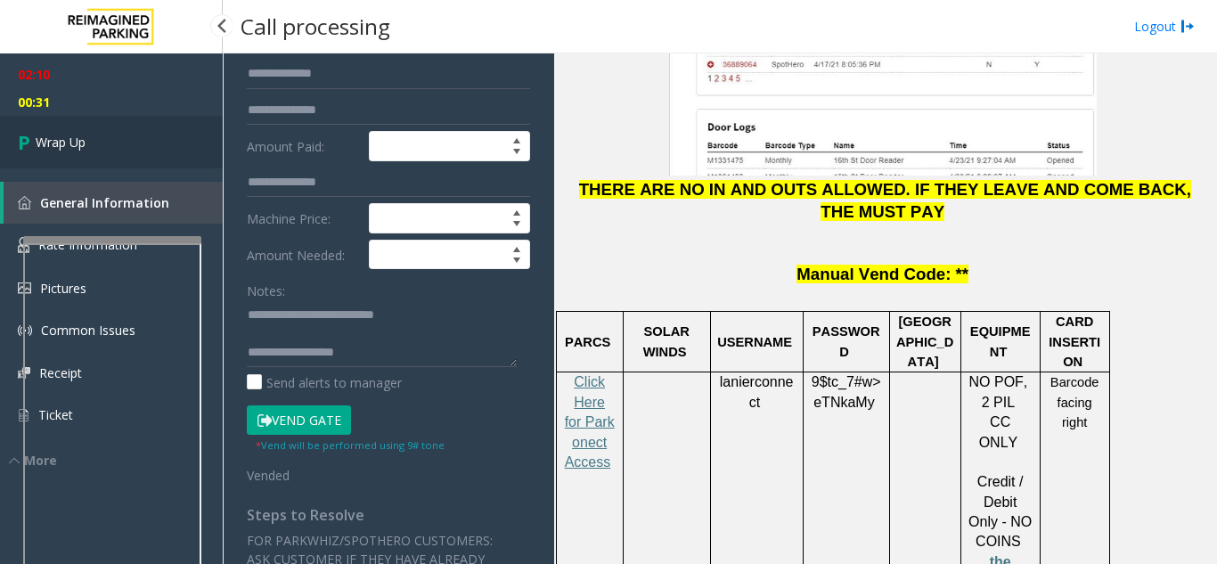
click at [112, 145] on link "Wrap Up" at bounding box center [111, 142] width 223 height 53
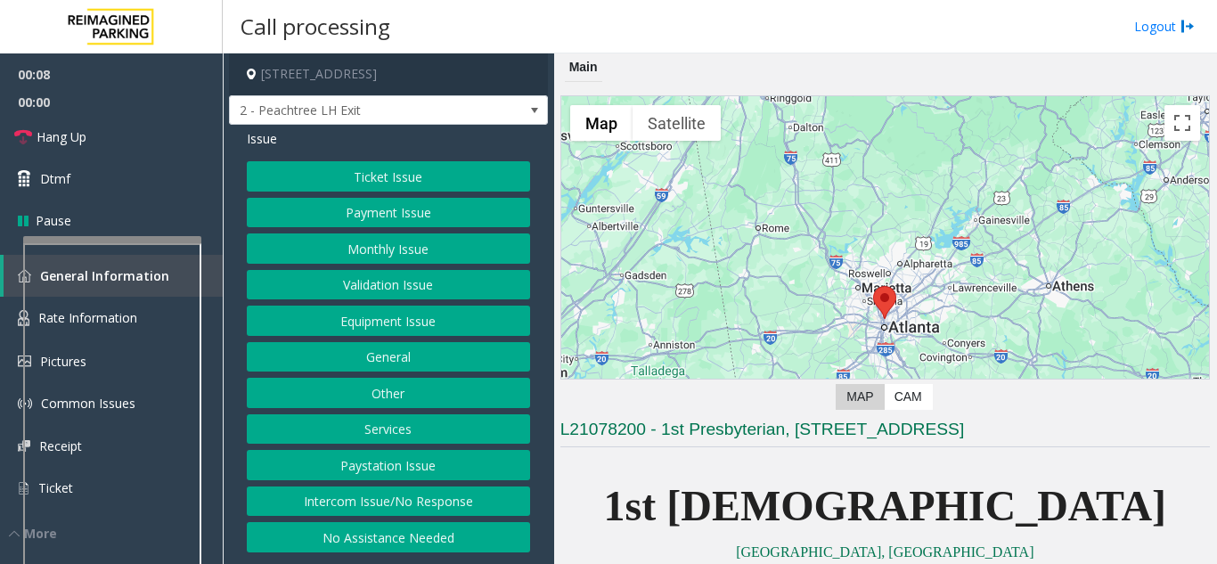
click at [423, 315] on button "Equipment Issue" at bounding box center [388, 320] width 283 height 30
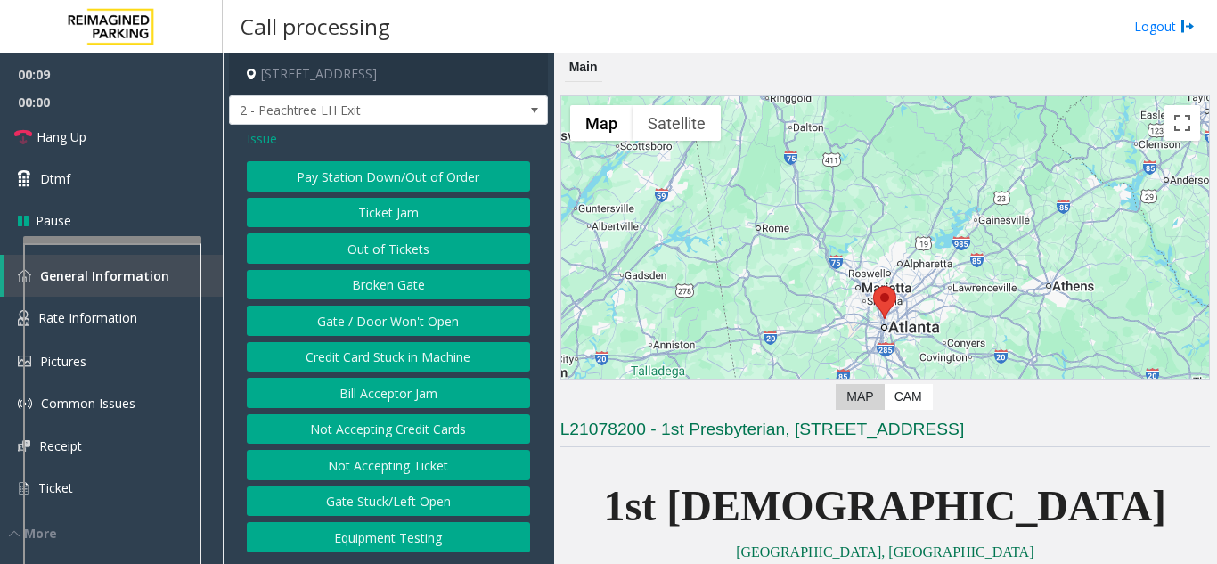
click at [399, 320] on button "Gate / Door Won't Open" at bounding box center [388, 320] width 283 height 30
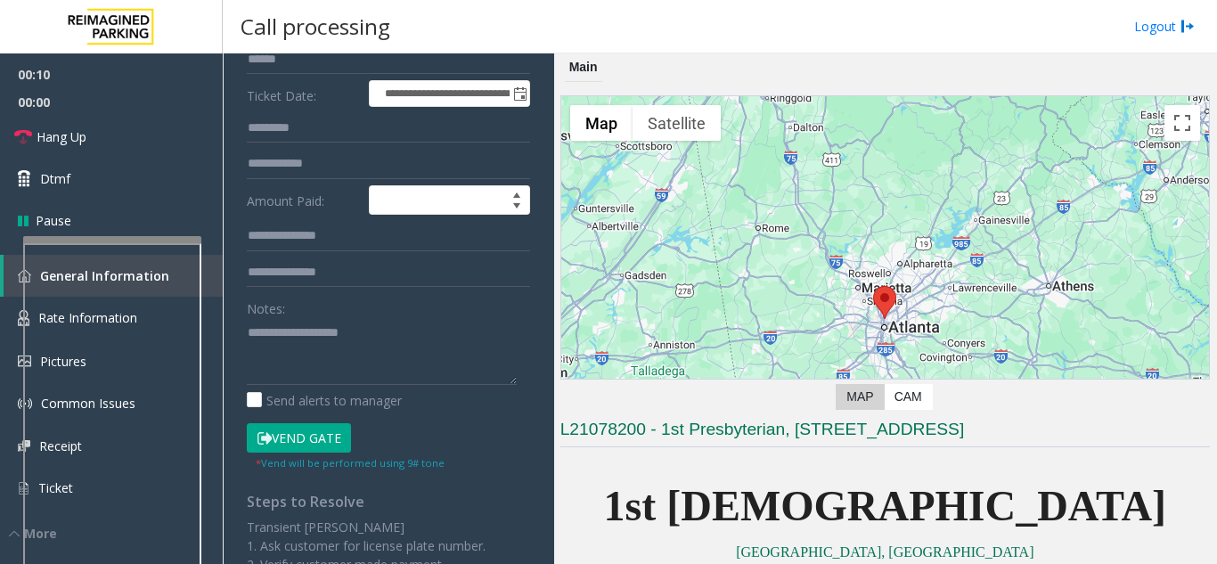
scroll to position [267, 0]
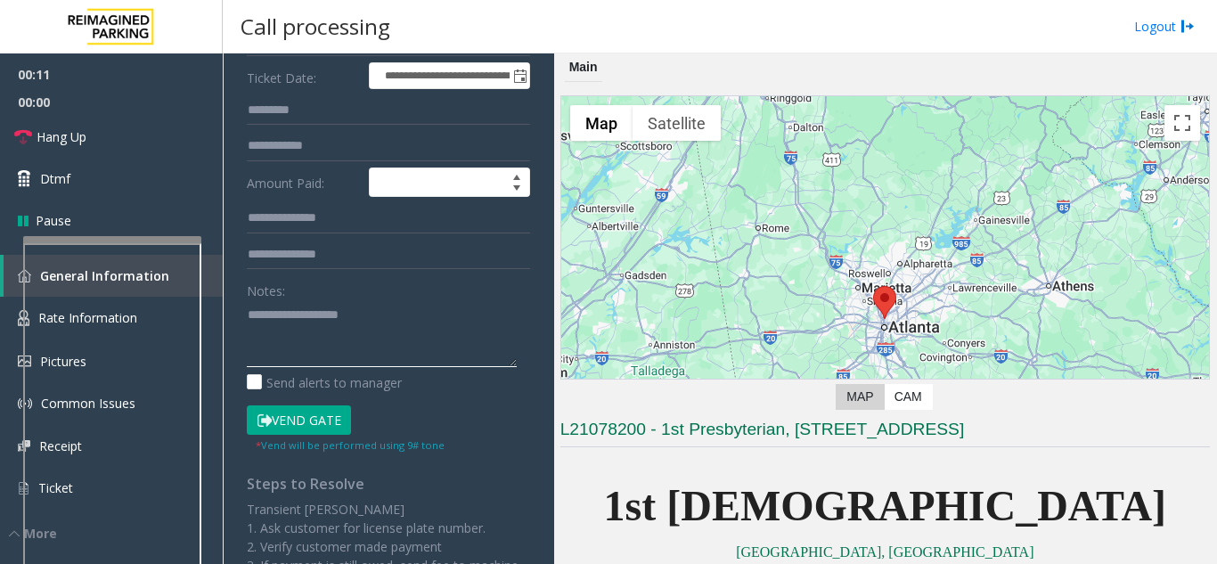
paste textarea "**********"
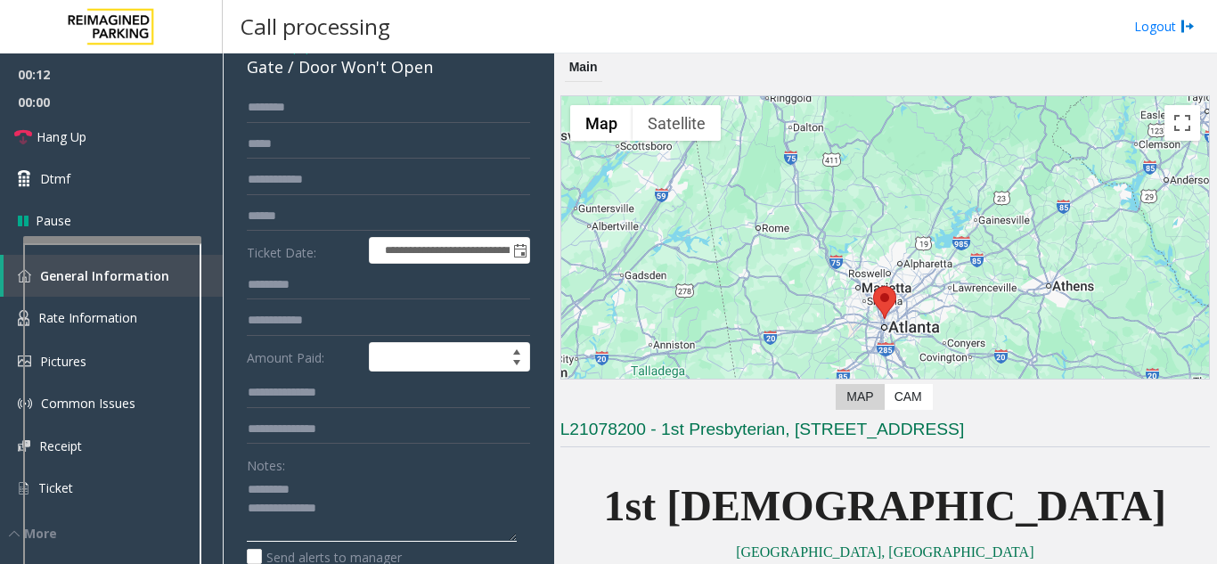
scroll to position [89, 0]
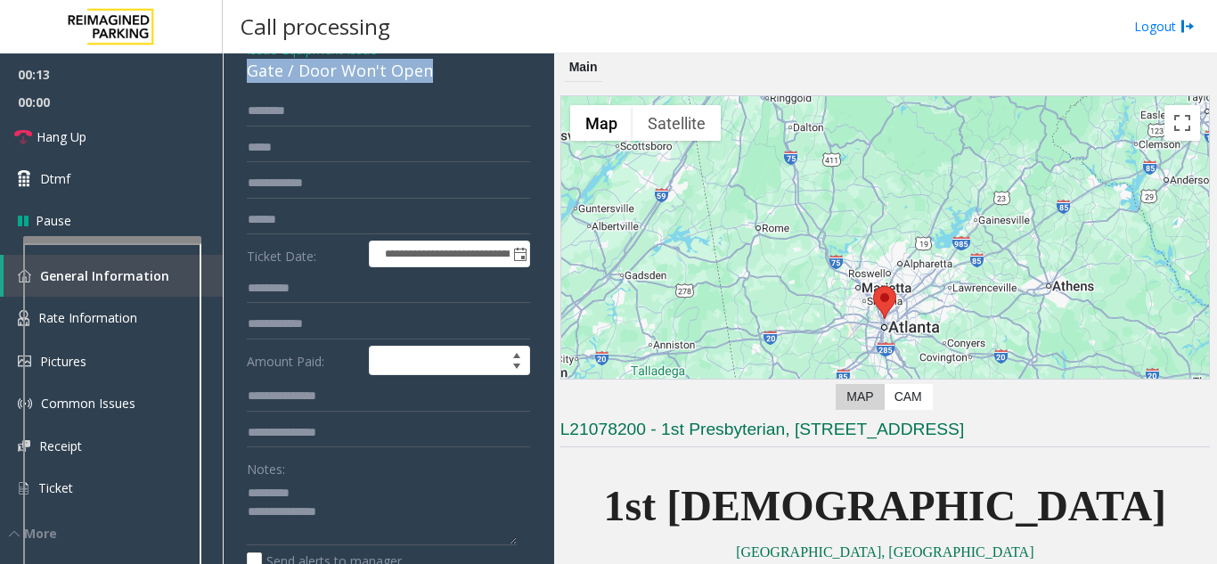
drag, startPoint x: 235, startPoint y: 96, endPoint x: 422, endPoint y: 92, distance: 187.1
click at [422, 92] on div "**********" at bounding box center [388, 496] width 319 height 921
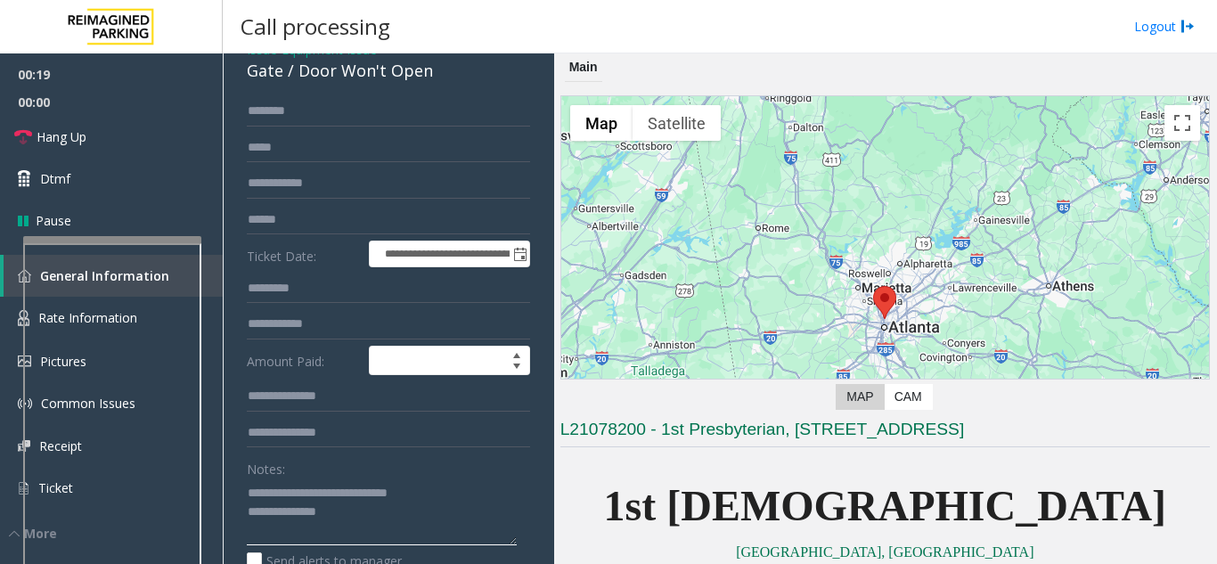
click at [463, 501] on textarea at bounding box center [382, 511] width 270 height 67
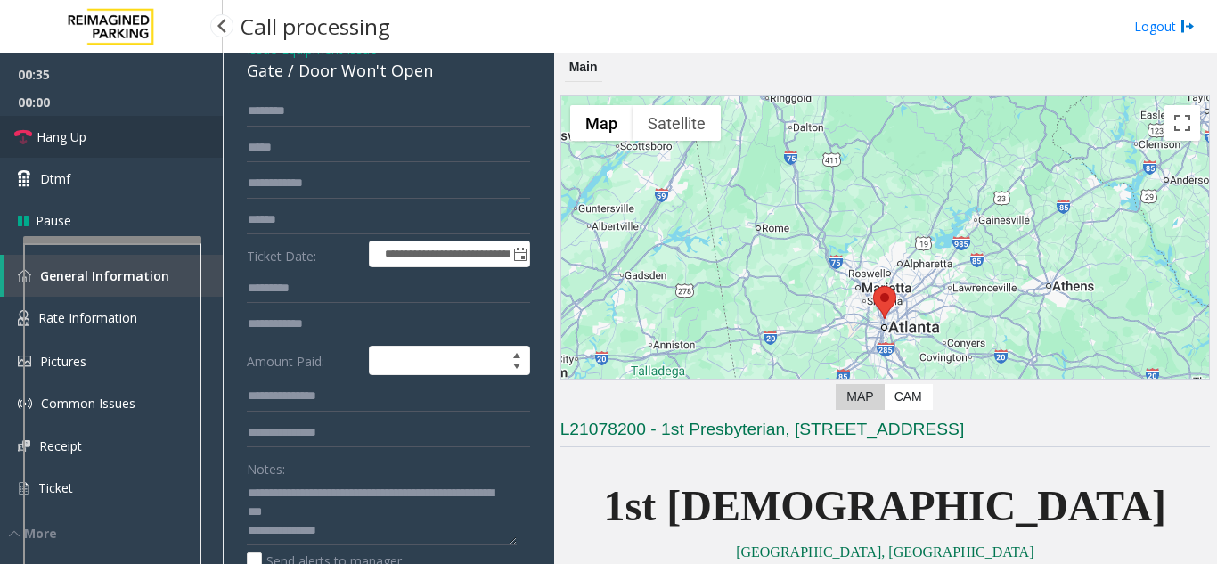
click at [112, 142] on link "Hang Up" at bounding box center [111, 137] width 223 height 42
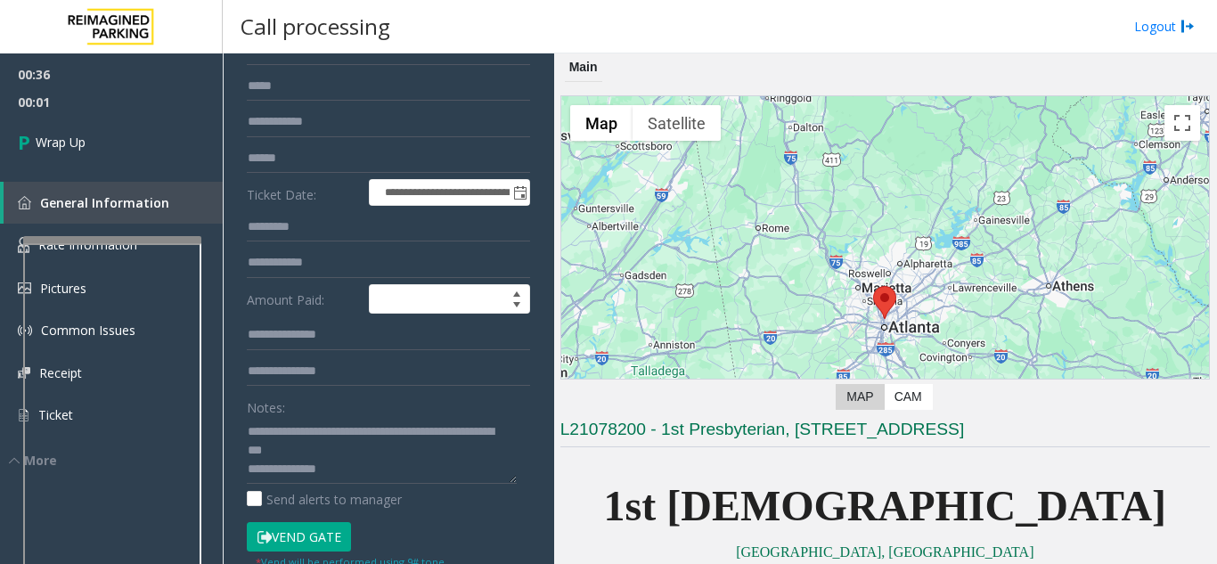
scroll to position [267, 0]
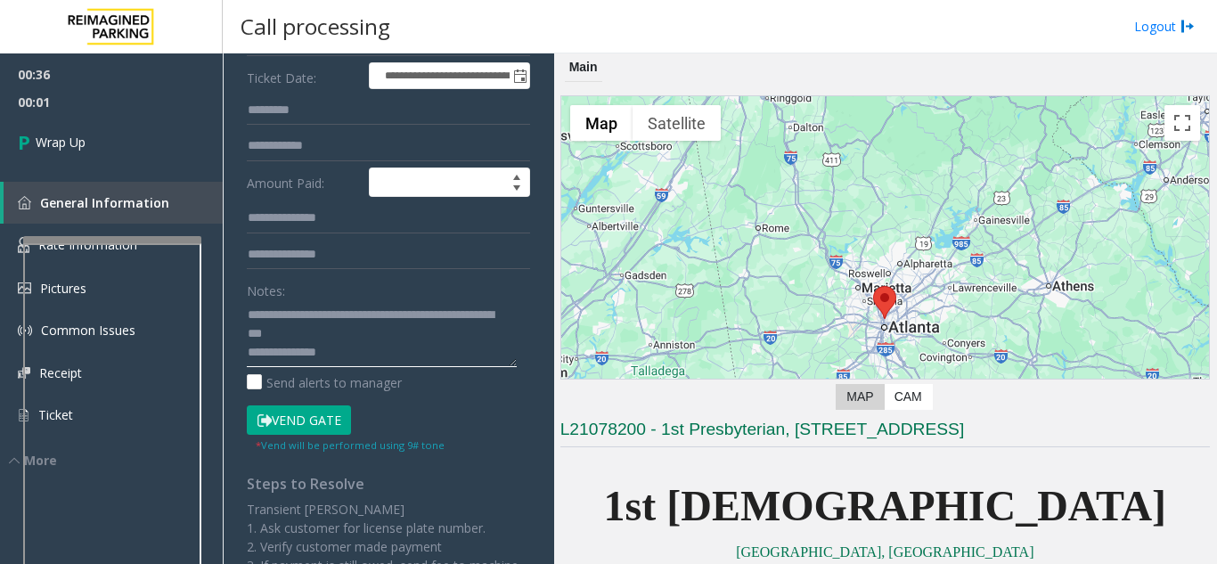
click at [355, 367] on textarea at bounding box center [382, 333] width 270 height 67
paste textarea "**********"
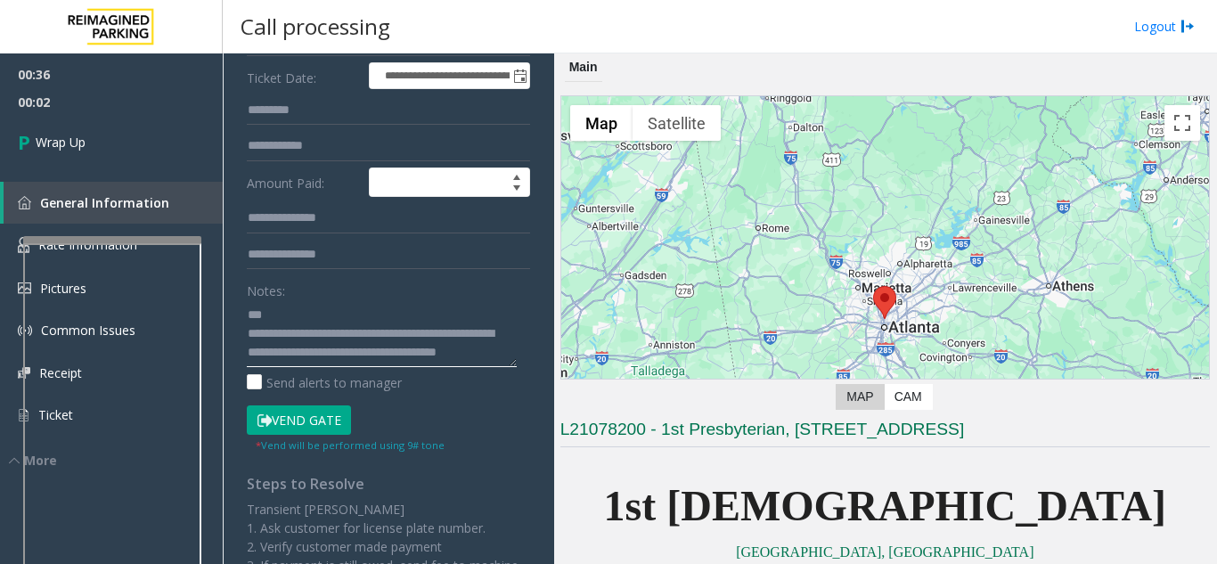
scroll to position [0, 0]
click at [305, 354] on textarea at bounding box center [382, 333] width 270 height 67
drag, startPoint x: 310, startPoint y: 350, endPoint x: 284, endPoint y: 346, distance: 26.2
click at [284, 346] on textarea at bounding box center [382, 333] width 270 height 67
click at [328, 345] on textarea at bounding box center [382, 333] width 270 height 67
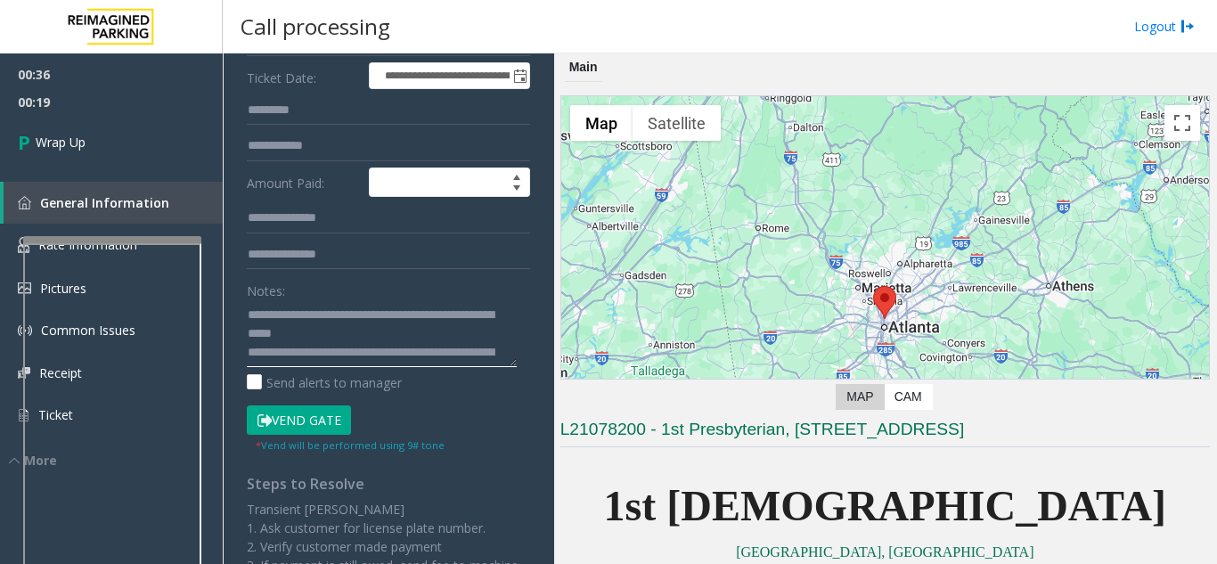
click at [324, 345] on textarea at bounding box center [382, 333] width 270 height 67
click at [355, 353] on textarea at bounding box center [382, 333] width 270 height 67
click at [395, 350] on textarea at bounding box center [382, 333] width 270 height 67
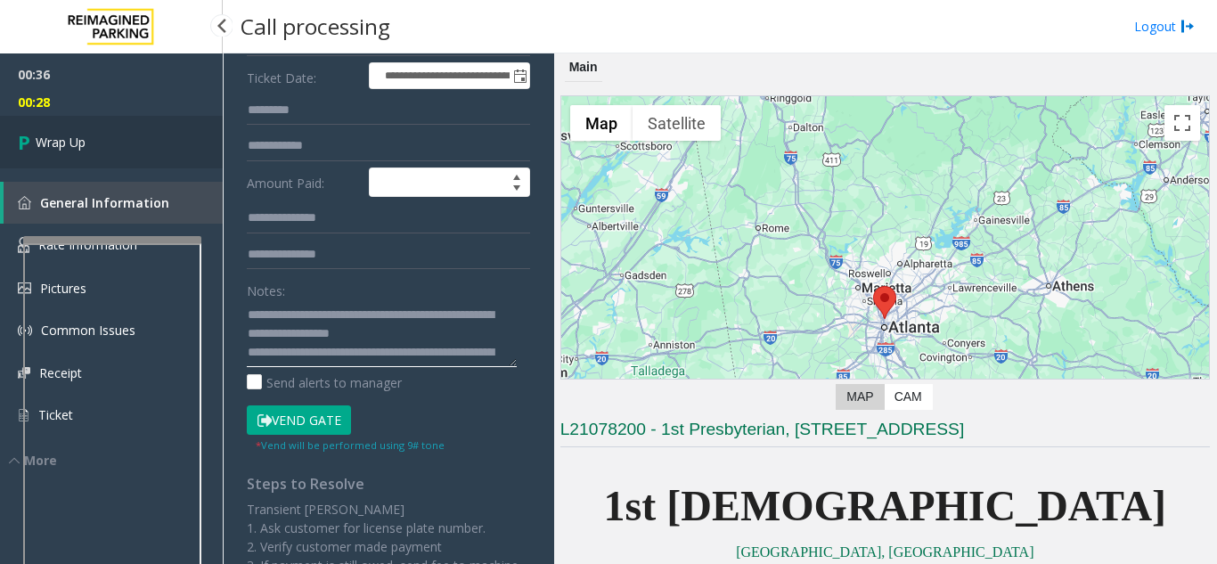
type textarea "**********"
click at [85, 122] on link "Wrap Up" at bounding box center [111, 142] width 223 height 53
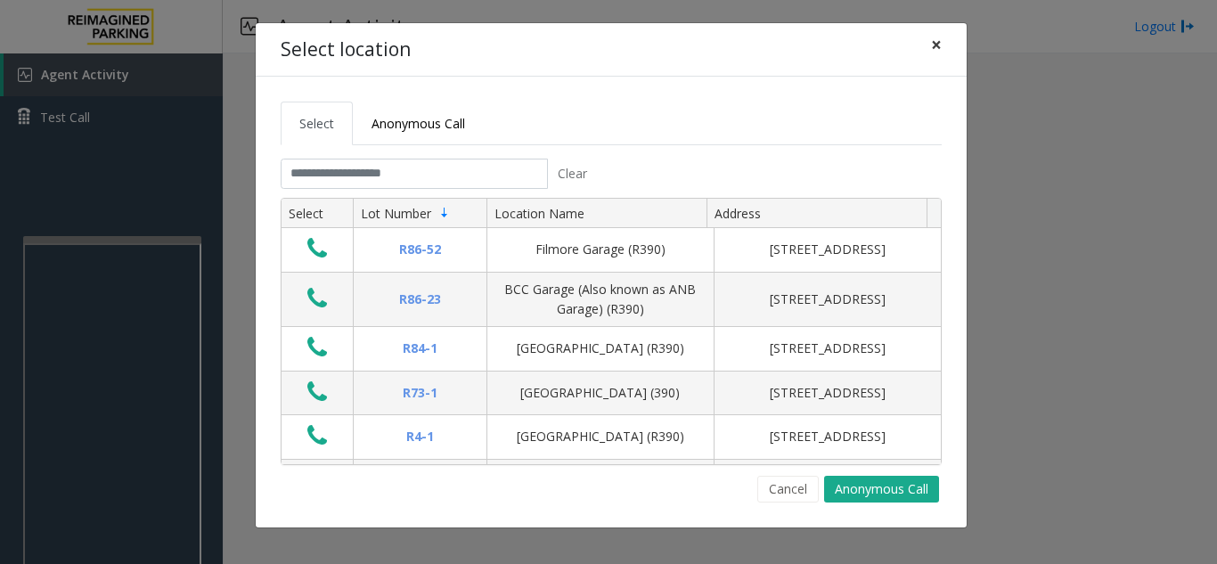
click at [944, 50] on button "×" at bounding box center [936, 45] width 36 height 44
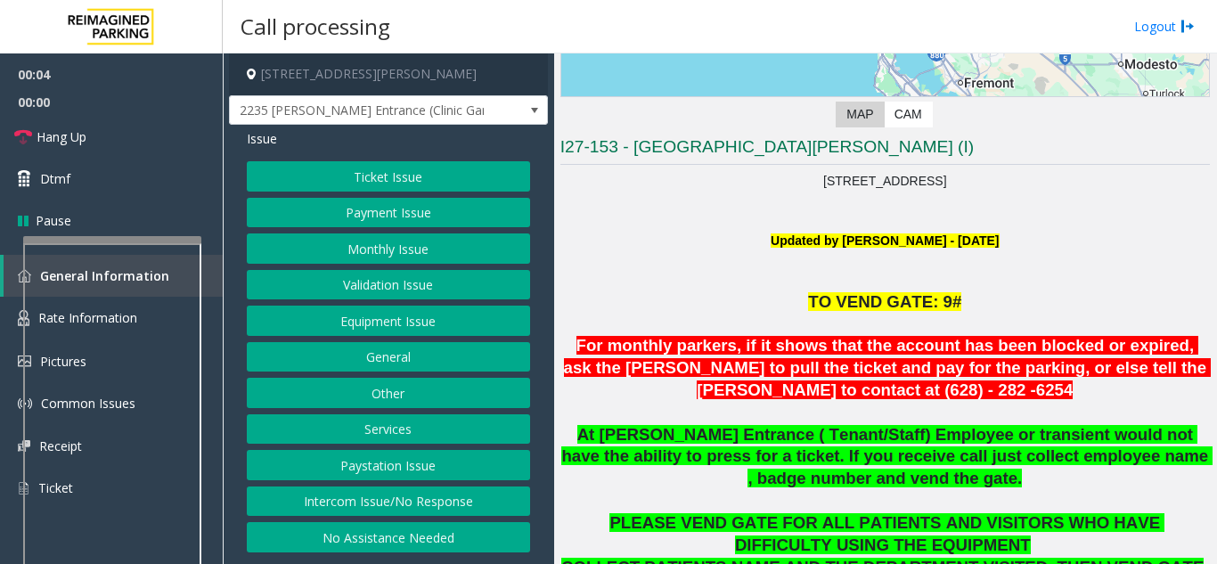
scroll to position [445, 0]
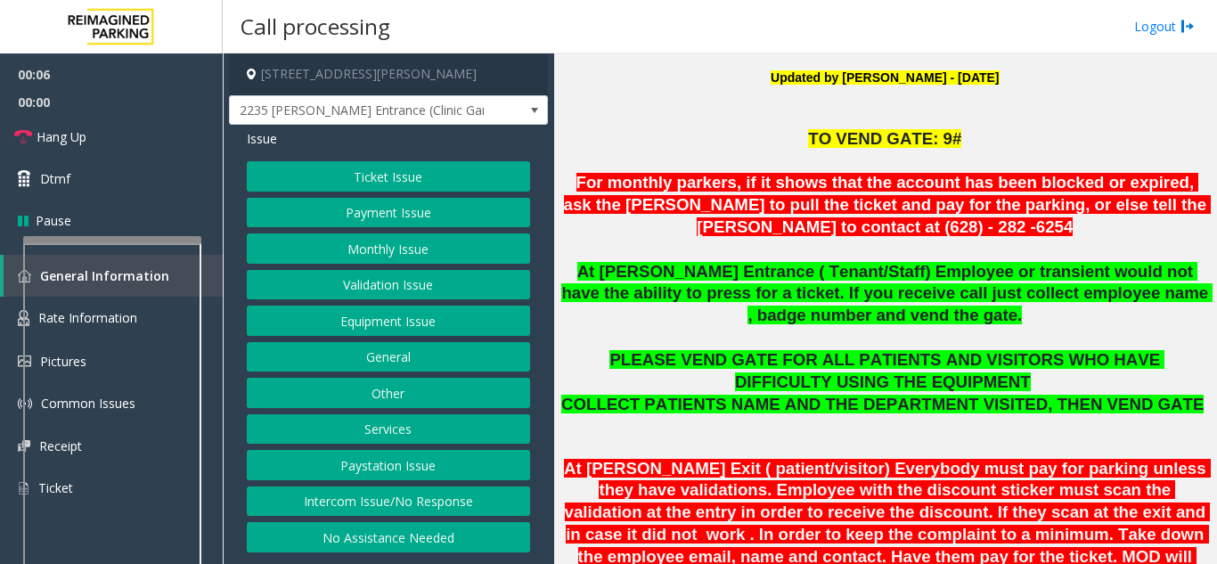
click at [450, 501] on button "Intercom Issue/No Response" at bounding box center [388, 501] width 283 height 30
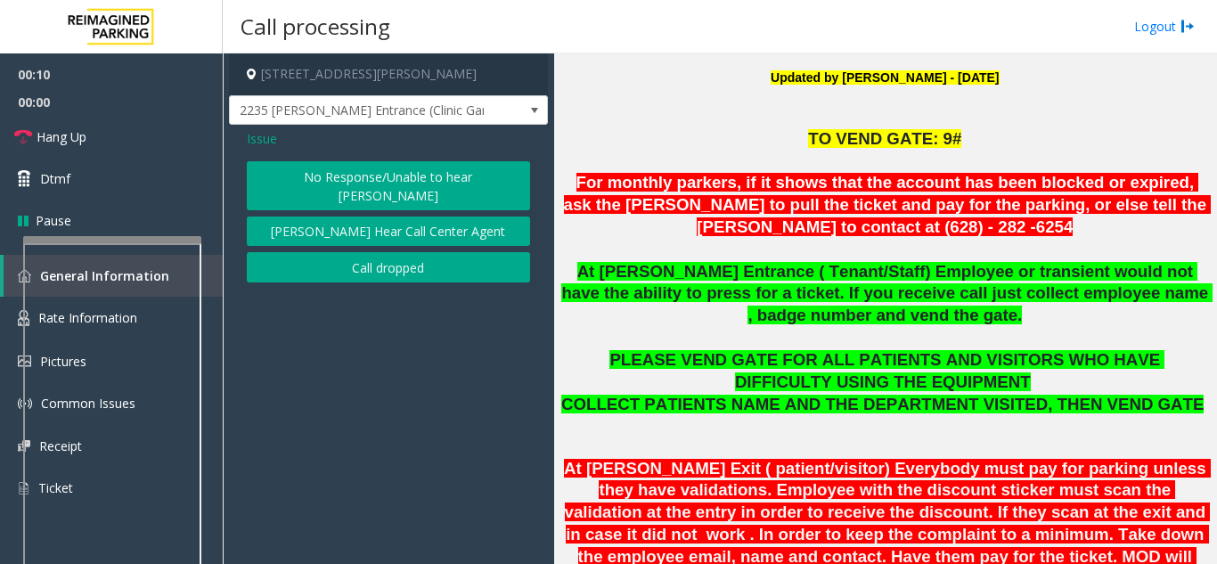
click at [379, 190] on button "No Response/Unable to hear [PERSON_NAME]" at bounding box center [388, 185] width 283 height 49
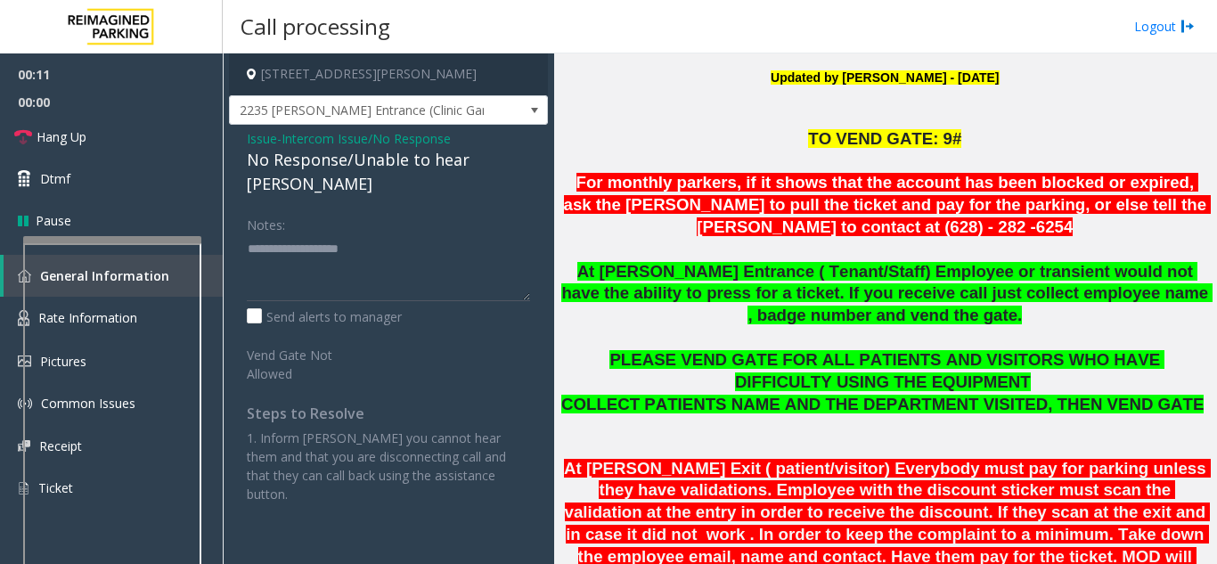
click at [354, 155] on div "No Response/Unable to hear [PERSON_NAME]" at bounding box center [388, 172] width 283 height 48
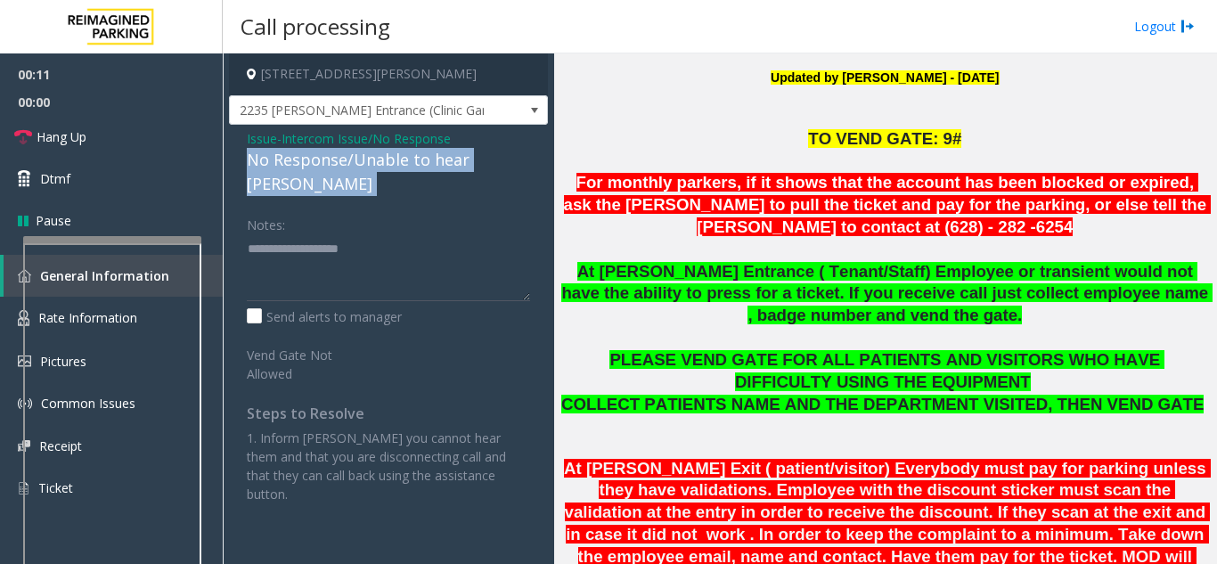
click at [354, 155] on div "No Response/Unable to hear [PERSON_NAME]" at bounding box center [388, 172] width 283 height 48
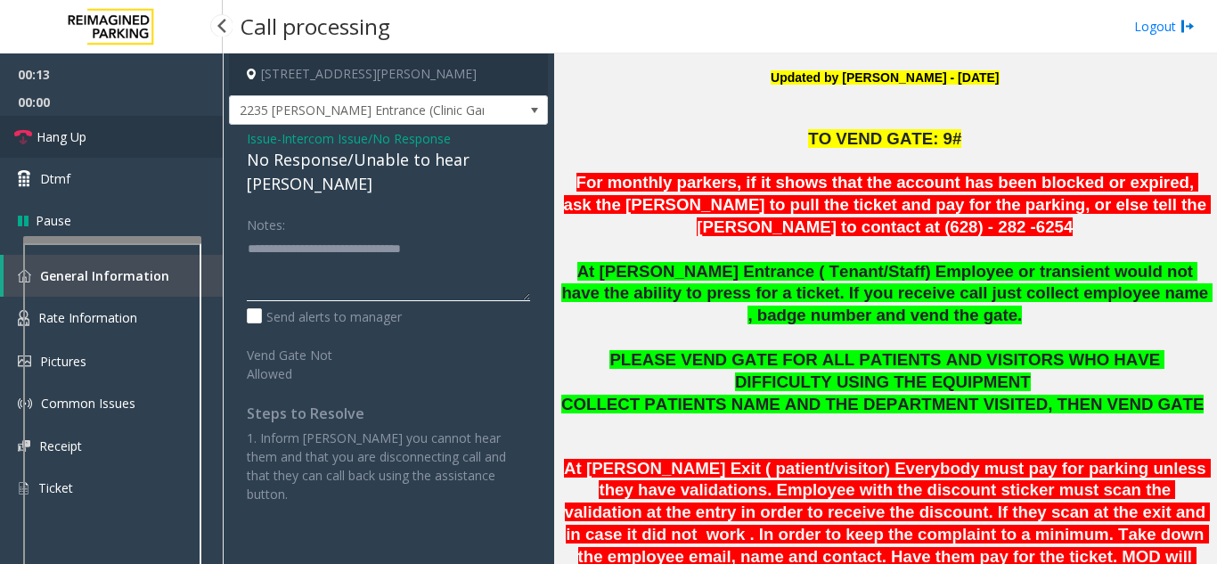
type textarea "**********"
click at [97, 126] on link "Hang Up" at bounding box center [111, 137] width 223 height 42
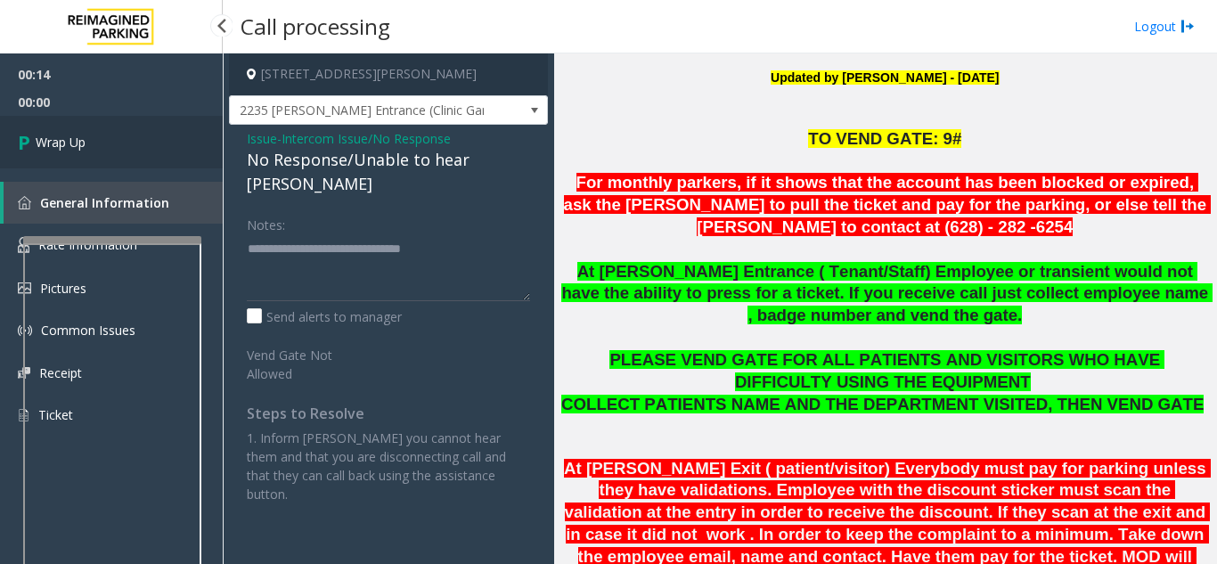
click at [97, 126] on link "Wrap Up" at bounding box center [111, 142] width 223 height 53
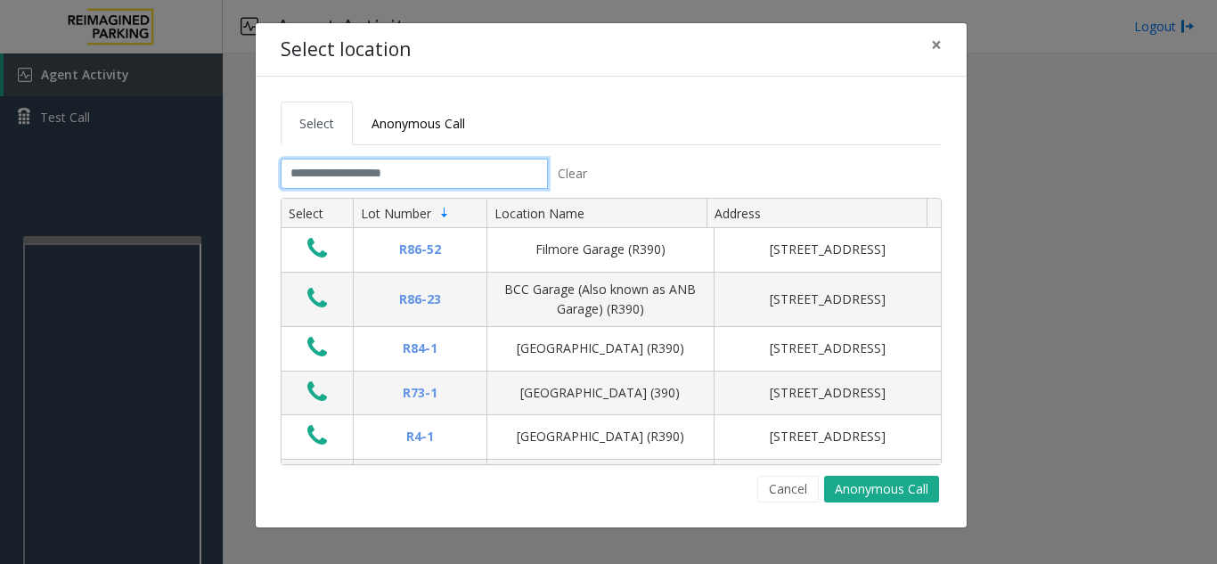
click at [426, 166] on input "text" at bounding box center [414, 174] width 267 height 30
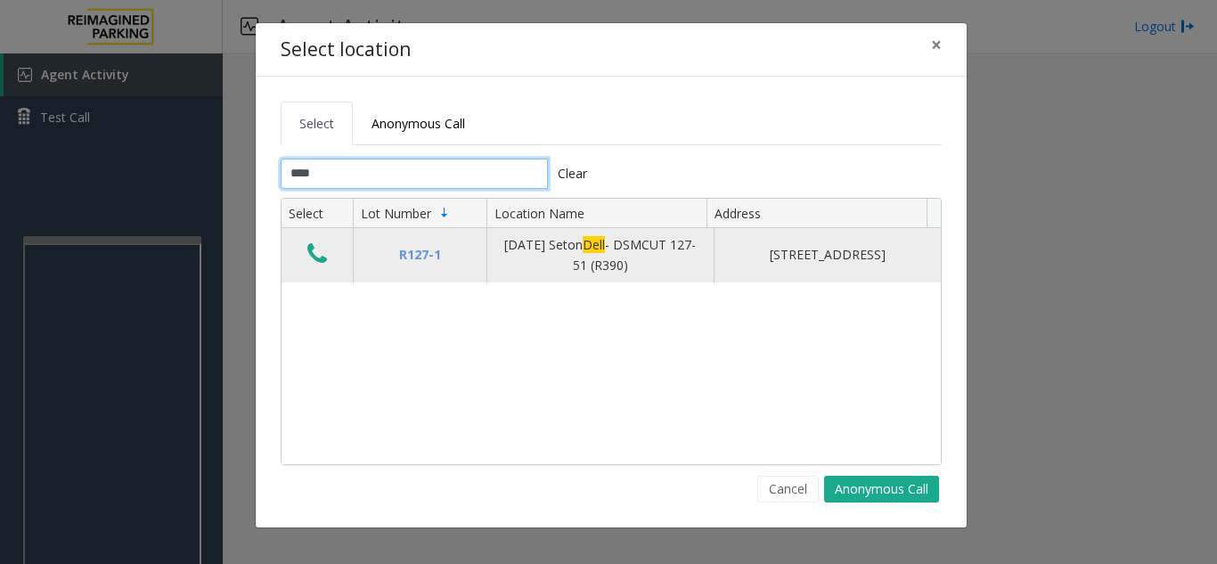
type input "****"
click at [317, 261] on icon "Data table" at bounding box center [317, 253] width 20 height 25
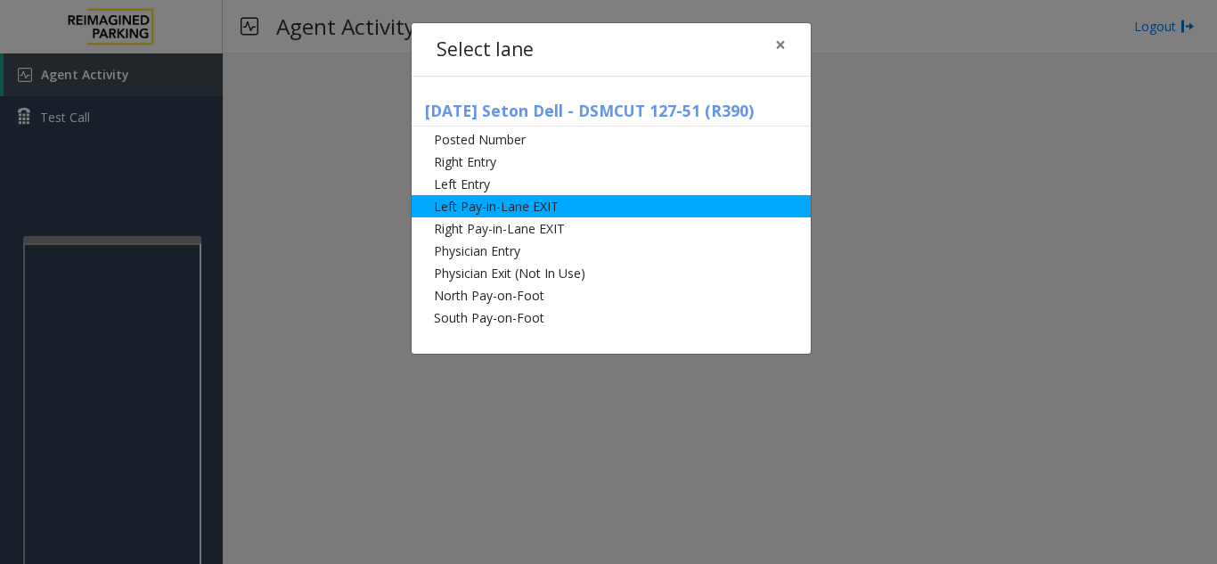
click at [530, 209] on li "Left Pay-in-Lane EXIT" at bounding box center [610, 206] width 399 height 22
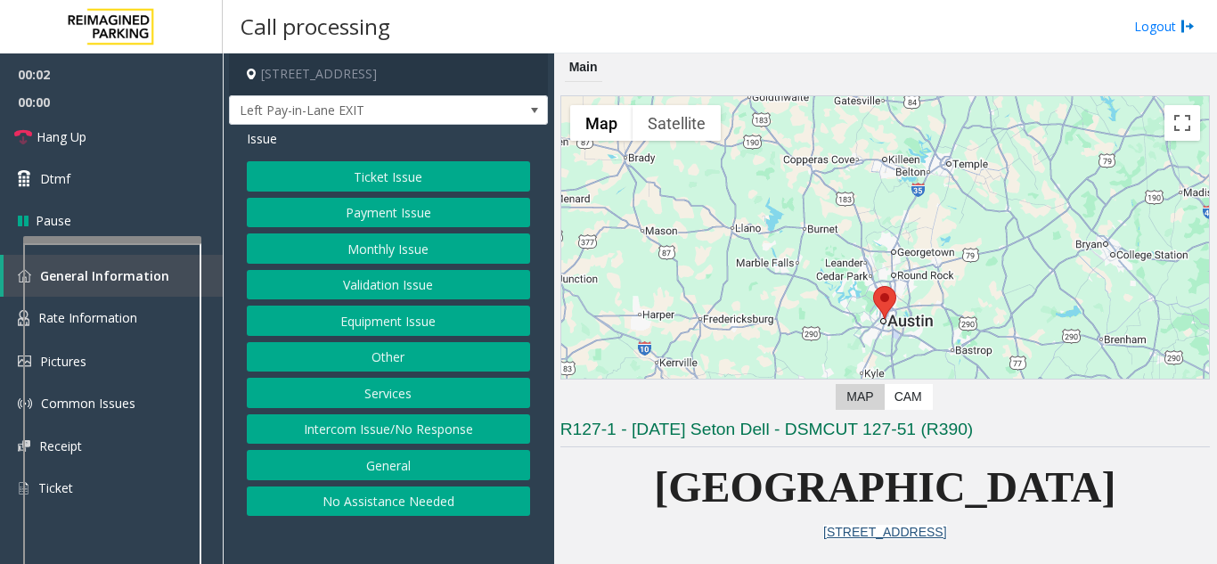
click at [412, 314] on button "Equipment Issue" at bounding box center [388, 320] width 283 height 30
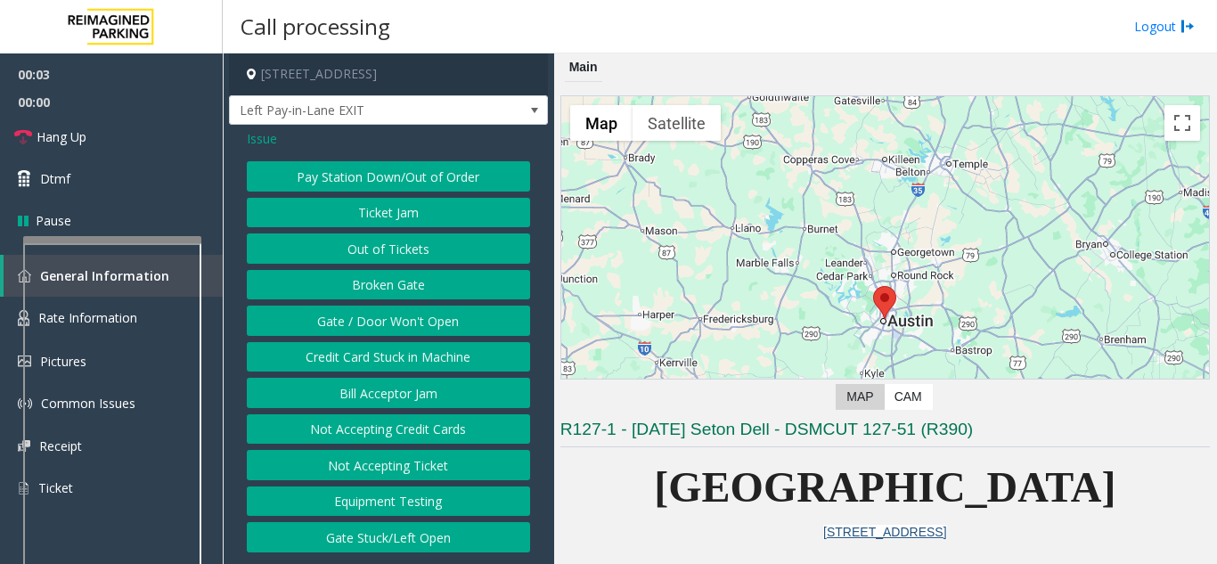
click at [415, 319] on button "Gate / Door Won't Open" at bounding box center [388, 320] width 283 height 30
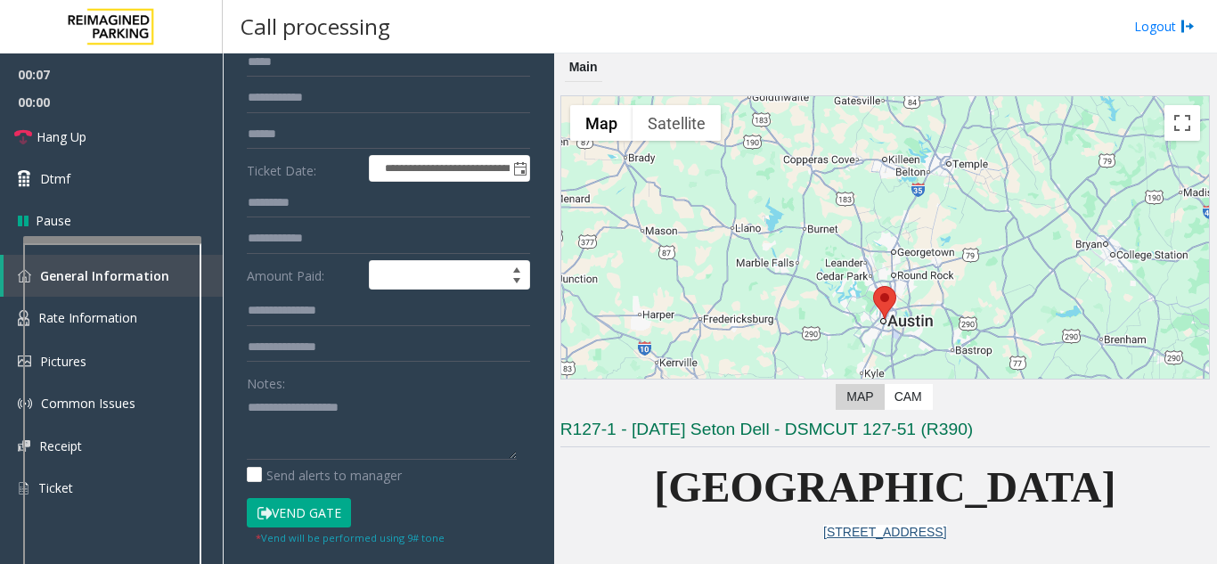
scroll to position [178, 0]
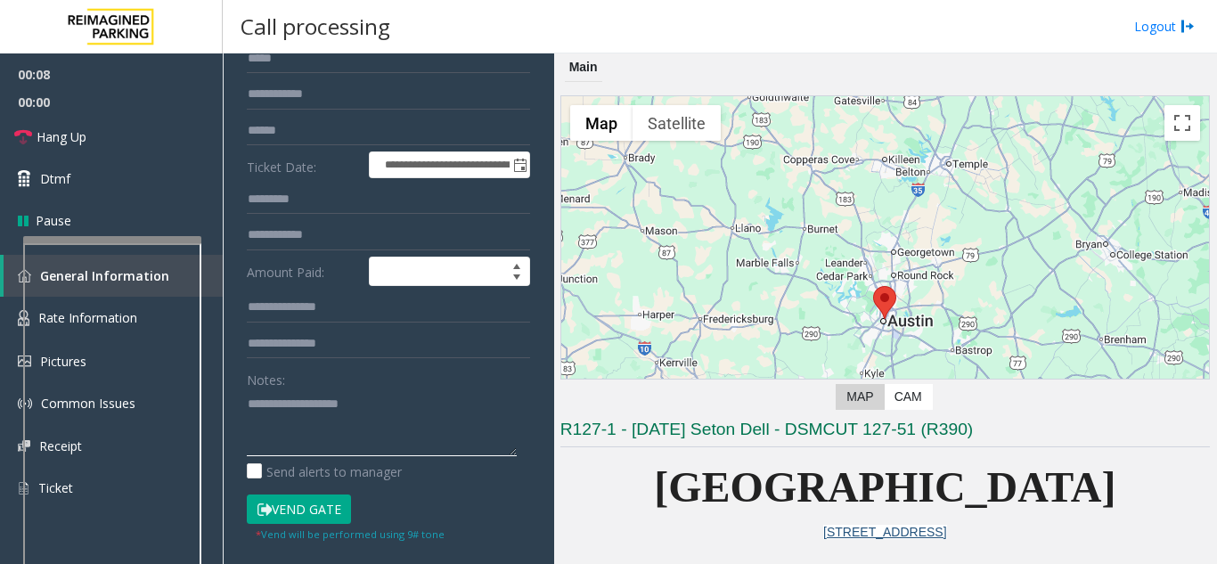
paste textarea "**********"
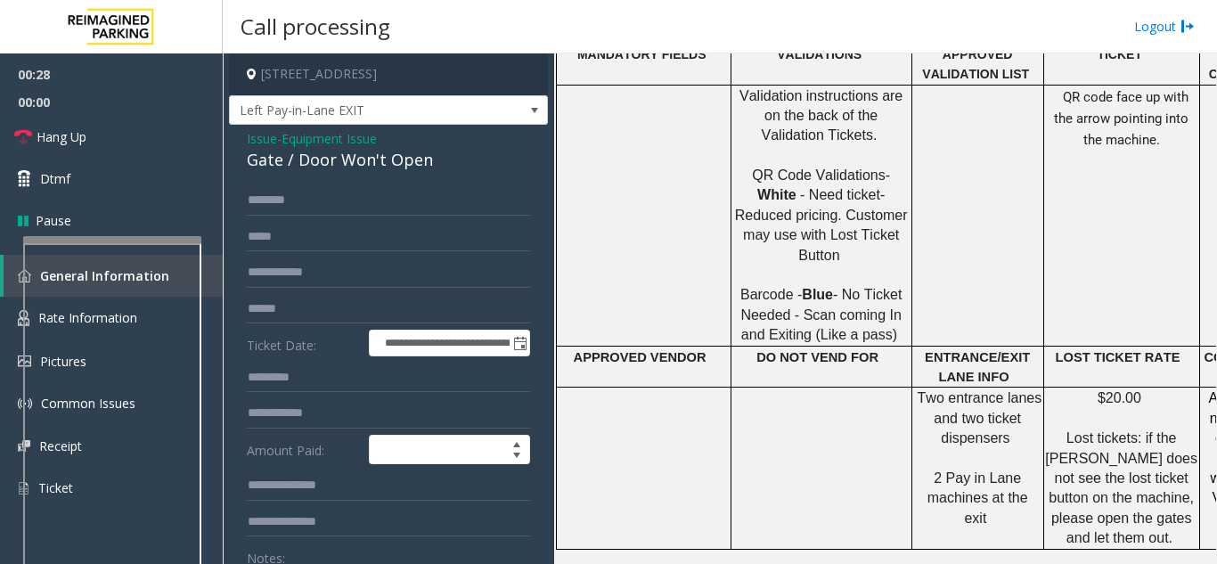
scroll to position [1069, 0]
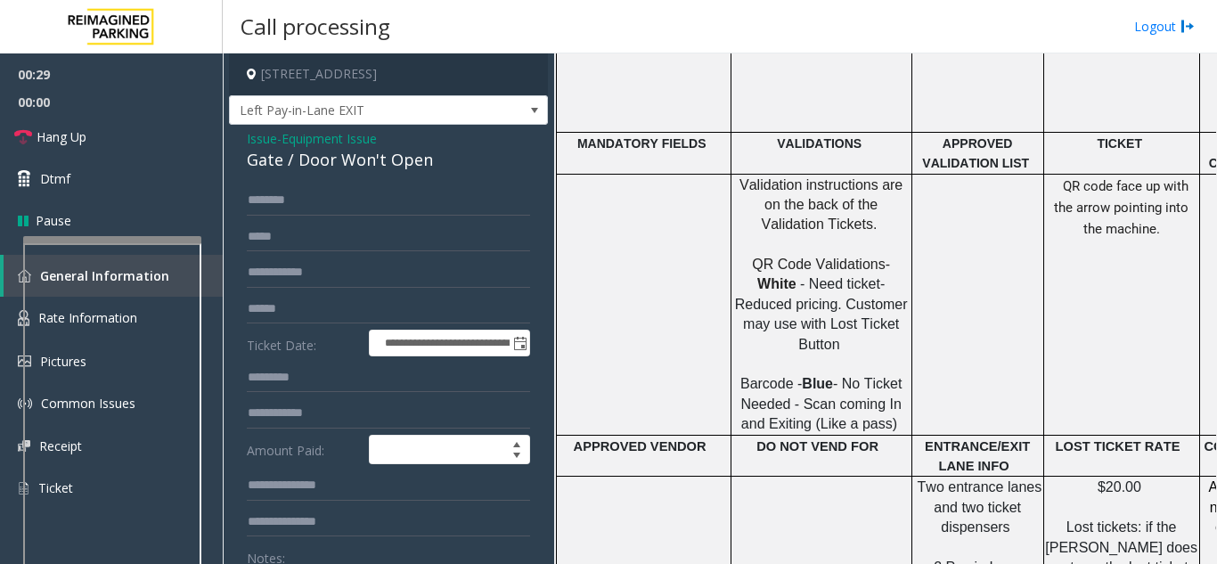
type textarea "**********"
click at [357, 148] on div "Gate / Door Won't Open" at bounding box center [388, 160] width 283 height 24
click at [351, 144] on span "Equipment Issue" at bounding box center [328, 138] width 95 height 19
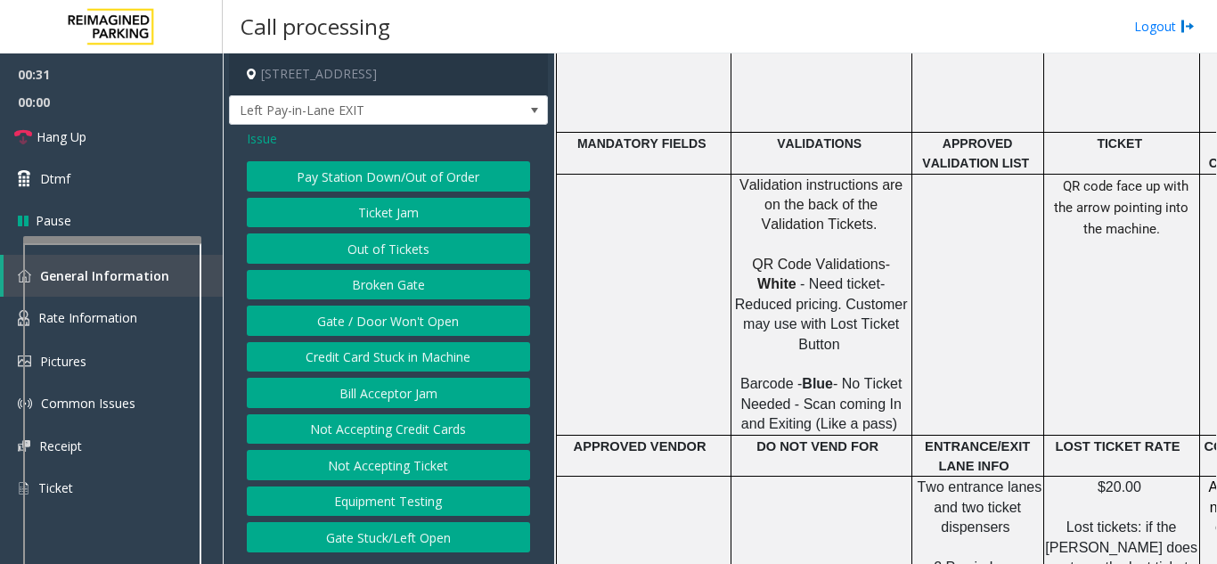
click at [259, 159] on div "Issue Pay Station Down/Out of Order Ticket Jam Out of Tickets Broken Gate Gate …" at bounding box center [388, 343] width 319 height 436
click at [261, 151] on div "Issue Pay Station Down/Out of Order Ticket Jam Out of Tickets Broken Gate Gate …" at bounding box center [388, 343] width 319 height 436
click at [274, 134] on span "Issue" at bounding box center [262, 138] width 30 height 19
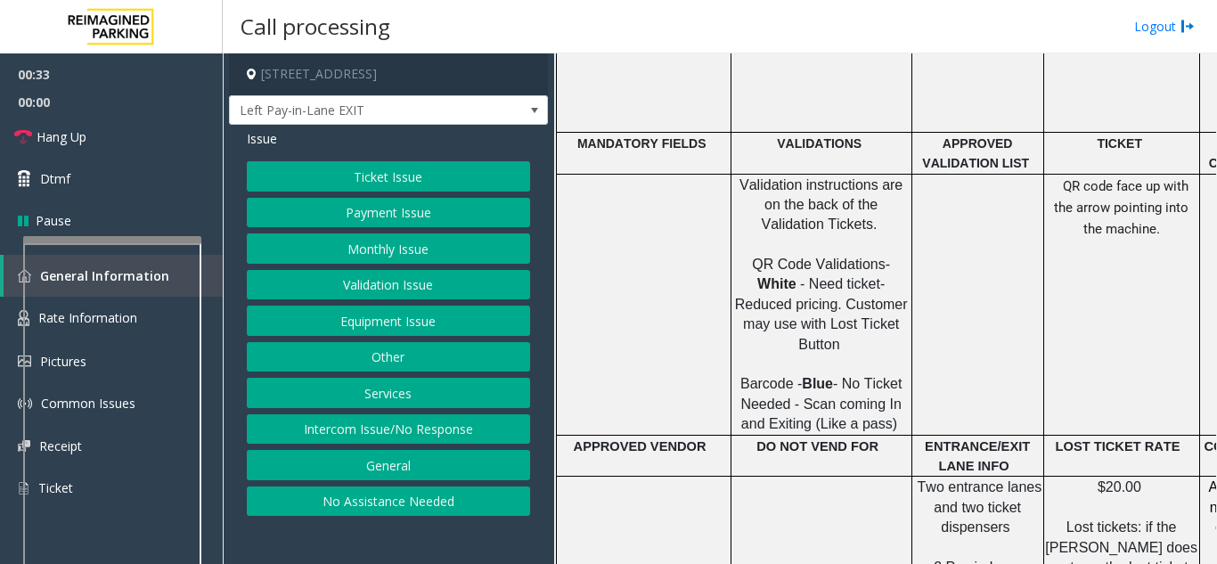
click at [331, 182] on button "Ticket Issue" at bounding box center [388, 176] width 283 height 30
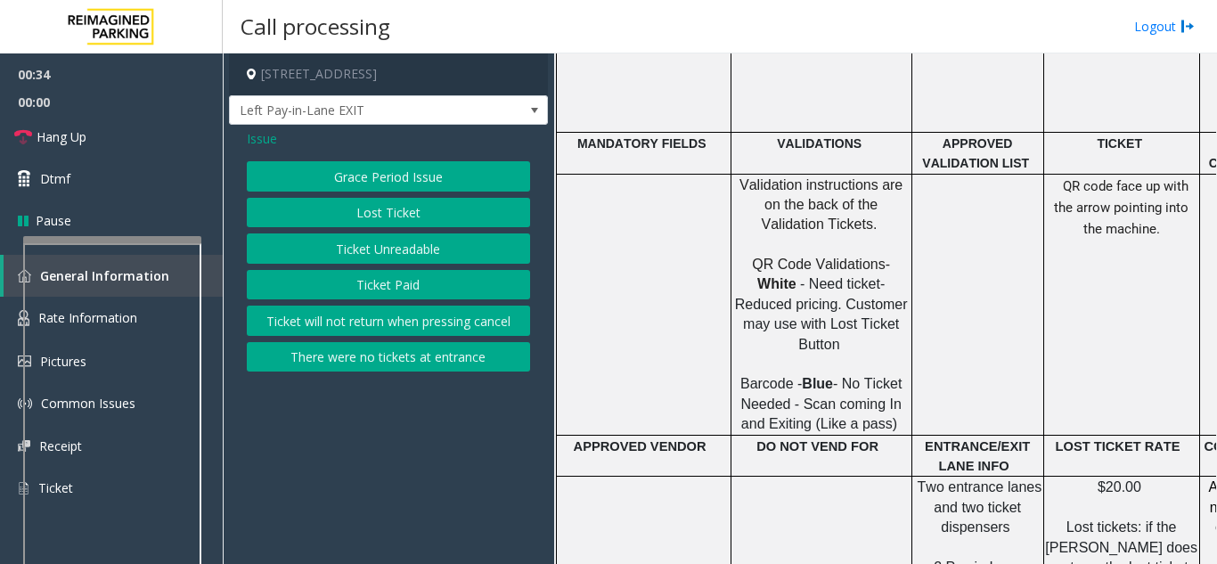
click at [394, 253] on button "Ticket Unreadable" at bounding box center [388, 248] width 283 height 30
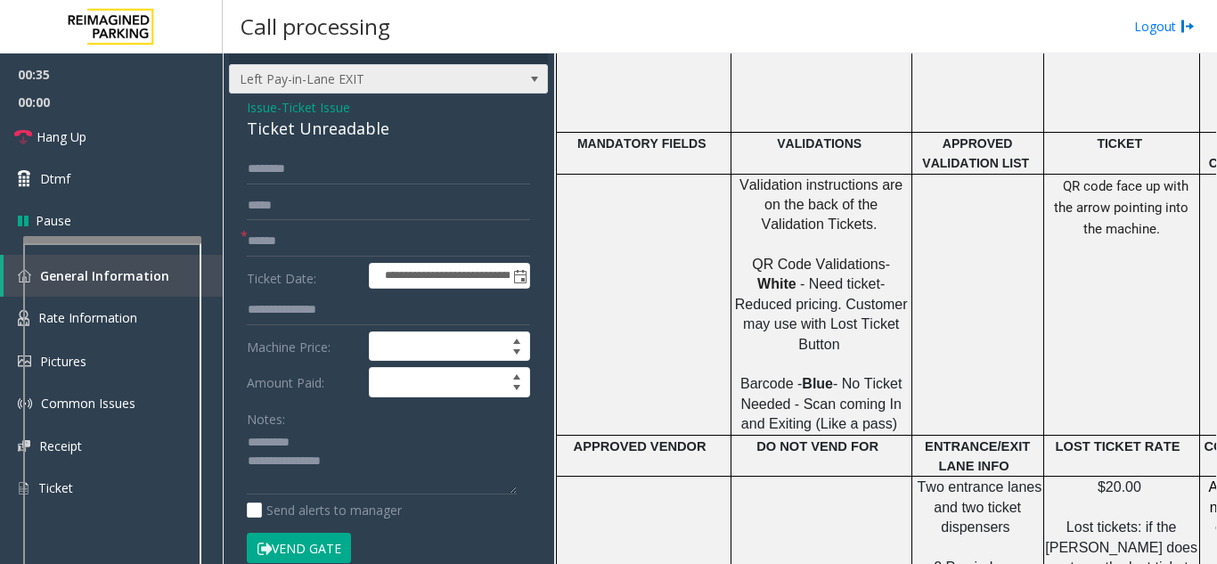
scroll to position [0, 0]
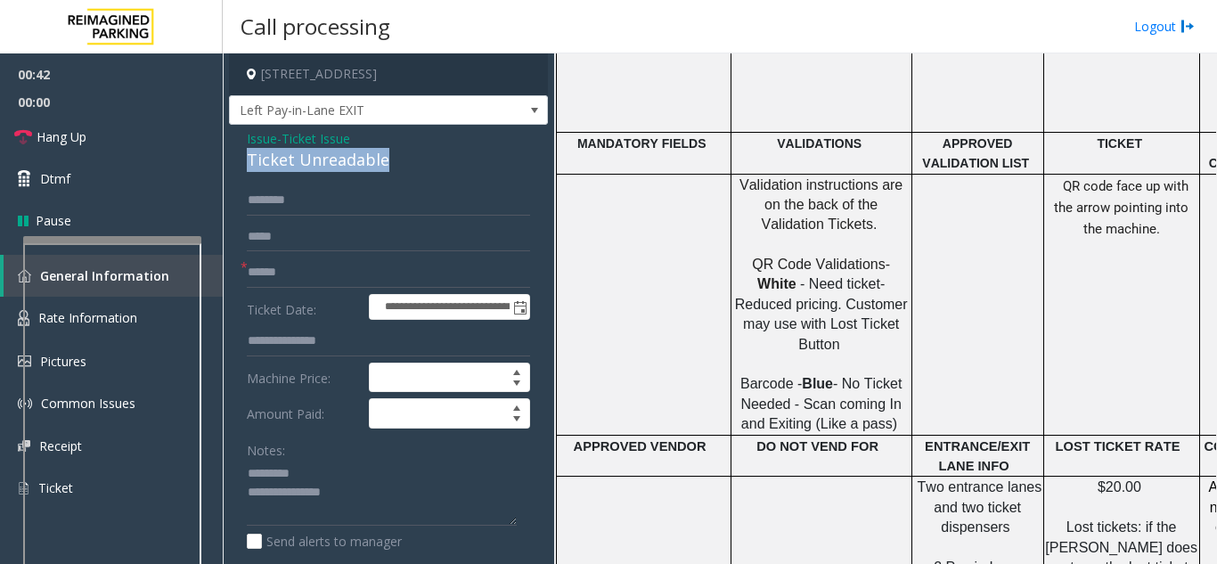
drag, startPoint x: 248, startPoint y: 160, endPoint x: 393, endPoint y: 163, distance: 144.3
click at [393, 163] on div "Ticket Unreadable" at bounding box center [388, 160] width 283 height 24
paste textarea "**********"
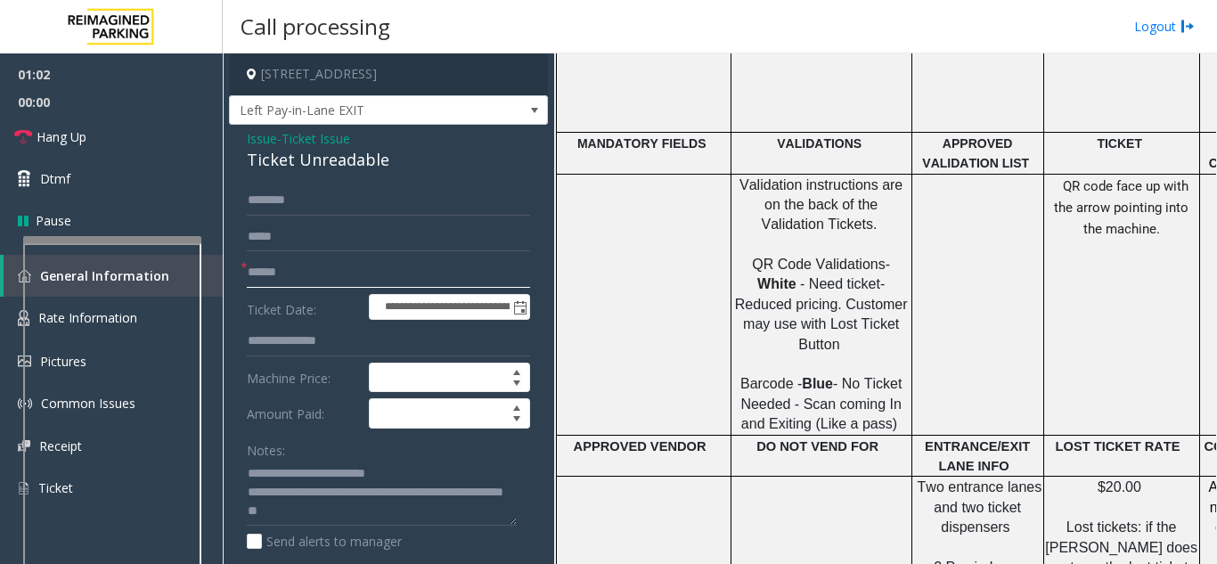
click at [264, 269] on input "text" at bounding box center [388, 272] width 283 height 30
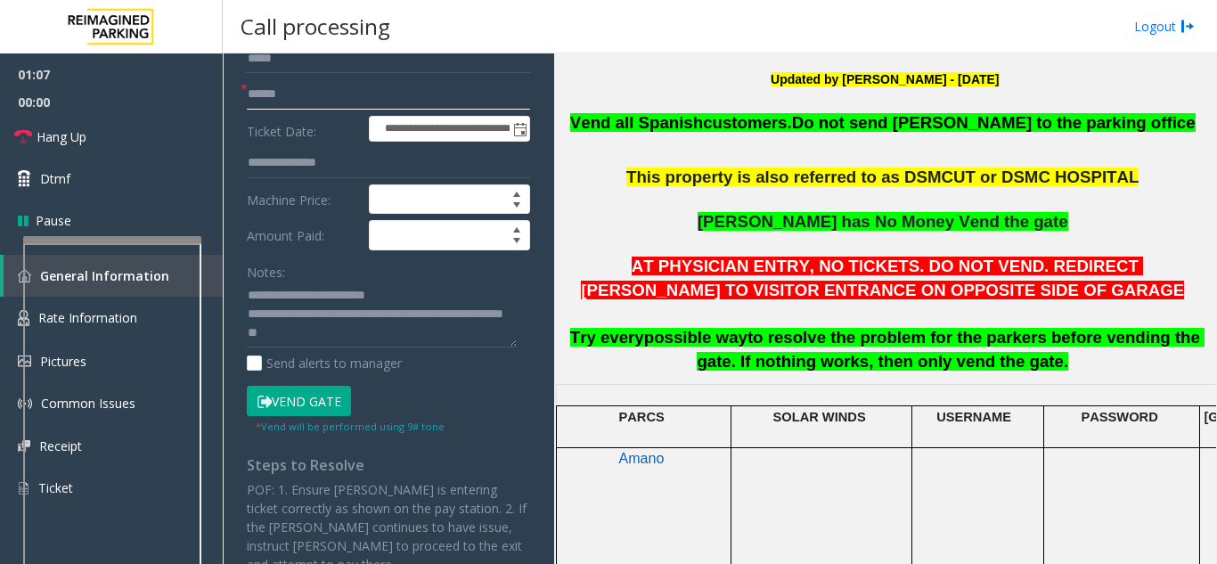
scroll to position [445, 0]
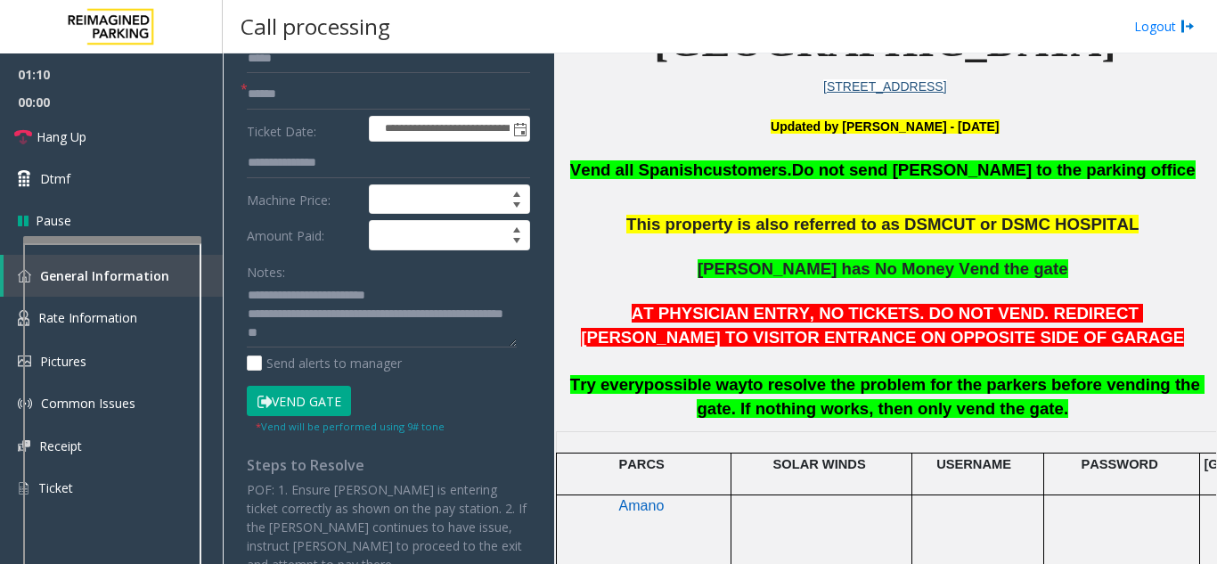
click at [286, 403] on button "Vend Gate" at bounding box center [299, 401] width 104 height 30
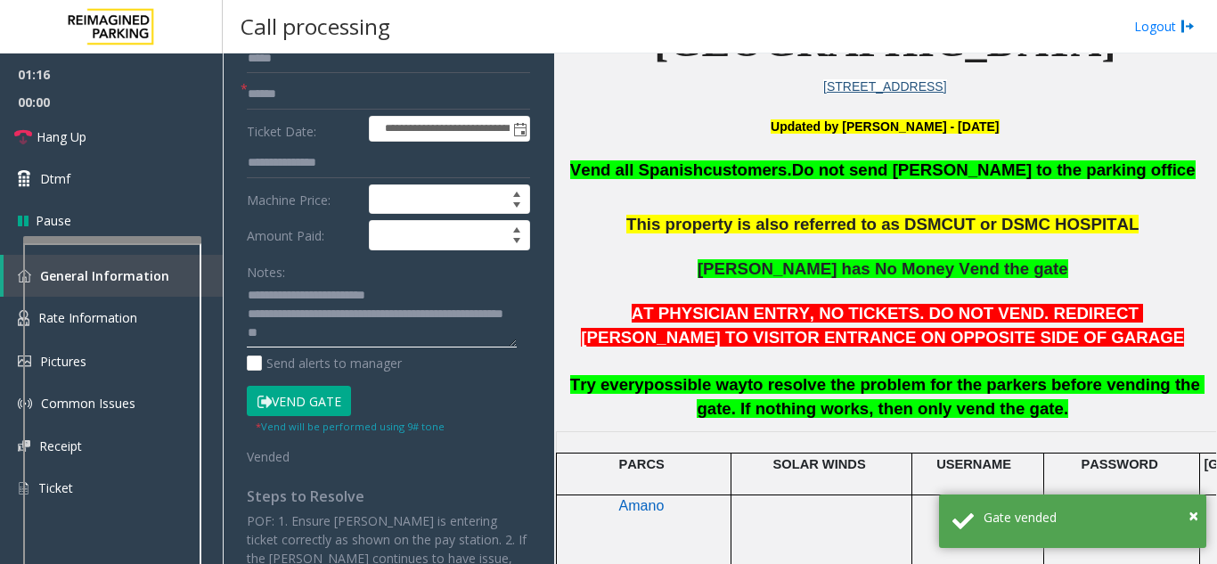
drag, startPoint x: 322, startPoint y: 313, endPoint x: 419, endPoint y: 314, distance: 96.2
click at [419, 314] on textarea at bounding box center [382, 314] width 270 height 67
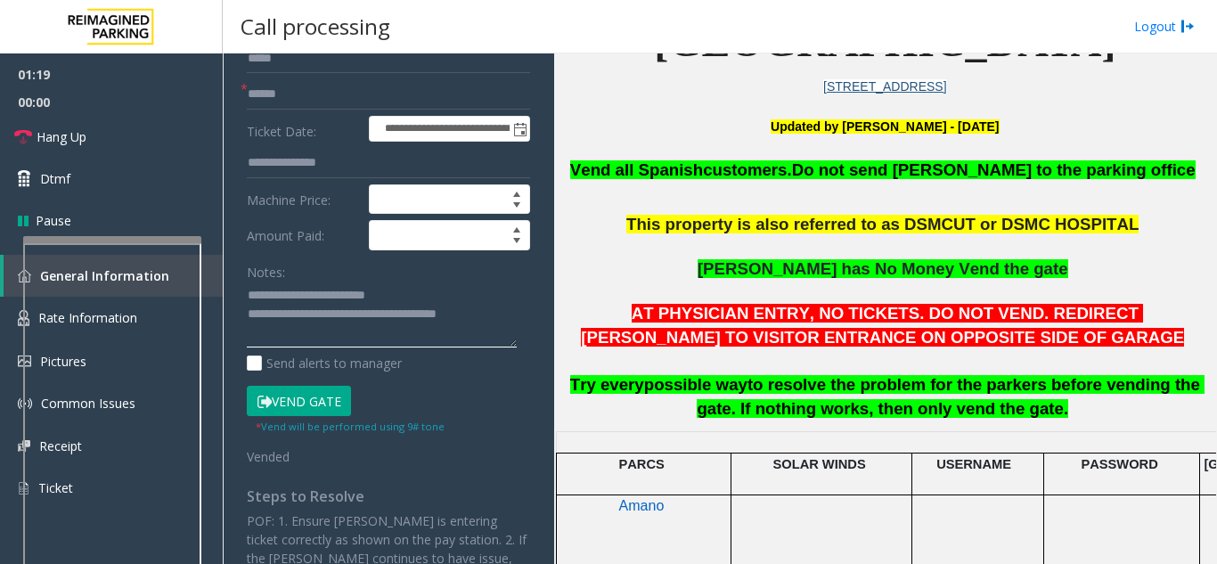
click at [486, 316] on textarea at bounding box center [382, 314] width 270 height 67
type textarea "**********"
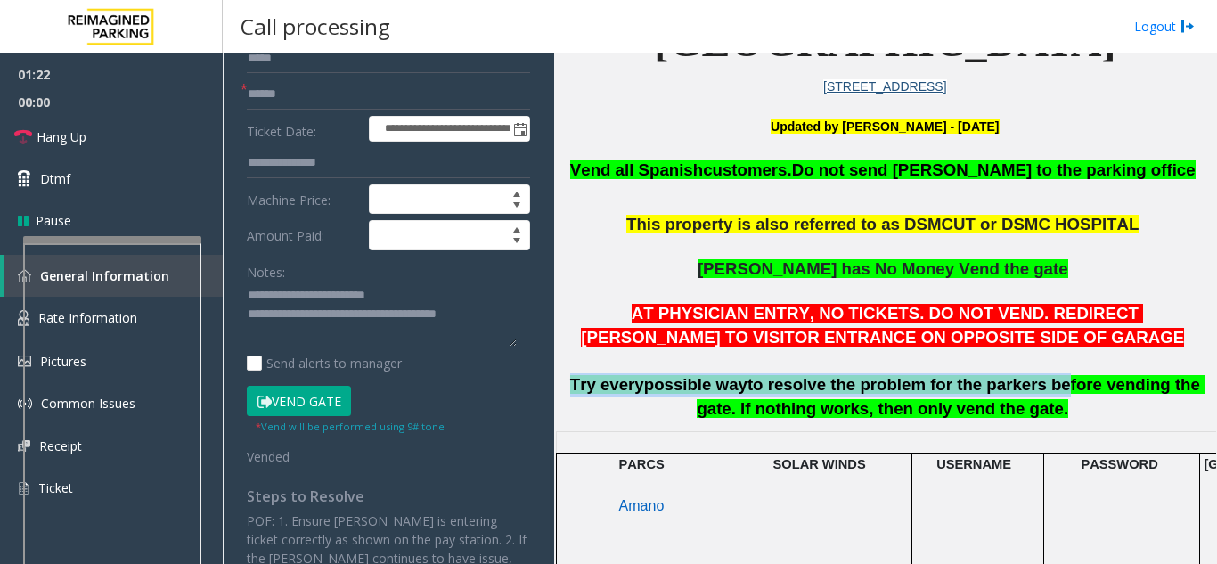
drag, startPoint x: 566, startPoint y: 385, endPoint x: 1007, endPoint y: 384, distance: 441.7
click at [1007, 384] on p "AT PHYSICIAN ENTRY, NO TICKETS. DO NOT VEND. REDIRECT PARKER TO VISITOR ENTRANC…" at bounding box center [884, 361] width 649 height 119
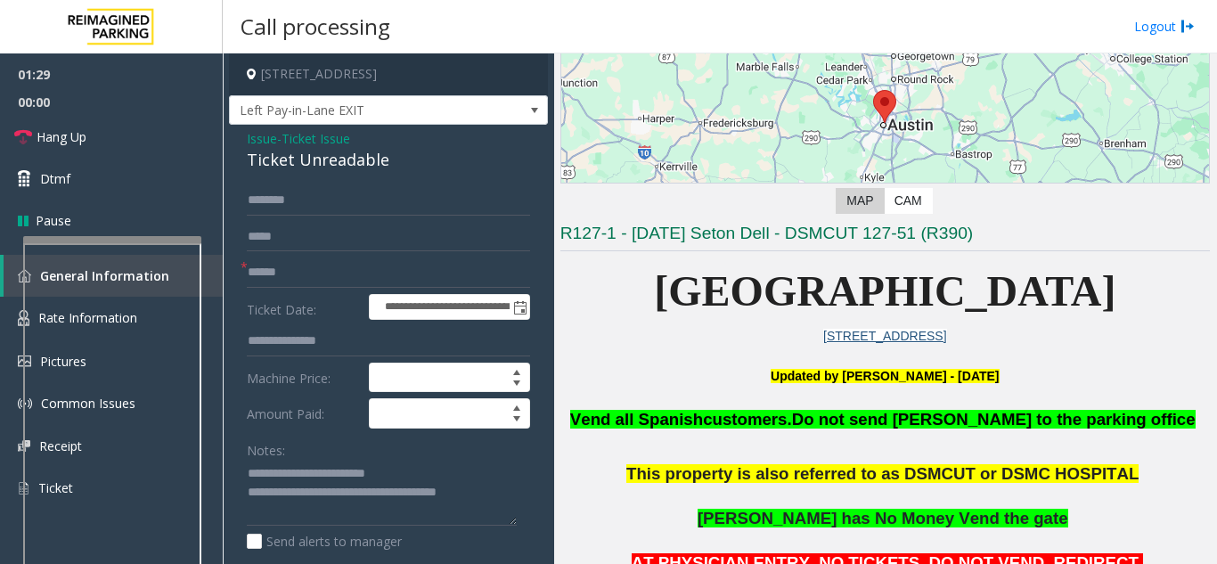
scroll to position [178, 0]
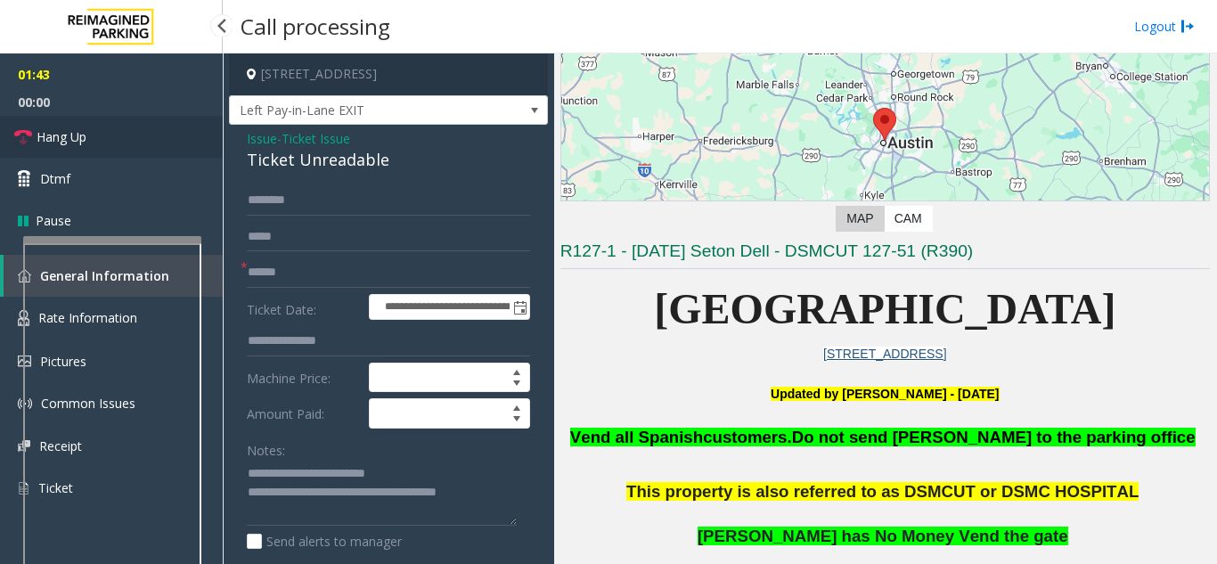
click at [152, 134] on link "Hang Up" at bounding box center [111, 137] width 223 height 42
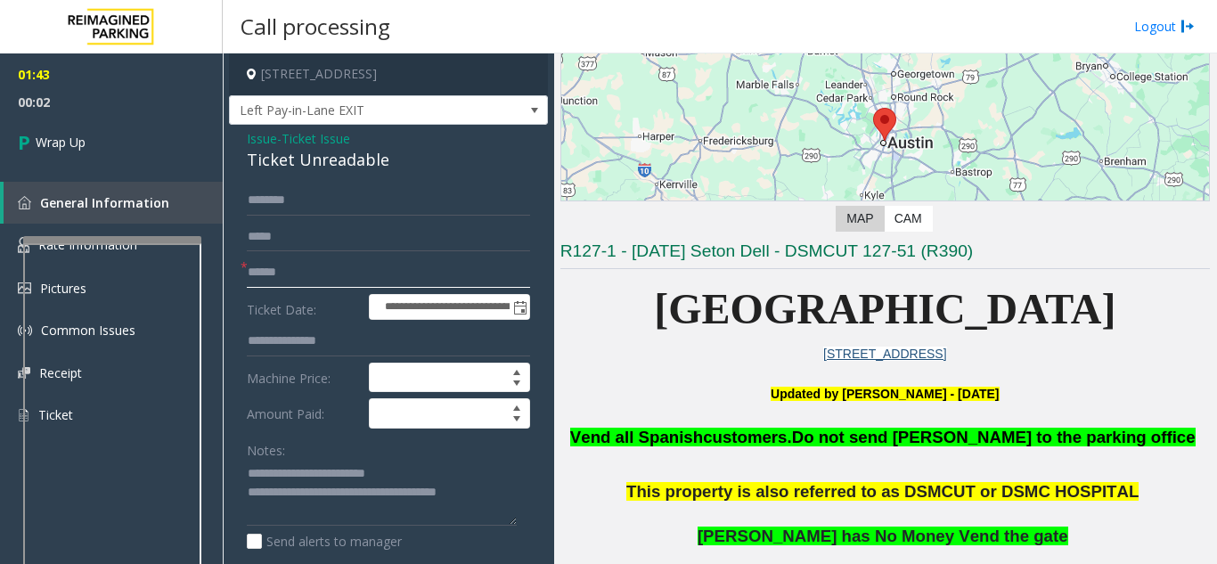
click at [309, 282] on input "text" at bounding box center [388, 272] width 283 height 30
type input "**"
drag, startPoint x: 321, startPoint y: 497, endPoint x: 500, endPoint y: 493, distance: 178.2
click at [500, 493] on textarea at bounding box center [382, 493] width 270 height 67
paste textarea "**********"
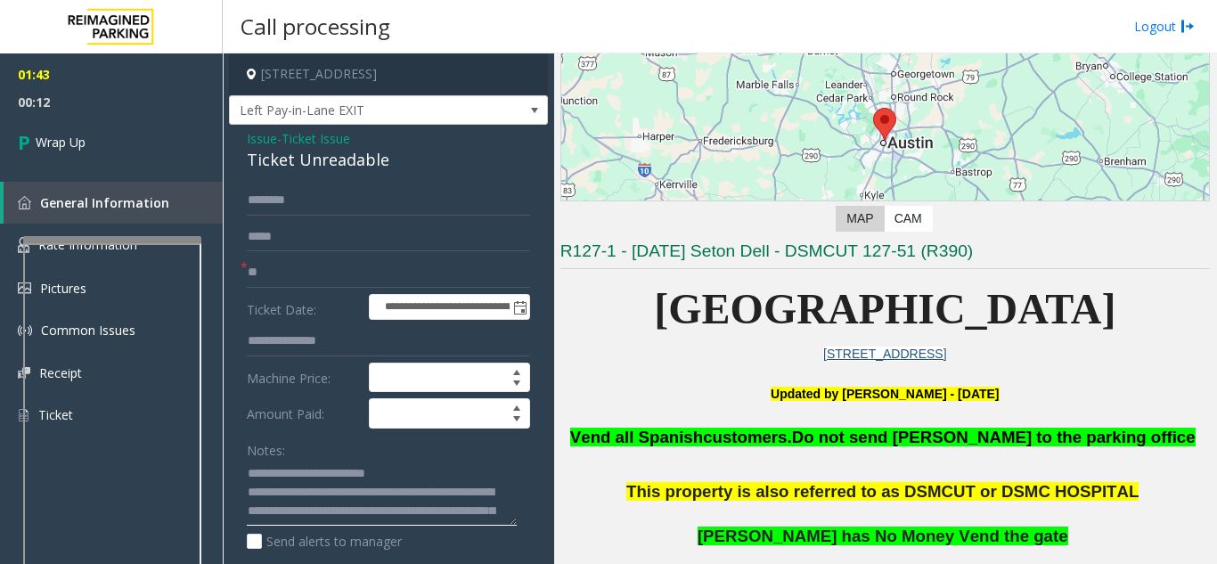
scroll to position [33, 0]
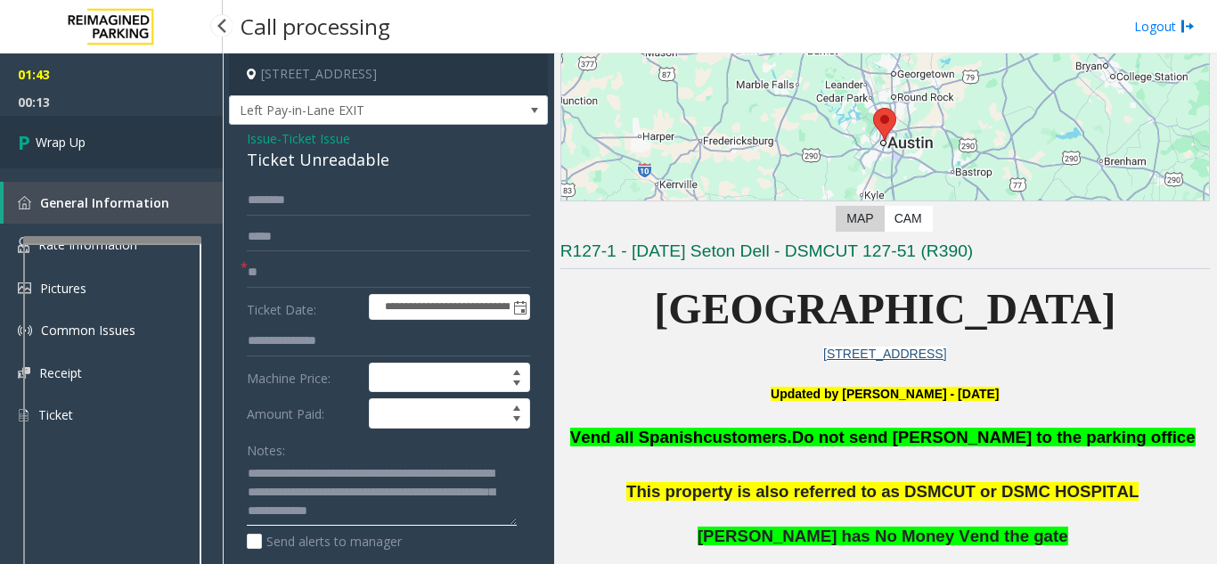
type textarea "**********"
click at [116, 141] on link "Wrap Up" at bounding box center [111, 142] width 223 height 53
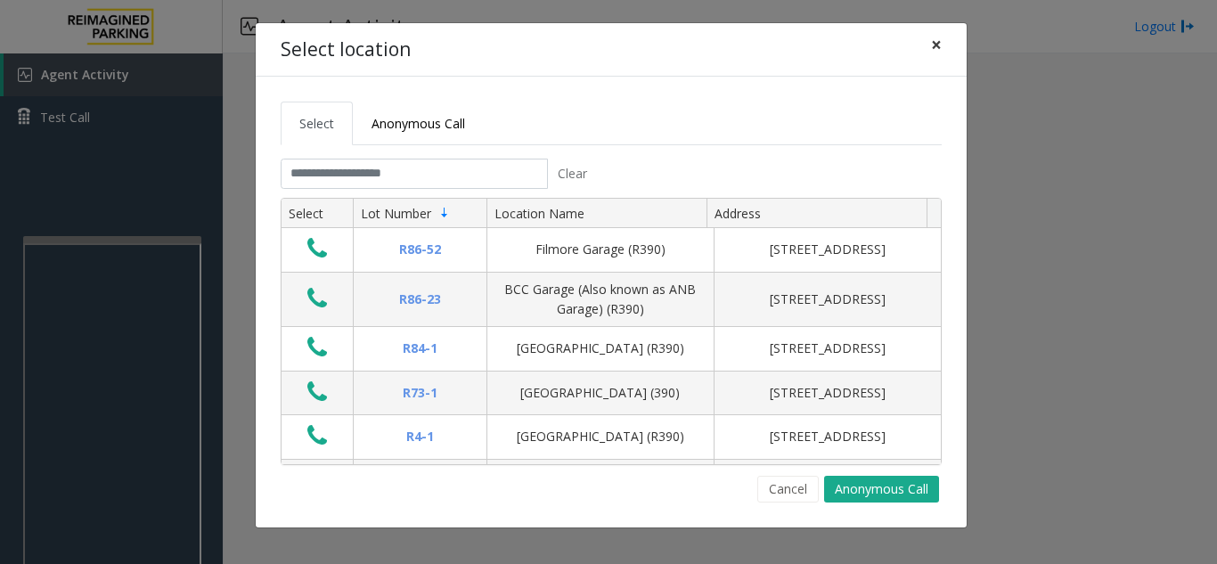
click at [933, 51] on span "×" at bounding box center [936, 44] width 11 height 25
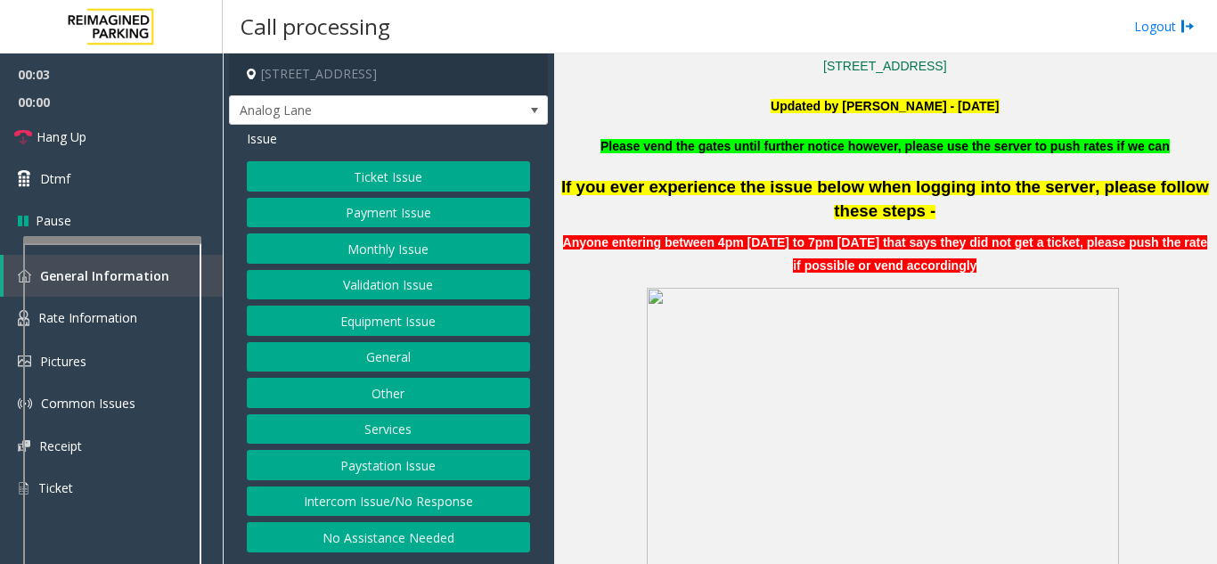
scroll to position [534, 0]
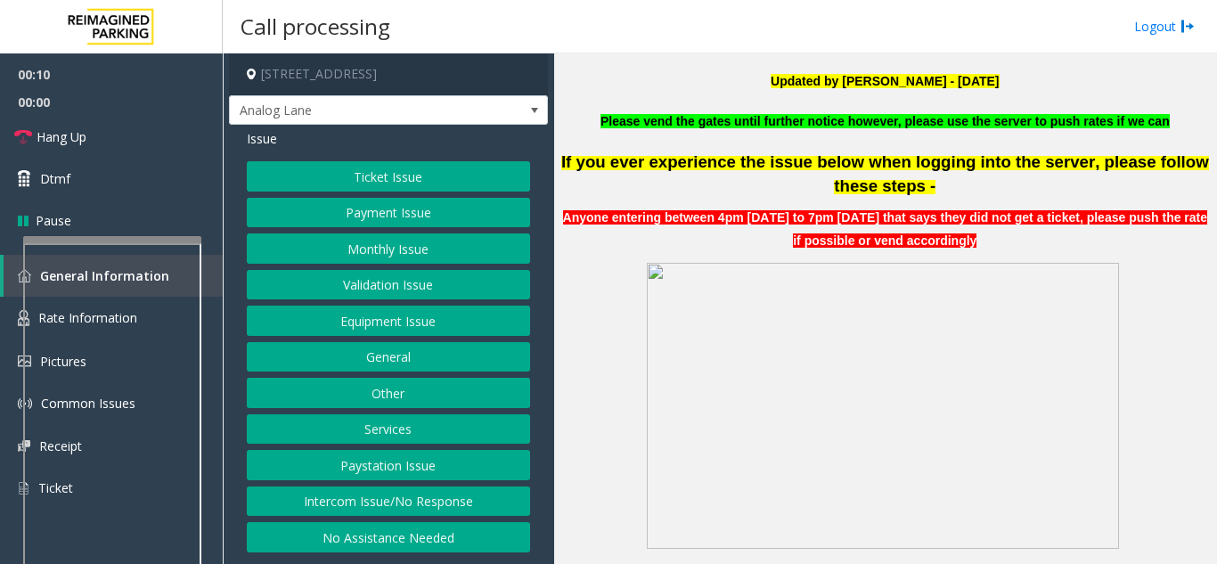
click at [381, 494] on button "Intercom Issue/No Response" at bounding box center [388, 501] width 283 height 30
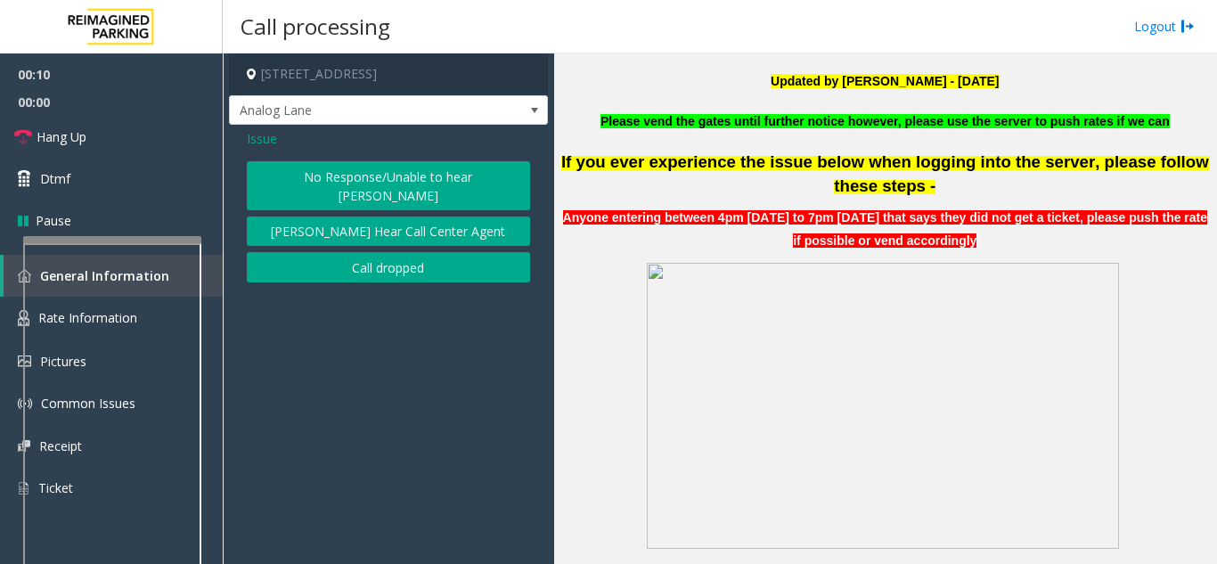
click at [326, 179] on button "No Response/Unable to hear [PERSON_NAME]" at bounding box center [388, 185] width 283 height 49
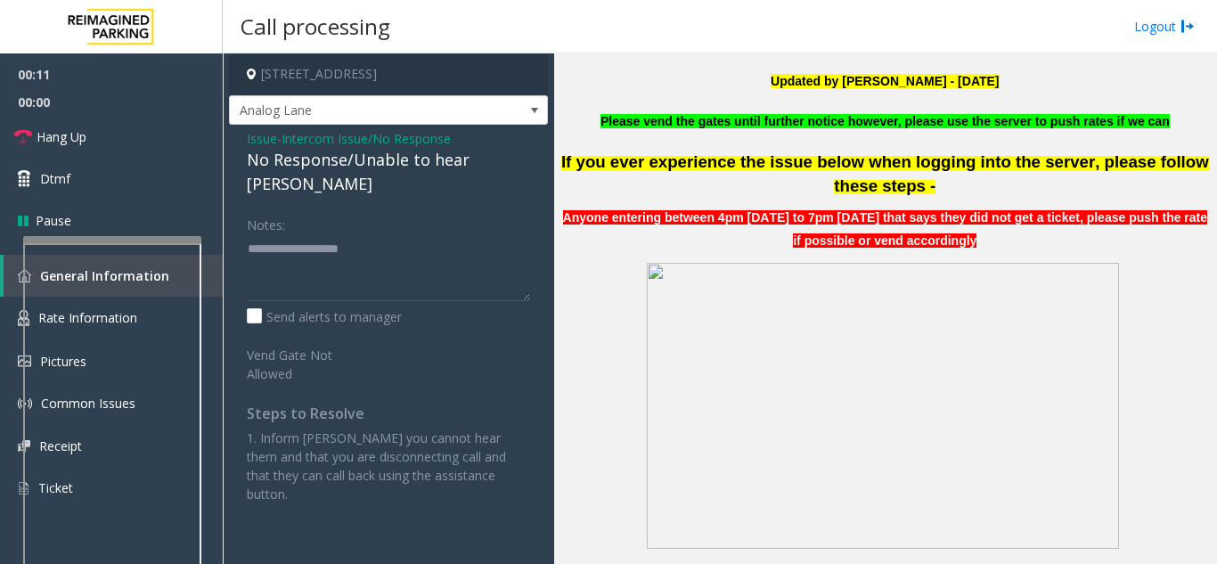
click at [297, 169] on div "No Response/Unable to hear [PERSON_NAME]" at bounding box center [388, 172] width 283 height 48
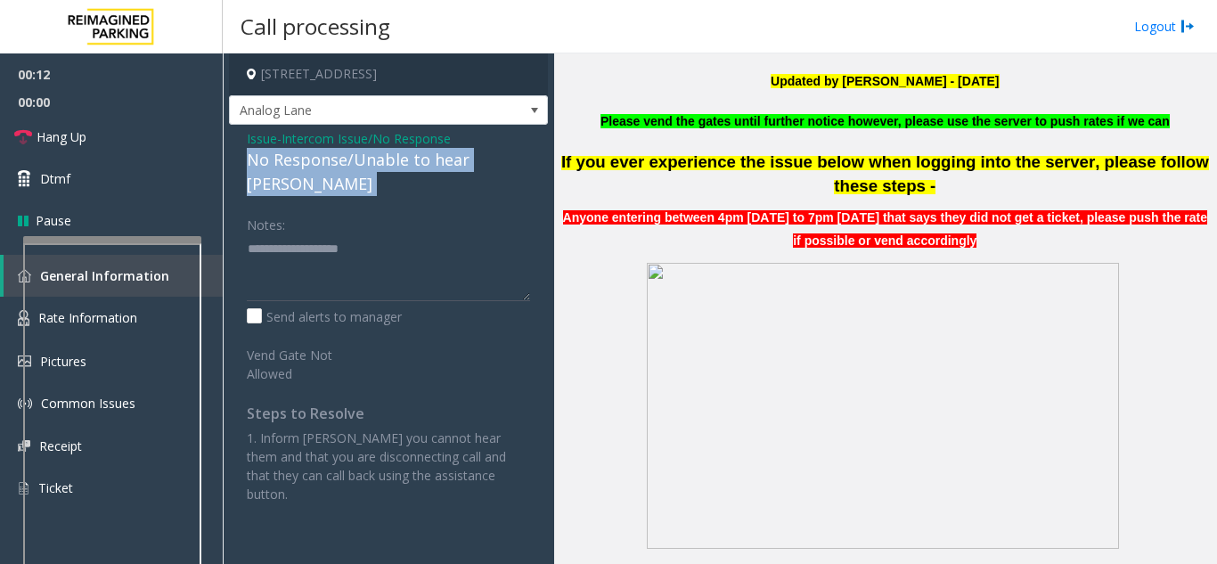
click at [296, 169] on div "No Response/Unable to hear [PERSON_NAME]" at bounding box center [388, 172] width 283 height 48
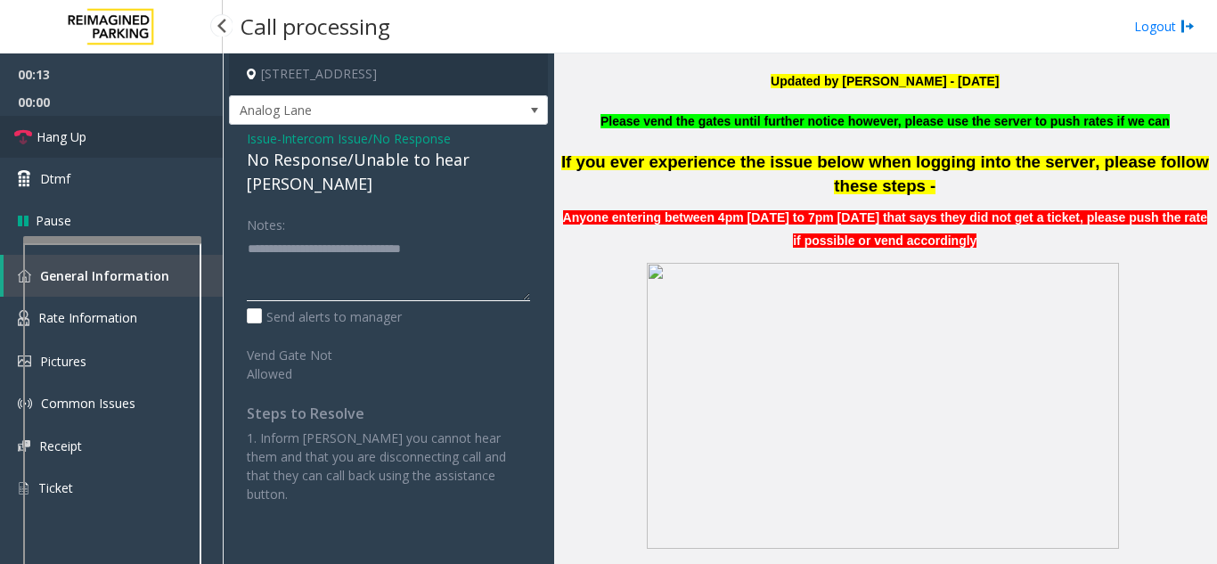
type textarea "**********"
click at [136, 132] on link "Hang Up" at bounding box center [111, 137] width 223 height 42
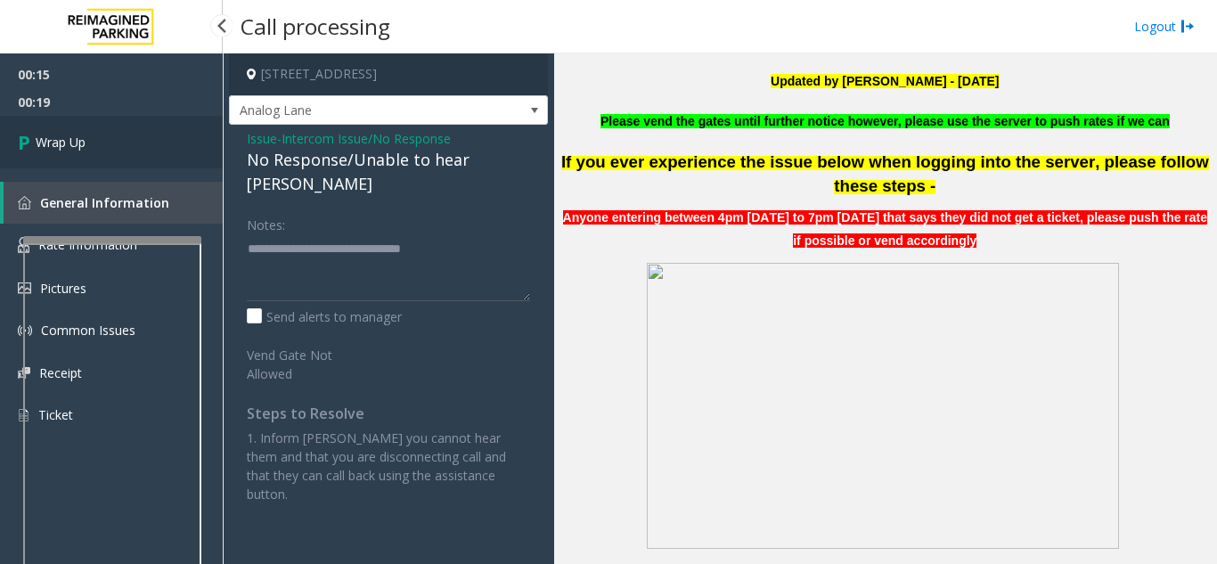
click at [93, 144] on link "Wrap Up" at bounding box center [111, 142] width 223 height 53
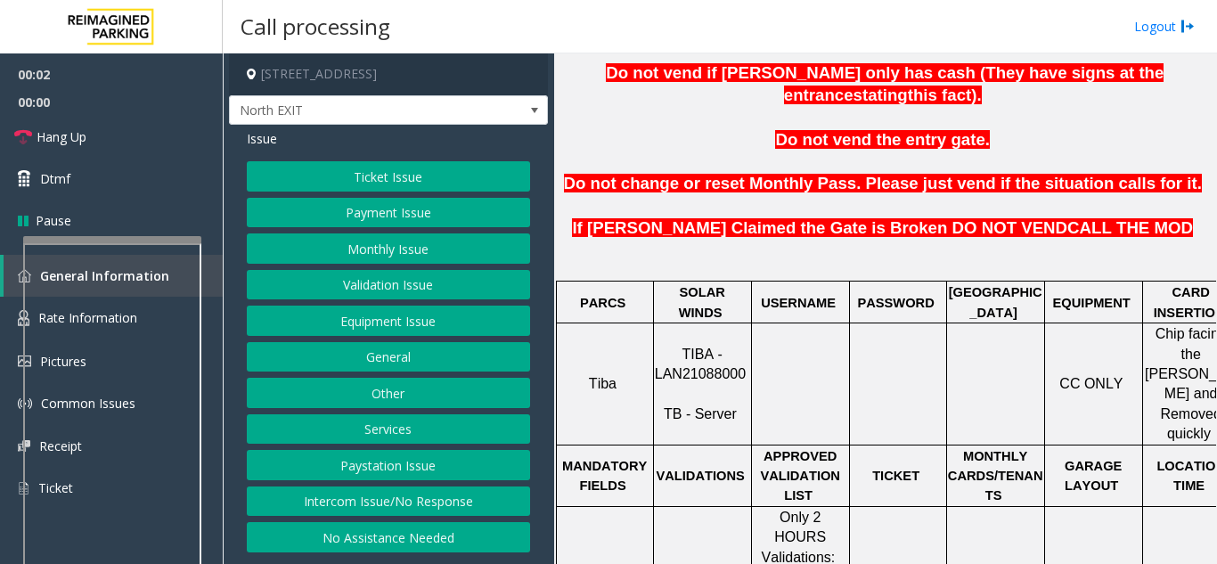
scroll to position [623, 0]
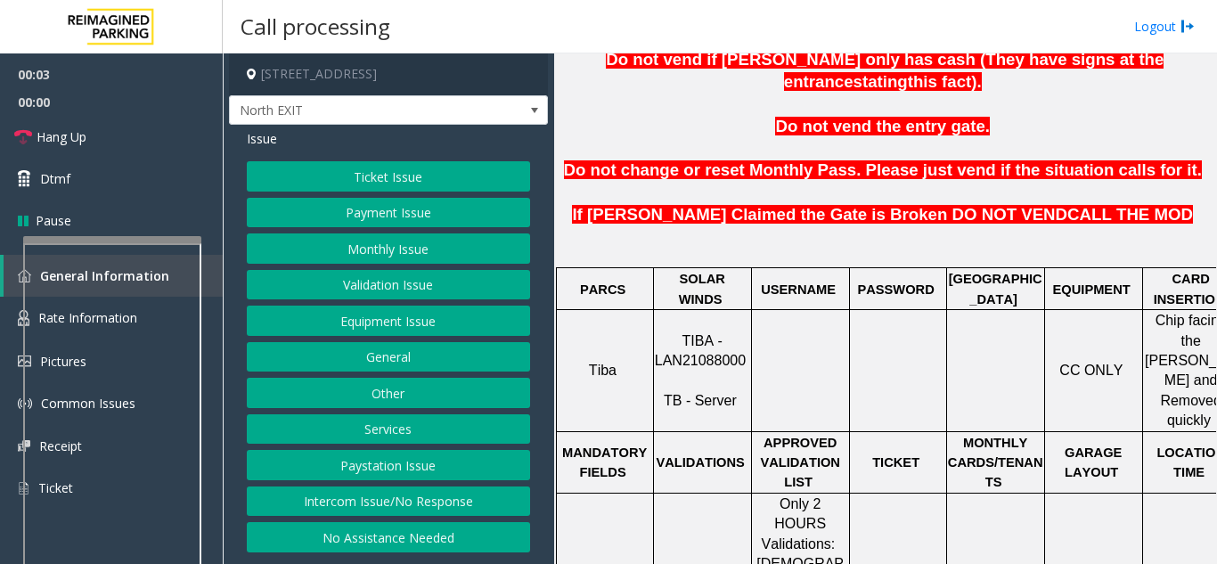
click at [702, 333] on span "TIBA - LAN21088000" at bounding box center [700, 350] width 91 height 35
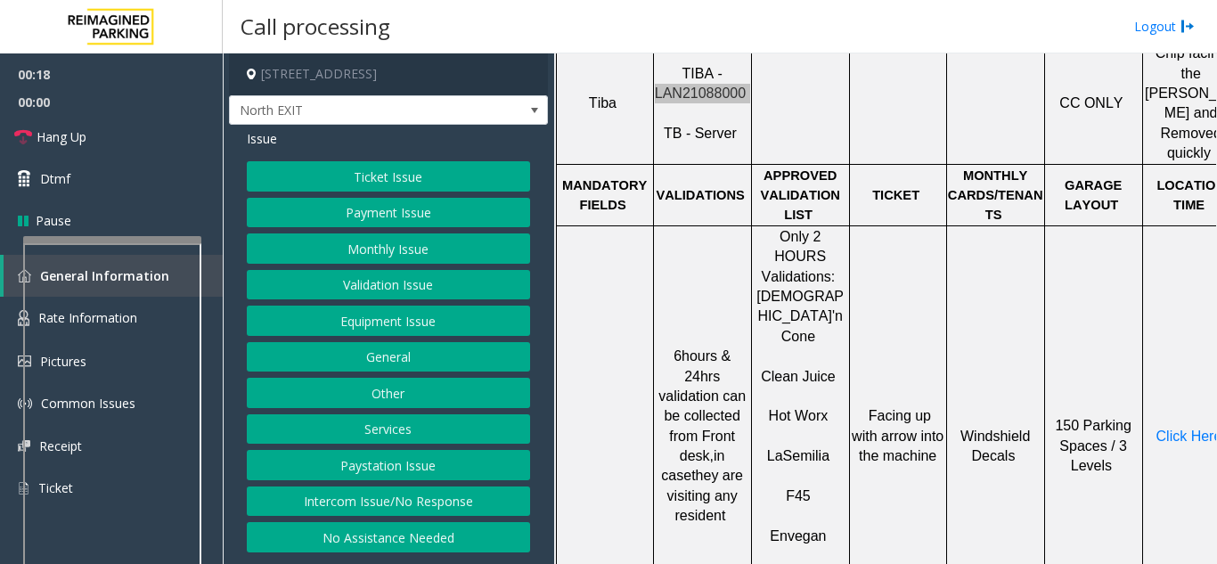
scroll to position [534, 0]
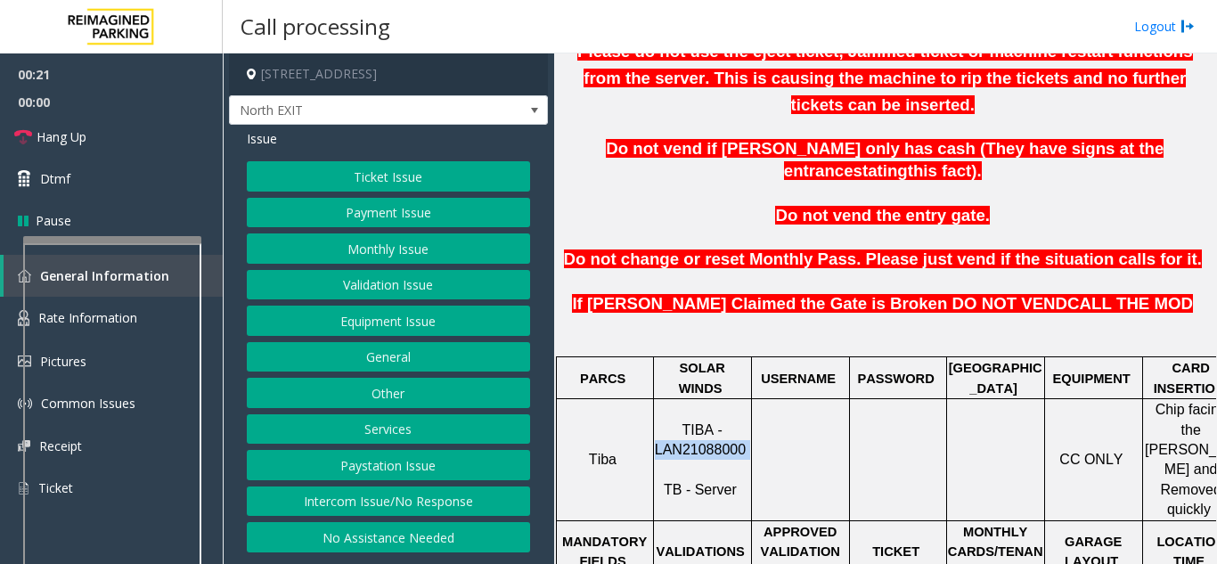
click at [420, 324] on button "Equipment Issue" at bounding box center [388, 320] width 283 height 30
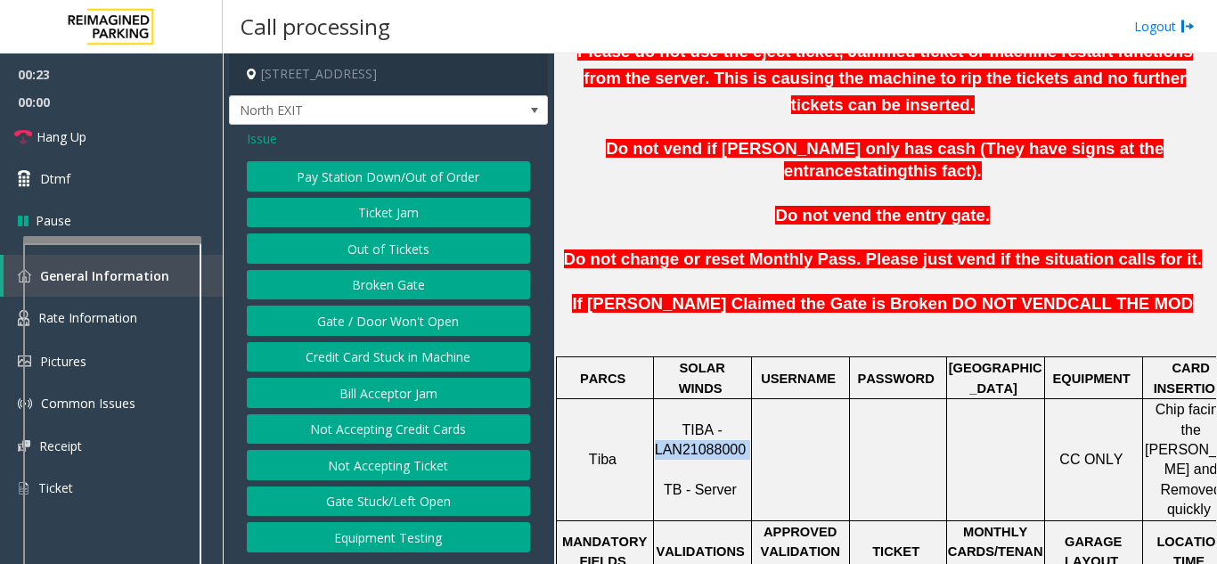
click at [415, 468] on button "Not Accepting Ticket" at bounding box center [388, 465] width 283 height 30
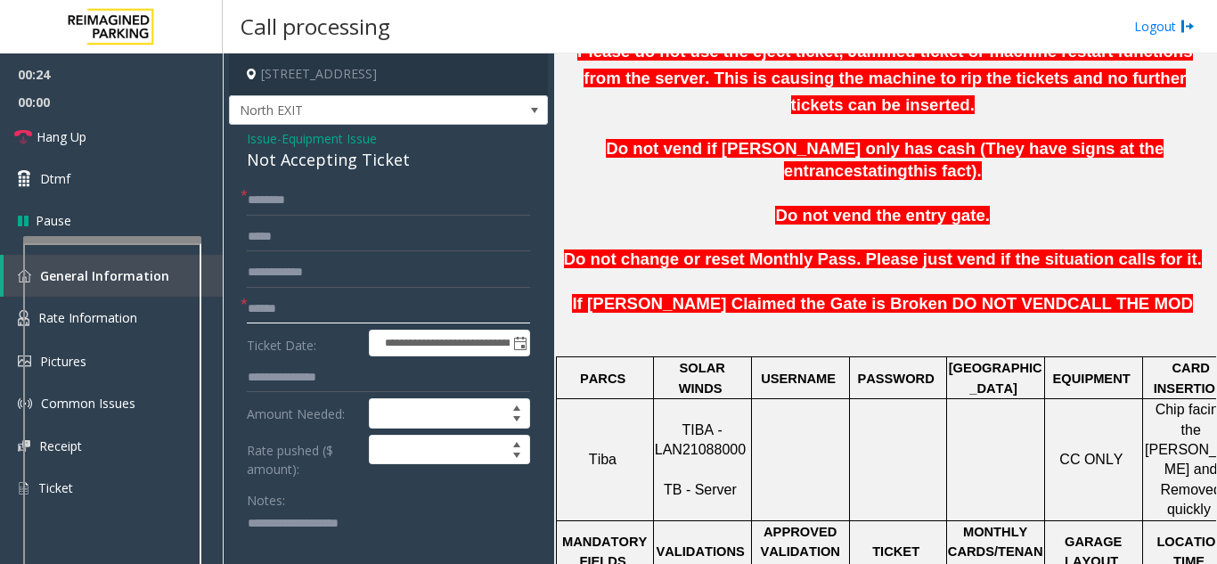
click at [298, 304] on input "text" at bounding box center [388, 309] width 283 height 30
type input "*******"
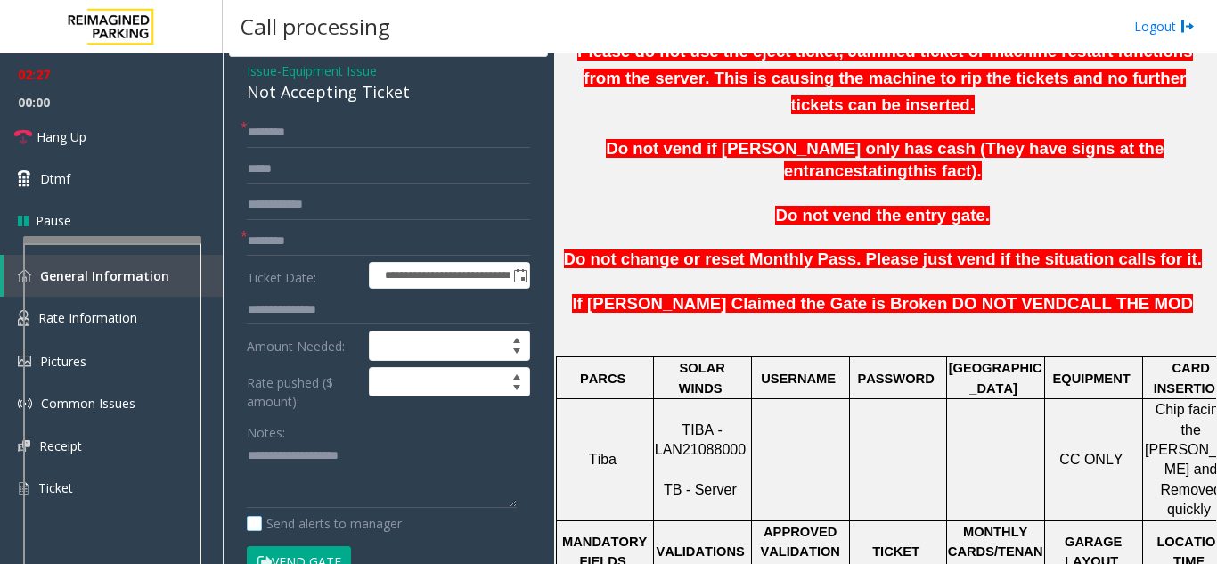
scroll to position [178, 0]
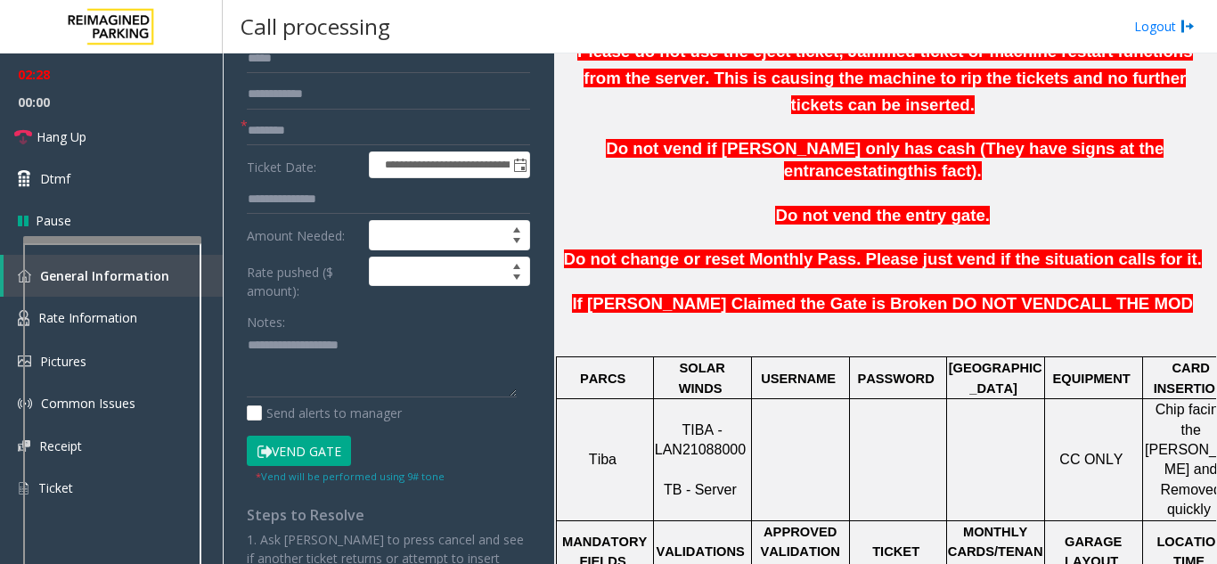
click at [318, 450] on button "Vend Gate" at bounding box center [299, 450] width 104 height 30
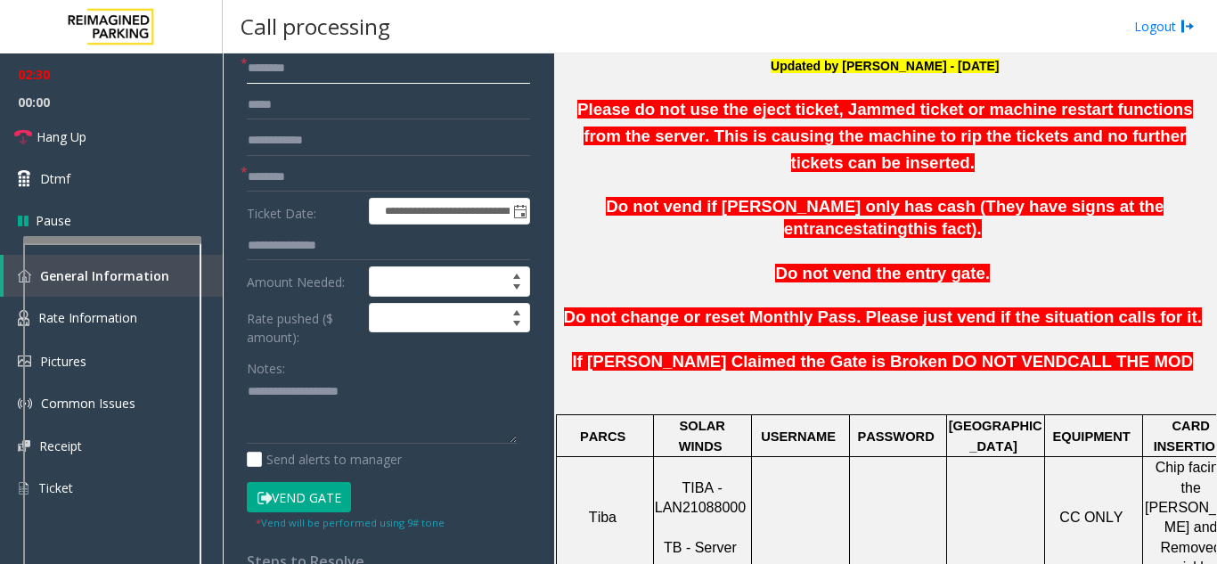
scroll to position [445, 0]
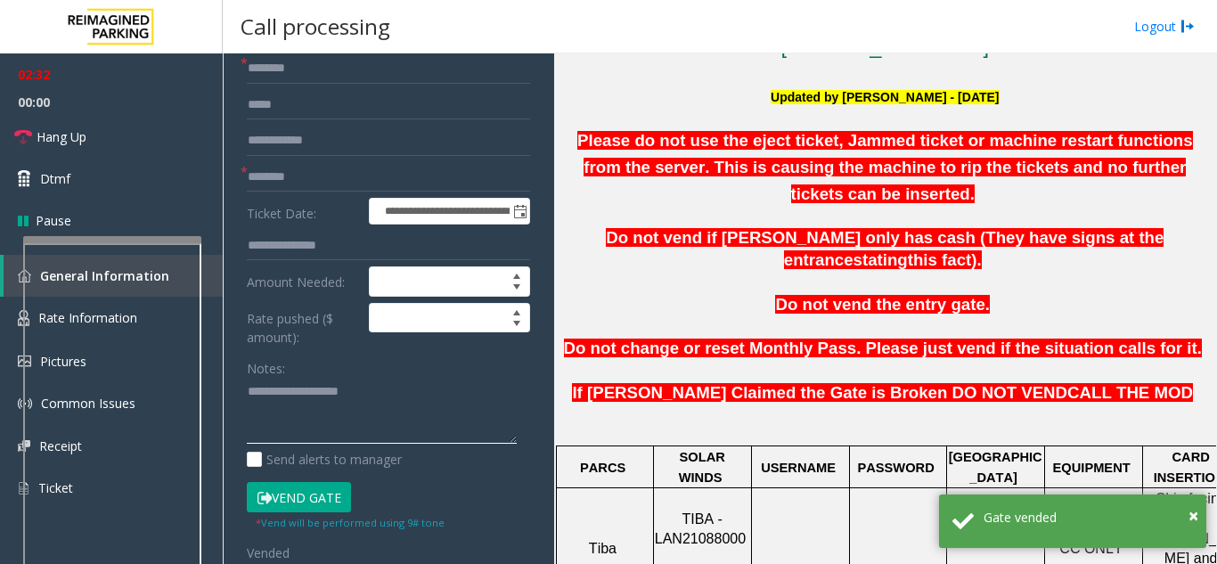
click at [326, 418] on textarea at bounding box center [382, 411] width 270 height 67
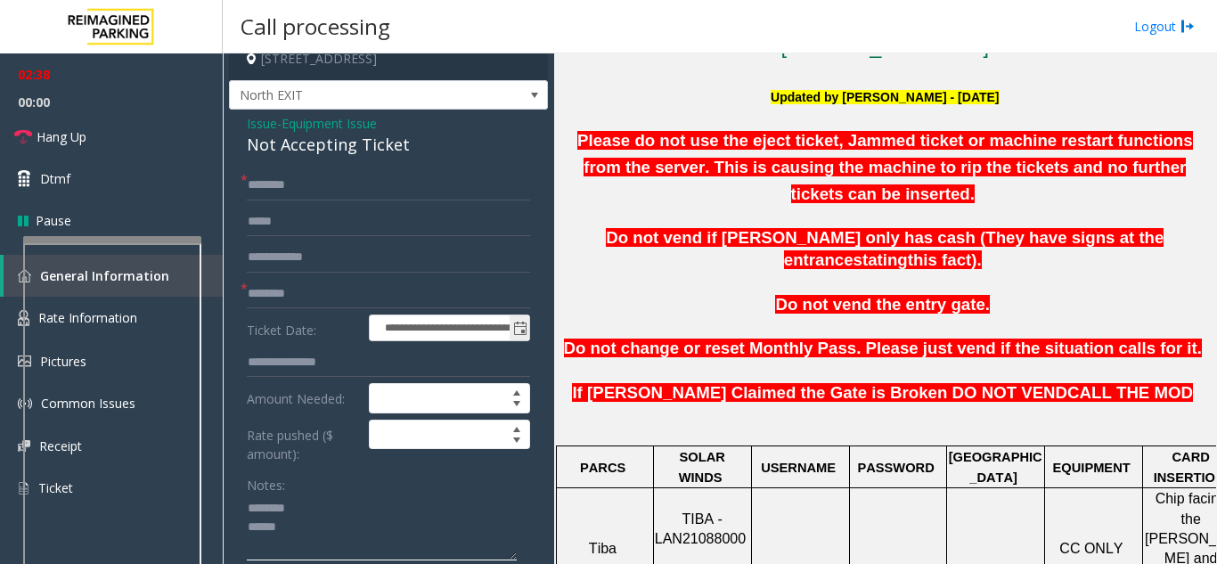
scroll to position [0, 0]
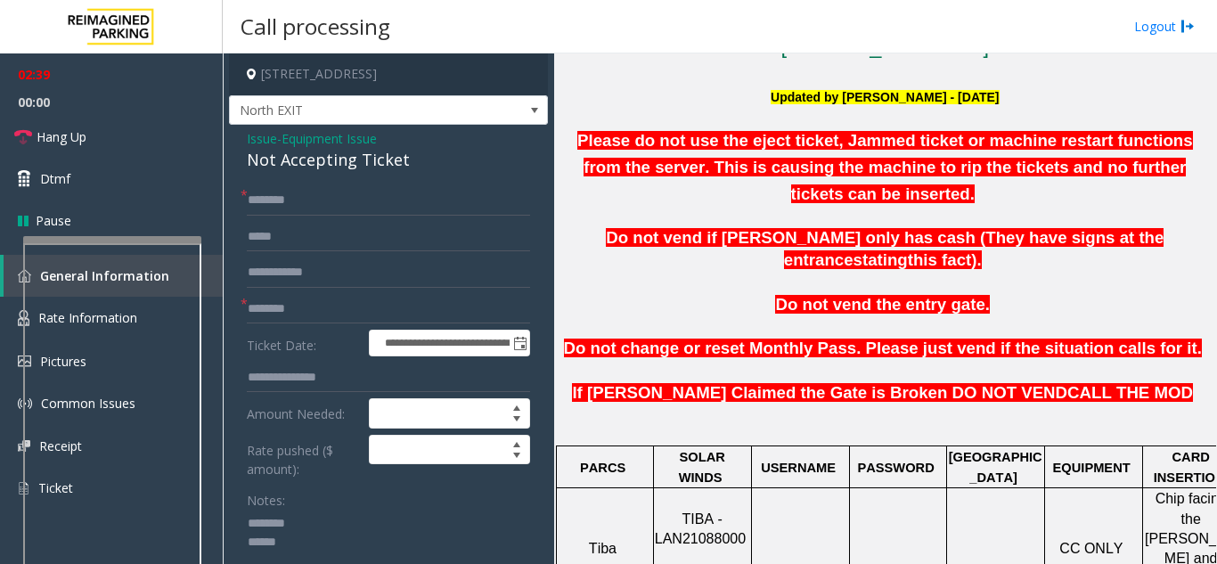
type textarea "******** *****"
click at [340, 136] on span "Equipment Issue" at bounding box center [328, 138] width 95 height 19
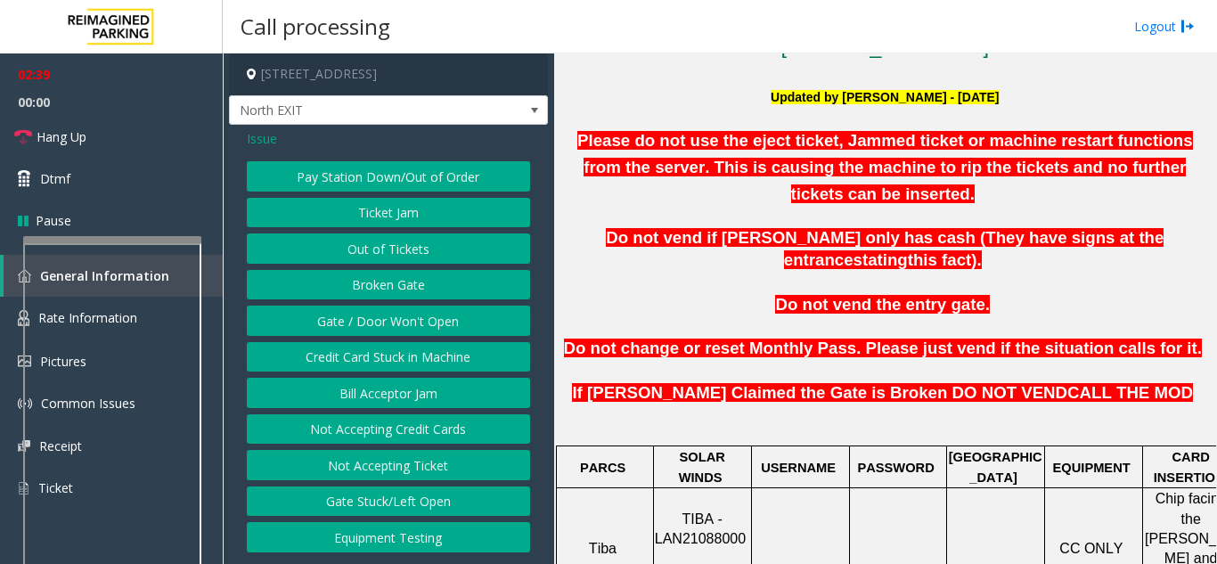
click at [261, 142] on span "Issue" at bounding box center [262, 138] width 30 height 19
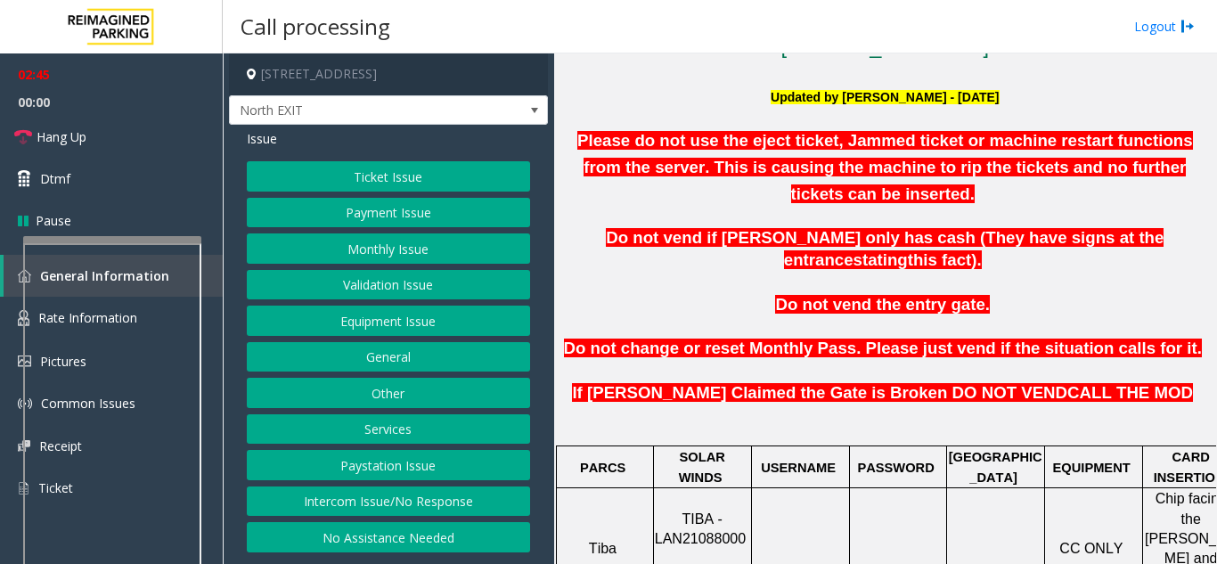
click at [340, 179] on button "Ticket Issue" at bounding box center [388, 176] width 283 height 30
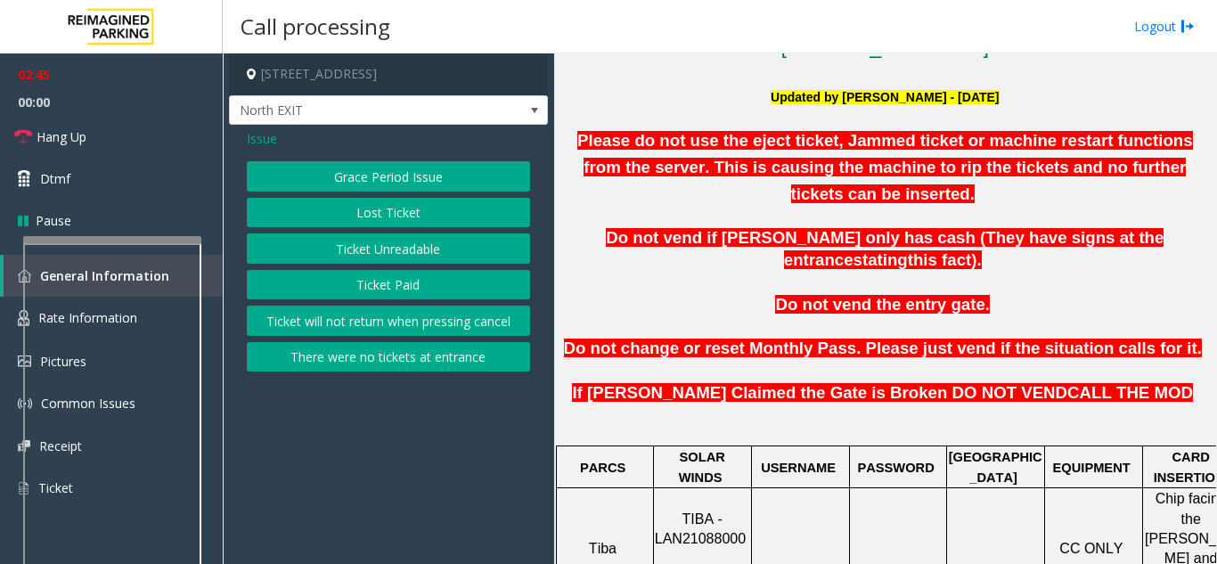
click at [395, 247] on button "Ticket Unreadable" at bounding box center [388, 248] width 283 height 30
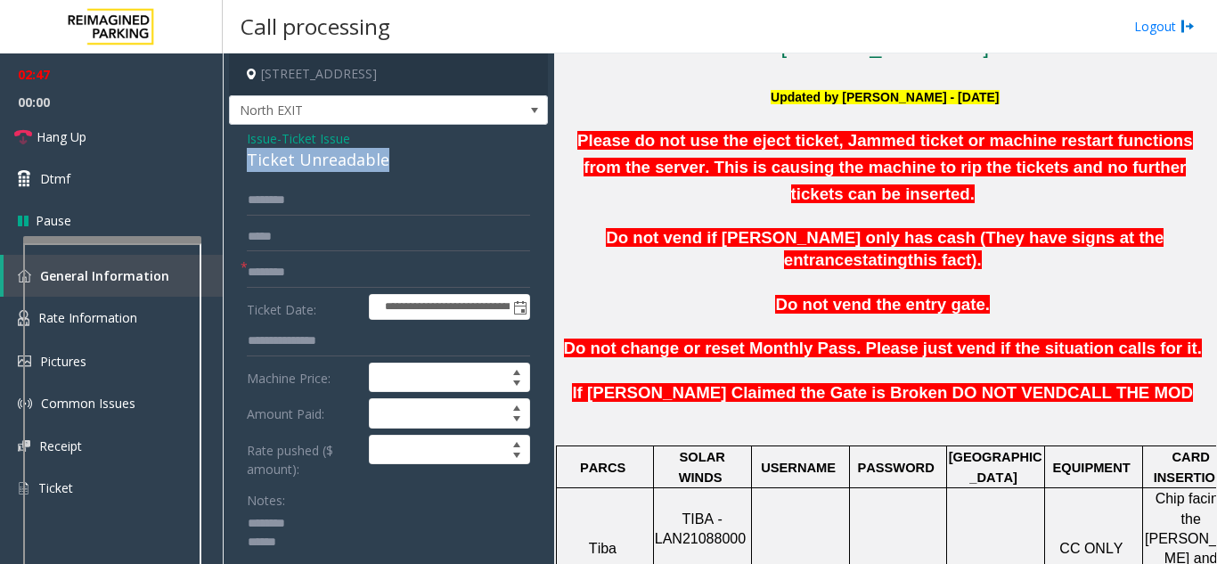
drag, startPoint x: 316, startPoint y: 157, endPoint x: 395, endPoint y: 156, distance: 78.4
click at [395, 156] on div "**********" at bounding box center [388, 500] width 319 height 751
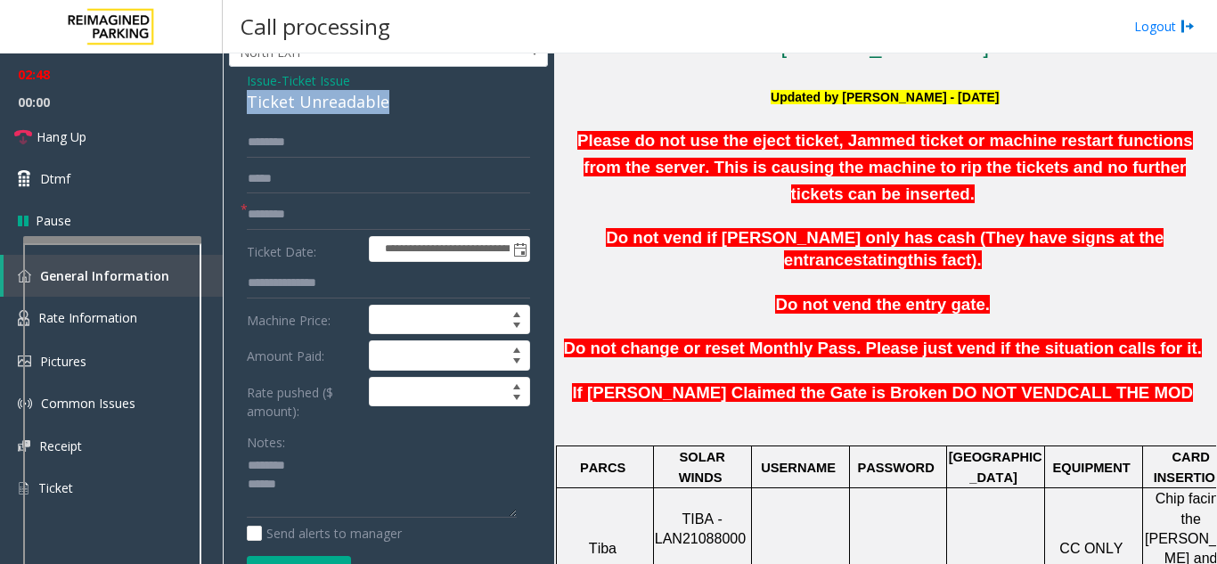
scroll to position [89, 0]
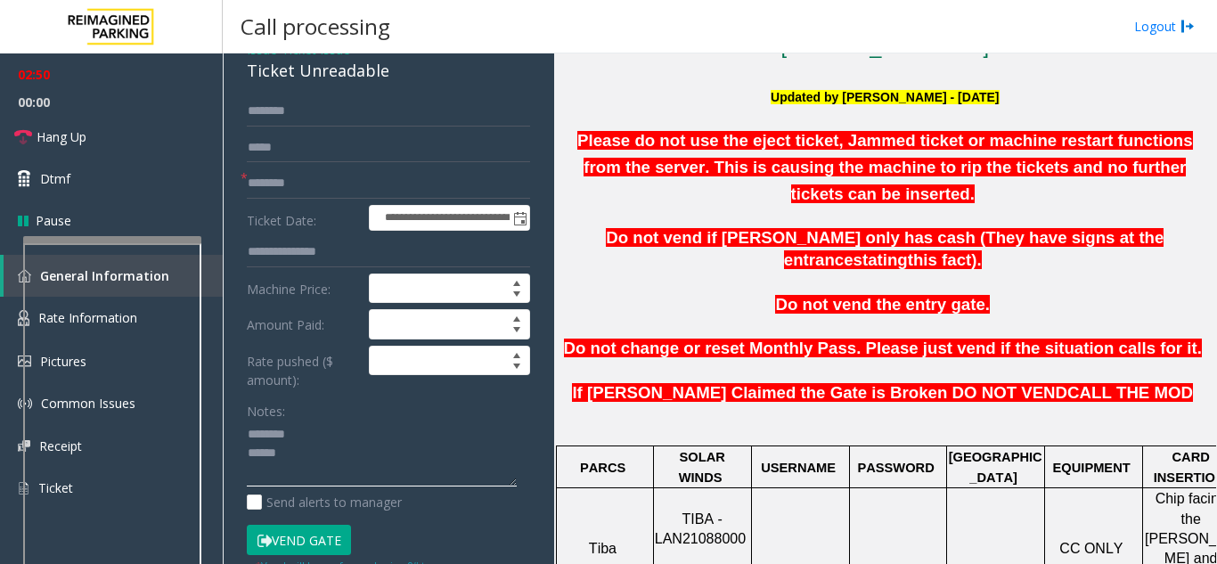
paste textarea "**********"
click at [304, 450] on textarea at bounding box center [382, 453] width 270 height 67
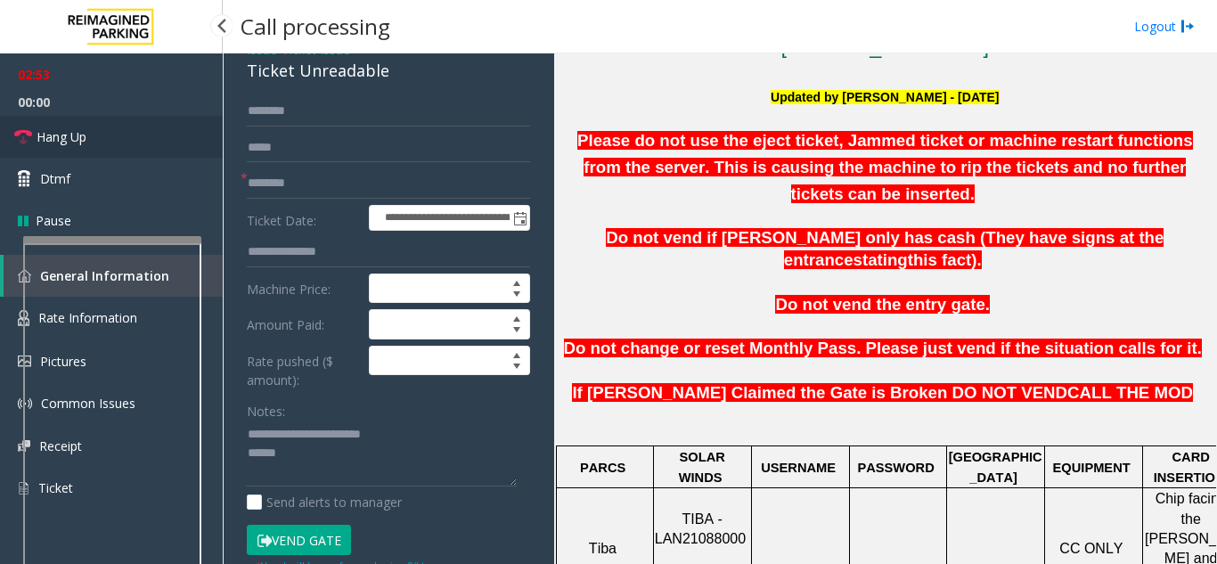
click at [110, 134] on link "Hang Up" at bounding box center [111, 137] width 223 height 42
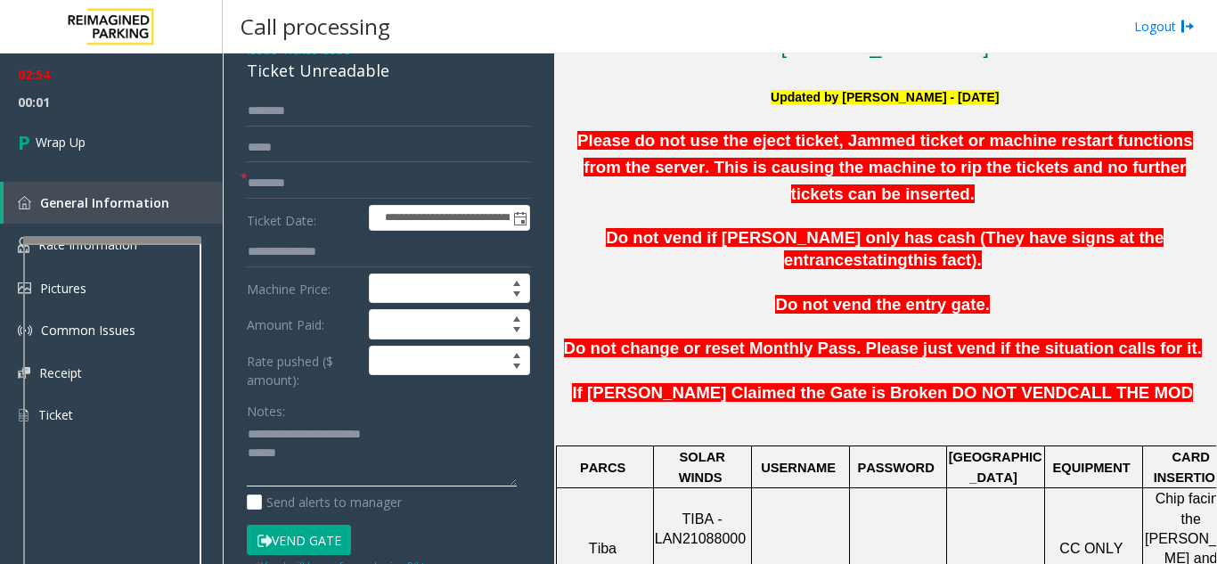
click at [305, 456] on textarea at bounding box center [382, 453] width 270 height 67
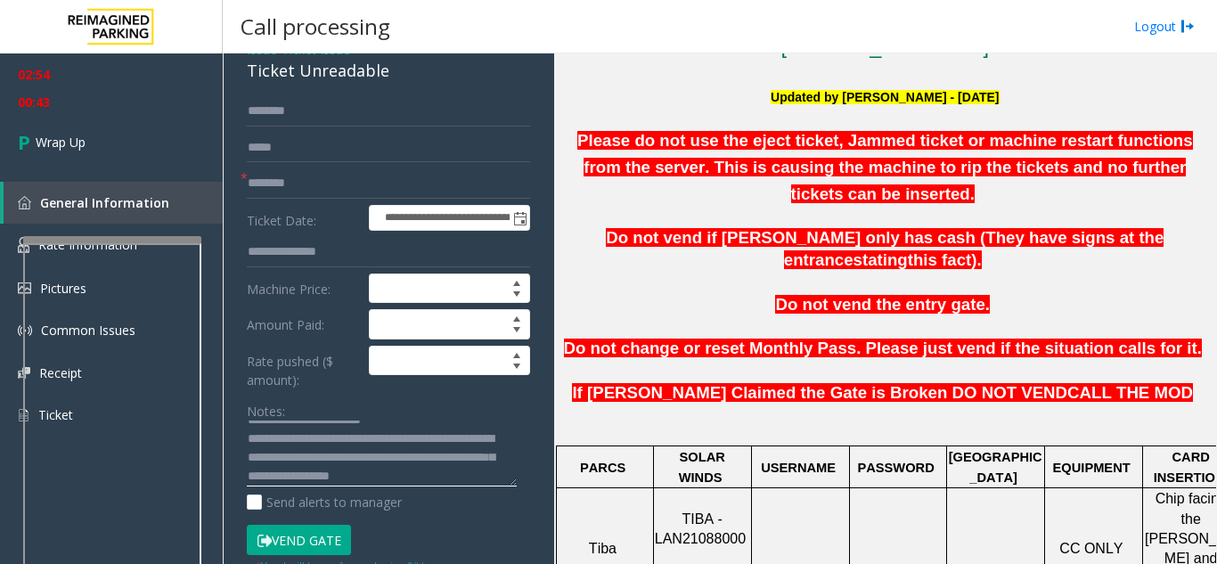
scroll to position [0, 0]
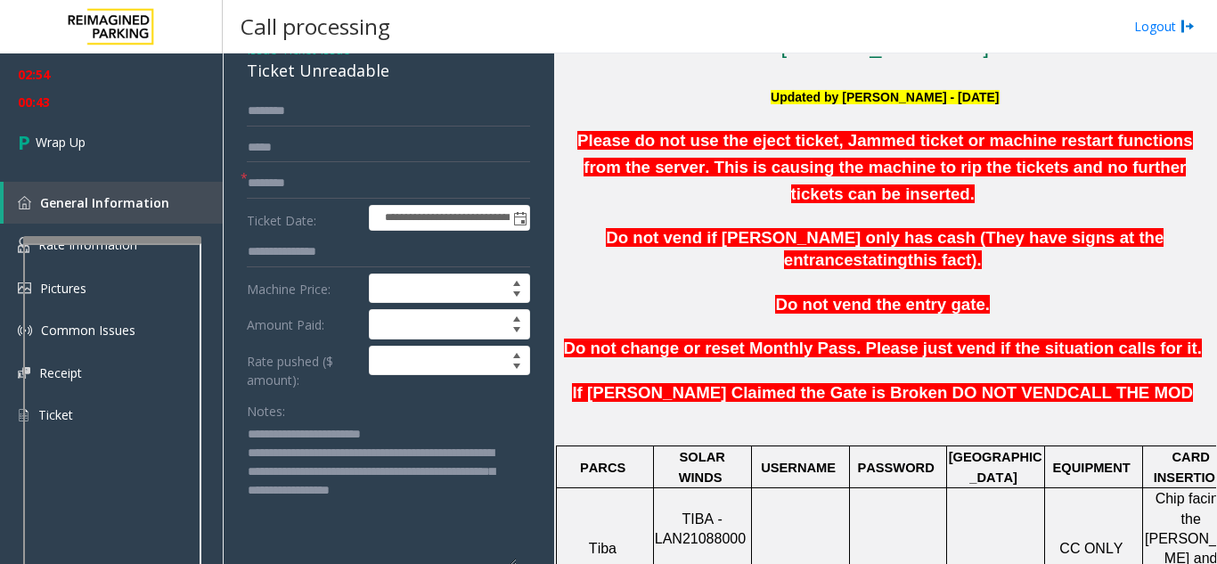
drag, startPoint x: 509, startPoint y: 480, endPoint x: 514, endPoint y: 561, distance: 81.2
click at [514, 561] on textarea at bounding box center [382, 493] width 270 height 146
click at [436, 453] on textarea at bounding box center [382, 494] width 270 height 148
type textarea "**********"
click at [102, 125] on link "Wrap Up" at bounding box center [111, 142] width 223 height 53
